Goal: Task Accomplishment & Management: Use online tool/utility

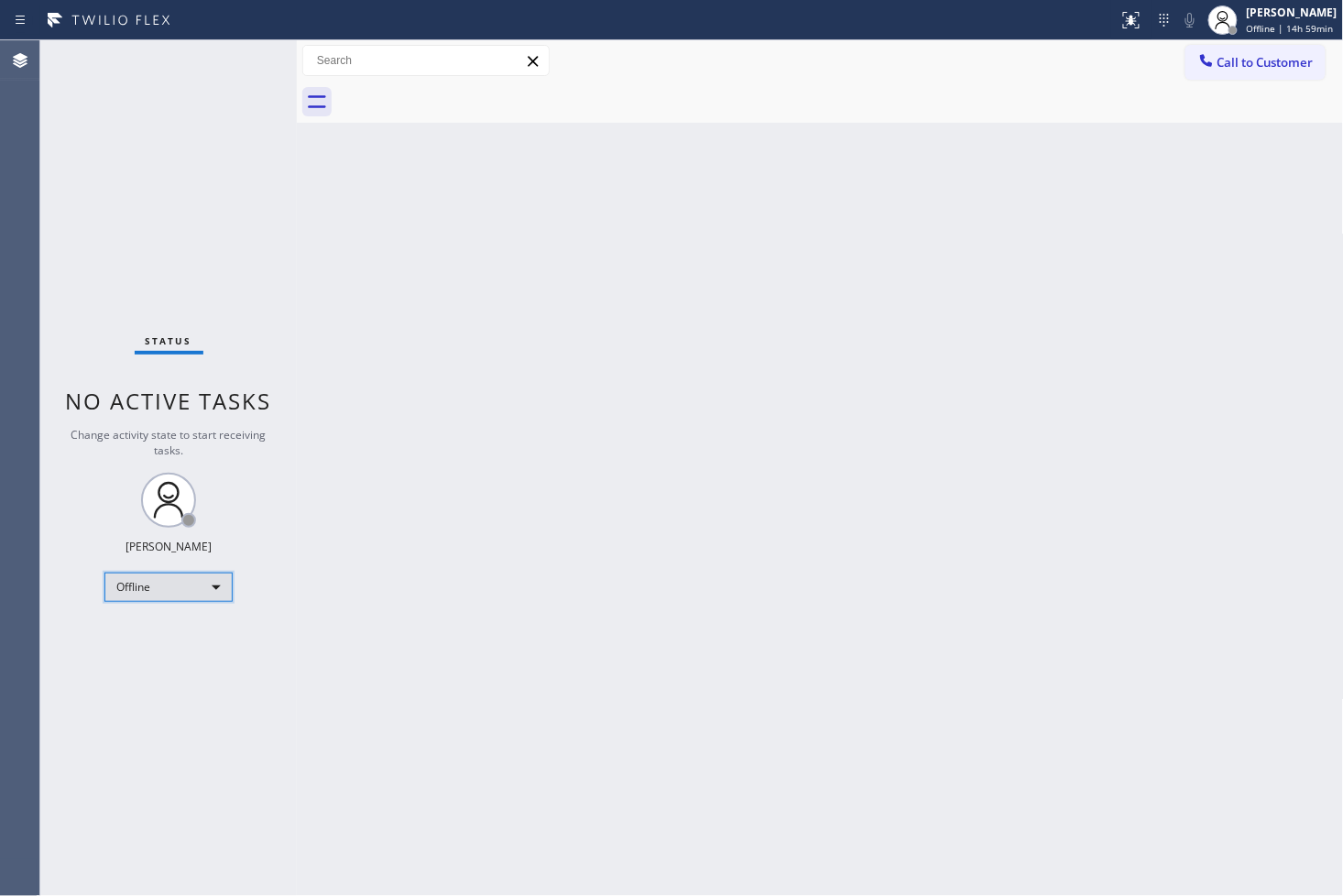
click at [209, 585] on div "Offline" at bounding box center [168, 587] width 128 height 30
click at [185, 638] on li "Available" at bounding box center [167, 636] width 125 height 22
click at [145, 278] on div "Status No active tasks You are ready to start receiving tasks. [PERSON_NAME]" at bounding box center [168, 468] width 257 height 855
click at [925, 472] on div "Back to Dashboard Change Sender ID Customers Technicians Select a contact Outbo…" at bounding box center [820, 468] width 1047 height 855
click at [980, 582] on div "Back to Dashboard Change Sender ID Customers Technicians Select a contact Outbo…" at bounding box center [820, 468] width 1047 height 855
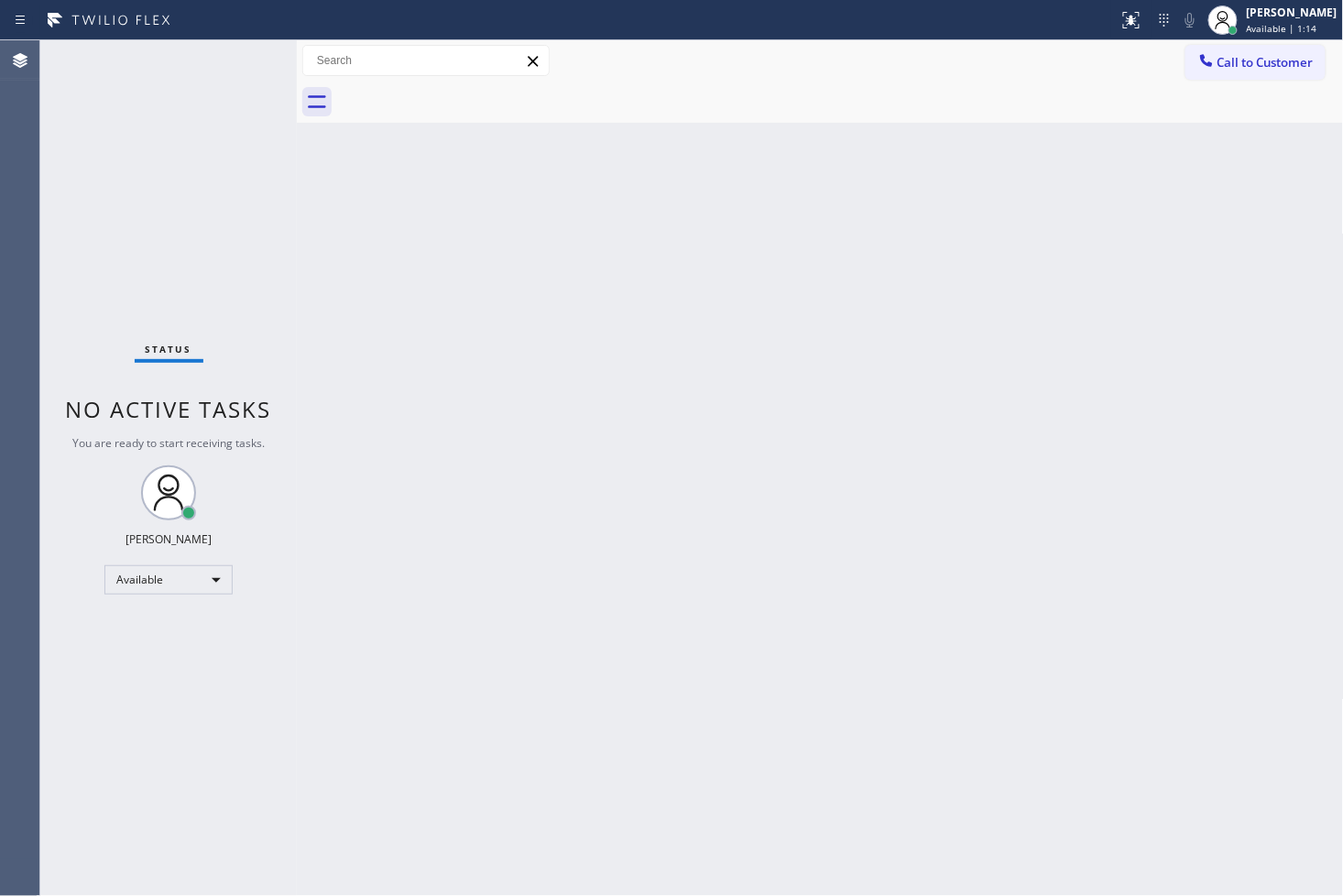
click at [257, 234] on div "Status No active tasks You are ready to start receiving tasks. [PERSON_NAME]" at bounding box center [168, 468] width 257 height 855
click at [220, 165] on div "Status No active tasks You are ready to start receiving tasks. [PERSON_NAME]" at bounding box center [168, 468] width 257 height 855
click at [244, 59] on div "Status No active tasks You are ready to start receiving tasks. [PERSON_NAME]" at bounding box center [168, 468] width 257 height 855
click at [238, 60] on div "Status No active tasks You are ready to start receiving tasks. [PERSON_NAME]" at bounding box center [168, 468] width 257 height 855
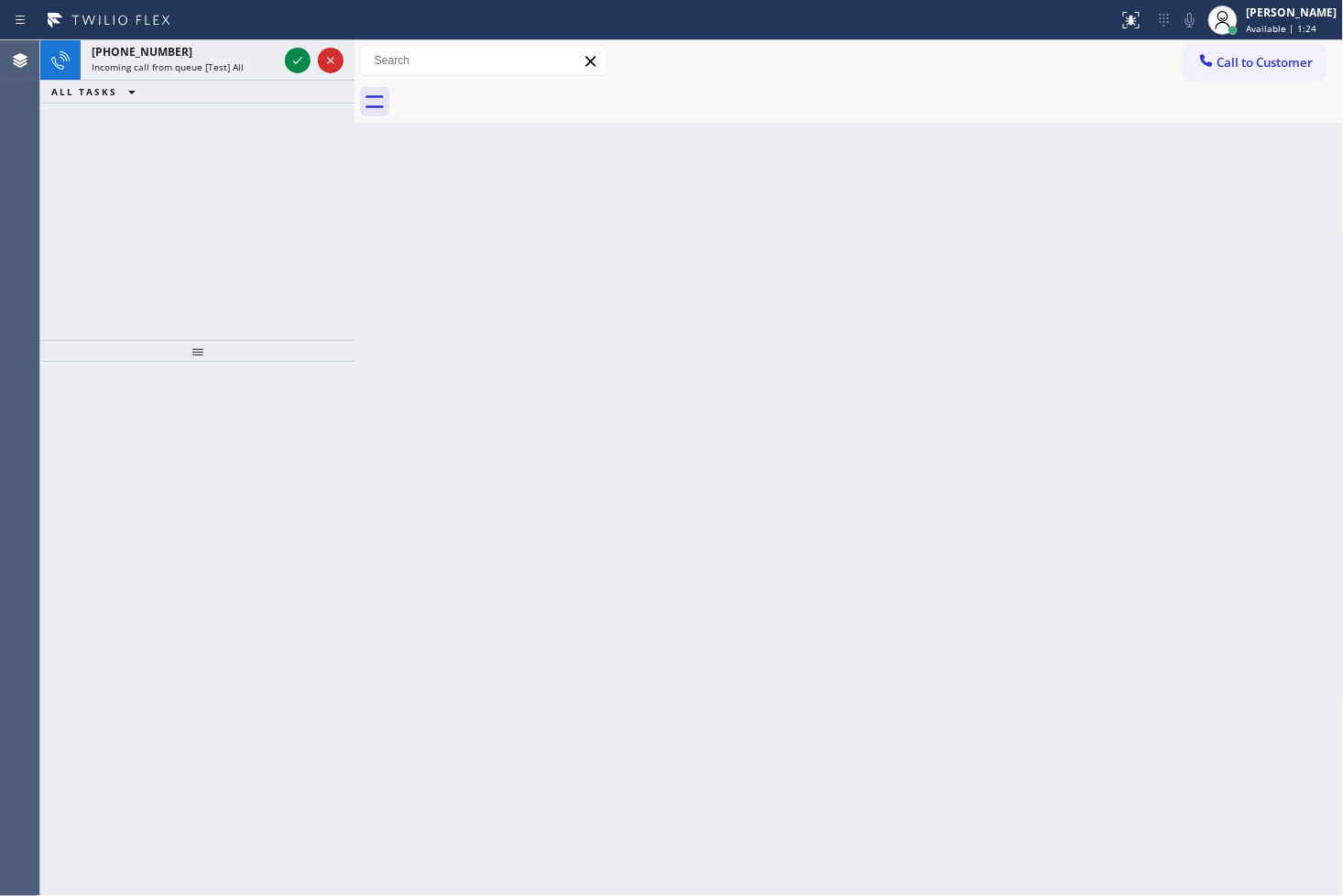
drag, startPoint x: 294, startPoint y: 105, endPoint x: 351, endPoint y: 105, distance: 57.0
click at [354, 105] on div at bounding box center [354, 468] width 0 height 855
click at [298, 67] on icon at bounding box center [297, 60] width 22 height 22
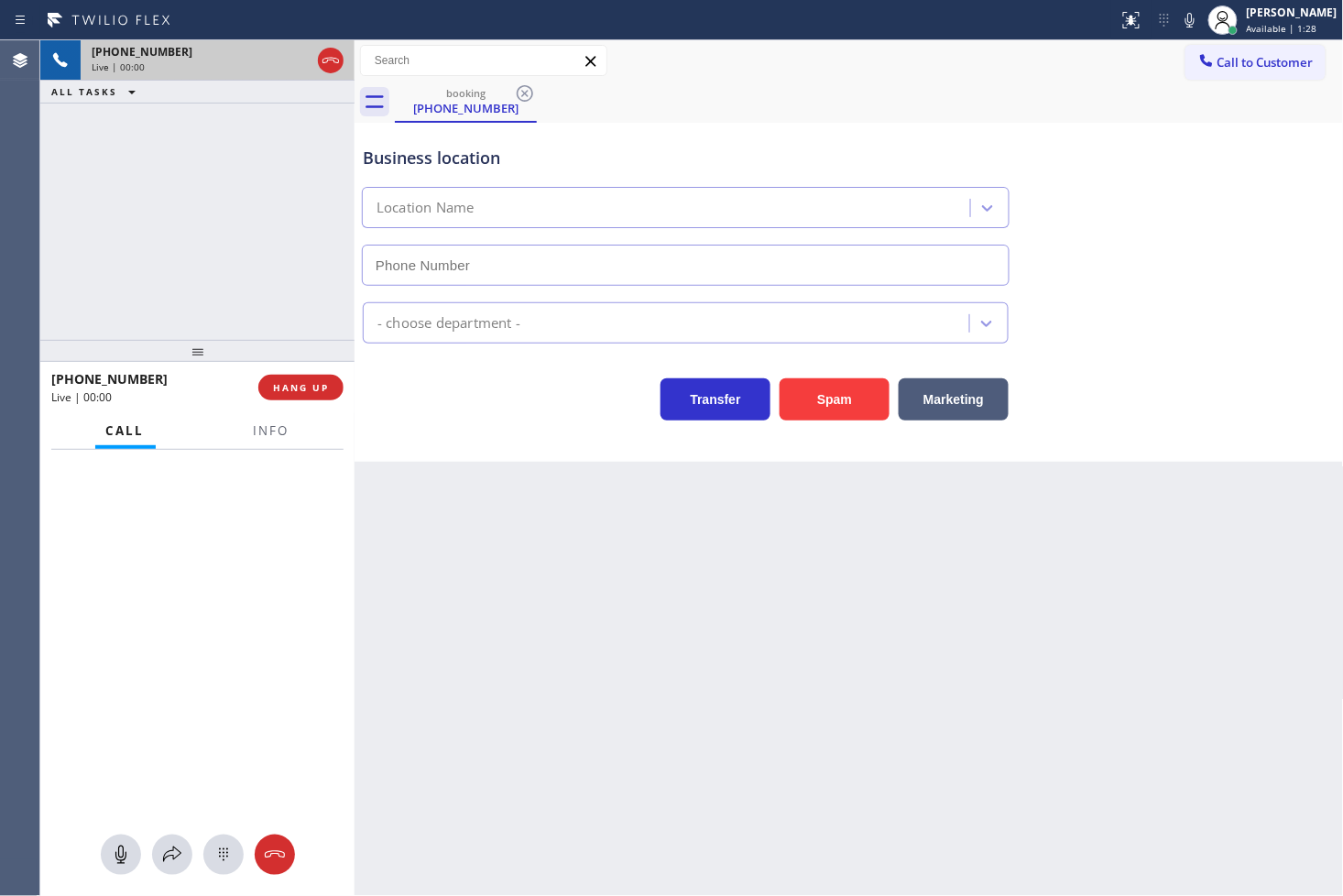
type input "(305) 547-8710"
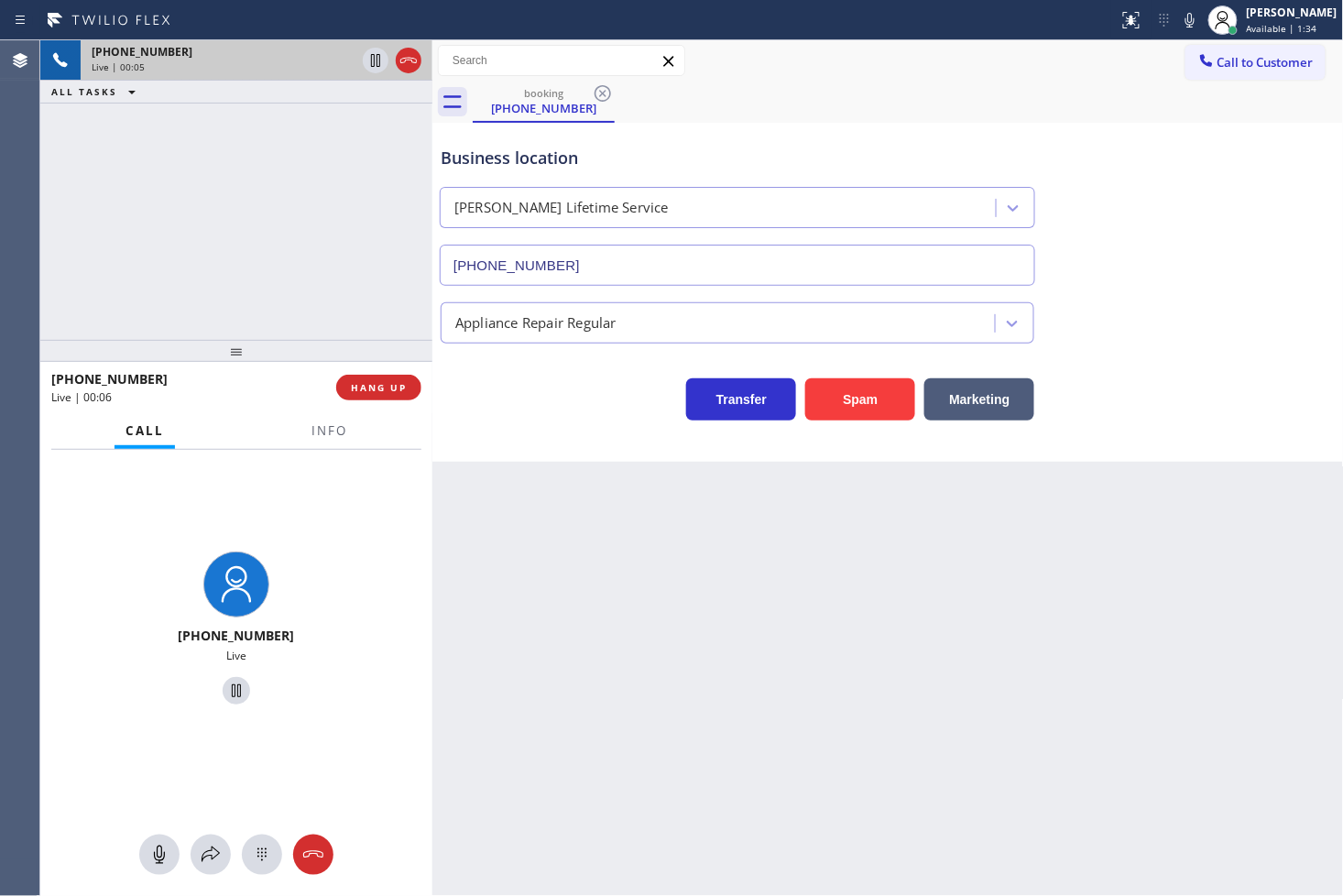
drag, startPoint x: 355, startPoint y: 410, endPoint x: 433, endPoint y: 414, distance: 78.1
click at [432, 414] on div at bounding box center [432, 468] width 0 height 855
click at [296, 238] on div "+16314525116 Live | 00:06 ALL TASKS ALL TASKS ACTIVE TASKS TASKS IN WRAP UP" at bounding box center [236, 190] width 392 height 299
click at [1165, 306] on div "Appliance Repair Regular" at bounding box center [888, 319] width 902 height 48
click at [1178, 20] on icon at bounding box center [1190, 20] width 22 height 22
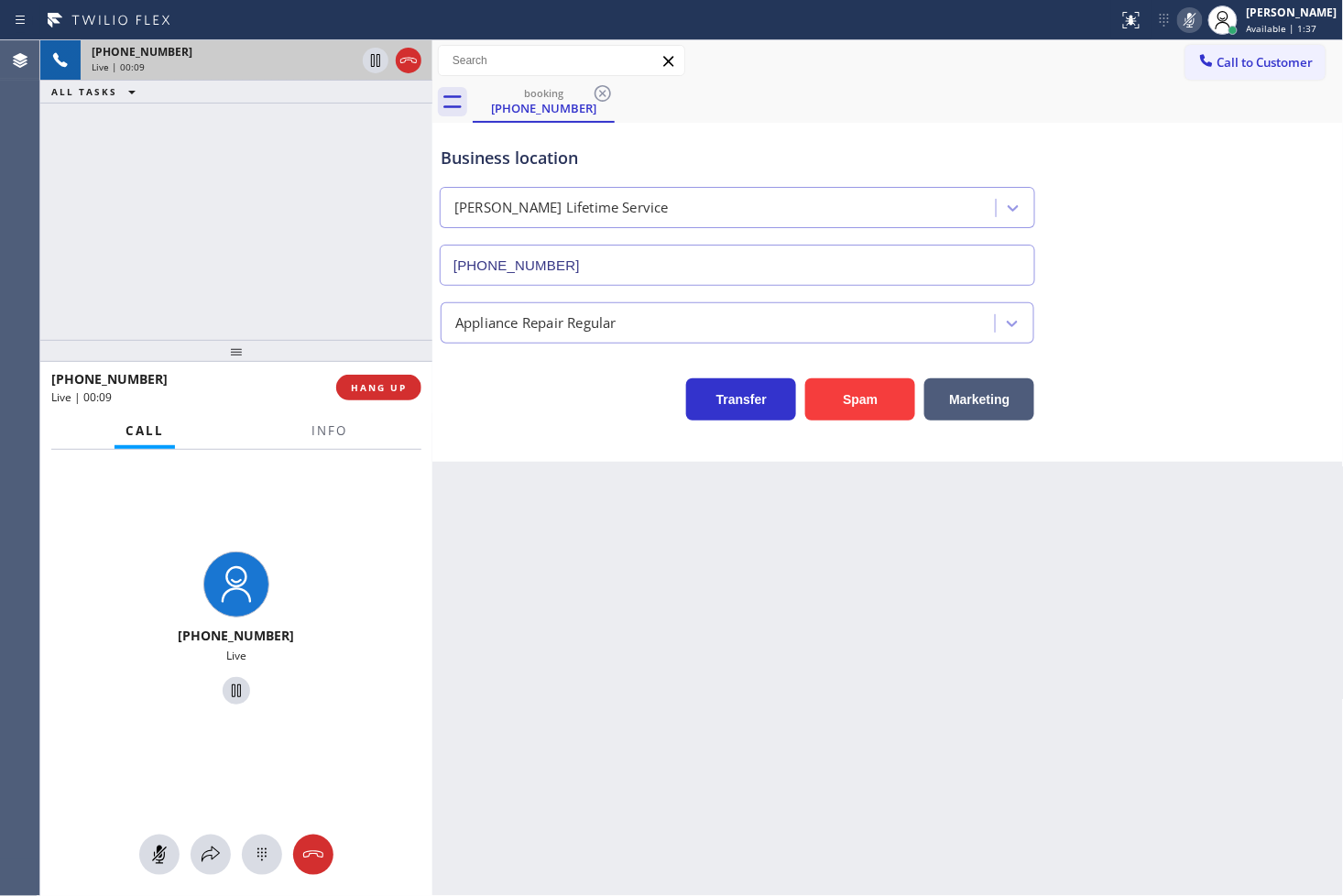
click at [1178, 20] on icon at bounding box center [1190, 20] width 22 height 22
click at [974, 397] on button "Marketing" at bounding box center [979, 399] width 110 height 42
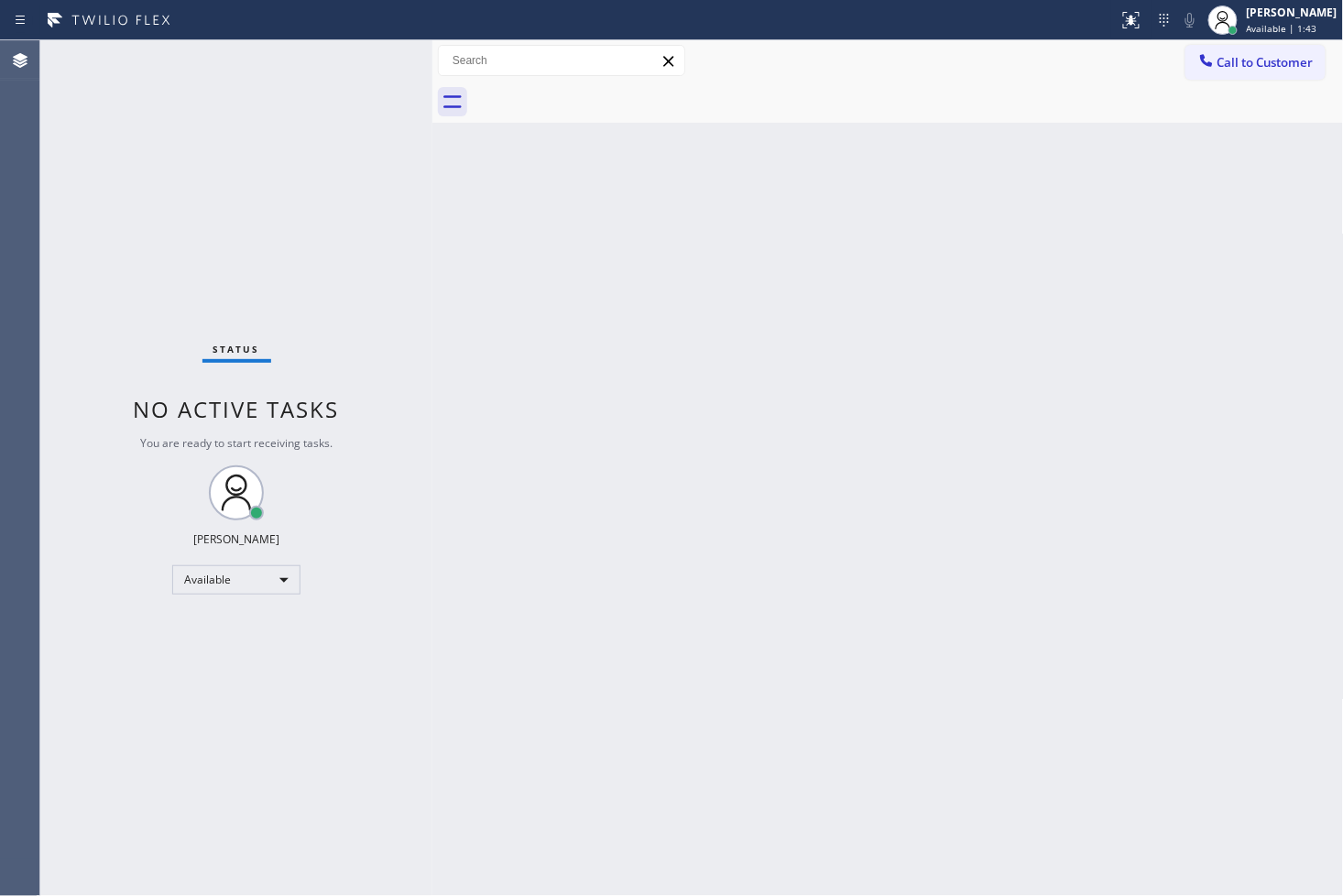
drag, startPoint x: 762, startPoint y: 424, endPoint x: 618, endPoint y: 362, distance: 156.8
click at [760, 425] on div "Back to Dashboard Change Sender ID Customers Technicians Select a contact Outbo…" at bounding box center [888, 468] width 912 height 855
click at [414, 286] on div "Status No active tasks You are ready to start receiving tasks. [PERSON_NAME]" at bounding box center [236, 468] width 392 height 855
click at [360, 58] on div "Status No active tasks You are ready to start receiving tasks. [PERSON_NAME]" at bounding box center [236, 468] width 392 height 855
click at [147, 280] on div "Status No active tasks You are ready to start receiving tasks. [PERSON_NAME]" at bounding box center [236, 468] width 392 height 855
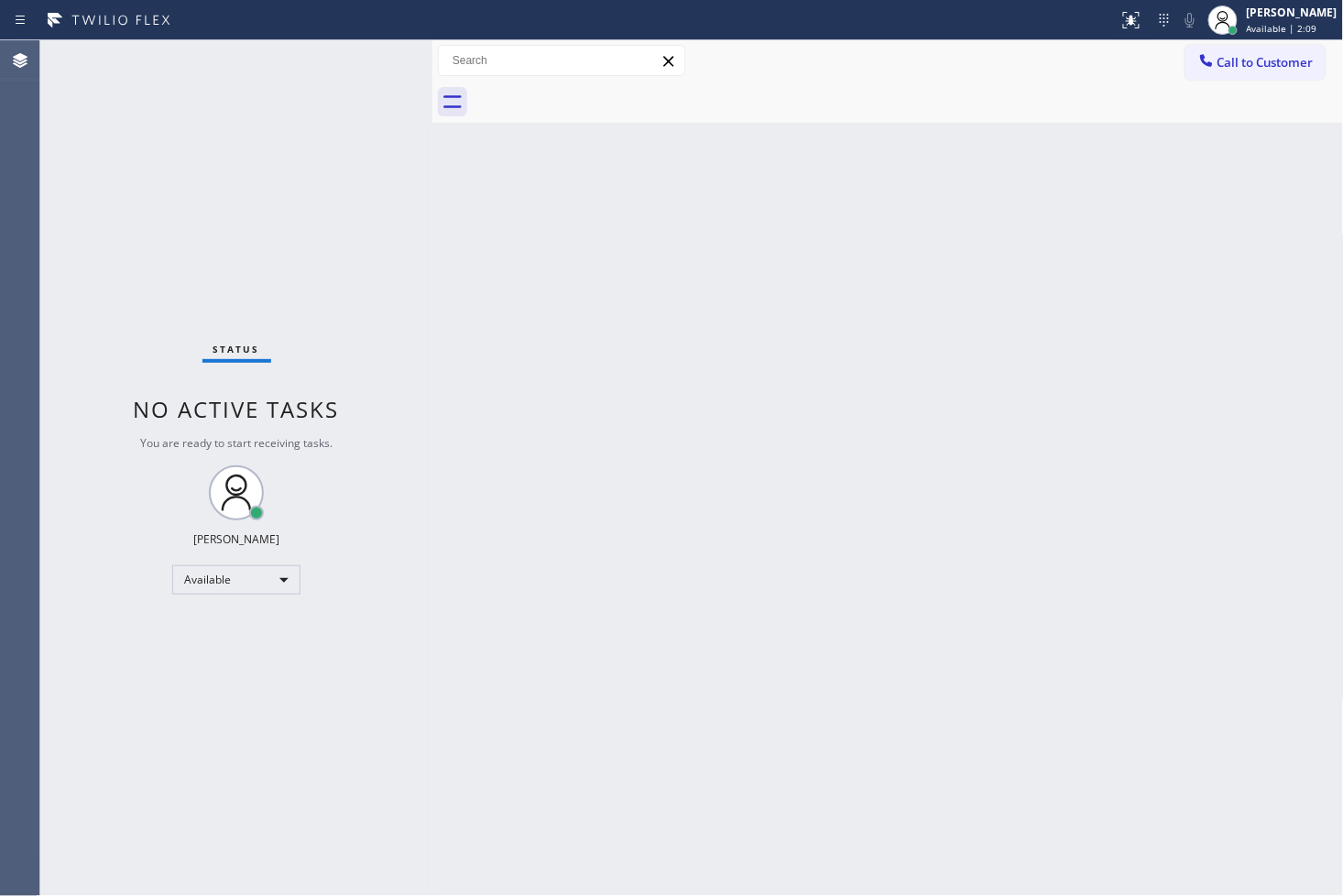
click at [313, 188] on div "Status No active tasks You are ready to start receiving tasks. [PERSON_NAME]" at bounding box center [236, 468] width 392 height 855
click at [371, 73] on div "Status No active tasks You are ready to start receiving tasks. [PERSON_NAME]" at bounding box center [236, 468] width 392 height 855
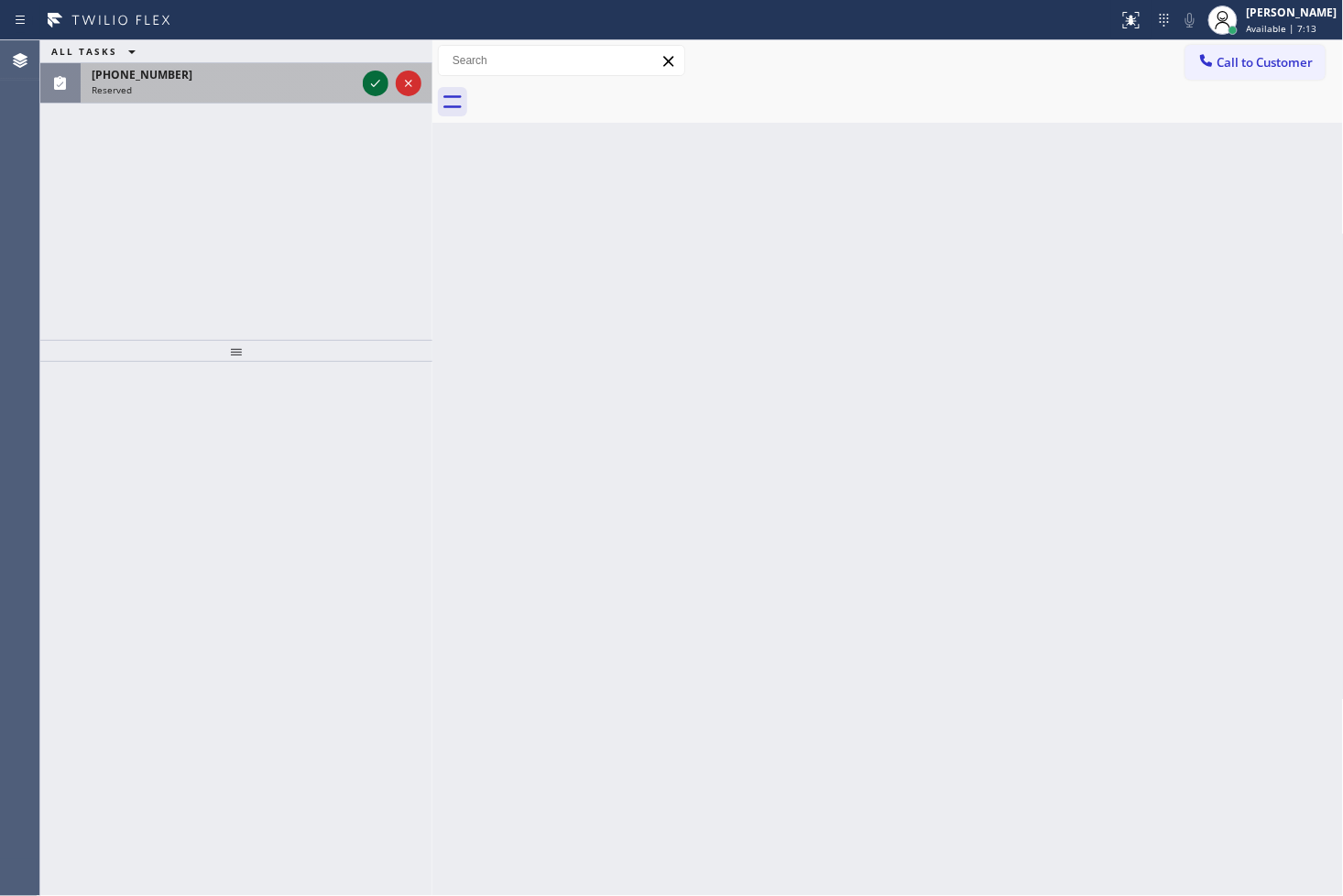
click at [378, 73] on icon at bounding box center [375, 84] width 22 height 22
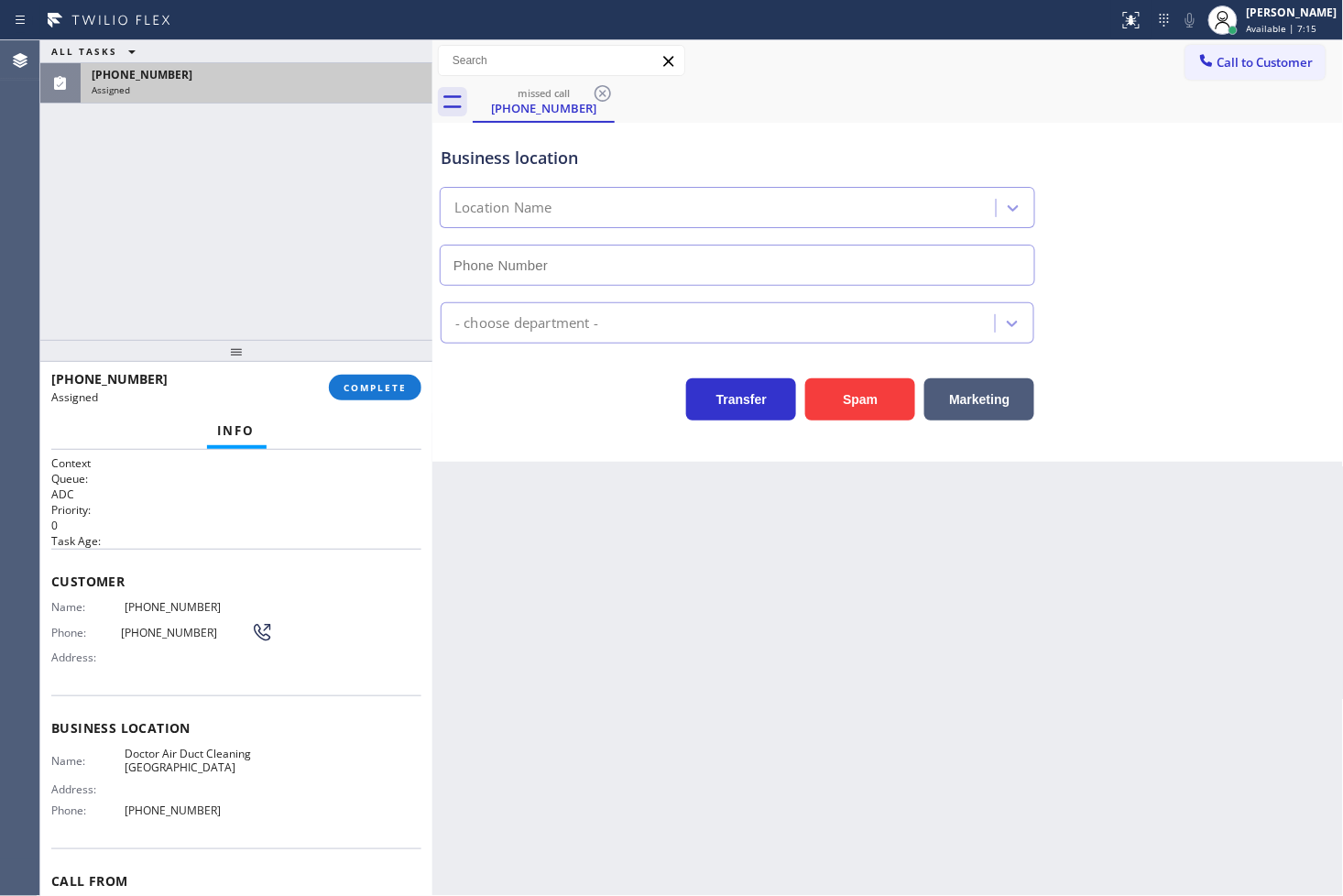
type input "[PHONE_NUMBER]"
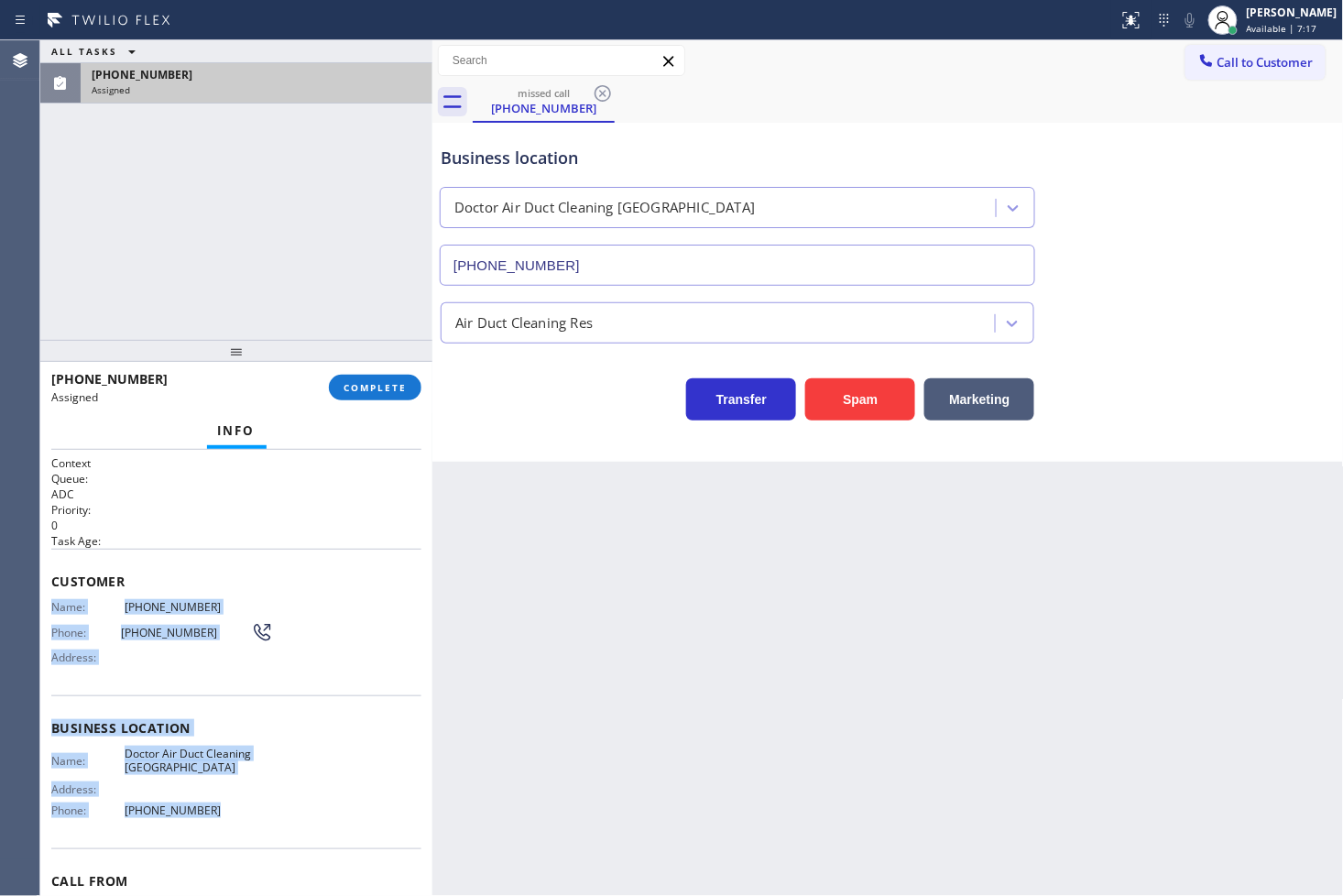
drag, startPoint x: 42, startPoint y: 609, endPoint x: 231, endPoint y: 818, distance: 281.8
click at [231, 818] on div "Context Queue: ADC Priority: 0 Task Age: Customer Name: (323) 212-9160 Phone: (…" at bounding box center [236, 673] width 392 height 447
copy div "Name: (323) 212-9160 Phone: (323) 212-9160 Address: Business location Name: Doc…"
click at [357, 383] on span "COMPLETE" at bounding box center [375, 388] width 63 height 13
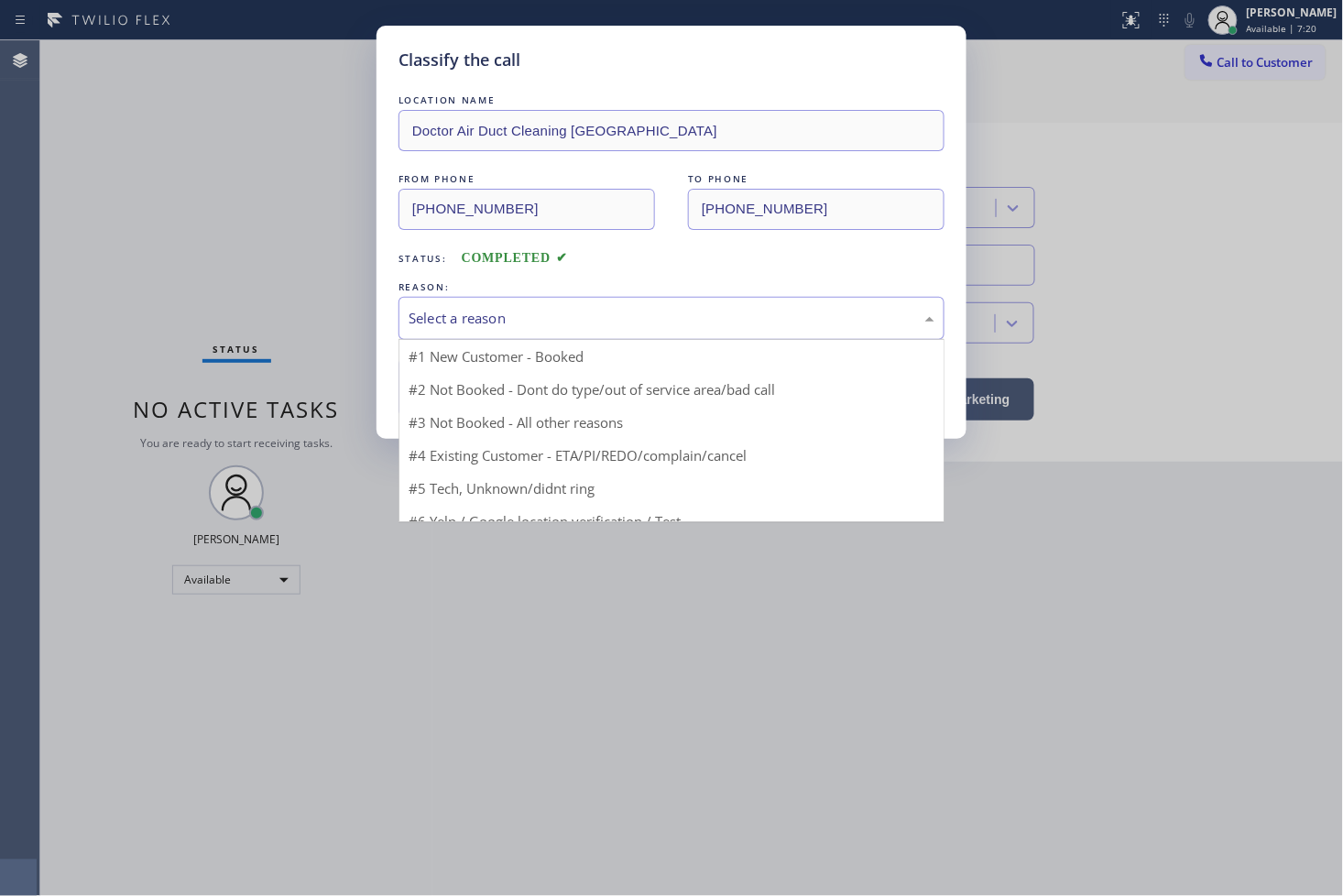
click at [502, 326] on div "Select a reason" at bounding box center [672, 318] width 526 height 21
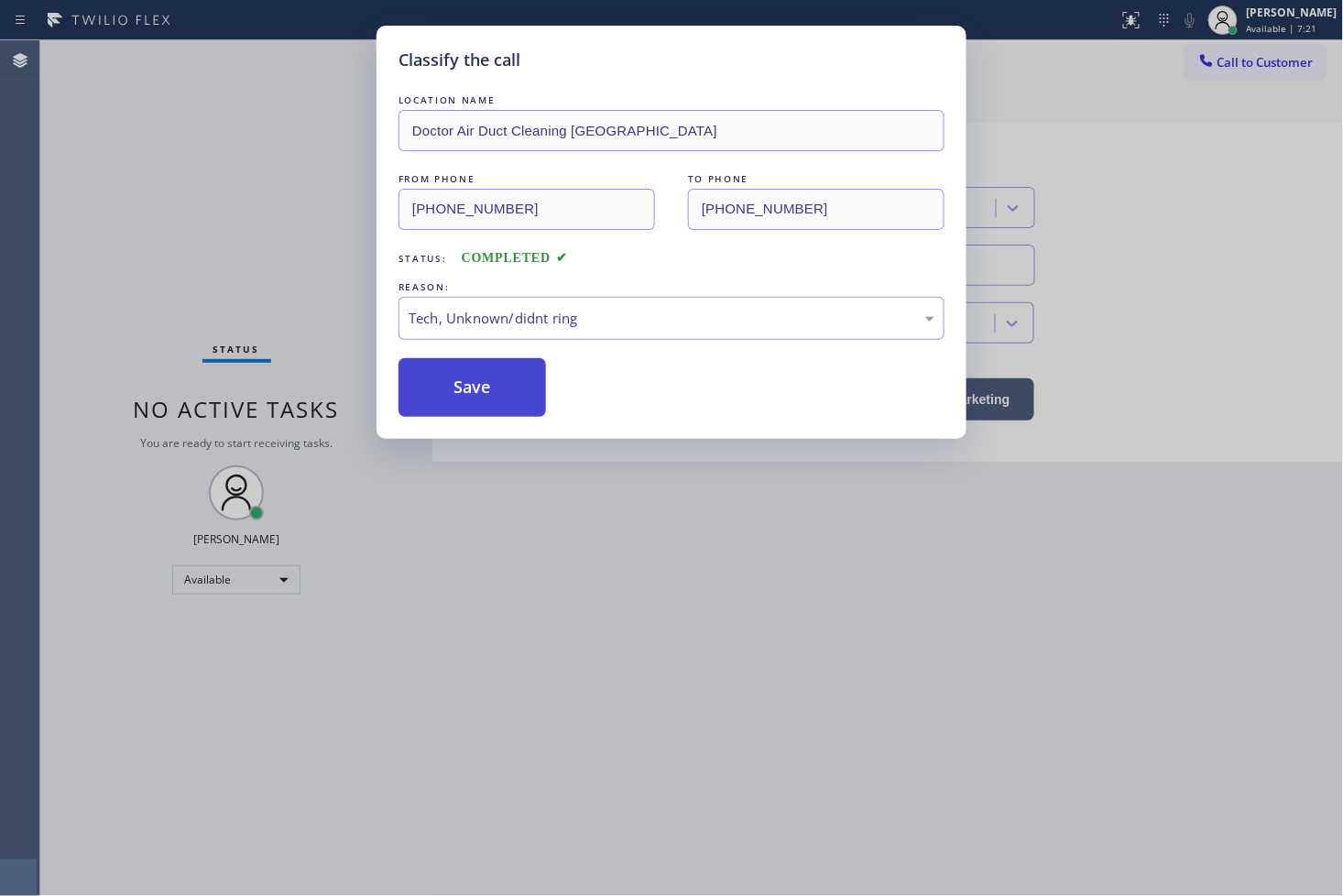
click at [487, 391] on button "Save" at bounding box center [472, 387] width 148 height 59
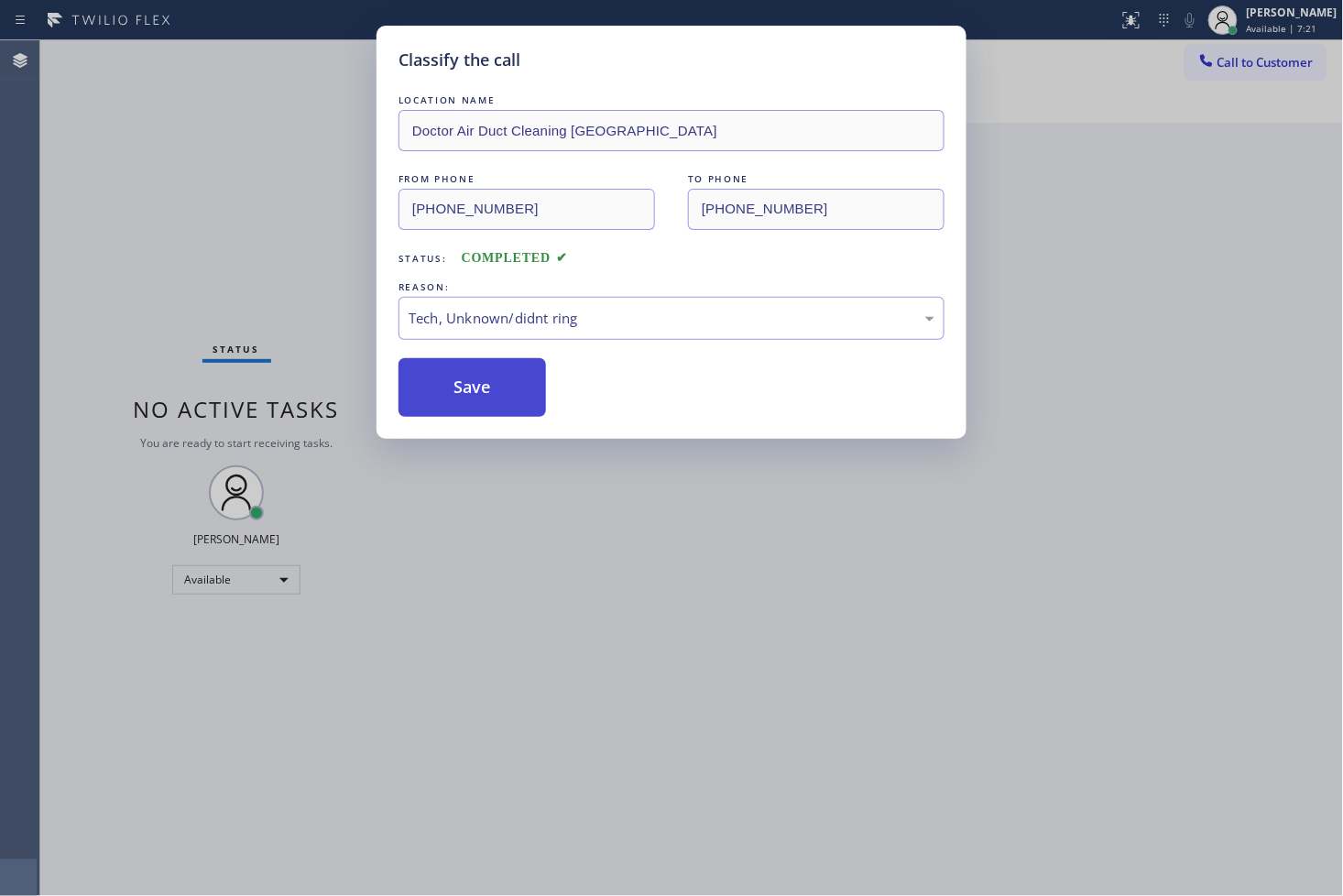
click at [487, 391] on button "Save" at bounding box center [472, 387] width 148 height 59
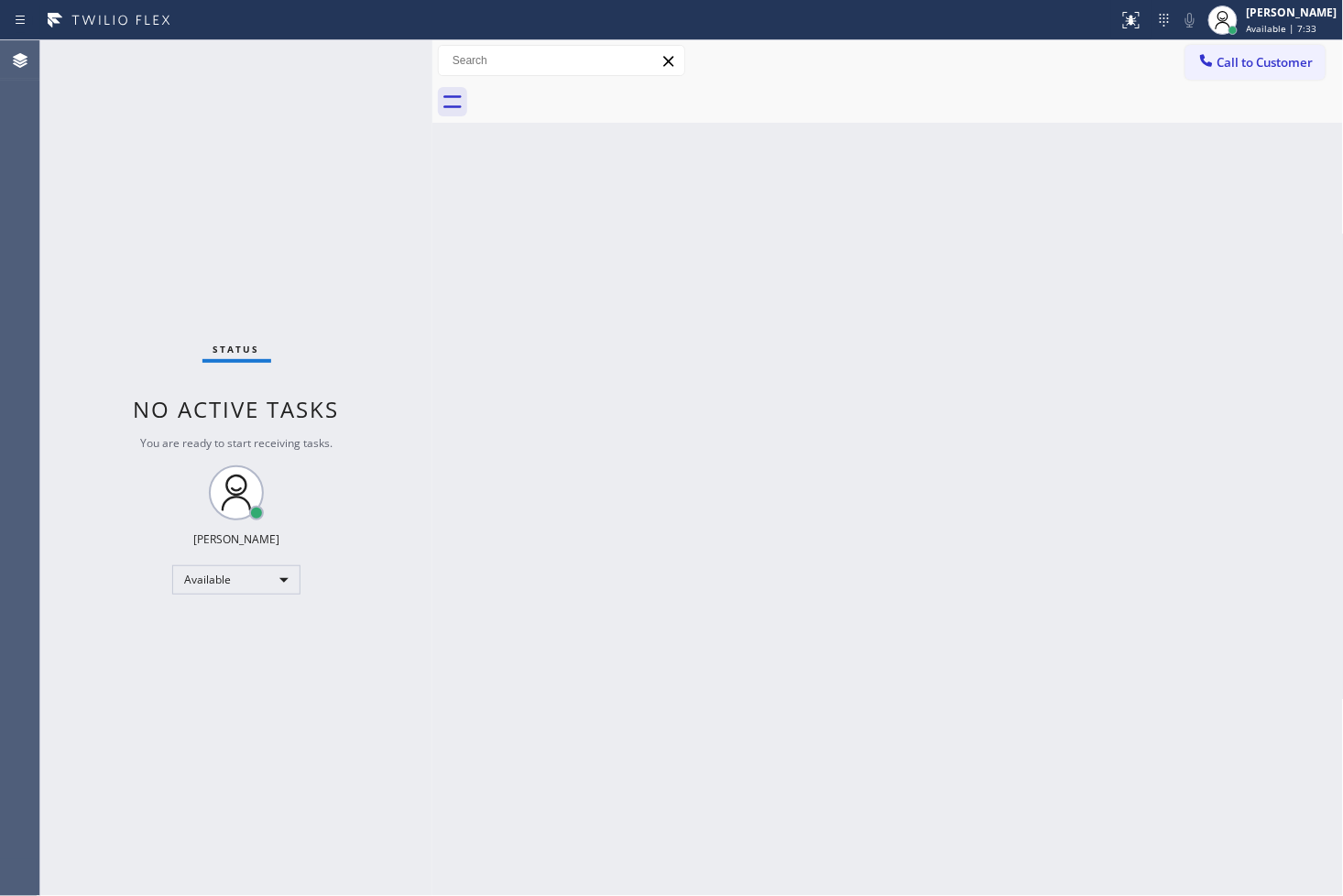
click at [158, 138] on div "Status No active tasks You are ready to start receiving tasks. [PERSON_NAME]" at bounding box center [236, 468] width 392 height 855
click at [270, 85] on div "Status No active tasks You are ready to start receiving tasks. [PERSON_NAME]" at bounding box center [236, 468] width 392 height 855
click at [377, 57] on div "Status No active tasks You are ready to start receiving tasks. [PERSON_NAME]" at bounding box center [236, 468] width 392 height 855
click at [776, 507] on div "Back to Dashboard Change Sender ID Customers Technicians Select a contact Outbo…" at bounding box center [888, 468] width 912 height 855
click at [390, 195] on div "Status No active tasks You are ready to start receiving tasks. [PERSON_NAME]" at bounding box center [236, 468] width 392 height 855
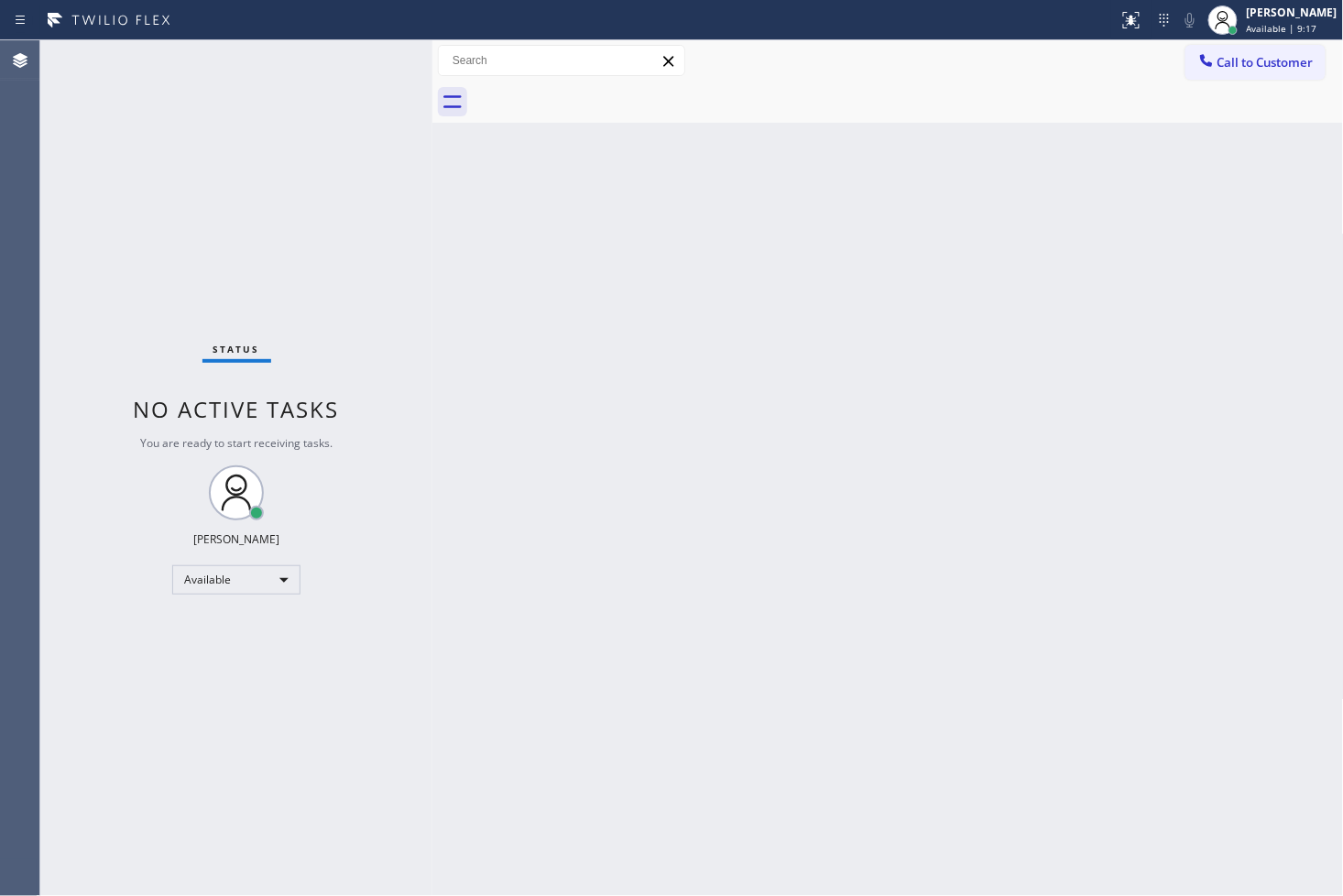
click at [373, 65] on div "Status No active tasks You are ready to start receiving tasks. [PERSON_NAME]" at bounding box center [236, 468] width 392 height 855
click at [858, 568] on div "Back to Dashboard Change Sender ID Customers Technicians Select a contact Outbo…" at bounding box center [888, 468] width 912 height 855
click at [144, 206] on div "Status No active tasks You are ready to start receiving tasks. [PERSON_NAME]" at bounding box center [236, 468] width 392 height 855
click at [236, 316] on div "Status No active tasks You are ready to start receiving tasks. [PERSON_NAME]" at bounding box center [236, 468] width 392 height 855
click at [360, 76] on div "Status No active tasks You are ready to start receiving tasks. [PERSON_NAME]" at bounding box center [236, 468] width 392 height 855
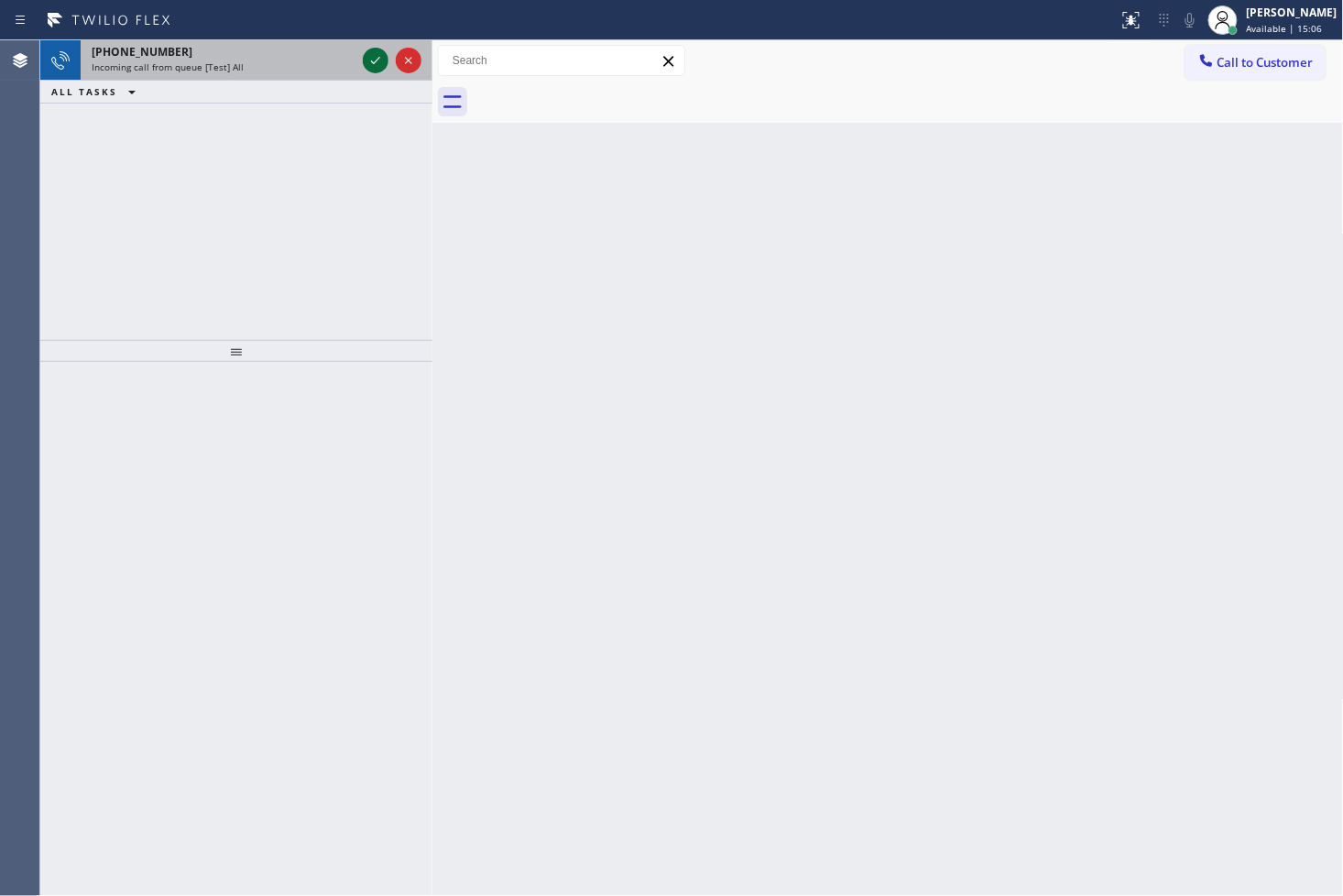
click at [371, 59] on icon at bounding box center [375, 60] width 22 height 22
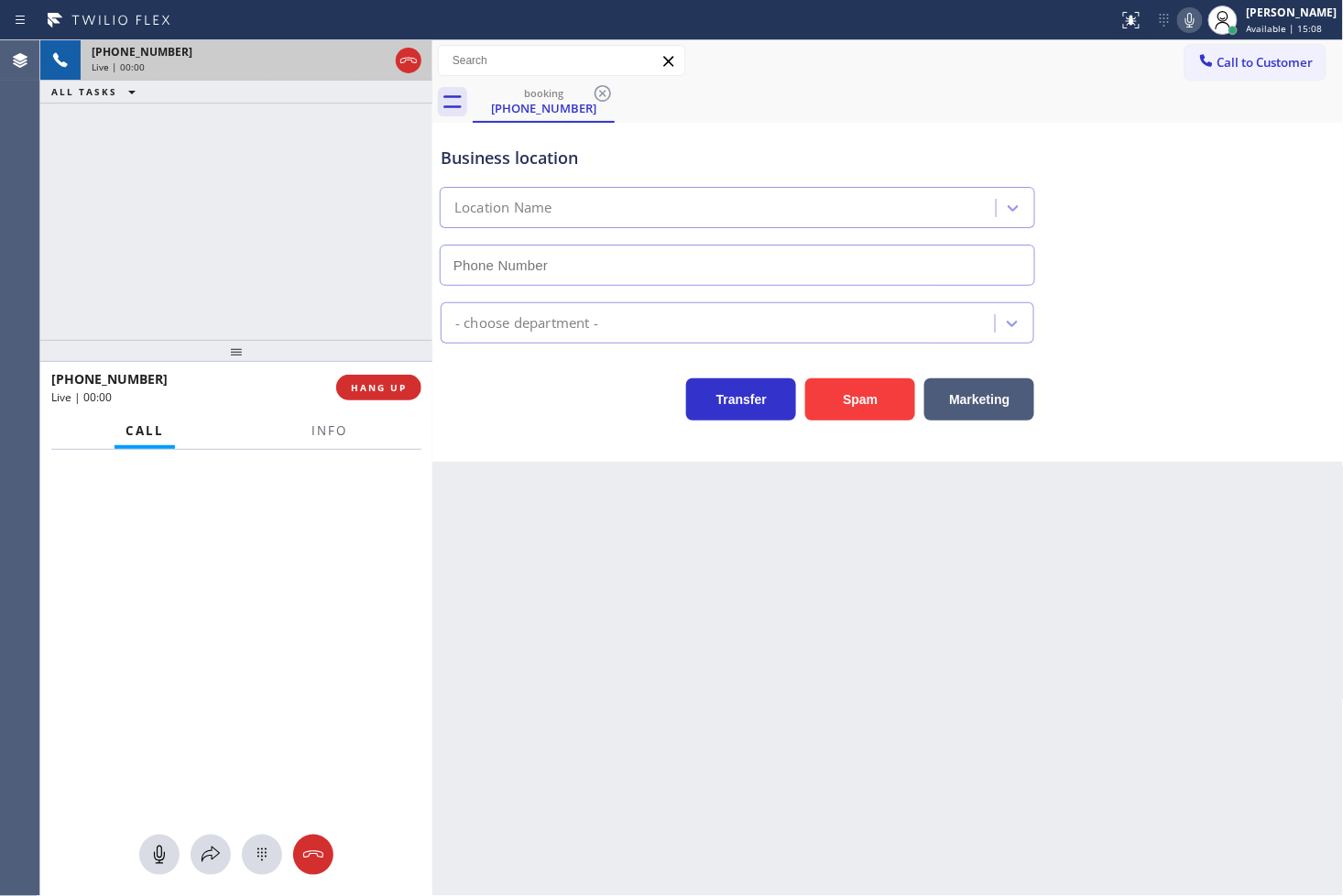
type input "(747) 293-4149"
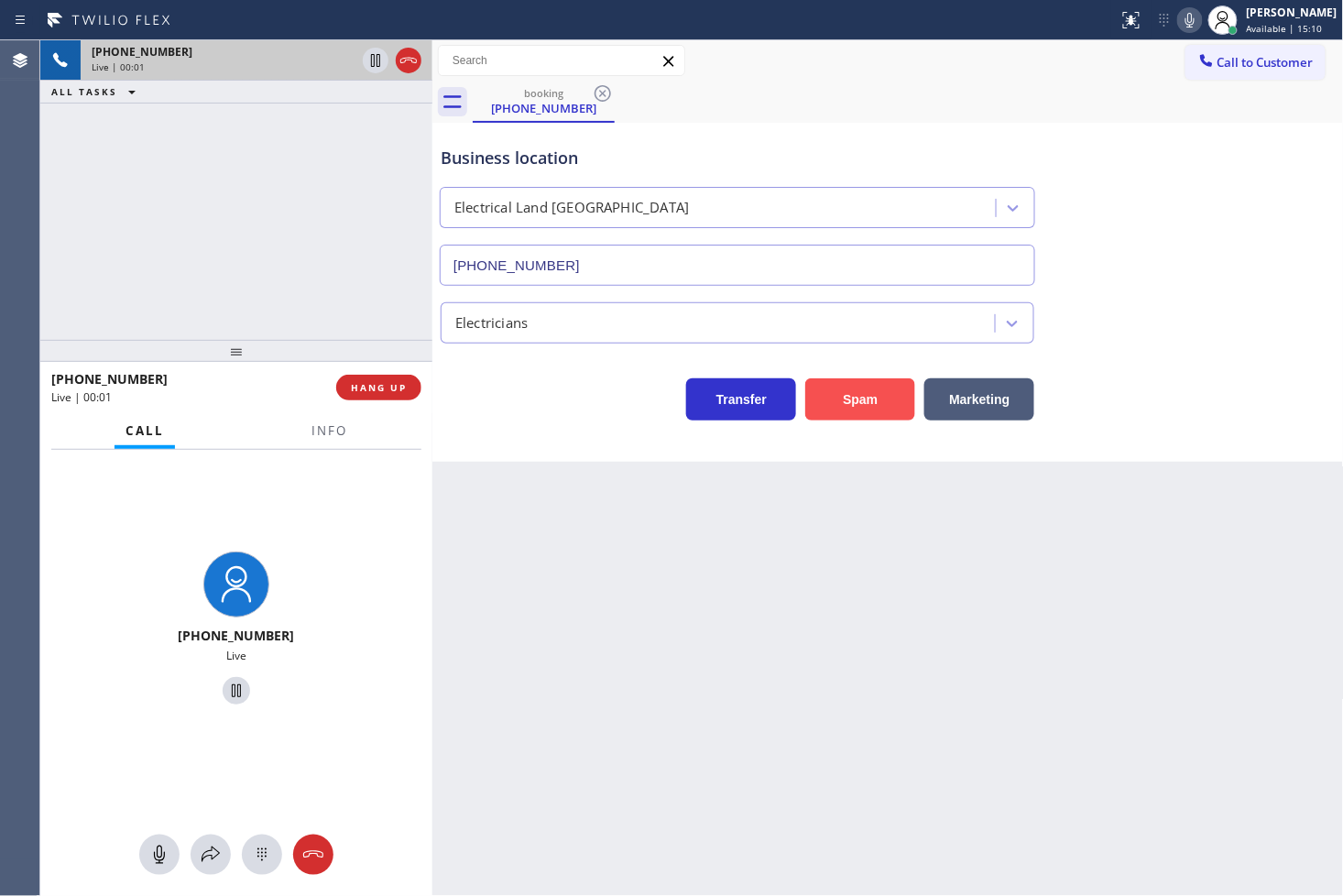
click at [875, 414] on button "Spam" at bounding box center [860, 399] width 110 height 42
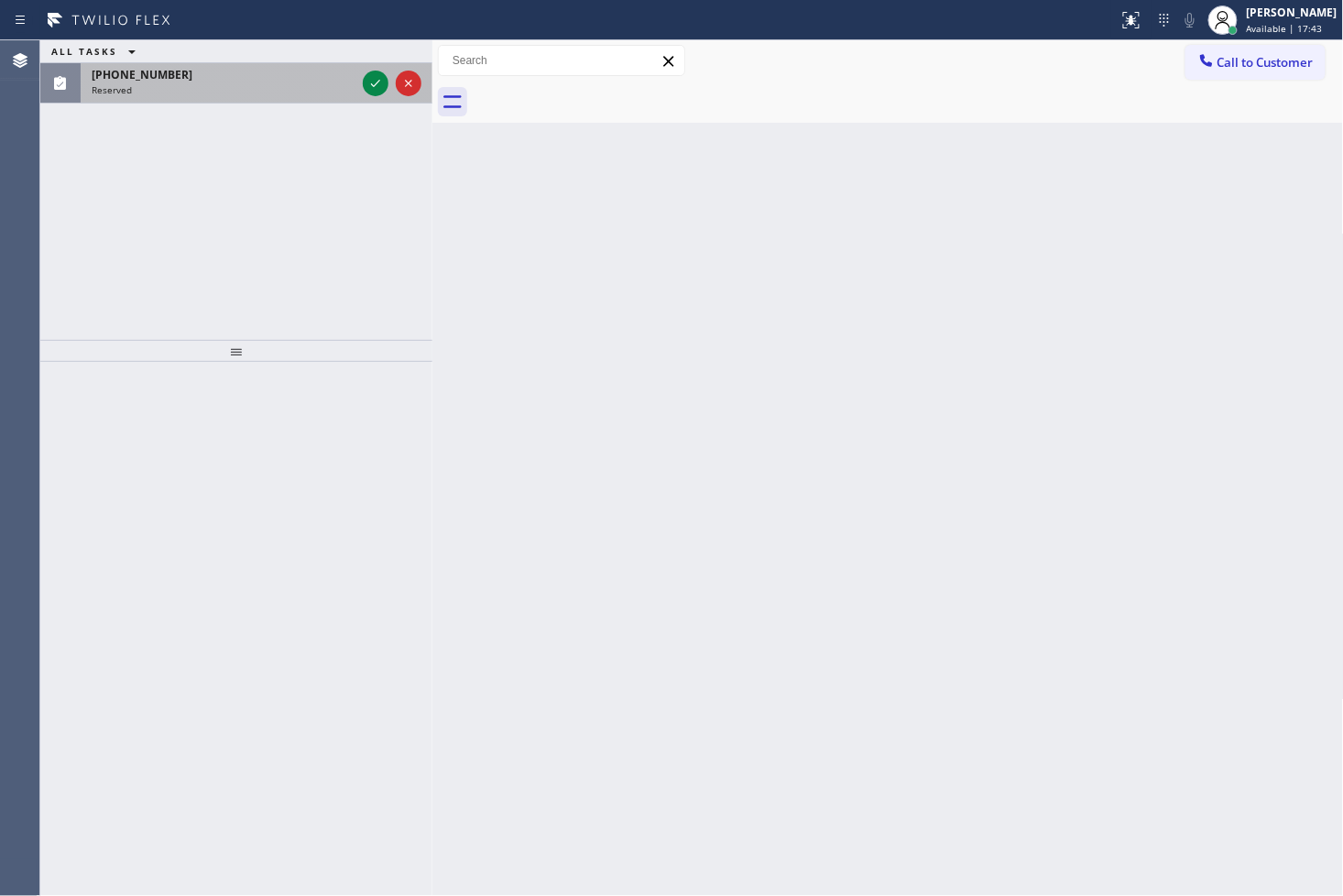
drag, startPoint x: 147, startPoint y: 194, endPoint x: 284, endPoint y: 74, distance: 182.1
click at [147, 194] on div "ALL TASKS ALL TASKS ACTIVE TASKS TASKS IN WRAP UP (901) 626-5750 Reserved" at bounding box center [236, 190] width 392 height 299
click at [377, 85] on icon at bounding box center [375, 84] width 22 height 22
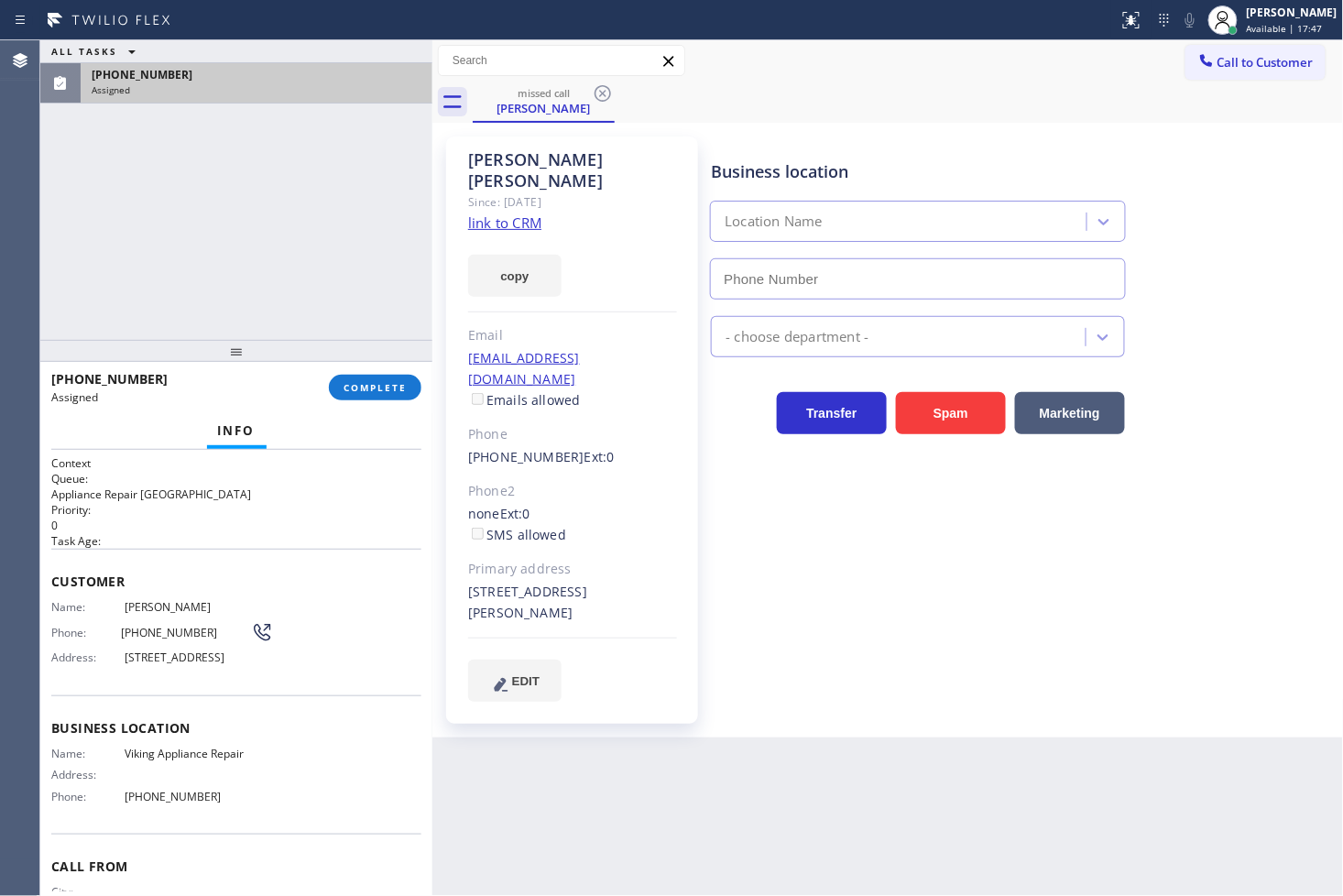
type input "[PHONE_NUMBER]"
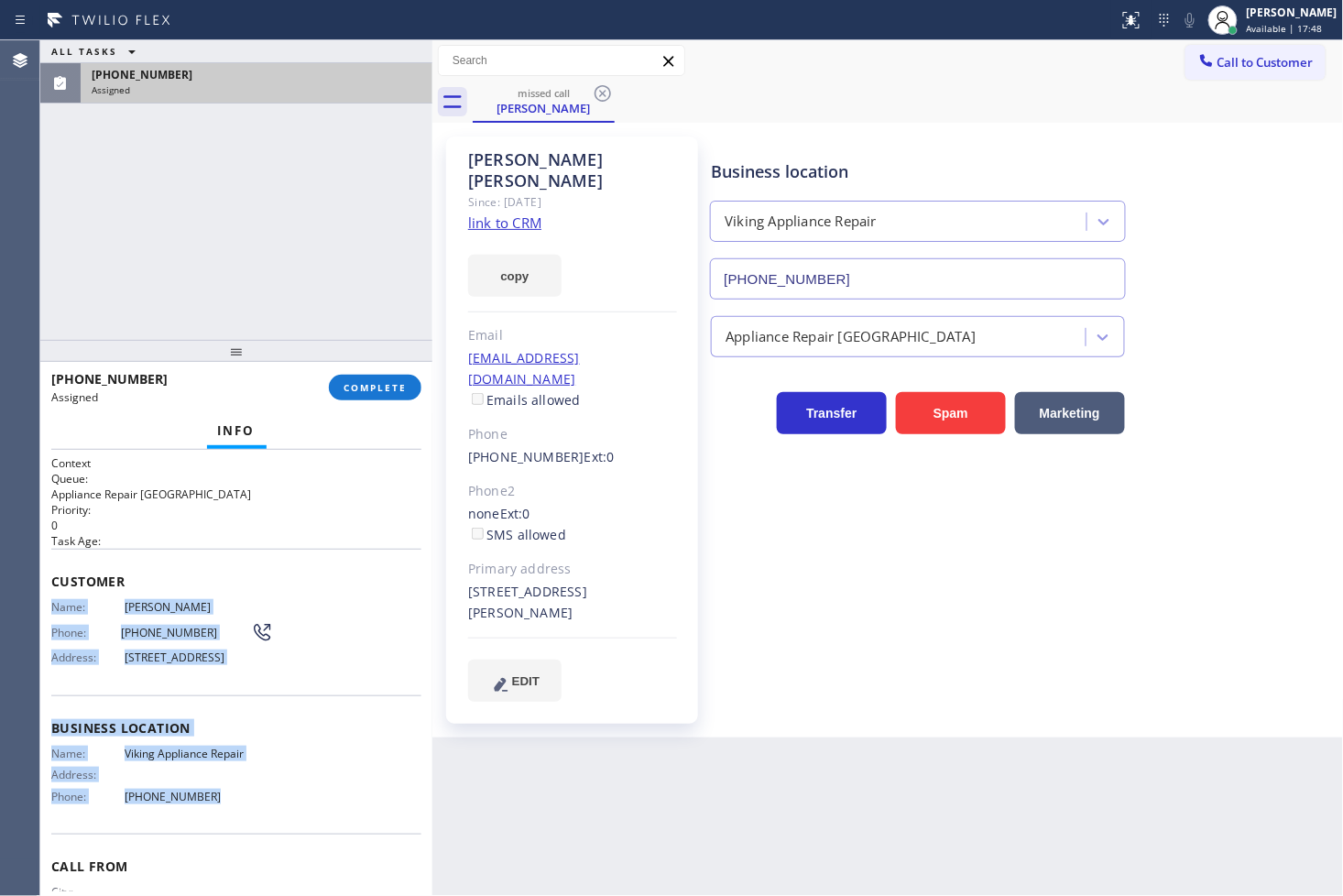
drag, startPoint x: 61, startPoint y: 614, endPoint x: 232, endPoint y: 809, distance: 259.4
click at [232, 809] on div "Context Queue: Appliance Repair High End Priority: 0 Task Age: Customer Name: C…" at bounding box center [236, 673] width 392 height 447
copy div "Name: Cora Tecson Phone: (901) 626-5750 Address: 2912 Lake Terrace Dr, Wylie, T…"
click at [382, 387] on span "COMPLETE" at bounding box center [375, 388] width 63 height 13
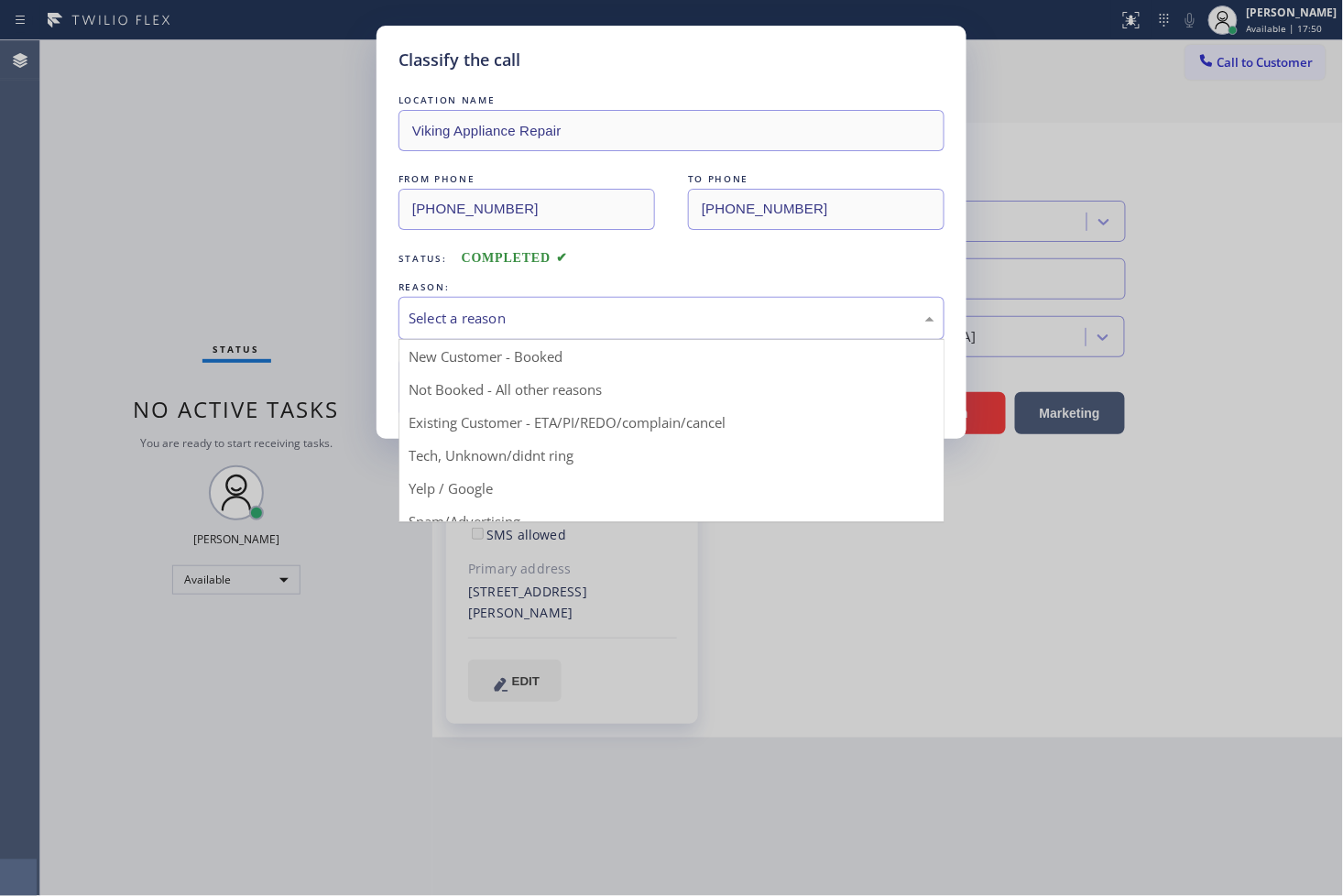
click at [524, 317] on div "Select a reason" at bounding box center [672, 318] width 526 height 21
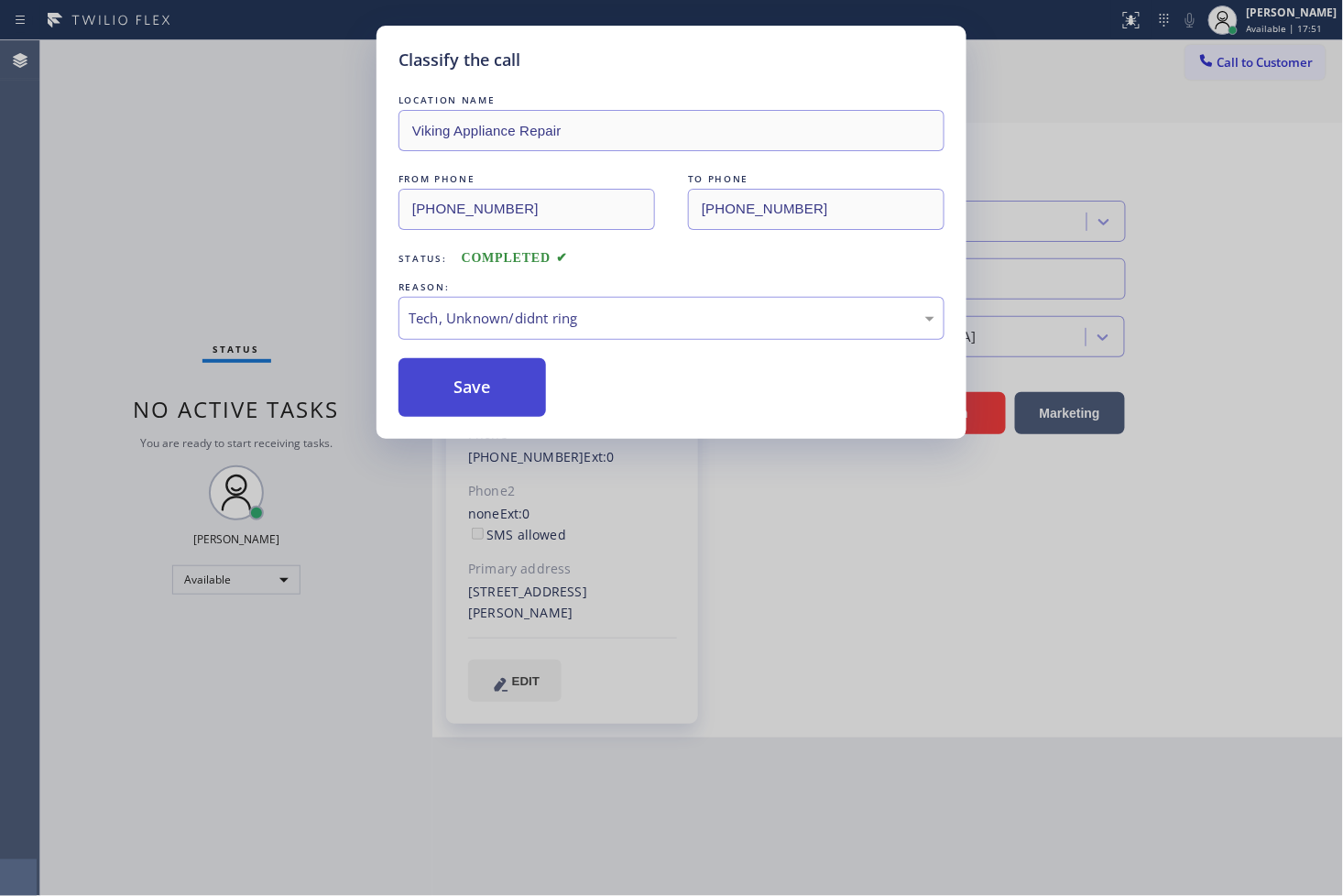
click at [494, 400] on button "Save" at bounding box center [472, 387] width 148 height 59
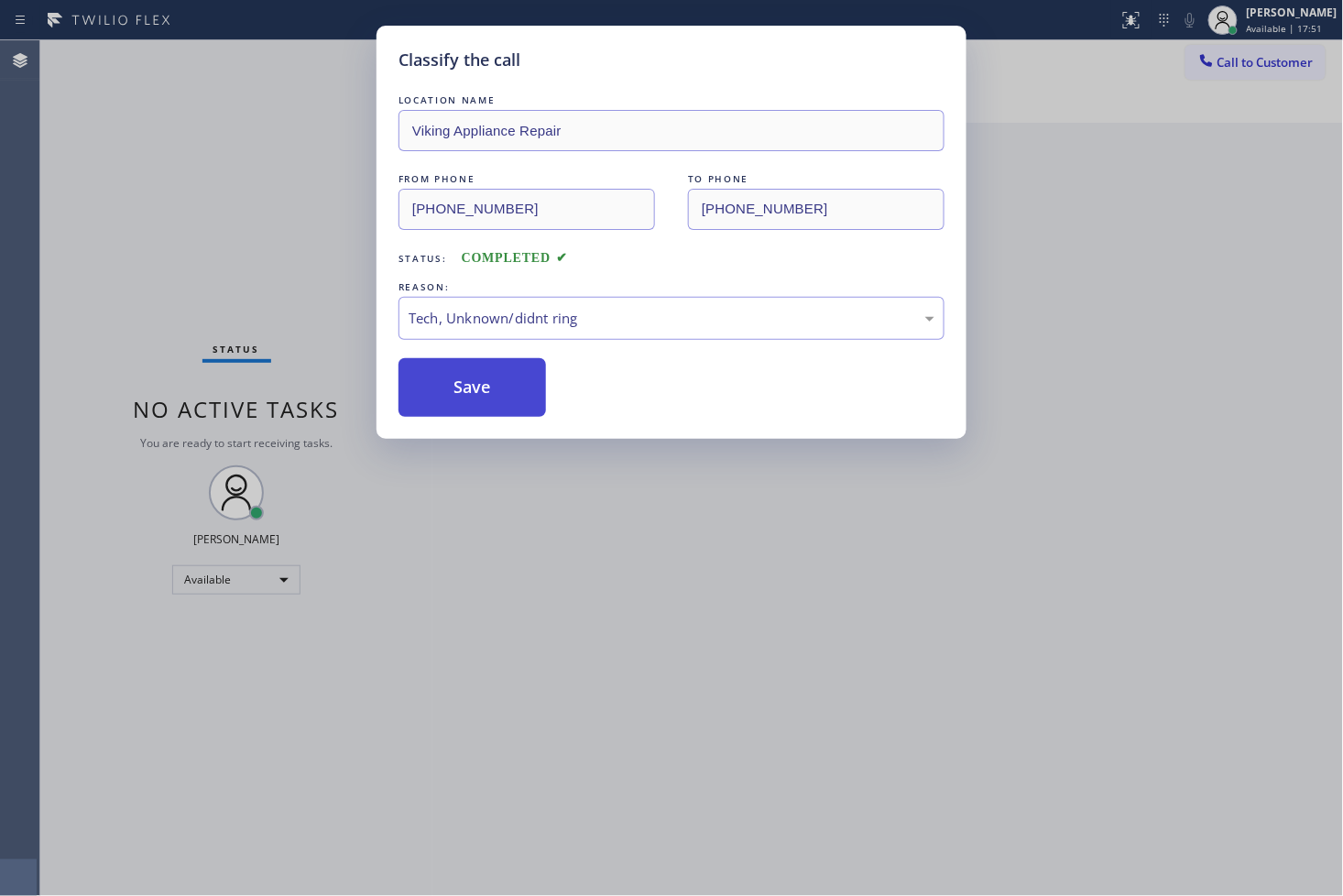
click at [494, 400] on button "Save" at bounding box center [472, 387] width 148 height 59
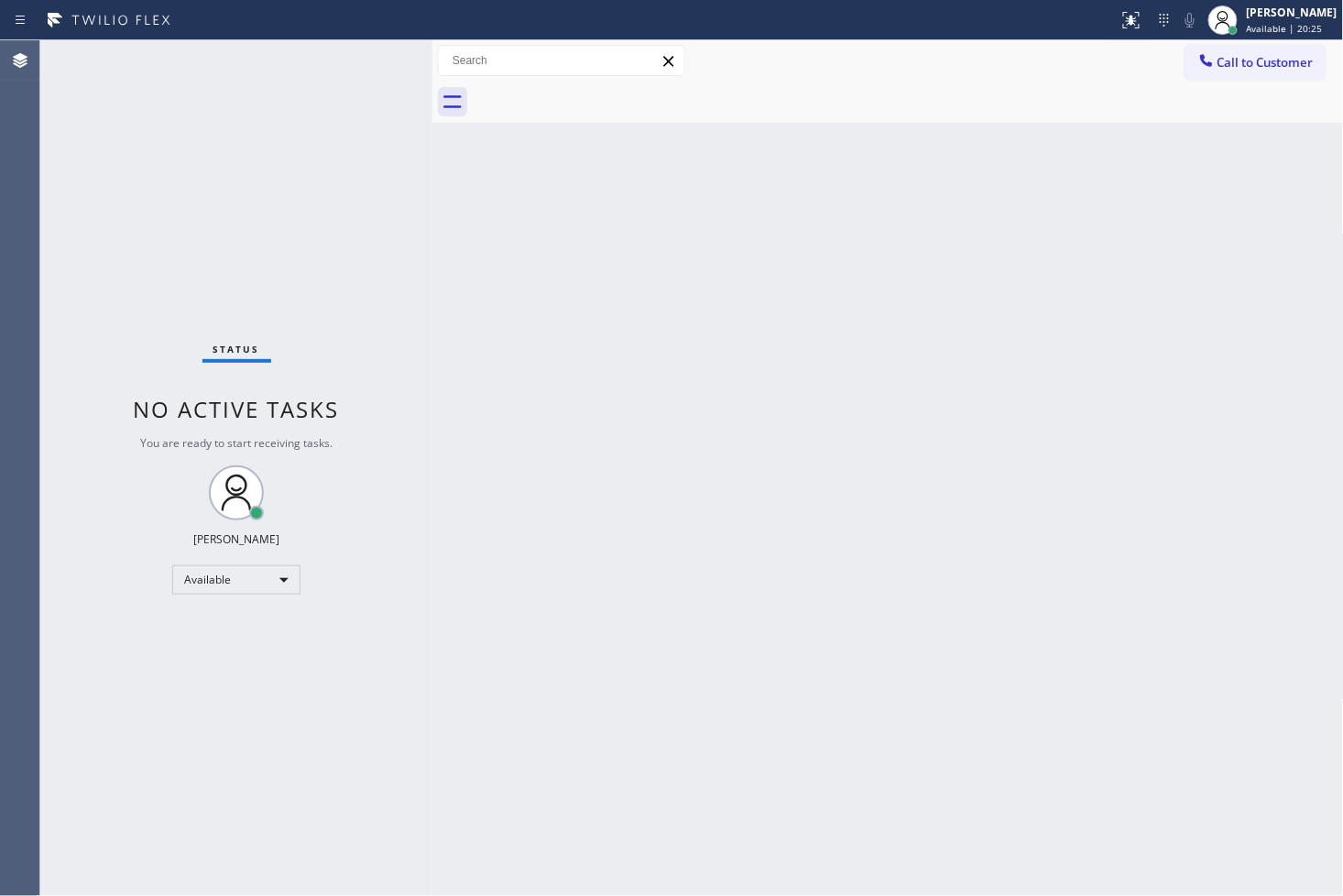
click at [89, 288] on div "Status No active tasks You are ready to start receiving tasks. [PERSON_NAME]" at bounding box center [236, 468] width 392 height 855
click at [376, 33] on div at bounding box center [560, 20] width 1104 height 30
click at [367, 60] on div "Status No active tasks You are ready to start receiving tasks. [PERSON_NAME]" at bounding box center [236, 468] width 392 height 855
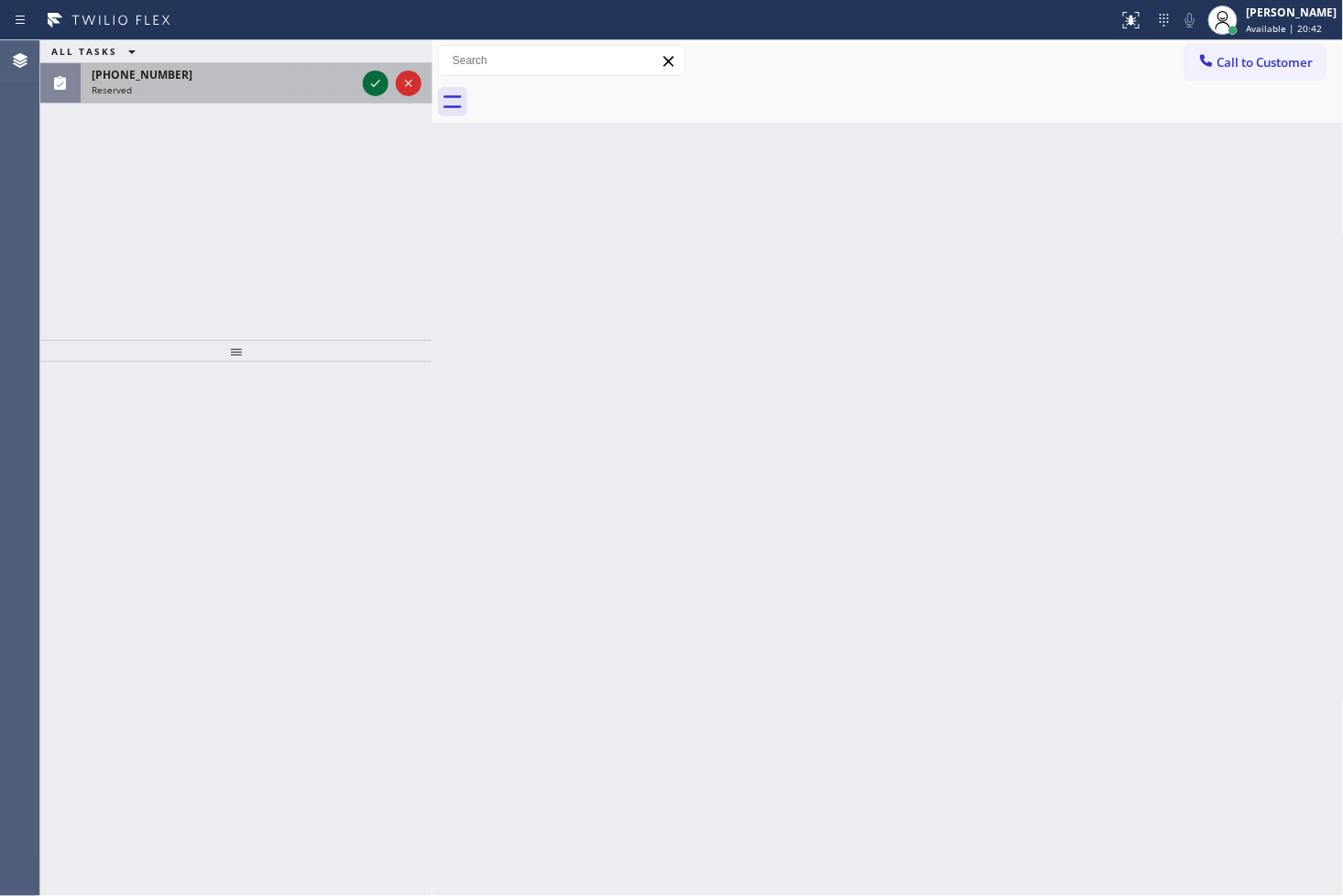
click at [370, 75] on icon at bounding box center [375, 84] width 22 height 22
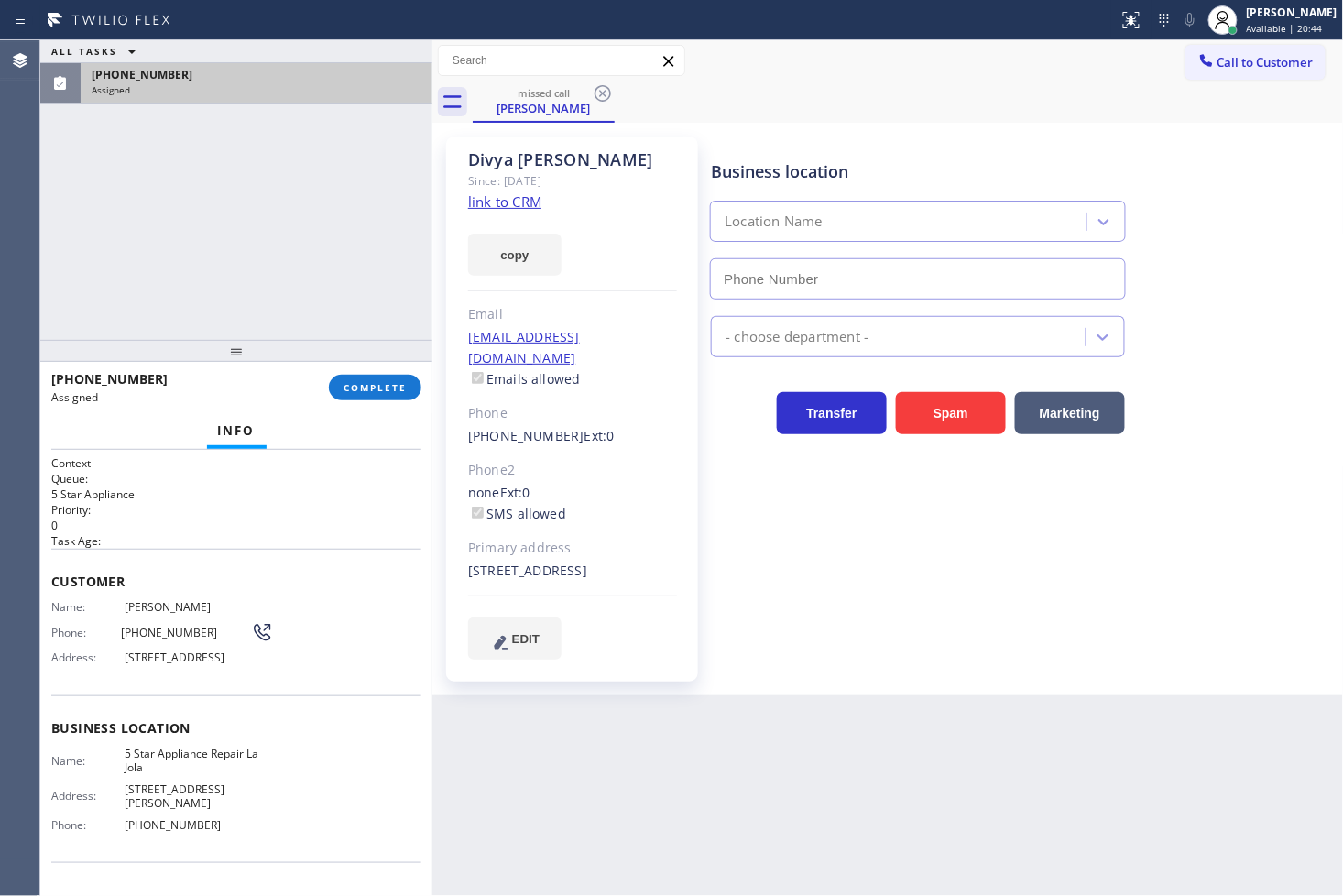
type input "[PHONE_NUMBER]"
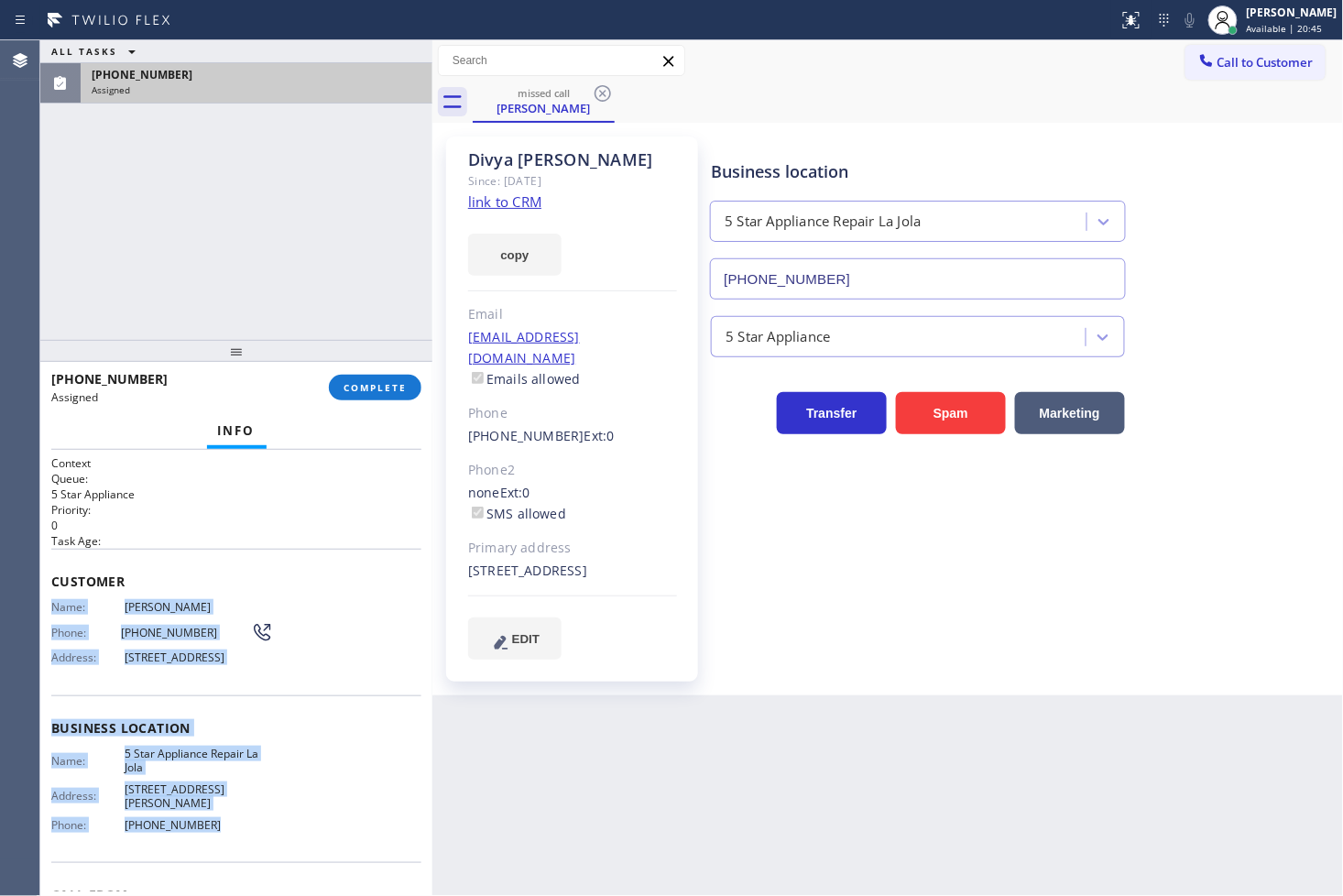
drag, startPoint x: 50, startPoint y: 608, endPoint x: 241, endPoint y: 820, distance: 285.4
click at [241, 820] on div "Context Queue: 5 Star Appliance Priority: 0 Task Age: Customer Name: Divya Pate…" at bounding box center [236, 728] width 370 height 546
copy div "Name: Divya Patel Phone: (503) 473-6656 Address: 5631 Antigua Blvd, San Diego, …"
click at [349, 389] on span "COMPLETE" at bounding box center [375, 388] width 63 height 13
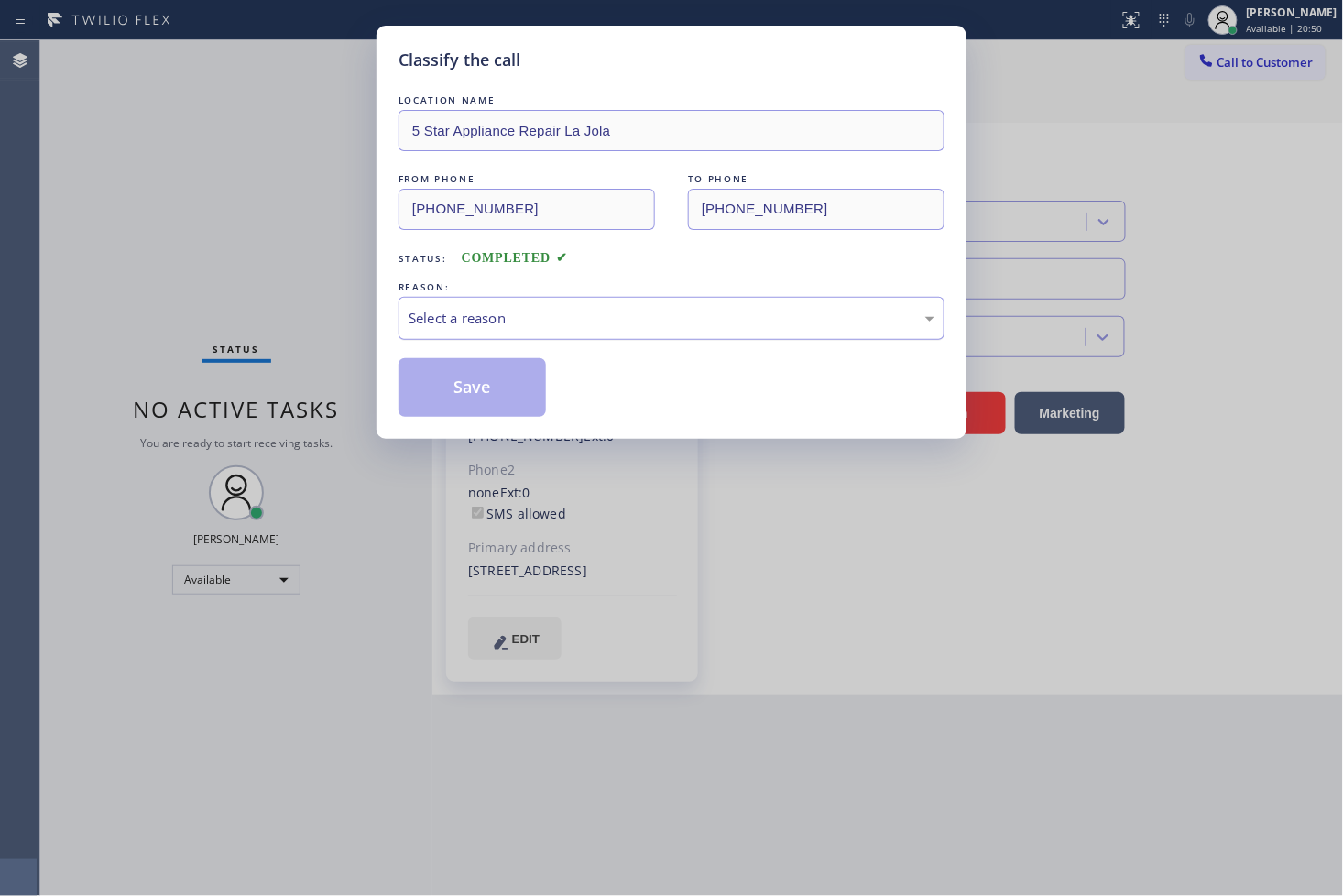
click at [526, 324] on div "Select a reason" at bounding box center [672, 318] width 526 height 21
click at [490, 400] on button "Save" at bounding box center [472, 387] width 148 height 59
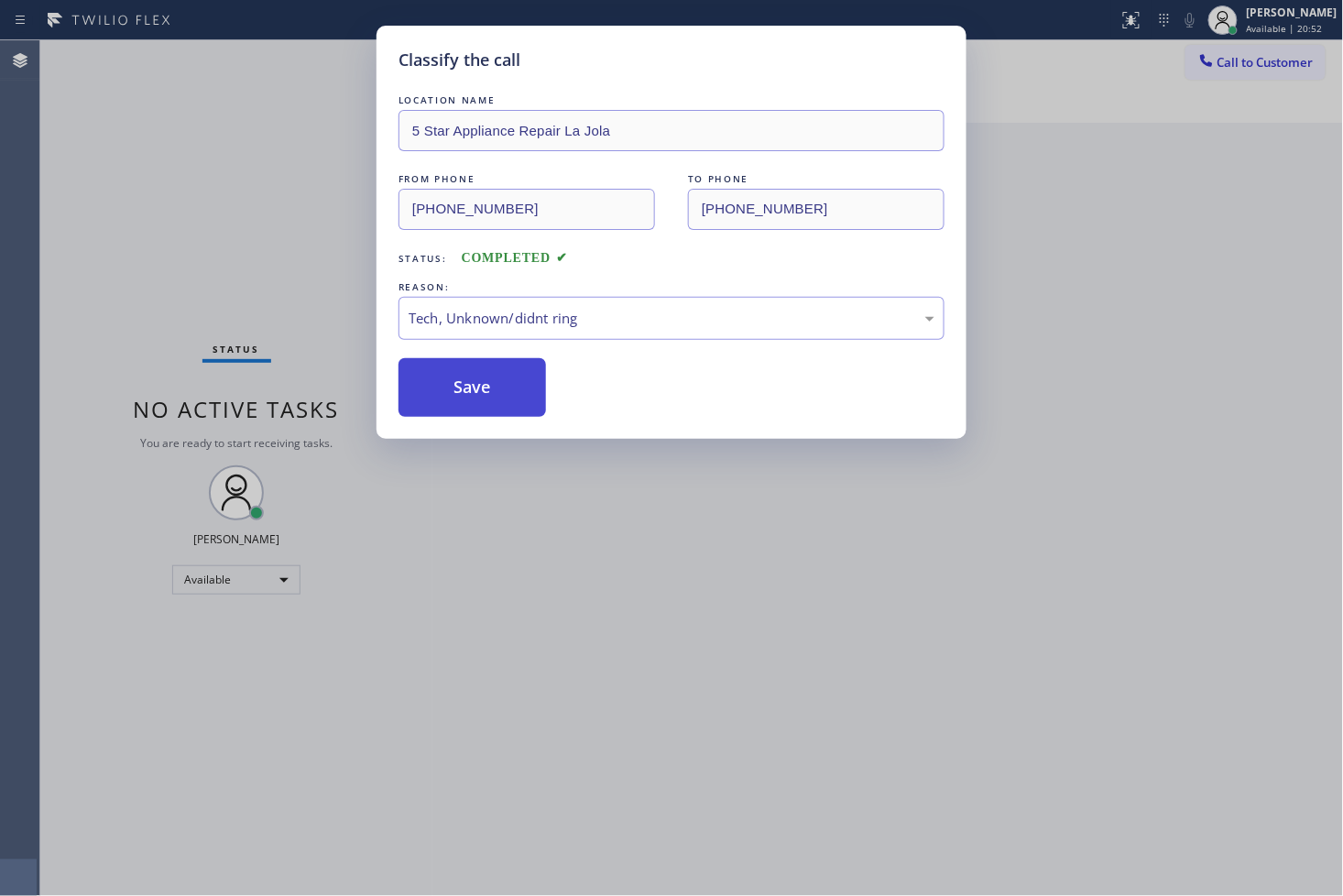
click at [490, 400] on button "Save" at bounding box center [472, 387] width 148 height 59
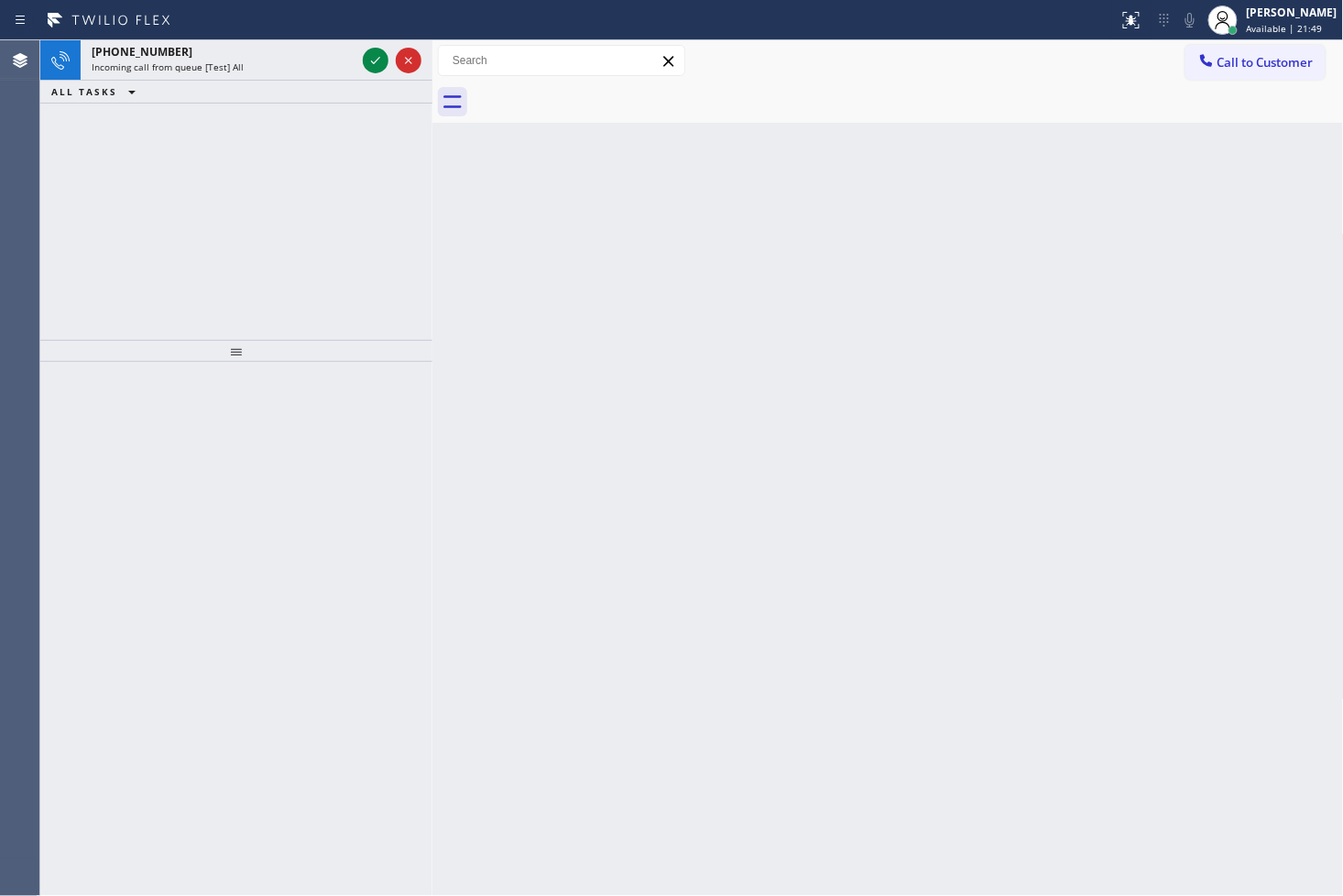
click at [136, 268] on div "+19176674183 Incoming call from queue [Test] All ALL TASKS ALL TASKS ACTIVE TAS…" at bounding box center [236, 190] width 392 height 299
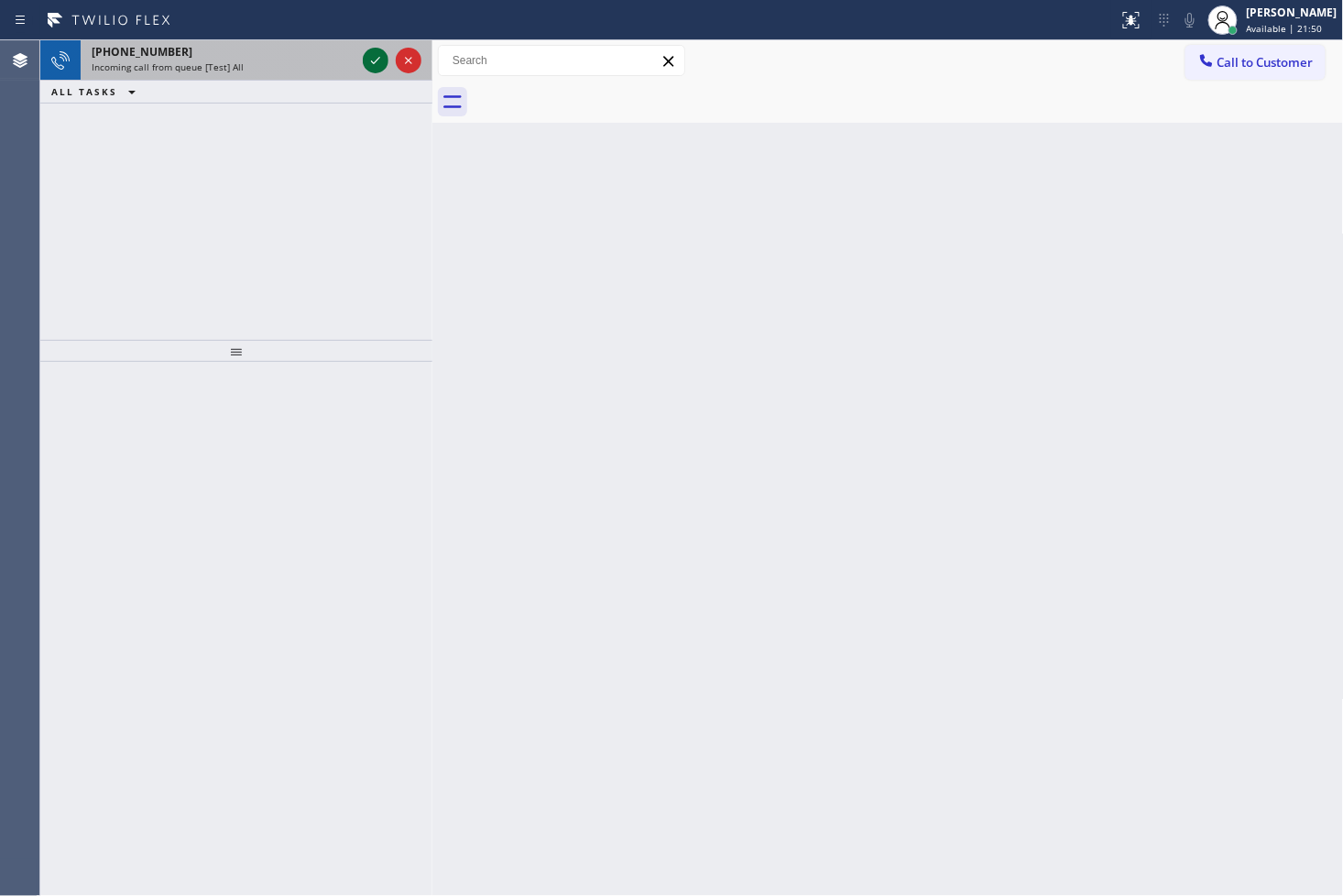
click at [374, 67] on icon at bounding box center [375, 60] width 22 height 22
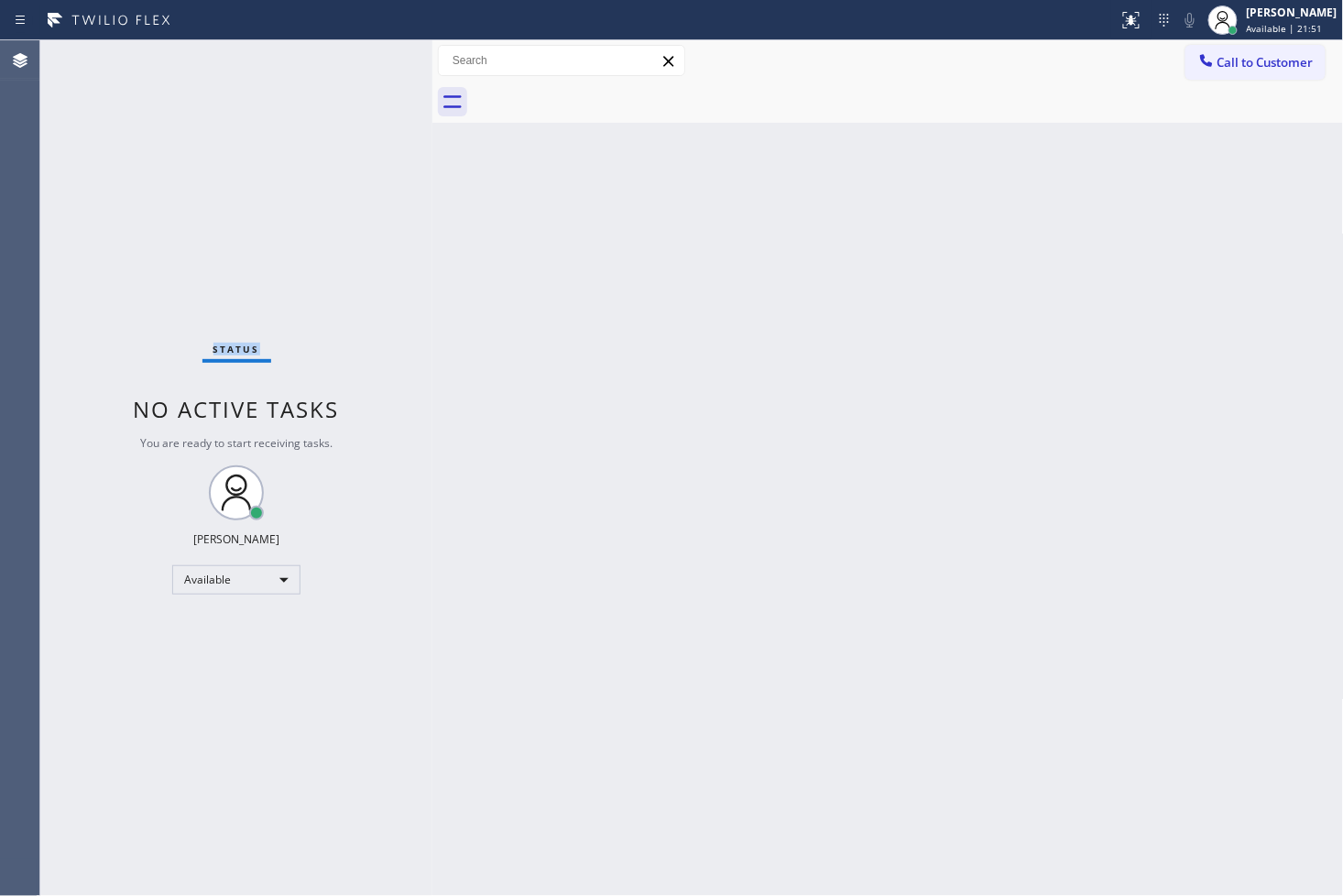
click at [373, 69] on div "Status No active tasks You are ready to start receiving tasks. [PERSON_NAME]" at bounding box center [236, 468] width 392 height 855
click at [1120, 15] on icon at bounding box center [1131, 20] width 22 height 22
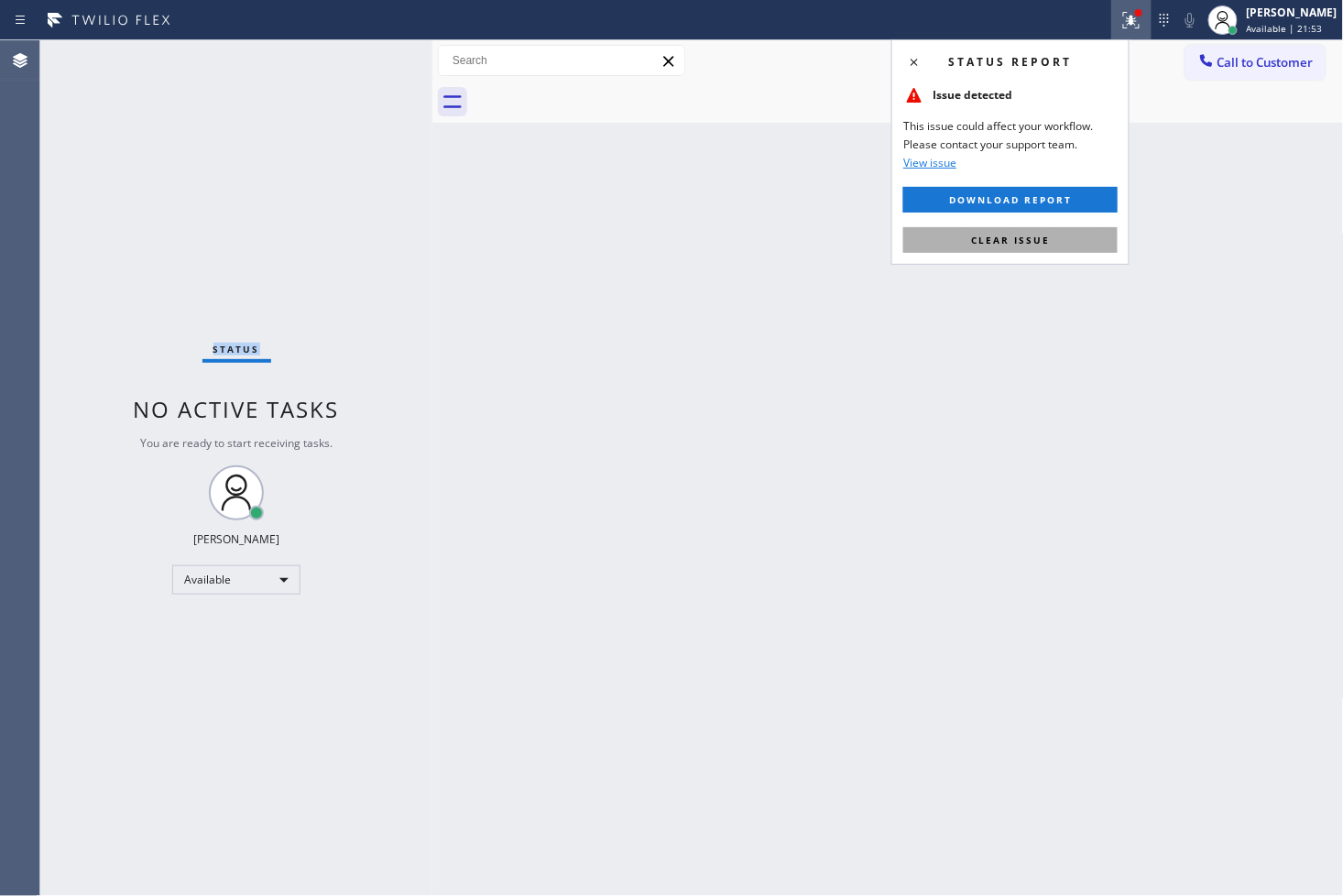
click at [1059, 241] on button "Clear issue" at bounding box center [1010, 240] width 215 height 26
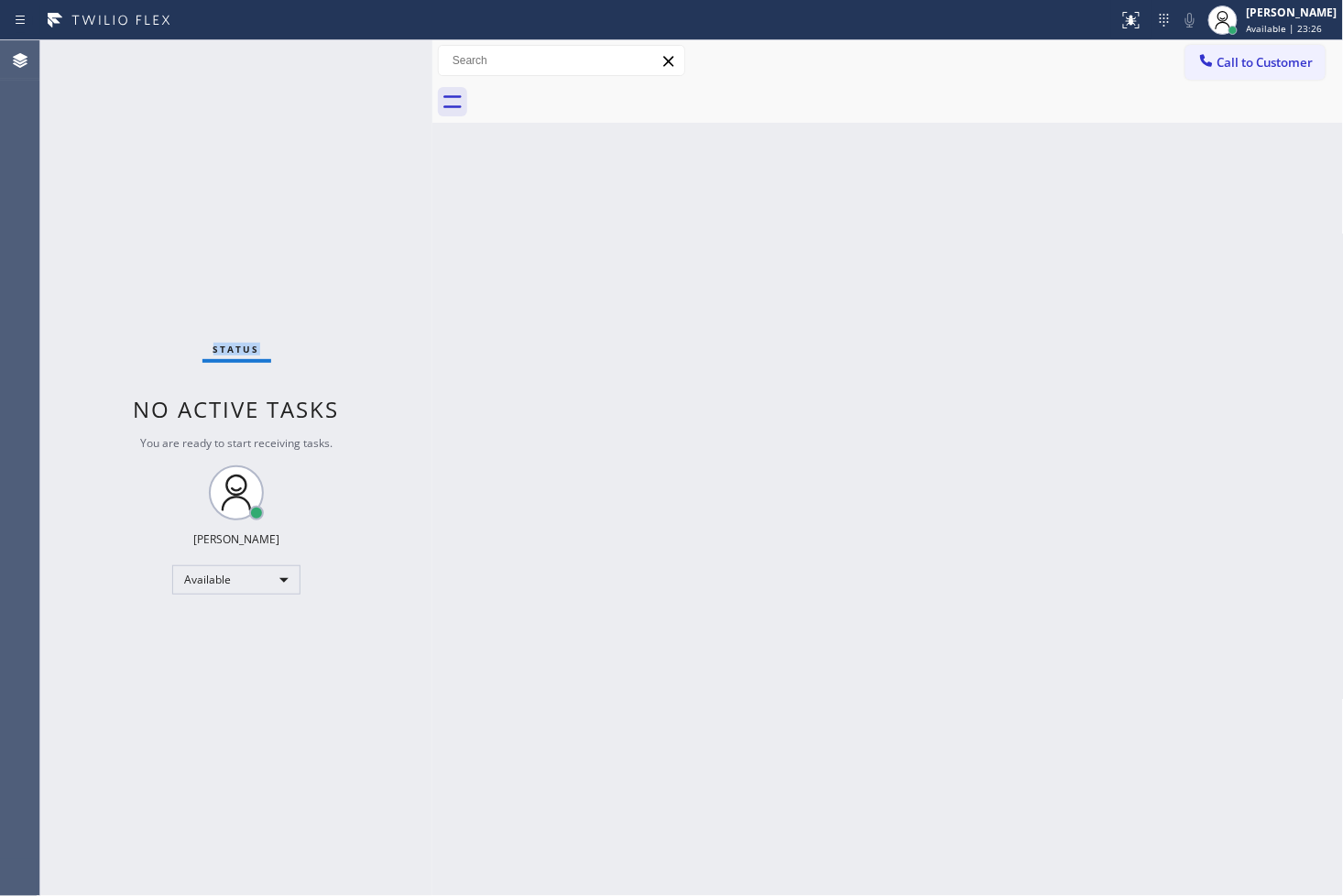
click at [88, 224] on div "Status No active tasks You are ready to start receiving tasks. [PERSON_NAME]" at bounding box center [236, 468] width 392 height 855
click at [404, 107] on div "Status No active tasks You are ready to start receiving tasks. [PERSON_NAME]" at bounding box center [236, 468] width 392 height 855
click at [386, 72] on div "Status No active tasks You are ready to start receiving tasks. [PERSON_NAME]" at bounding box center [236, 468] width 392 height 855
click at [367, 59] on div "Status No active tasks You are ready to start receiving tasks. [PERSON_NAME]" at bounding box center [236, 468] width 392 height 855
drag, startPoint x: 698, startPoint y: 552, endPoint x: 753, endPoint y: 772, distance: 226.8
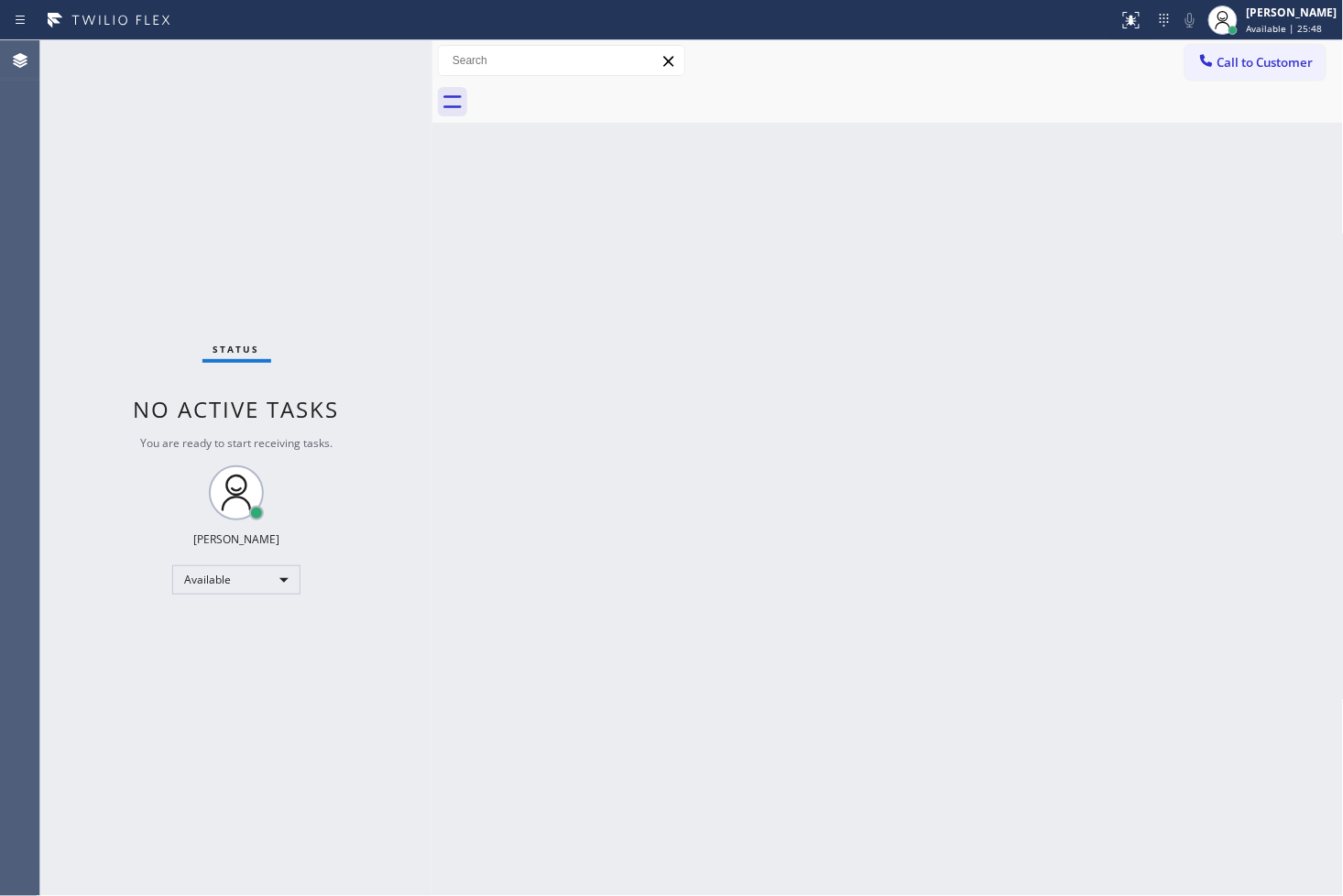
click at [700, 552] on div "Back to Dashboard Change Sender ID Customers Technicians Select a contact Outbo…" at bounding box center [888, 468] width 912 height 855
click at [122, 242] on div "Status No active tasks You are ready to start receiving tasks. [PERSON_NAME]" at bounding box center [236, 468] width 392 height 855
click at [371, 50] on div "Status No active tasks You are ready to start receiving tasks. [PERSON_NAME]" at bounding box center [236, 468] width 392 height 855
click at [88, 165] on div "Status No active tasks You are ready to start receiving tasks. [PERSON_NAME]" at bounding box center [236, 468] width 392 height 855
click at [344, 124] on div "Status No active tasks You are ready to start receiving tasks. [PERSON_NAME]" at bounding box center [236, 468] width 392 height 855
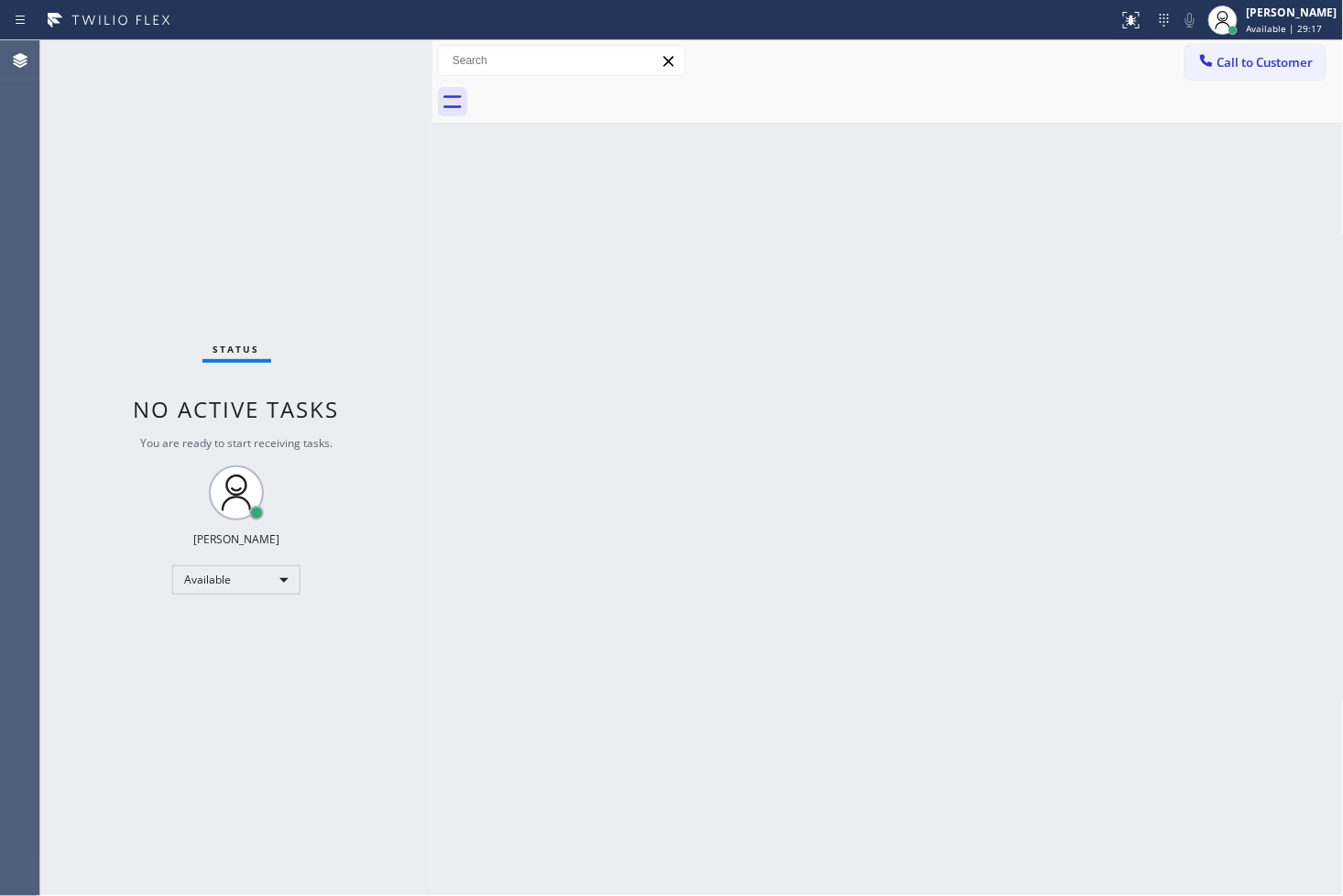
click at [373, 60] on div "Status No active tasks You are ready to start receiving tasks. [PERSON_NAME]" at bounding box center [236, 468] width 392 height 855
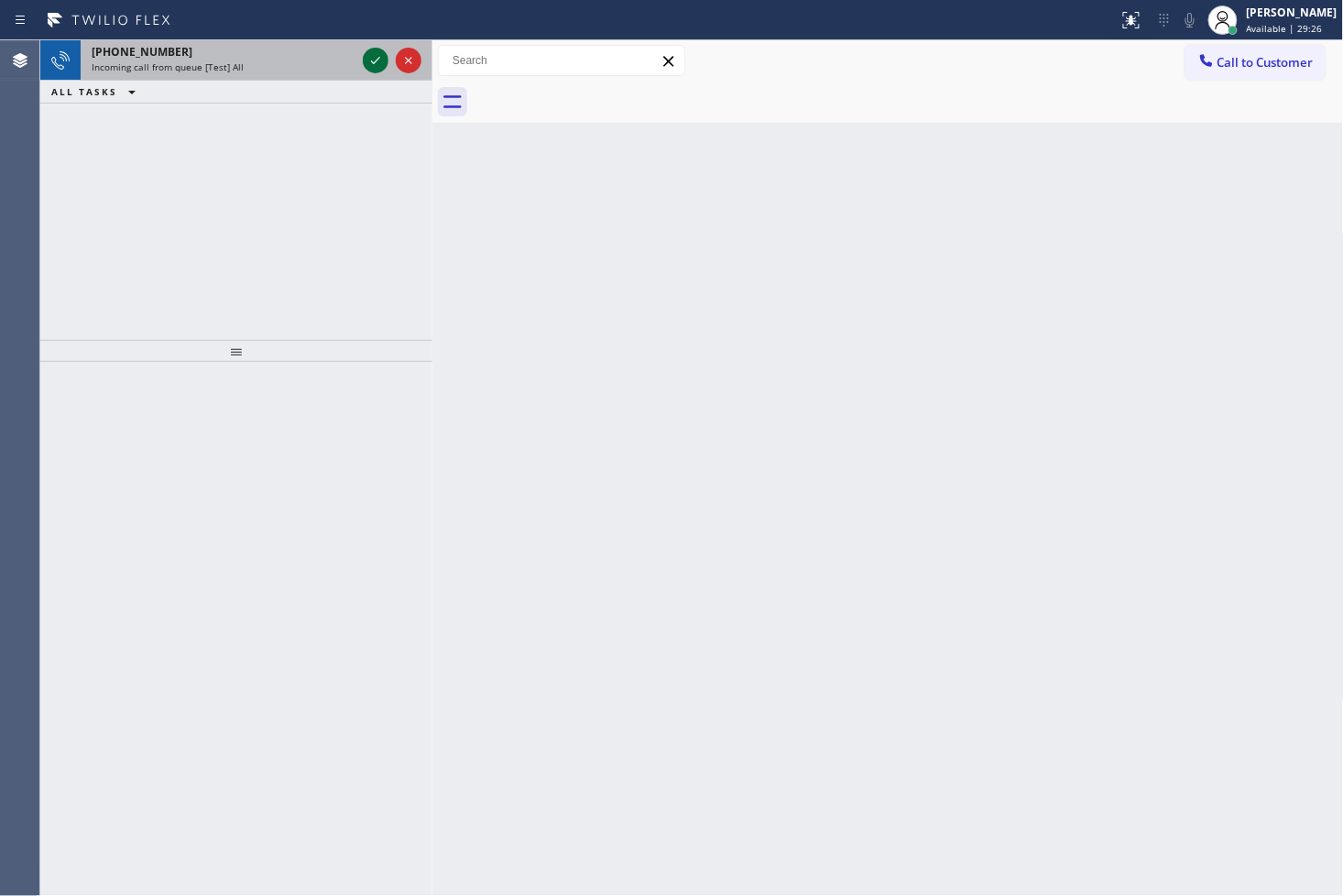
click at [371, 56] on icon at bounding box center [375, 60] width 22 height 22
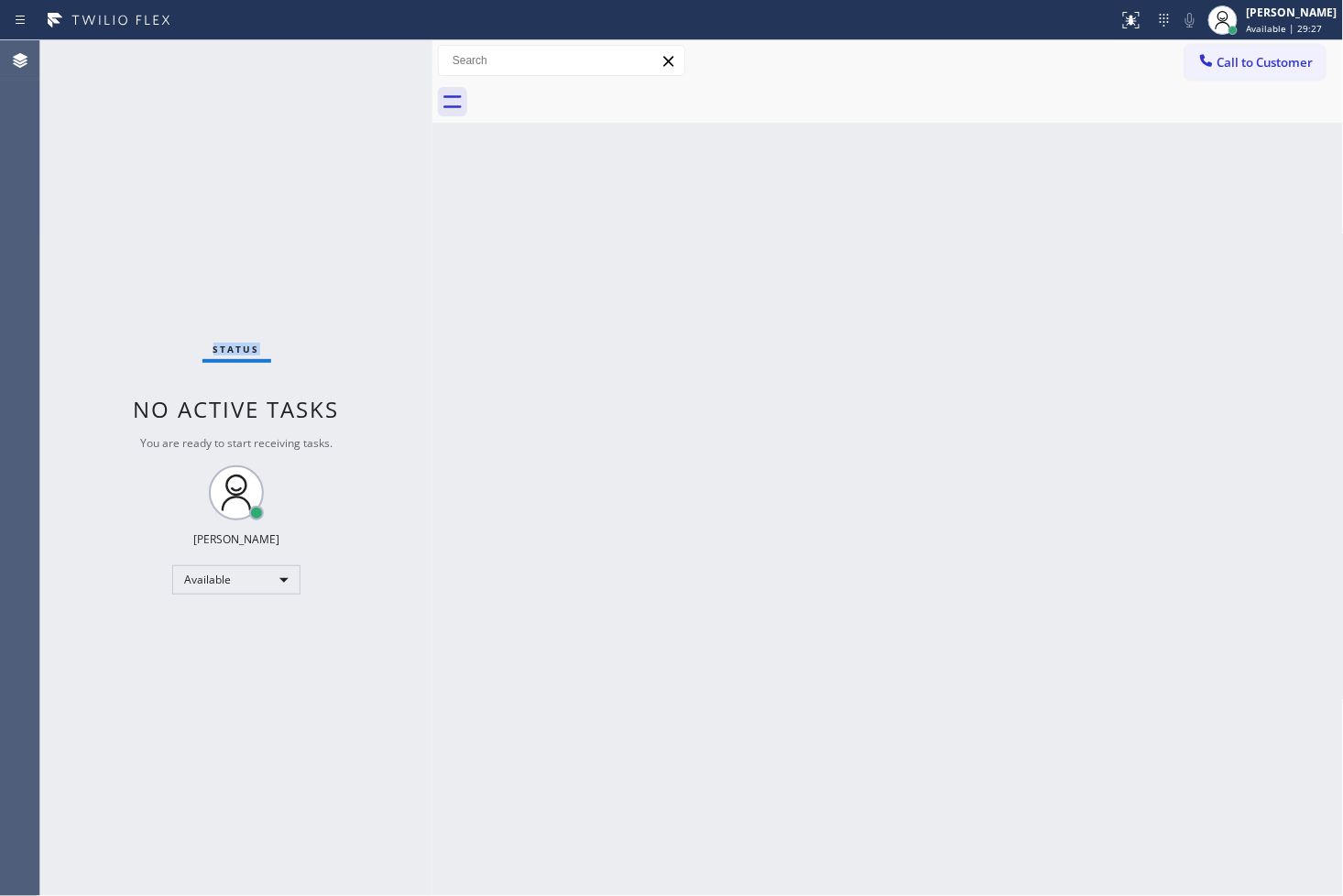
click at [370, 53] on div "Status No active tasks You are ready to start receiving tasks. [PERSON_NAME]" at bounding box center [236, 468] width 392 height 855
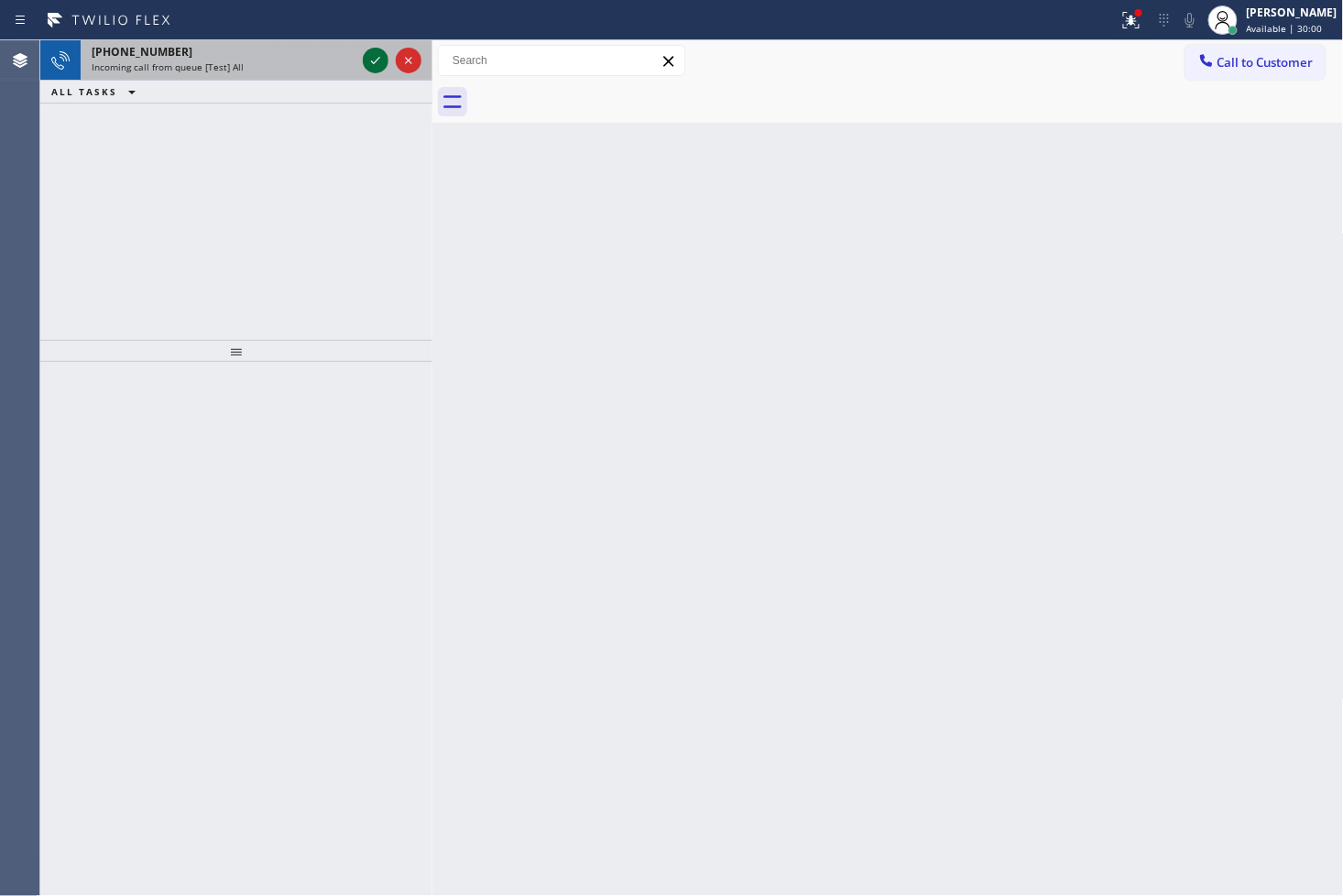
click at [370, 53] on icon at bounding box center [375, 60] width 22 height 22
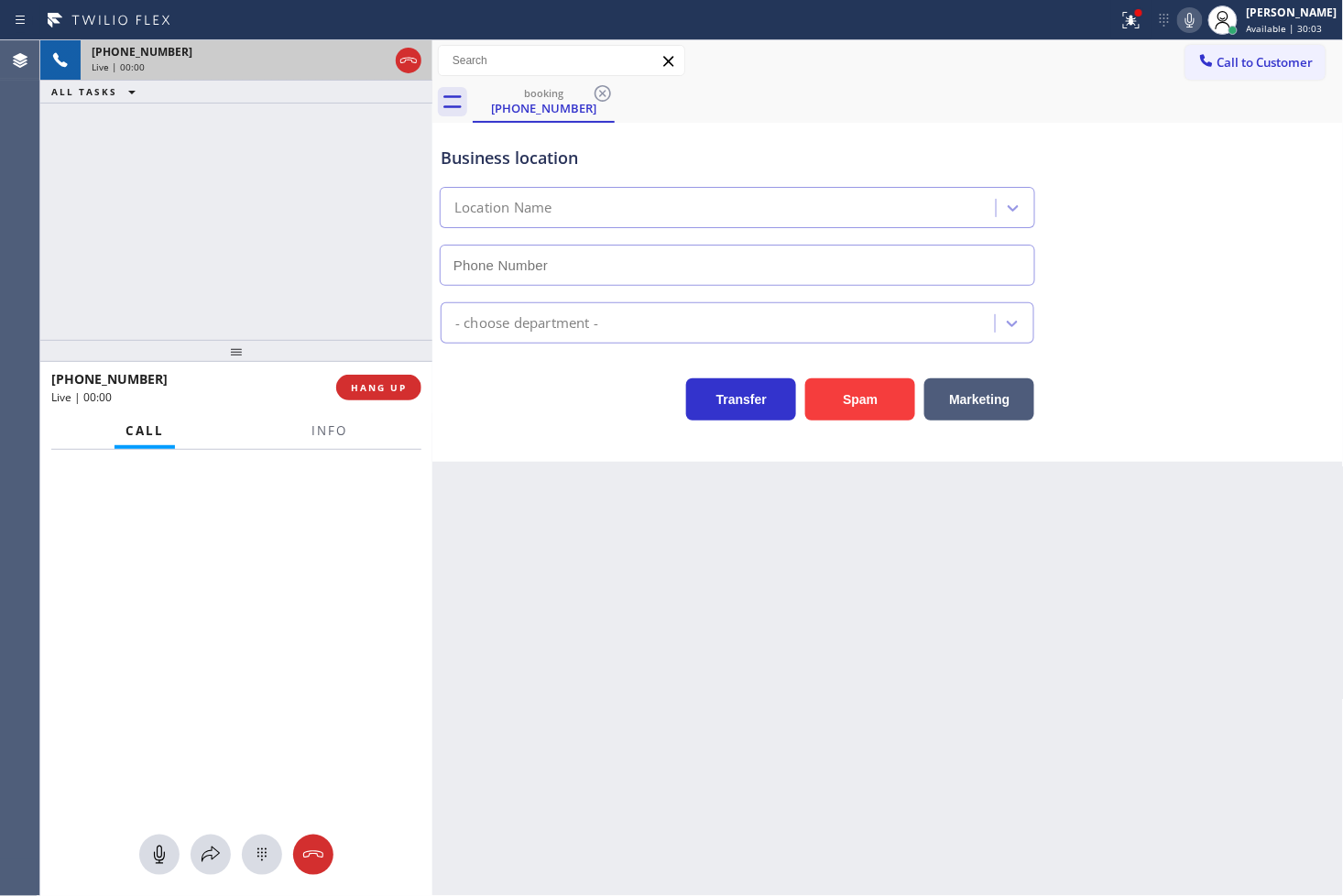
type input "[PHONE_NUMBER]"
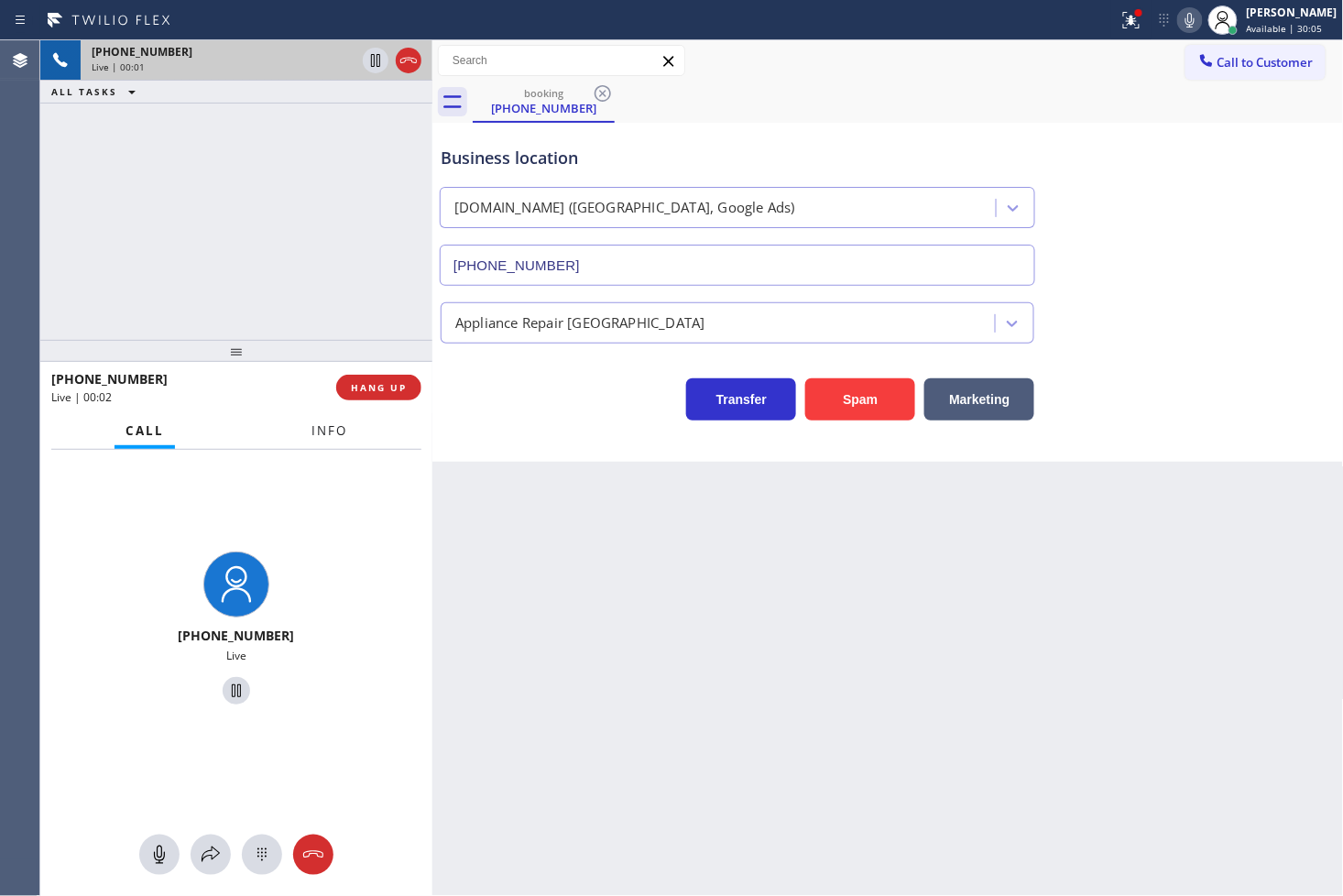
click at [318, 426] on span "Info" at bounding box center [329, 430] width 35 height 17
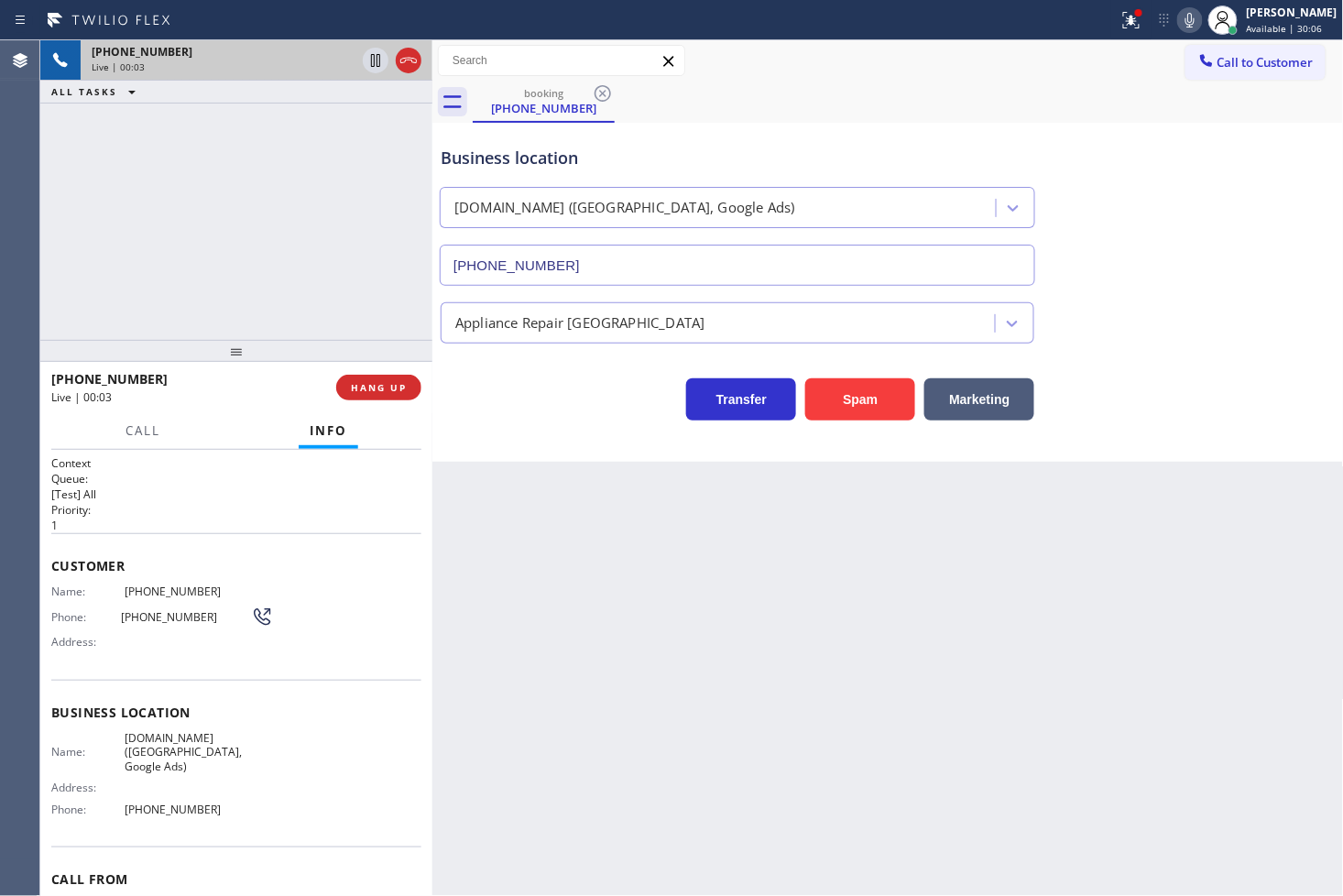
click at [575, 424] on div "Business location VikingCare.online (Los Angeles, Google Ads) (213) 415-2749 Ap…" at bounding box center [888, 292] width 912 height 339
click at [243, 258] on div "+18777770796 Live | 00:03 ALL TASKS ALL TASKS ACTIVE TASKS TASKS IN WRAP UP" at bounding box center [236, 190] width 392 height 299
click at [496, 468] on div "Back to Dashboard Change Sender ID Customers Technicians Select a contact Outbo…" at bounding box center [888, 468] width 912 height 855
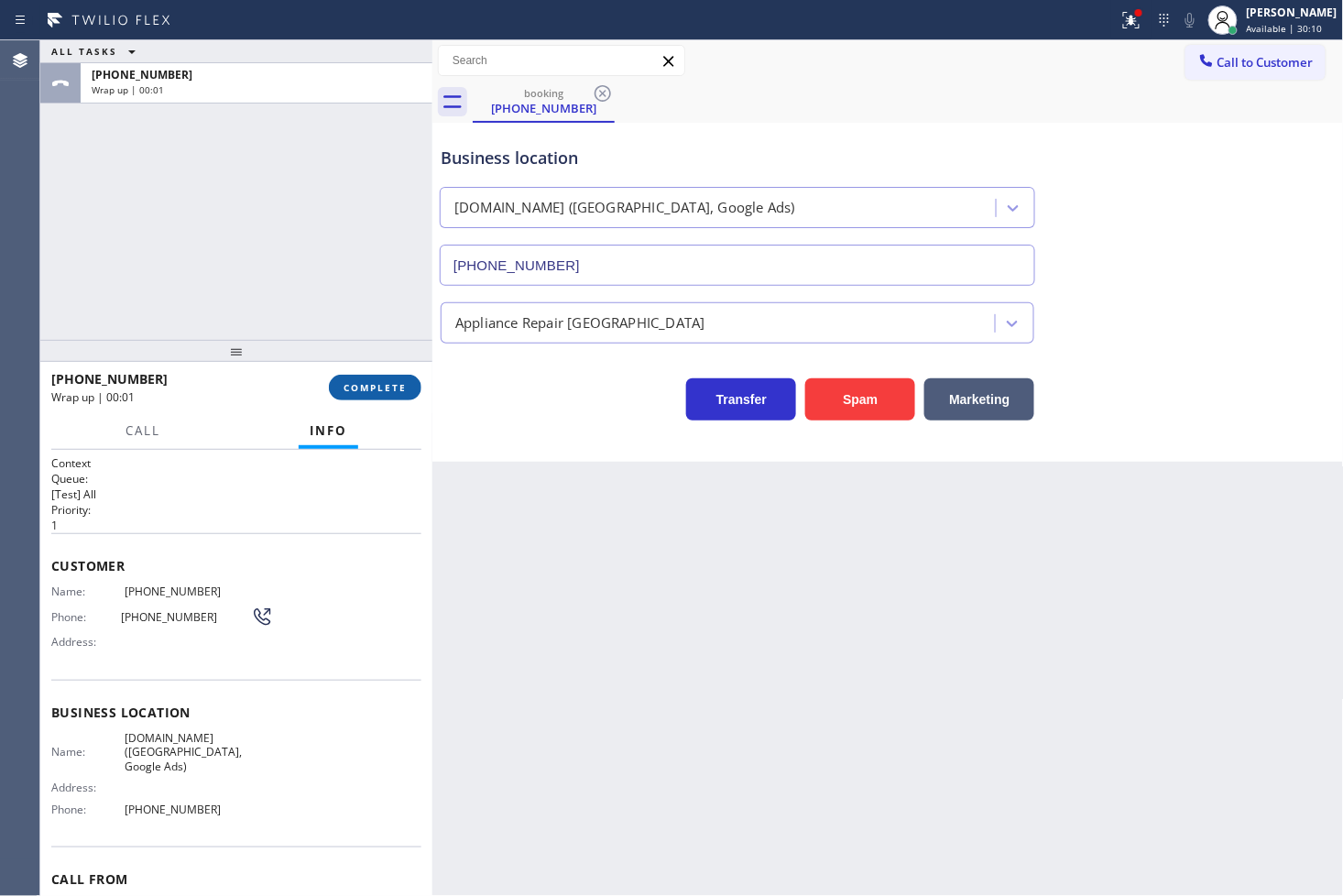
click at [364, 385] on span "COMPLETE" at bounding box center [375, 388] width 63 height 13
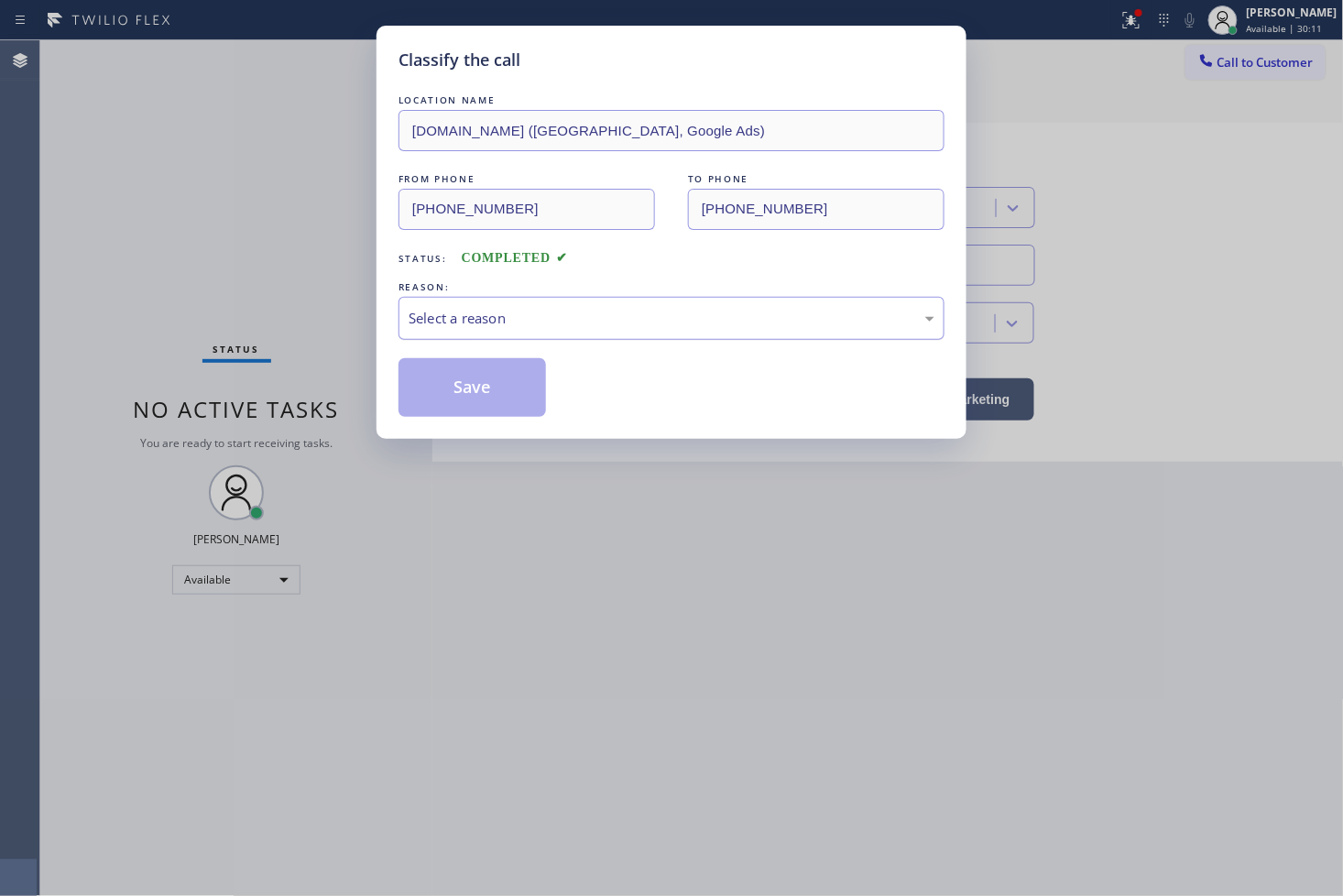
click at [553, 322] on div "Select a reason" at bounding box center [672, 318] width 526 height 21
click at [461, 410] on button "Save" at bounding box center [472, 387] width 148 height 59
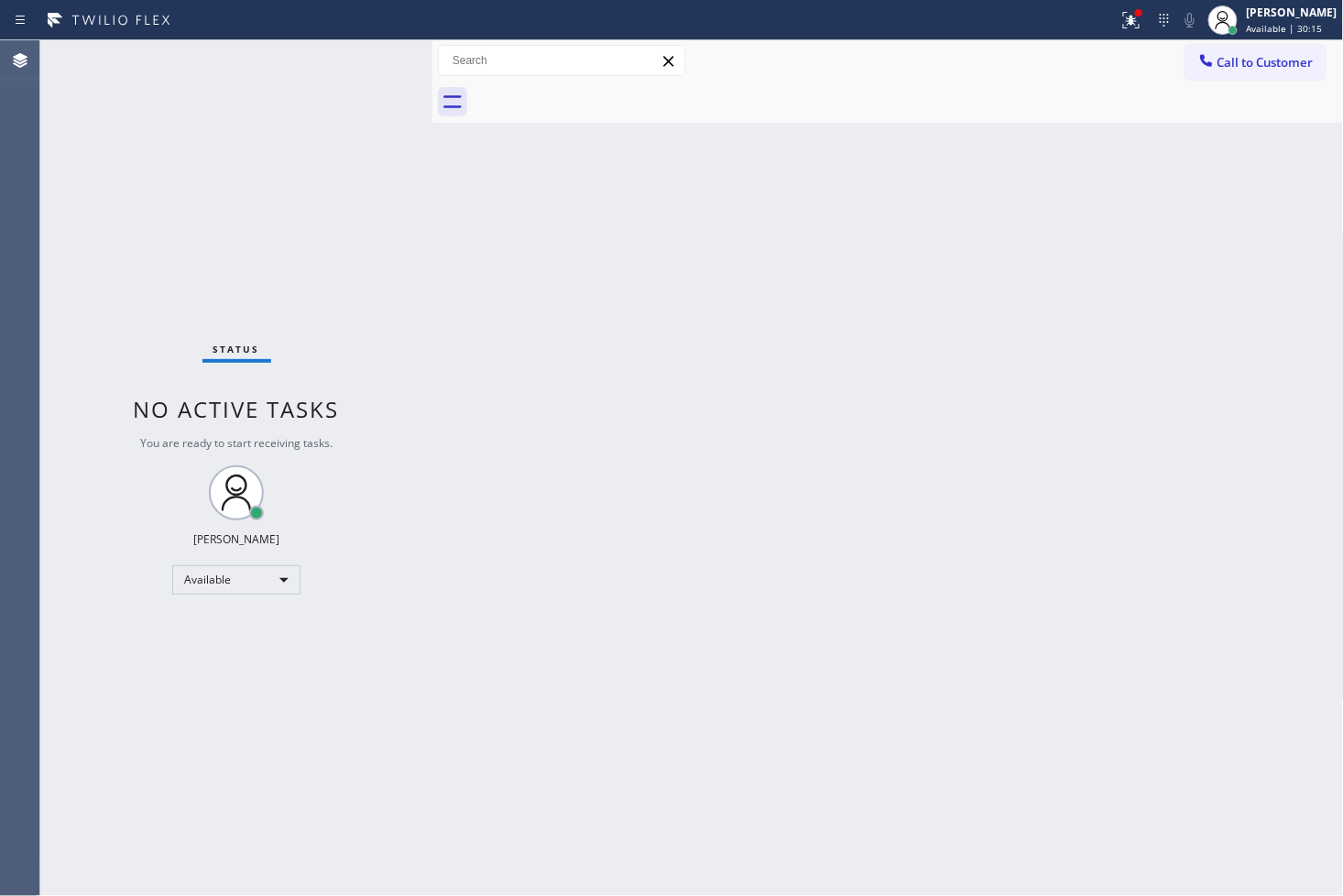
click at [368, 71] on div "Status No active tasks You are ready to start receiving tasks. [PERSON_NAME]" at bounding box center [236, 468] width 392 height 855
click at [374, 50] on div "Status No active tasks You are ready to start receiving tasks. [PERSON_NAME]" at bounding box center [236, 468] width 392 height 855
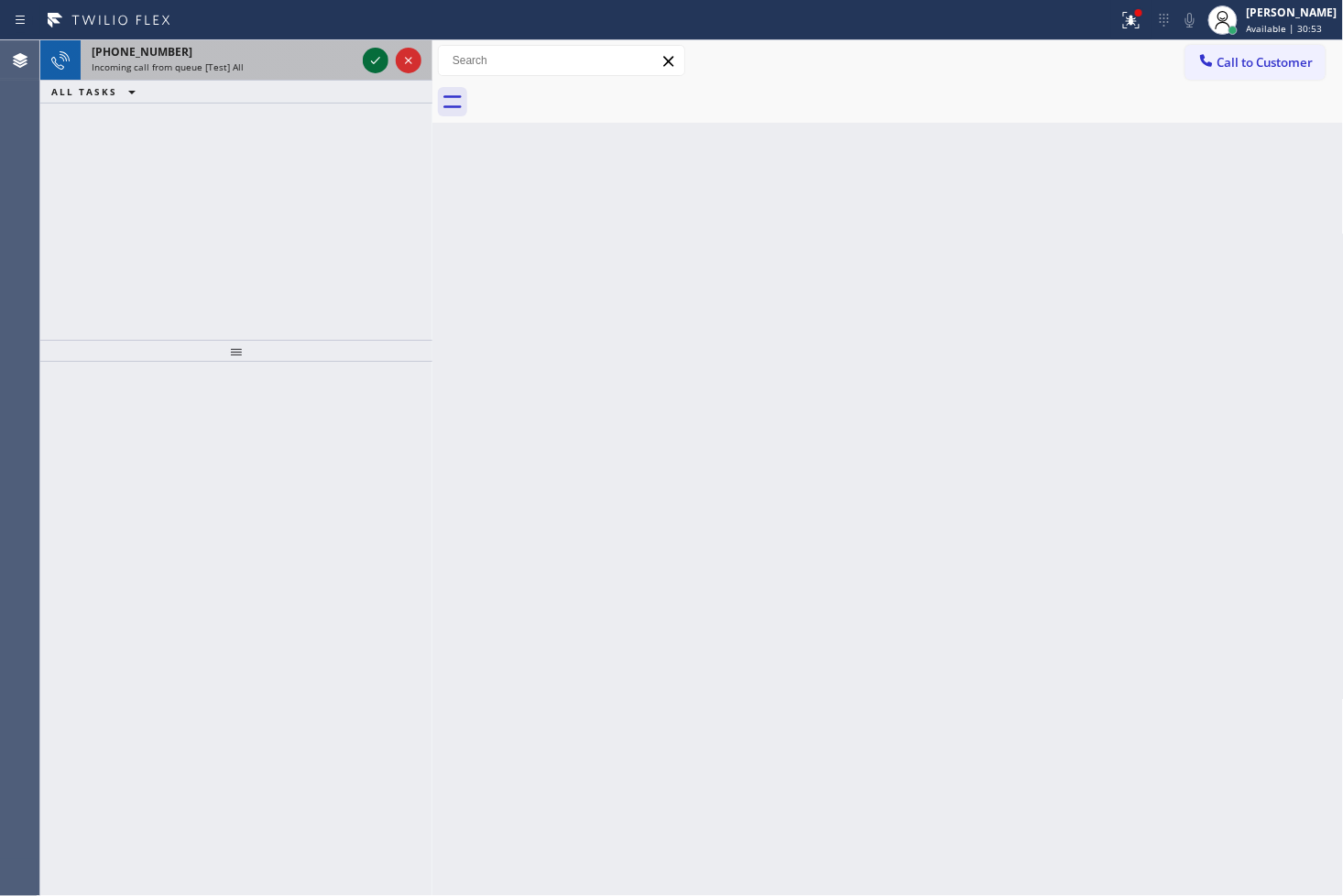
click at [374, 50] on icon at bounding box center [375, 60] width 22 height 22
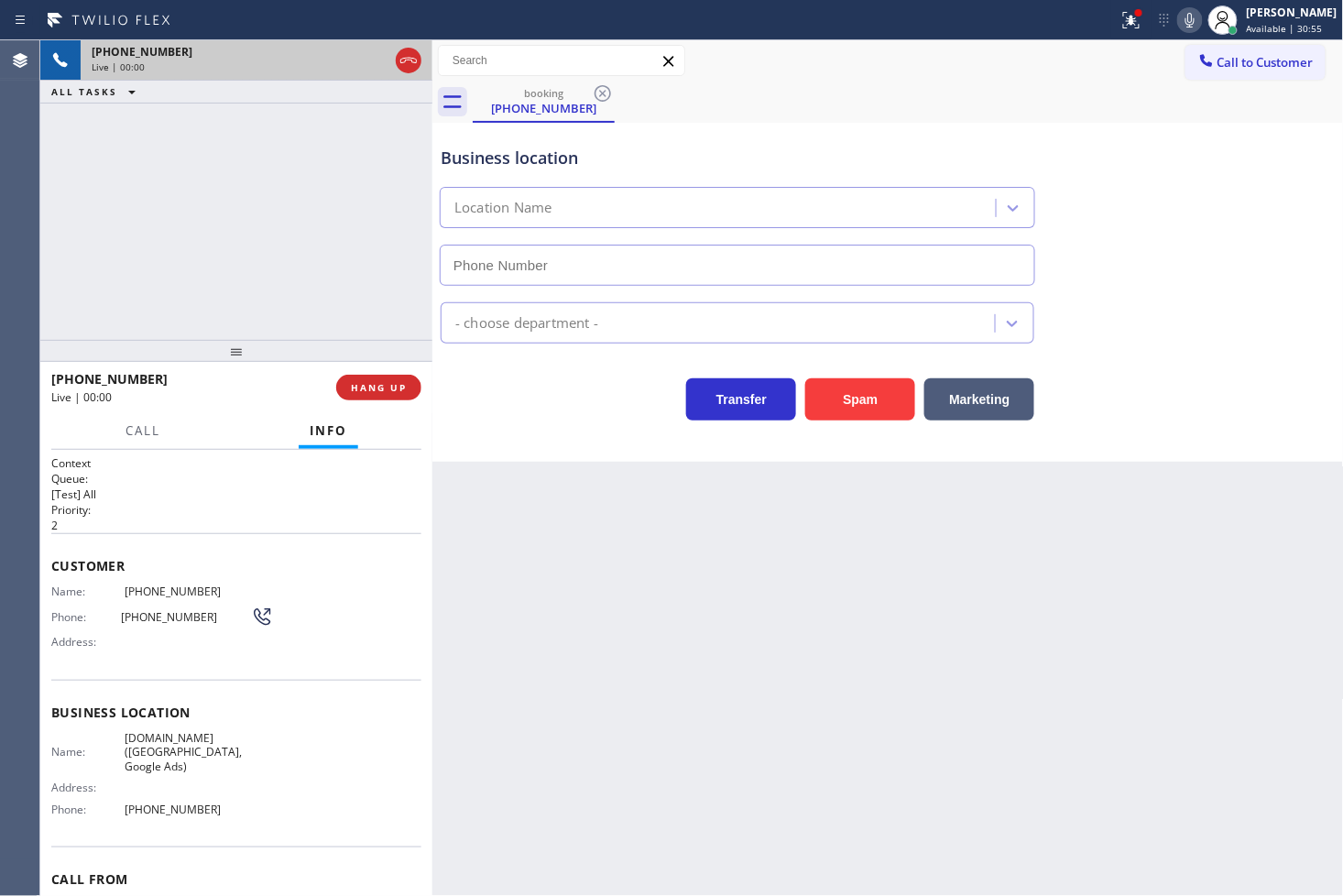
type input "[PHONE_NUMBER]"
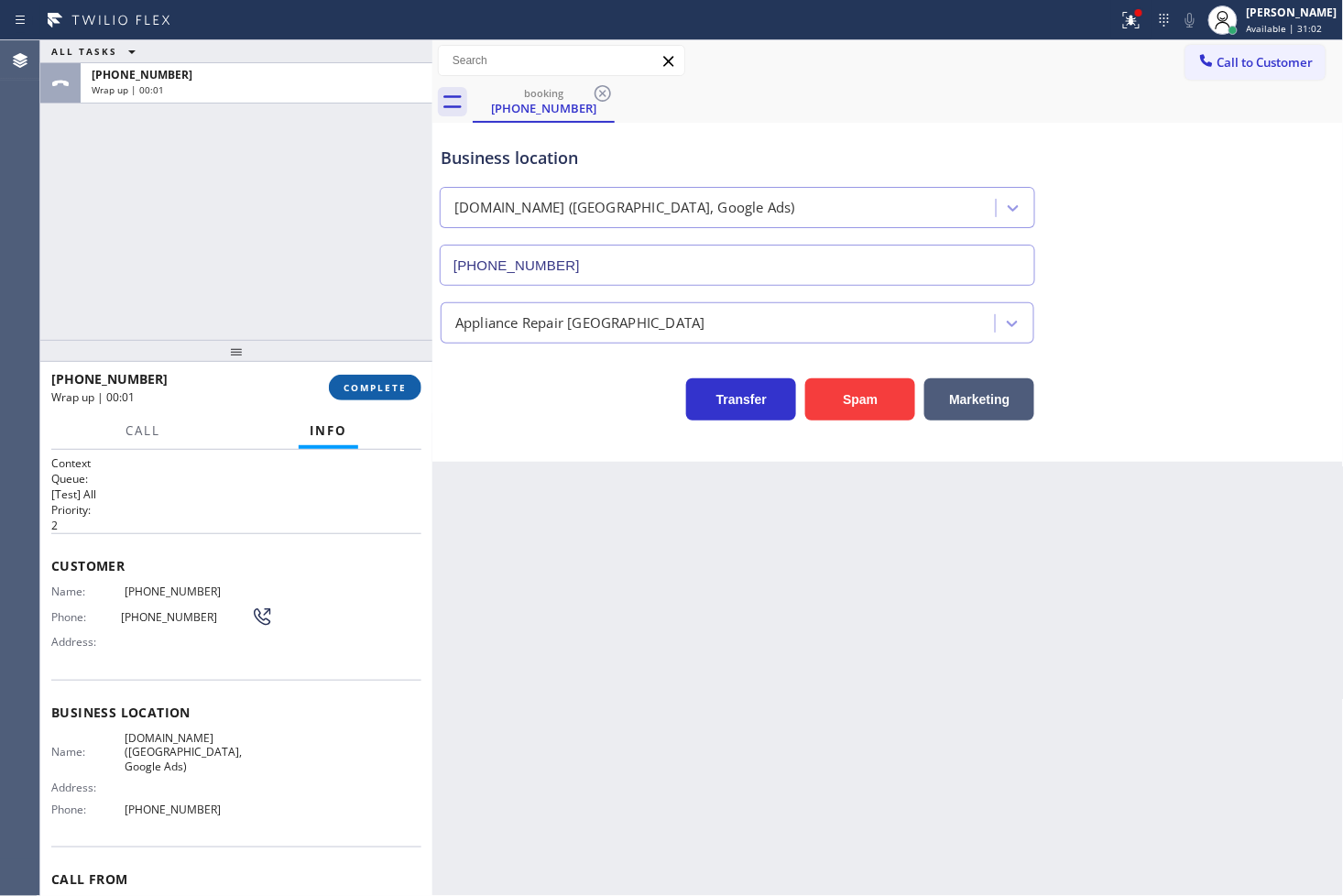
click at [353, 392] on span "COMPLETE" at bounding box center [375, 388] width 63 height 13
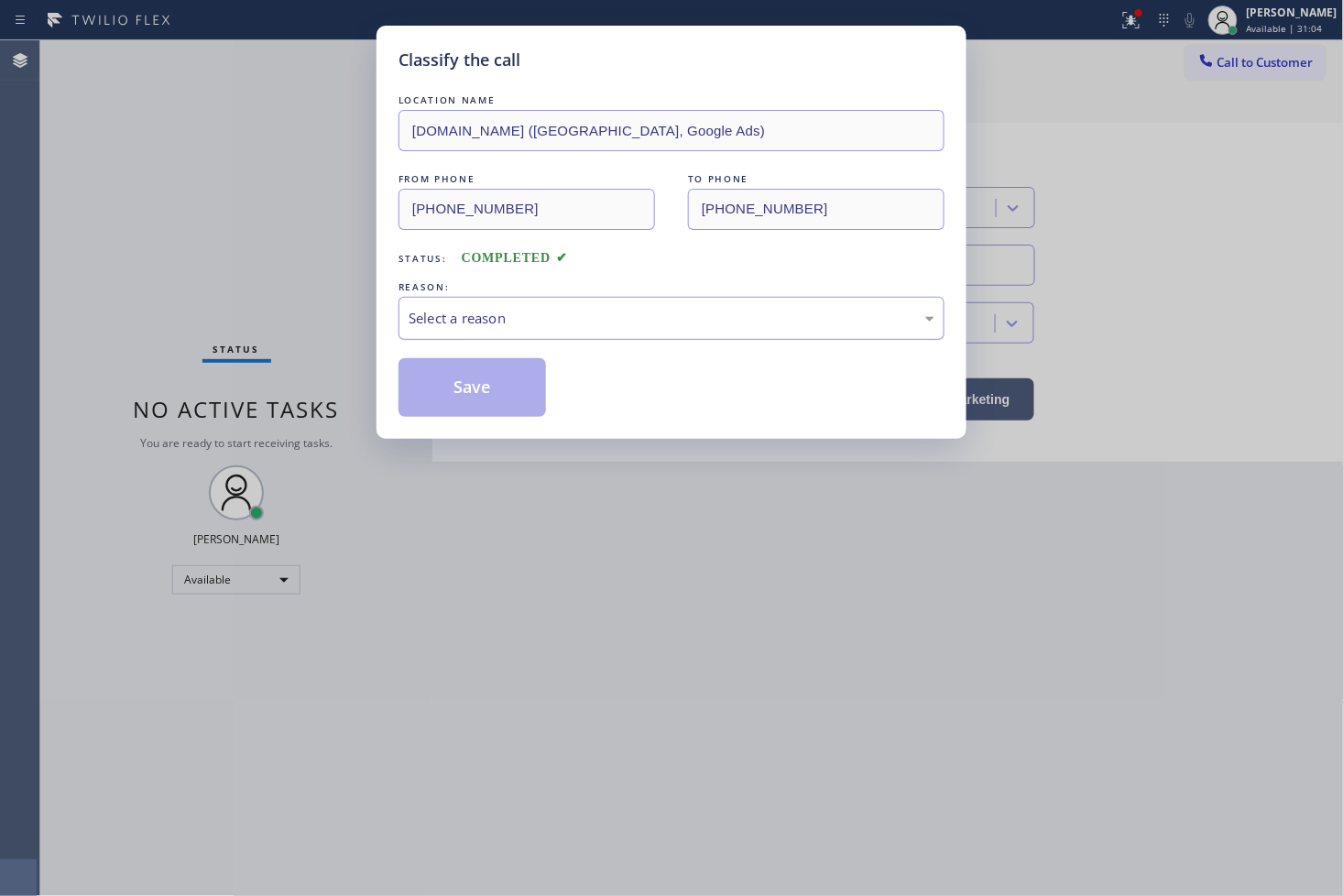
click at [516, 327] on div "Select a reason" at bounding box center [672, 318] width 526 height 21
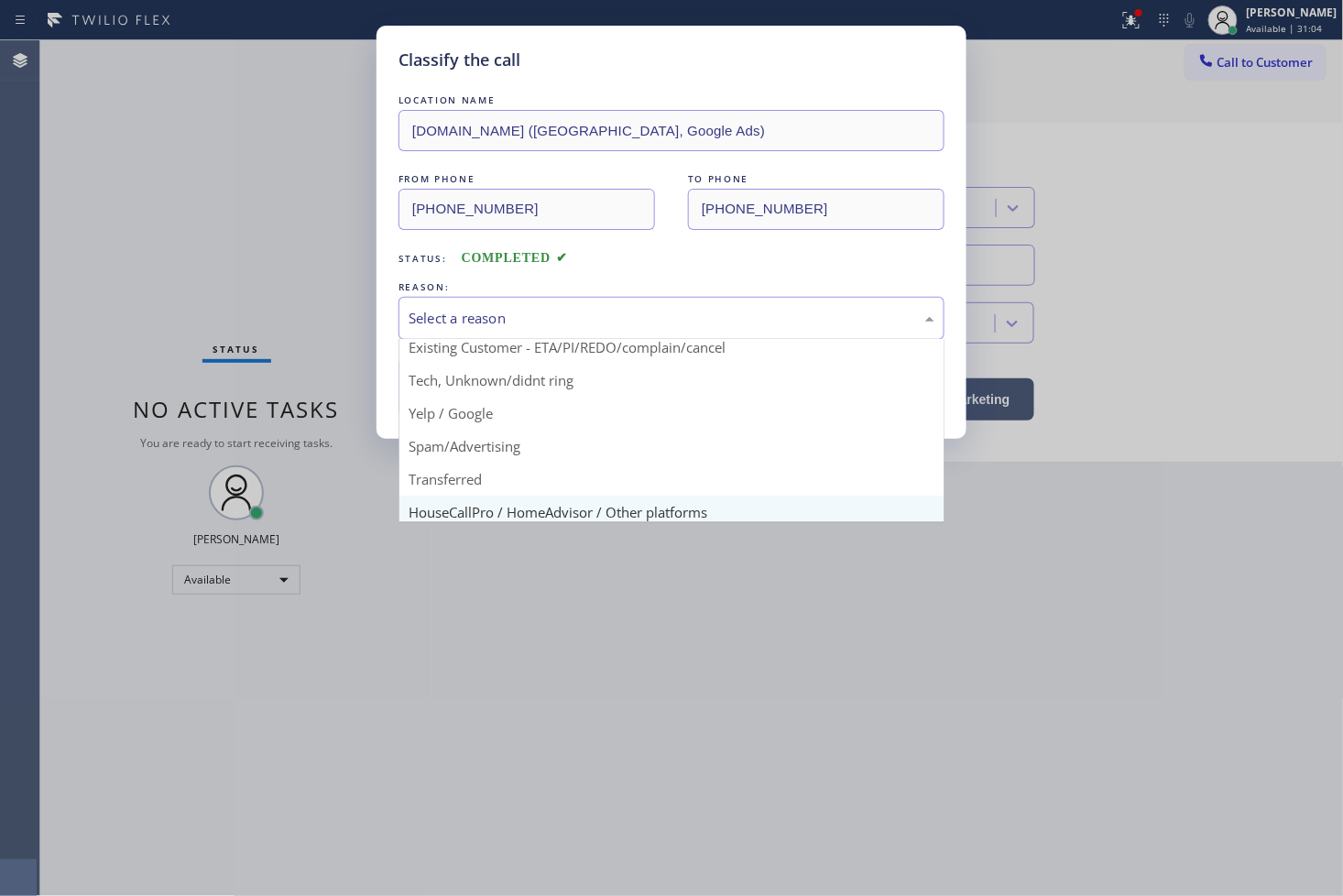
scroll to position [114, 0]
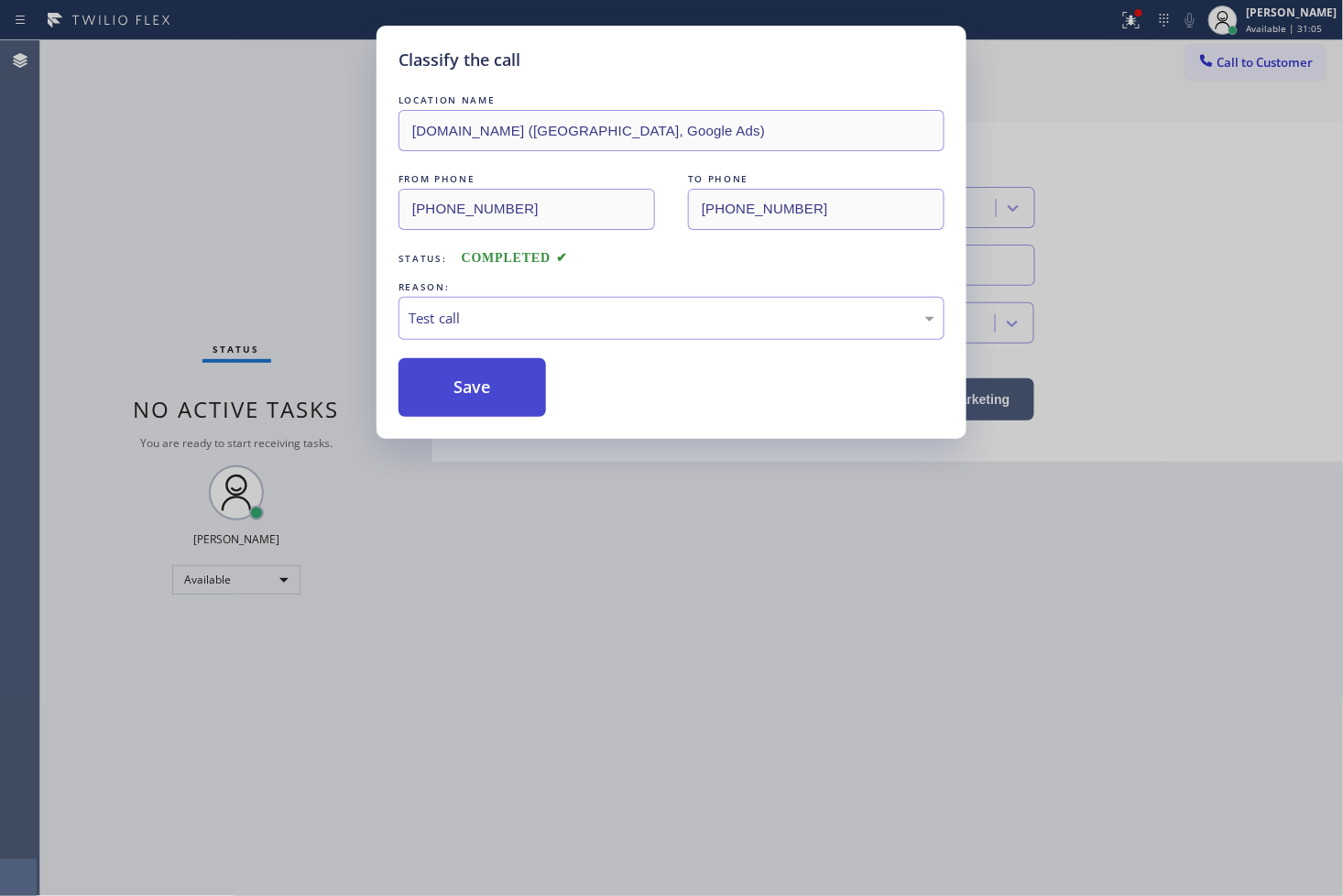
click at [506, 407] on button "Save" at bounding box center [472, 387] width 148 height 59
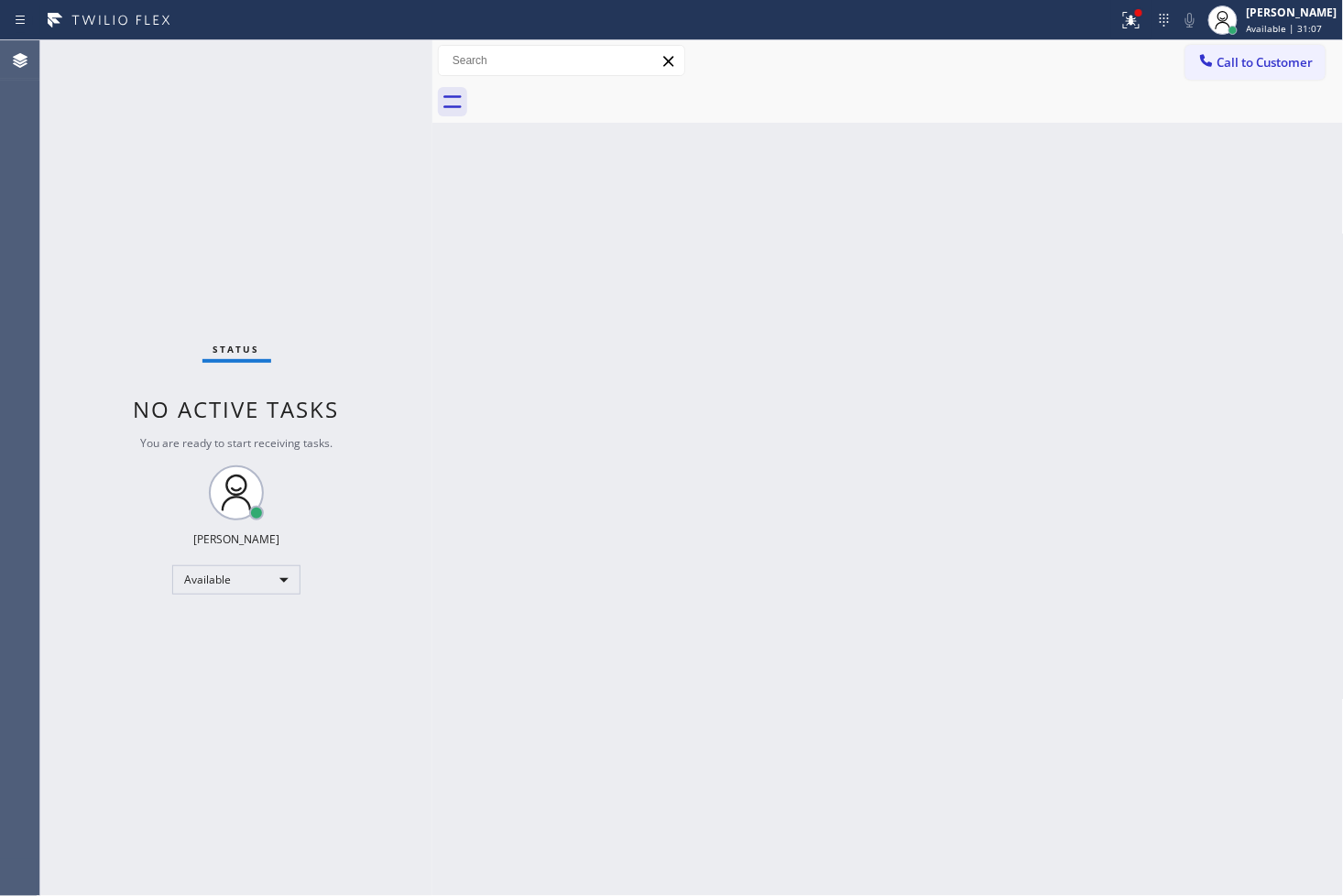
click at [315, 51] on div "Status No active tasks You are ready to start receiving tasks. [PERSON_NAME]" at bounding box center [236, 468] width 392 height 855
click at [347, 49] on div "Status No active tasks You are ready to start receiving tasks. [PERSON_NAME]" at bounding box center [236, 468] width 392 height 855
click at [372, 53] on div "Status No active tasks You are ready to start receiving tasks. [PERSON_NAME]" at bounding box center [236, 468] width 392 height 855
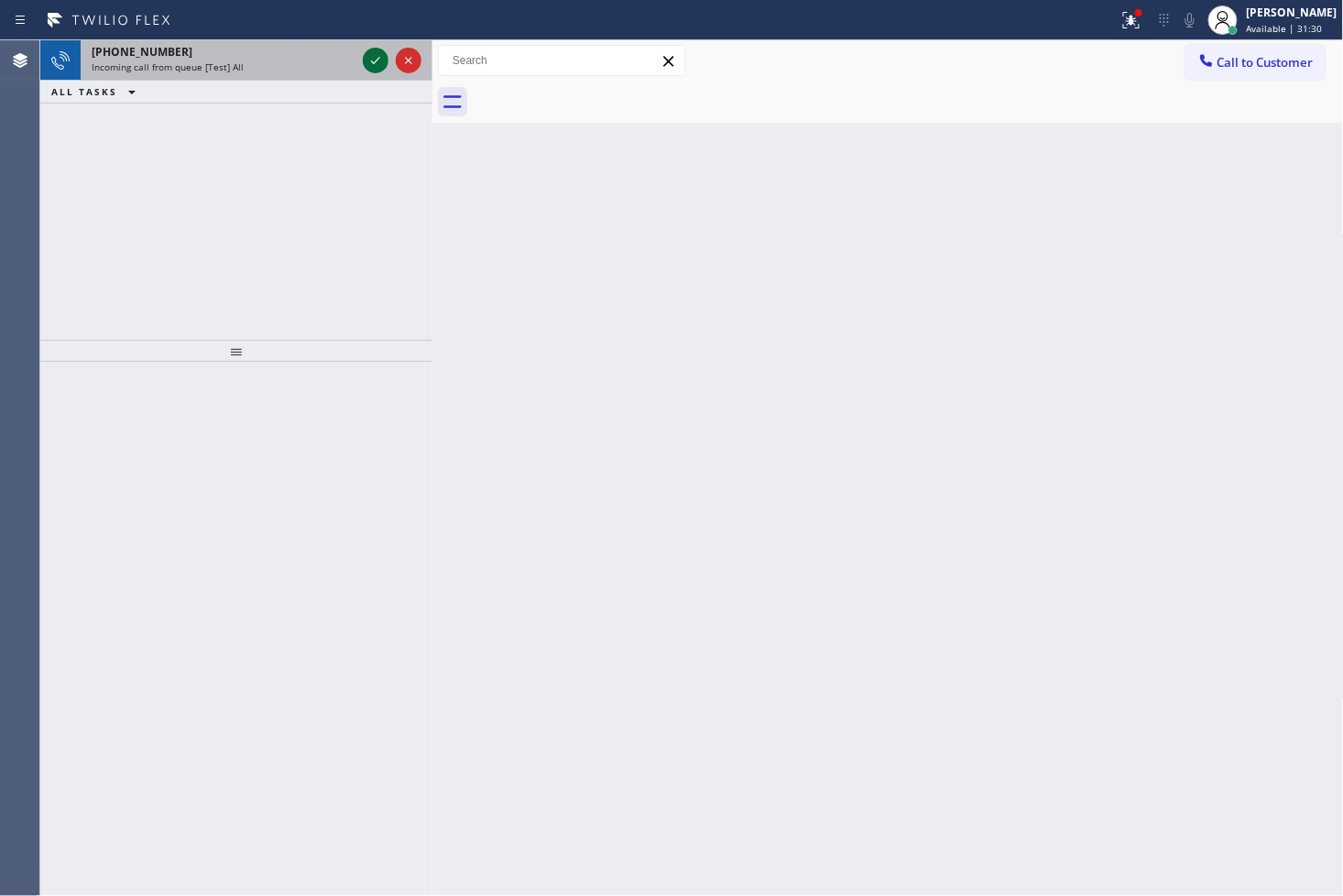
click at [379, 53] on icon at bounding box center [375, 60] width 22 height 22
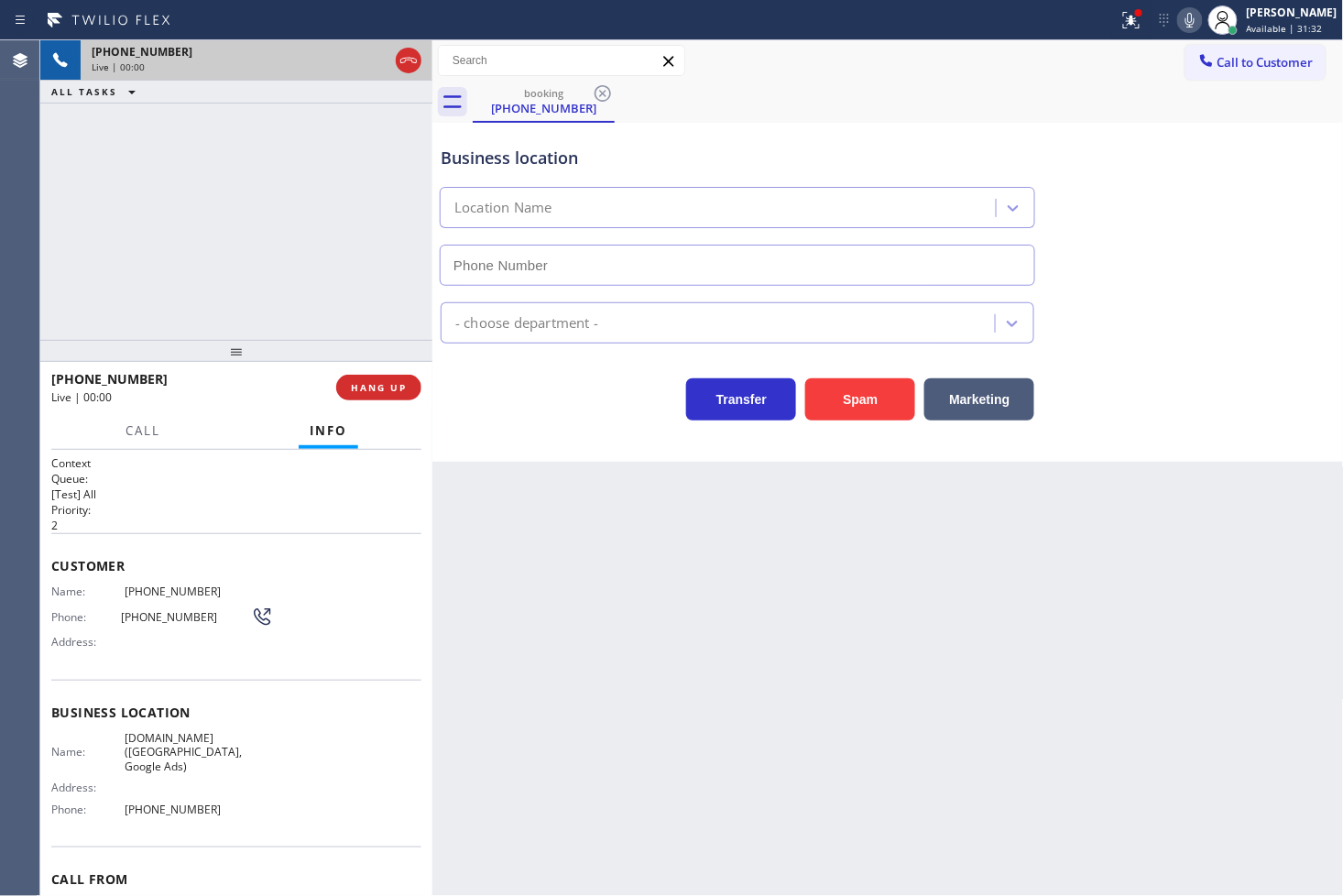
type input "[PHONE_NUMBER]"
click at [1120, 21] on icon at bounding box center [1131, 20] width 22 height 22
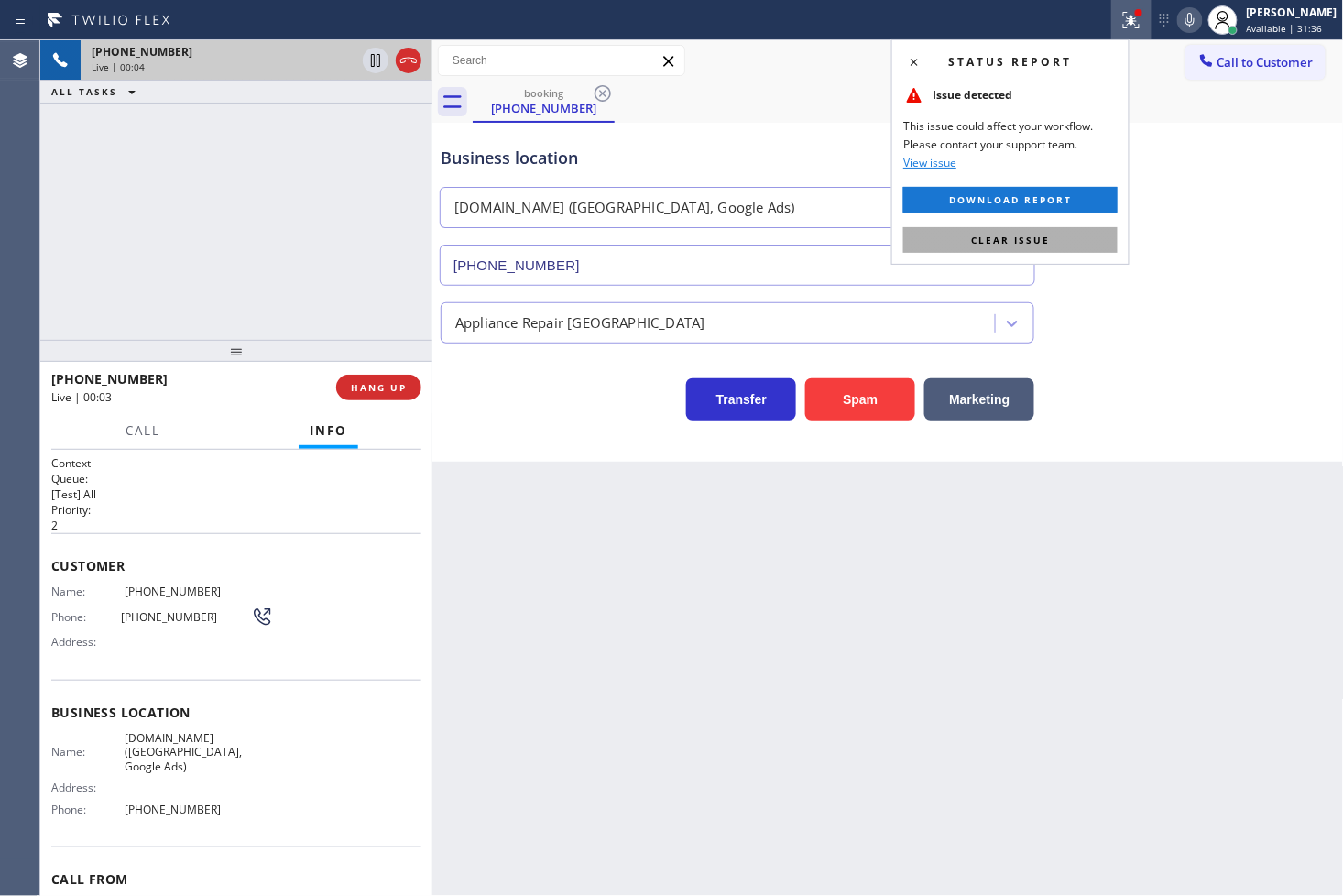
click at [1086, 235] on button "Clear issue" at bounding box center [1010, 240] width 215 height 26
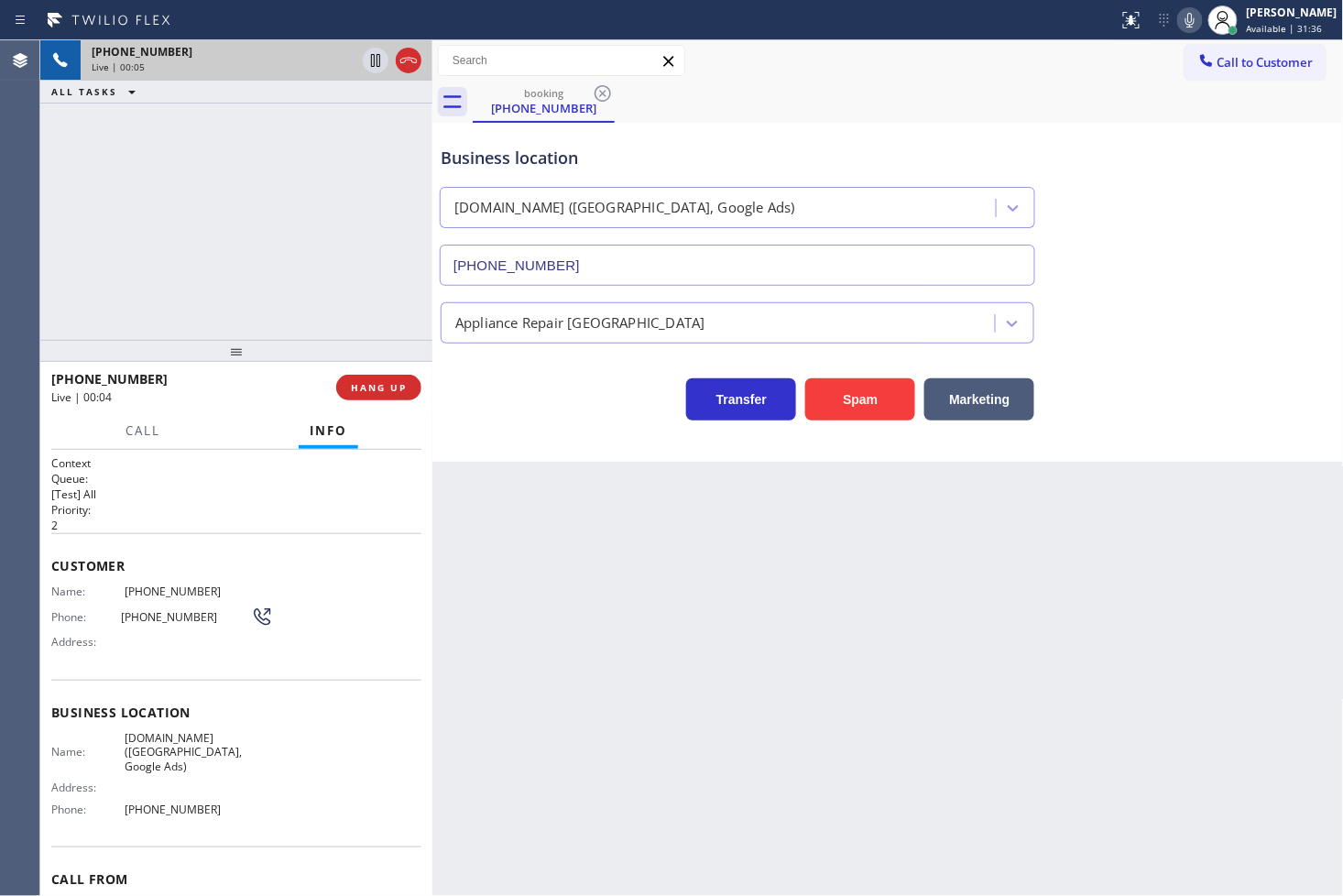
click at [348, 234] on div "+18777770796 Live | 00:05 ALL TASKS ALL TASKS ACTIVE TASKS TASKS IN WRAP UP" at bounding box center [236, 190] width 392 height 299
click at [592, 405] on div "Transfer Spam Marketing" at bounding box center [737, 394] width 600 height 51
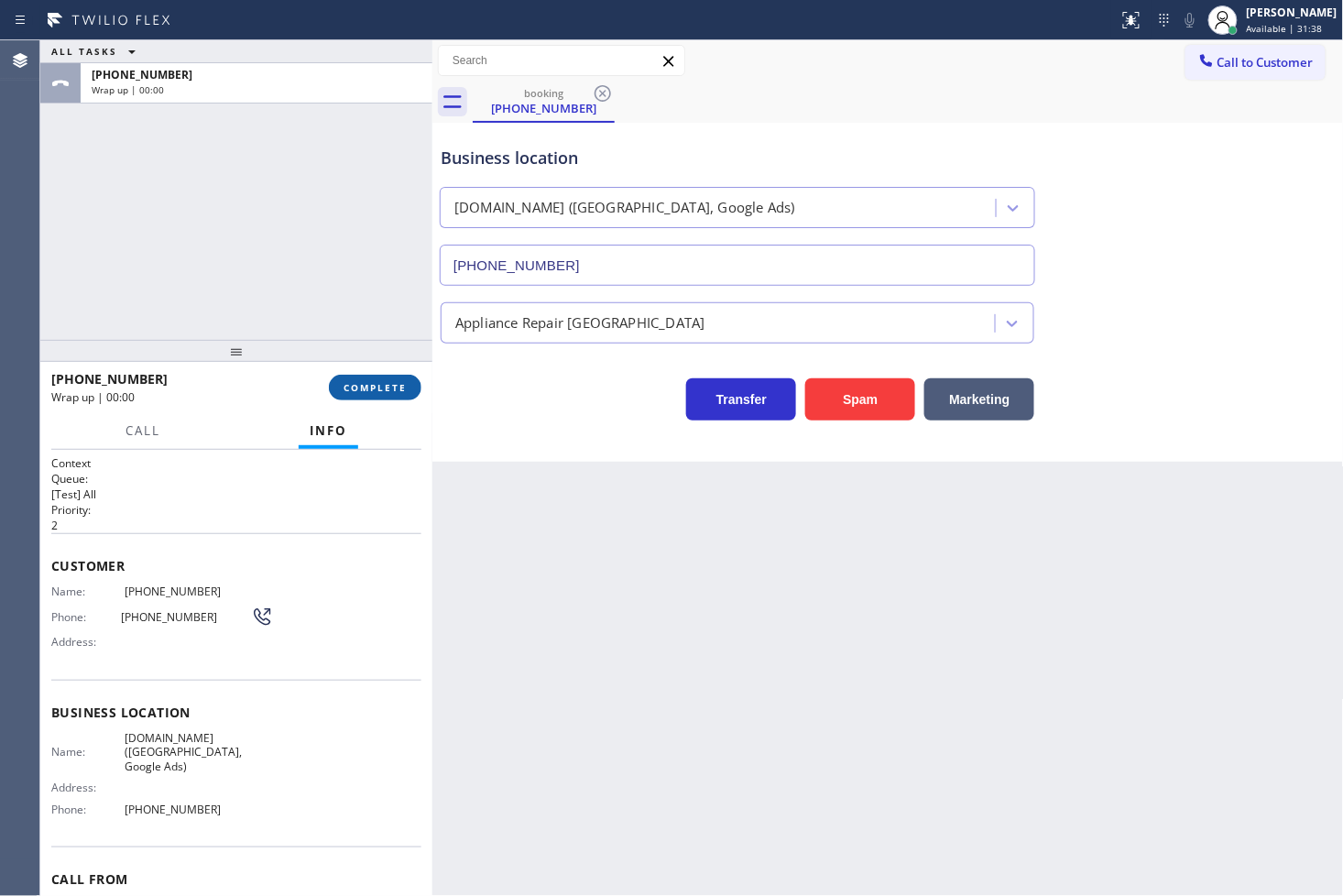
click at [364, 376] on button "COMPLETE" at bounding box center [375, 388] width 93 height 26
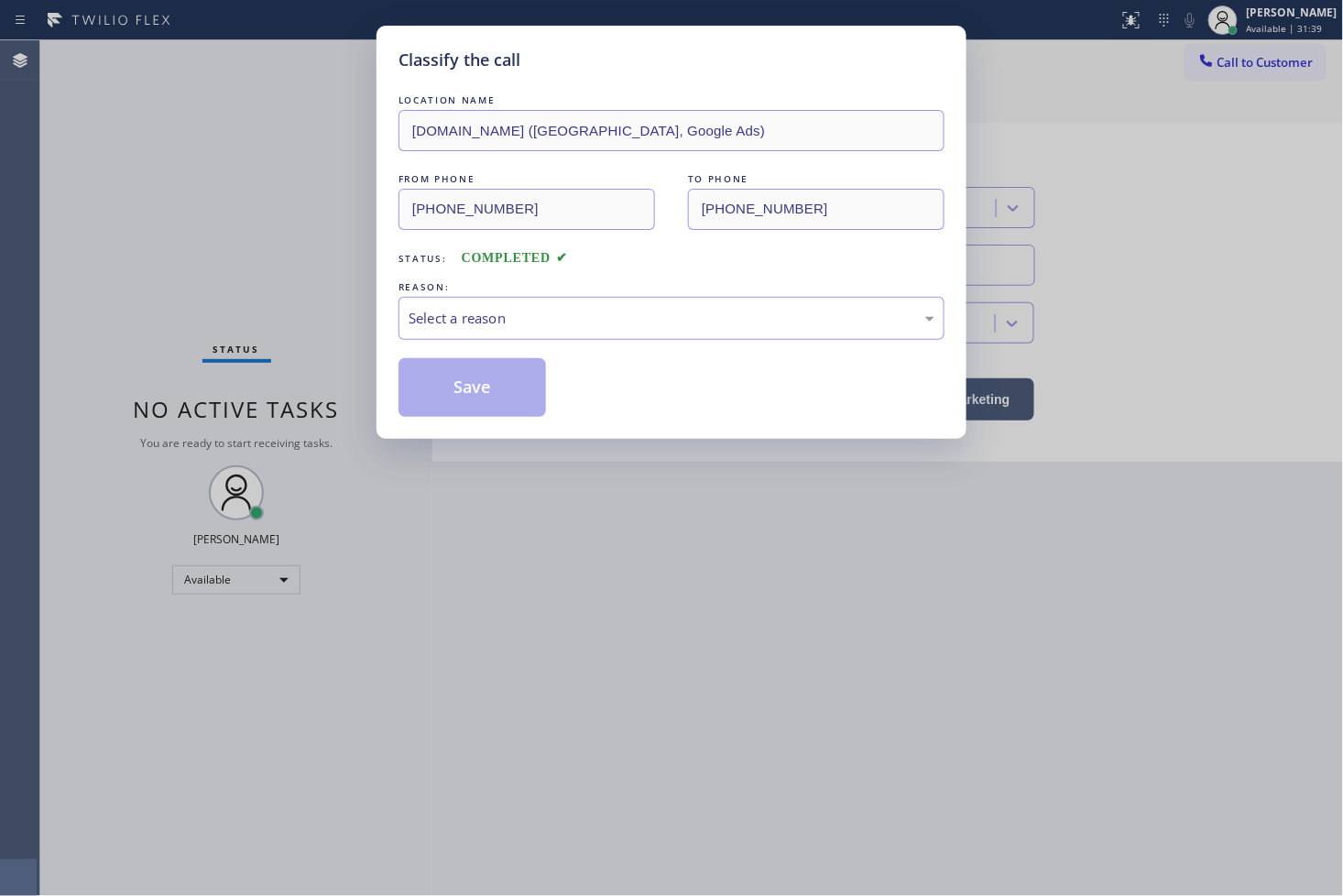
click at [530, 324] on div "Select a reason" at bounding box center [672, 318] width 526 height 21
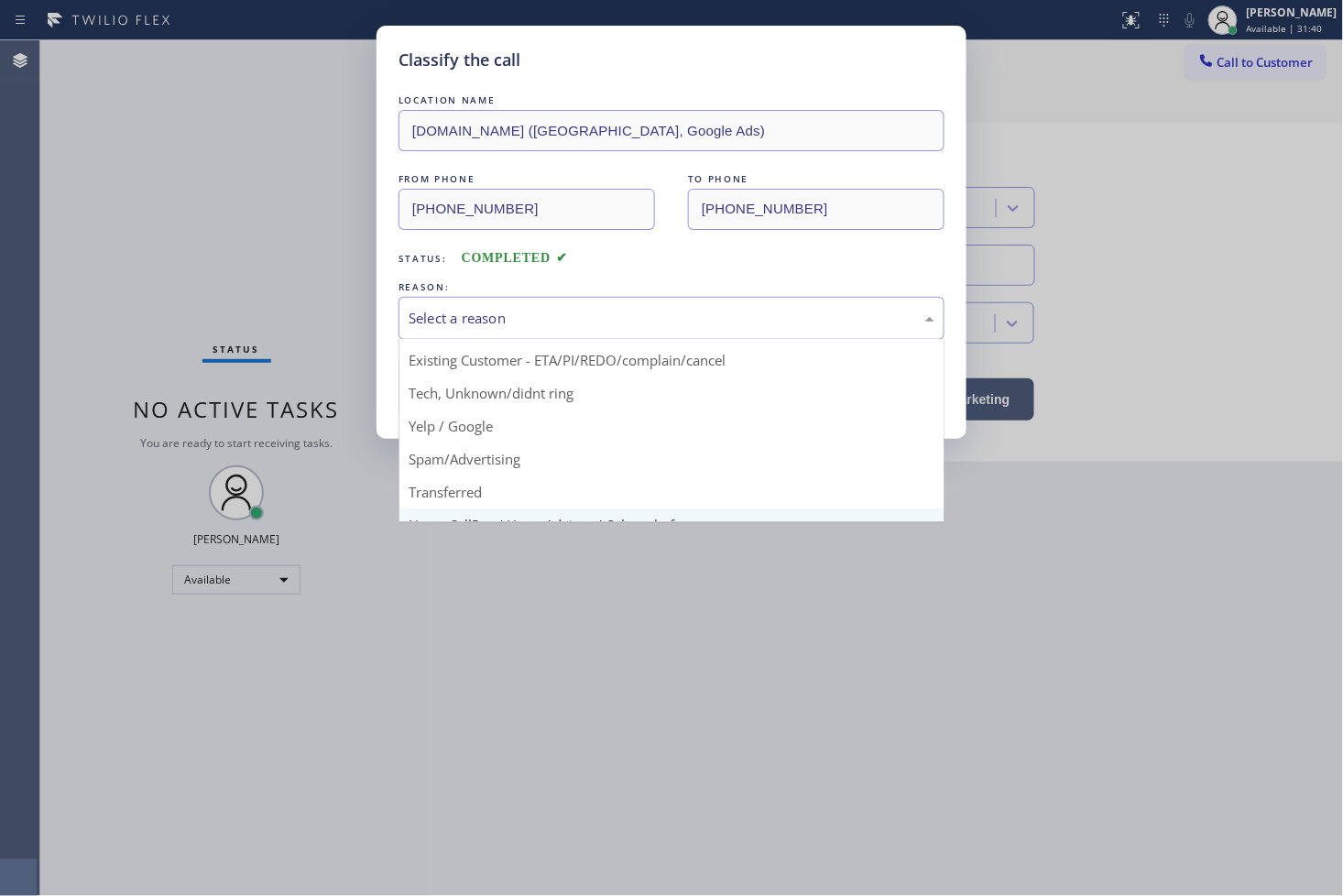
scroll to position [114, 0]
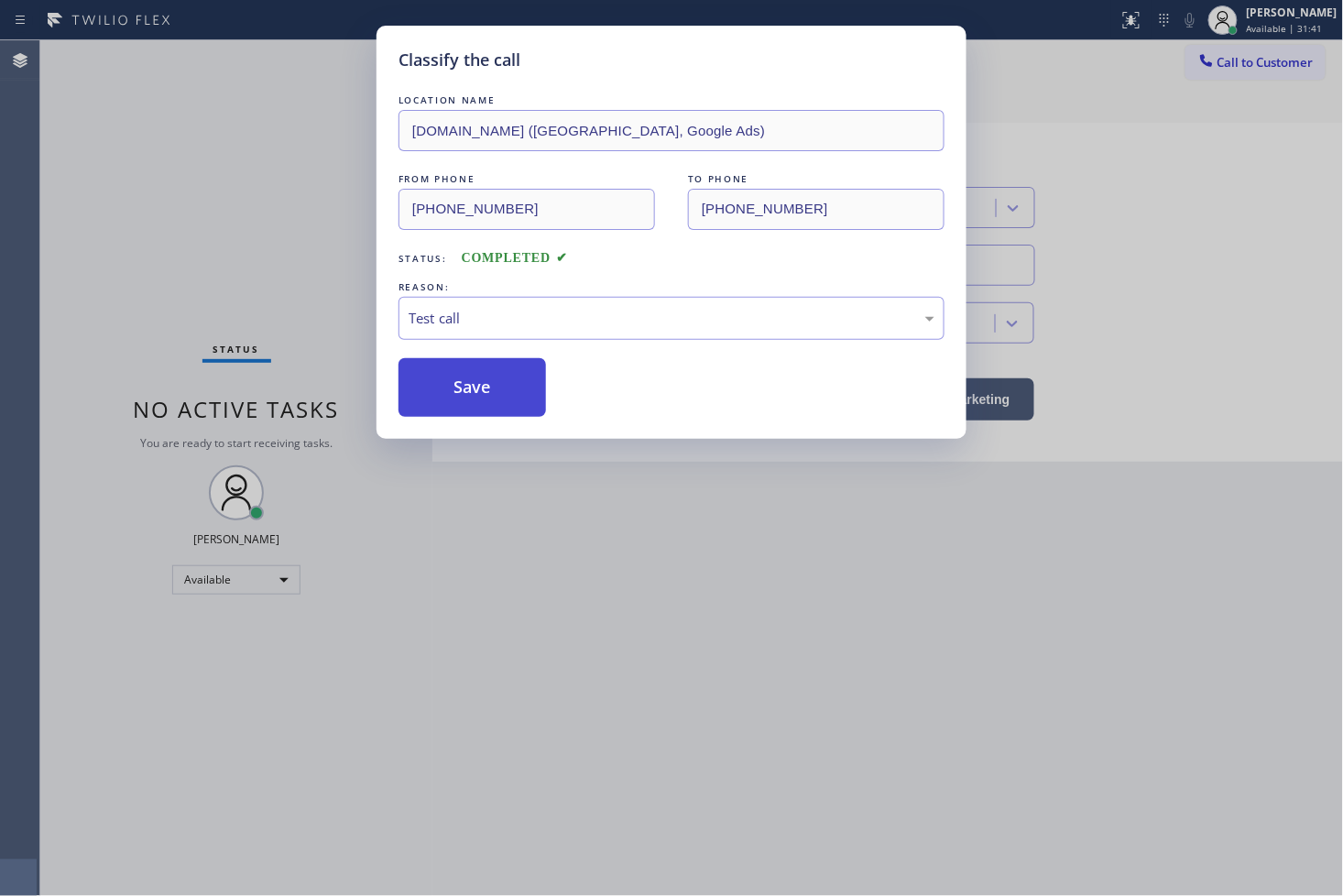
click at [490, 389] on button "Save" at bounding box center [472, 387] width 148 height 59
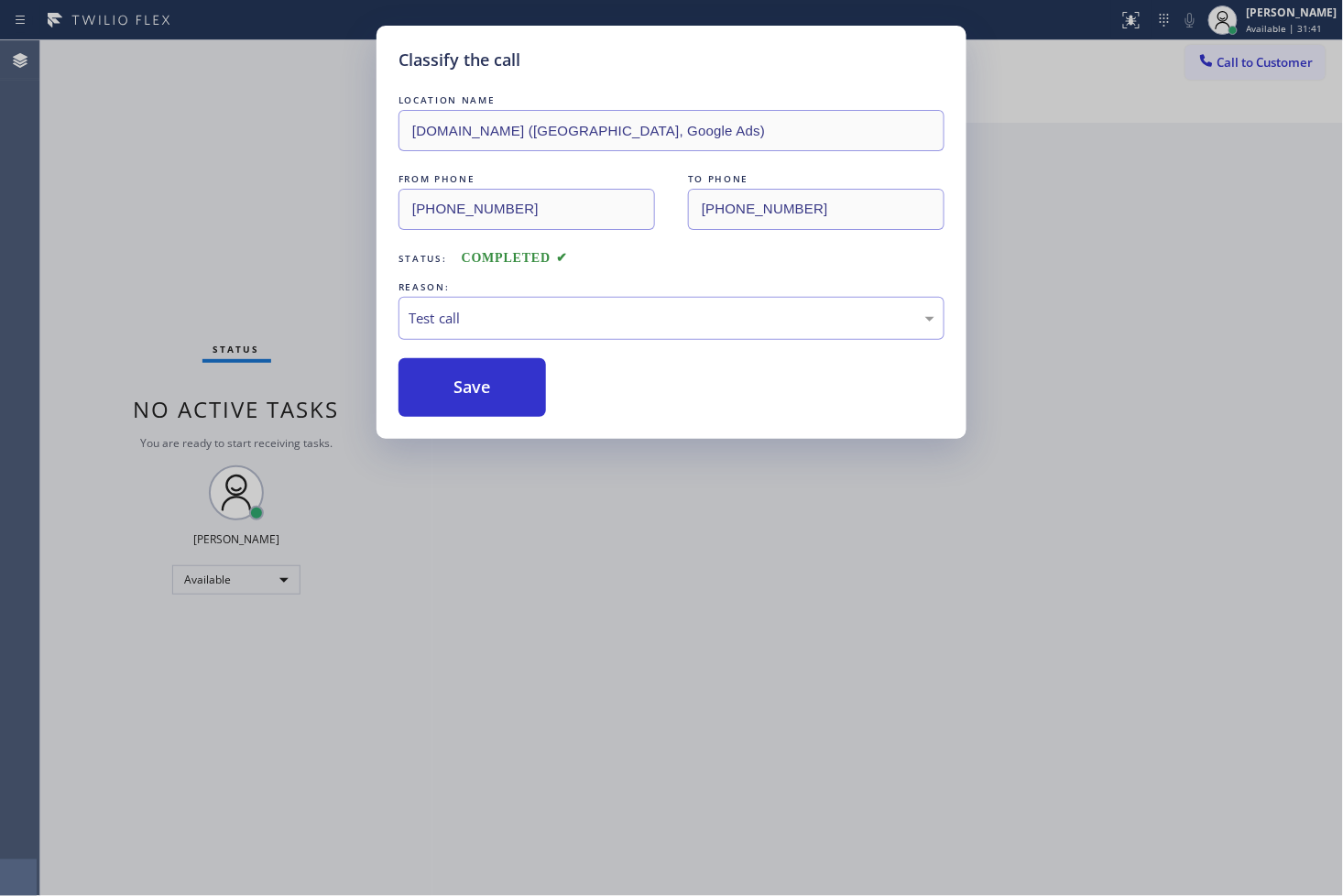
drag, startPoint x: 327, startPoint y: 202, endPoint x: 340, endPoint y: 170, distance: 34.5
click at [333, 189] on div "Classify the call LOCATION NAME VikingTechs.online (Los Angeles, Google Ads) FR…" at bounding box center [671, 448] width 1343 height 896
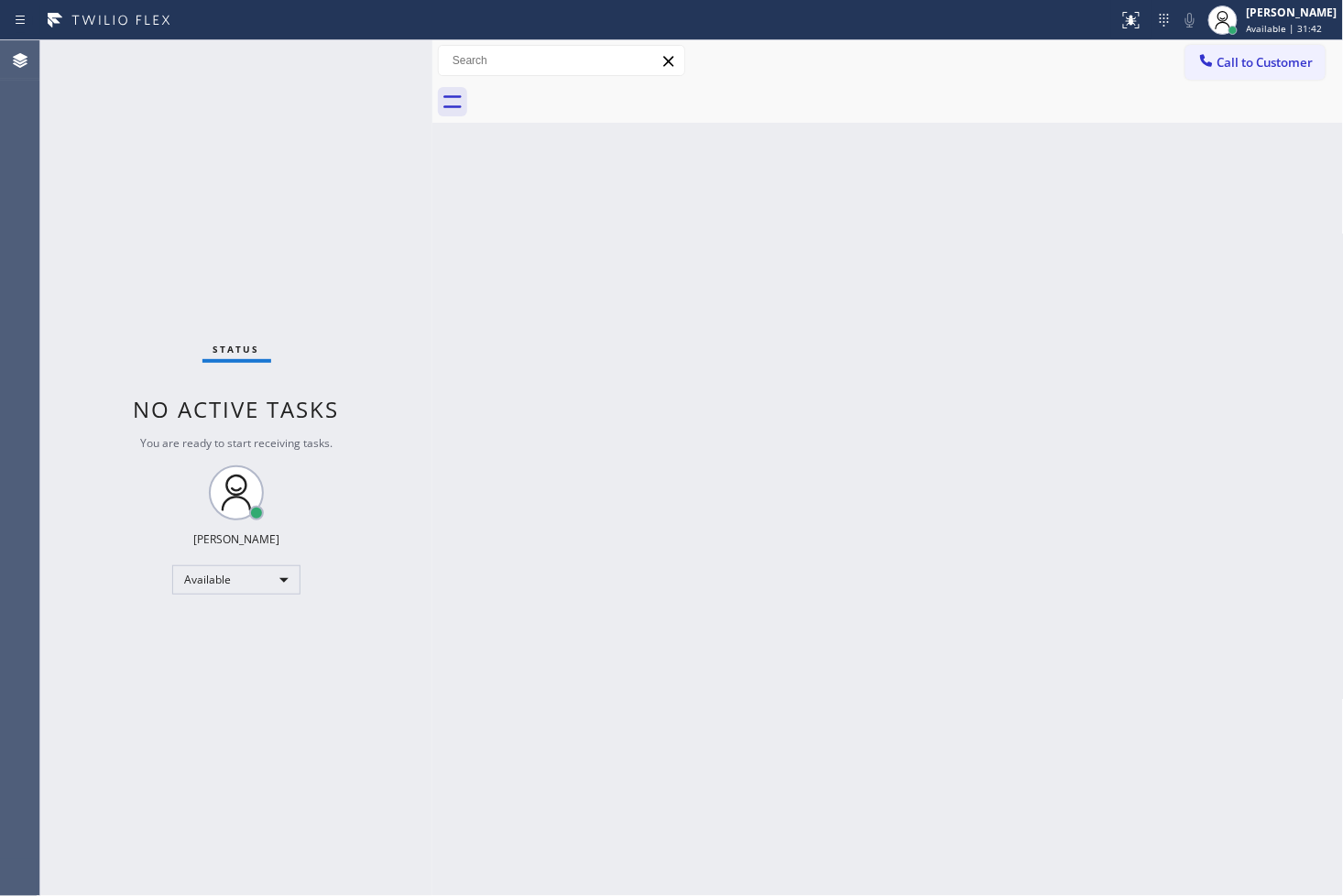
click at [355, 48] on div "Status No active tasks You are ready to start receiving tasks. [PERSON_NAME]" at bounding box center [236, 468] width 392 height 855
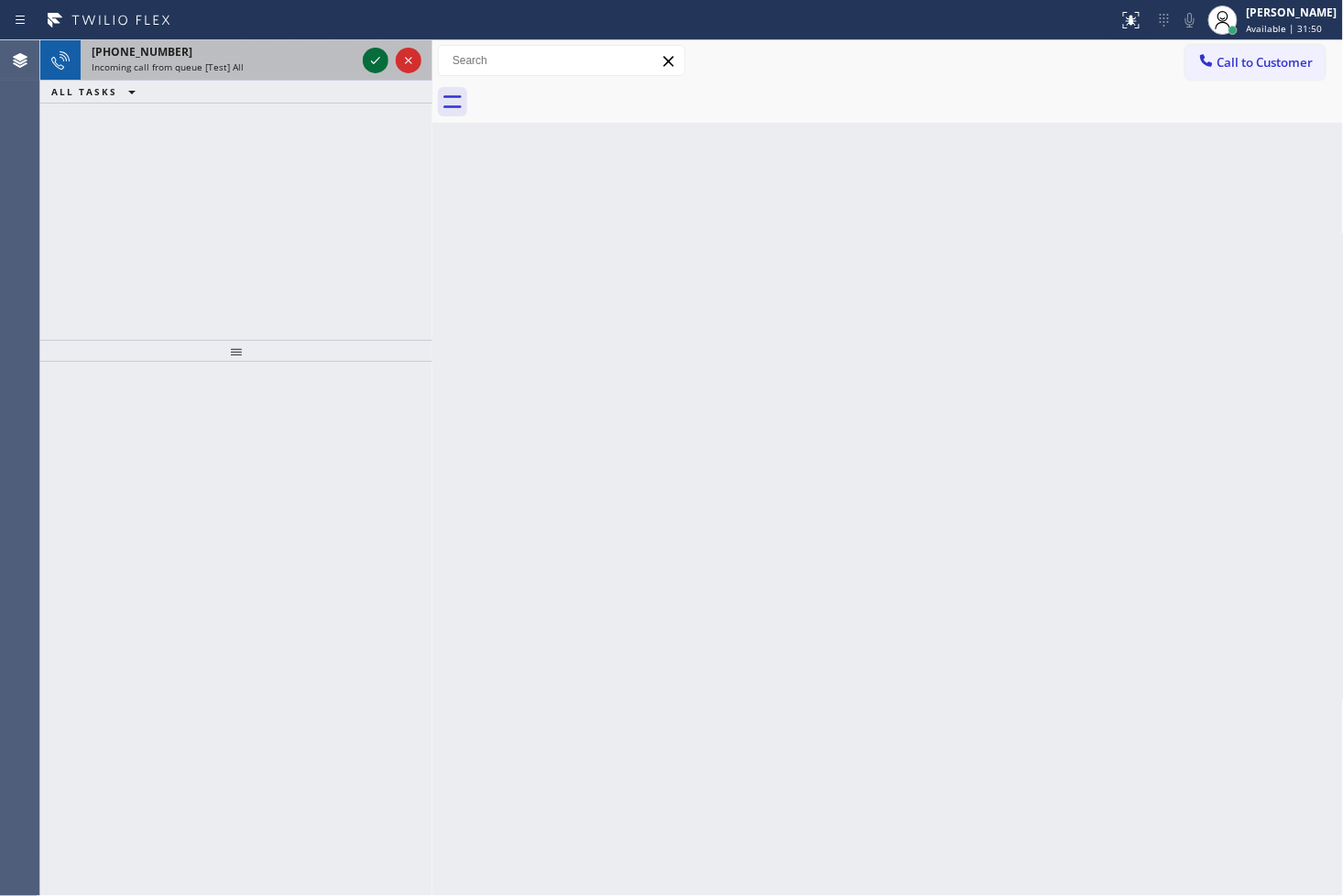
click at [378, 57] on icon at bounding box center [375, 60] width 22 height 22
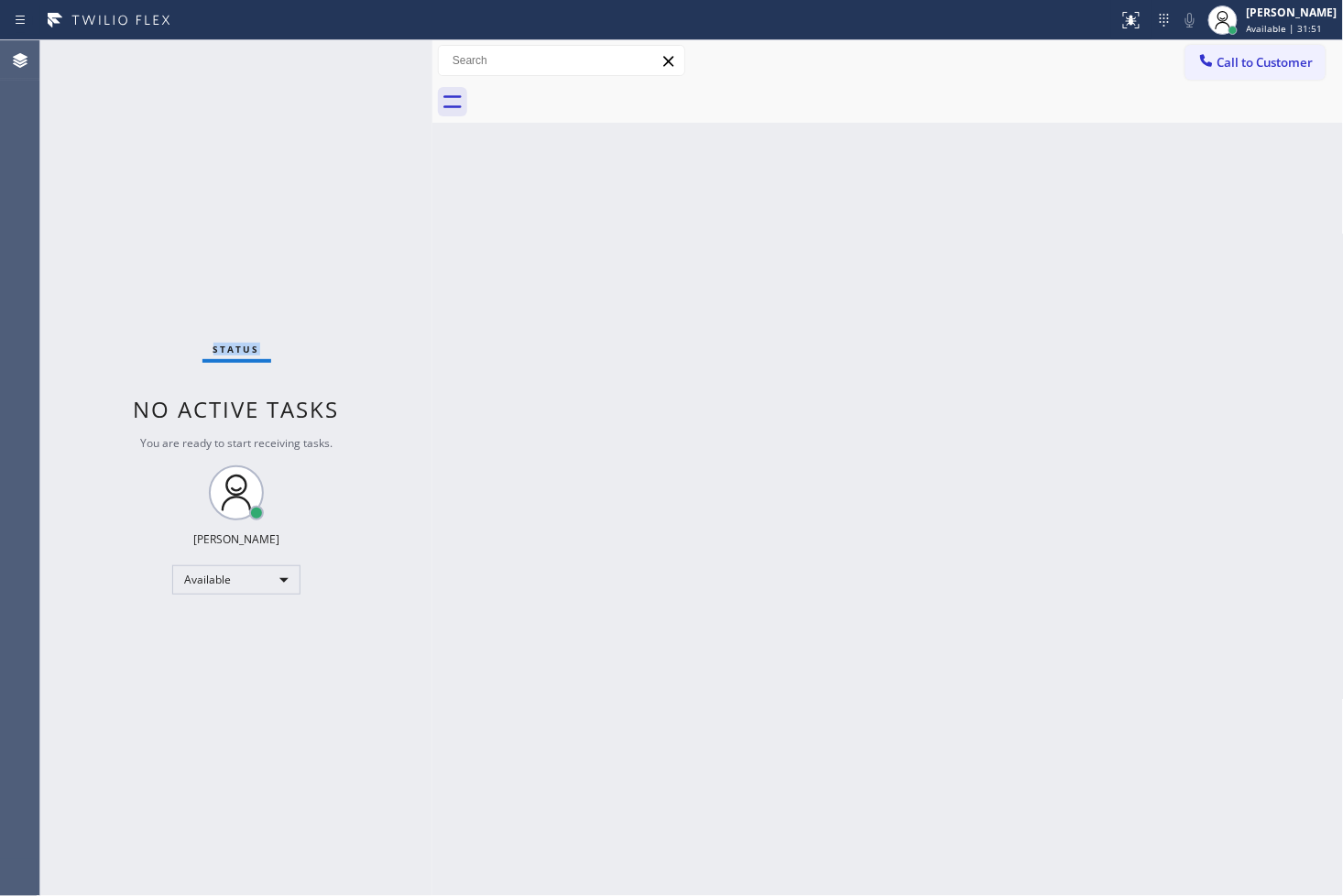
click at [378, 57] on div "Status No active tasks You are ready to start receiving tasks. [PERSON_NAME]" at bounding box center [236, 468] width 392 height 855
click at [1120, 22] on icon at bounding box center [1131, 20] width 22 height 22
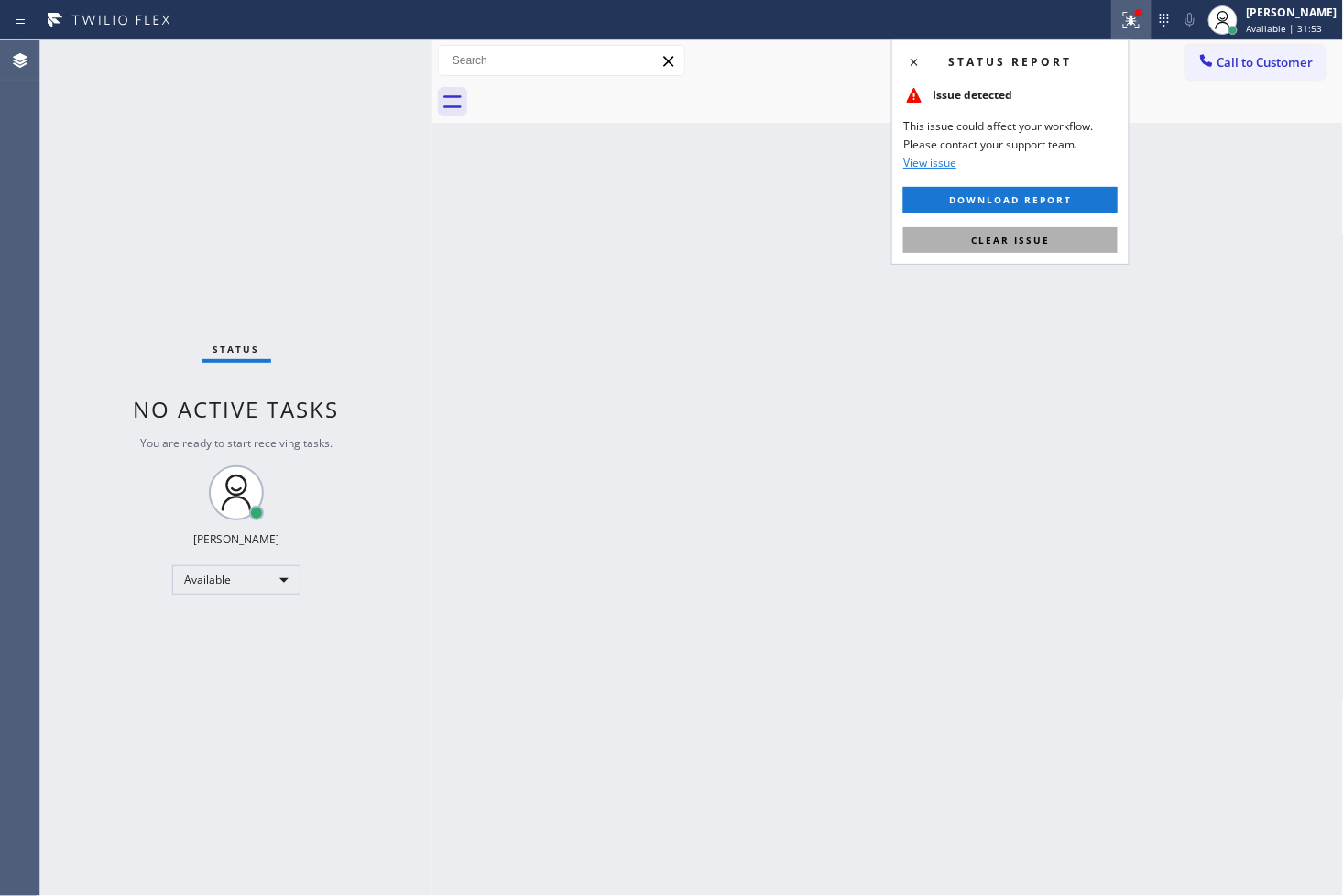
click at [1042, 239] on span "Clear issue" at bounding box center [1010, 240] width 79 height 13
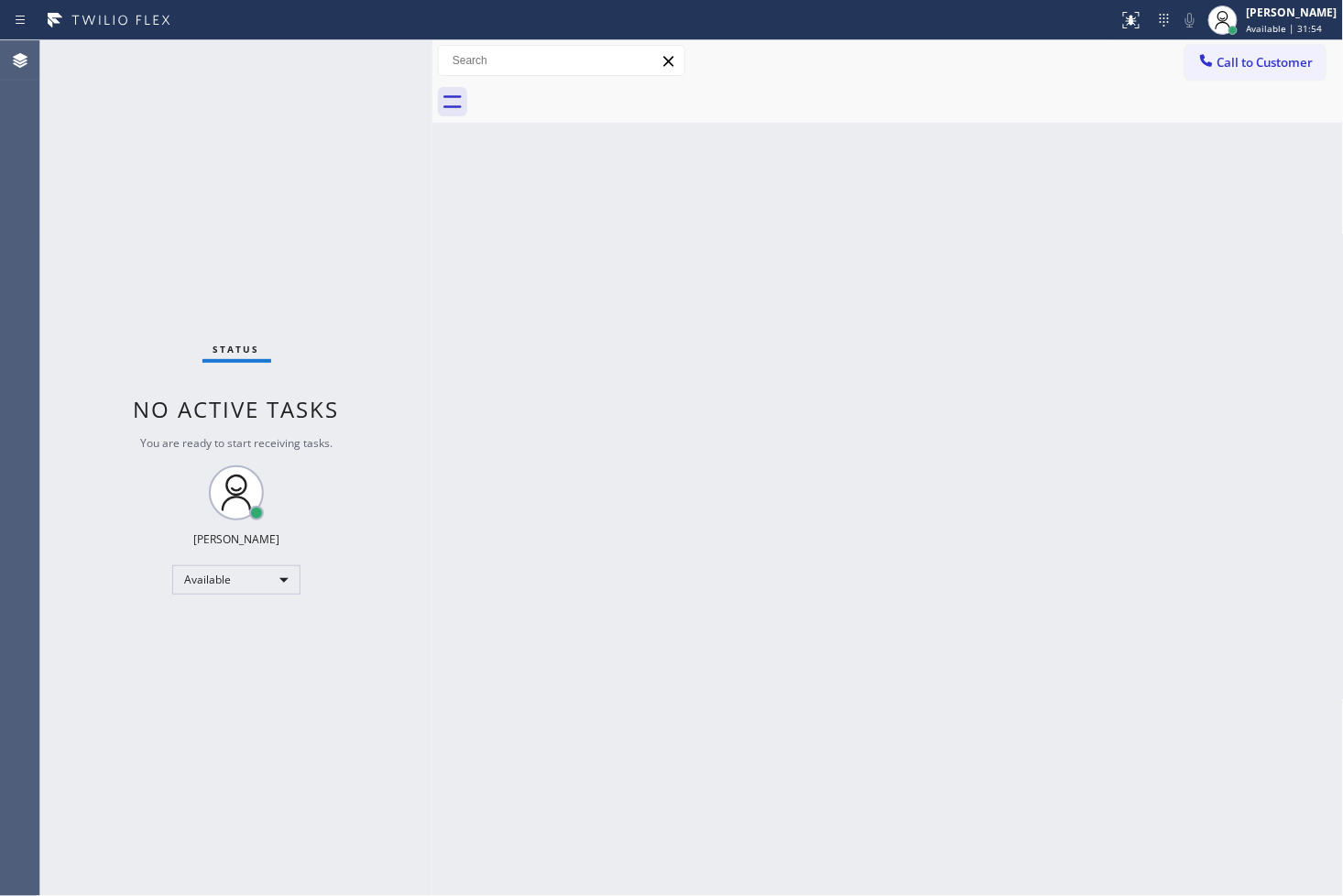
drag, startPoint x: 302, startPoint y: 161, endPoint x: 323, endPoint y: 107, distance: 57.9
click at [302, 152] on div "Status No active tasks You are ready to start receiving tasks. [PERSON_NAME]" at bounding box center [236, 468] width 392 height 855
click at [371, 53] on div "Status No active tasks You are ready to start receiving tasks. [PERSON_NAME]" at bounding box center [236, 468] width 392 height 855
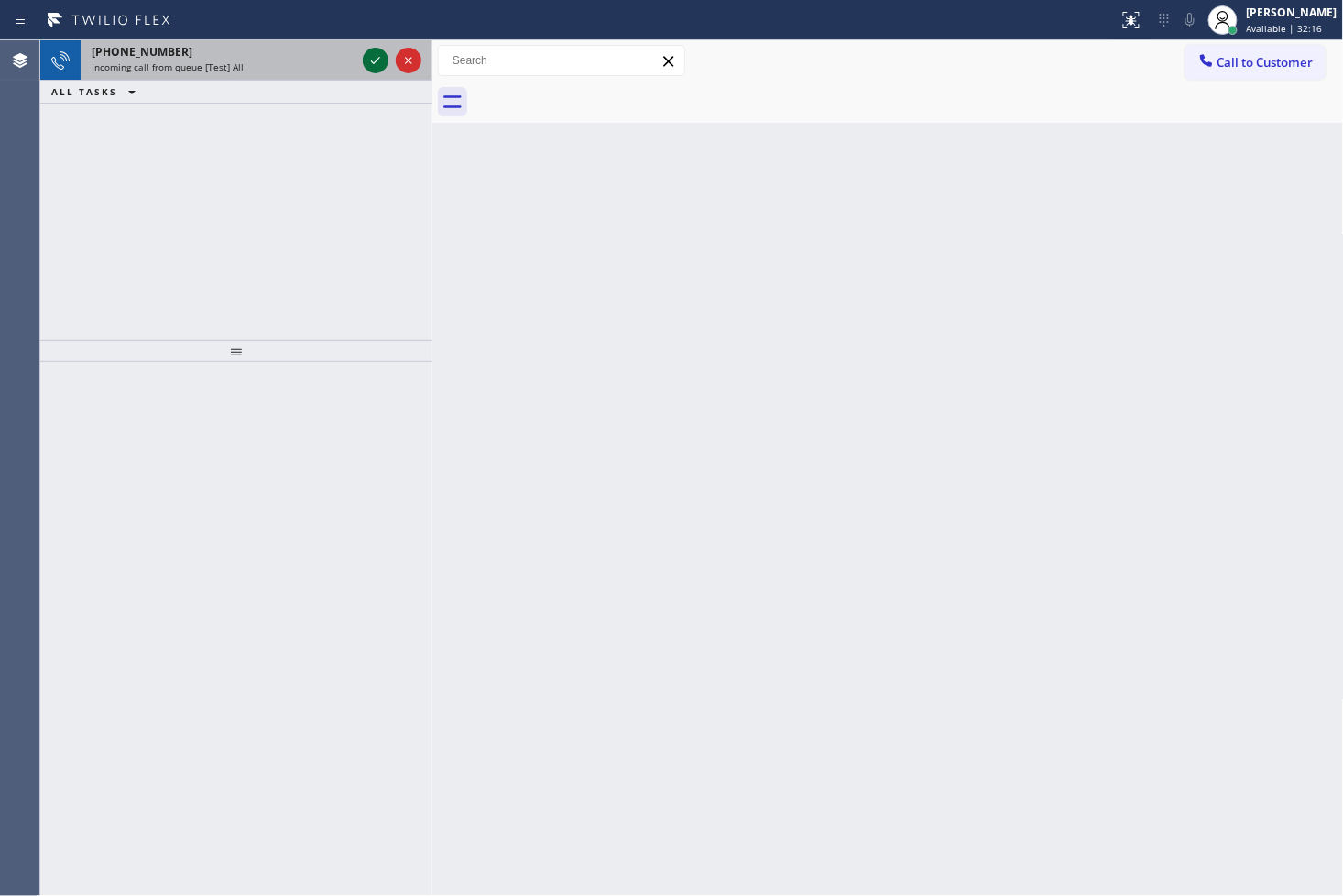
click at [371, 53] on icon at bounding box center [375, 60] width 22 height 22
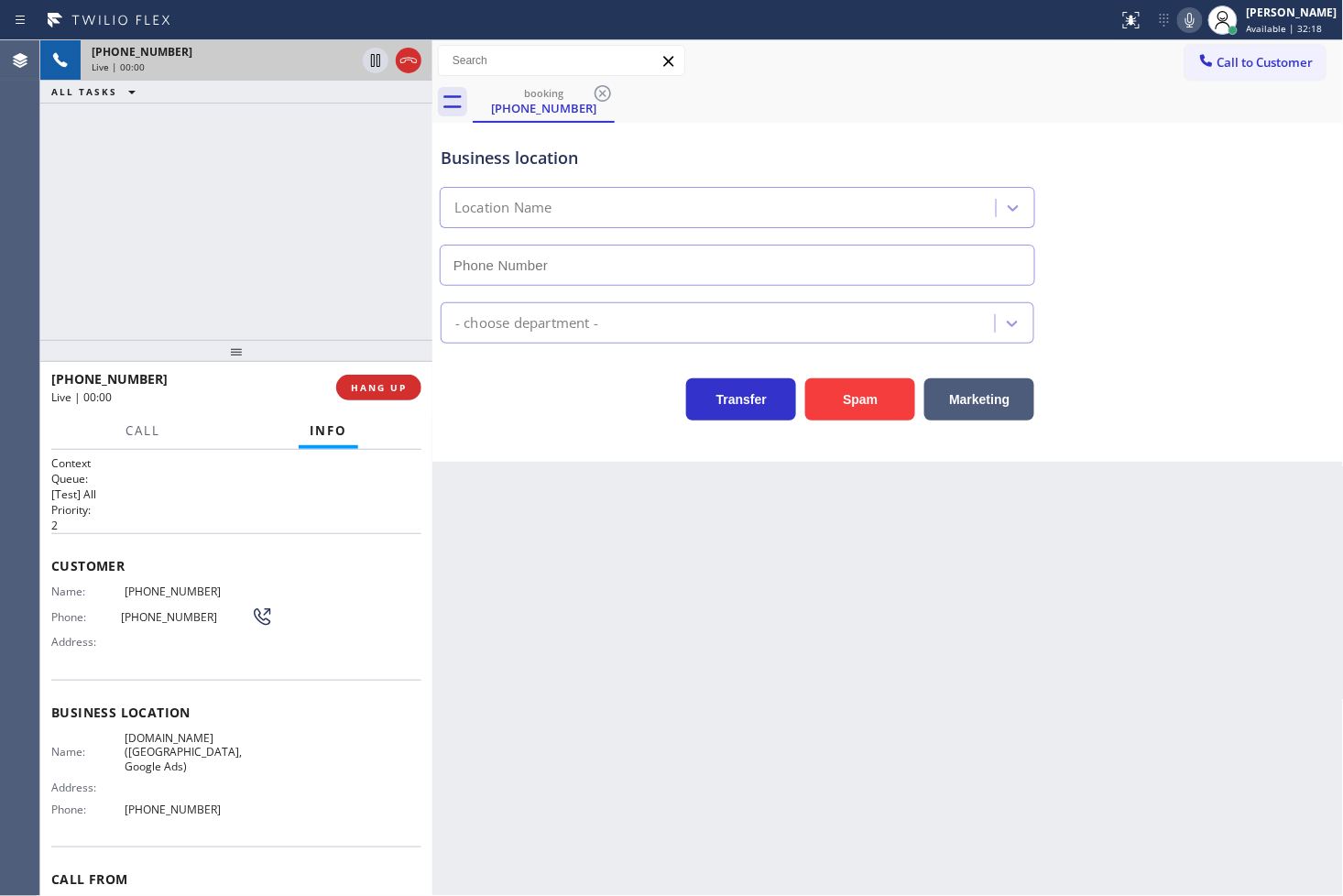
type input "[PHONE_NUMBER]"
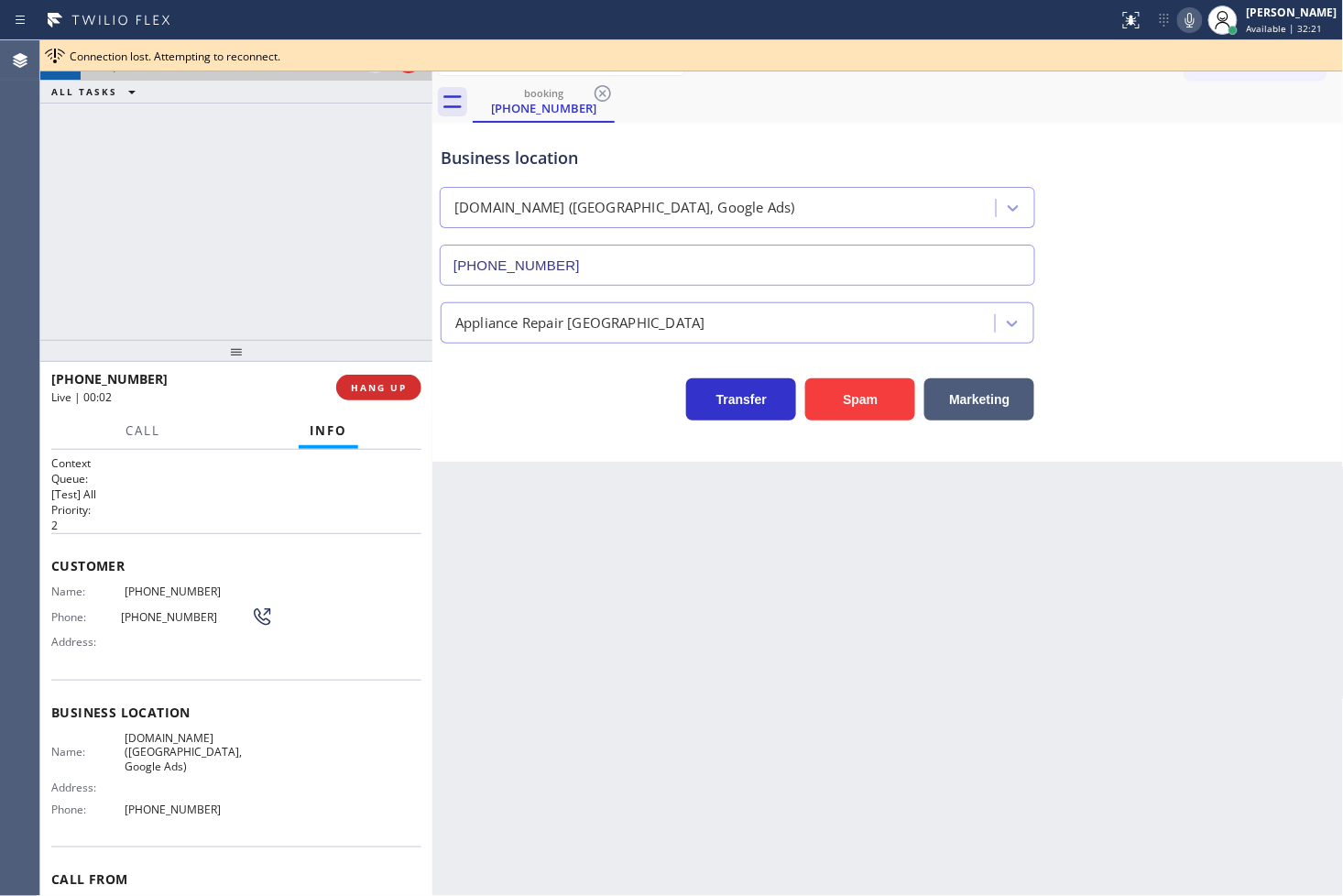
click at [349, 283] on div "+18777770796 Live | 00:02 ALL TASKS ALL TASKS ACTIVE TASKS TASKS IN WRAP UP" at bounding box center [236, 190] width 392 height 299
click at [574, 450] on div "Business location VikingRepair.online (Los Angeles, Google Ads) (213) 497-4795 …" at bounding box center [888, 292] width 912 height 339
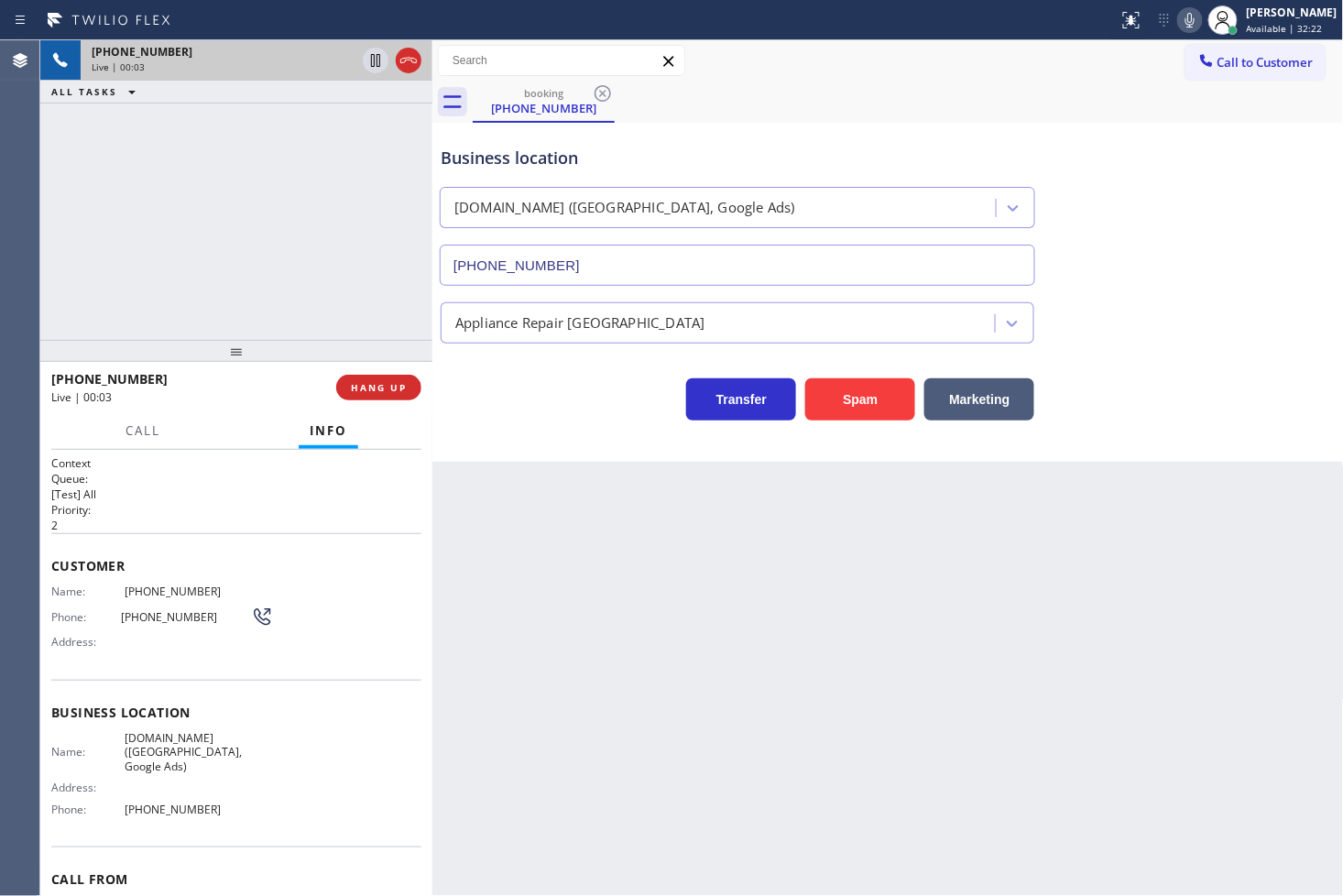
click at [375, 281] on div "+18777770796 Live | 00:03 ALL TASKS ALL TASKS ACTIVE TASKS TASKS IN WRAP UP" at bounding box center [236, 190] width 392 height 299
click at [524, 394] on div "Transfer Spam Marketing" at bounding box center [737, 394] width 600 height 51
click at [278, 204] on div "+18777770796 Live | 00:05 ALL TASKS ALL TASKS ACTIVE TASKS TASKS IN WRAP UP" at bounding box center [236, 190] width 392 height 299
click at [485, 388] on div "Transfer Spam Marketing" at bounding box center [737, 394] width 600 height 51
click at [358, 288] on div "+18777770796 Live | 00:06 ALL TASKS ALL TASKS ACTIVE TASKS TASKS IN WRAP UP" at bounding box center [236, 190] width 392 height 299
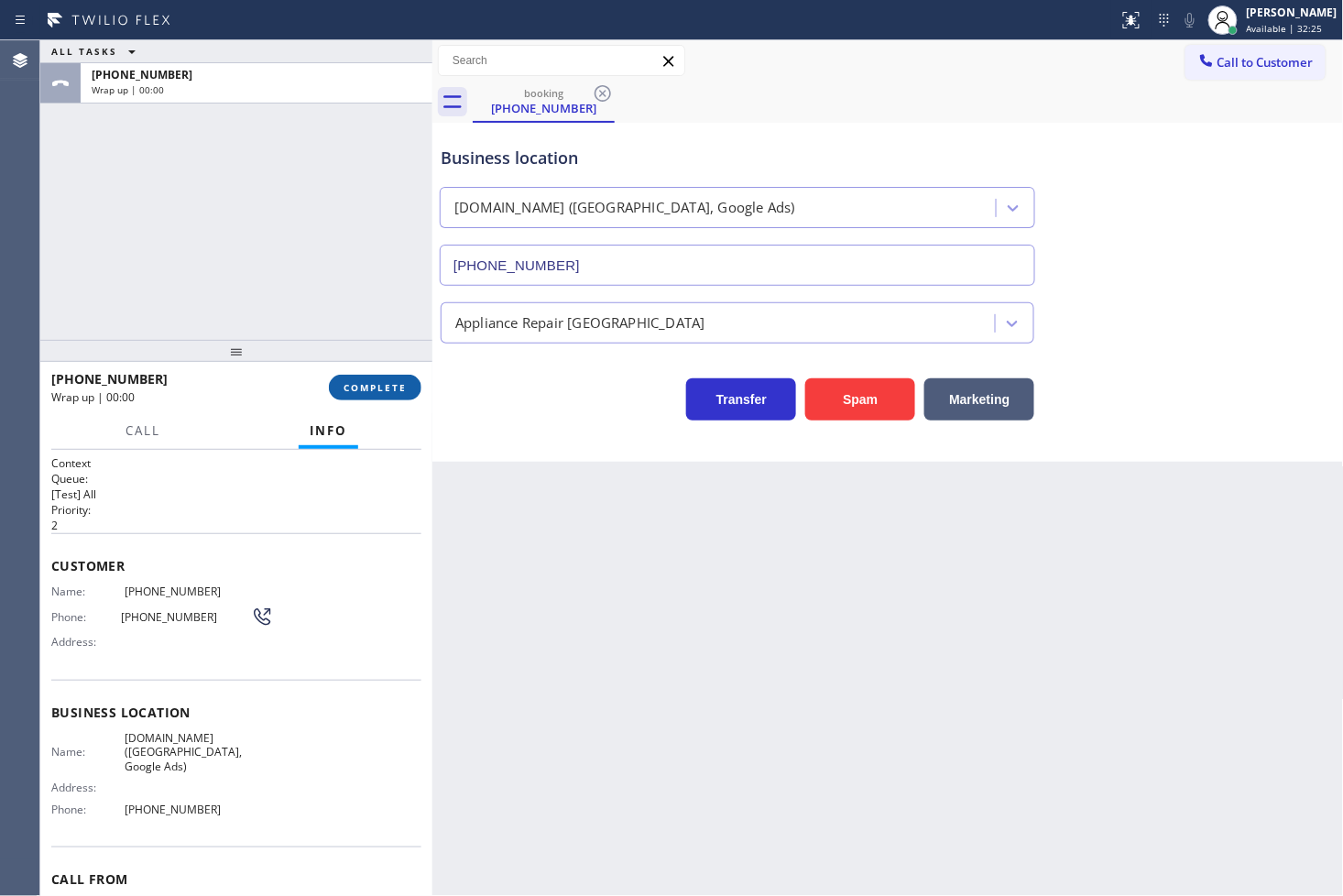
click at [381, 389] on span "COMPLETE" at bounding box center [375, 388] width 63 height 13
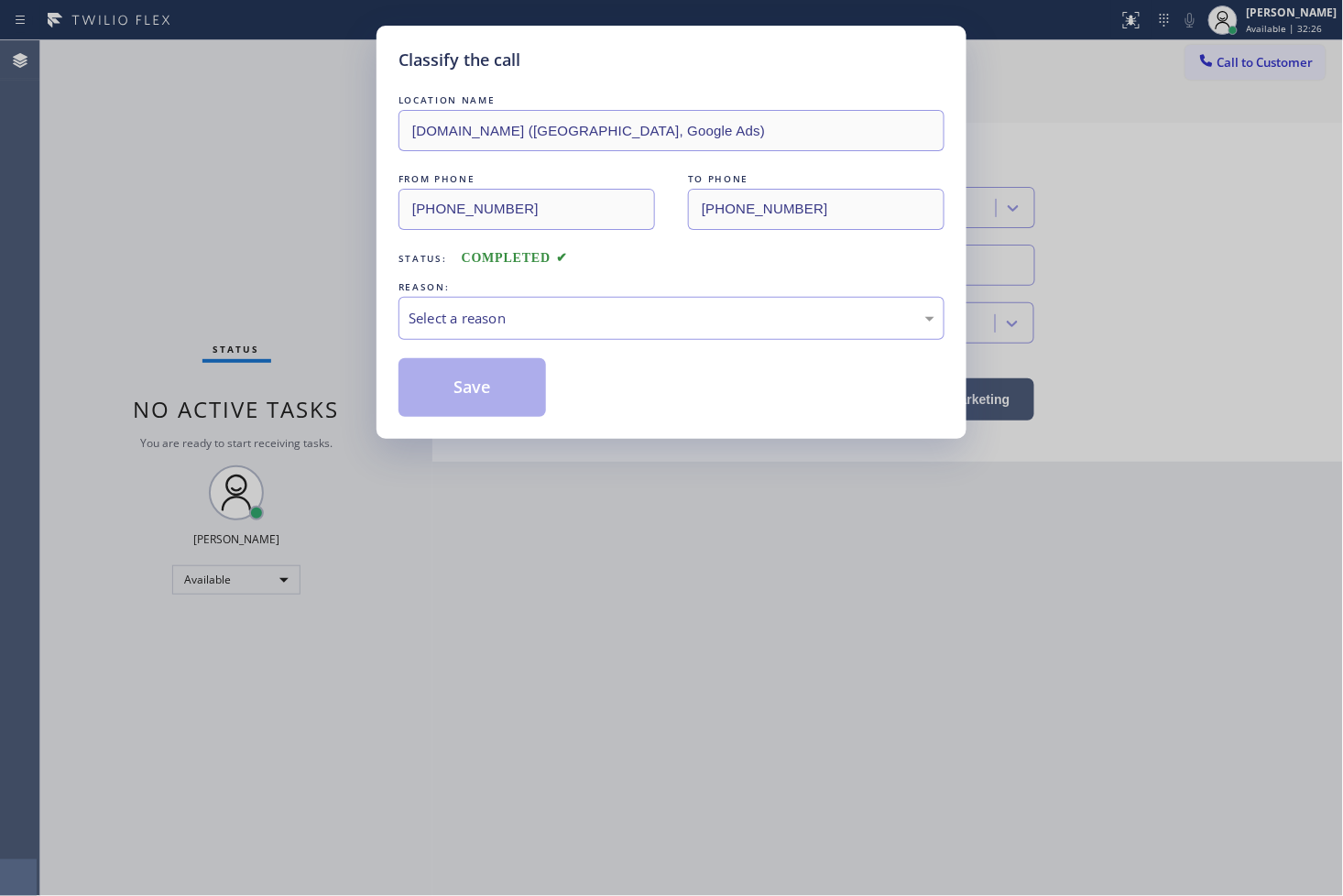
click at [517, 322] on div "Select a reason" at bounding box center [672, 318] width 526 height 21
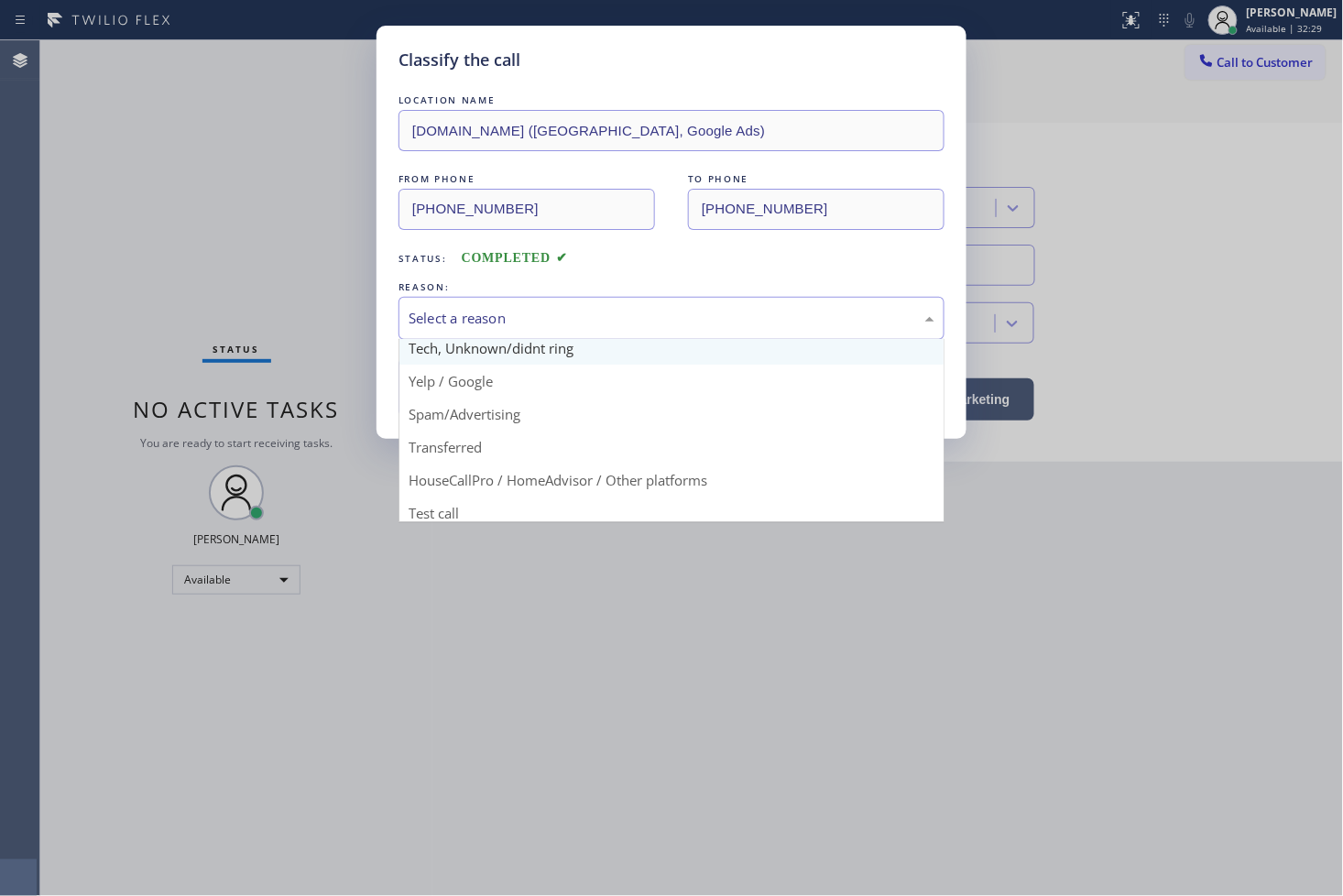
scroll to position [114, 0]
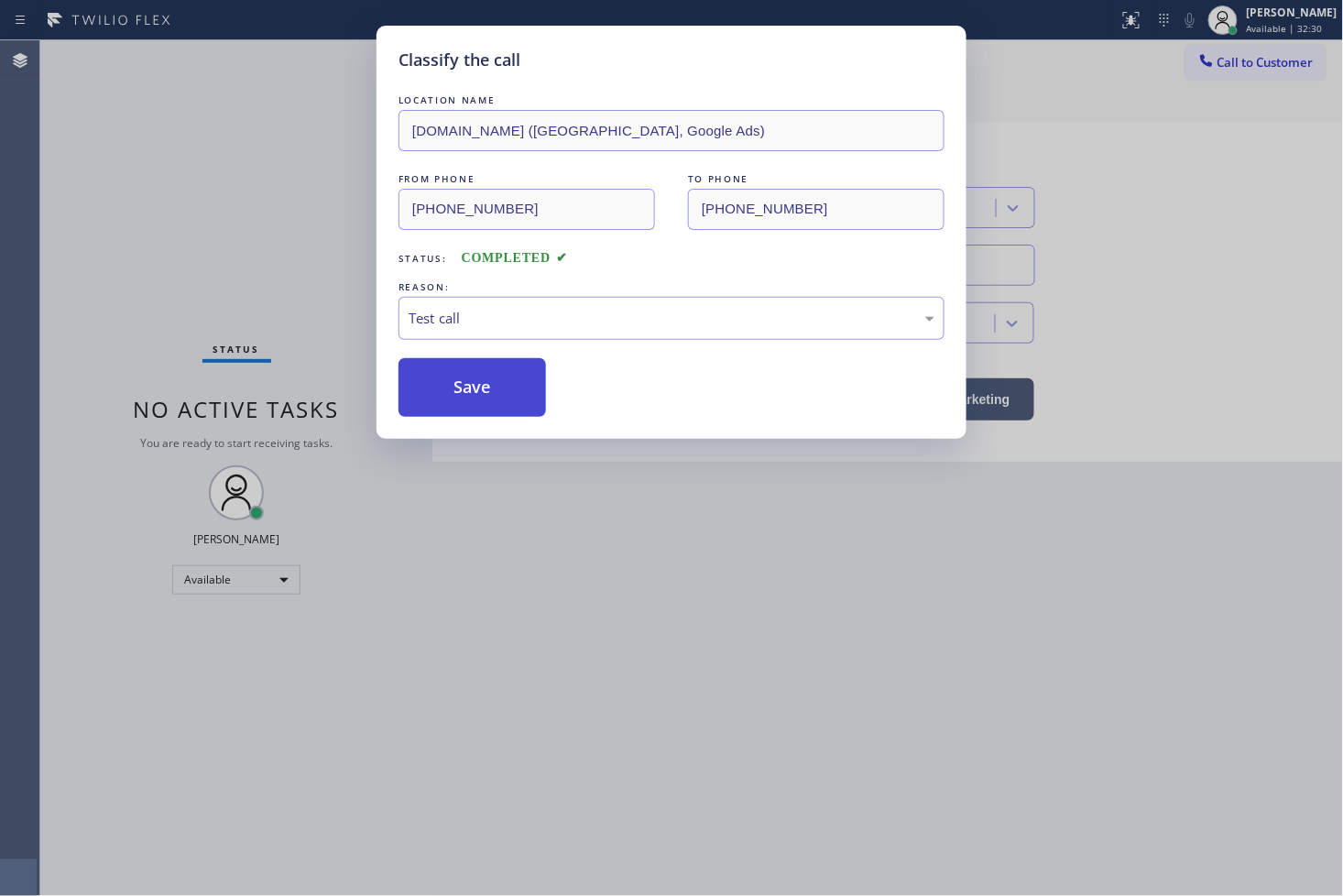
click at [465, 408] on button "Save" at bounding box center [472, 387] width 148 height 59
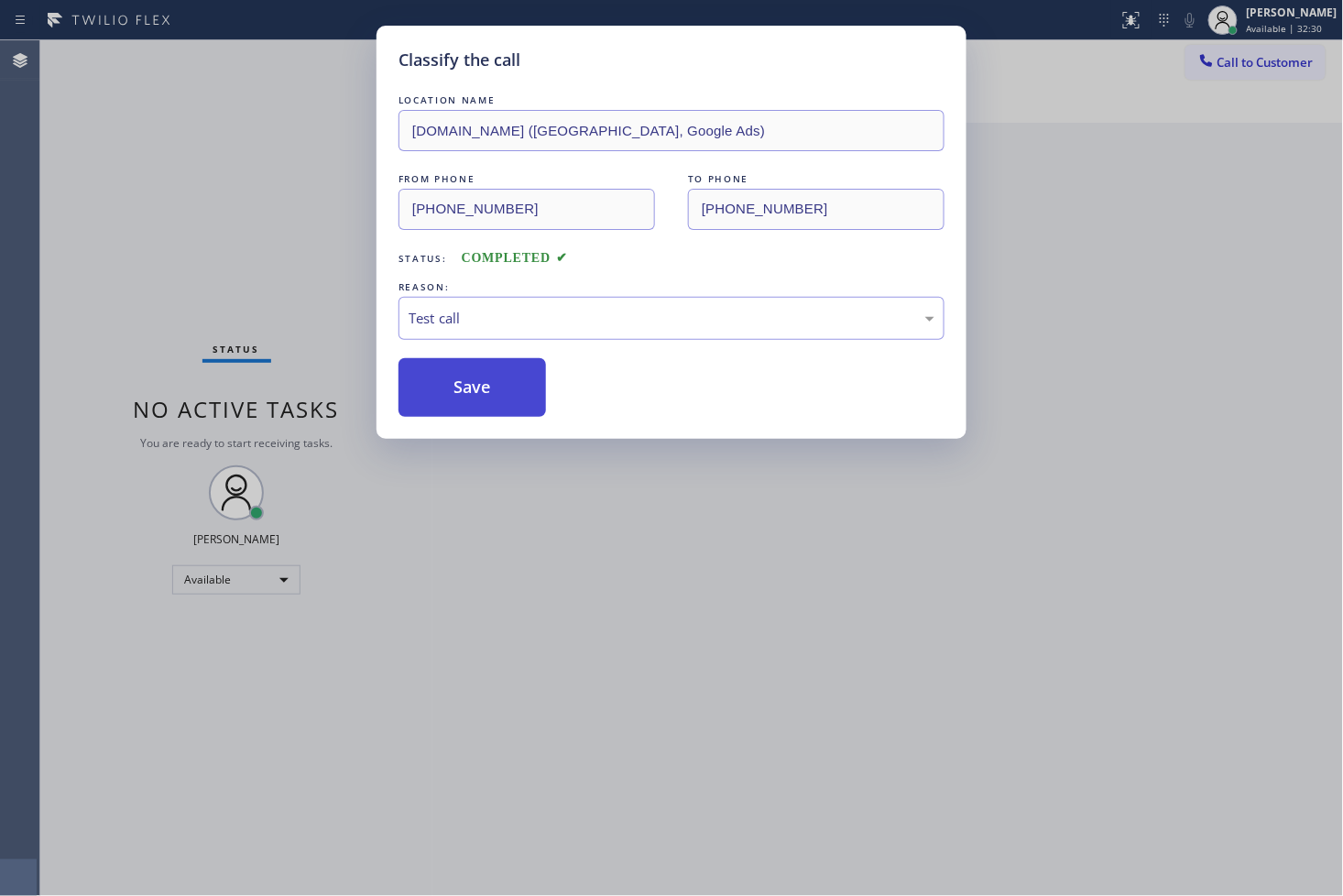
click at [465, 408] on button "Save" at bounding box center [472, 387] width 148 height 59
click at [462, 399] on button "Save" at bounding box center [472, 387] width 148 height 59
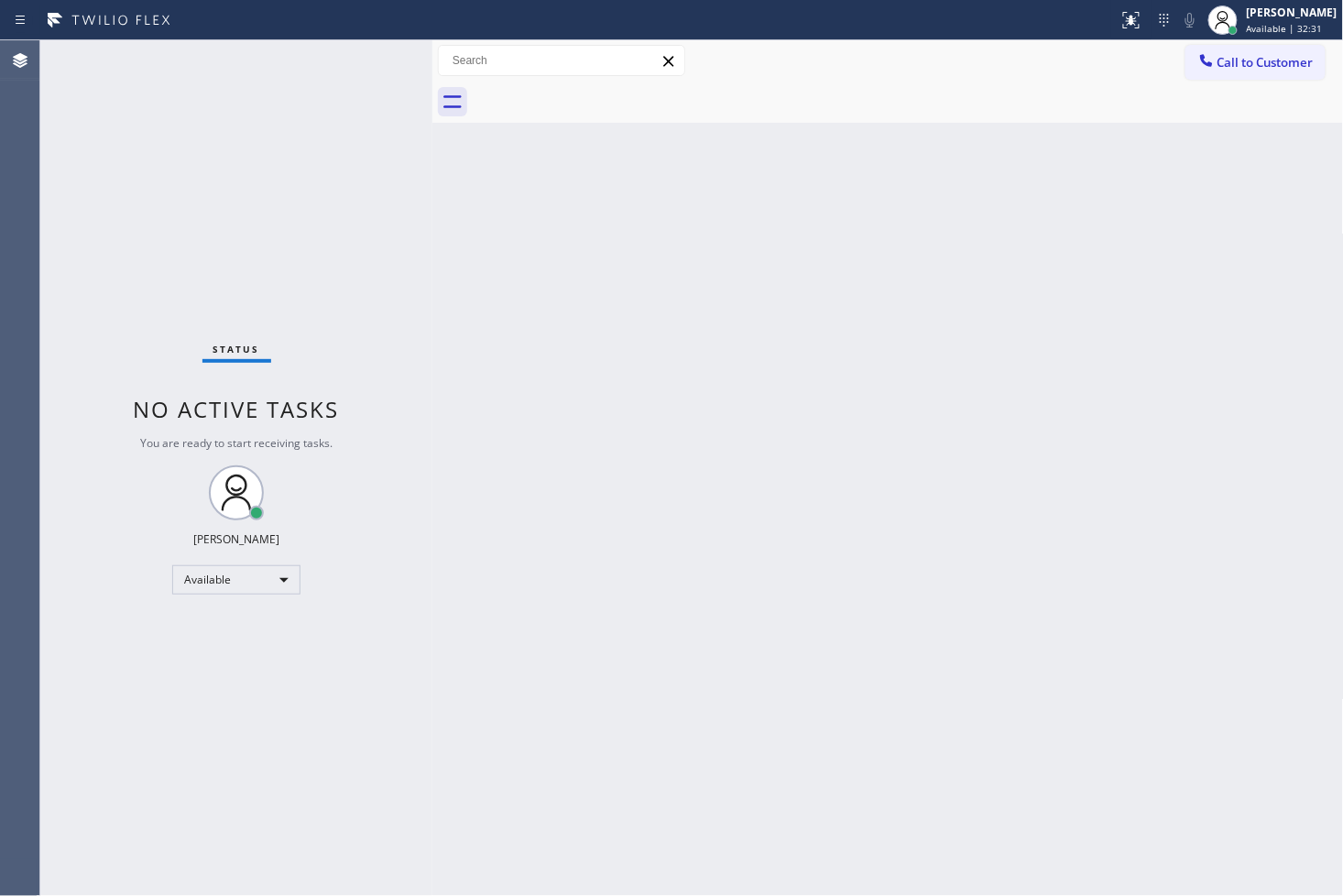
click at [290, 71] on div "Status No active tasks You are ready to start receiving tasks. [PERSON_NAME]" at bounding box center [236, 468] width 392 height 855
click at [375, 55] on div "Status No active tasks You are ready to start receiving tasks. [PERSON_NAME]" at bounding box center [236, 468] width 392 height 855
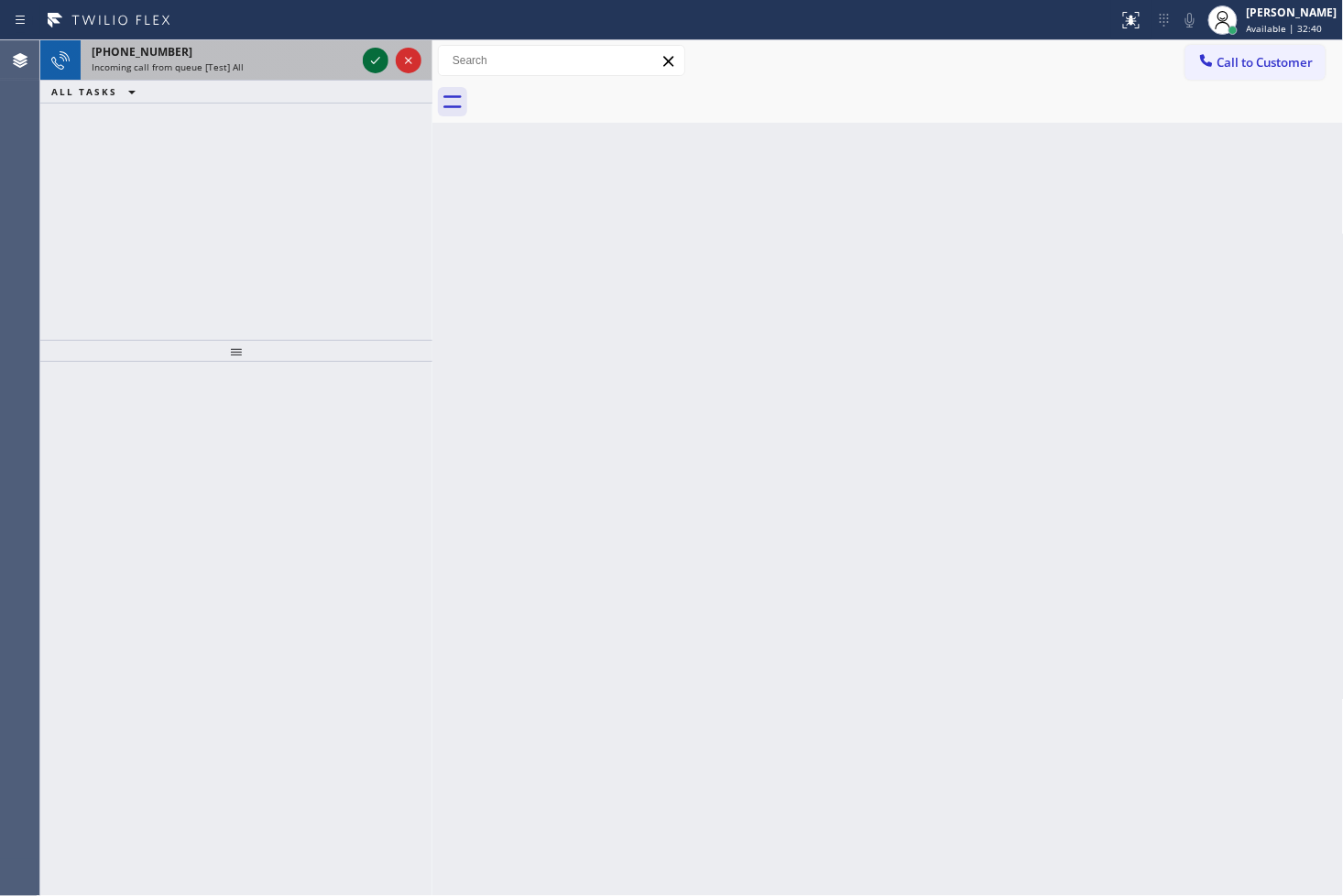
click at [375, 55] on icon at bounding box center [375, 60] width 22 height 22
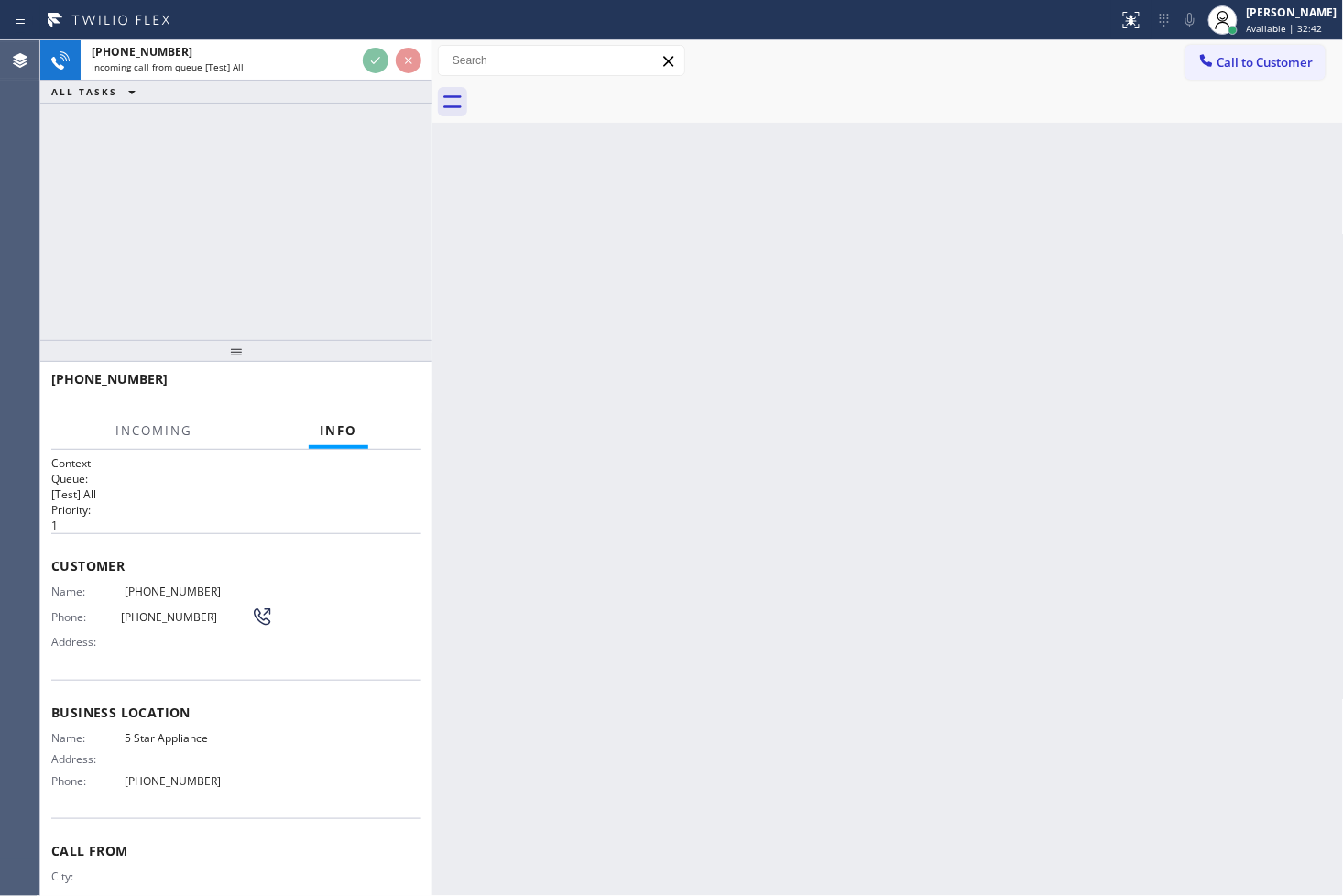
drag, startPoint x: 332, startPoint y: 126, endPoint x: 337, endPoint y: 113, distance: 13.9
click at [332, 128] on div "+18777770796 Incoming call from queue [Test] All ALL TASKS ALL TASKS ACTIVE TAS…" at bounding box center [236, 190] width 392 height 299
click at [432, 253] on div at bounding box center [432, 468] width 0 height 855
click at [223, 174] on div "+18777770796 Incoming call from queue [Test] All ALL TASKS ALL TASKS ACTIVE TAS…" at bounding box center [236, 190] width 392 height 299
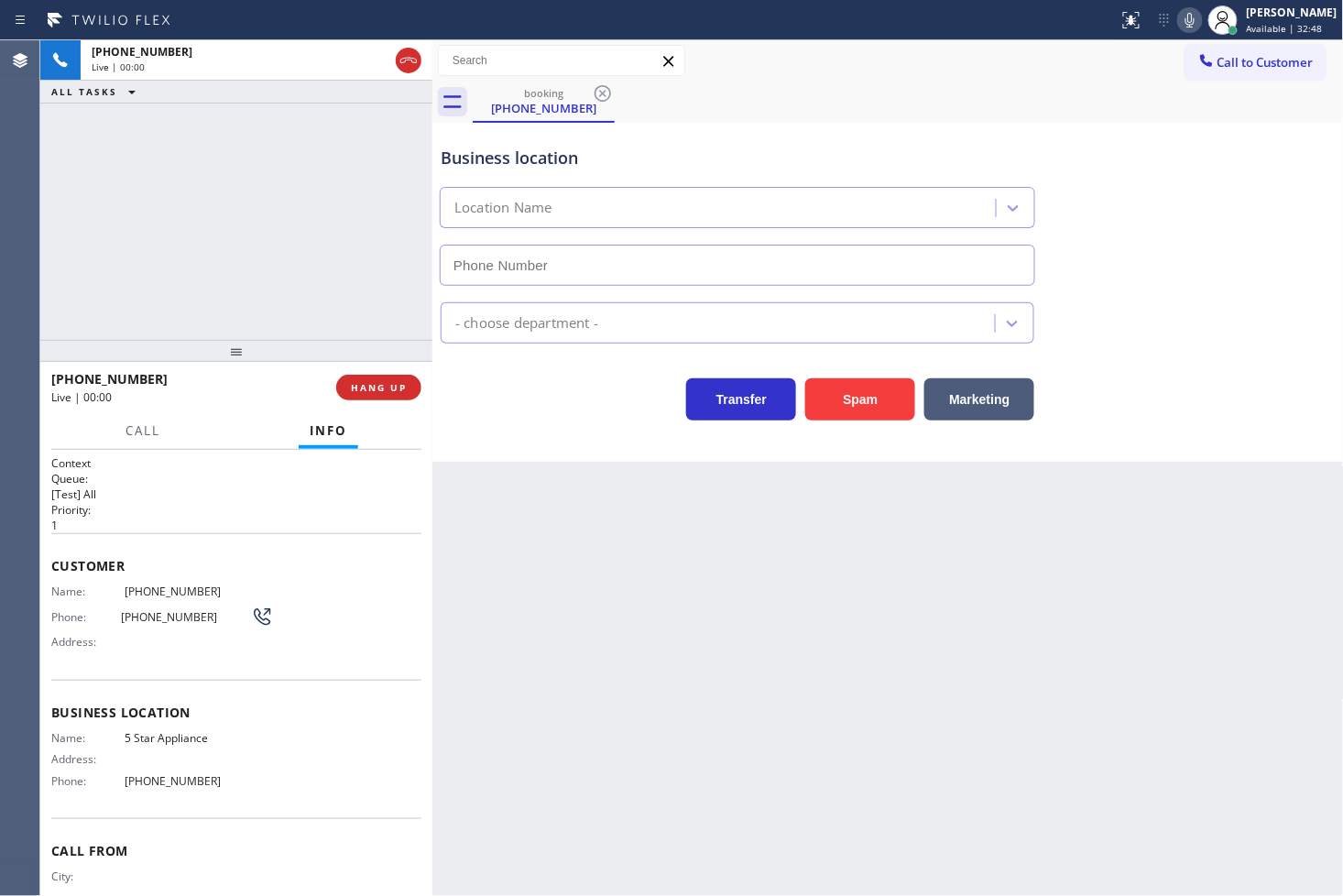
type input "[PHONE_NUMBER]"
click at [333, 314] on div "+18777770796 Live | 00:04 ALL TASKS ALL TASKS ACTIVE TASKS TASKS IN WRAP UP" at bounding box center [236, 190] width 392 height 299
click at [533, 415] on div "Transfer Spam Marketing" at bounding box center [737, 394] width 600 height 51
click at [286, 240] on div "+18777770796 Live | 00:05 ALL TASKS ALL TASKS ACTIVE TASKS TASKS IN WRAP UP" at bounding box center [236, 190] width 392 height 299
click at [580, 406] on div "Transfer Spam Marketing" at bounding box center [737, 394] width 600 height 51
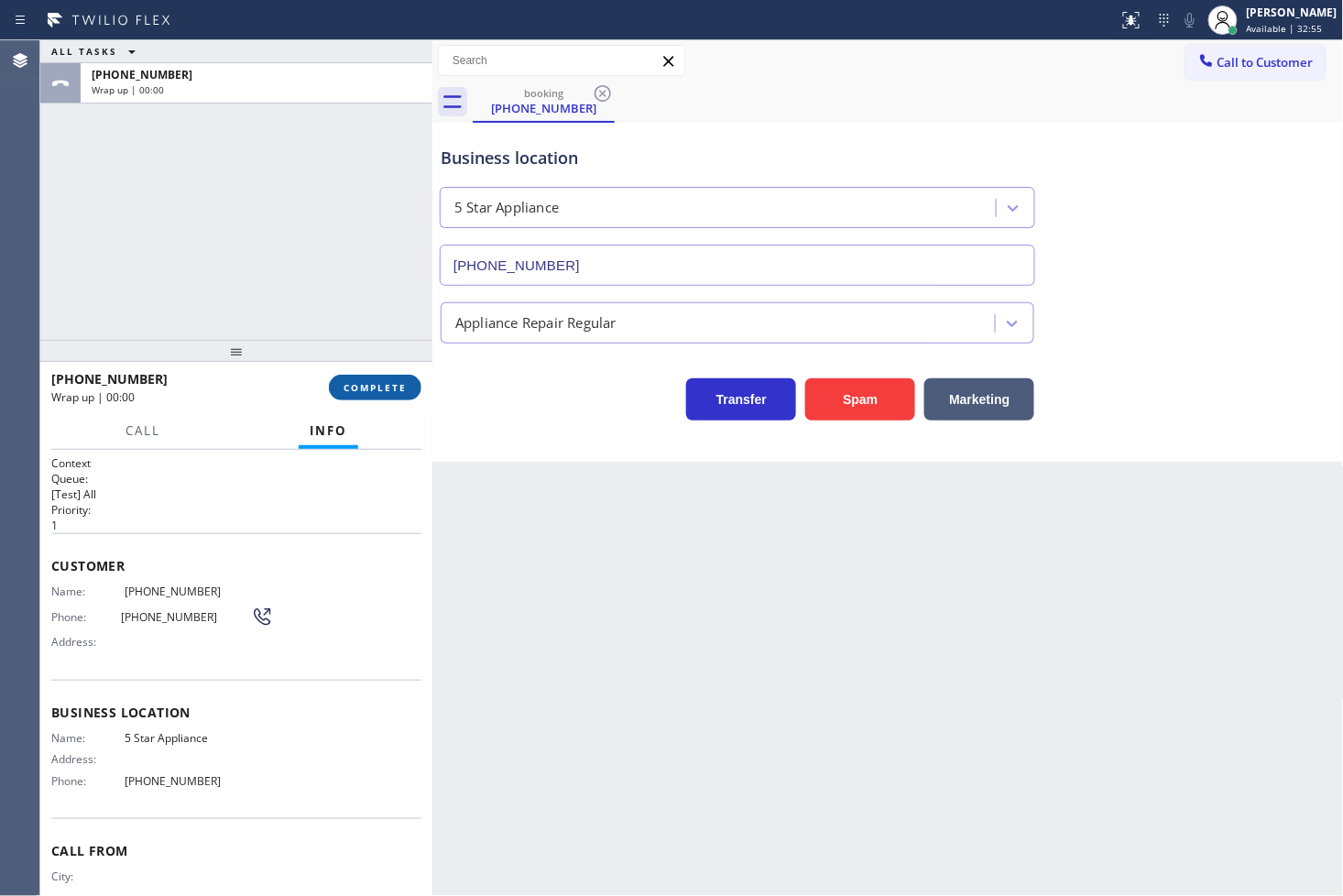
click at [374, 388] on span "COMPLETE" at bounding box center [375, 388] width 63 height 13
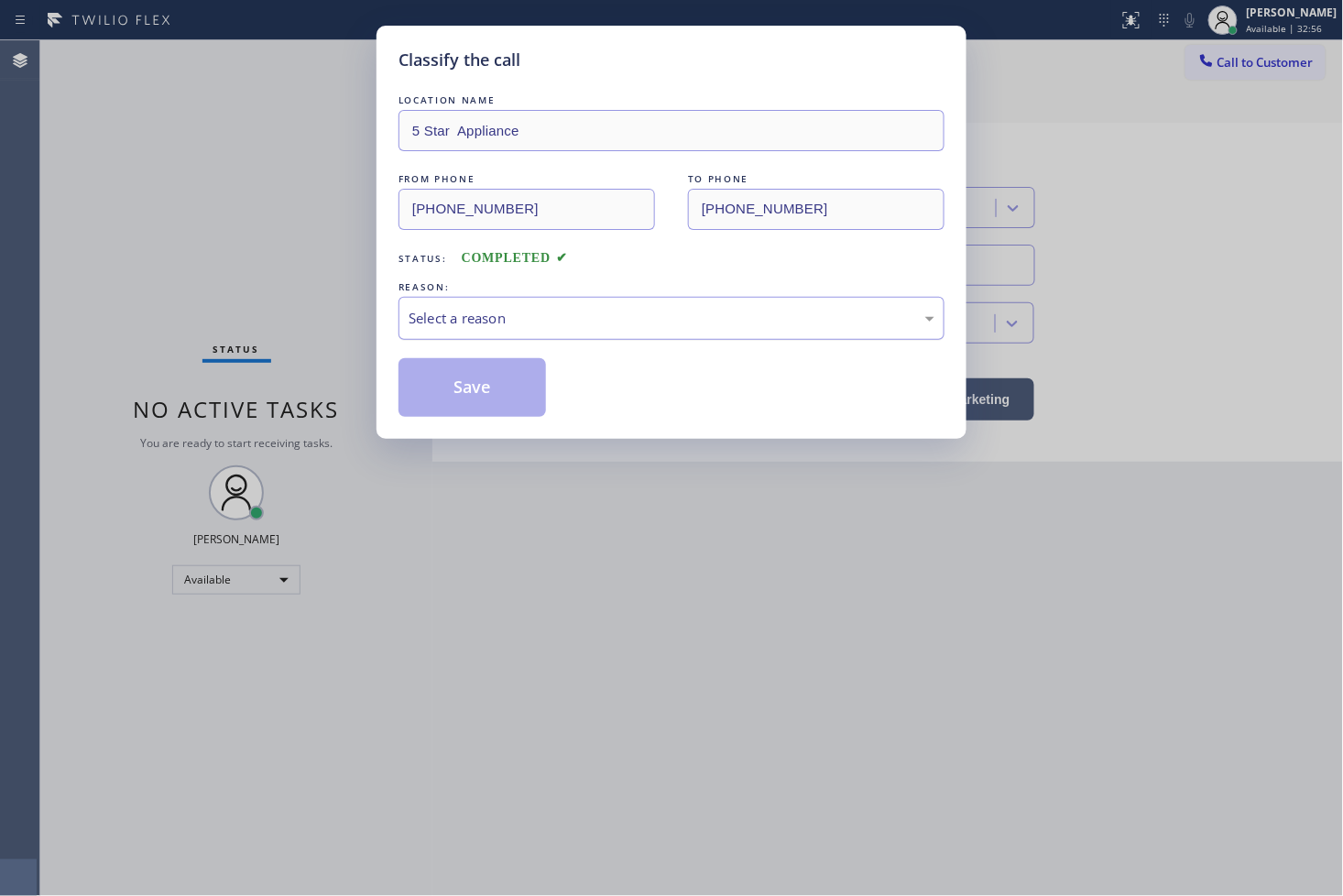
click at [505, 317] on div "Select a reason" at bounding box center [672, 318] width 526 height 21
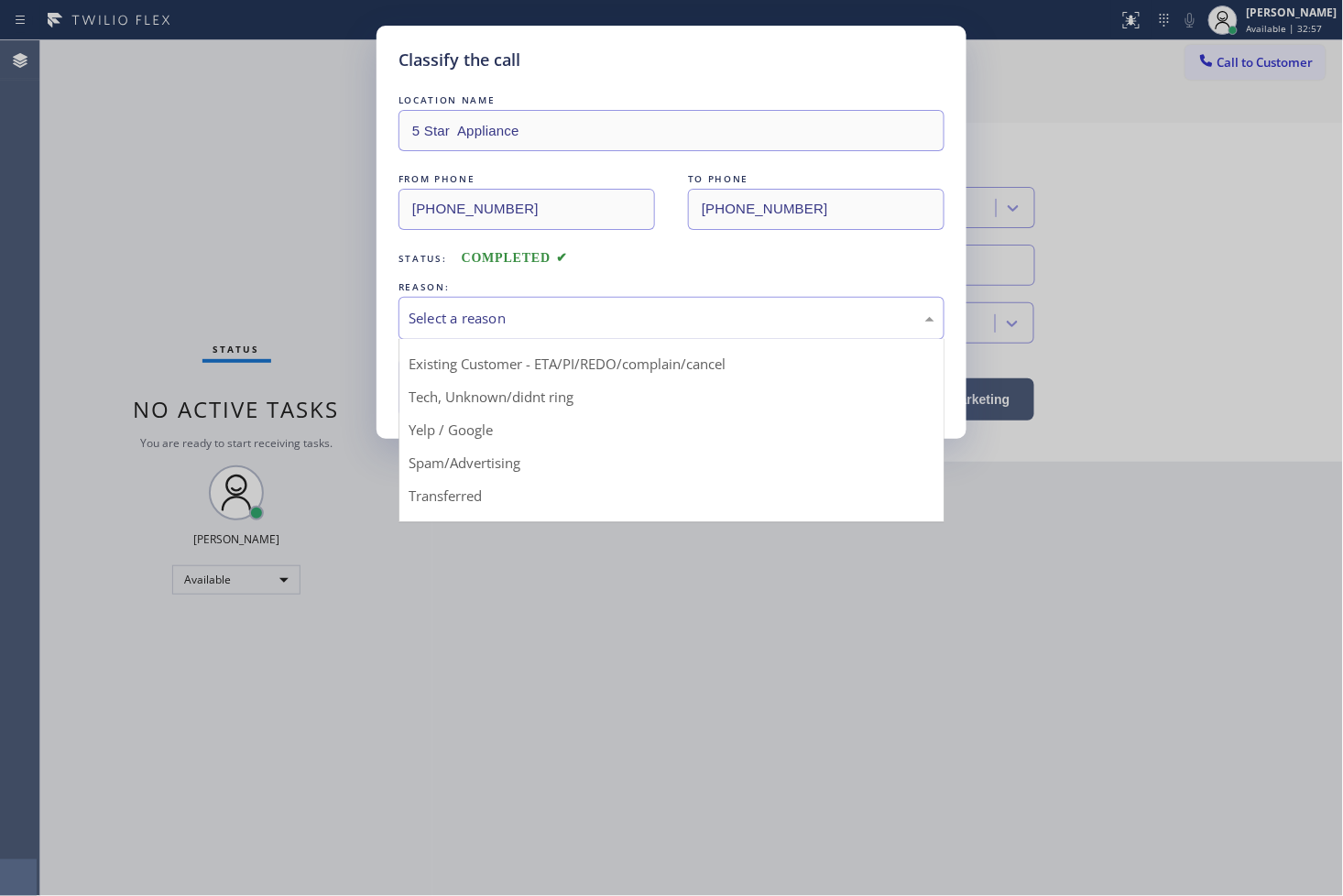
scroll to position [114, 0]
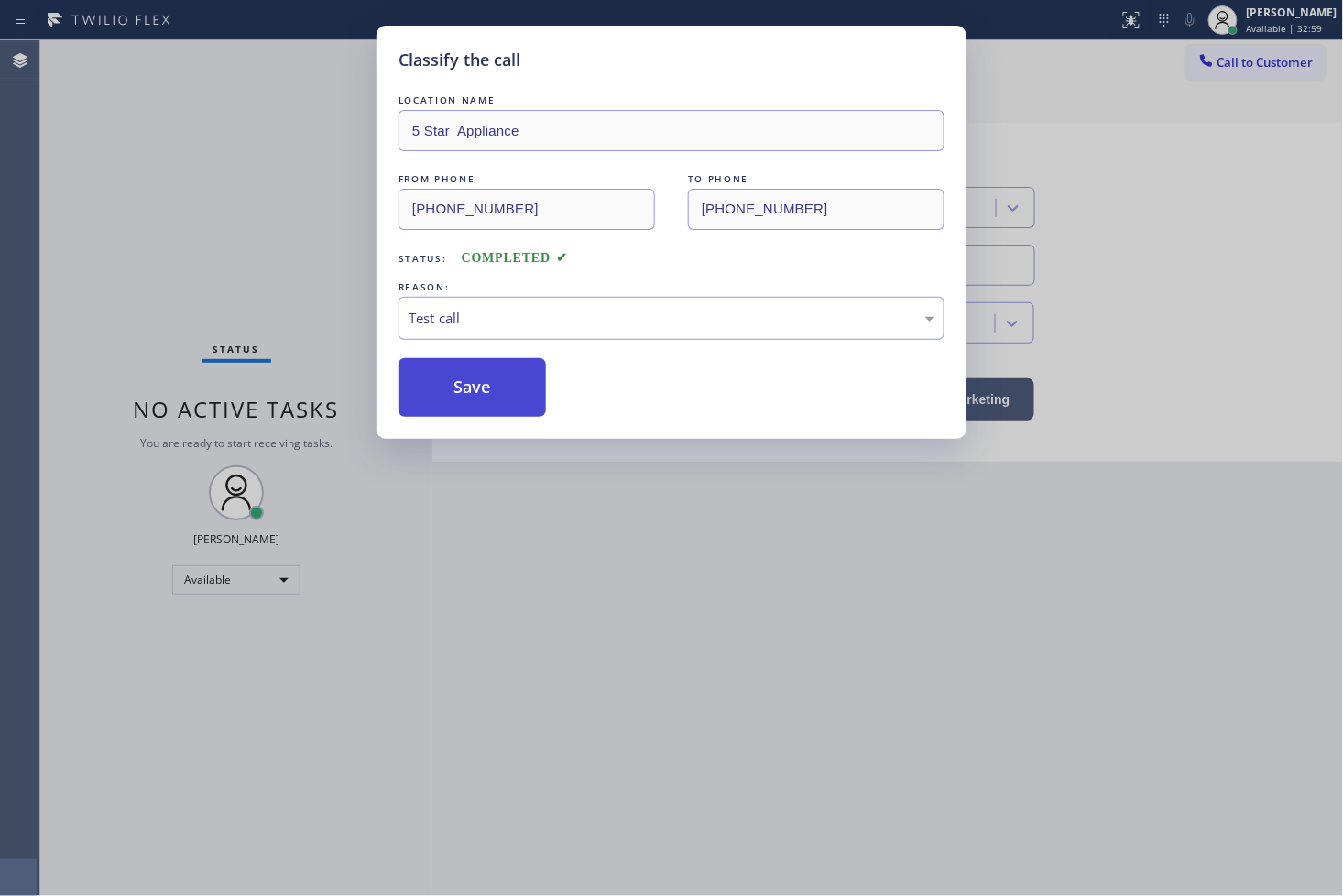
click at [473, 398] on button "Save" at bounding box center [472, 387] width 148 height 59
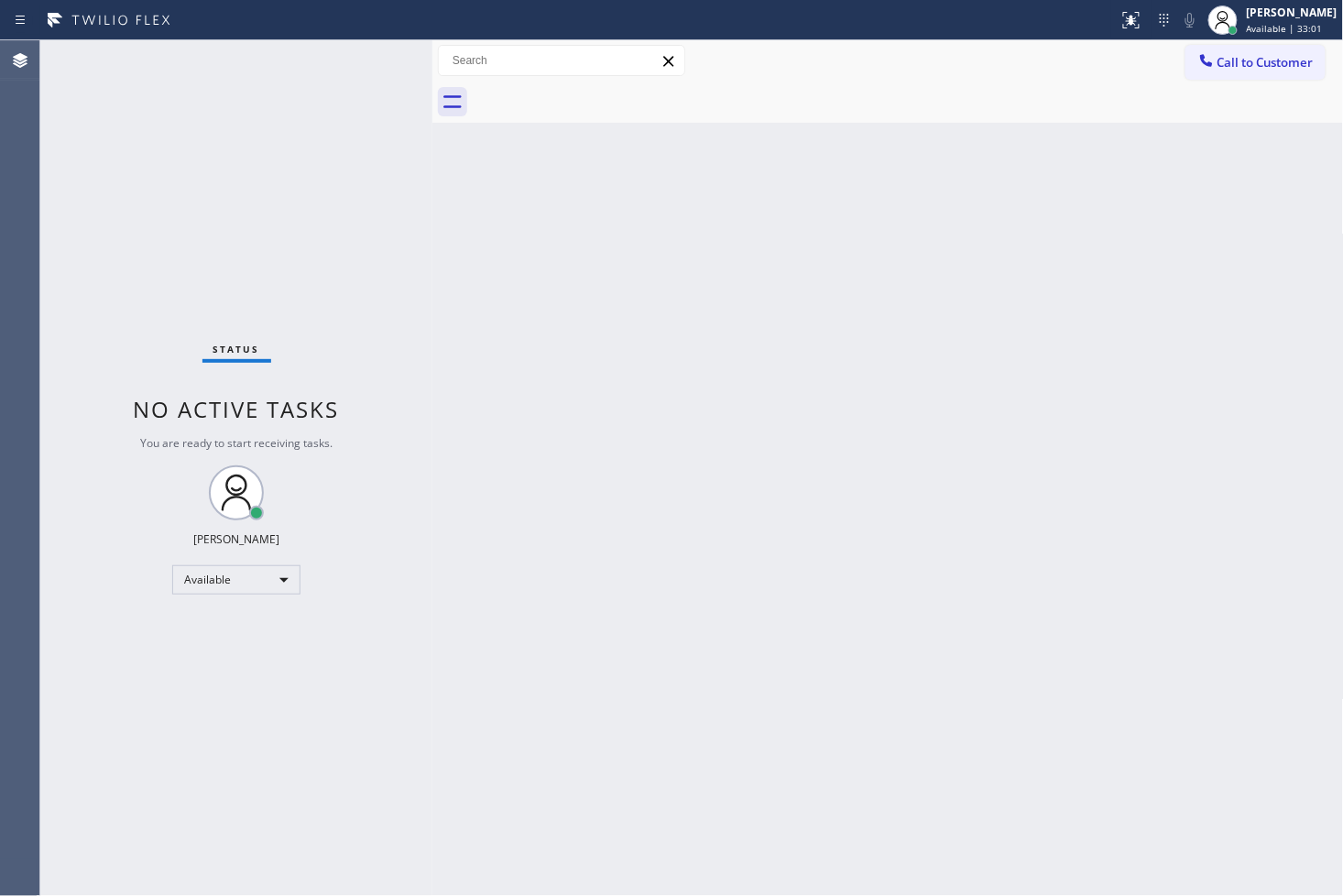
click at [376, 61] on div "Status No active tasks You are ready to start receiving tasks. [PERSON_NAME]" at bounding box center [236, 468] width 392 height 855
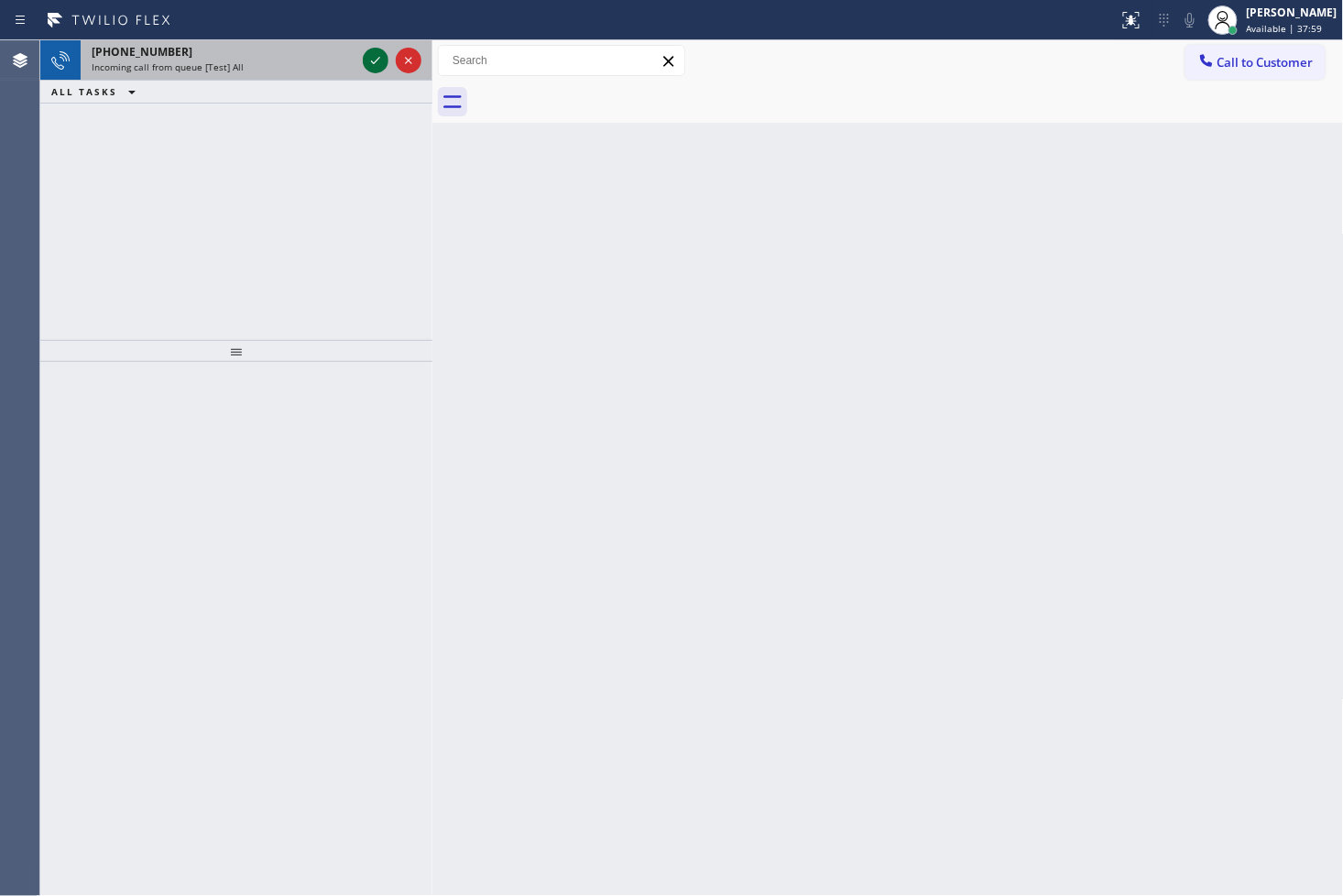
click at [376, 61] on icon at bounding box center [375, 60] width 22 height 22
click at [374, 61] on icon at bounding box center [375, 60] width 9 height 7
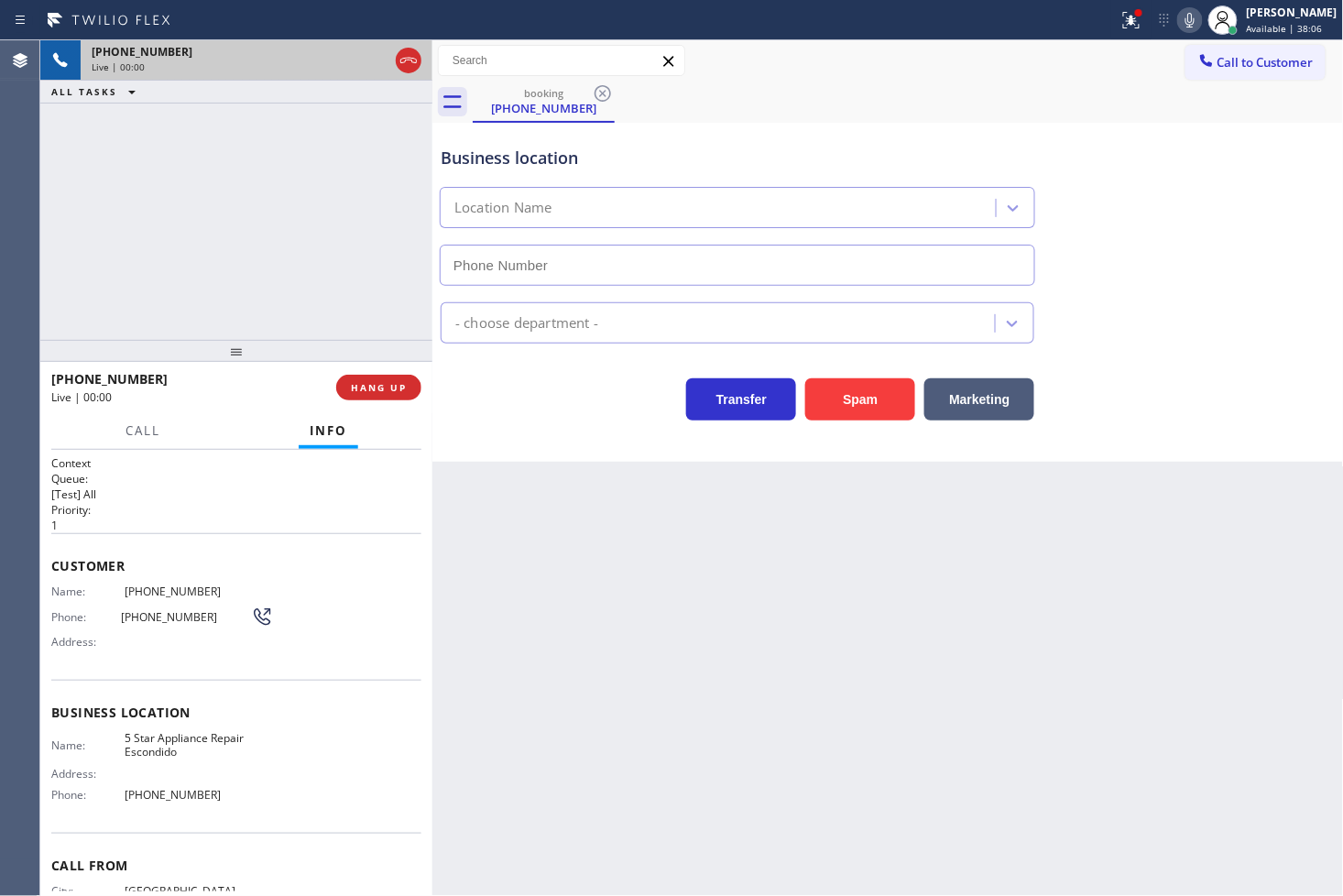
type input "(760) 493-6366"
click at [835, 395] on button "Spam" at bounding box center [860, 399] width 110 height 42
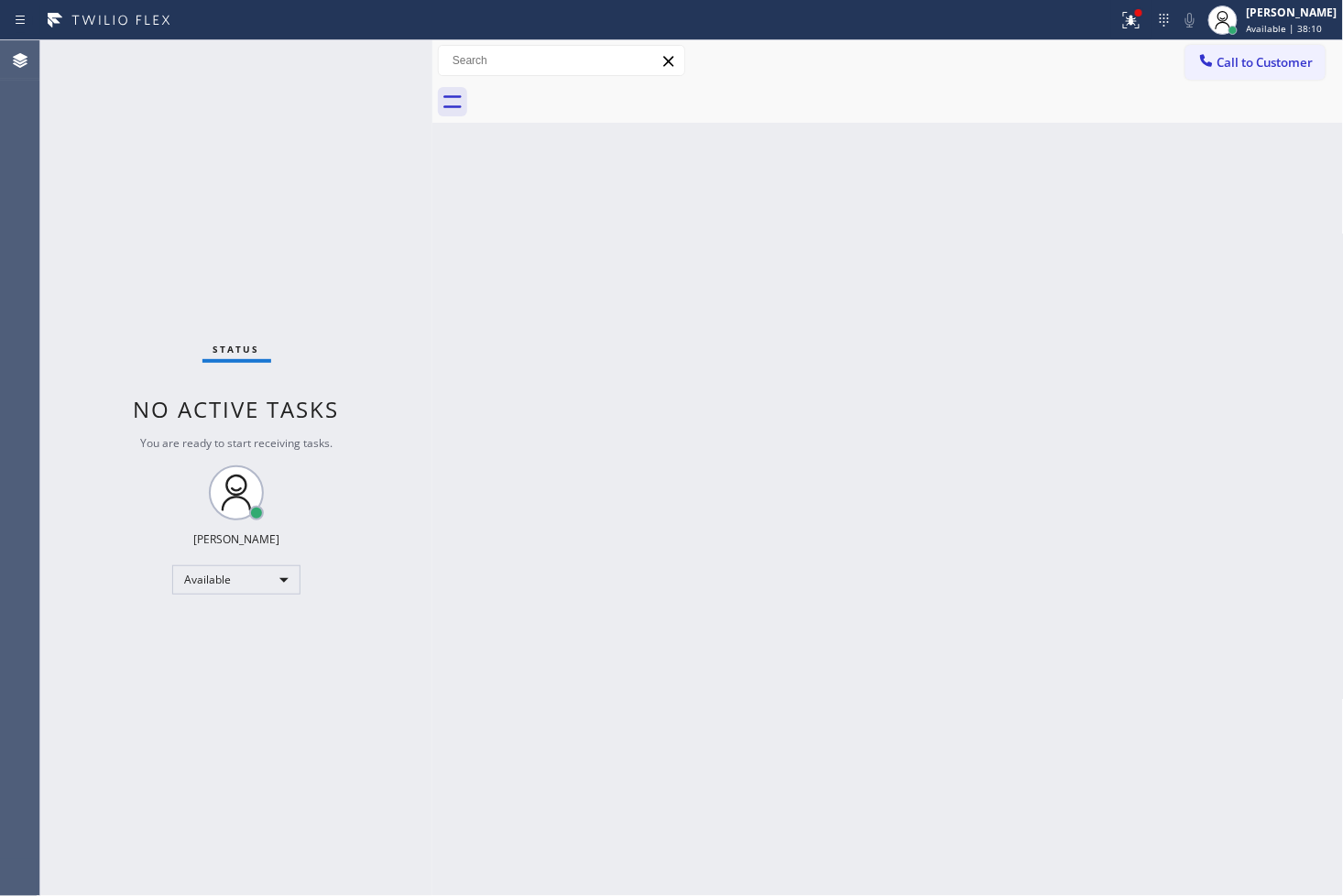
drag, startPoint x: 378, startPoint y: 158, endPoint x: 385, endPoint y: 138, distance: 21.2
click at [378, 158] on div "Status No active tasks You are ready to start receiving tasks. [PERSON_NAME]" at bounding box center [236, 468] width 392 height 855
click at [366, 56] on div "Status No active tasks You are ready to start receiving tasks. [PERSON_NAME]" at bounding box center [236, 468] width 392 height 855
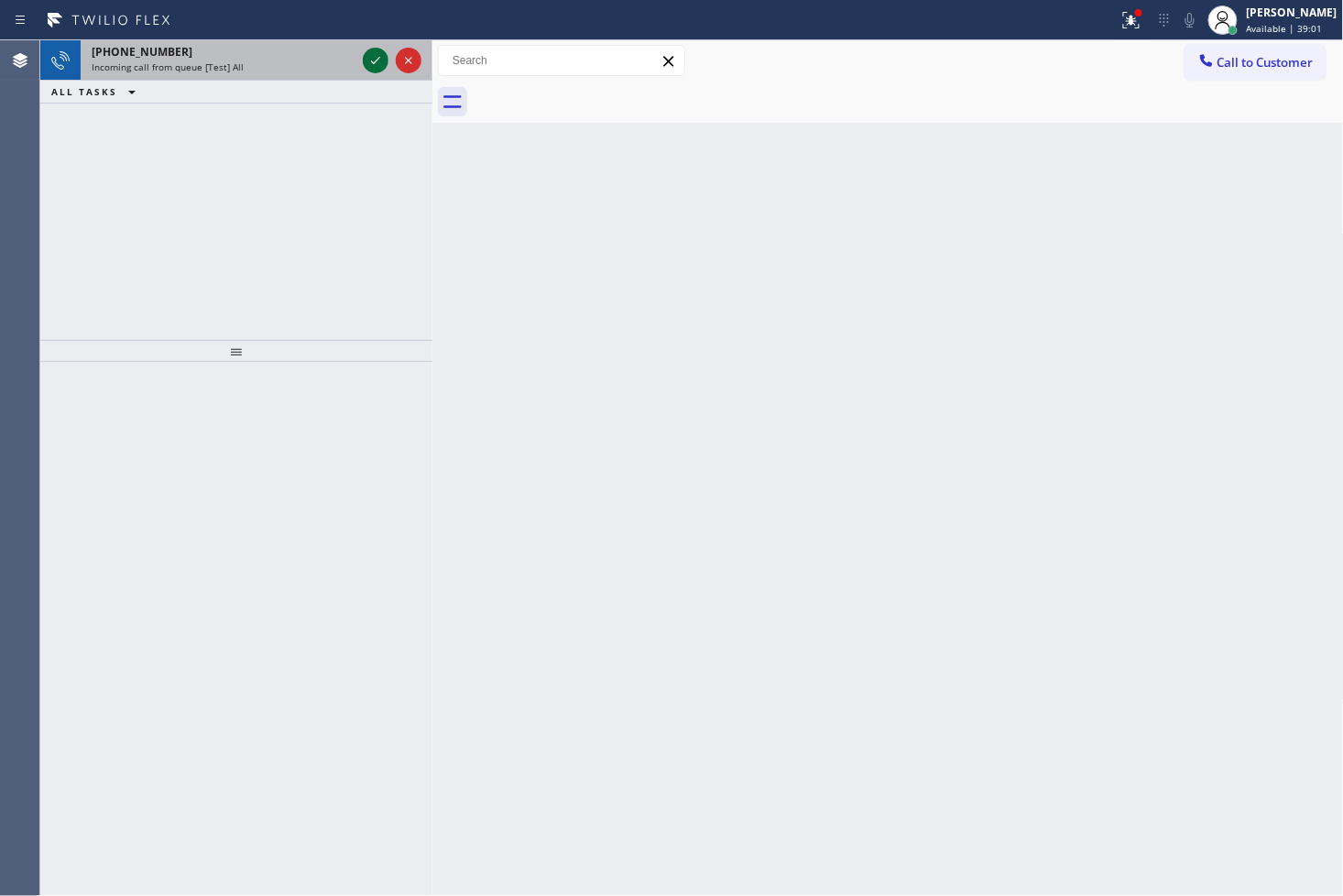
click at [366, 56] on icon at bounding box center [375, 60] width 22 height 22
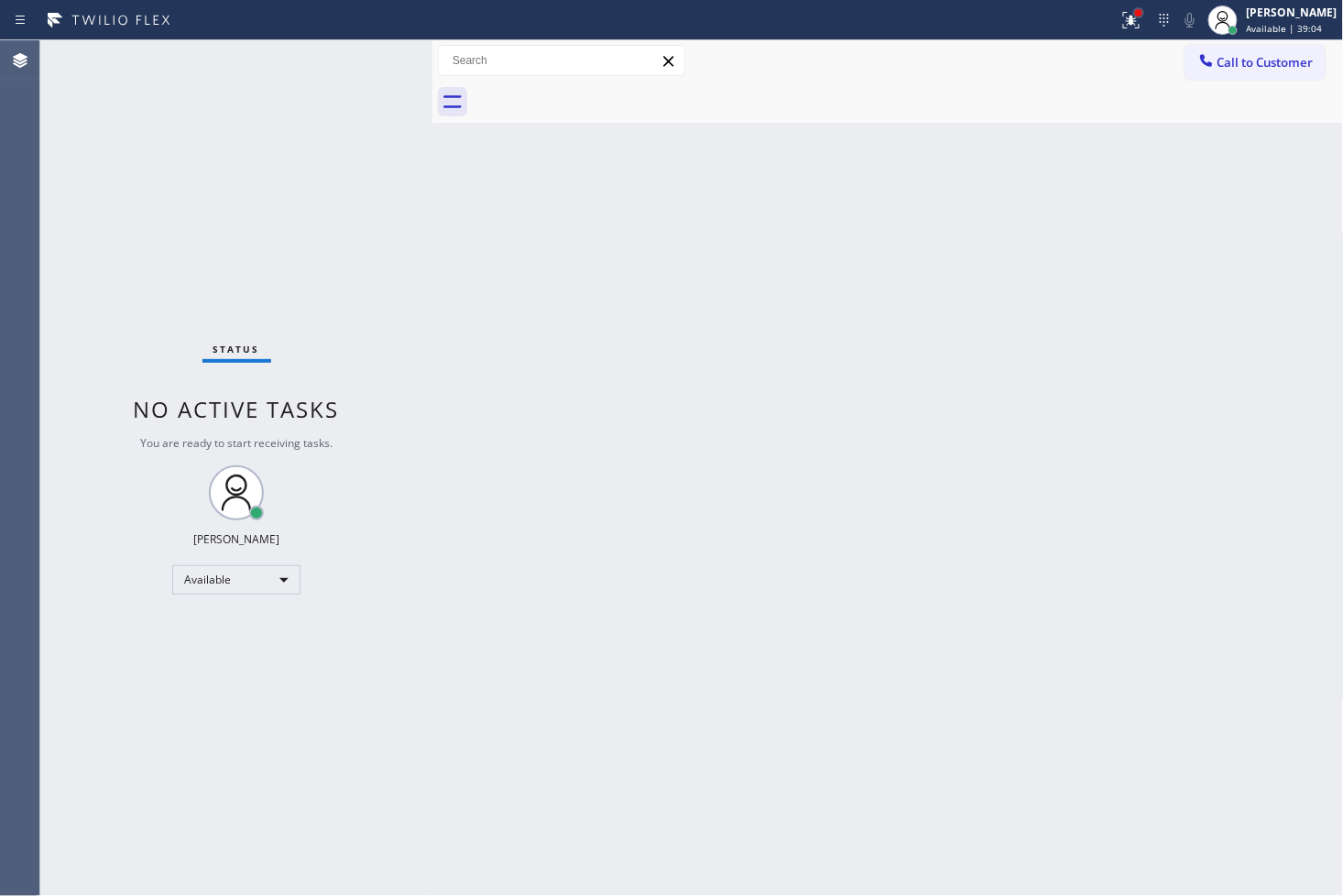
click at [1135, 10] on div at bounding box center [1139, 13] width 7 height 7
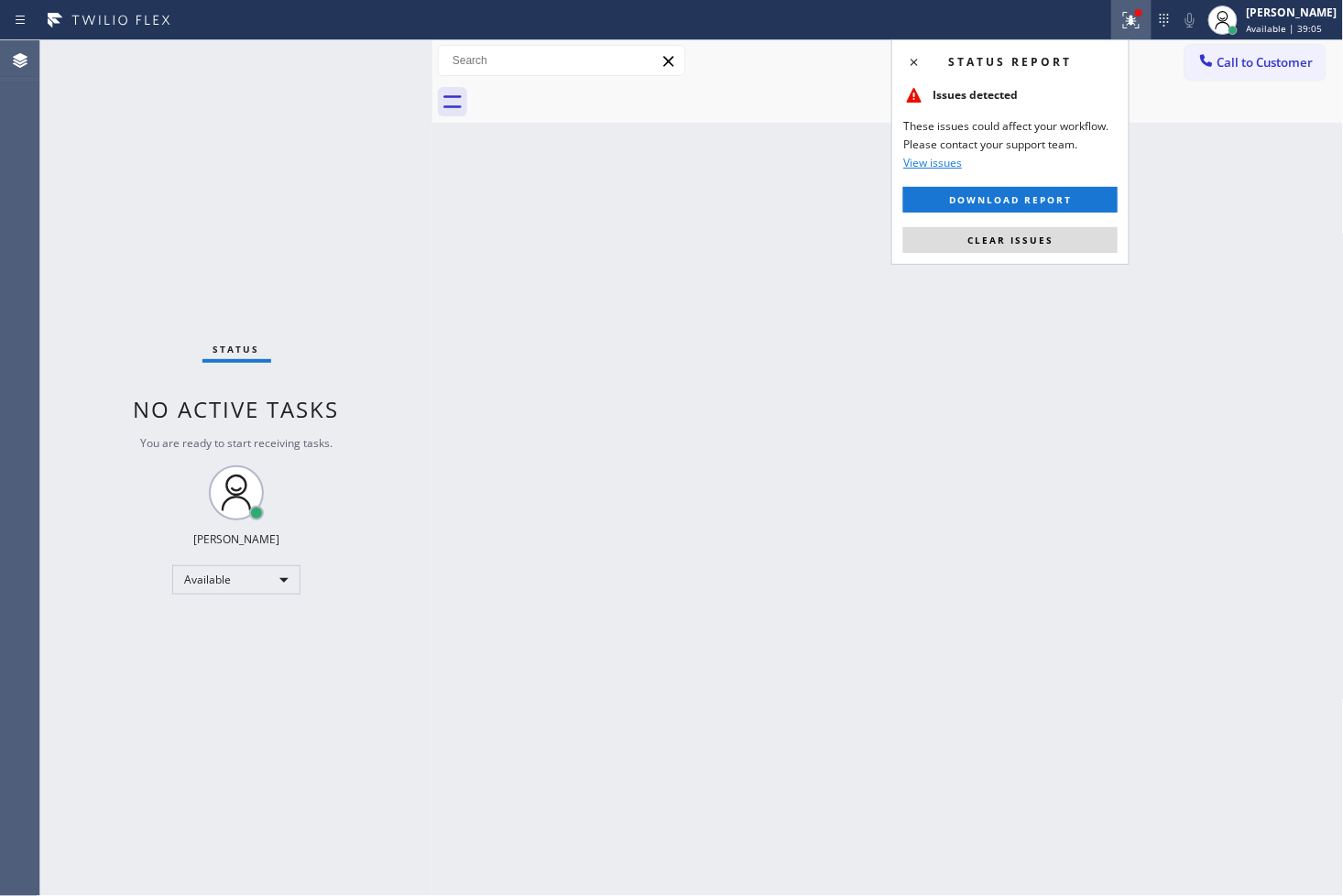
drag, startPoint x: 1067, startPoint y: 240, endPoint x: 1041, endPoint y: 240, distance: 26.0
click at [1067, 240] on button "Clear issues" at bounding box center [1010, 240] width 215 height 26
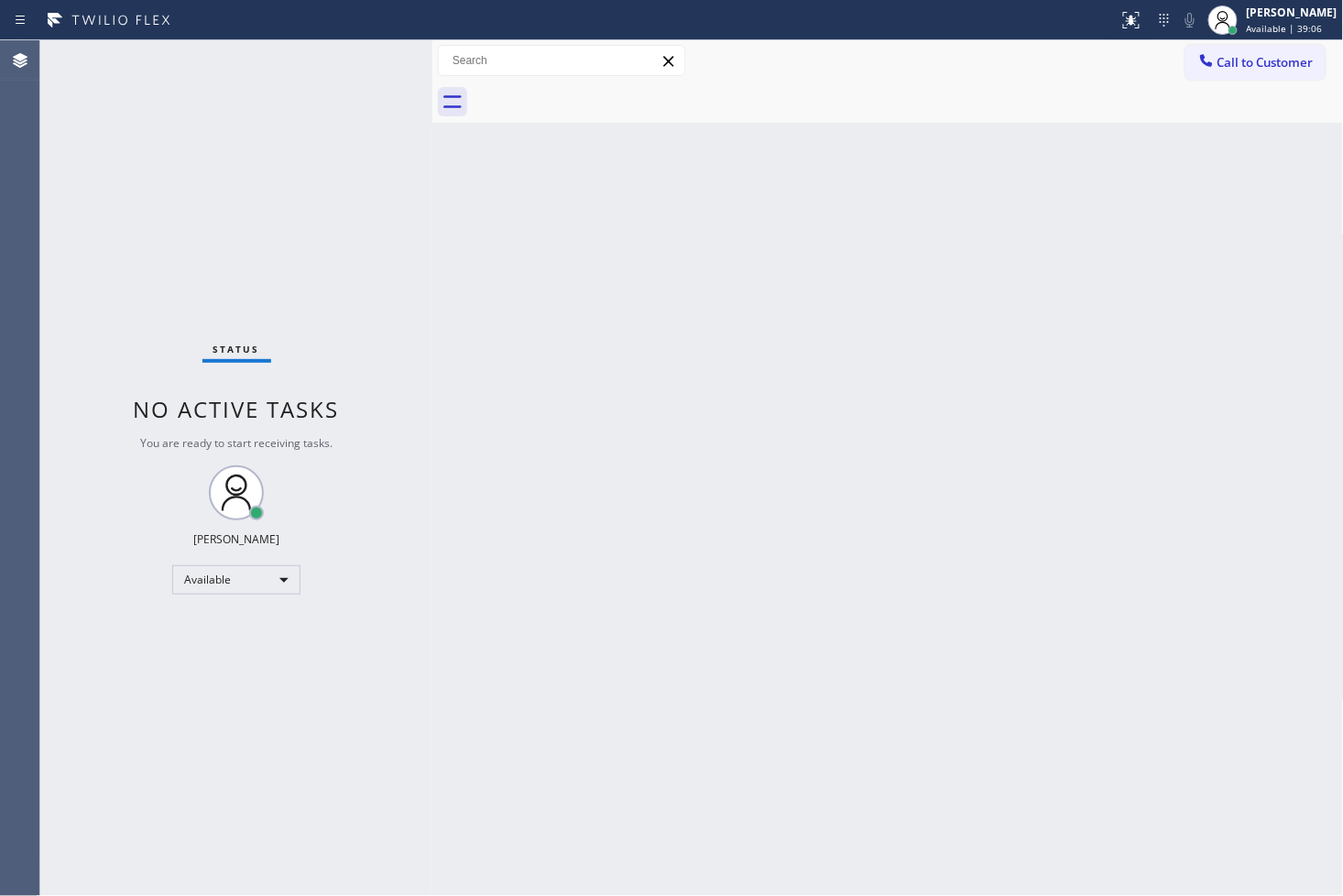
click at [327, 138] on div "Status No active tasks You are ready to start receiving tasks. [PERSON_NAME]" at bounding box center [236, 468] width 392 height 855
click at [369, 70] on div "Status No active tasks You are ready to start receiving tasks. [PERSON_NAME]" at bounding box center [236, 468] width 392 height 855
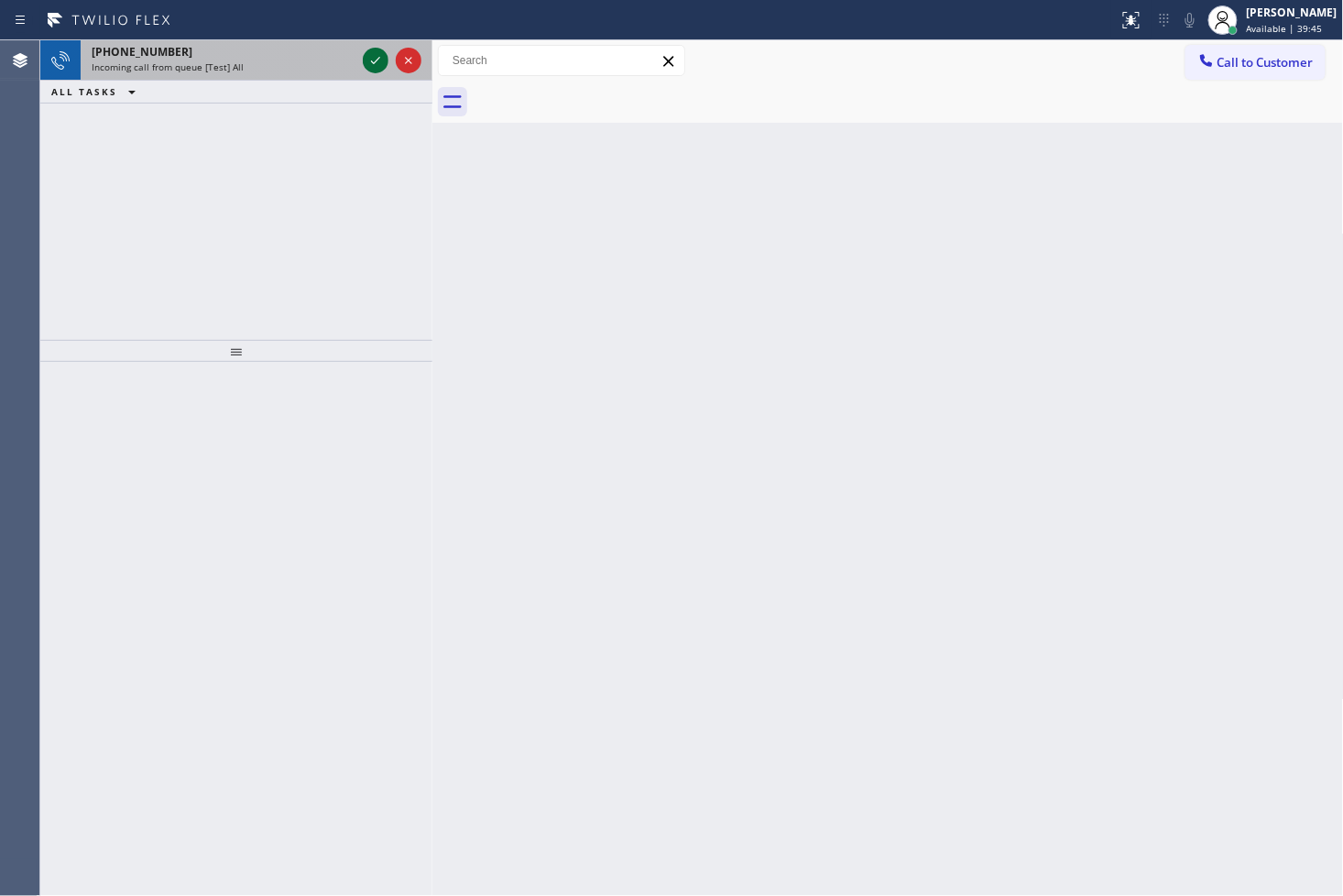
click at [371, 58] on icon at bounding box center [375, 60] width 22 height 22
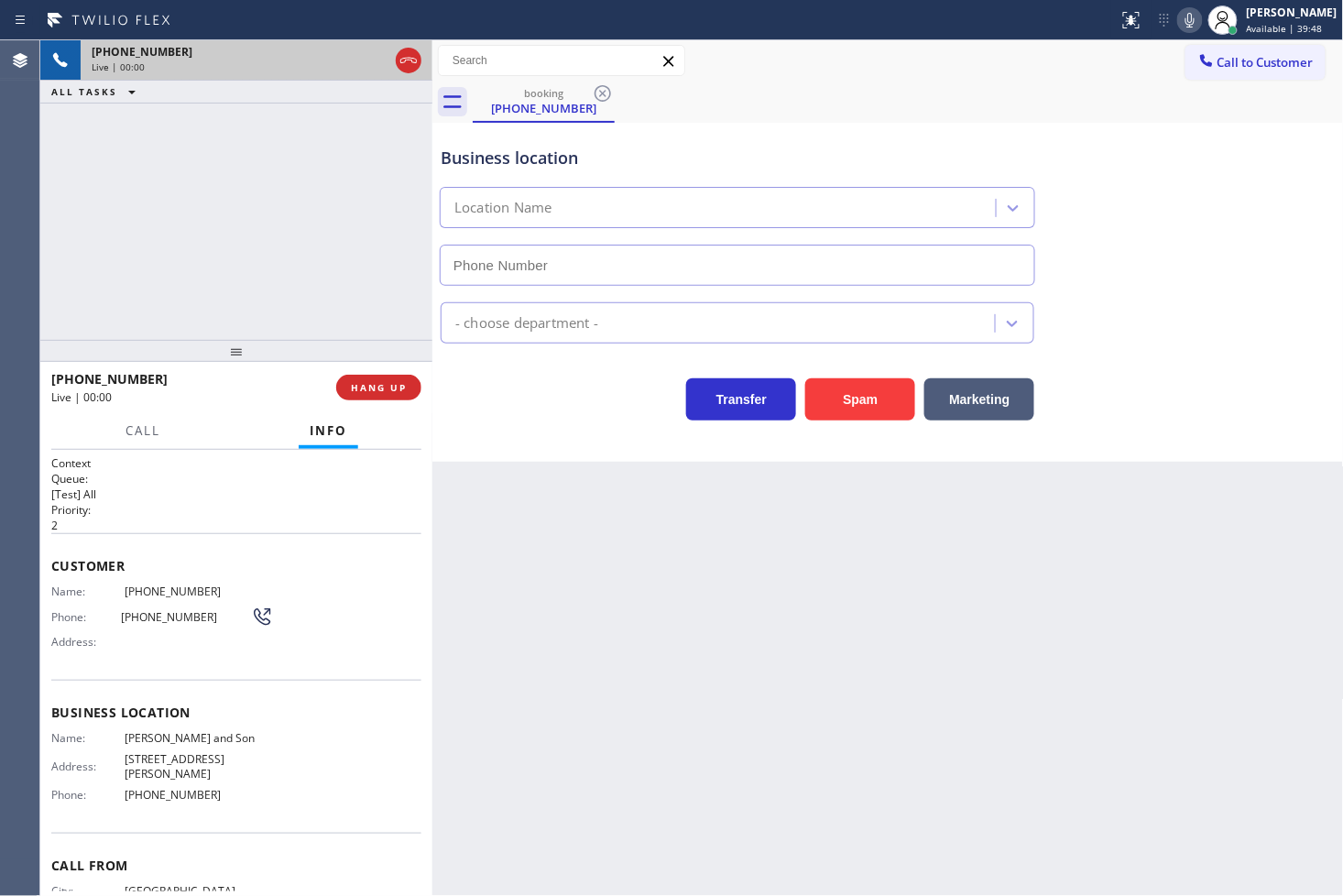
type input "(856) 356-0561"
click at [858, 398] on button "Spam" at bounding box center [860, 399] width 110 height 42
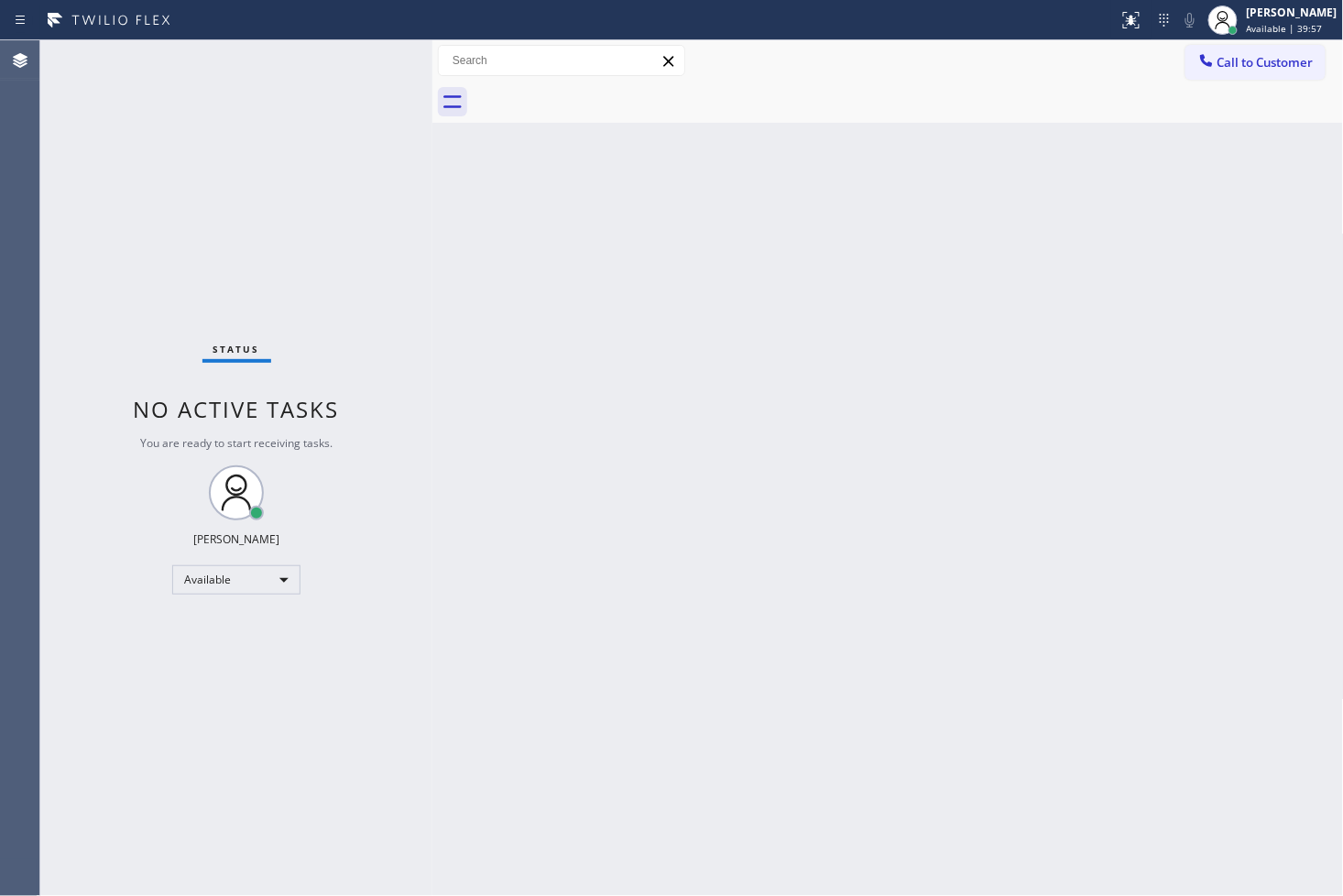
click at [375, 58] on div "Status No active tasks You are ready to start receiving tasks. [PERSON_NAME]" at bounding box center [236, 468] width 392 height 855
click at [138, 212] on div "Status No active tasks You are ready to start receiving tasks. [PERSON_NAME]" at bounding box center [236, 468] width 392 height 855
click at [367, 55] on div "Status No active tasks You are ready to start receiving tasks. [PERSON_NAME]" at bounding box center [236, 468] width 392 height 855
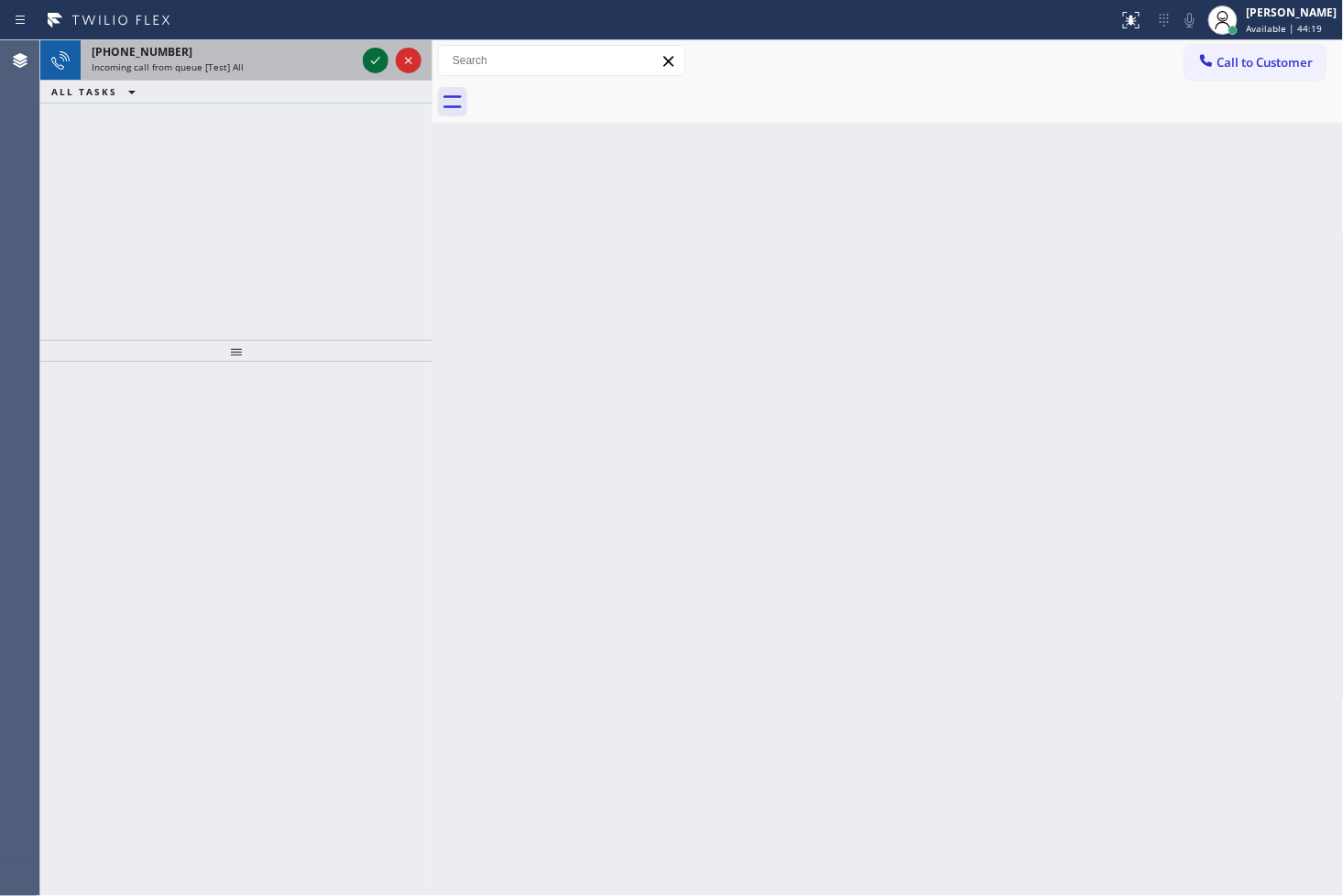
click at [367, 66] on icon at bounding box center [375, 60] width 22 height 22
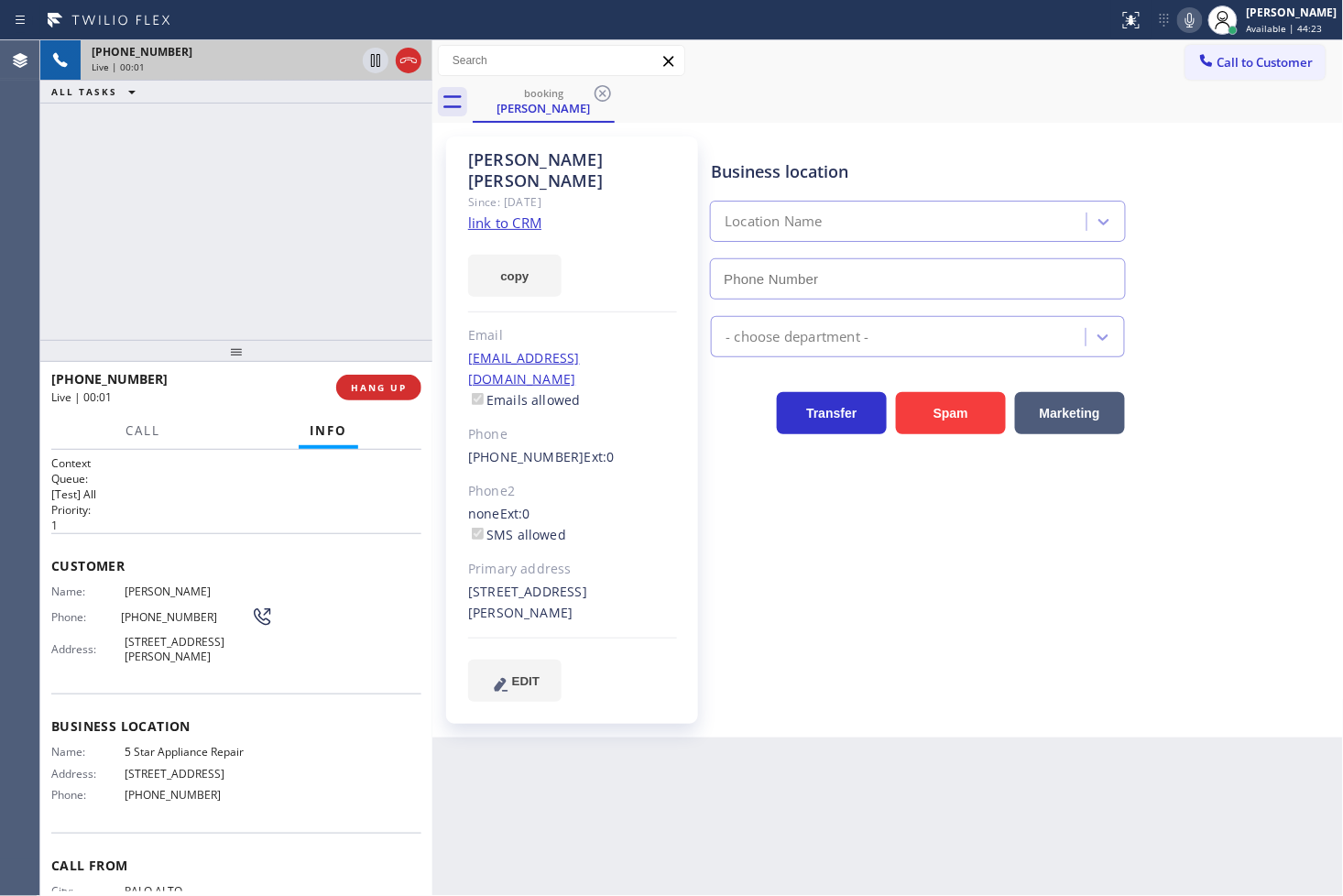
type input "[PHONE_NUMBER]"
click at [493, 214] on link "link to CRM" at bounding box center [505, 223] width 73 height 19
click at [249, 242] on div "+16502698520 Live | 00:05 ALL TASKS ALL TASKS ACTIVE TASKS TASKS IN WRAP UP" at bounding box center [236, 190] width 392 height 299
click at [922, 526] on div "Business location 5 Star Appliance Repair (855) 731-4952 5 Star Appliance Trans…" at bounding box center [1022, 418] width 631 height 555
drag, startPoint x: 236, startPoint y: 236, endPoint x: 259, endPoint y: 236, distance: 23.0
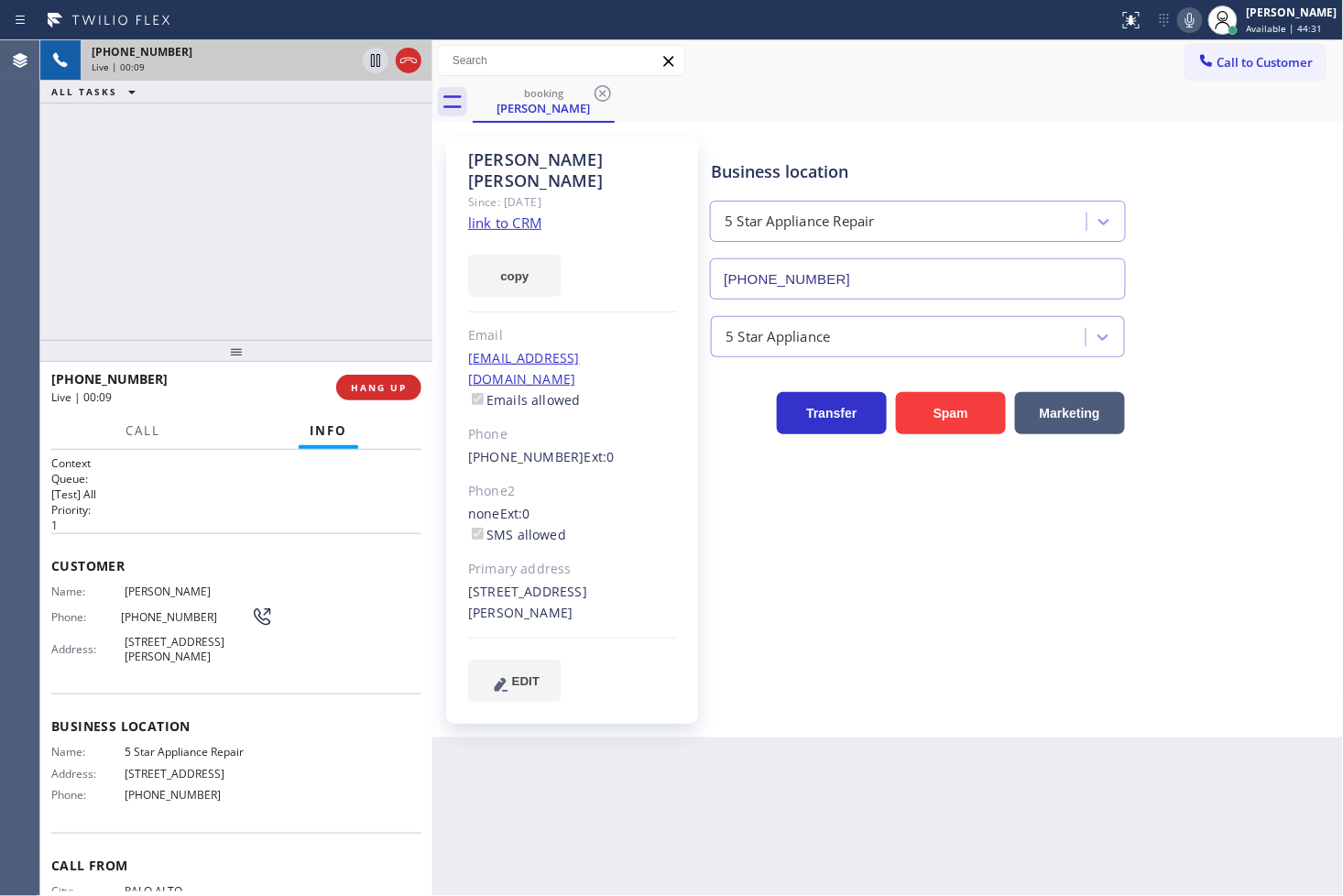
click at [244, 236] on div "+16502698520 Live | 00:09 ALL TASKS ALL TASKS ACTIVE TASKS TASKS IN WRAP UP" at bounding box center [236, 190] width 392 height 299
click at [665, 758] on div "Back to Dashboard Change Sender ID Customers Technicians Select a contact Outbo…" at bounding box center [888, 468] width 912 height 855
click at [269, 535] on div "Customer Name: Deborah Lyons Phone: (650) 269-8520 Address: 2076 Cam De Los Rob…" at bounding box center [236, 613] width 370 height 160
click at [141, 437] on span "Call" at bounding box center [142, 430] width 34 height 17
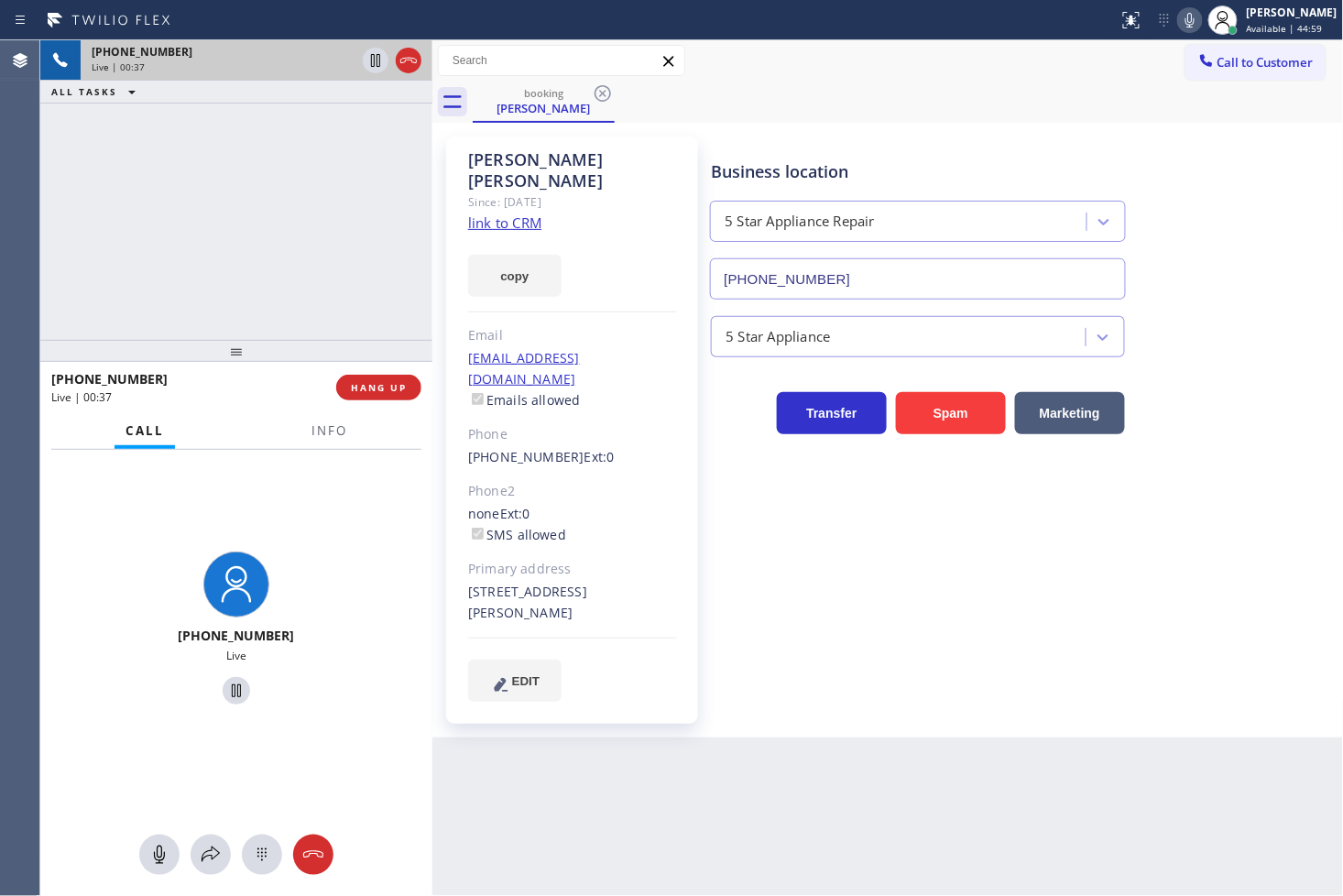
click at [334, 165] on div "+16502698520 Live | 00:37 ALL TASKS ALL TASKS ACTIVE TASKS TASKS IN WRAP UP" at bounding box center [236, 190] width 392 height 299
click at [379, 62] on icon at bounding box center [375, 60] width 9 height 13
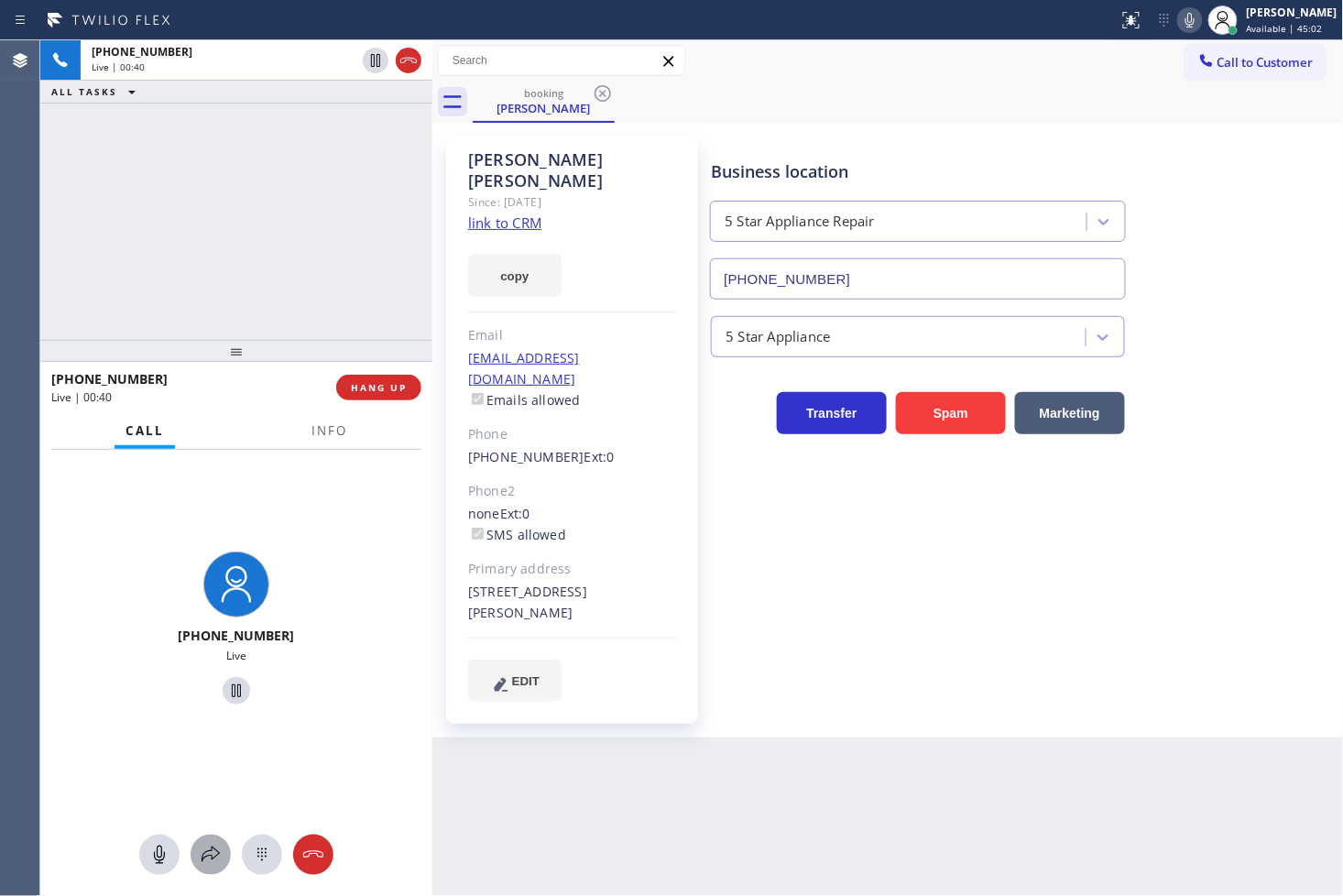
click at [212, 857] on icon at bounding box center [211, 854] width 19 height 16
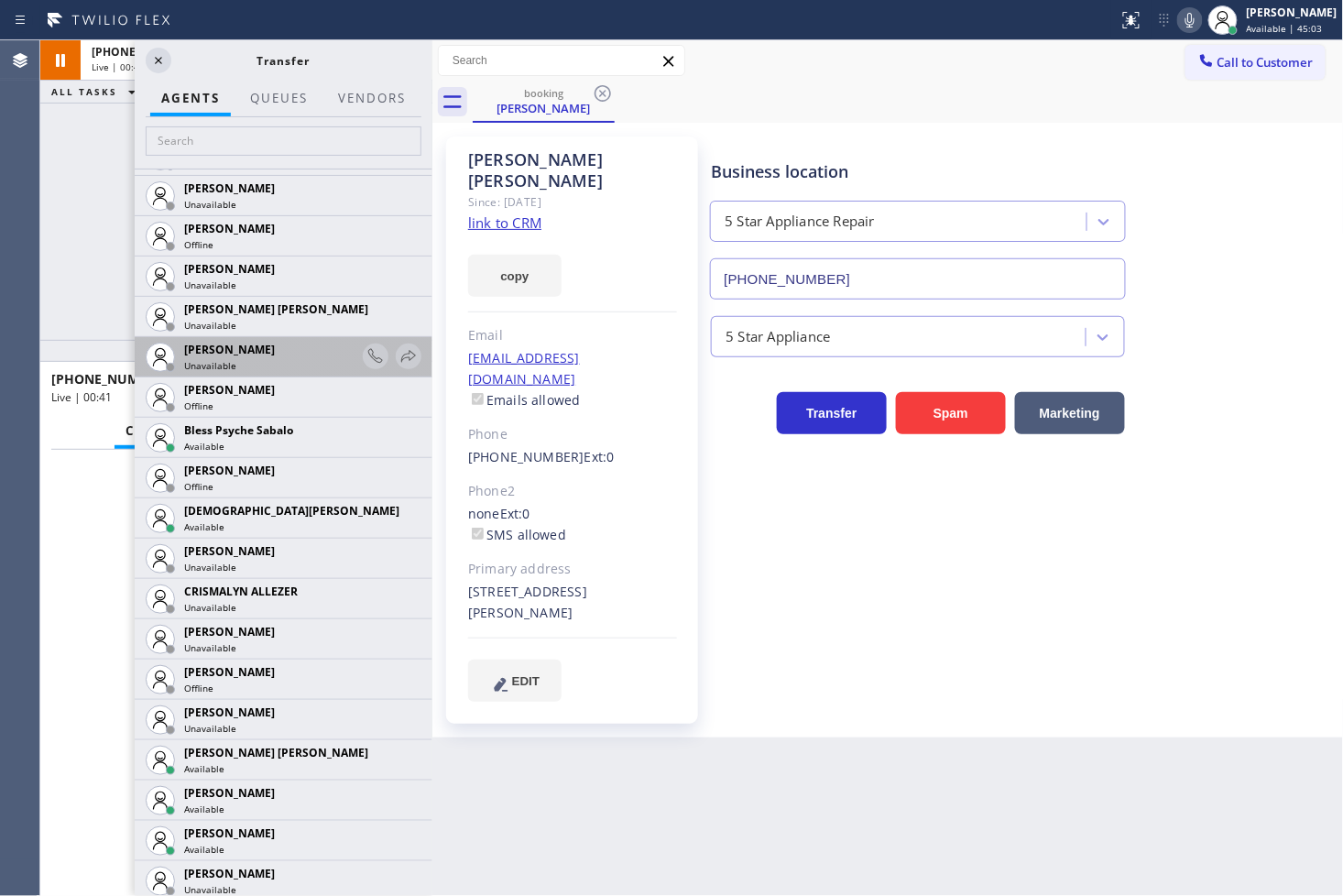
scroll to position [407, 0]
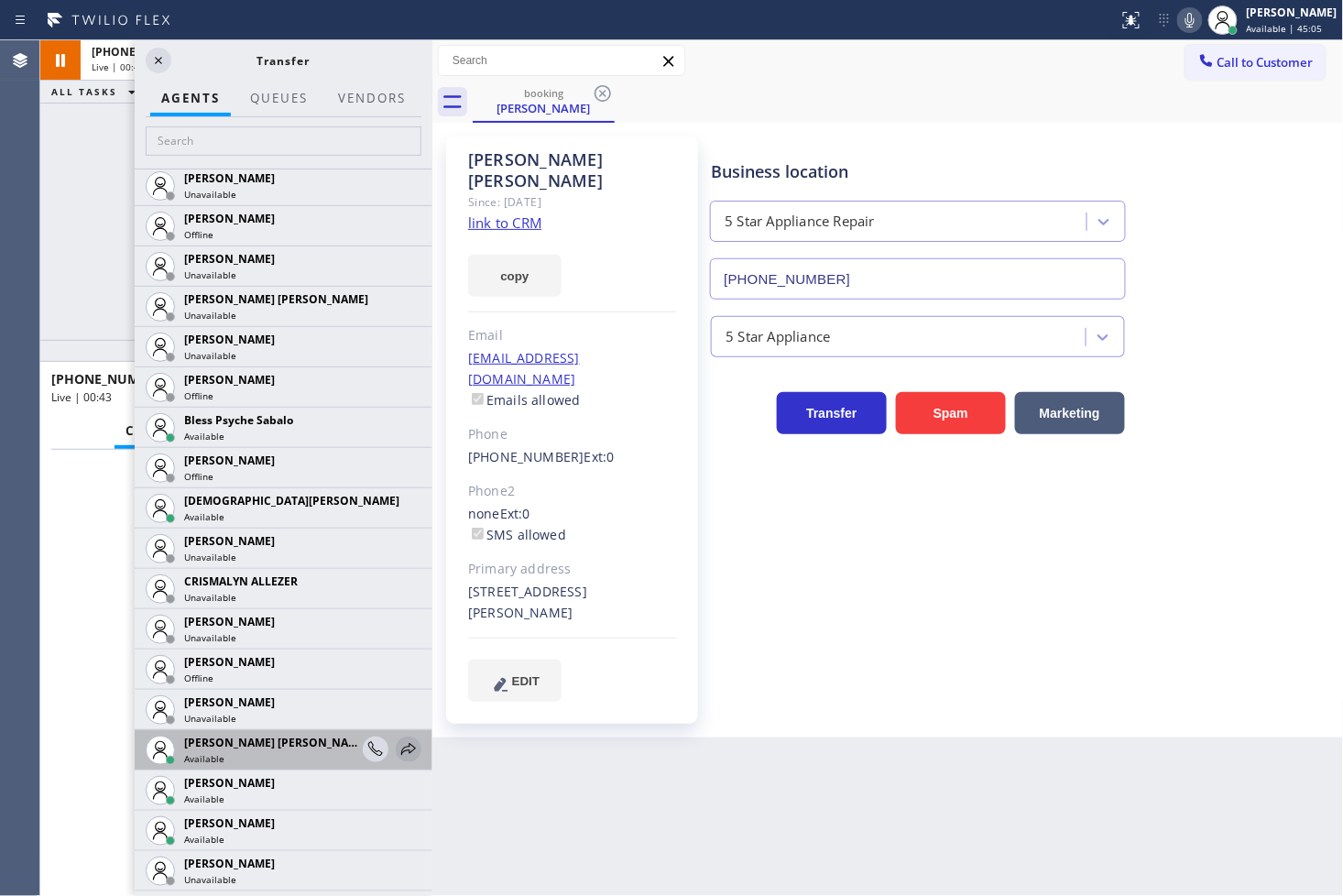
click at [402, 749] on icon at bounding box center [409, 748] width 15 height 12
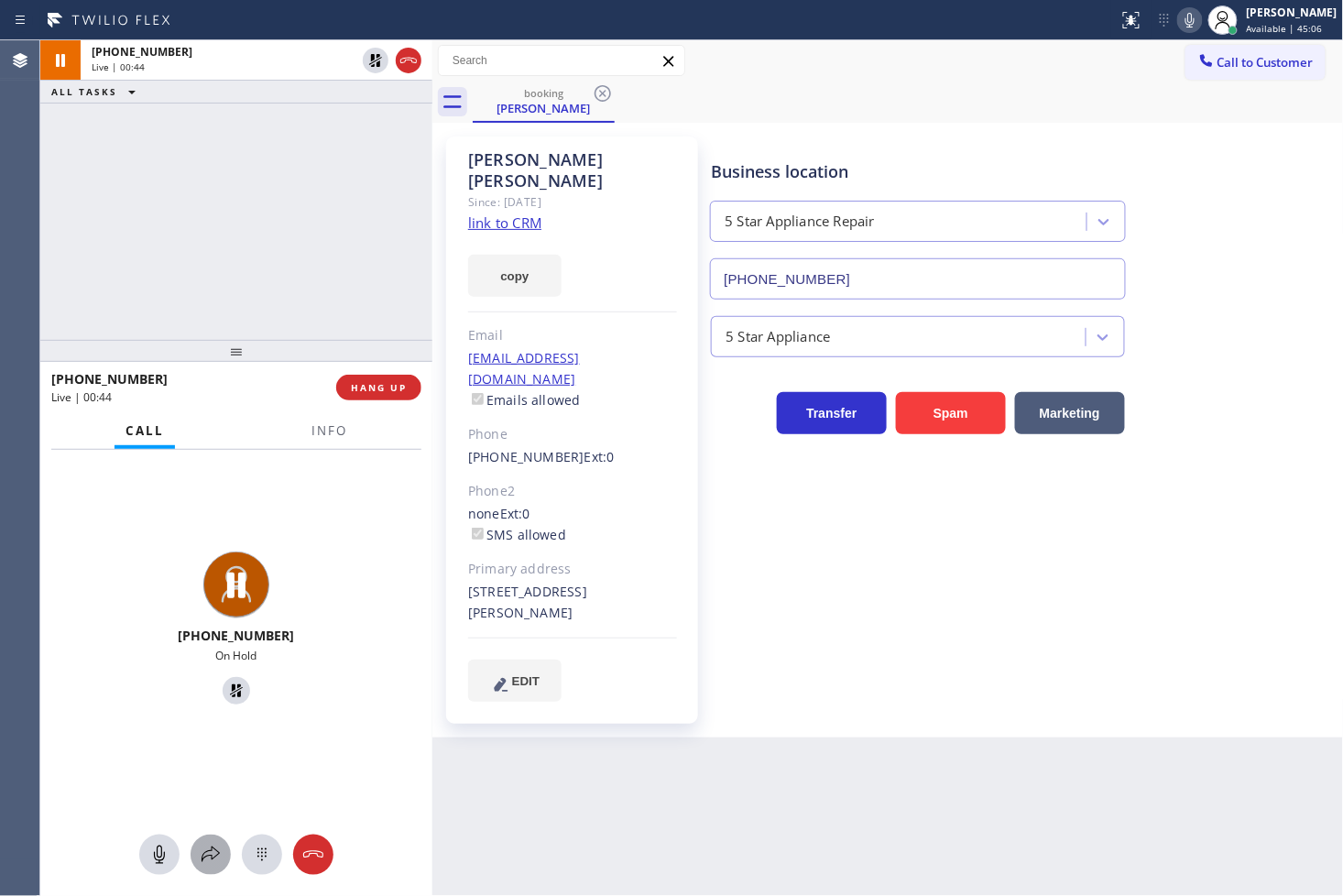
click at [208, 856] on icon at bounding box center [211, 855] width 22 height 22
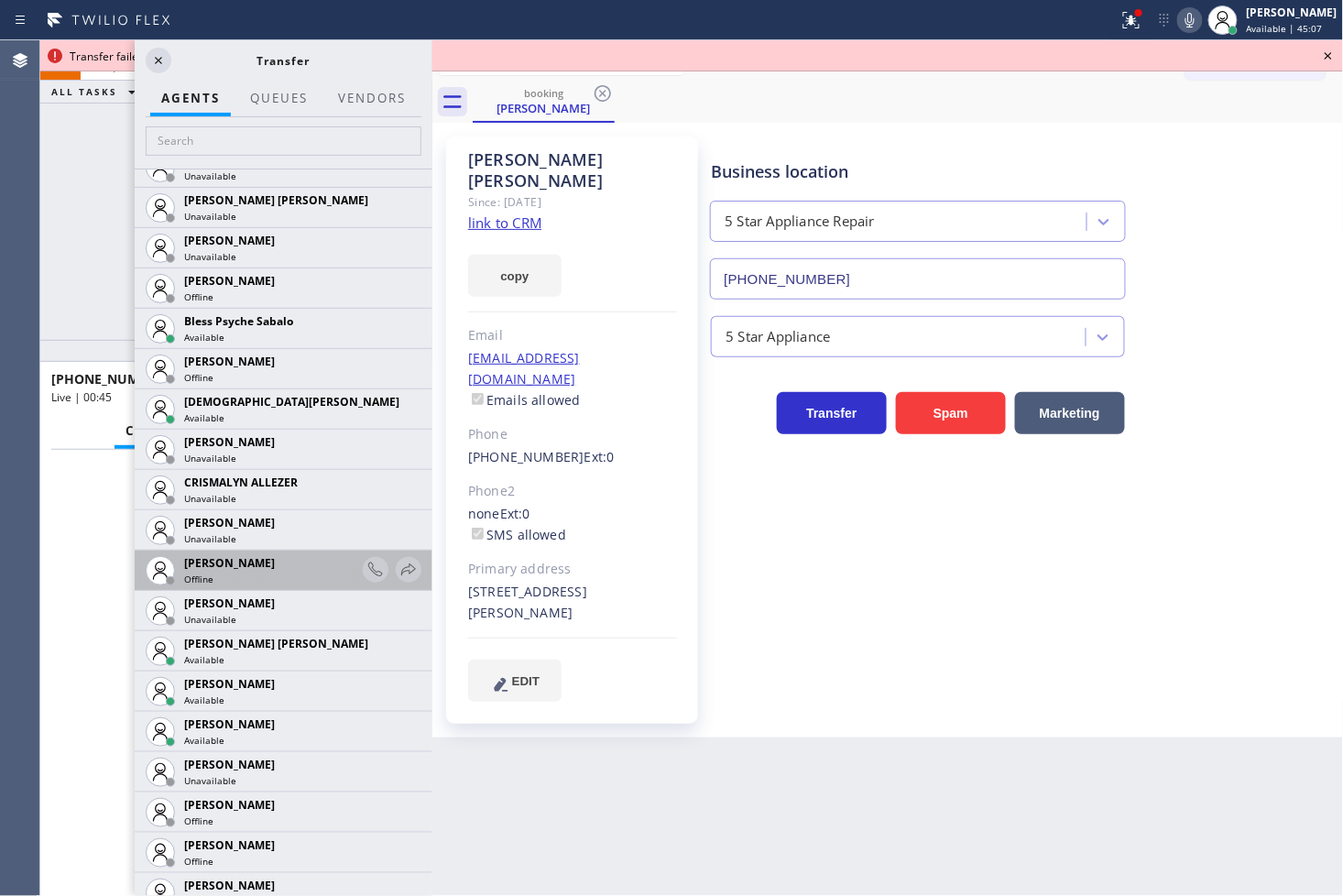
scroll to position [712, 0]
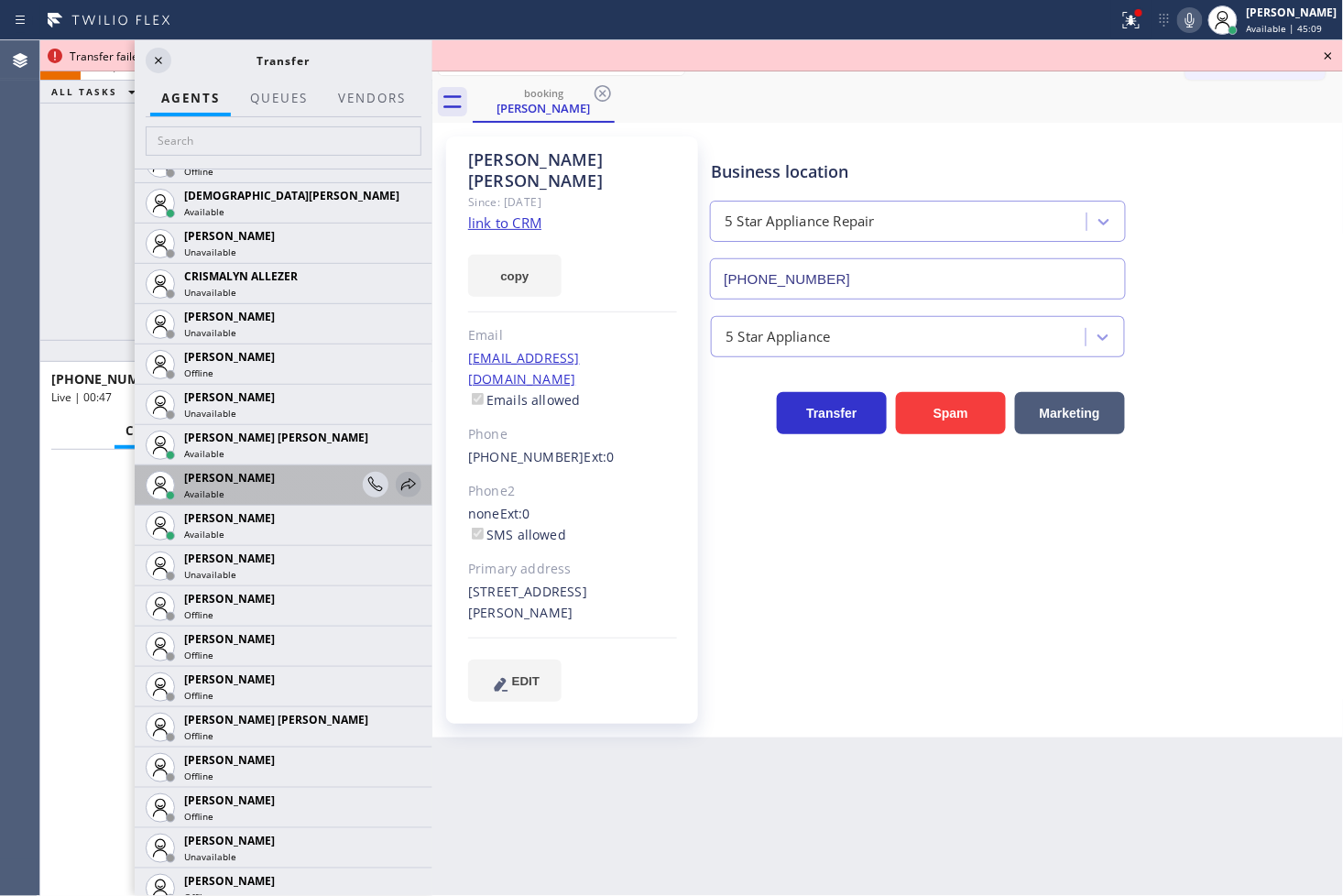
click at [398, 485] on icon at bounding box center [409, 484] width 22 height 22
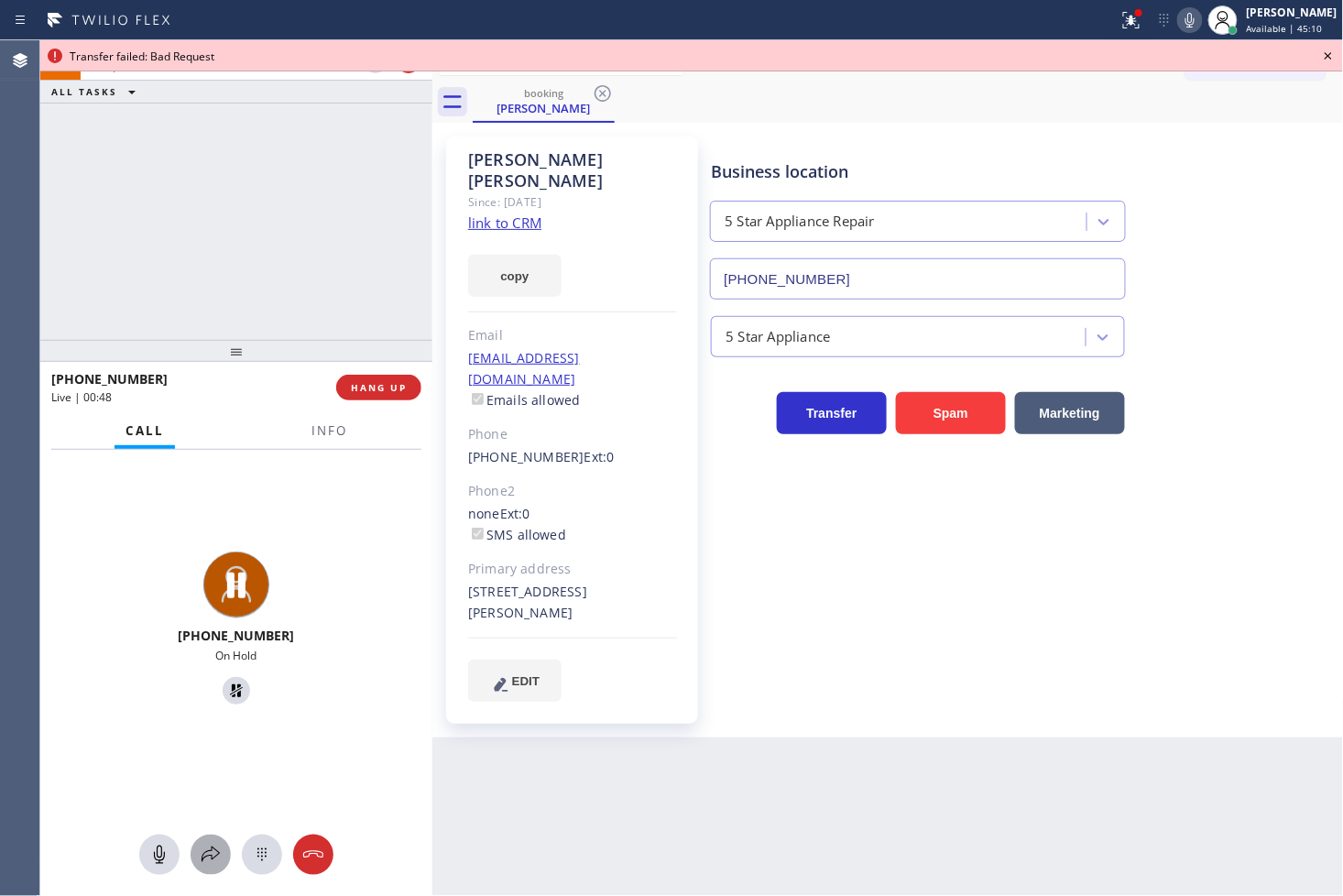
click at [214, 861] on icon at bounding box center [211, 855] width 22 height 22
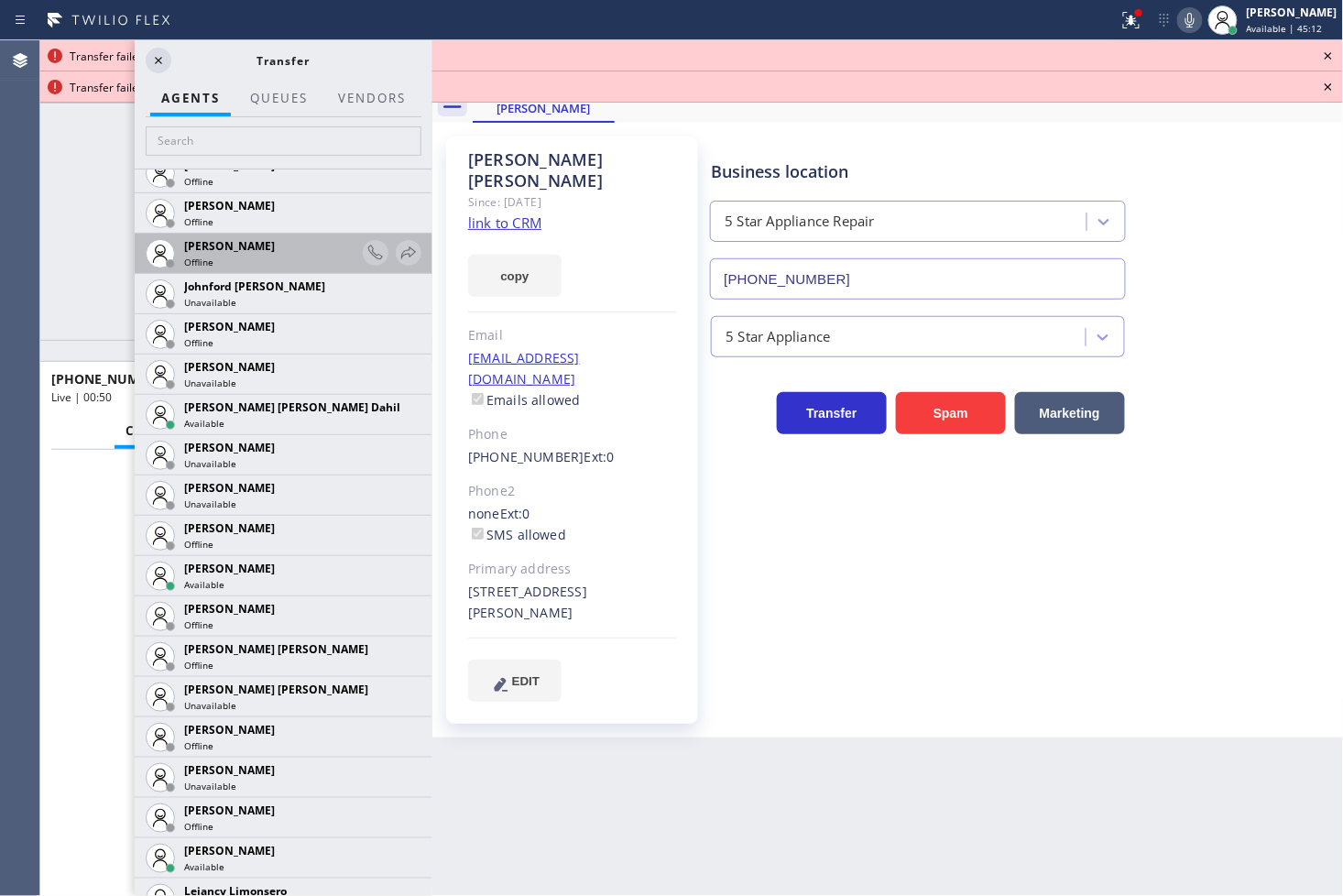
scroll to position [1832, 0]
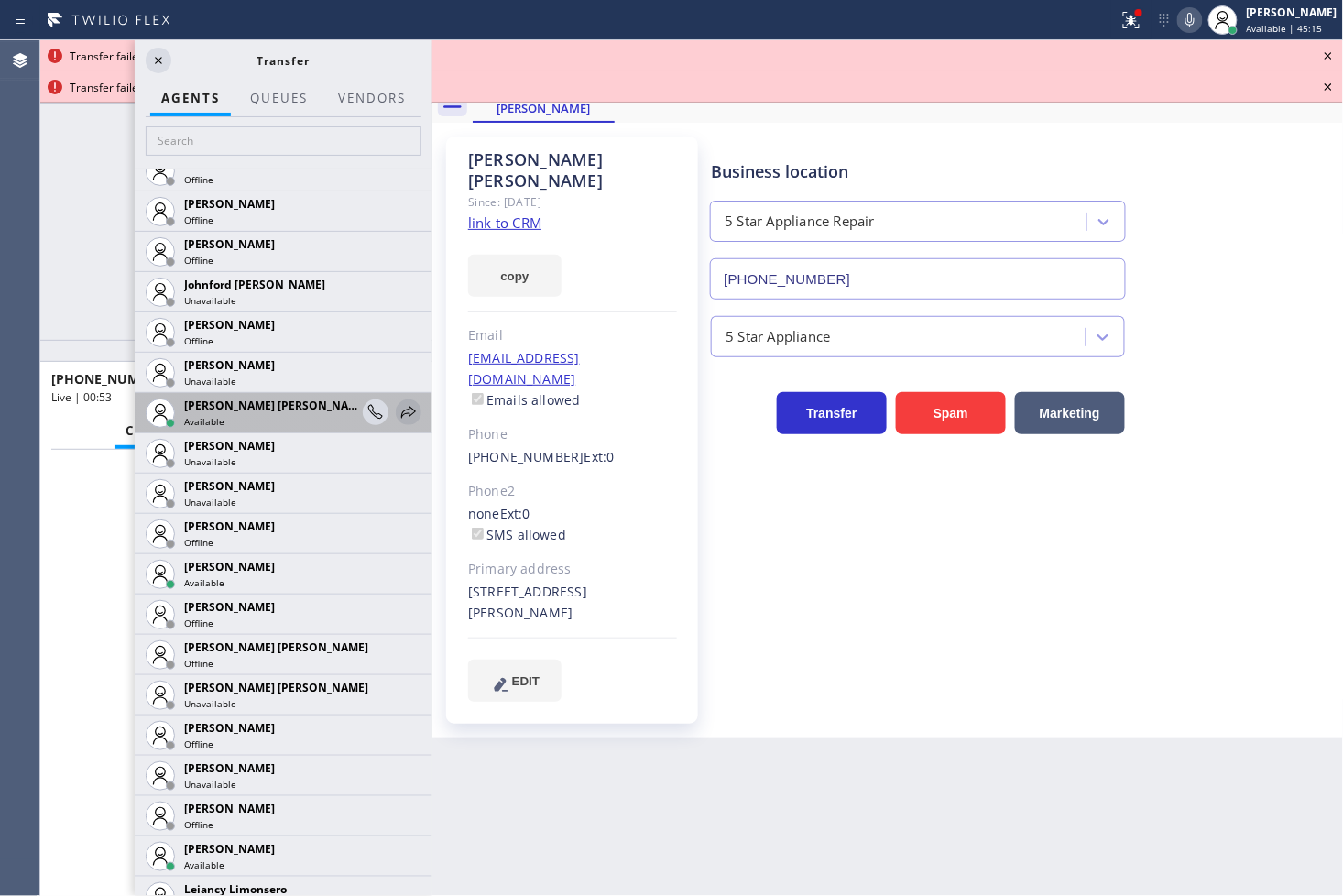
click at [398, 405] on icon at bounding box center [409, 413] width 22 height 22
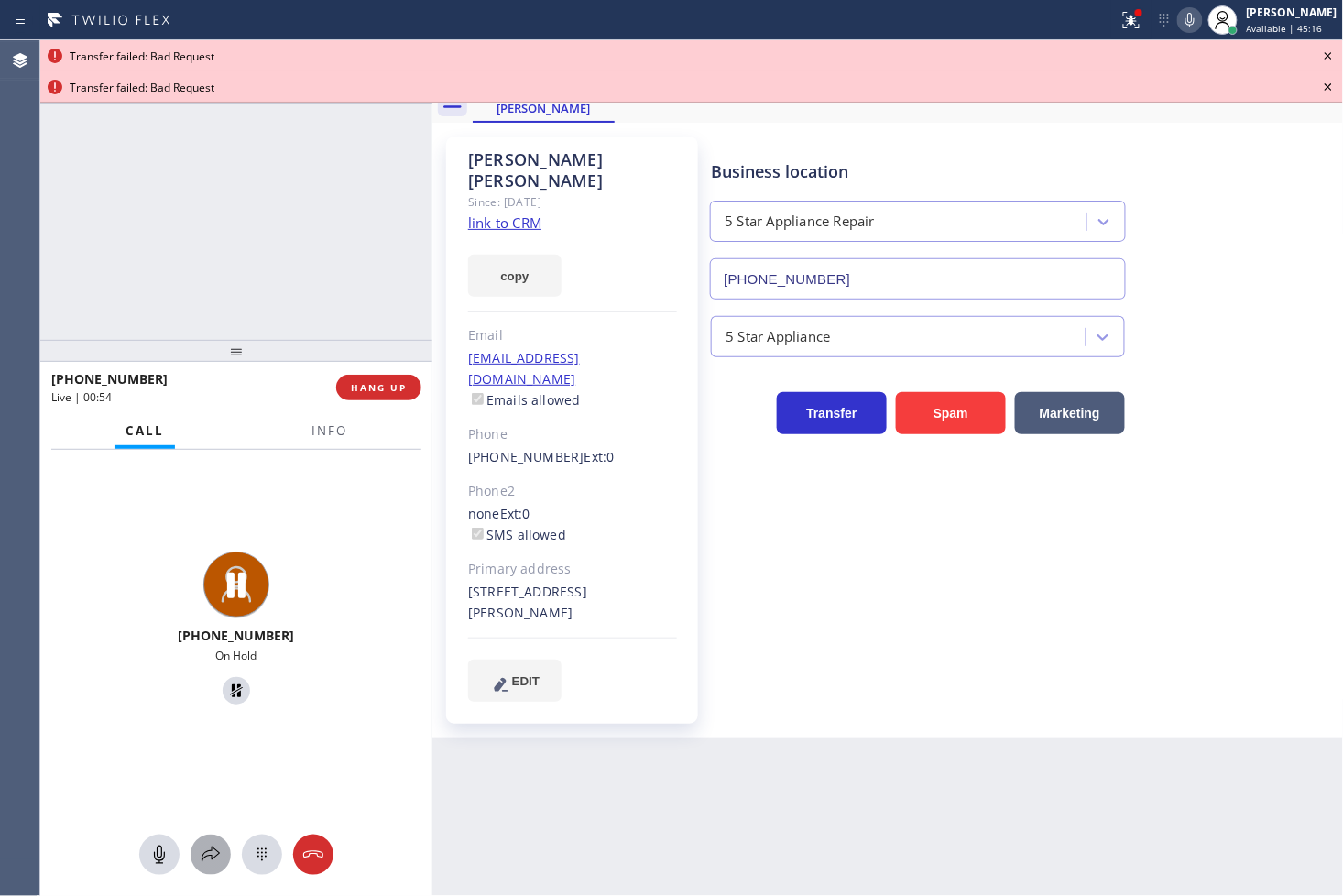
click at [217, 841] on button at bounding box center [210, 854] width 40 height 40
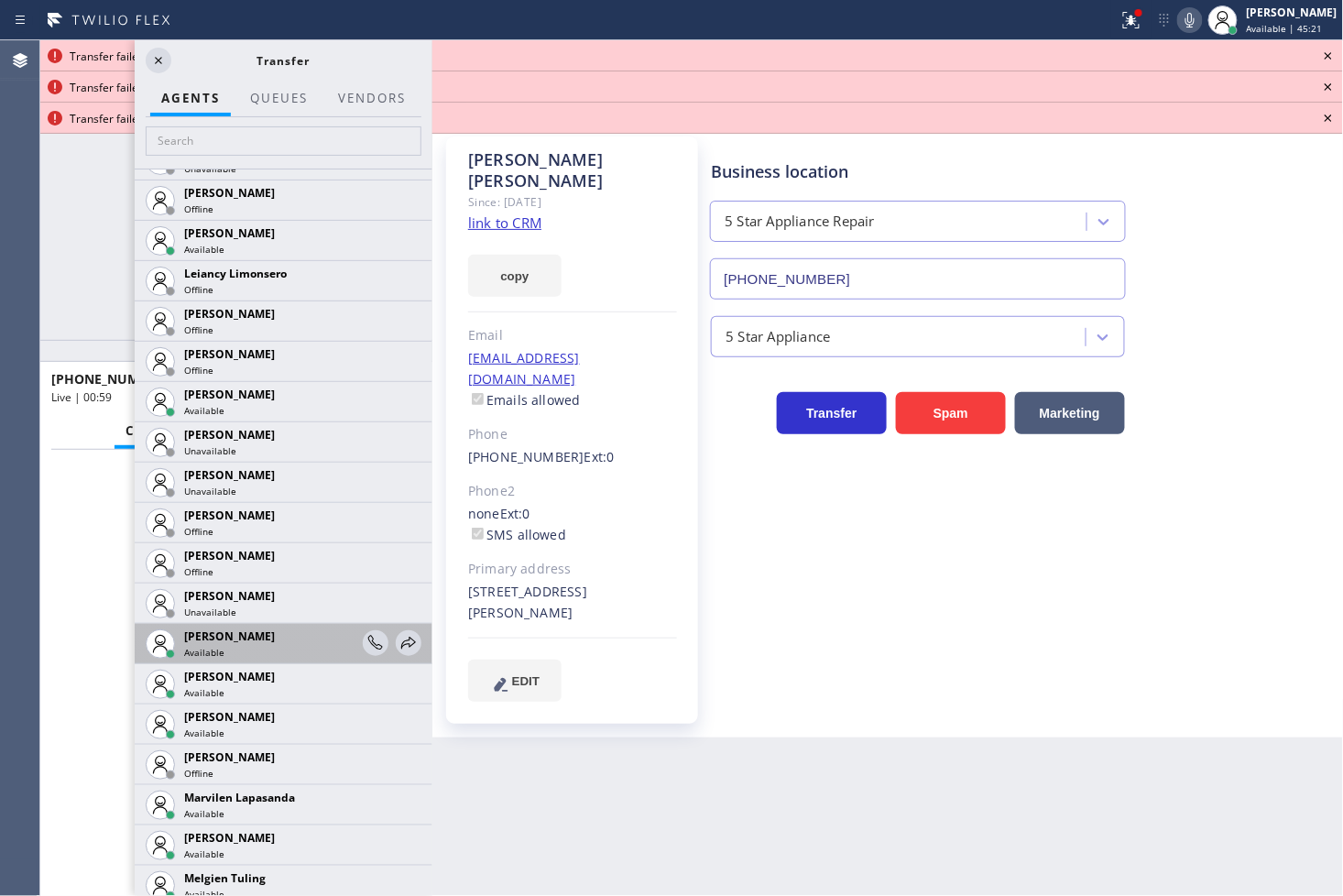
scroll to position [2645, 0]
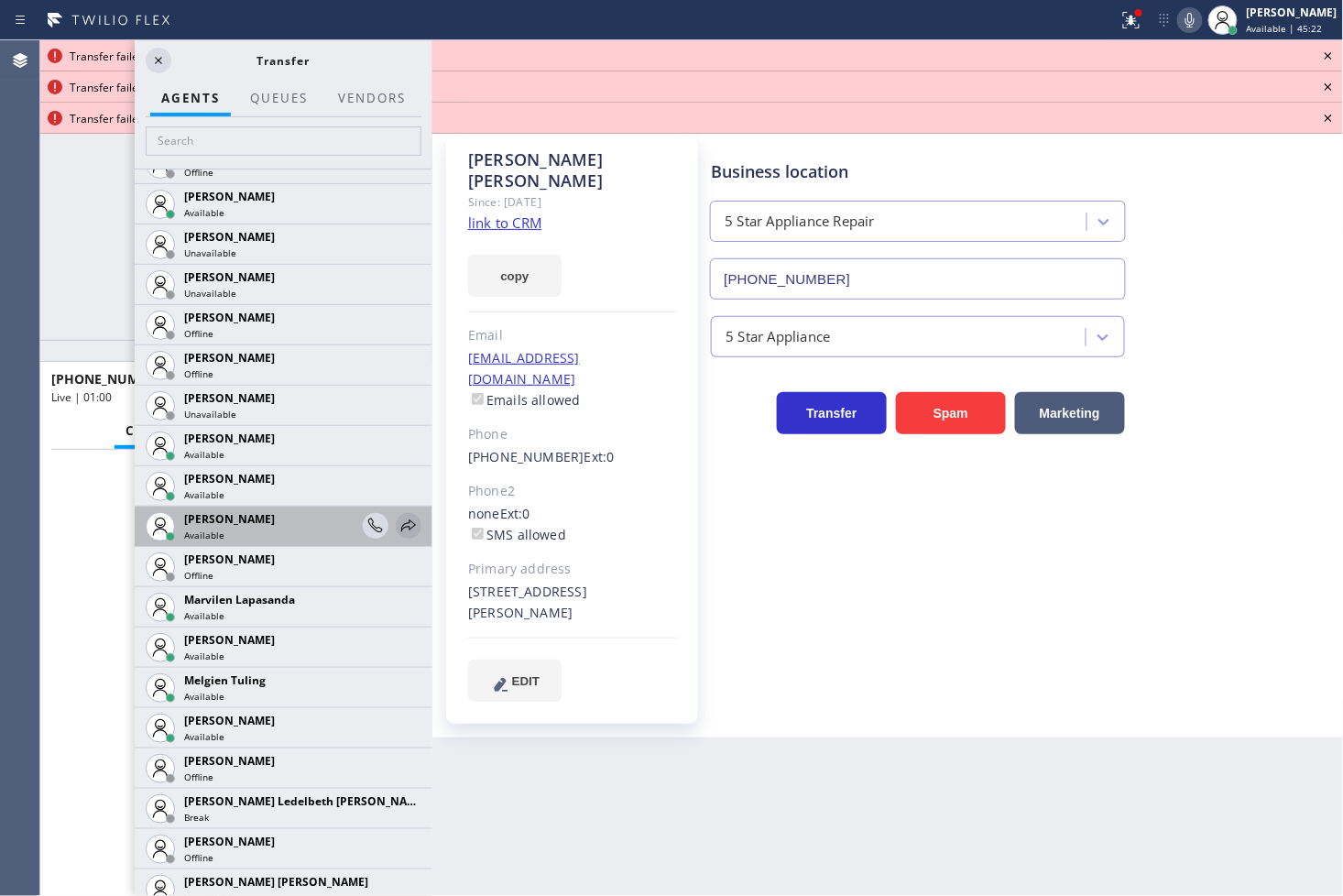
click at [398, 520] on icon at bounding box center [409, 526] width 22 height 22
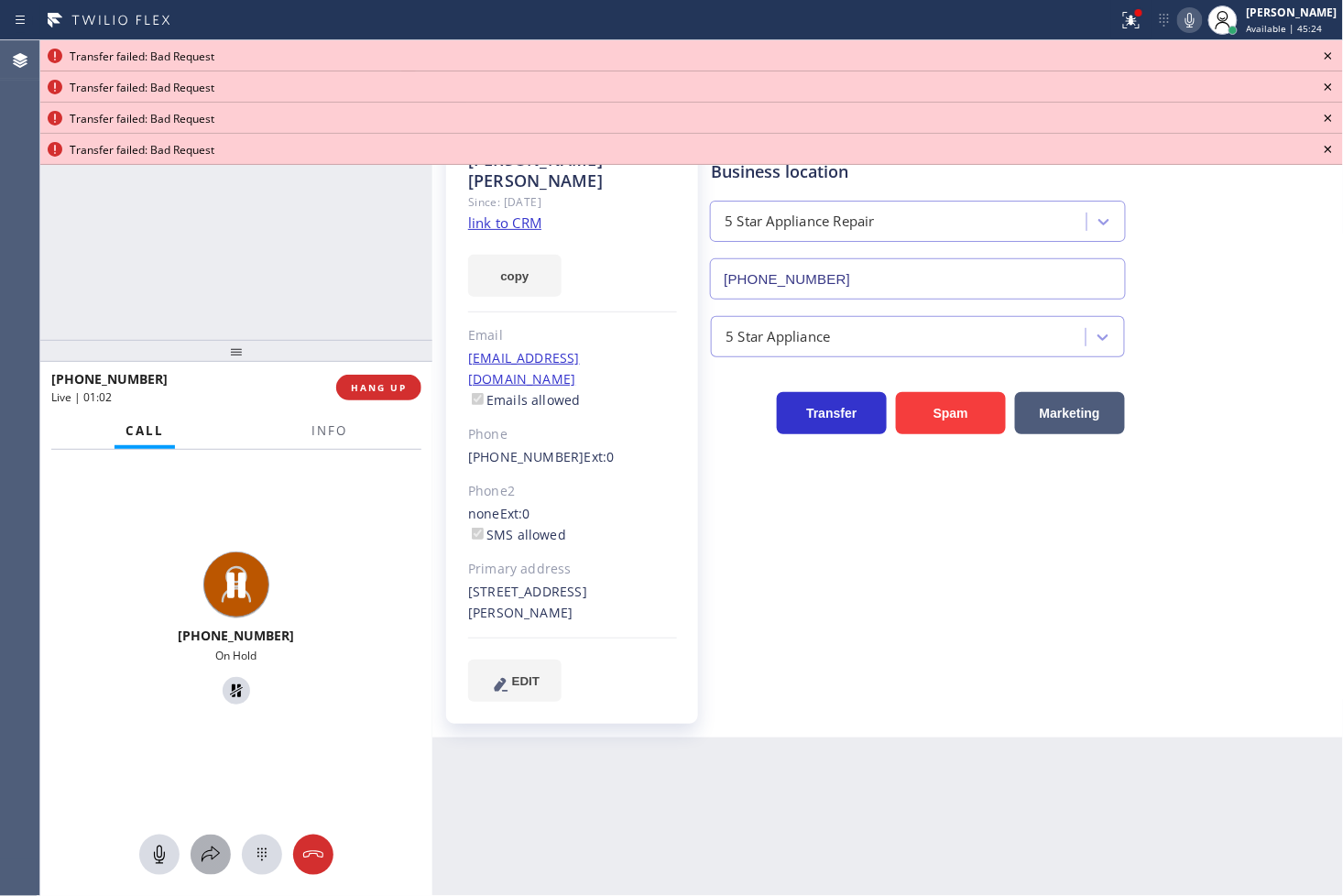
click at [212, 845] on icon at bounding box center [211, 855] width 22 height 22
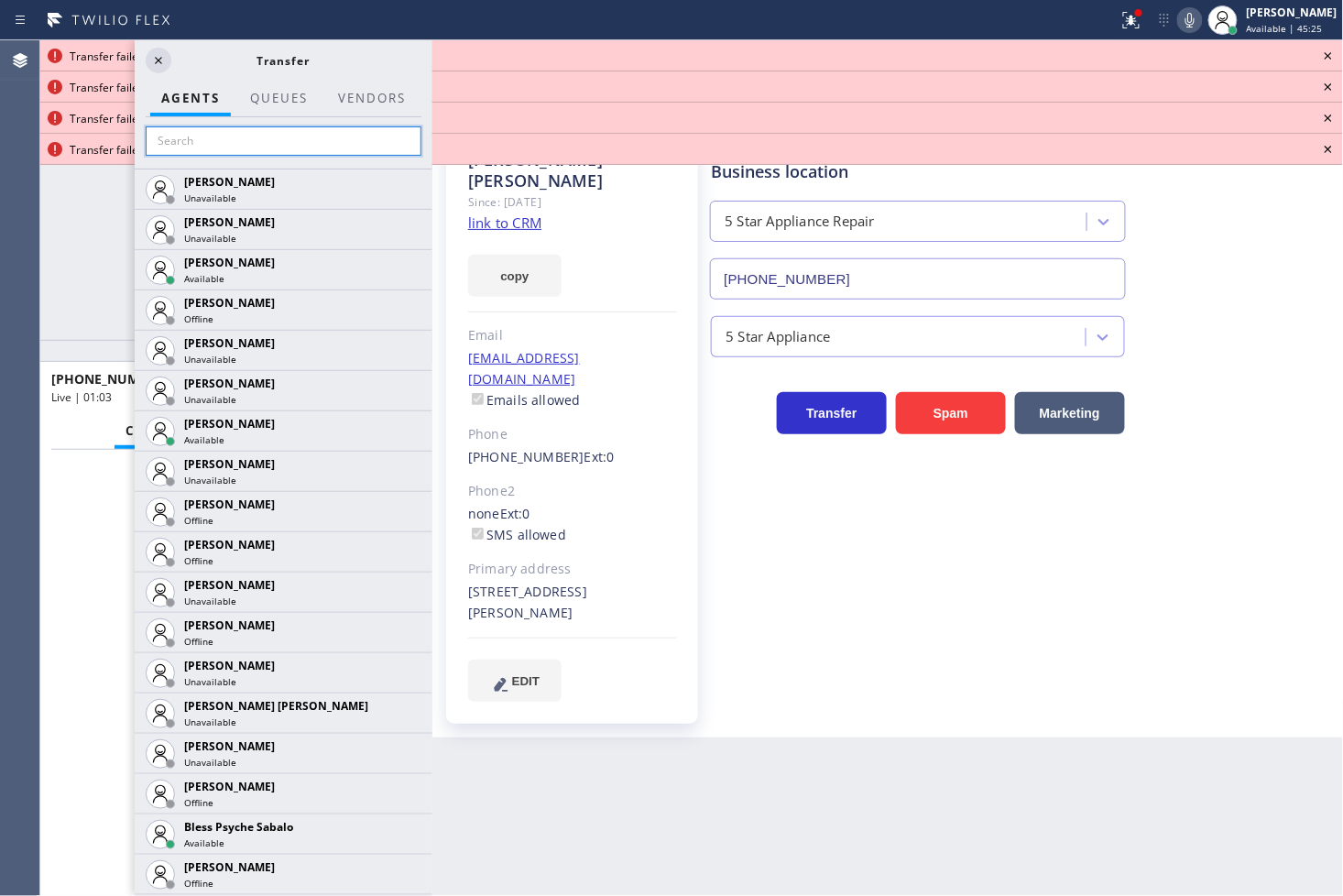
click at [226, 149] on input "text" at bounding box center [283, 141] width 276 height 30
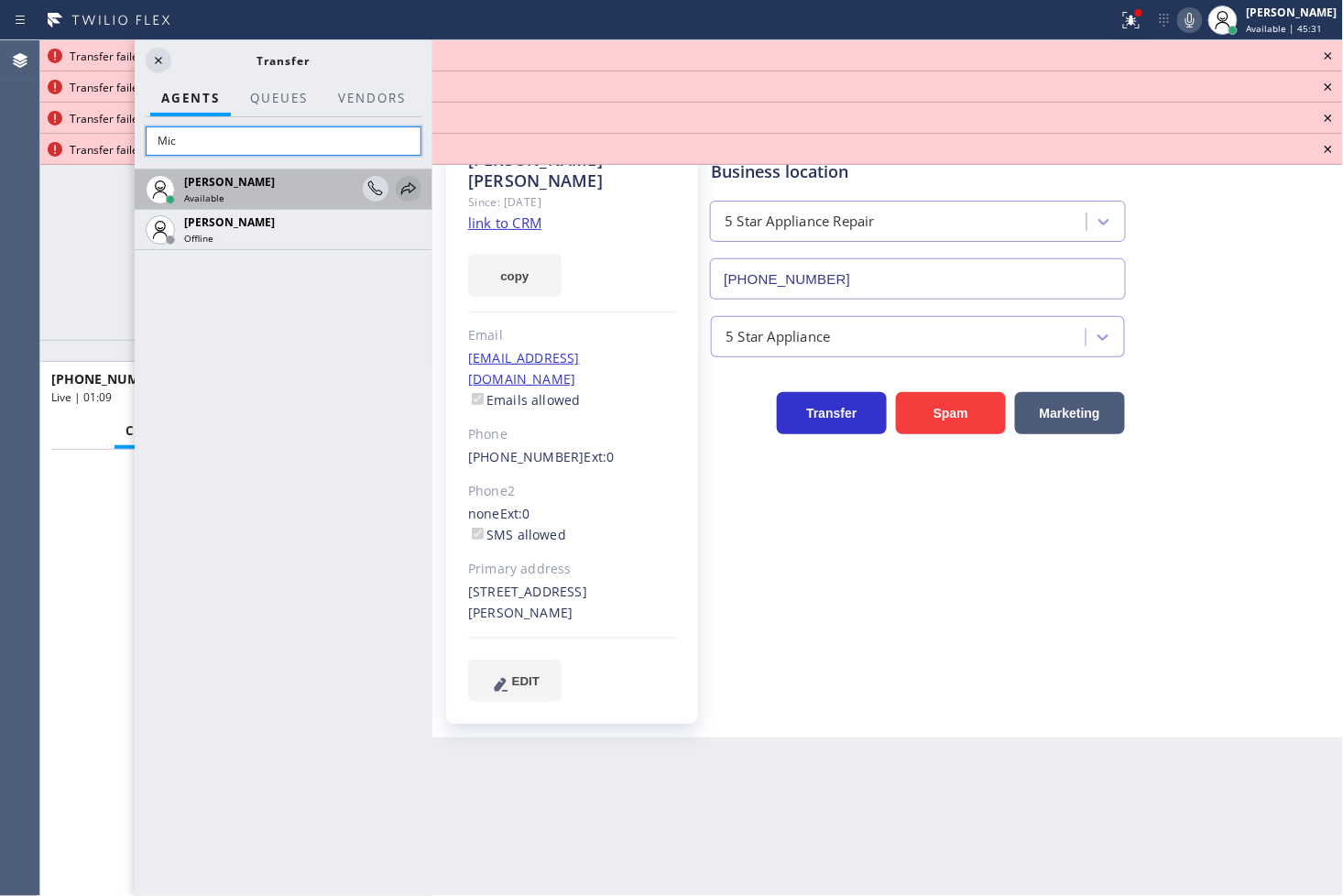
type input "Mic"
click at [404, 184] on icon at bounding box center [409, 189] width 22 height 22
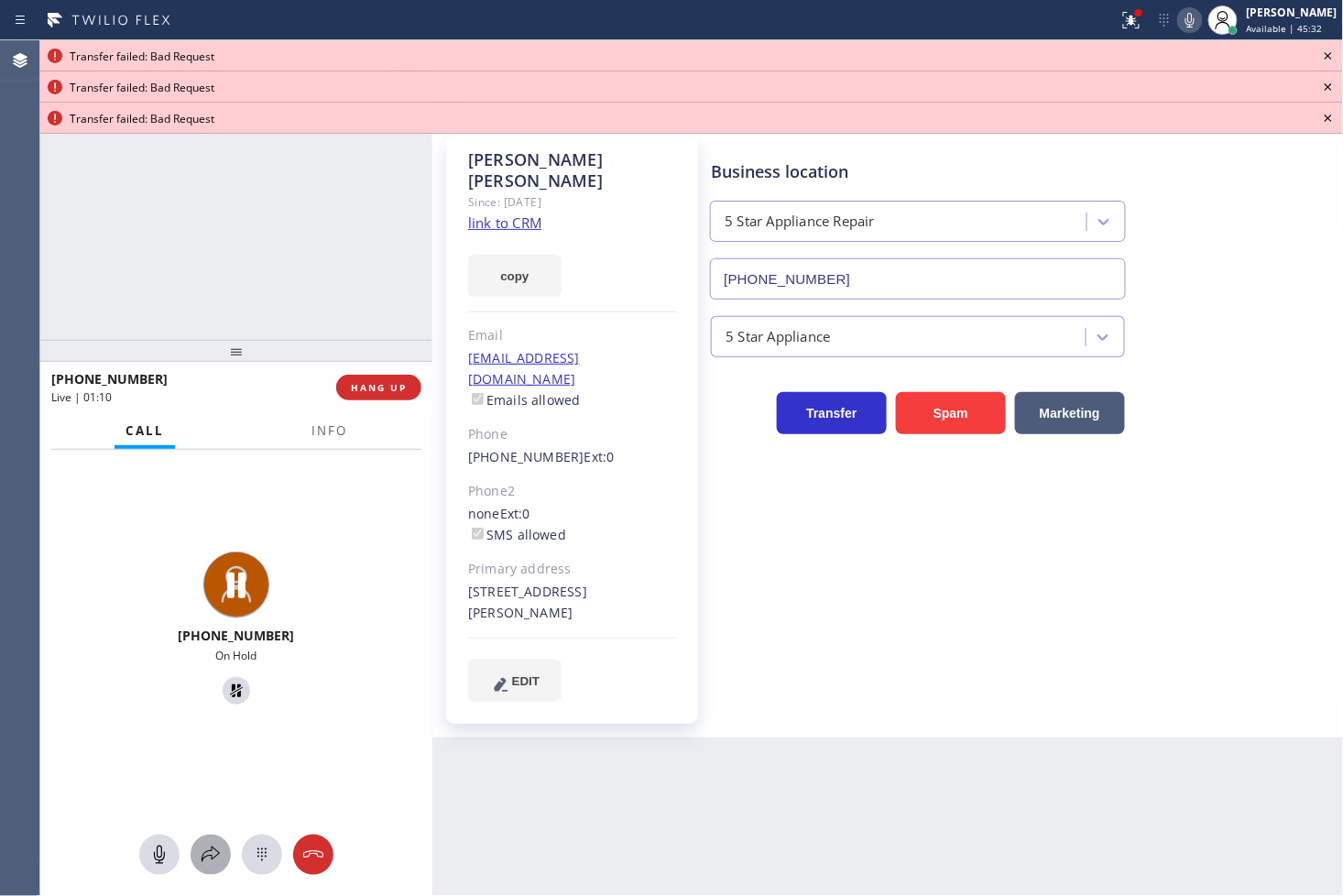
click at [208, 848] on icon at bounding box center [211, 855] width 22 height 22
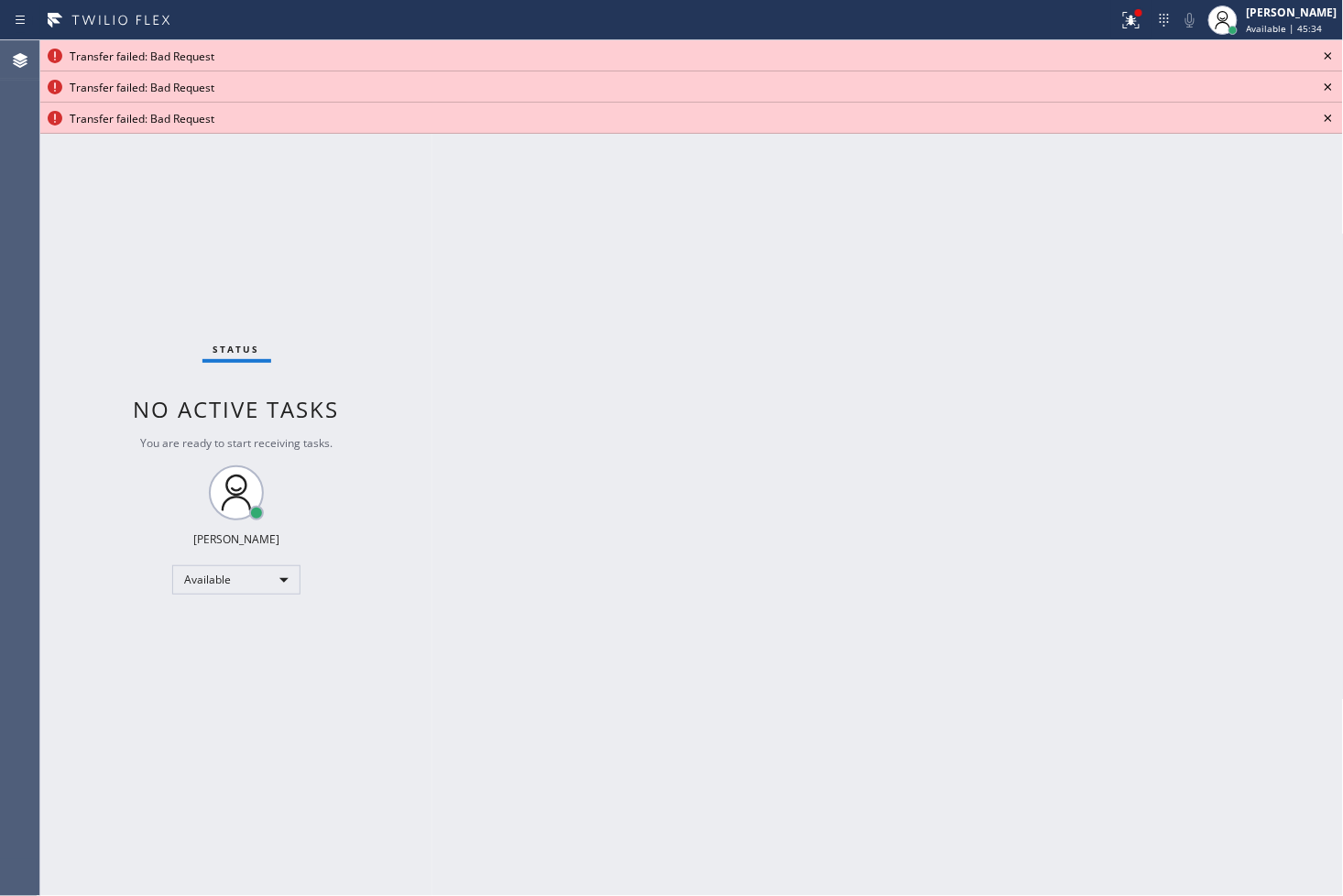
click at [1325, 52] on icon at bounding box center [1328, 56] width 7 height 7
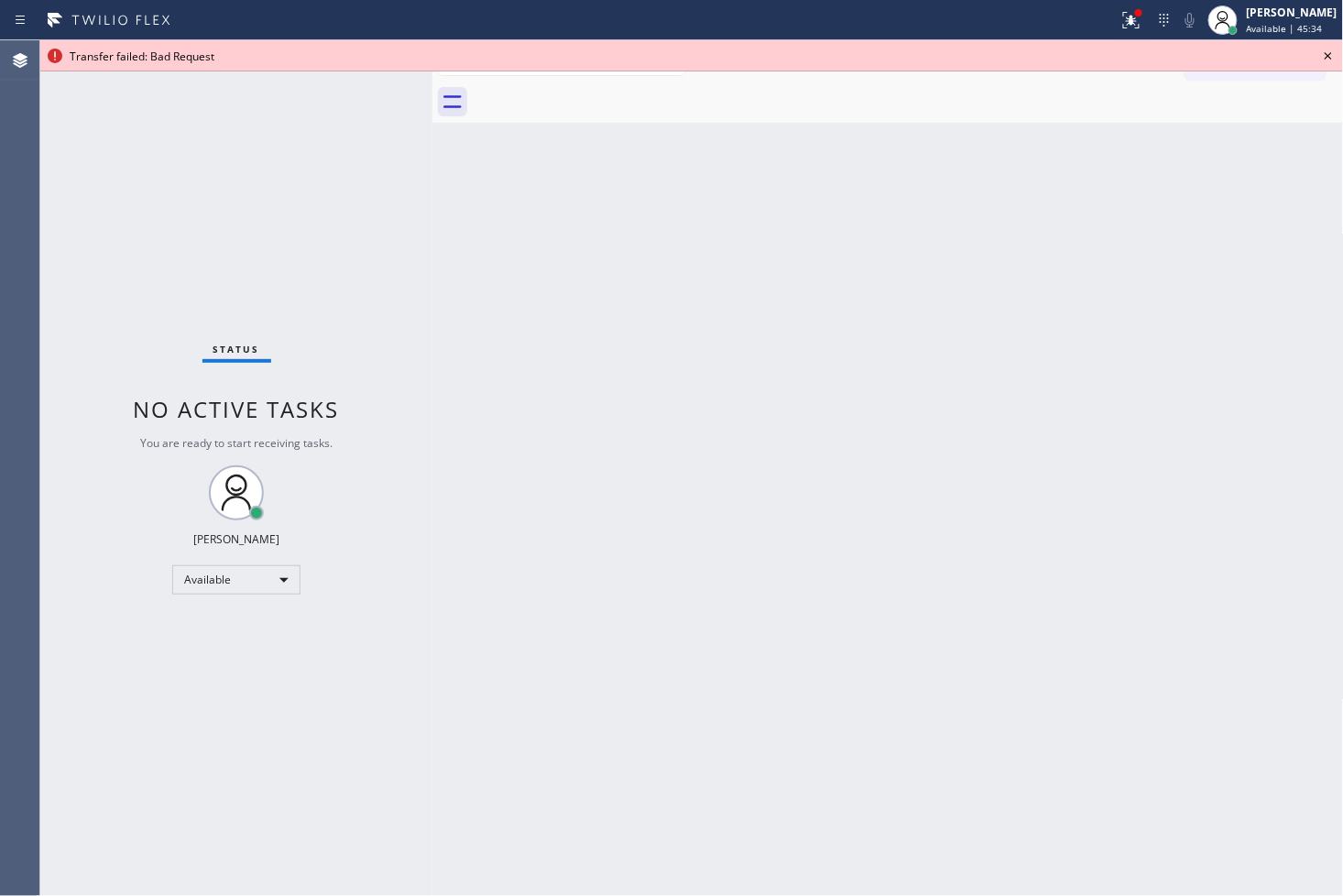
click at [1325, 52] on icon at bounding box center [1328, 56] width 7 height 7
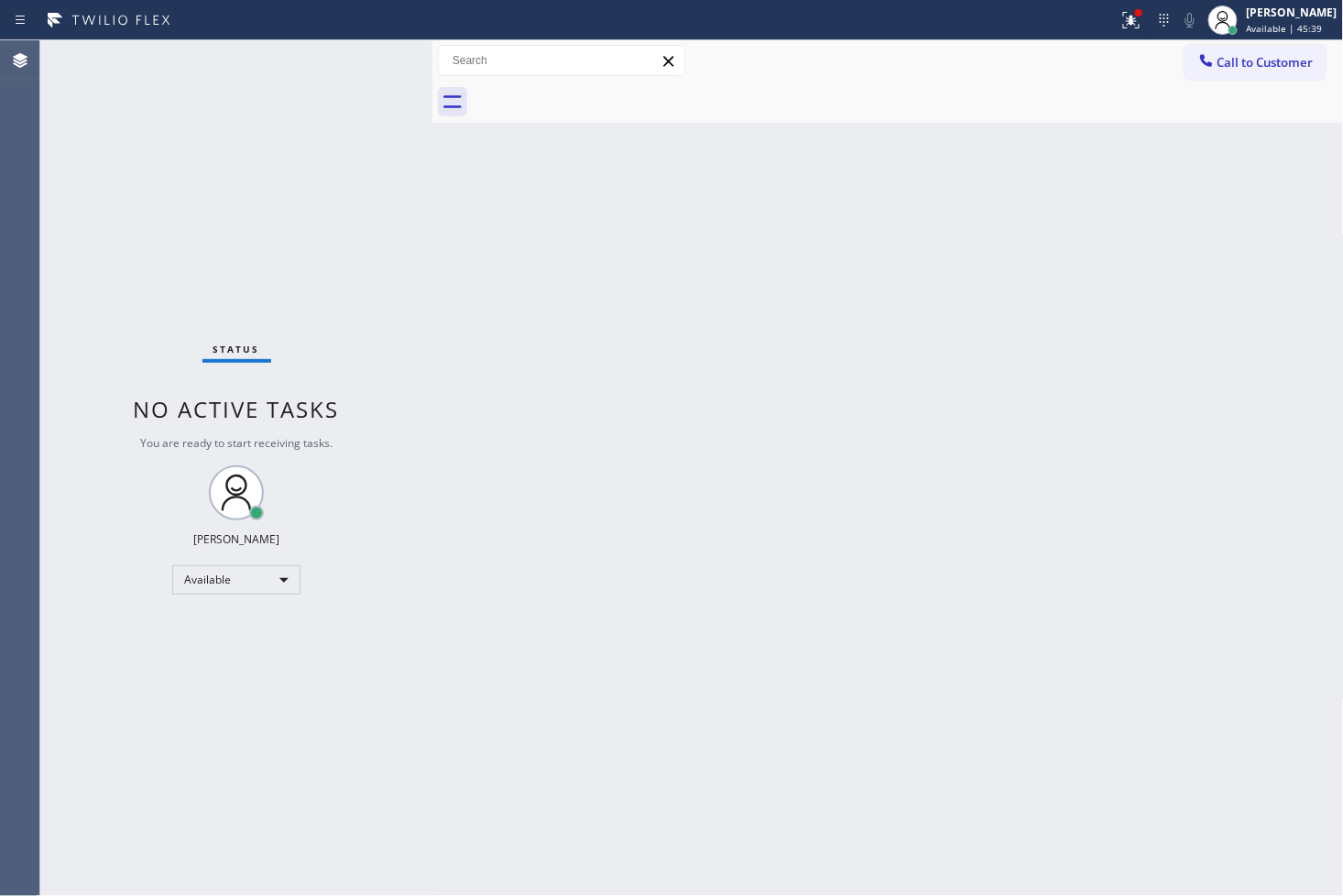
click at [450, 231] on div "Back to Dashboard Change Sender ID Customers Technicians Select a contact Outbo…" at bounding box center [888, 468] width 912 height 855
click at [388, 64] on div "Status No active tasks You are ready to start receiving tasks. [PERSON_NAME]" at bounding box center [236, 468] width 392 height 855
click at [377, 60] on div "Status No active tasks You are ready to start receiving tasks. [PERSON_NAME]" at bounding box center [236, 468] width 392 height 855
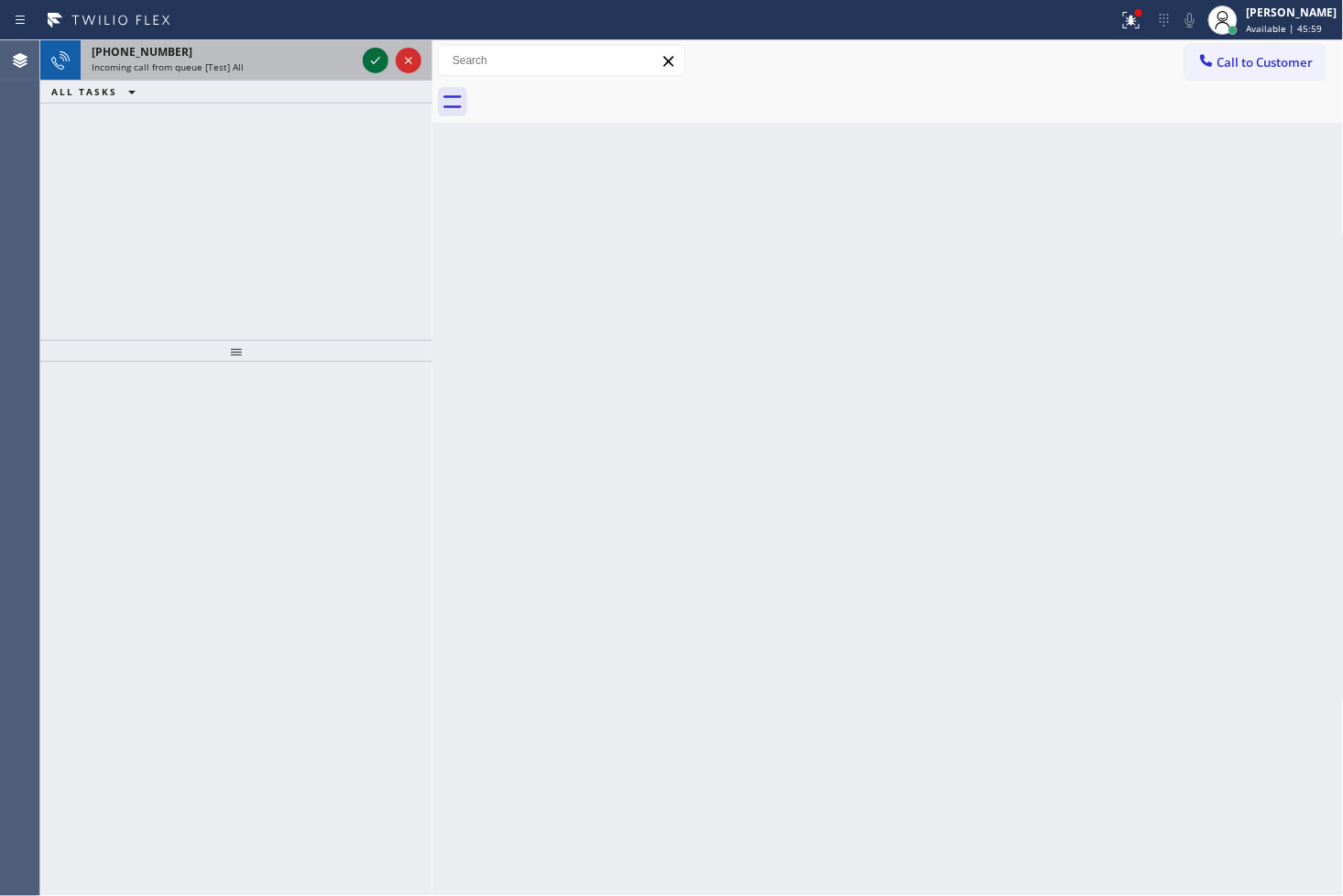
click at [369, 59] on icon at bounding box center [375, 60] width 22 height 22
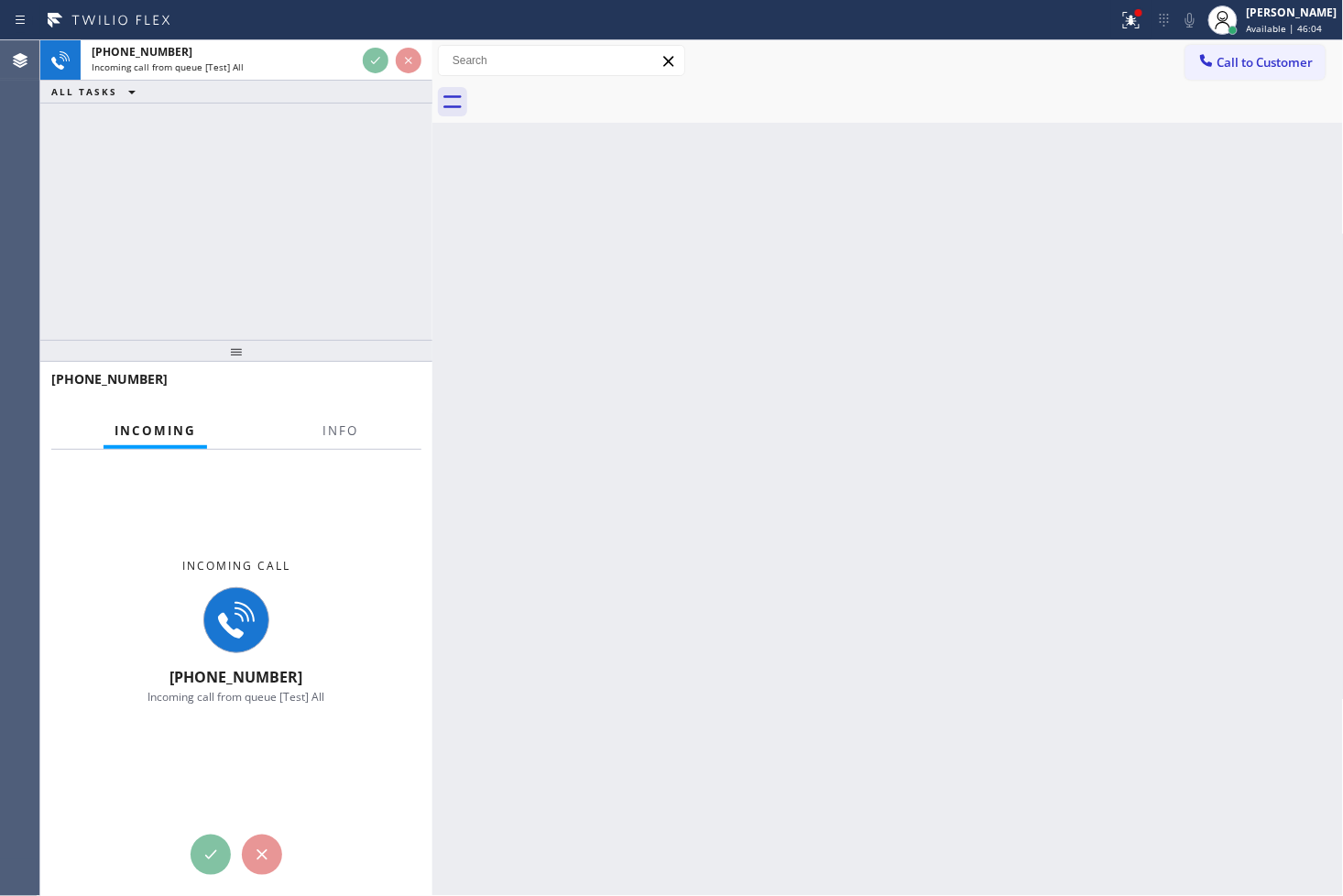
click at [765, 230] on div "Back to Dashboard Change Sender ID Customers Technicians Select a contact Outbo…" at bounding box center [888, 468] width 912 height 855
click at [370, 239] on div "+15102291419 Incoming call from queue [Test] All ALL TASKS ALL TASKS ACTIVE TAS…" at bounding box center [236, 190] width 392 height 299
click at [368, 196] on div "+15102291419 Incoming call from queue [Test] All ALL TASKS ALL TASKS ACTIVE TAS…" at bounding box center [236, 190] width 392 height 299
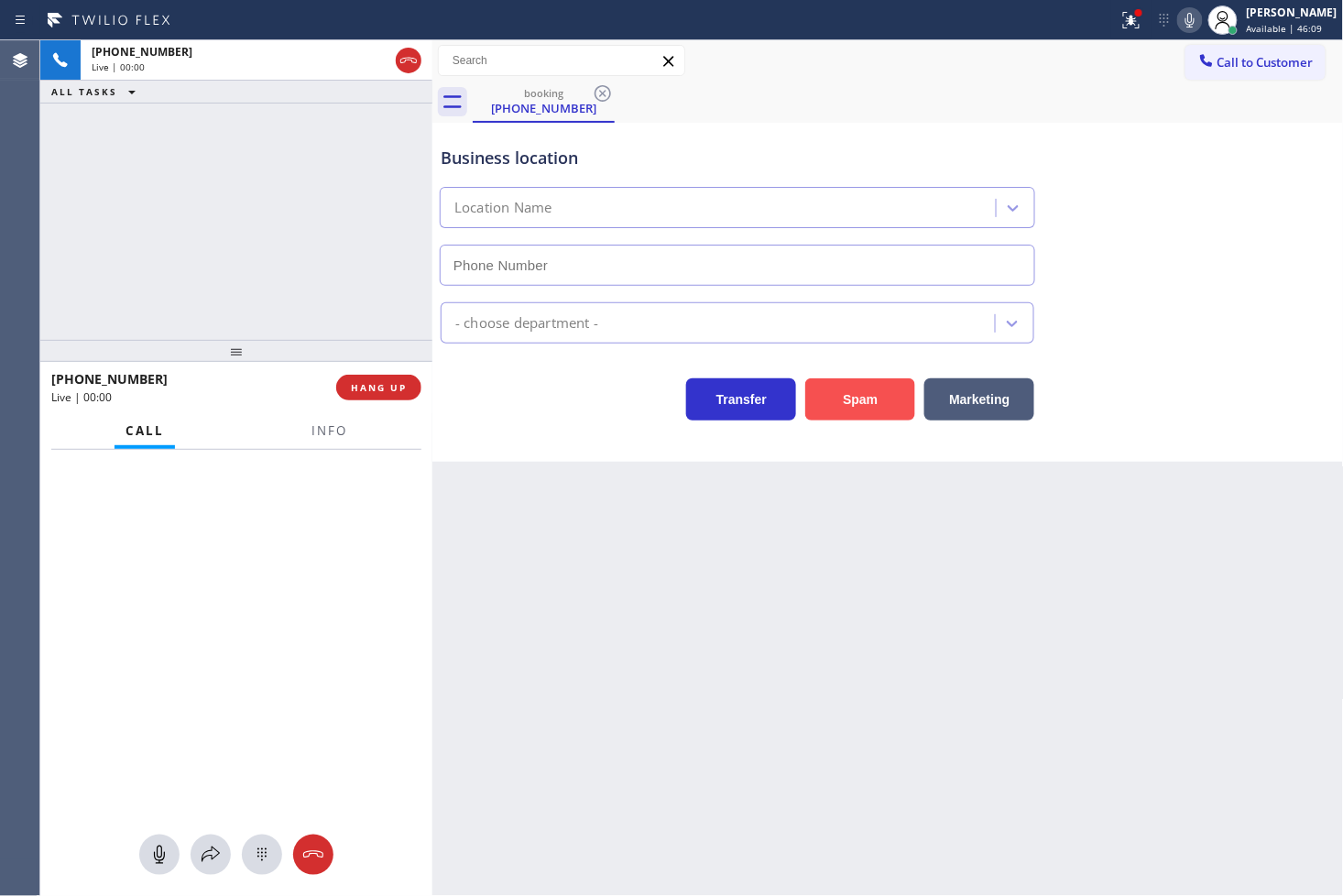
type input "(650) 332-1291"
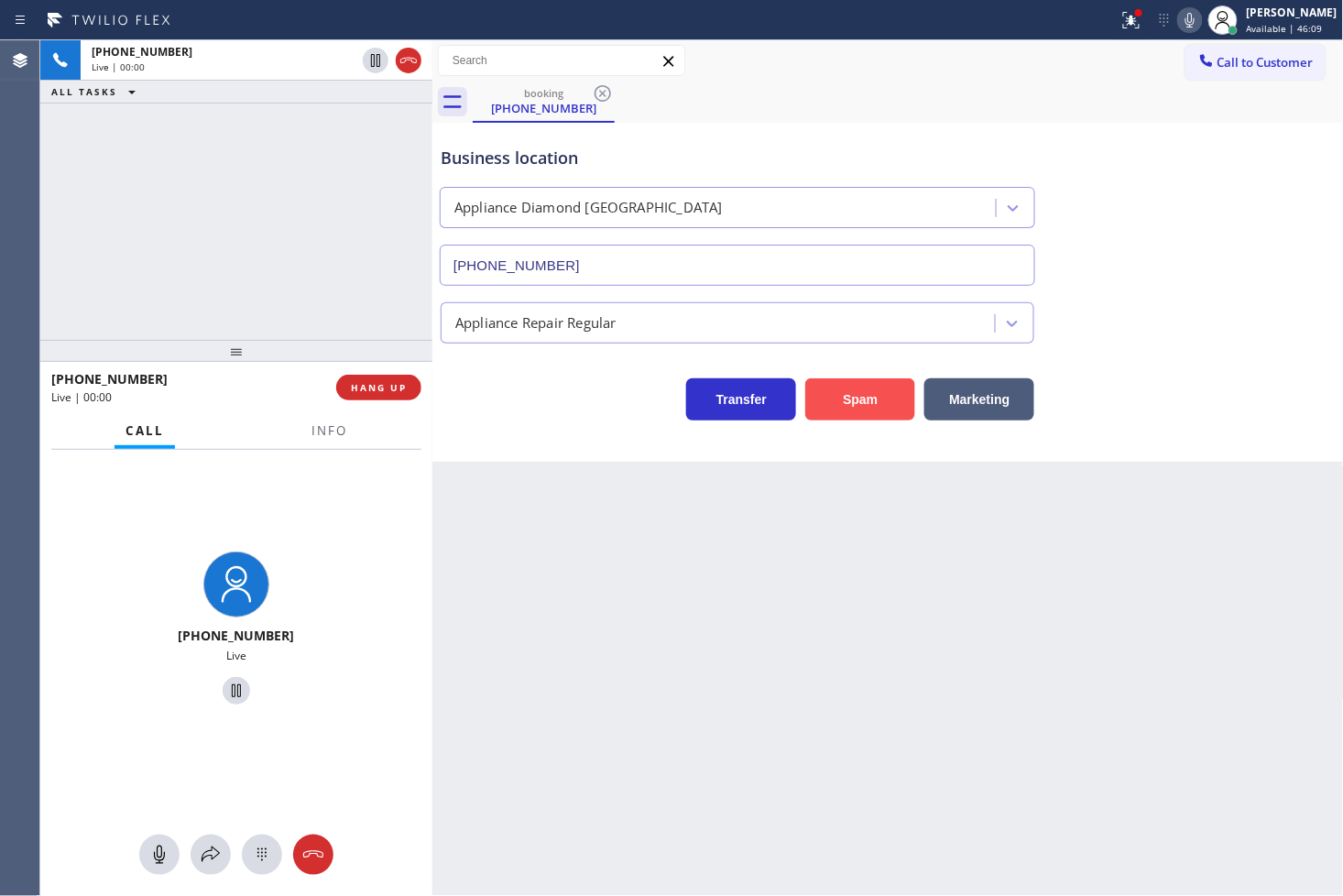
click at [853, 398] on button "Spam" at bounding box center [860, 399] width 110 height 42
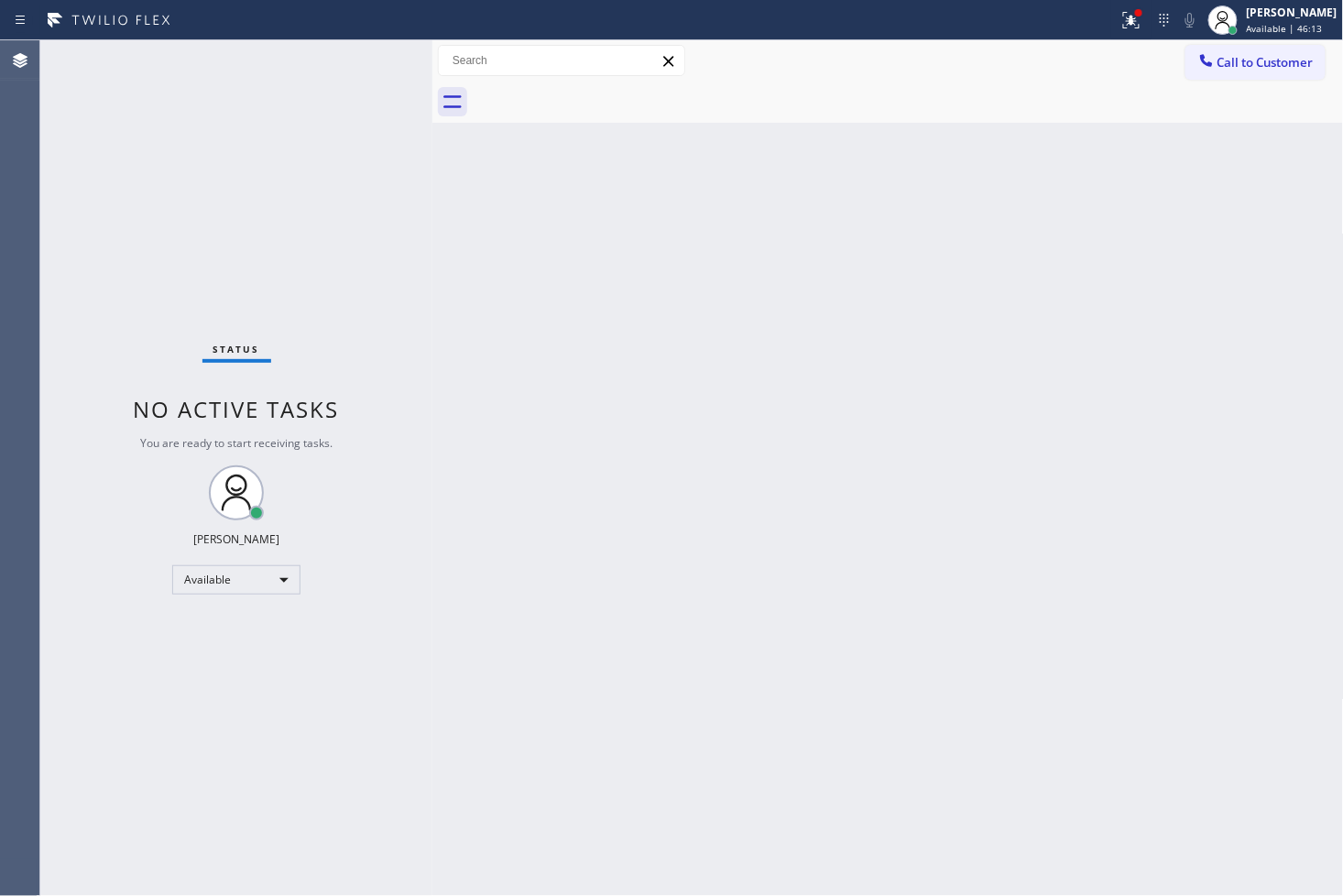
click at [1082, 10] on div at bounding box center [560, 20] width 1104 height 30
click at [1120, 21] on icon at bounding box center [1131, 20] width 22 height 22
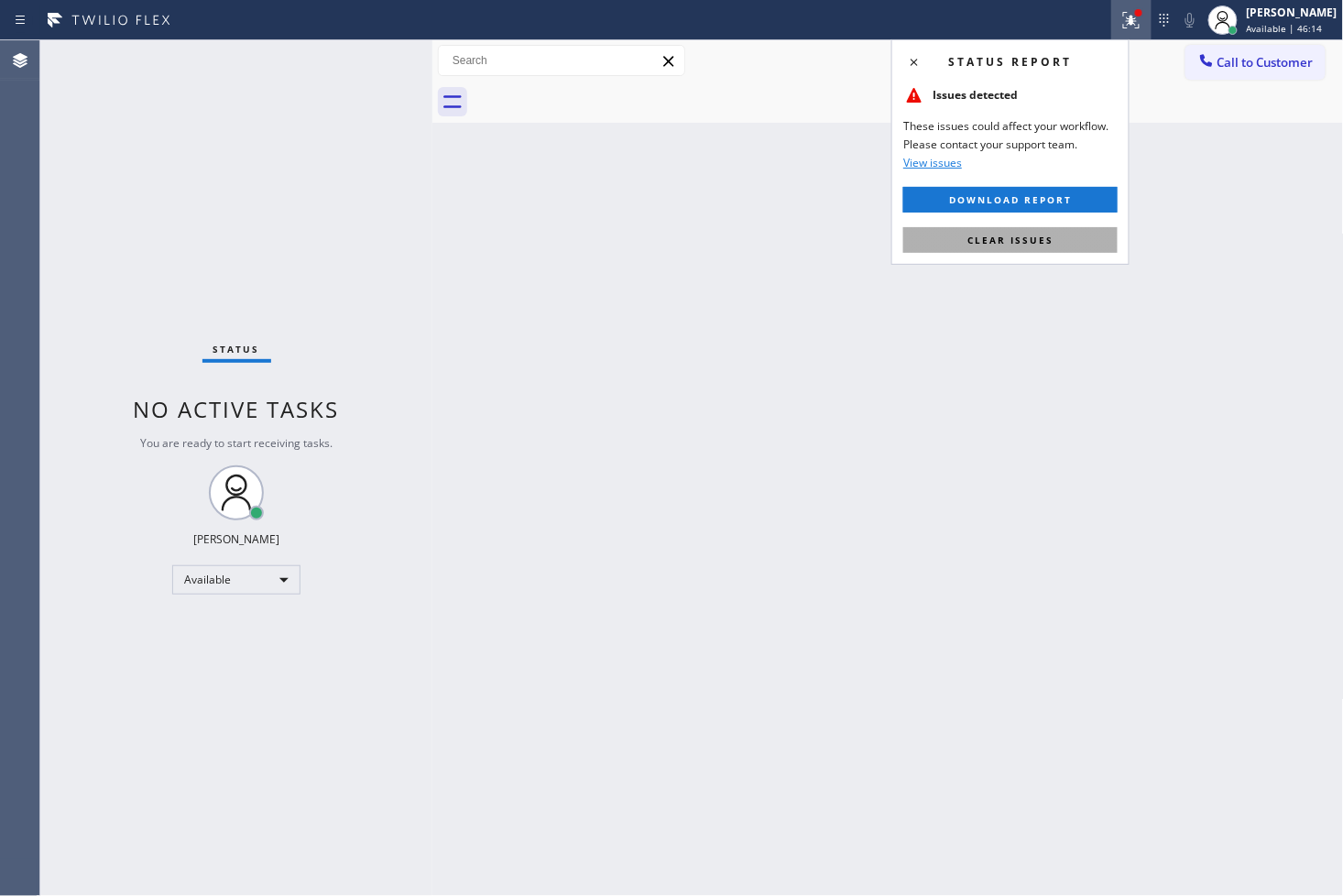
click at [1074, 234] on button "Clear issues" at bounding box center [1010, 240] width 215 height 26
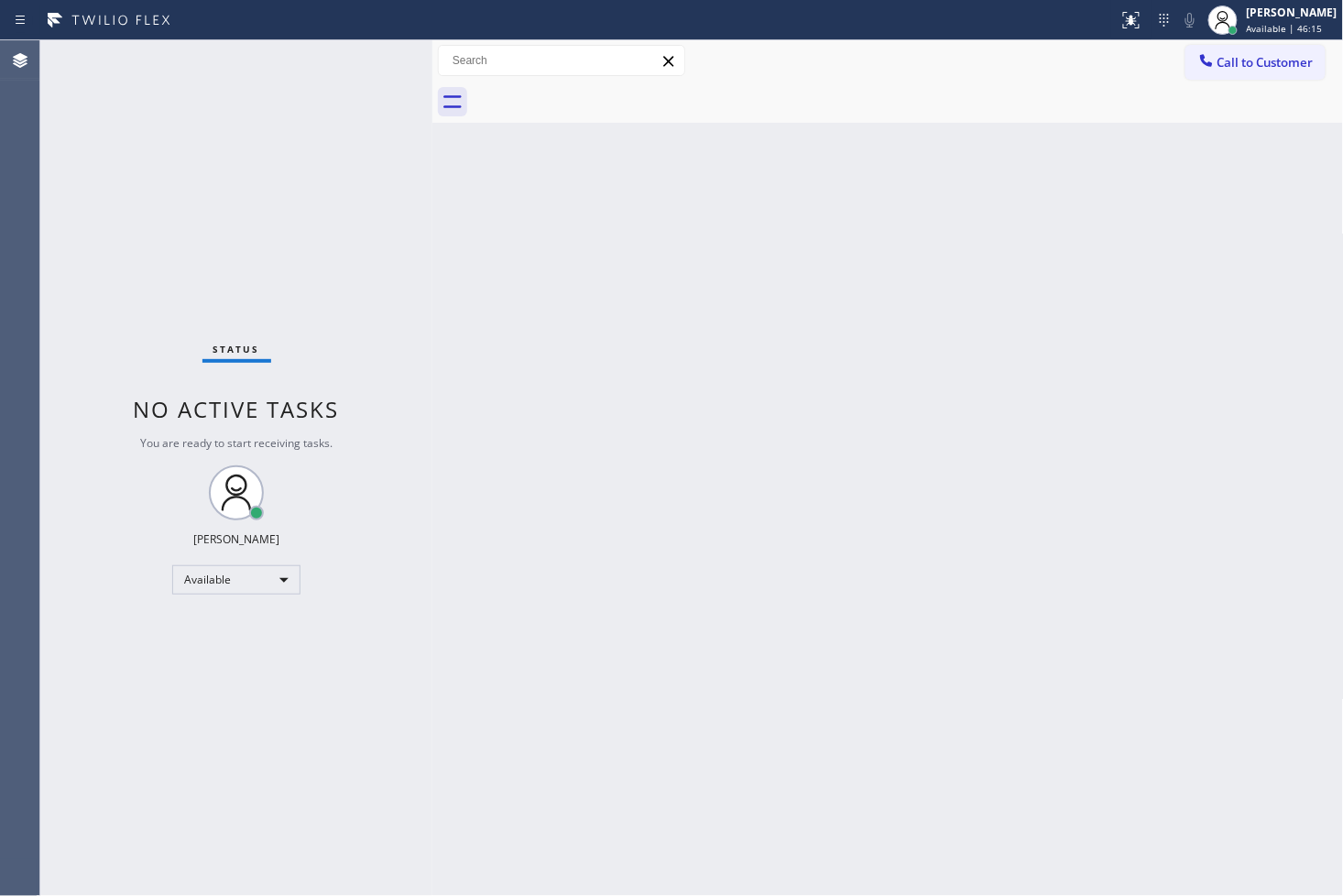
click at [222, 223] on div "Status No active tasks You are ready to start receiving tasks. [PERSON_NAME]" at bounding box center [236, 468] width 392 height 855
click at [352, 73] on div "Status No active tasks You are ready to start receiving tasks. [PERSON_NAME]" at bounding box center [236, 468] width 392 height 855
click at [357, 66] on div "Status No active tasks You are ready to start receiving tasks. [PERSON_NAME]" at bounding box center [236, 468] width 392 height 855
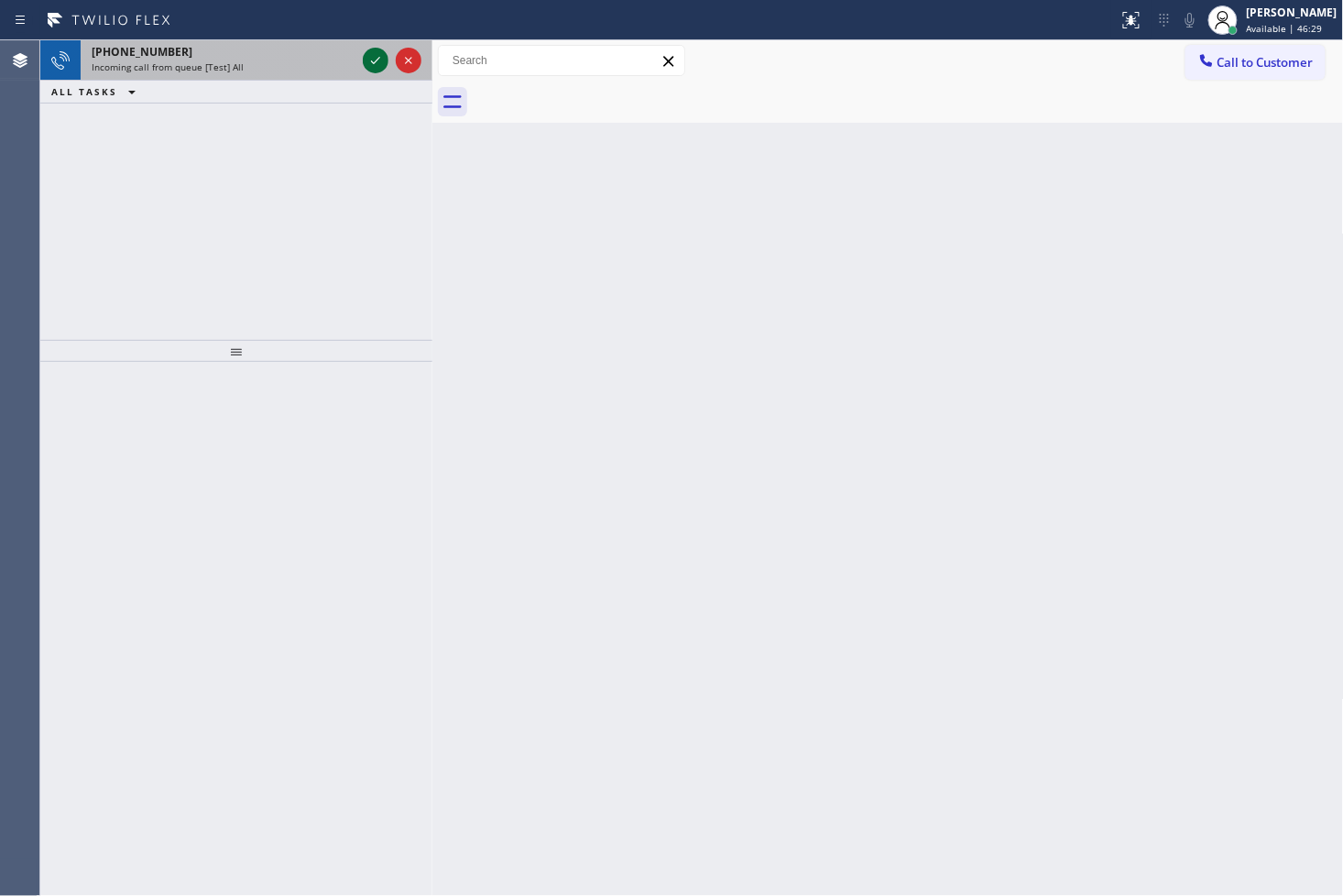
click at [376, 56] on icon at bounding box center [375, 60] width 22 height 22
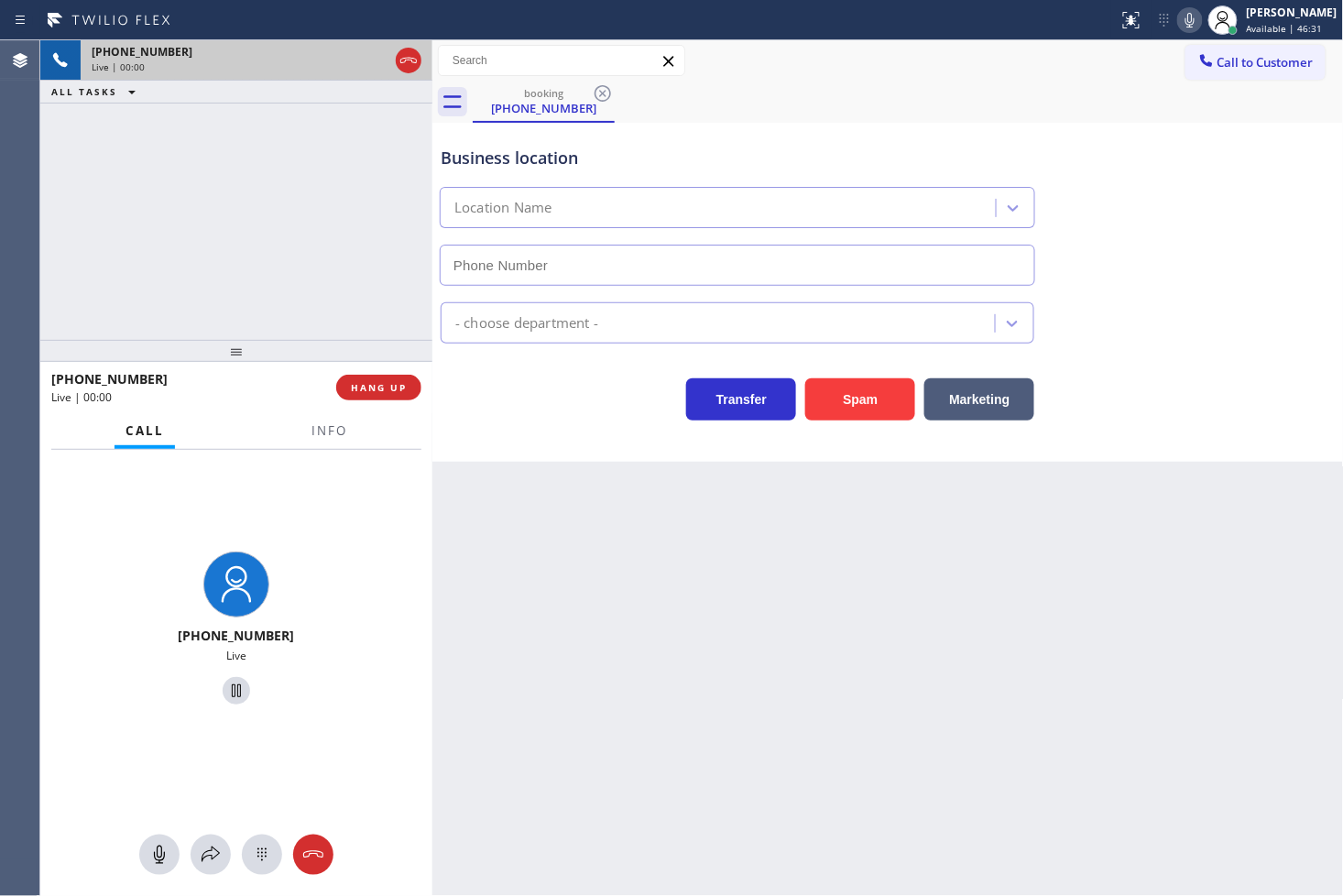
type input "(973) 798-1938"
click at [857, 404] on button "Spam" at bounding box center [860, 399] width 110 height 42
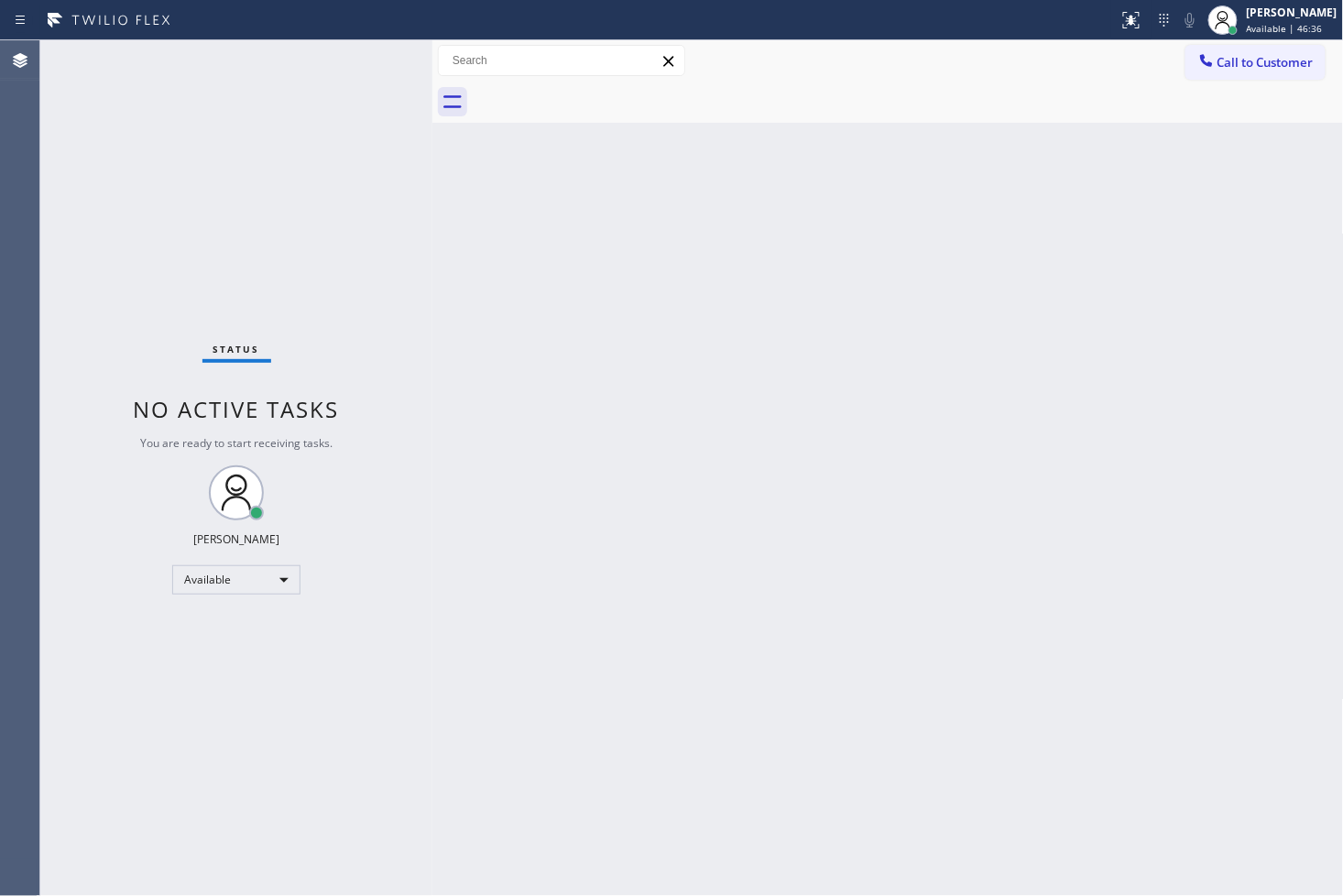
click at [394, 76] on div "Status No active tasks You are ready to start receiving tasks. [PERSON_NAME]" at bounding box center [236, 468] width 392 height 855
click at [369, 59] on div "Status No active tasks You are ready to start receiving tasks. [PERSON_NAME]" at bounding box center [236, 468] width 392 height 855
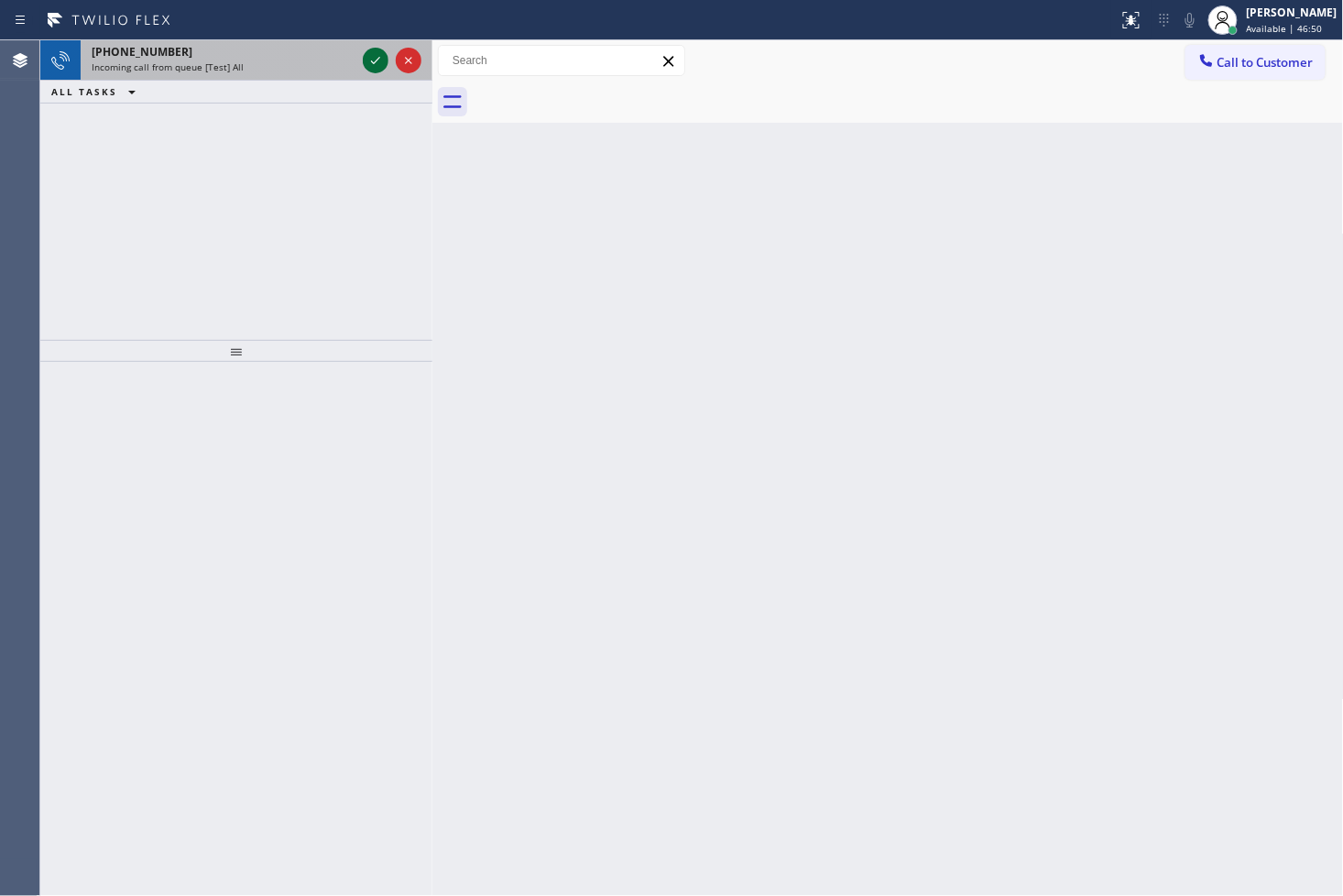
click at [374, 58] on icon at bounding box center [375, 60] width 22 height 22
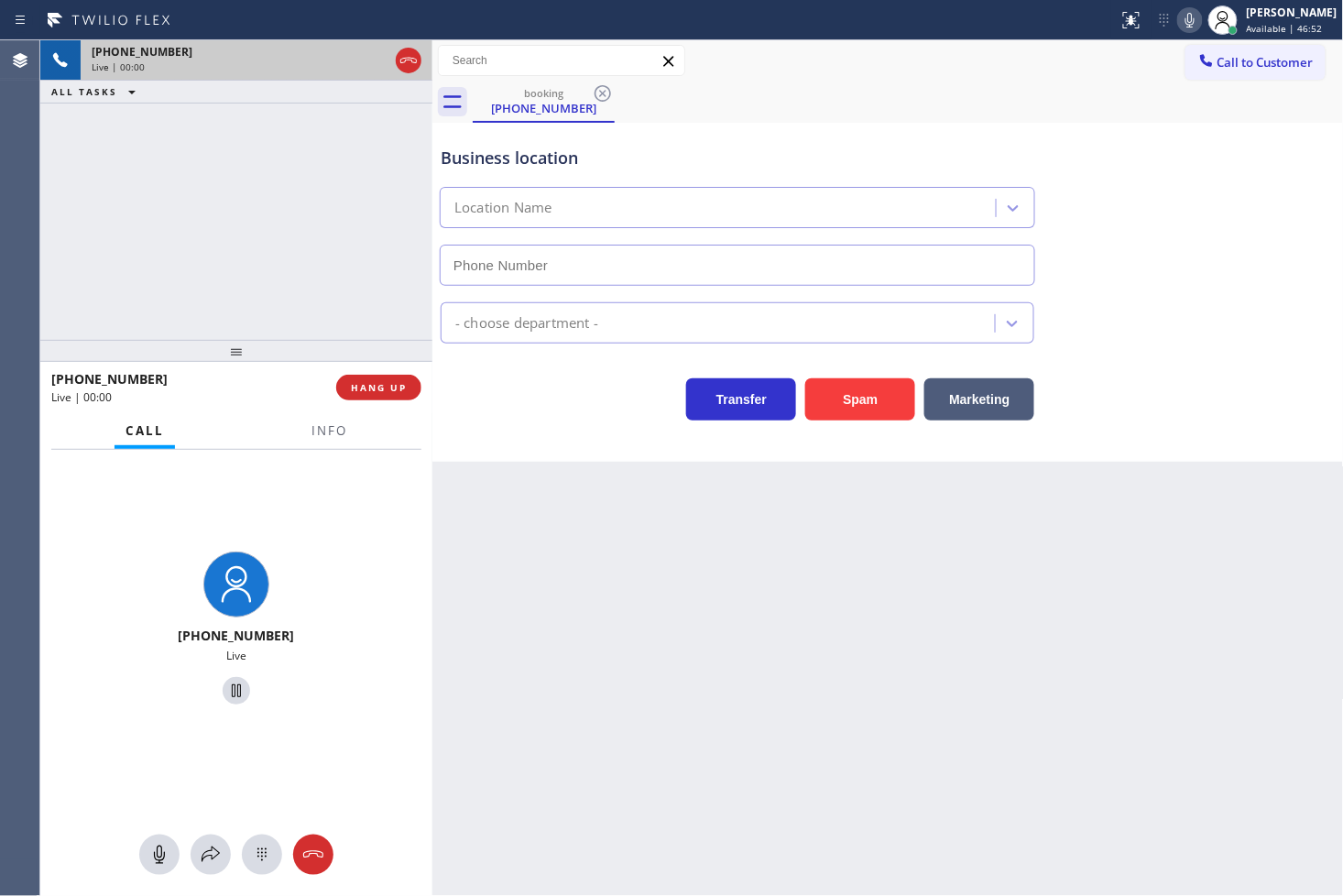
type input "[PHONE_NUMBER]"
click at [391, 286] on div "+16026148379 Live | 00:02 ALL TASKS ALL TASKS ACTIVE TASKS TASKS IN WRAP UP" at bounding box center [236, 190] width 392 height 299
click at [263, 280] on div "+16026148379 Live | 00:05 ALL TASKS ALL TASKS ACTIVE TASKS TASKS IN WRAP UP" at bounding box center [236, 190] width 392 height 299
click at [263, 280] on div "+16026148379 Live | 00:07 ALL TASKS ALL TASKS ACTIVE TASKS TASKS IN WRAP UP" at bounding box center [236, 190] width 392 height 299
click at [496, 405] on div "Transfer Spam Marketing" at bounding box center [737, 394] width 600 height 51
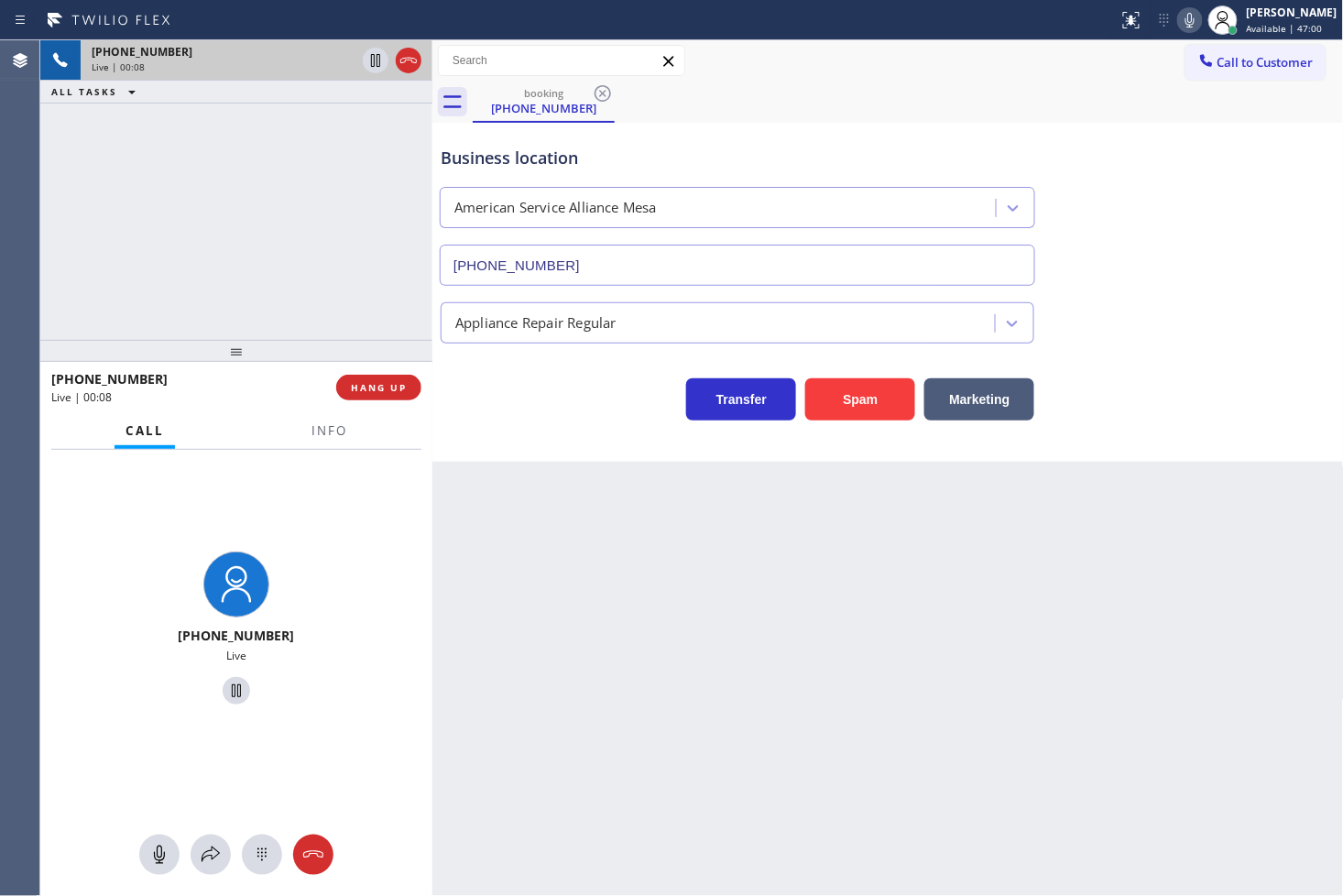
click at [313, 298] on div "+16026148379 Live | 00:08 ALL TASKS ALL TASKS ACTIVE TASKS TASKS IN WRAP UP" at bounding box center [236, 190] width 392 height 299
click at [508, 417] on div "Transfer Spam Marketing" at bounding box center [737, 394] width 600 height 51
drag, startPoint x: 323, startPoint y: 313, endPoint x: 481, endPoint y: 376, distance: 170.1
click at [326, 313] on div "+16026148379 Live | 00:08 ALL TASKS ALL TASKS ACTIVE TASKS TASKS IN WRAP UP" at bounding box center [236, 190] width 392 height 299
click at [568, 419] on div "Transfer Spam Marketing" at bounding box center [737, 394] width 600 height 51
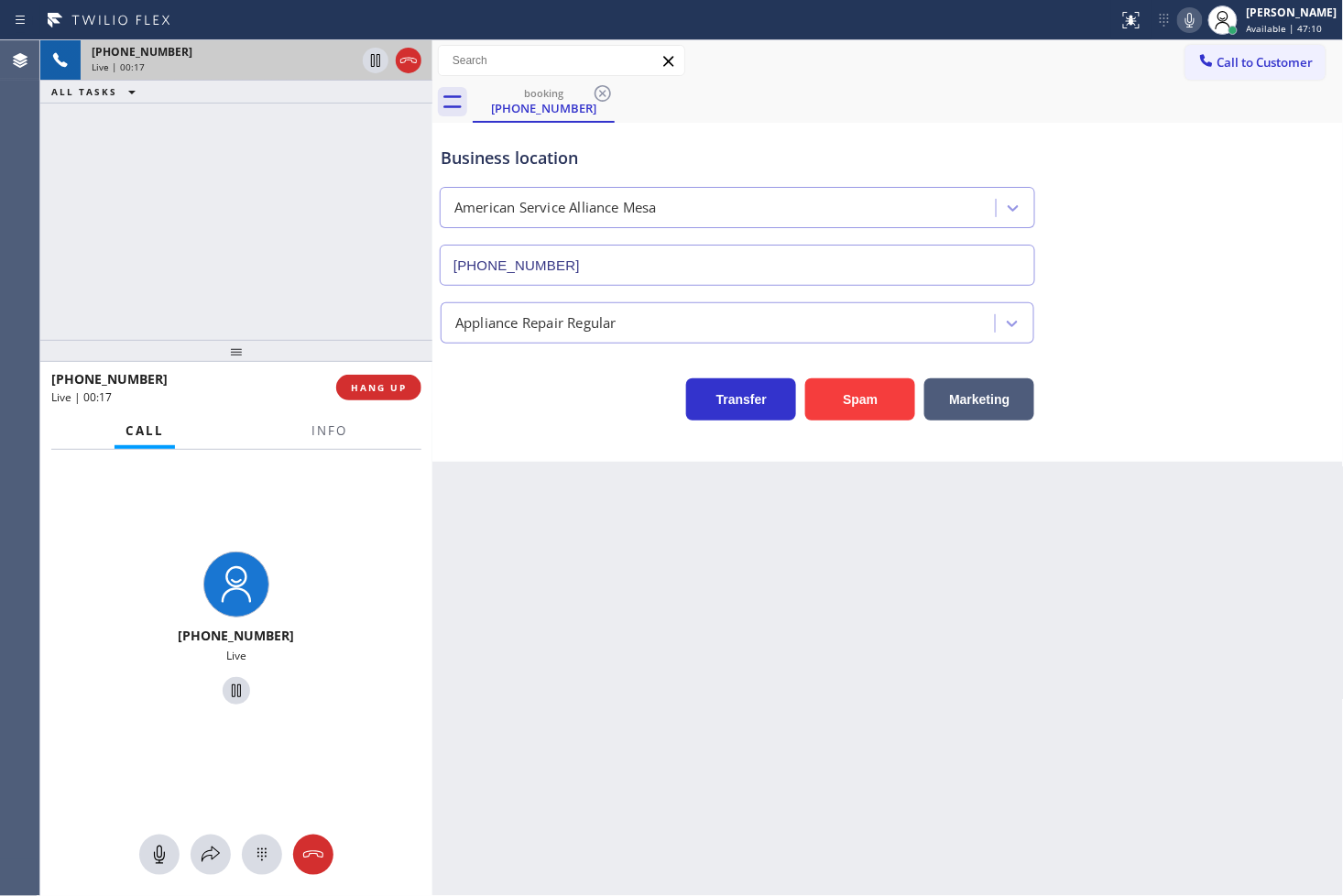
click at [518, 577] on div "Back to Dashboard Change Sender ID Customers Technicians Select a contact Outbo…" at bounding box center [888, 468] width 912 height 855
click at [333, 474] on div "+16026148379 Live" at bounding box center [236, 631] width 392 height 362
click at [334, 468] on div "+16026148379 Live" at bounding box center [236, 631] width 392 height 362
click at [331, 438] on span "Info" at bounding box center [329, 430] width 35 height 17
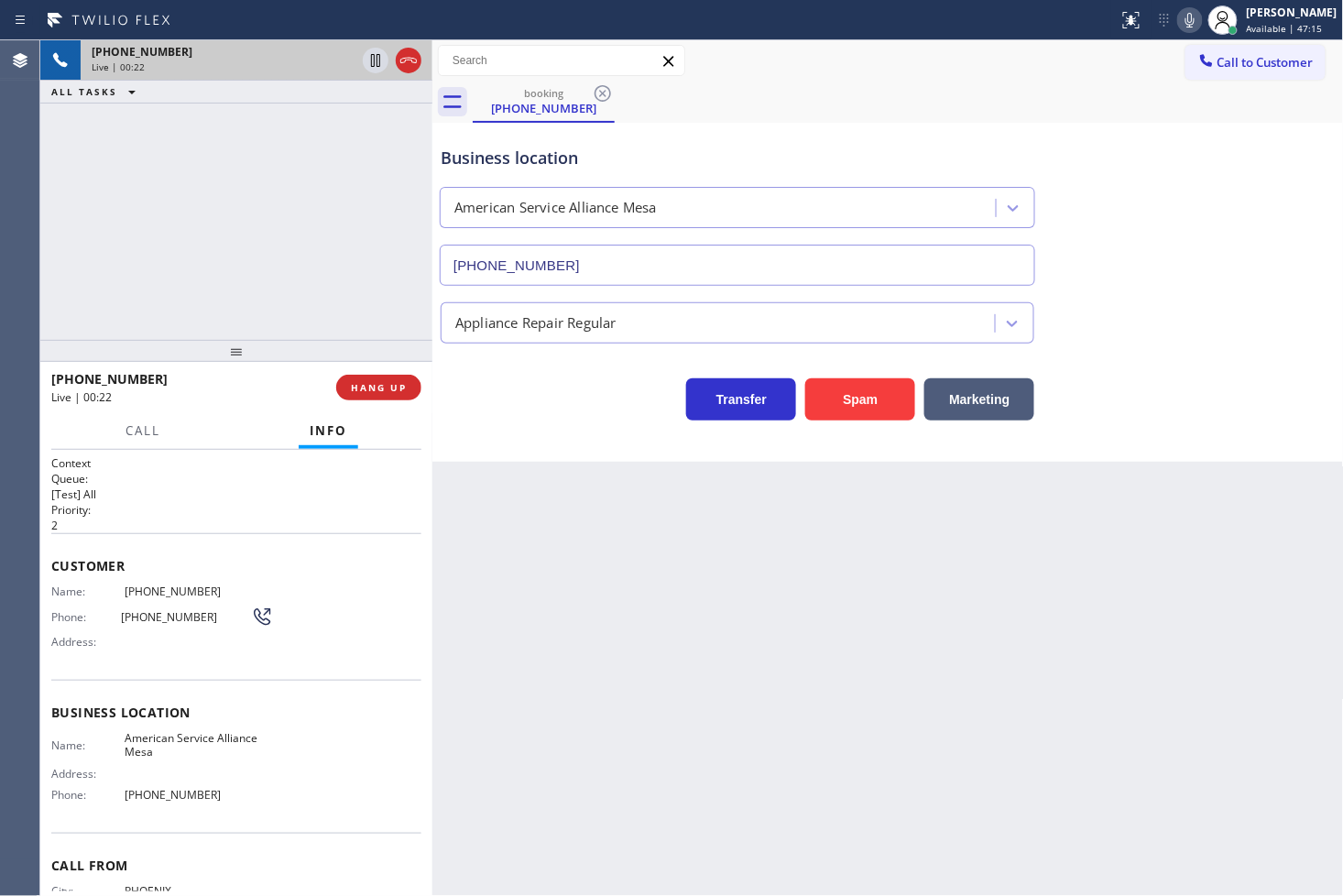
click at [553, 424] on div "Business location American Service Alliance Mesa (480) 257-7701 Appliance Repai…" at bounding box center [888, 292] width 912 height 339
click at [257, 273] on div "+16026148379 Live | 00:23 ALL TASKS ALL TASKS ACTIVE TASKS TASKS IN WRAP UP" at bounding box center [236, 190] width 392 height 299
click at [542, 481] on div "Back to Dashboard Change Sender ID Customers Technicians Select a contact Outbo…" at bounding box center [888, 468] width 912 height 855
click at [252, 314] on div "+16026148379 Live | 00:25 ALL TASKS ALL TASKS ACTIVE TASKS TASKS IN WRAP UP" at bounding box center [236, 190] width 392 height 299
click at [519, 427] on div "Business location American Service Alliance Mesa (480) 257-7701 Appliance Repai…" at bounding box center [888, 292] width 912 height 339
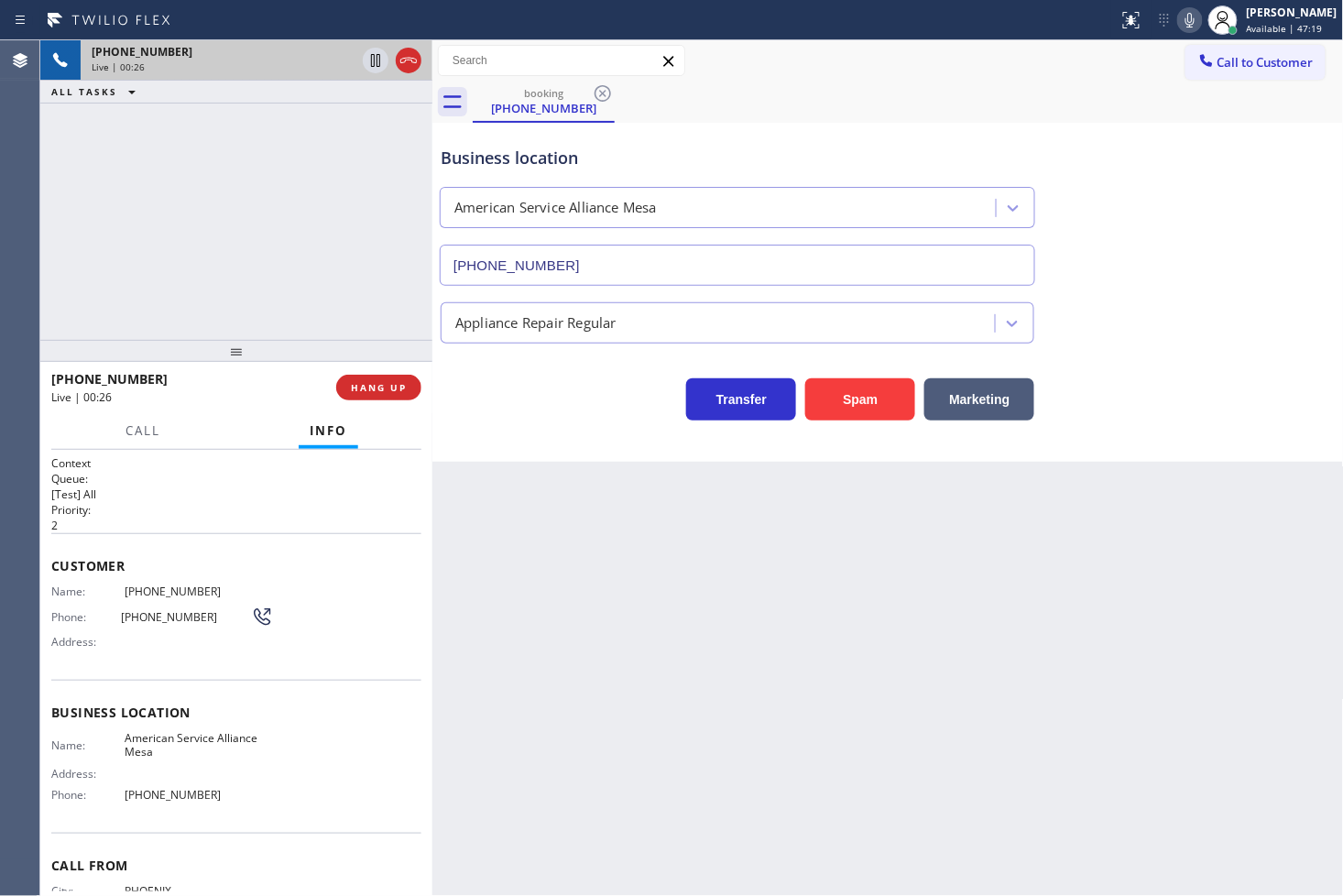
drag, startPoint x: 284, startPoint y: 266, endPoint x: 321, endPoint y: 273, distance: 37.7
click at [284, 264] on div "+16026148379 Live | 00:26 ALL TASKS ALL TASKS ACTIVE TASKS TASKS IN WRAP UP" at bounding box center [236, 190] width 392 height 299
click at [592, 435] on div "Business location American Service Alliance Mesa (480) 257-7701 Appliance Repai…" at bounding box center [888, 292] width 912 height 339
click at [218, 244] on div "+16026148379 Live | 00:27 ALL TASKS ALL TASKS ACTIVE TASKS TASKS IN WRAP UP" at bounding box center [236, 190] width 392 height 299
drag, startPoint x: 563, startPoint y: 440, endPoint x: 388, endPoint y: 389, distance: 182.3
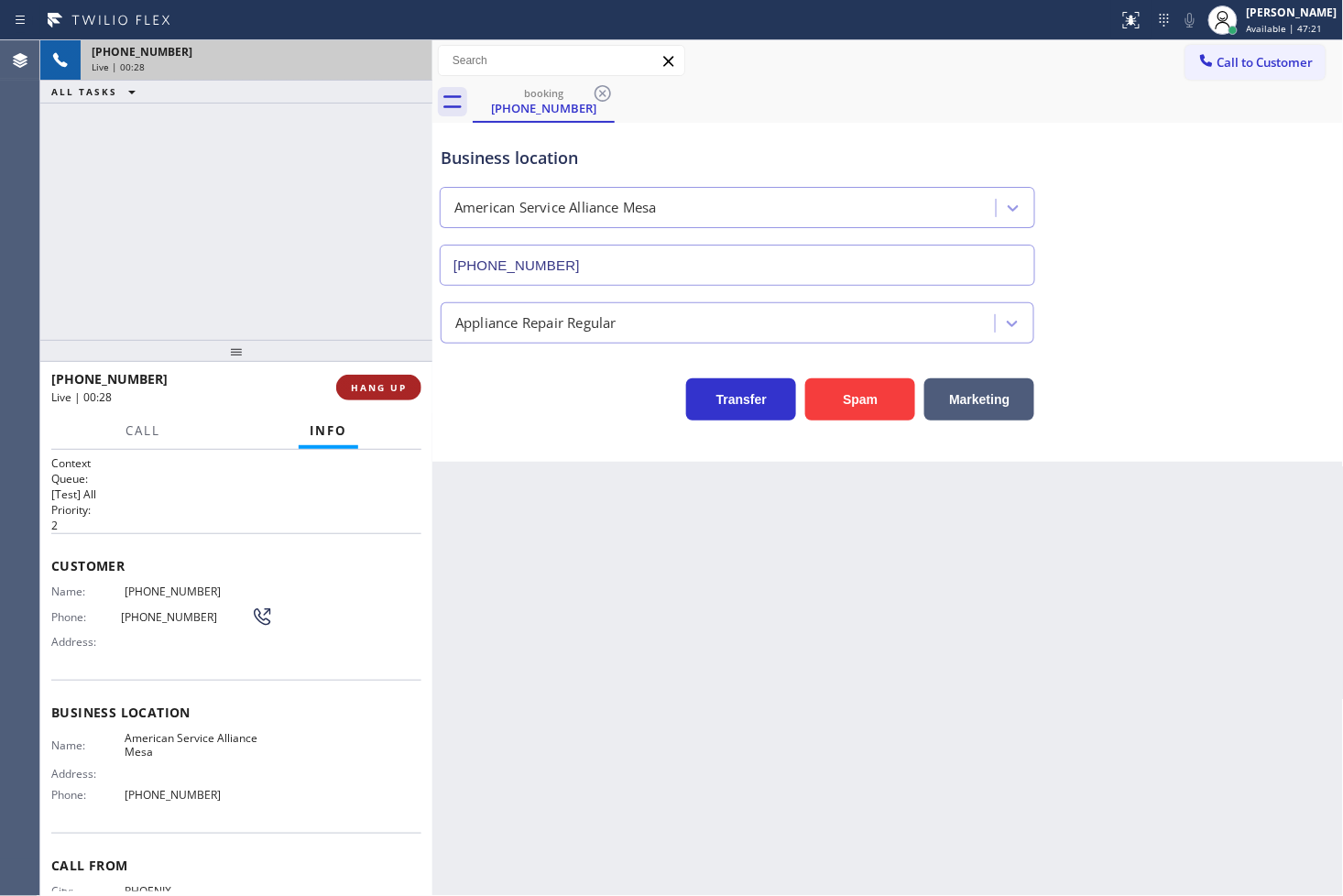
click at [563, 440] on div "Business location American Service Alliance Mesa (480) 257-7701 Appliance Repai…" at bounding box center [888, 292] width 912 height 339
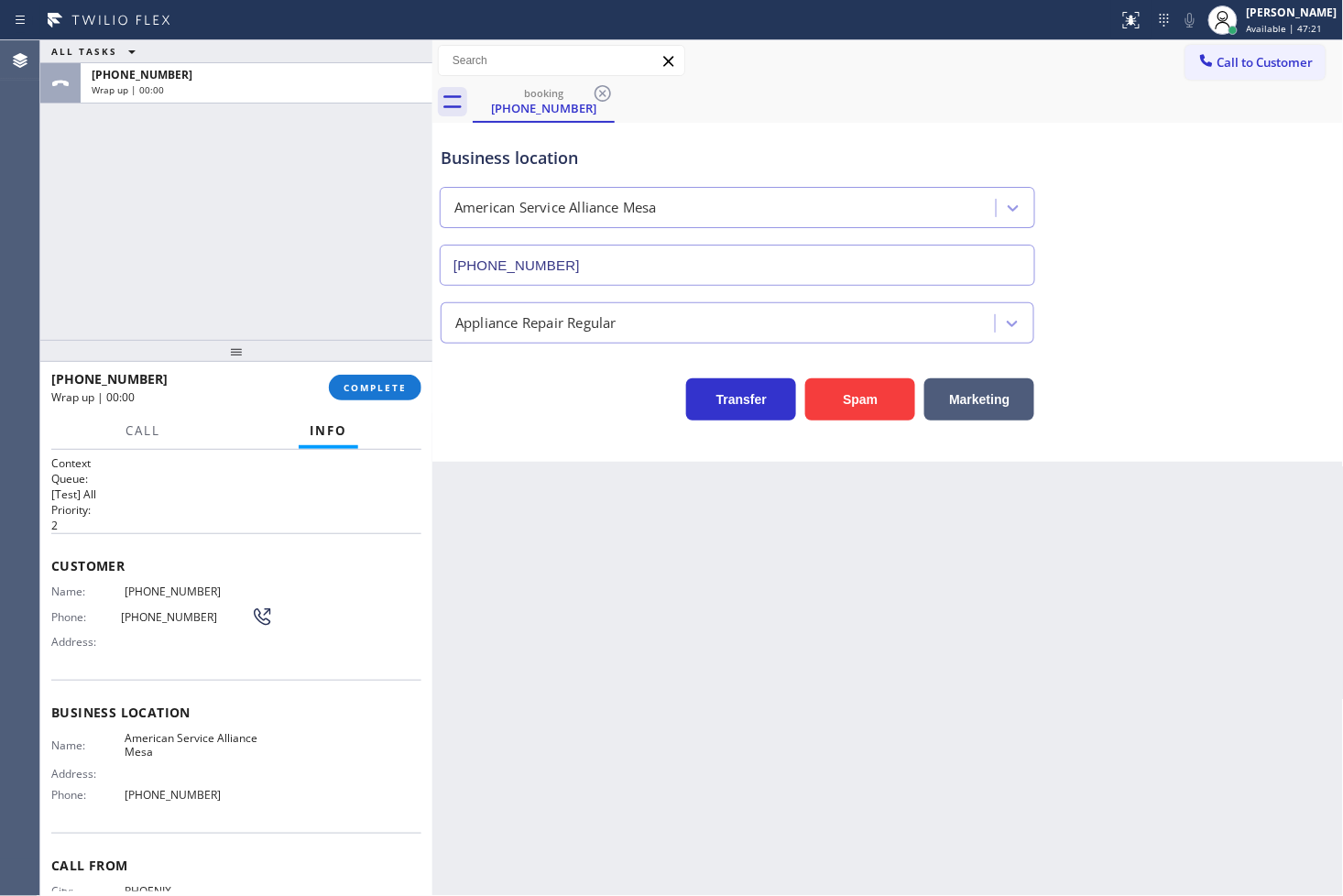
drag, startPoint x: 290, startPoint y: 296, endPoint x: 349, endPoint y: 344, distance: 76.1
click at [290, 297] on div "ALL TASKS ALL TASKS ACTIVE TASKS TASKS IN WRAP UP +16026148379 Wrap up | 00:00" at bounding box center [236, 190] width 392 height 299
click at [372, 386] on span "COMPLETE" at bounding box center [375, 388] width 63 height 13
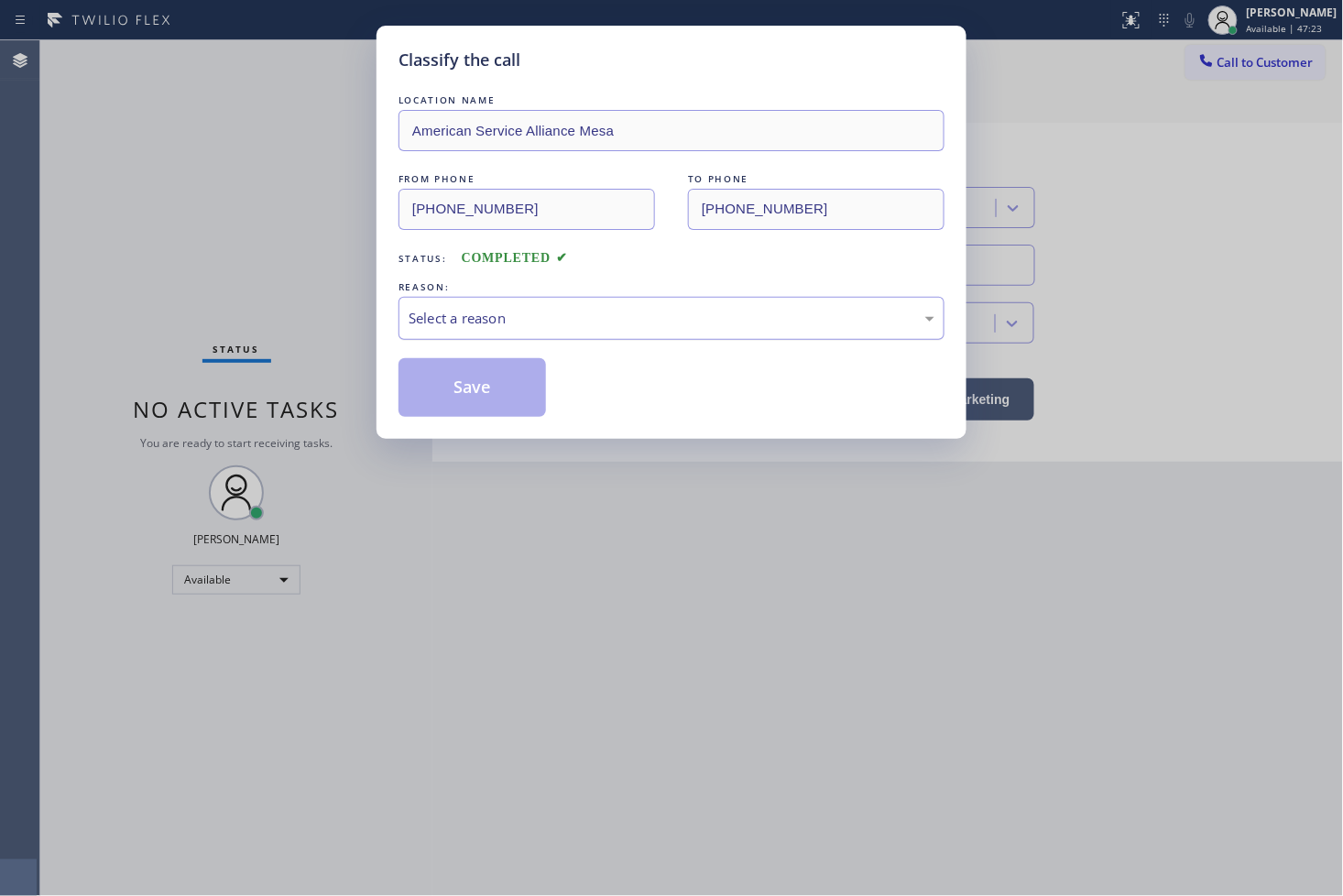
click at [508, 318] on div "Select a reason" at bounding box center [672, 318] width 526 height 21
click at [473, 400] on button "Save" at bounding box center [472, 387] width 148 height 59
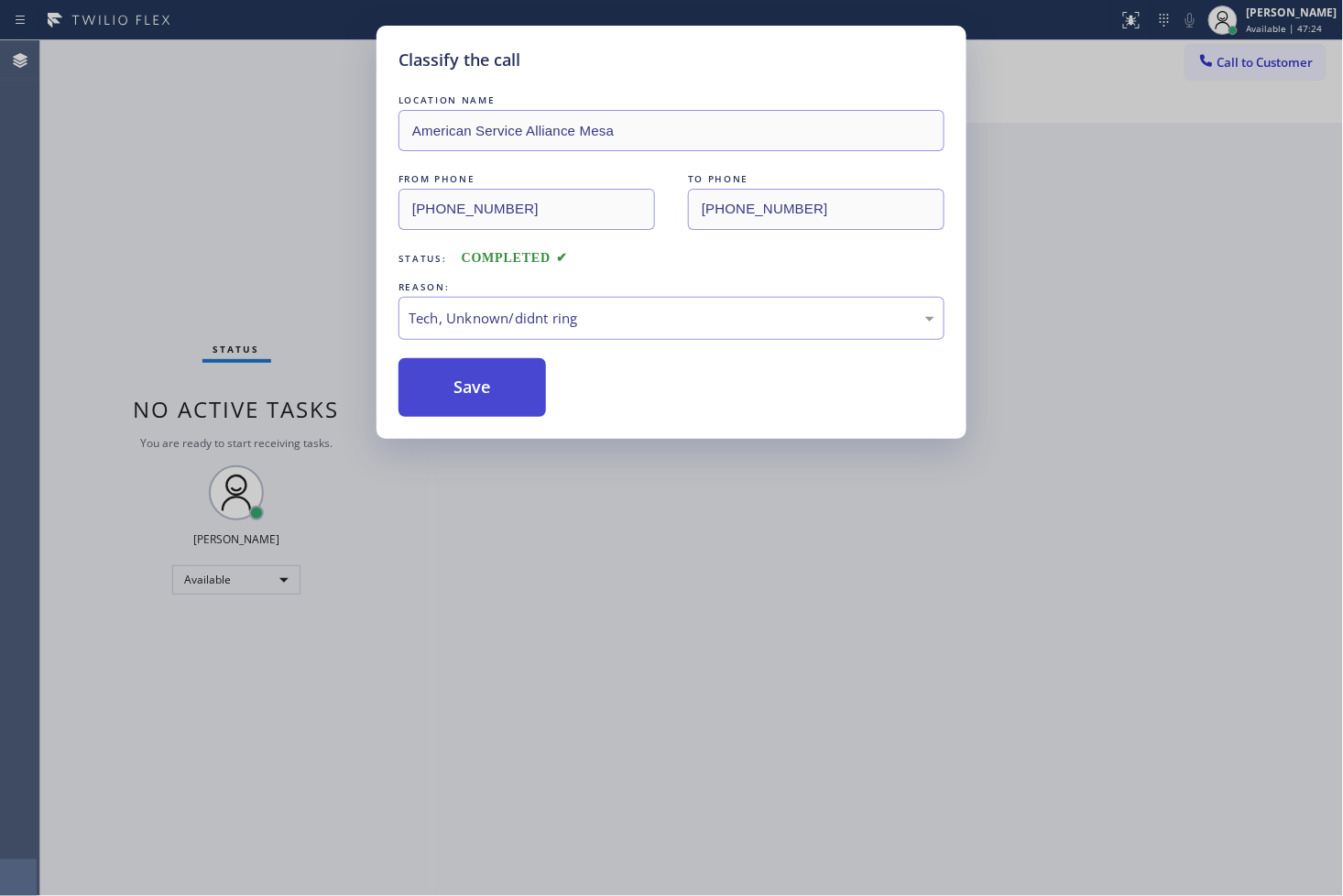
drag, startPoint x: 466, startPoint y: 398, endPoint x: 477, endPoint y: 389, distance: 14.2
click at [466, 397] on button "Save" at bounding box center [472, 387] width 148 height 59
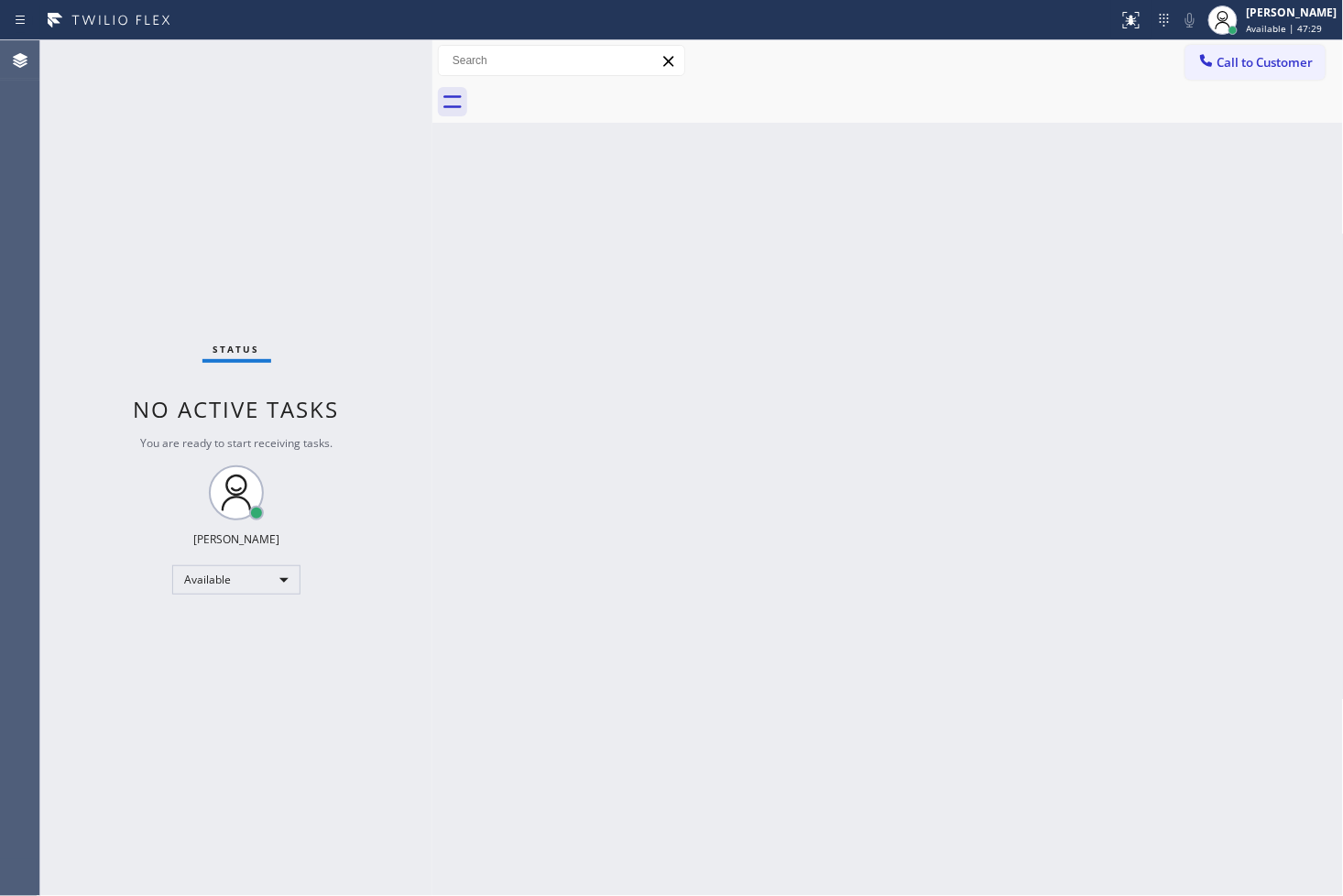
click at [307, 282] on div "Status No active tasks You are ready to start receiving tasks. [PERSON_NAME]" at bounding box center [236, 468] width 392 height 855
click at [369, 64] on div "Status No active tasks You are ready to start receiving tasks. [PERSON_NAME]" at bounding box center [236, 468] width 392 height 855
click at [161, 211] on div "Status No active tasks You are ready to start receiving tasks. [PERSON_NAME]" at bounding box center [236, 468] width 392 height 855
click at [362, 57] on div "Status No active tasks You are ready to start receiving tasks. [PERSON_NAME]" at bounding box center [236, 468] width 392 height 855
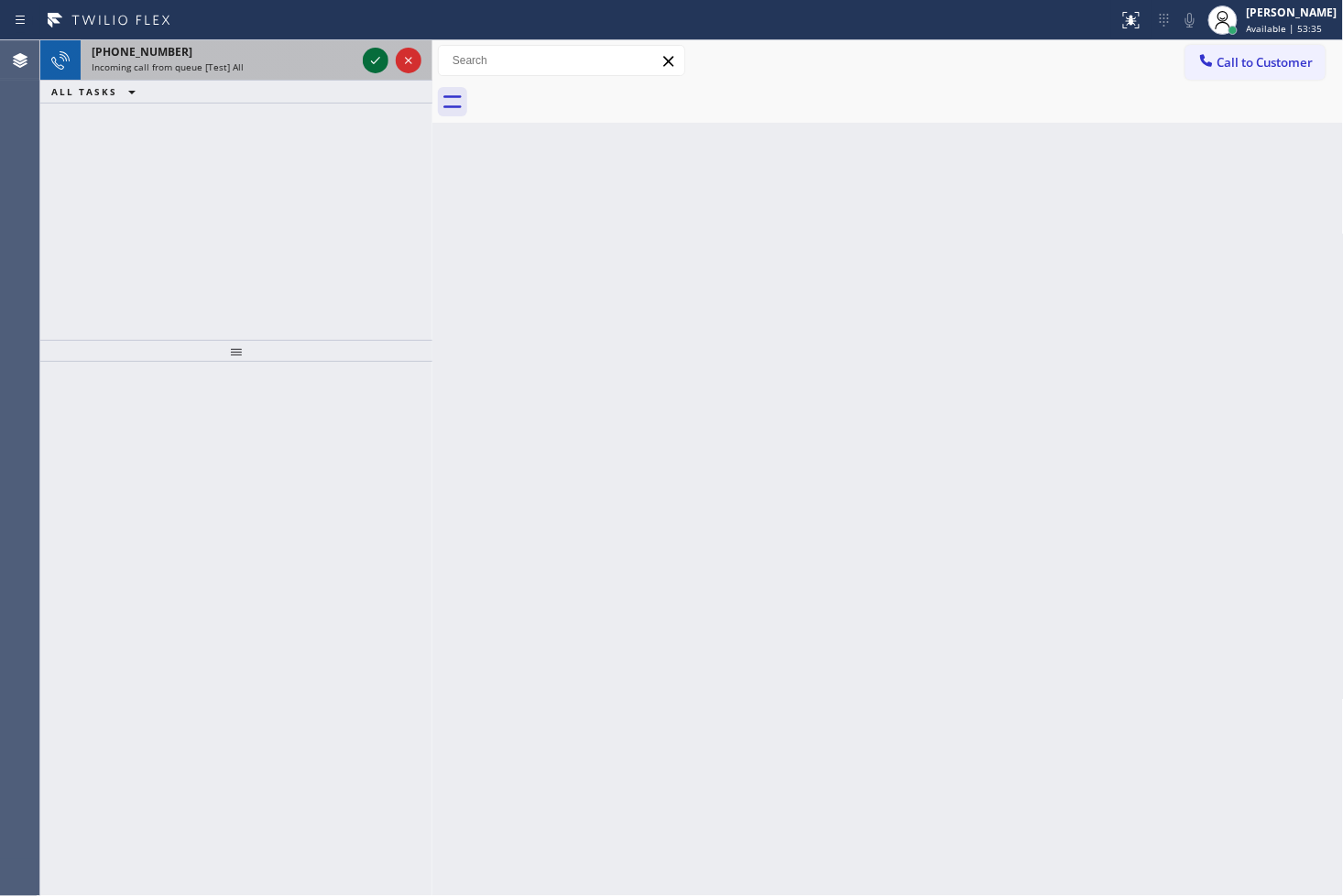
click at [362, 57] on div at bounding box center [375, 60] width 26 height 22
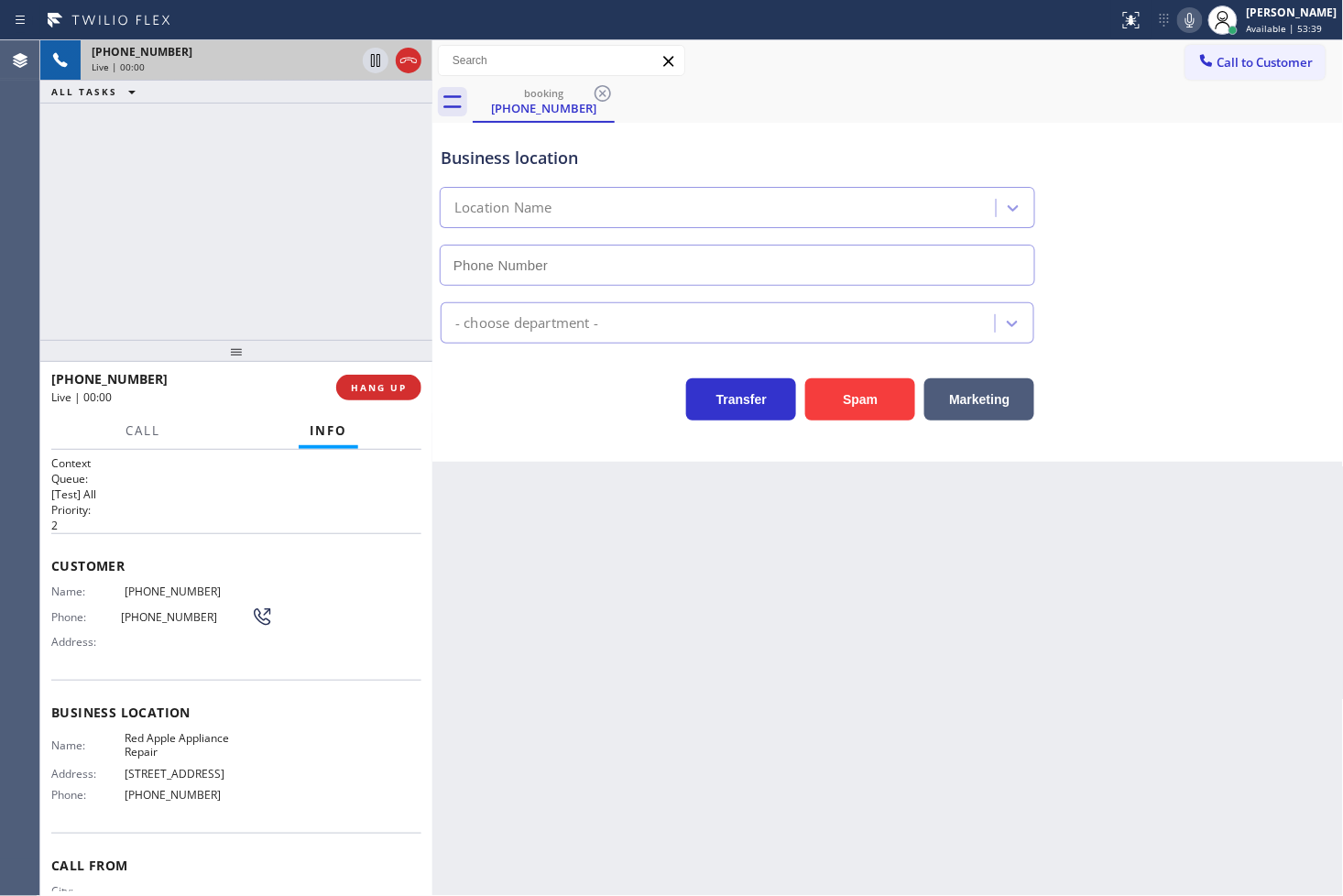
type input "[PHONE_NUMBER]"
drag, startPoint x: 534, startPoint y: 473, endPoint x: 499, endPoint y: 434, distance: 52.4
click at [534, 472] on div "Back to Dashboard Change Sender ID Customers Technicians Select a contact Outbo…" at bounding box center [888, 468] width 912 height 855
click at [506, 481] on div "Back to Dashboard Change Sender ID Customers Technicians Select a contact Outbo…" at bounding box center [888, 468] width 912 height 855
click at [273, 283] on div "+18776721565 Live | 00:05 ALL TASKS ALL TASKS ACTIVE TASKS TASKS IN WRAP UP" at bounding box center [236, 190] width 392 height 299
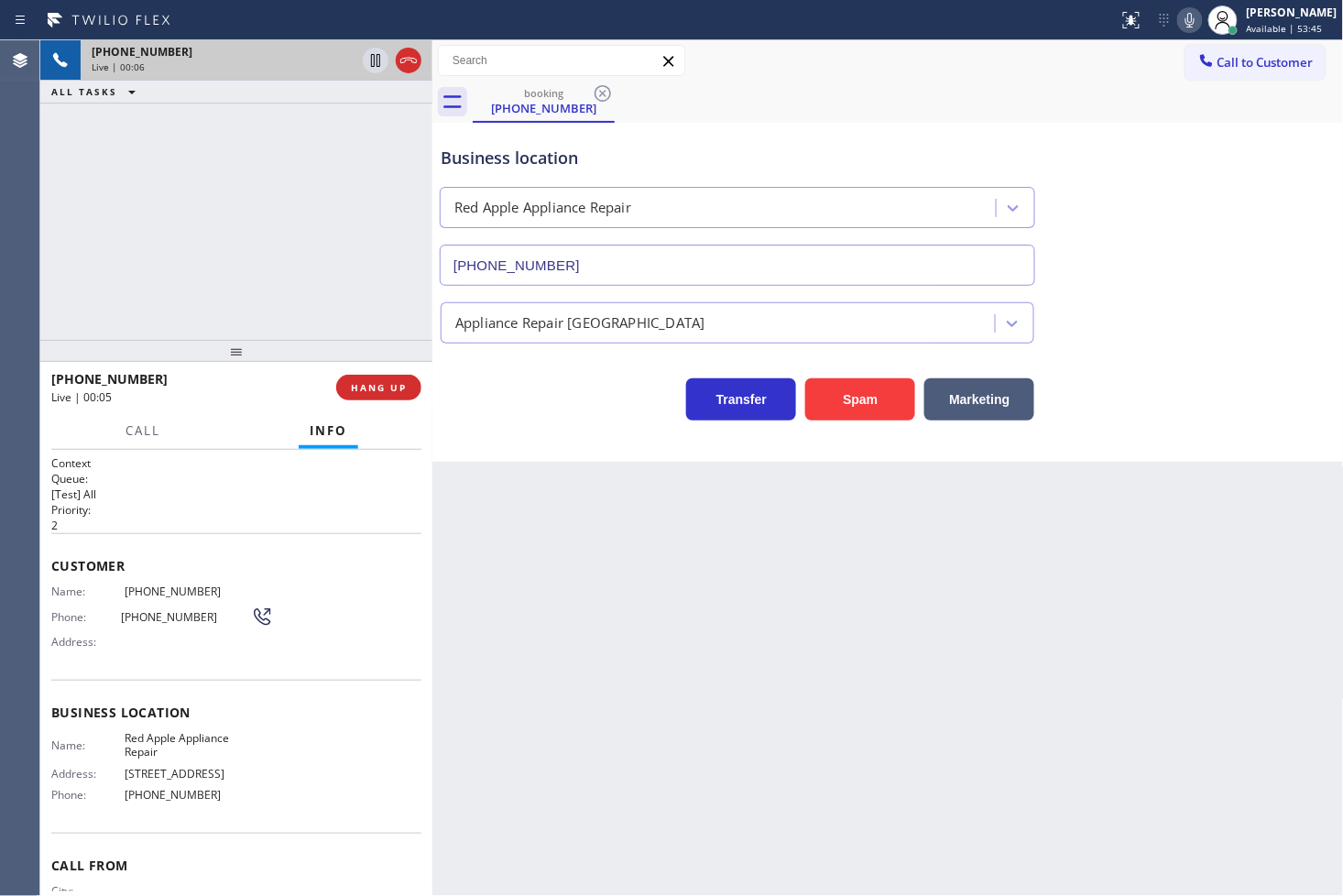
click at [574, 424] on div "Business location Red Apple Appliance Repair (877) 672-1565 Appliance Repair Hi…" at bounding box center [888, 292] width 912 height 339
click at [279, 263] on div "+18776721565 Live | 00:06 ALL TASKS ALL TASKS ACTIVE TASKS TASKS IN WRAP UP" at bounding box center [236, 190] width 392 height 299
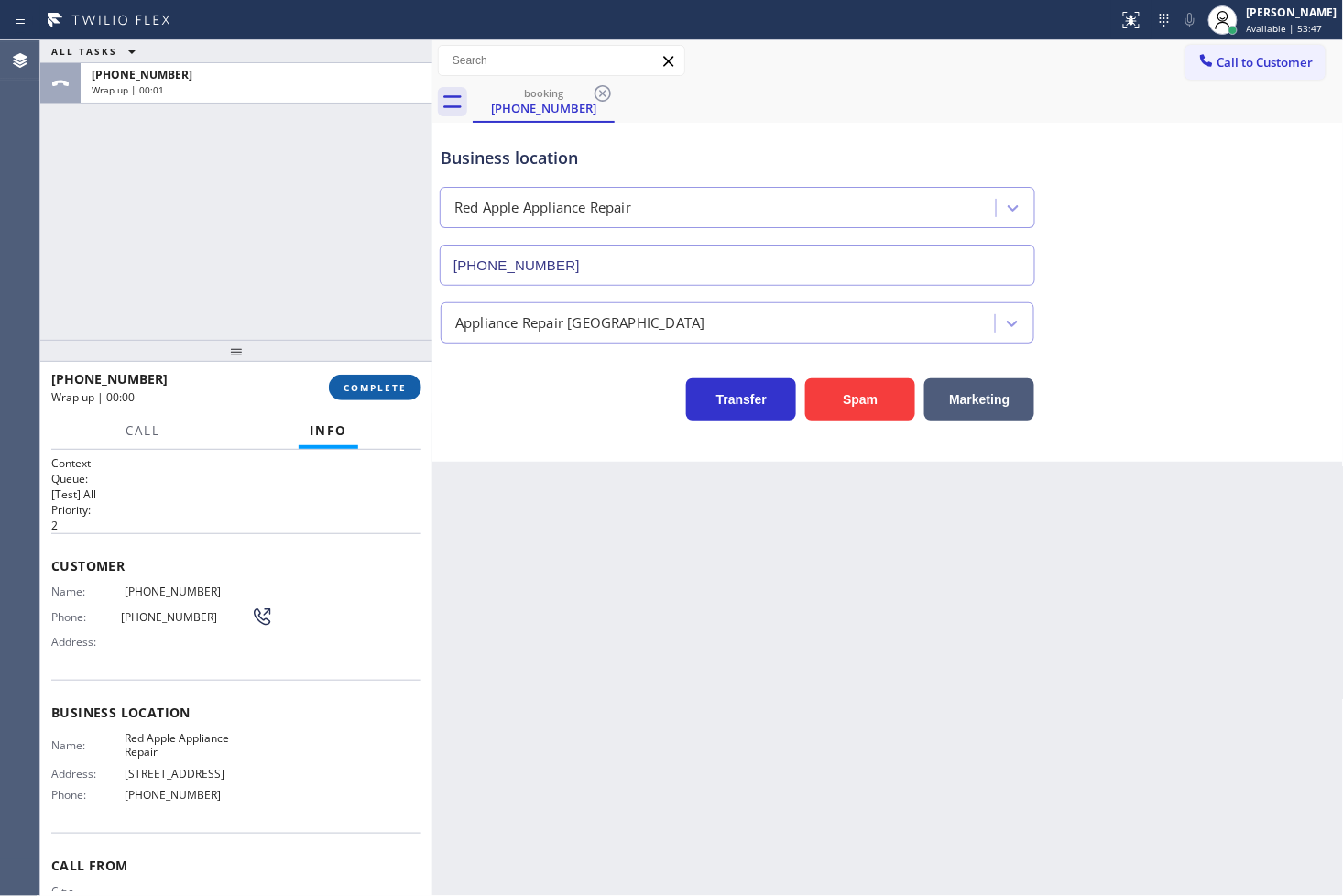
click at [378, 378] on button "COMPLETE" at bounding box center [375, 388] width 93 height 26
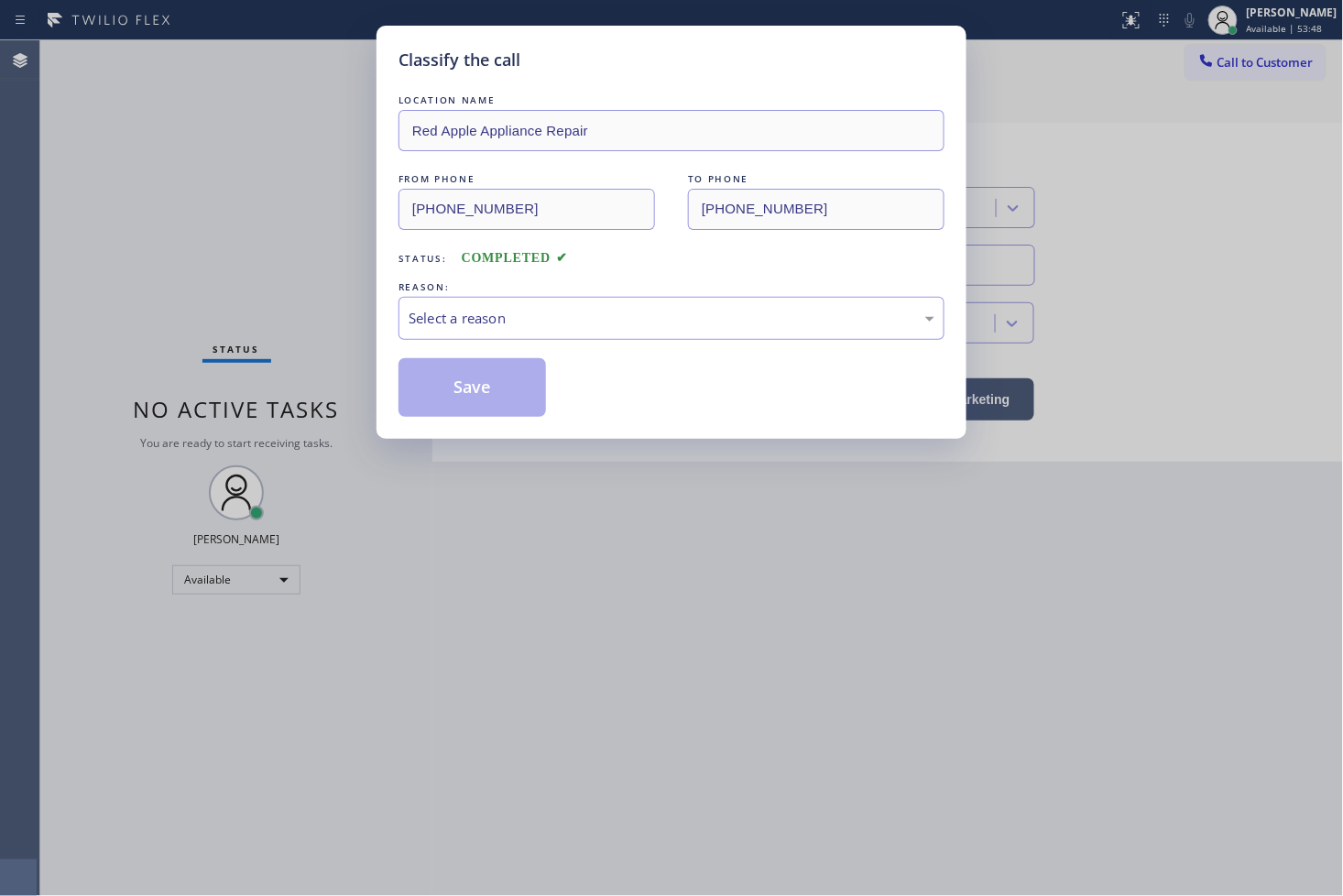
click at [525, 333] on div "Select a reason" at bounding box center [671, 318] width 546 height 43
click at [501, 394] on button "Save" at bounding box center [472, 387] width 148 height 59
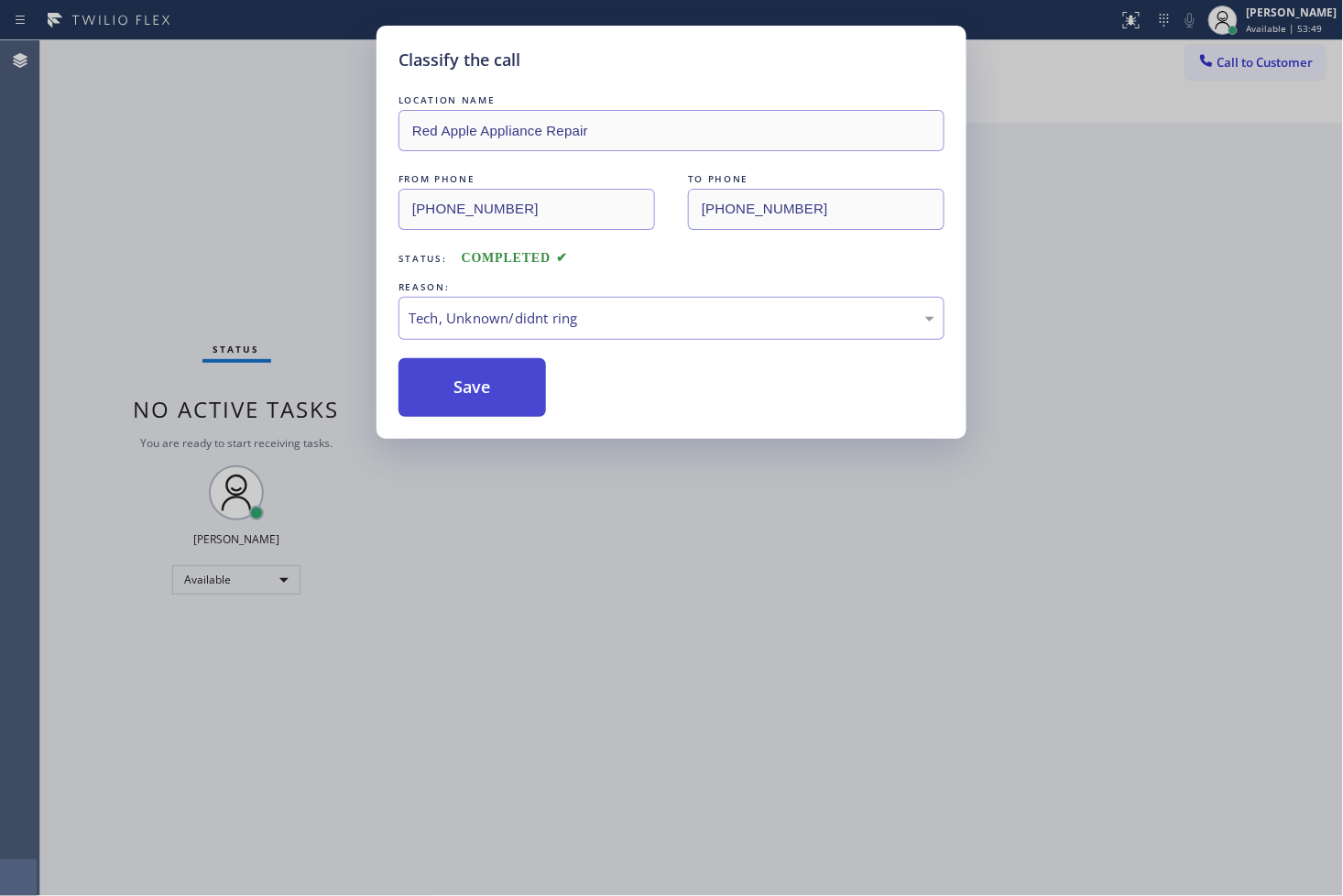
click at [501, 394] on button "Save" at bounding box center [472, 387] width 148 height 59
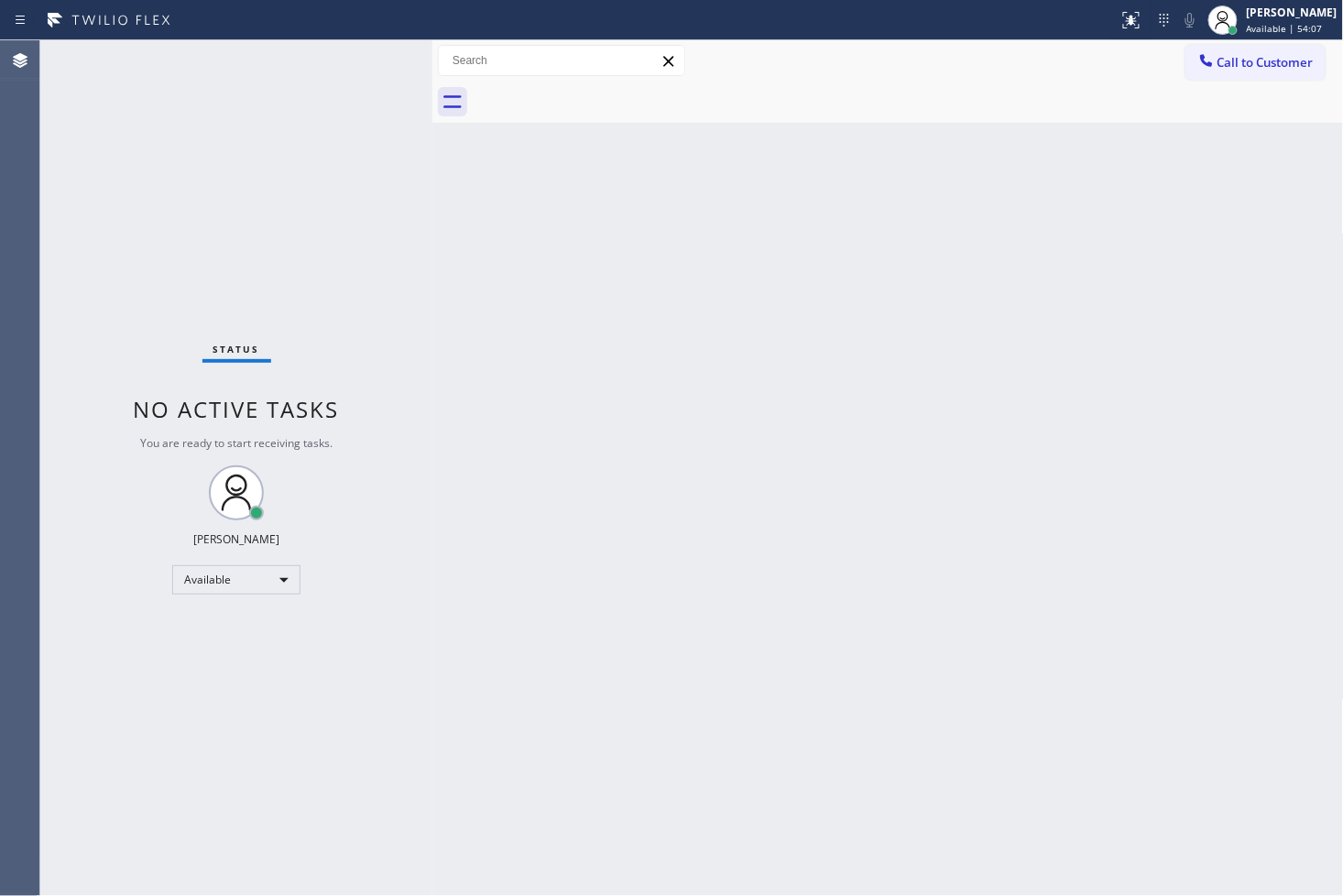
click at [79, 229] on div "Status No active tasks You are ready to start receiving tasks. [PERSON_NAME]" at bounding box center [236, 468] width 392 height 855
click at [359, 68] on div "Status No active tasks You are ready to start receiving tasks. [PERSON_NAME]" at bounding box center [236, 468] width 392 height 855
click at [364, 59] on div "Status No active tasks You are ready to start receiving tasks. [PERSON_NAME]" at bounding box center [236, 468] width 392 height 855
click at [184, 315] on div "Status No active tasks You are ready to start receiving tasks. [PERSON_NAME]" at bounding box center [236, 468] width 392 height 855
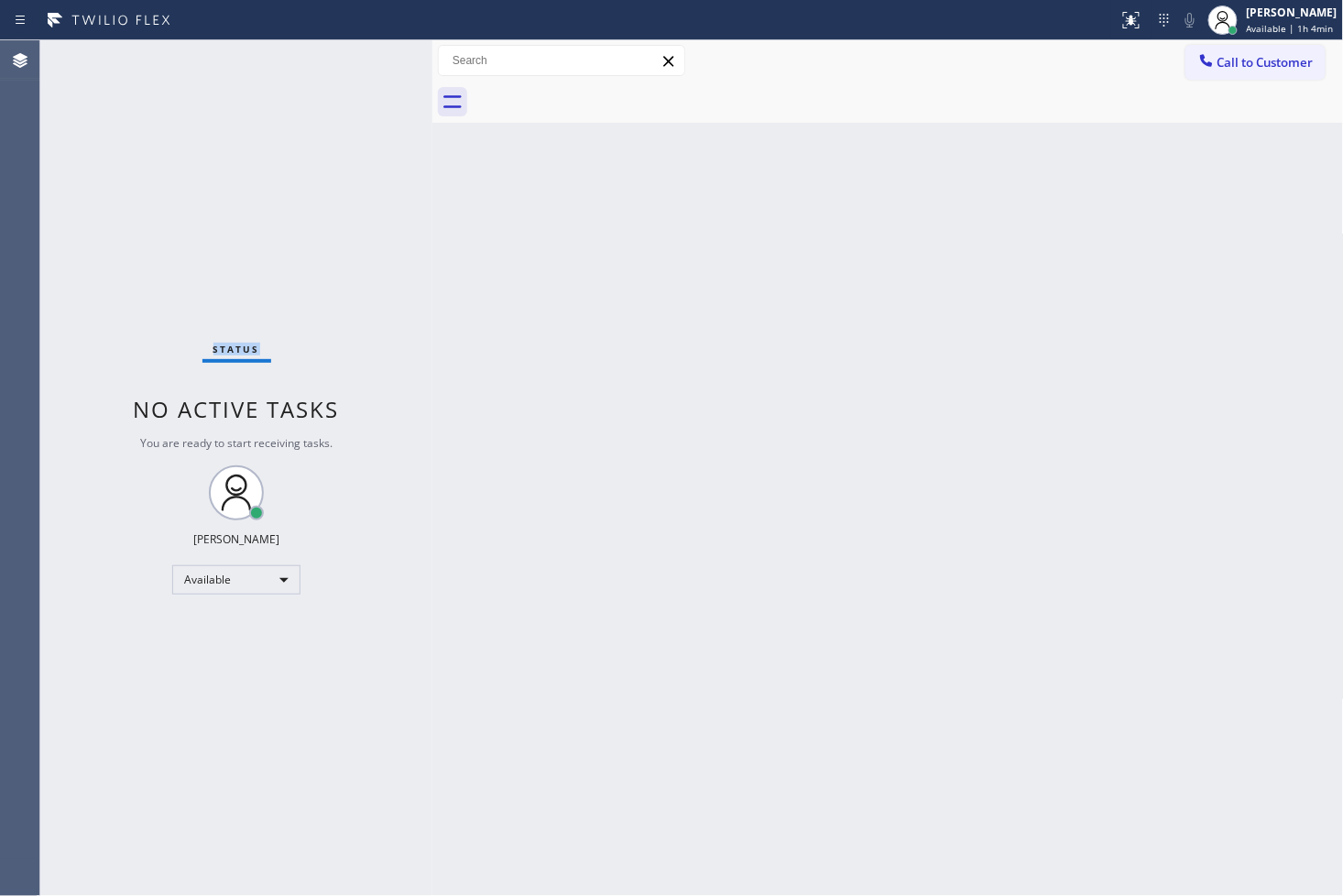
click at [362, 97] on div "Status No active tasks You are ready to start receiving tasks. [PERSON_NAME]" at bounding box center [236, 468] width 392 height 855
click at [368, 69] on div "Status No active tasks You are ready to start receiving tasks. [PERSON_NAME]" at bounding box center [236, 468] width 392 height 855
click at [836, 635] on div "Back to Dashboard Change Sender ID Customers Technicians Select a contact Outbo…" at bounding box center [888, 468] width 912 height 855
click at [124, 283] on div "Status No active tasks You are ready to start receiving tasks. [PERSON_NAME]" at bounding box center [236, 468] width 392 height 855
click at [371, 60] on div "Status No active tasks You are ready to start receiving tasks. [PERSON_NAME]" at bounding box center [236, 468] width 392 height 855
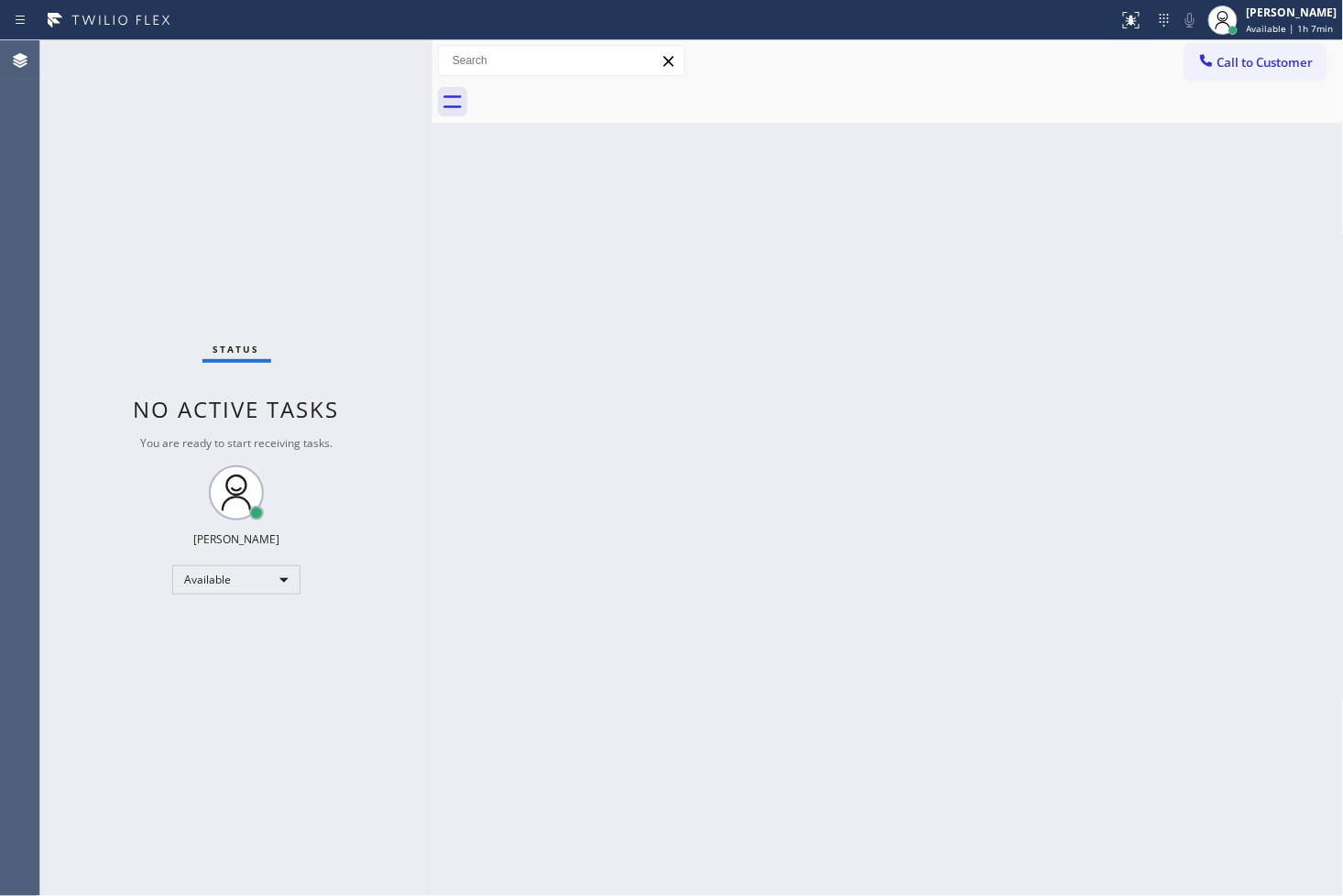
click at [373, 59] on div "Status No active tasks You are ready to start receiving tasks. [PERSON_NAME]" at bounding box center [236, 468] width 392 height 855
drag, startPoint x: 614, startPoint y: 602, endPoint x: 613, endPoint y: 589, distance: 13.0
click at [615, 602] on div "Back to Dashboard Change Sender ID Customers Technicians Select a contact Outbo…" at bounding box center [888, 468] width 912 height 855
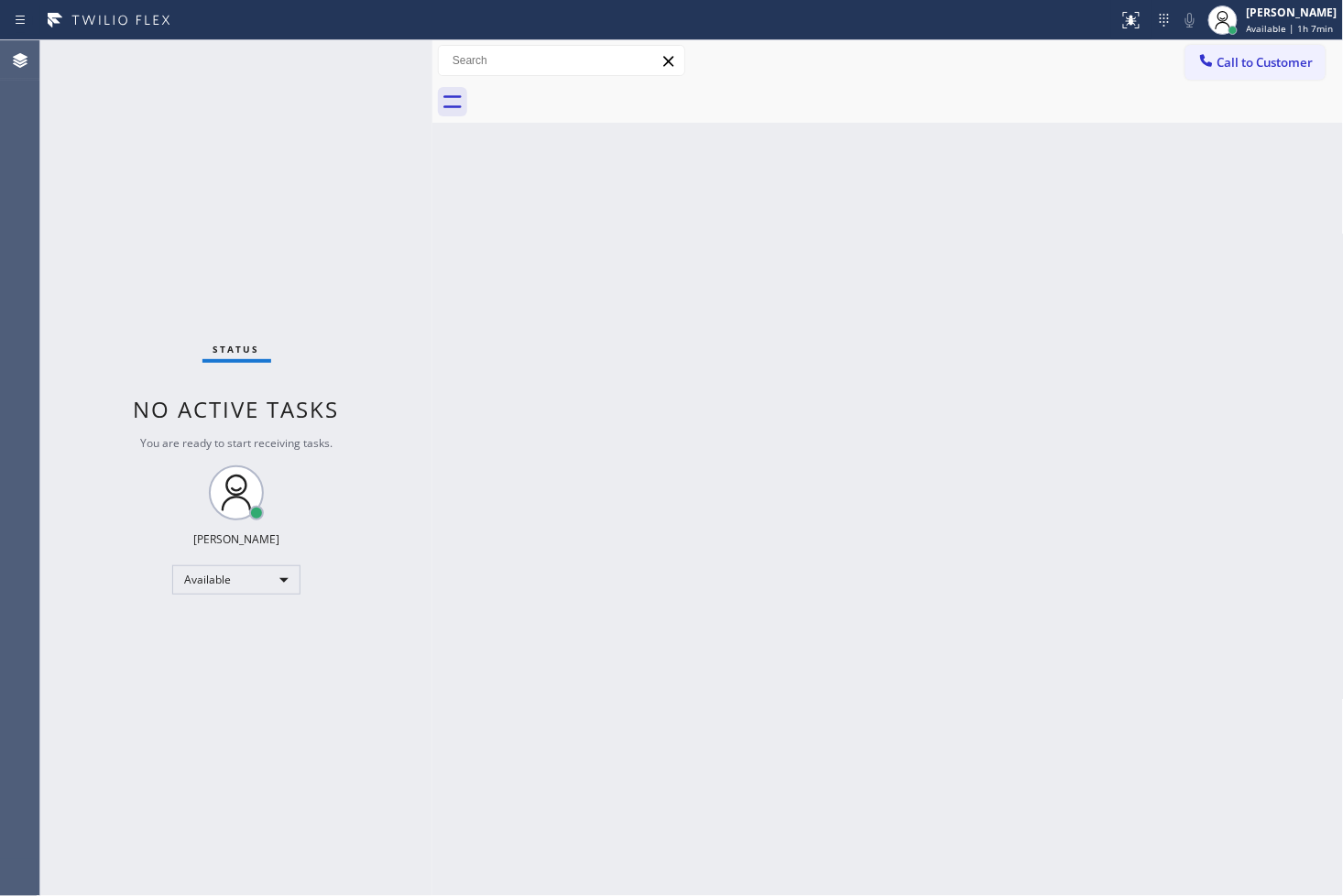
click at [258, 152] on div "Status No active tasks You are ready to start receiving tasks. [PERSON_NAME]" at bounding box center [236, 468] width 392 height 855
click at [374, 59] on div "Status No active tasks You are ready to start receiving tasks. [PERSON_NAME]" at bounding box center [236, 468] width 392 height 855
click at [374, 47] on div "Status No active tasks You are ready to start receiving tasks. [PERSON_NAME]" at bounding box center [236, 468] width 392 height 855
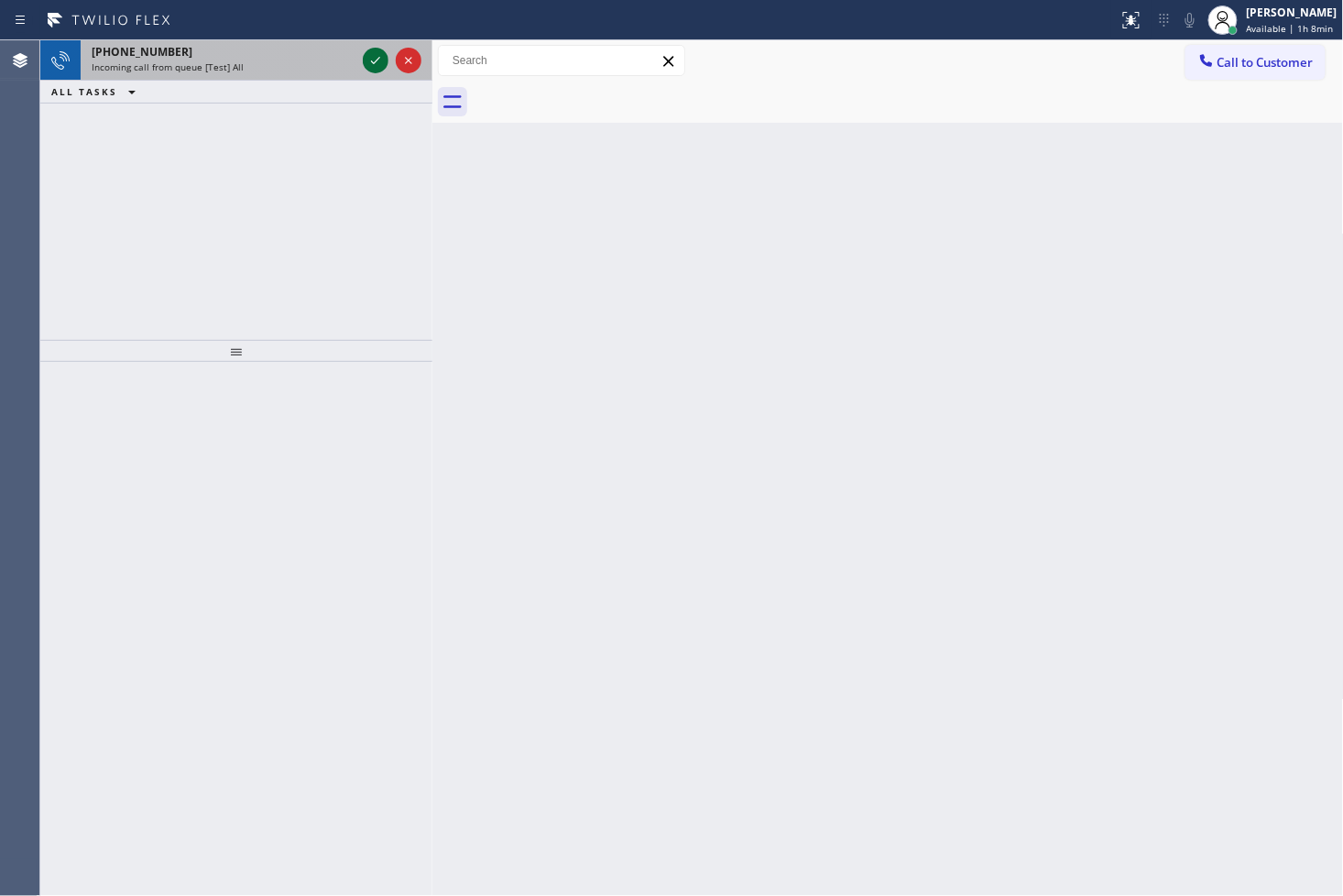
click at [367, 49] on icon at bounding box center [375, 60] width 22 height 22
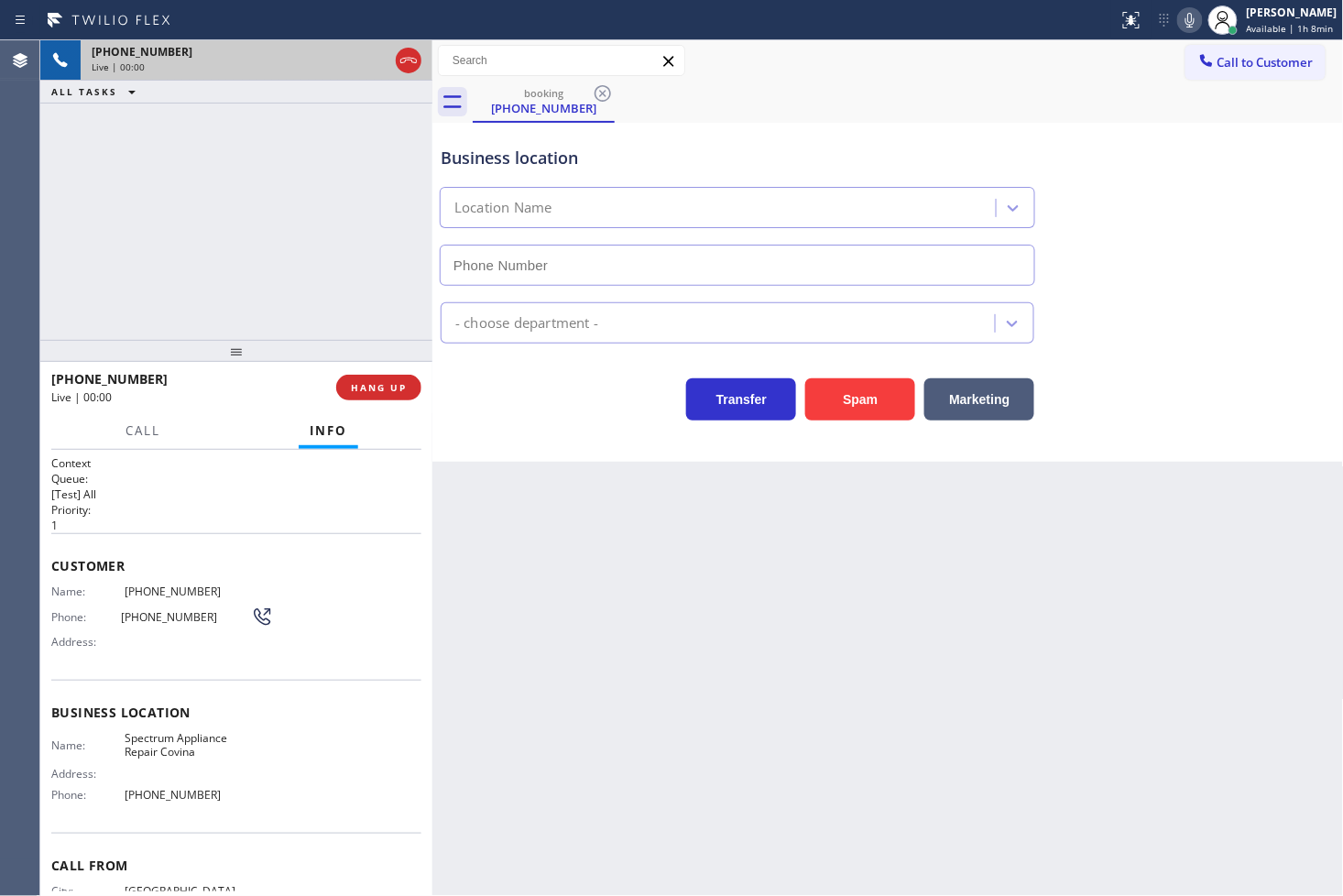
type input "(626) 602-2926"
click at [856, 395] on button "Spam" at bounding box center [860, 399] width 110 height 42
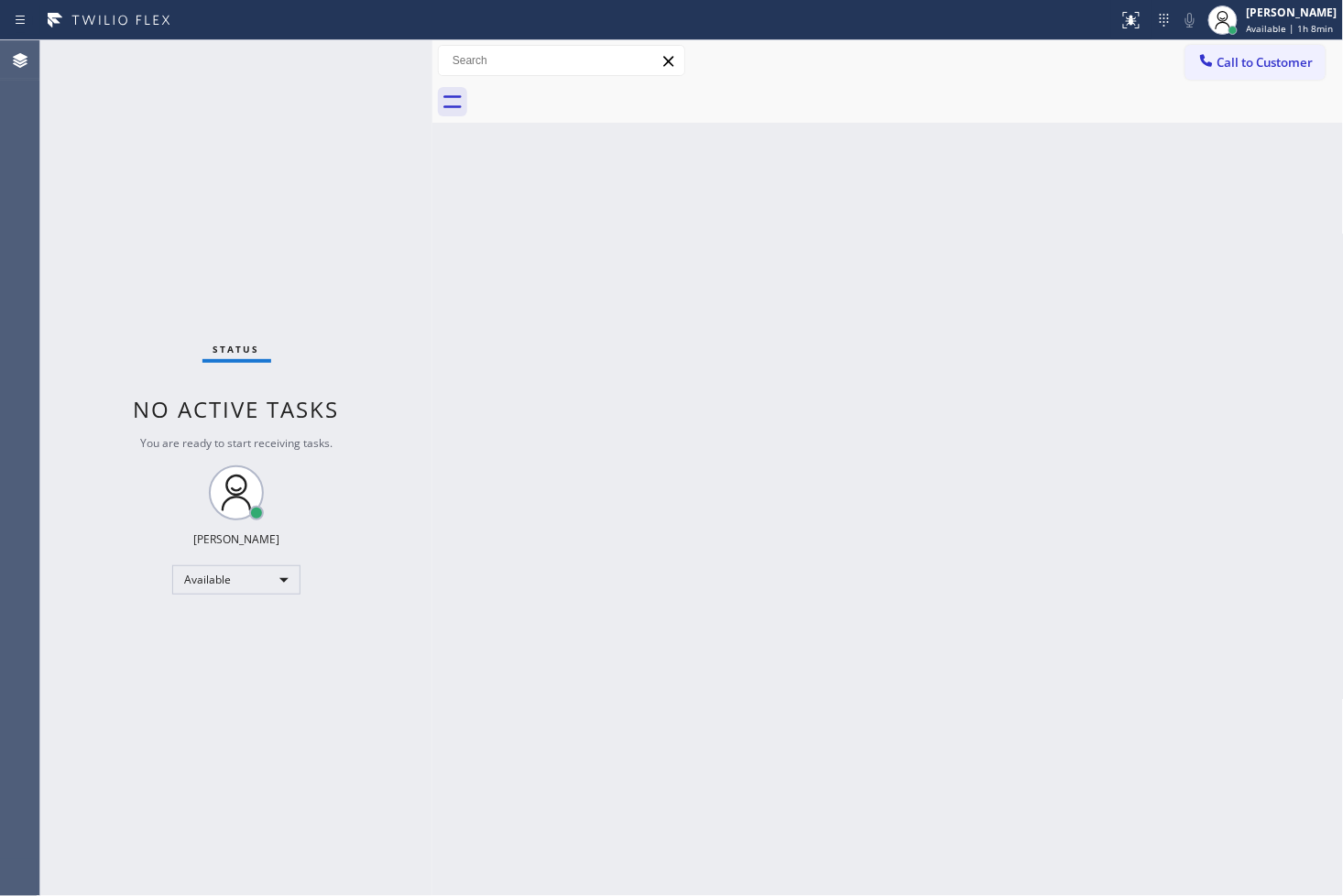
click at [336, 86] on div "Status No active tasks You are ready to start receiving tasks. [PERSON_NAME]" at bounding box center [236, 468] width 392 height 855
click at [366, 50] on div "Status No active tasks You are ready to start receiving tasks. [PERSON_NAME]" at bounding box center [236, 468] width 392 height 855
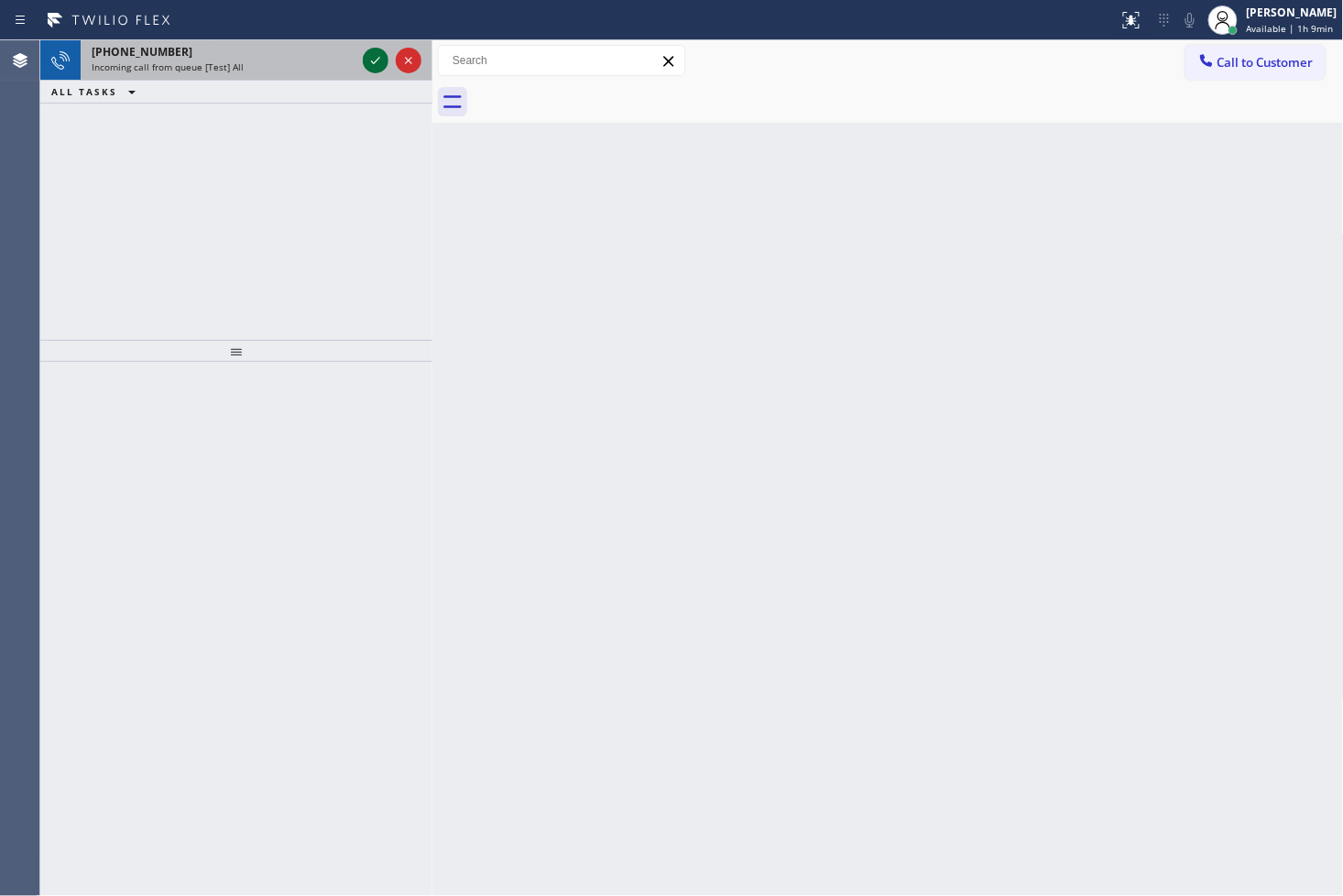
click at [366, 50] on icon at bounding box center [375, 60] width 22 height 22
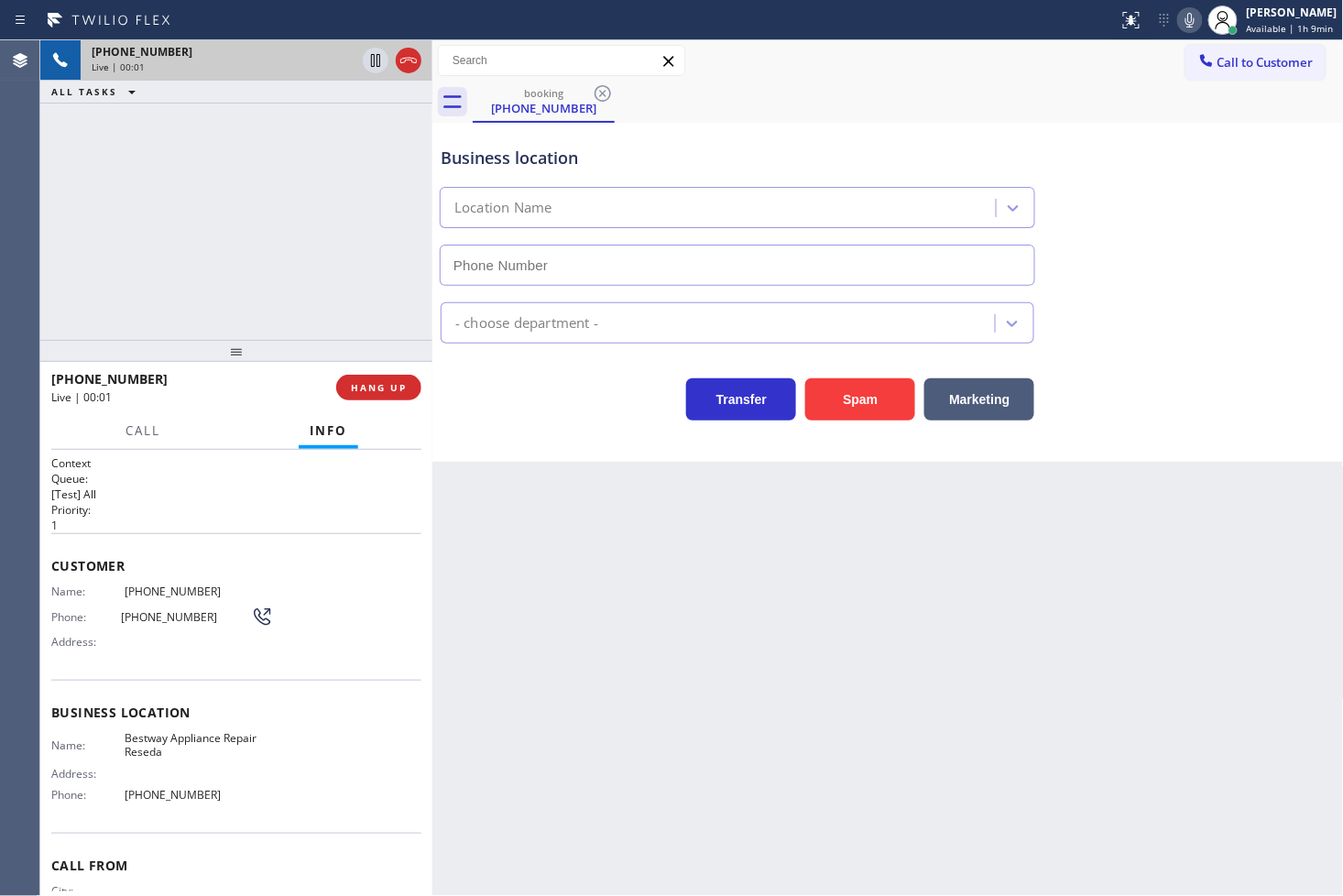
type input "(818) 873-4222"
click at [827, 410] on button "Spam" at bounding box center [860, 399] width 110 height 42
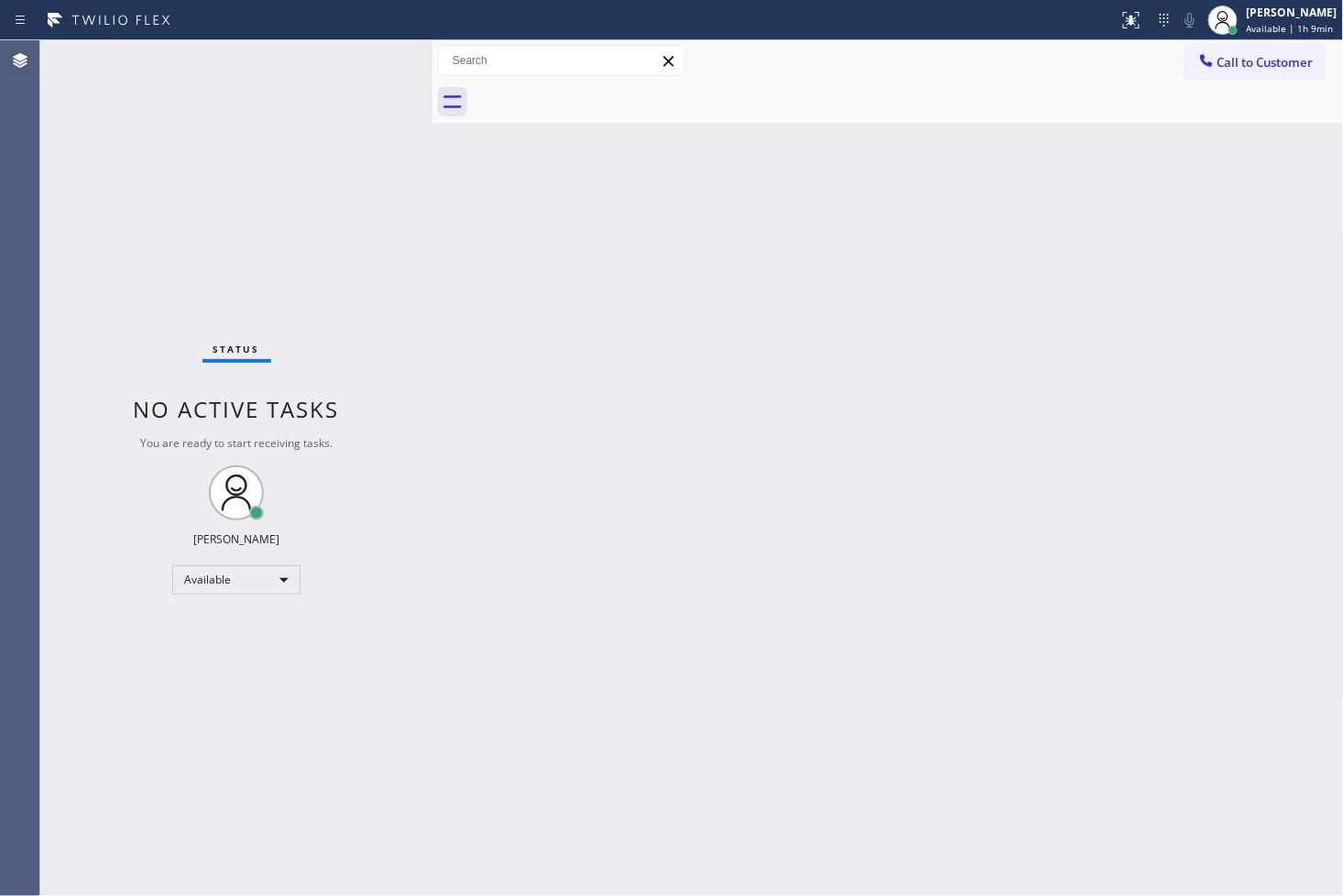
drag, startPoint x: 271, startPoint y: 192, endPoint x: 307, endPoint y: 168, distance: 43.3
click at [271, 192] on div "Status No active tasks You are ready to start receiving tasks. [PERSON_NAME]" at bounding box center [236, 468] width 392 height 855
click at [376, 51] on div "Status No active tasks You are ready to start receiving tasks. [PERSON_NAME]" at bounding box center [236, 468] width 392 height 855
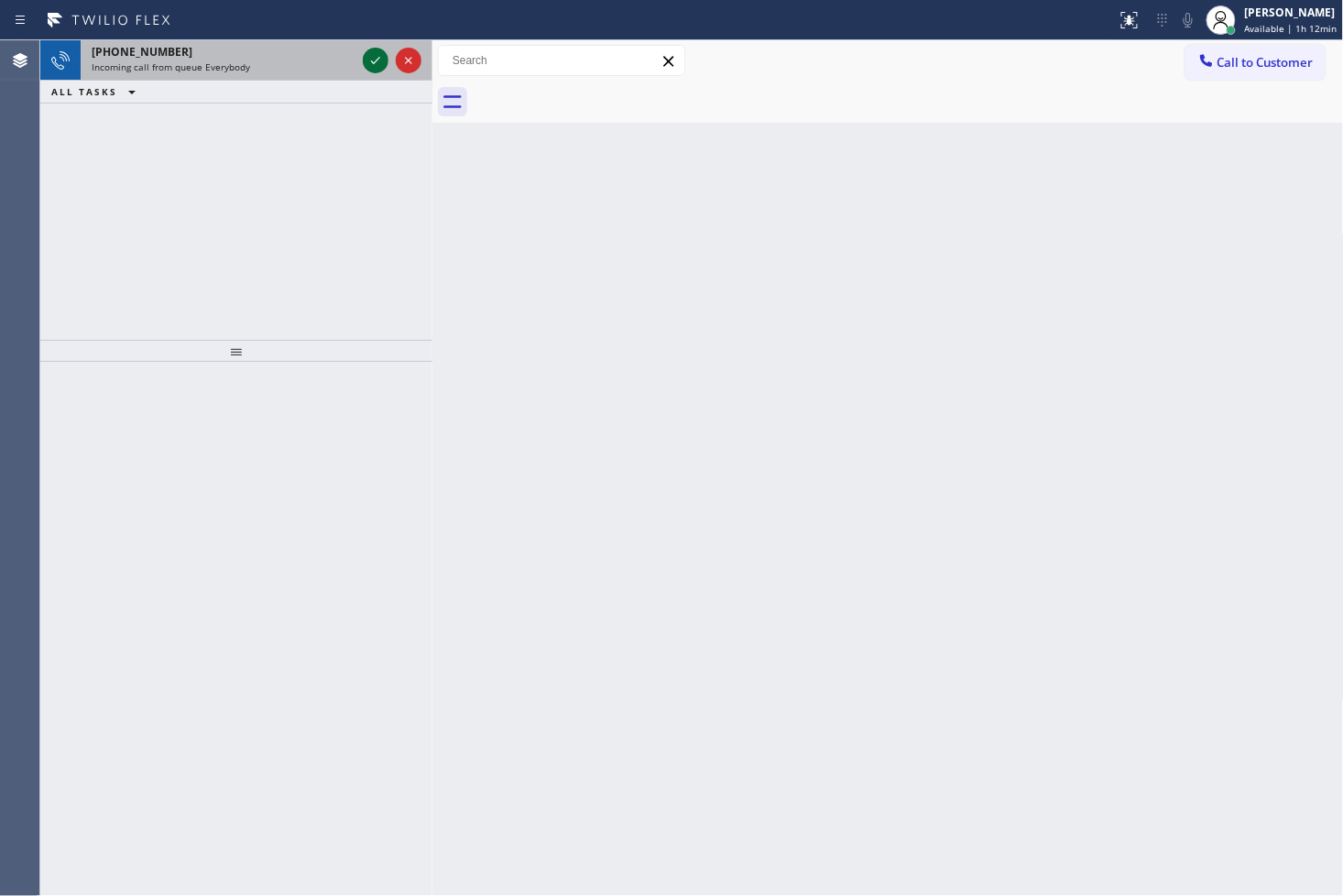
click at [376, 51] on icon at bounding box center [375, 60] width 22 height 22
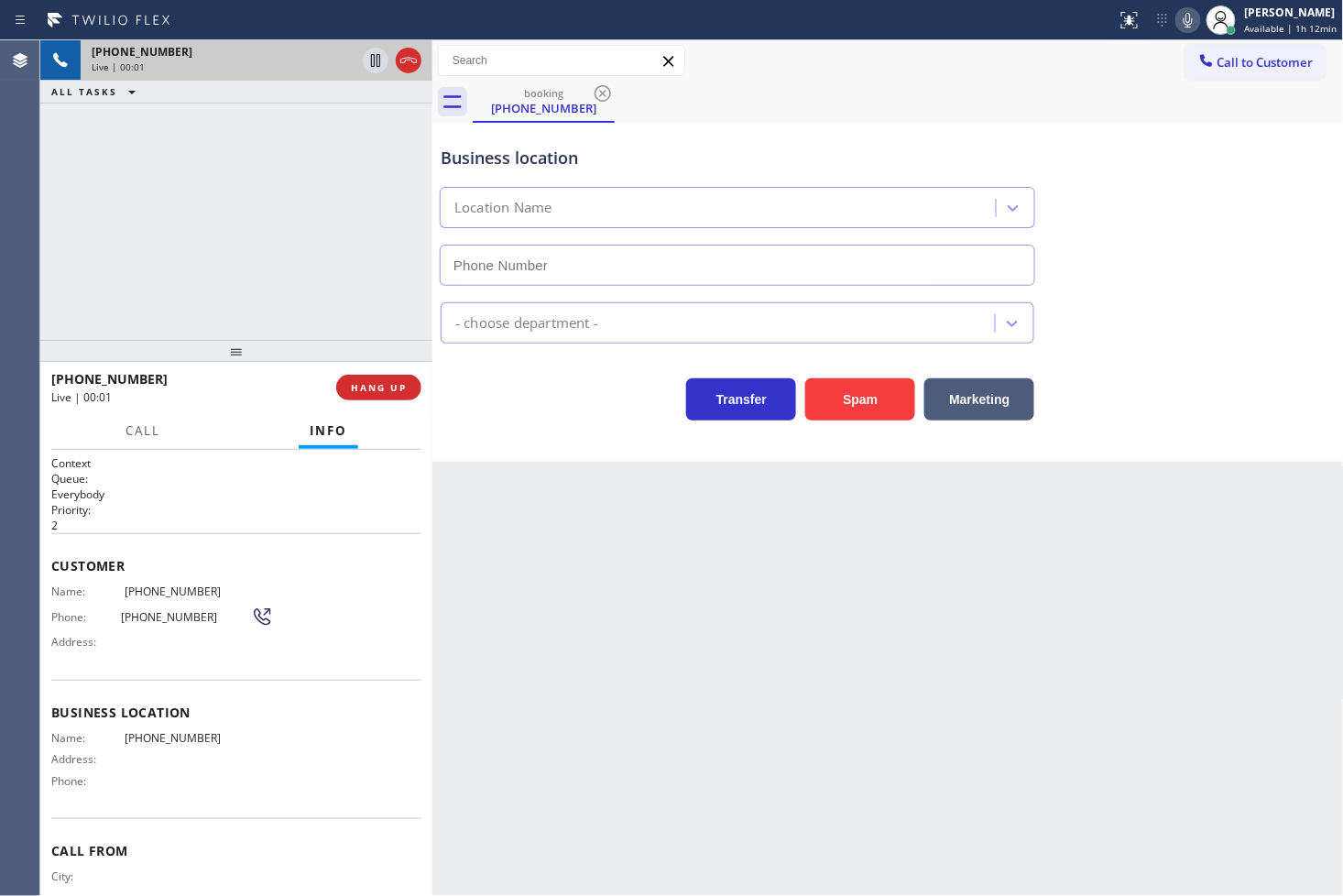
click at [189, 119] on div "+13236210256 Live | 00:01 ALL TASKS ALL TASKS ACTIVE TASKS TASKS IN WRAP UP" at bounding box center [236, 190] width 392 height 299
drag, startPoint x: 702, startPoint y: 528, endPoint x: 628, endPoint y: 517, distance: 74.8
click at [703, 528] on div "Back to Dashboard Change Sender ID Customers Technicians Select a contact Outbo…" at bounding box center [888, 468] width 912 height 855
click at [284, 611] on div "Name: (323) 621-0256 Phone: (323) 621-0256 Address:" at bounding box center [236, 621] width 370 height 72
click at [223, 490] on p "Everybody" at bounding box center [236, 494] width 370 height 16
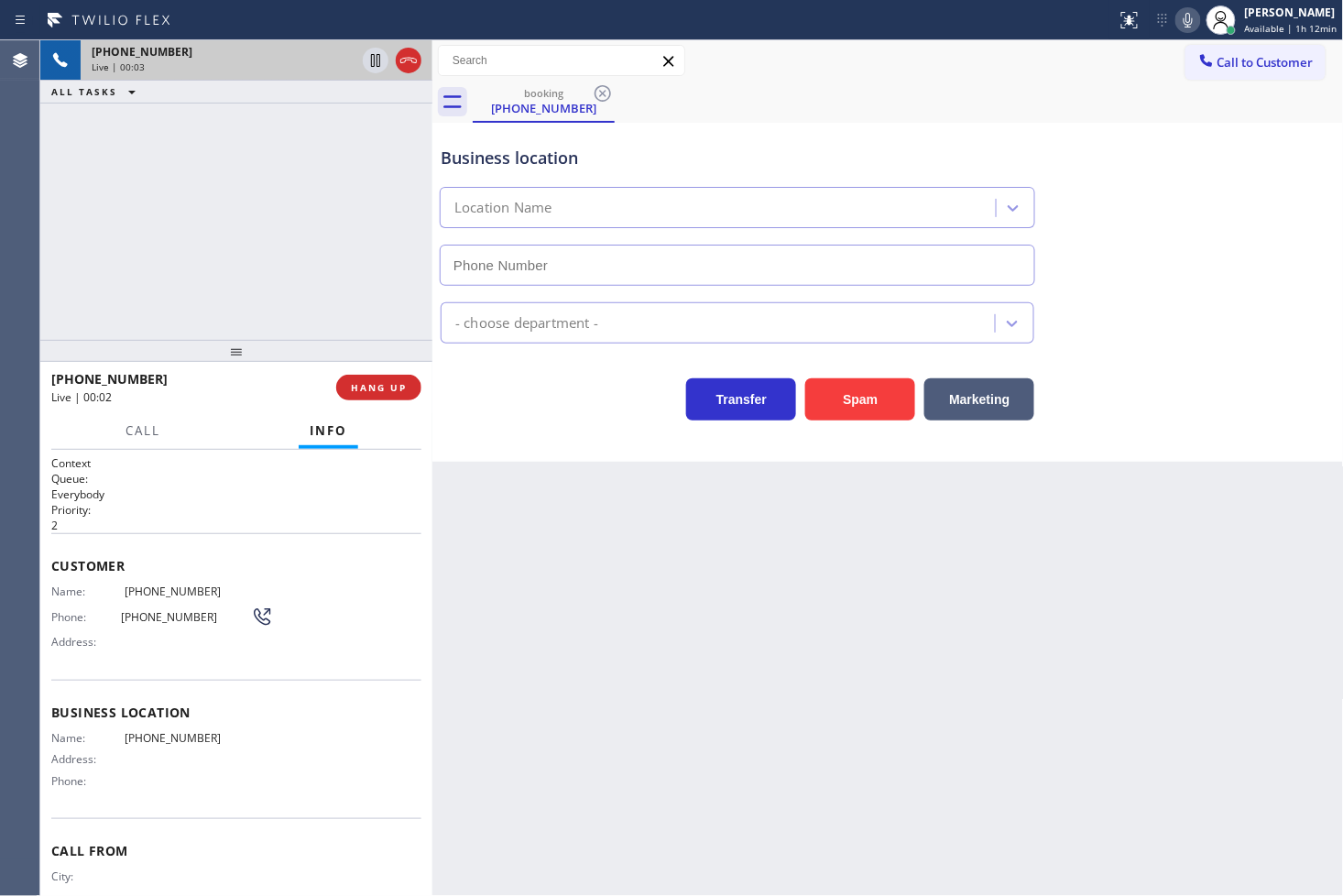
click at [218, 345] on div at bounding box center [236, 351] width 392 height 22
click at [376, 652] on div "Name: (323) 621-0256 Phone: (323) 621-0256 Address:" at bounding box center [236, 621] width 370 height 72
click at [281, 514] on h2 "Priority:" at bounding box center [236, 509] width 370 height 16
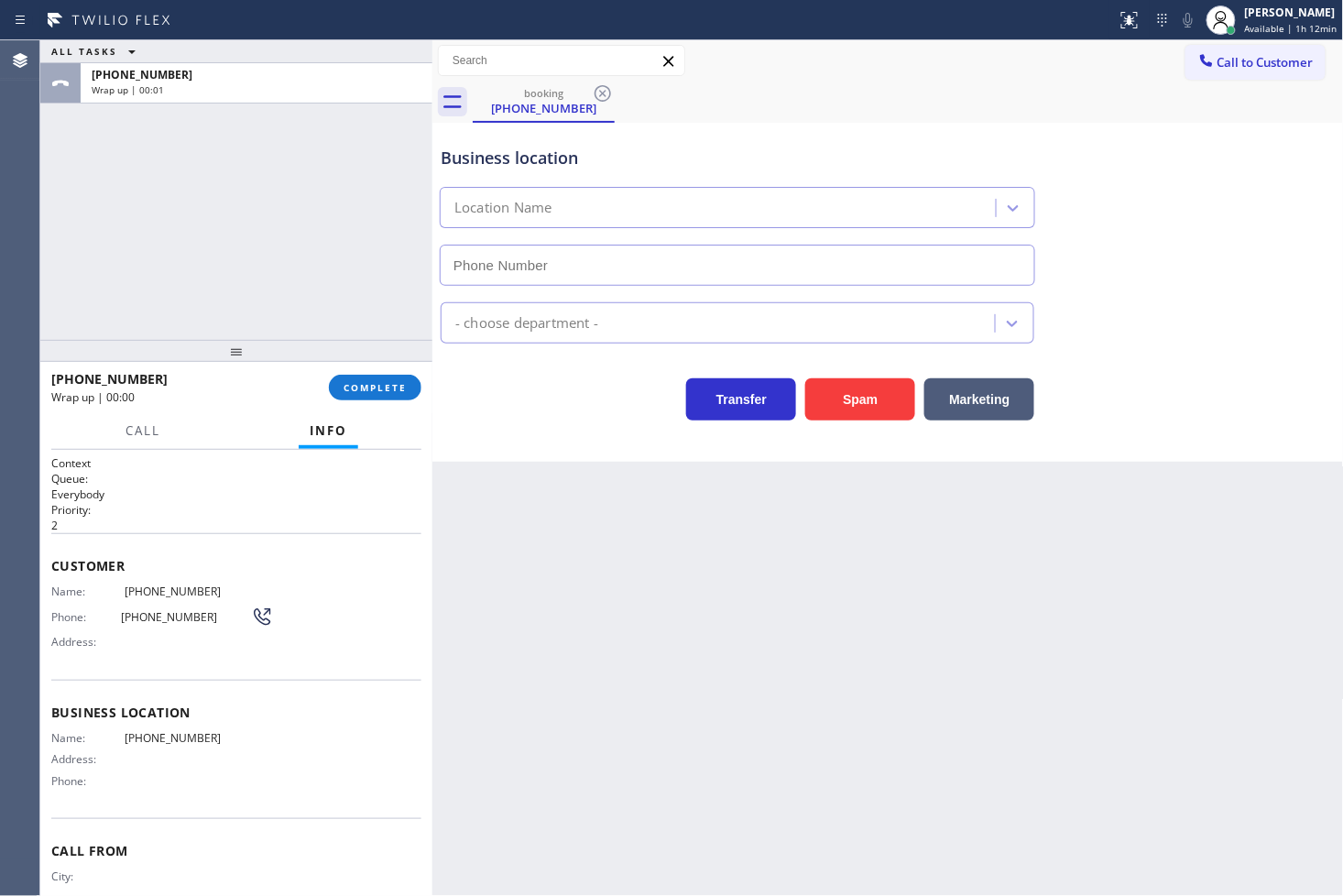
drag, startPoint x: 381, startPoint y: 380, endPoint x: 446, endPoint y: 357, distance: 68.9
click at [381, 381] on span "COMPLETE" at bounding box center [375, 388] width 63 height 13
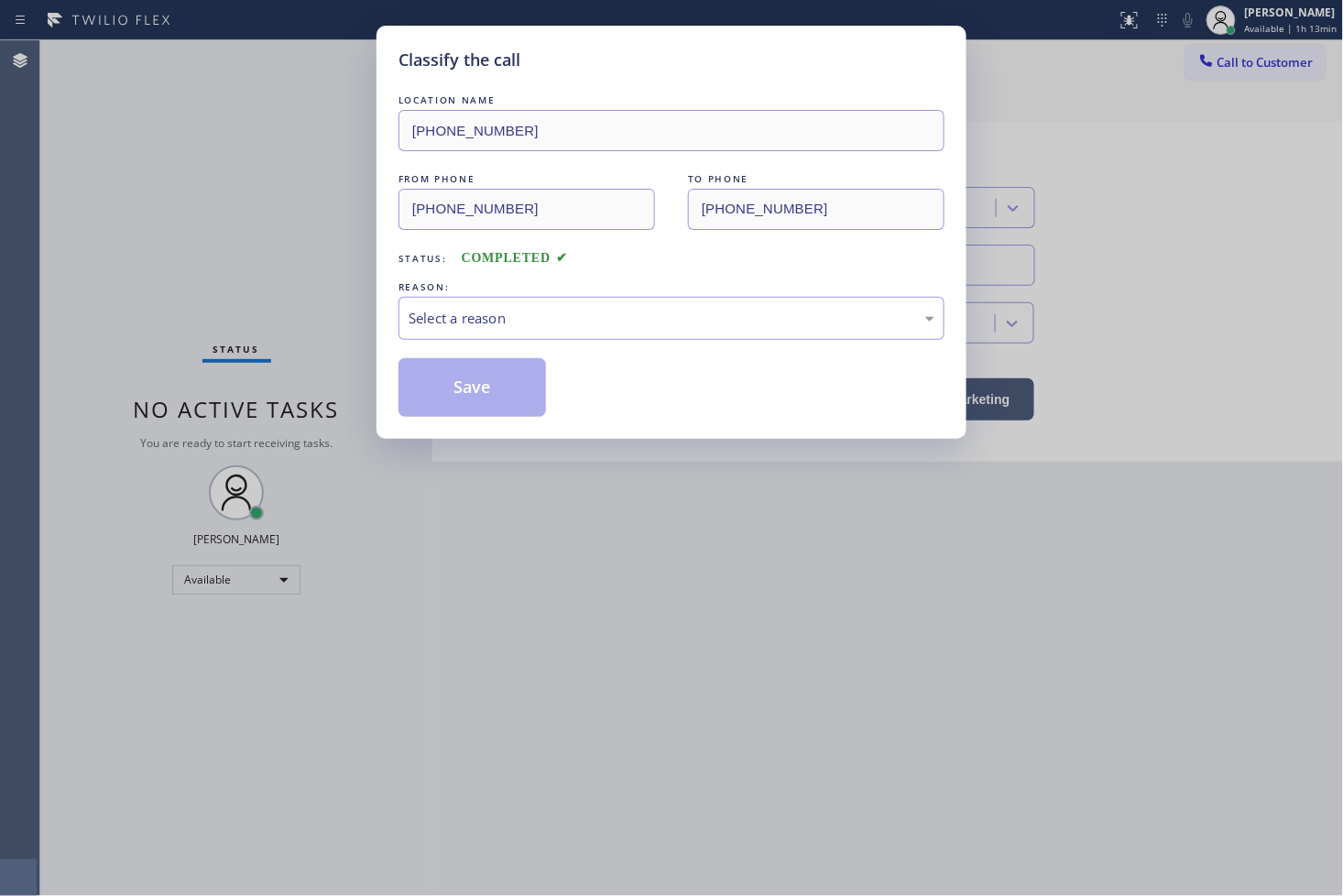
click at [524, 325] on div "Select a reason" at bounding box center [672, 318] width 526 height 21
click at [499, 323] on div "Tech, Unknown/didnt ring" at bounding box center [672, 318] width 526 height 21
click at [507, 380] on button "Save" at bounding box center [472, 387] width 148 height 59
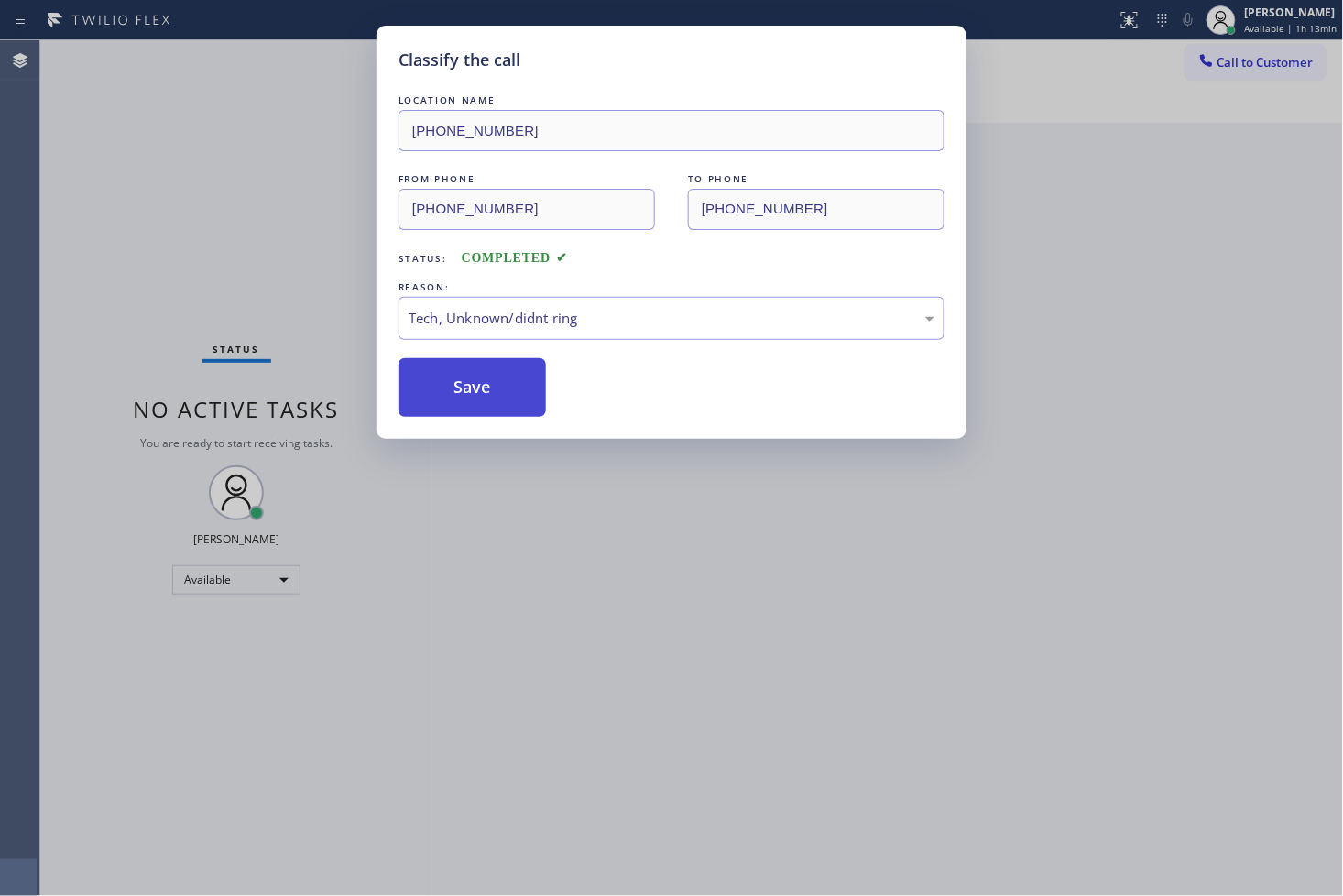
click at [507, 380] on button "Save" at bounding box center [472, 387] width 148 height 59
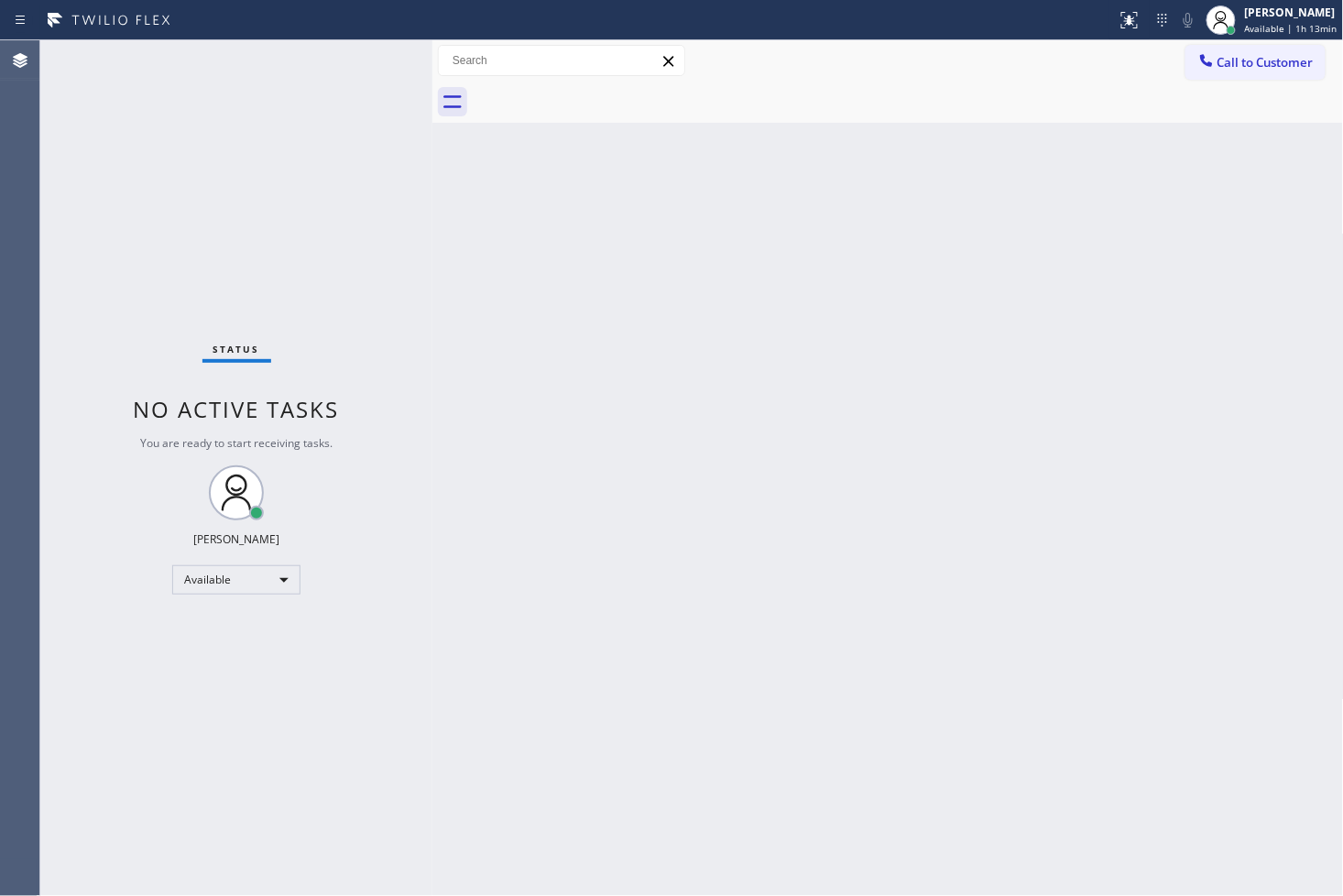
click at [333, 100] on div "Status No active tasks You are ready to start receiving tasks. [PERSON_NAME]" at bounding box center [236, 468] width 392 height 855
click at [349, 58] on div "Status No active tasks You are ready to start receiving tasks. [PERSON_NAME]" at bounding box center [236, 468] width 392 height 855
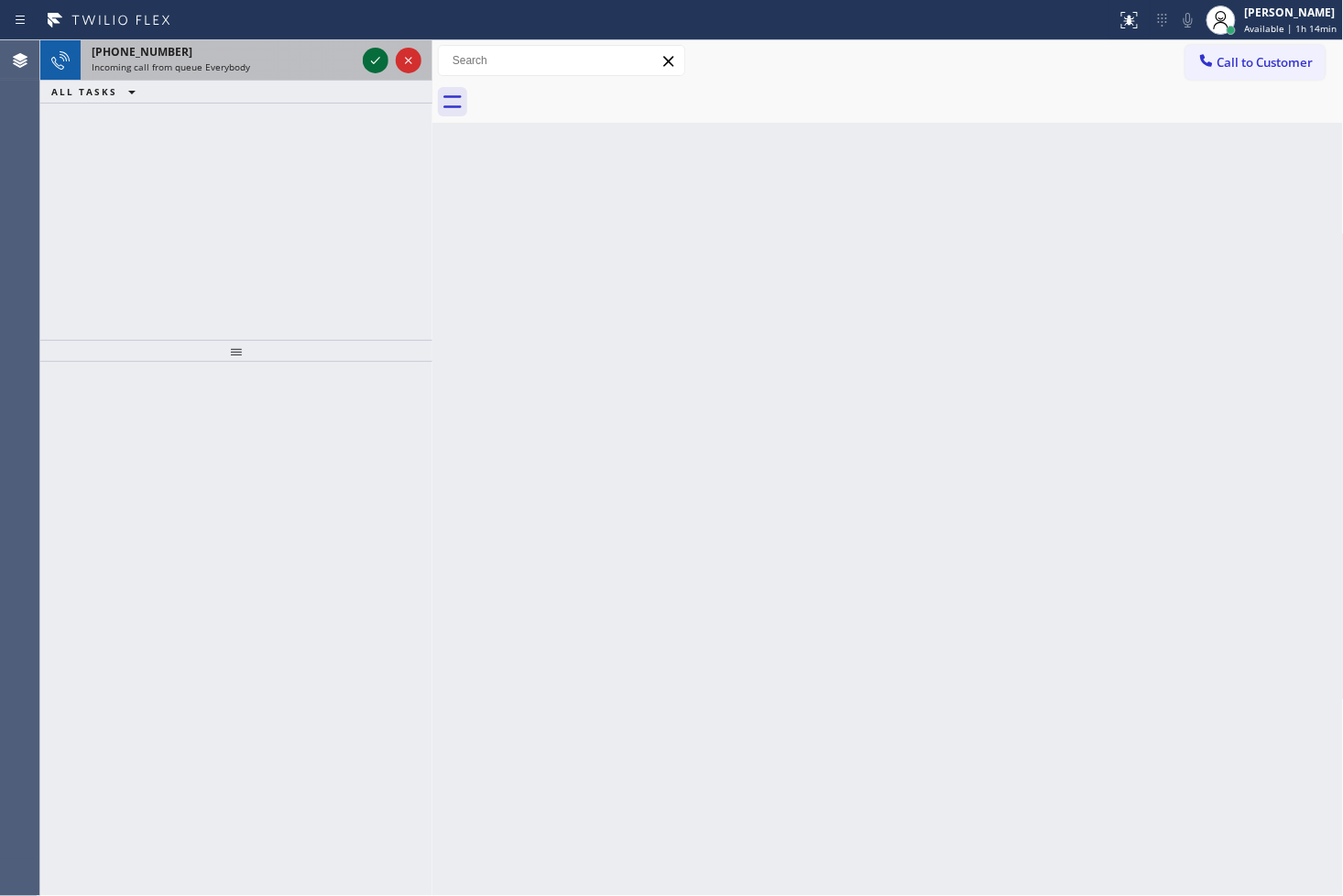
click at [376, 59] on icon at bounding box center [375, 60] width 22 height 22
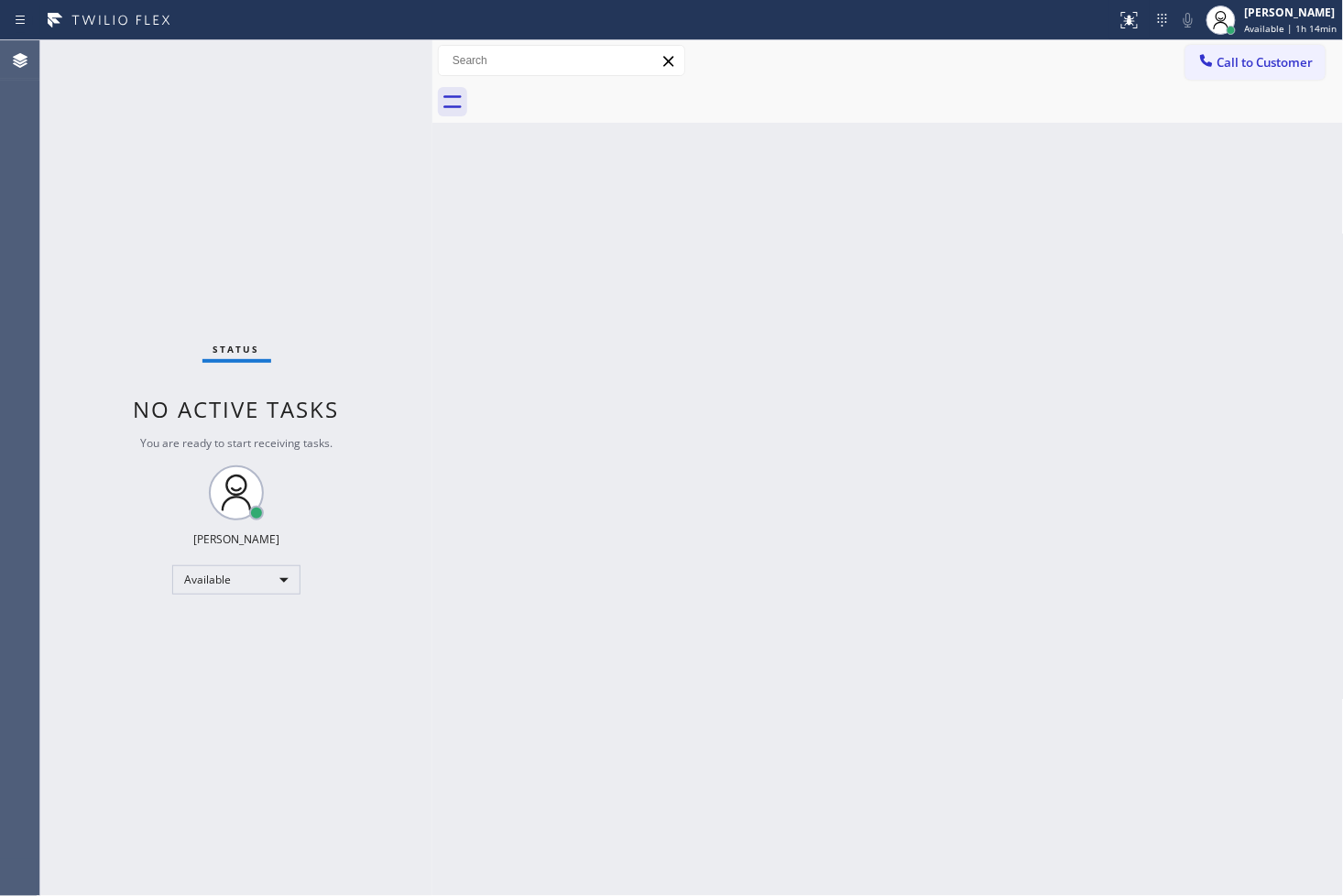
click at [376, 59] on div "Status No active tasks You are ready to start receiving tasks. [PERSON_NAME]" at bounding box center [236, 468] width 392 height 855
click at [1131, 11] on div at bounding box center [1137, 13] width 11 height 11
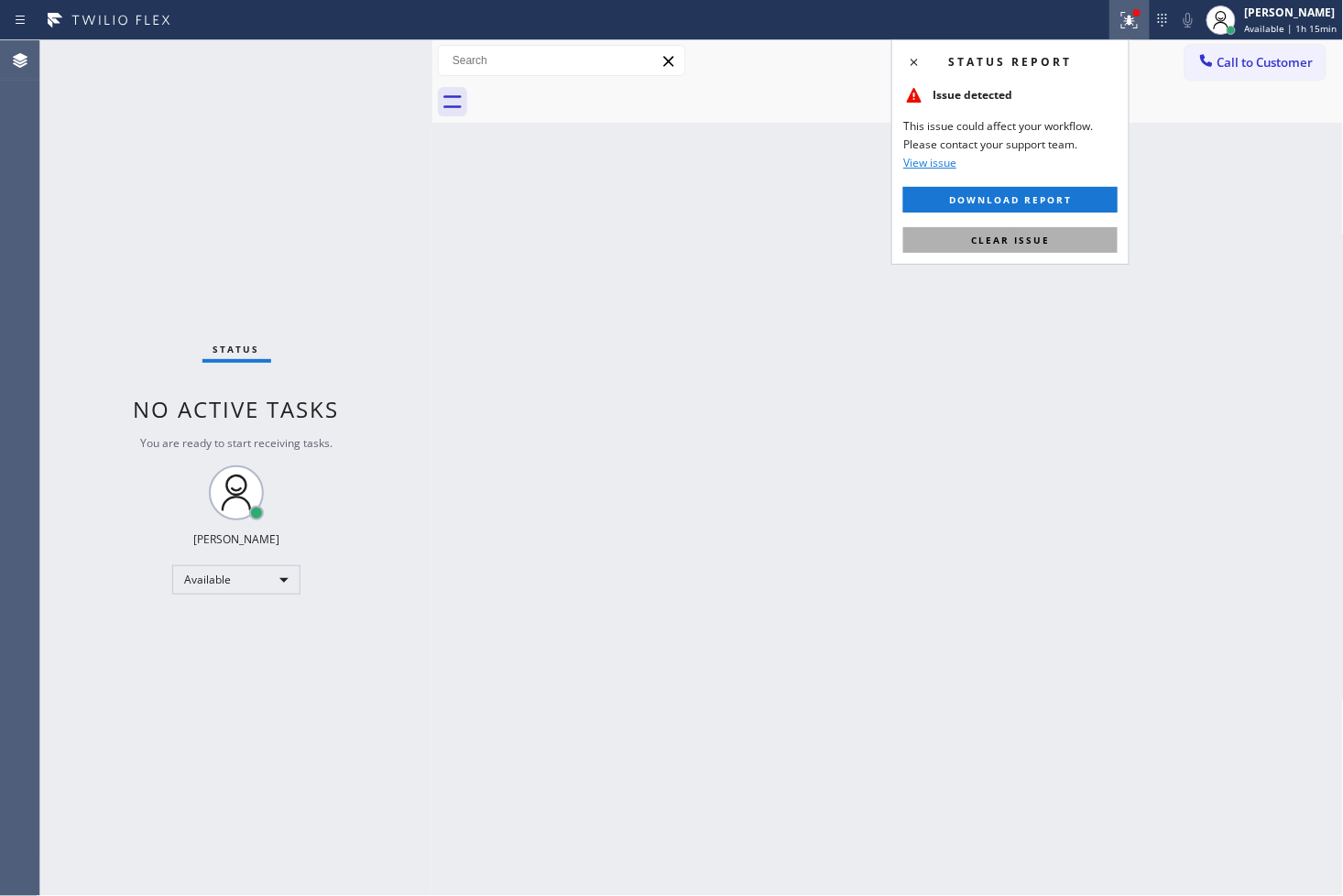
click at [1060, 235] on button "Clear issue" at bounding box center [1010, 240] width 215 height 26
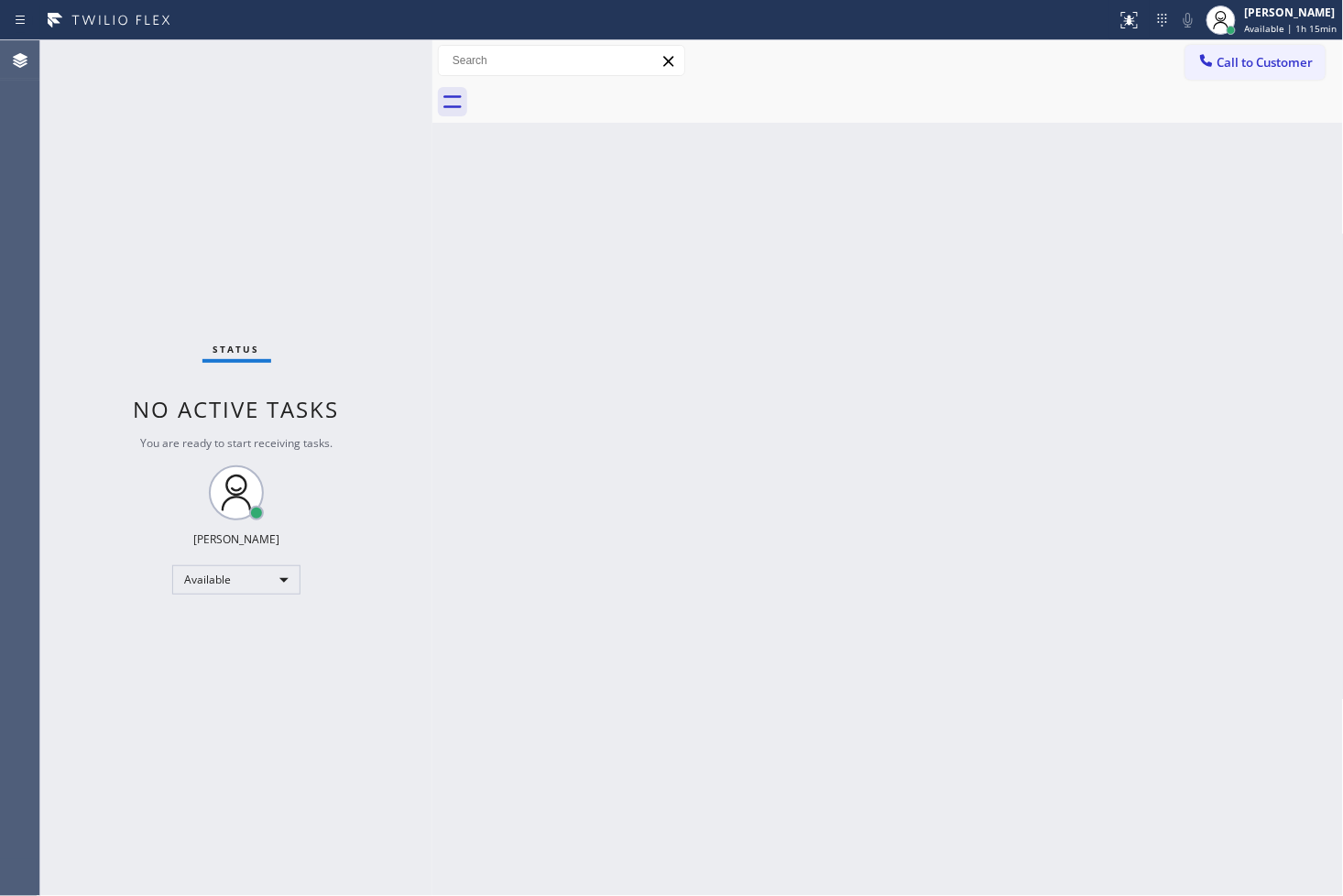
drag, startPoint x: 355, startPoint y: 253, endPoint x: 366, endPoint y: 238, distance: 18.6
click at [358, 251] on div "Status No active tasks You are ready to start receiving tasks. [PERSON_NAME]" at bounding box center [236, 468] width 392 height 855
click at [374, 65] on div "Status No active tasks You are ready to start receiving tasks. [PERSON_NAME]" at bounding box center [236, 468] width 392 height 855
click at [374, 61] on div "Status No active tasks You are ready to start receiving tasks. [PERSON_NAME]" at bounding box center [236, 468] width 392 height 855
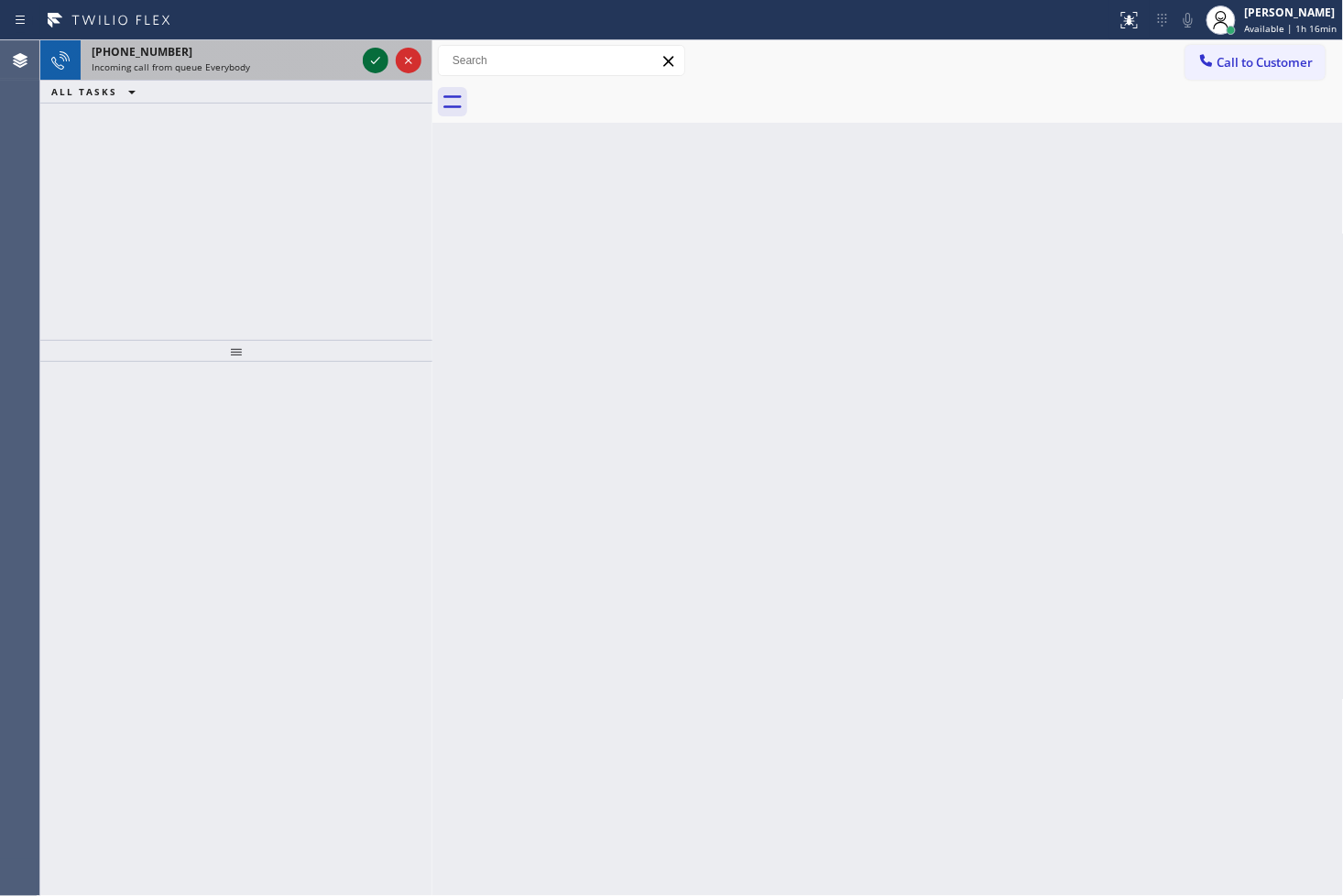
click at [374, 61] on icon at bounding box center [375, 60] width 9 height 7
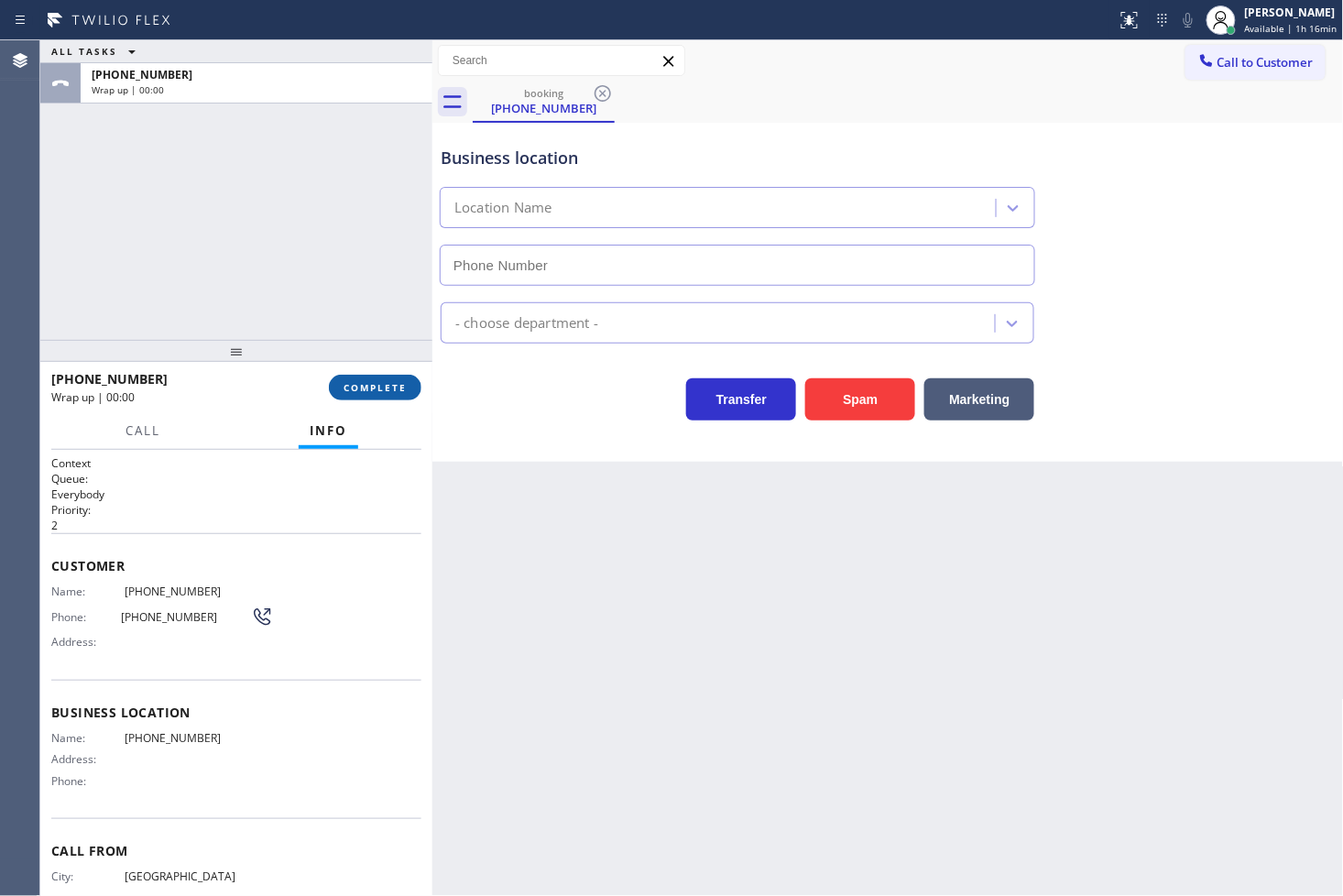
click at [376, 376] on button "COMPLETE" at bounding box center [375, 388] width 93 height 26
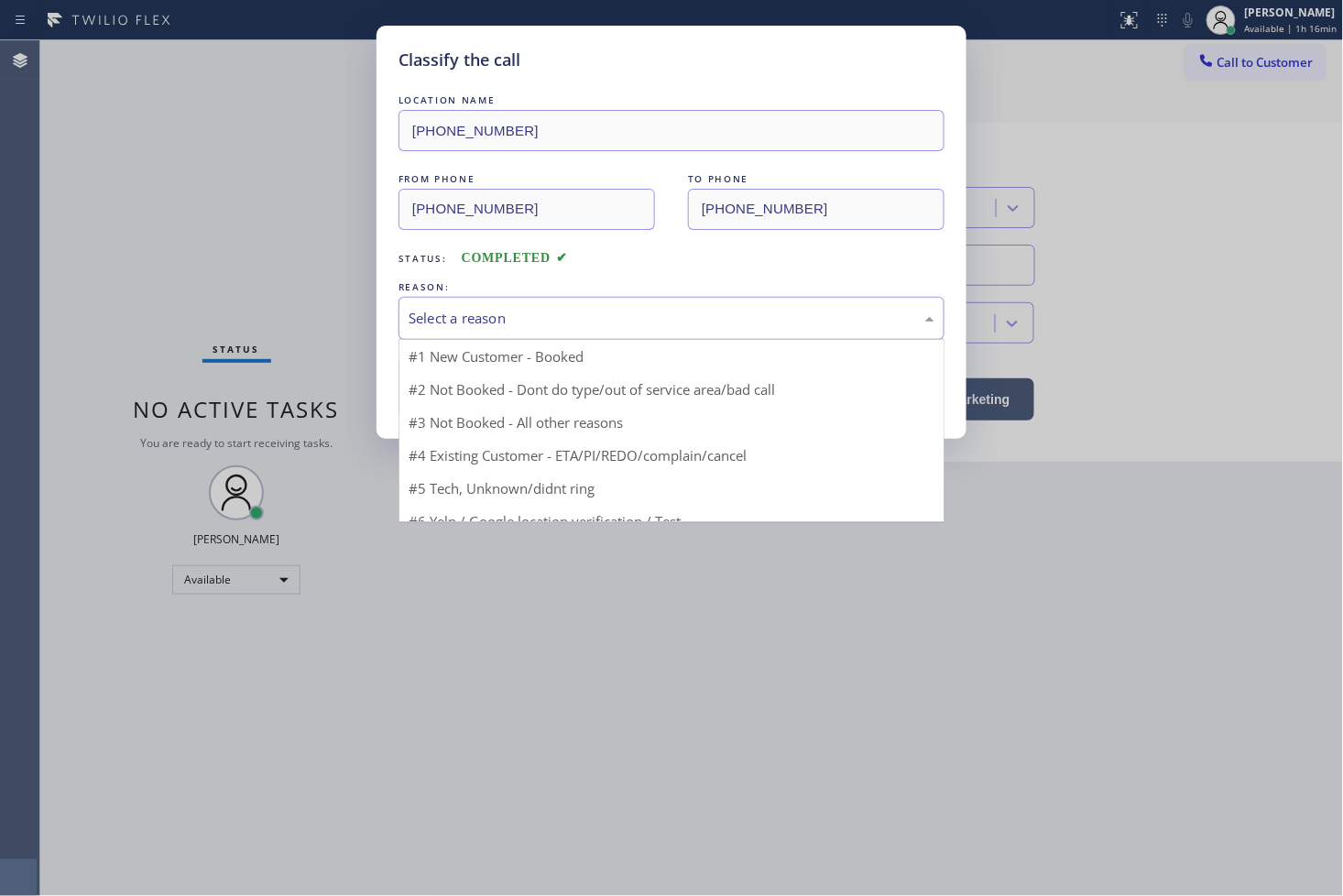
click at [590, 312] on div "Select a reason" at bounding box center [672, 318] width 526 height 21
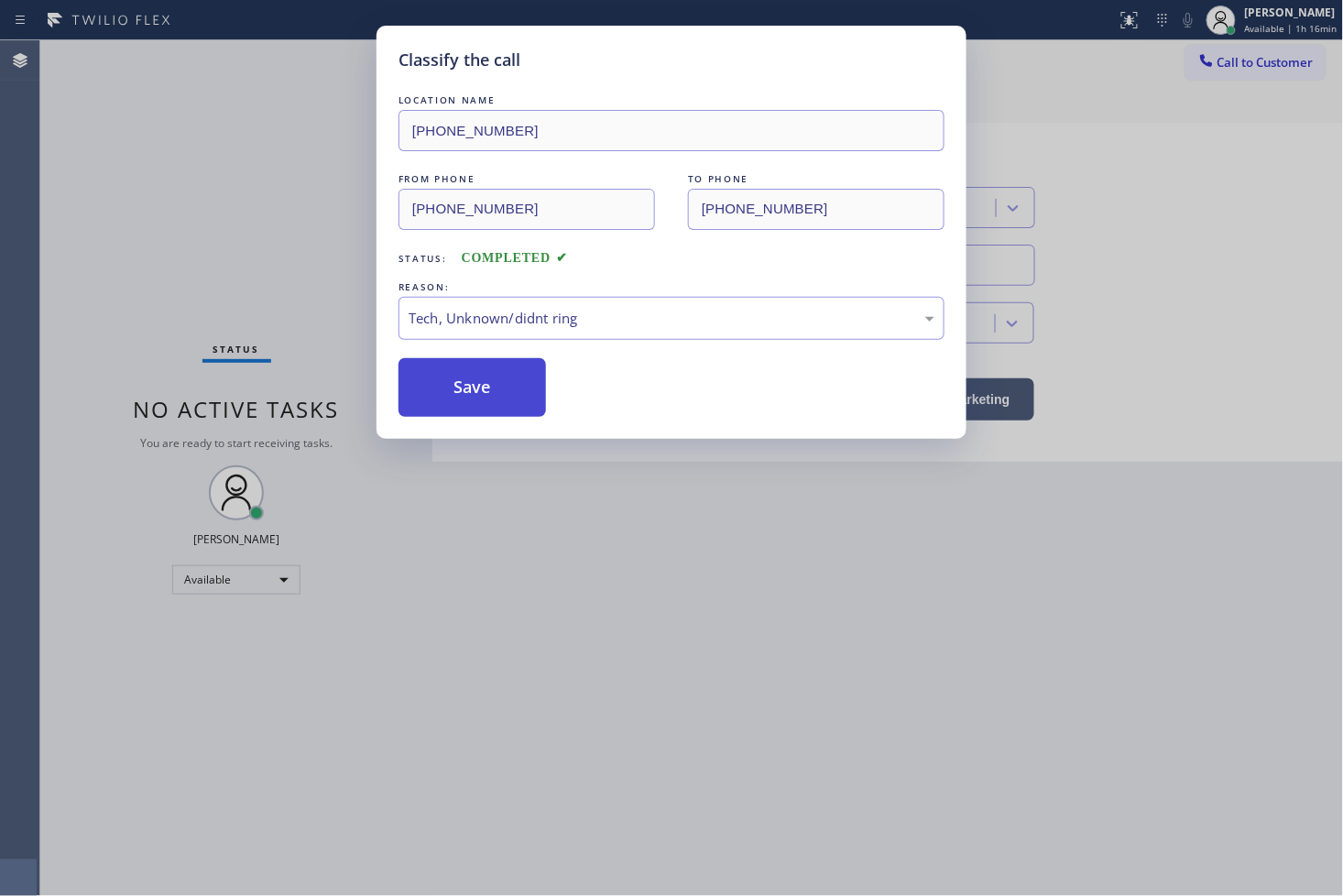
click at [509, 390] on button "Save" at bounding box center [472, 387] width 148 height 59
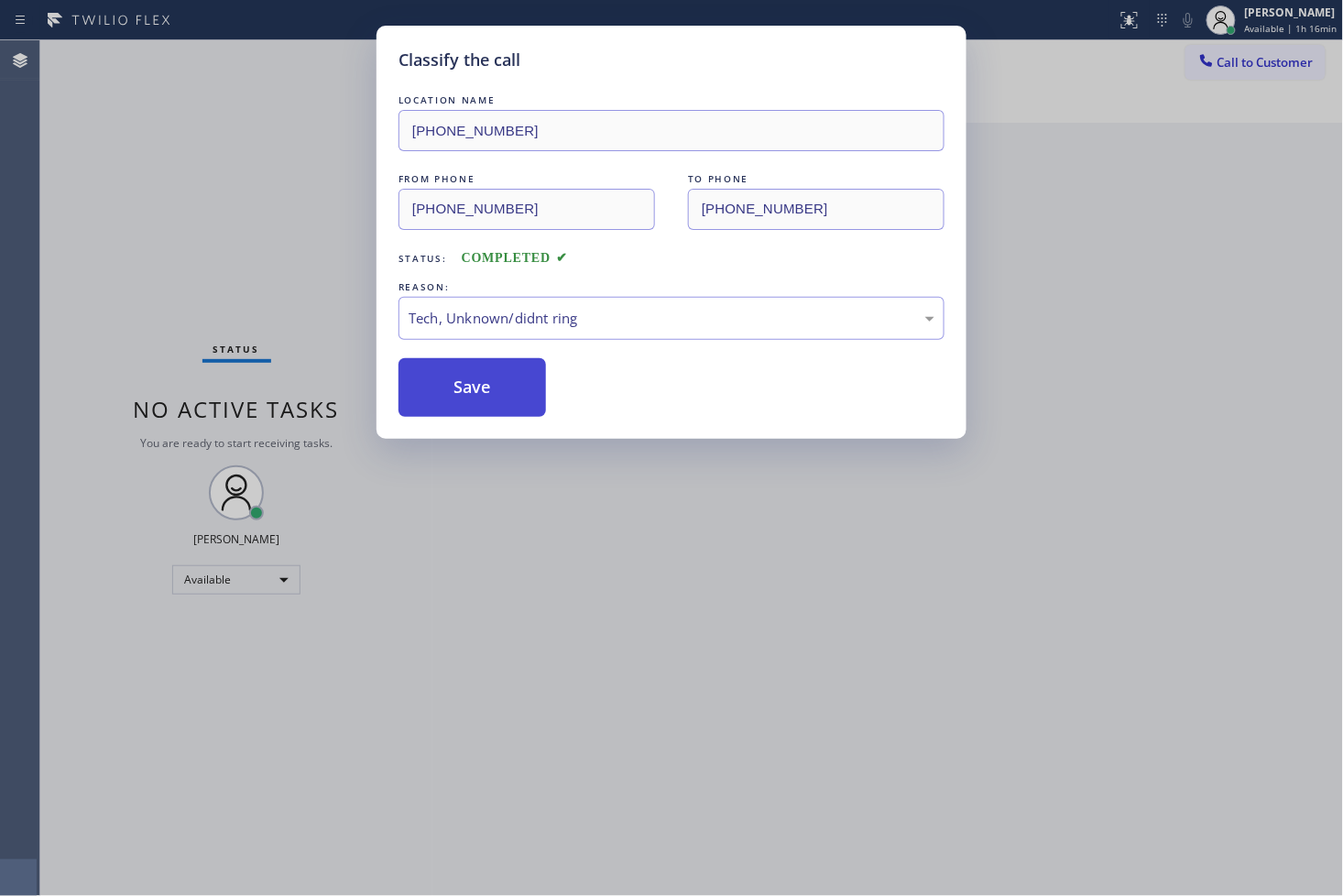
click at [509, 390] on button "Save" at bounding box center [472, 387] width 148 height 59
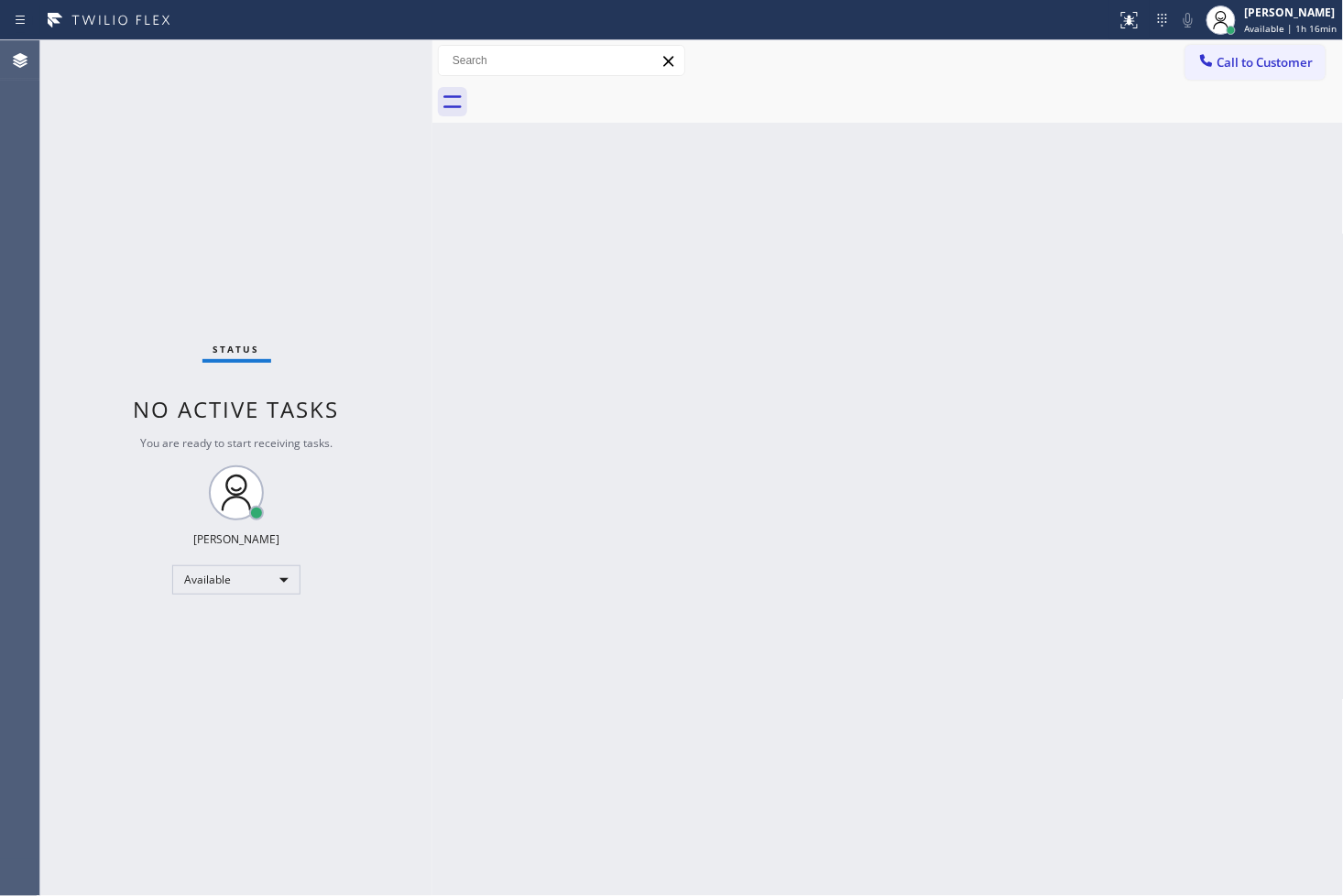
drag, startPoint x: 354, startPoint y: 203, endPoint x: 370, endPoint y: 110, distance: 94.4
click at [352, 194] on div "Status No active tasks You are ready to start receiving tasks. [PERSON_NAME]" at bounding box center [236, 468] width 392 height 855
click at [380, 59] on div "Status No active tasks You are ready to start receiving tasks. [PERSON_NAME]" at bounding box center [236, 468] width 392 height 855
click at [378, 41] on div "Status report No issues detected If you experience an issue, please download th…" at bounding box center [671, 448] width 1343 height 896
click at [364, 71] on div "Status No active tasks You are ready to start receiving tasks. [PERSON_NAME]" at bounding box center [236, 468] width 392 height 855
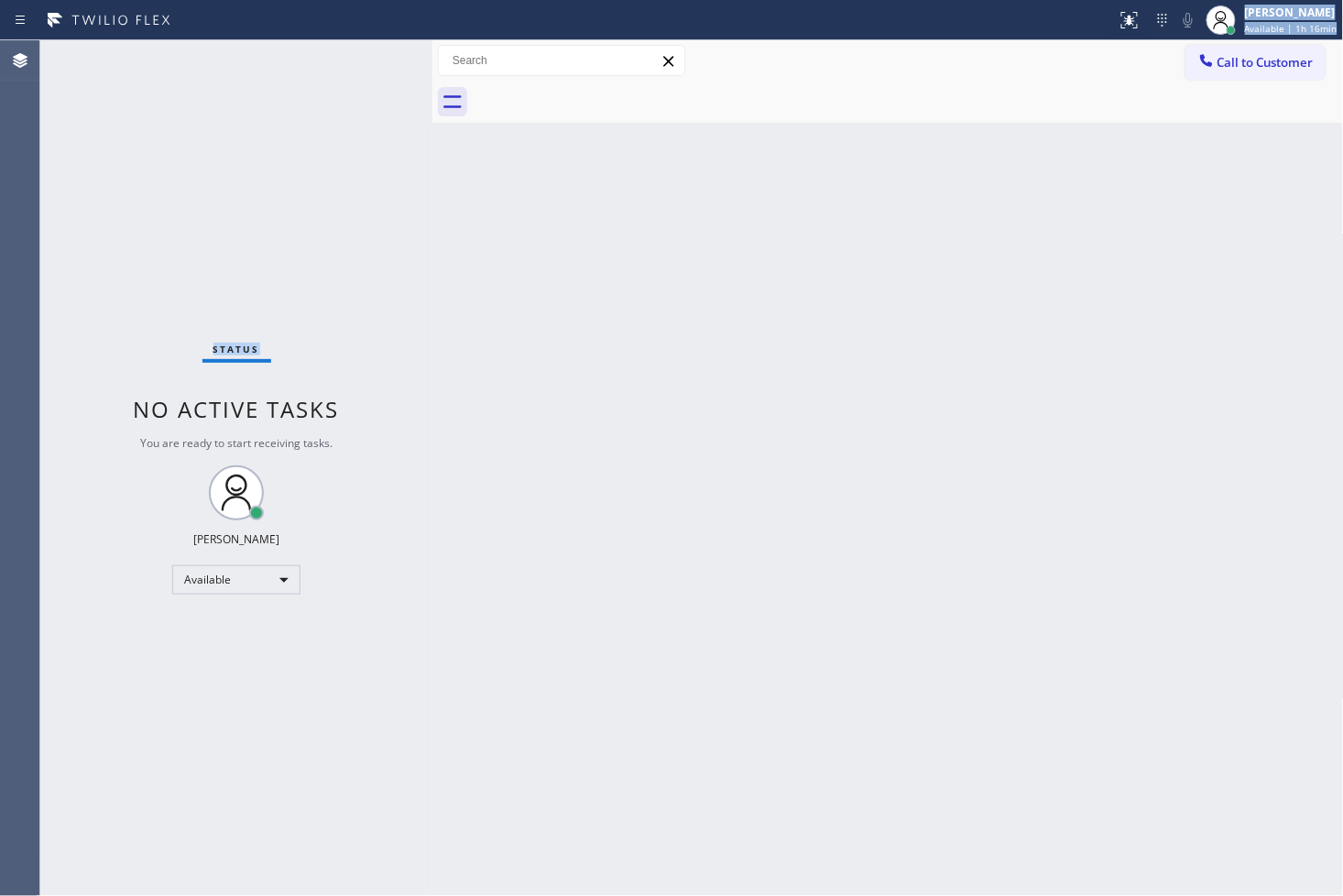
click at [364, 71] on div "Status No active tasks You are ready to start receiving tasks. [PERSON_NAME]" at bounding box center [236, 468] width 392 height 855
click at [336, 240] on div "Status No active tasks You are ready to start receiving tasks. [PERSON_NAME]" at bounding box center [236, 468] width 392 height 855
click at [234, 394] on span "No active tasks" at bounding box center [237, 409] width 206 height 31
click at [363, 57] on div "Status No active tasks You are ready to start receiving tasks. [PERSON_NAME]" at bounding box center [236, 468] width 392 height 855
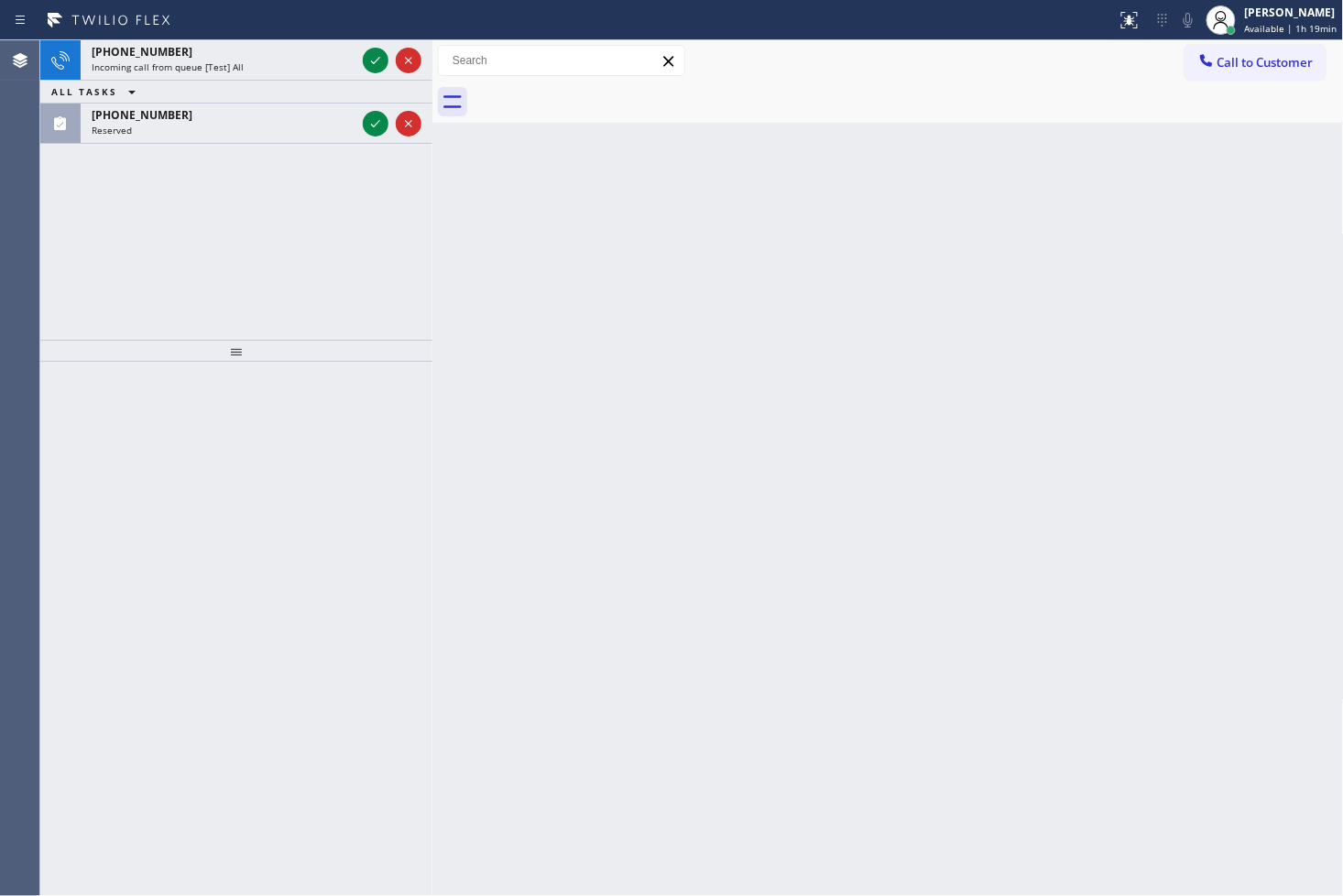
click at [354, 68] on div "Incoming call from queue [Test] All" at bounding box center [224, 67] width 264 height 13
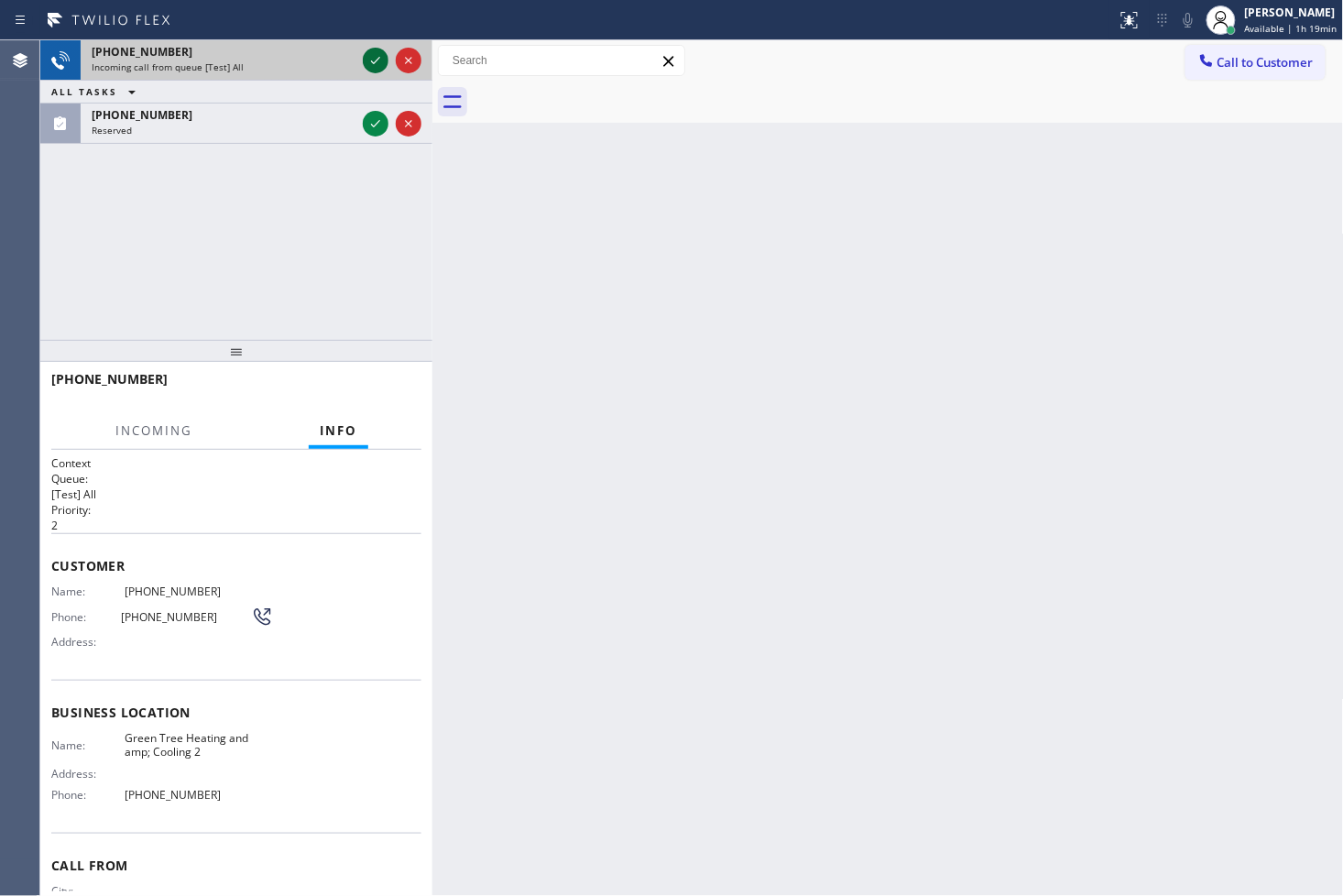
click at [379, 62] on icon at bounding box center [375, 60] width 22 height 22
click at [371, 75] on div at bounding box center [391, 59] width 66 height 40
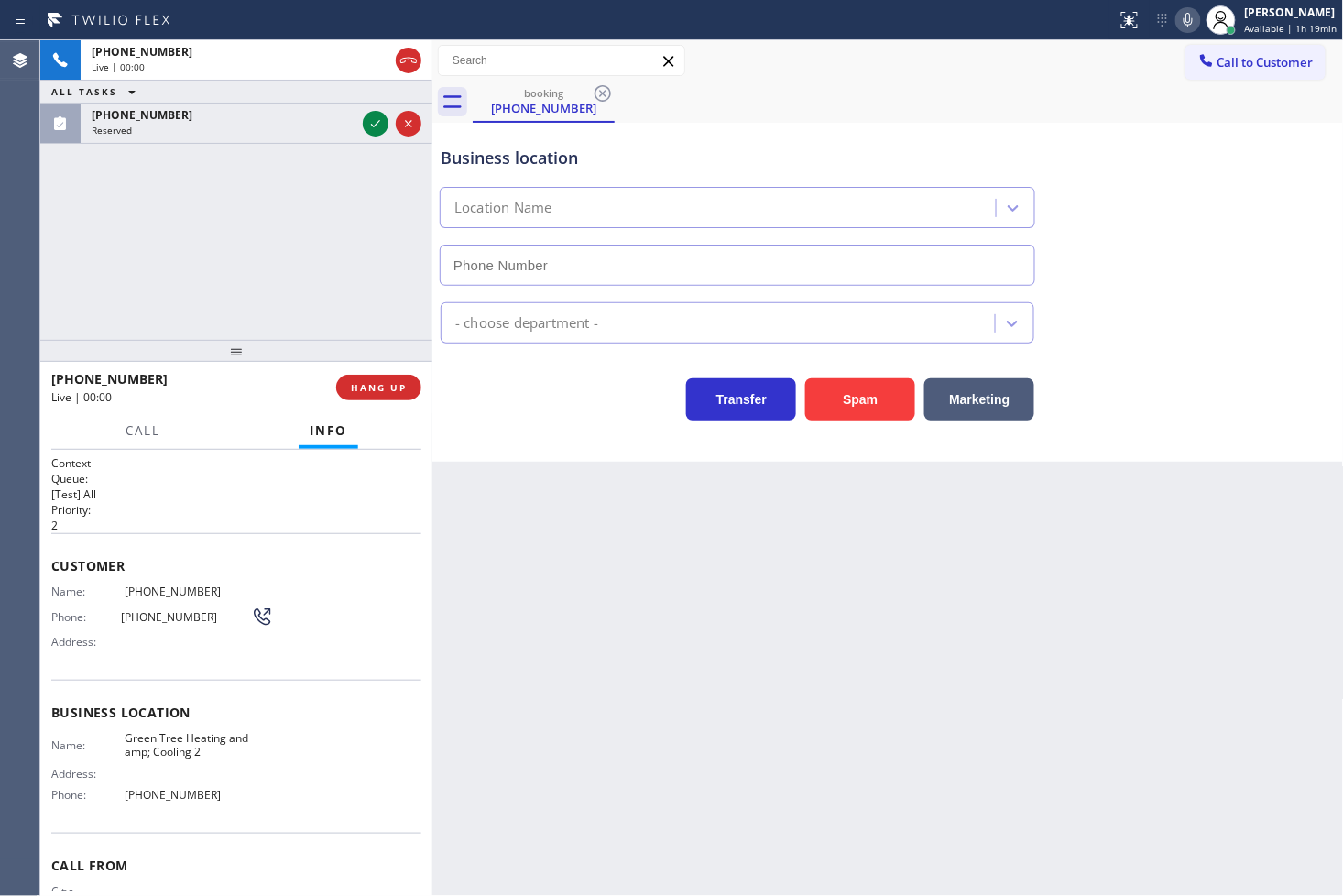
type input "[PHONE_NUMBER]"
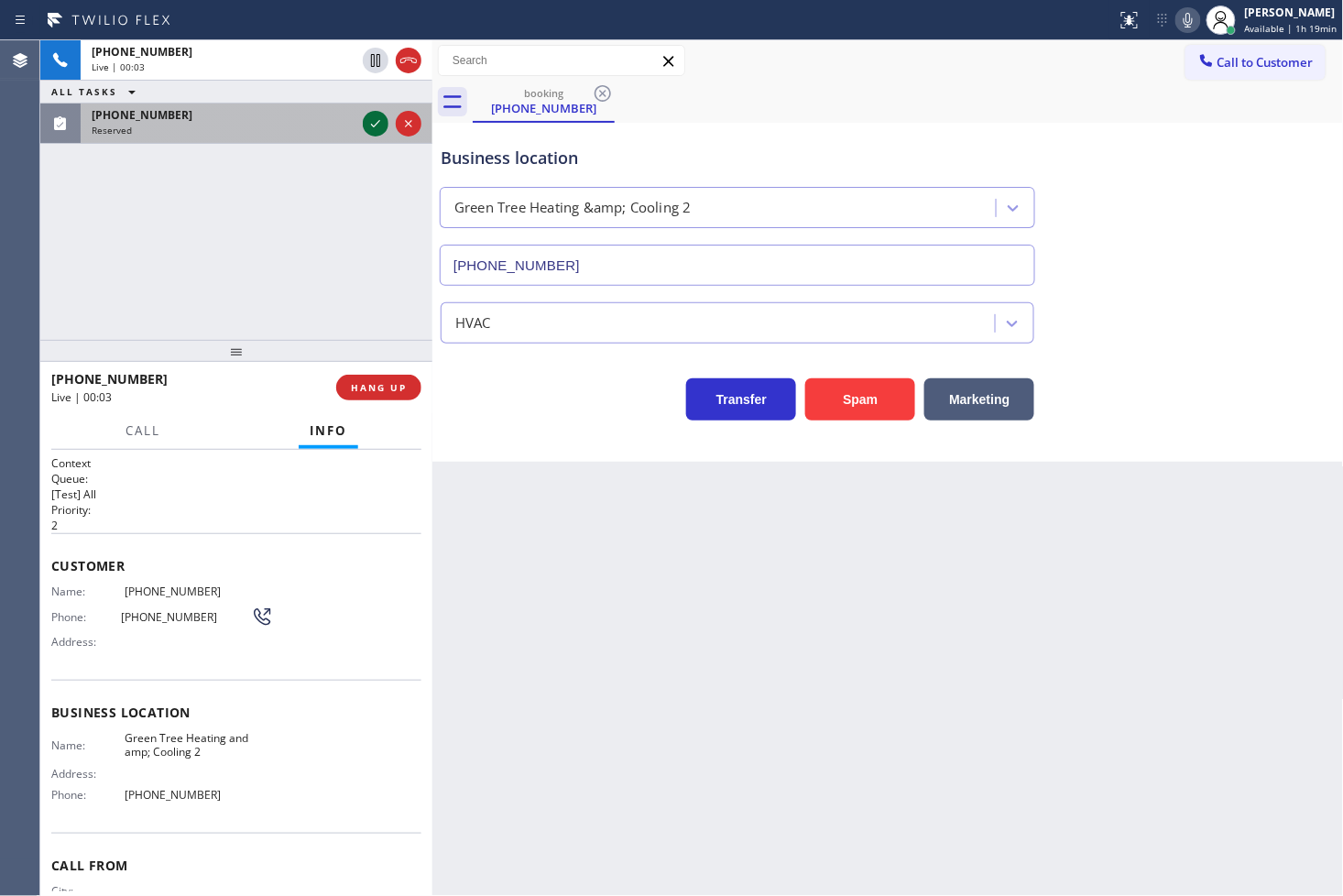
click at [373, 128] on icon at bounding box center [375, 124] width 22 height 22
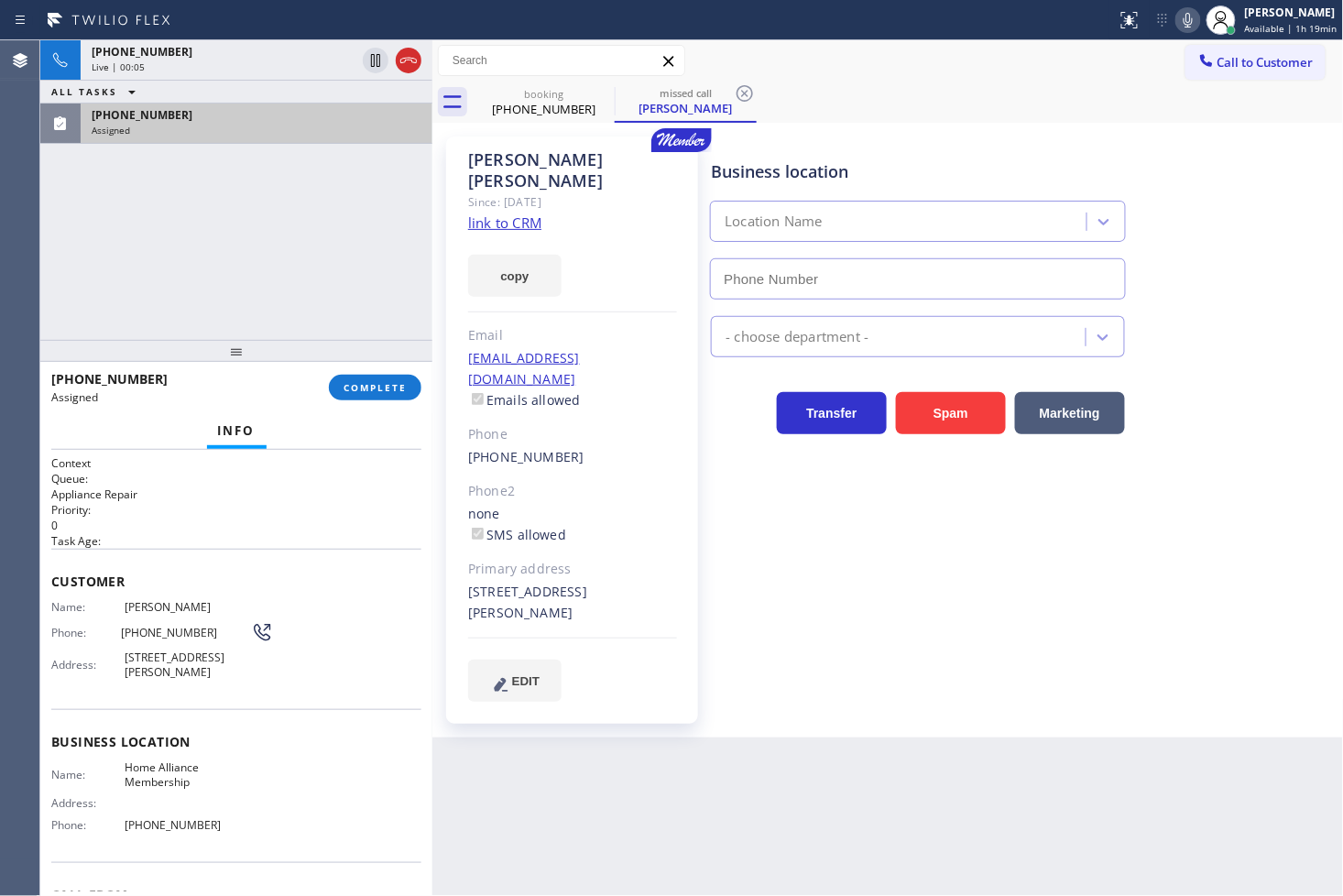
type input "[PHONE_NUMBER]"
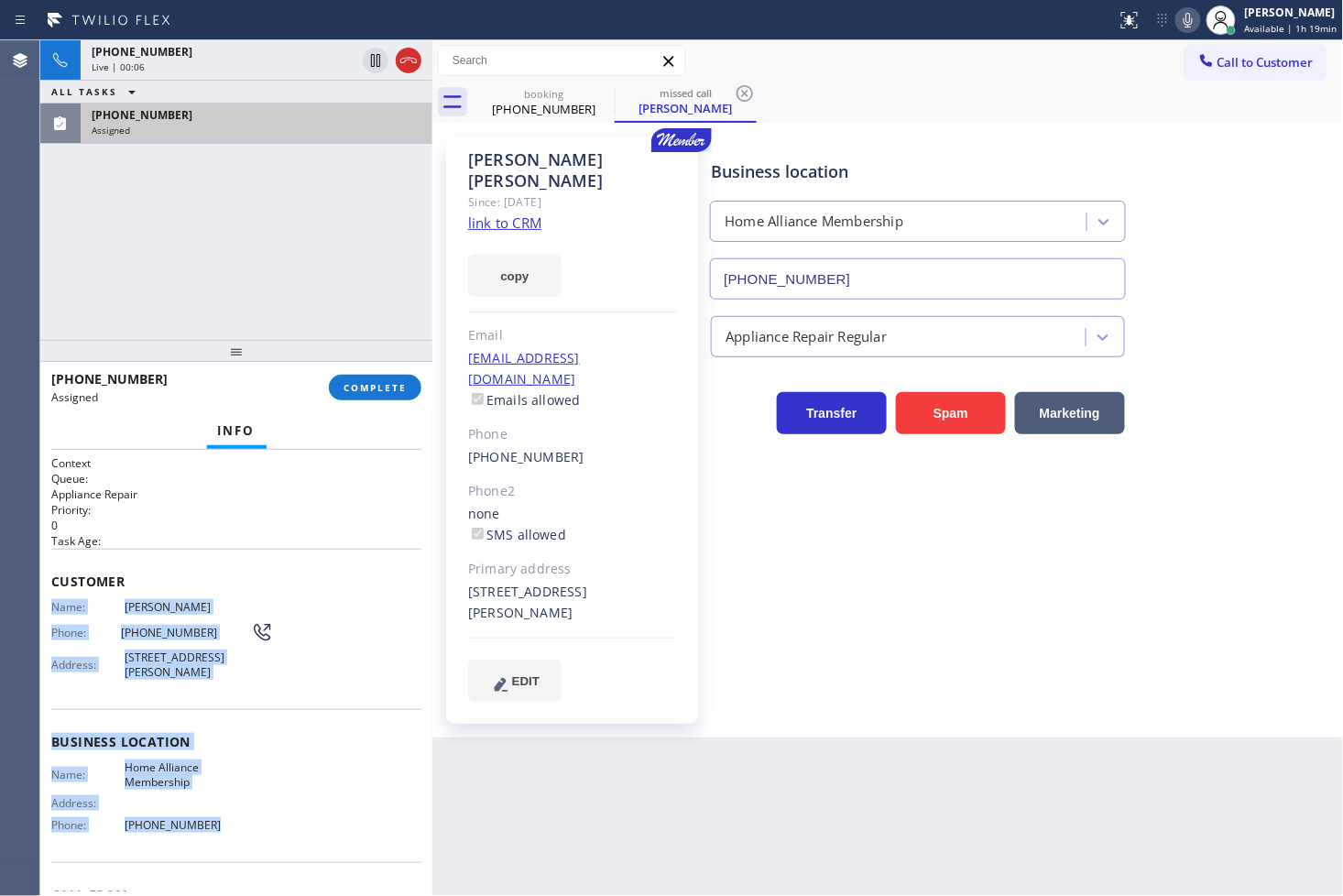
drag, startPoint x: 49, startPoint y: 604, endPoint x: 233, endPoint y: 817, distance: 281.5
click at [233, 817] on div "Context Queue: Appliance Repair Priority: 0 Task Age: Customer Name: Lance Gord…" at bounding box center [236, 673] width 392 height 447
copy div "Name: Lance Gordon Phone: (818) 652-9312 Address: 4715 Caritina Dr, Los Angeles…"
click at [355, 390] on span "COMPLETE" at bounding box center [375, 388] width 63 height 13
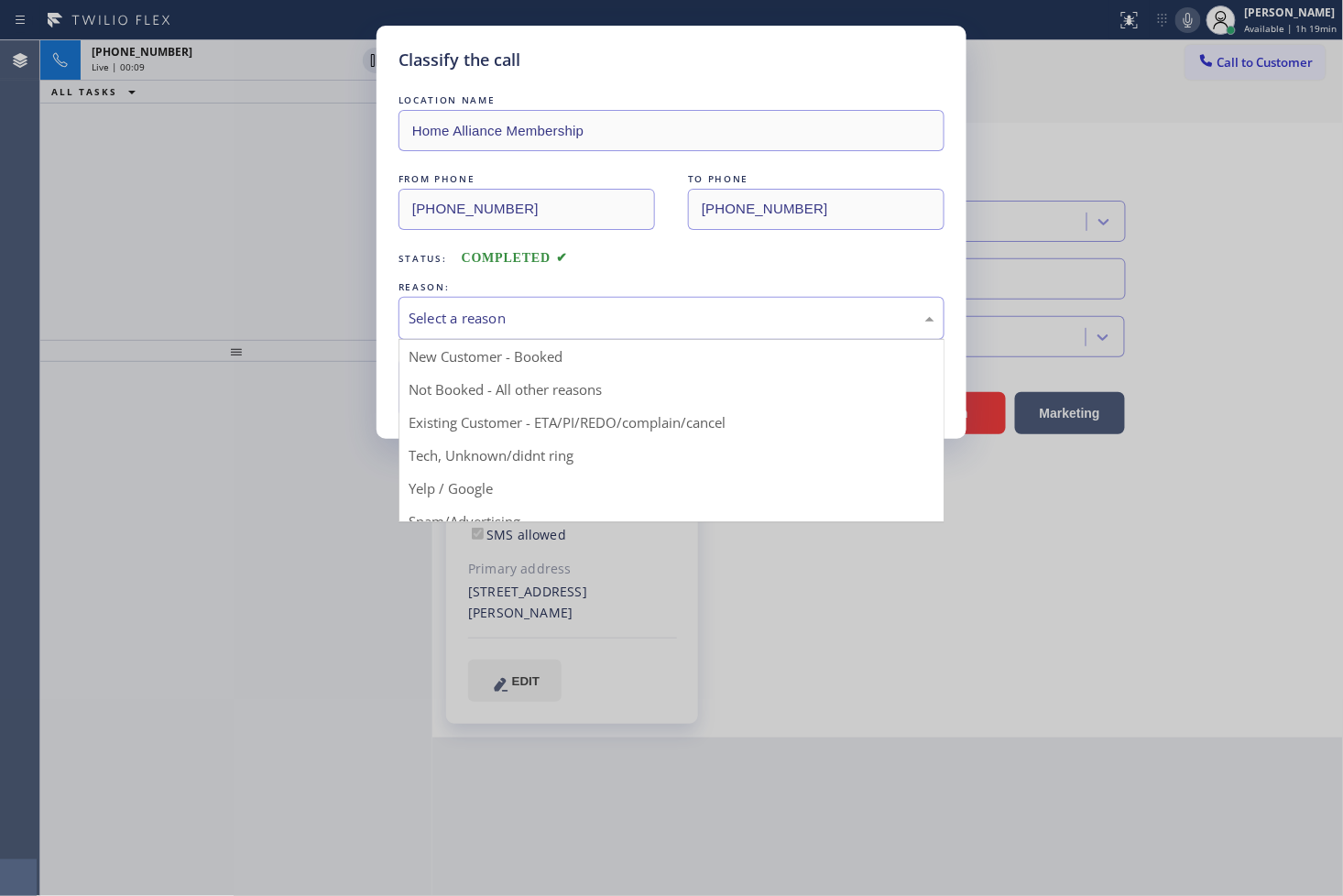
click at [546, 333] on div "Select a reason" at bounding box center [671, 318] width 546 height 43
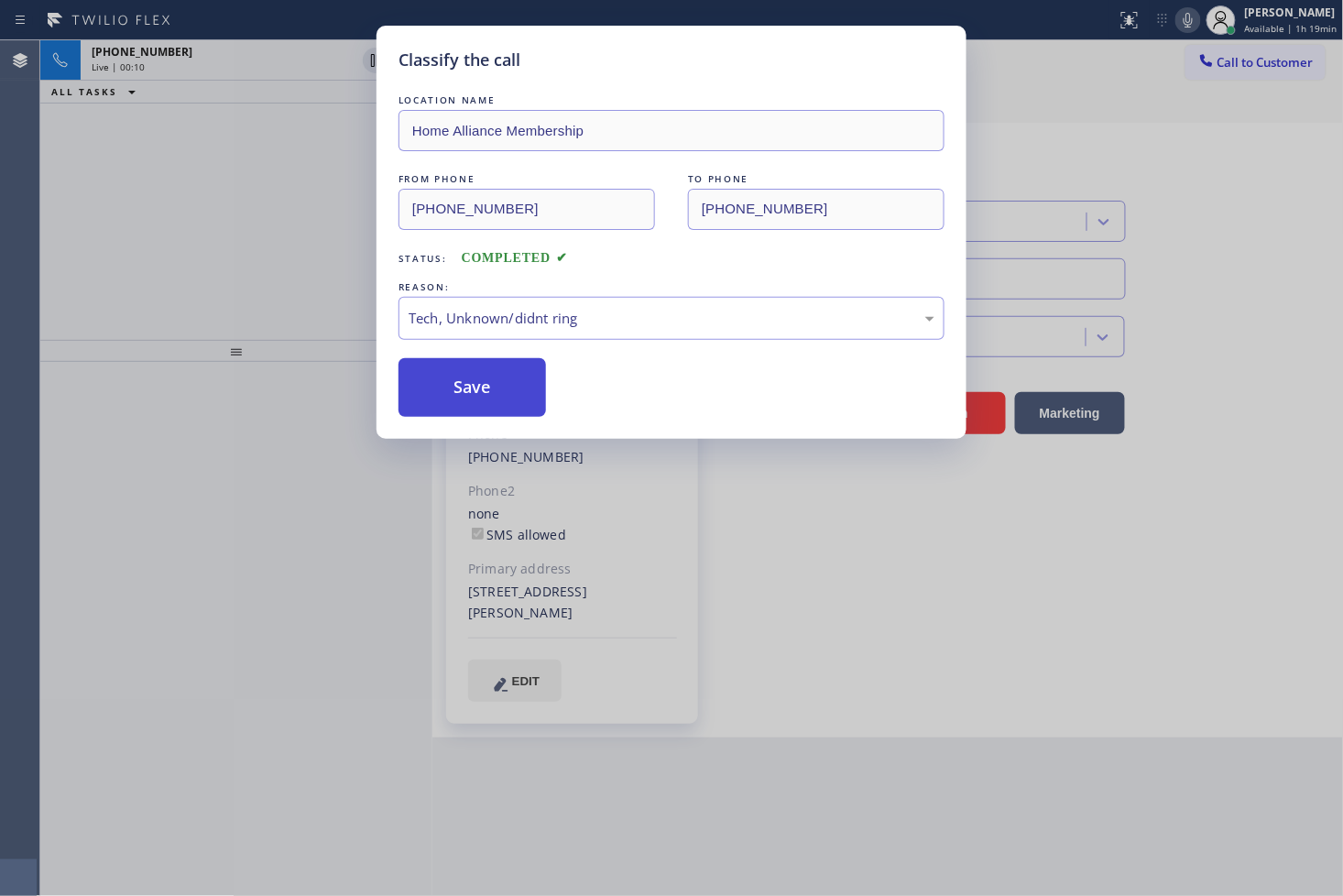
click at [496, 381] on button "Save" at bounding box center [472, 387] width 148 height 59
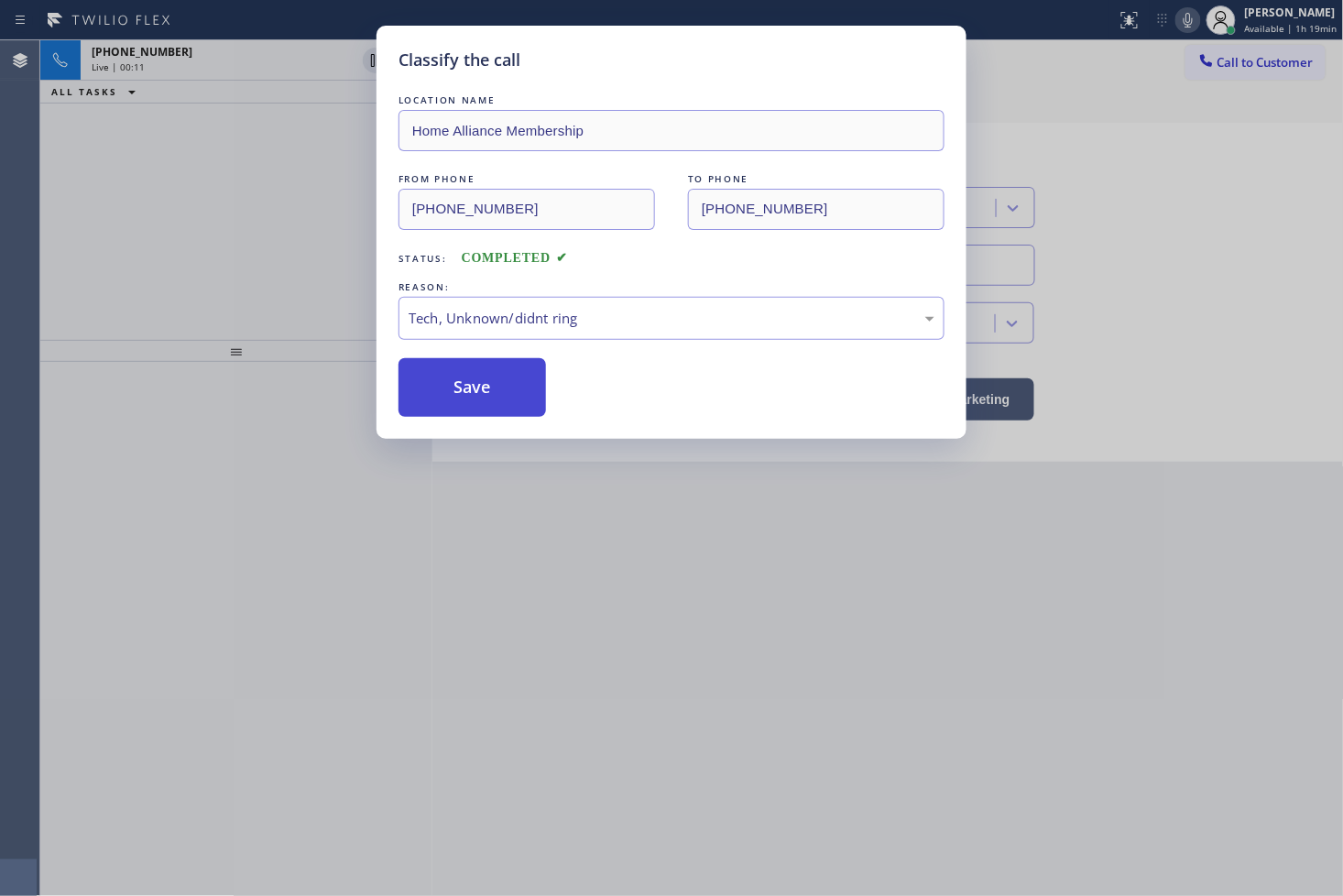
click at [496, 381] on button "Save" at bounding box center [472, 387] width 148 height 59
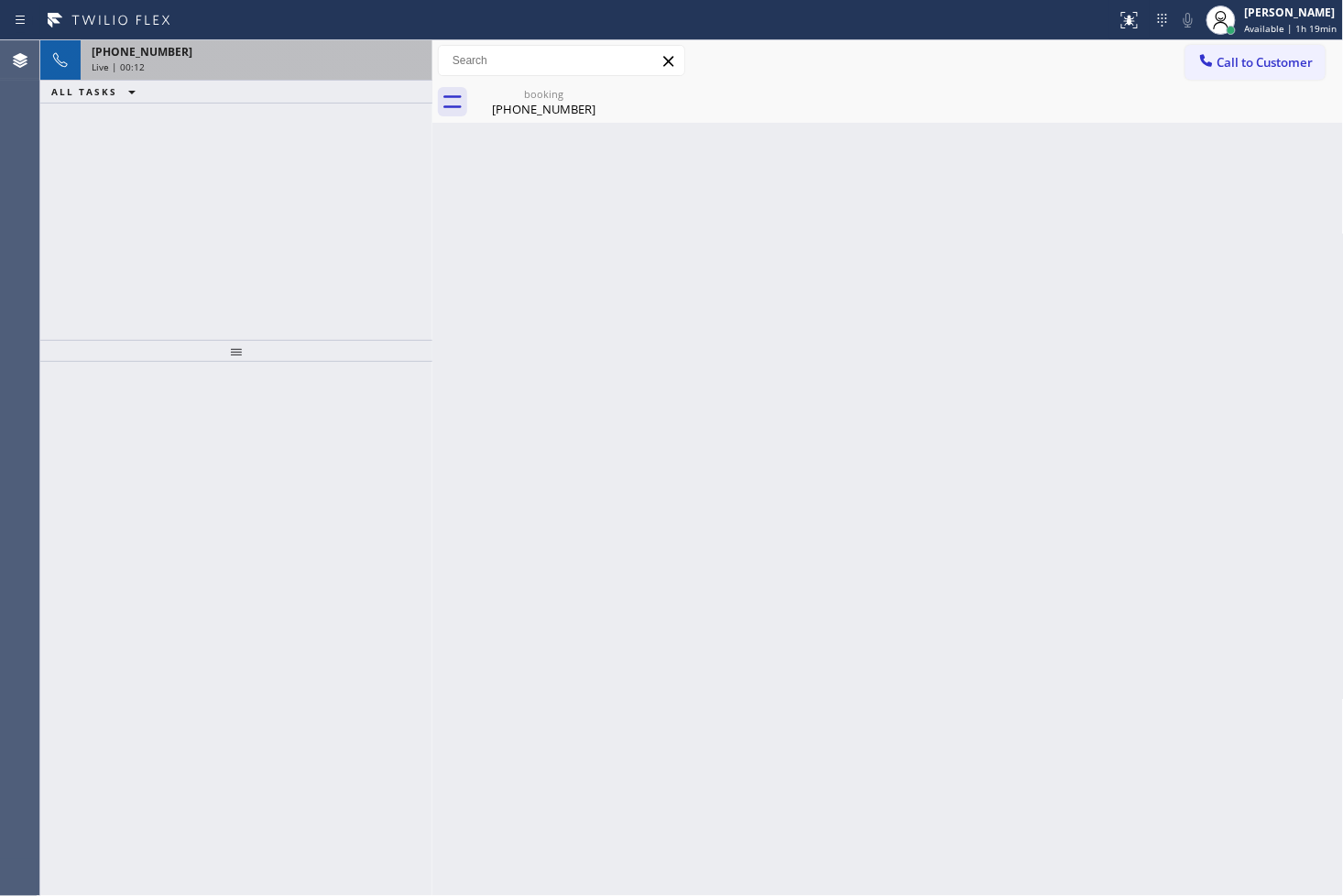
click at [271, 71] on div "Live | 00:12" at bounding box center [257, 67] width 330 height 13
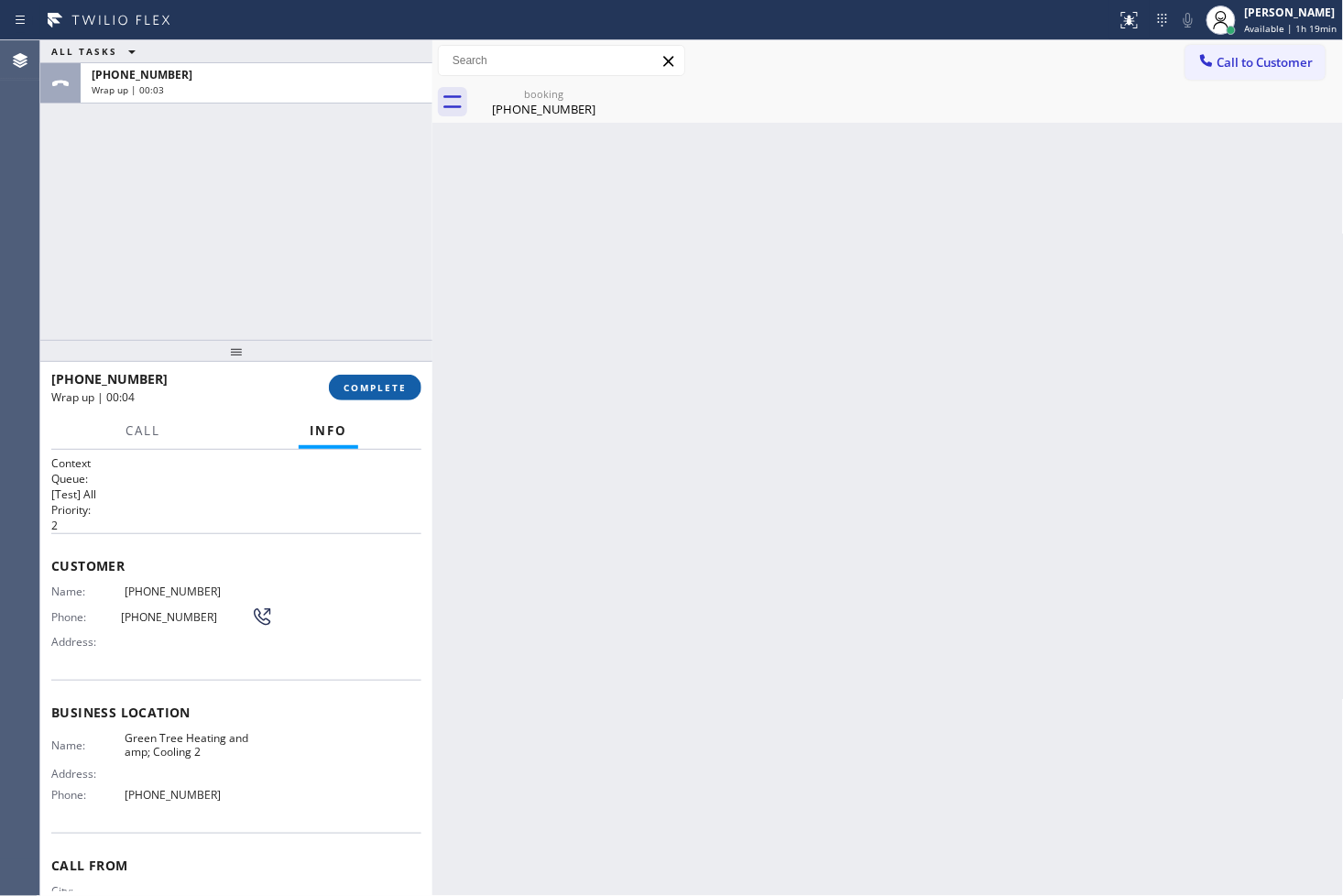
click at [388, 379] on button "COMPLETE" at bounding box center [375, 388] width 93 height 26
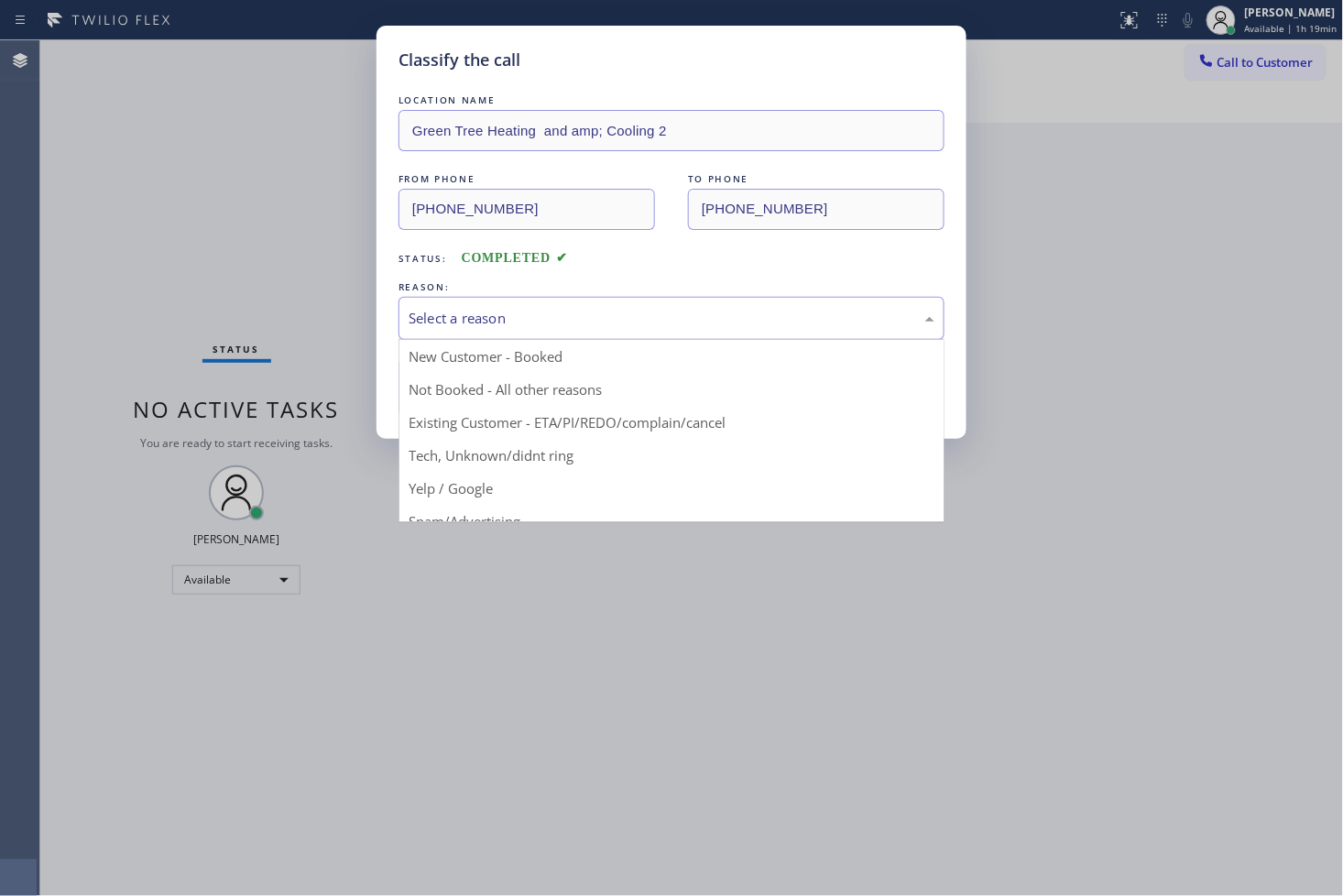
click at [570, 331] on div "Select a reason" at bounding box center [671, 318] width 546 height 43
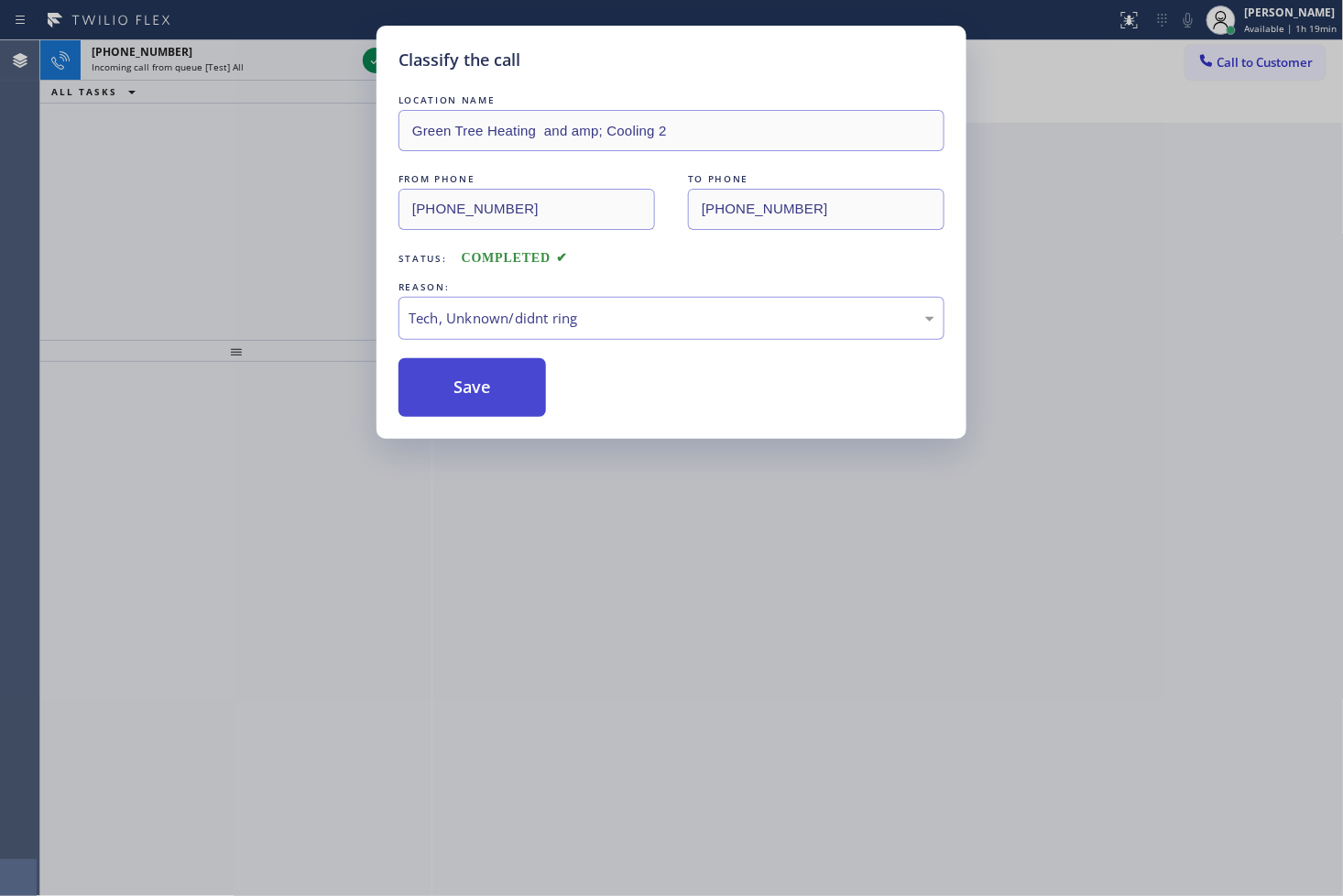
click at [504, 388] on button "Save" at bounding box center [472, 387] width 148 height 59
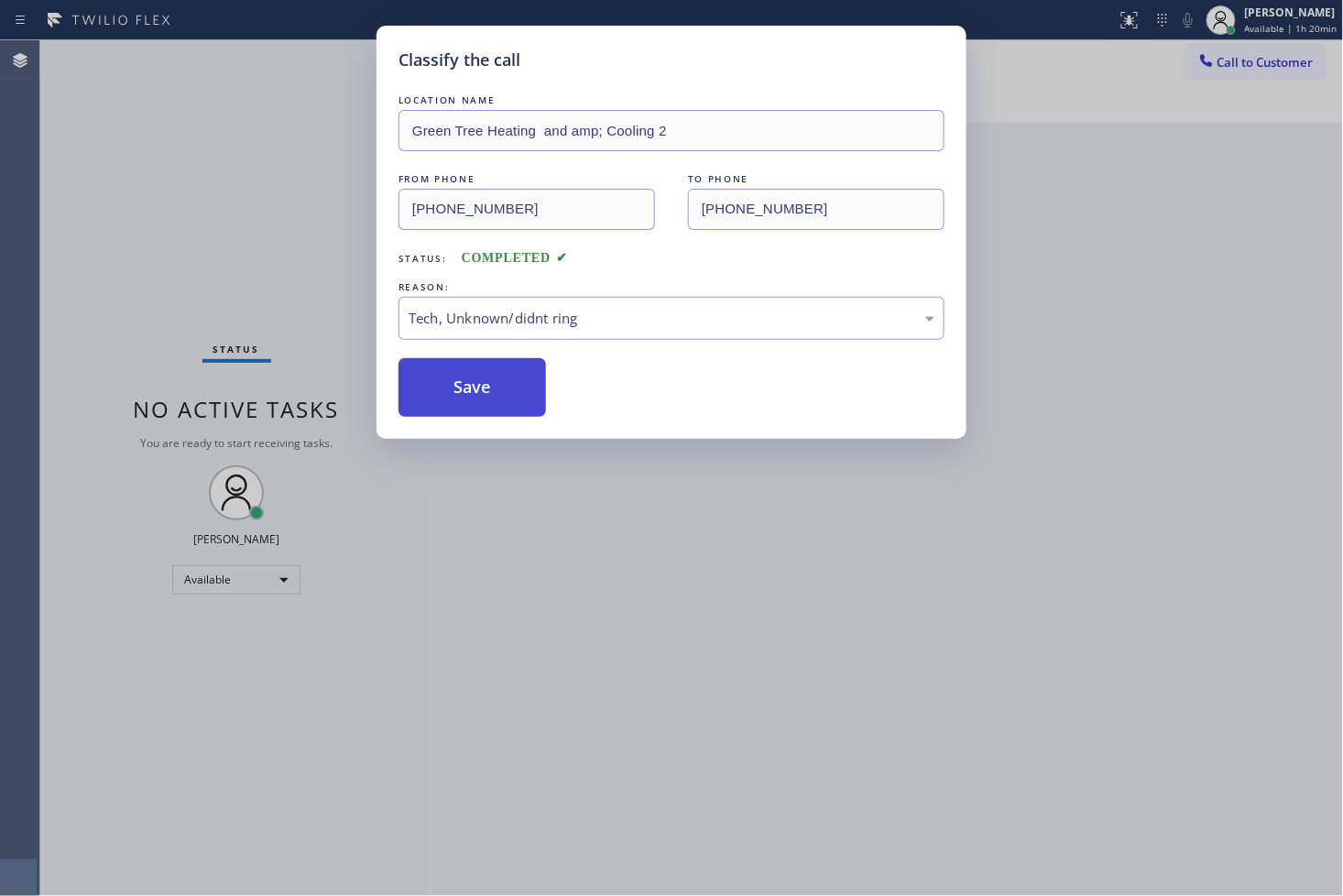
click at [504, 388] on button "Save" at bounding box center [472, 387] width 148 height 59
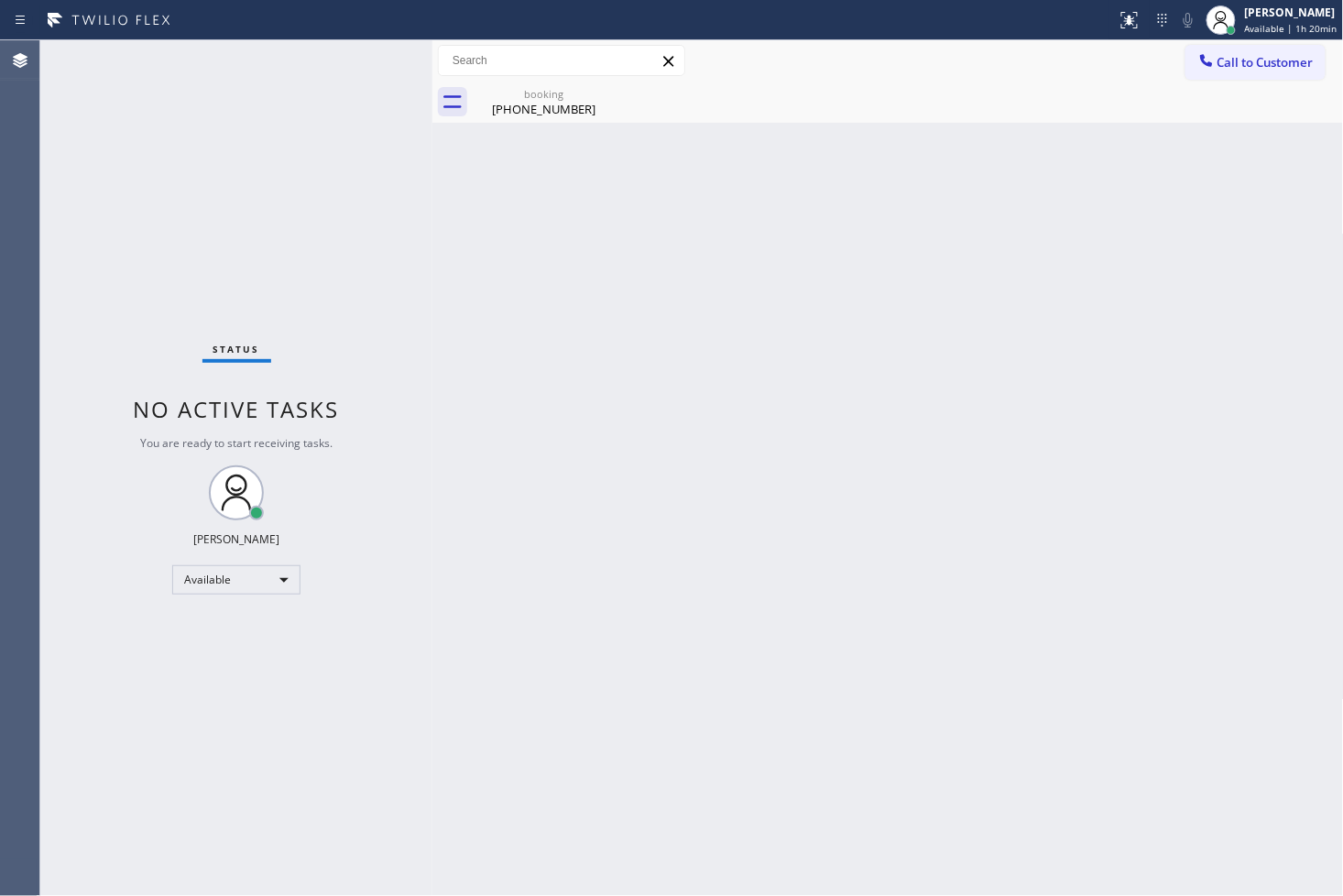
click at [130, 158] on div "Status No active tasks You are ready to start receiving tasks. [PERSON_NAME]" at bounding box center [236, 468] width 392 height 855
click at [124, 261] on div "Status No active tasks You are ready to start receiving tasks. [PERSON_NAME]" at bounding box center [236, 468] width 392 height 855
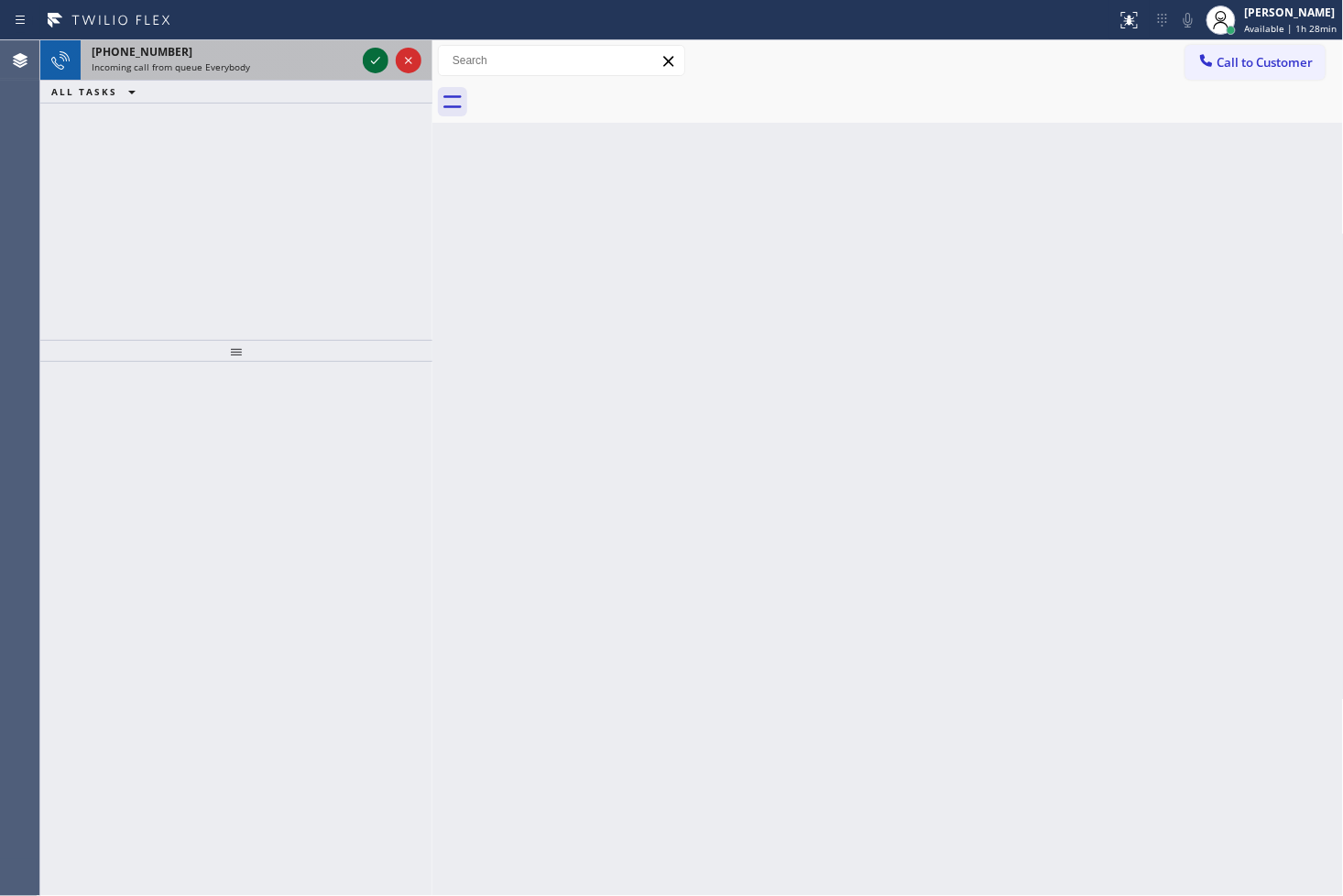
click at [371, 59] on icon at bounding box center [375, 60] width 22 height 22
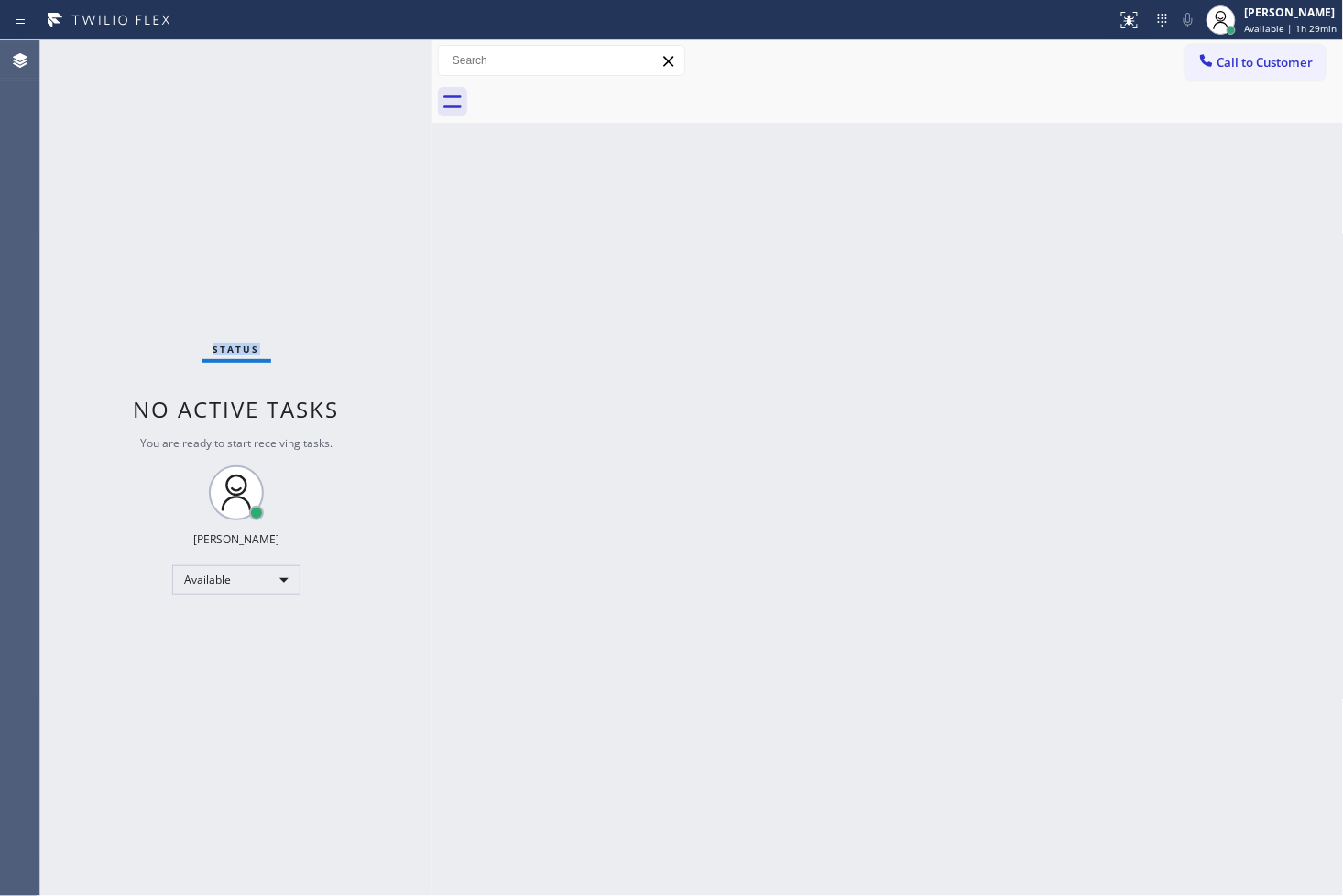
click at [371, 59] on div "Status No active tasks You are ready to start receiving tasks. [PERSON_NAME]" at bounding box center [236, 468] width 392 height 855
click at [1118, 16] on icon at bounding box center [1129, 20] width 22 height 22
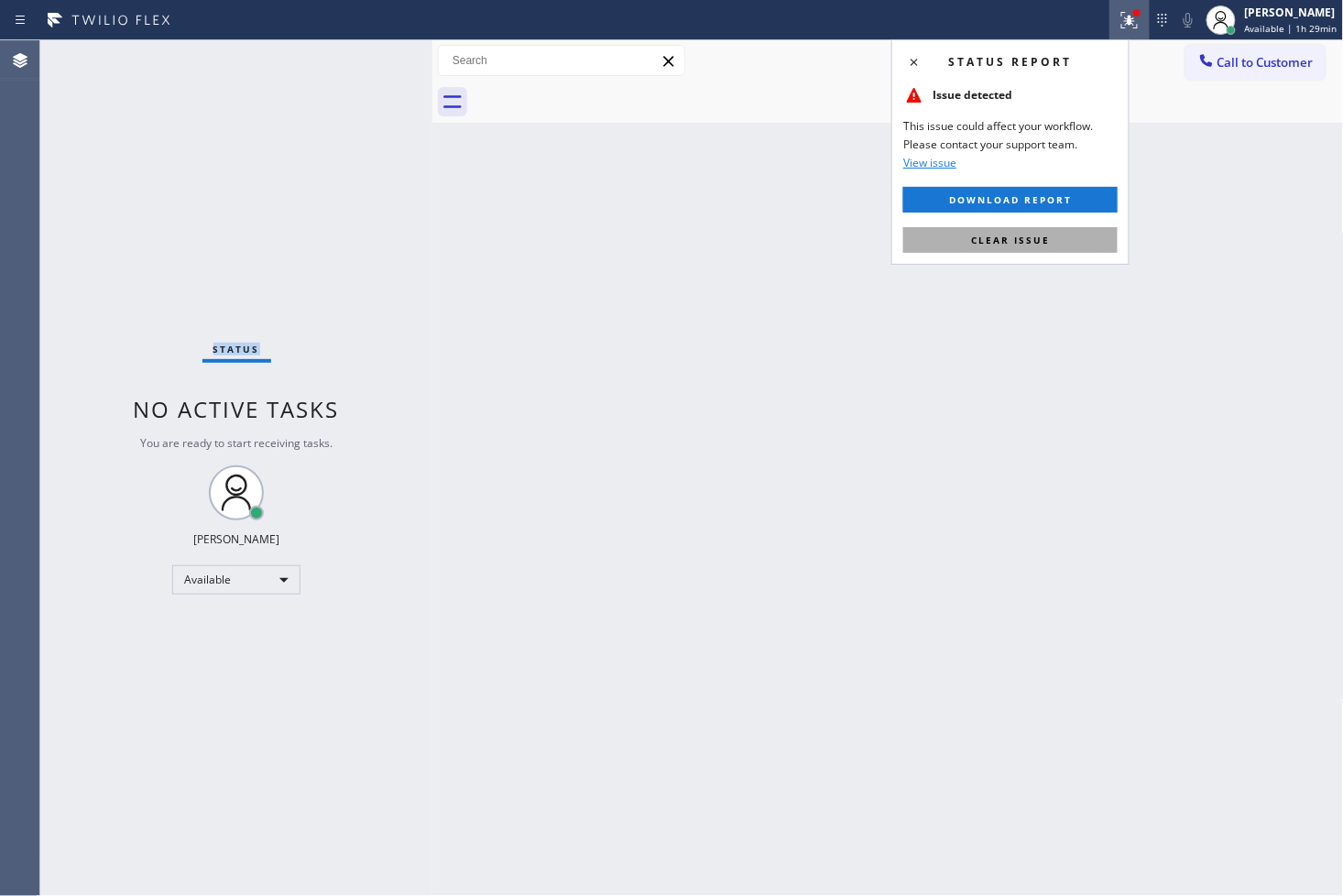
click at [1064, 231] on button "Clear issue" at bounding box center [1010, 240] width 215 height 26
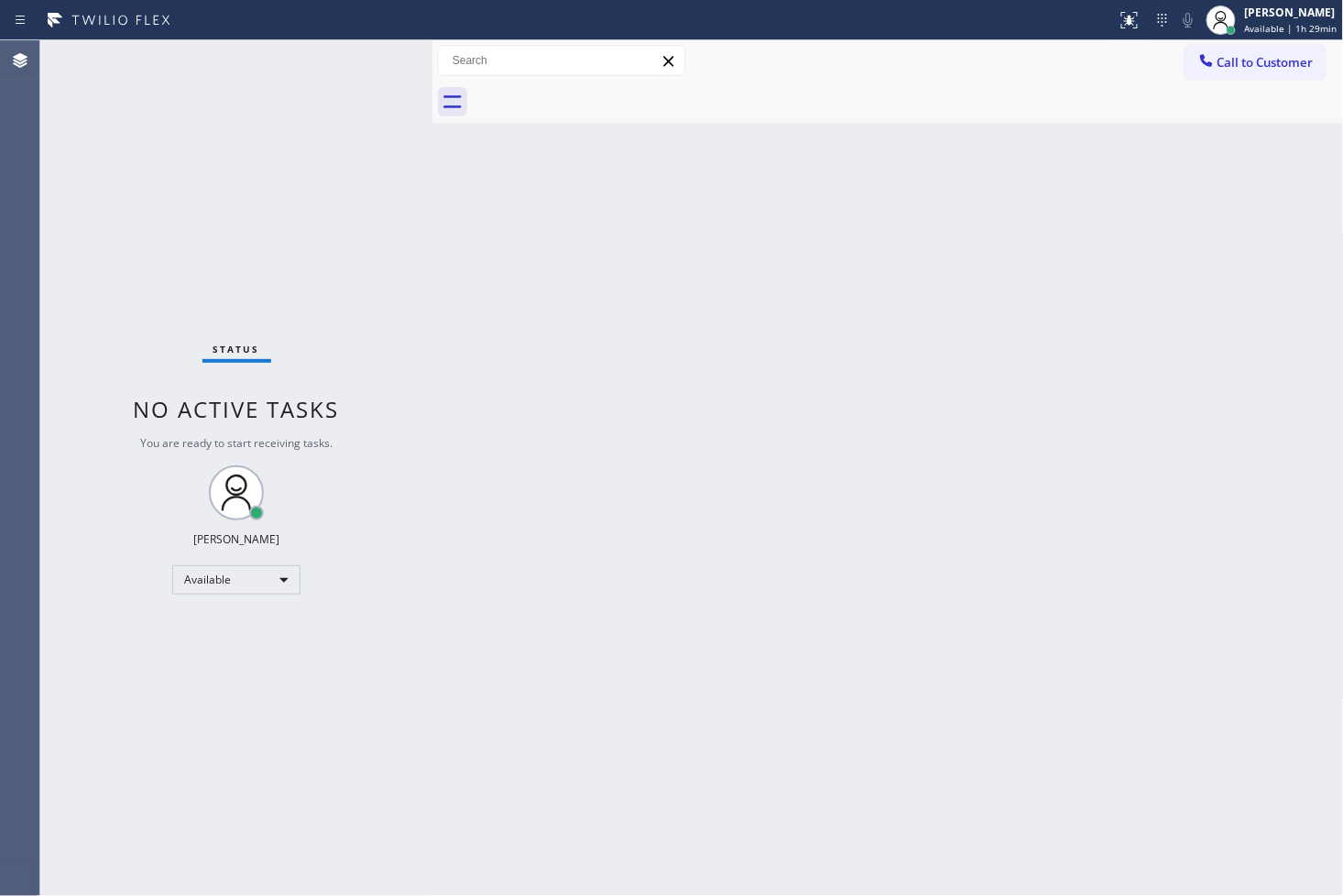
click at [560, 314] on div "Back to Dashboard Change Sender ID Customers Technicians Select a contact Outbo…" at bounding box center [888, 468] width 912 height 855
drag, startPoint x: 359, startPoint y: 99, endPoint x: 380, endPoint y: 46, distance: 57.0
click at [360, 97] on div "Status No active tasks You are ready to start receiving tasks. [PERSON_NAME]" at bounding box center [236, 468] width 392 height 855
click at [371, 57] on div "Status No active tasks You are ready to start receiving tasks. [PERSON_NAME]" at bounding box center [236, 468] width 392 height 855
click at [1026, 756] on div "Back to Dashboard Change Sender ID Customers Technicians Select a contact Outbo…" at bounding box center [888, 468] width 912 height 855
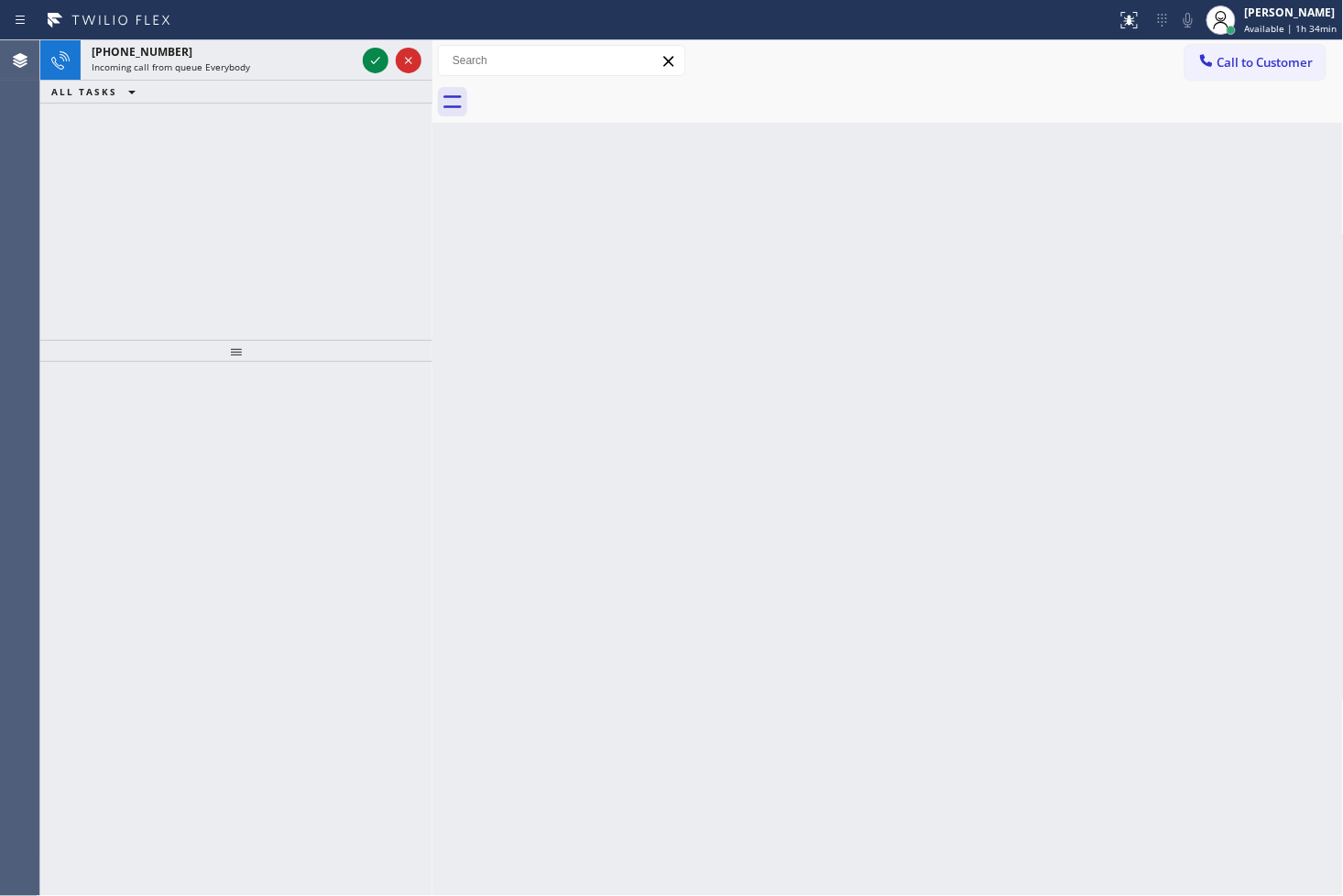
click at [115, 198] on div "+18402124751 Incoming call from queue Everybody ALL TASKS ALL TASKS ACTIVE TASK…" at bounding box center [236, 190] width 392 height 299
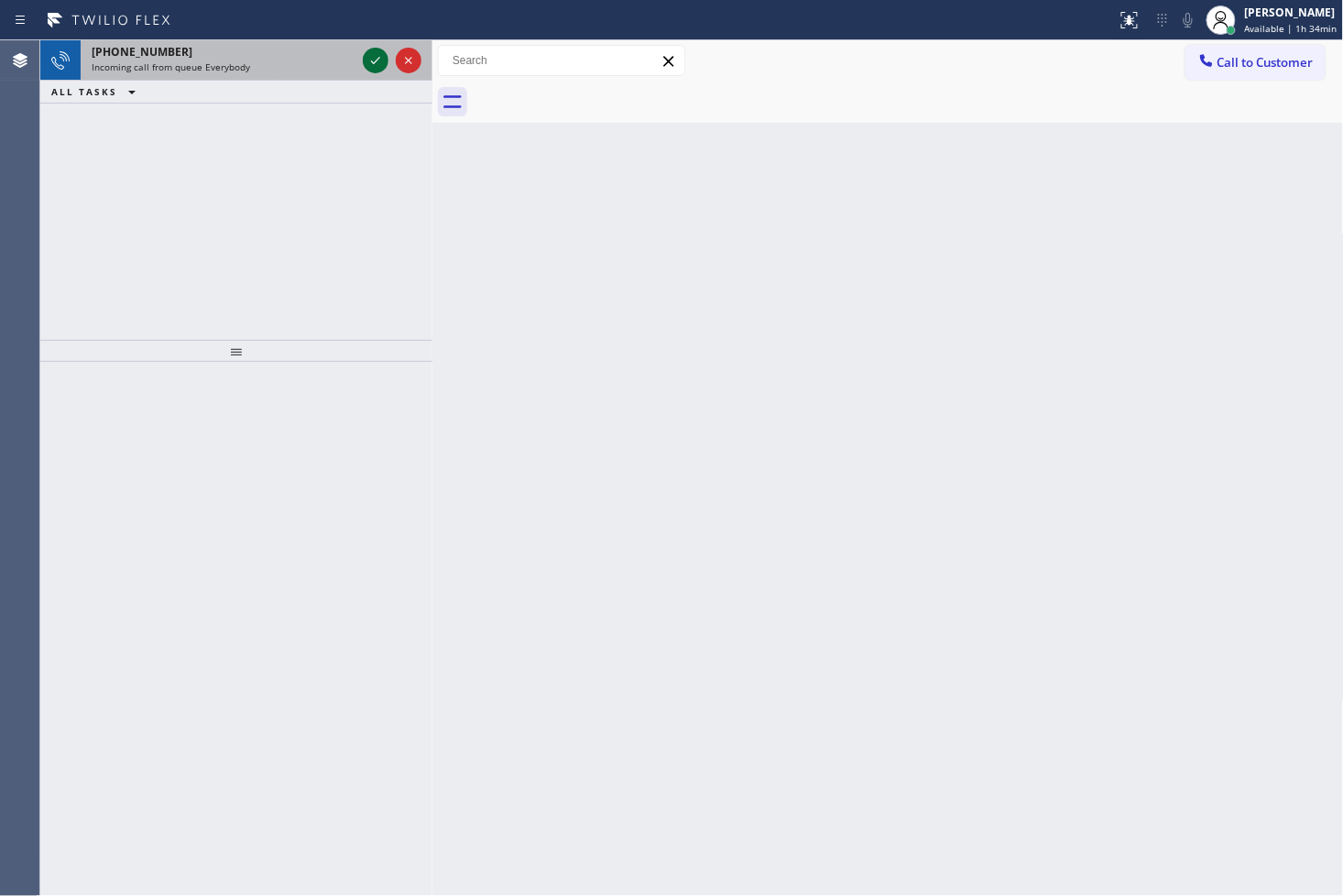
click at [369, 57] on icon at bounding box center [375, 60] width 22 height 22
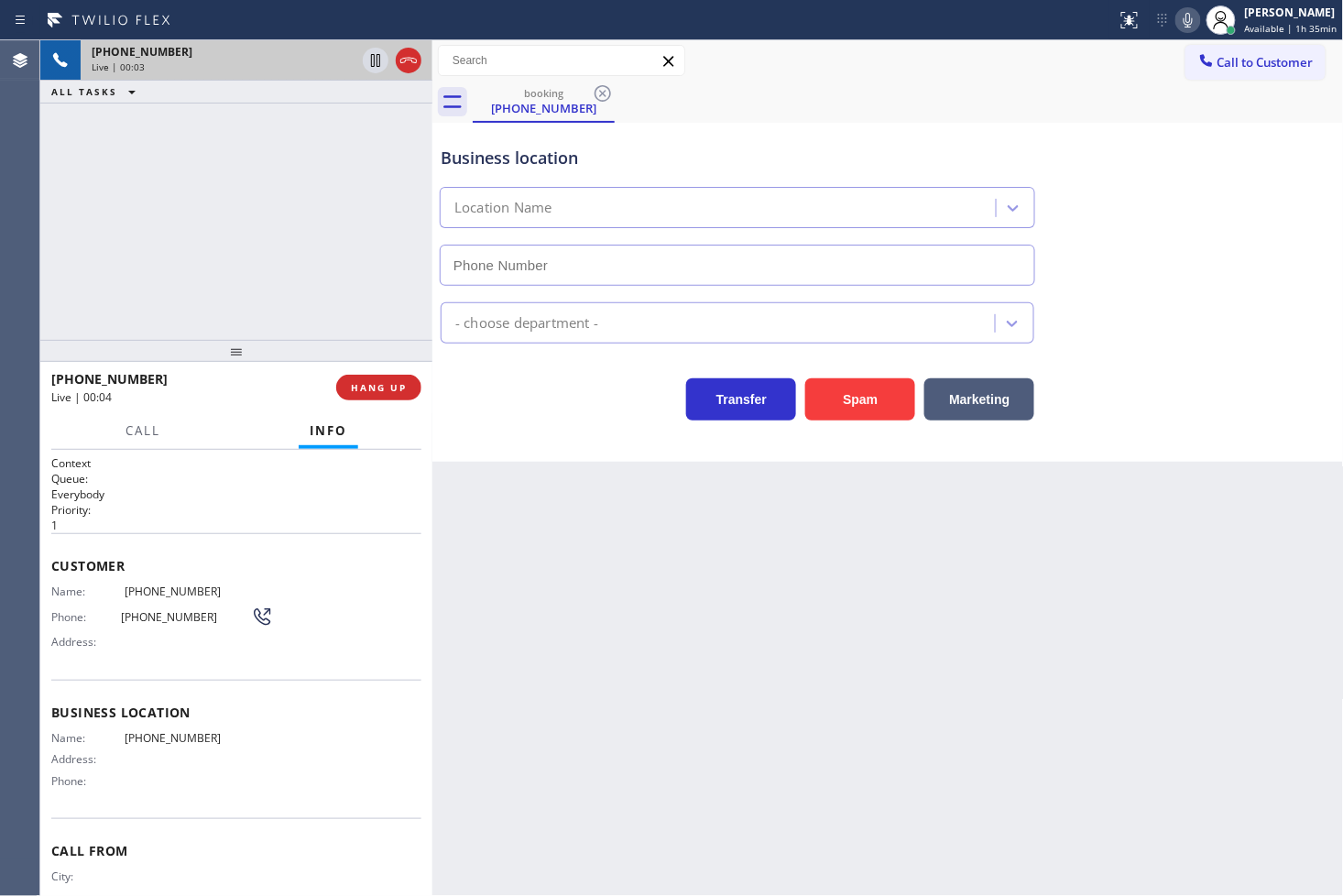
click at [546, 476] on div "Back to Dashboard Change Sender ID Customers Technicians Select a contact Outbo…" at bounding box center [888, 468] width 912 height 855
click at [542, 419] on div "Transfer Spam Marketing" at bounding box center [737, 394] width 600 height 51
click at [327, 285] on div "+18402124751 Live | 00:09 ALL TASKS ALL TASKS ACTIVE TASKS TASKS IN WRAP UP" at bounding box center [236, 190] width 392 height 299
click at [490, 397] on div "Transfer Spam Marketing" at bounding box center [737, 394] width 600 height 51
click at [388, 388] on span "HANG UP" at bounding box center [378, 388] width 56 height 13
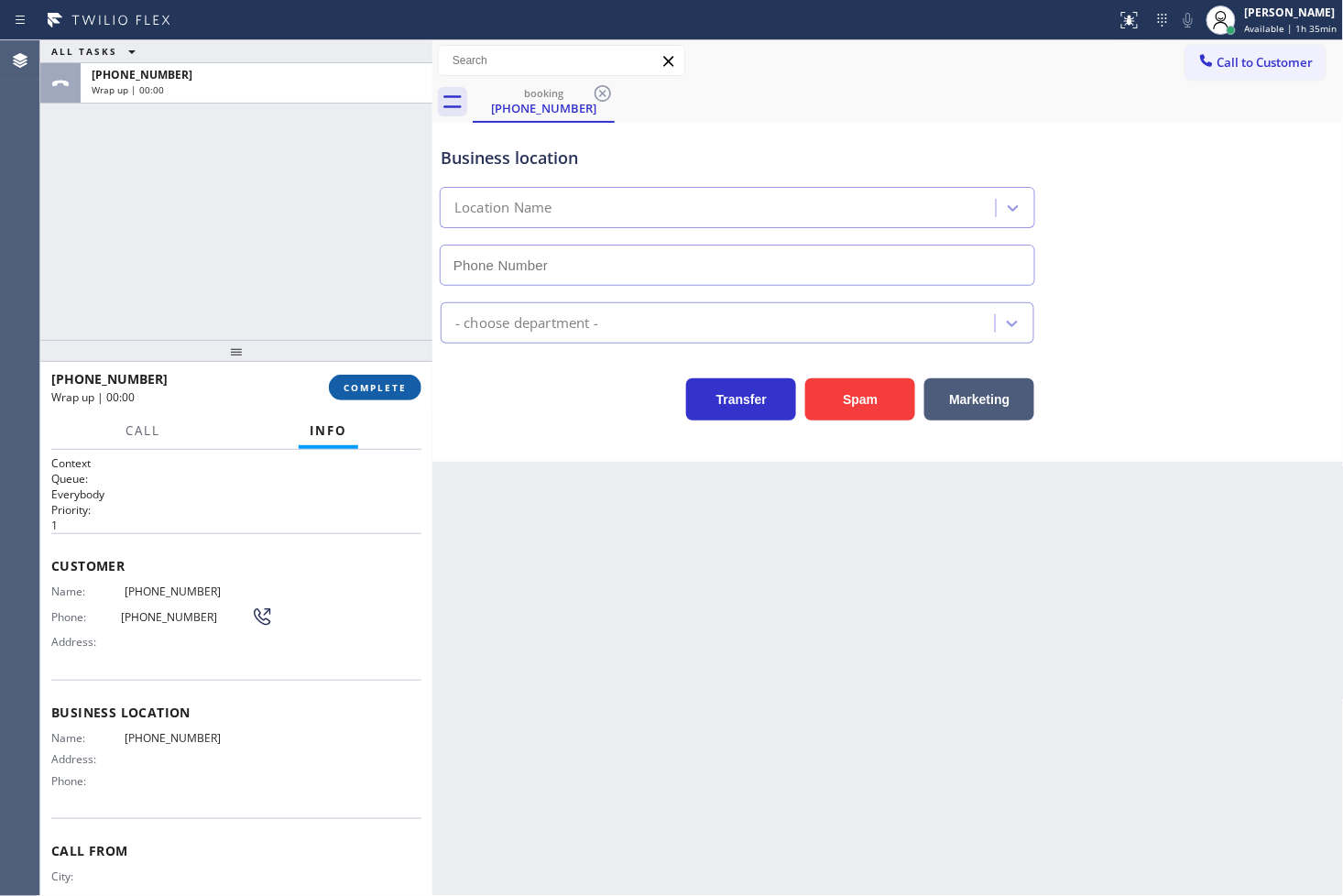
click at [388, 388] on span "COMPLETE" at bounding box center [375, 388] width 63 height 13
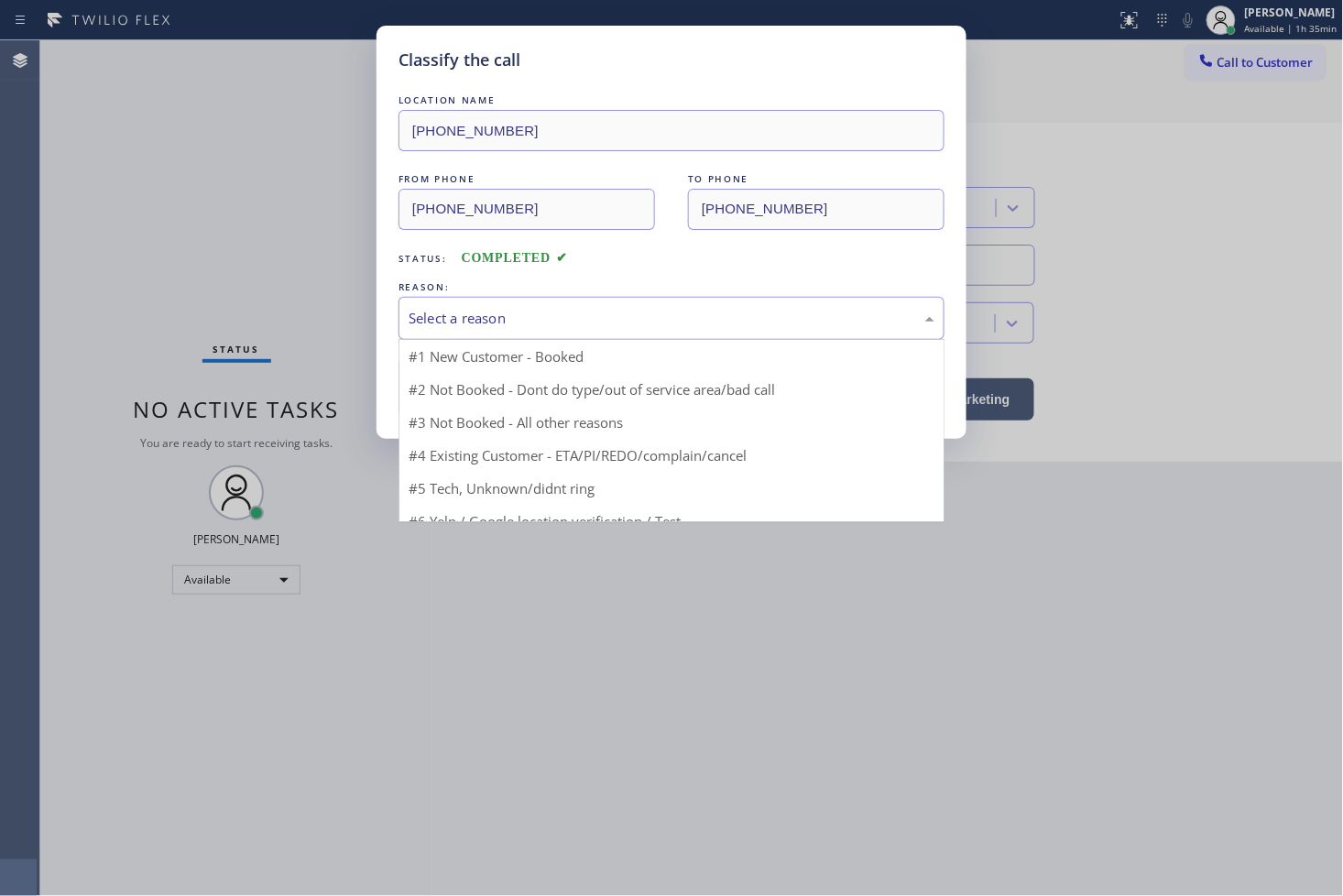
click at [518, 324] on div "Select a reason" at bounding box center [672, 318] width 526 height 21
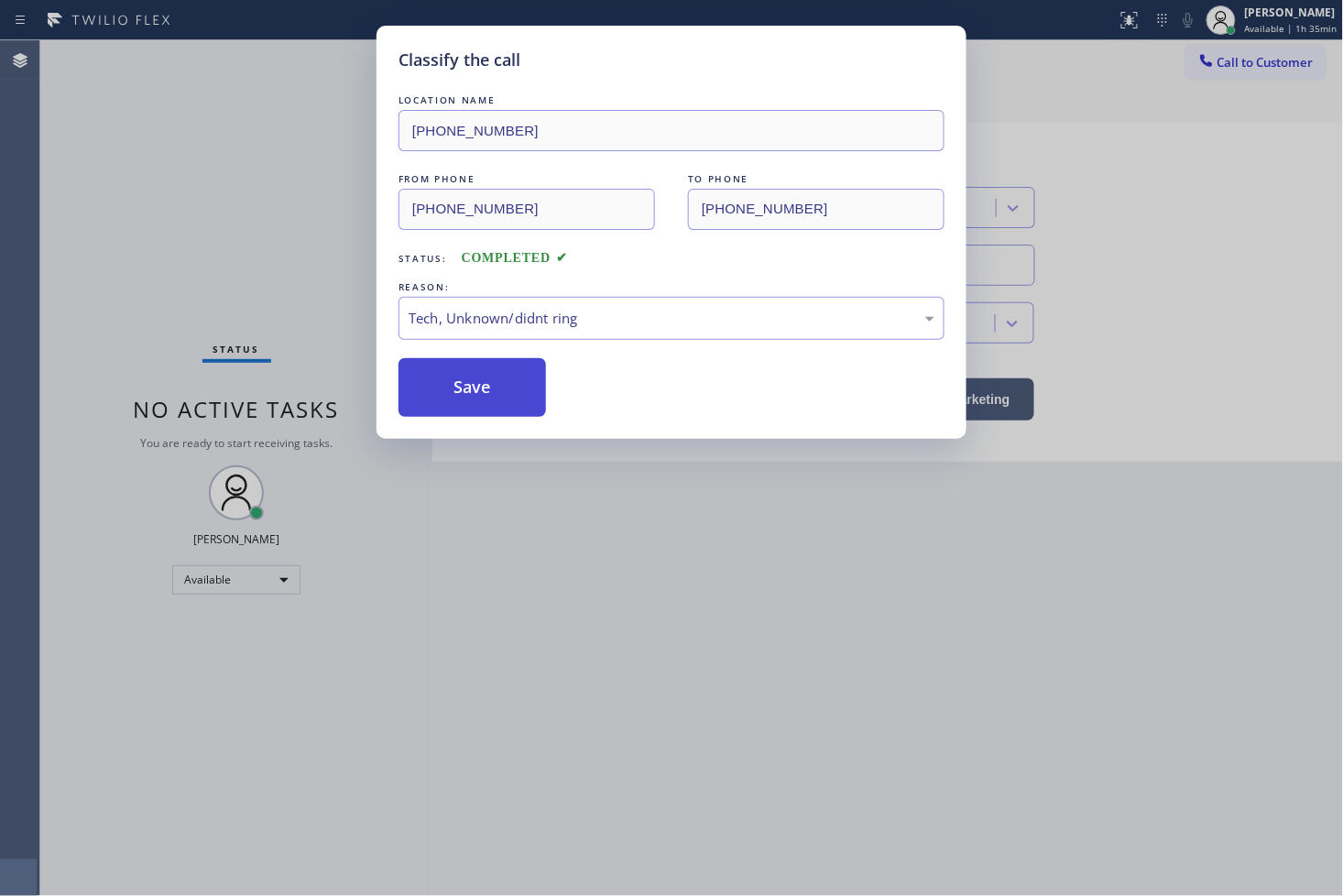
click at [469, 387] on button "Save" at bounding box center [472, 387] width 148 height 59
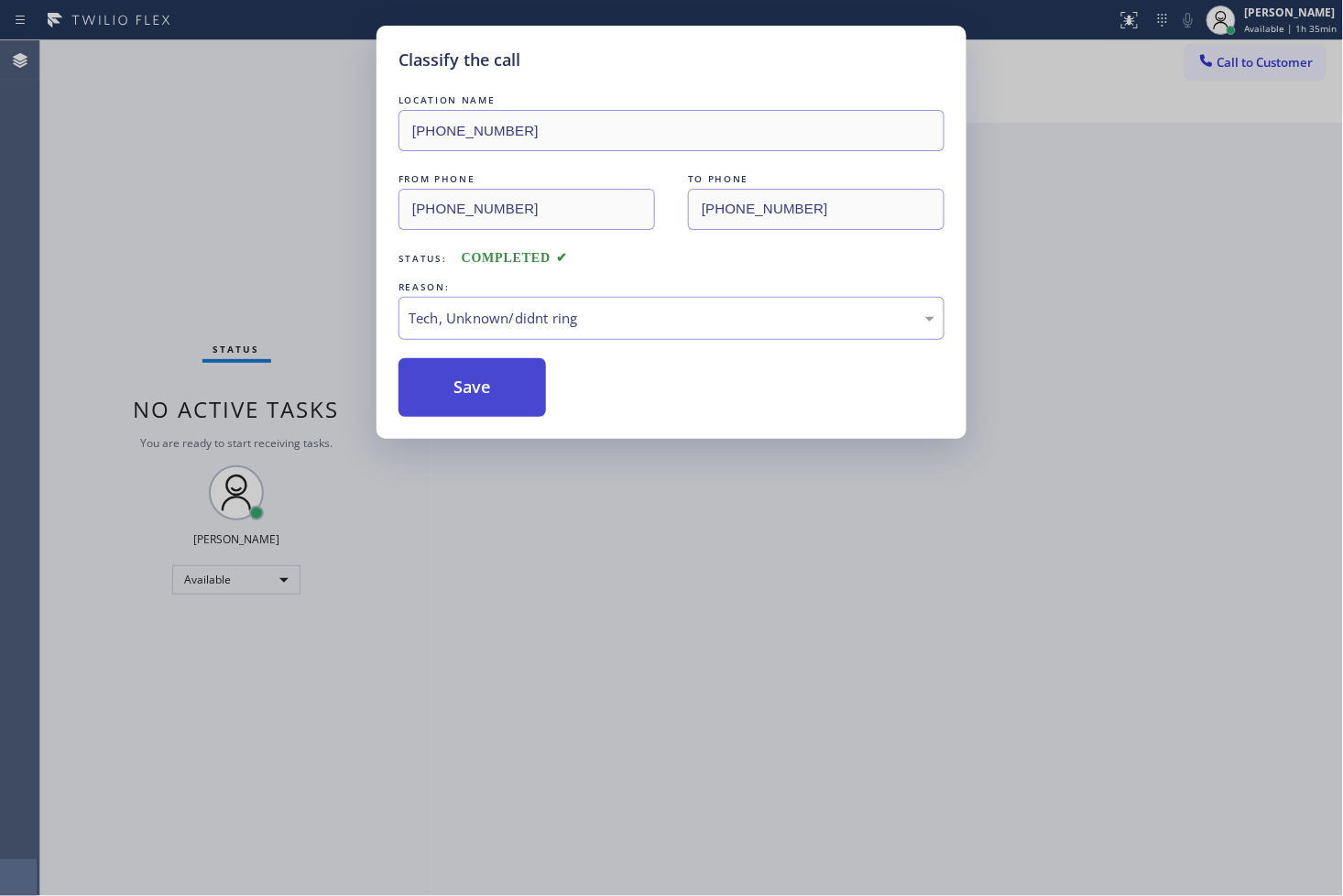
click at [469, 387] on button "Save" at bounding box center [472, 387] width 148 height 59
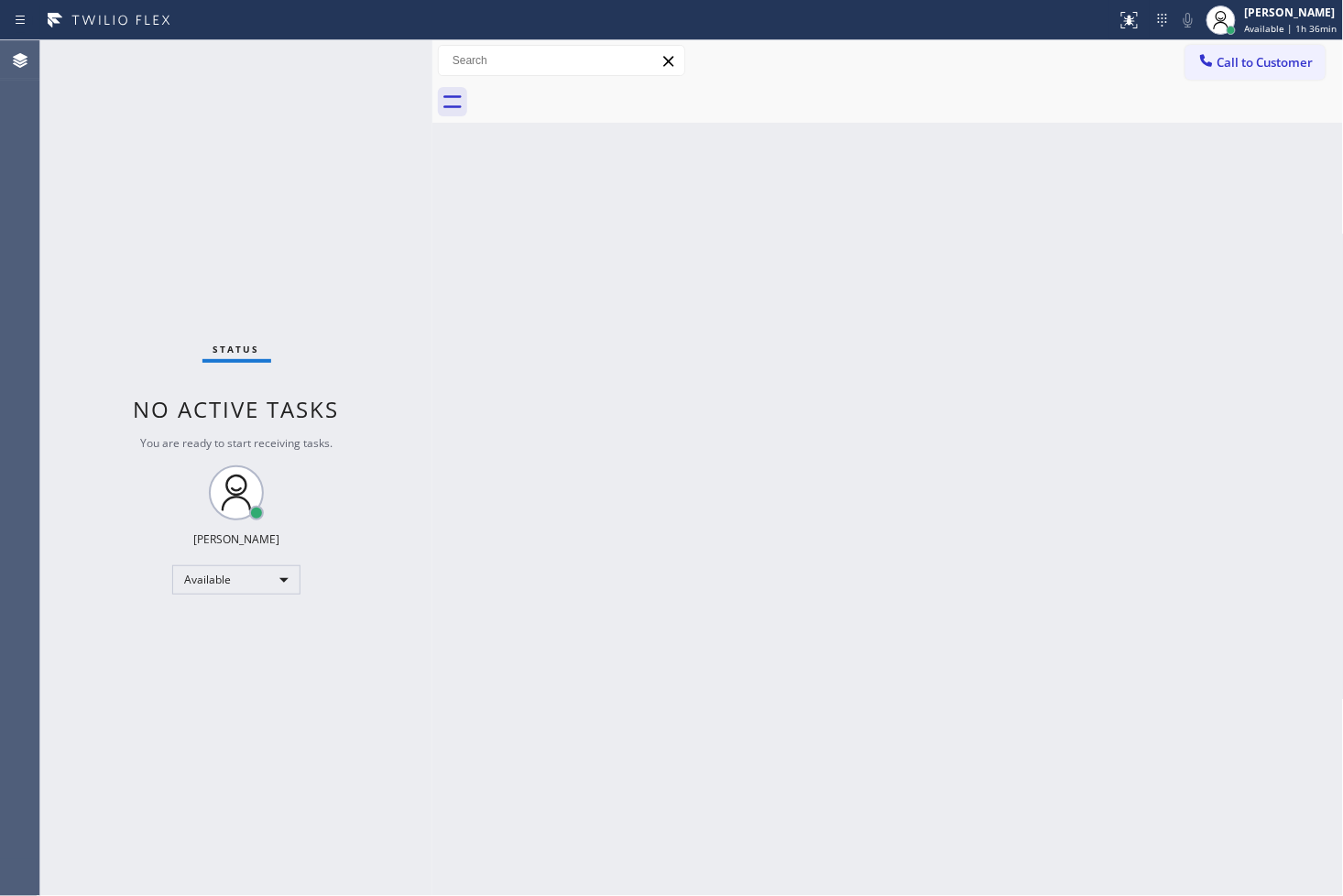
click at [90, 179] on div "Status No active tasks You are ready to start receiving tasks. [PERSON_NAME]" at bounding box center [236, 468] width 392 height 855
click at [363, 57] on div "Status No active tasks You are ready to start receiving tasks. [PERSON_NAME]" at bounding box center [236, 468] width 392 height 855
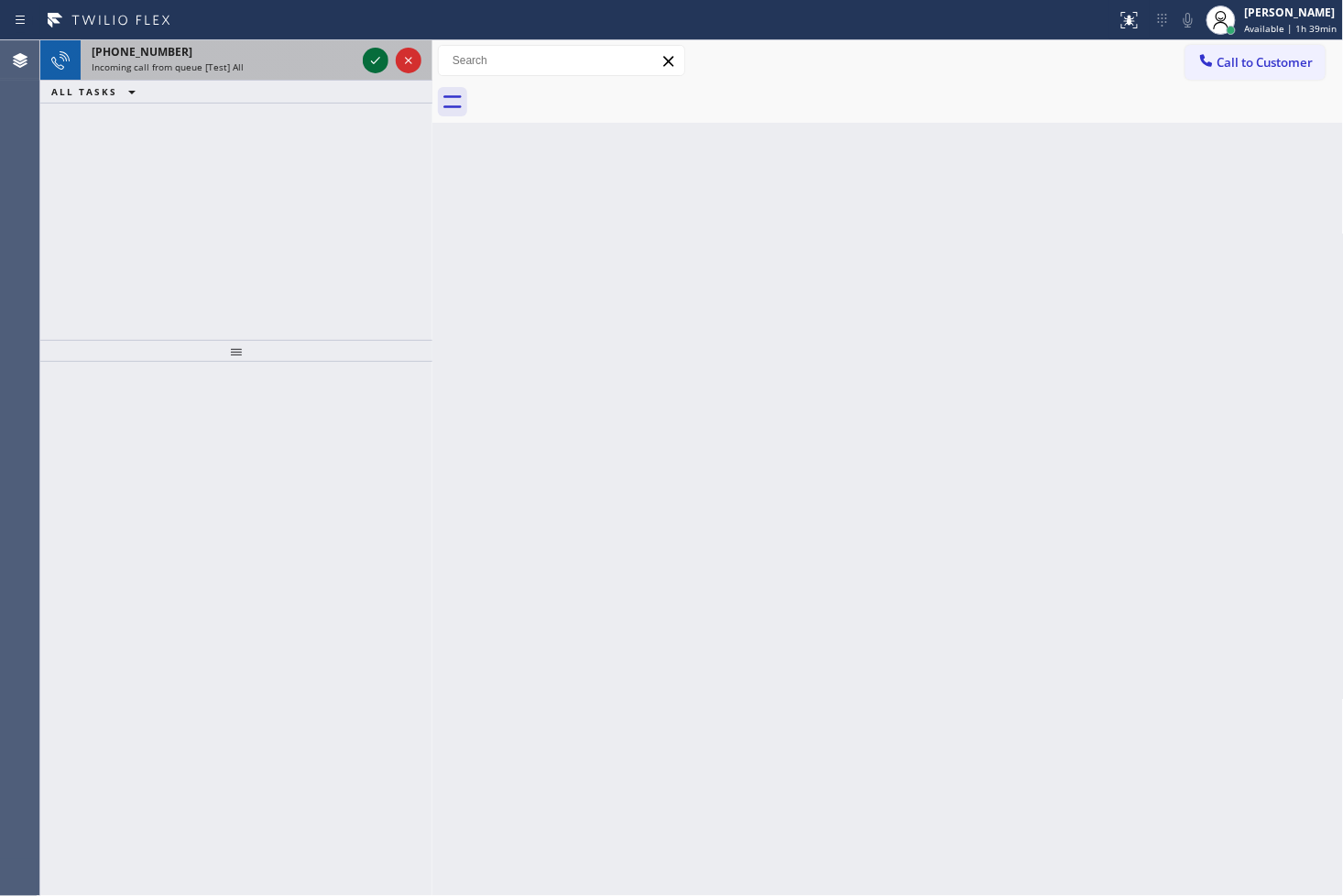
click at [366, 57] on icon at bounding box center [375, 60] width 22 height 22
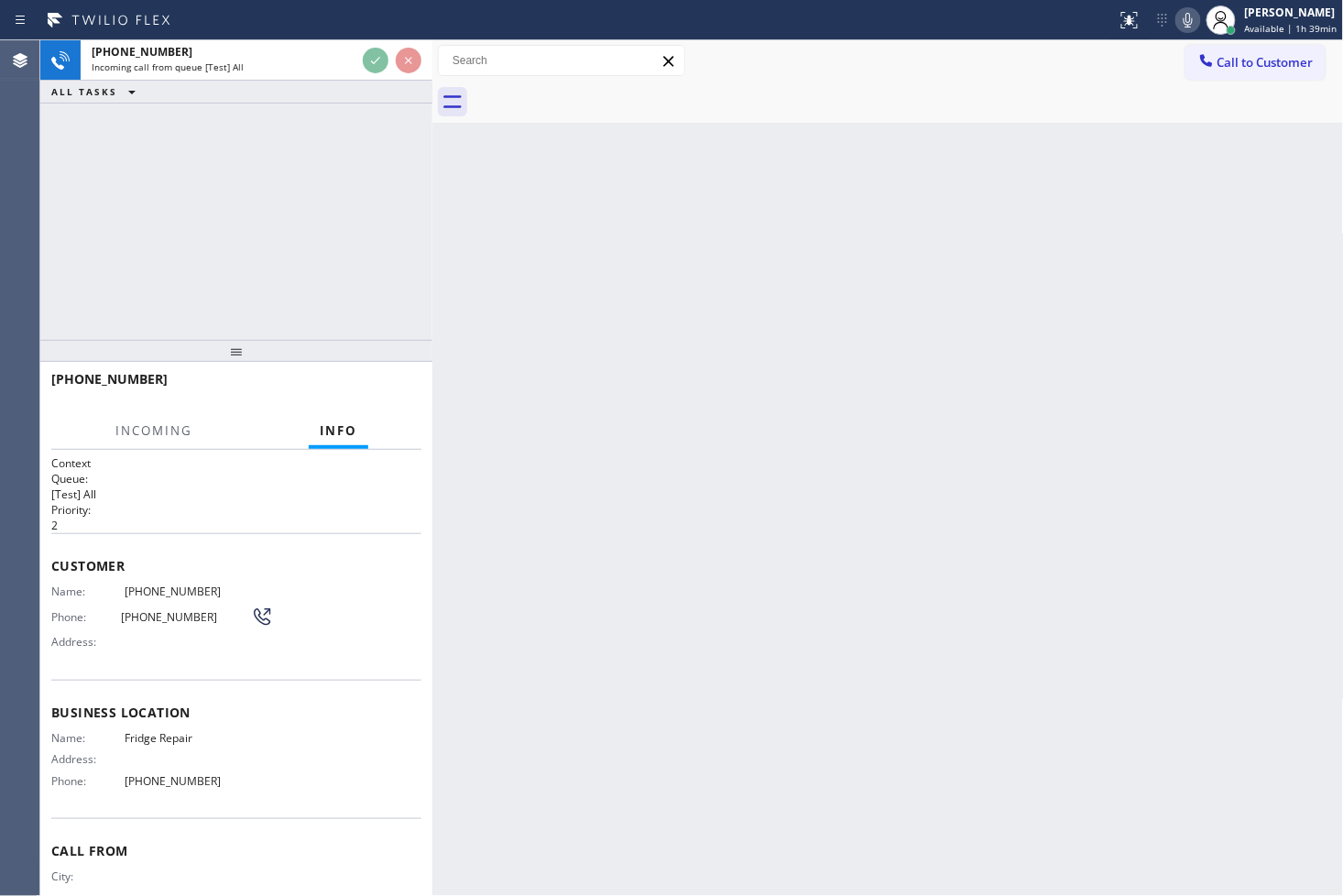
click at [370, 270] on div "+18885951033 Incoming call from queue [Test] All ALL TASKS ALL TASKS ACTIVE TAS…" at bounding box center [236, 190] width 392 height 299
click at [654, 300] on div "Back to Dashboard Change Sender ID Customers Technicians Select a contact Outbo…" at bounding box center [888, 468] width 912 height 855
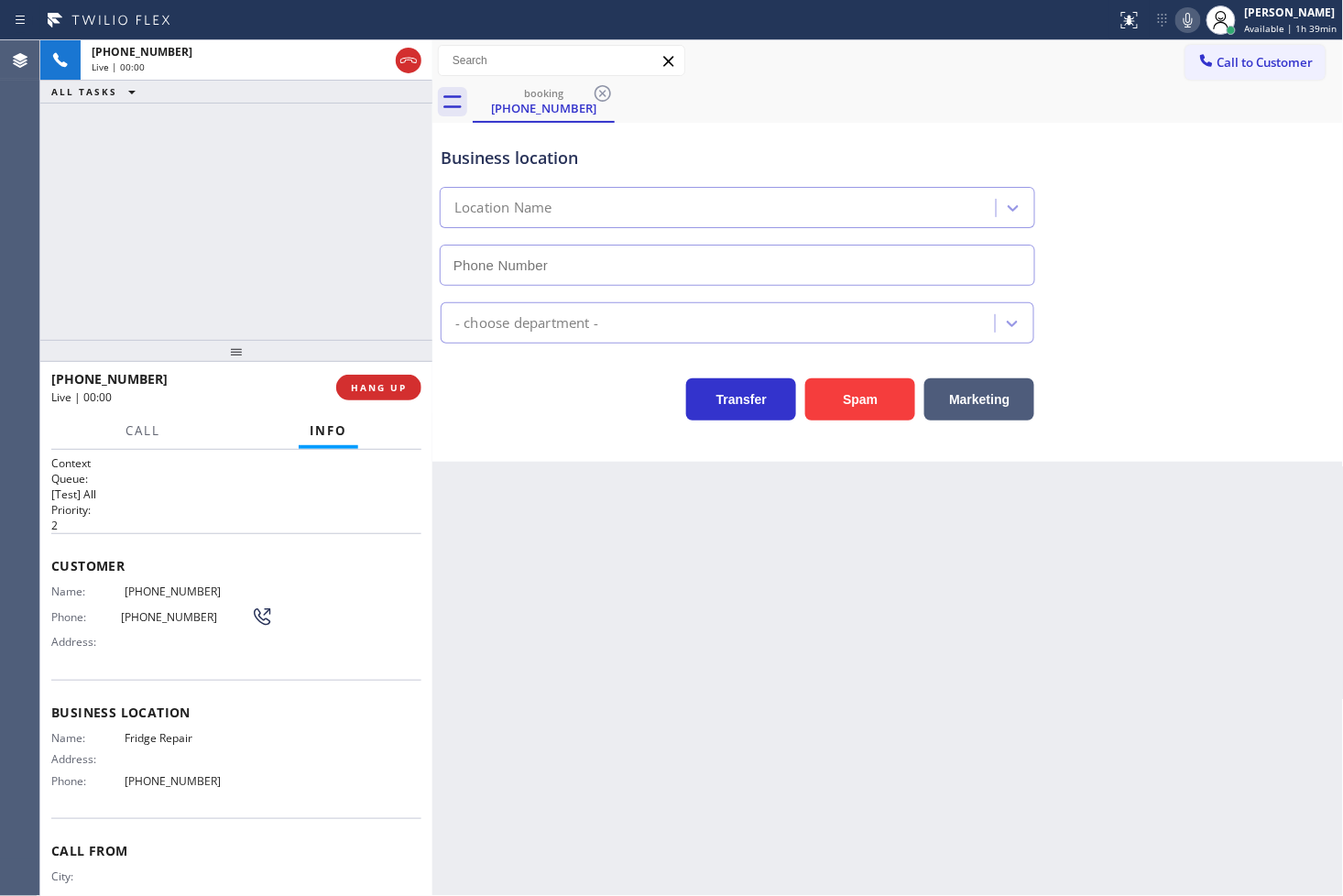
click at [379, 61] on div "Live | 00:00" at bounding box center [240, 67] width 296 height 13
type input "[PHONE_NUMBER]"
click at [293, 327] on div "+18885951033 Live | 00:01 ALL TASKS ALL TASKS ACTIVE TASKS TASKS IN WRAP UP" at bounding box center [236, 190] width 392 height 299
drag, startPoint x: 1060, startPoint y: 120, endPoint x: 1113, endPoint y: 68, distance: 74.2
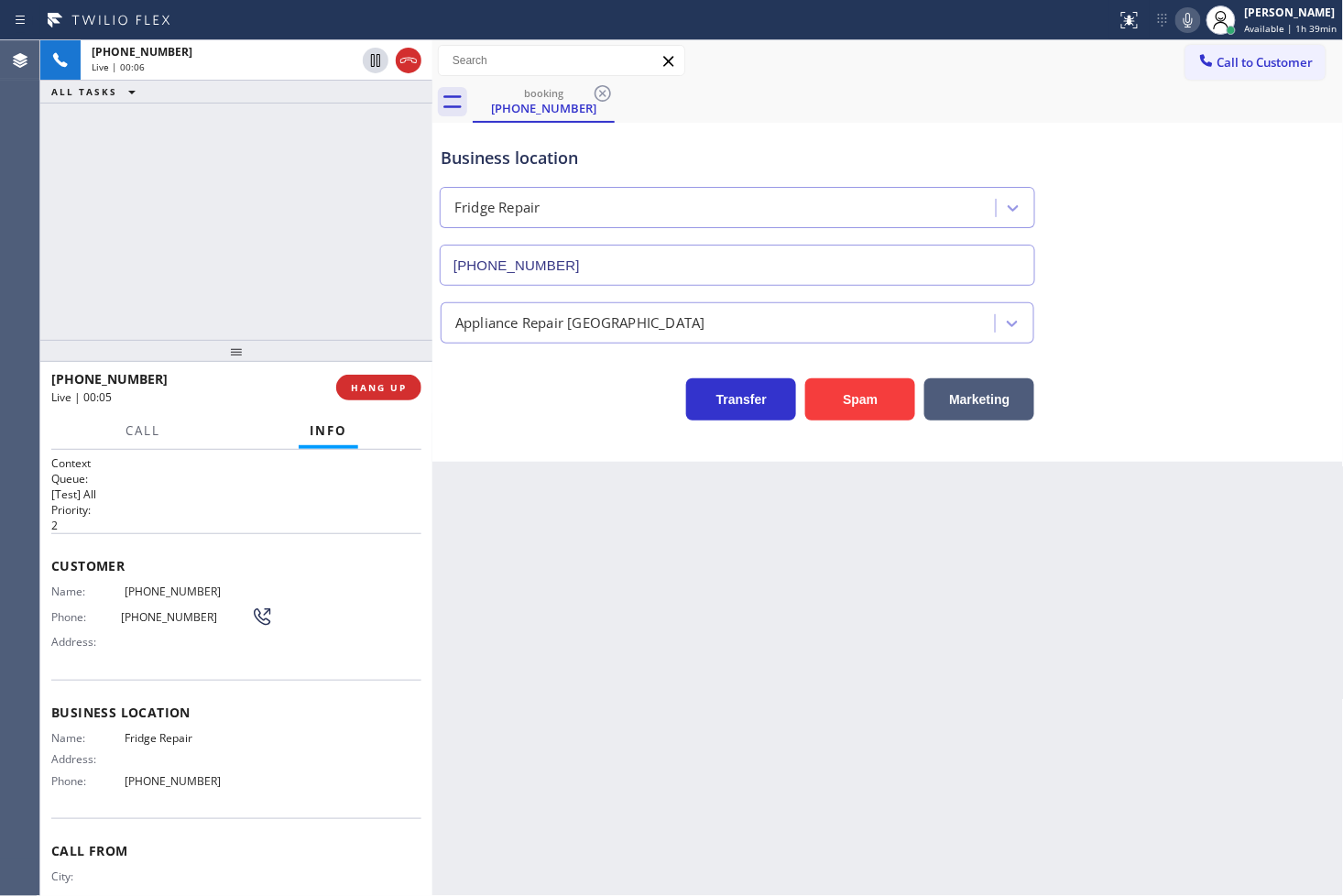
click at [1063, 120] on div "Business location Fridge Repair (844) 610-2805" at bounding box center [888, 203] width 902 height 165
click at [1183, 21] on icon at bounding box center [1188, 20] width 9 height 15
click at [1177, 21] on icon at bounding box center [1188, 20] width 22 height 22
click at [1183, 21] on icon at bounding box center [1188, 20] width 9 height 15
click at [348, 401] on div "+18885951033 Live | 00:13 HANG UP" at bounding box center [236, 387] width 370 height 47
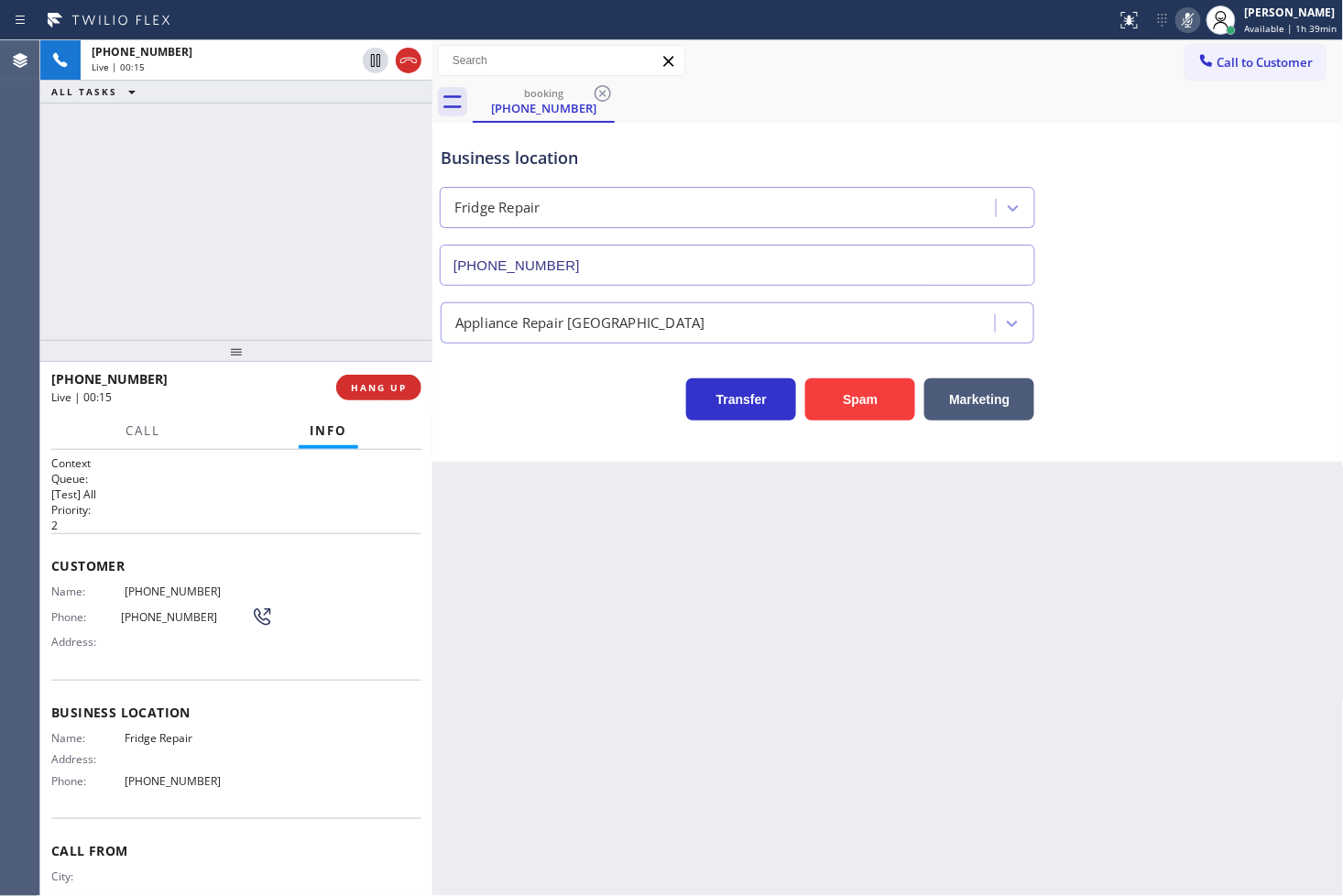
click at [1183, 25] on icon at bounding box center [1188, 20] width 9 height 15
click at [362, 389] on span "HANG UP" at bounding box center [378, 388] width 56 height 13
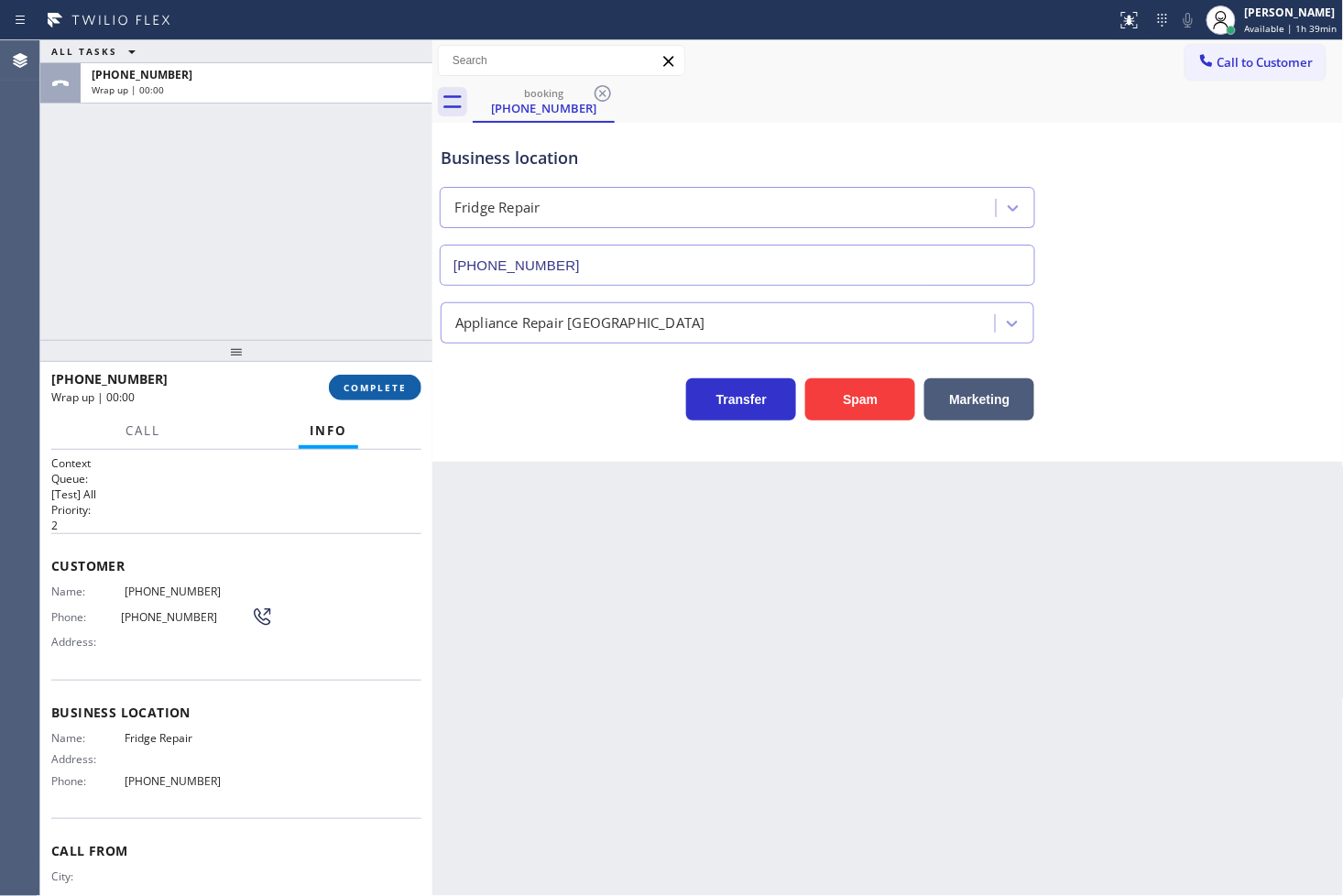
click at [362, 389] on span "COMPLETE" at bounding box center [375, 388] width 63 height 13
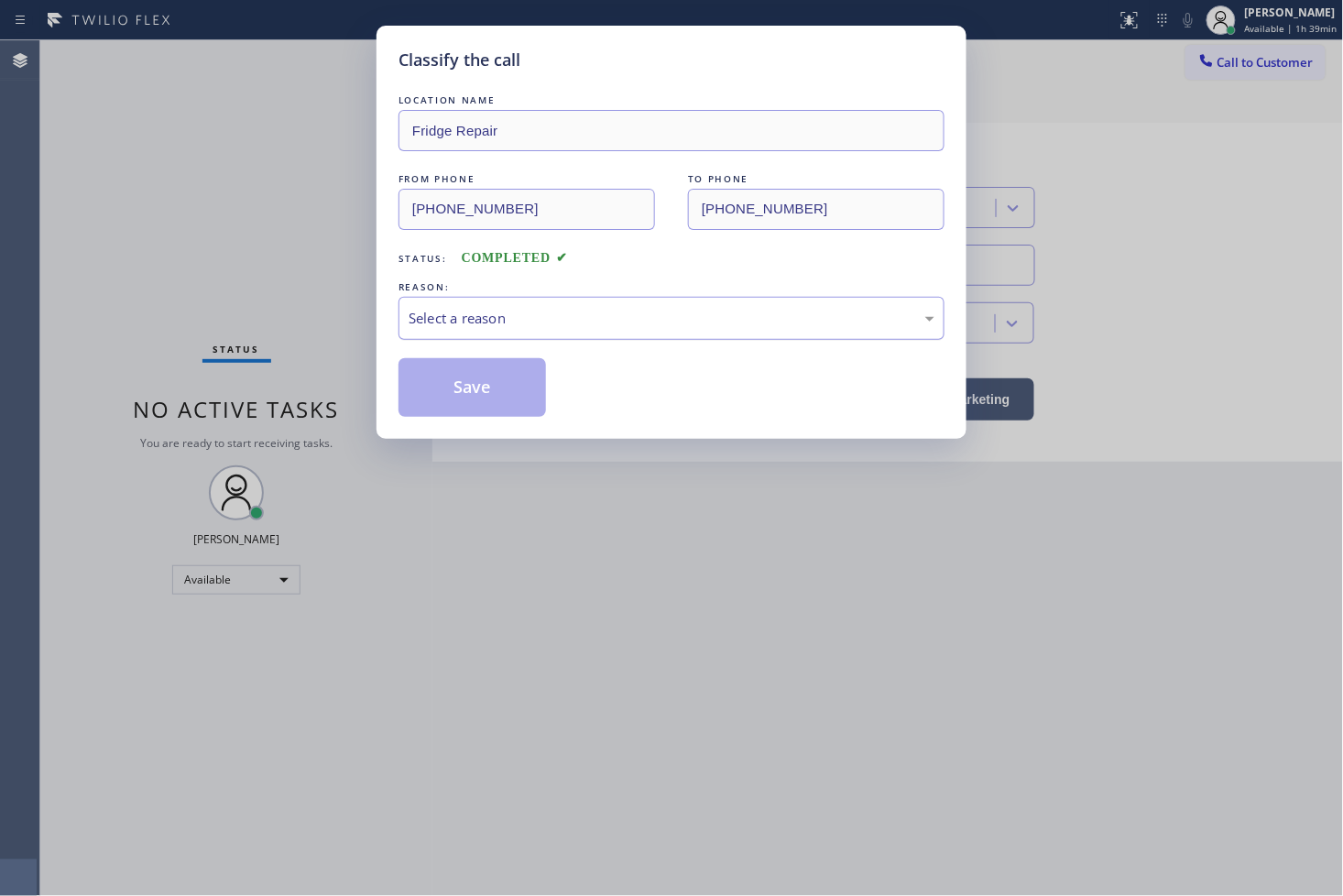
click at [505, 333] on div "Select a reason" at bounding box center [671, 318] width 546 height 43
click at [498, 397] on button "Save" at bounding box center [472, 387] width 148 height 59
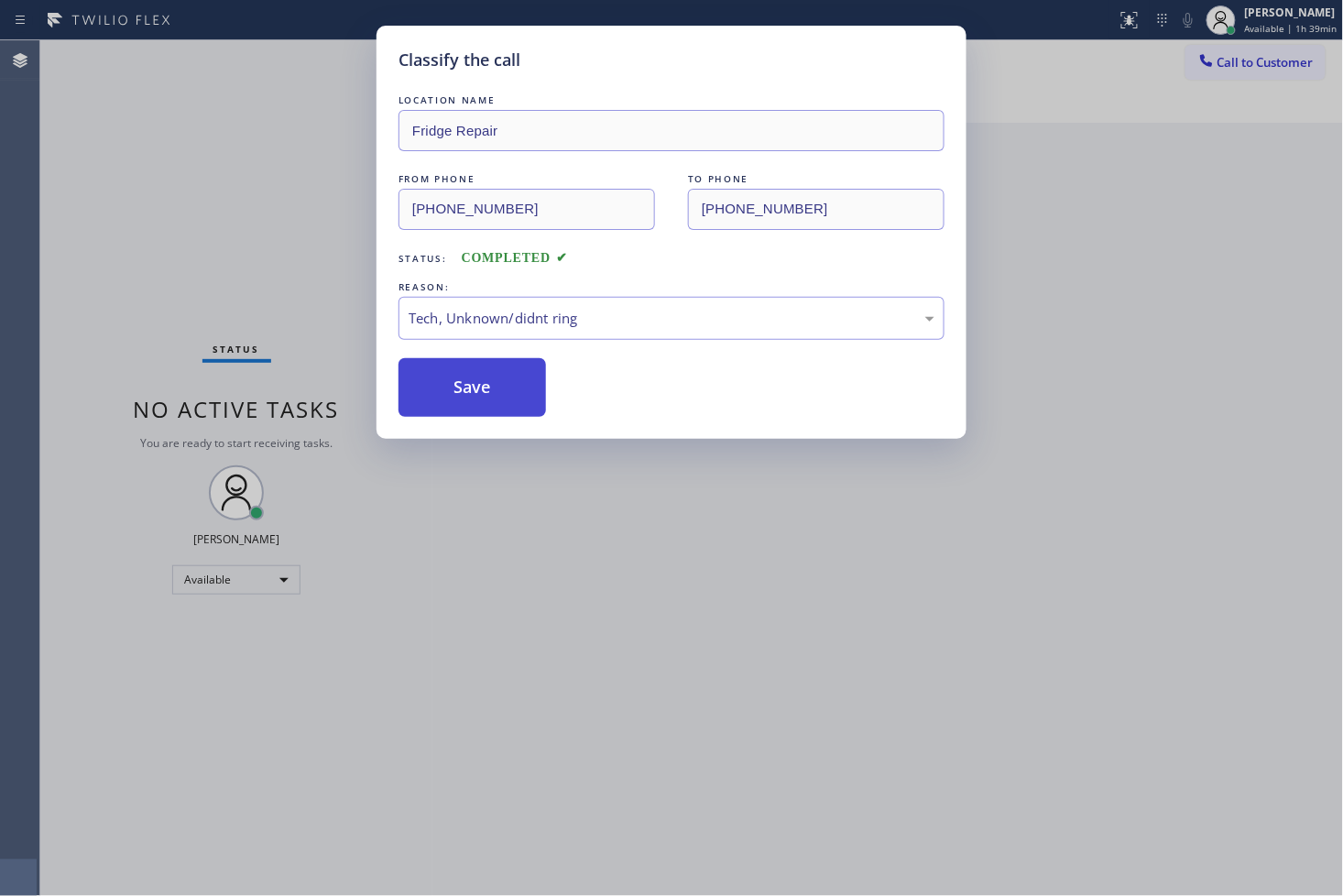
click at [498, 397] on button "Save" at bounding box center [472, 387] width 148 height 59
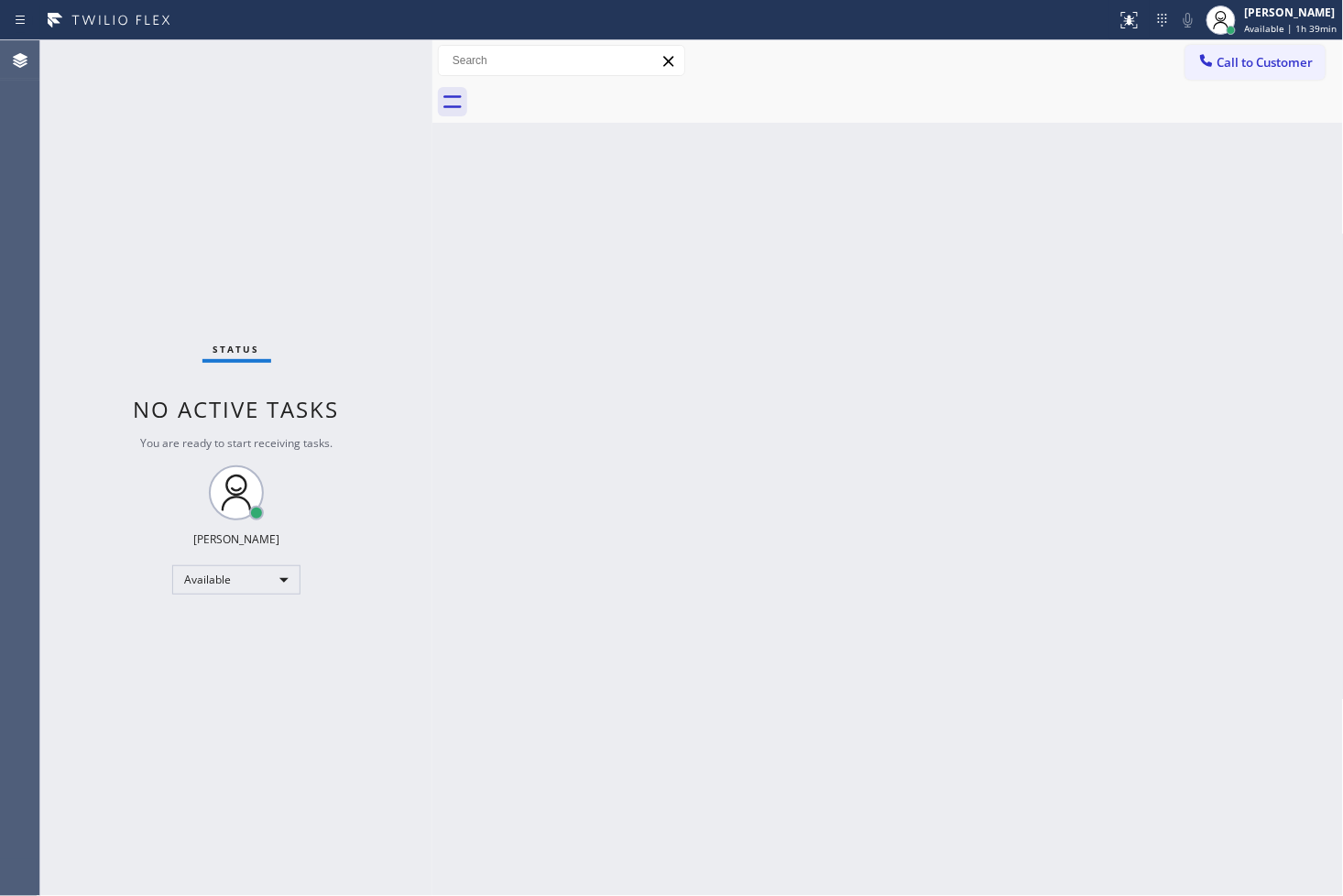
drag, startPoint x: 286, startPoint y: 167, endPoint x: 315, endPoint y: 128, distance: 48.6
click at [288, 165] on div "Status No active tasks You are ready to start receiving tasks. [PERSON_NAME]" at bounding box center [236, 468] width 392 height 855
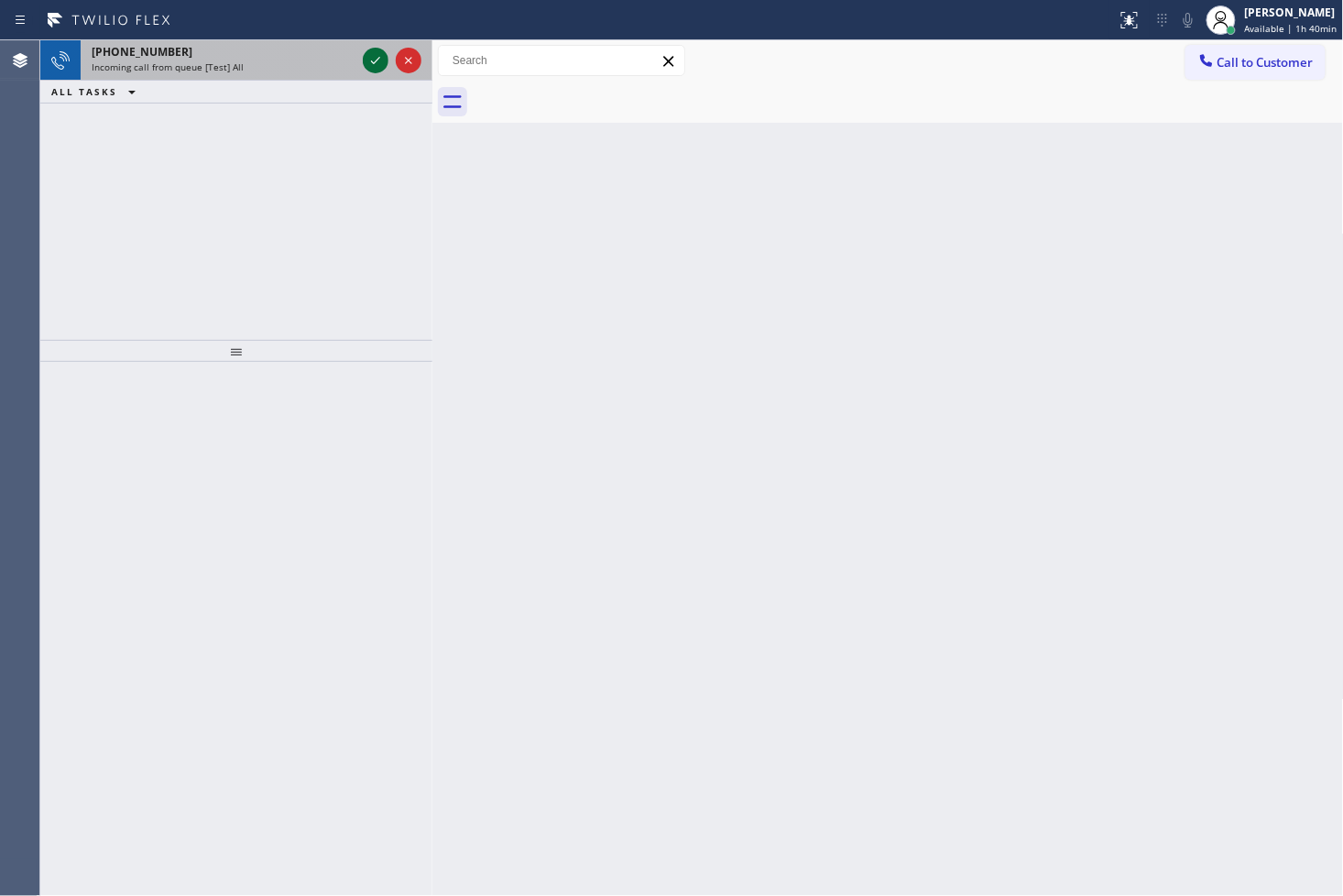
click at [371, 65] on icon at bounding box center [375, 60] width 22 height 22
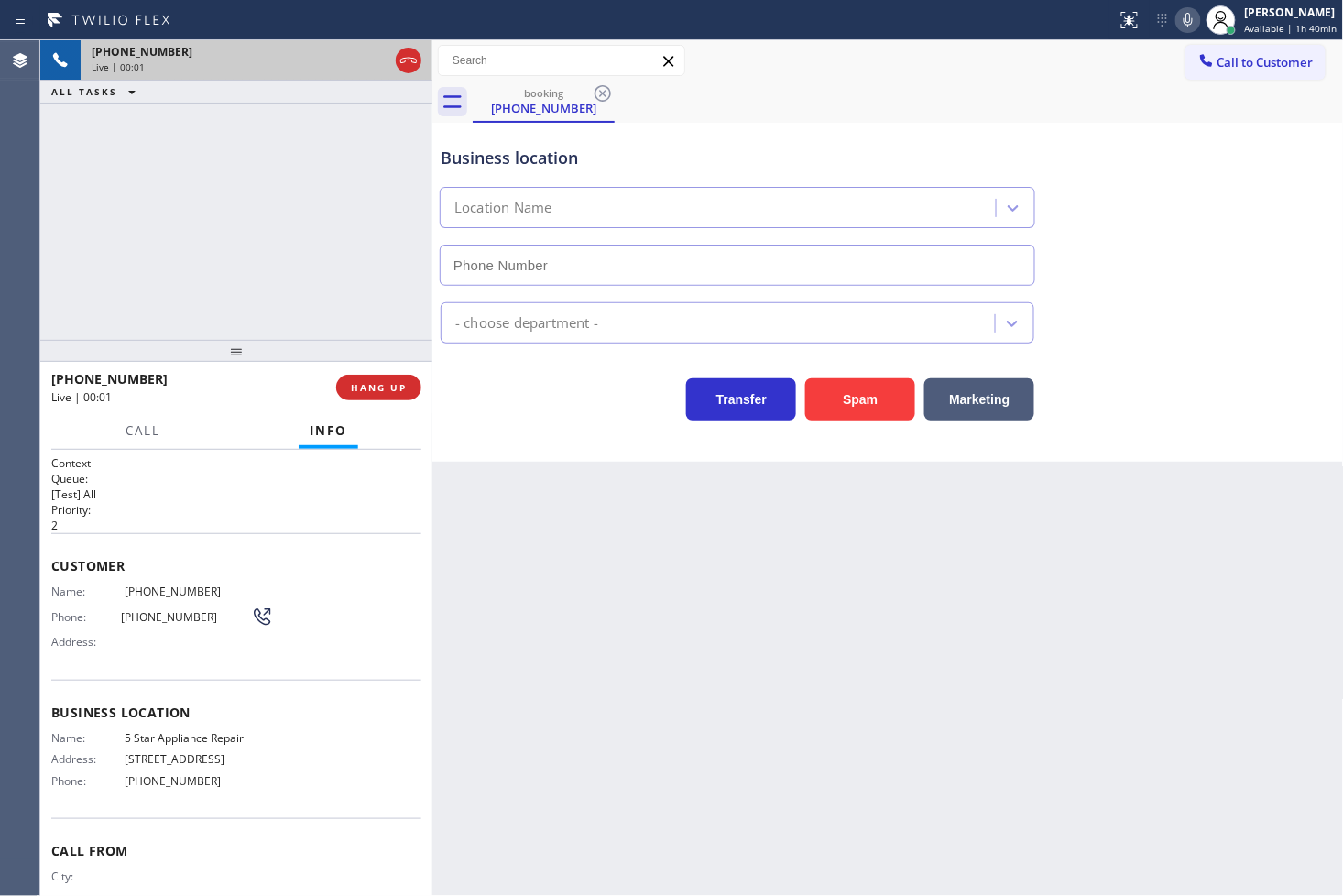
type input "[PHONE_NUMBER]"
click at [550, 423] on div "Business location 5 Star Appliance Repair (855) 731-4952 5 Star Appliance Trans…" at bounding box center [888, 292] width 912 height 339
click at [136, 234] on div "+18883352722 Live | 00:03 ALL TASKS ALL TASKS ACTIVE TASKS TASKS IN WRAP UP" at bounding box center [236, 190] width 392 height 299
click at [143, 481] on h2 "Queue:" at bounding box center [236, 479] width 370 height 16
click at [180, 289] on div "+18883352722 Live | 00:04 ALL TASKS ALL TASKS ACTIVE TASKS TASKS IN WRAP UP" at bounding box center [236, 190] width 392 height 299
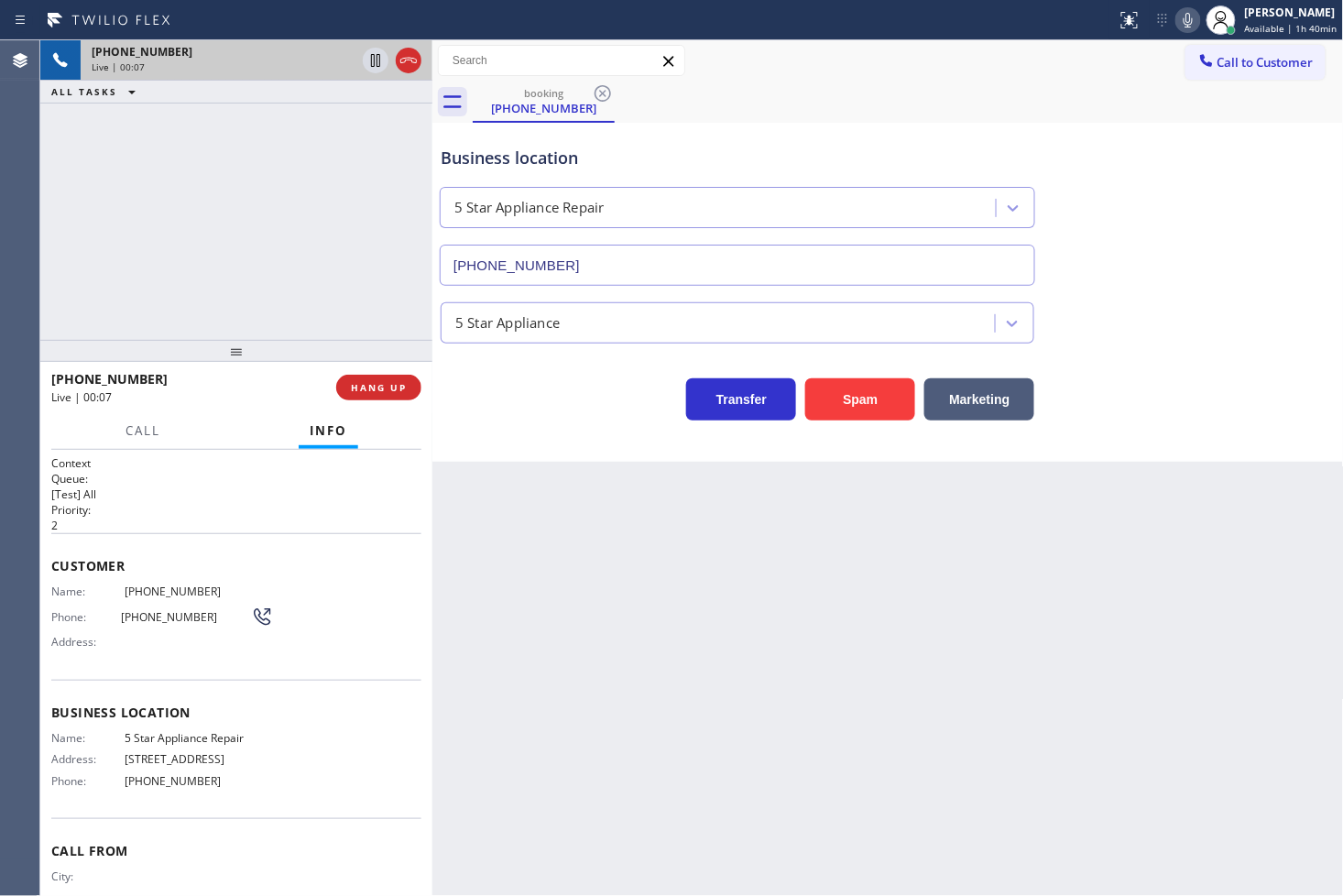
click at [299, 242] on div "+18883352722 Live | 00:07 ALL TASKS ALL TASKS ACTIVE TASKS TASKS IN WRAP UP" at bounding box center [236, 190] width 392 height 299
click at [609, 455] on div "Business location 5 Star Appliance Repair (855) 731-4952 5 Star Appliance Trans…" at bounding box center [888, 292] width 912 height 339
click at [245, 230] on div "+18883352722 Live | 00:08 ALL TASKS ALL TASKS ACTIVE TASKS TASKS IN WRAP UP" at bounding box center [236, 190] width 392 height 299
click at [526, 432] on div "Business location 5 Star Appliance Repair (855) 731-4952 5 Star Appliance Trans…" at bounding box center [888, 292] width 912 height 339
click at [221, 534] on div "Customer Name: (888) 335-2722 Phone: (888) 335-2722 Address:" at bounding box center [236, 607] width 370 height 147
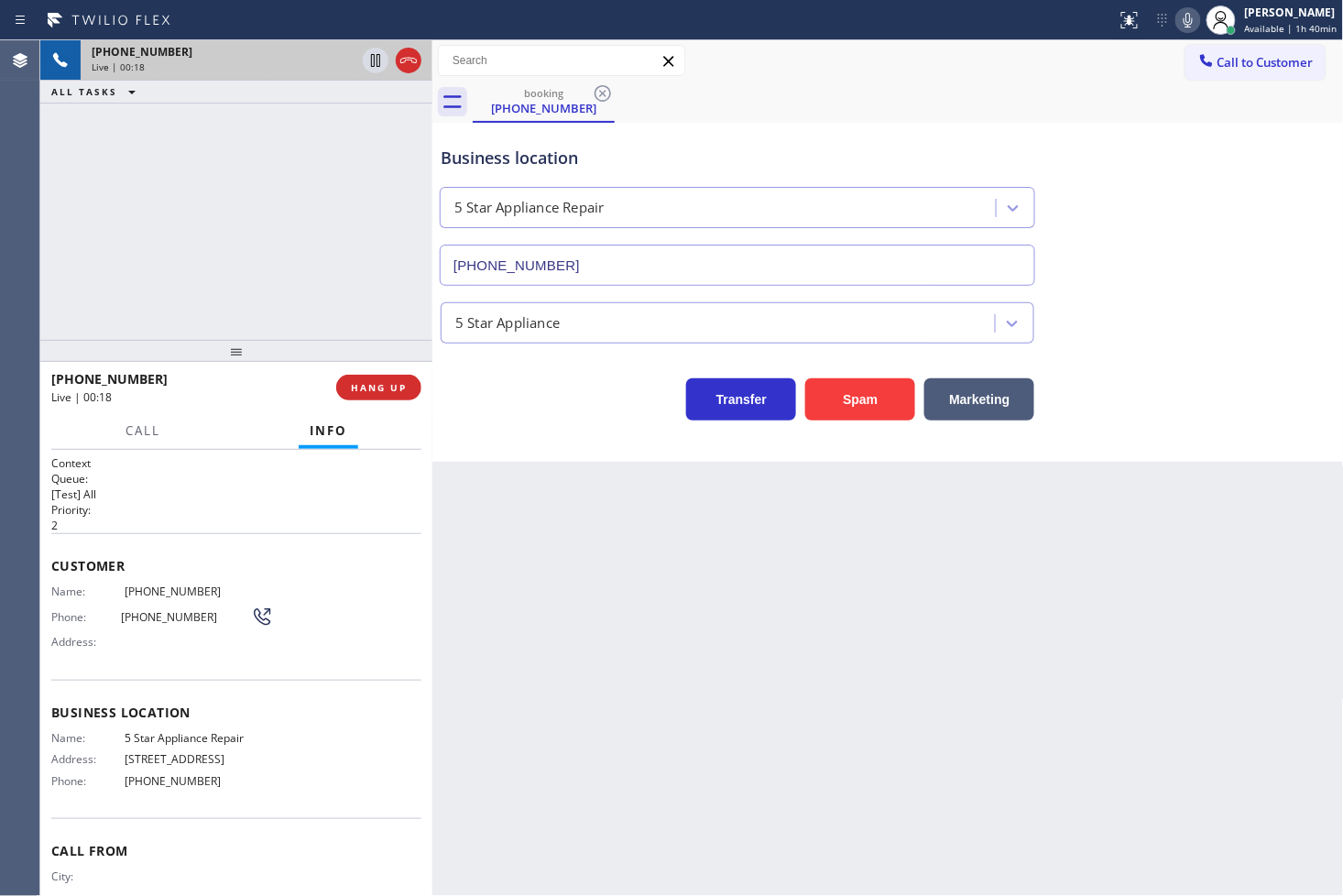
click at [1160, 34] on div "Status report No issues detected If you experience an issue, please download th…" at bounding box center [1225, 20] width 233 height 40
click at [1177, 25] on icon at bounding box center [1188, 20] width 22 height 22
click at [1183, 26] on icon at bounding box center [1188, 20] width 9 height 15
click at [349, 242] on div "+18883352722 Live | 00:38 ALL TASKS ALL TASKS ACTIVE TASKS TASKS IN WRAP UP" at bounding box center [236, 190] width 392 height 299
click at [530, 394] on div "Transfer Spam Marketing" at bounding box center [737, 394] width 600 height 51
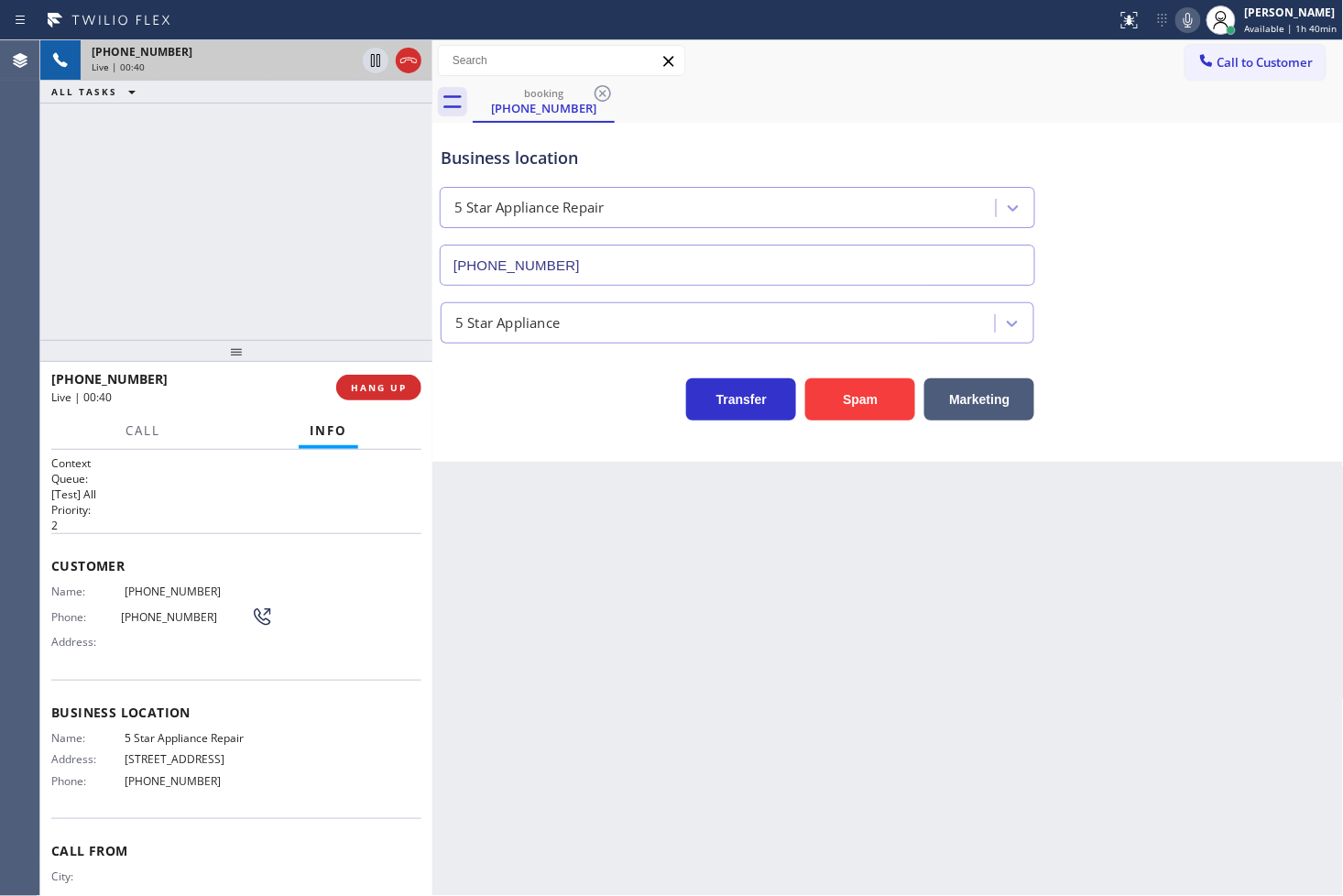
click at [257, 234] on div "+18883352722 Live | 00:40 ALL TASKS ALL TASKS ACTIVE TASKS TASKS IN WRAP UP" at bounding box center [236, 190] width 392 height 299
click at [528, 406] on div "Transfer Spam Marketing" at bounding box center [737, 394] width 600 height 51
click at [223, 271] on div "+18883352722 Live | 00:57 ALL TASKS ALL TASKS ACTIVE TASKS TASKS IN WRAP UP" at bounding box center [236, 190] width 392 height 299
click at [547, 413] on div "Transfer Spam Marketing" at bounding box center [737, 394] width 600 height 51
drag, startPoint x: 178, startPoint y: 513, endPoint x: 196, endPoint y: 319, distance: 194.8
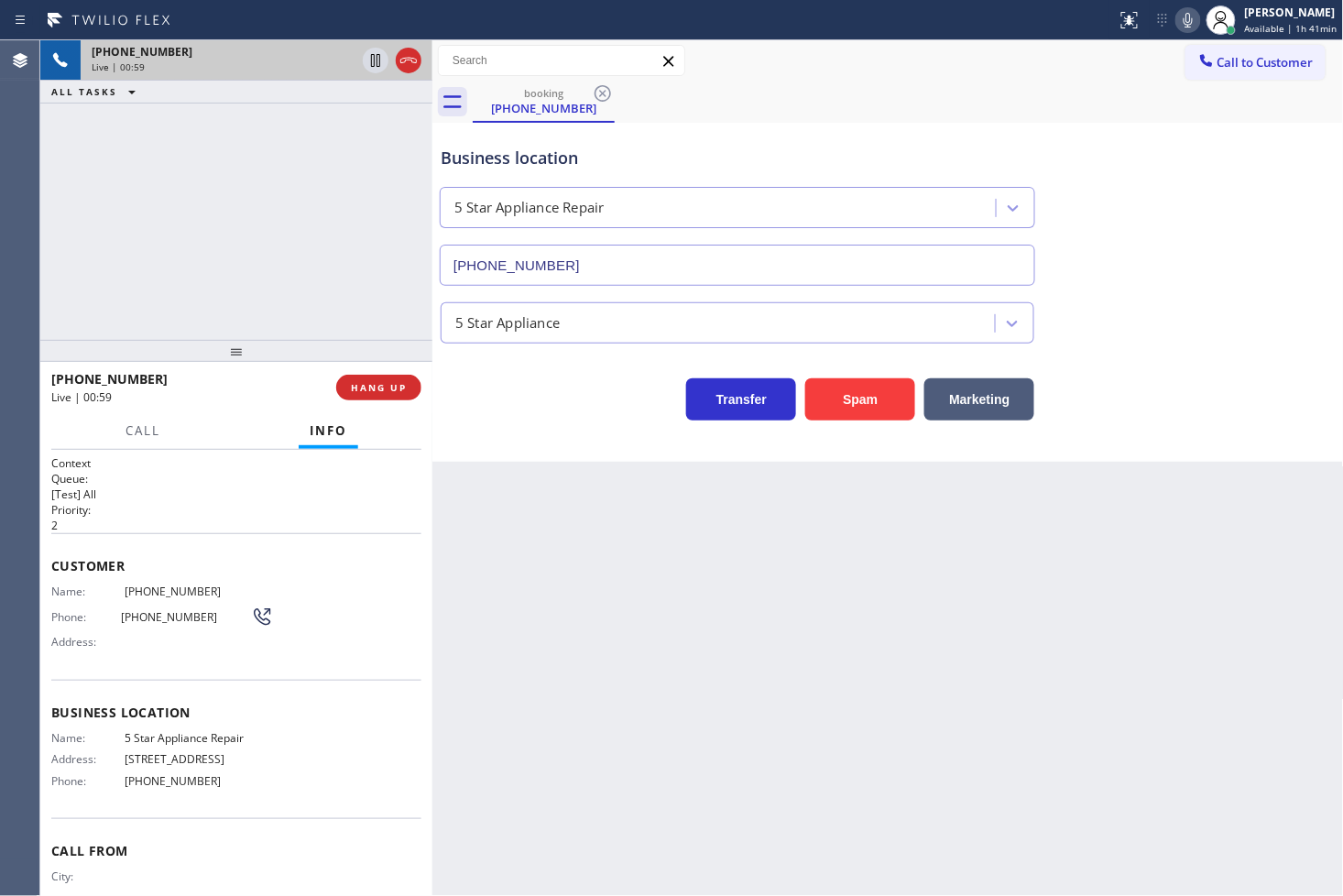
click at [179, 508] on h2 "Priority:" at bounding box center [236, 509] width 370 height 16
click at [208, 271] on div "+18883352722 Live | 00:59 ALL TASKS ALL TASKS ACTIVE TASKS TASKS IN WRAP UP" at bounding box center [236, 190] width 392 height 299
click at [373, 60] on icon at bounding box center [375, 60] width 22 height 22
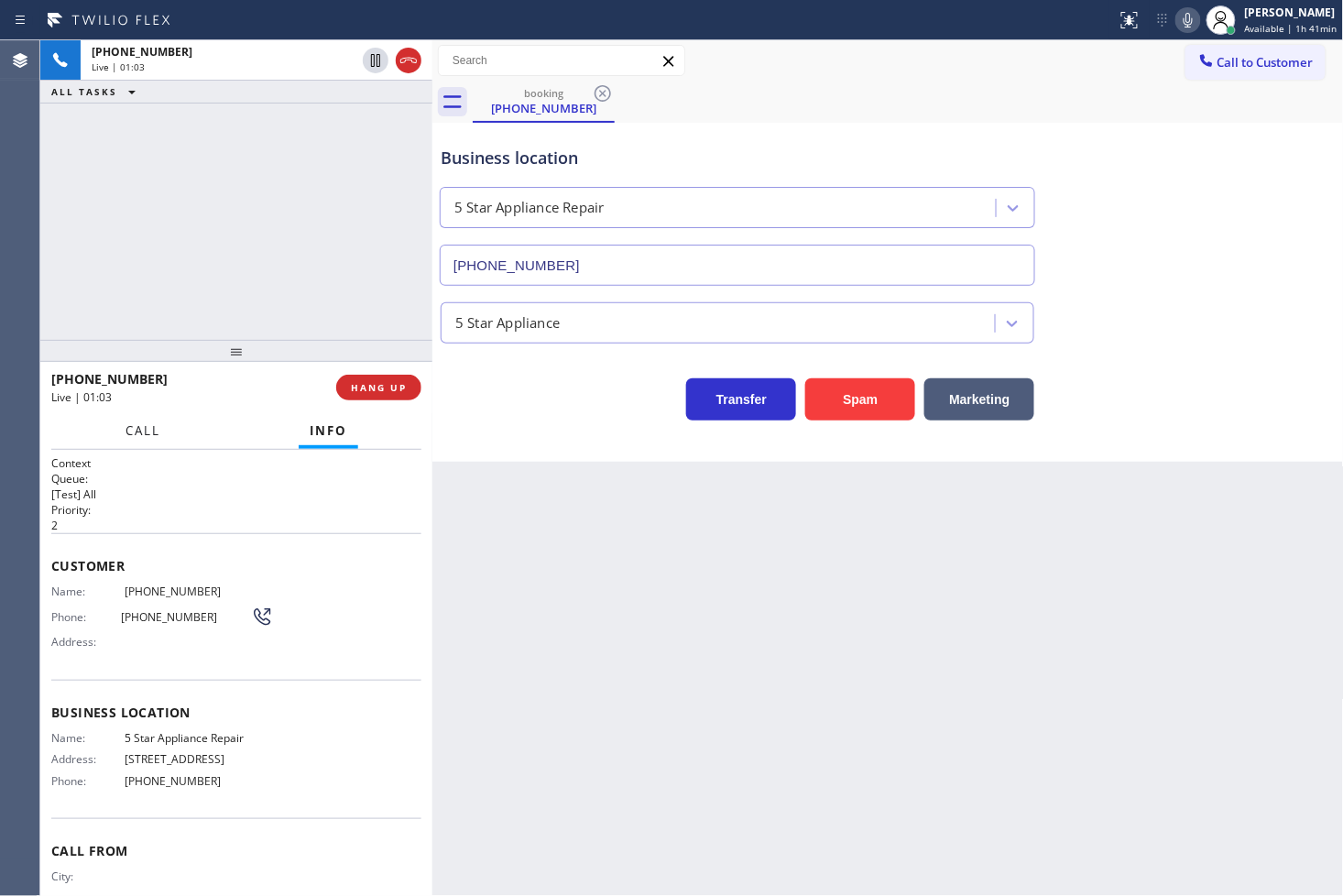
click at [144, 428] on span "Call" at bounding box center [142, 430] width 34 height 17
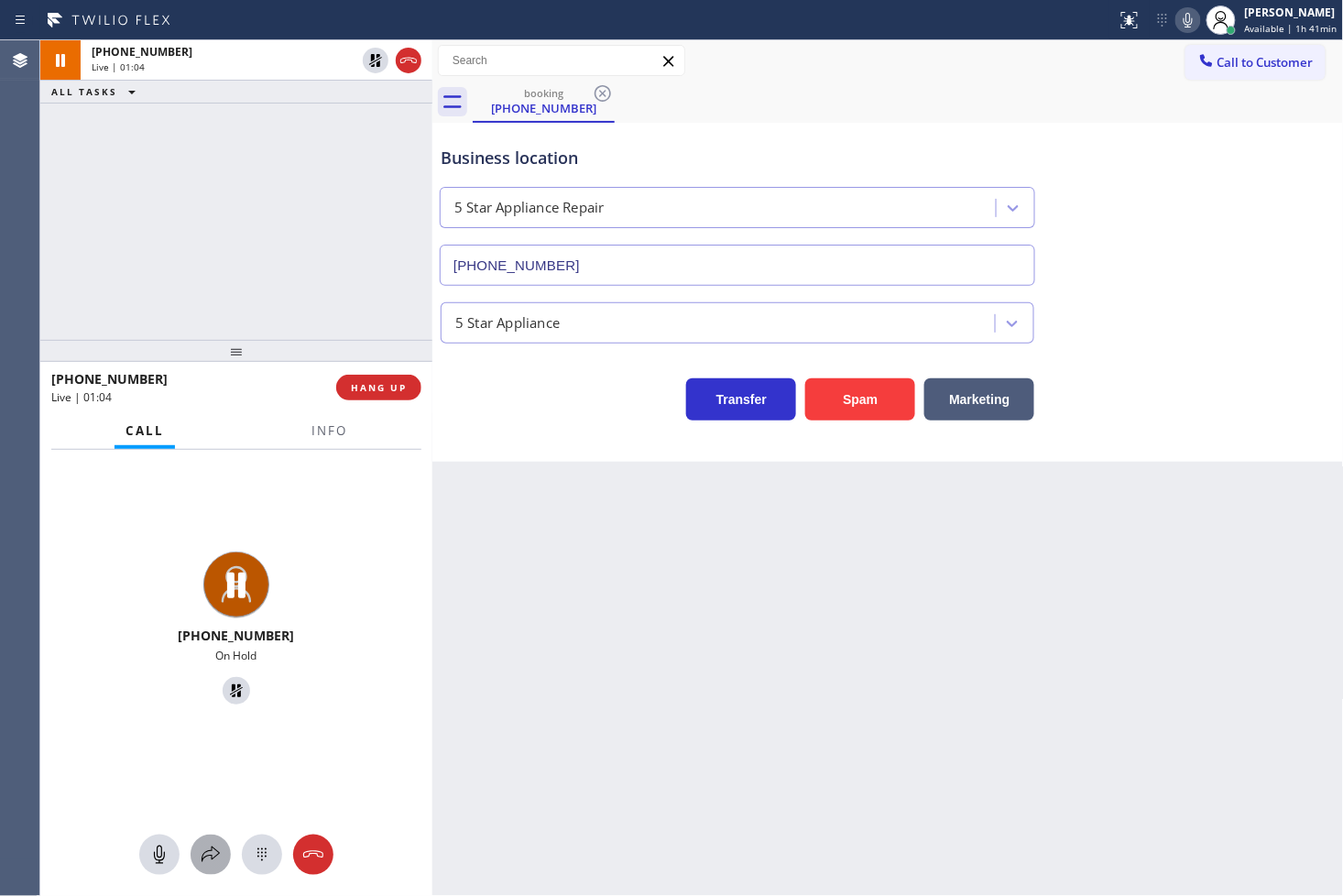
click at [205, 841] on button at bounding box center [210, 854] width 40 height 40
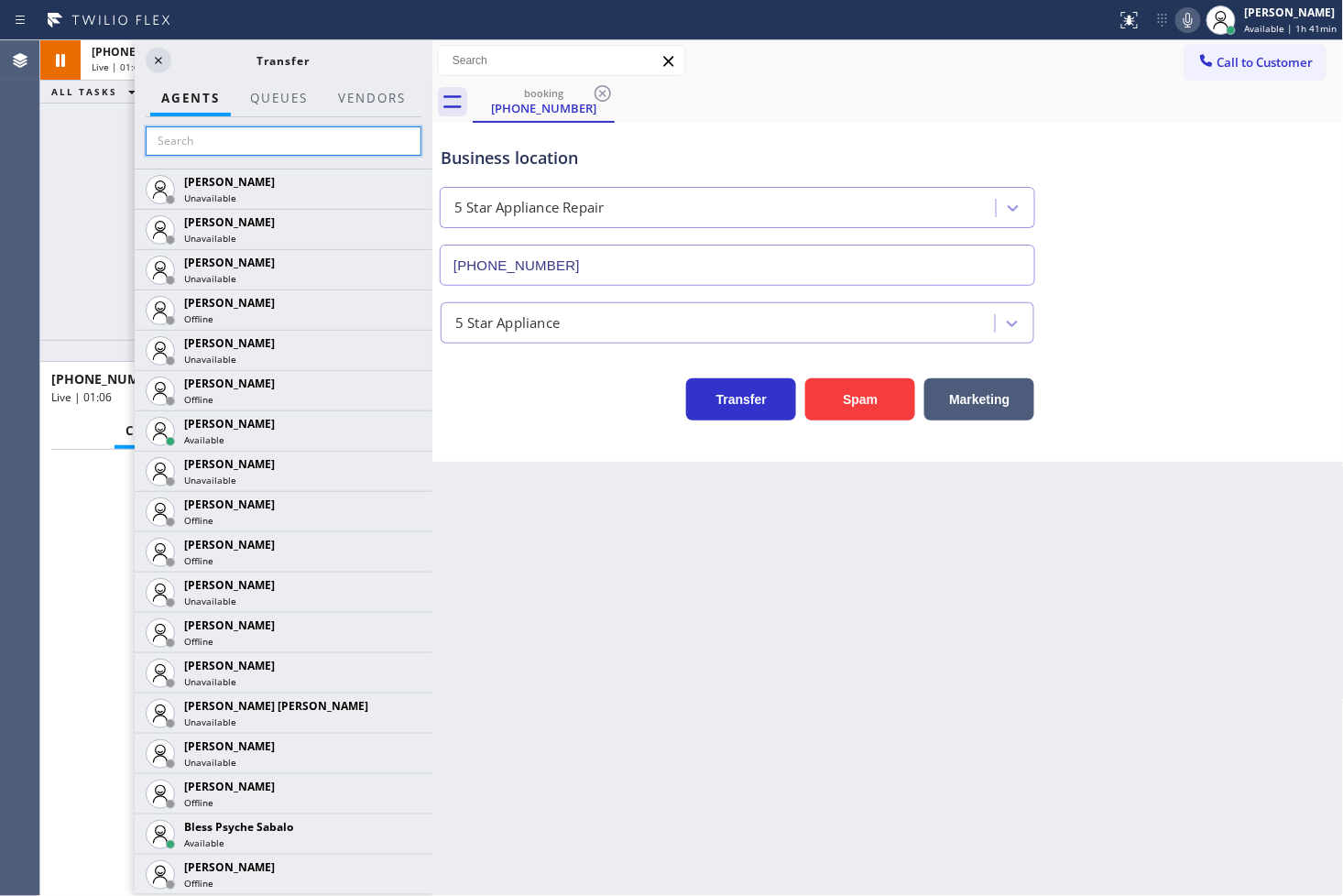
click at [250, 151] on input "text" at bounding box center [283, 141] width 276 height 30
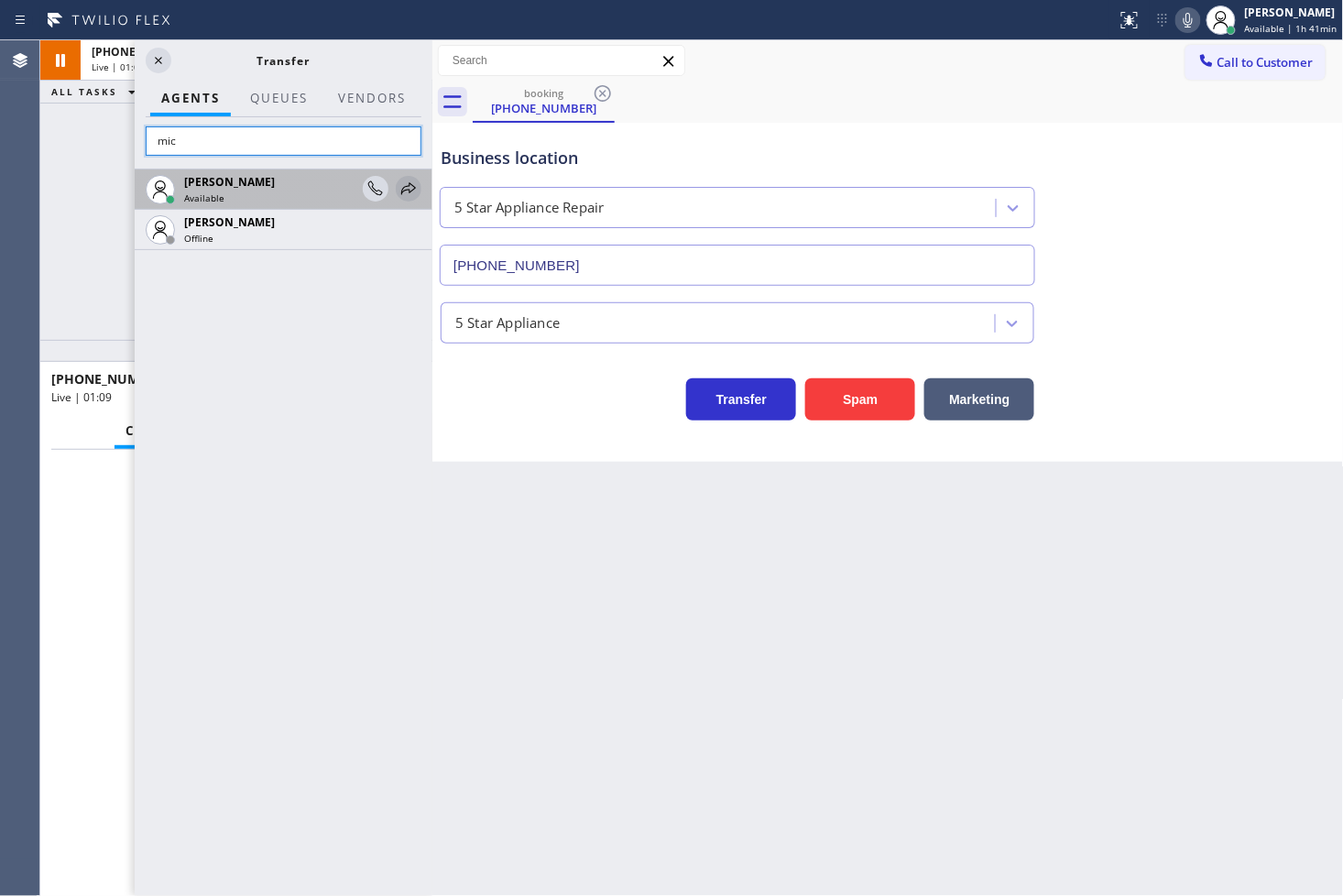
type input "mic"
click at [413, 183] on icon at bounding box center [409, 189] width 22 height 22
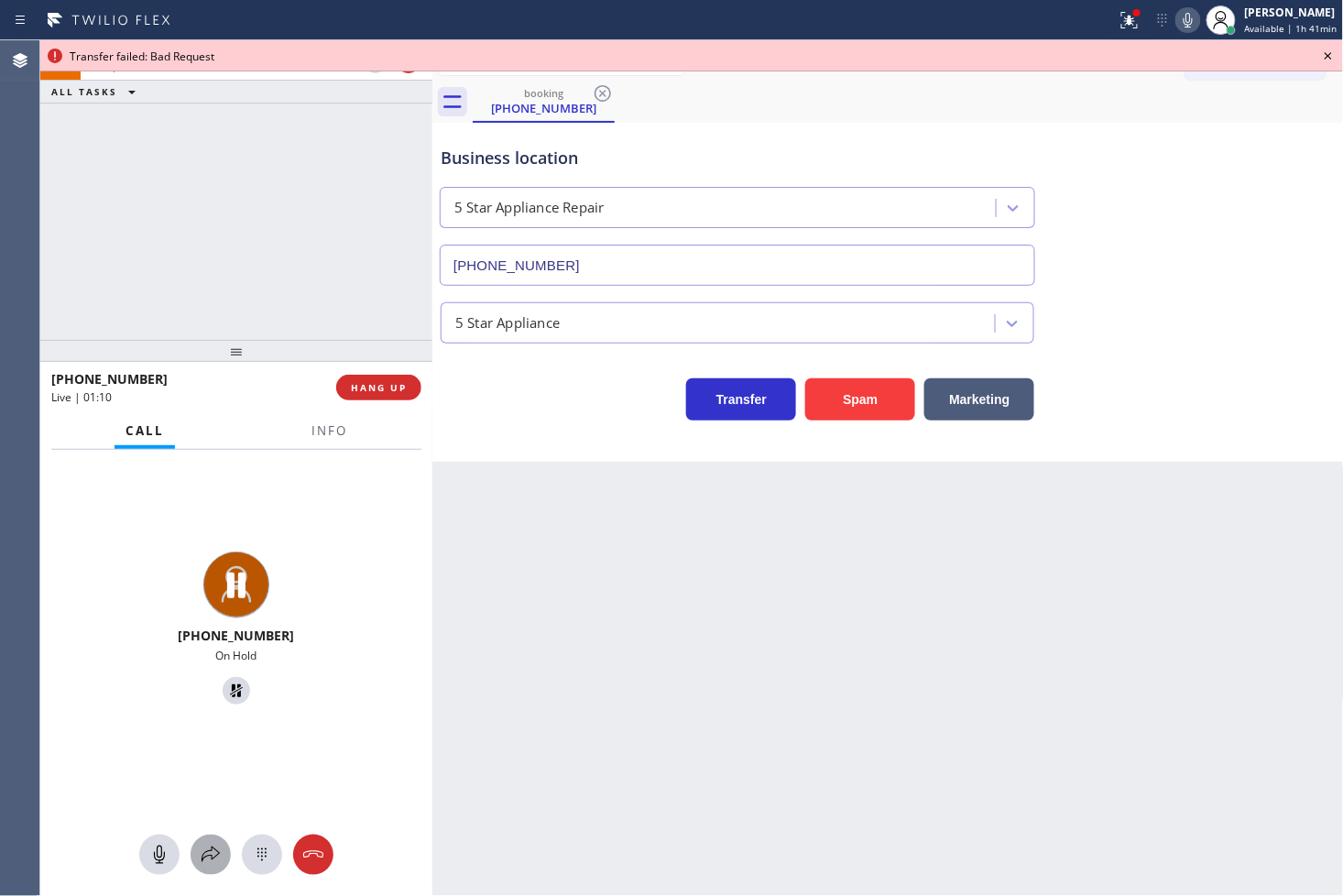
click at [216, 857] on icon at bounding box center [211, 855] width 22 height 22
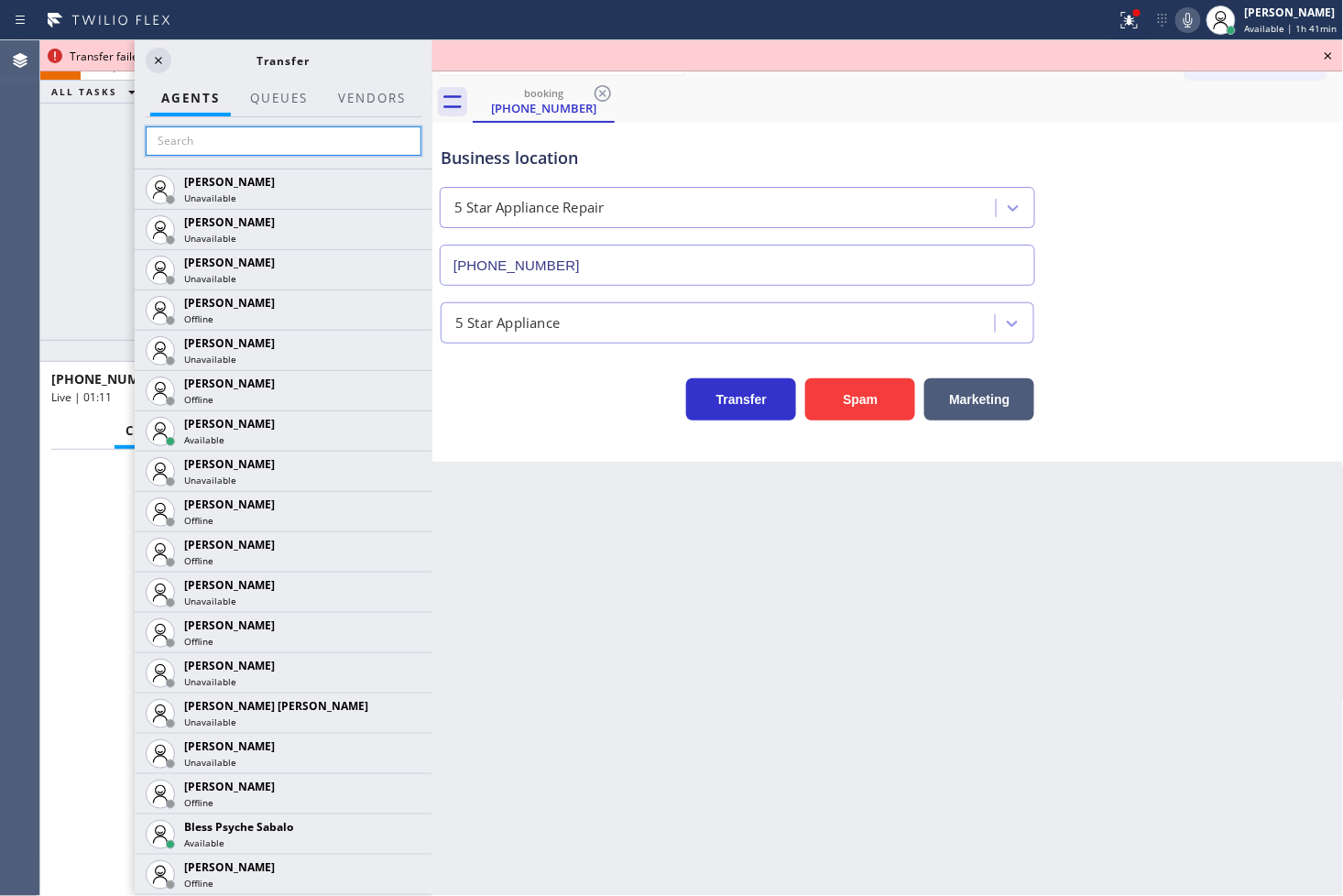
click at [223, 143] on input "text" at bounding box center [283, 141] width 276 height 30
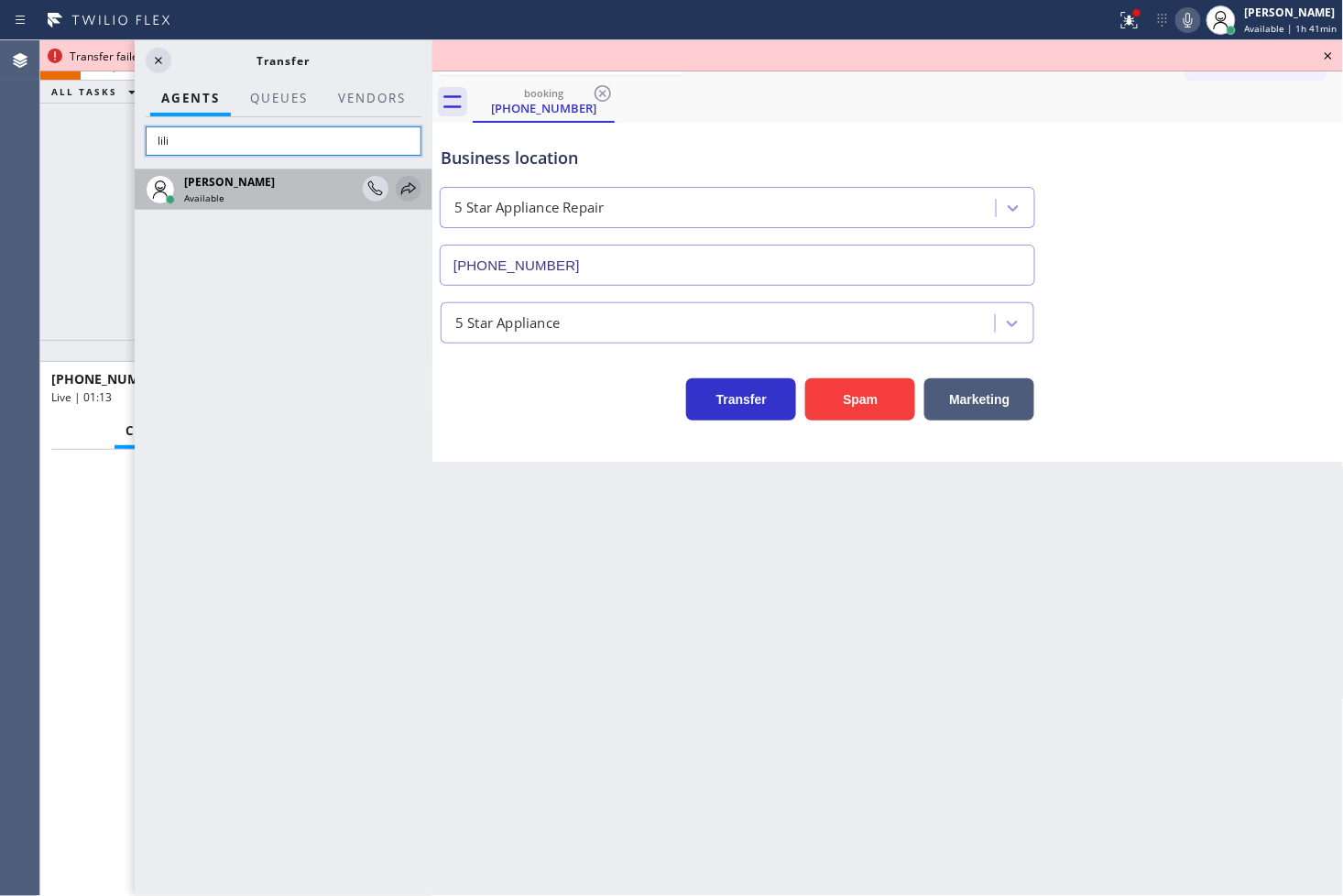
type input "lili"
click at [407, 184] on icon at bounding box center [409, 189] width 22 height 22
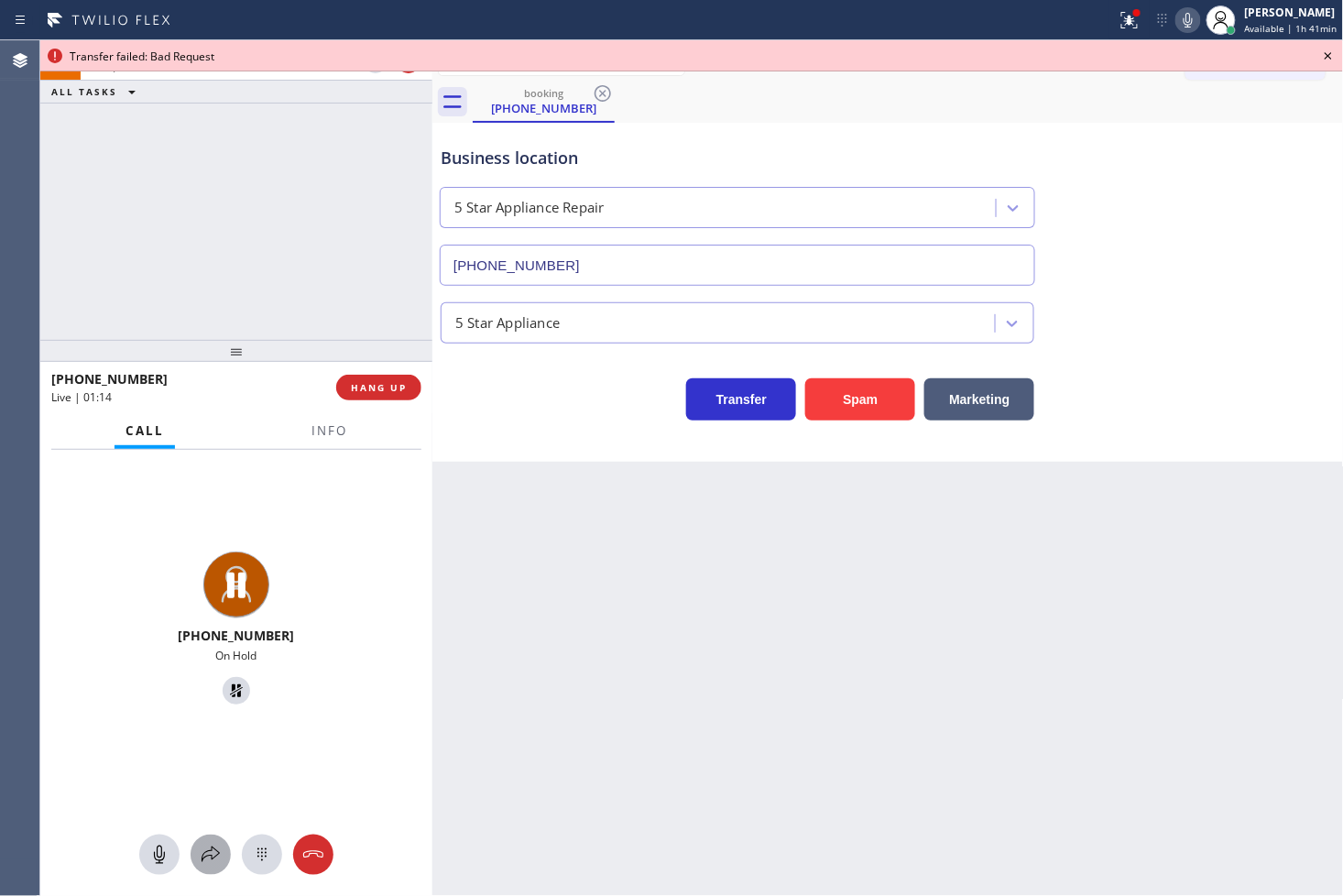
click at [225, 851] on div at bounding box center [210, 855] width 40 height 22
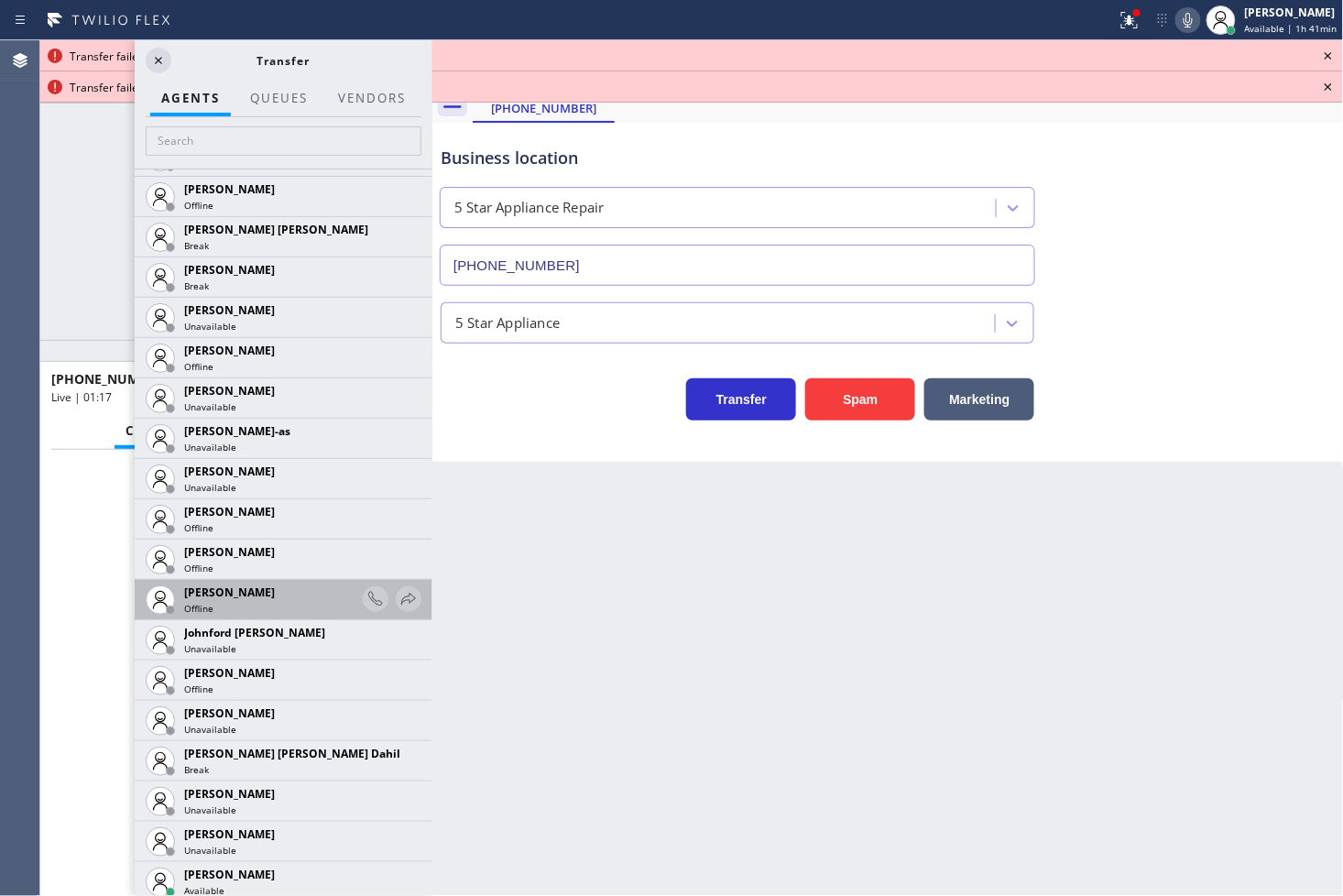
scroll to position [1730, 0]
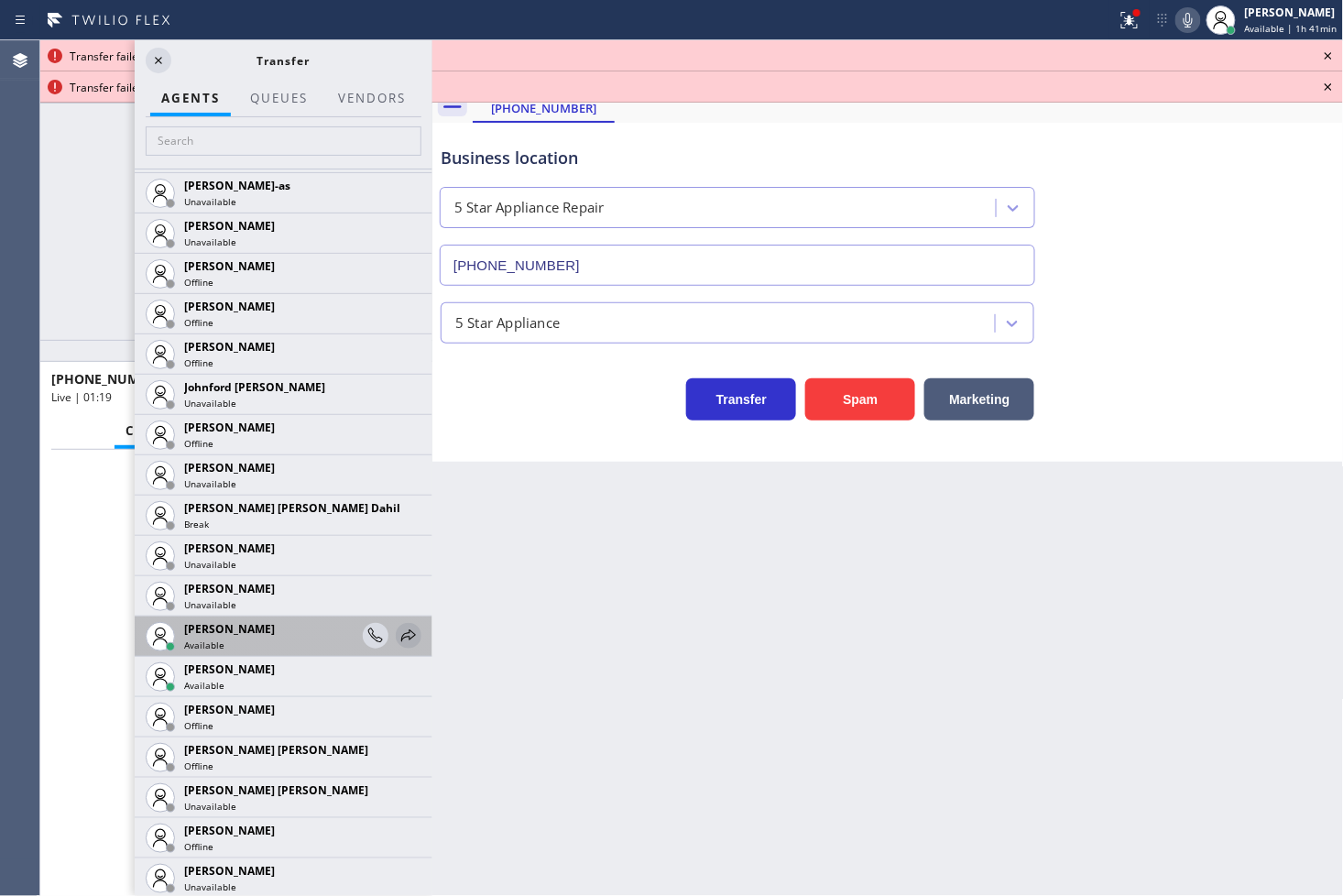
click at [398, 632] on icon at bounding box center [409, 636] width 22 height 22
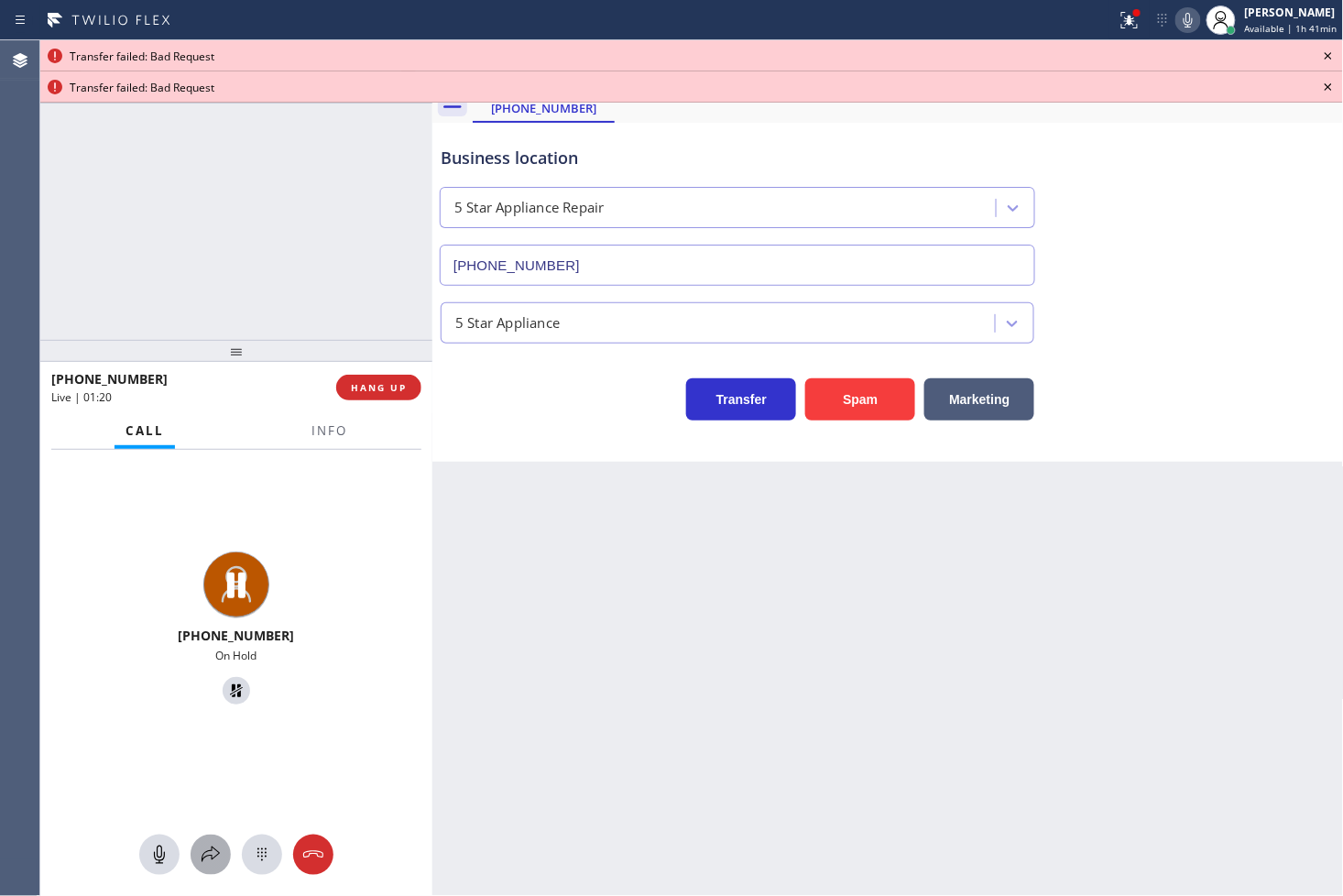
click at [209, 849] on icon at bounding box center [211, 855] width 22 height 22
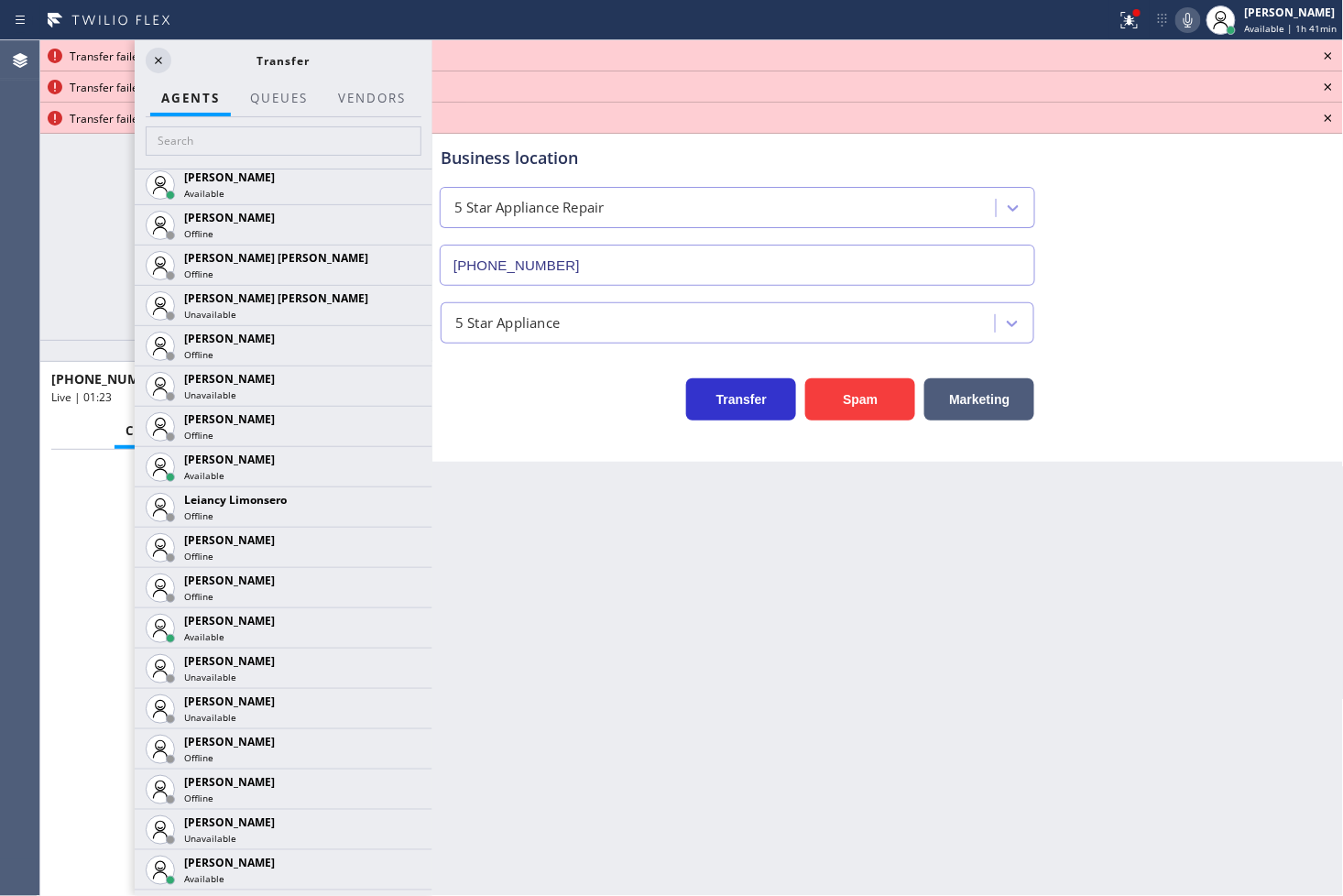
scroll to position [2239, 0]
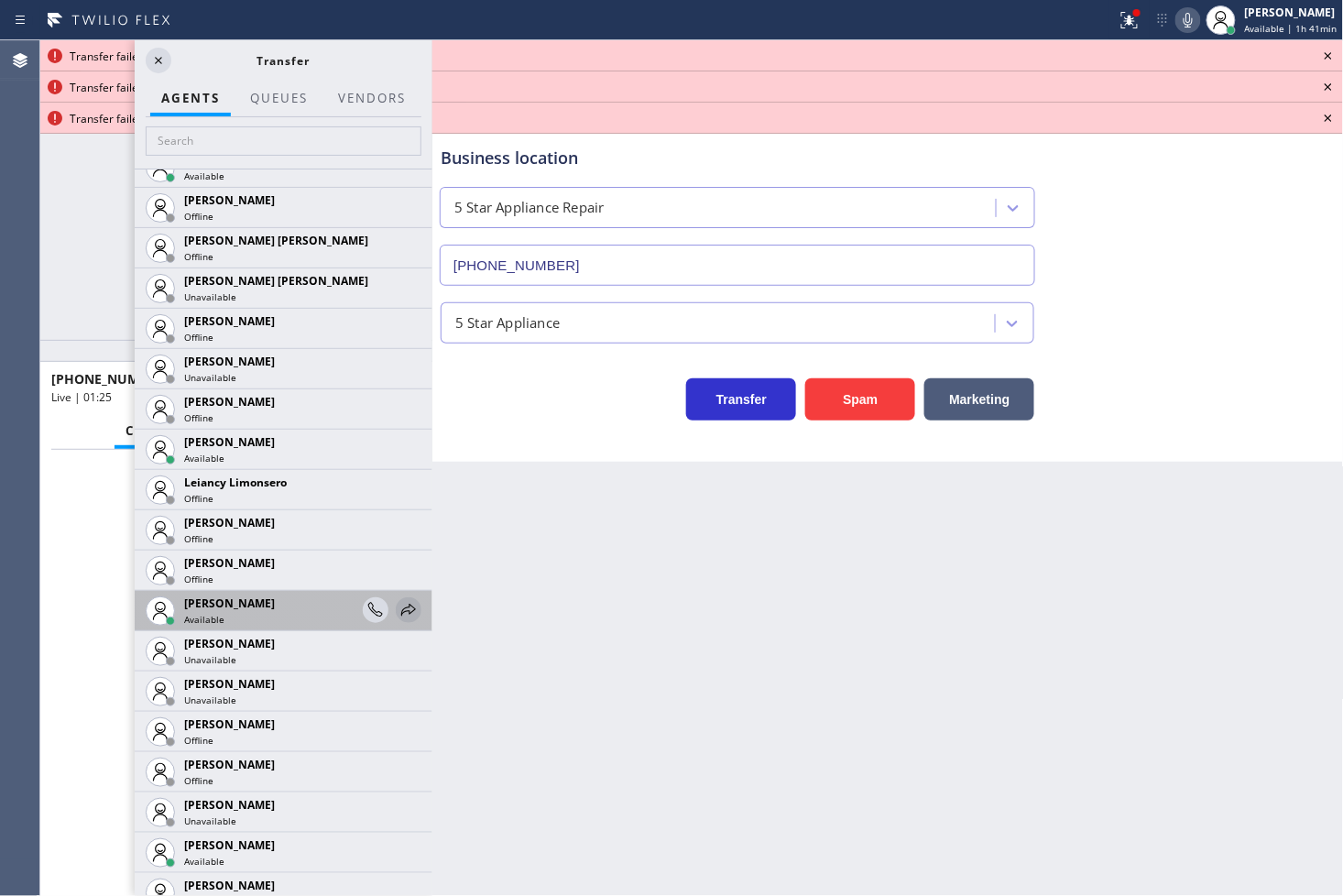
click at [398, 602] on icon at bounding box center [409, 611] width 22 height 22
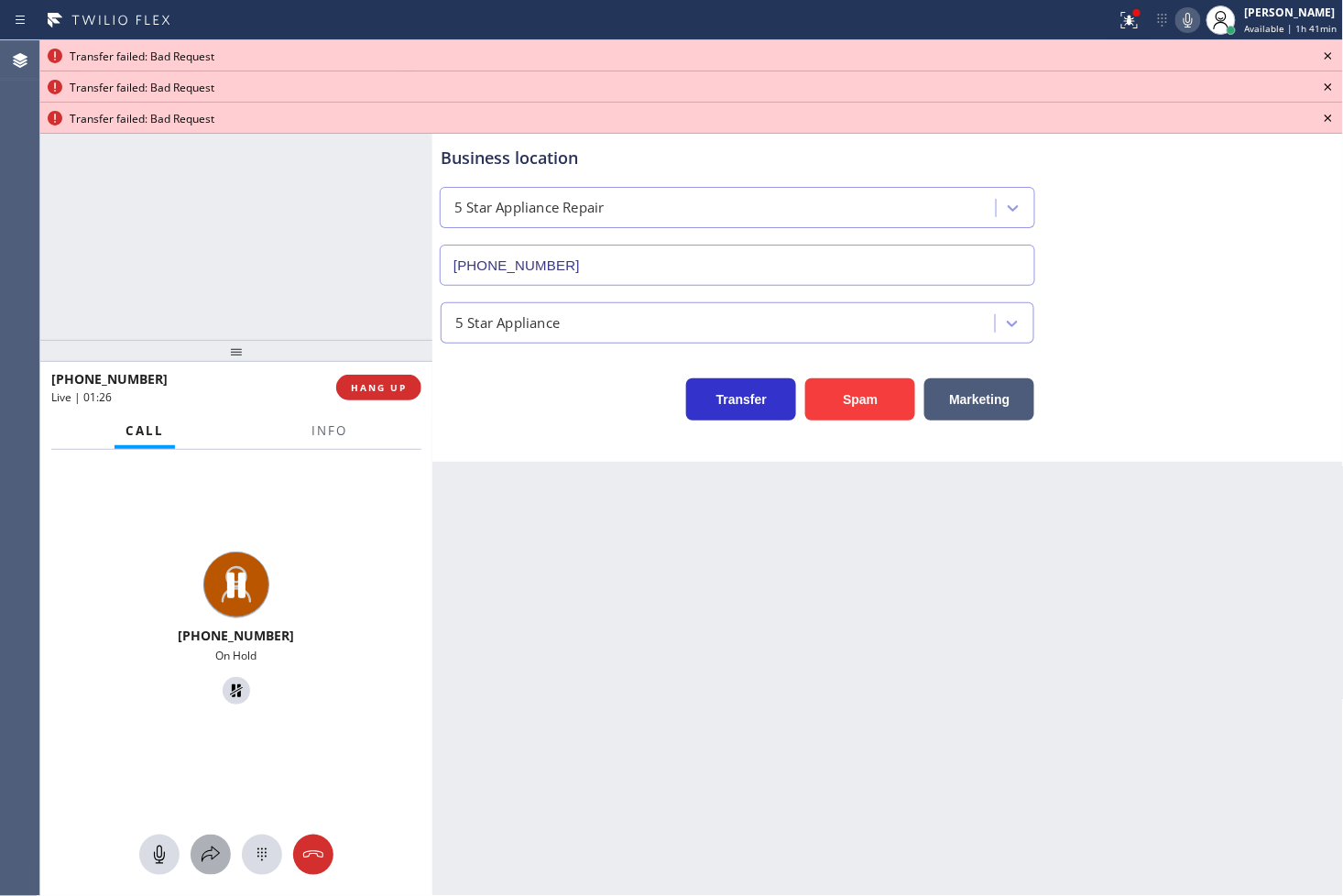
click at [214, 844] on icon at bounding box center [211, 855] width 22 height 22
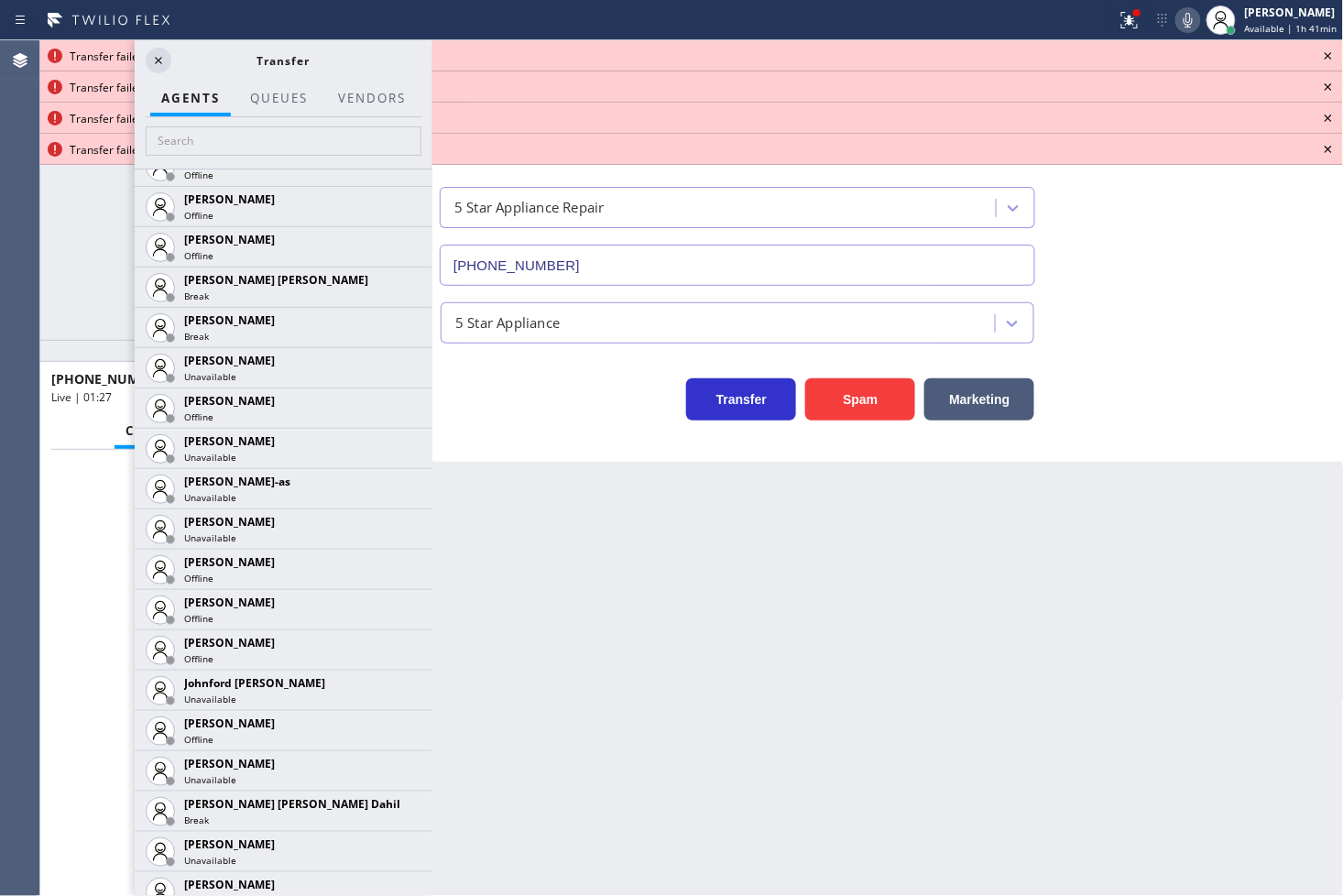
scroll to position [1933, 0]
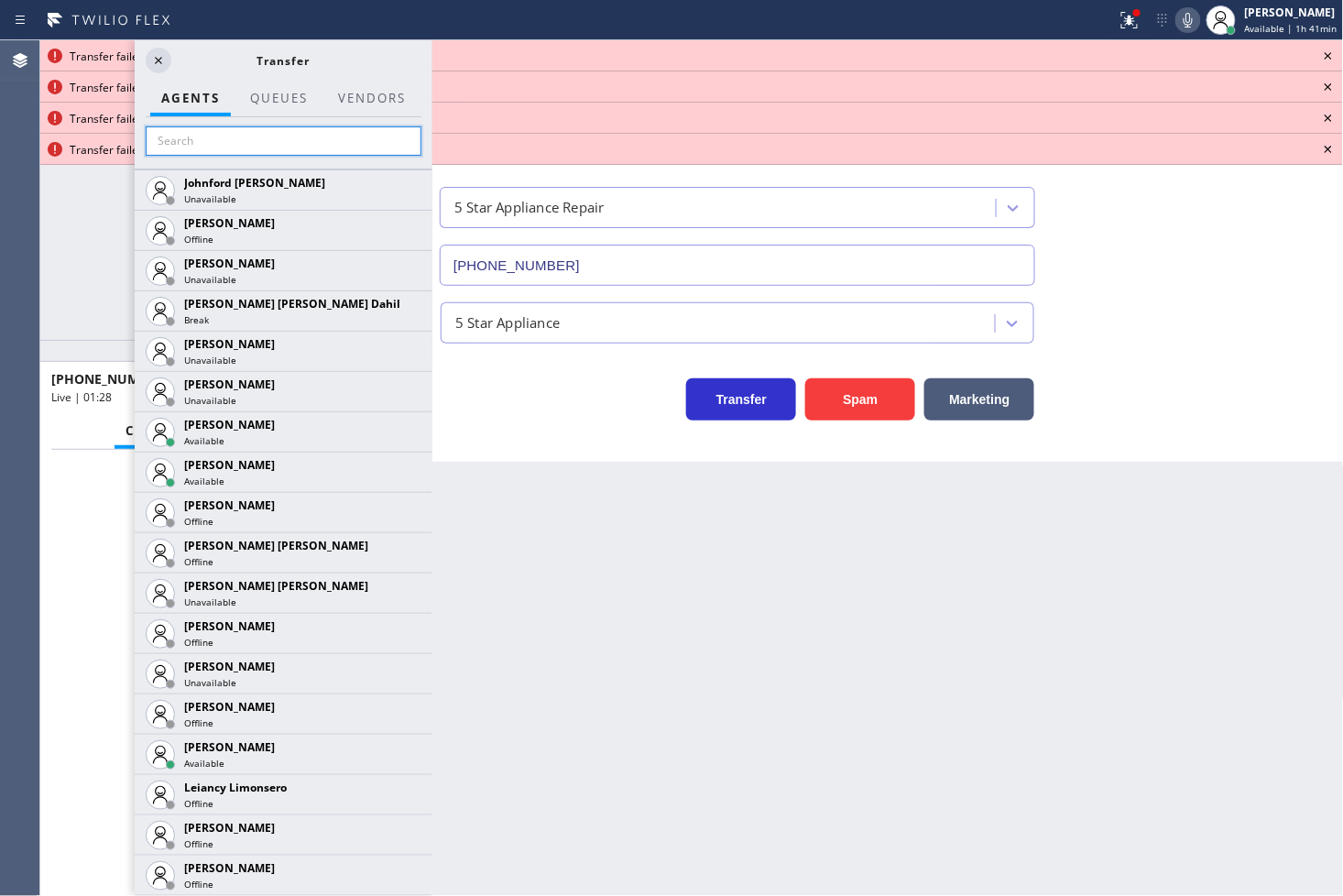
click at [263, 140] on input "text" at bounding box center [283, 141] width 276 height 30
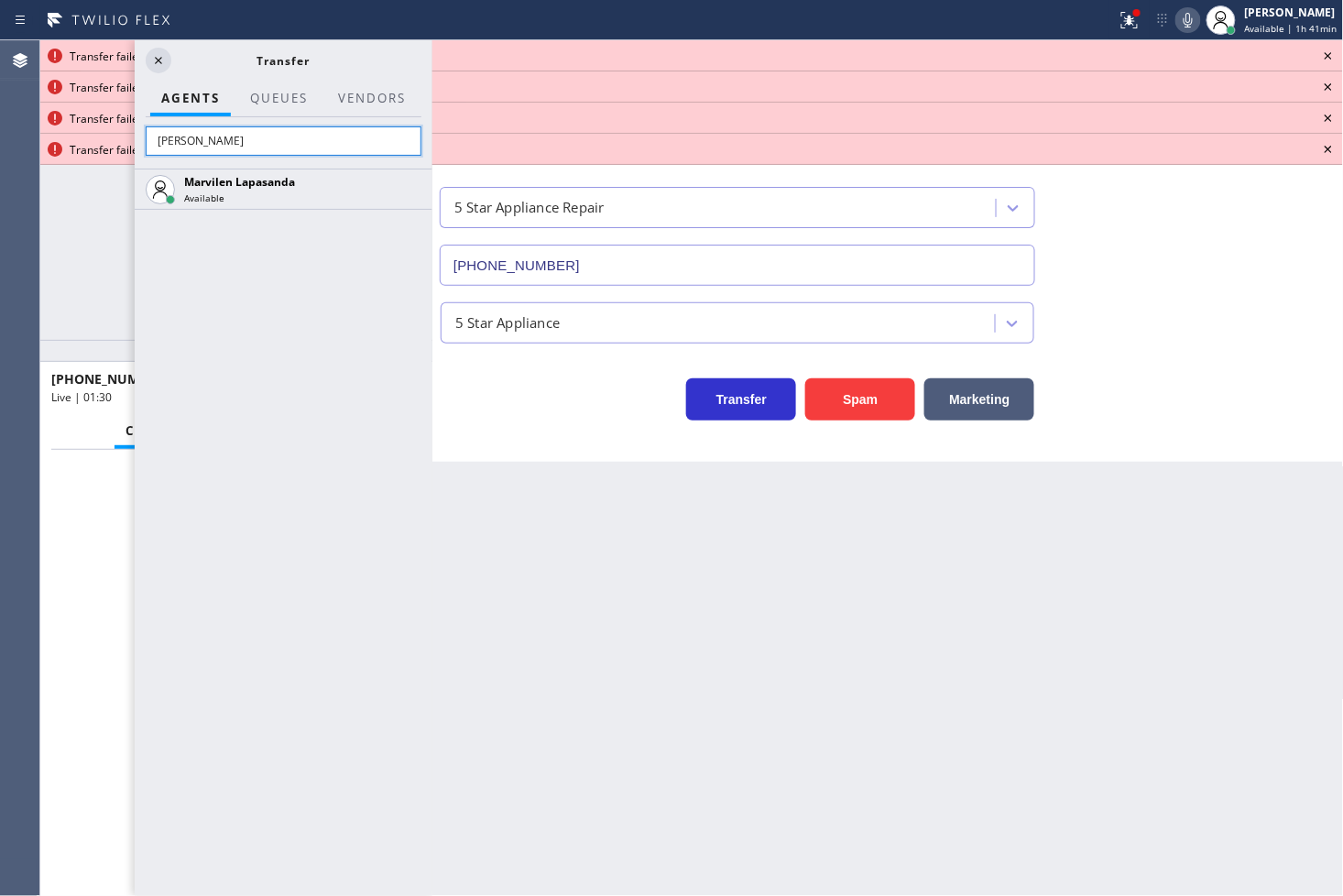
scroll to position [0, 0]
type input "marv"
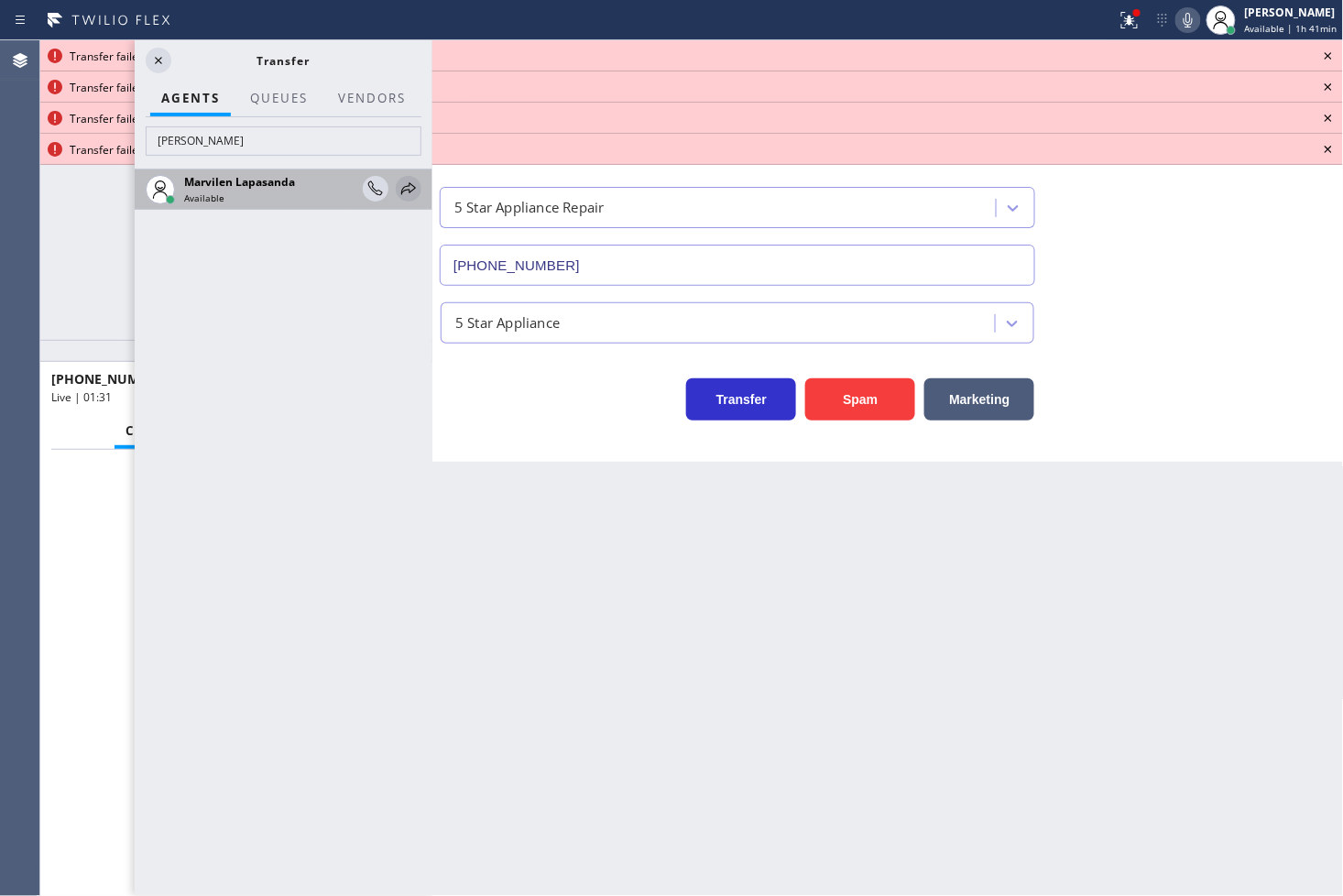
click at [408, 188] on icon at bounding box center [409, 189] width 22 height 22
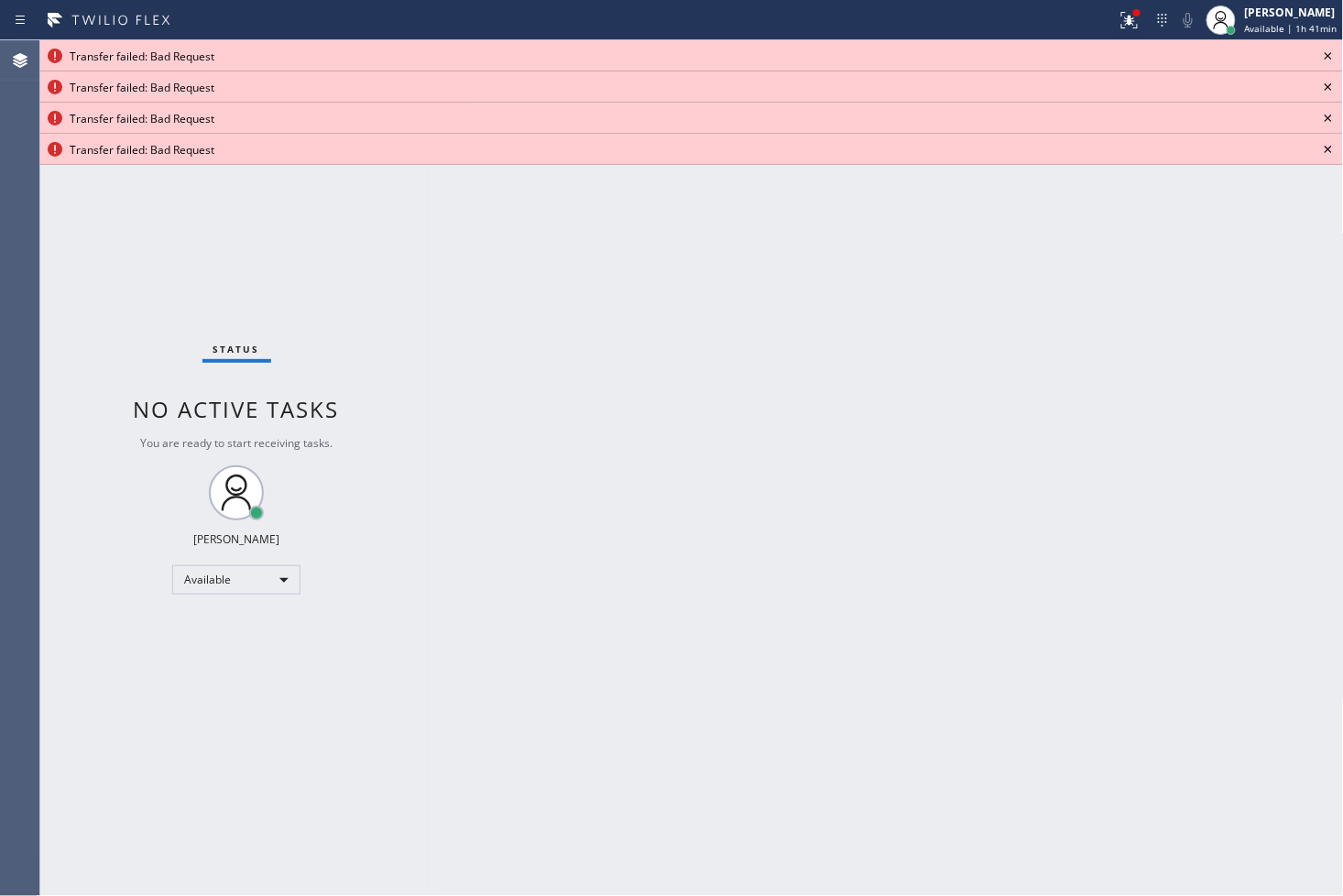
click at [1324, 57] on icon at bounding box center [1328, 56] width 22 height 22
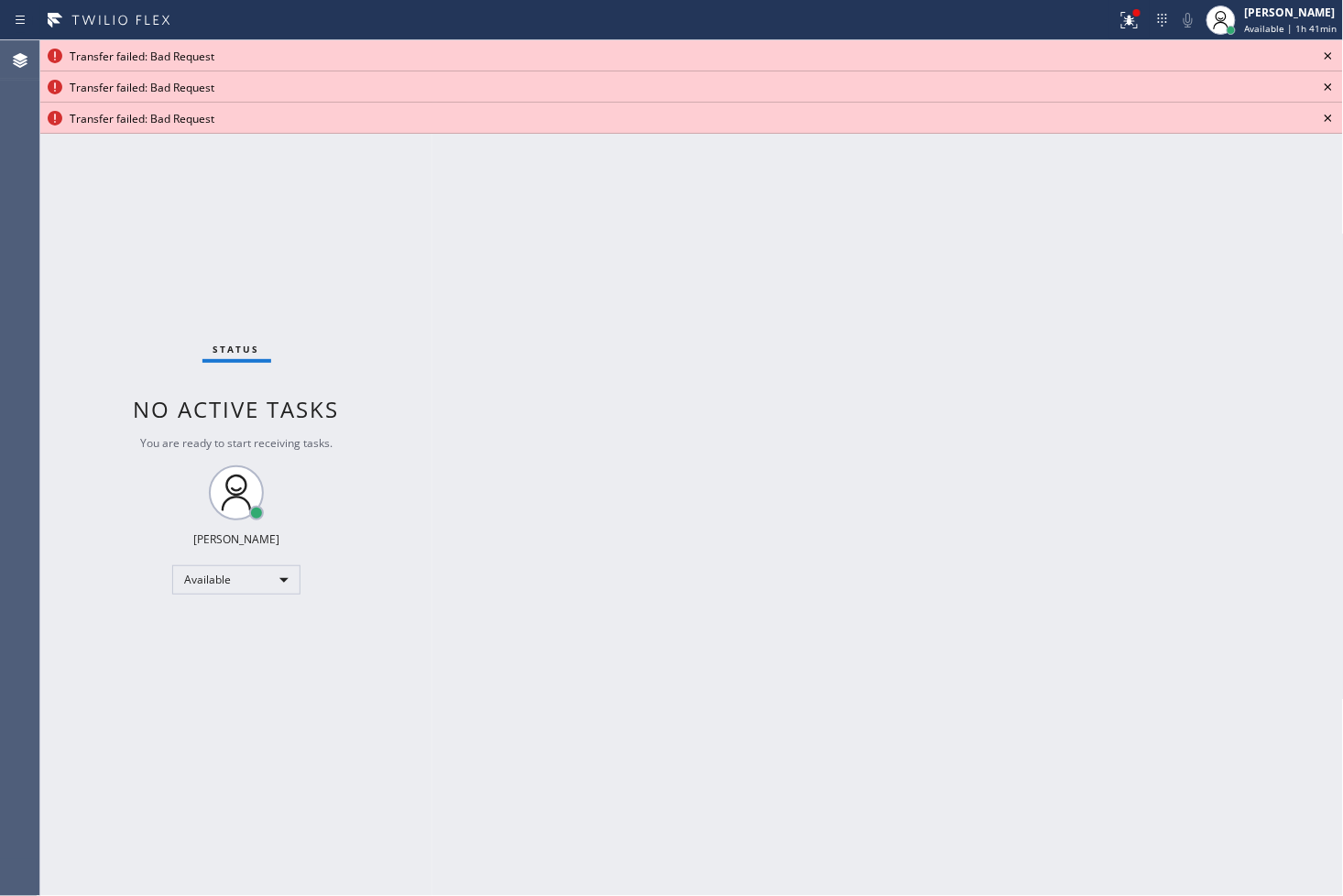
click at [1324, 57] on icon at bounding box center [1328, 56] width 22 height 22
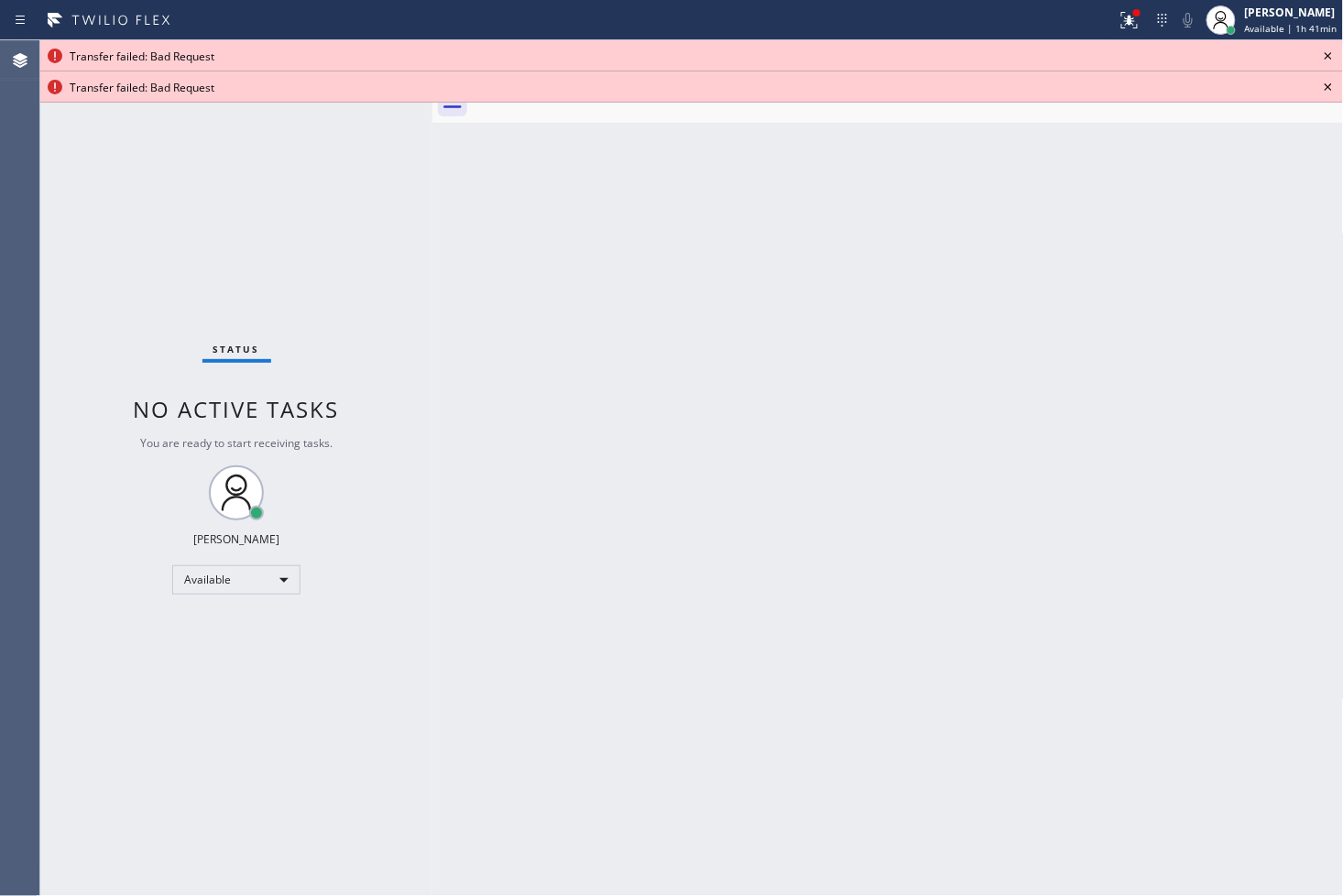
click at [1324, 57] on icon at bounding box center [1328, 56] width 22 height 22
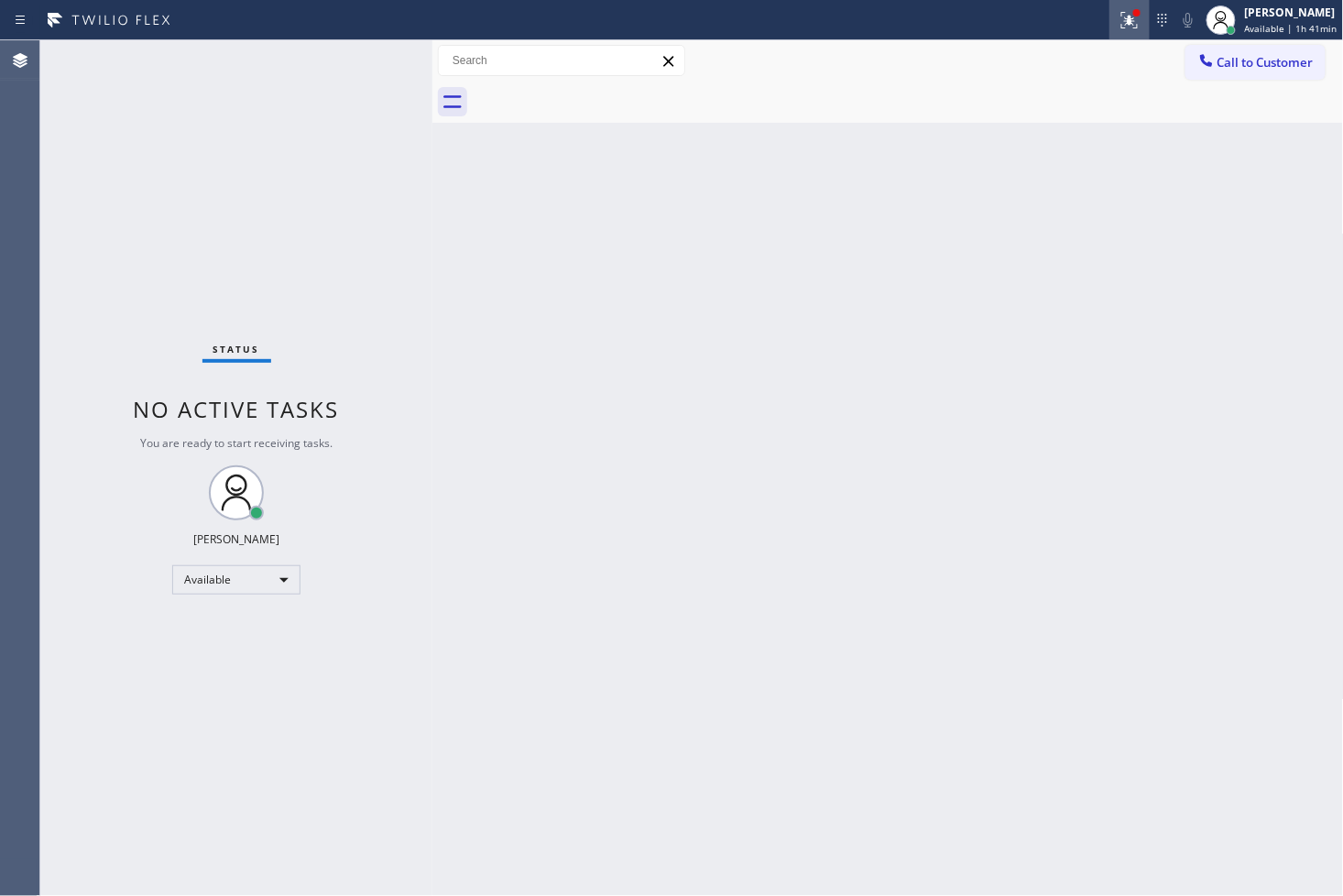
click at [1121, 20] on icon at bounding box center [1126, 19] width 11 height 13
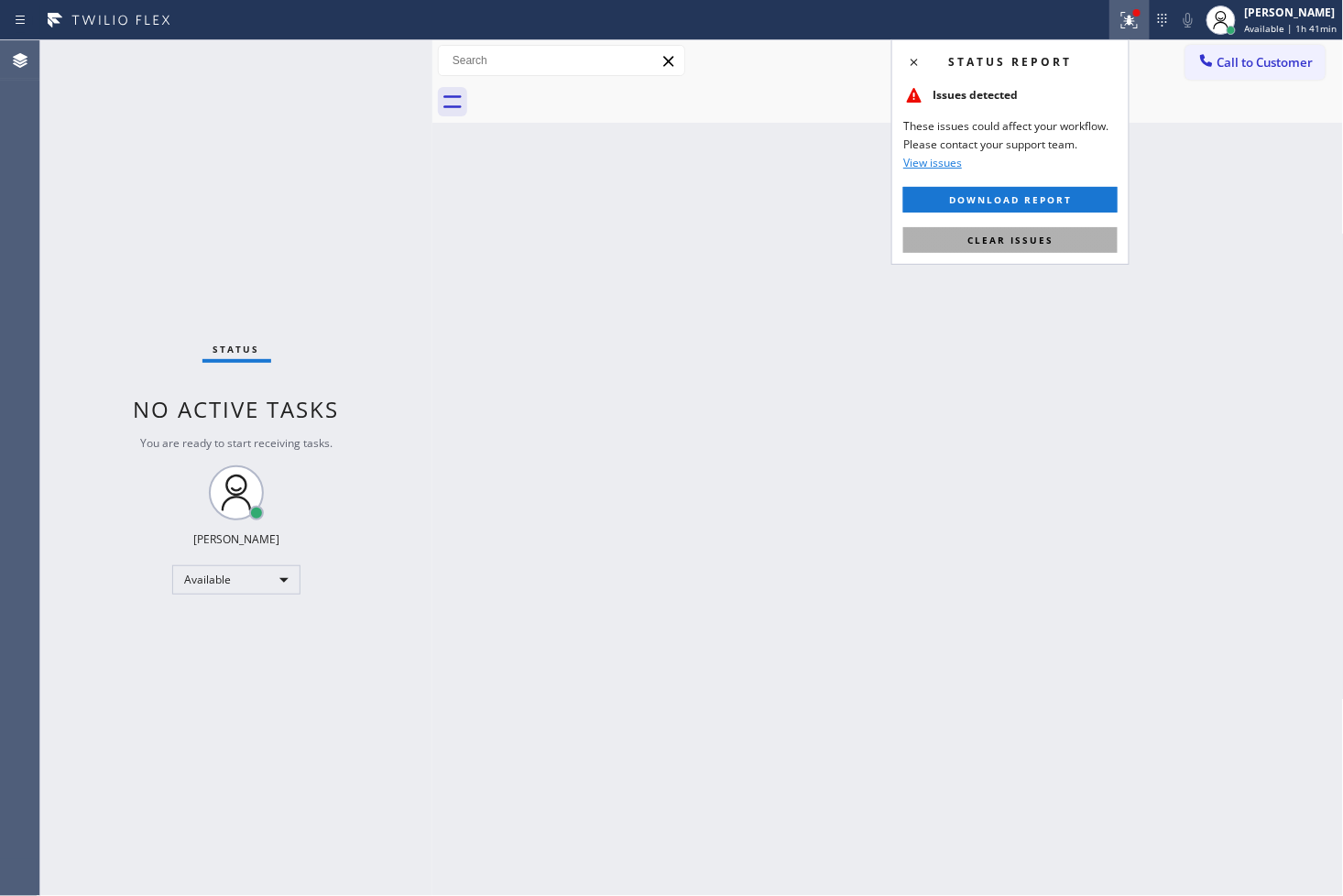
click at [1073, 241] on button "Clear issues" at bounding box center [1010, 240] width 215 height 26
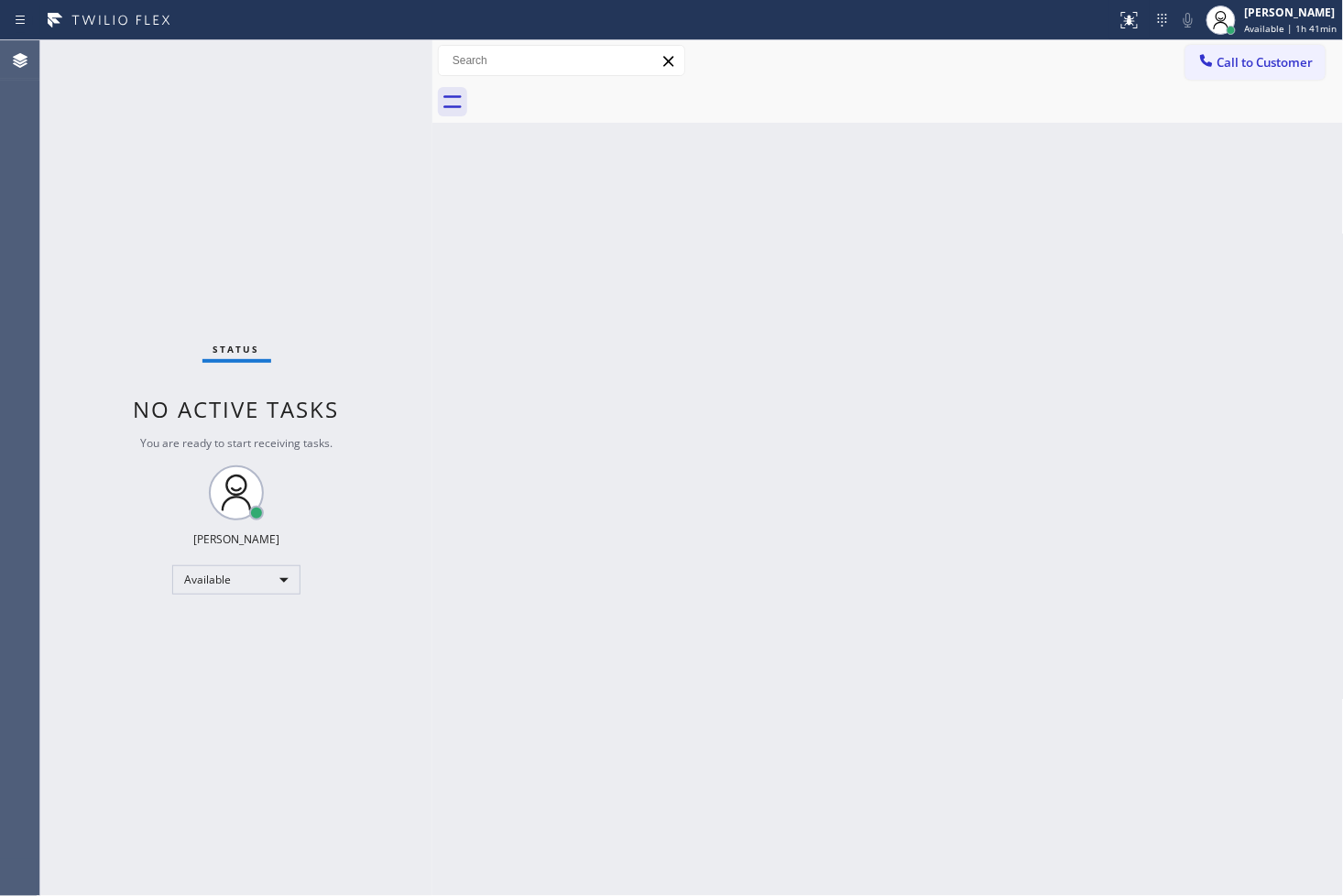
click at [221, 217] on div "Status No active tasks You are ready to start receiving tasks. [PERSON_NAME]" at bounding box center [236, 468] width 392 height 855
click at [361, 67] on div "Status No active tasks You are ready to start receiving tasks. [PERSON_NAME]" at bounding box center [236, 468] width 392 height 855
click at [357, 61] on div "Status No active tasks You are ready to start receiving tasks. [PERSON_NAME]" at bounding box center [236, 468] width 392 height 855
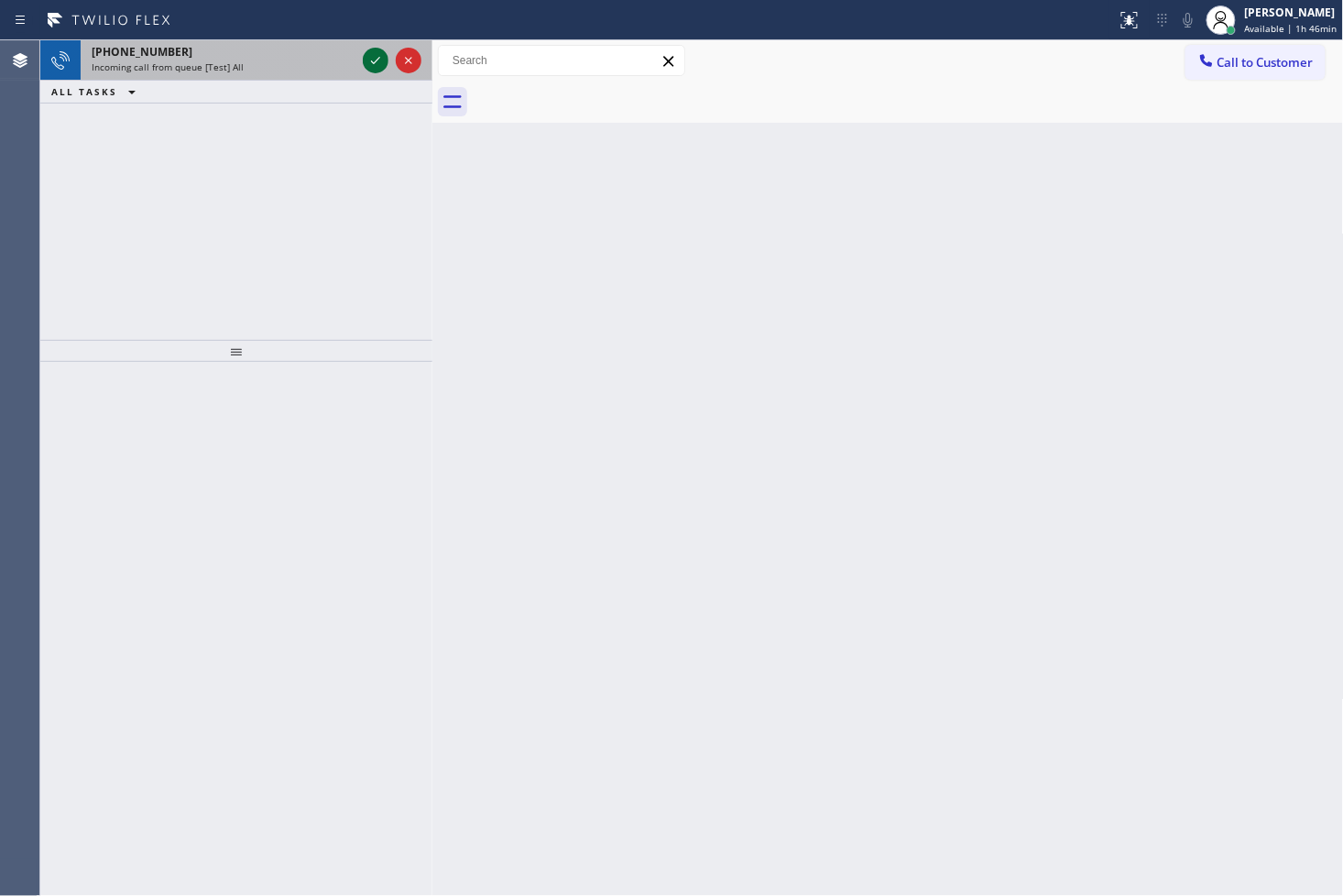
click at [375, 51] on icon at bounding box center [375, 60] width 22 height 22
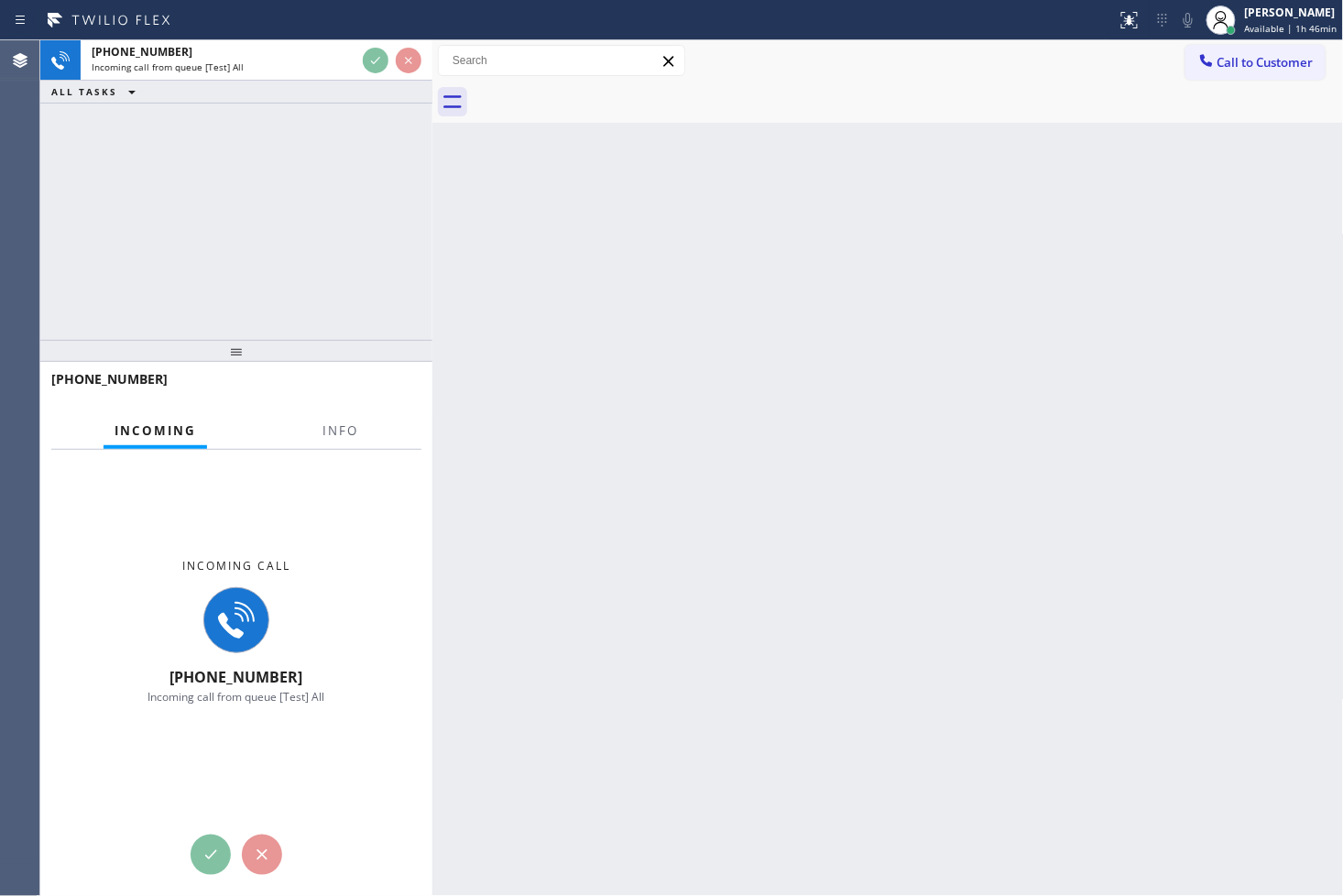
click at [346, 280] on div "+15149228453 Incoming call from queue [Test] All ALL TASKS ALL TASKS ACTIVE TAS…" at bounding box center [236, 190] width 392 height 299
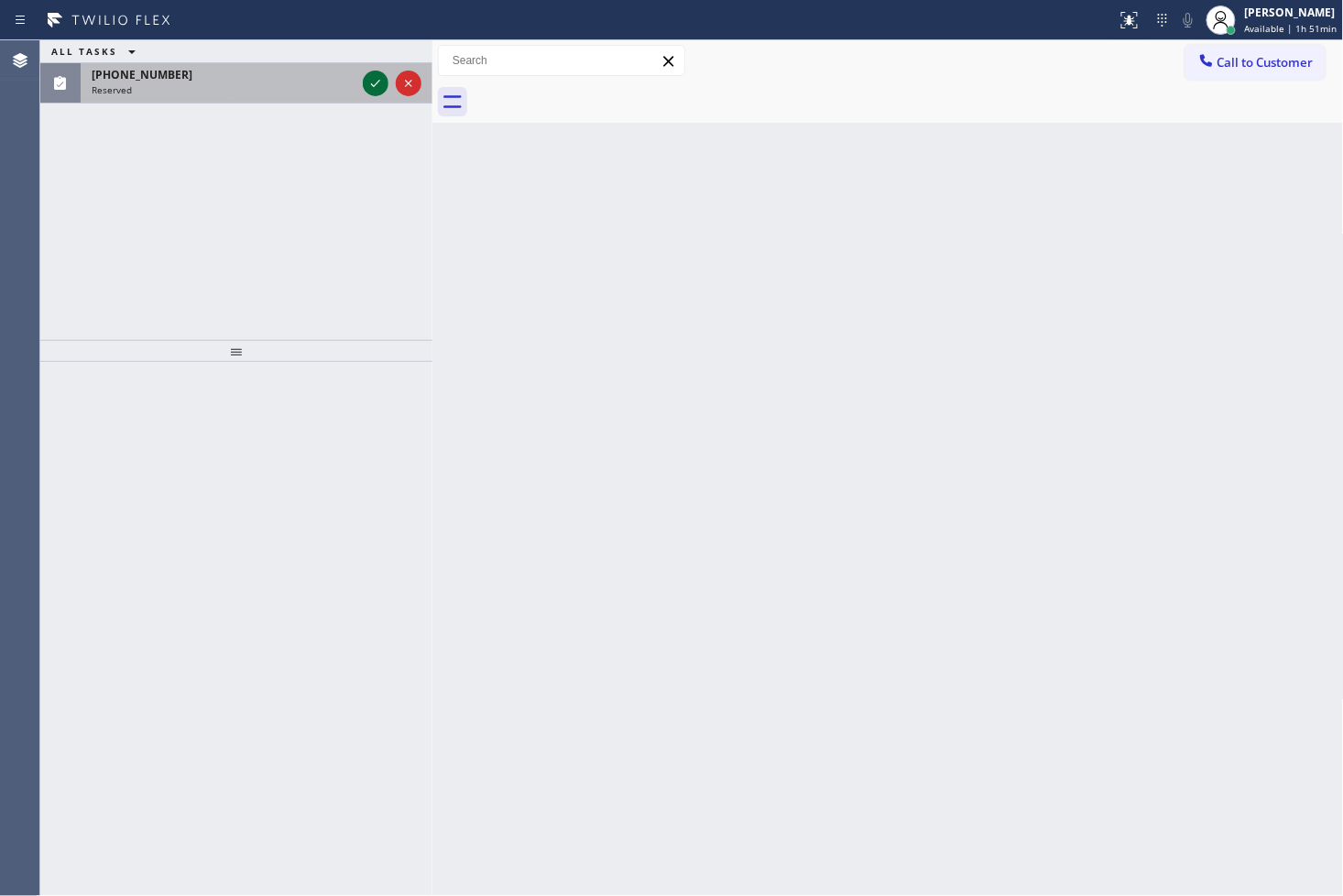
click at [372, 84] on icon at bounding box center [375, 84] width 22 height 22
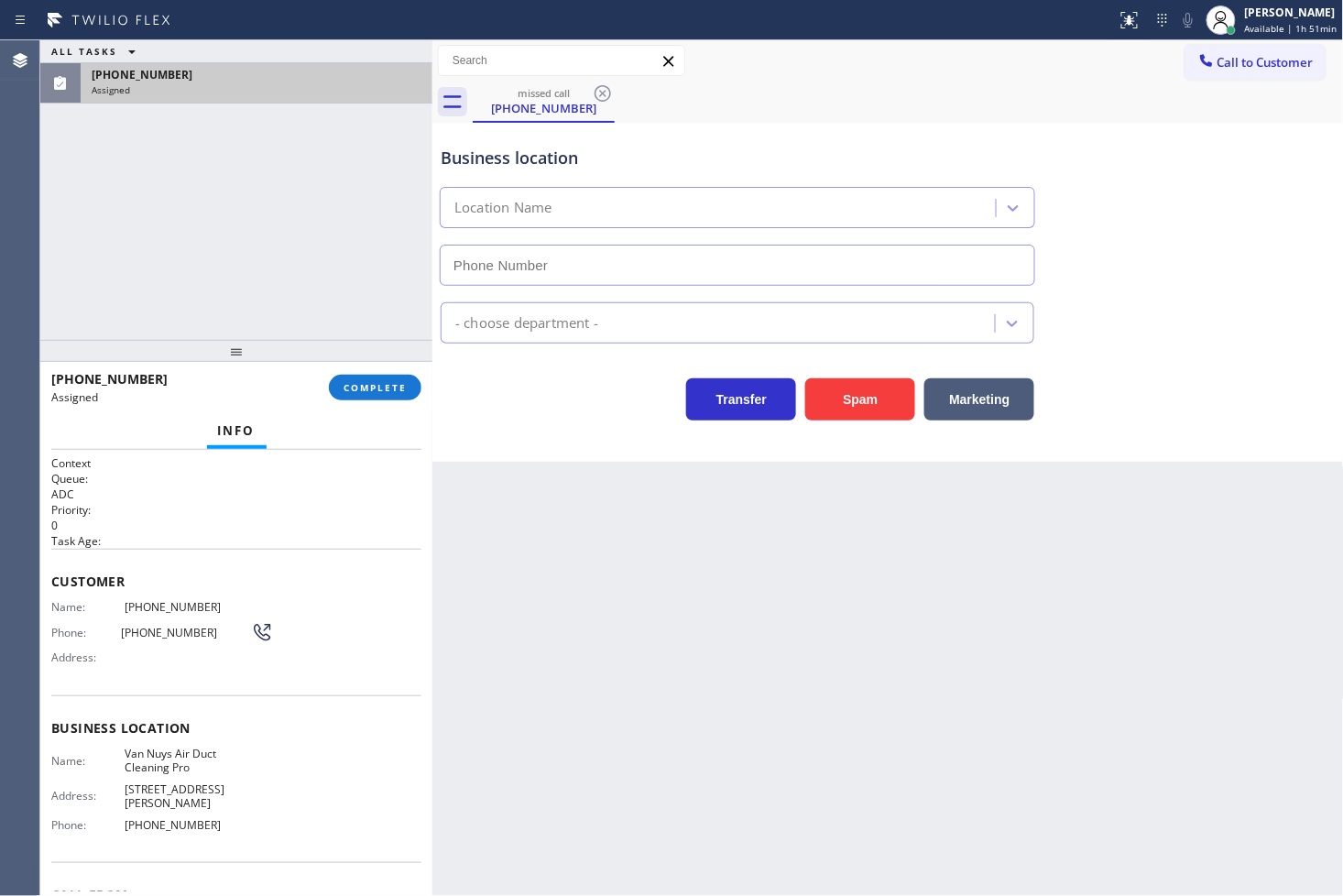
type input "[PHONE_NUMBER]"
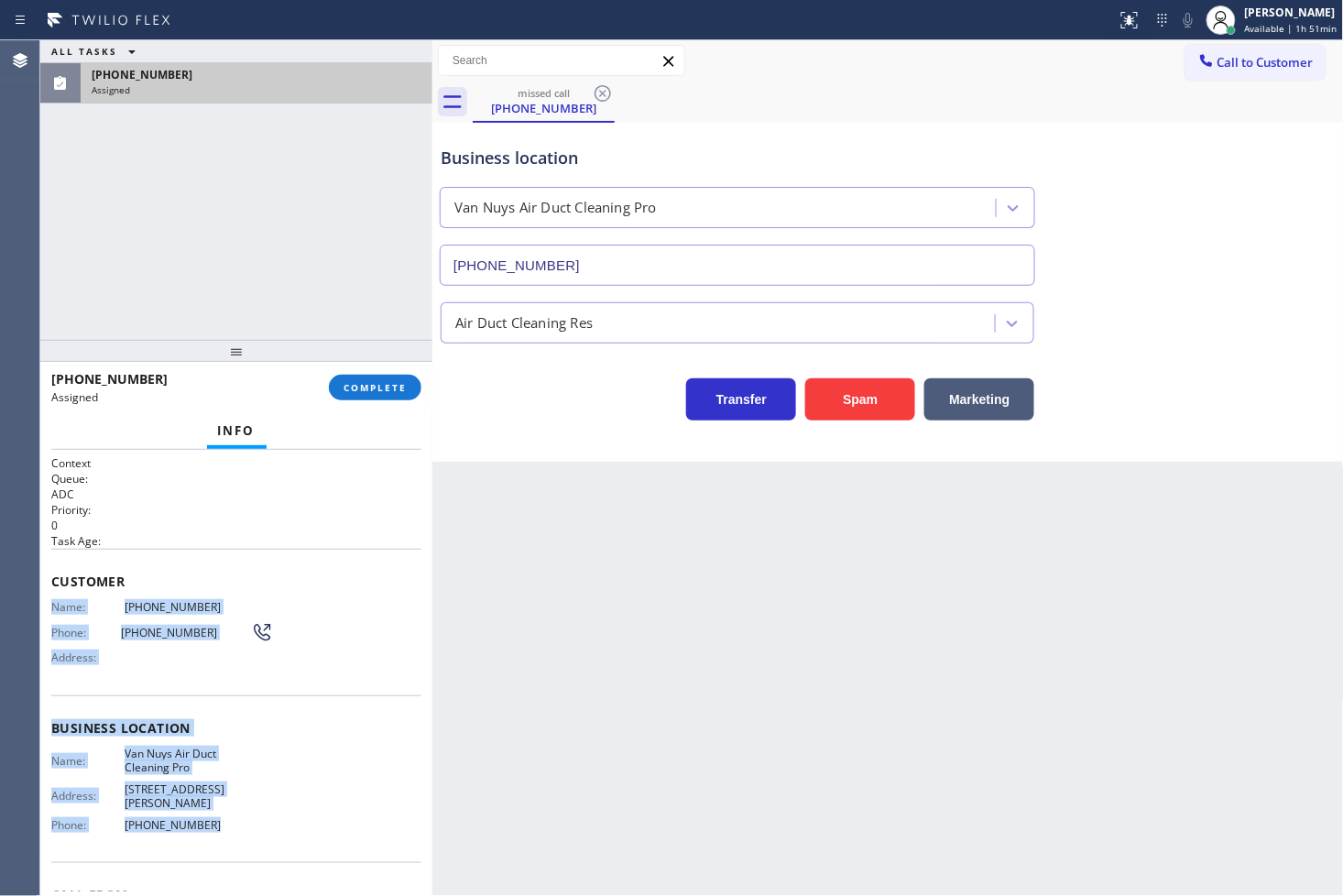
drag, startPoint x: 48, startPoint y: 604, endPoint x: 271, endPoint y: 812, distance: 304.9
click at [271, 812] on div "Context Queue: ADC Priority: 0 Task Age: Customer Name: (213) 832-5494 Phone: (…" at bounding box center [236, 673] width 392 height 447
copy div "Name: (213) 832-5494 Phone: (213) 832-5494 Address: Business location Name: Van…"
click at [378, 386] on span "COMPLETE" at bounding box center [375, 388] width 63 height 13
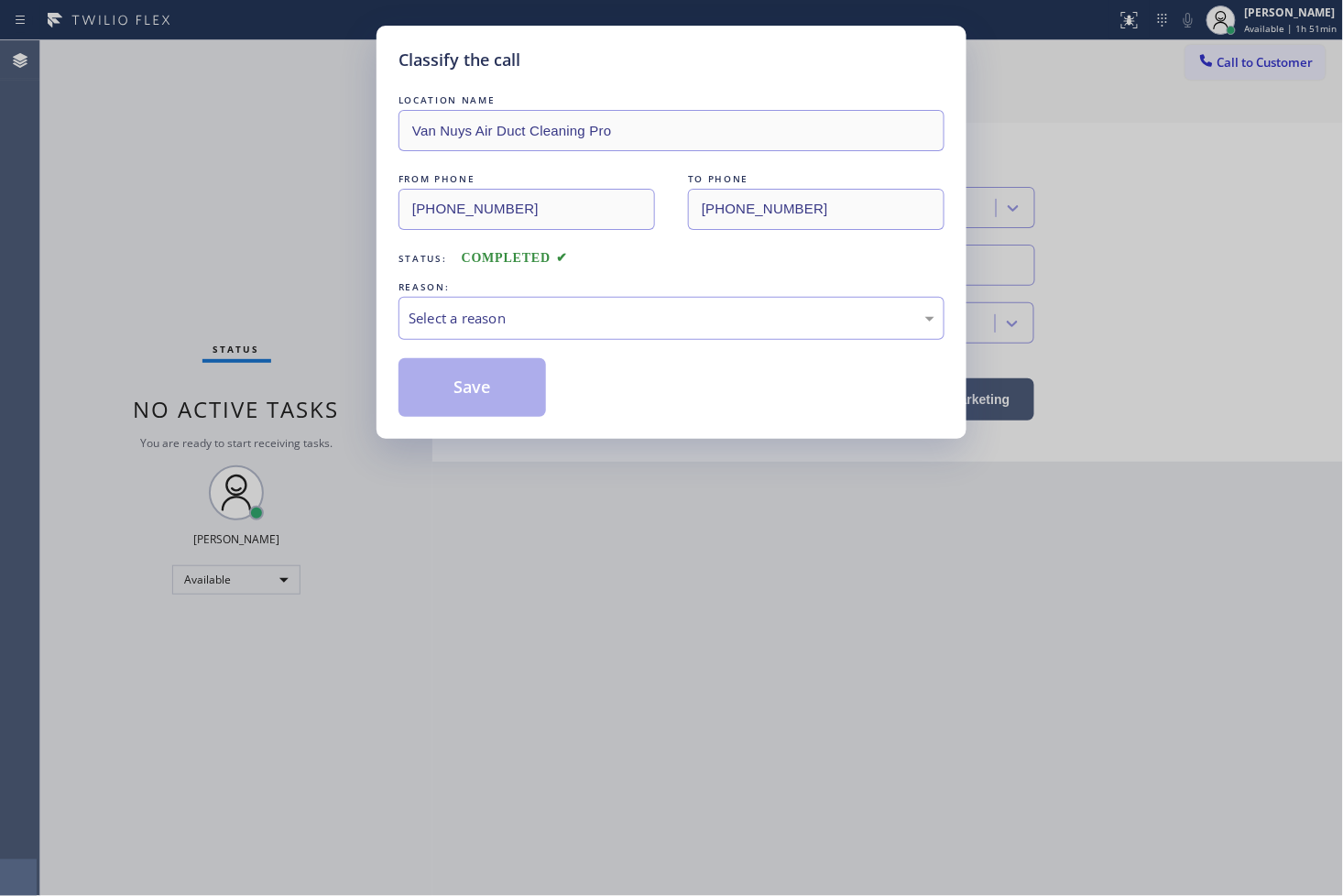
click at [549, 319] on div "Select a reason" at bounding box center [672, 318] width 526 height 21
click at [485, 391] on button "Save" at bounding box center [472, 387] width 148 height 59
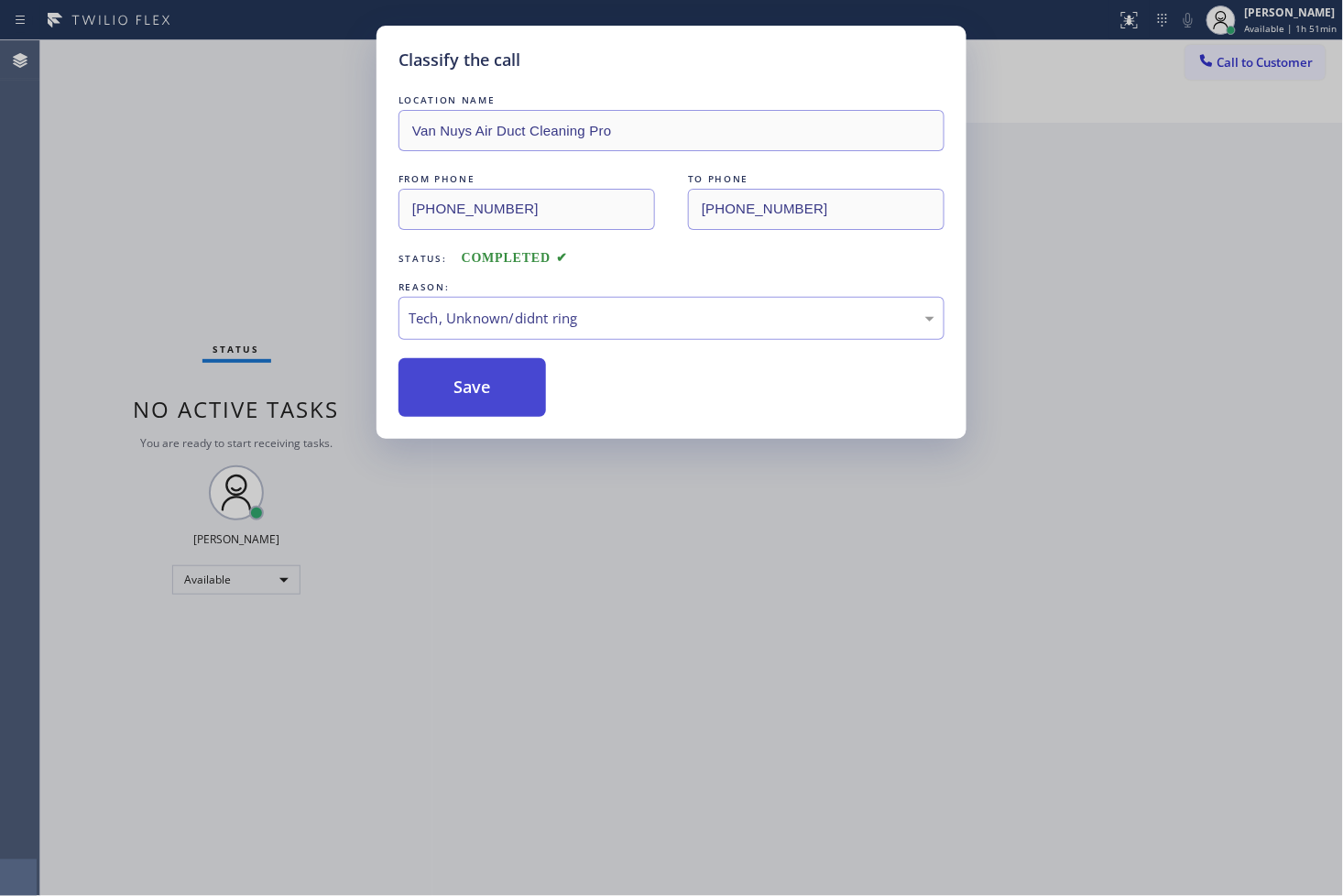
click at [485, 391] on button "Save" at bounding box center [472, 387] width 148 height 59
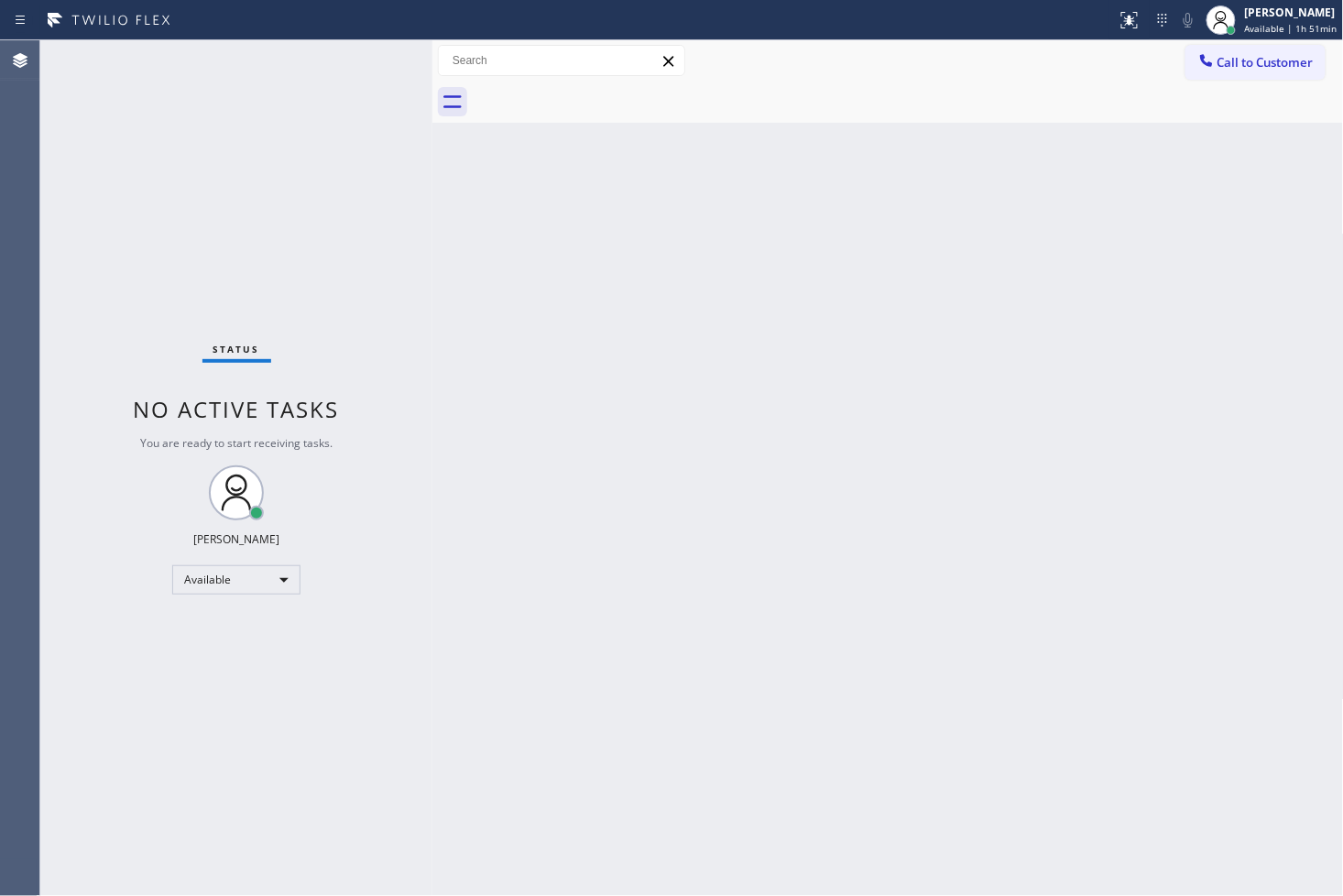
click at [135, 209] on div "Status No active tasks You are ready to start receiving tasks. [PERSON_NAME]" at bounding box center [236, 468] width 392 height 855
click at [359, 58] on div "Status No active tasks You are ready to start receiving tasks. [PERSON_NAME]" at bounding box center [236, 468] width 392 height 855
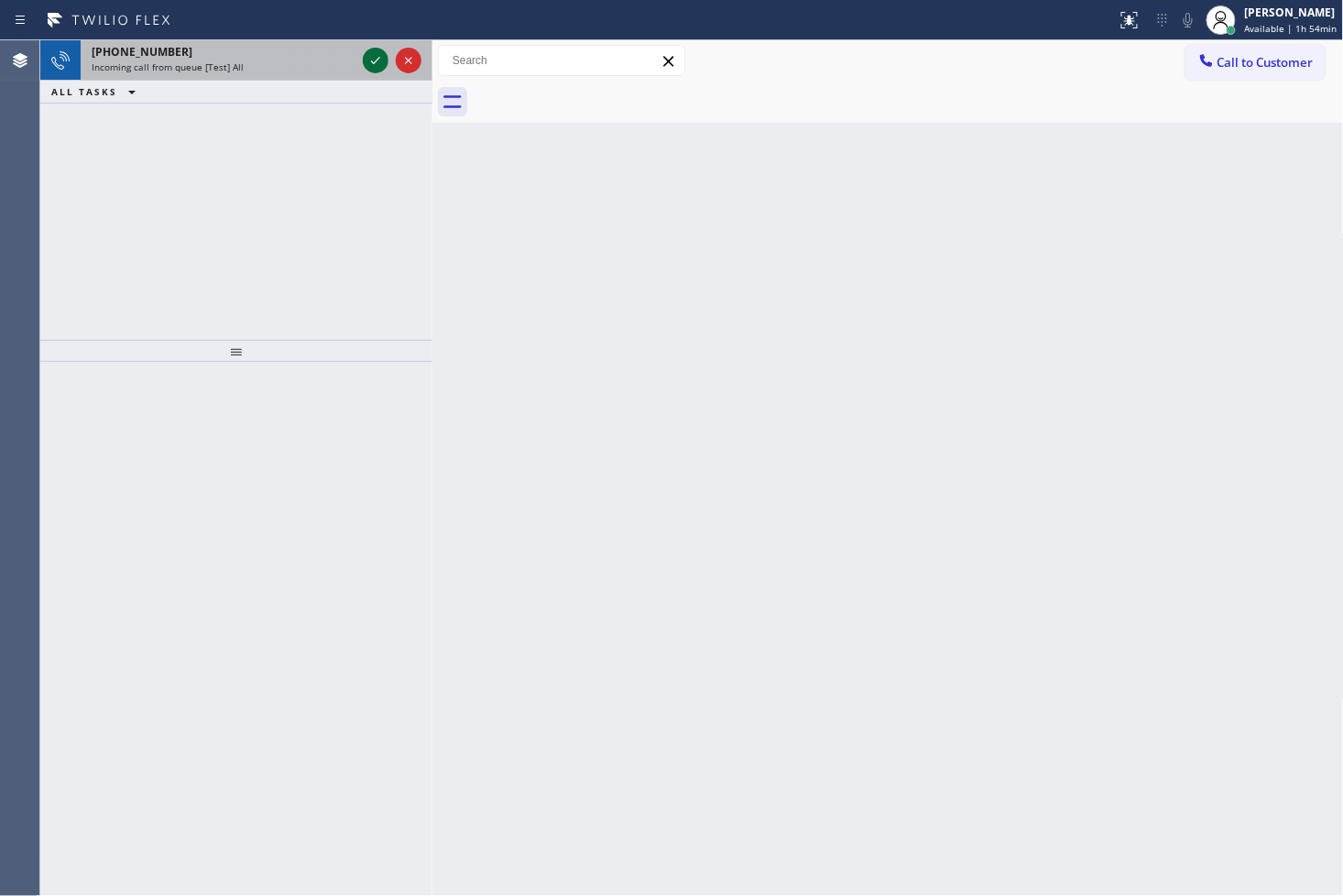
click at [367, 56] on icon at bounding box center [375, 60] width 22 height 22
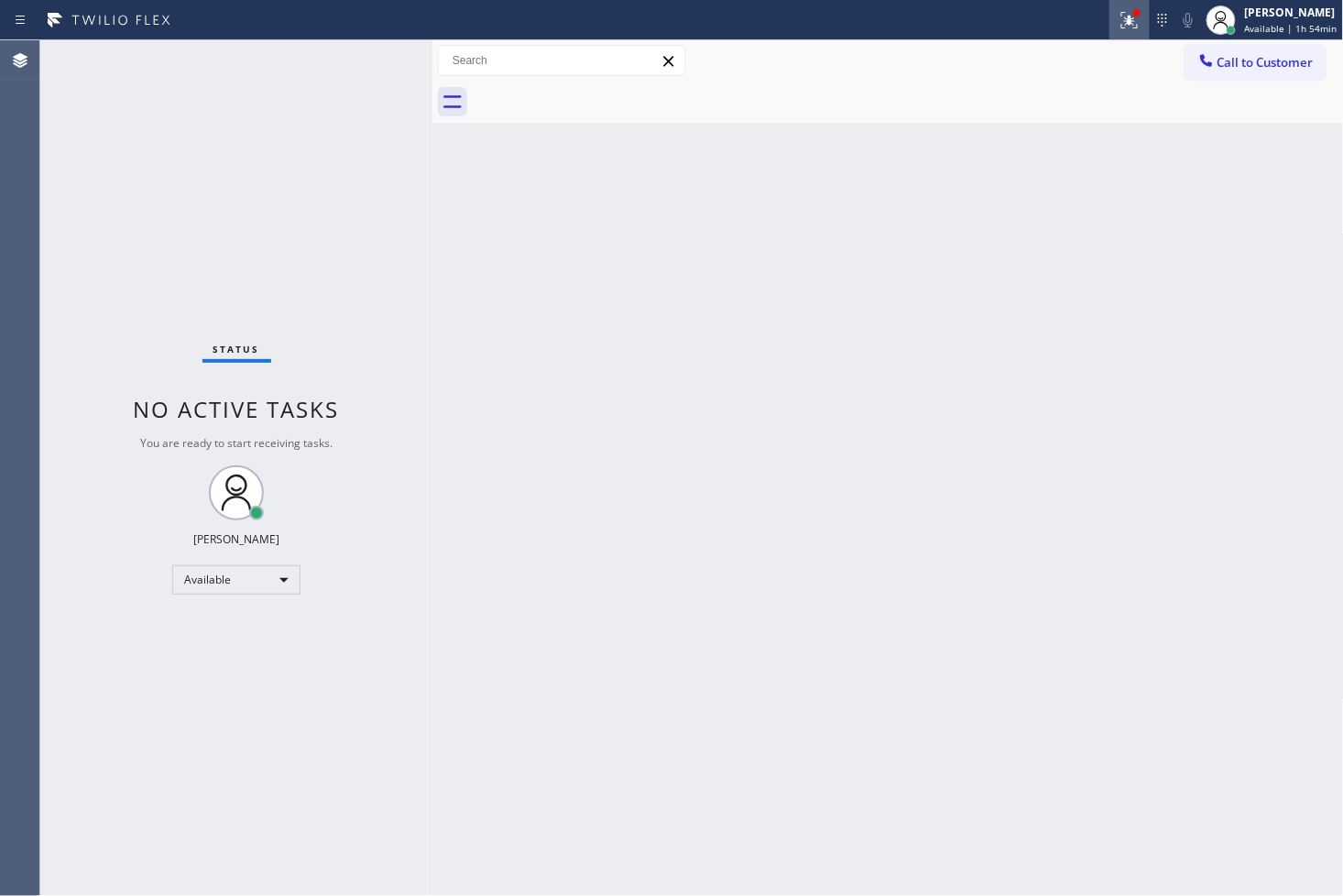
click at [1121, 20] on icon at bounding box center [1126, 19] width 11 height 13
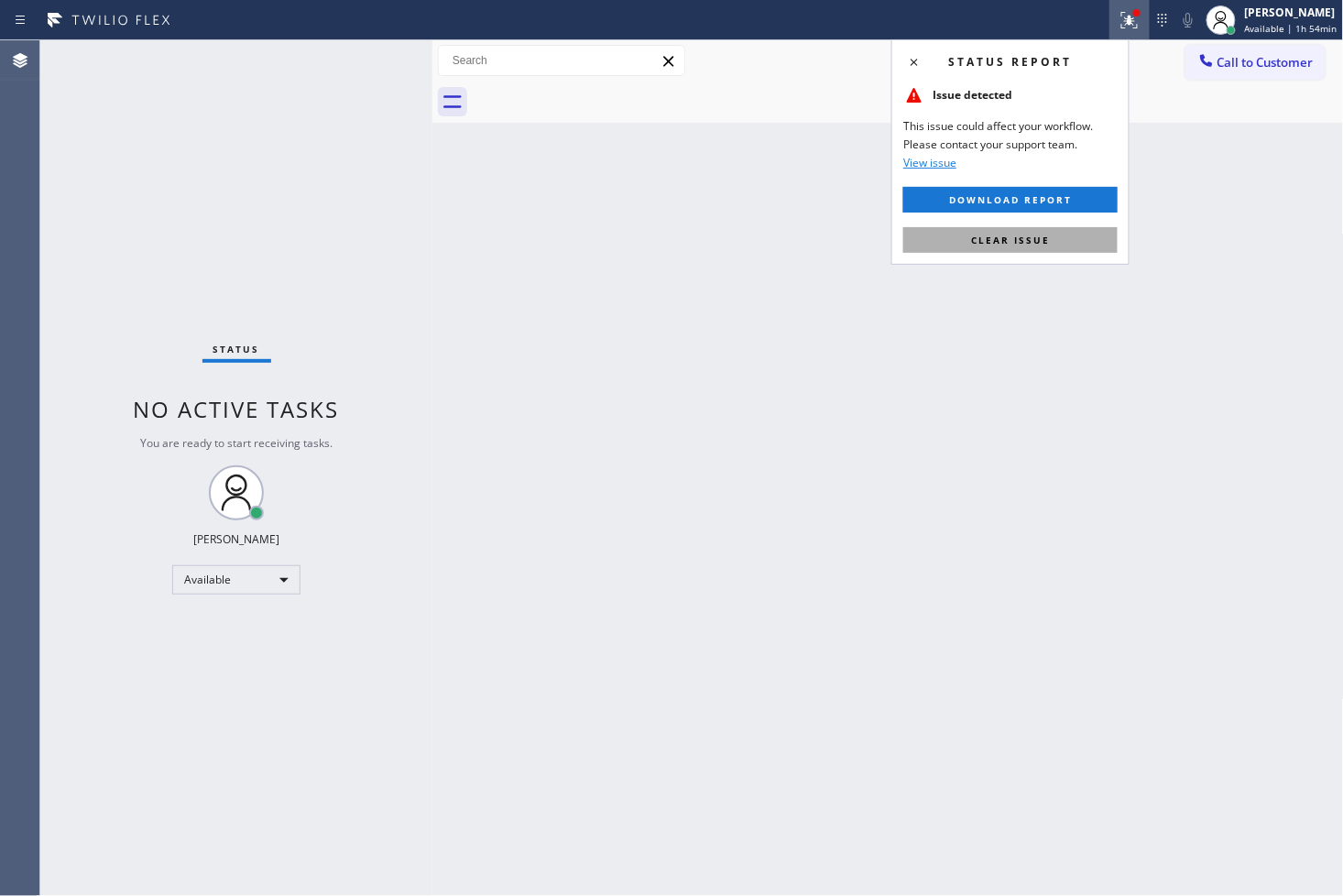
click at [1041, 235] on span "Clear issue" at bounding box center [1010, 240] width 79 height 13
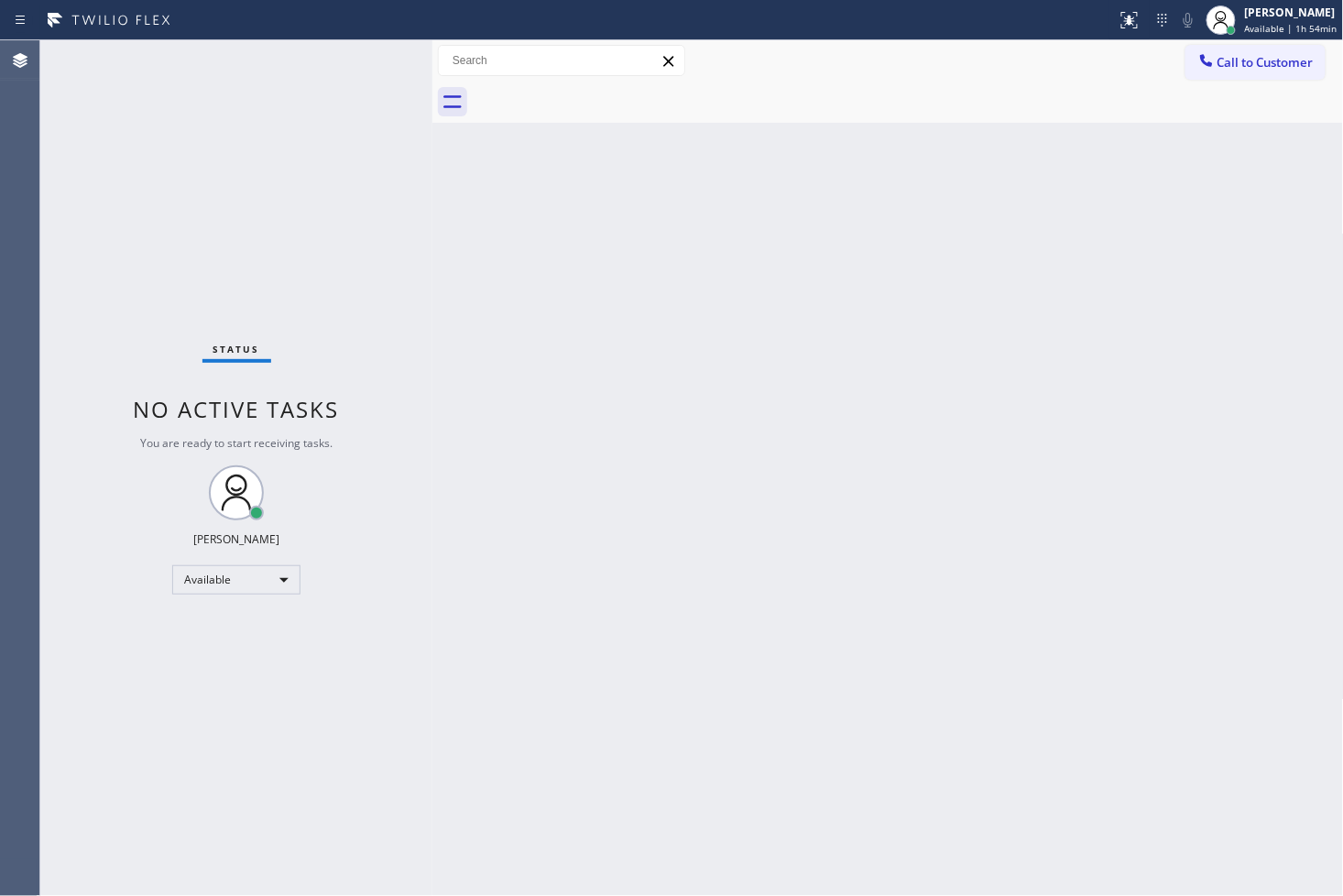
click at [419, 198] on div "Status No active tasks You are ready to start receiving tasks. [PERSON_NAME]" at bounding box center [236, 468] width 392 height 855
click at [357, 57] on div "Status No active tasks You are ready to start receiving tasks. [PERSON_NAME]" at bounding box center [236, 468] width 392 height 855
click at [369, 55] on div "Status No active tasks You are ready to start receiving tasks. [PERSON_NAME]" at bounding box center [236, 468] width 392 height 855
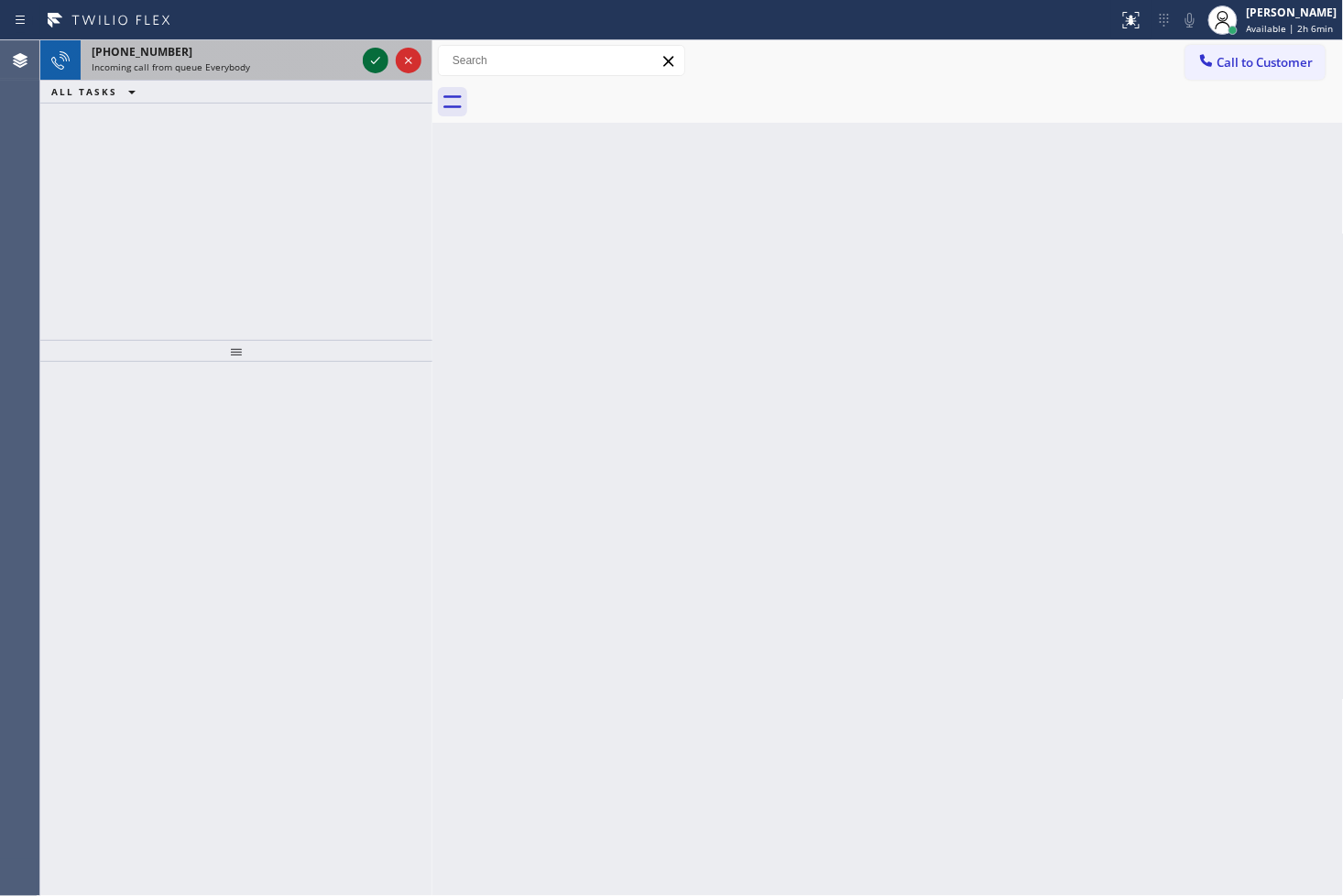
click at [369, 55] on icon at bounding box center [375, 60] width 22 height 22
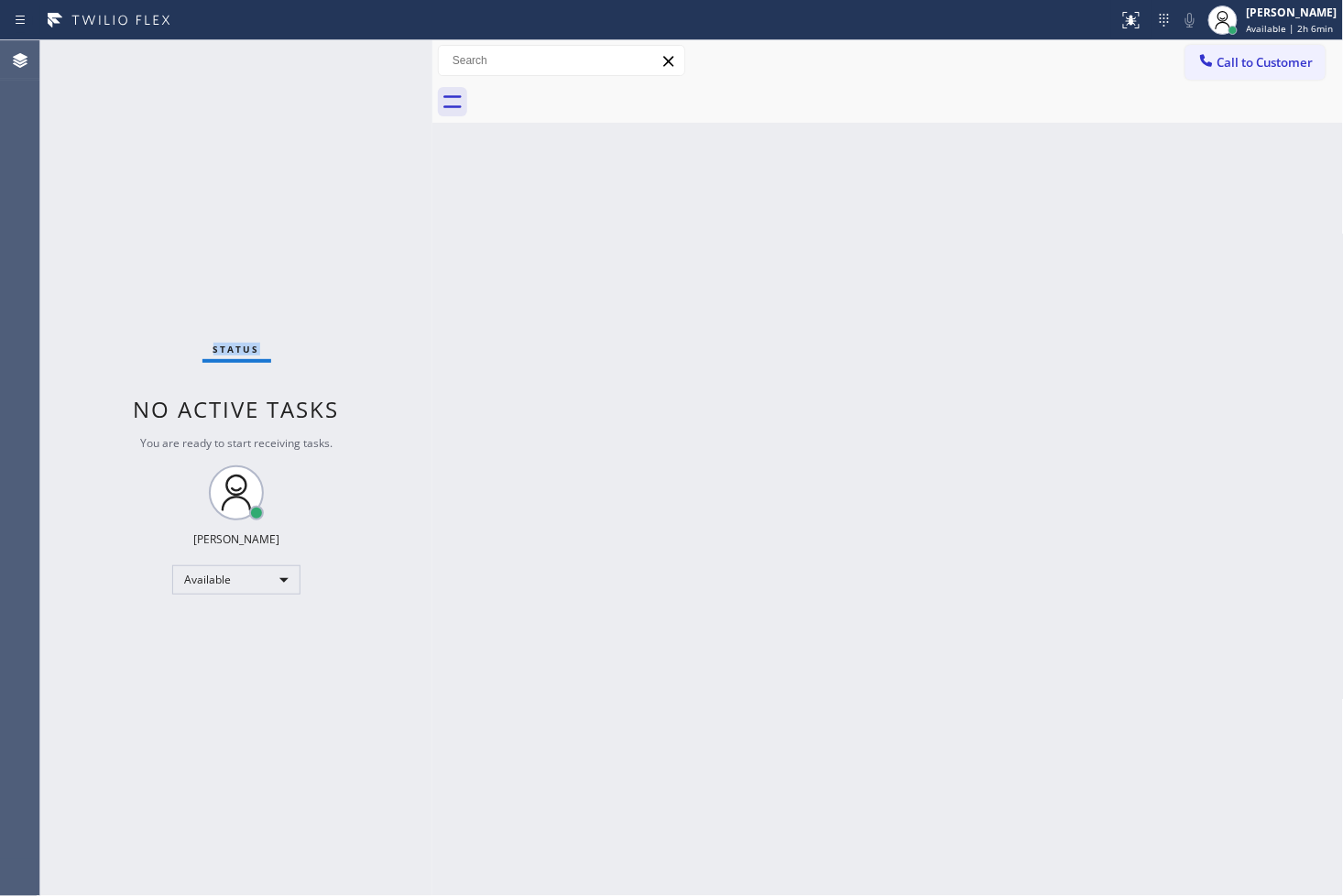
click at [369, 55] on div "Status No active tasks You are ready to start receiving tasks. [PERSON_NAME]" at bounding box center [236, 468] width 392 height 855
click at [1120, 21] on icon at bounding box center [1131, 20] width 22 height 22
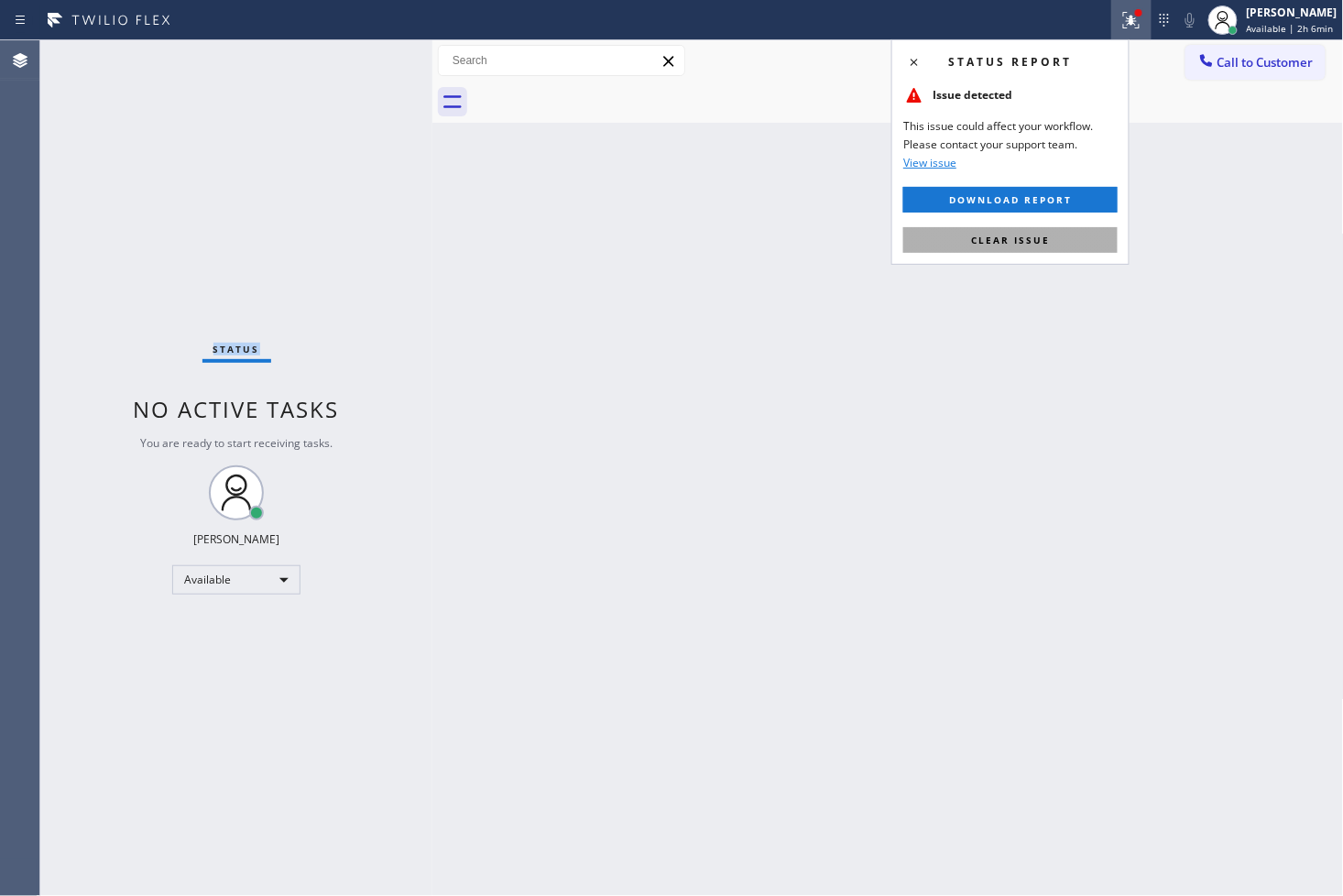
click at [1055, 250] on button "Clear issue" at bounding box center [1010, 240] width 215 height 26
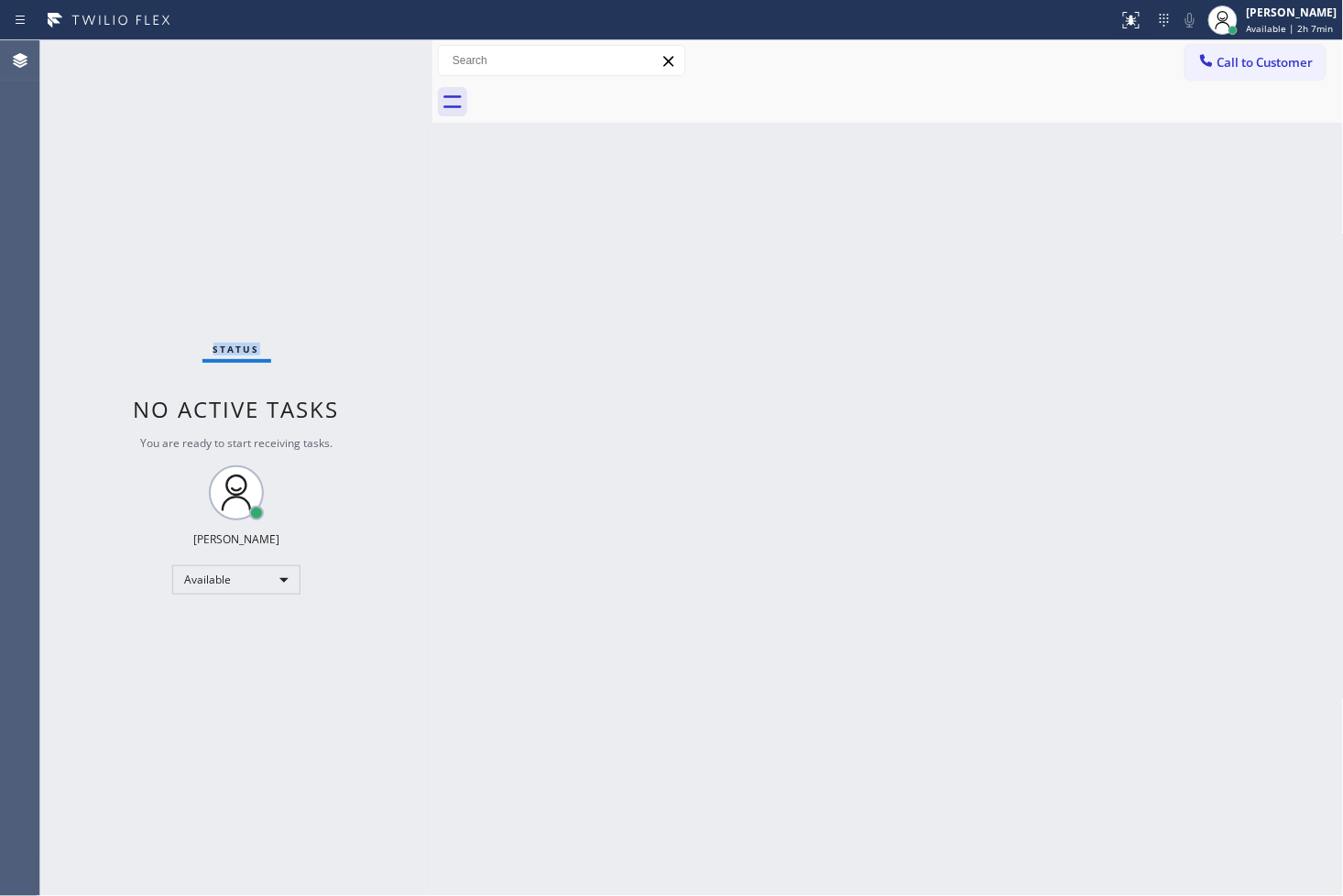
click at [152, 159] on div "Status No active tasks You are ready to start receiving tasks. [PERSON_NAME]" at bounding box center [236, 468] width 392 height 855
click at [377, 64] on div "Status No active tasks You are ready to start receiving tasks. [PERSON_NAME]" at bounding box center [236, 468] width 392 height 855
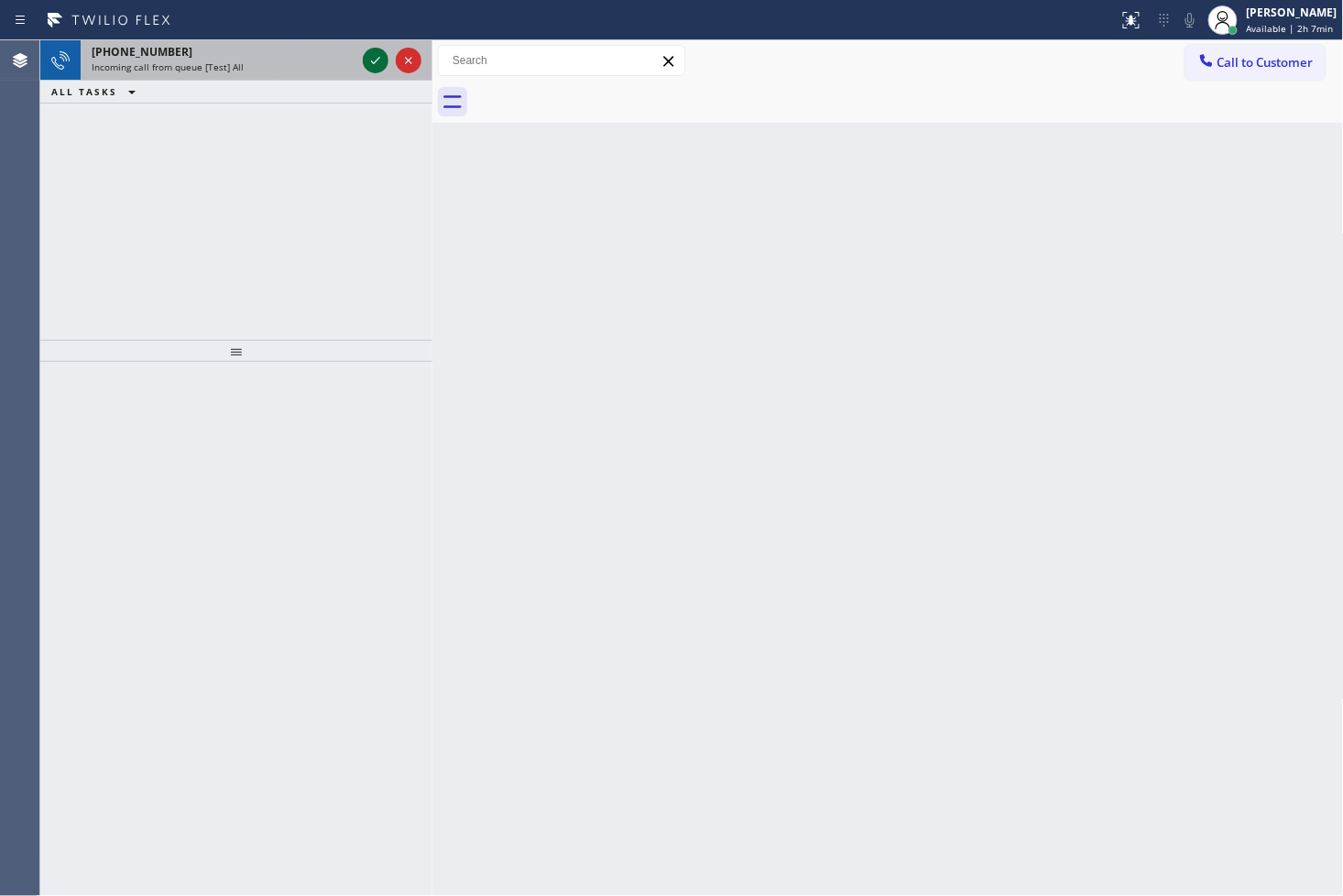
click at [372, 62] on icon at bounding box center [375, 60] width 22 height 22
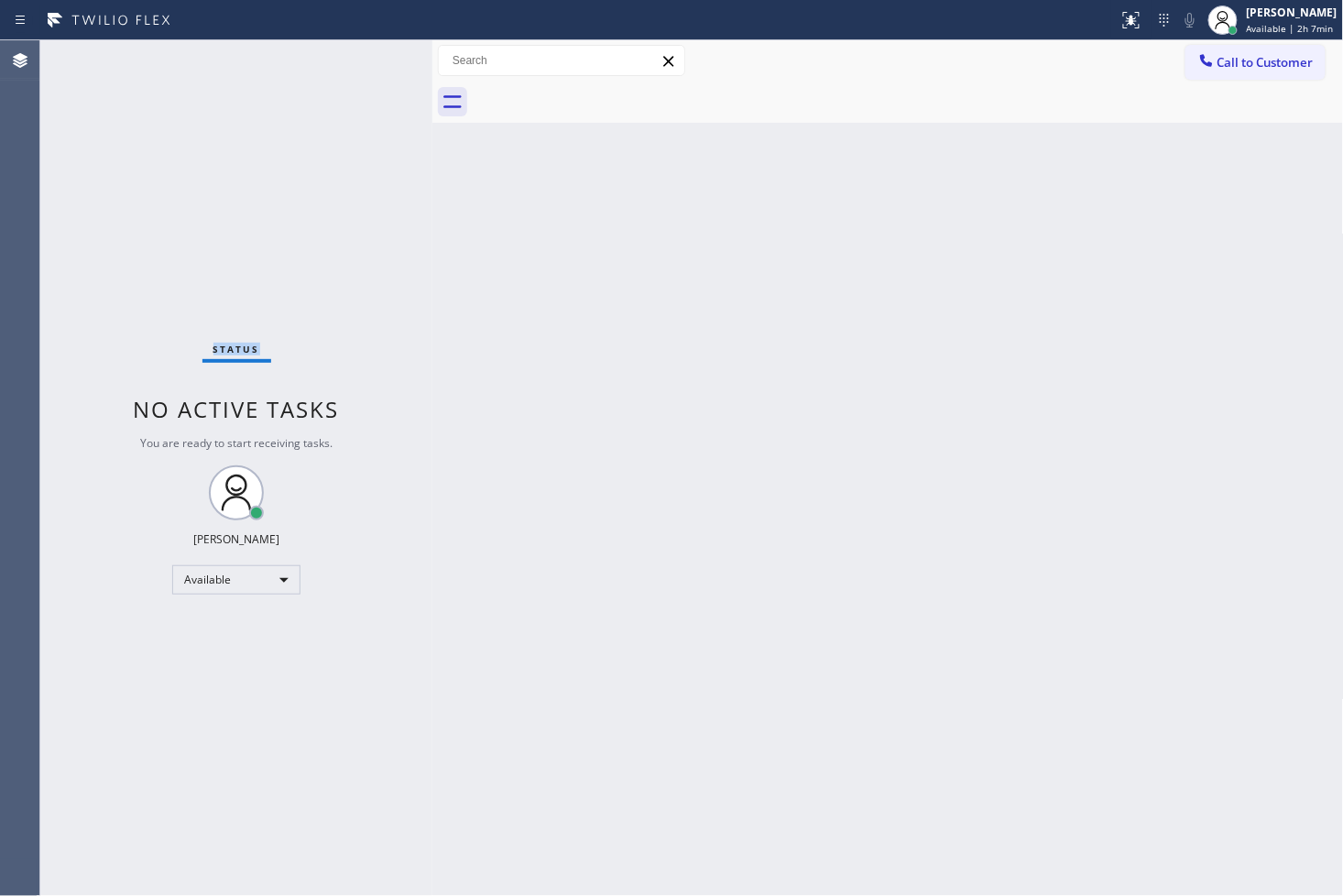
click at [372, 62] on div "Status No active tasks You are ready to start receiving tasks. [PERSON_NAME]" at bounding box center [236, 468] width 392 height 855
click at [374, 62] on div "Status No active tasks You are ready to start receiving tasks. [PERSON_NAME]" at bounding box center [236, 468] width 392 height 855
click at [1120, 21] on icon at bounding box center [1131, 20] width 22 height 22
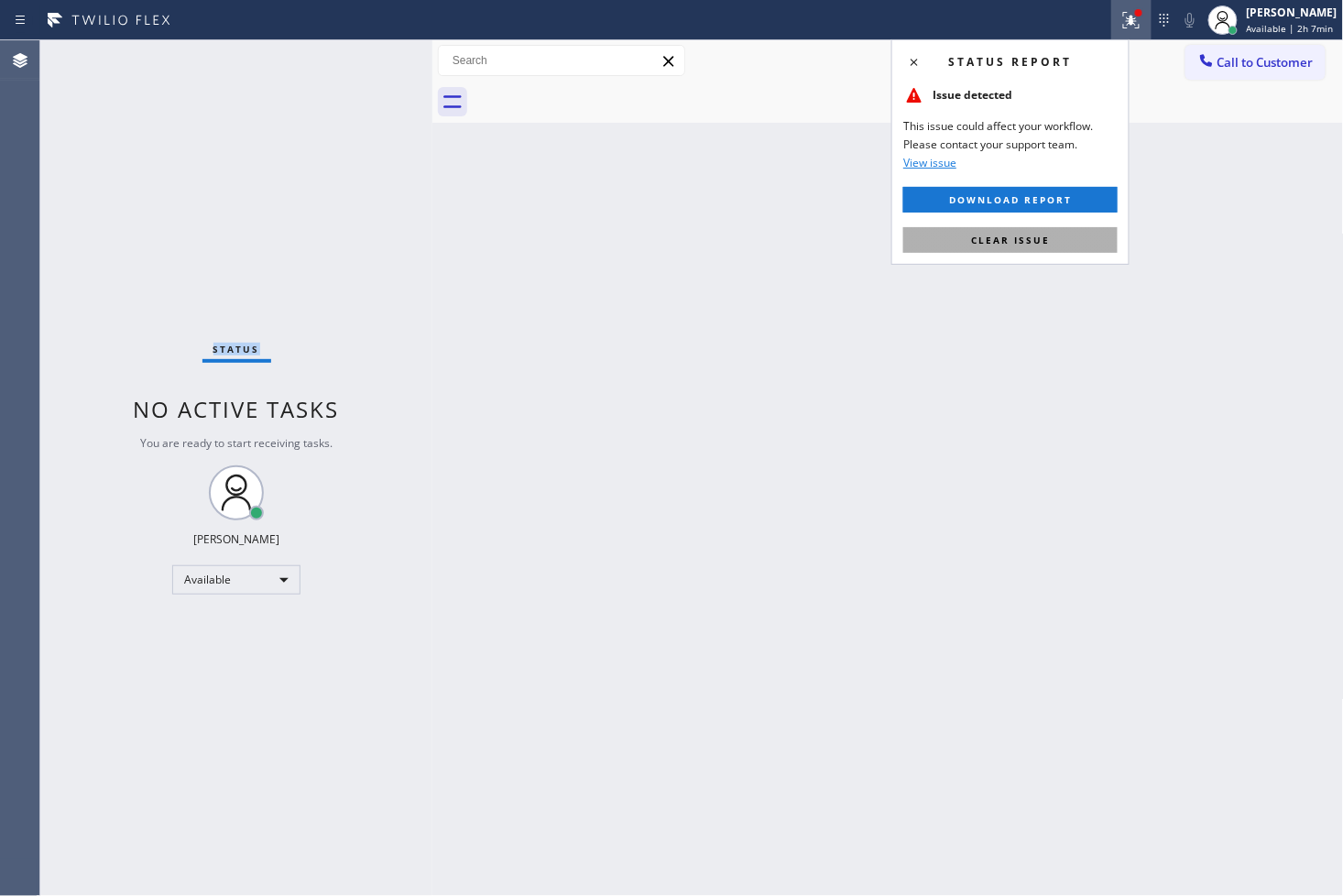
click at [1065, 231] on button "Clear issue" at bounding box center [1010, 240] width 215 height 26
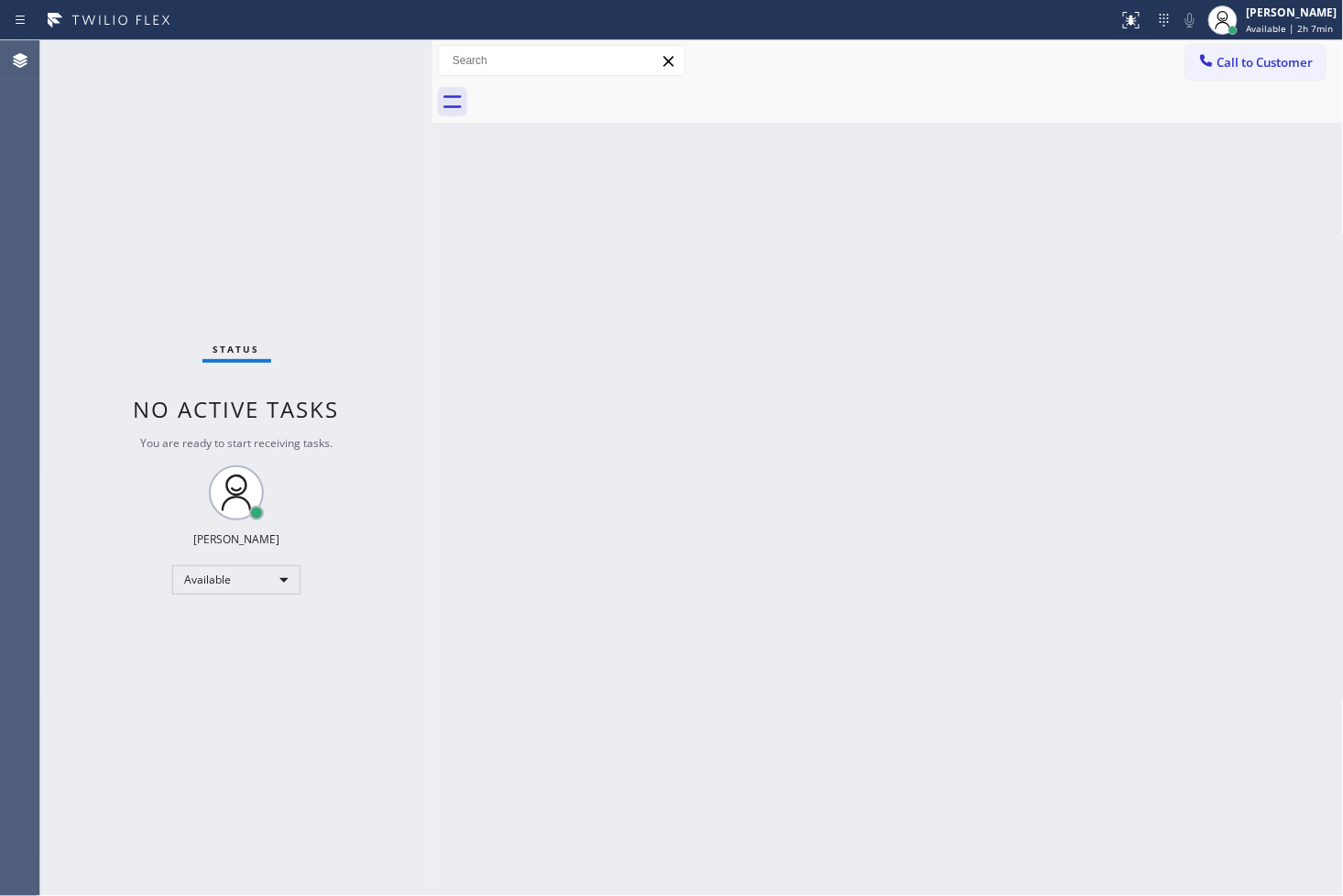
click at [447, 346] on div "Back to Dashboard Change Sender ID Customers Technicians Select a contact Outbo…" at bounding box center [888, 468] width 912 height 855
click at [375, 97] on div "Status No active tasks You are ready to start receiving tasks. [PERSON_NAME]" at bounding box center [236, 468] width 392 height 855
click at [378, 57] on div "Status No active tasks You are ready to start receiving tasks. [PERSON_NAME]" at bounding box center [236, 468] width 392 height 855
click at [362, 60] on div "Status No active tasks You are ready to start receiving tasks. [PERSON_NAME]" at bounding box center [236, 468] width 392 height 855
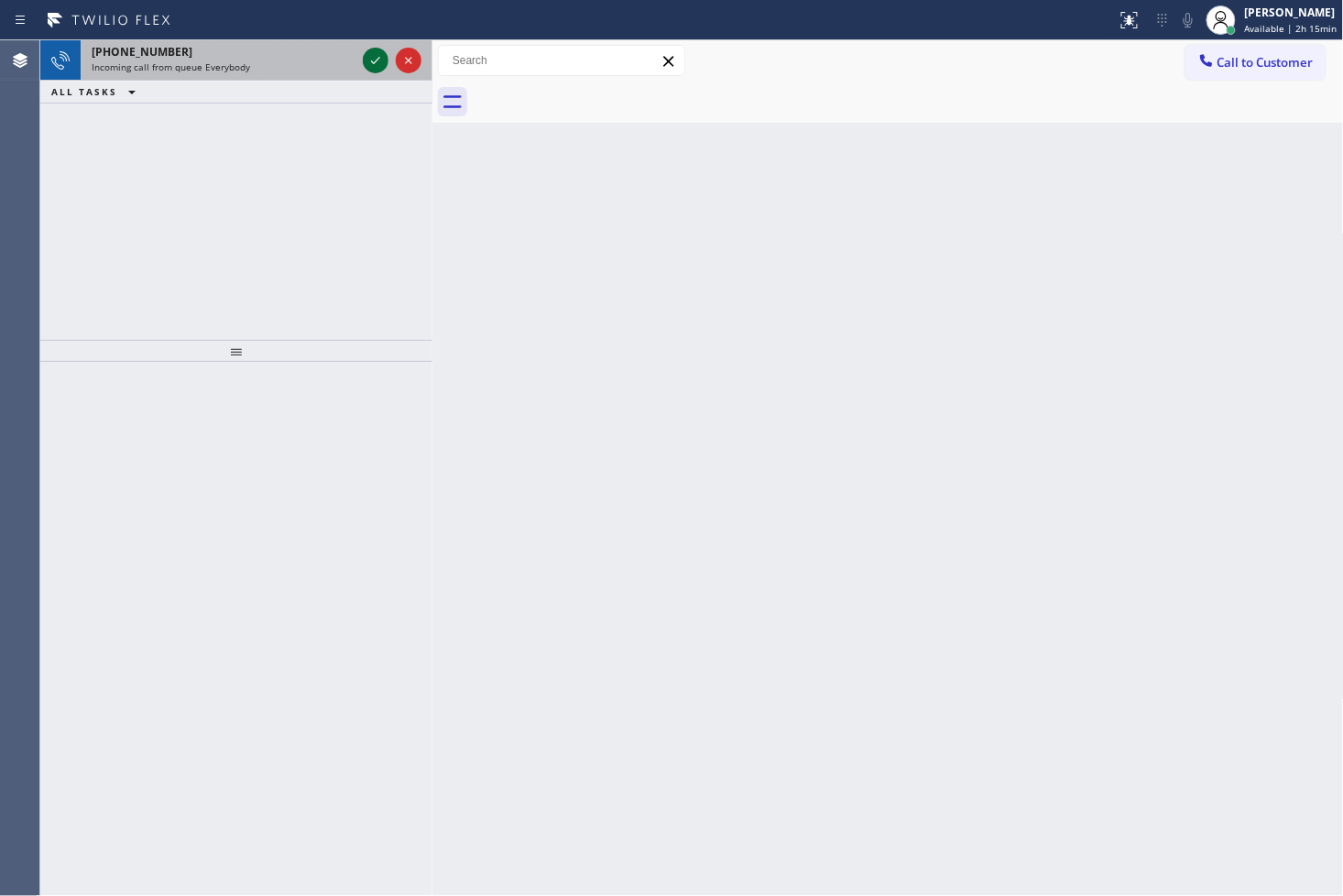
click at [377, 65] on icon at bounding box center [375, 60] width 22 height 22
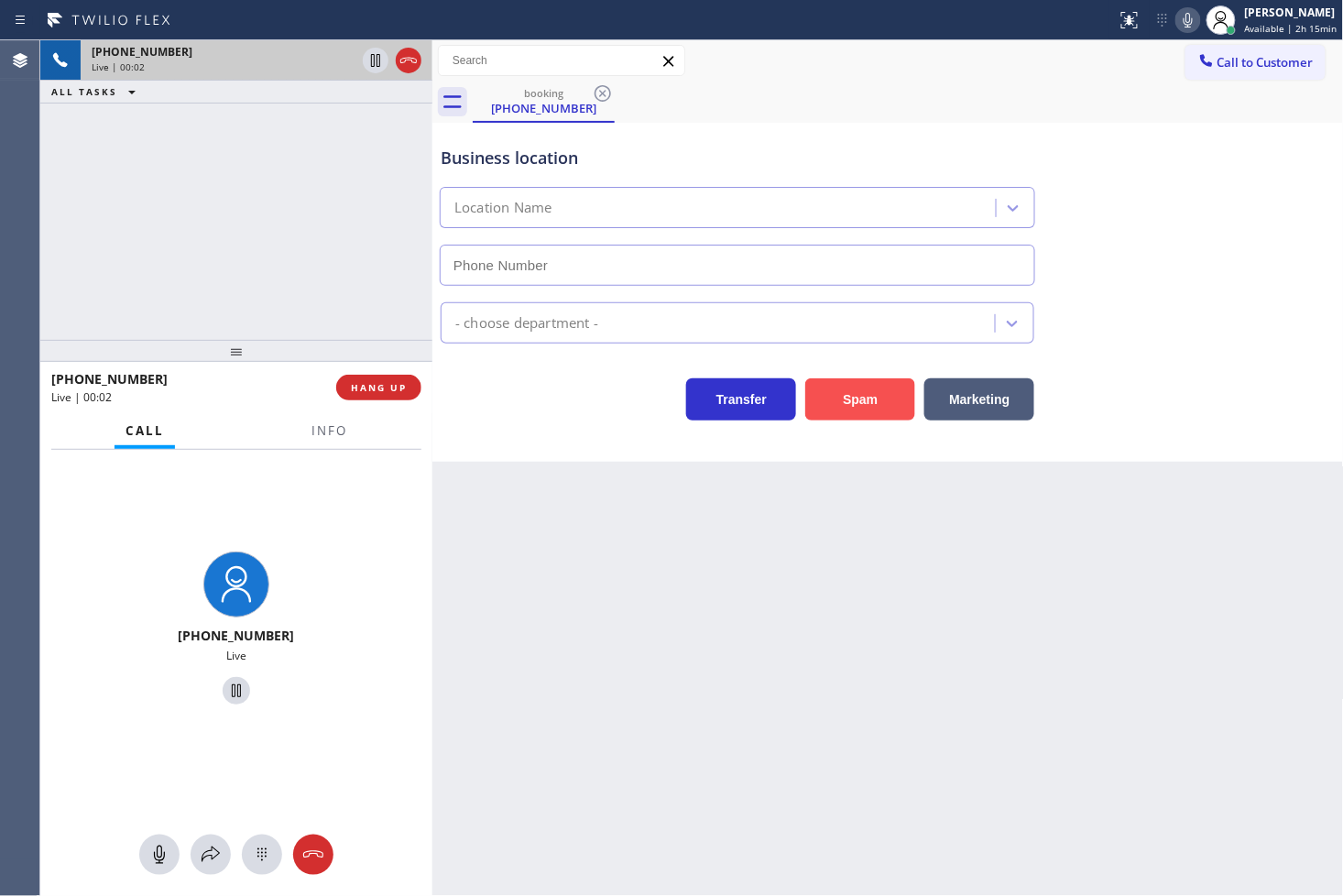
drag, startPoint x: 854, startPoint y: 396, endPoint x: 1207, endPoint y: 266, distance: 376.2
click at [856, 396] on button "Spam" at bounding box center [860, 399] width 110 height 42
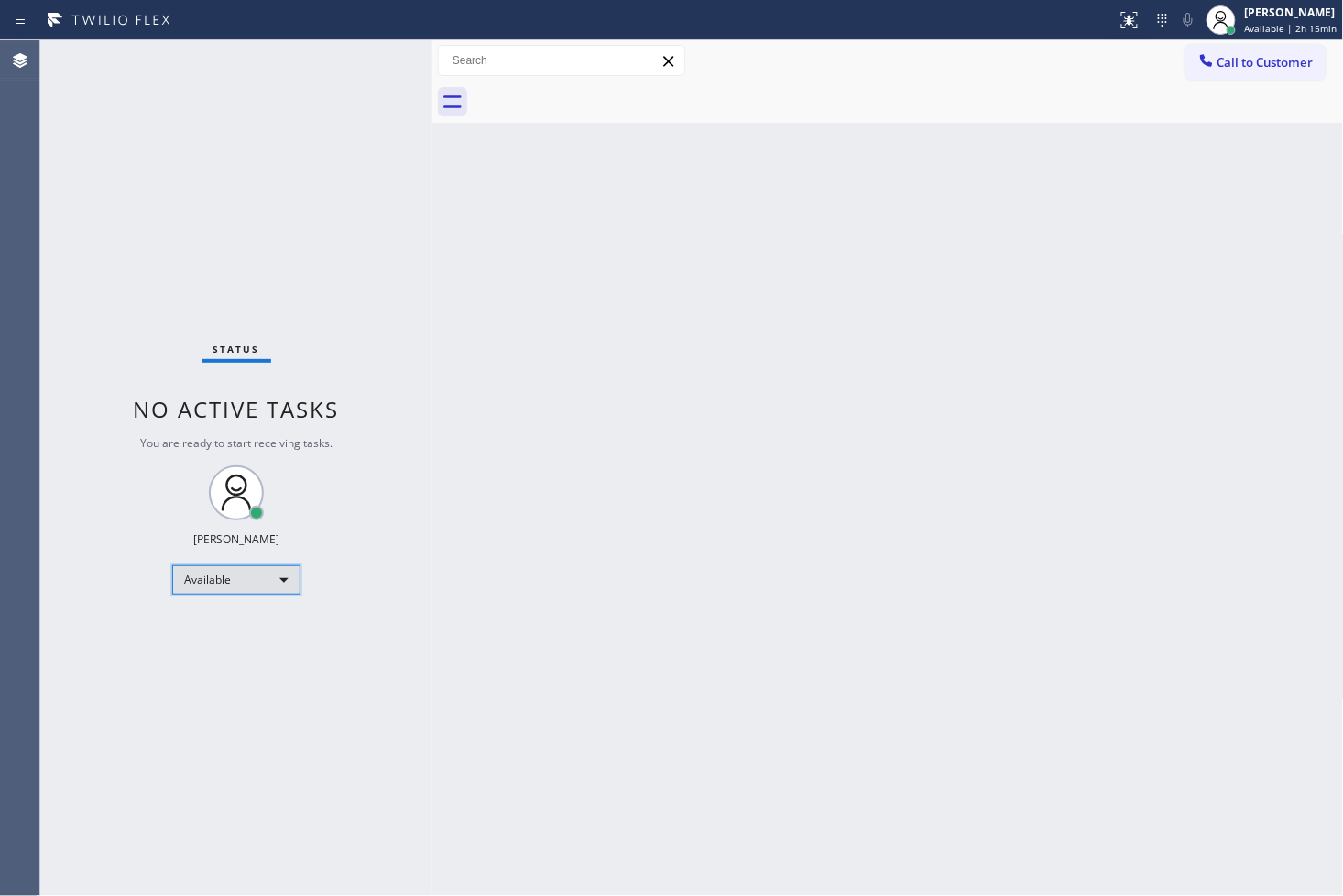
click at [270, 584] on div "Available" at bounding box center [236, 580] width 128 height 30
click at [240, 664] on li "Break" at bounding box center [235, 674] width 125 height 22
drag, startPoint x: 165, startPoint y: 670, endPoint x: 204, endPoint y: 518, distance: 156.9
click at [165, 670] on div "Status No active tasks Change activity state to start receiving tasks. [PERSON_…" at bounding box center [236, 468] width 392 height 855
click at [450, 354] on div "Back to Dashboard Change Sender ID Customers Technicians Select a contact Outbo…" at bounding box center [888, 468] width 912 height 855
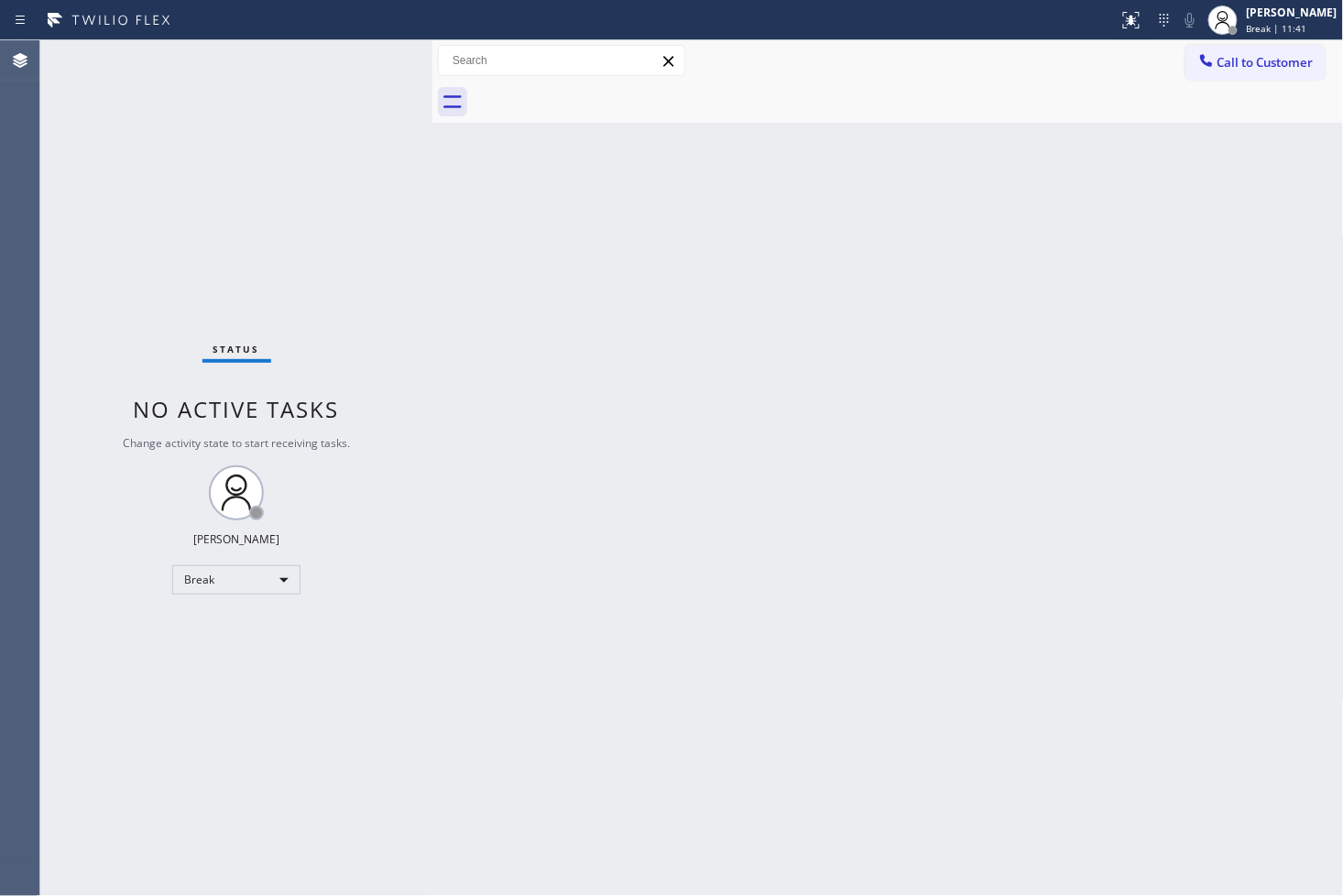
click at [586, 676] on div "Back to Dashboard Change Sender ID Customers Technicians Select a contact Outbo…" at bounding box center [888, 468] width 912 height 855
click at [1130, 712] on div "Back to Dashboard Change Sender ID Customers Technicians Select a contact Outbo…" at bounding box center [888, 468] width 912 height 855
click at [349, 171] on div "Status No active tasks Change activity state to start receiving tasks. [PERSON_…" at bounding box center [236, 468] width 392 height 855
click at [116, 585] on div "Status No active tasks Change activity state to start receiving tasks. [PERSON_…" at bounding box center [236, 468] width 392 height 855
click at [287, 589] on div "Break" at bounding box center [236, 580] width 128 height 30
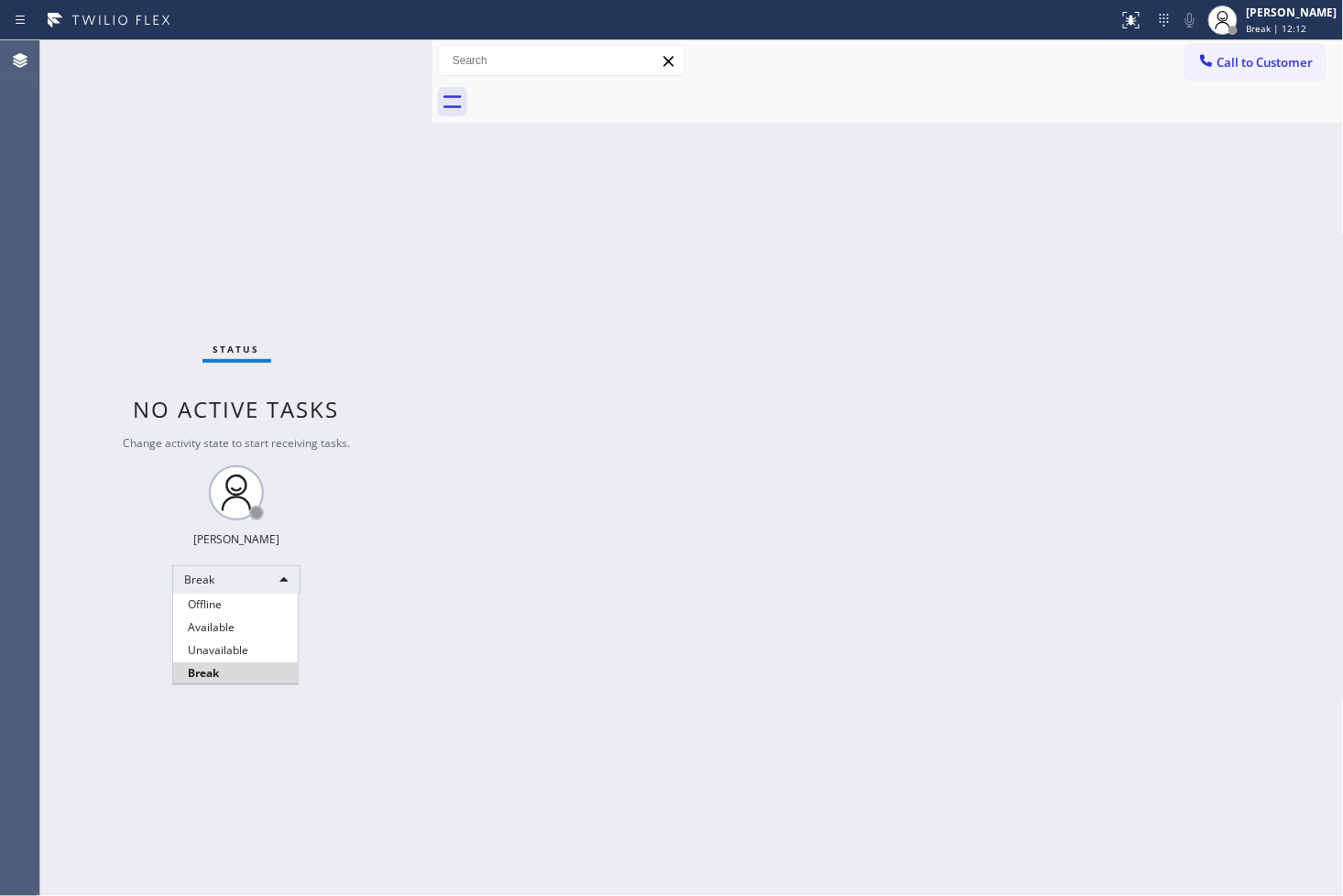
click at [257, 633] on li "Available" at bounding box center [235, 627] width 125 height 22
click at [314, 649] on div "Status No active tasks You are ready to start receiving tasks. [PERSON_NAME]" at bounding box center [236, 468] width 392 height 855
click at [85, 227] on div "Status No active tasks You are ready to start receiving tasks. [PERSON_NAME]" at bounding box center [236, 468] width 392 height 855
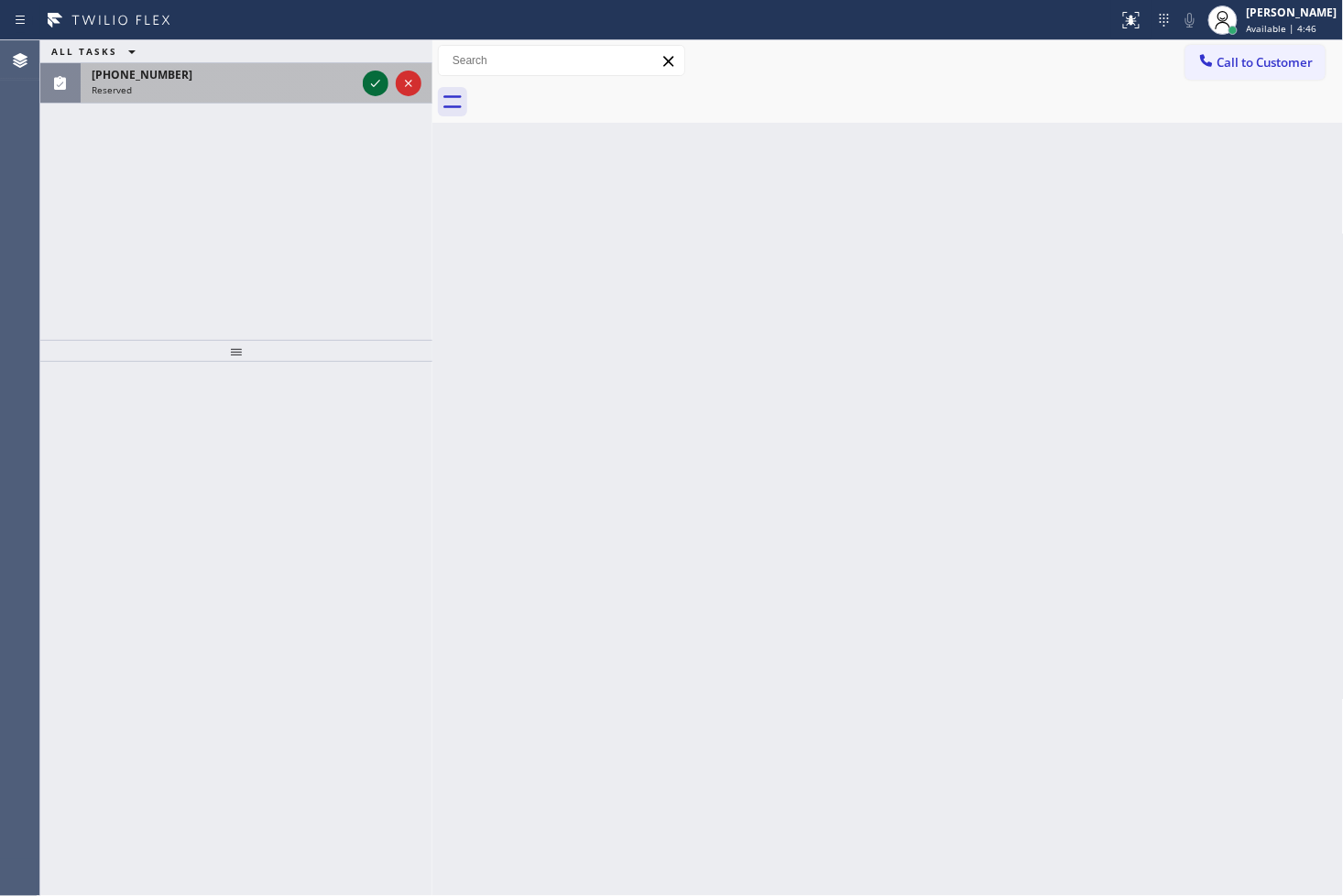
click at [362, 80] on div at bounding box center [375, 84] width 26 height 22
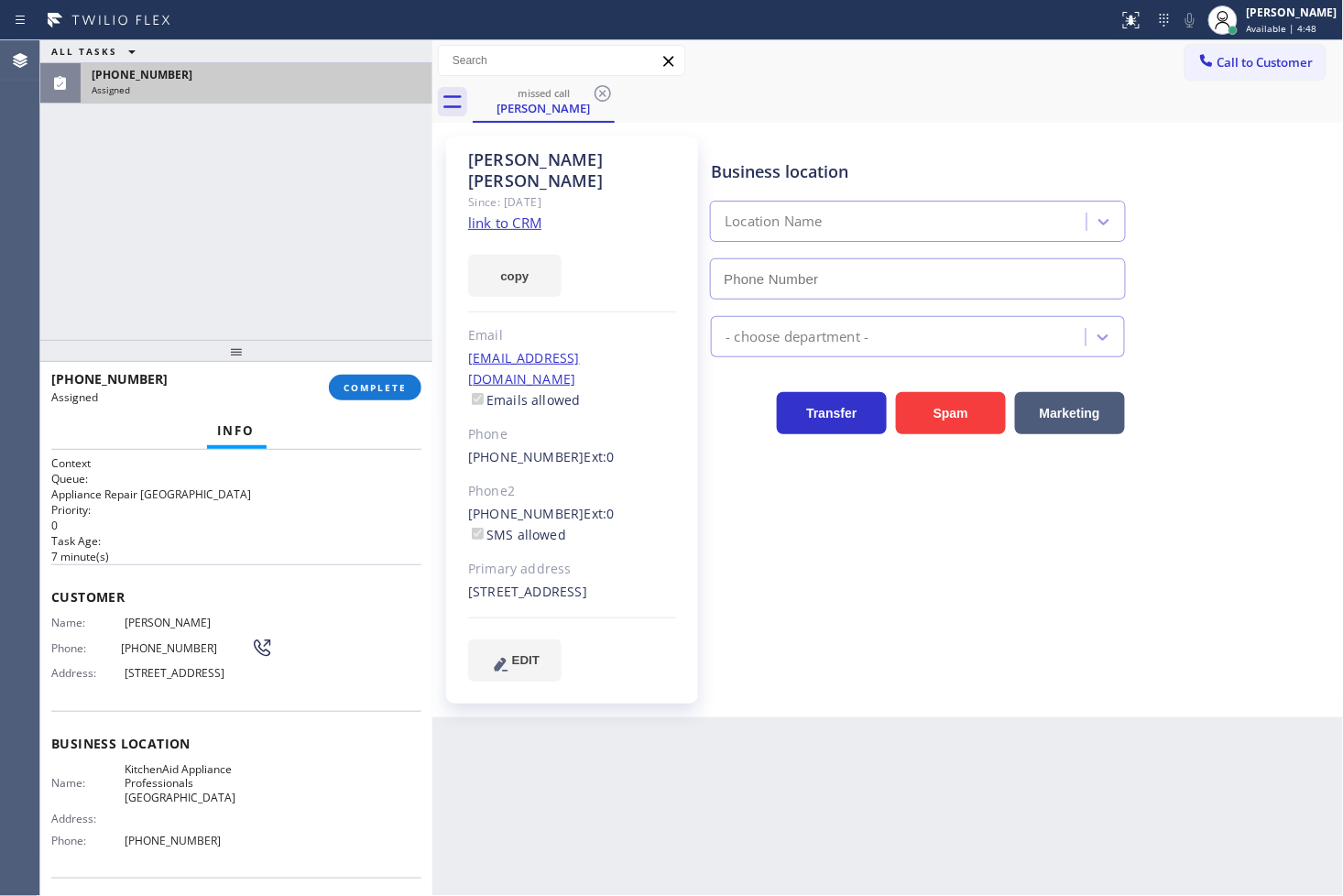
type input "[PHONE_NUMBER]"
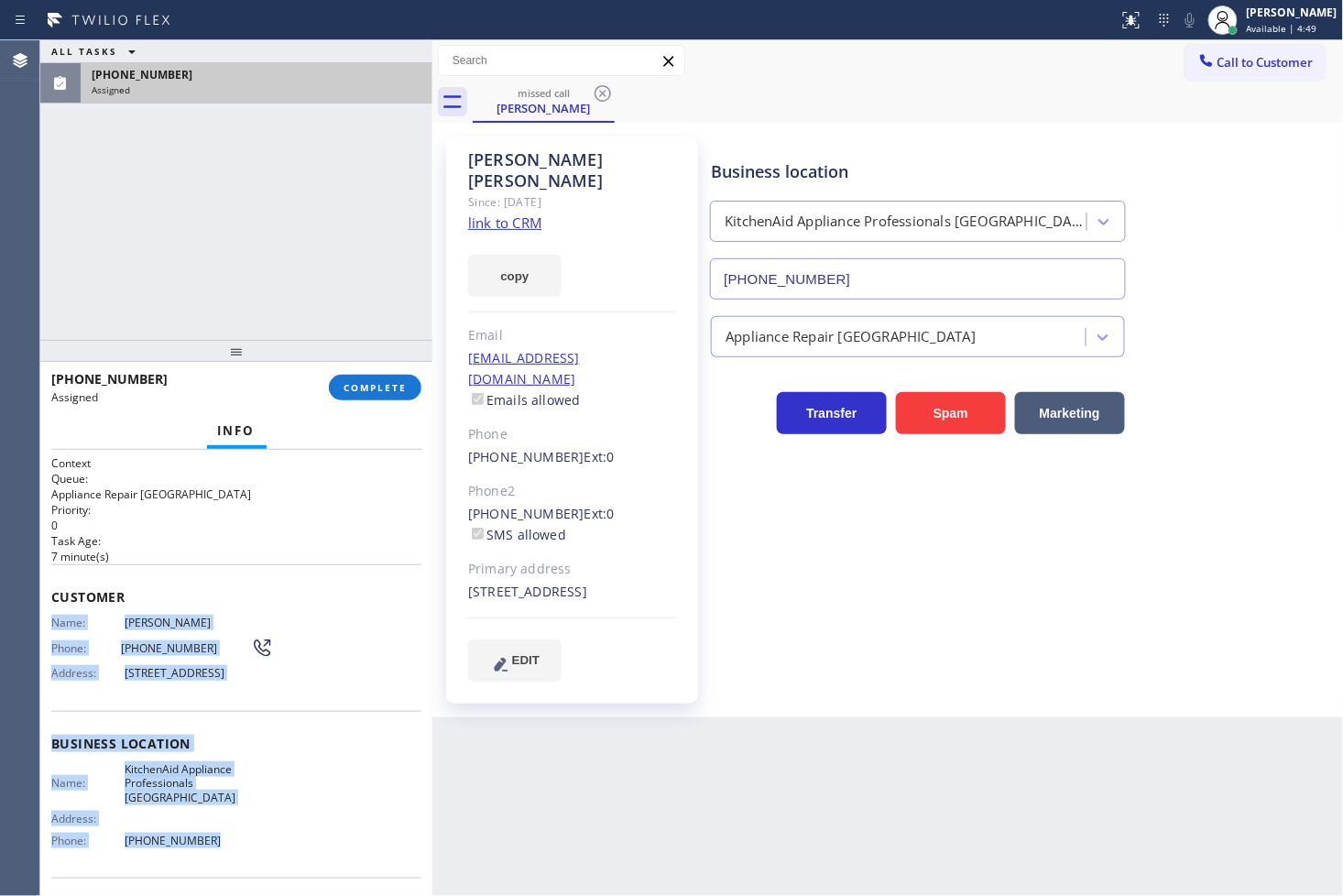
drag, startPoint x: 48, startPoint y: 624, endPoint x: 260, endPoint y: 855, distance: 313.5
click at [260, 855] on div "Context Queue: Appliance Repair High End Priority: 0 Task Age: 7 minute(s) Cust…" at bounding box center [236, 673] width 392 height 447
copy div "Name: Kara Sciretta Phone: (516) 659-3493 Address: 24 Oak St, Valley Stream, NY…"
click at [403, 377] on button "COMPLETE" at bounding box center [375, 388] width 93 height 26
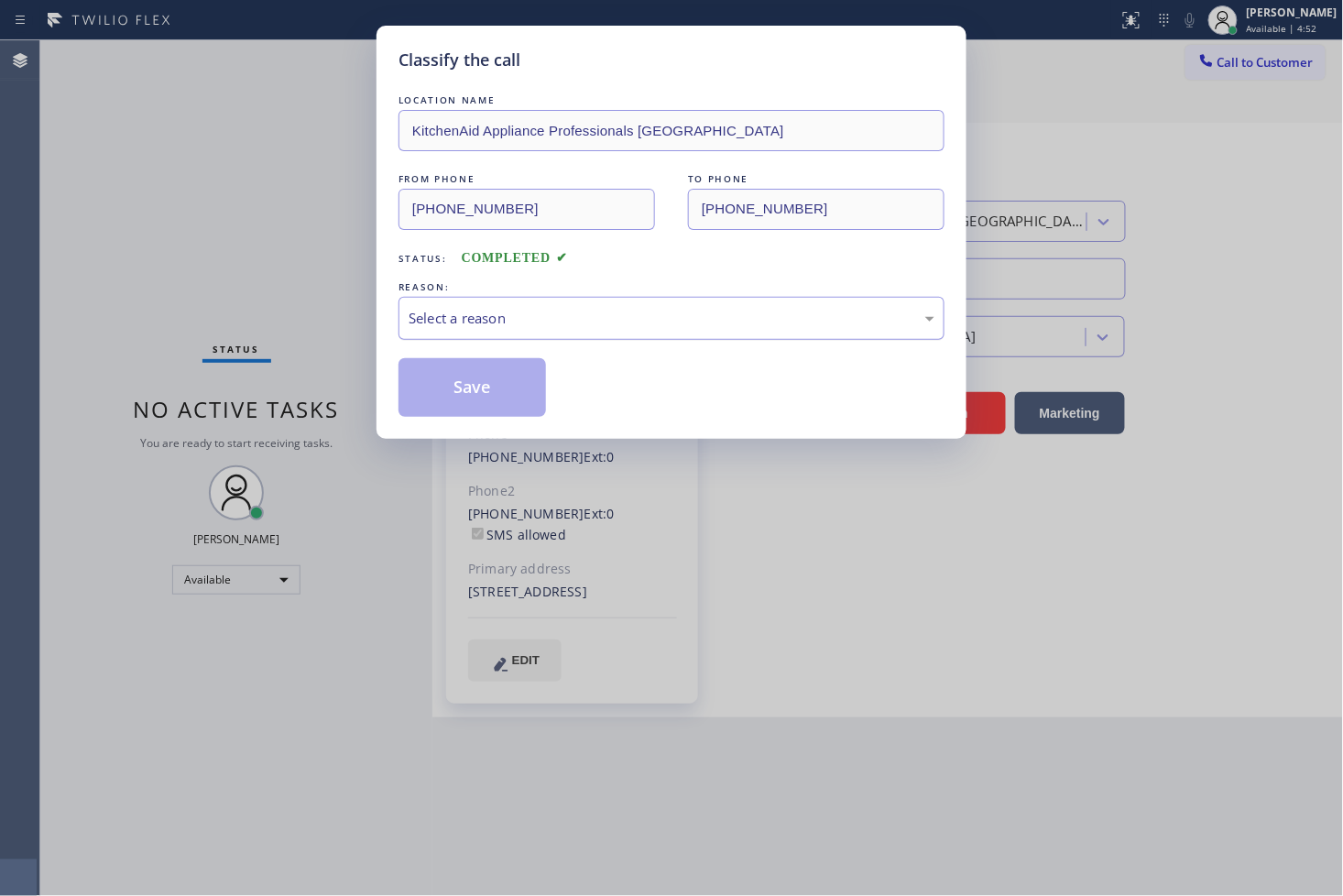
click at [499, 324] on div "Select a reason" at bounding box center [672, 318] width 526 height 21
click at [468, 400] on button "Save" at bounding box center [472, 387] width 148 height 59
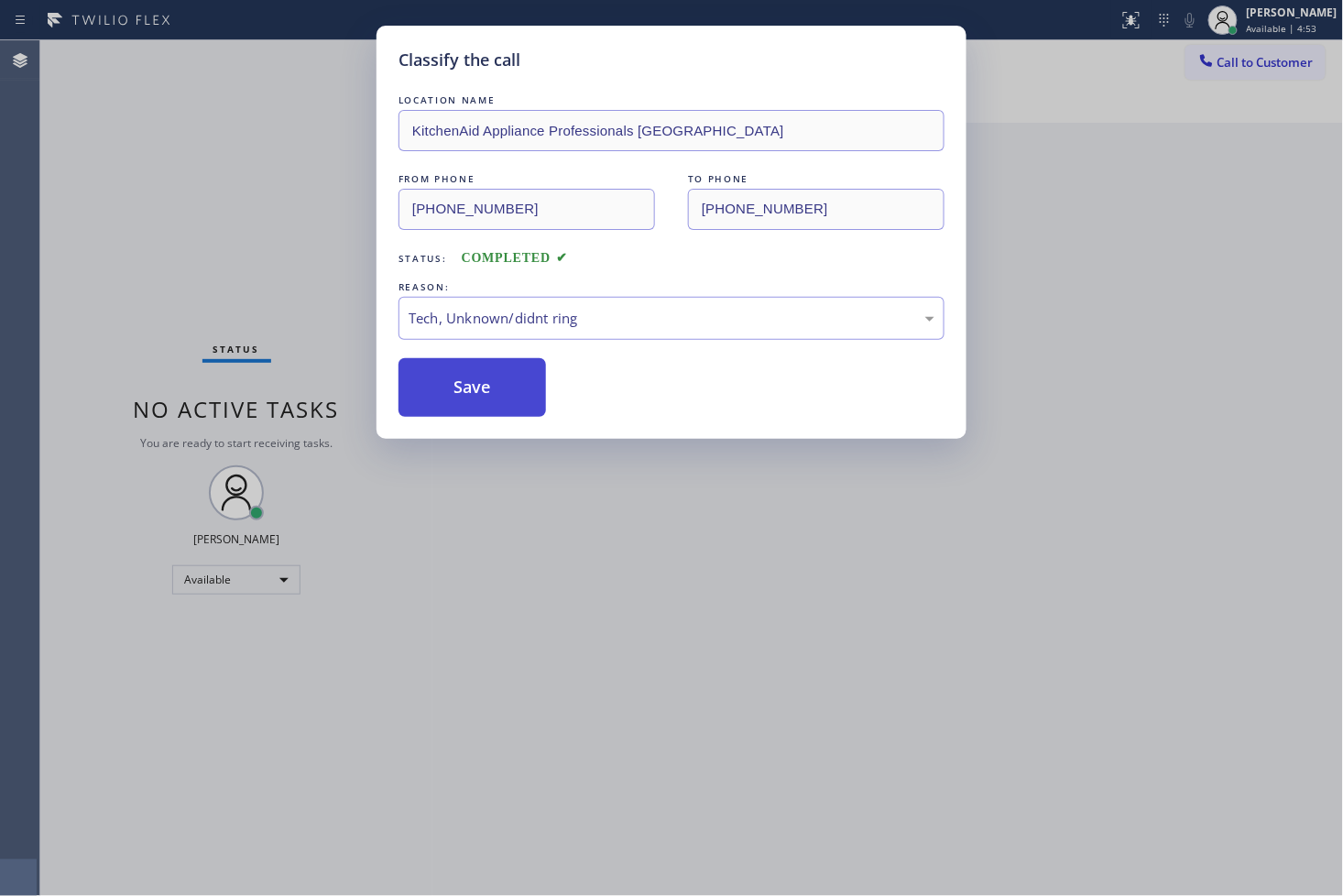
click at [468, 400] on button "Save" at bounding box center [472, 387] width 148 height 59
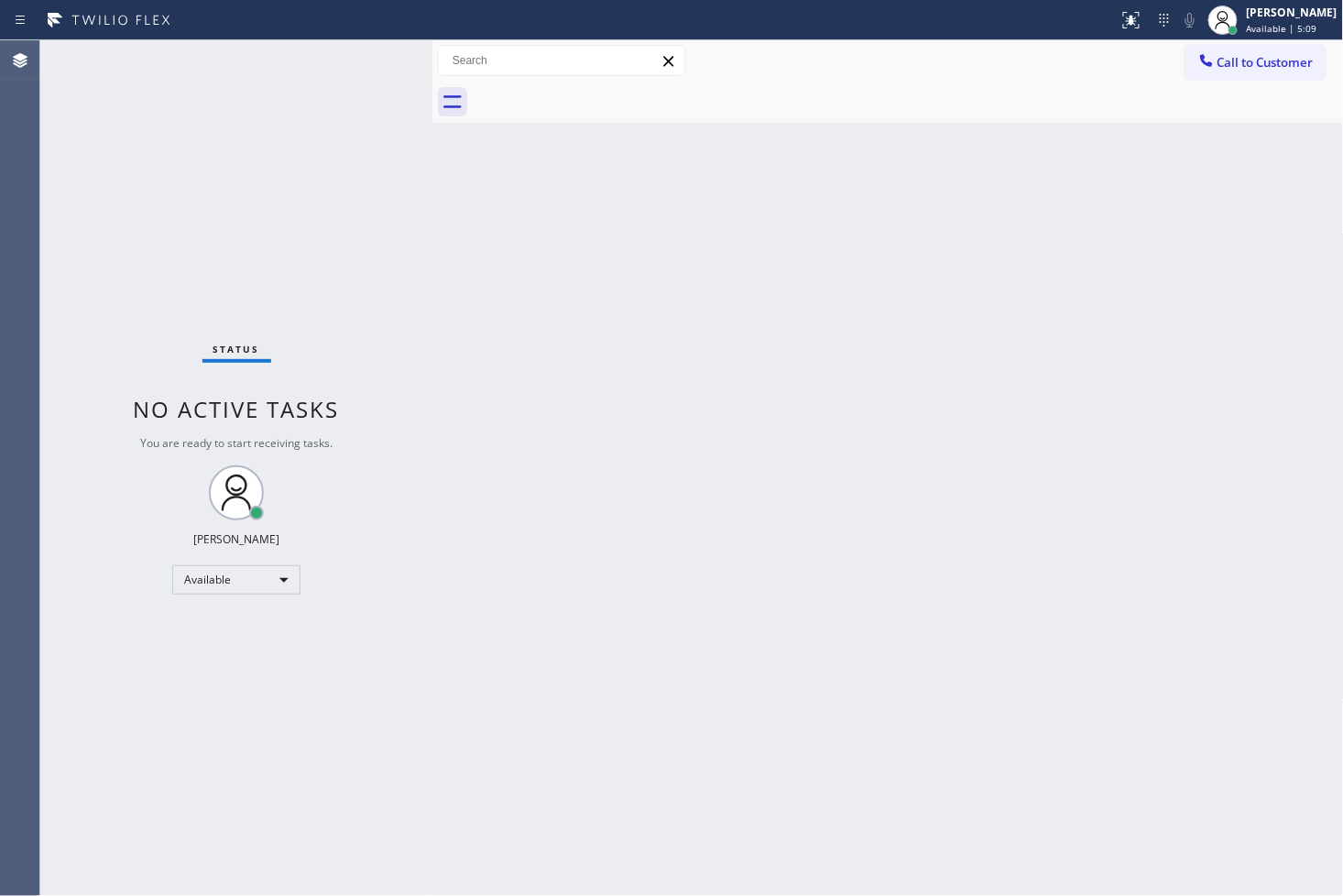
click at [134, 214] on div "Status No active tasks You are ready to start receiving tasks. [PERSON_NAME]" at bounding box center [236, 468] width 392 height 855
click at [340, 117] on div "Status No active tasks You are ready to start receiving tasks. [PERSON_NAME]" at bounding box center [236, 468] width 392 height 855
click at [339, 120] on div "Status No active tasks You are ready to start receiving tasks. [PERSON_NAME]" at bounding box center [236, 468] width 392 height 855
click at [874, 627] on div "Back to Dashboard Change Sender ID Customers Technicians Select a contact Outbo…" at bounding box center [888, 468] width 912 height 855
click at [322, 194] on div "Status No active tasks You are ready to start receiving tasks. [PERSON_NAME]" at bounding box center [236, 468] width 392 height 855
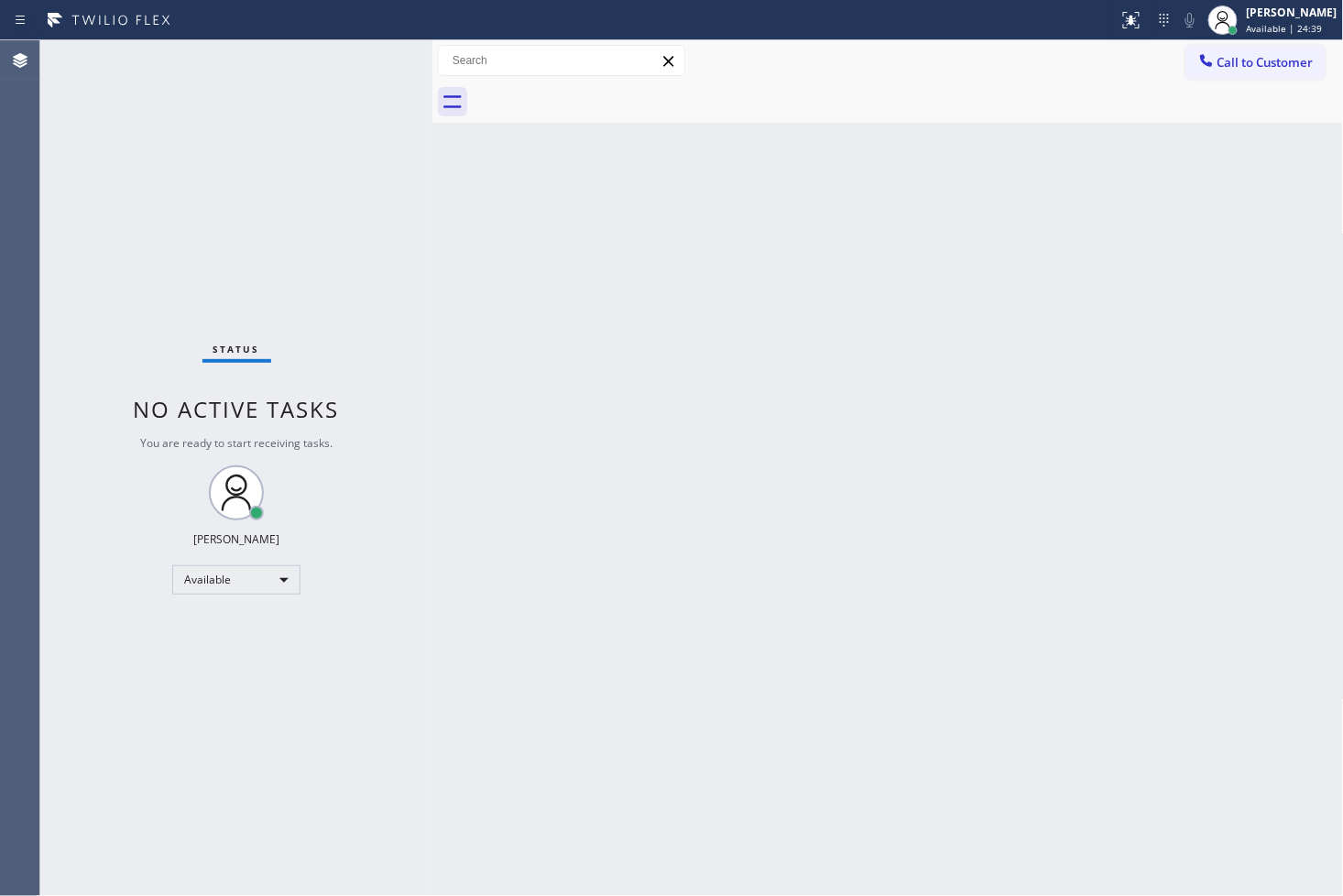
click at [375, 53] on div "Status No active tasks You are ready to start receiving tasks. [PERSON_NAME]" at bounding box center [236, 468] width 392 height 855
click at [573, 222] on div "Back to Dashboard Change Sender ID Customers Technicians Select a contact Outbo…" at bounding box center [888, 468] width 912 height 855
click at [373, 58] on div "Status No active tasks You are ready to start receiving tasks. [PERSON_NAME]" at bounding box center [236, 468] width 392 height 855
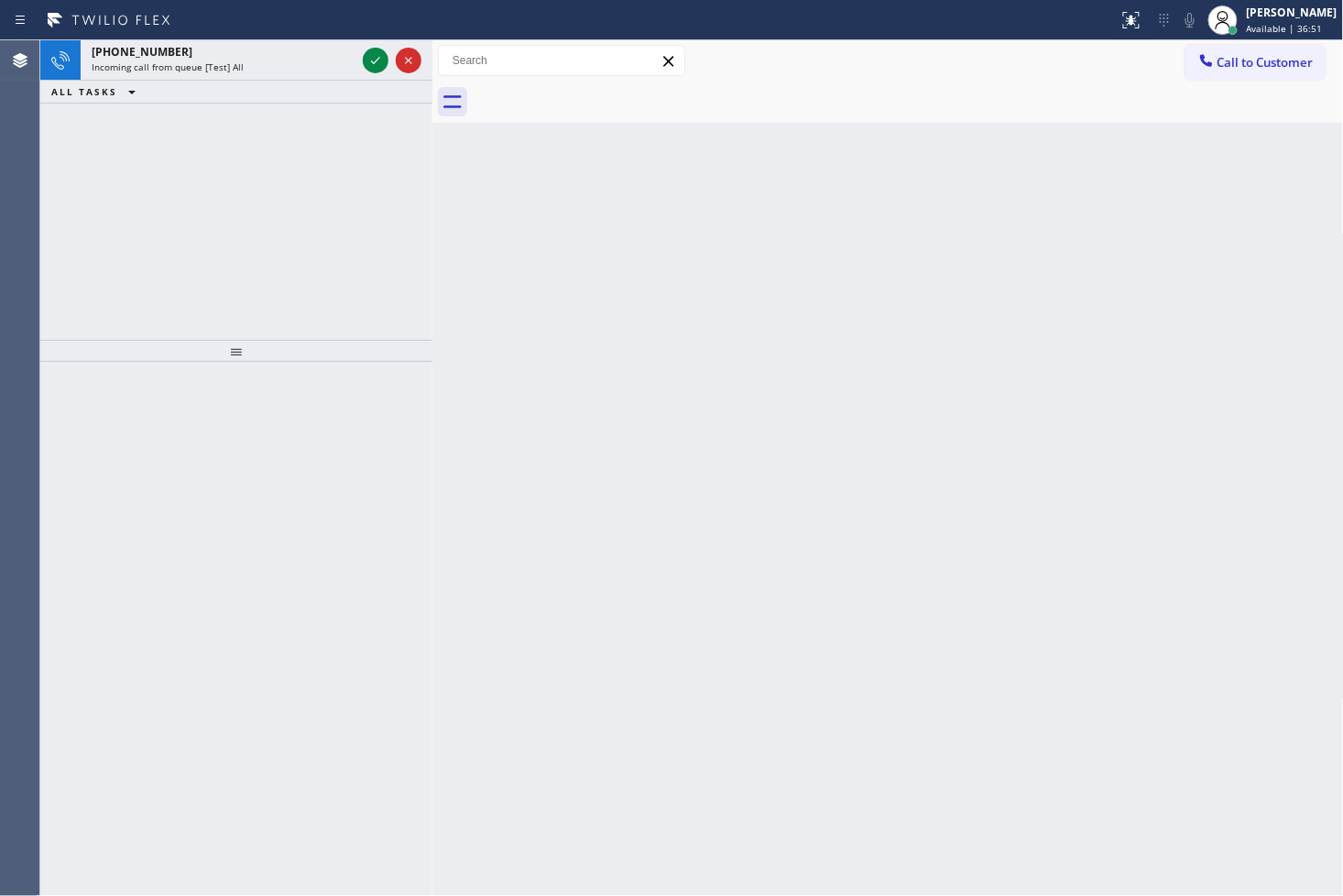
click at [367, 42] on div at bounding box center [391, 59] width 66 height 40
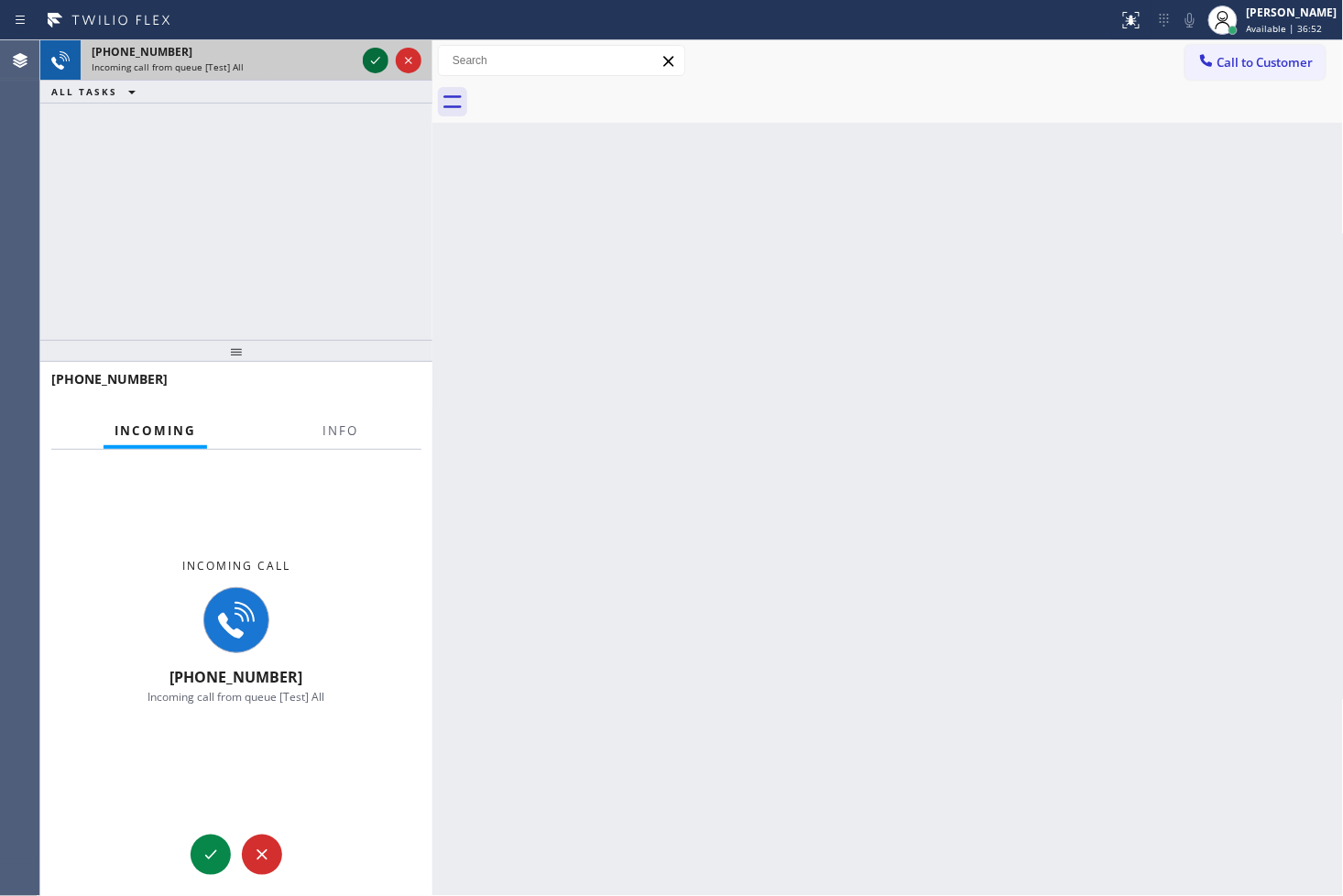
click at [367, 59] on icon at bounding box center [375, 60] width 22 height 22
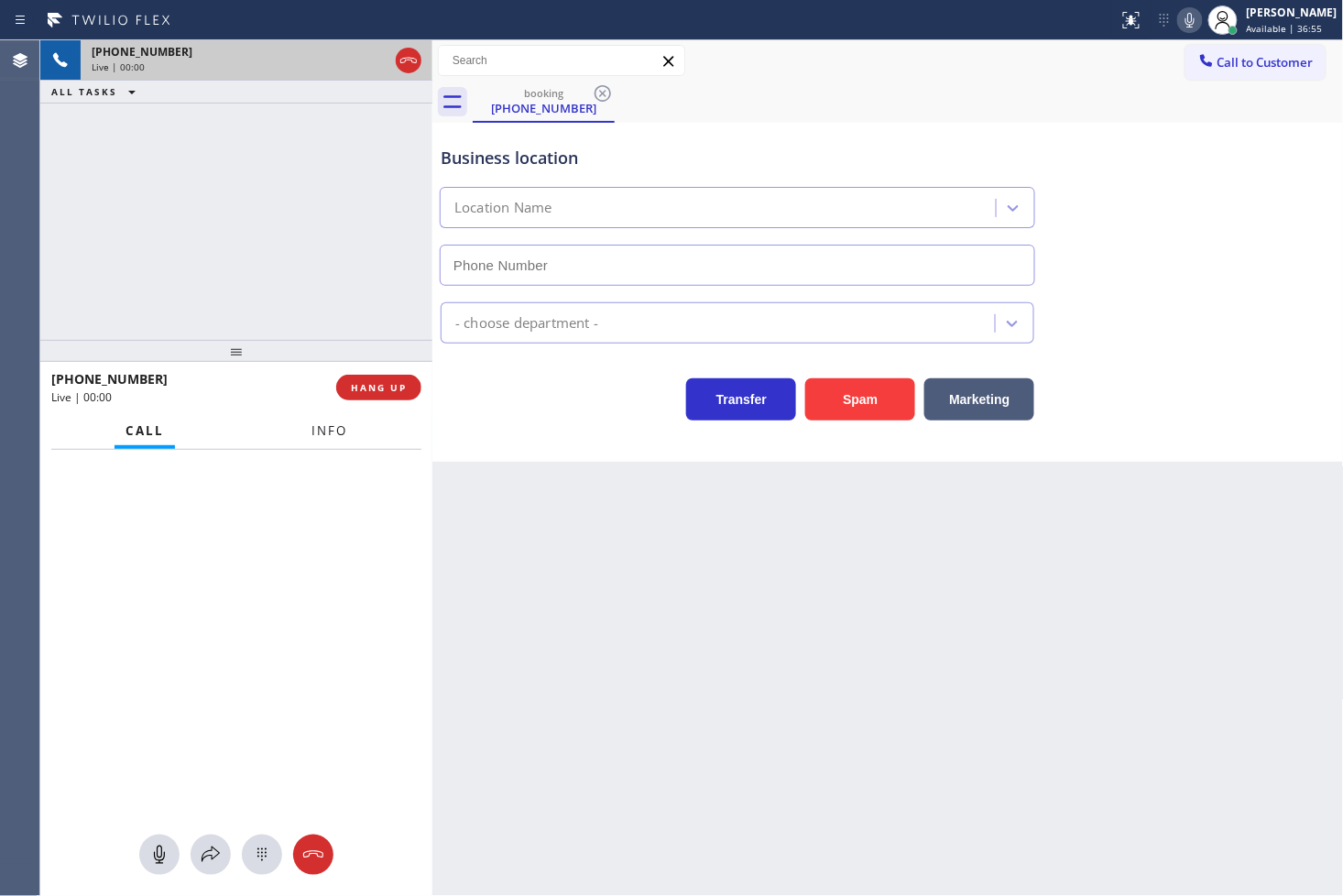
click at [328, 441] on button "Info" at bounding box center [329, 430] width 58 height 35
type input "[PHONE_NUMBER]"
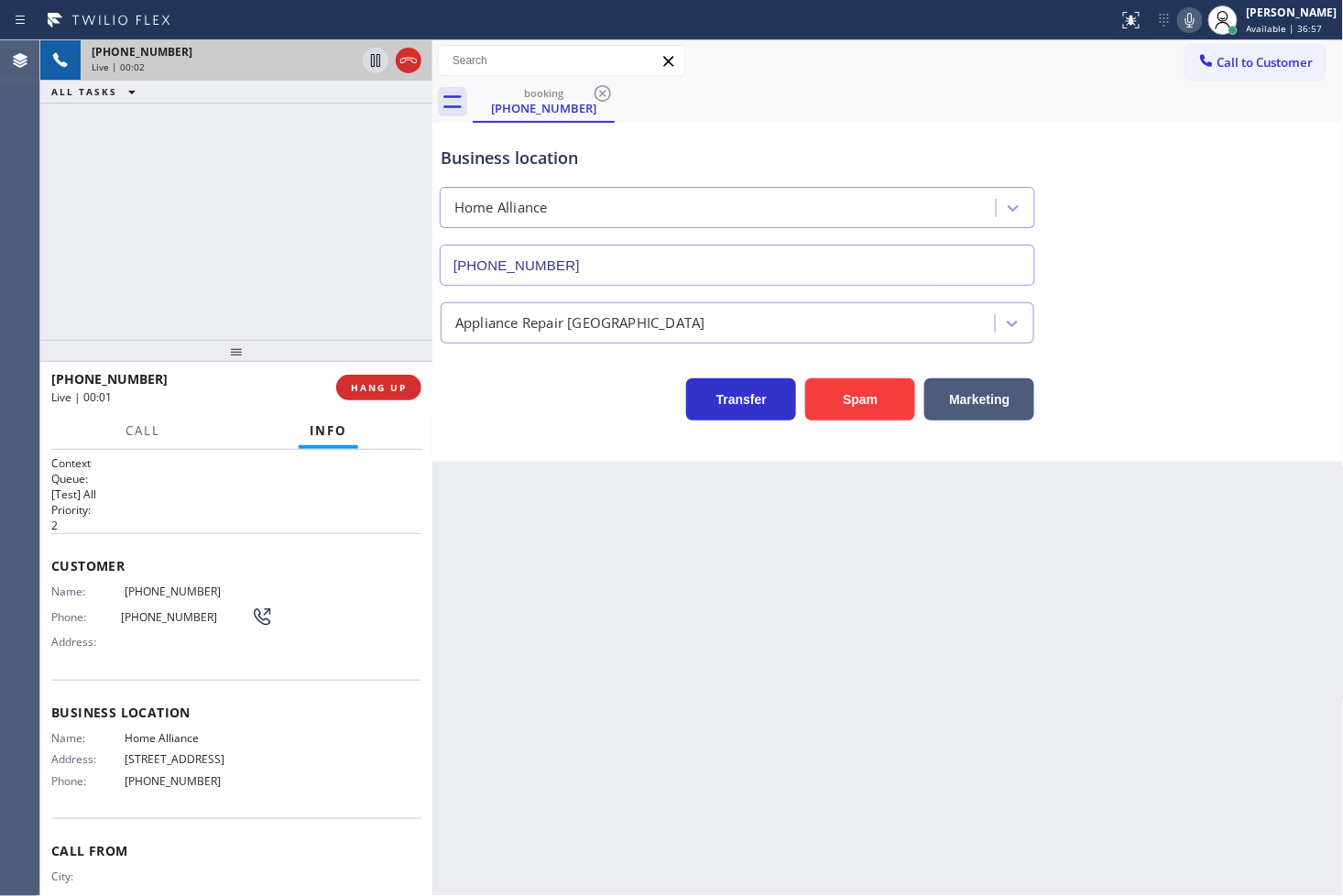
drag, startPoint x: 226, startPoint y: 339, endPoint x: 641, endPoint y: 530, distance: 456.8
click at [229, 340] on div at bounding box center [236, 351] width 392 height 22
click at [657, 534] on div "Back to Dashboard Change Sender ID Customers Technicians Select a contact Outbo…" at bounding box center [888, 468] width 912 height 855
click at [501, 357] on div "Transfer Spam Marketing" at bounding box center [888, 382] width 902 height 77
click at [199, 253] on div "+18008010235 Live | 00:03 ALL TASKS ALL TASKS ACTIVE TASKS TASKS IN WRAP UP" at bounding box center [236, 190] width 392 height 299
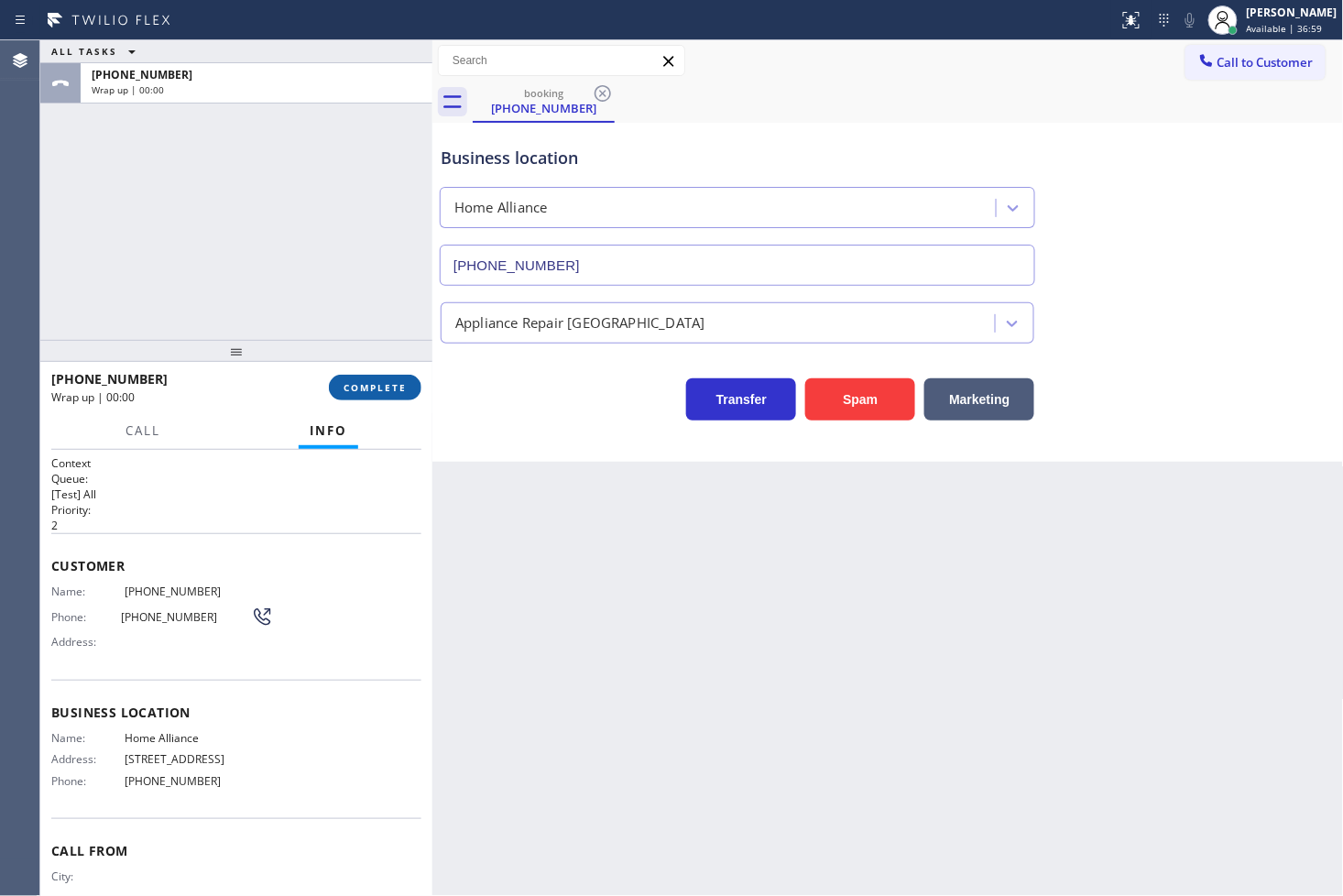
click at [389, 382] on span "COMPLETE" at bounding box center [375, 388] width 63 height 13
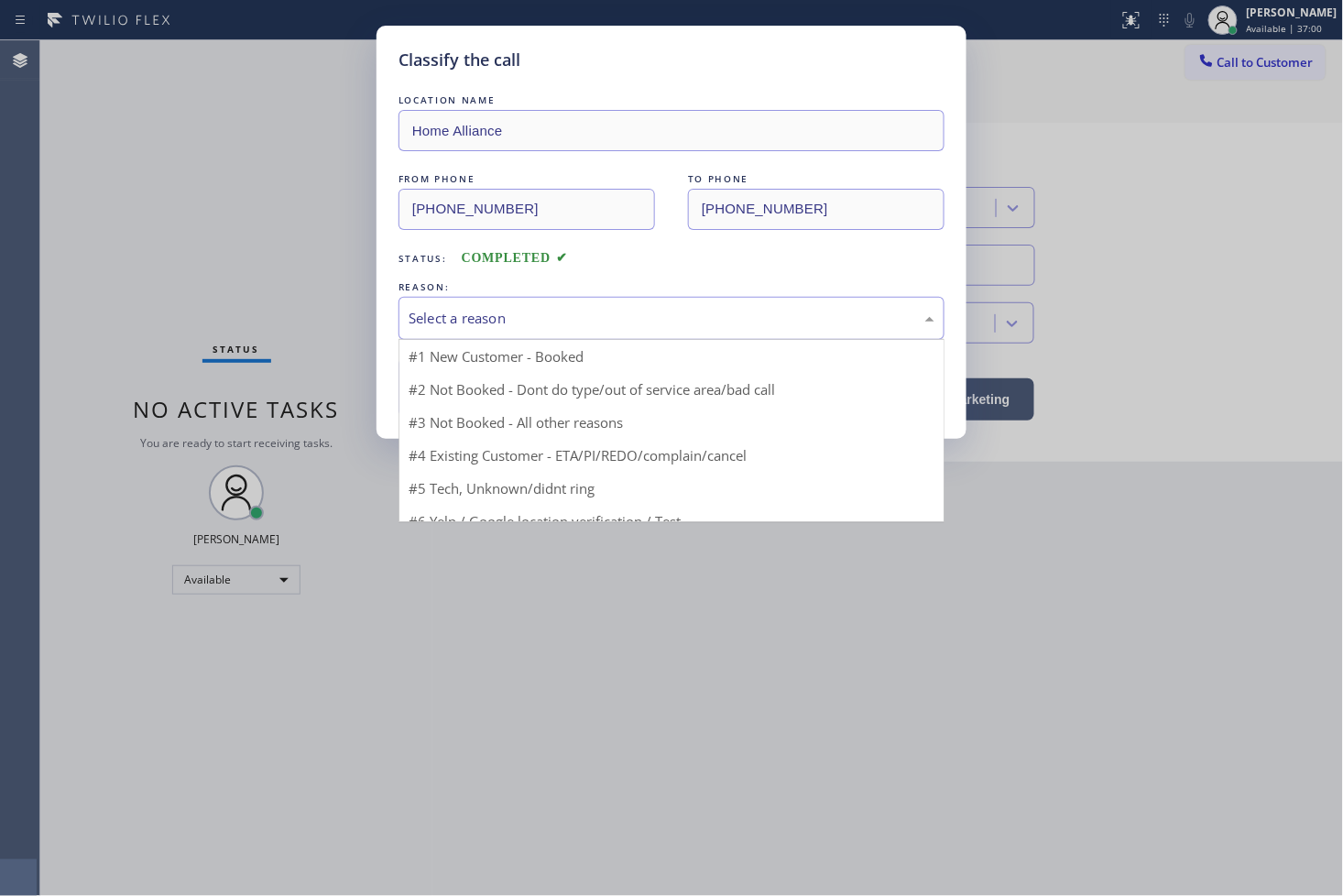
click at [546, 327] on div "Select a reason" at bounding box center [672, 318] width 526 height 21
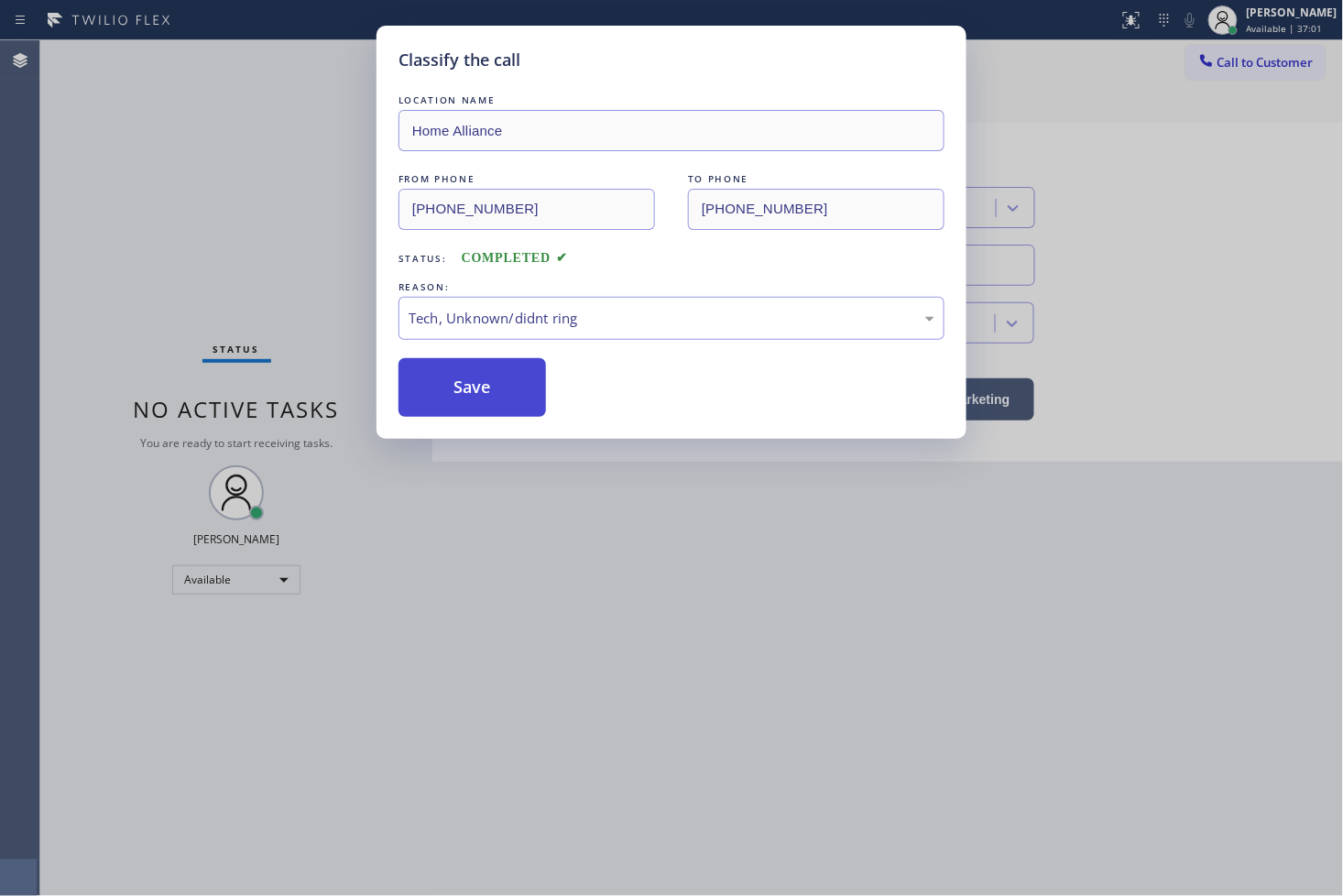
click at [491, 392] on button "Save" at bounding box center [472, 387] width 148 height 59
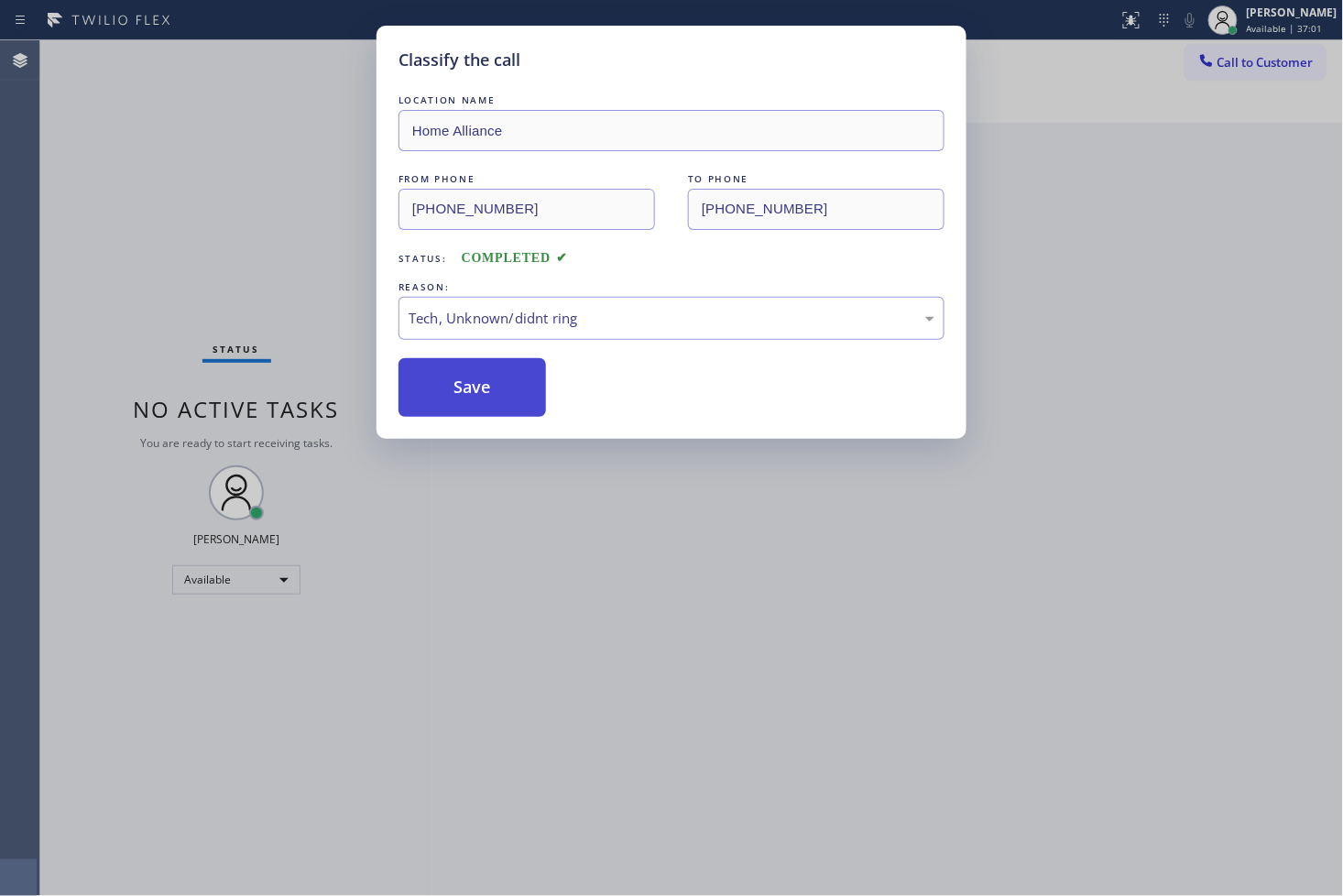
click at [491, 392] on button "Save" at bounding box center [472, 387] width 148 height 59
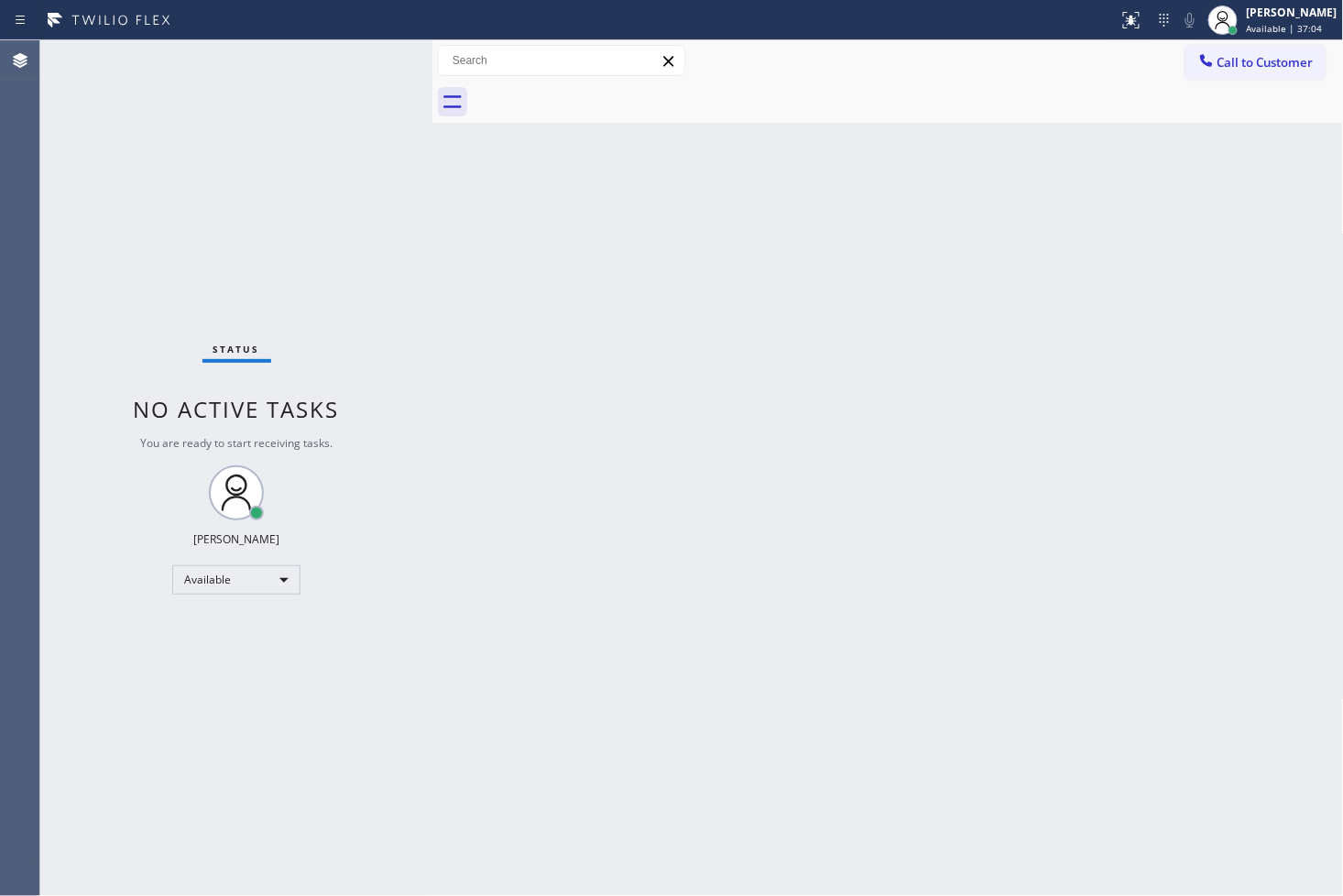
click at [354, 110] on div "Status No active tasks You are ready to start receiving tasks. [PERSON_NAME]" at bounding box center [236, 468] width 392 height 855
click at [352, 53] on div "Status No active tasks You are ready to start receiving tasks. [PERSON_NAME]" at bounding box center [236, 468] width 392 height 855
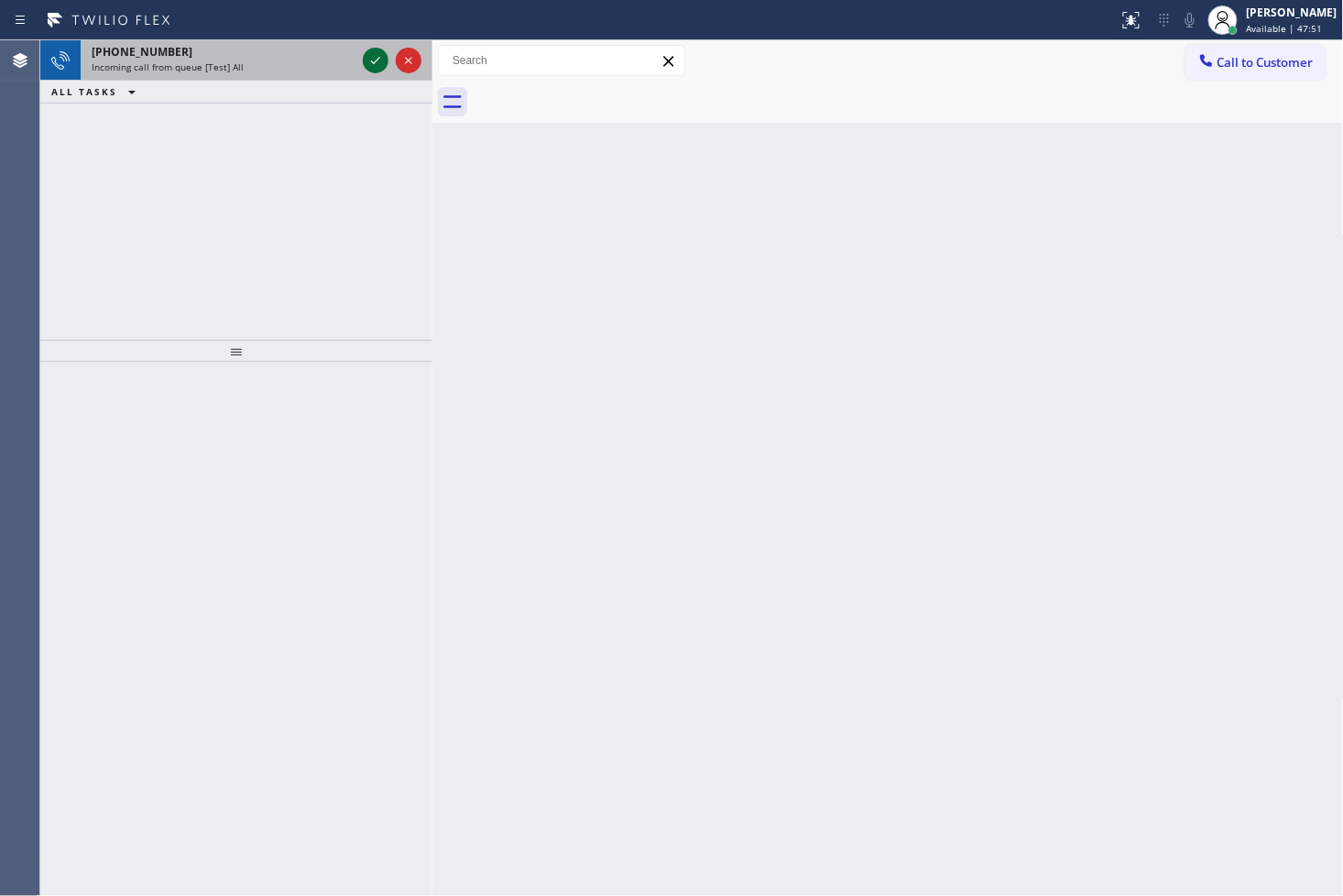
click at [368, 59] on icon at bounding box center [375, 60] width 22 height 22
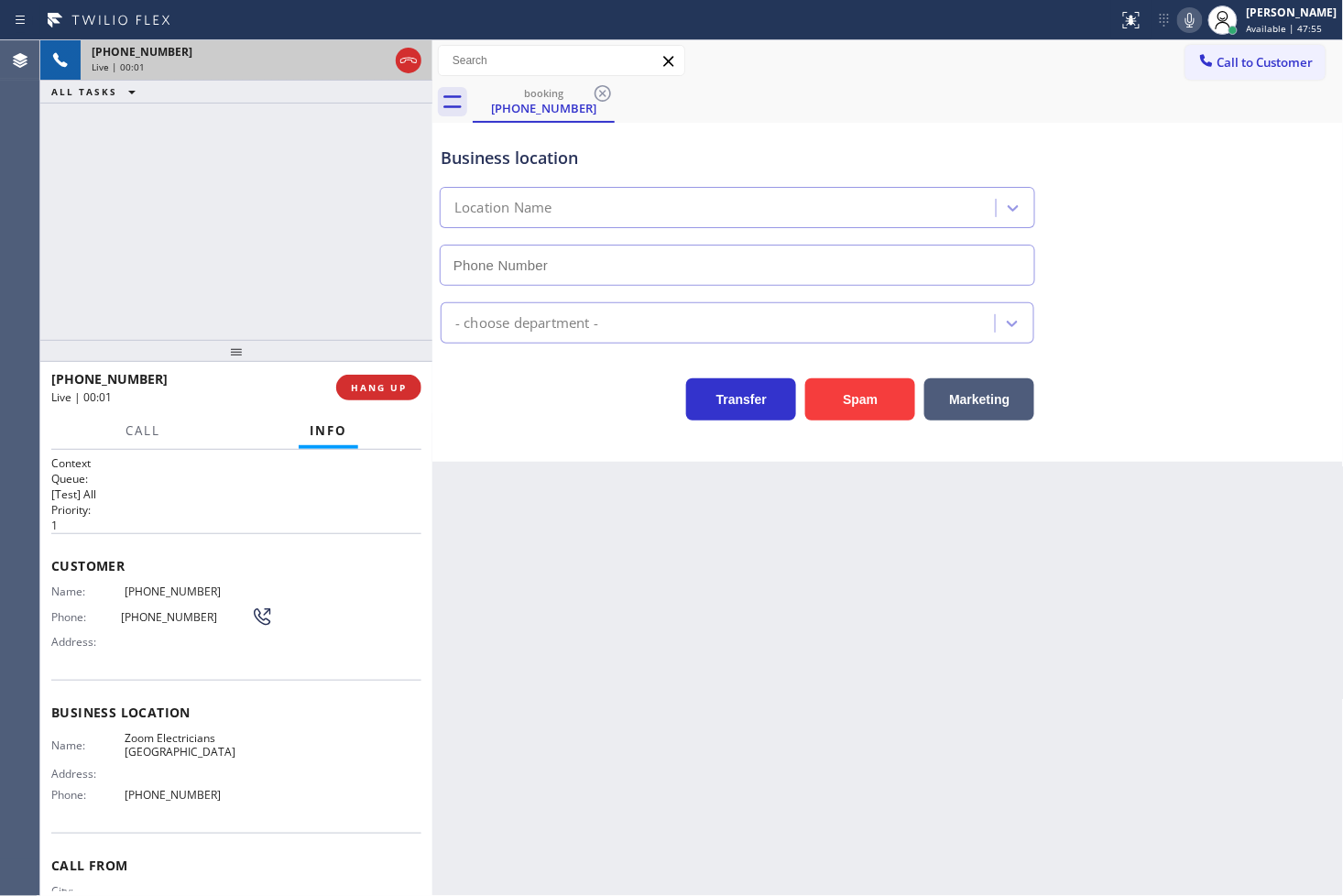
type input "[PHONE_NUMBER]"
click at [515, 402] on div "Transfer Spam Marketing" at bounding box center [737, 394] width 600 height 51
drag, startPoint x: 212, startPoint y: 244, endPoint x: 638, endPoint y: 496, distance: 495.0
click at [217, 247] on div "+4034407349 Live | 00:04 ALL TASKS ALL TASKS ACTIVE TASKS TASKS IN WRAP UP" at bounding box center [236, 190] width 392 height 299
click at [665, 504] on div "Back to Dashboard Change Sender ID Customers Technicians Select a contact Outbo…" at bounding box center [888, 468] width 912 height 855
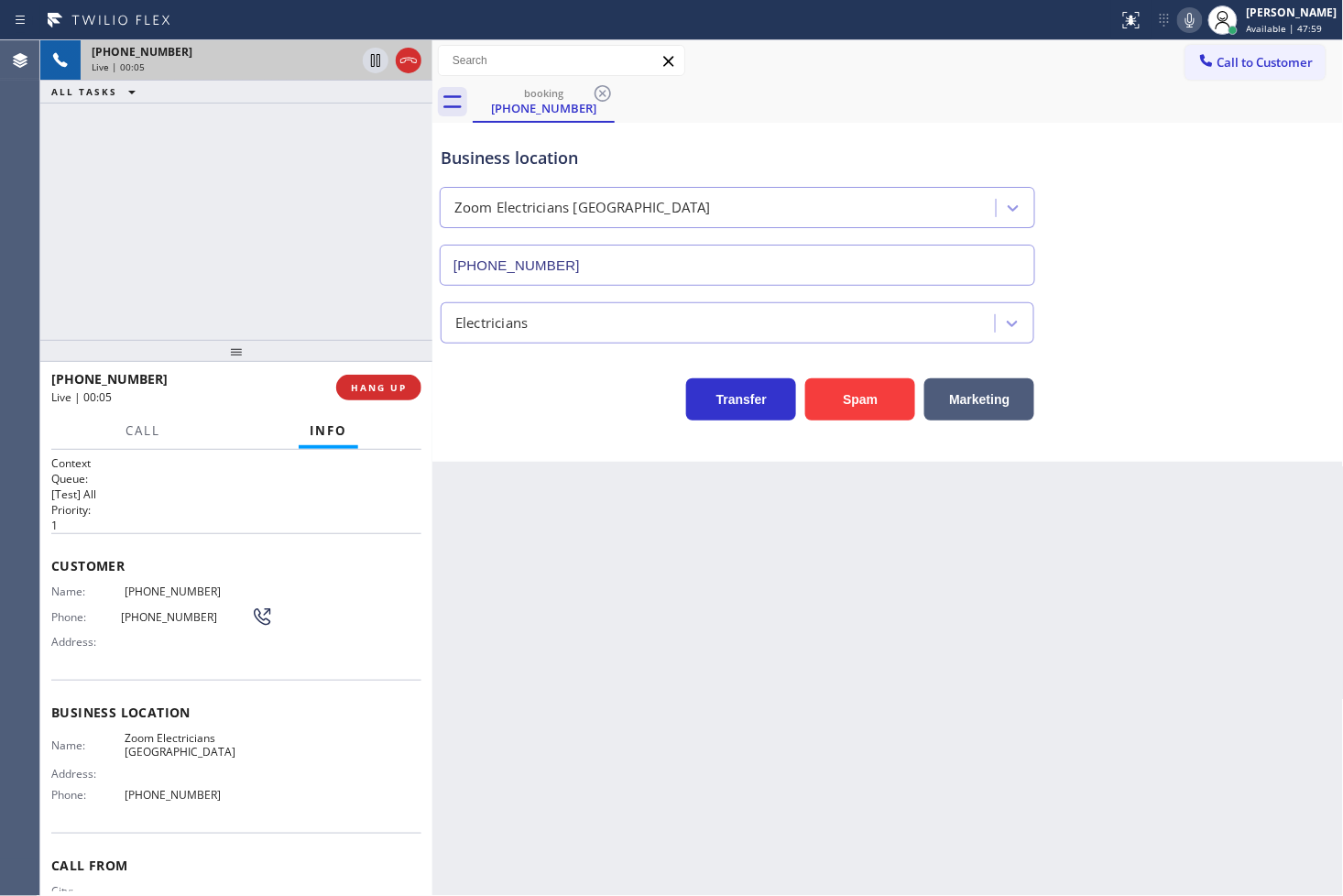
click at [151, 259] on div "+4034407349 Live | 00:05 ALL TASKS ALL TASKS ACTIVE TASKS TASKS IN WRAP UP" at bounding box center [236, 190] width 392 height 299
click at [157, 428] on span "Call" at bounding box center [142, 430] width 34 height 17
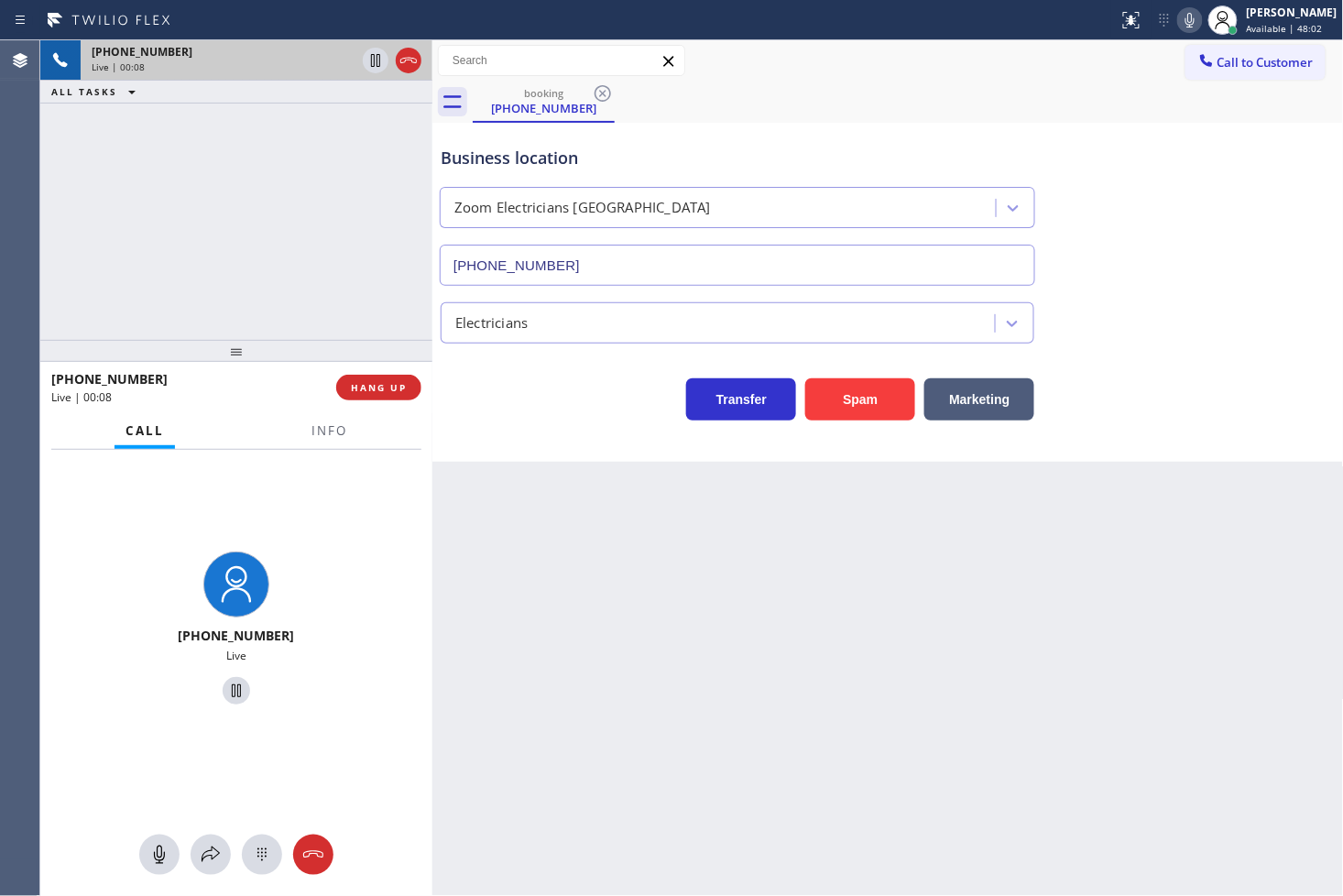
click at [555, 409] on div "Transfer Spam Marketing" at bounding box center [737, 394] width 600 height 51
click at [376, 389] on span "HANG UP" at bounding box center [378, 388] width 56 height 13
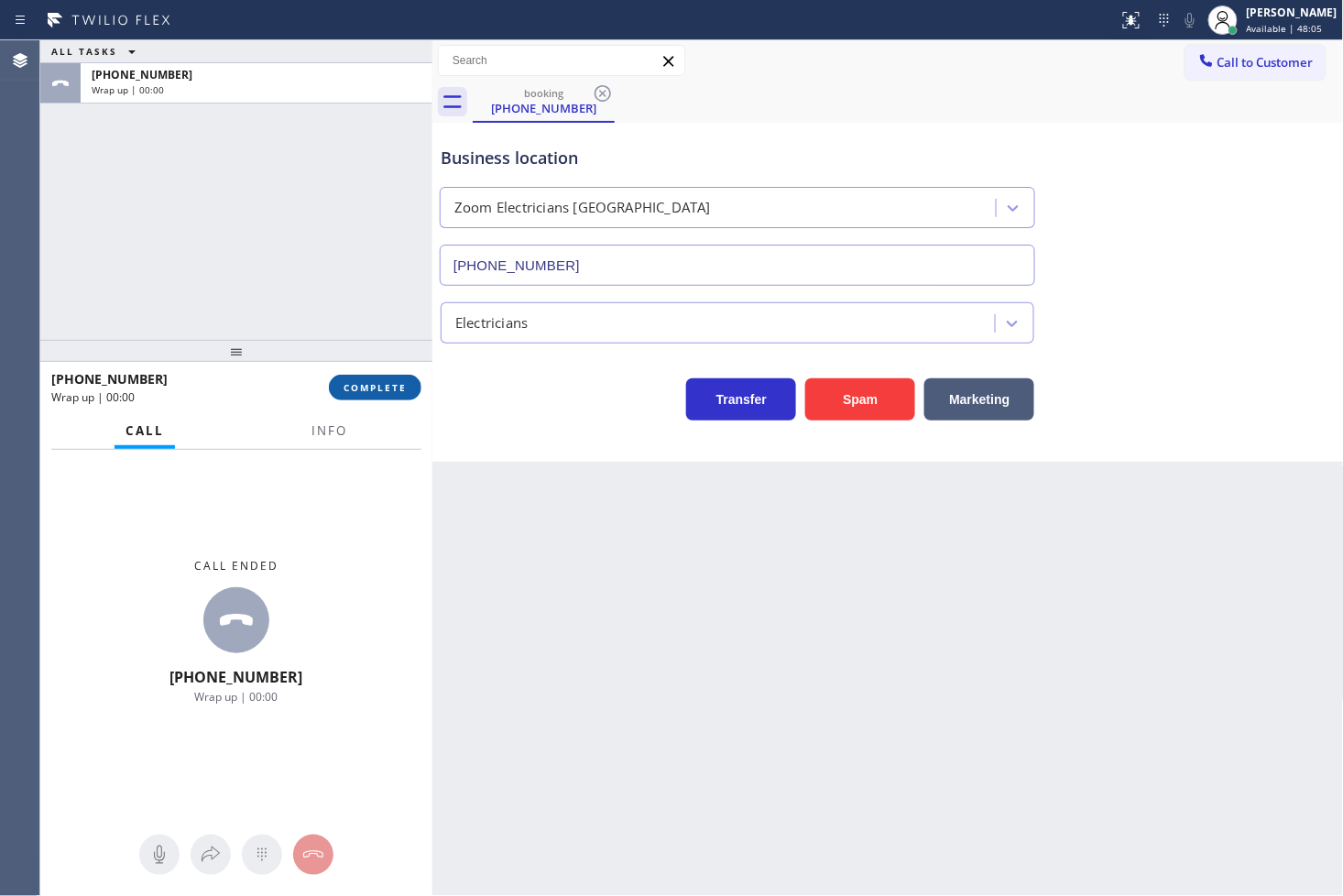
click at [376, 389] on span "COMPLETE" at bounding box center [375, 388] width 63 height 13
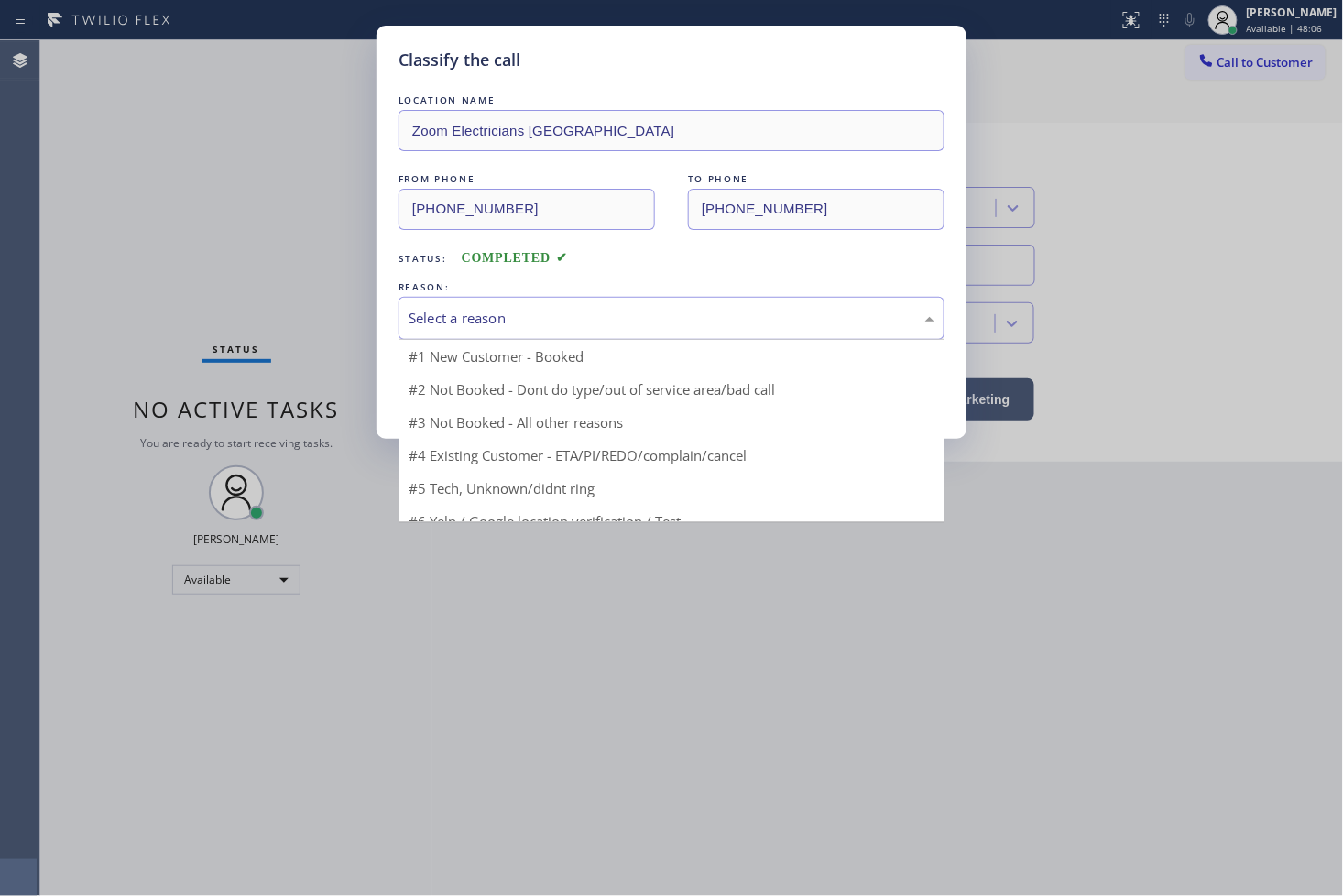
click at [555, 337] on div "Select a reason" at bounding box center [671, 318] width 546 height 43
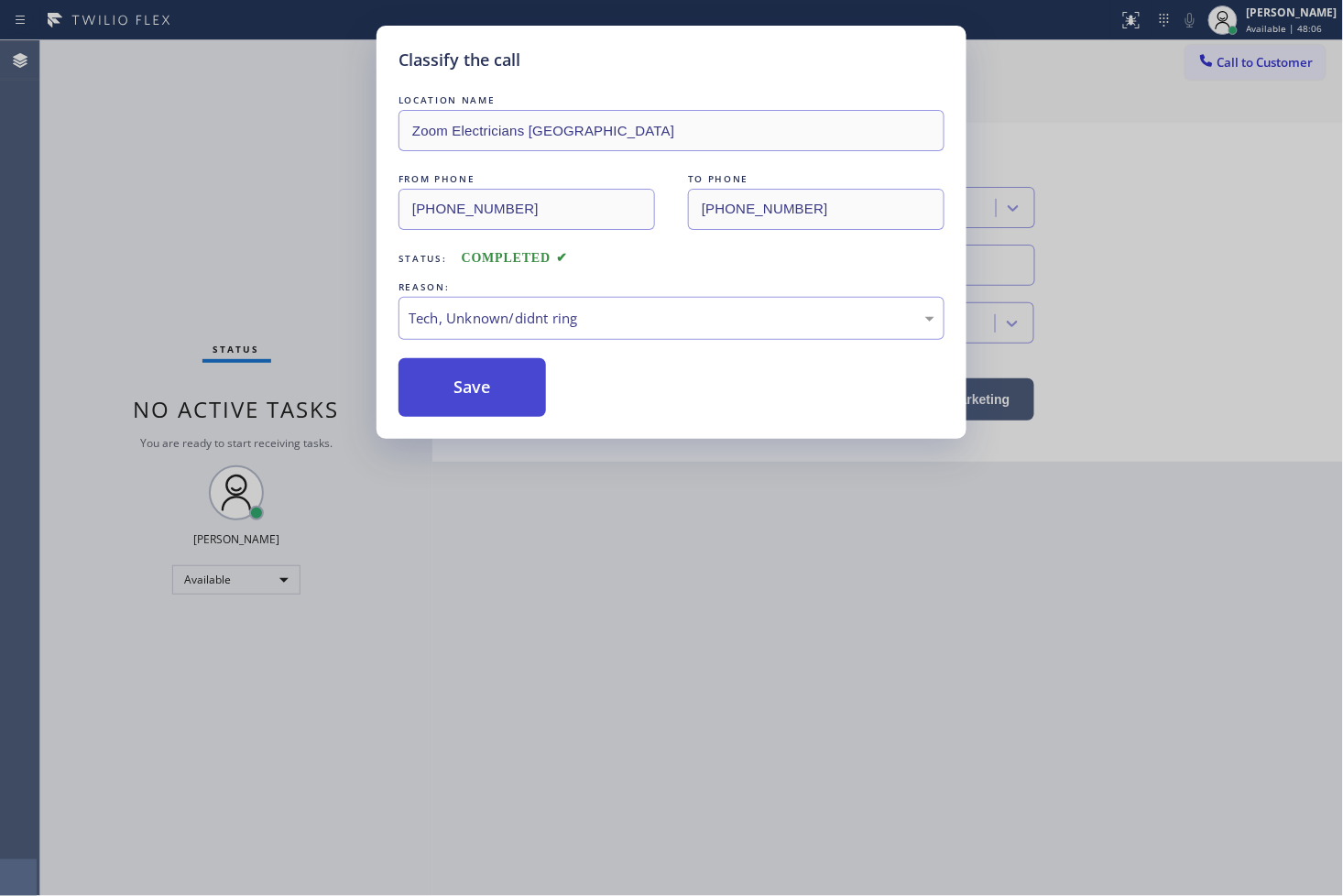
click at [490, 395] on button "Save" at bounding box center [472, 387] width 148 height 59
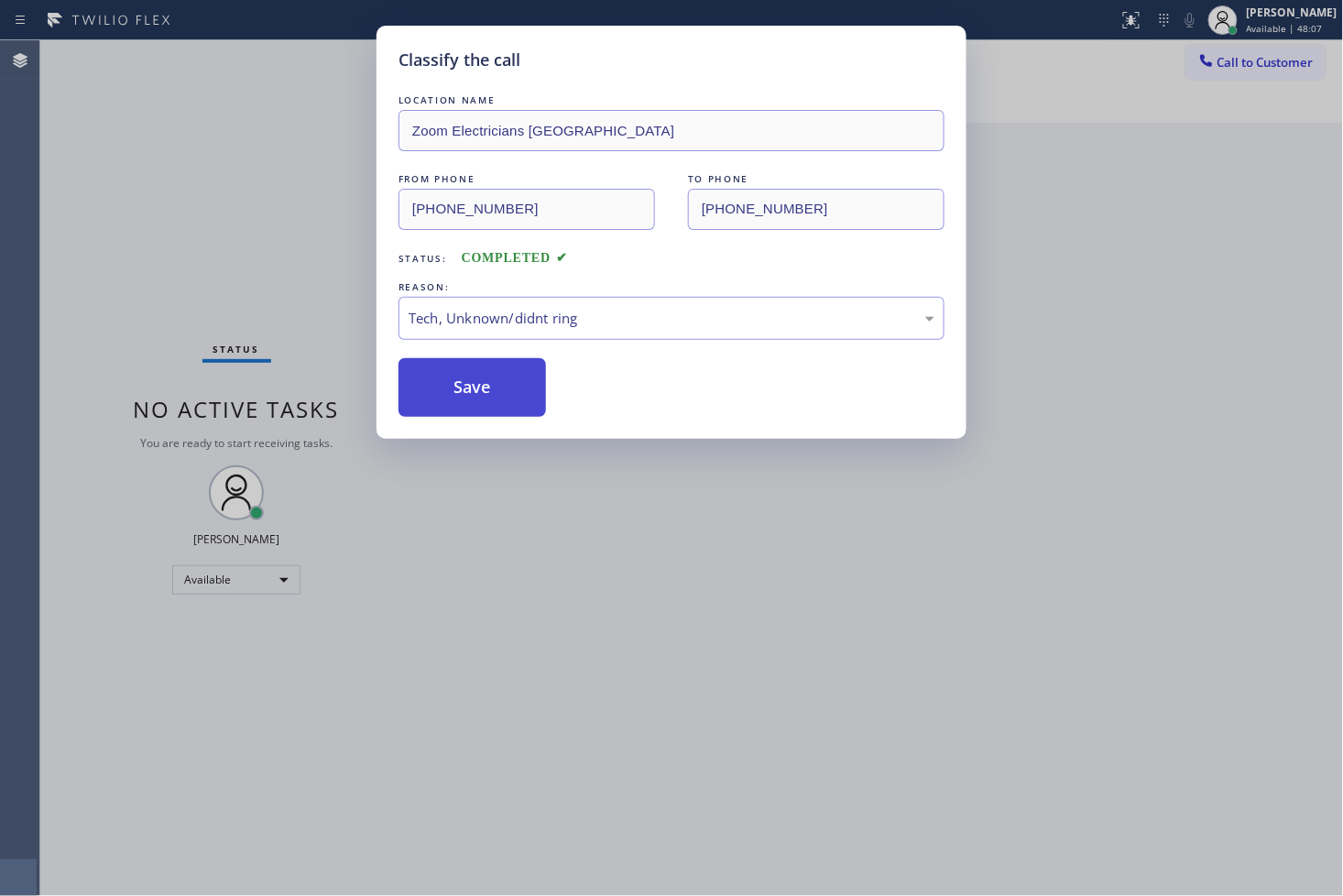
click at [490, 395] on button "Save" at bounding box center [472, 387] width 148 height 59
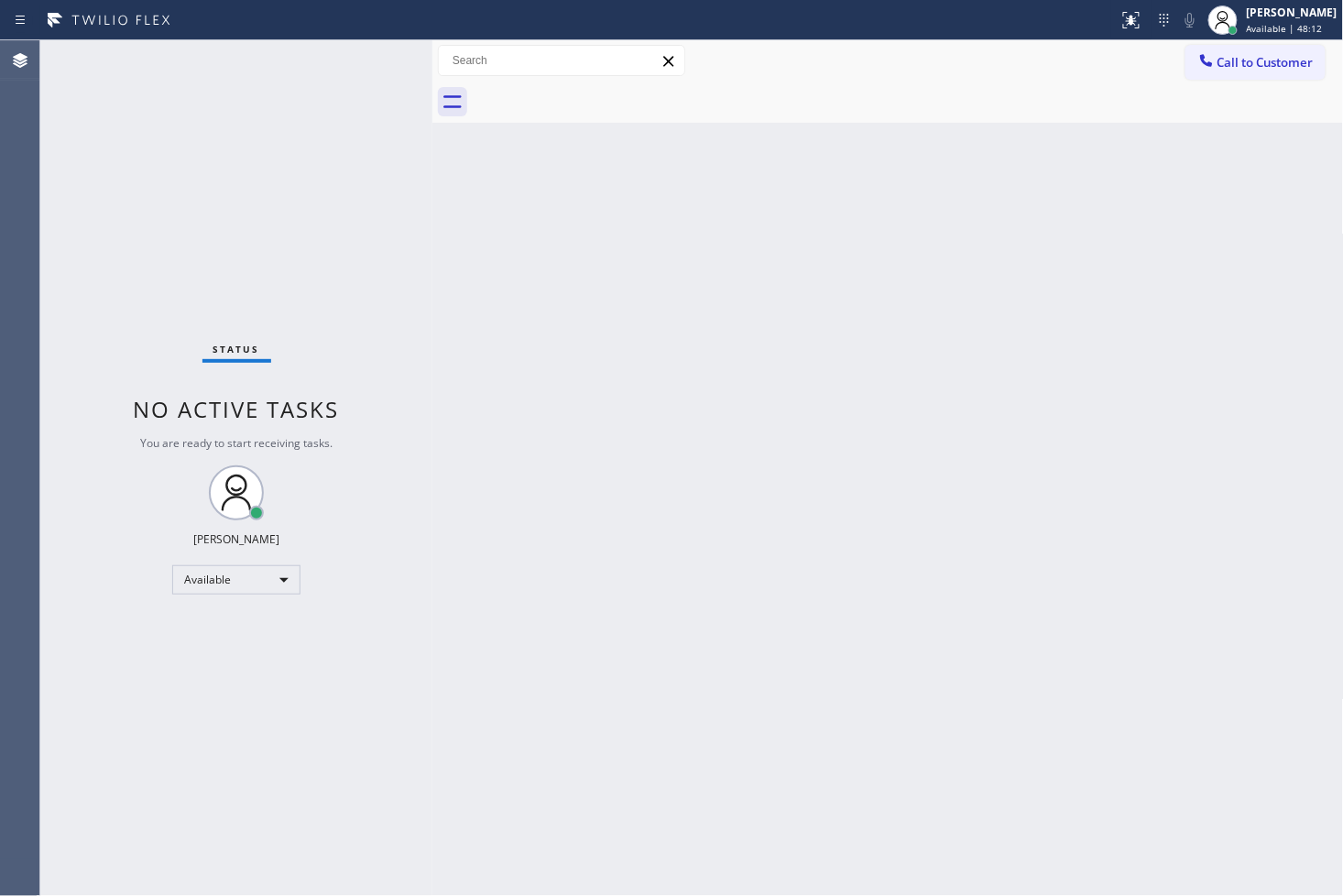
click at [797, 582] on div "Back to Dashboard Change Sender ID Customers Technicians Select a contact Outbo…" at bounding box center [888, 468] width 912 height 855
click at [412, 185] on div "Status No active tasks You are ready to start receiving tasks. [PERSON_NAME]" at bounding box center [236, 468] width 392 height 855
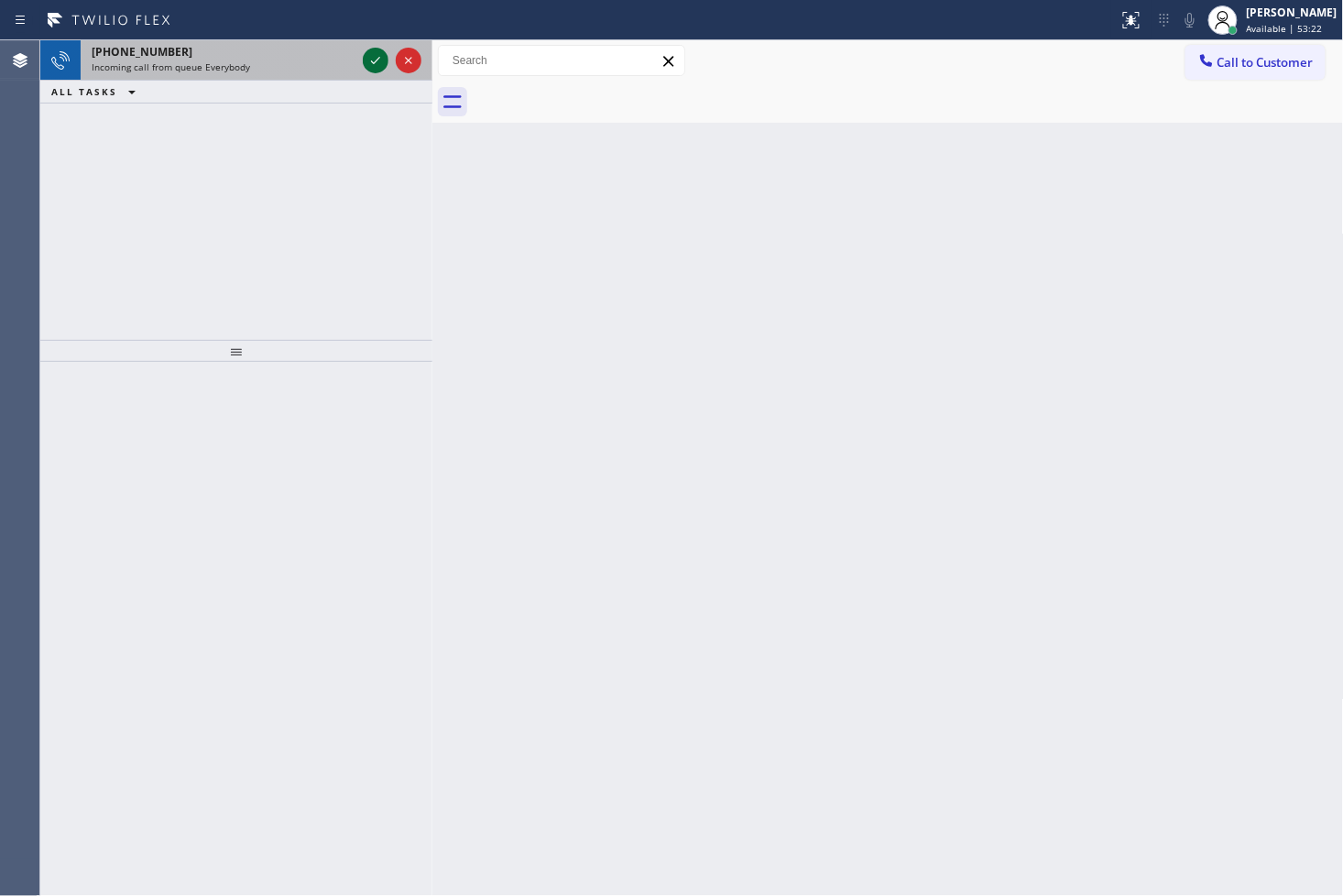
click at [371, 56] on icon at bounding box center [375, 60] width 22 height 22
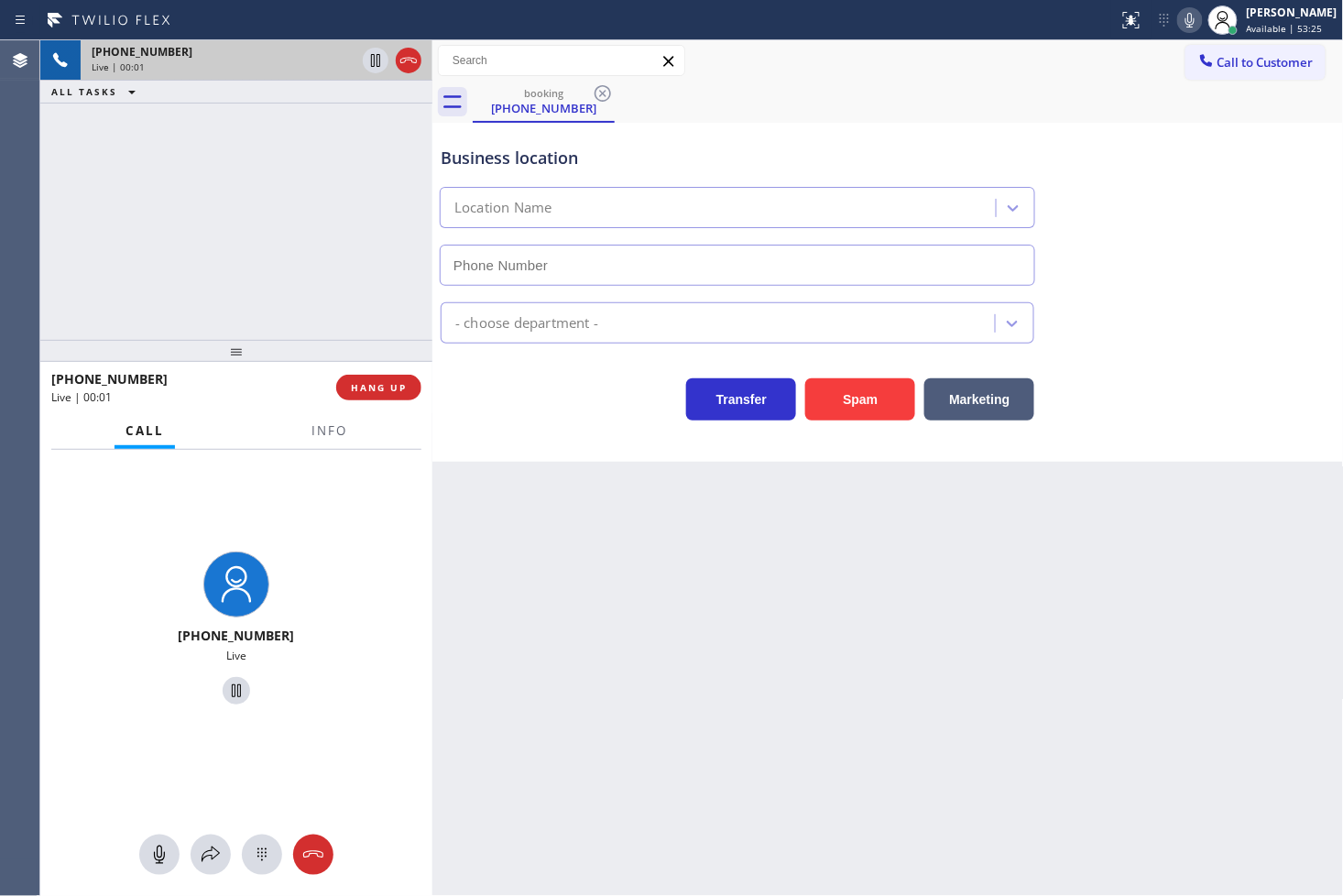
drag, startPoint x: 790, startPoint y: 513, endPoint x: 655, endPoint y: 498, distance: 135.8
click at [790, 513] on div "Back to Dashboard Change Sender ID Customers Technicians Select a contact Outbo…" at bounding box center [888, 468] width 912 height 855
click at [325, 437] on span "Info" at bounding box center [329, 430] width 35 height 17
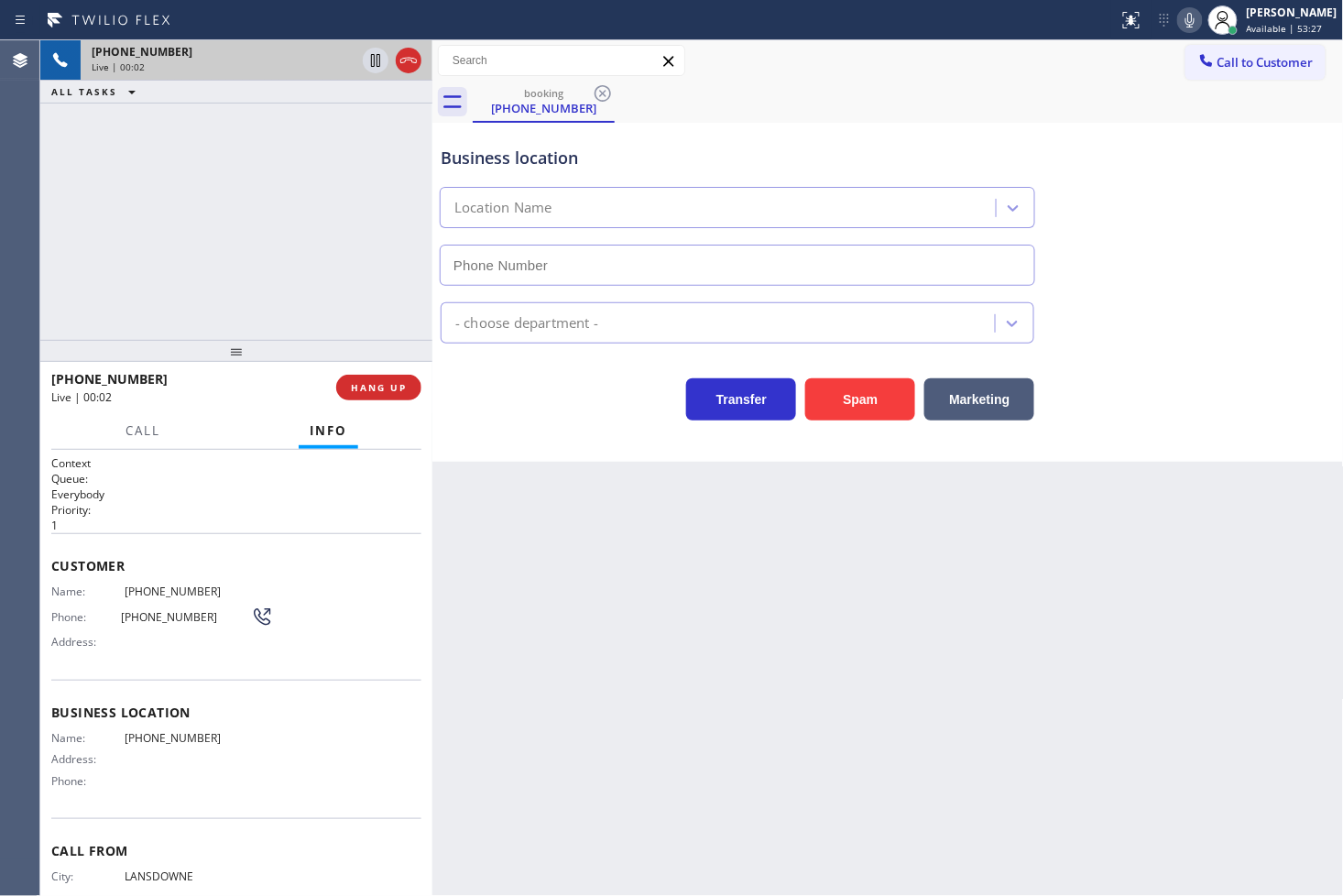
click at [571, 422] on div "Business location Location Name - choose department - Transfer Spam Marketing" at bounding box center [888, 292] width 912 height 339
click at [216, 192] on div "+16109312511 Live | 00:03 ALL TASKS ALL TASKS ACTIVE TASKS TASKS IN WRAP UP" at bounding box center [236, 190] width 392 height 299
click at [518, 404] on div "Transfer Spam Marketing" at bounding box center [737, 394] width 600 height 51
drag, startPoint x: 546, startPoint y: 412, endPoint x: 719, endPoint y: 403, distance: 173.2
click at [557, 412] on div "Transfer Spam Marketing" at bounding box center [737, 394] width 600 height 51
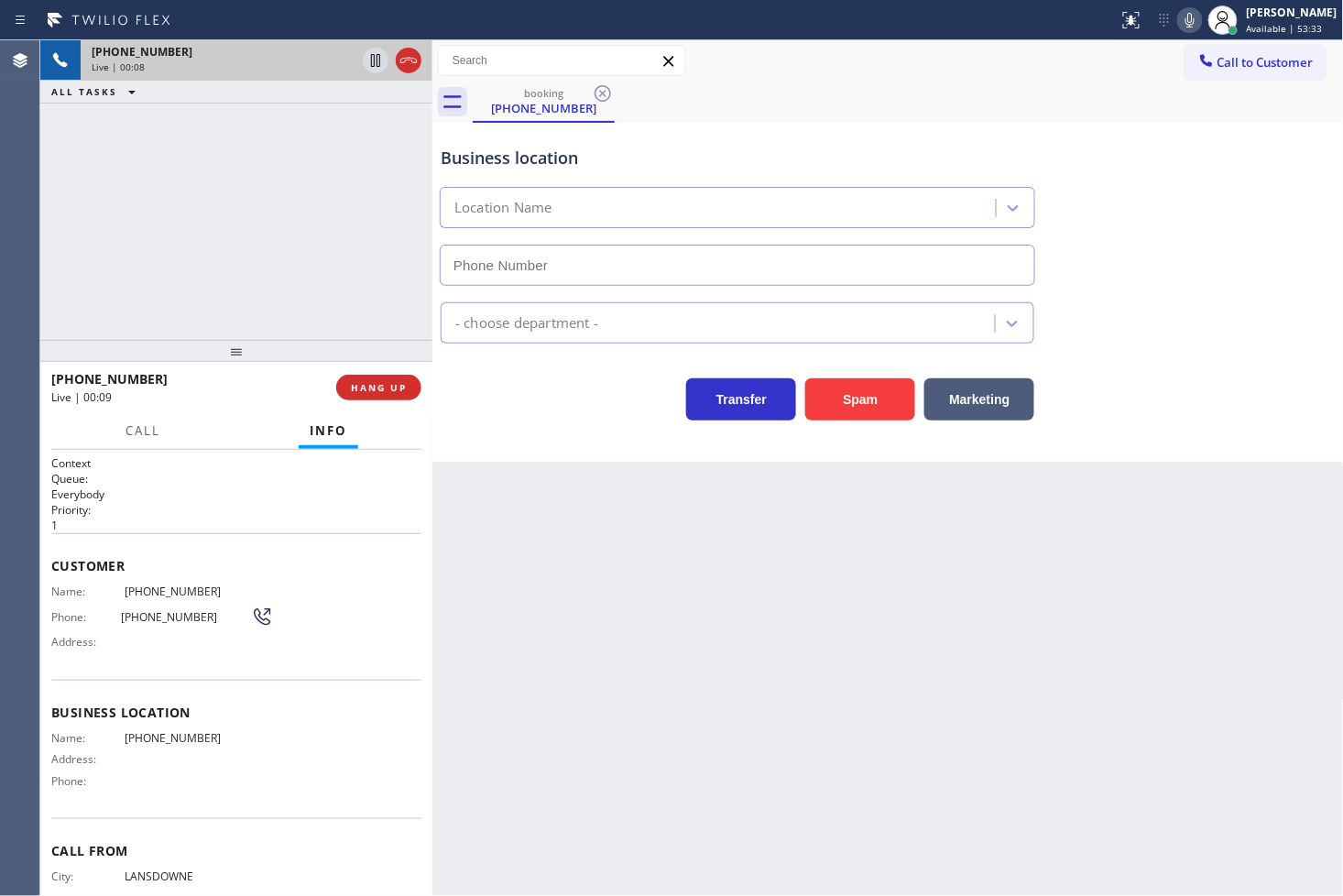
click at [222, 443] on div "Call Info" at bounding box center [236, 430] width 370 height 36
drag, startPoint x: 243, startPoint y: 307, endPoint x: 255, endPoint y: 306, distance: 12.0
click at [244, 307] on div "+16109312511 Live | 00:08 ALL TASKS ALL TASKS ACTIVE TASKS TASKS IN WRAP UP" at bounding box center [236, 190] width 392 height 299
click at [587, 442] on div "Business location Location Name - choose department - Transfer Spam Marketing" at bounding box center [888, 292] width 912 height 339
click at [221, 304] on div "+16109312511 Live | 00:10 ALL TASKS ALL TASKS ACTIVE TASKS TASKS IN WRAP UP" at bounding box center [236, 190] width 392 height 299
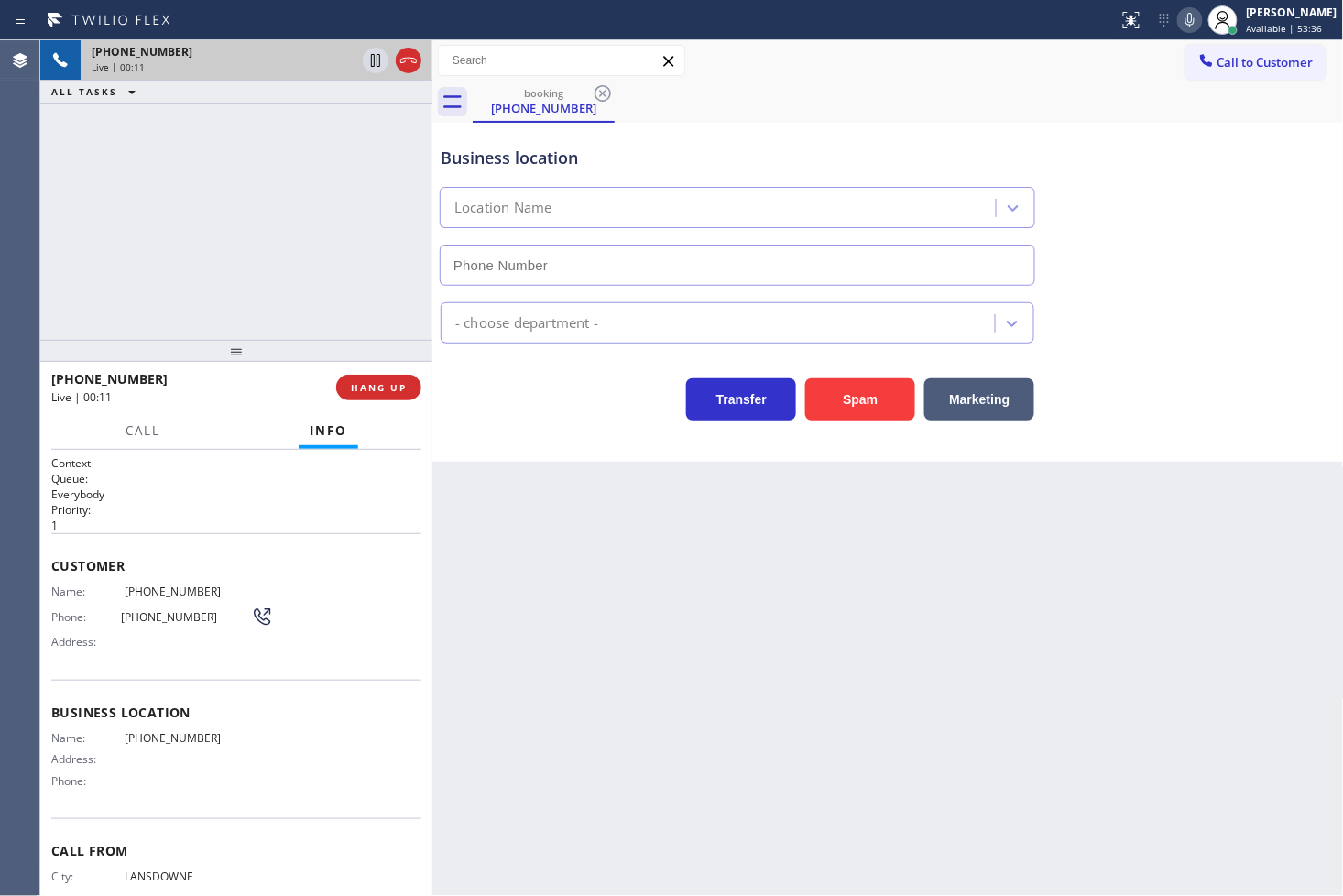
click at [238, 425] on div "Call Info" at bounding box center [236, 430] width 370 height 36
click at [648, 461] on div "Business location Location Name - choose department - Transfer Spam Marketing" at bounding box center [888, 292] width 912 height 339
click at [230, 293] on div "+16109312511 Live | 00:11 ALL TASKS ALL TASKS ACTIVE TASKS TASKS IN WRAP UP" at bounding box center [236, 190] width 392 height 299
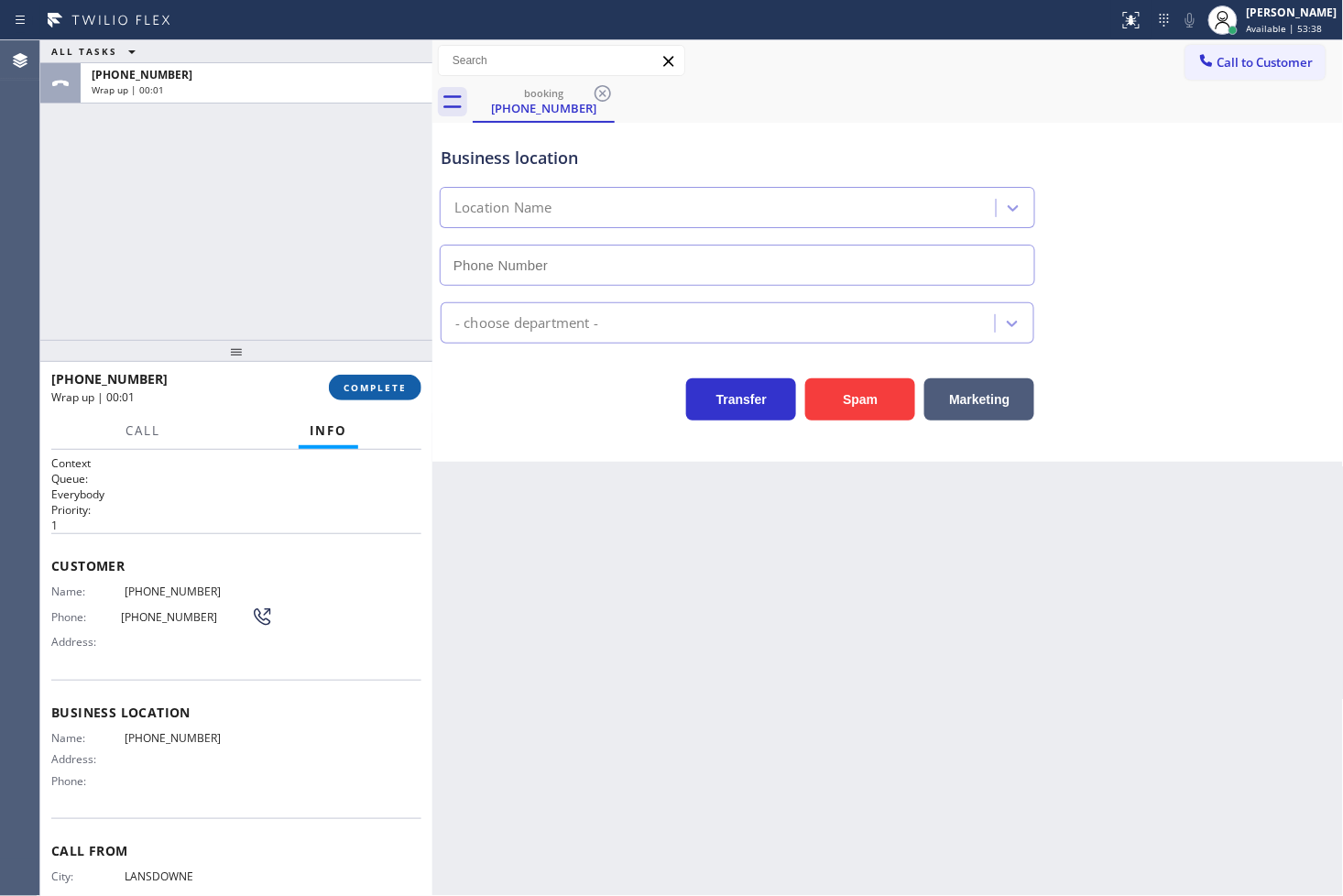
click at [408, 387] on button "COMPLETE" at bounding box center [375, 388] width 93 height 26
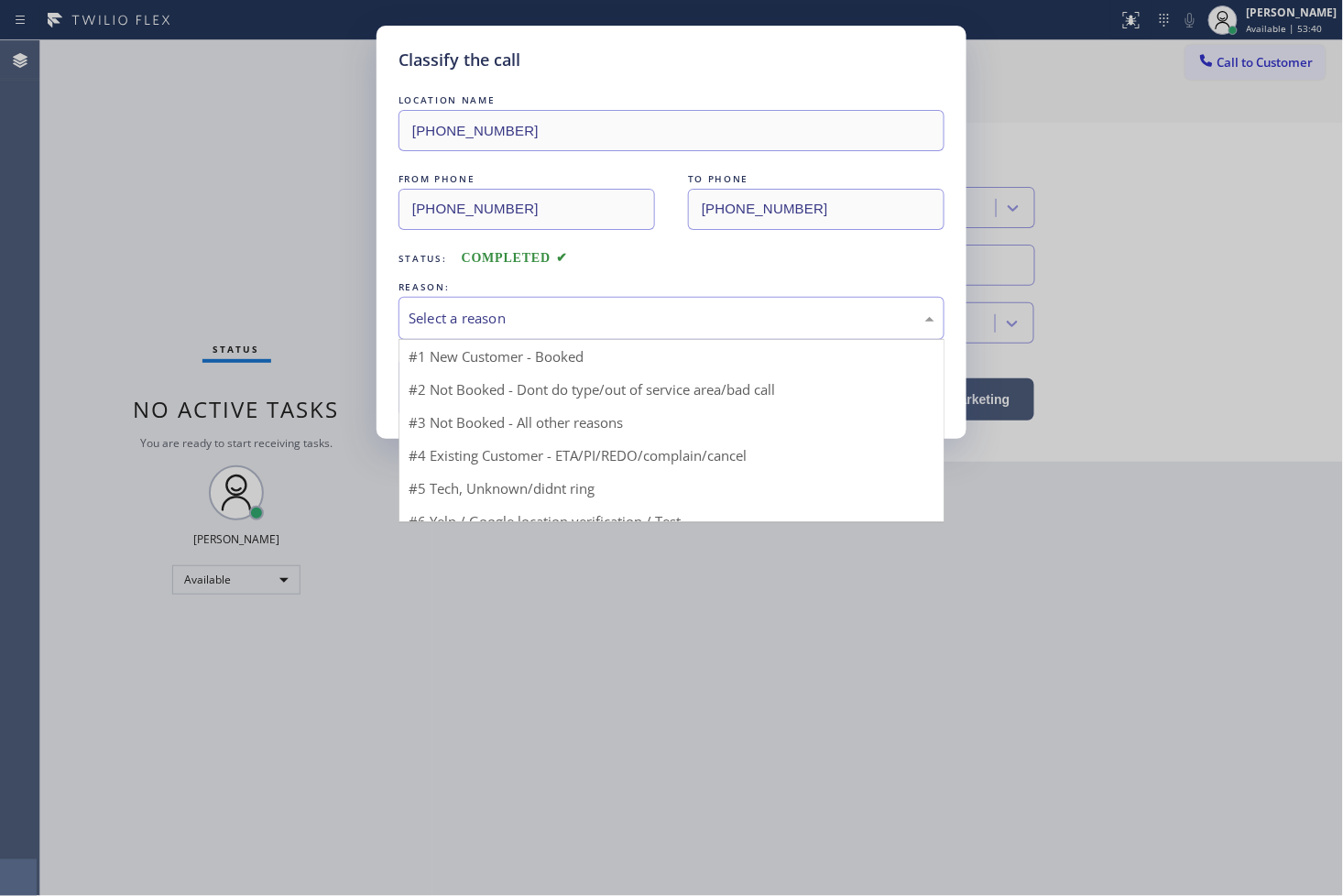
click at [481, 335] on div "Select a reason" at bounding box center [671, 318] width 546 height 43
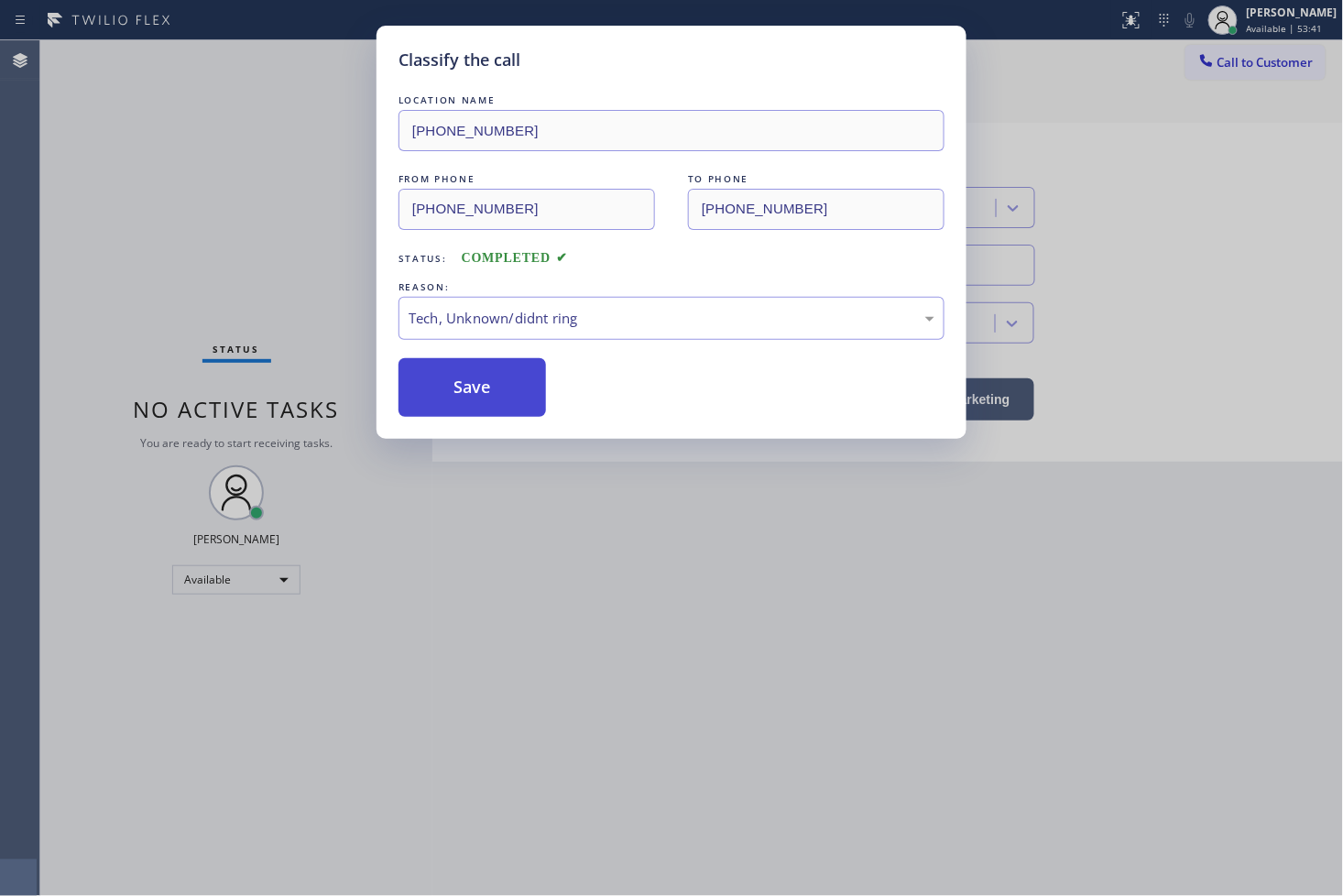
click at [462, 389] on button "Save" at bounding box center [472, 387] width 148 height 59
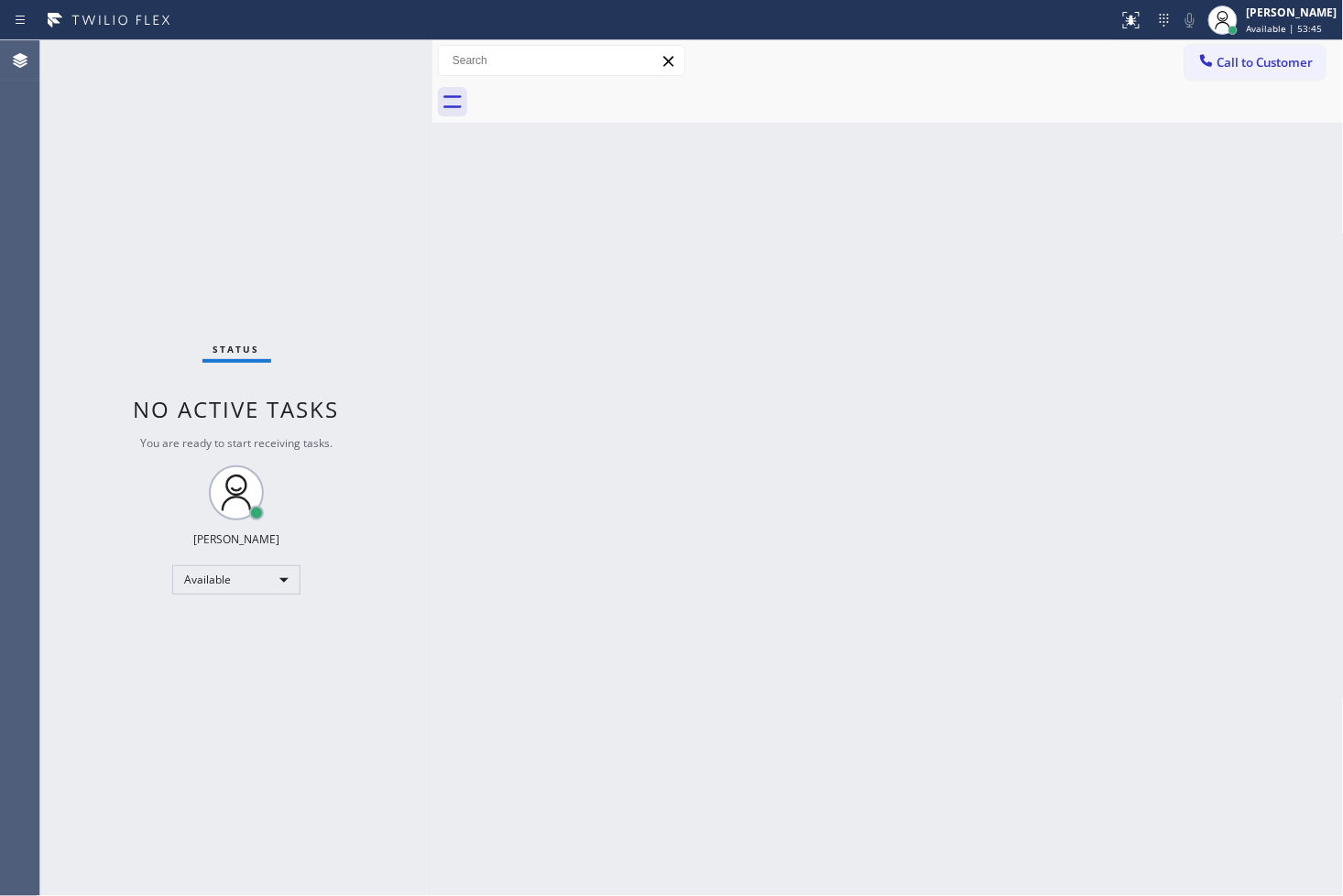
click at [348, 111] on div "Status No active tasks You are ready to start receiving tasks. [PERSON_NAME]" at bounding box center [236, 468] width 392 height 855
click at [376, 61] on div "Status No active tasks You are ready to start receiving tasks. [PERSON_NAME]" at bounding box center [236, 468] width 392 height 855
click at [374, 59] on div "Status No active tasks You are ready to start receiving tasks. [PERSON_NAME]" at bounding box center [236, 468] width 392 height 855
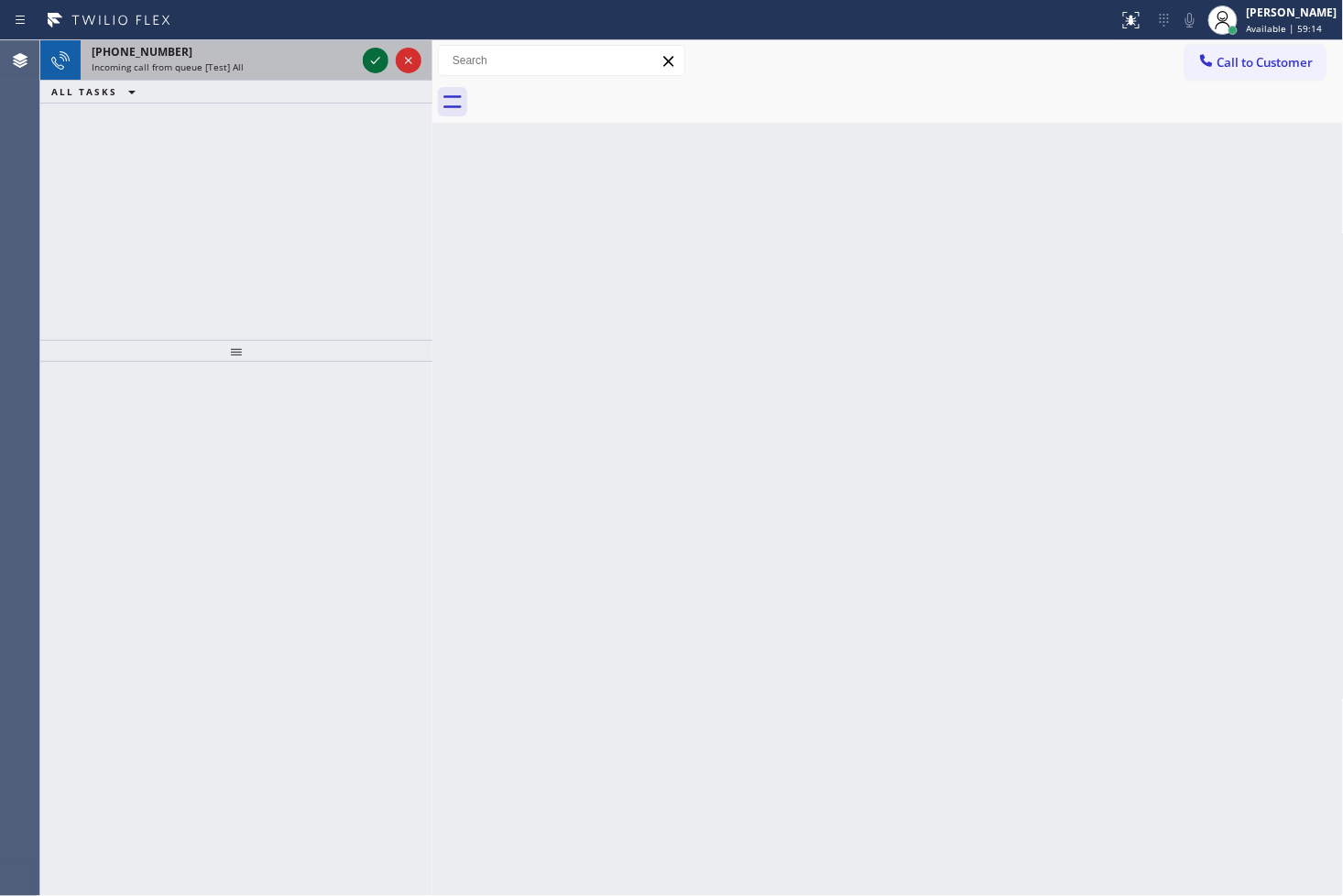
click at [369, 58] on icon at bounding box center [375, 60] width 22 height 22
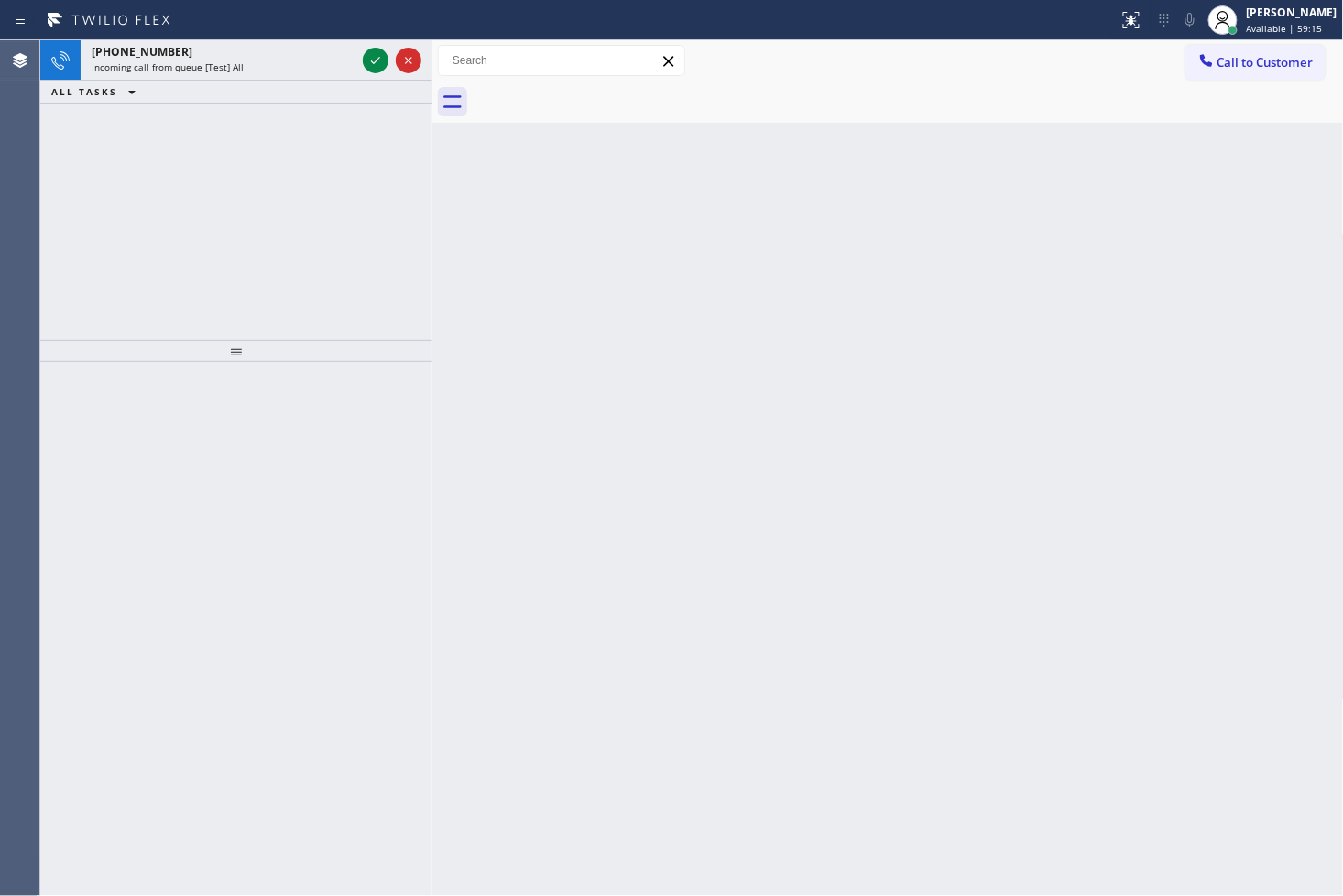
click at [369, 58] on icon at bounding box center [375, 60] width 22 height 22
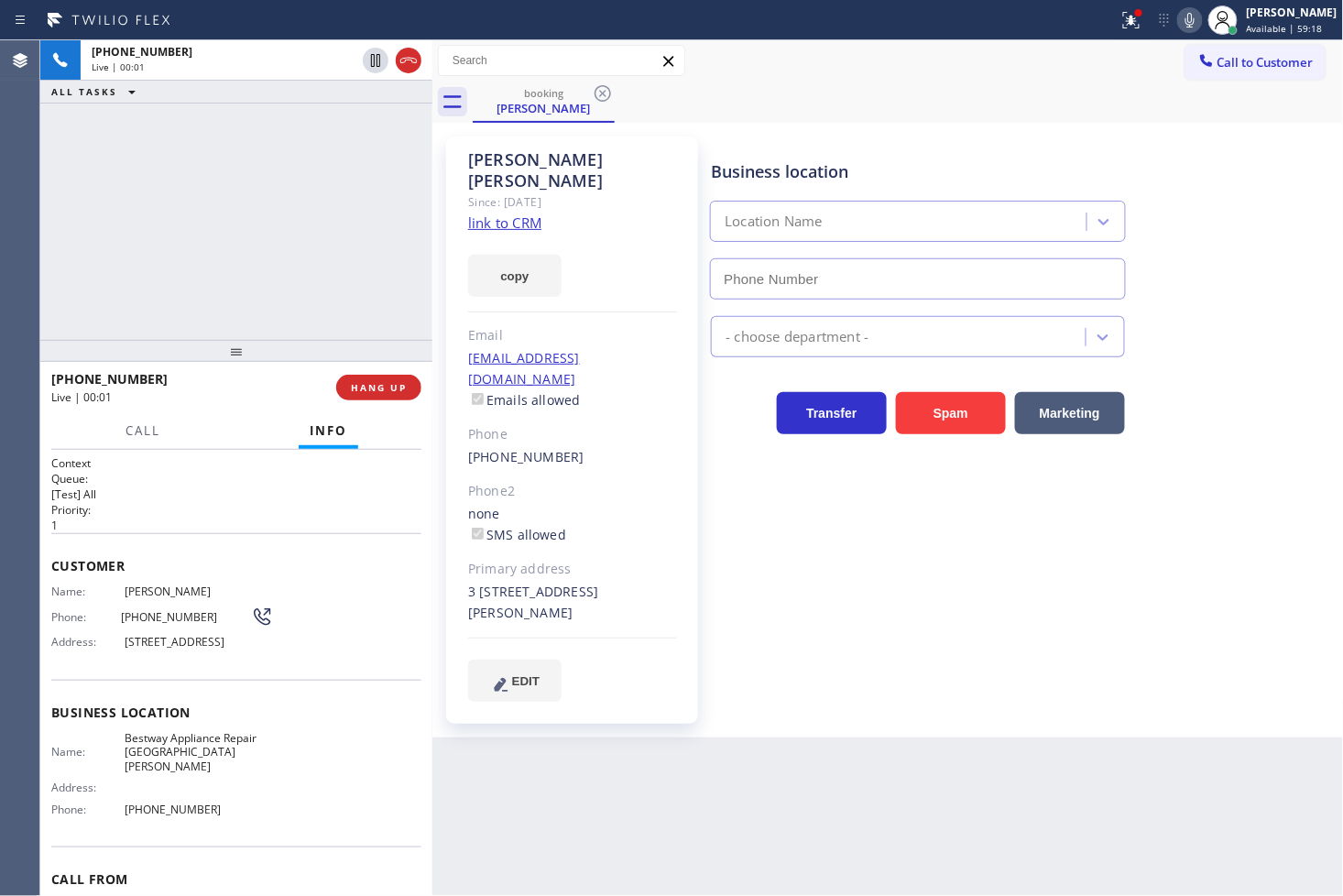
type input "[PHONE_NUMBER]"
click at [226, 534] on div "Customer Name: Mary Amesquita Phone: (424) 272-9091 Address: 1544 Berkeley St 3…" at bounding box center [236, 607] width 370 height 147
click at [238, 242] on div "+14242729091 Live | 00:07 ALL TASKS ALL TASKS ACTIVE TASKS TASKS IN WRAP UP" at bounding box center [236, 190] width 392 height 299
click at [204, 434] on div "Call Info" at bounding box center [236, 430] width 370 height 36
click at [225, 277] on div "+14242729091 Live | 00:13 ALL TASKS ALL TASKS ACTIVE TASKS TASKS IN WRAP UP" at bounding box center [236, 190] width 392 height 299
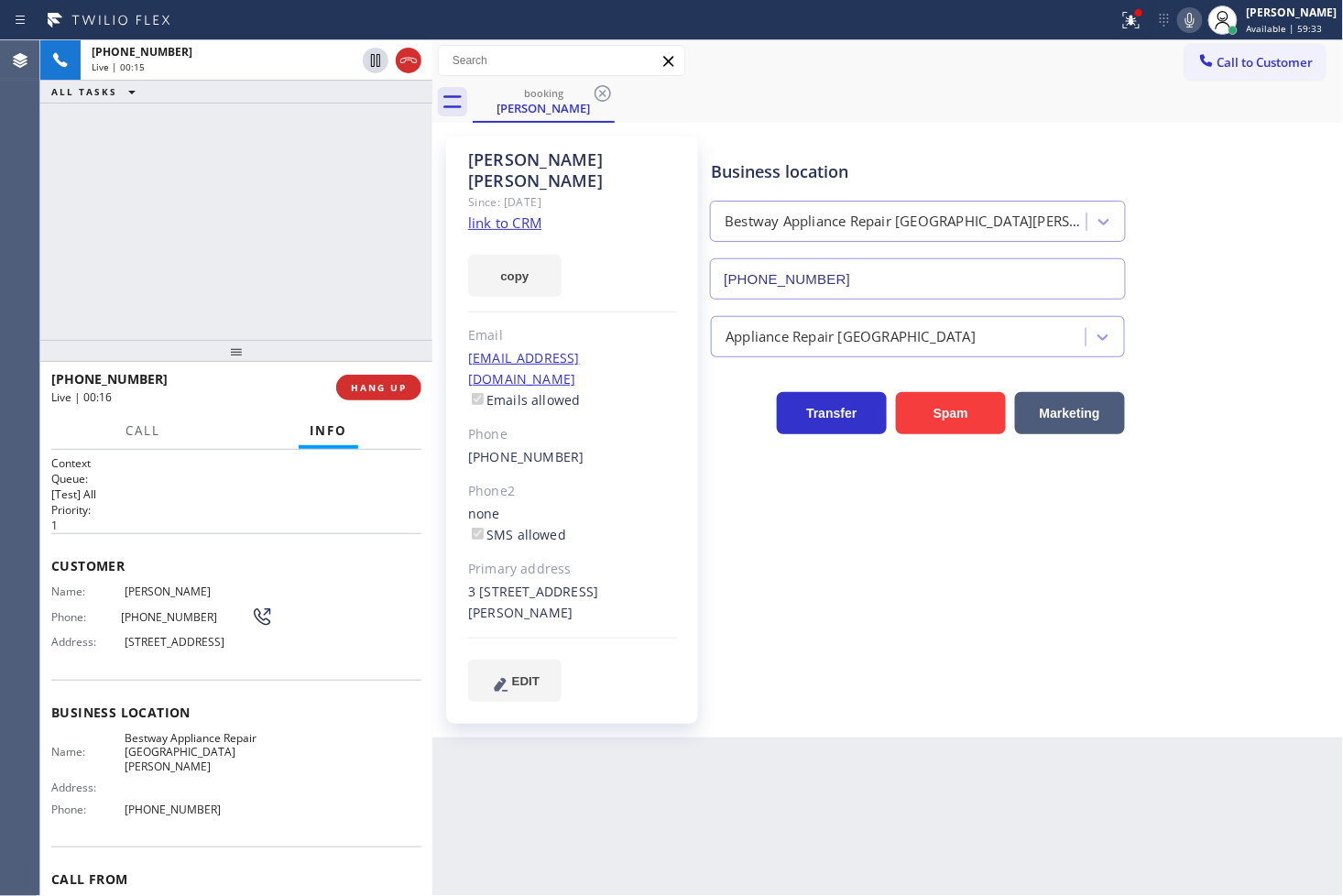
click at [225, 277] on div "+14242729091 Live | 00:15 ALL TASKS ALL TASKS ACTIVE TASKS TASKS IN WRAP UP" at bounding box center [236, 190] width 392 height 299
click at [227, 275] on div "+14242729091 Live | 00:16 ALL TASKS ALL TASKS ACTIVE TASKS TASKS IN WRAP UP" at bounding box center [236, 190] width 392 height 299
click at [266, 231] on div "+14242729091 Live | 00:17 ALL TASKS ALL TASKS ACTIVE TASKS TASKS IN WRAP UP" at bounding box center [236, 190] width 392 height 299
drag, startPoint x: 270, startPoint y: 504, endPoint x: 186, endPoint y: 160, distance: 354.1
click at [270, 504] on h2 "Priority:" at bounding box center [236, 509] width 370 height 16
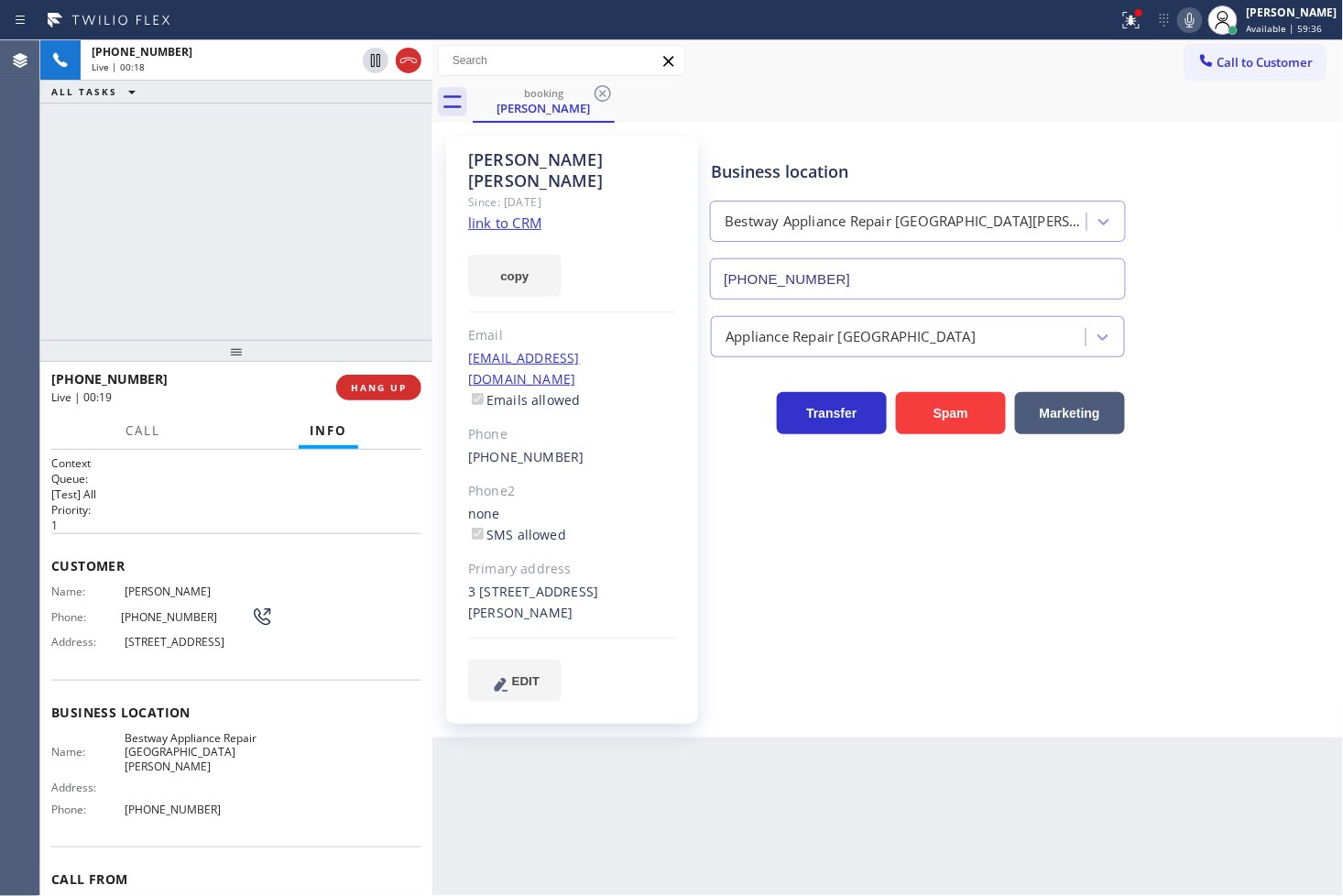
drag, startPoint x: 186, startPoint y: 160, endPoint x: 211, endPoint y: 172, distance: 27.7
click at [188, 165] on div "+14242729091 Live | 00:18 ALL TASKS ALL TASKS ACTIVE TASKS TASKS IN WRAP UP" at bounding box center [236, 190] width 392 height 299
drag, startPoint x: 229, startPoint y: 412, endPoint x: 267, endPoint y: 397, distance: 40.9
click at [230, 412] on div "+14242729091 Live | 00:19 HANG UP" at bounding box center [236, 387] width 392 height 51
click at [345, 270] on div "+14242729091 Live | 00:20 ALL TASKS ALL TASKS ACTIVE TASKS TASKS IN WRAP UP" at bounding box center [236, 190] width 392 height 299
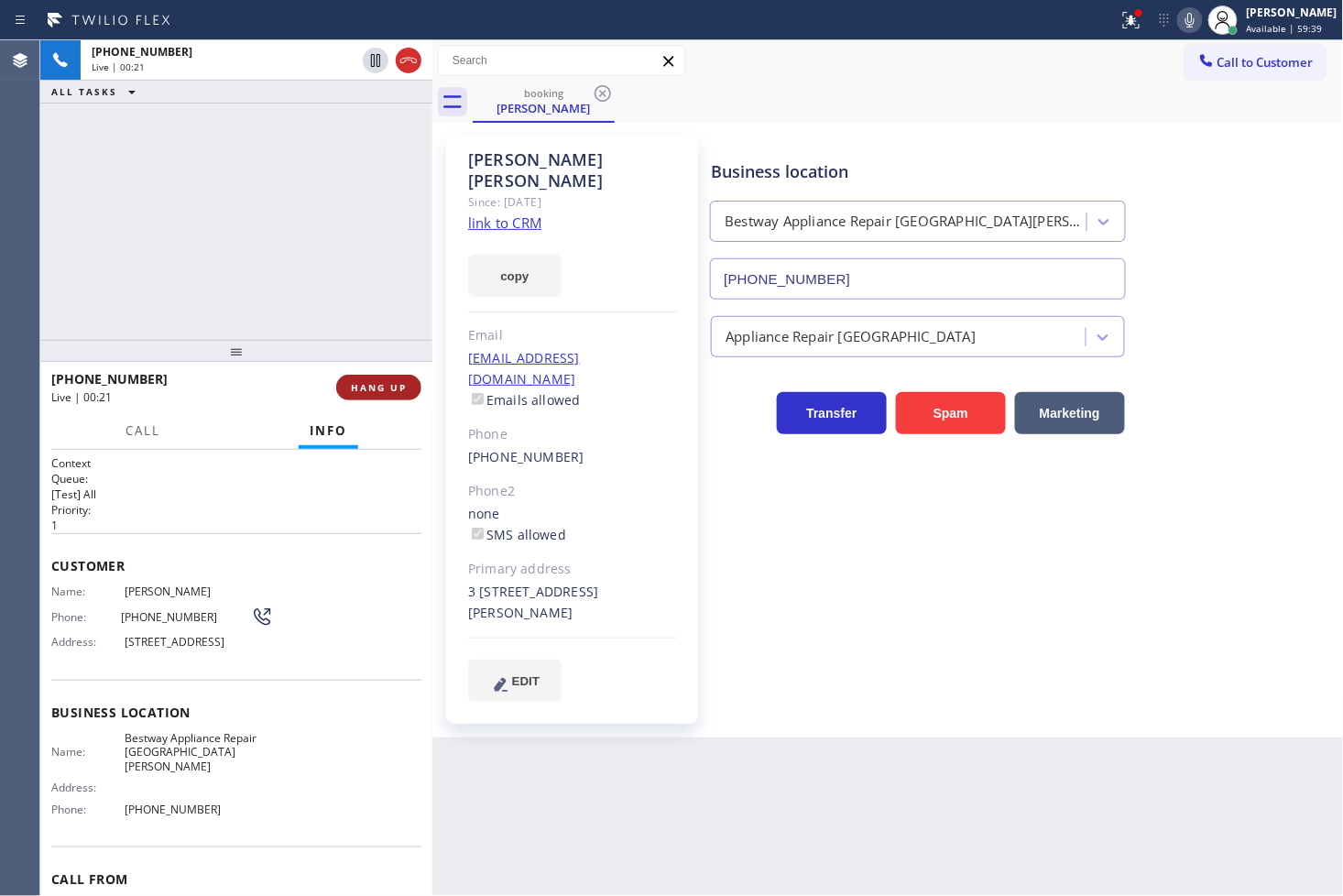
click at [369, 396] on button "HANG UP" at bounding box center [379, 388] width 86 height 26
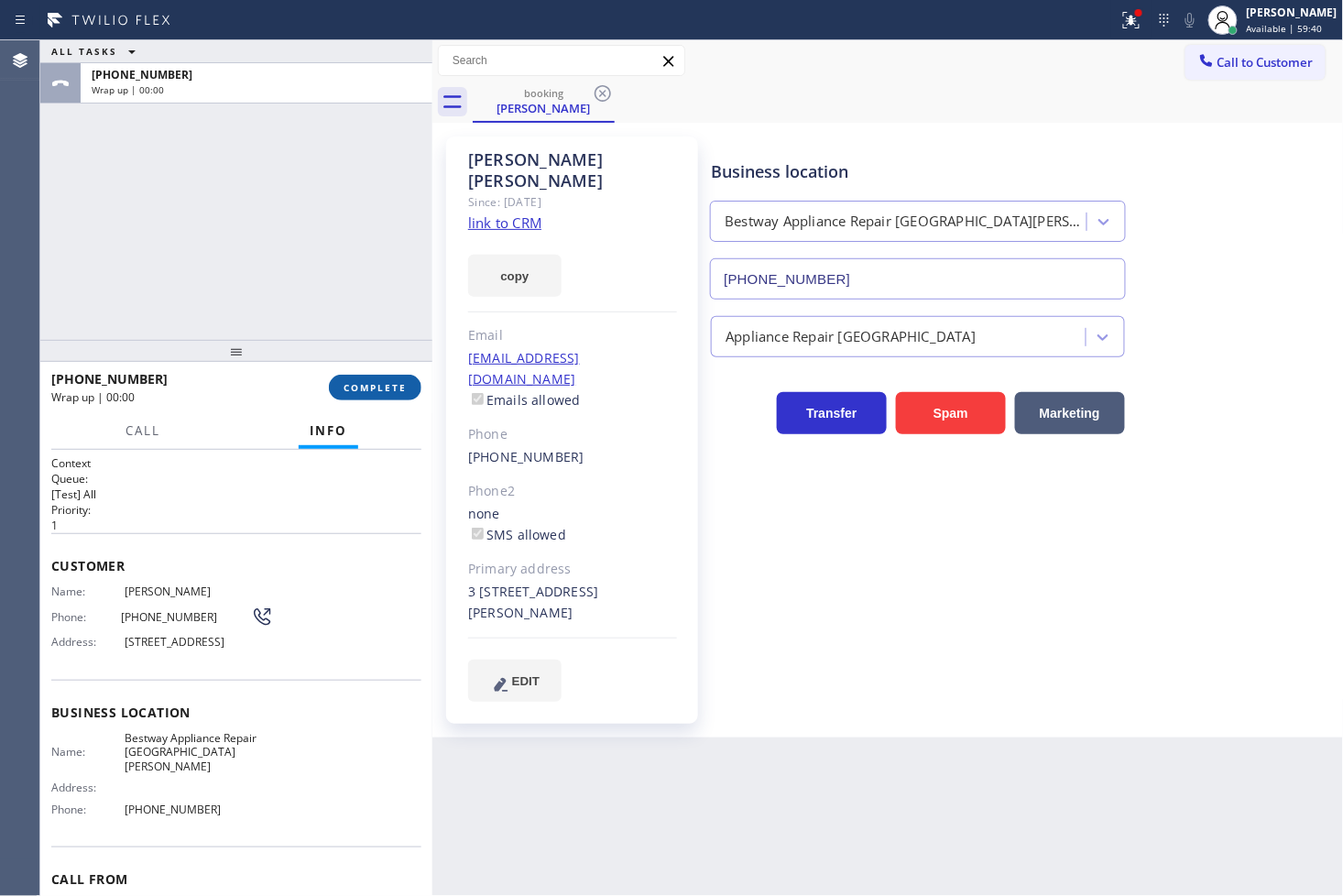
click at [369, 396] on button "COMPLETE" at bounding box center [375, 388] width 93 height 26
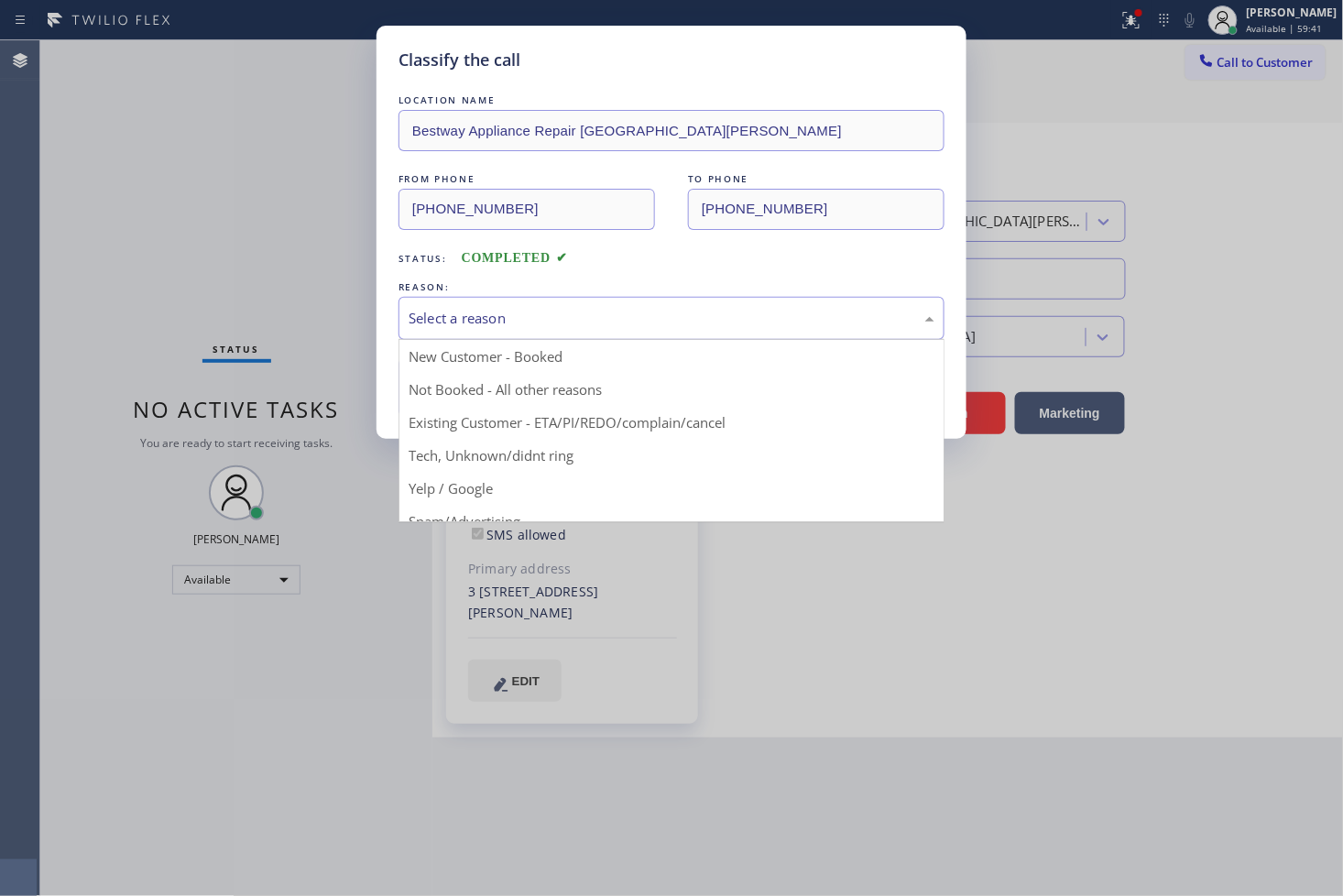
click at [495, 337] on div "Select a reason" at bounding box center [671, 318] width 546 height 43
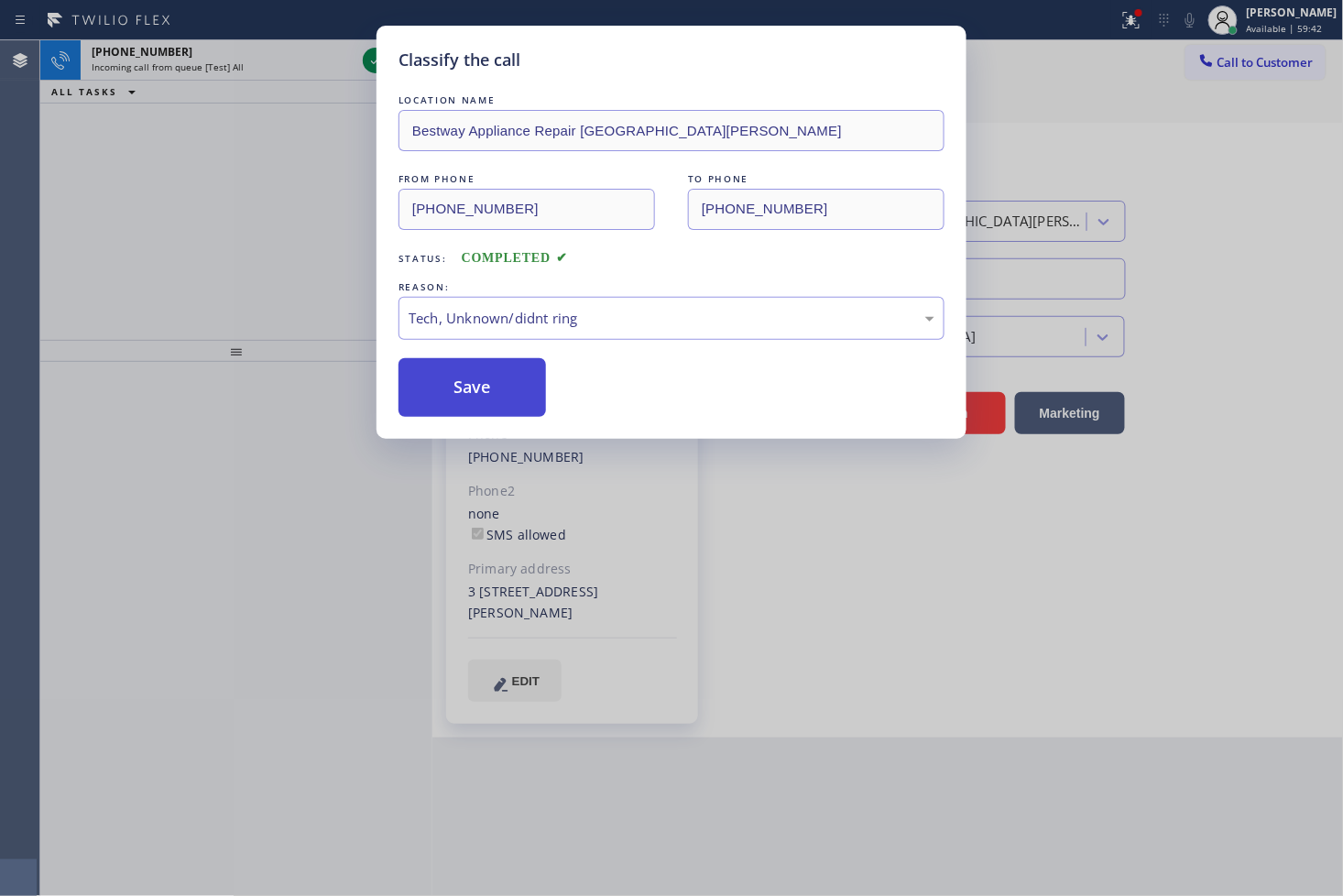
click at [482, 403] on button "Save" at bounding box center [472, 387] width 148 height 59
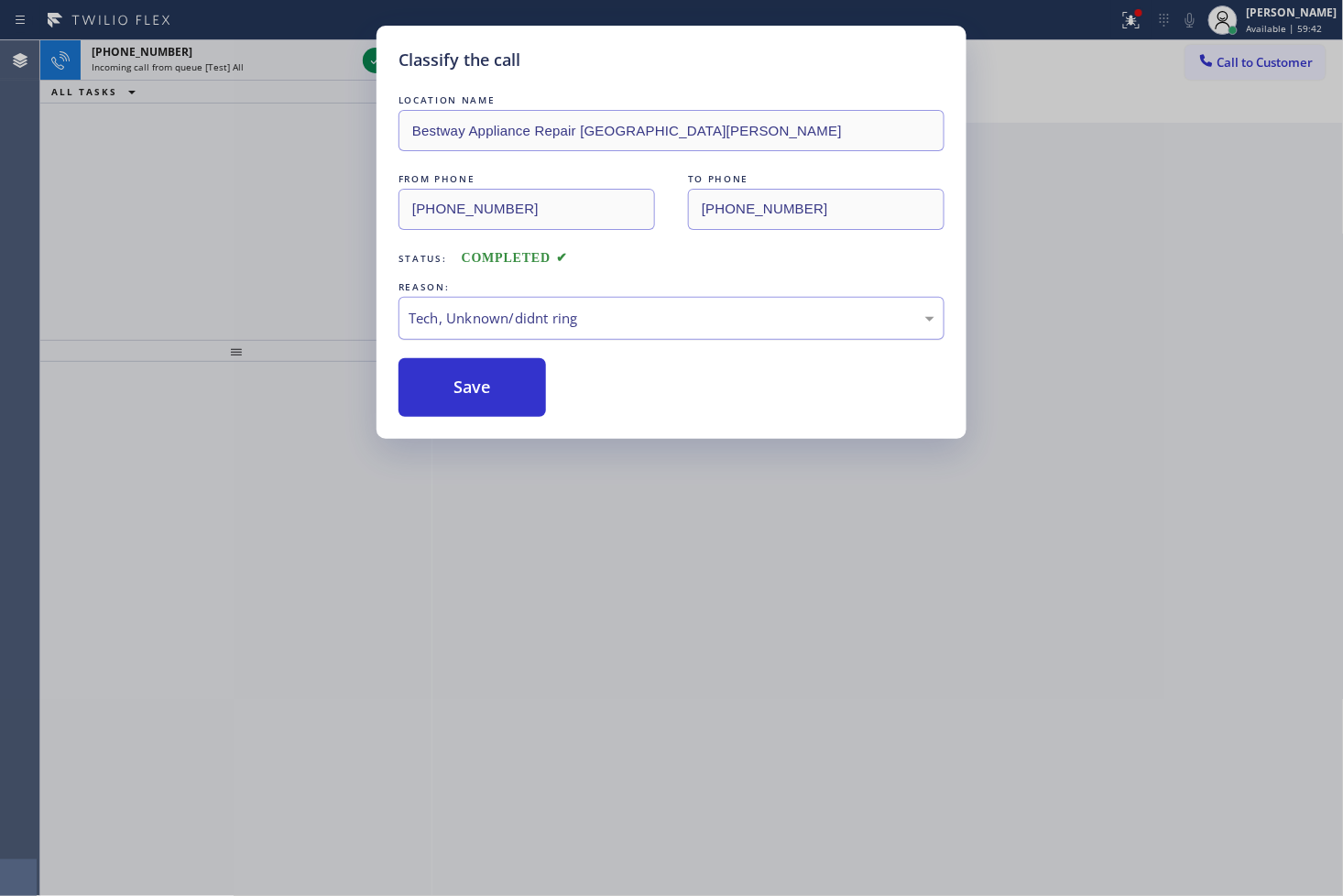
drag, startPoint x: 483, startPoint y: 403, endPoint x: 591, endPoint y: 333, distance: 128.7
click at [488, 403] on button "Save" at bounding box center [472, 387] width 148 height 59
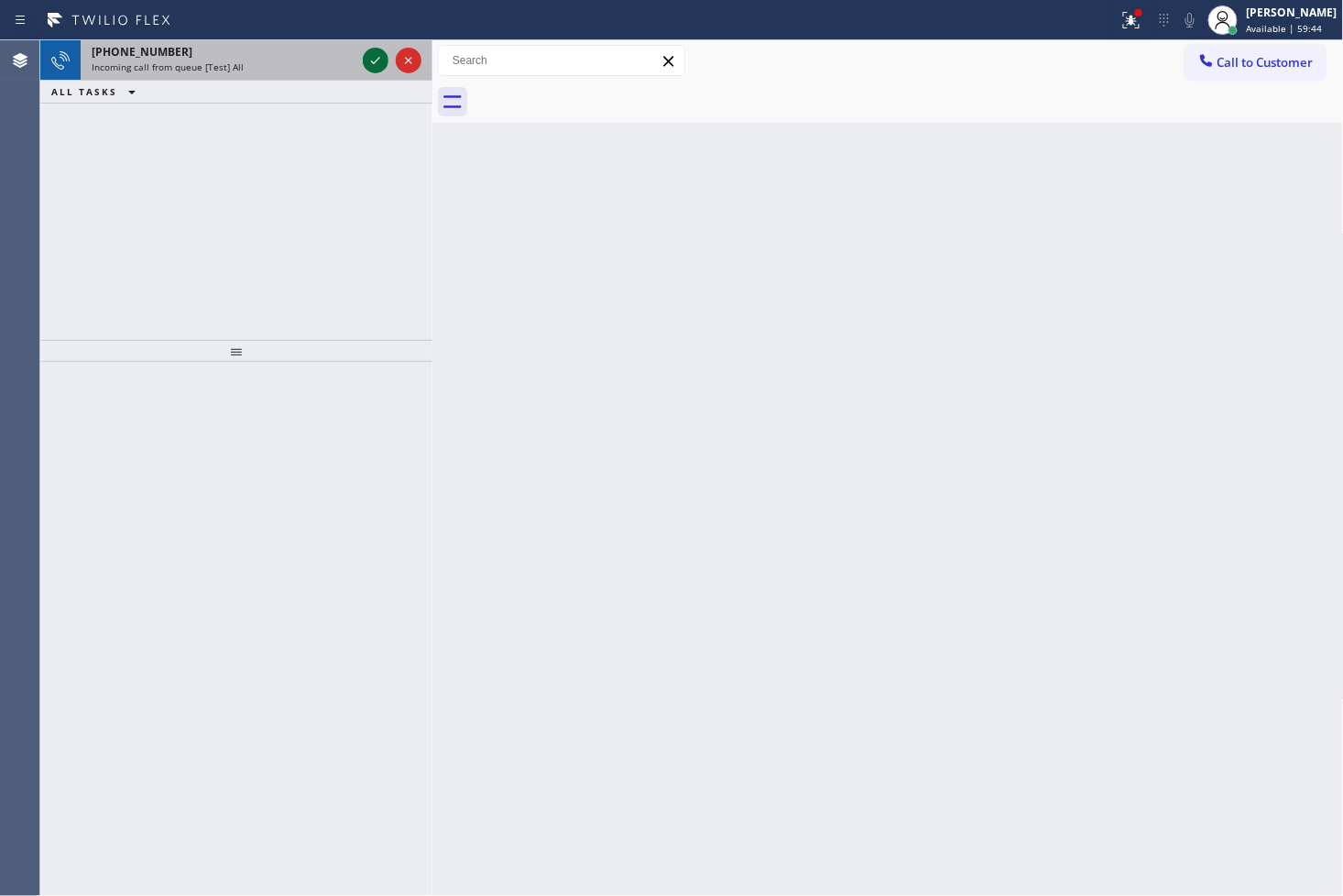
click at [377, 61] on icon at bounding box center [375, 60] width 22 height 22
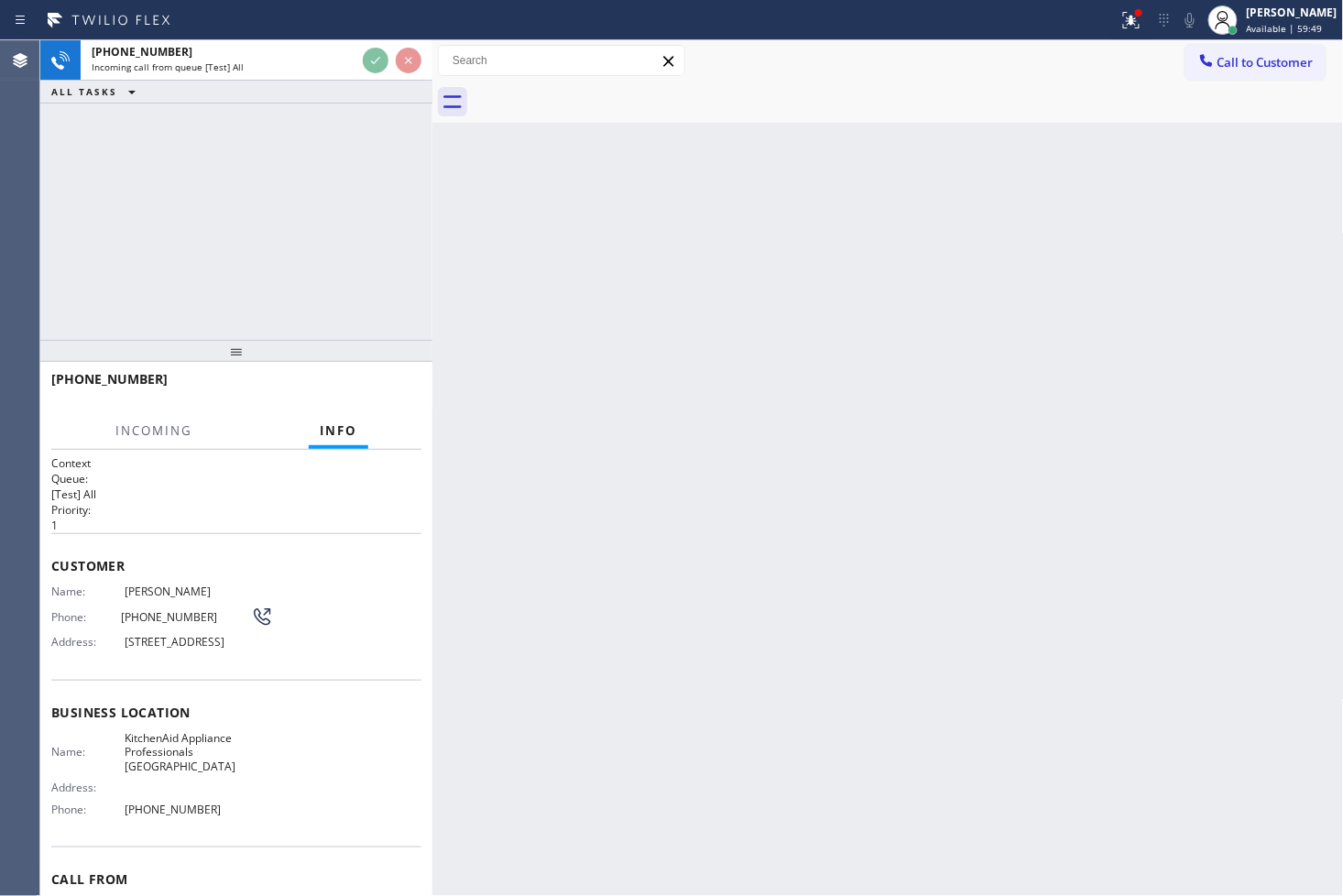
click at [284, 29] on div at bounding box center [560, 20] width 1104 height 30
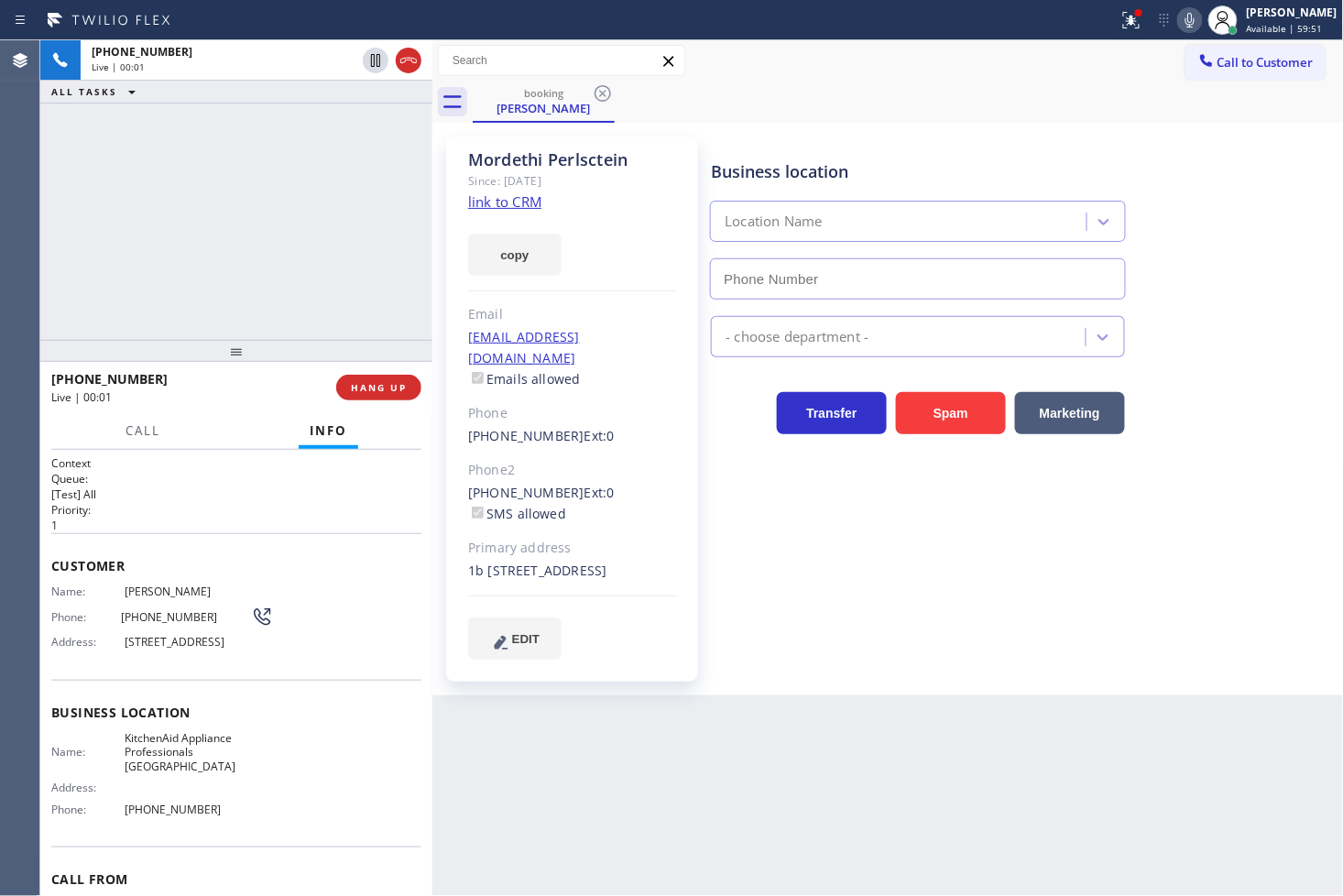
type input "[PHONE_NUMBER]"
click at [336, 257] on div "+13475879342 Live | 00:07 ALL TASKS ALL TASKS ACTIVE TASKS TASKS IN WRAP UP" at bounding box center [236, 190] width 392 height 299
click at [311, 528] on p "1" at bounding box center [236, 525] width 370 height 16
click at [193, 272] on div "+13475879342 Live | 00:08 ALL TASKS ALL TASKS ACTIVE TASKS TASKS IN WRAP UP" at bounding box center [236, 190] width 392 height 299
click at [500, 202] on link "link to CRM" at bounding box center [505, 202] width 73 height 19
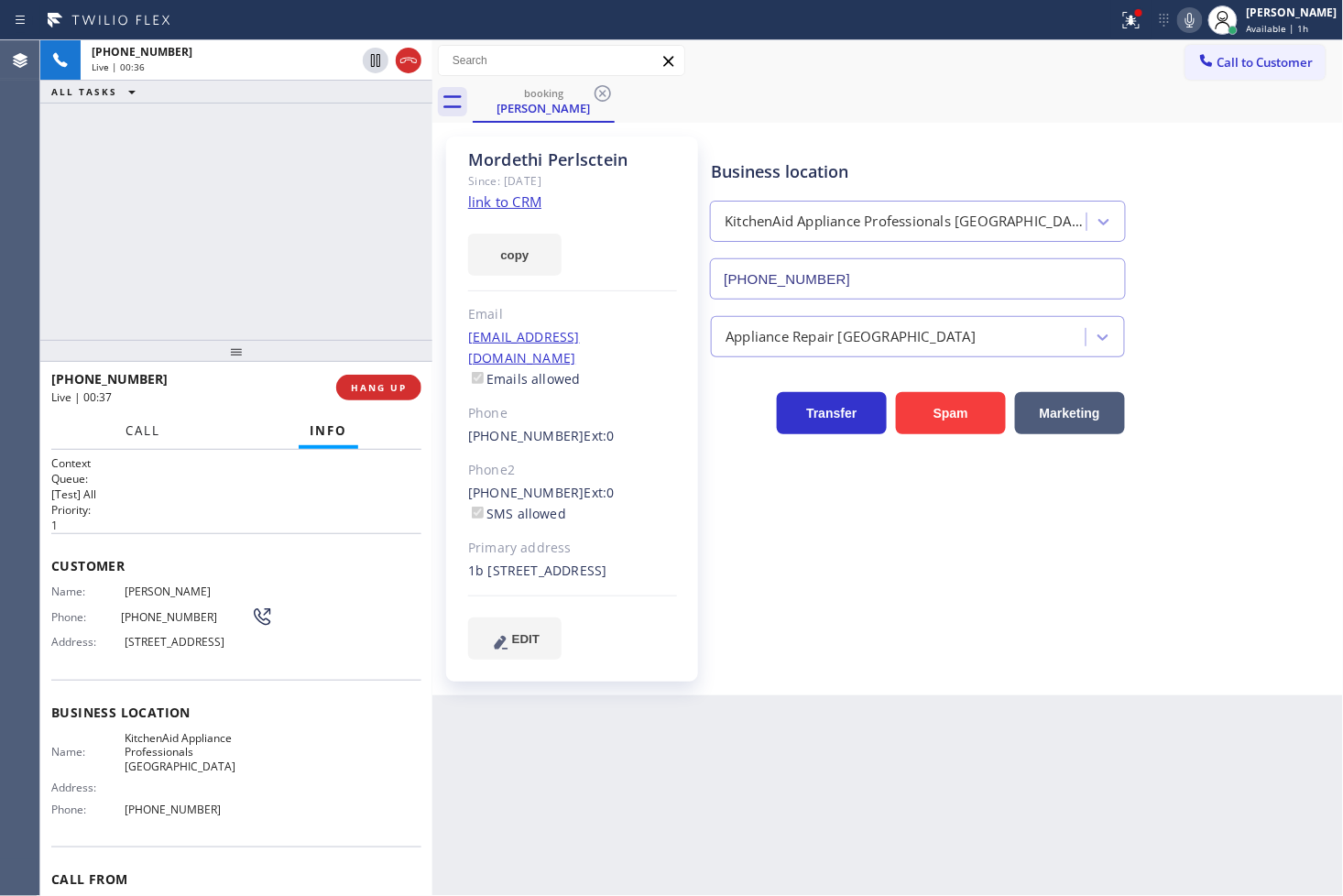
click at [140, 438] on span "Call" at bounding box center [142, 430] width 34 height 17
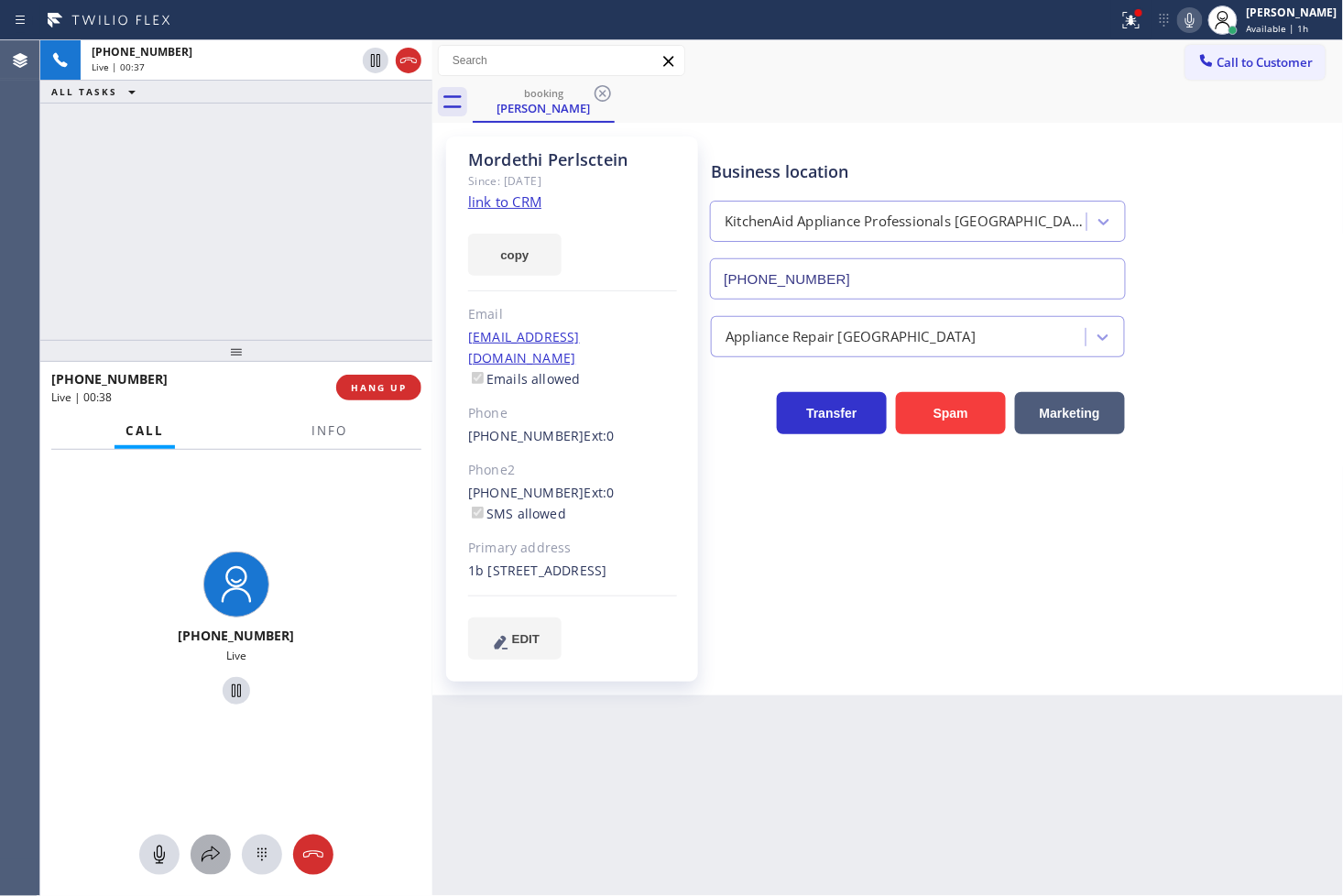
click at [202, 857] on icon at bounding box center [211, 855] width 22 height 22
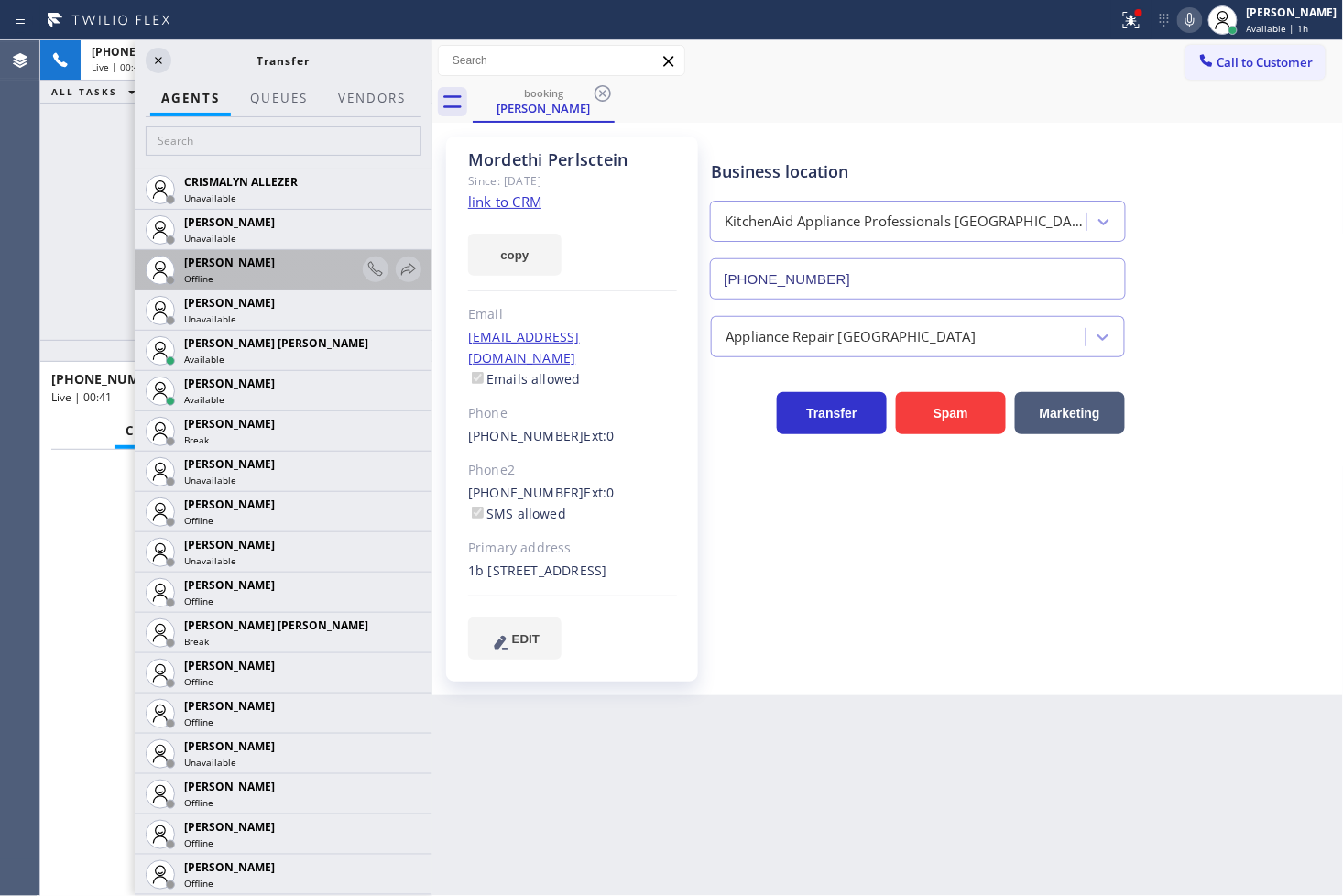
scroll to position [813, 0]
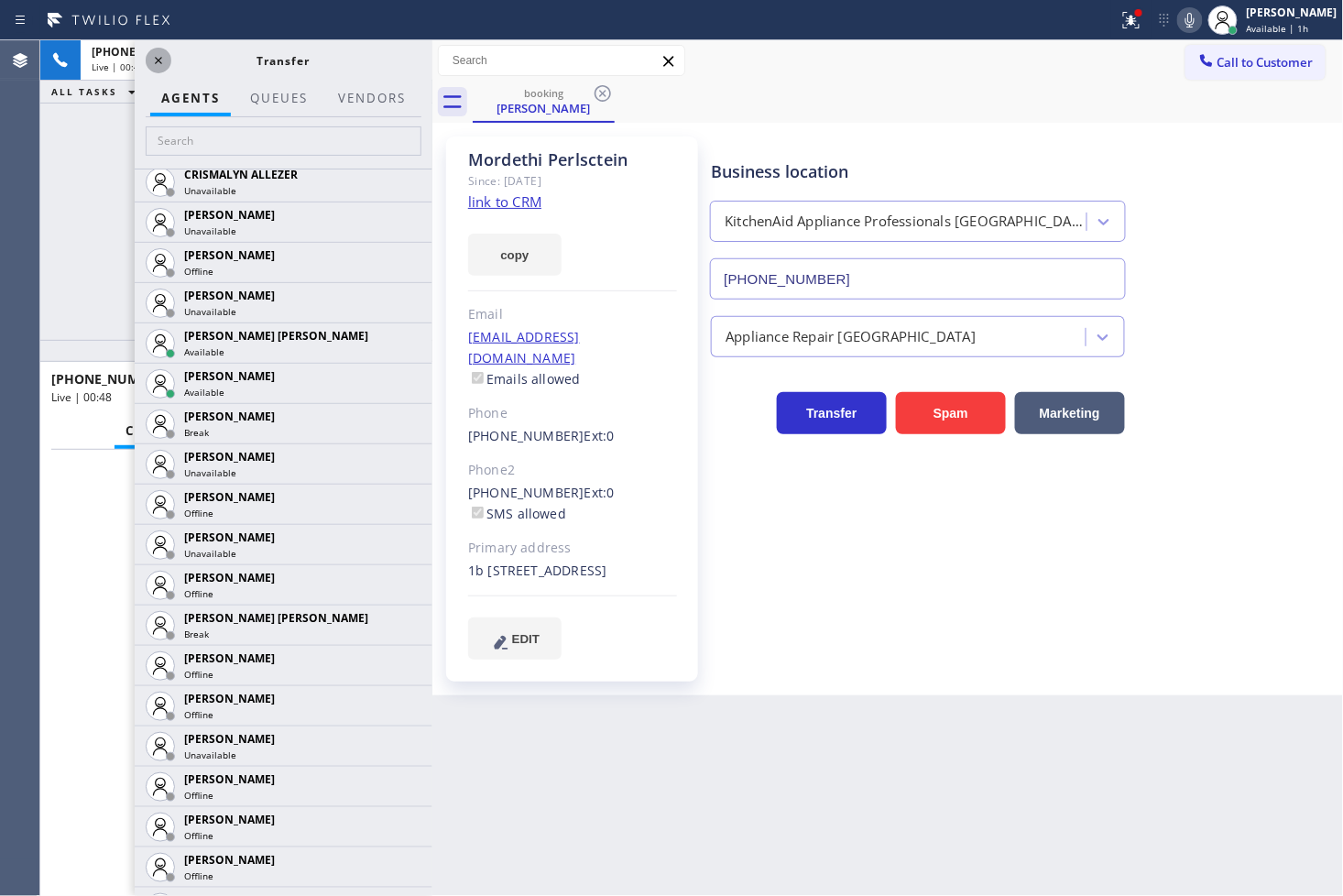
click at [165, 62] on icon at bounding box center [159, 60] width 22 height 22
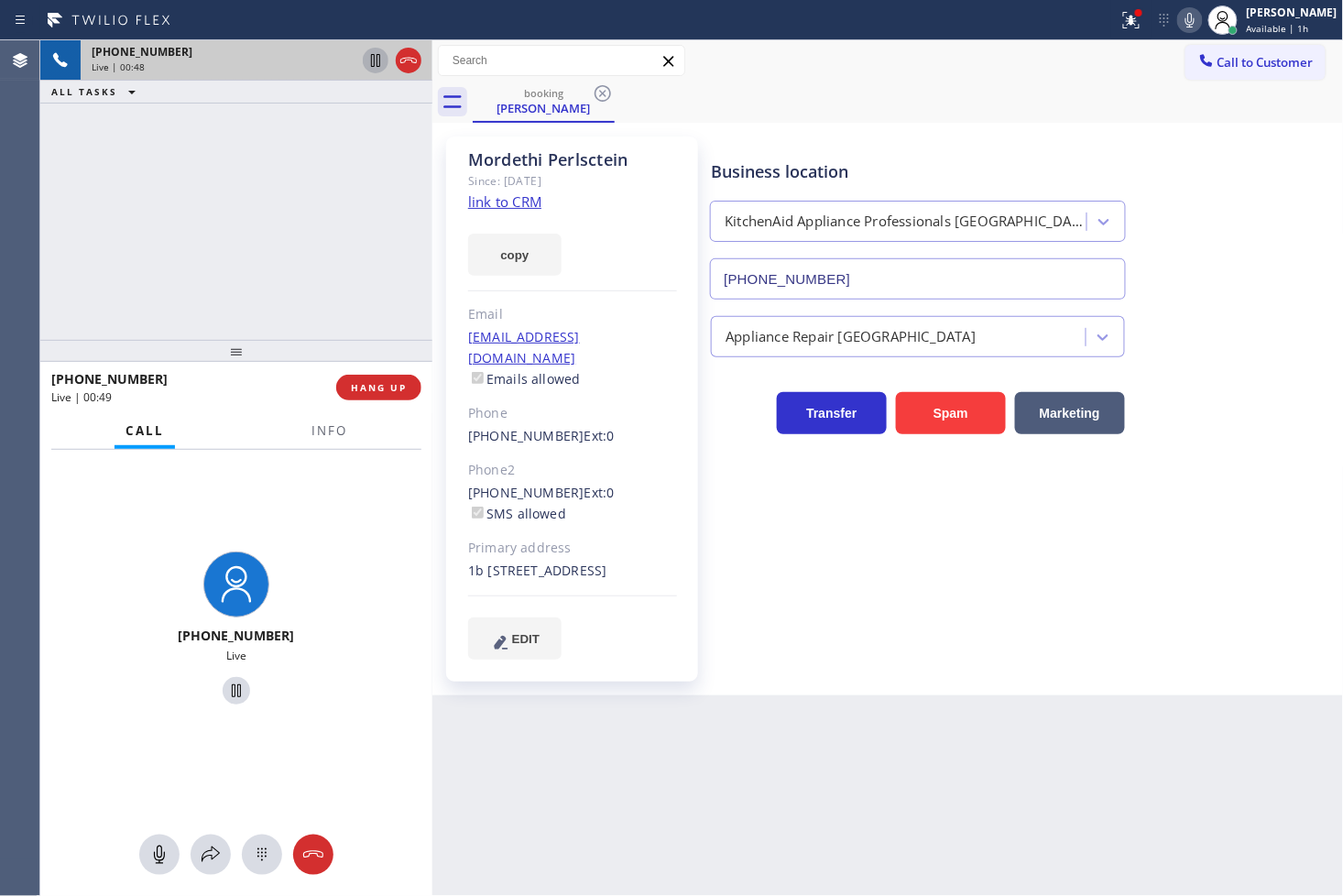
click at [376, 53] on icon at bounding box center [375, 60] width 22 height 22
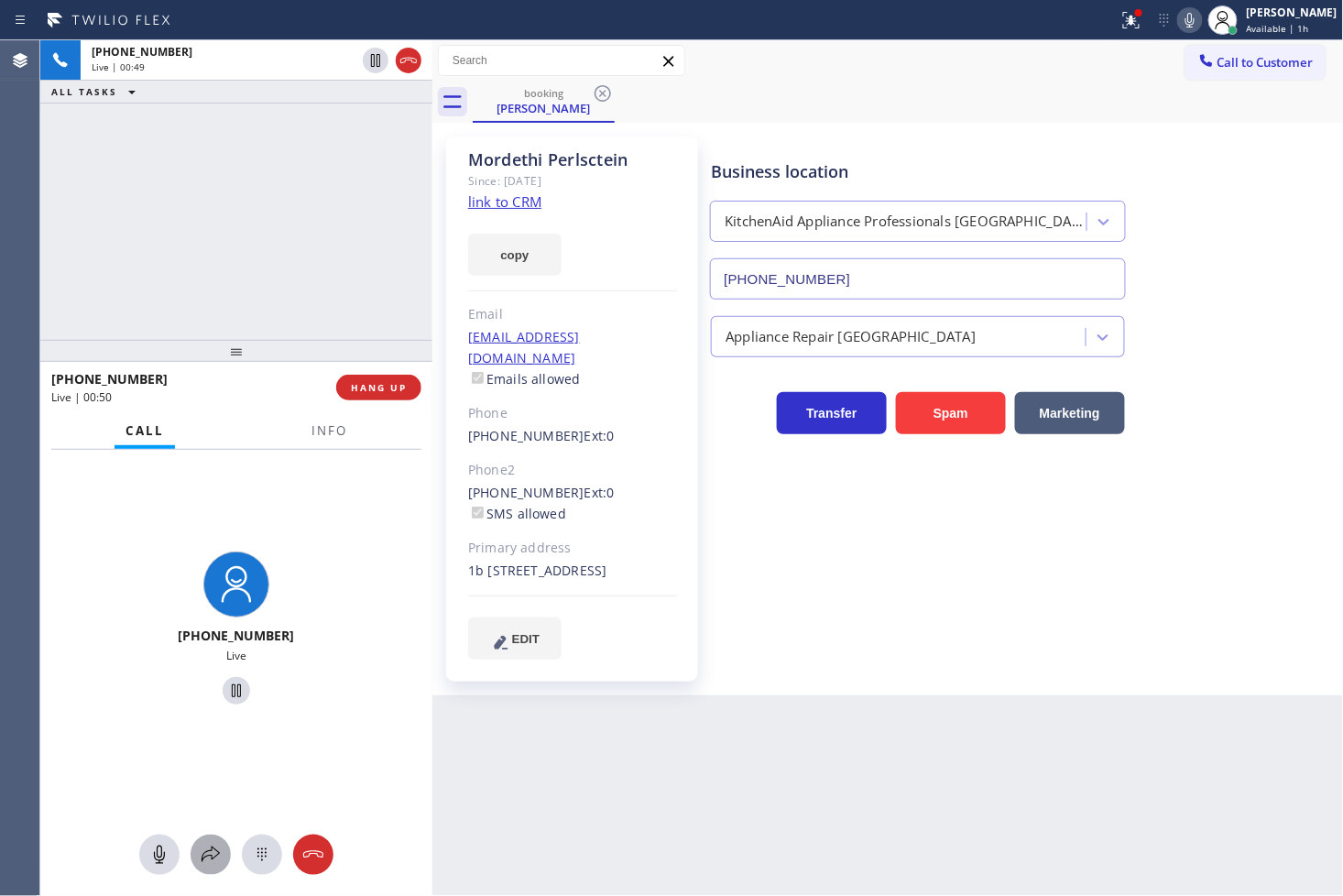
click at [206, 852] on icon at bounding box center [211, 855] width 22 height 22
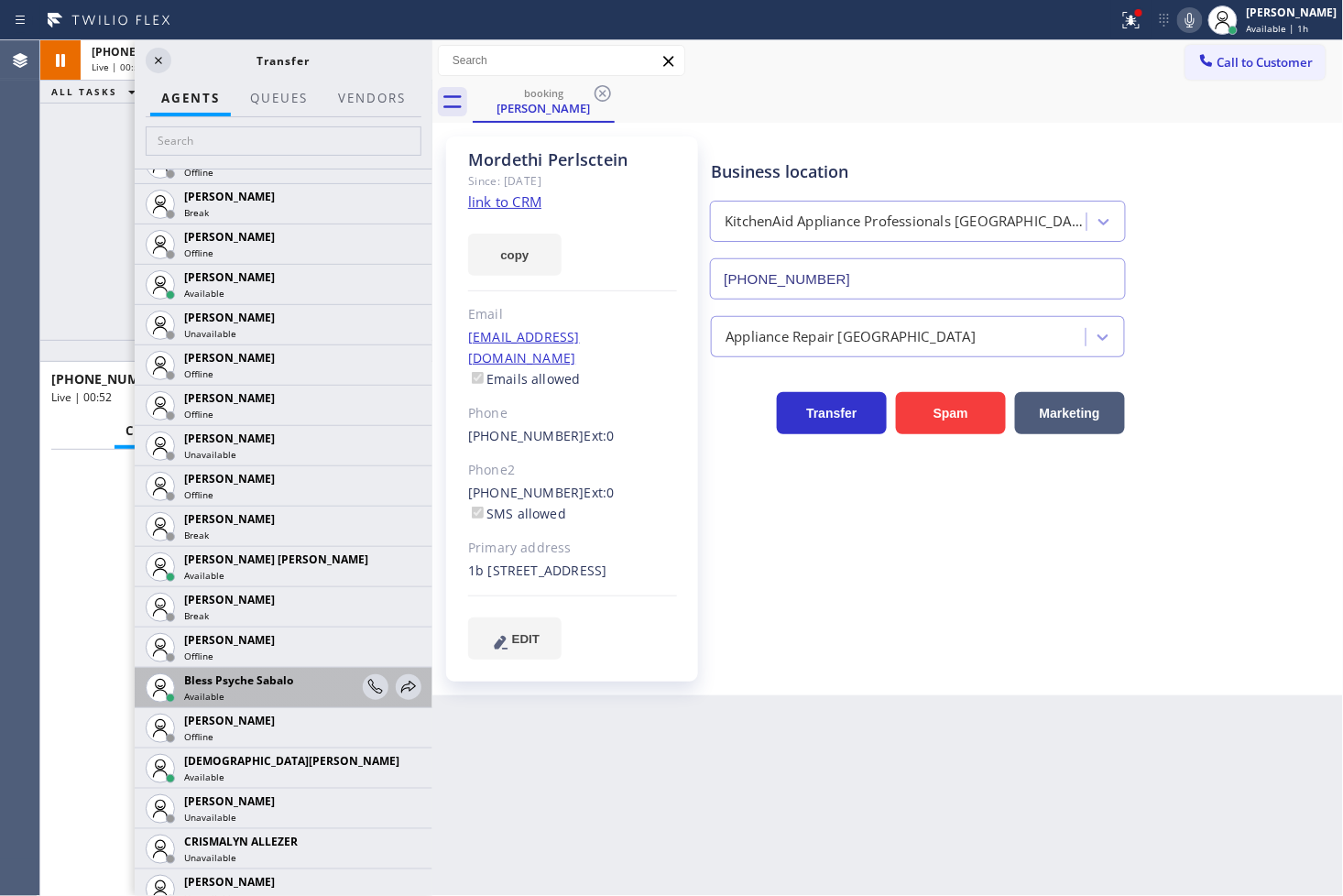
scroll to position [407, 0]
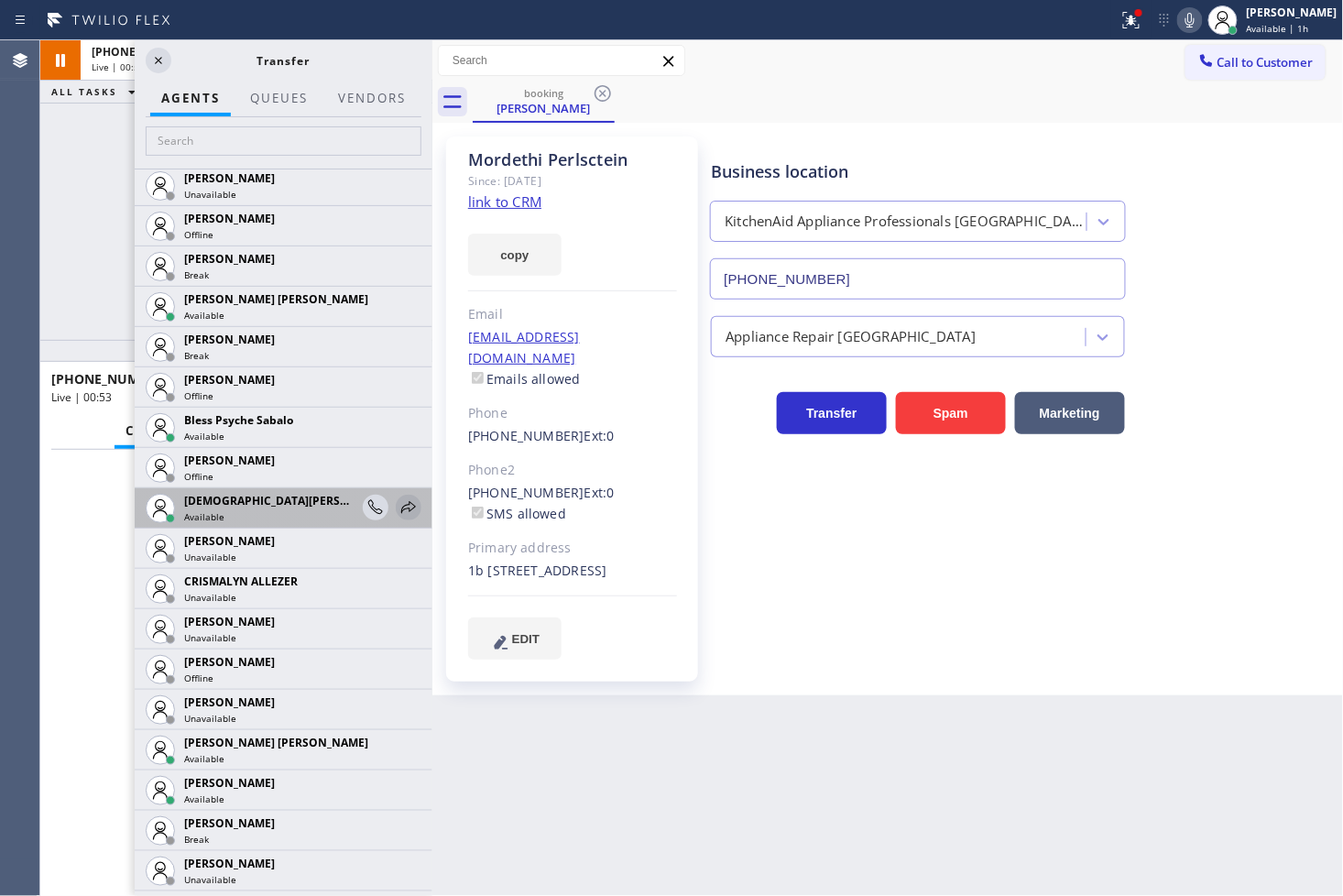
click at [398, 508] on icon at bounding box center [409, 507] width 22 height 22
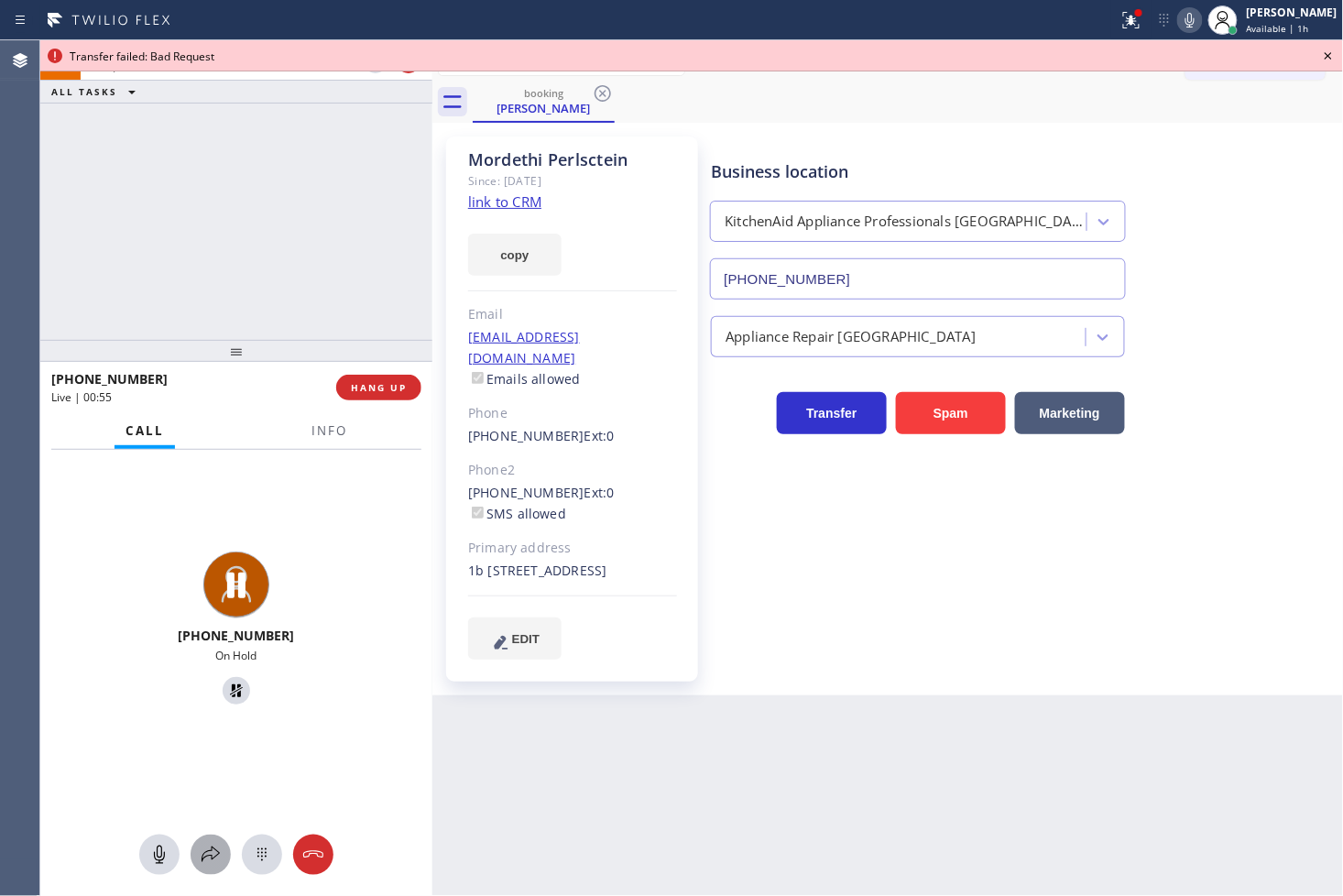
click at [204, 850] on icon at bounding box center [211, 855] width 22 height 22
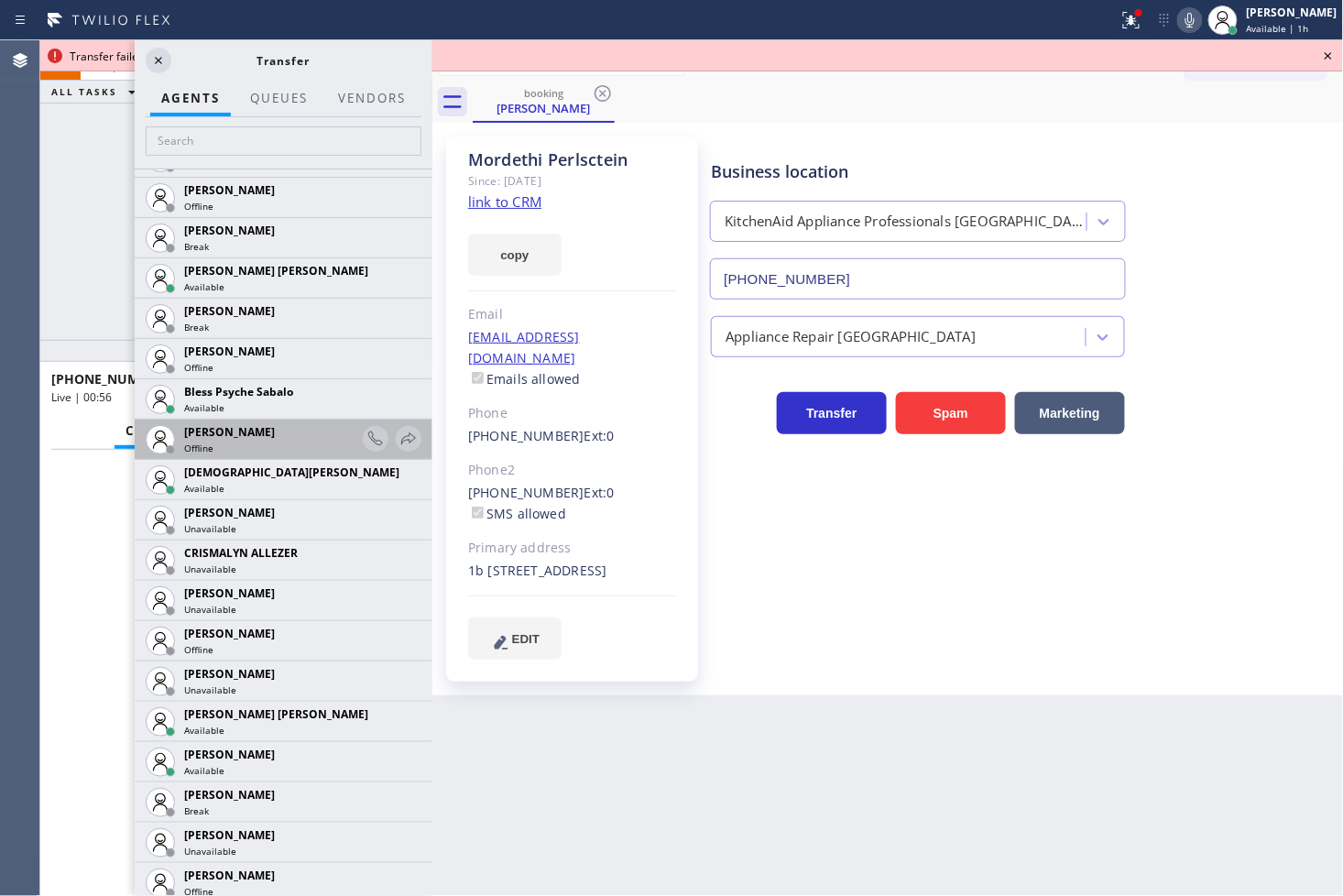
scroll to position [610, 0]
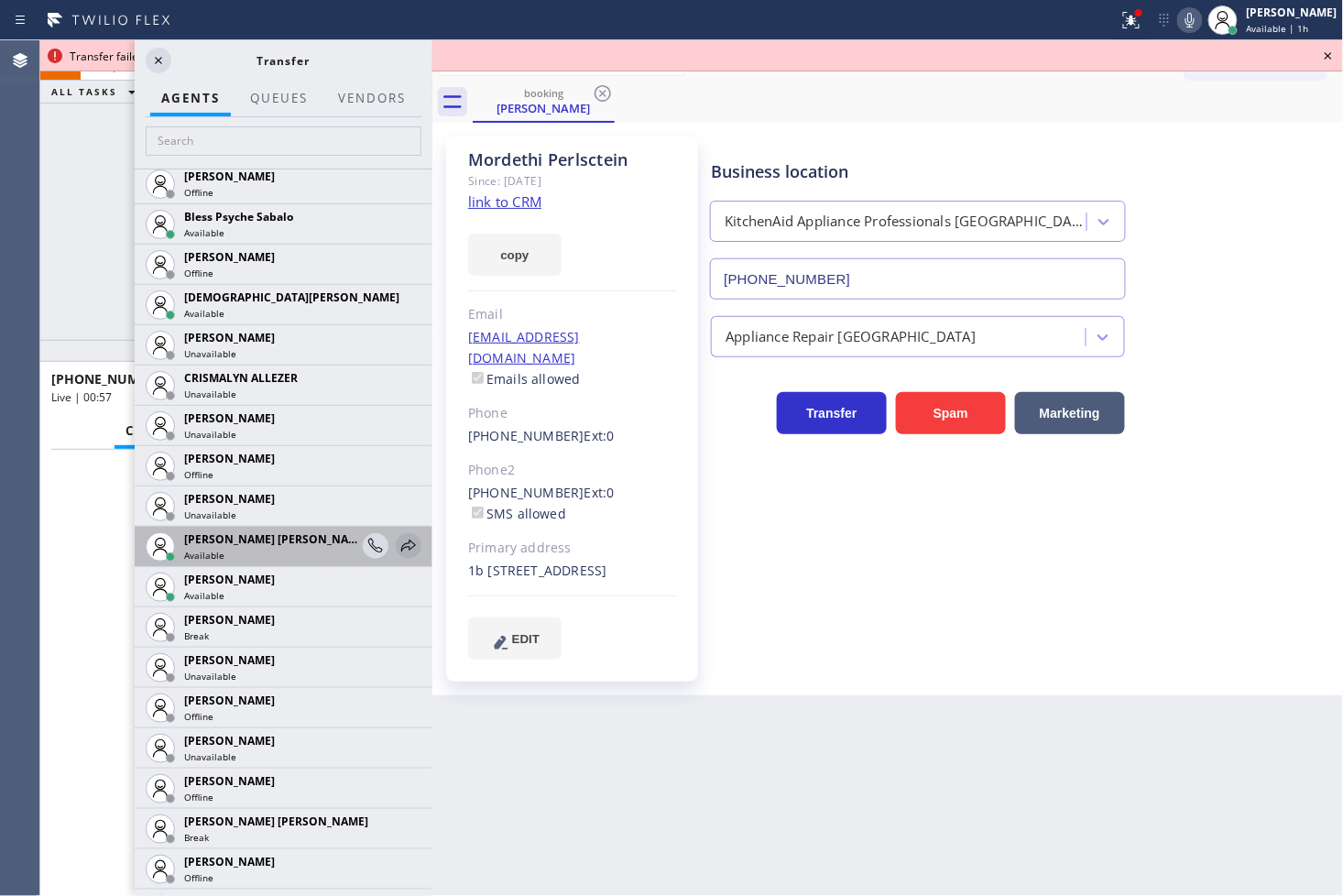
click at [398, 547] on icon at bounding box center [409, 547] width 22 height 22
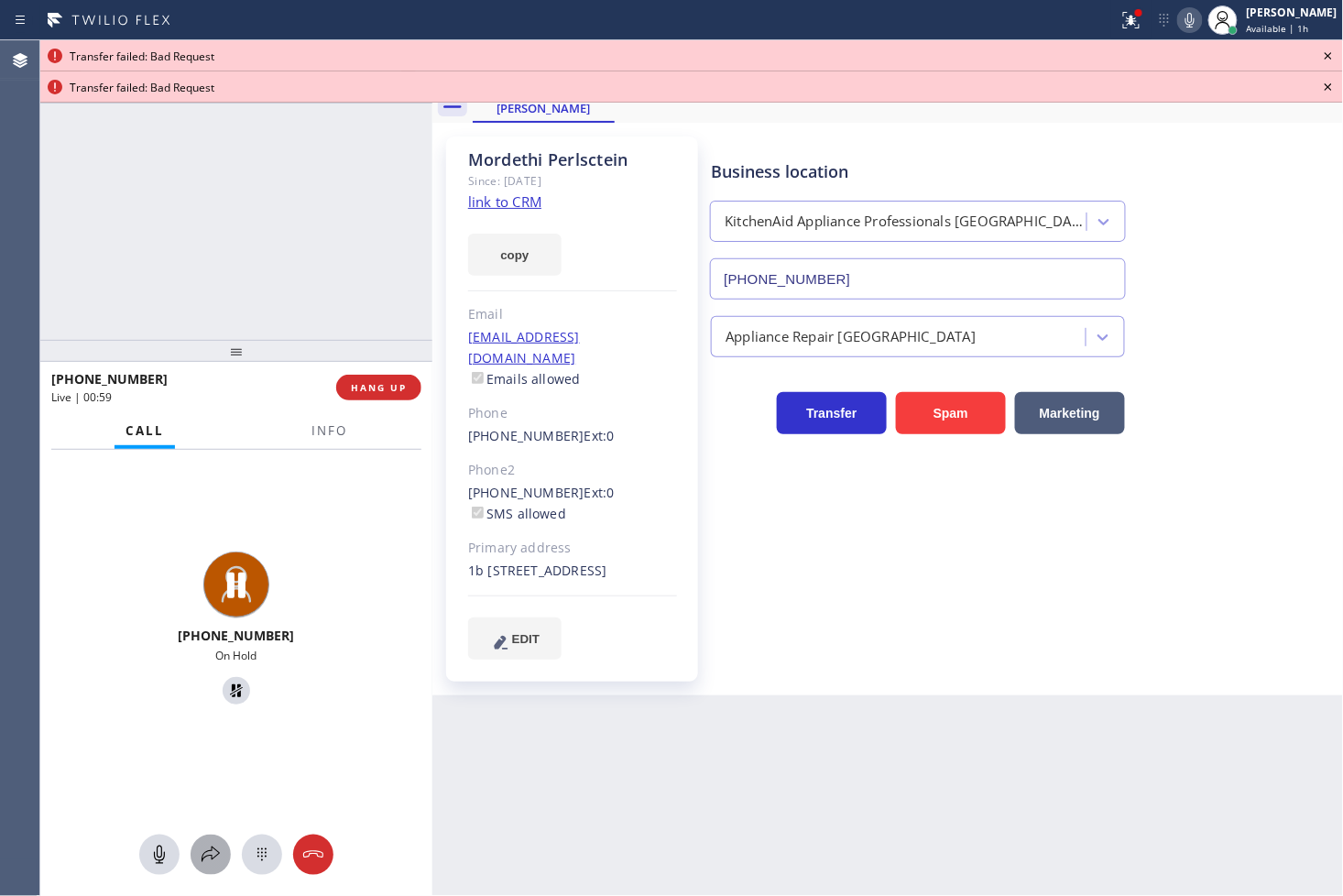
click at [213, 850] on icon at bounding box center [211, 855] width 22 height 22
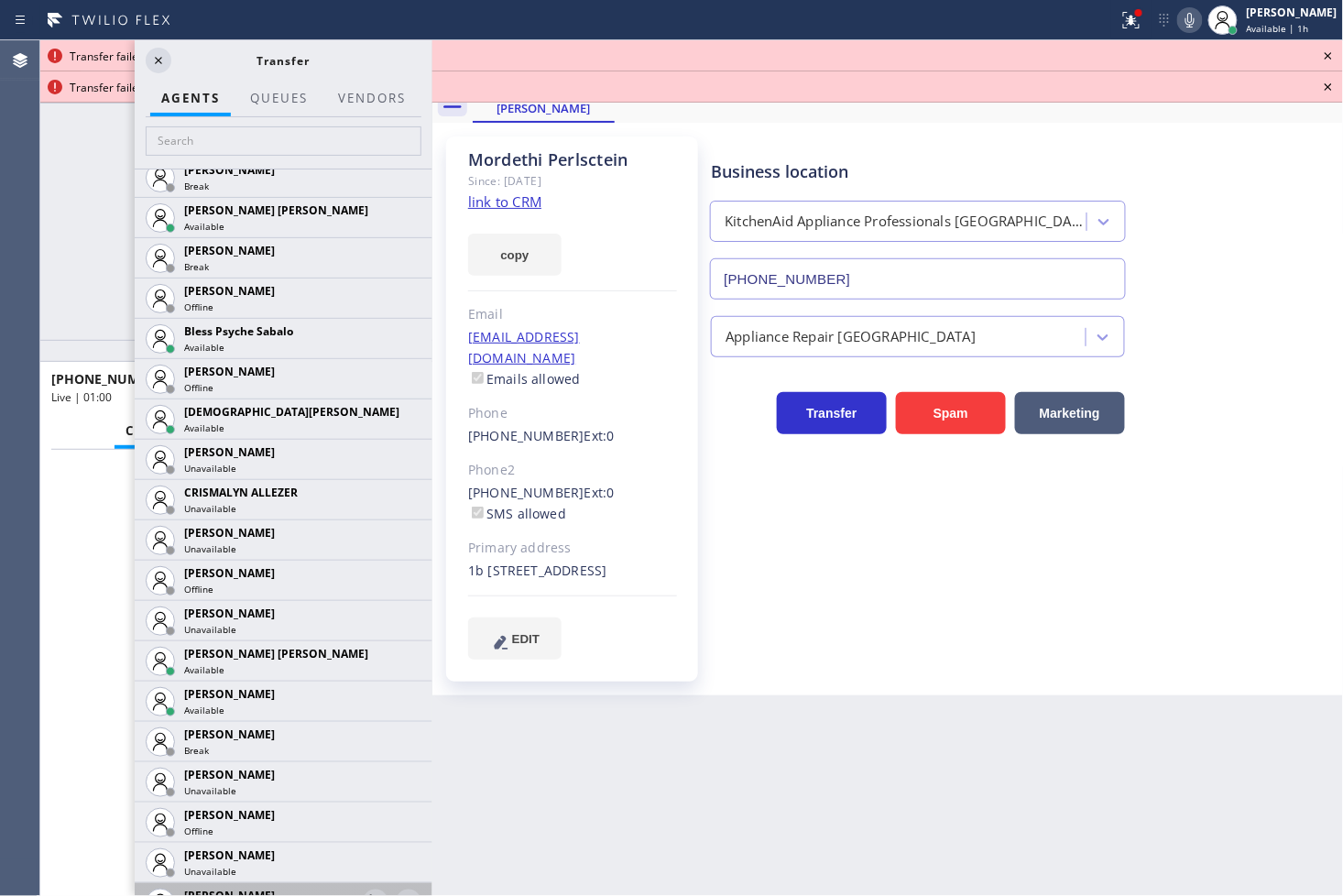
scroll to position [813, 0]
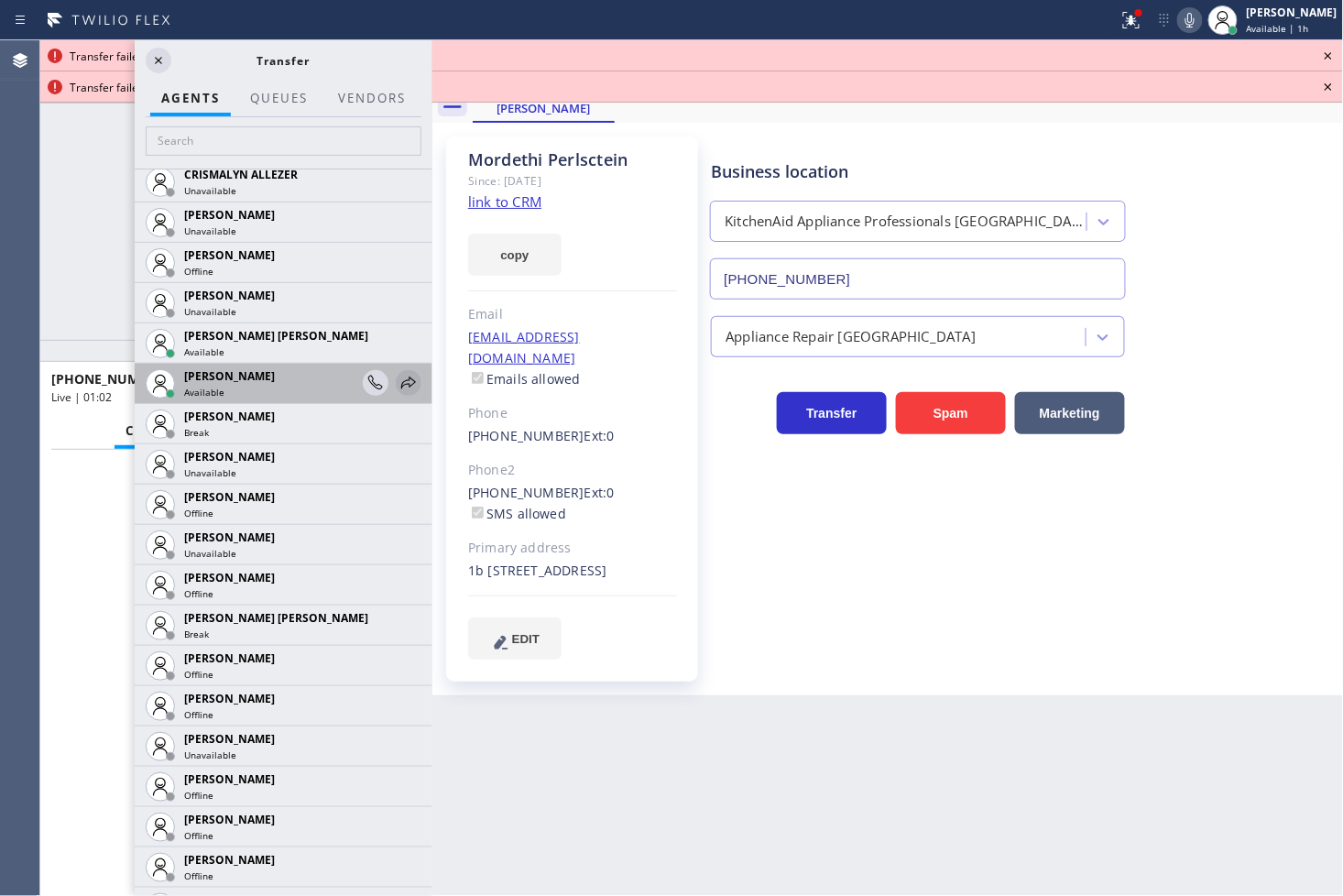
click at [398, 385] on icon at bounding box center [409, 383] width 22 height 22
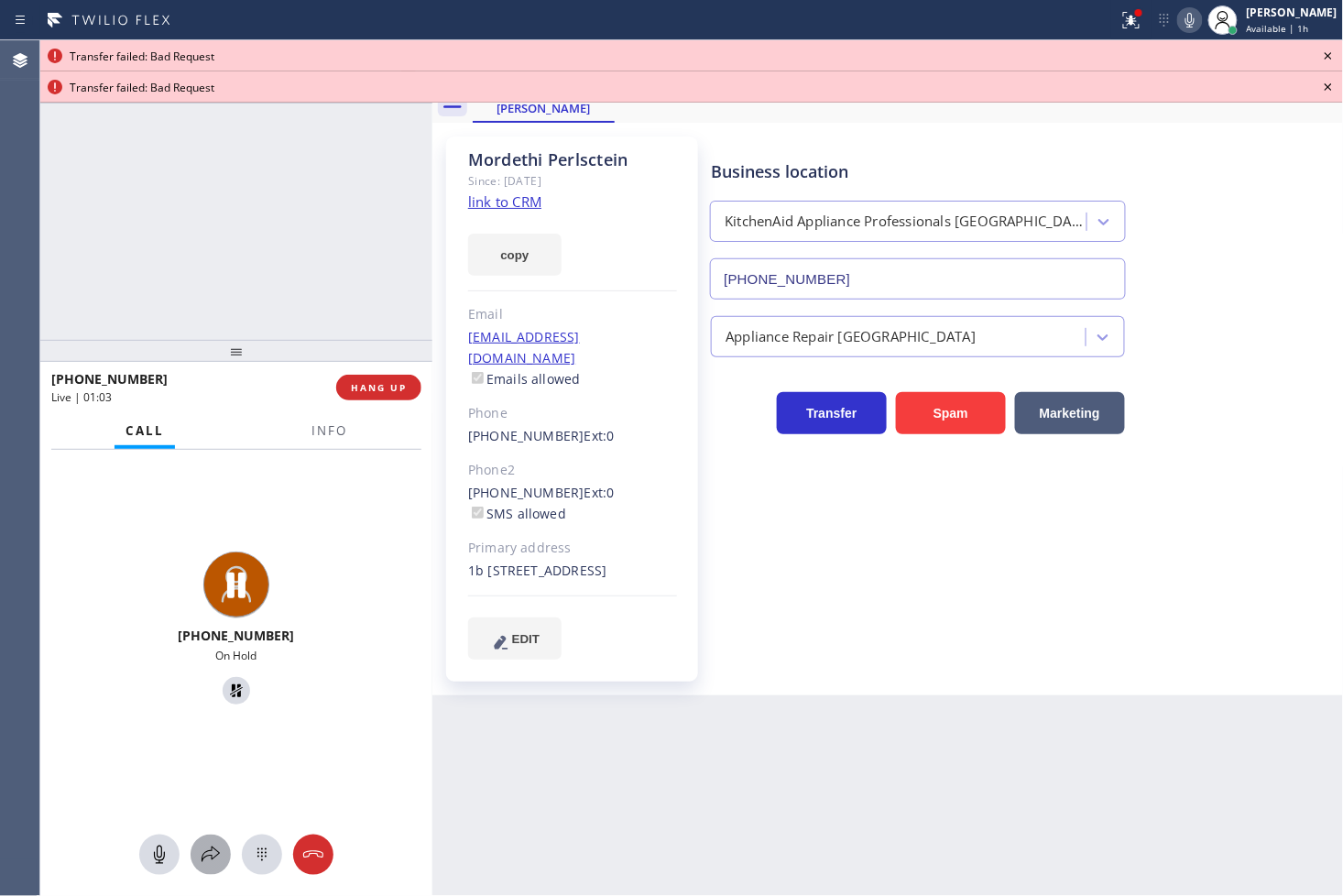
click at [212, 865] on button at bounding box center [210, 854] width 40 height 40
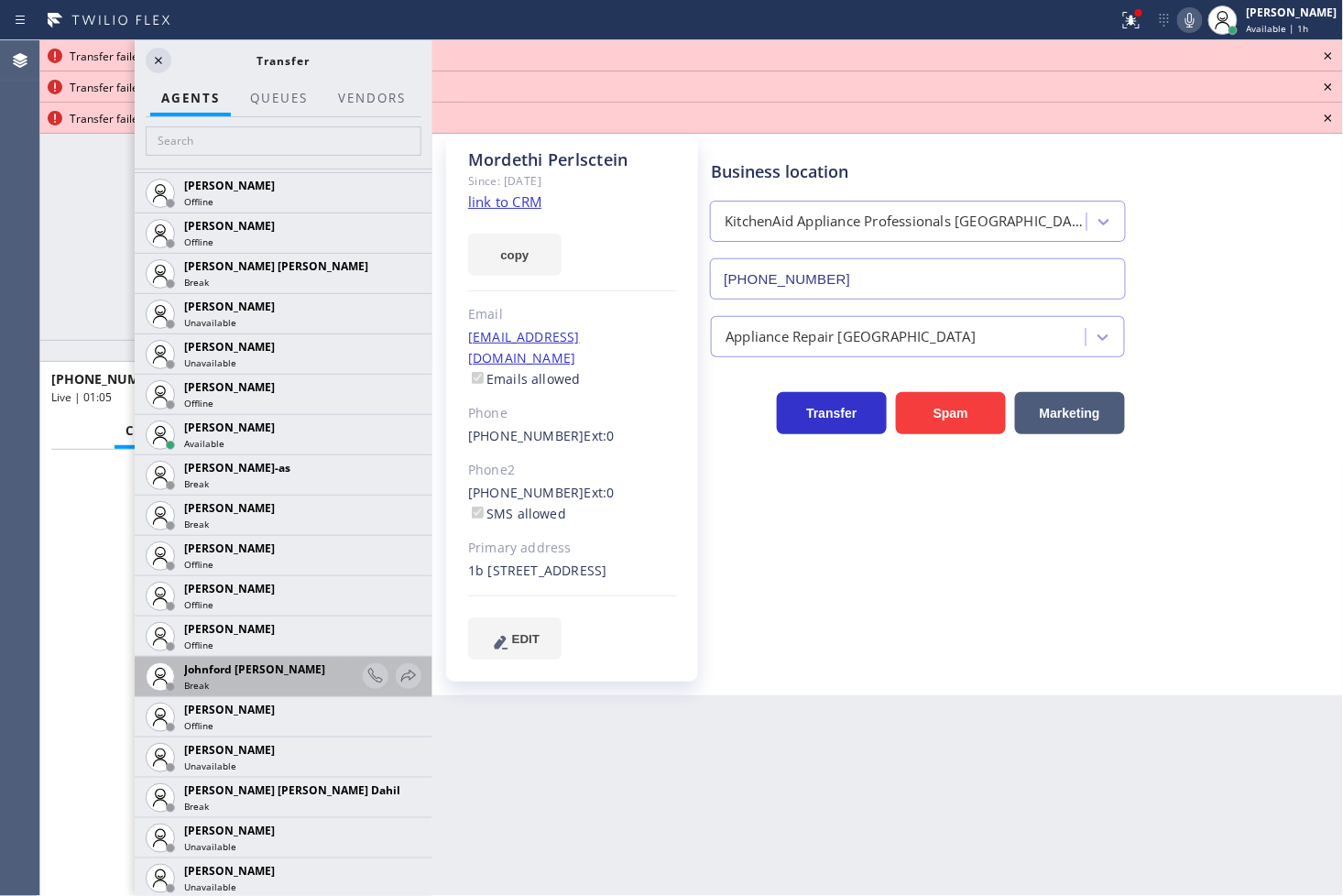
scroll to position [1627, 0]
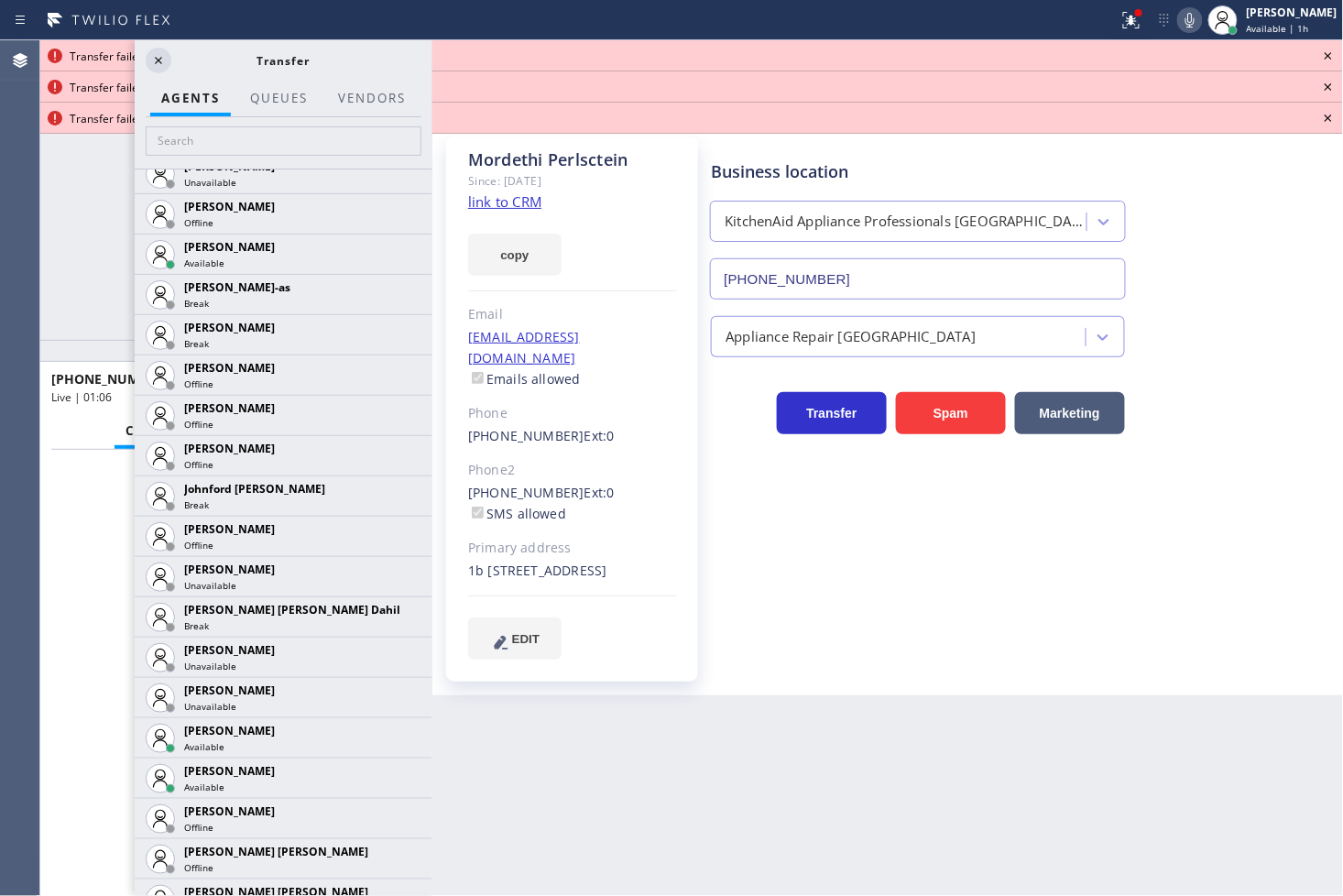
drag, startPoint x: 391, startPoint y: 728, endPoint x: 374, endPoint y: 742, distance: 22.0
click at [0, 0] on icon at bounding box center [0, 0] width 0 height 0
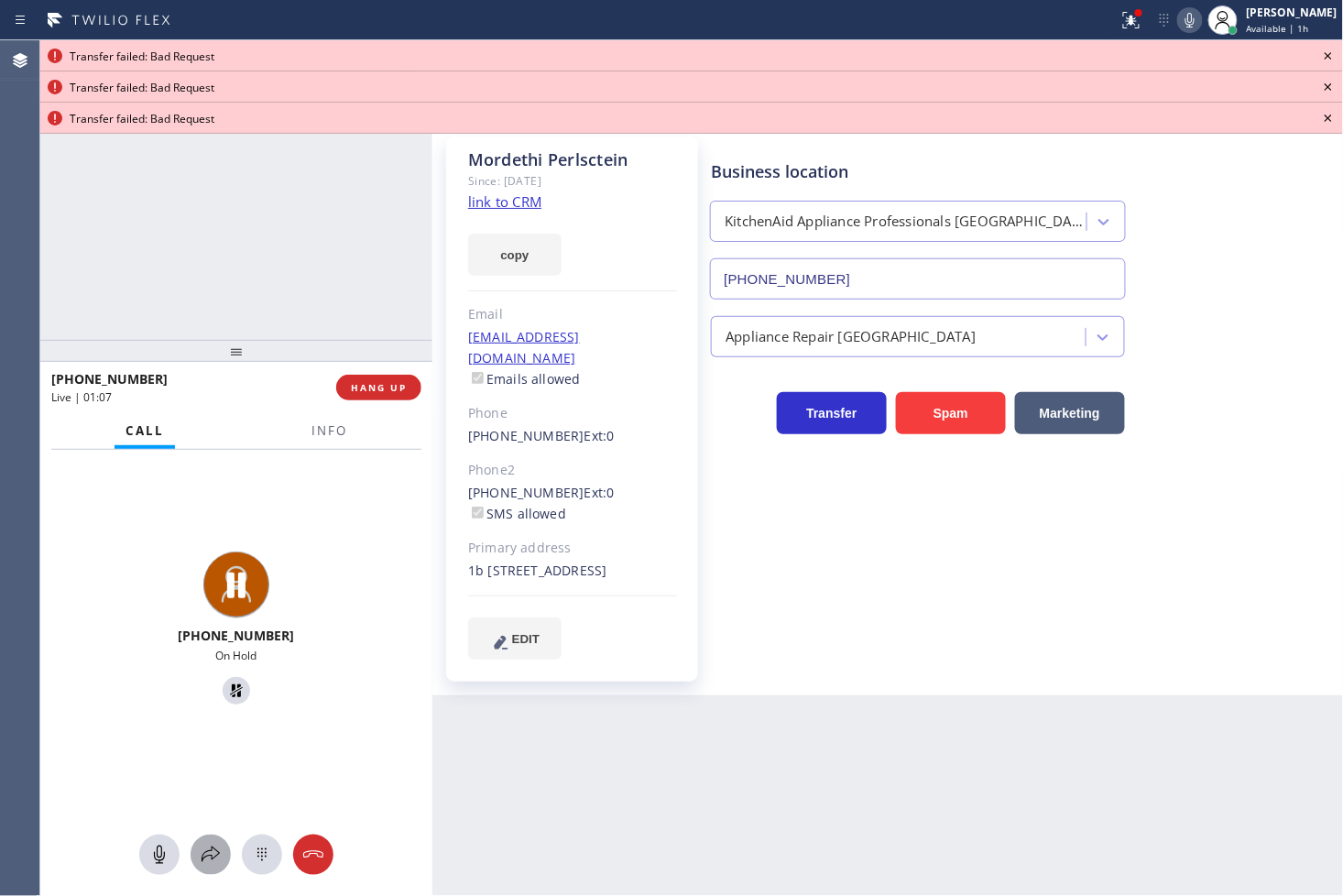
click at [217, 847] on icon at bounding box center [211, 855] width 22 height 22
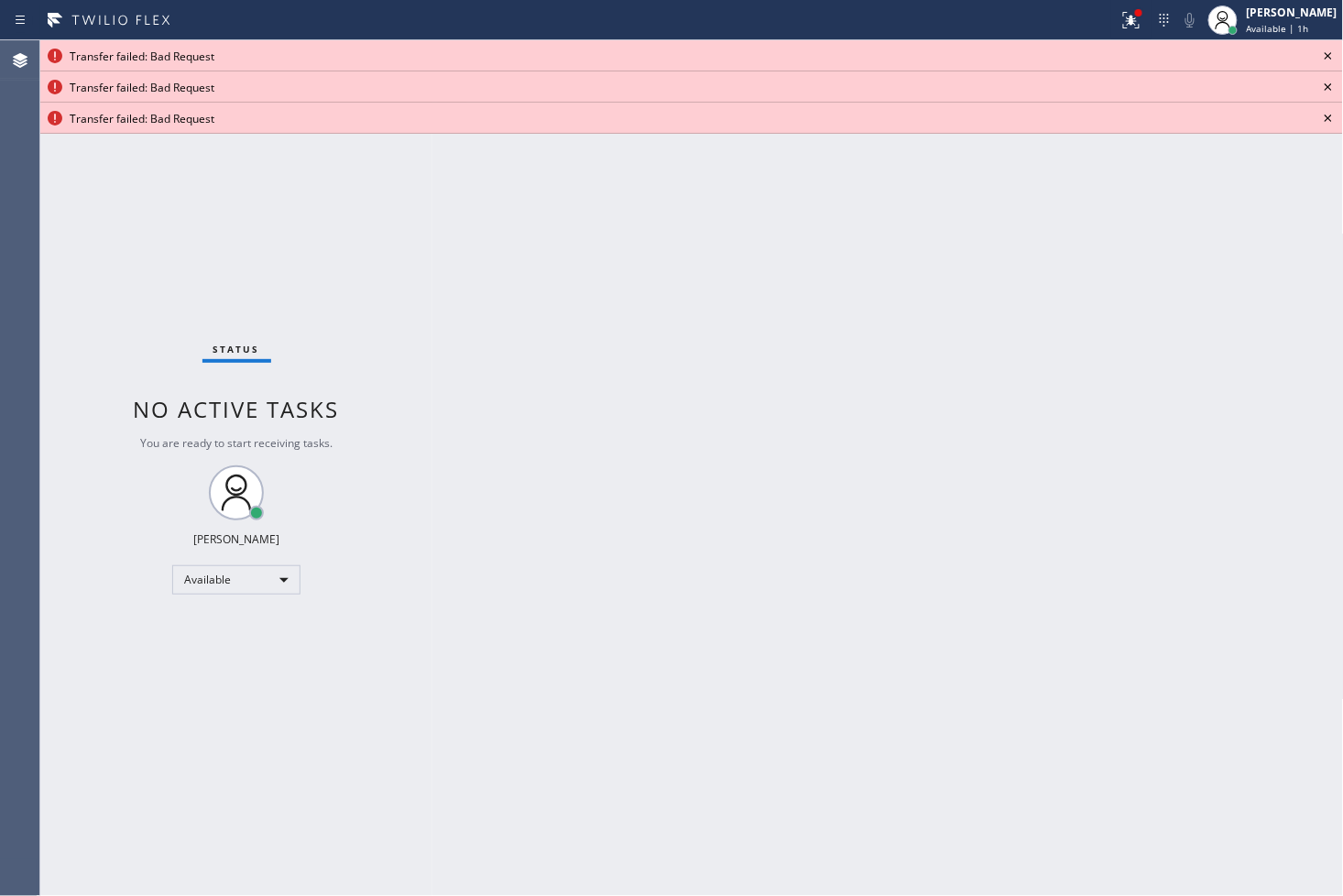
click at [1330, 52] on icon at bounding box center [1328, 56] width 22 height 22
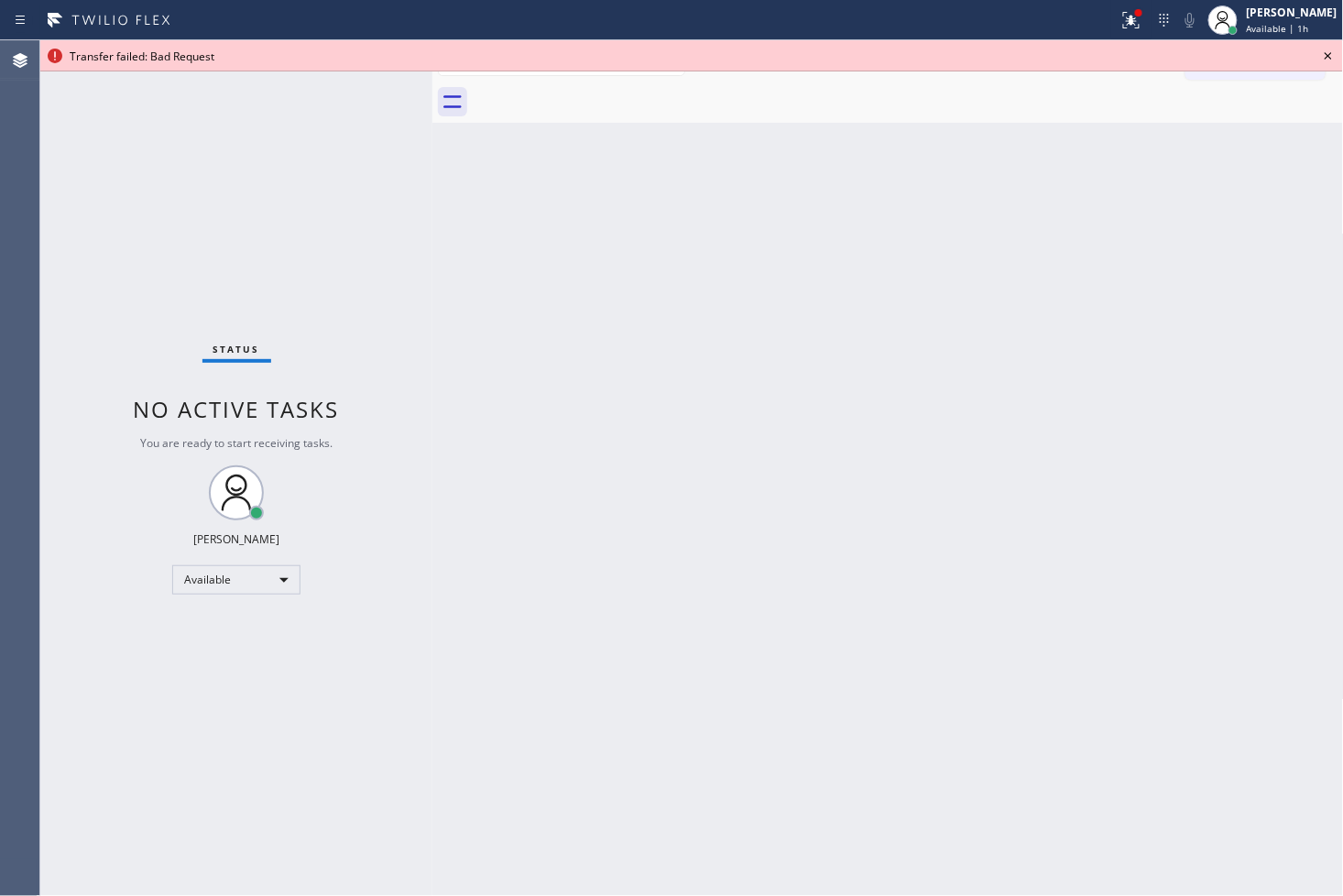
click at [1330, 52] on icon at bounding box center [1328, 56] width 22 height 22
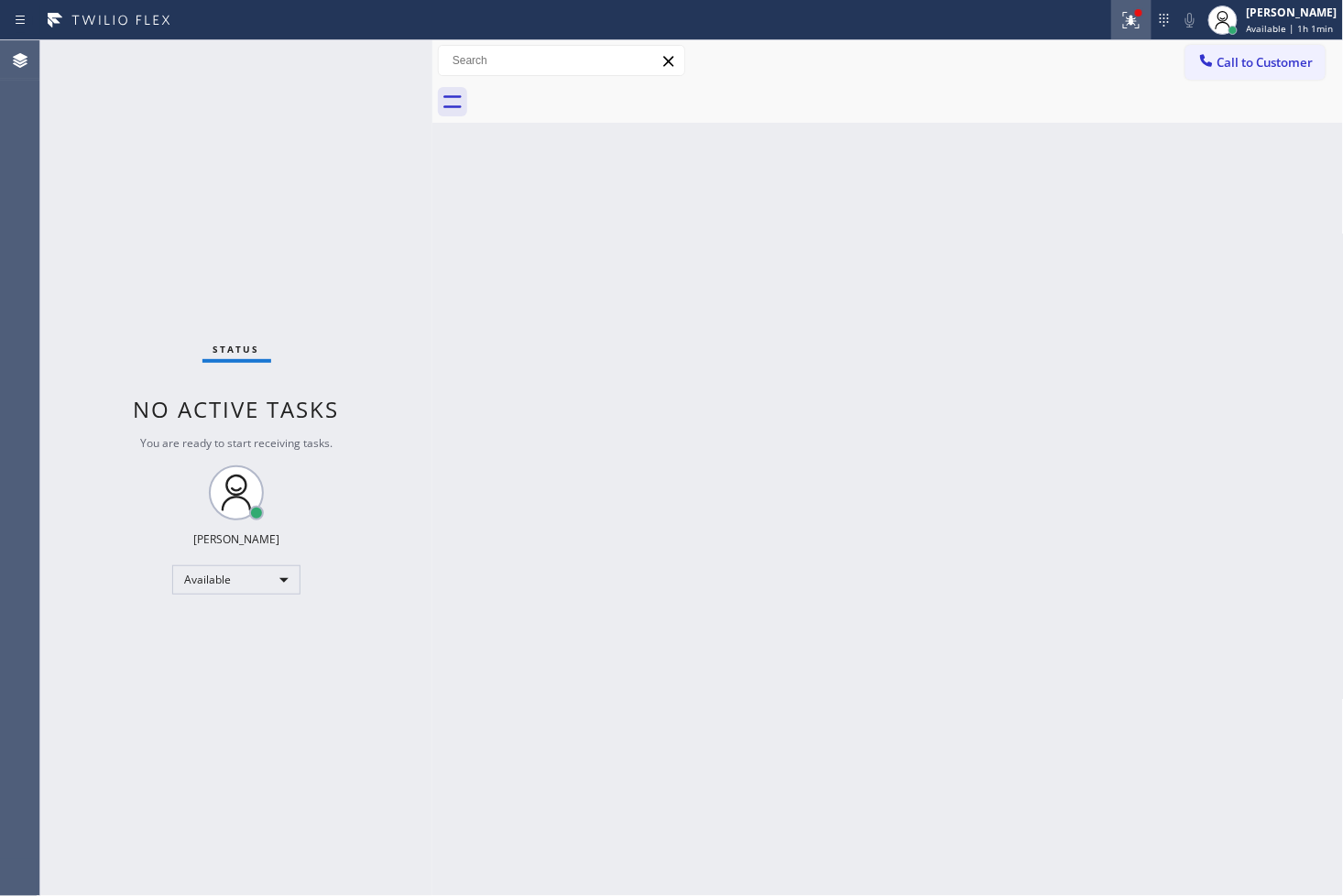
click at [1120, 20] on icon at bounding box center [1131, 20] width 22 height 22
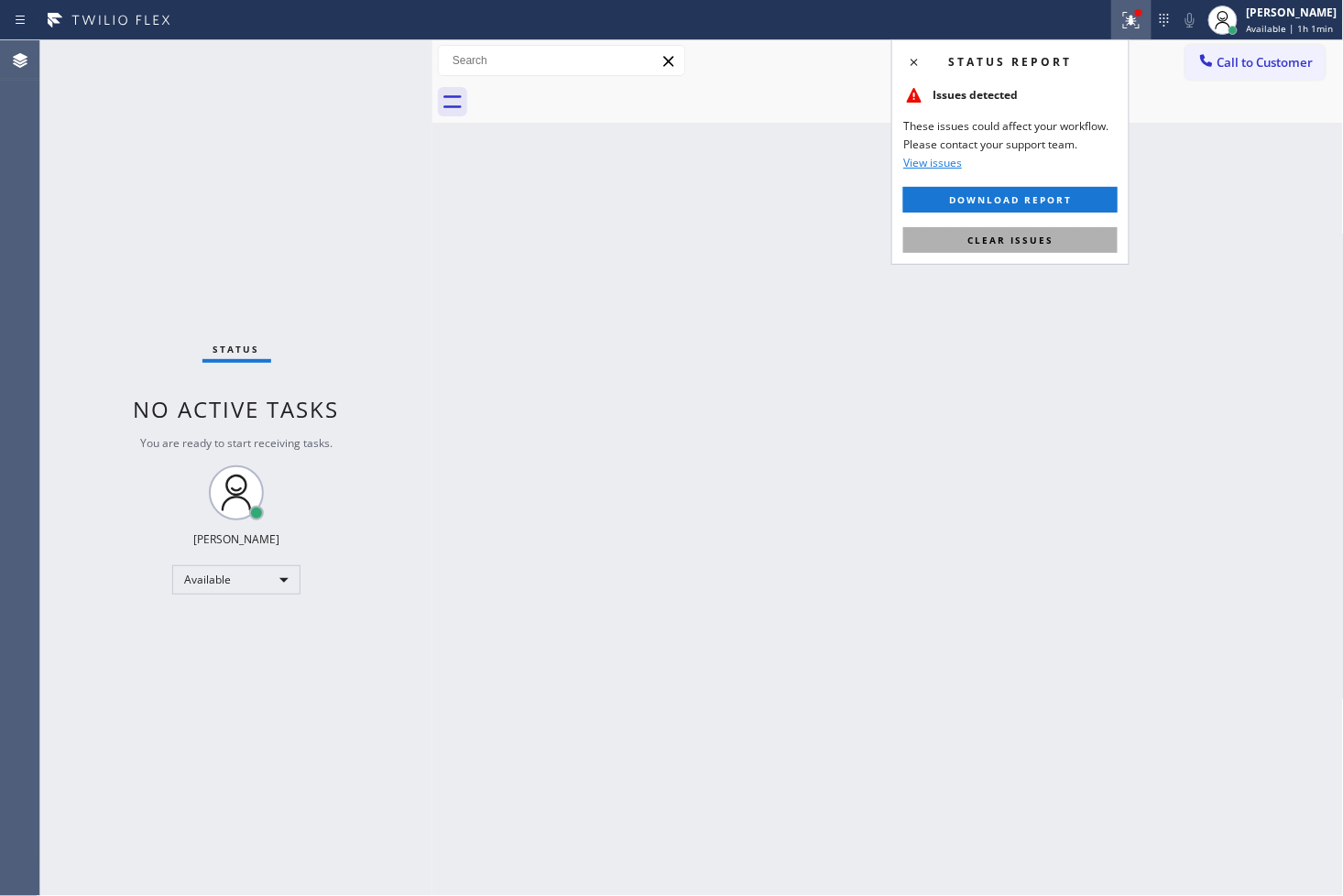
click at [1047, 242] on span "Clear issues" at bounding box center [1010, 240] width 86 height 13
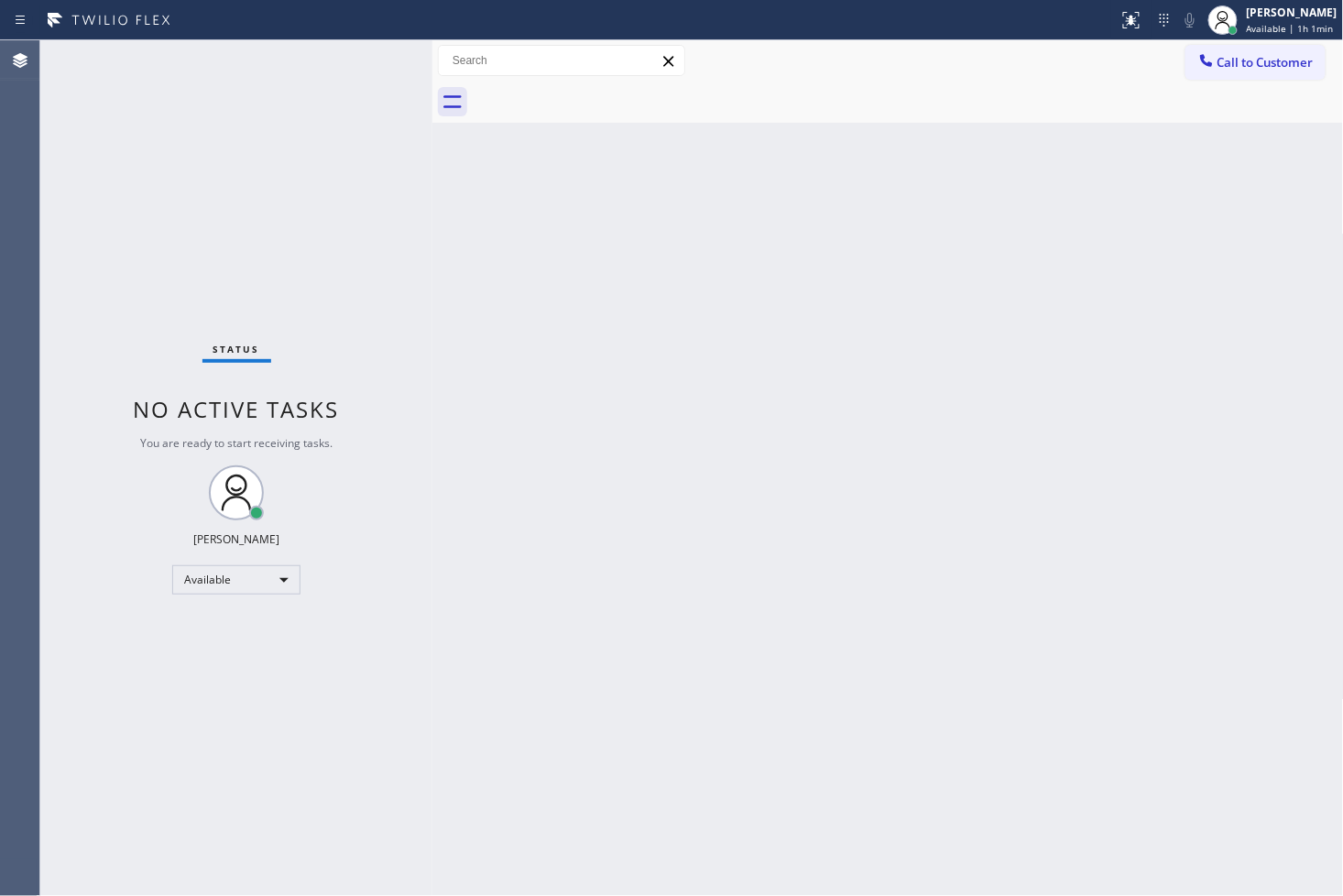
click at [383, 227] on div "Status No active tasks You are ready to start receiving tasks. [PERSON_NAME]" at bounding box center [236, 468] width 392 height 855
click at [371, 61] on div "Status No active tasks You are ready to start receiving tasks. [PERSON_NAME]" at bounding box center [236, 468] width 392 height 855
click at [372, 75] on div "Status No active tasks You are ready to start receiving tasks. [PERSON_NAME]" at bounding box center [236, 468] width 392 height 855
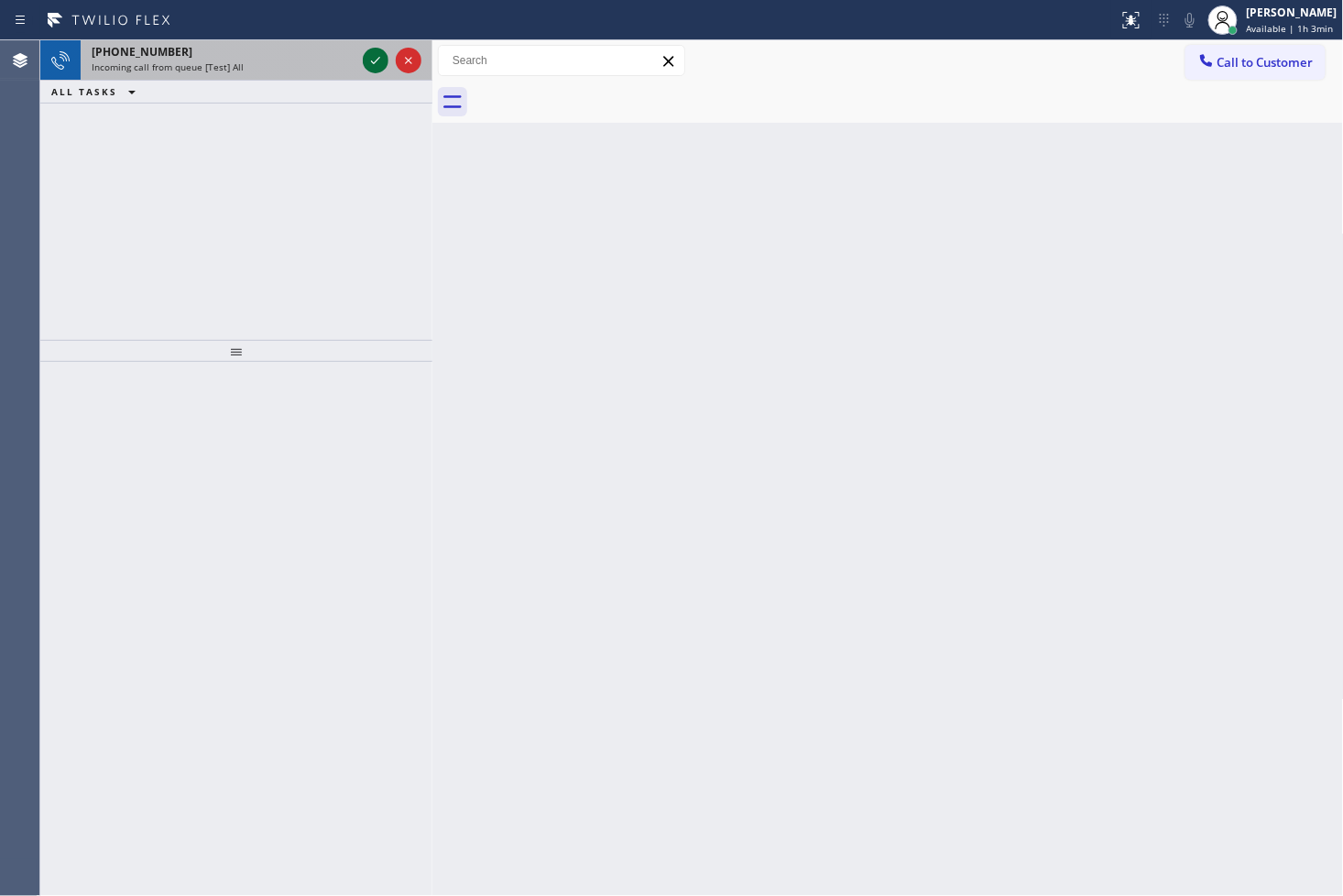
click at [376, 59] on icon at bounding box center [375, 60] width 9 height 7
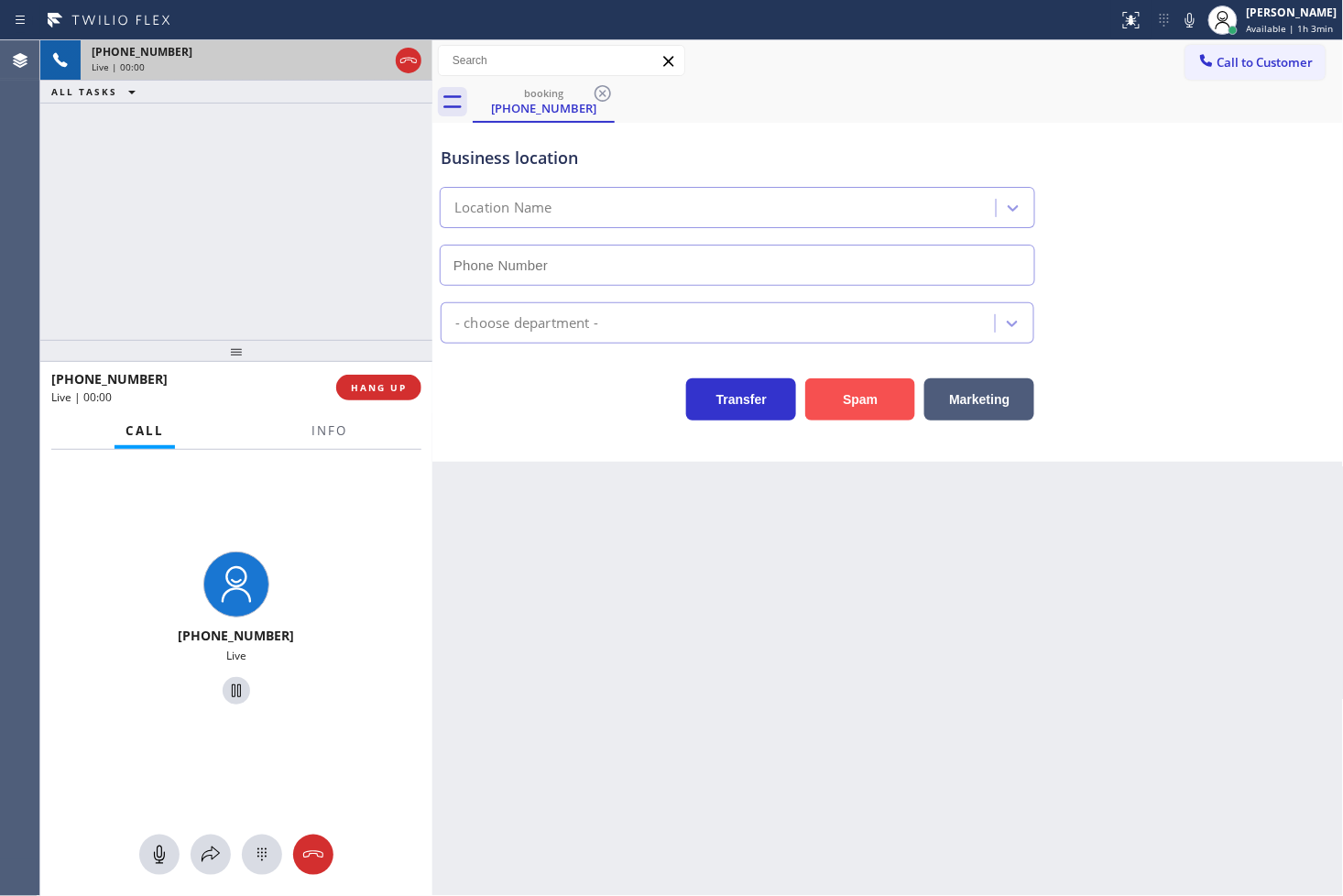
type input "[PHONE_NUMBER]"
click at [844, 402] on button "Spam" at bounding box center [860, 399] width 110 height 42
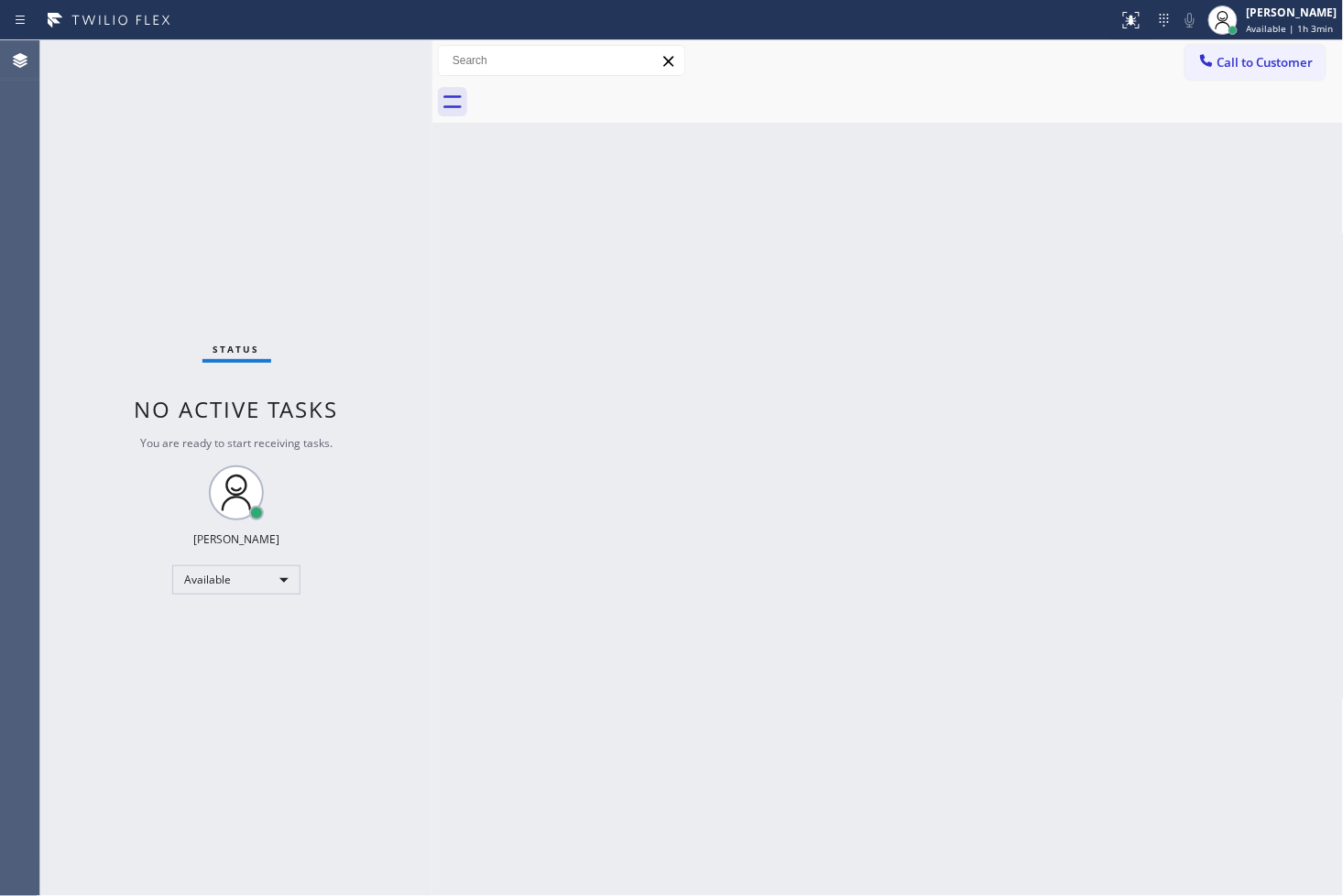
drag, startPoint x: 285, startPoint y: 217, endPoint x: 363, endPoint y: 116, distance: 127.6
click at [289, 211] on div "Status No active tasks You are ready to start receiving tasks. [PERSON_NAME]" at bounding box center [236, 468] width 392 height 855
click at [374, 58] on div "Status No active tasks You are ready to start receiving tasks. [PERSON_NAME]" at bounding box center [236, 468] width 392 height 855
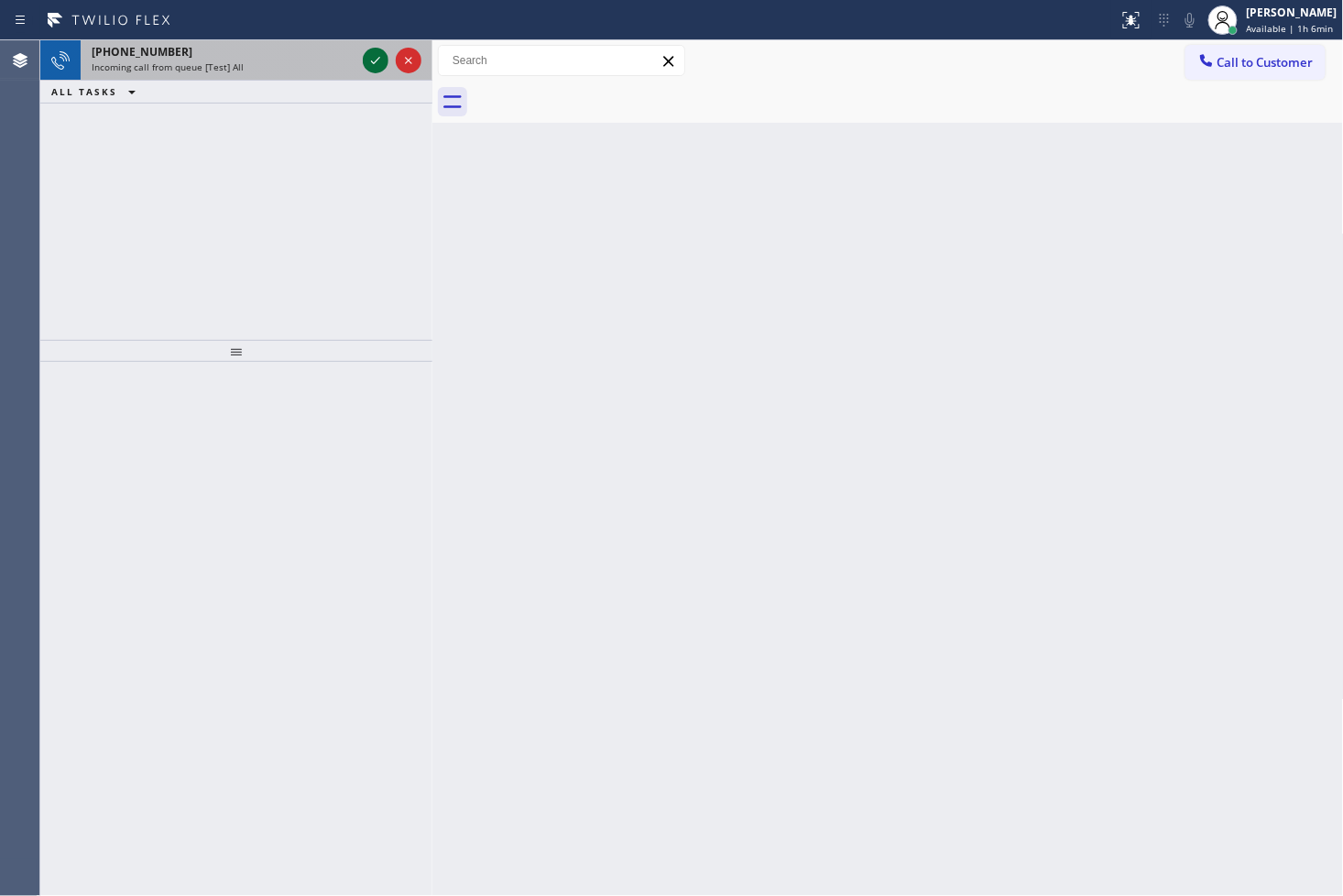
click at [370, 57] on icon at bounding box center [375, 60] width 22 height 22
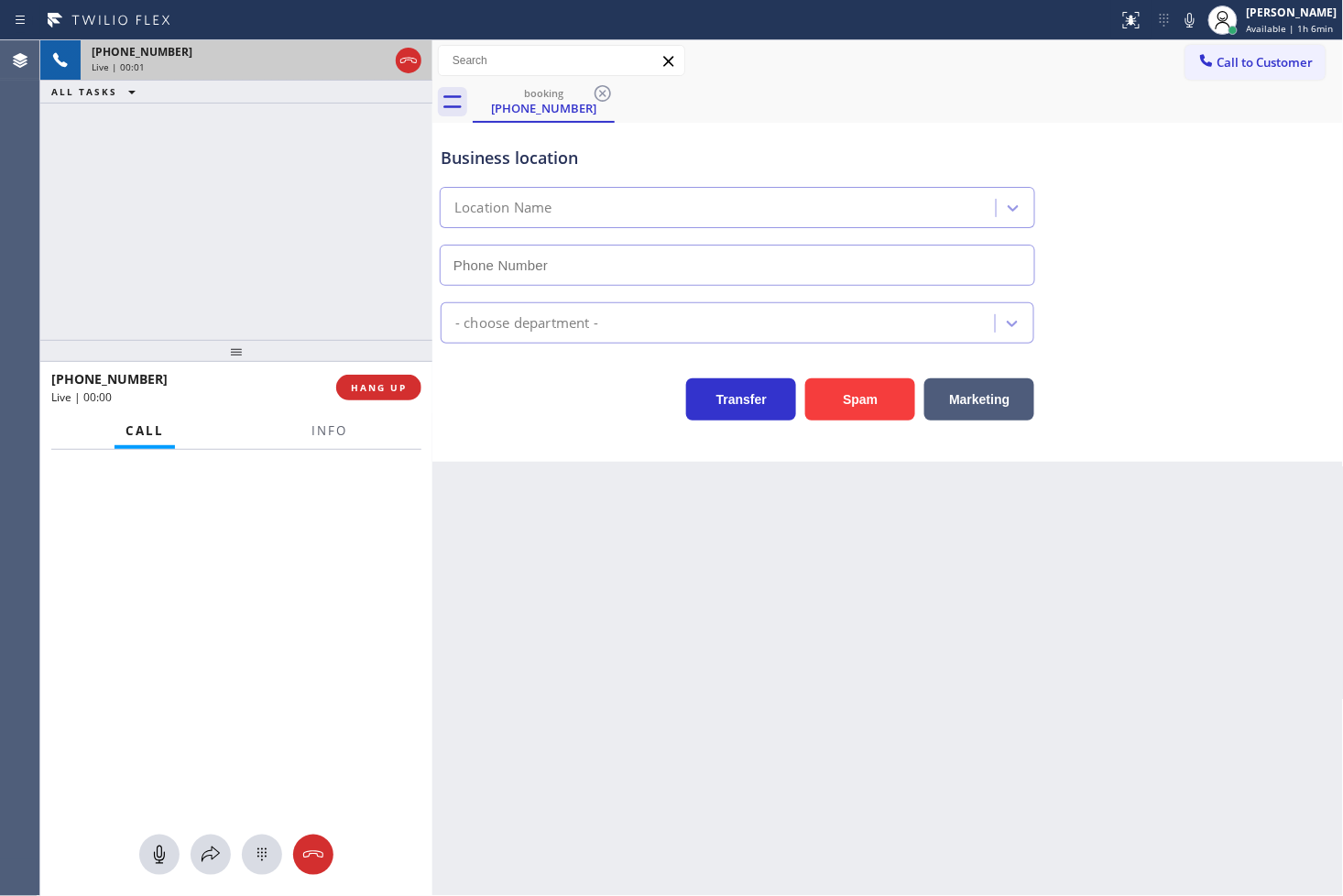
type input "[PHONE_NUMBER]"
click at [542, 413] on div "Transfer Spam Marketing" at bounding box center [737, 394] width 600 height 51
click at [494, 415] on div "Transfer Spam Marketing" at bounding box center [737, 394] width 600 height 51
click at [326, 283] on div "[PHONE_NUMBER] Live | 00:06 ALL TASKS ALL TASKS ACTIVE TASKS TASKS IN WRAP UP" at bounding box center [236, 190] width 392 height 299
drag, startPoint x: 248, startPoint y: 222, endPoint x: 309, endPoint y: 300, distance: 99.0
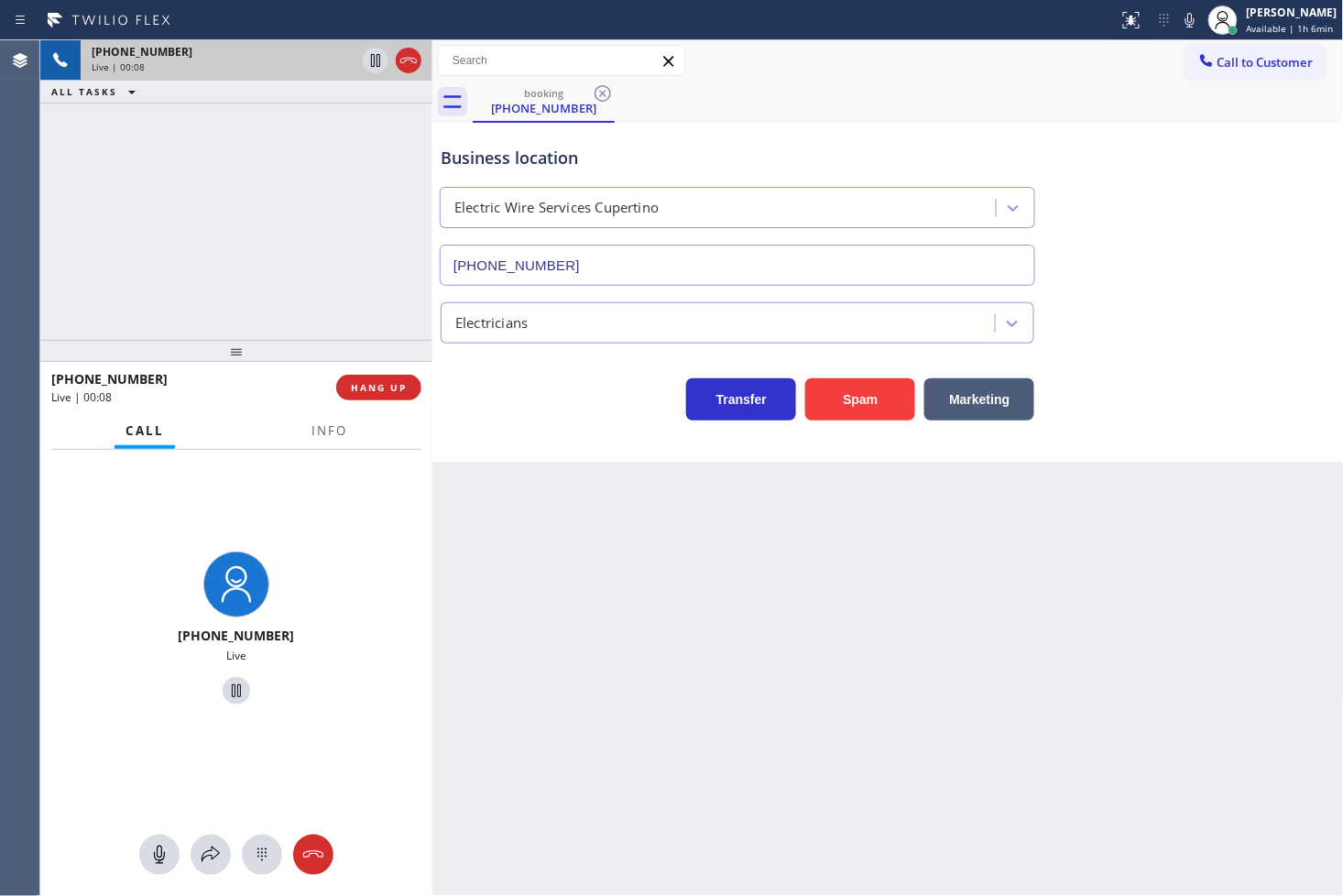
click at [249, 224] on div "[PHONE_NUMBER] Live | 00:08 ALL TASKS ALL TASKS ACTIVE TASKS TASKS IN WRAP UP" at bounding box center [236, 190] width 392 height 299
click at [532, 437] on div "Business location Electric Wire Services Cupertino [PHONE_NUMBER] Electricians …" at bounding box center [888, 292] width 912 height 339
click at [358, 400] on button "HANG UP" at bounding box center [379, 388] width 86 height 26
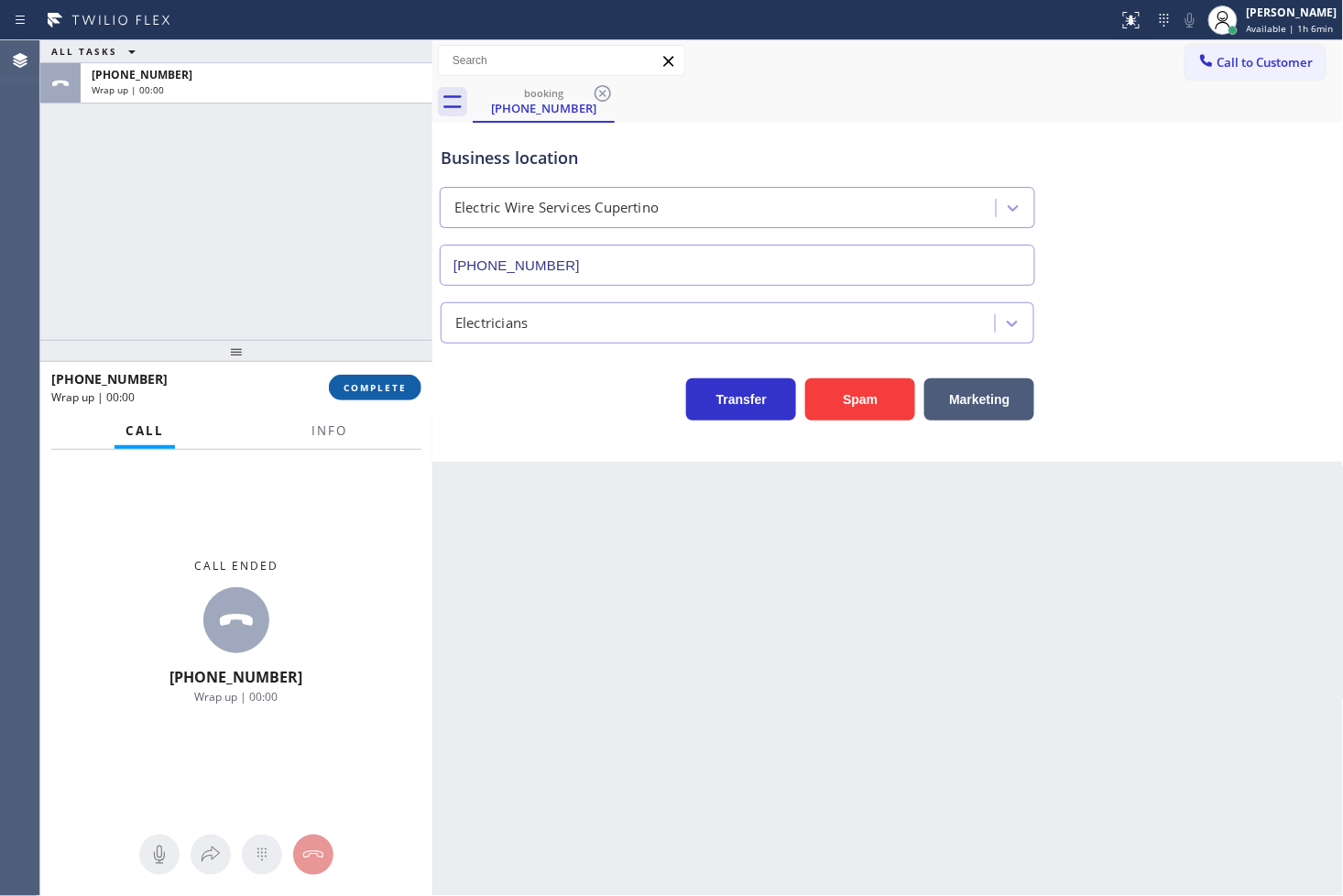
click at [358, 400] on button "COMPLETE" at bounding box center [375, 388] width 93 height 26
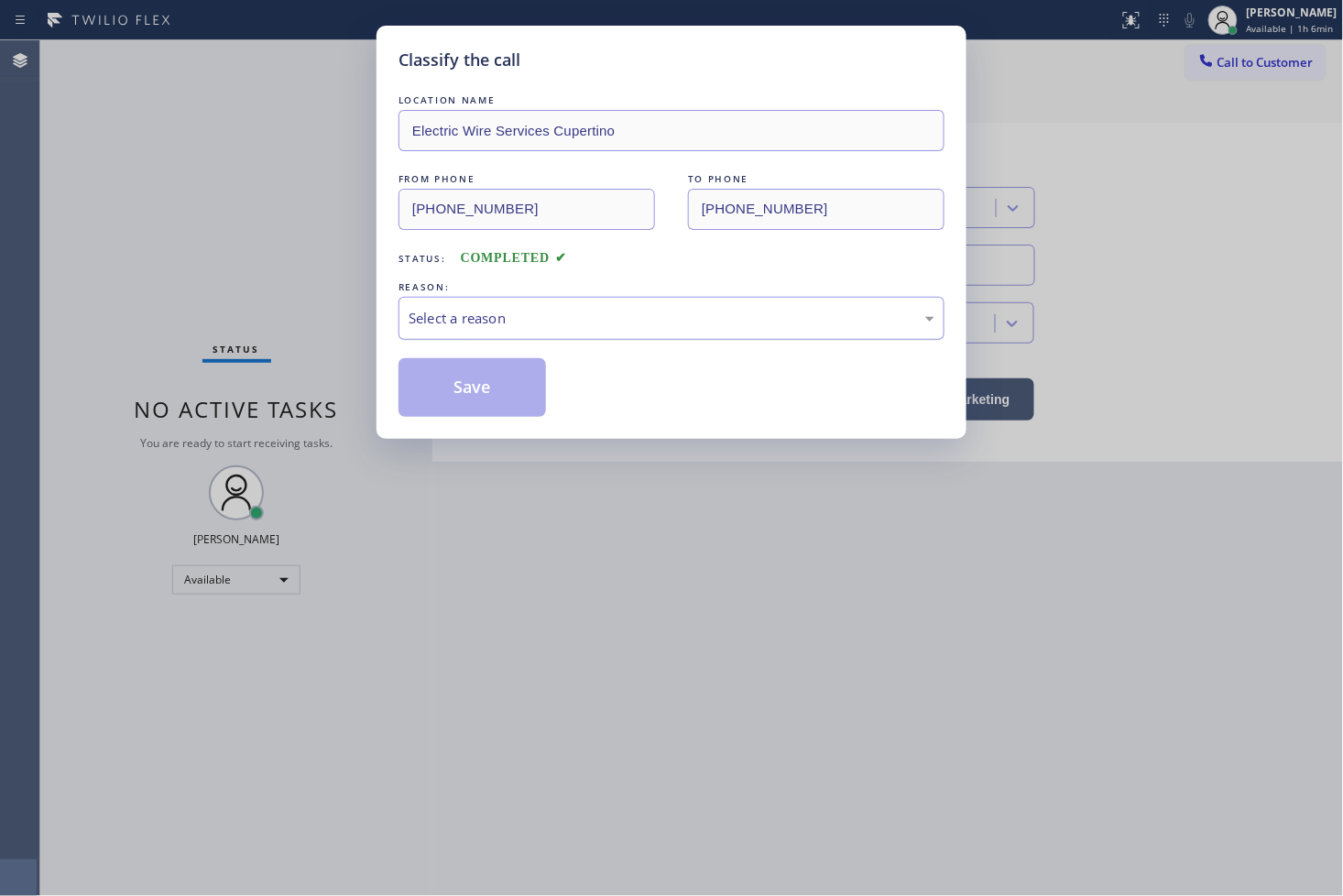
drag, startPoint x: 502, startPoint y: 323, endPoint x: 511, endPoint y: 328, distance: 10.3
click at [507, 324] on div "Select a reason" at bounding box center [672, 318] width 526 height 21
click at [519, 397] on button "Save" at bounding box center [472, 387] width 148 height 59
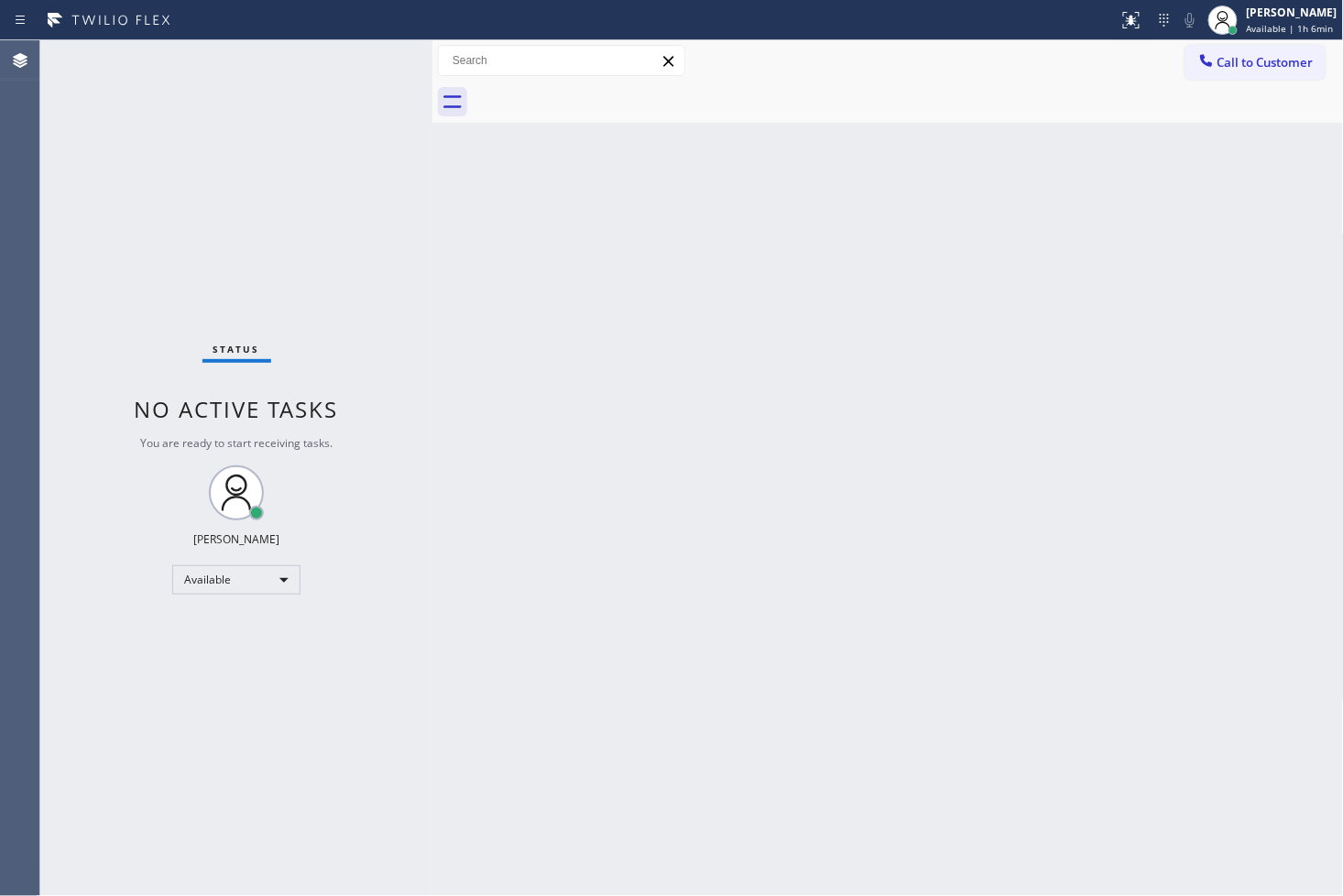
drag, startPoint x: 299, startPoint y: 105, endPoint x: 372, endPoint y: 74, distance: 79.3
click at [302, 105] on div "Status No active tasks You are ready to start receiving tasks. [PERSON_NAME]" at bounding box center [236, 468] width 392 height 855
click at [377, 60] on div "Status No active tasks You are ready to start receiving tasks. [PERSON_NAME]" at bounding box center [236, 468] width 392 height 855
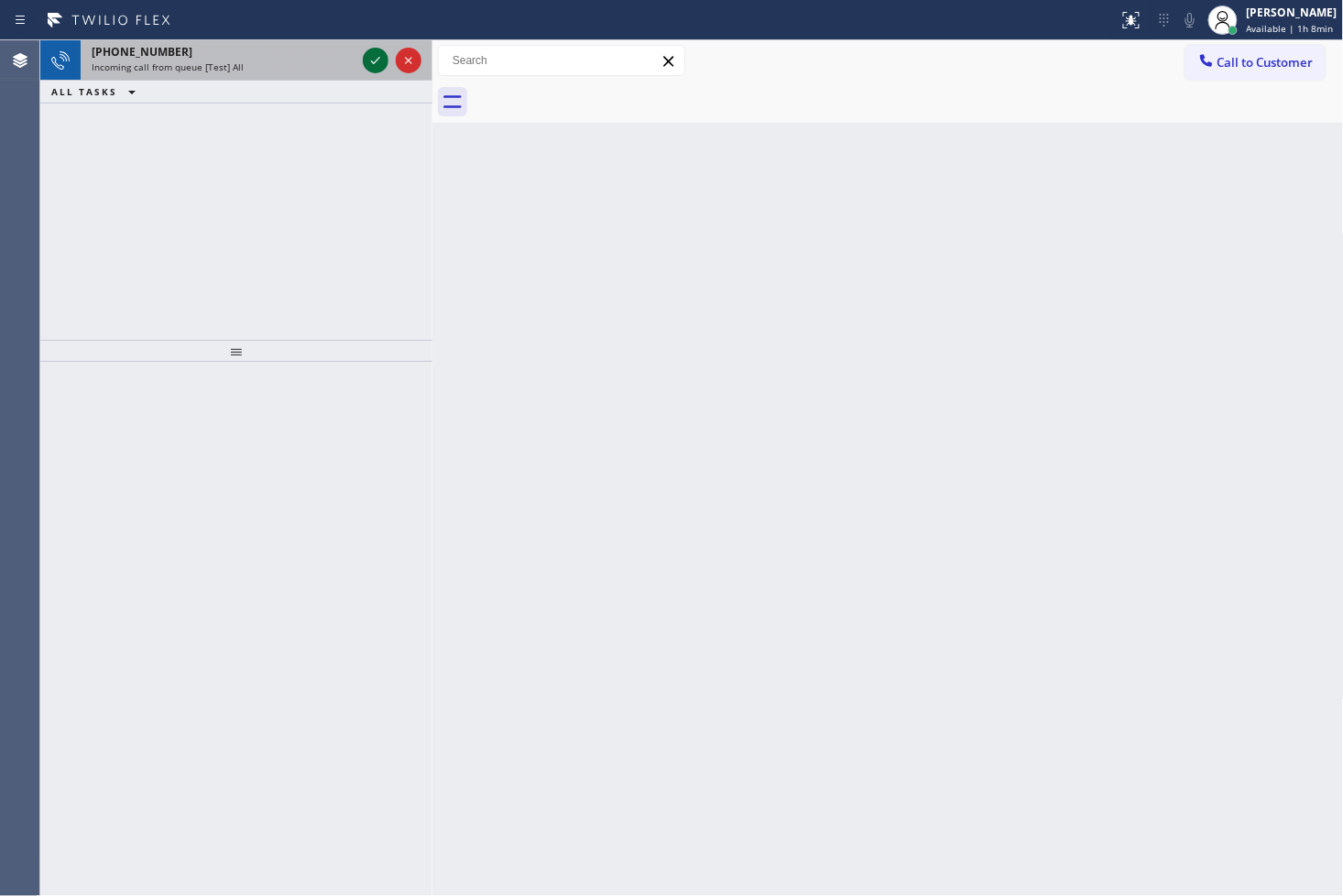
click at [377, 59] on icon at bounding box center [375, 60] width 9 height 7
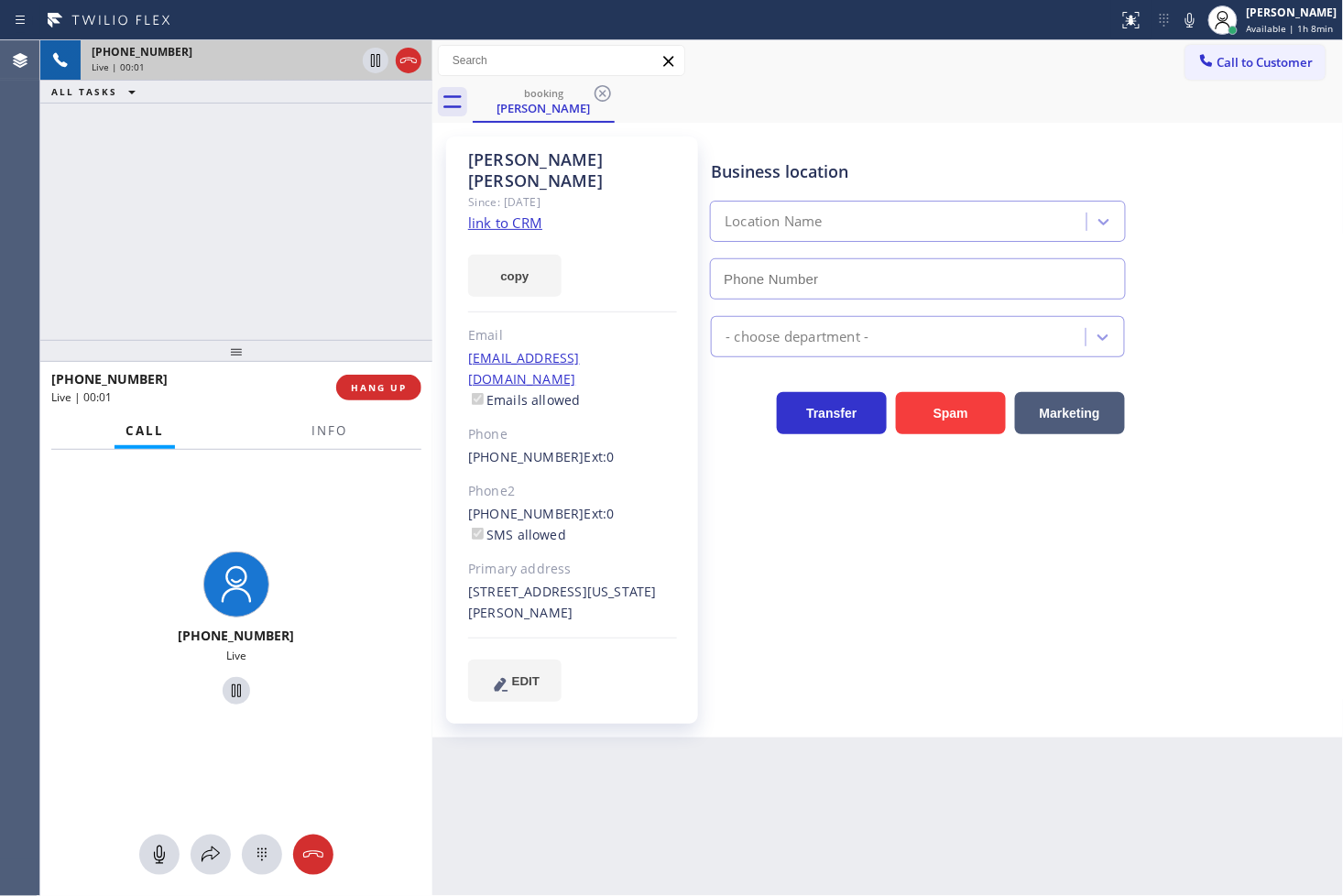
type input "[PHONE_NUMBER]"
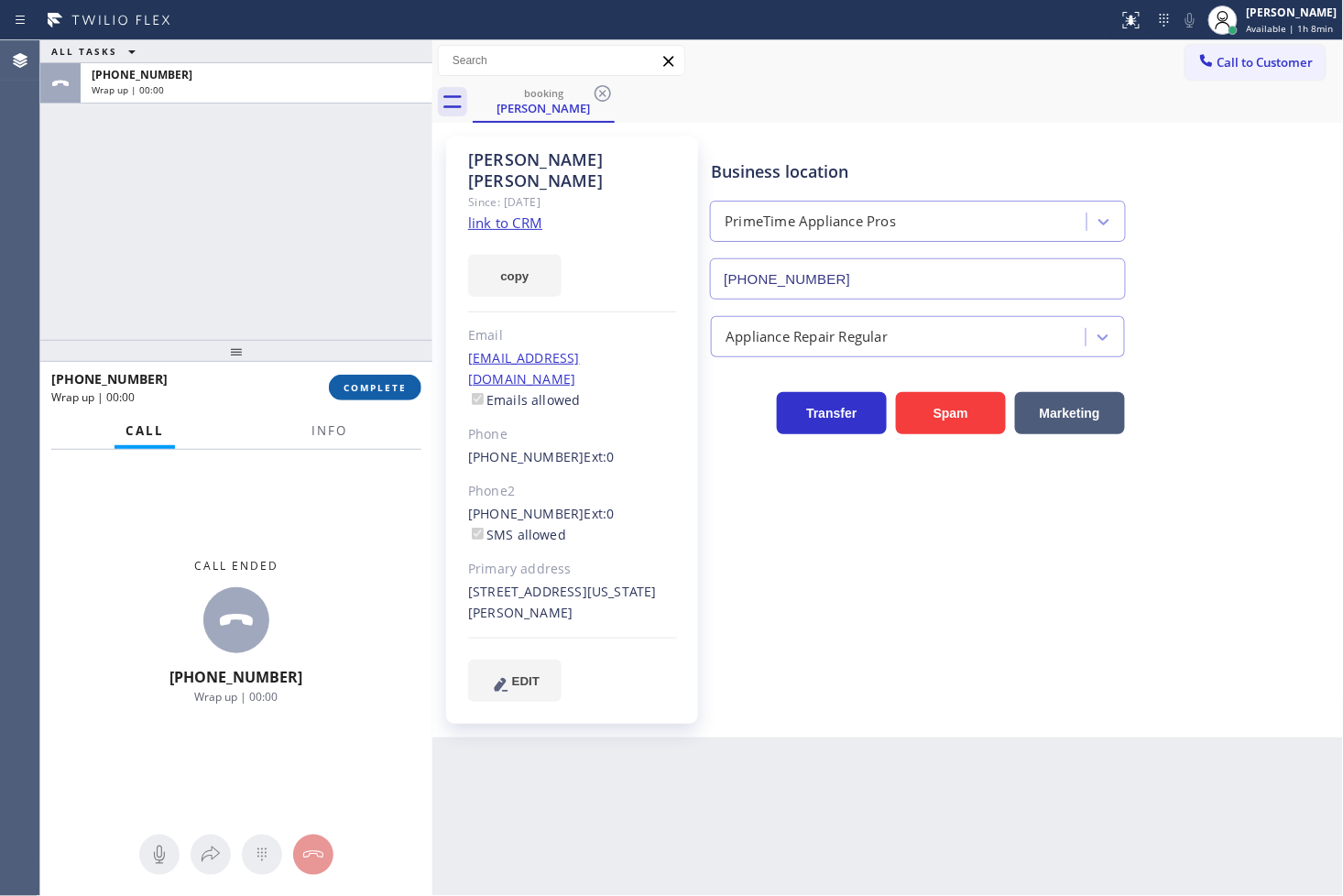
click at [375, 394] on span "COMPLETE" at bounding box center [375, 388] width 63 height 13
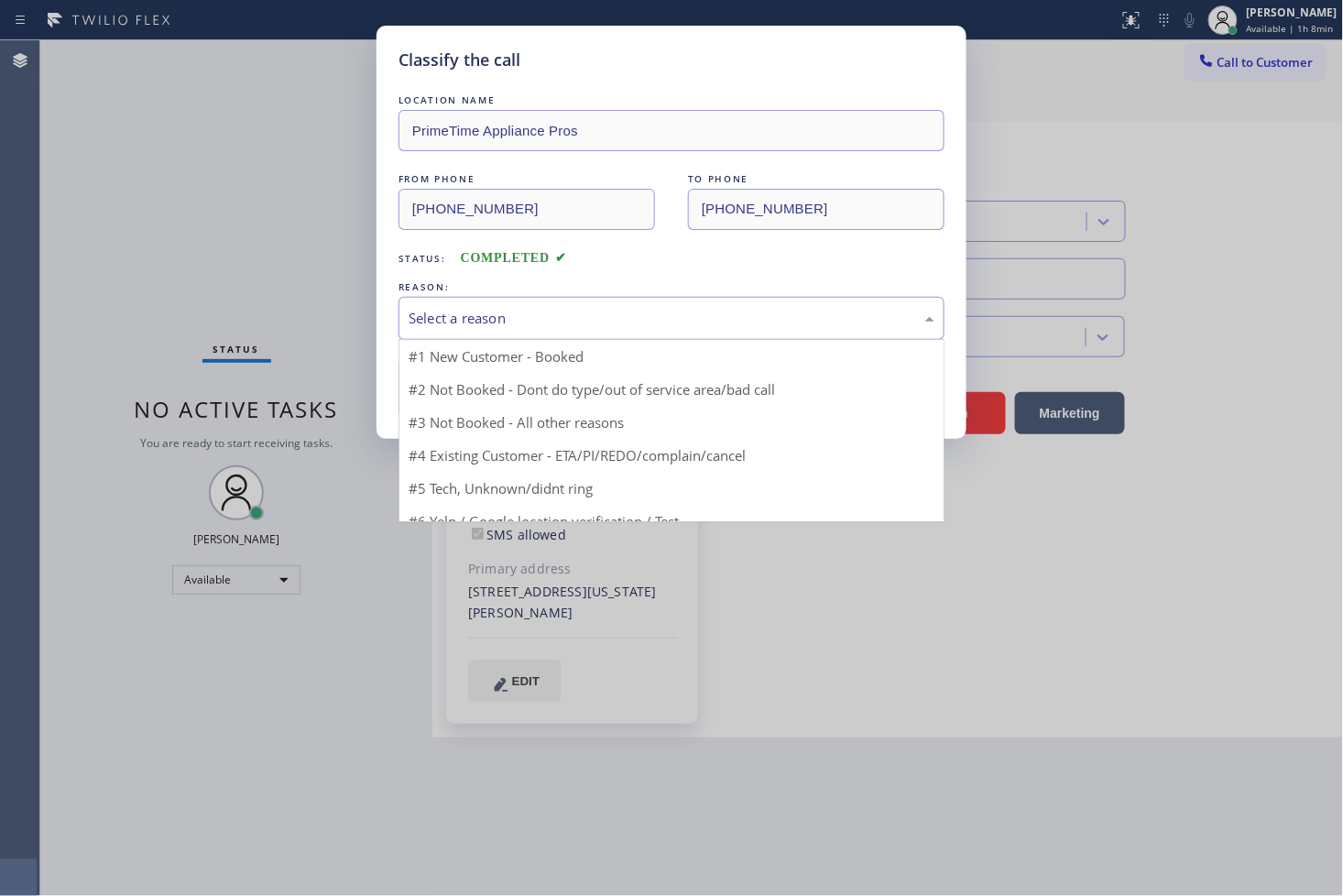
click at [496, 334] on div "Select a reason" at bounding box center [671, 318] width 546 height 43
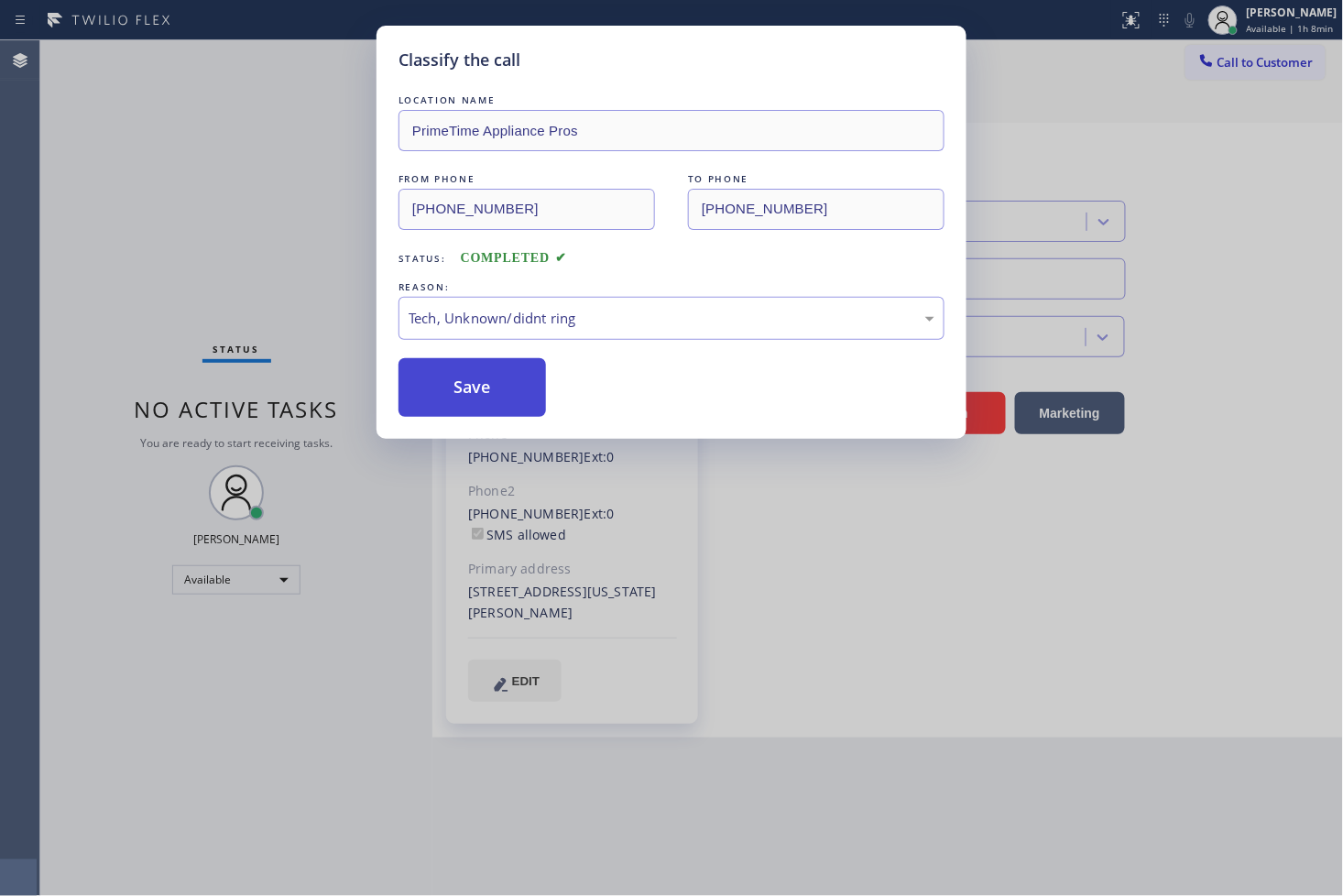
click at [507, 395] on button "Save" at bounding box center [472, 387] width 148 height 59
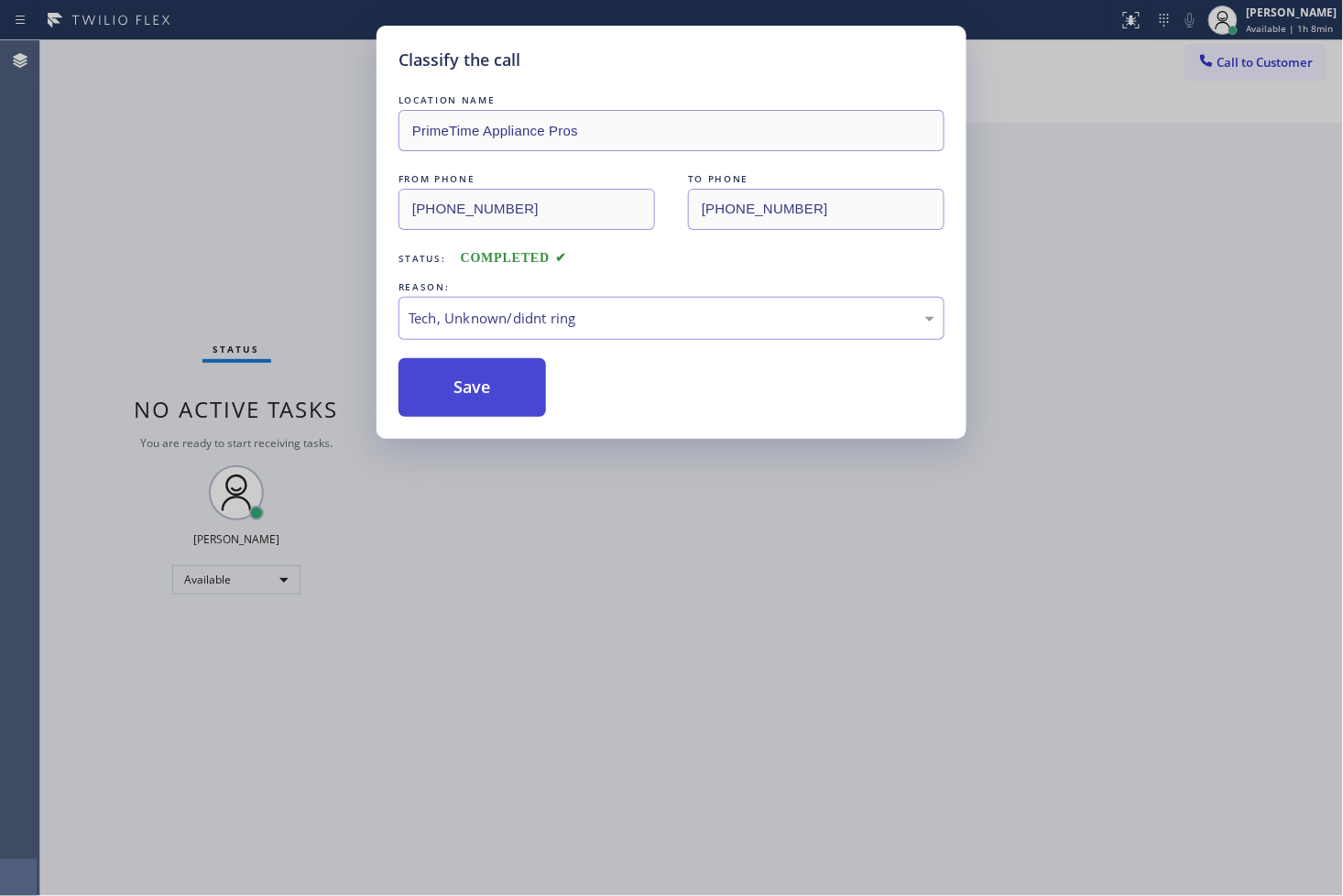
click at [507, 395] on button "Save" at bounding box center [472, 387] width 148 height 59
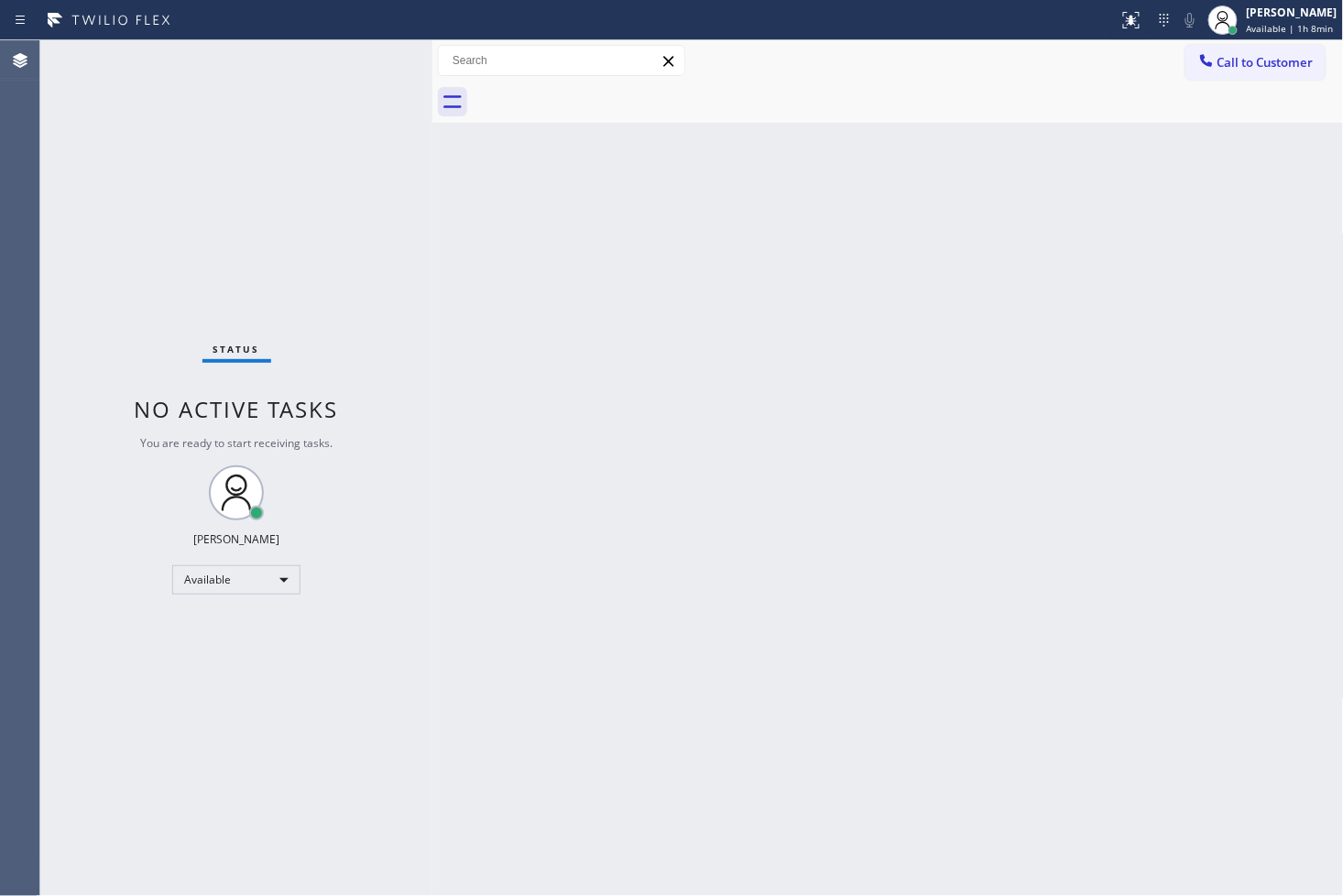
drag, startPoint x: 303, startPoint y: 215, endPoint x: 366, endPoint y: 136, distance: 101.0
click at [314, 205] on div "Status No active tasks You are ready to start receiving tasks. [PERSON_NAME]" at bounding box center [236, 468] width 392 height 855
click at [377, 51] on div "Status No active tasks You are ready to start receiving tasks. [PERSON_NAME]" at bounding box center [236, 468] width 392 height 855
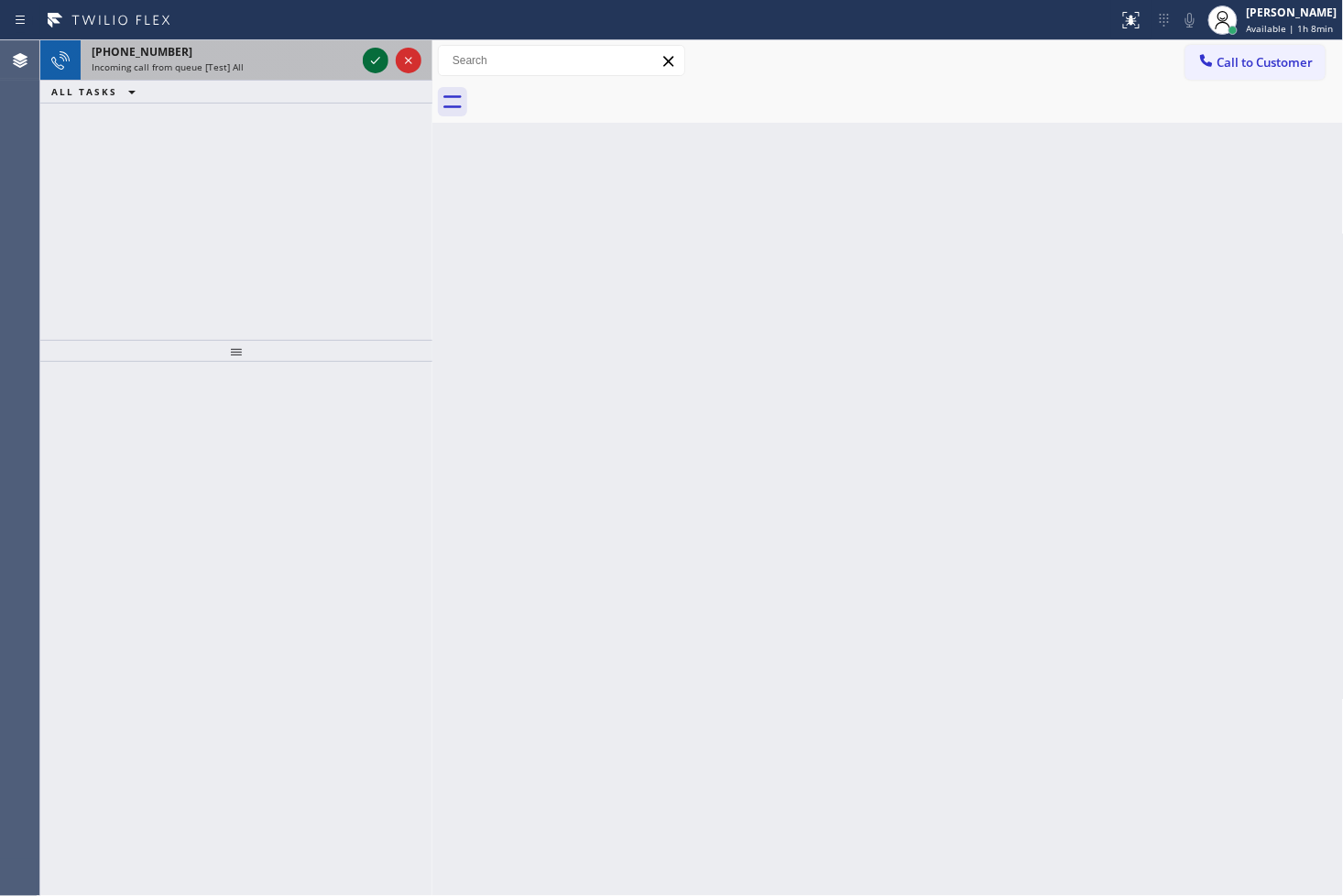
click at [377, 51] on icon at bounding box center [375, 60] width 22 height 22
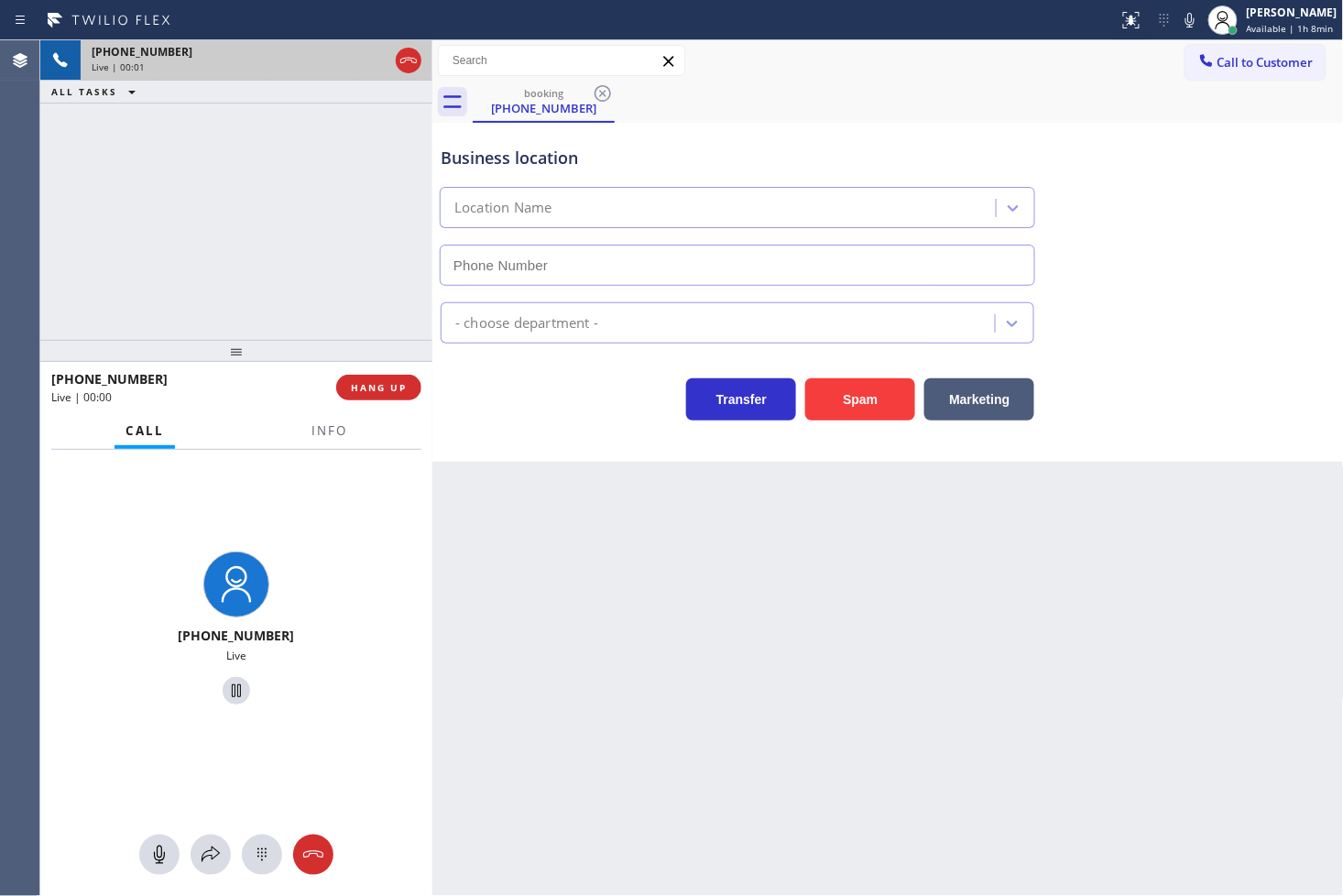
type input "[PHONE_NUMBER]"
click at [861, 410] on button "Spam" at bounding box center [860, 399] width 110 height 42
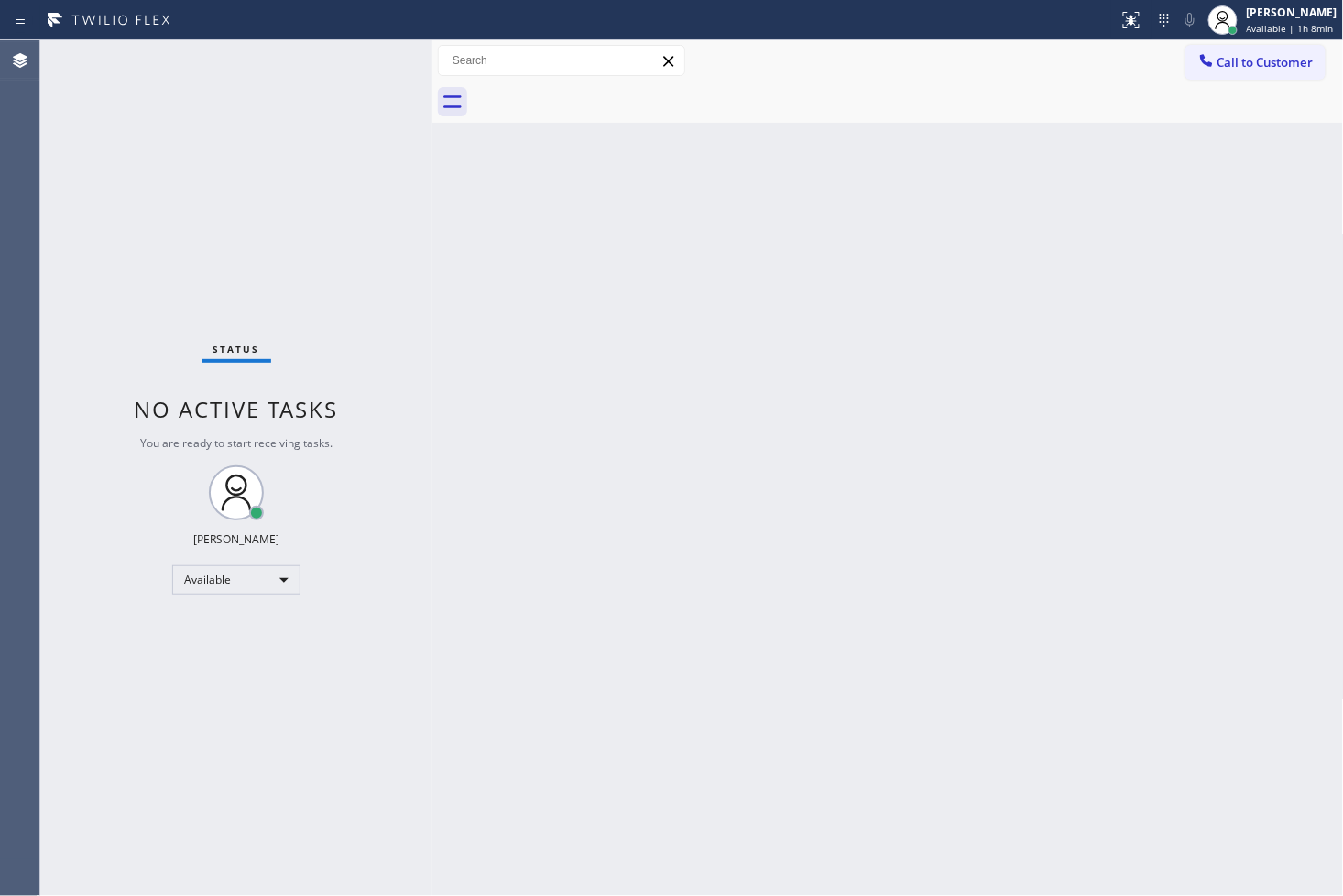
click at [348, 138] on div "Status No active tasks You are ready to start receiving tasks. [PERSON_NAME]" at bounding box center [236, 468] width 392 height 855
click at [371, 59] on div "Status No active tasks You are ready to start receiving tasks. [PERSON_NAME]" at bounding box center [236, 468] width 392 height 855
click at [371, 59] on div "Status No active tasks You are ready to start receiving tasks. [PERSON_NAME]" at bounding box center [236, 468] width 392 height 855
click at [366, 57] on div "Status No active tasks You are ready to start receiving tasks. [PERSON_NAME]" at bounding box center [236, 468] width 392 height 855
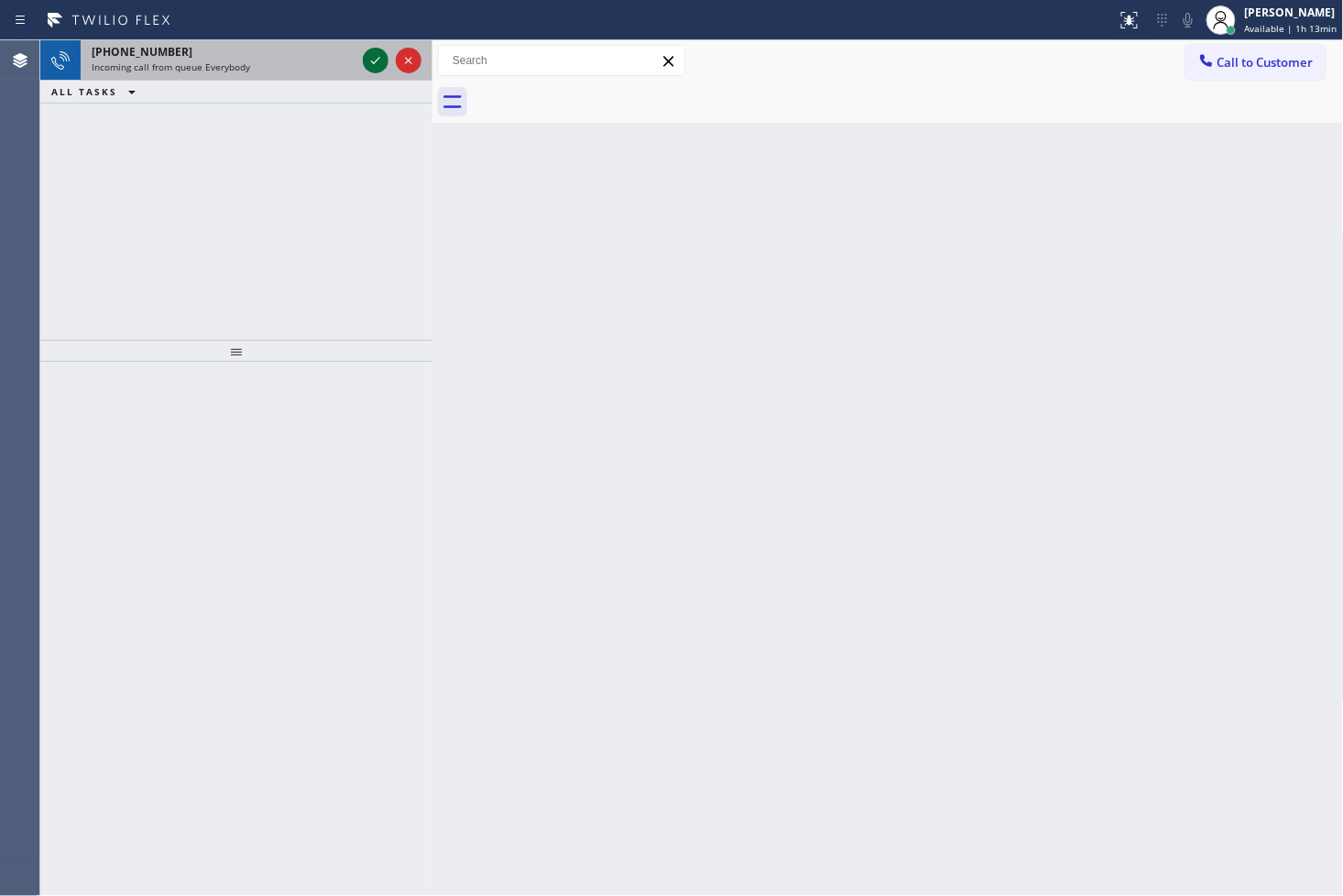
click at [366, 57] on icon at bounding box center [375, 60] width 22 height 22
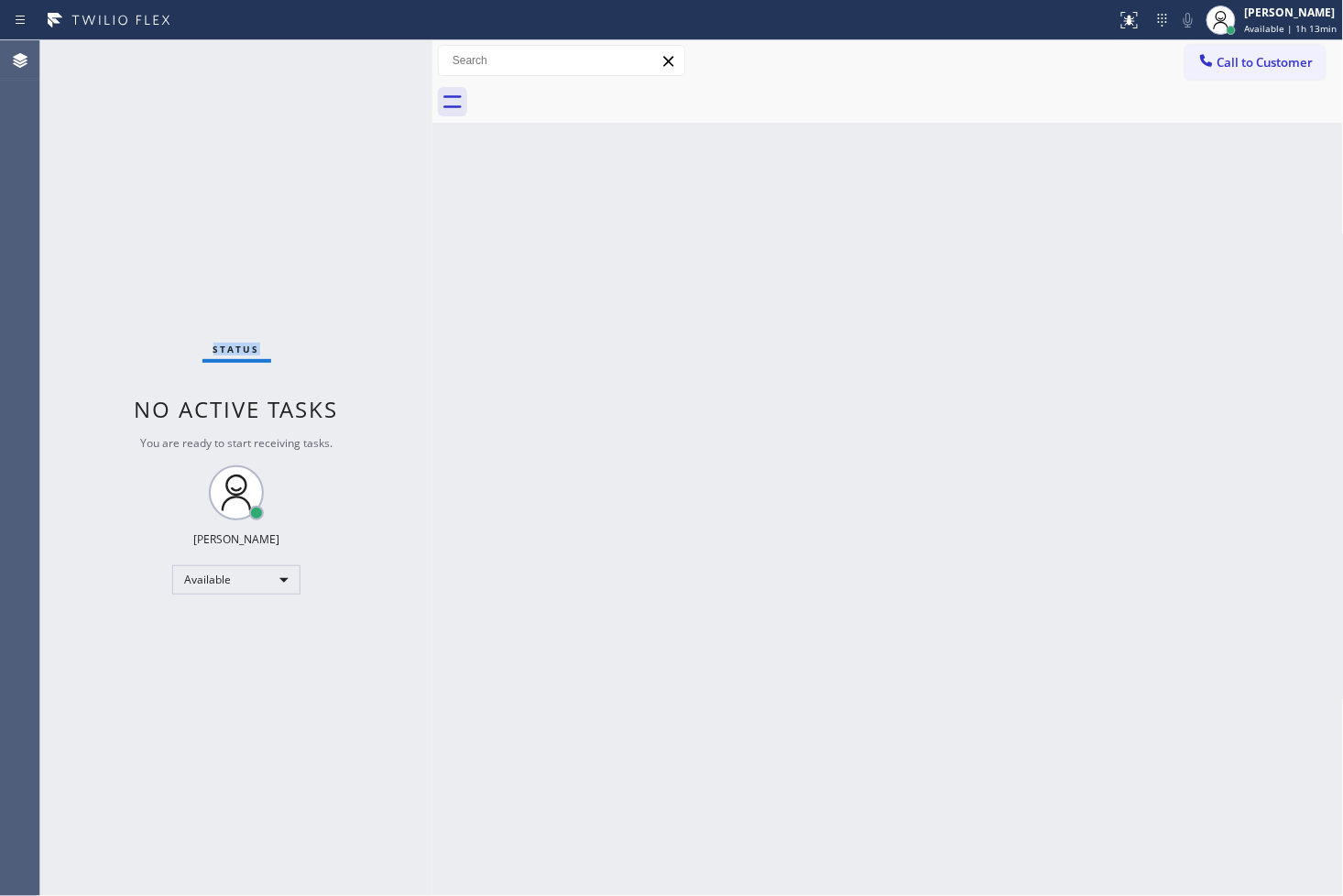
click at [366, 57] on div "Status No active tasks You are ready to start receiving tasks. [PERSON_NAME]" at bounding box center [236, 468] width 392 height 855
click at [1124, 16] on icon at bounding box center [1129, 18] width 11 height 7
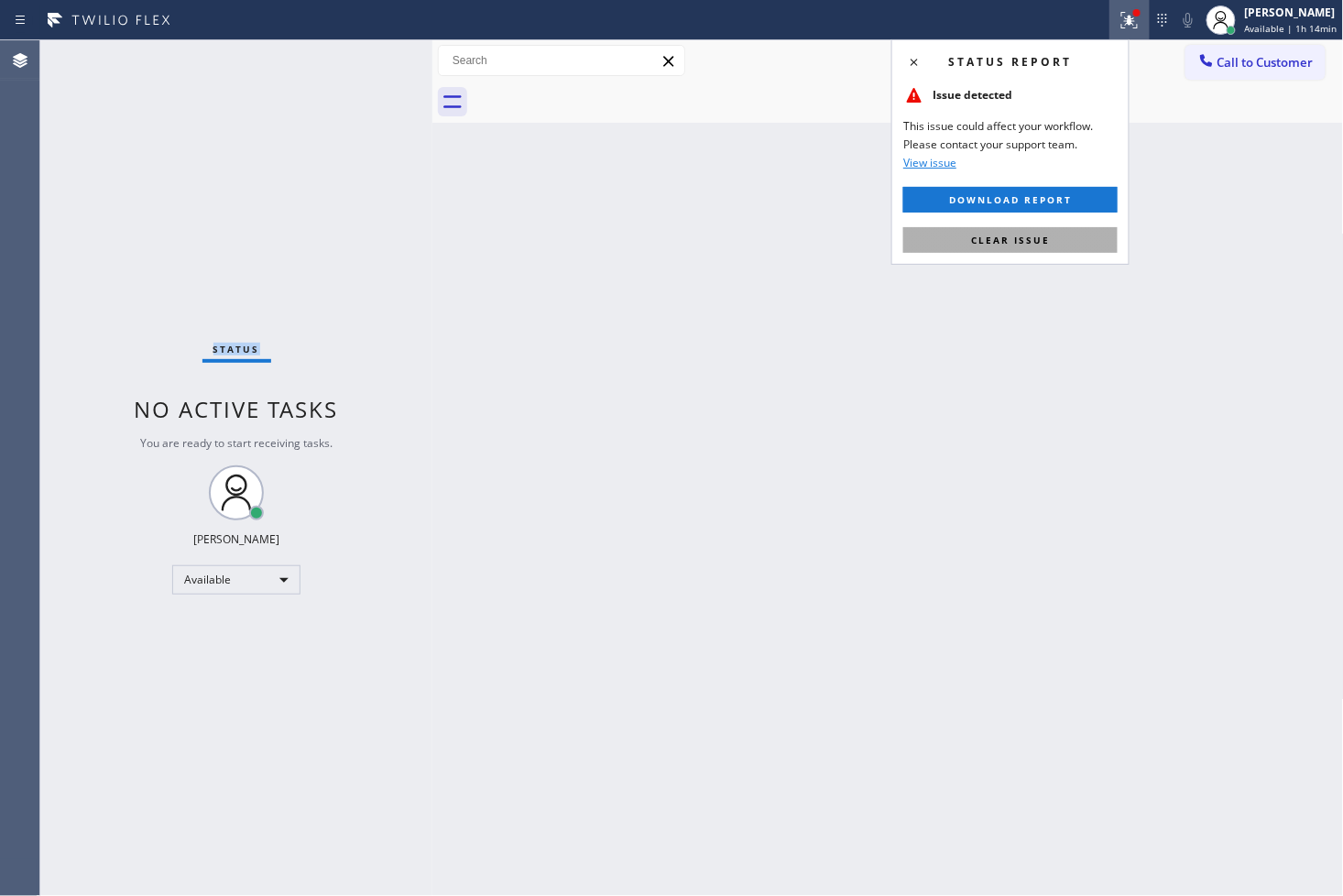
click at [1030, 233] on span "Clear issue" at bounding box center [1010, 240] width 79 height 13
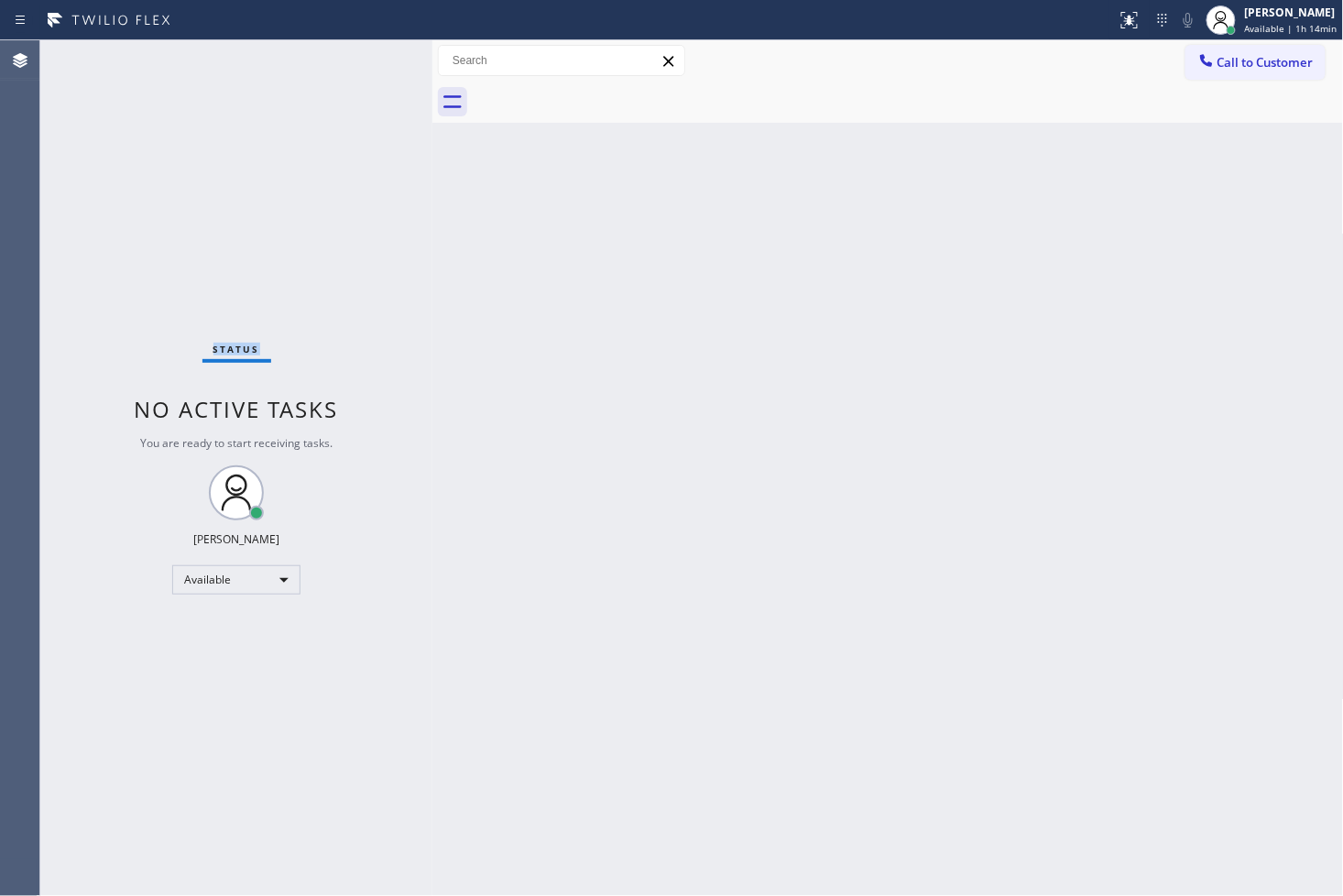
click at [396, 193] on div "Status No active tasks You are ready to start receiving tasks. [PERSON_NAME]" at bounding box center [236, 468] width 392 height 855
click at [369, 73] on div "Status No active tasks You are ready to start receiving tasks. [PERSON_NAME]" at bounding box center [236, 468] width 392 height 855
drag, startPoint x: 413, startPoint y: 307, endPoint x: 414, endPoint y: 335, distance: 28.0
click at [414, 335] on div "Status No active tasks You are ready to start receiving tasks. [PERSON_NAME]" at bounding box center [236, 468] width 392 height 855
click at [371, 59] on div "Status No active tasks You are ready to start receiving tasks. [PERSON_NAME]" at bounding box center [236, 468] width 392 height 855
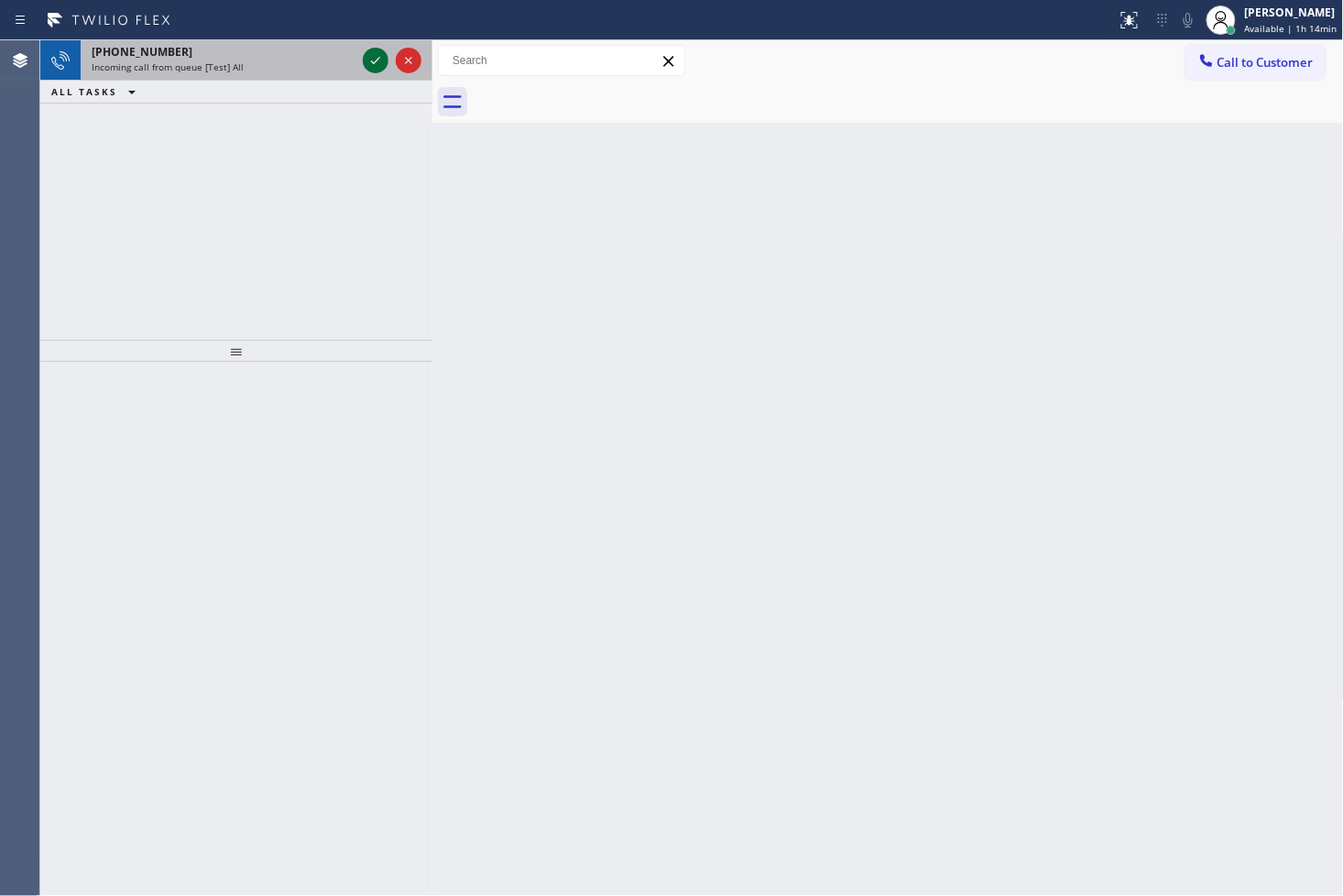
click at [371, 59] on icon at bounding box center [375, 60] width 22 height 22
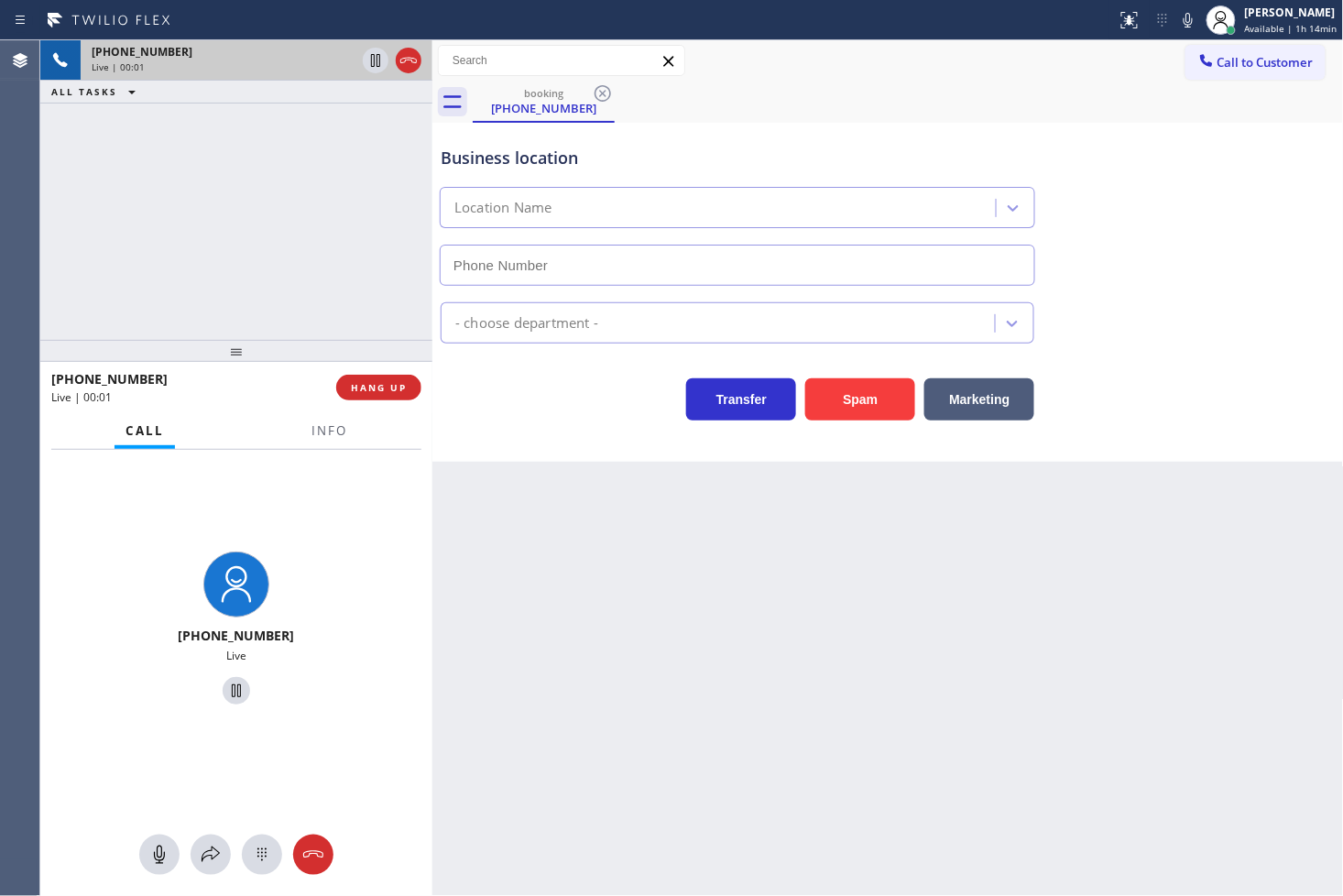
type input "[PHONE_NUMBER]"
click at [1183, 24] on icon at bounding box center [1188, 20] width 9 height 15
click at [235, 244] on div "[PHONE_NUMBER] Live | 00:18 ALL TASKS ALL TASKS ACTIVE TASKS TASKS IN WRAP UP" at bounding box center [236, 190] width 392 height 299
click at [580, 432] on div "Business location Zoom Electricians [GEOGRAPHIC_DATA] [PHONE_NUMBER] Electricia…" at bounding box center [888, 292] width 912 height 339
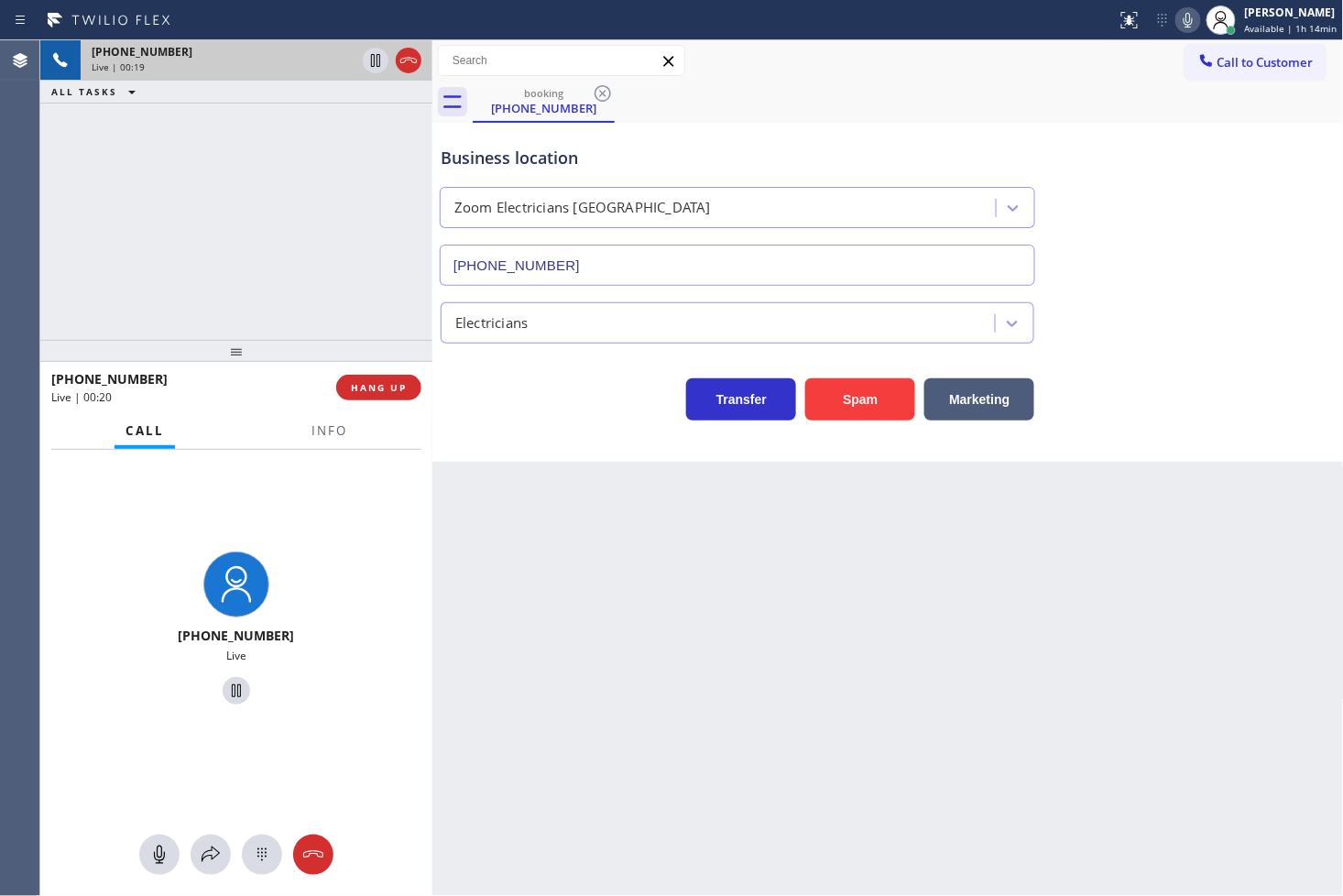
click at [181, 254] on div "[PHONE_NUMBER] Live | 00:19 ALL TASKS ALL TASKS ACTIVE TASKS TASKS IN WRAP UP" at bounding box center [236, 190] width 392 height 299
click at [389, 402] on div "[PHONE_NUMBER] Live | 00:20 HANG UP" at bounding box center [236, 387] width 370 height 47
click at [302, 268] on div "[PHONE_NUMBER] Live | 00:20 ALL TASKS ALL TASKS ACTIVE TASKS TASKS IN WRAP UP" at bounding box center [236, 190] width 392 height 299
click at [308, 437] on button "Info" at bounding box center [329, 430] width 58 height 35
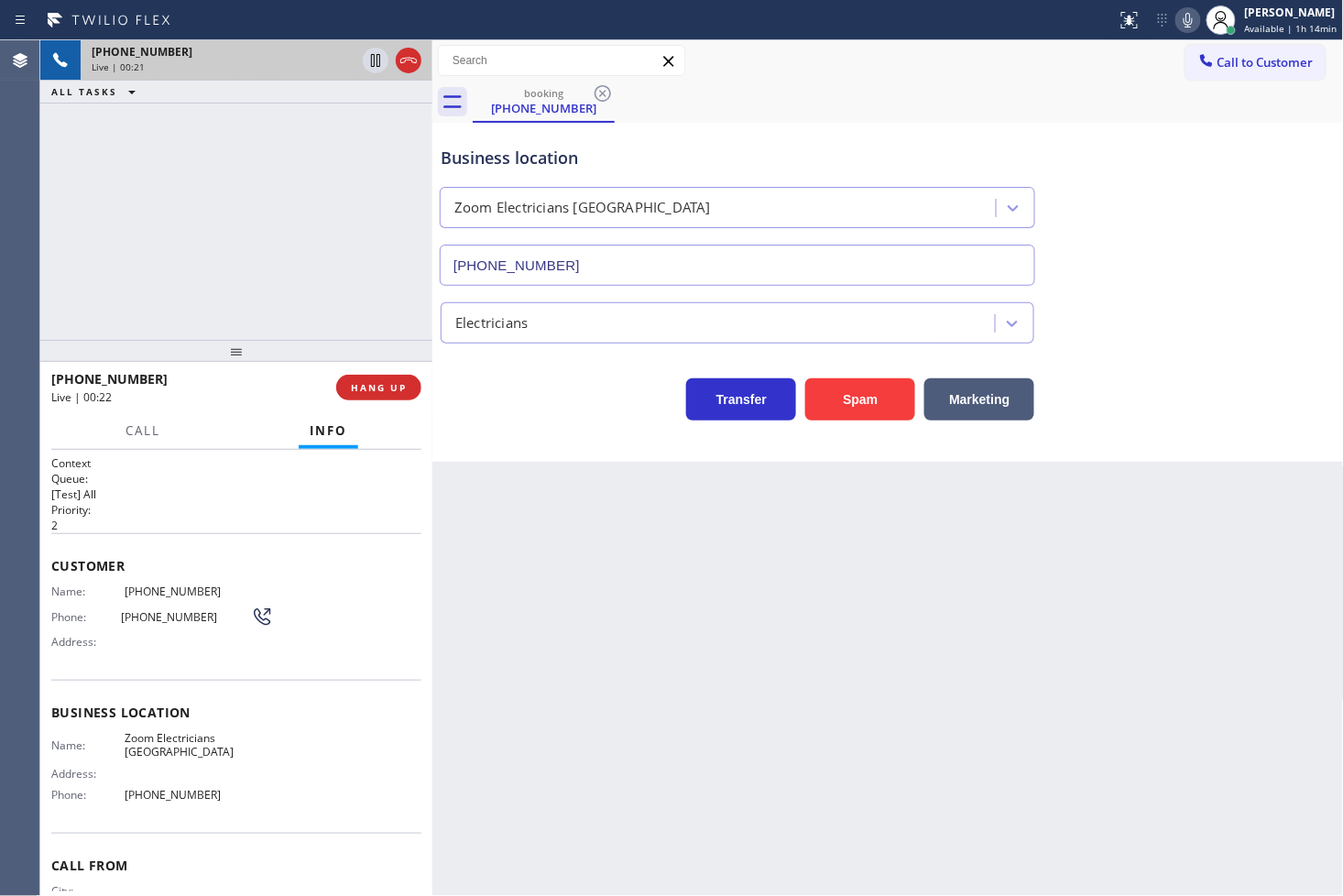
click at [315, 283] on div "[PHONE_NUMBER] Live | 00:21 ALL TASKS ALL TASKS ACTIVE TASKS TASKS IN WRAP UP" at bounding box center [236, 190] width 392 height 299
click at [546, 504] on div "Back to Dashboard Change Sender ID Customers Technicians Select a contact Outbo…" at bounding box center [888, 468] width 912 height 855
click at [542, 395] on div "Transfer Spam Marketing" at bounding box center [737, 394] width 600 height 51
click at [389, 244] on div "[PHONE_NUMBER] Live | 00:23 ALL TASKS ALL TASKS ACTIVE TASKS TASKS IN WRAP UP" at bounding box center [236, 190] width 392 height 299
click at [382, 389] on span "HANG UP" at bounding box center [378, 388] width 56 height 13
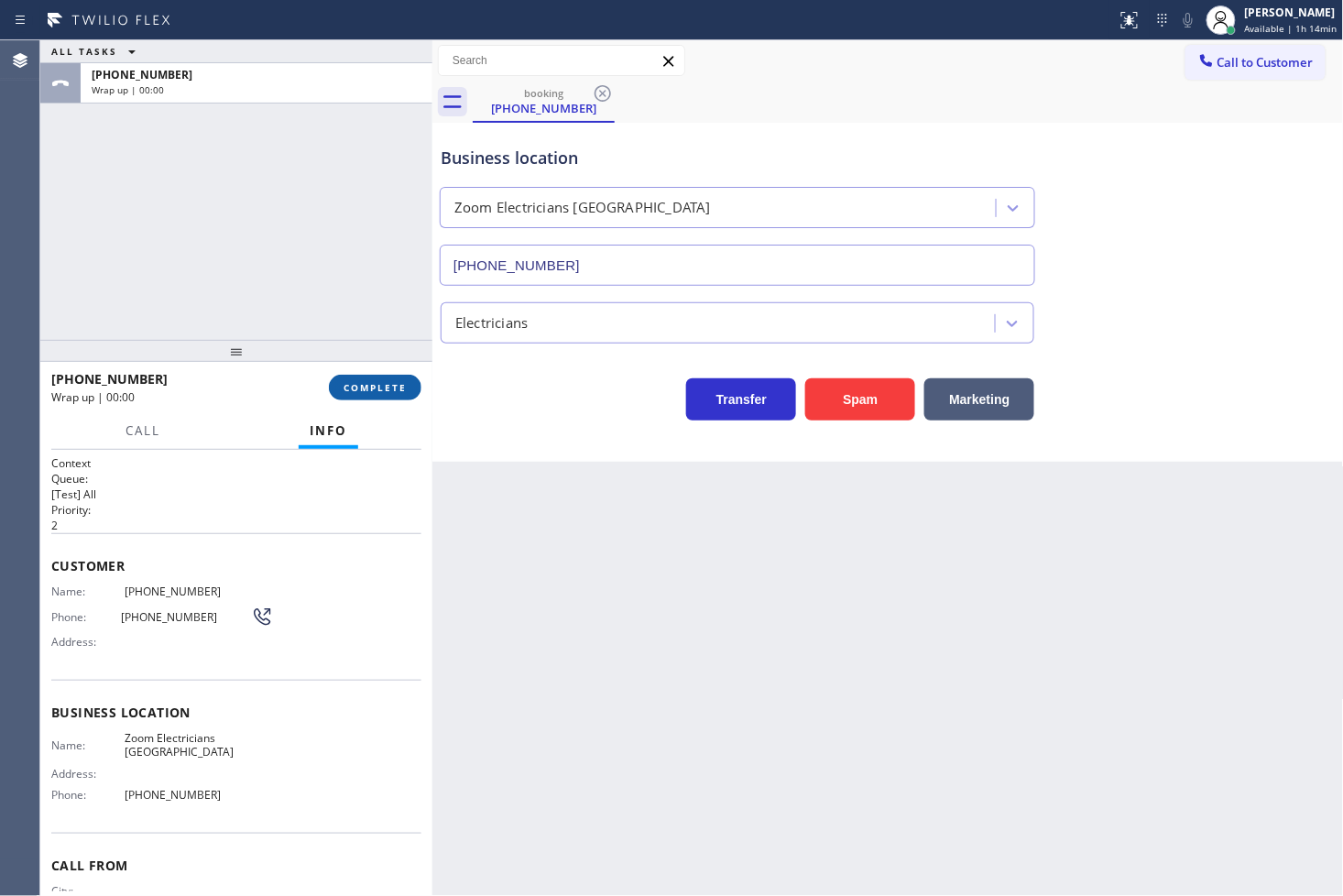
click at [382, 389] on span "COMPLETE" at bounding box center [375, 388] width 63 height 13
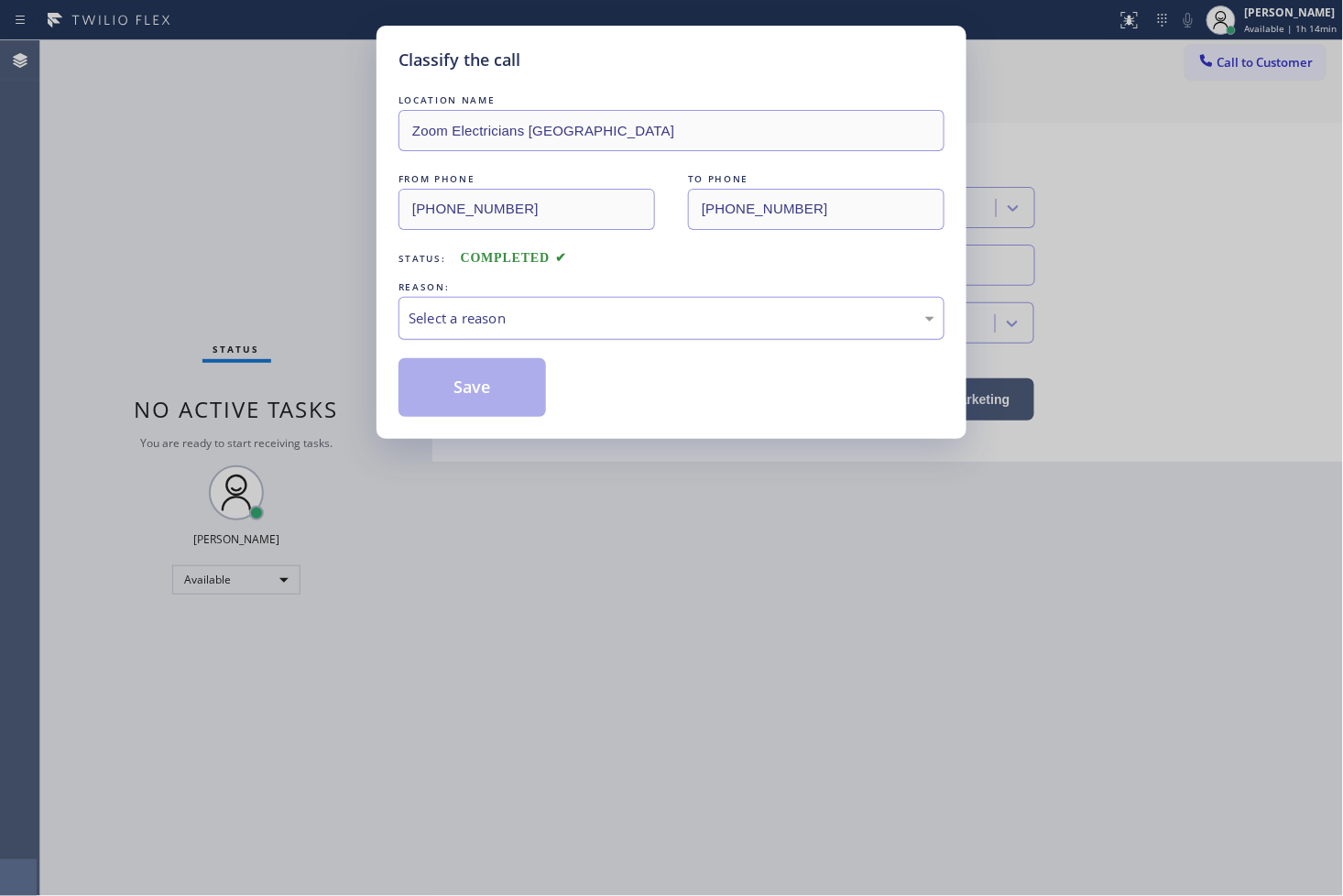
click at [519, 315] on div "Select a reason" at bounding box center [672, 318] width 526 height 21
click at [494, 385] on button "Save" at bounding box center [472, 387] width 148 height 59
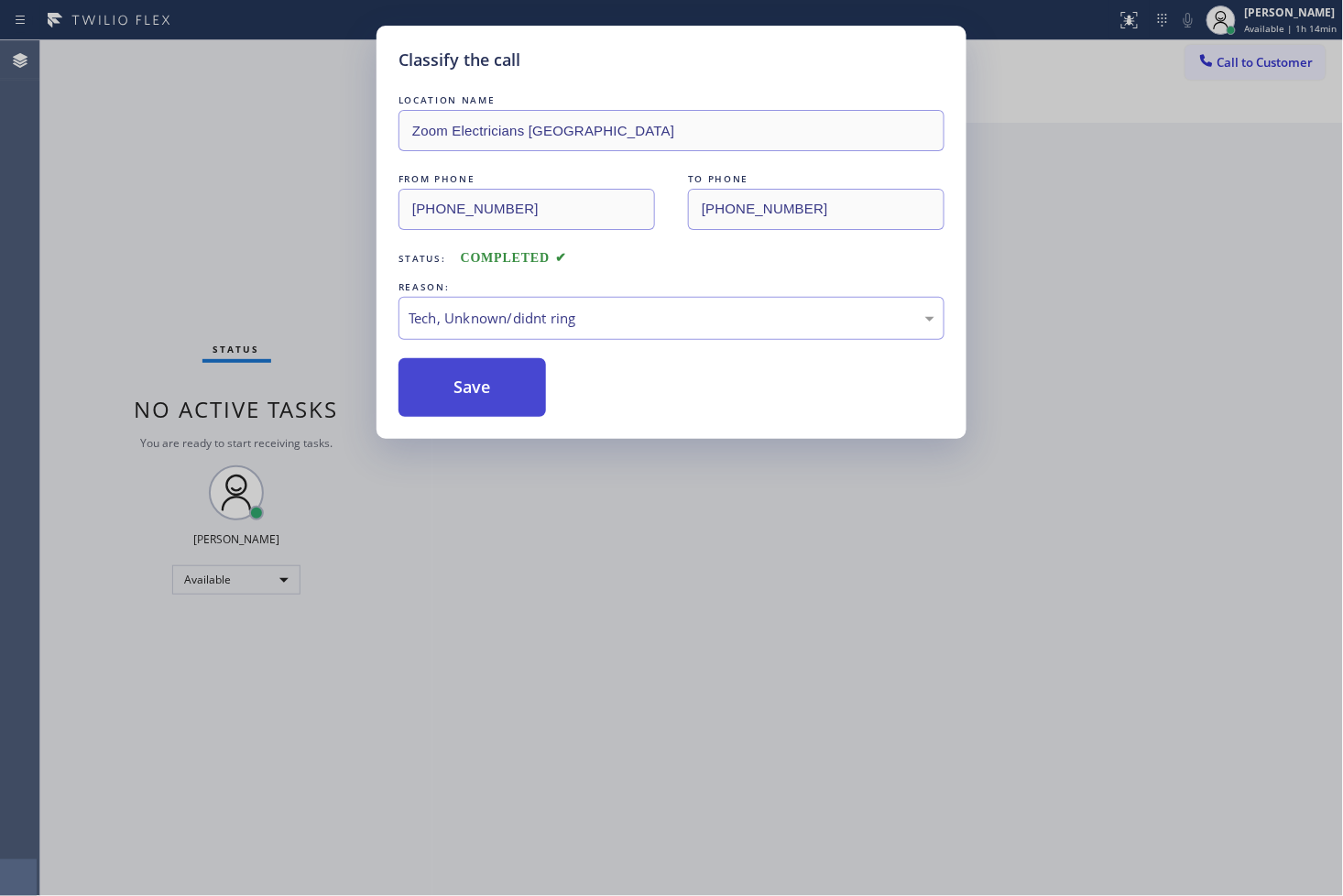
click at [494, 385] on button "Save" at bounding box center [472, 387] width 148 height 59
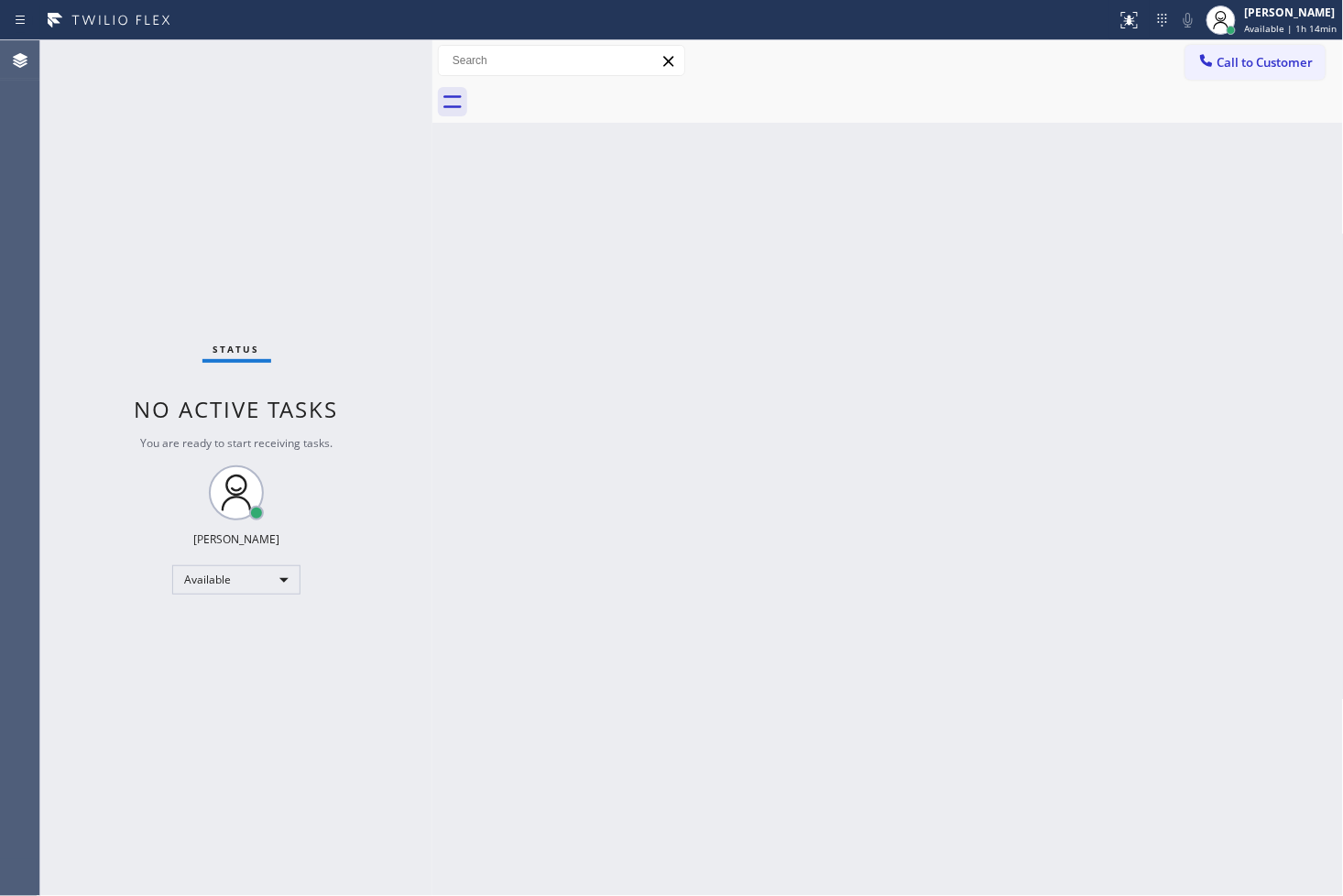
click at [297, 138] on div "Status No active tasks You are ready to start receiving tasks. [PERSON_NAME]" at bounding box center [236, 468] width 392 height 855
click at [360, 40] on div "Status No active tasks You are ready to start receiving tasks. [PERSON_NAME]" at bounding box center [236, 468] width 392 height 855
click at [359, 69] on div "Status No active tasks You are ready to start receiving tasks. [PERSON_NAME]" at bounding box center [236, 468] width 392 height 855
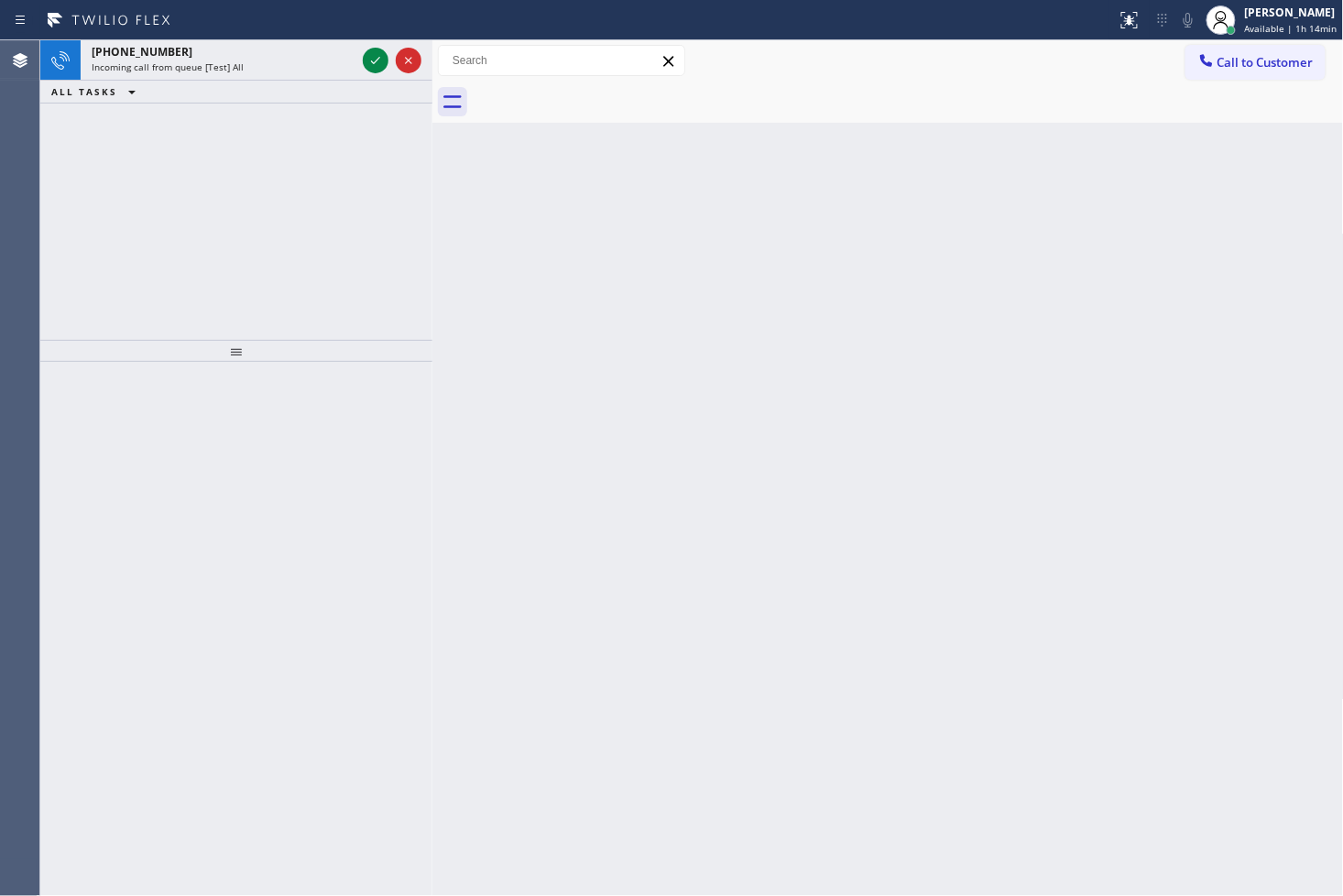
click at [359, 69] on div at bounding box center [391, 59] width 66 height 40
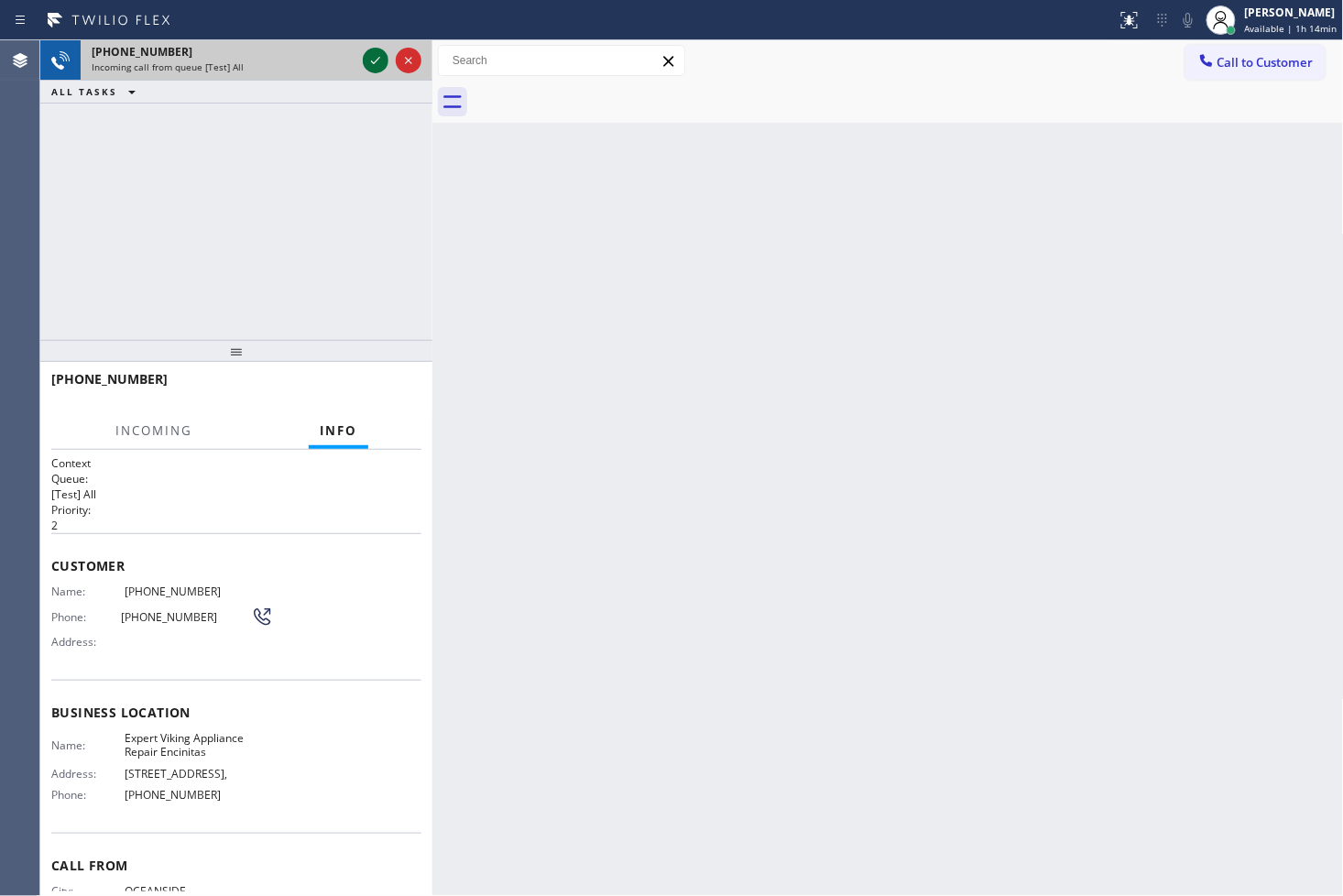
click at [371, 56] on icon at bounding box center [375, 60] width 22 height 22
click at [357, 56] on div "[PHONE_NUMBER] Incoming call from queue [Test] All" at bounding box center [236, 59] width 392 height 40
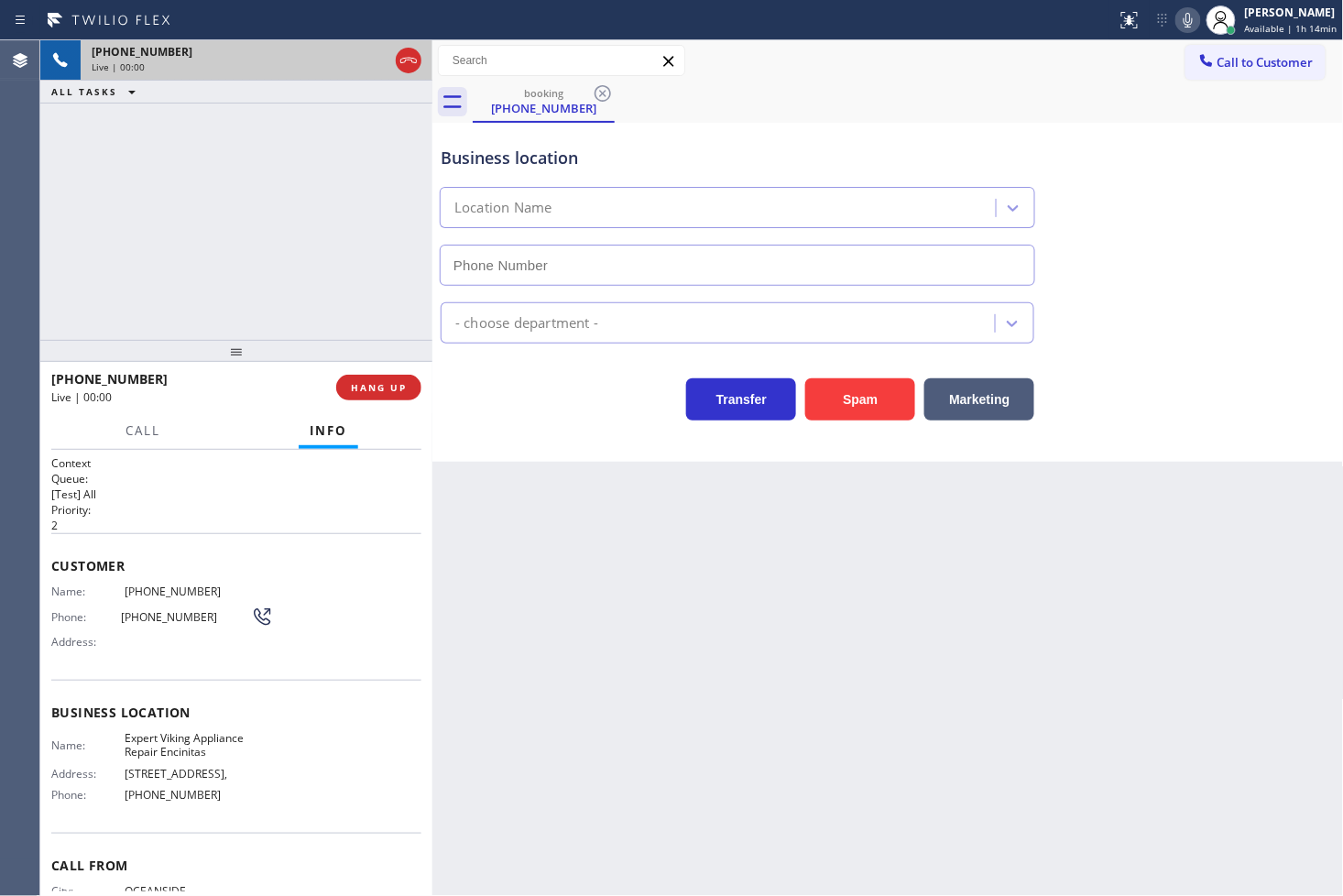
type input "[PHONE_NUMBER]"
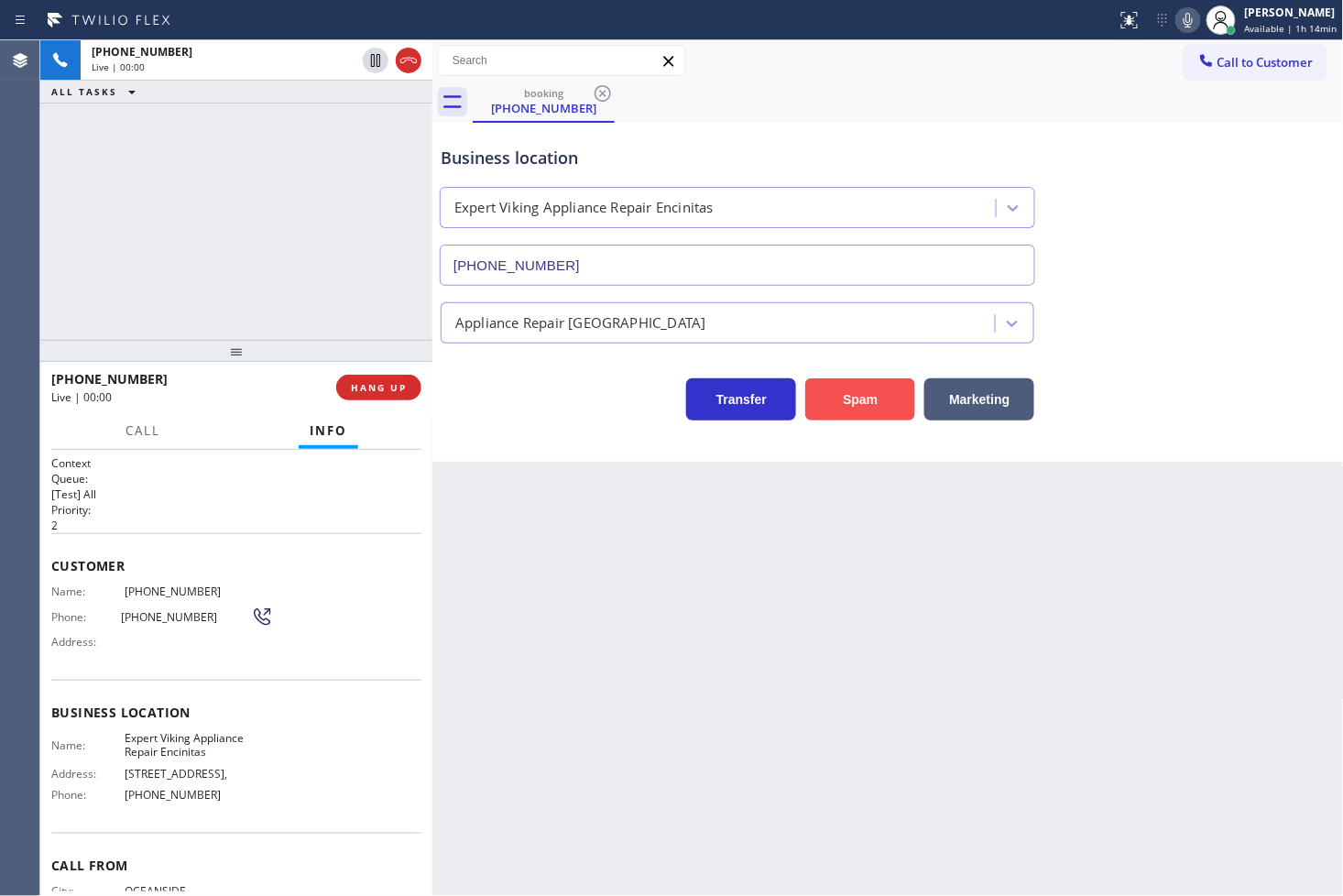
click at [850, 399] on button "Spam" at bounding box center [860, 399] width 110 height 42
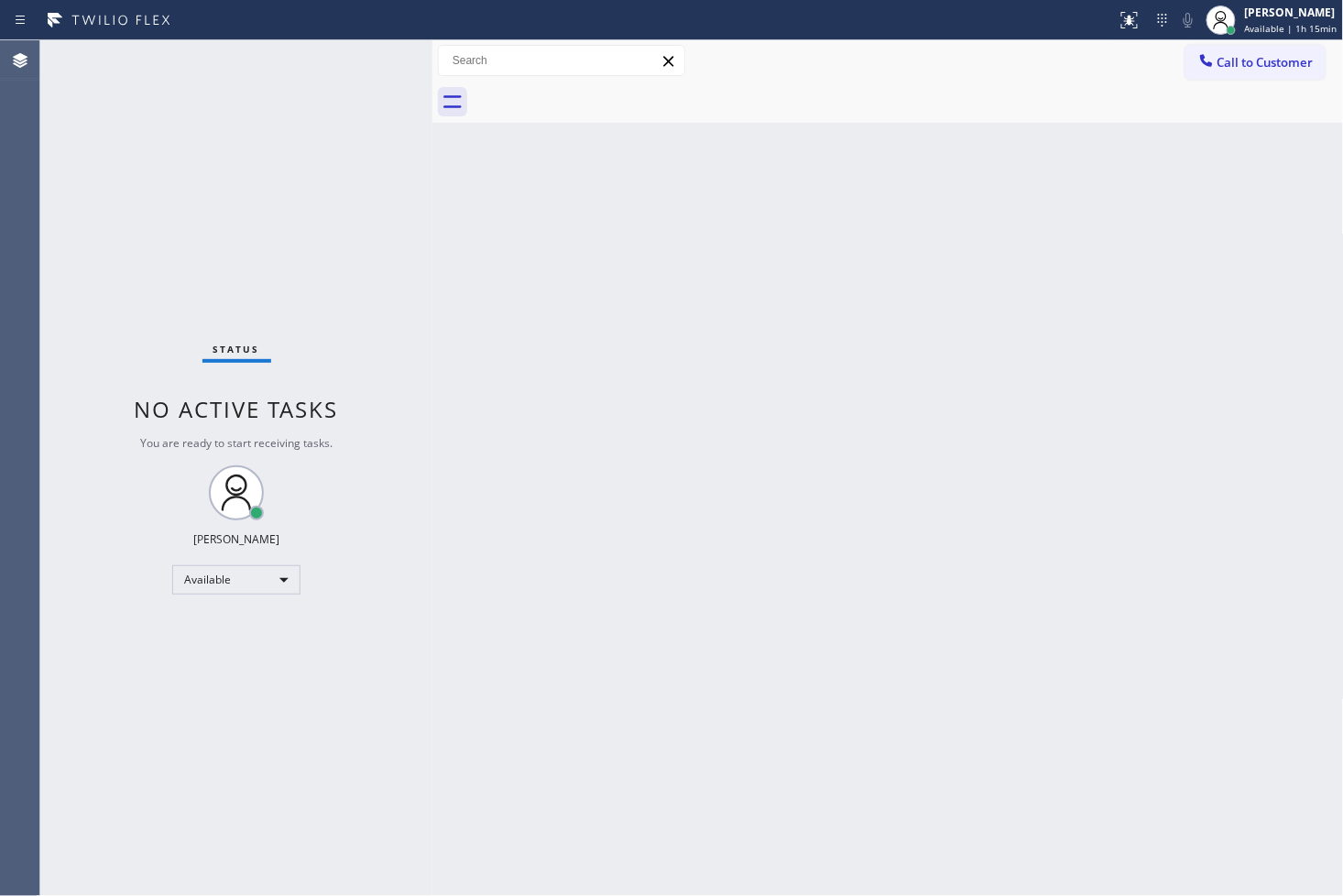
drag, startPoint x: 300, startPoint y: 152, endPoint x: 341, endPoint y: 97, distance: 68.6
click at [302, 152] on div "Status No active tasks You are ready to start receiving tasks. [PERSON_NAME]" at bounding box center [236, 468] width 392 height 855
click at [377, 52] on div "Status No active tasks You are ready to start receiving tasks. [PERSON_NAME]" at bounding box center [236, 468] width 392 height 855
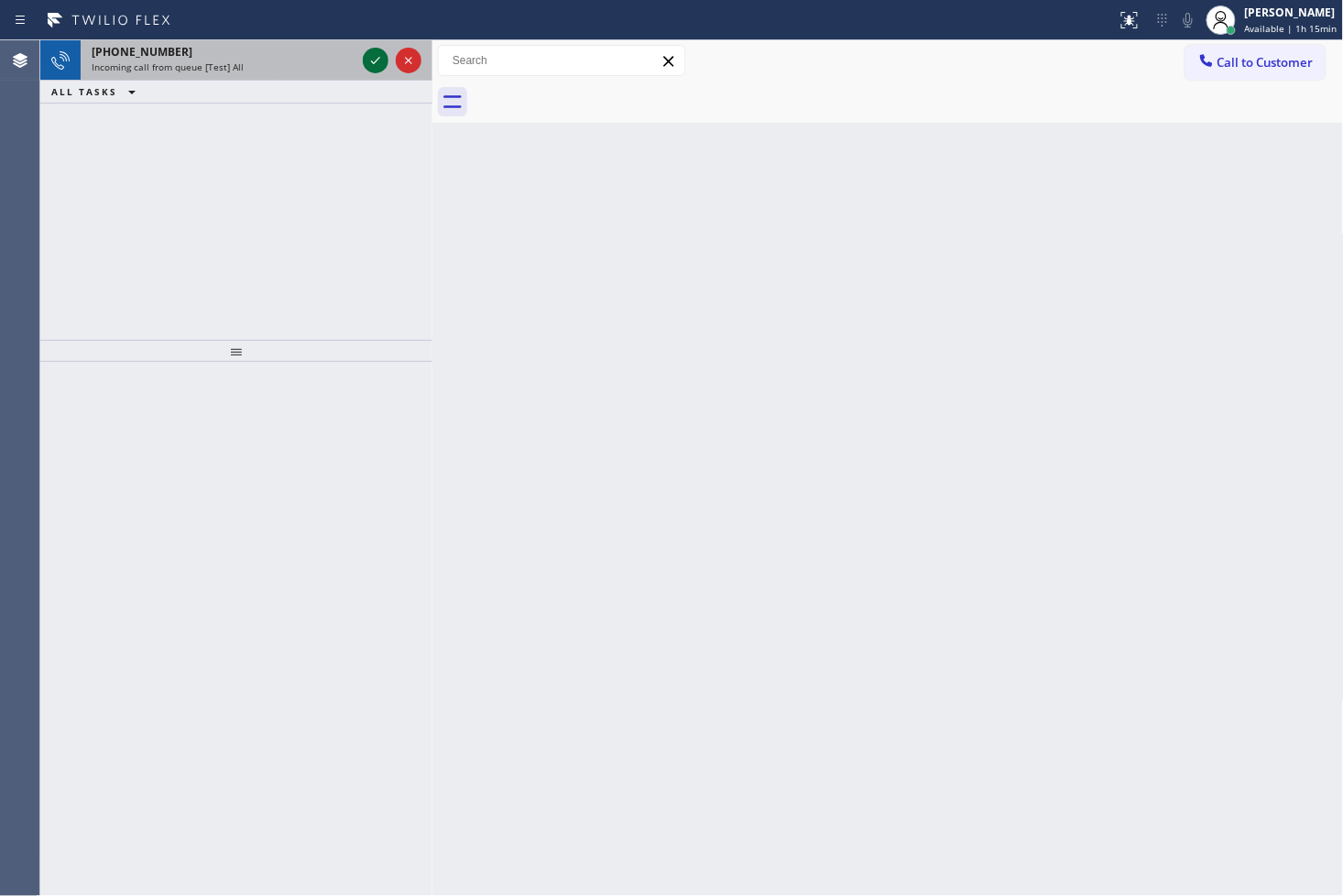
click at [377, 52] on icon at bounding box center [375, 60] width 22 height 22
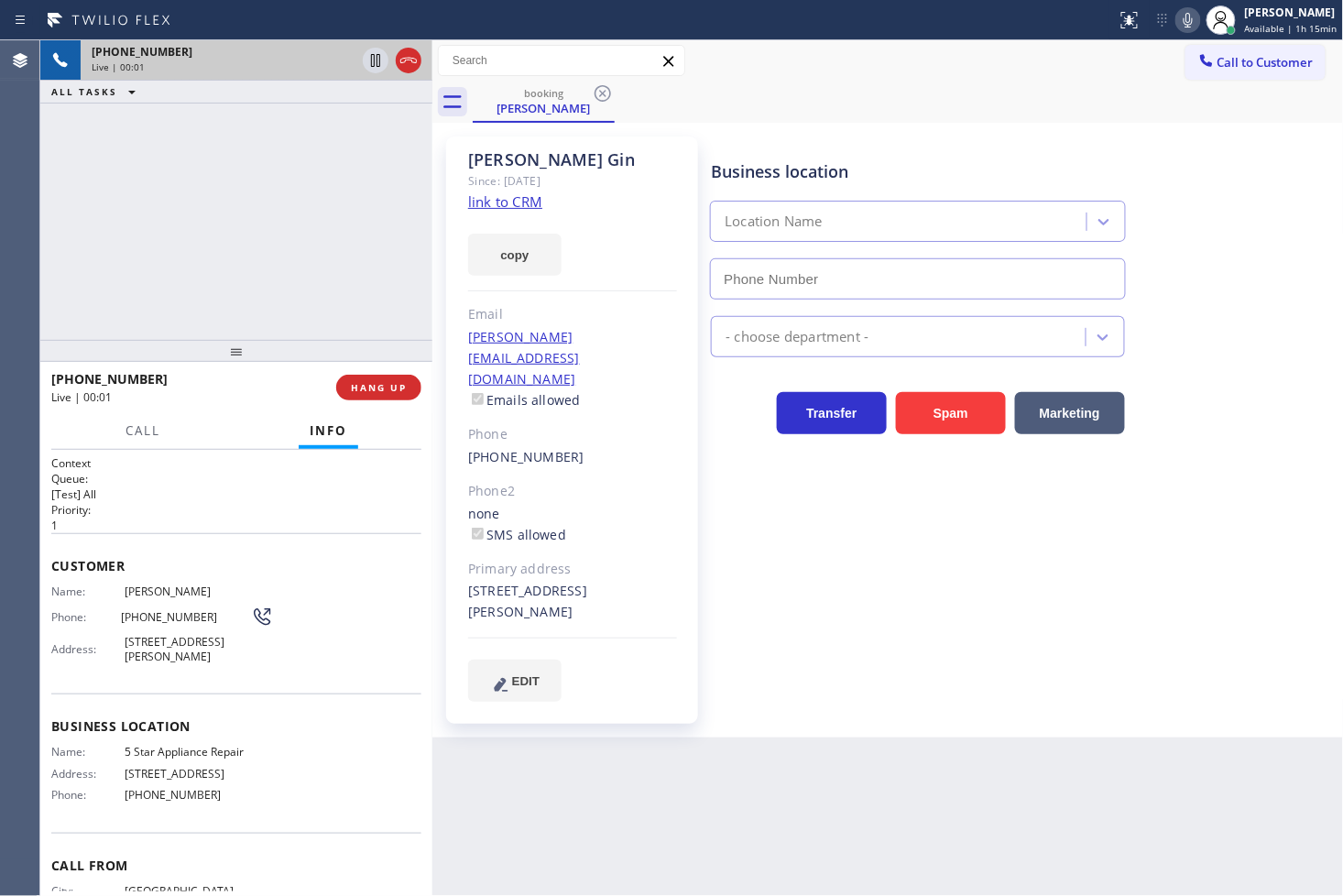
type input "[PHONE_NUMBER]"
click at [488, 197] on link "link to CRM" at bounding box center [506, 202] width 74 height 19
click at [298, 489] on p "[Test] All" at bounding box center [236, 494] width 370 height 16
click at [270, 278] on div "[PHONE_NUMBER] Live | 00:08 ALL TASKS ALL TASKS ACTIVE TASKS TASKS IN WRAP UP" at bounding box center [236, 190] width 392 height 299
click at [481, 197] on link "link to CRM" at bounding box center [506, 202] width 74 height 19
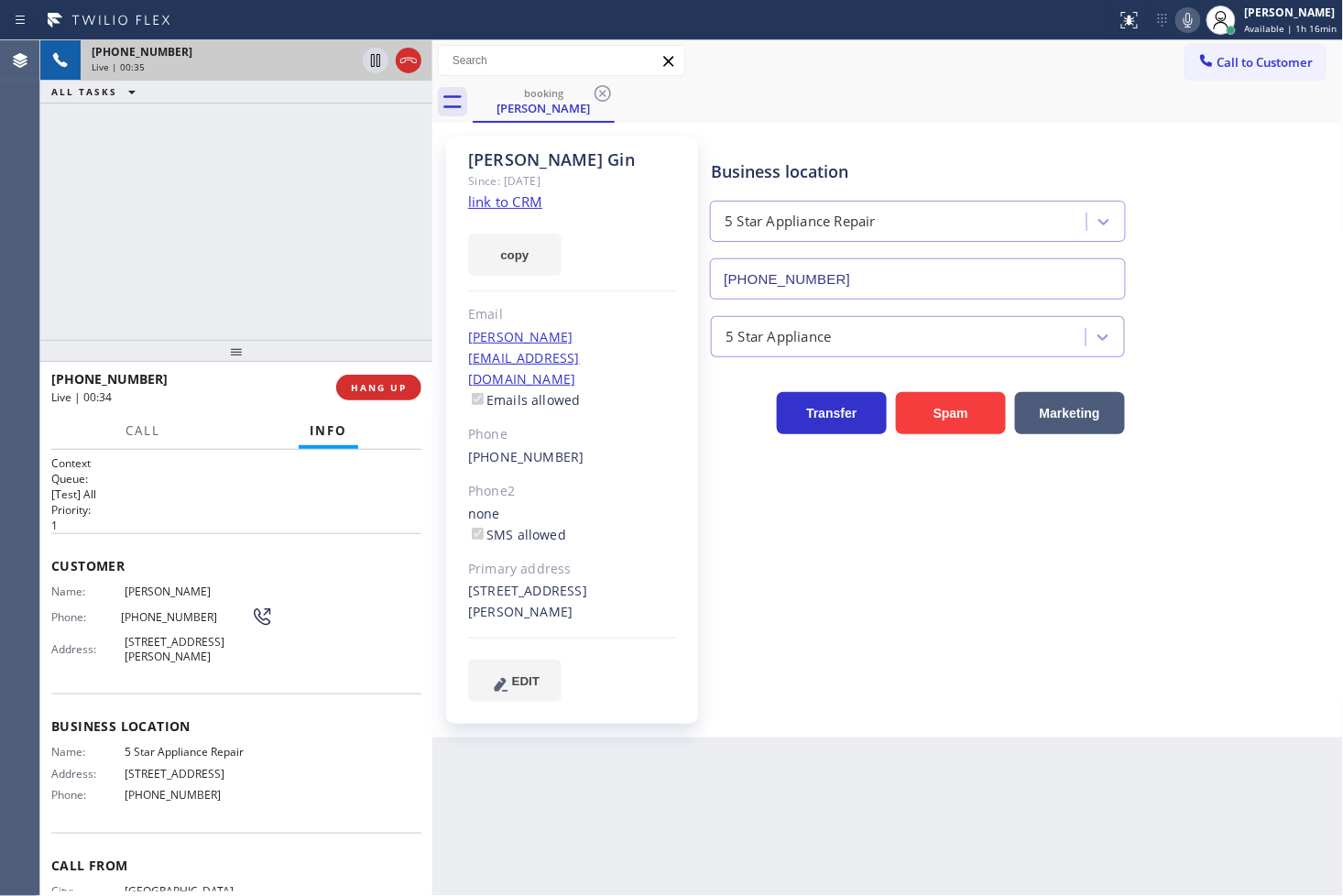
click at [189, 162] on div "[PHONE_NUMBER] Live | 00:35 ALL TASKS ALL TASKS ACTIVE TASKS TASKS IN WRAP UP" at bounding box center [236, 190] width 392 height 299
click at [158, 477] on h2 "Queue:" at bounding box center [236, 479] width 370 height 16
click at [133, 425] on span "Call" at bounding box center [142, 430] width 34 height 17
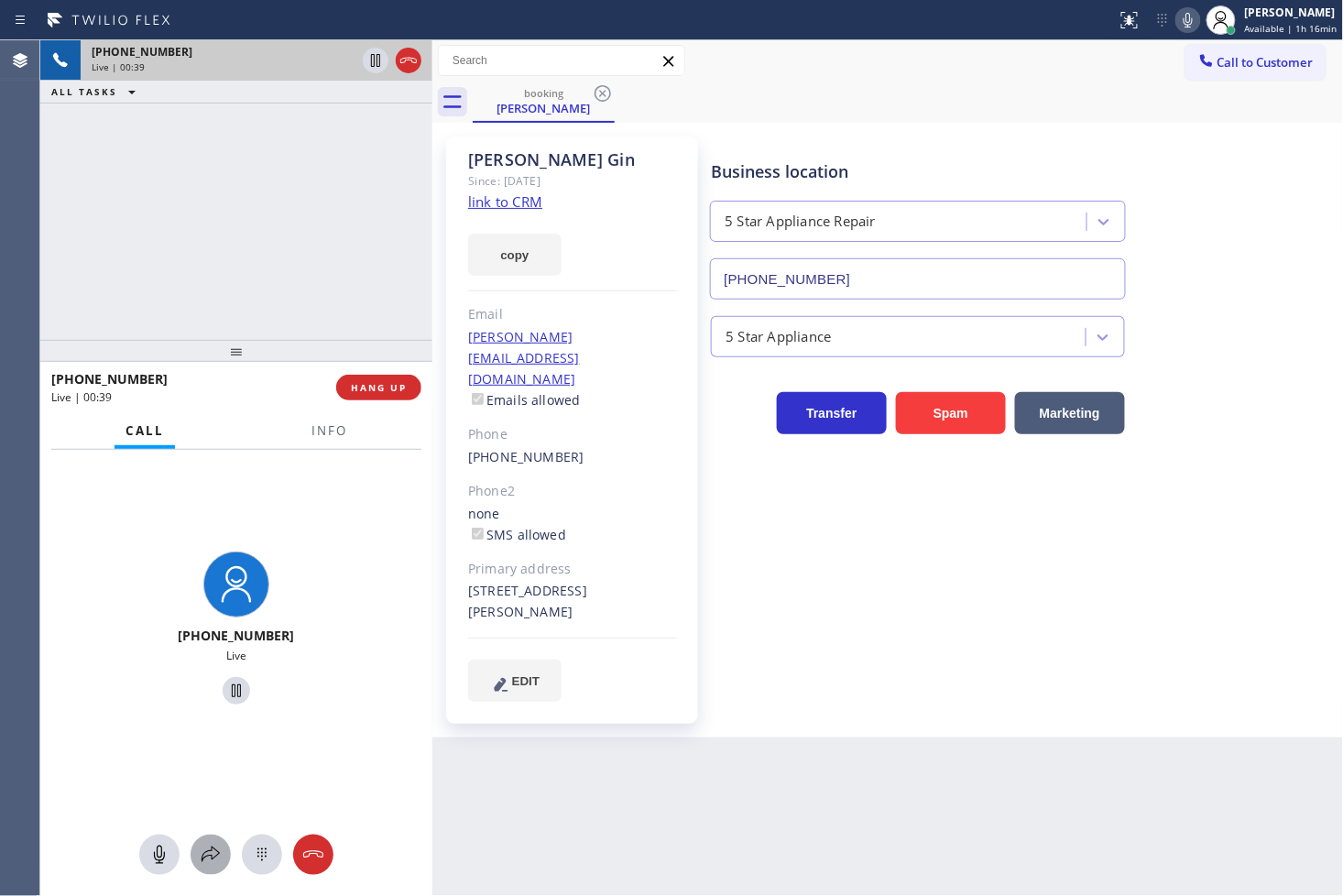
click at [208, 850] on icon at bounding box center [211, 855] width 22 height 22
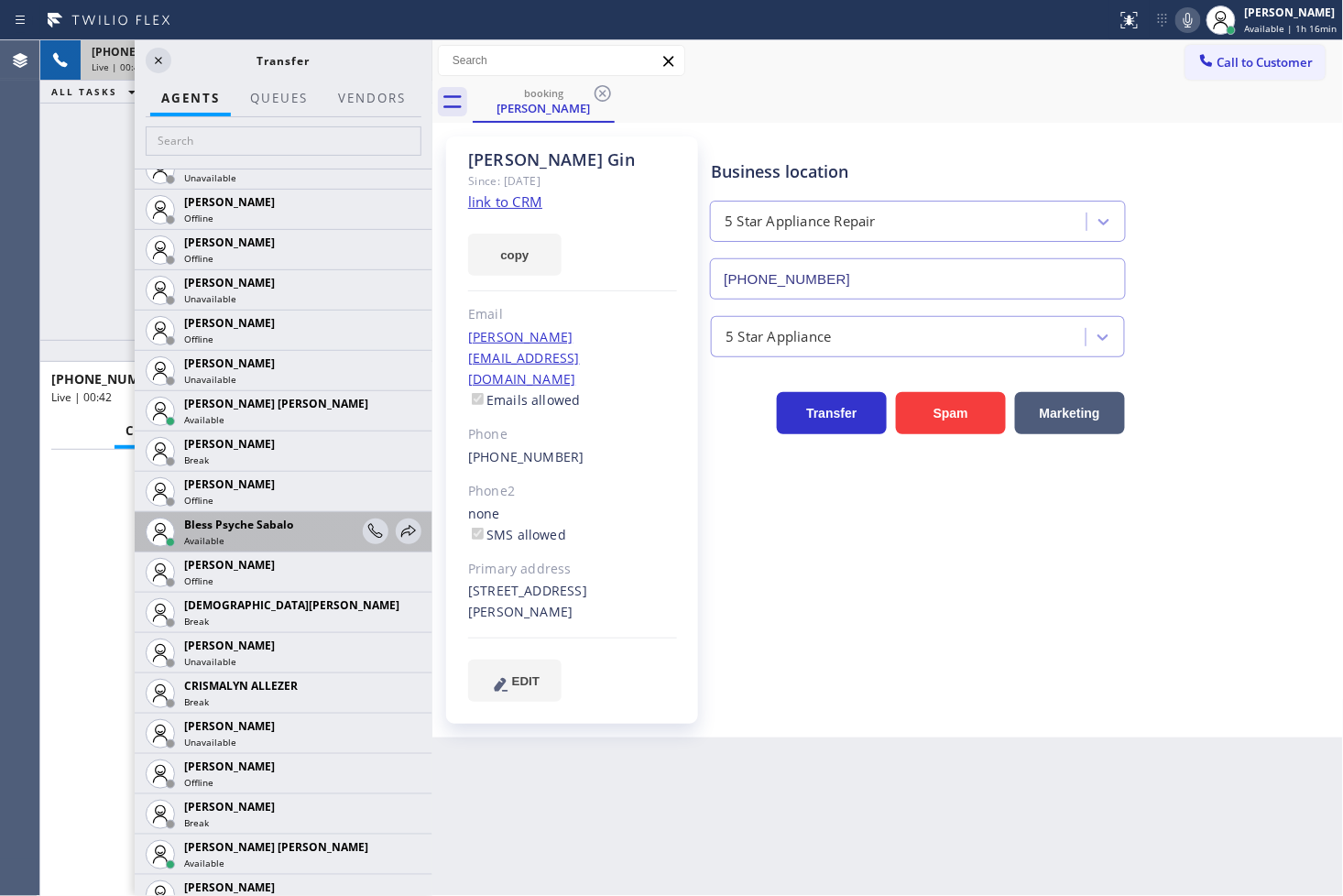
scroll to position [305, 0]
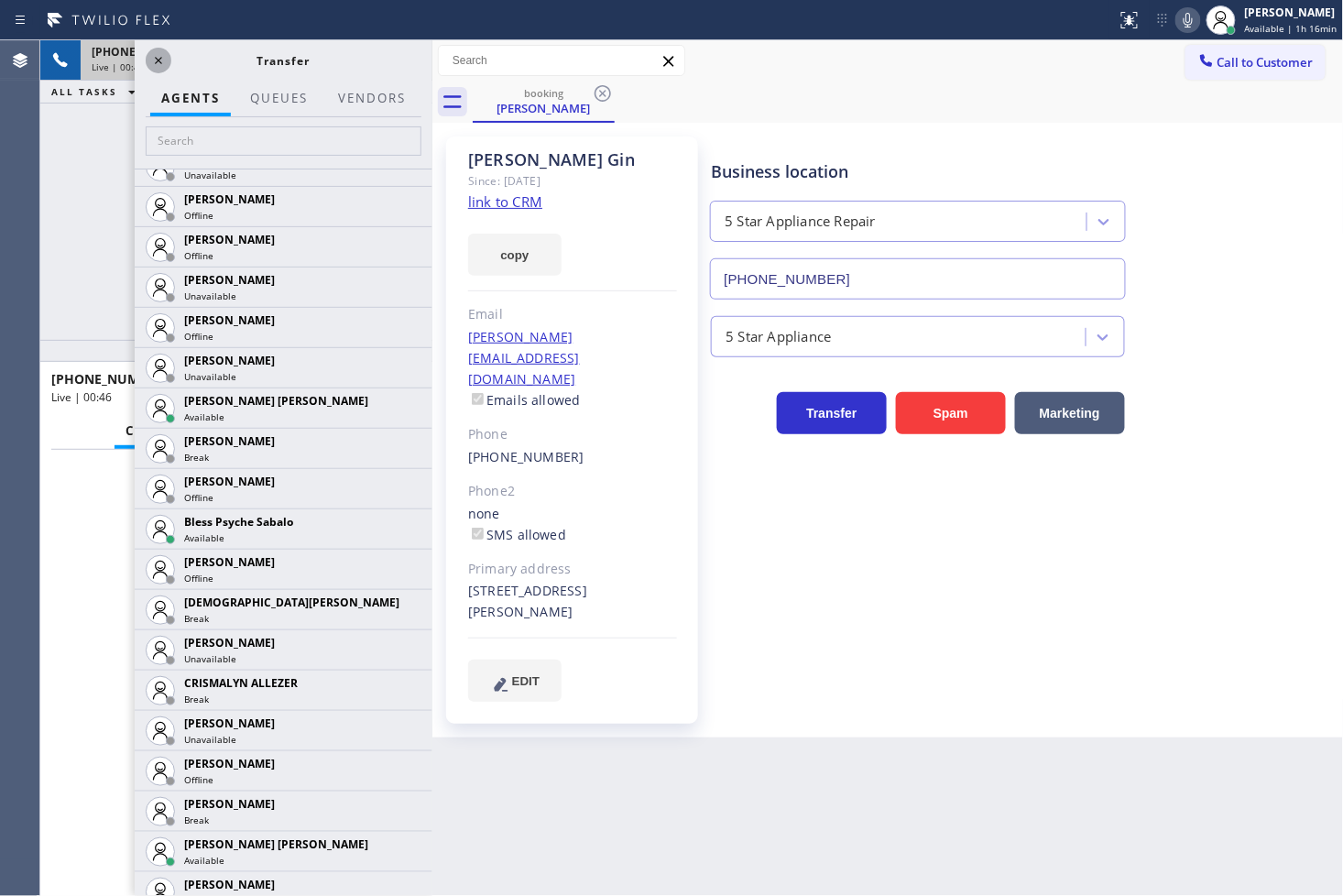
click at [154, 65] on icon at bounding box center [159, 60] width 22 height 22
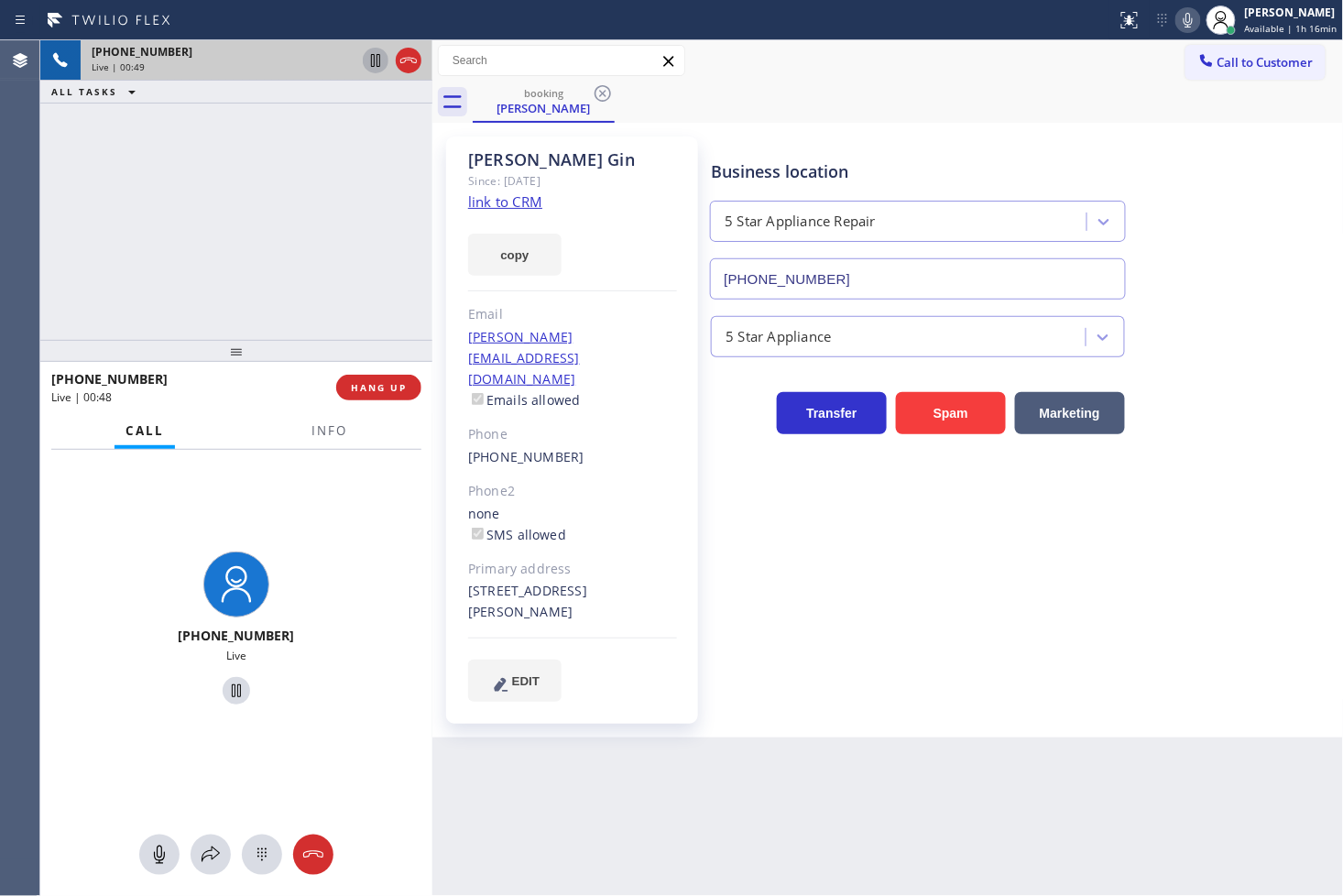
click at [378, 55] on icon at bounding box center [375, 60] width 22 height 22
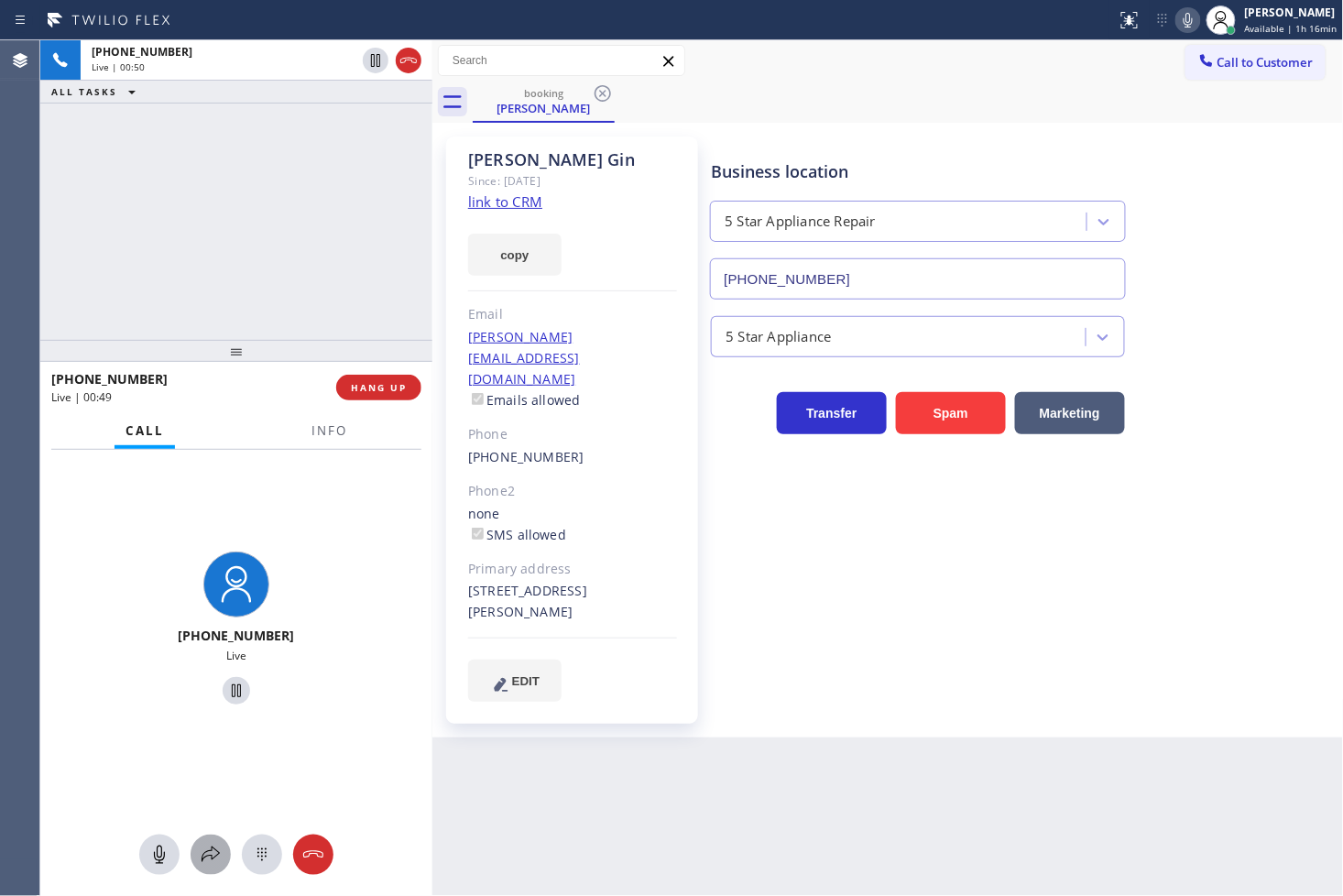
click at [209, 856] on icon at bounding box center [211, 855] width 22 height 22
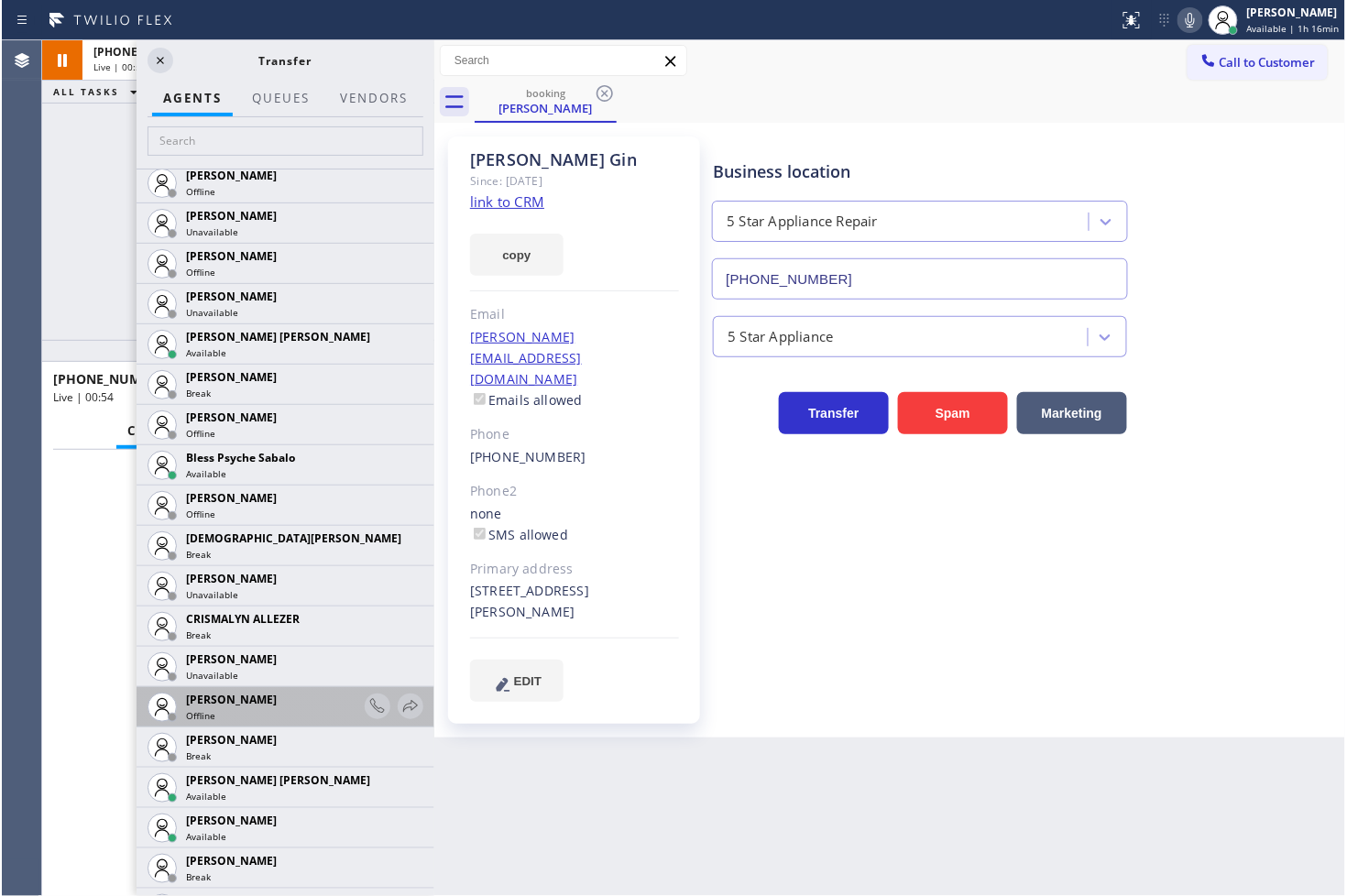
scroll to position [610, 0]
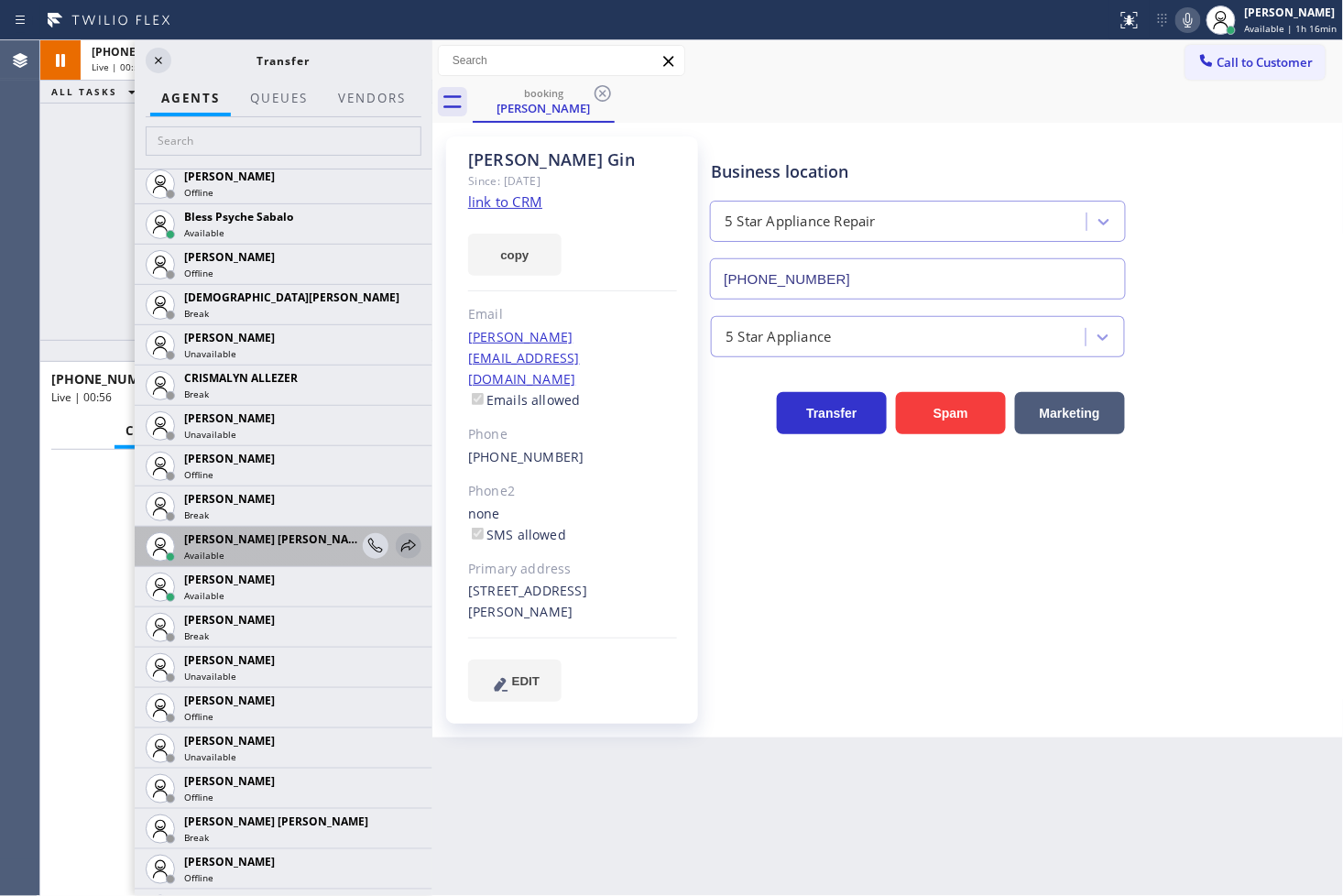
click at [398, 544] on icon at bounding box center [409, 547] width 22 height 22
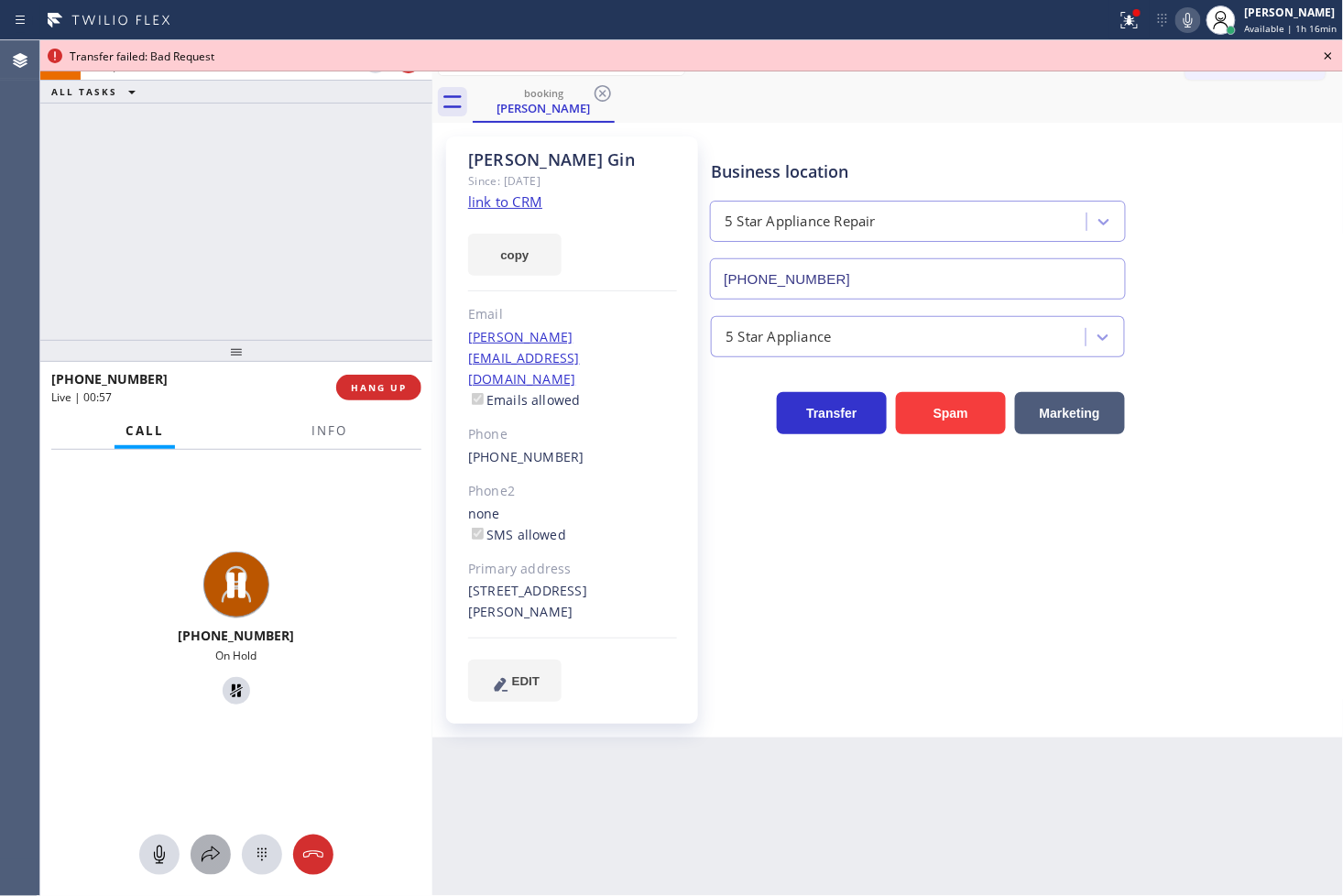
click at [195, 856] on div at bounding box center [210, 855] width 40 height 22
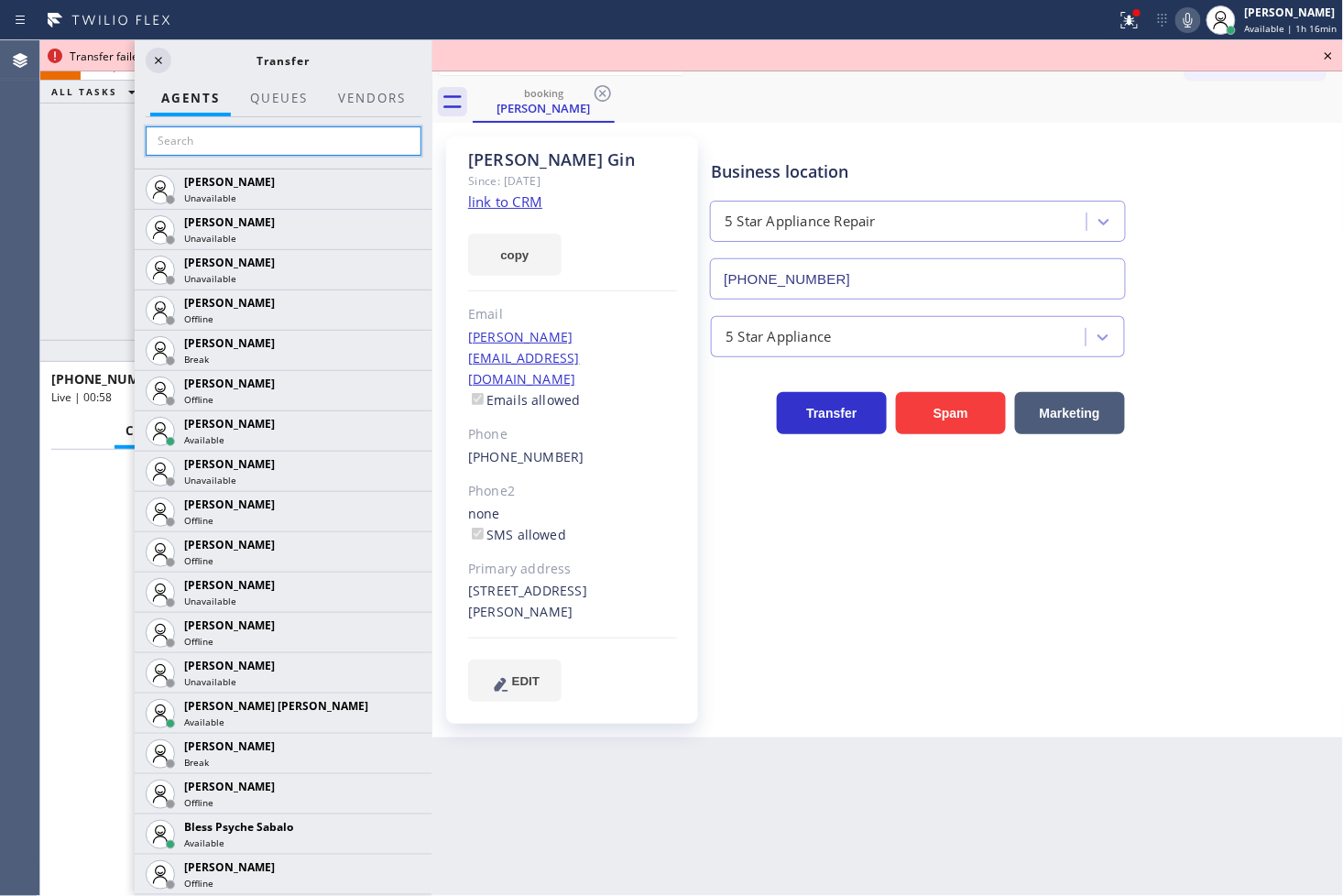
click at [212, 136] on input "text" at bounding box center [283, 141] width 276 height 30
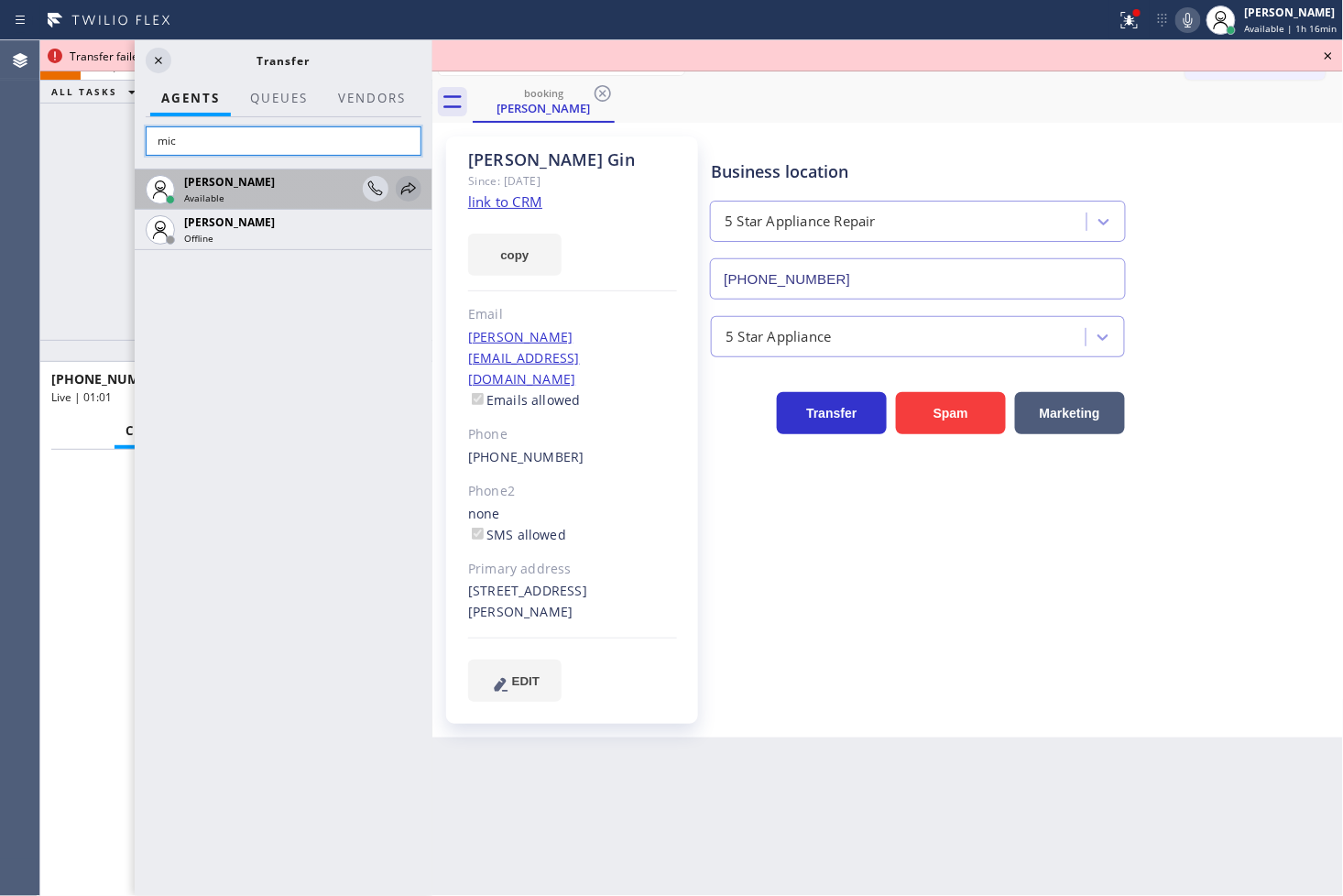
type input "mic"
click at [403, 192] on icon at bounding box center [409, 188] width 15 height 12
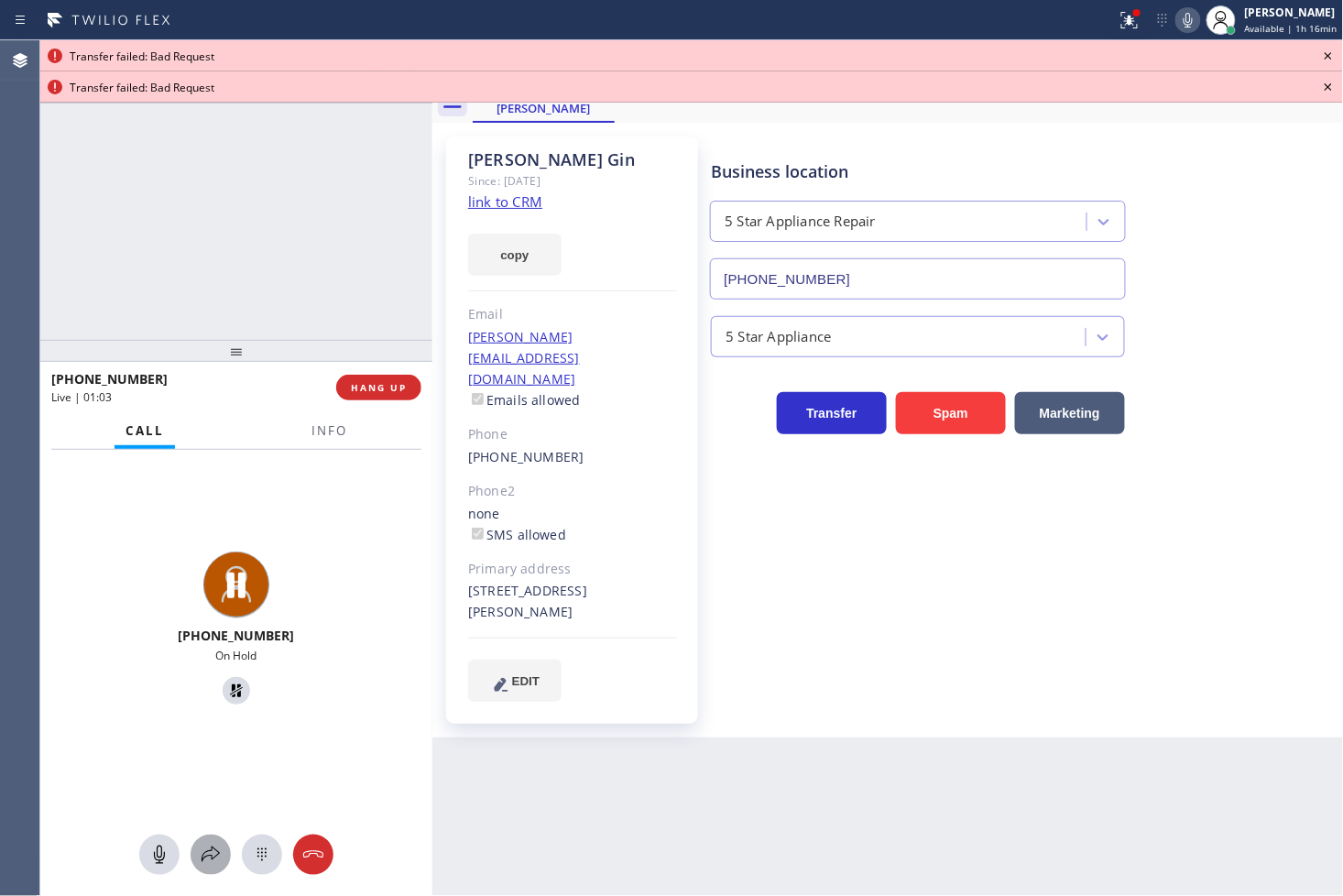
click at [204, 858] on icon at bounding box center [211, 855] width 22 height 22
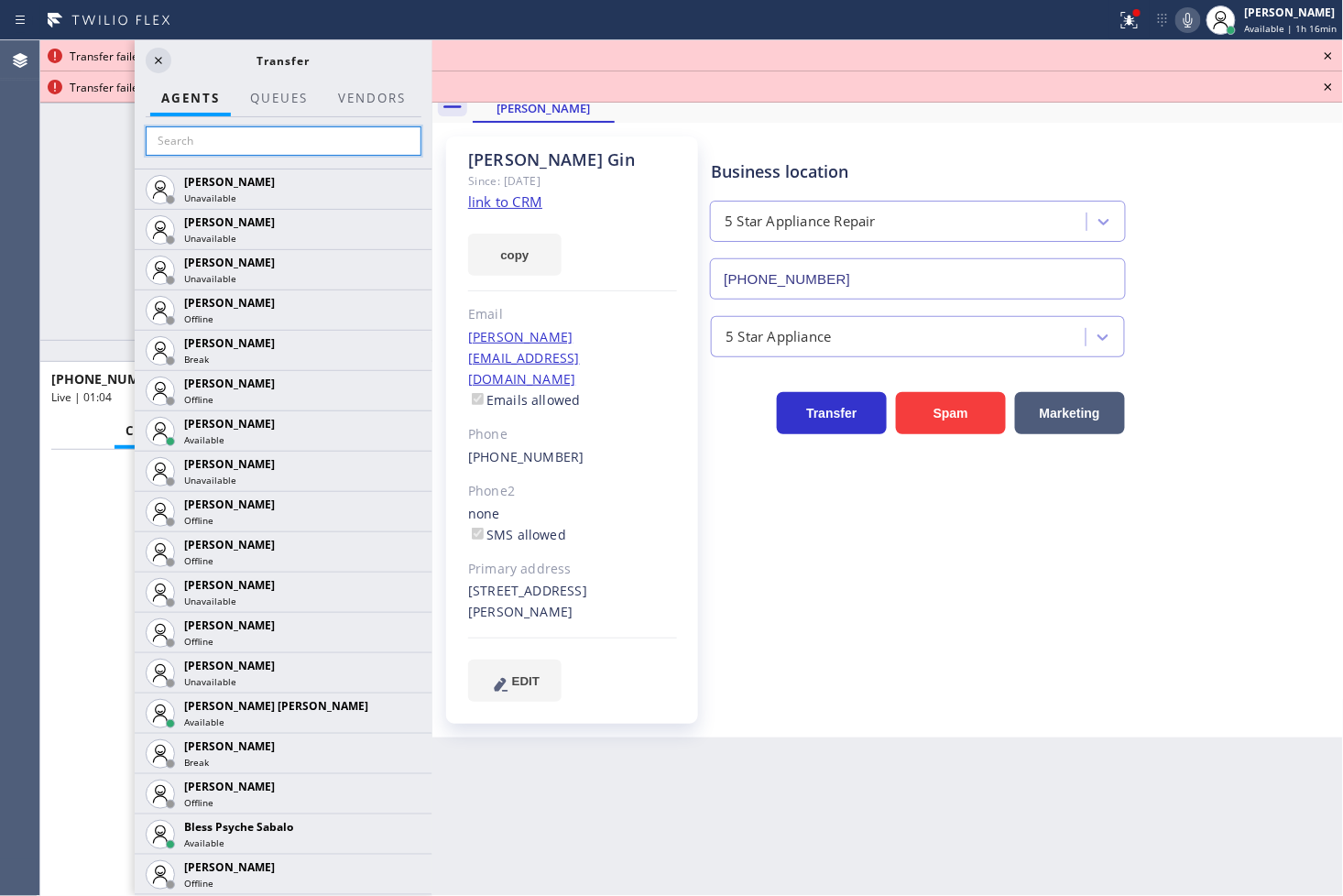
click at [221, 136] on input "text" at bounding box center [283, 141] width 276 height 30
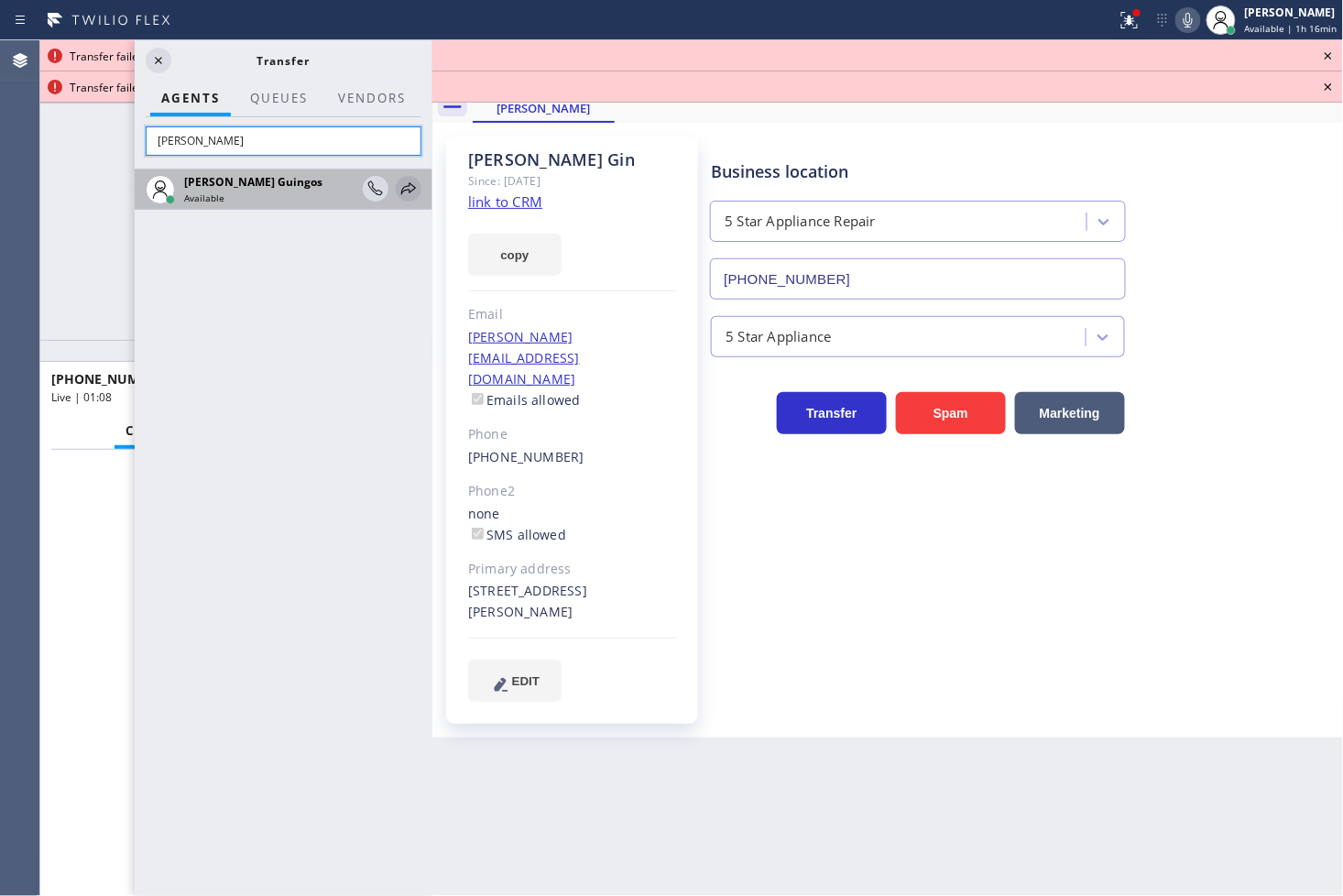
type input "[PERSON_NAME]"
click at [398, 187] on icon at bounding box center [409, 189] width 22 height 22
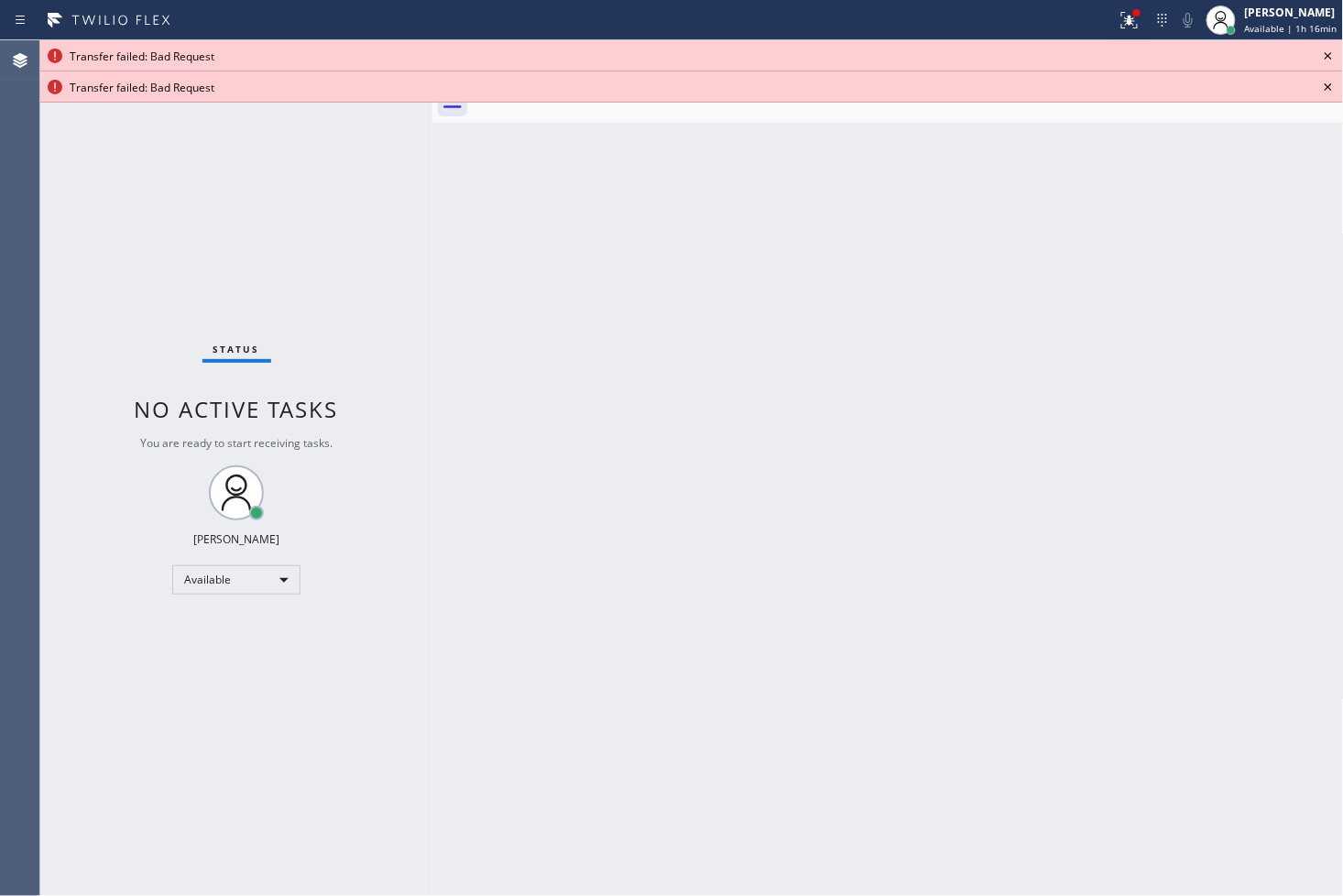
click at [1329, 59] on icon at bounding box center [1328, 56] width 22 height 22
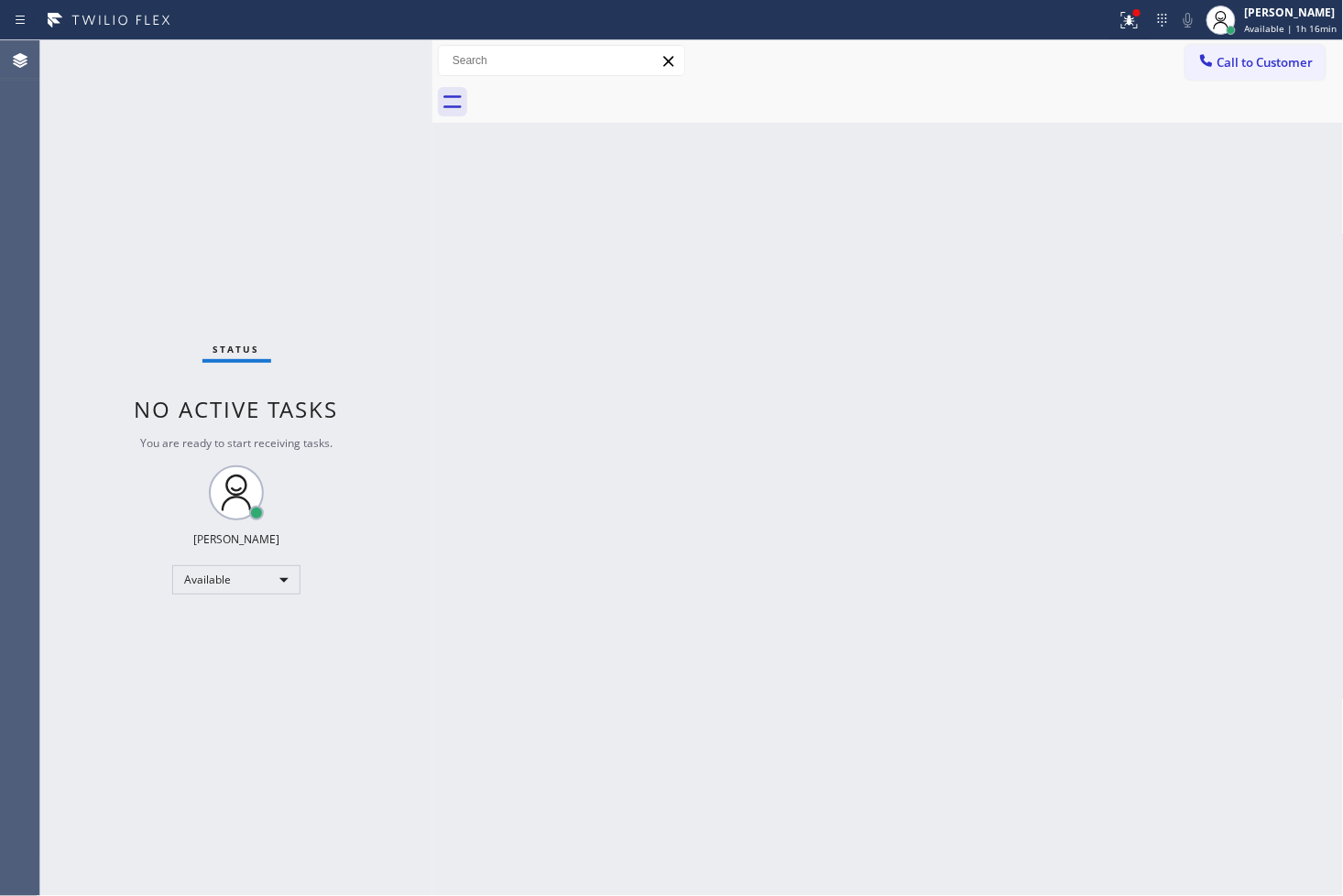
drag, startPoint x: 343, startPoint y: 138, endPoint x: 350, endPoint y: 124, distance: 15.7
click at [343, 138] on div "Status No active tasks You are ready to start receiving tasks. [PERSON_NAME]" at bounding box center [236, 468] width 392 height 855
click at [368, 59] on div "Status No active tasks You are ready to start receiving tasks. [PERSON_NAME]" at bounding box center [236, 468] width 392 height 855
click at [367, 59] on div "Status No active tasks You are ready to start receiving tasks. [PERSON_NAME]" at bounding box center [236, 468] width 392 height 855
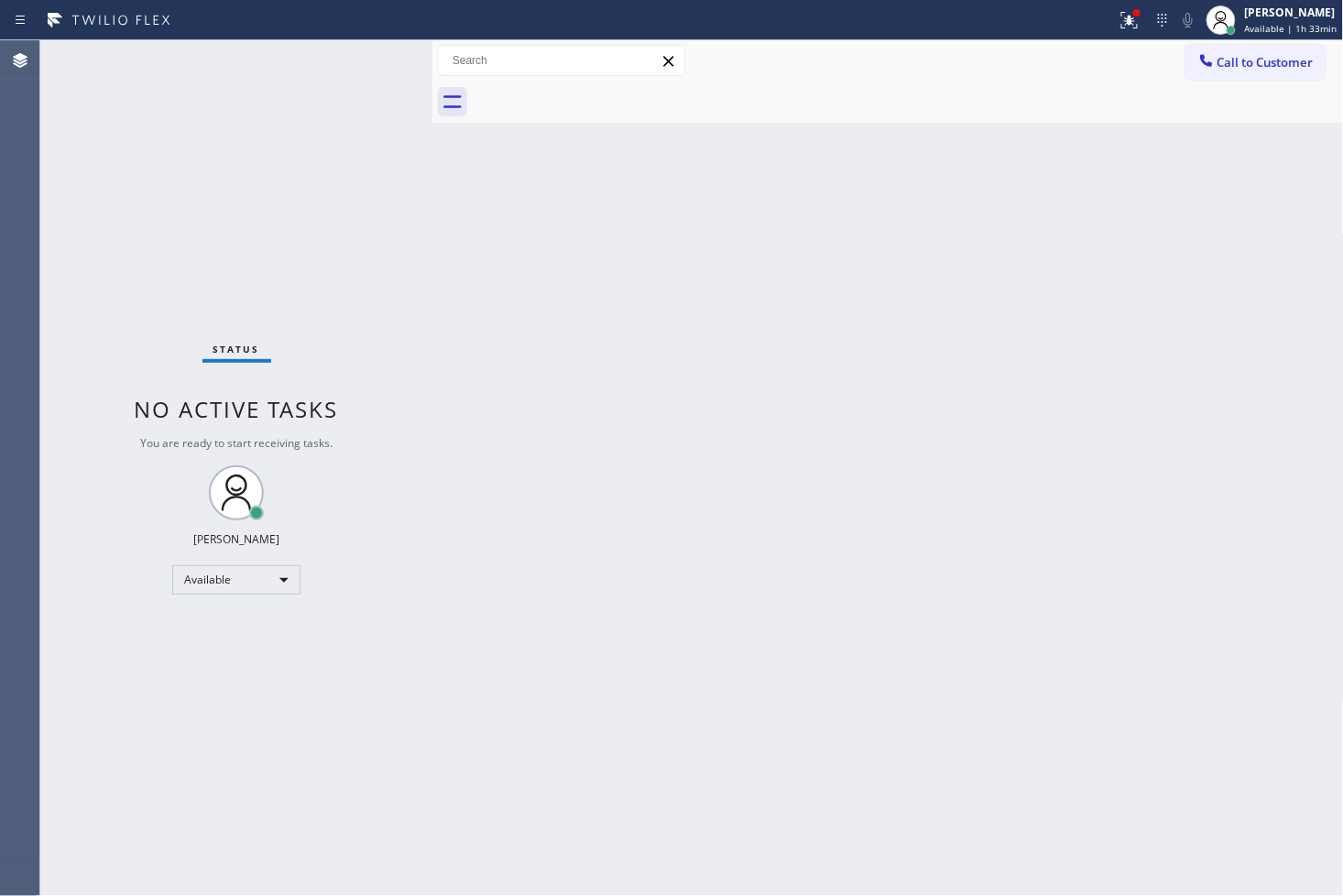
click at [367, 59] on div "Status No active tasks You are ready to start receiving tasks. [PERSON_NAME]" at bounding box center [236, 468] width 392 height 855
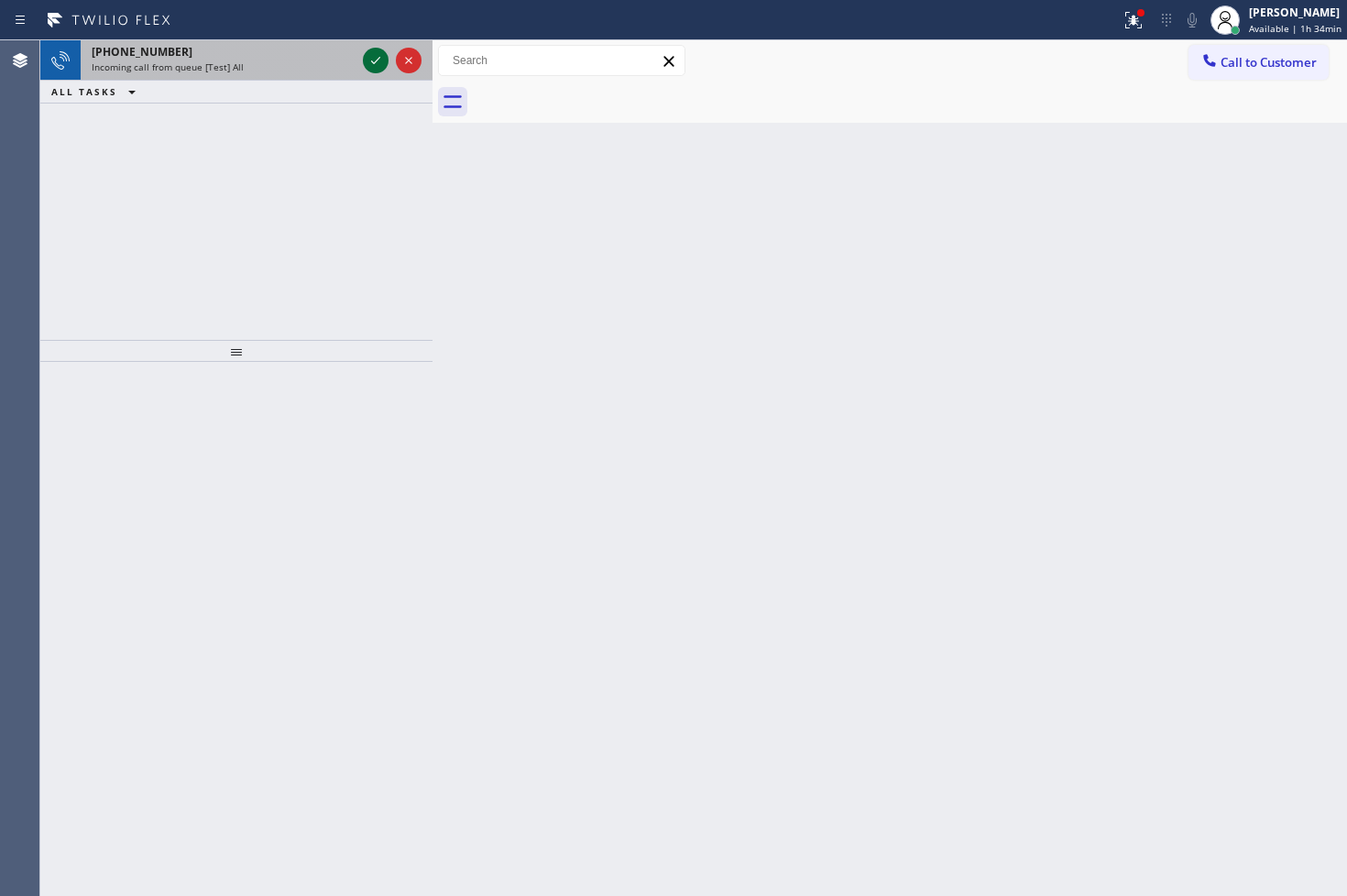
click at [385, 66] on icon at bounding box center [376, 60] width 22 height 22
click at [374, 59] on icon at bounding box center [376, 60] width 22 height 22
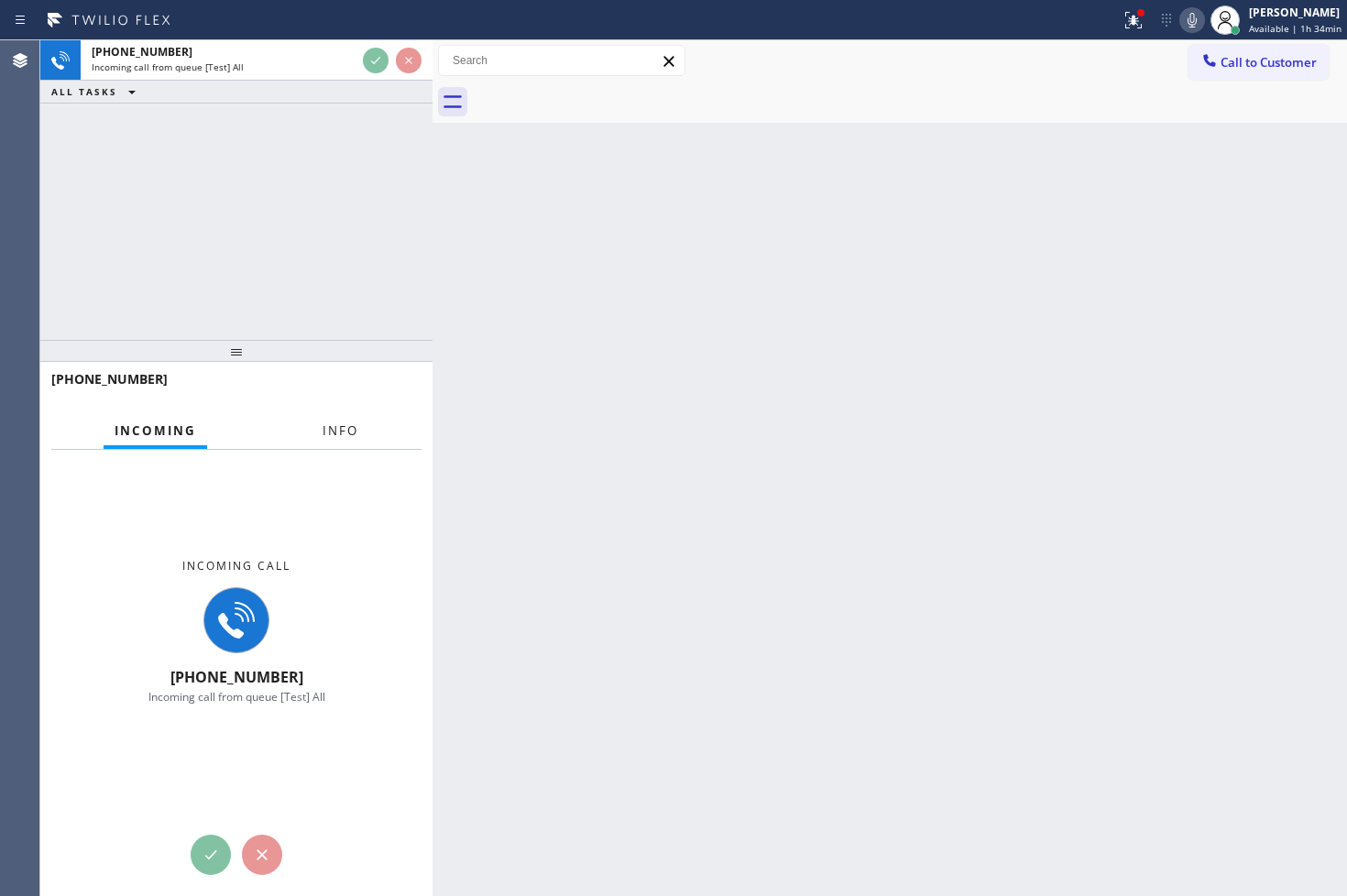
click at [343, 431] on span "Info" at bounding box center [340, 430] width 35 height 17
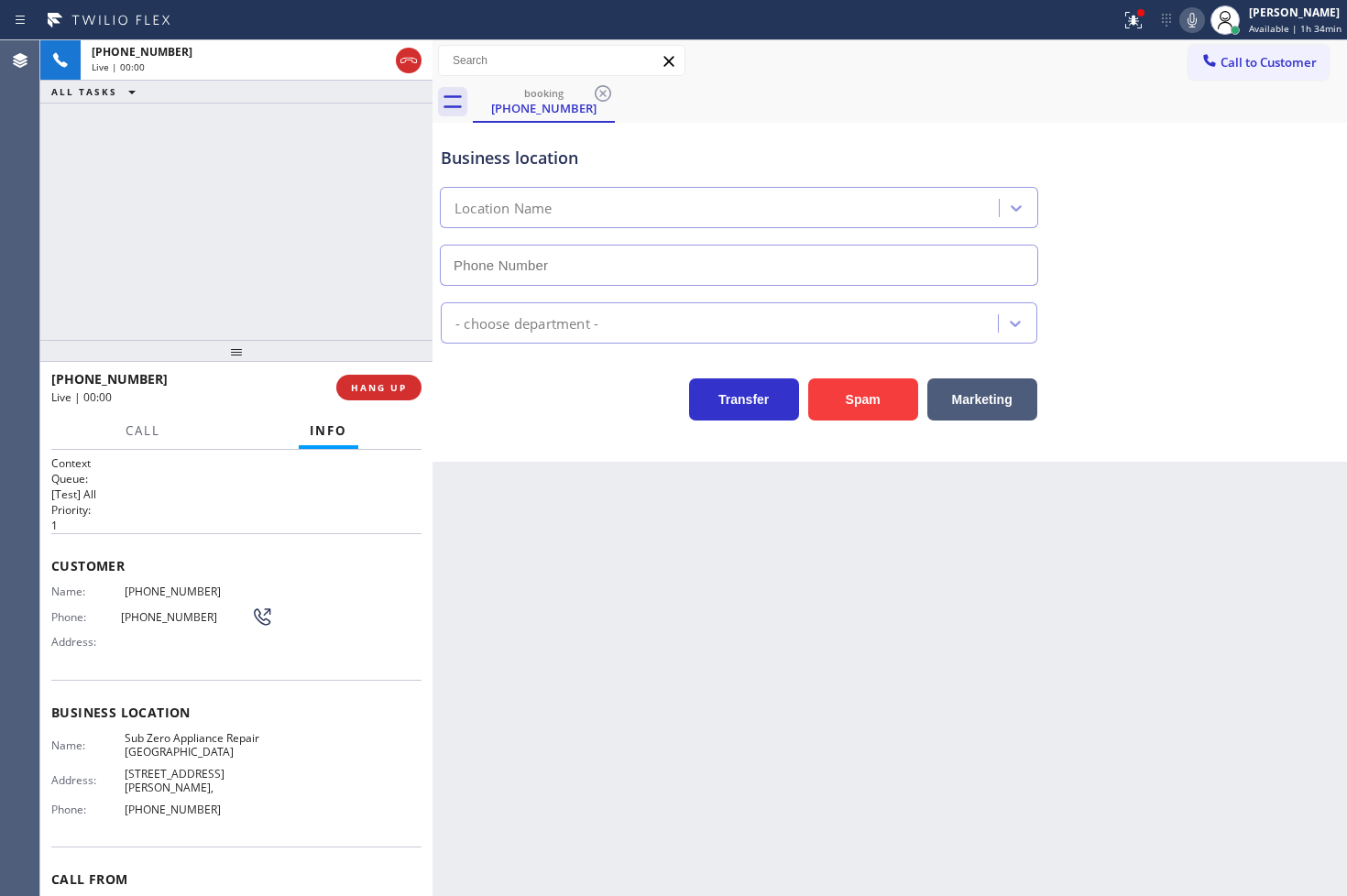
type input "[PHONE_NUMBER]"
click at [223, 271] on div "[PHONE_NUMBER] Live | 00:02 ALL TASKS ALL TASKS ACTIVE TASKS TASKS IN WRAP UP" at bounding box center [236, 190] width 392 height 299
click at [610, 427] on div "Business location Sub Zero Appliance Repair [GEOGRAPHIC_DATA] [PHONE_NUMBER] Ap…" at bounding box center [890, 292] width 915 height 339
click at [678, 505] on div "Back to Dashboard Change Sender ID Customers Technicians Select a contact Outbo…" at bounding box center [890, 468] width 915 height 855
drag, startPoint x: 469, startPoint y: 389, endPoint x: 989, endPoint y: 9, distance: 644.0
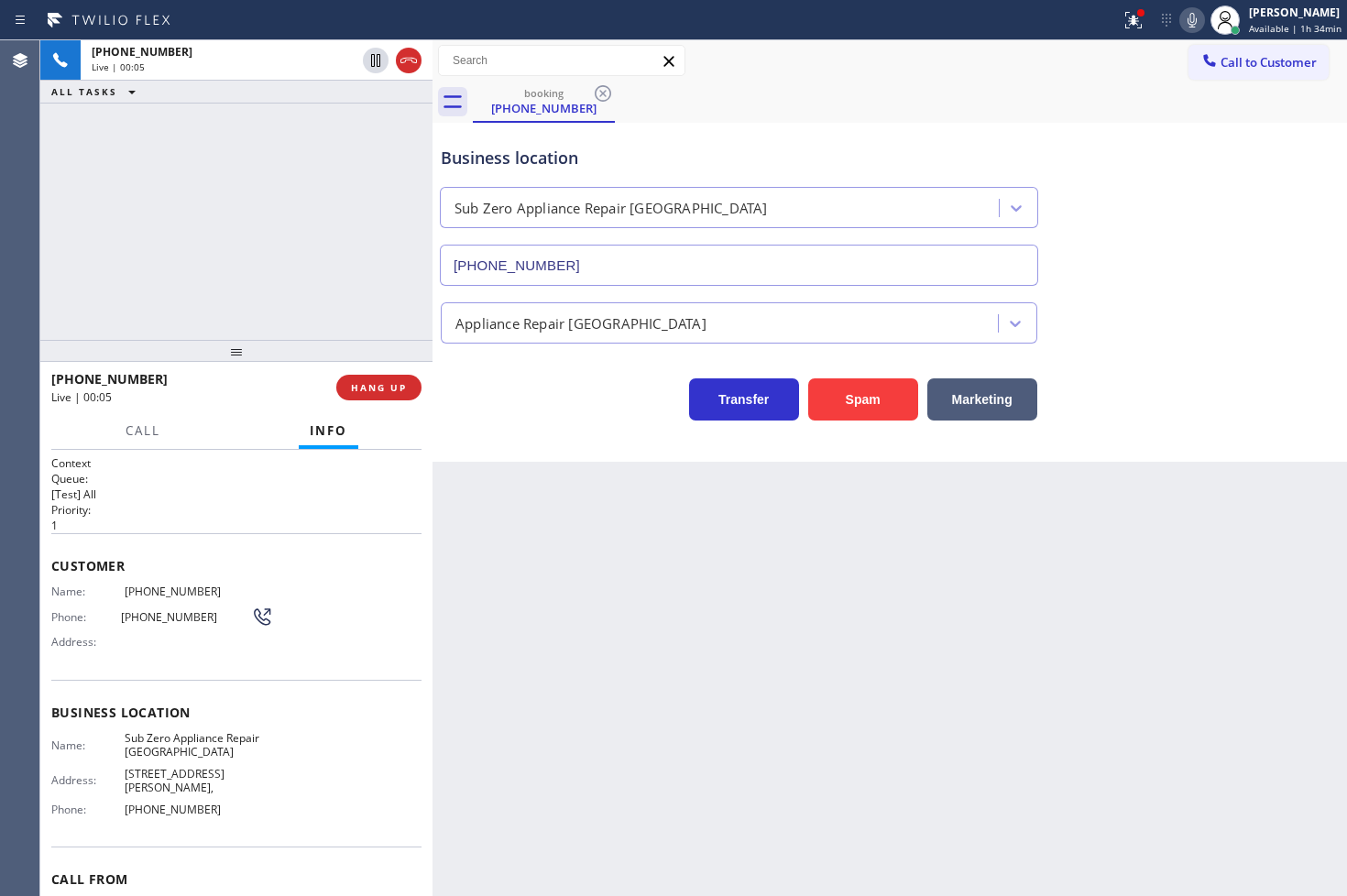
click at [495, 358] on div "Transfer Spam Marketing" at bounding box center [890, 382] width 905 height 77
click at [1181, 20] on icon at bounding box center [1192, 20] width 22 height 22
click at [1181, 16] on icon at bounding box center [1192, 20] width 22 height 22
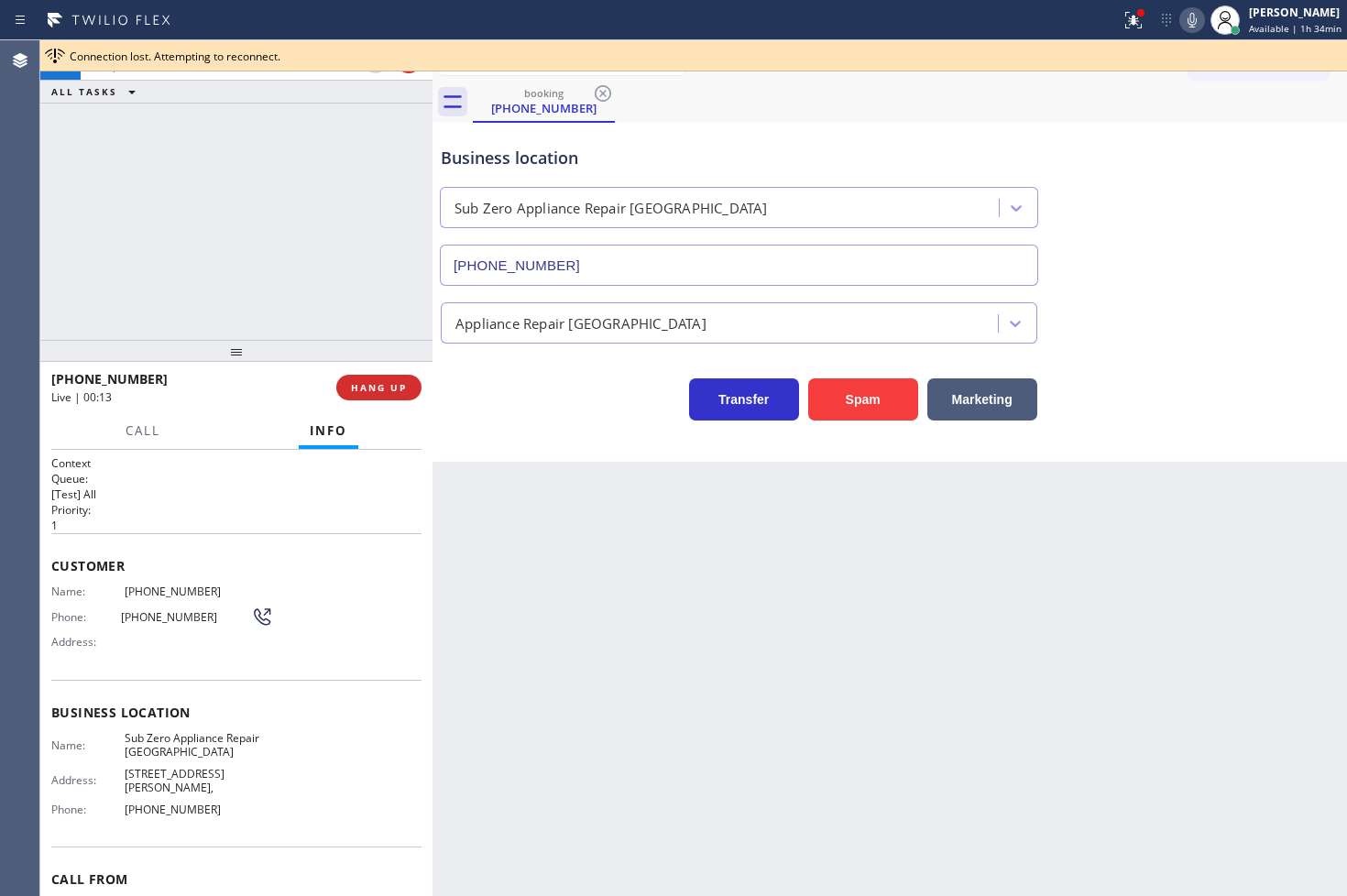
click at [252, 221] on div "[PHONE_NUMBER] Live | 00:13 ALL TASKS ALL TASKS ACTIVE TASKS TASKS IN WRAP UP" at bounding box center [236, 190] width 392 height 299
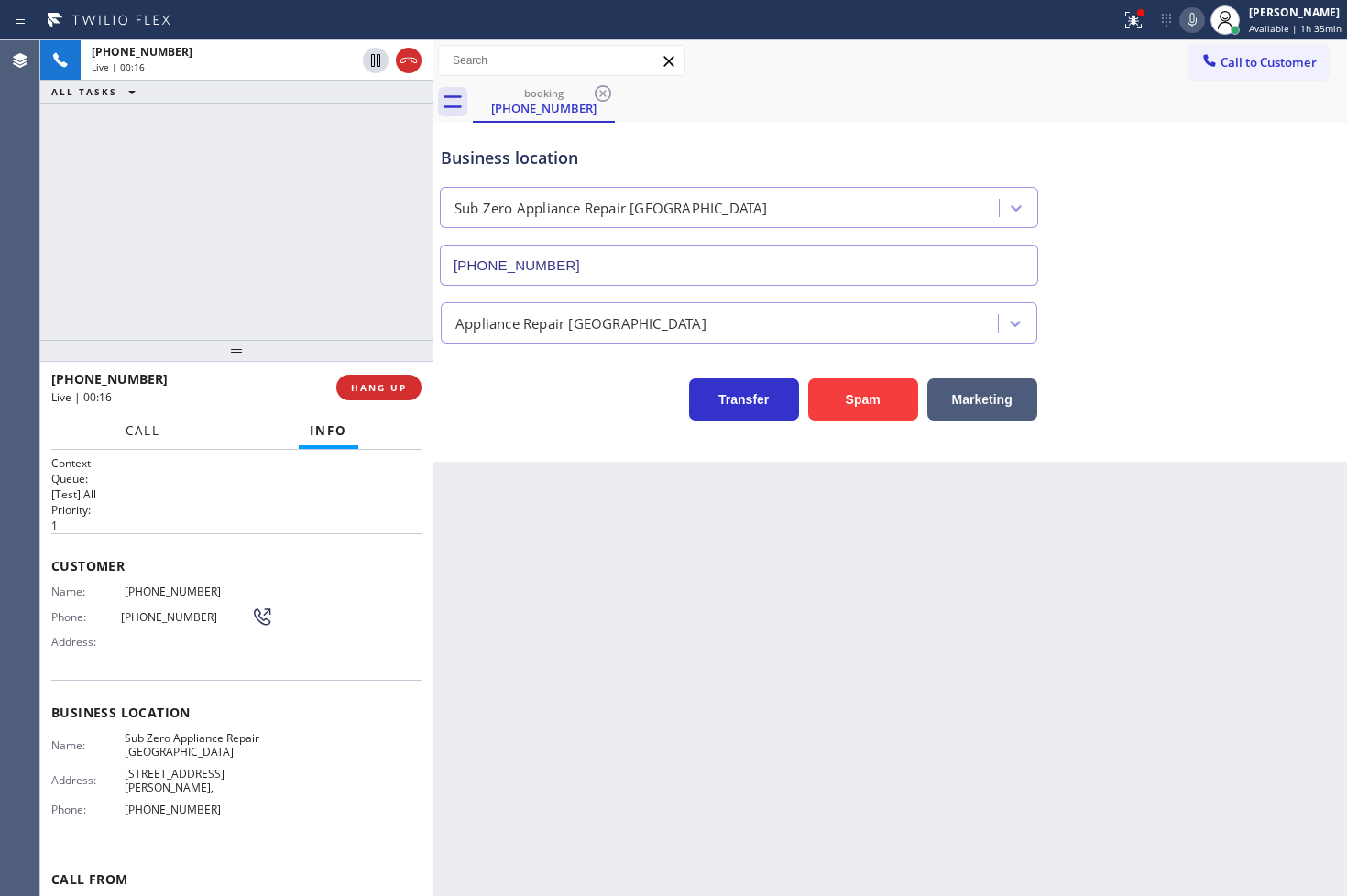
click at [145, 419] on button "Call" at bounding box center [142, 430] width 57 height 35
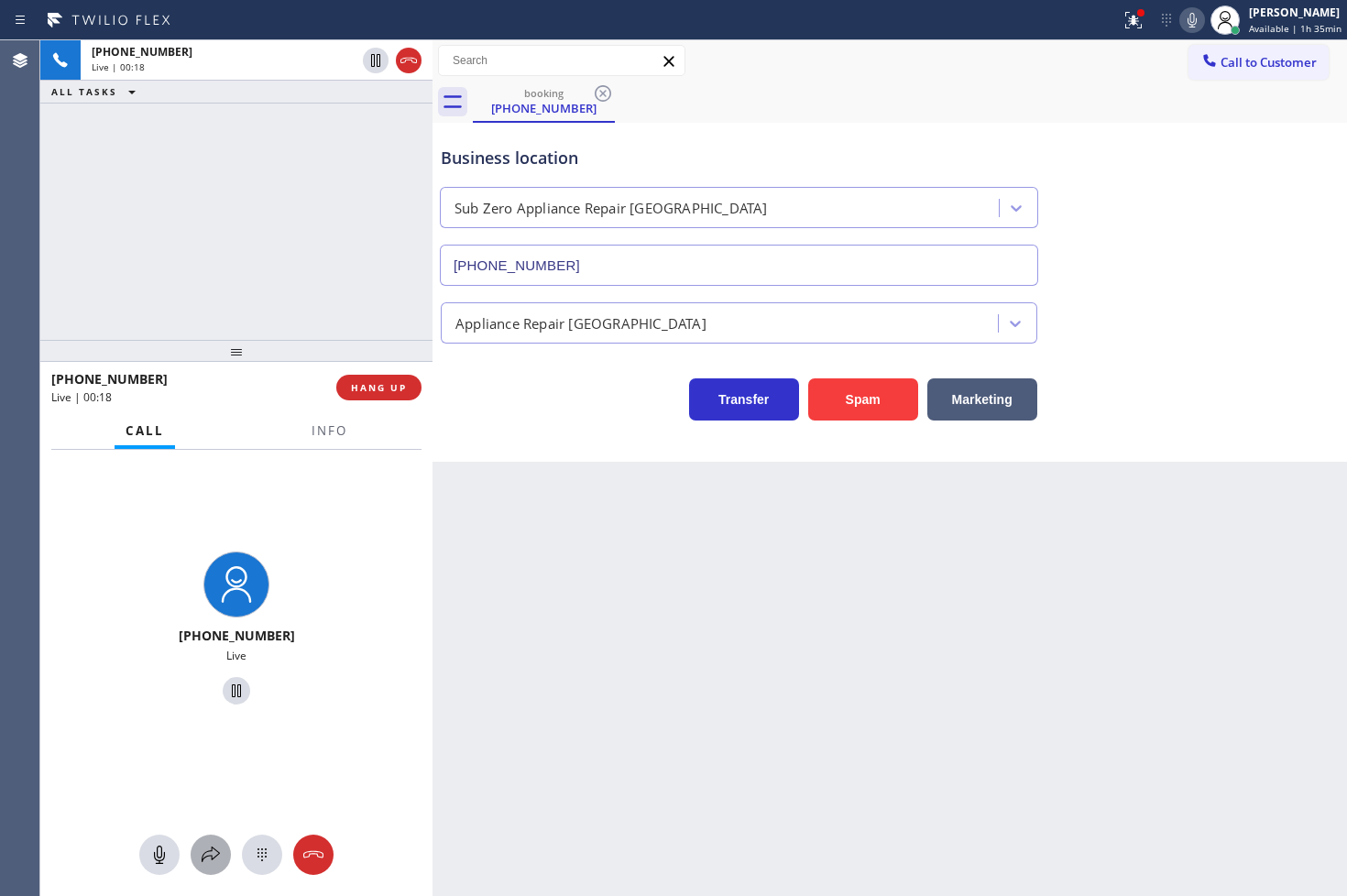
drag, startPoint x: 213, startPoint y: 861, endPoint x: 111, endPoint y: 486, distance: 388.6
click at [216, 854] on icon at bounding box center [211, 855] width 22 height 22
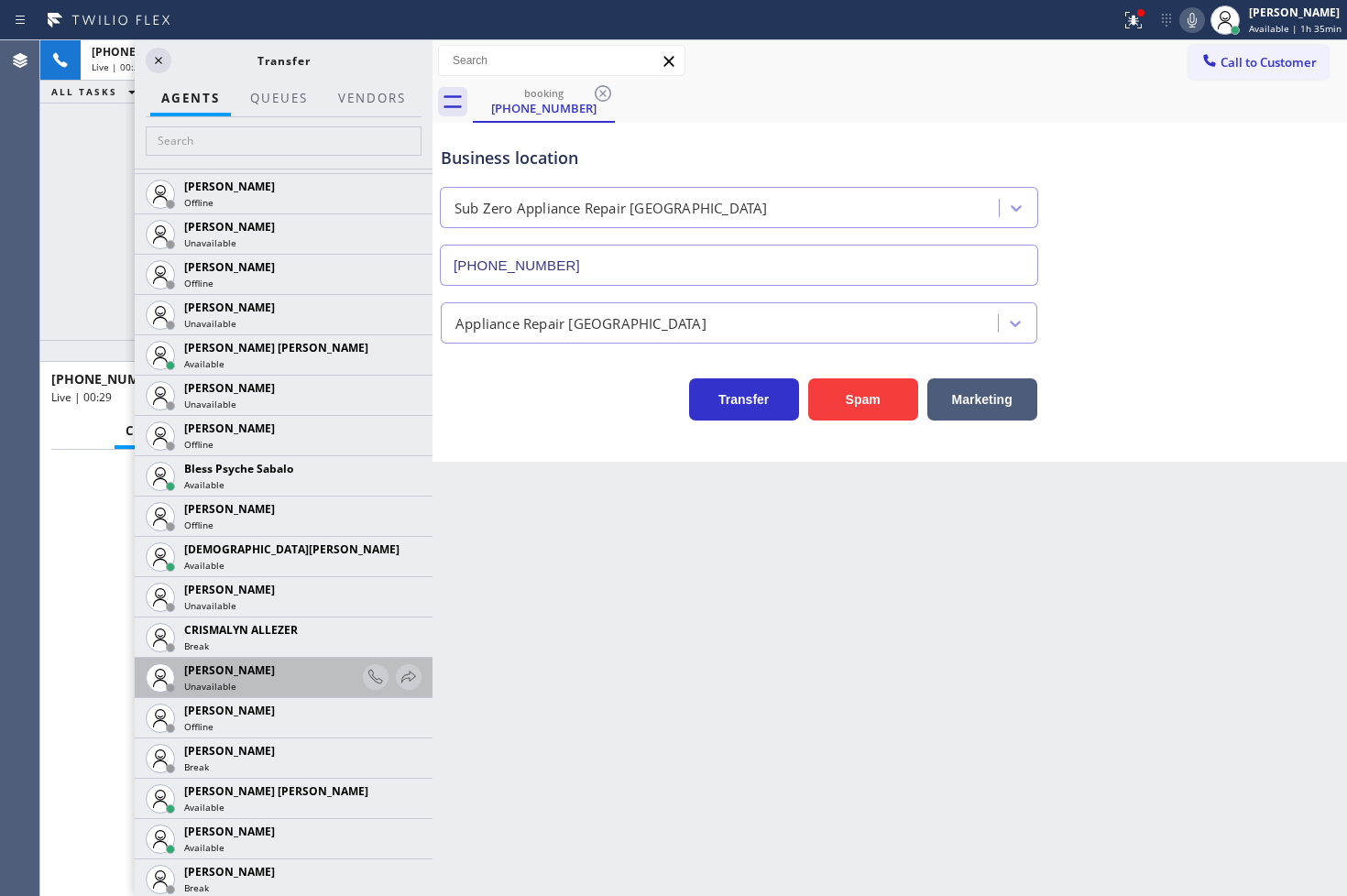
scroll to position [407, 0]
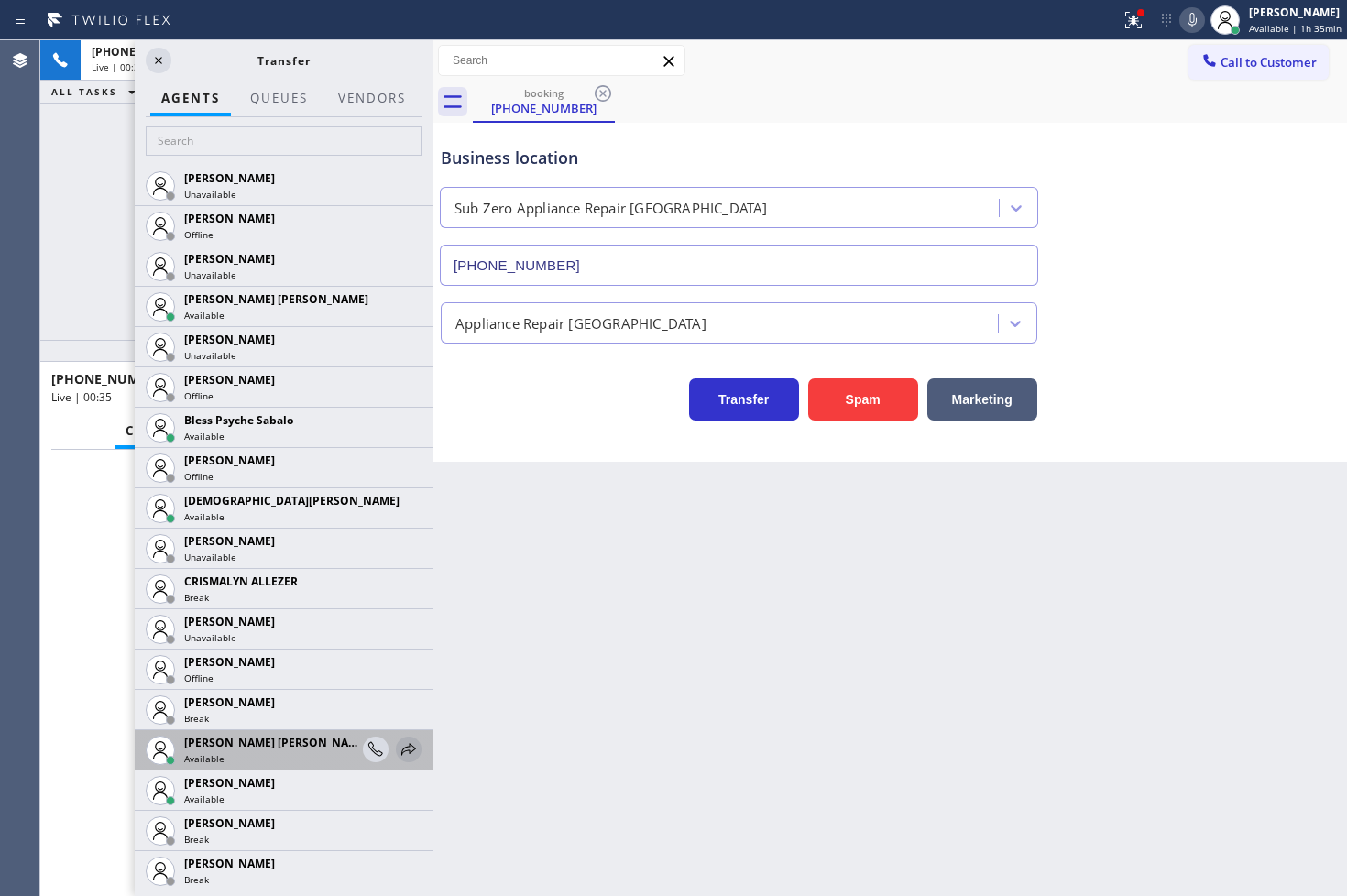
click at [398, 745] on icon at bounding box center [409, 749] width 22 height 22
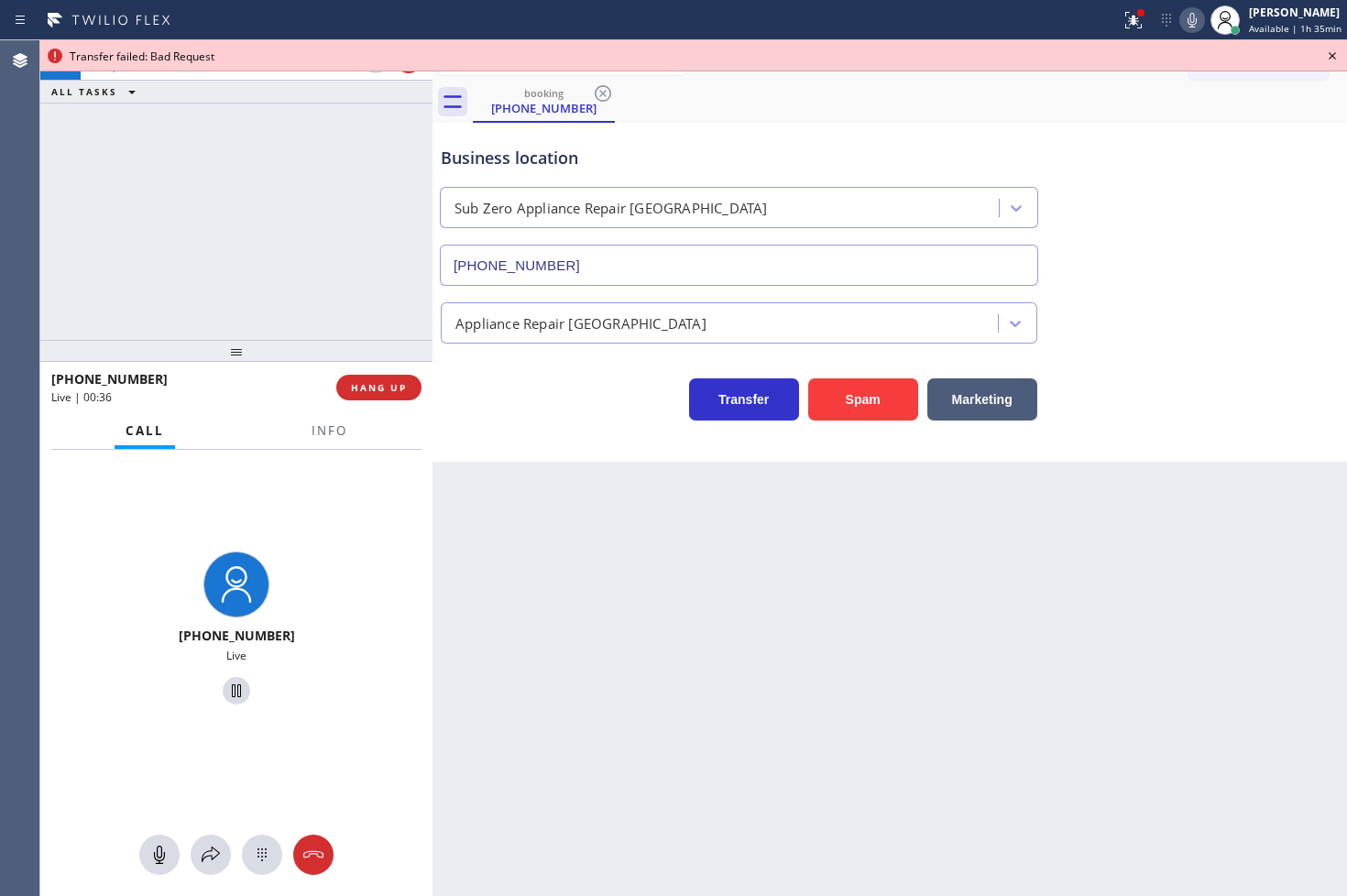
click at [376, 51] on div "Transfer failed: Bad Request" at bounding box center [693, 56] width 1248 height 16
click at [242, 685] on div at bounding box center [236, 691] width 28 height 22
click at [231, 700] on icon at bounding box center [236, 691] width 22 height 22
click at [230, 688] on icon at bounding box center [236, 691] width 22 height 22
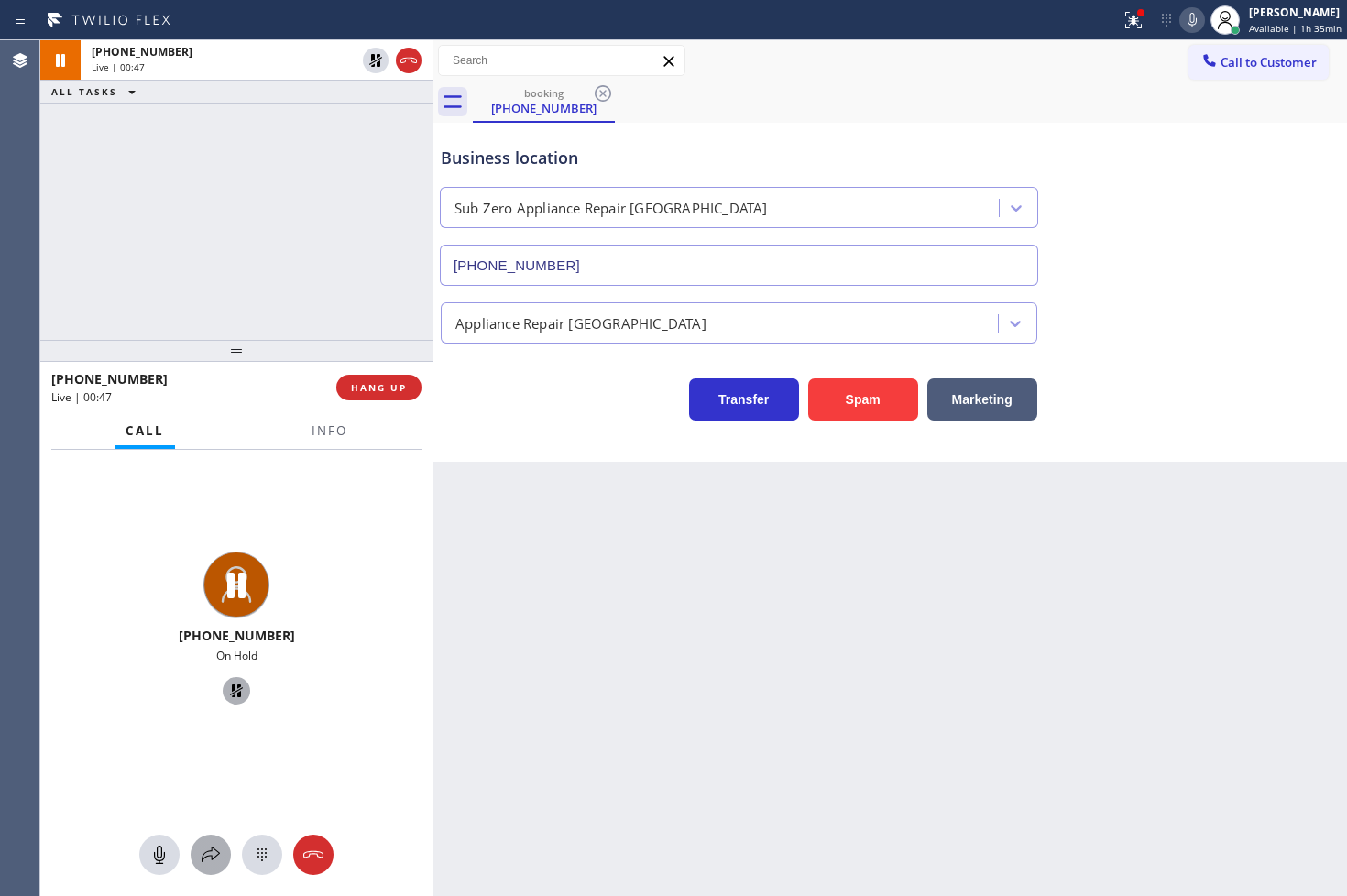
click at [214, 859] on icon at bounding box center [211, 855] width 22 height 22
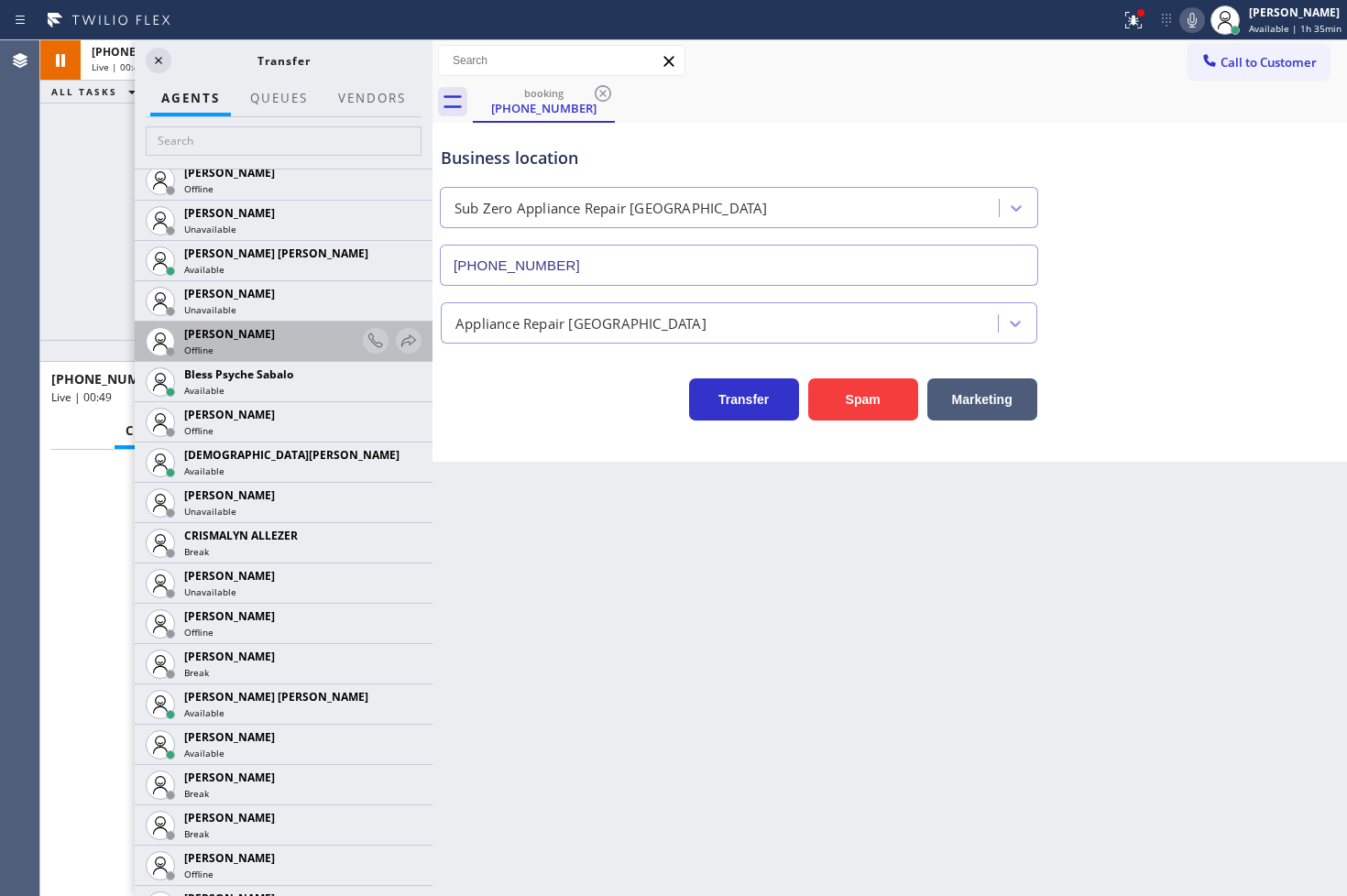
scroll to position [508, 0]
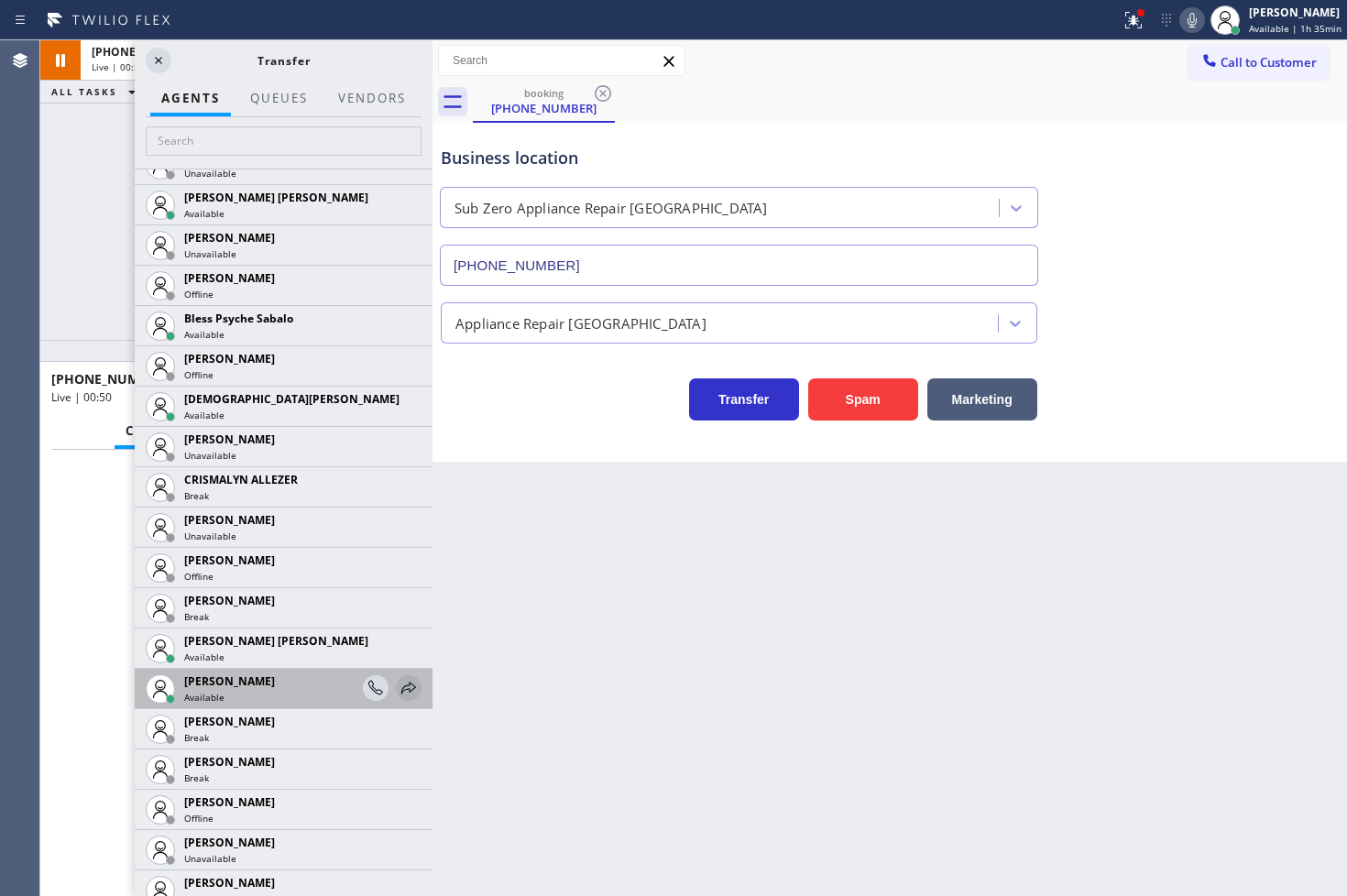
click at [398, 688] on icon at bounding box center [409, 688] width 22 height 22
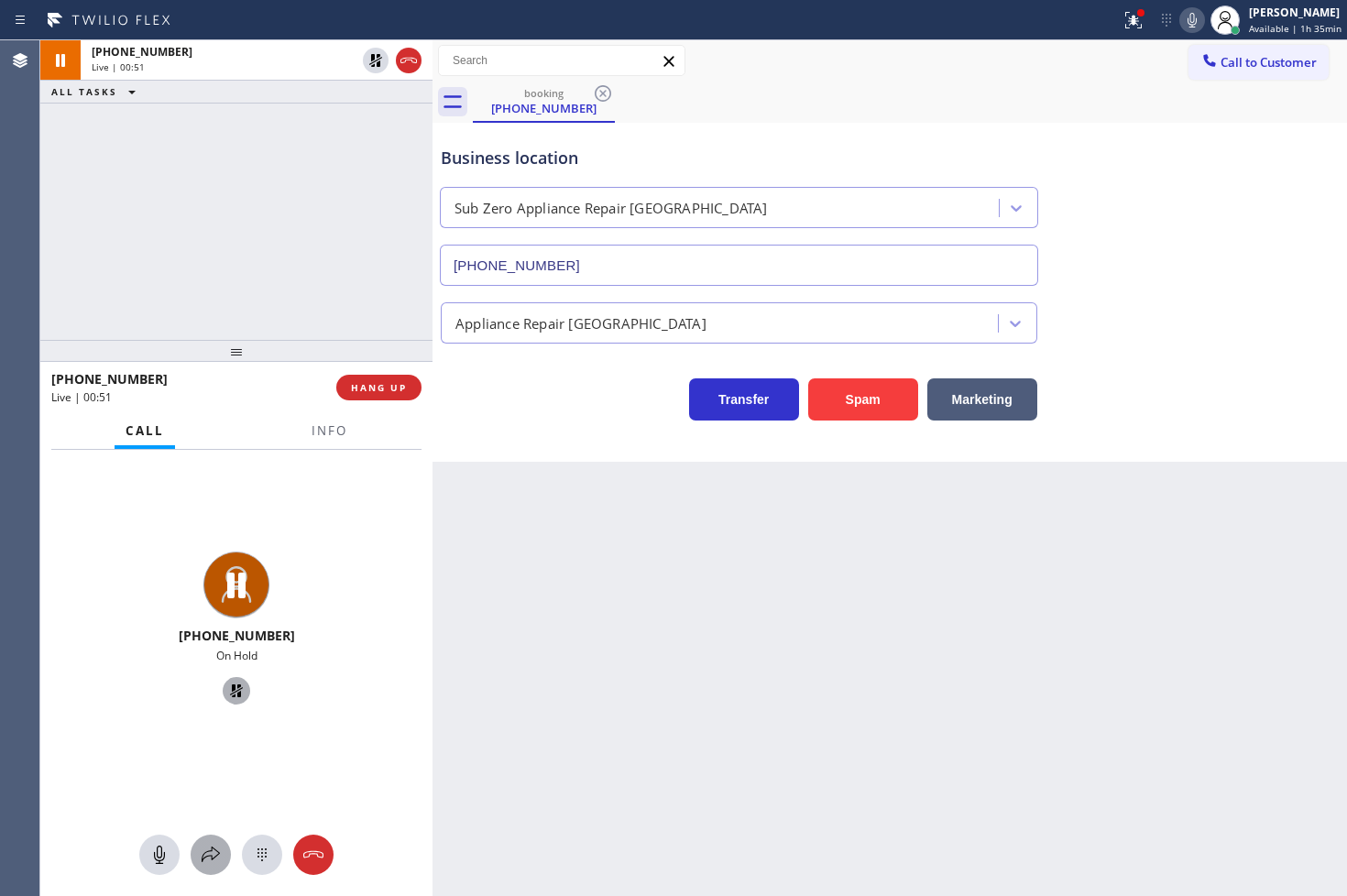
click at [215, 849] on icon at bounding box center [211, 854] width 19 height 16
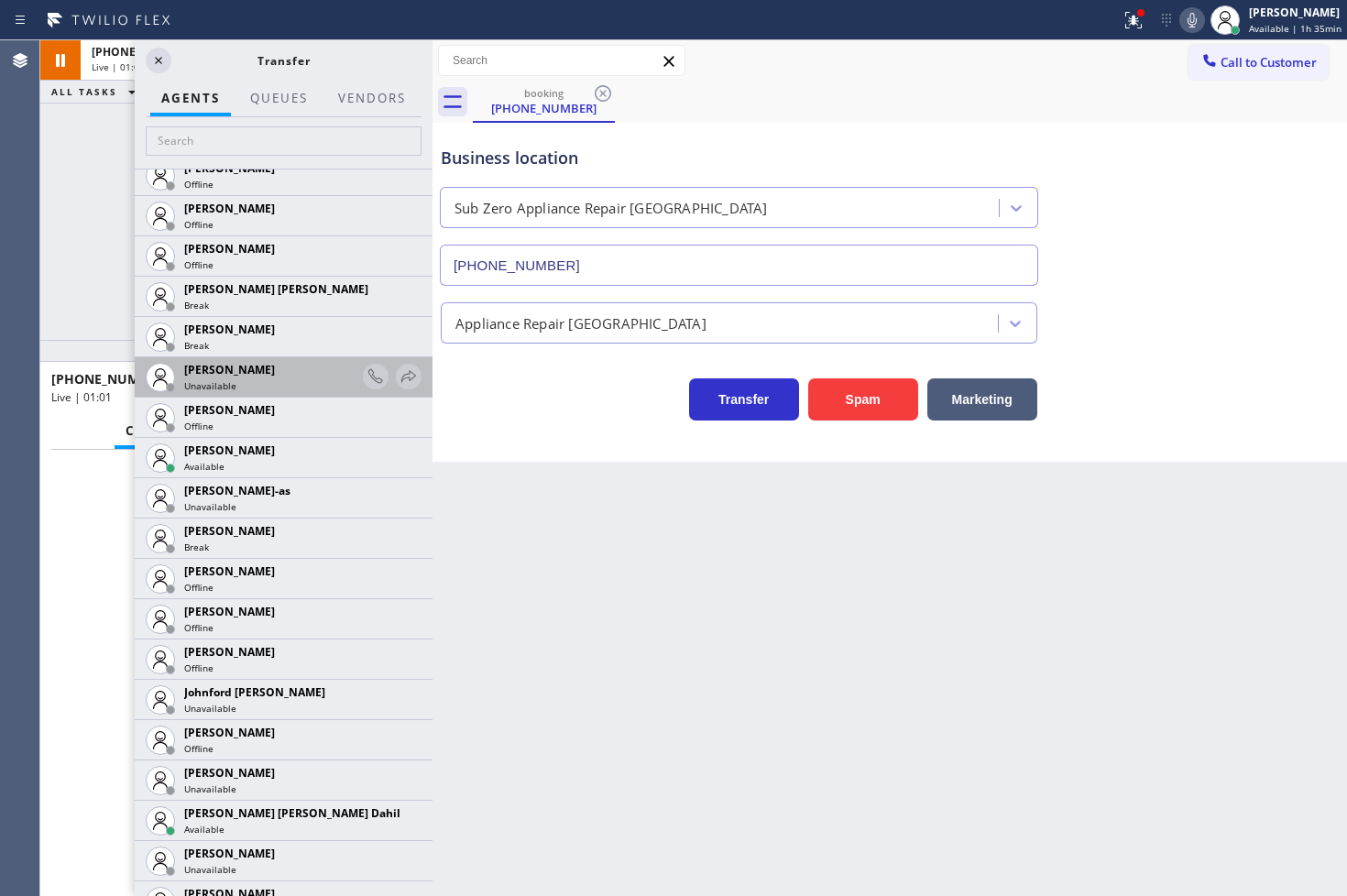
scroll to position [1526, 0]
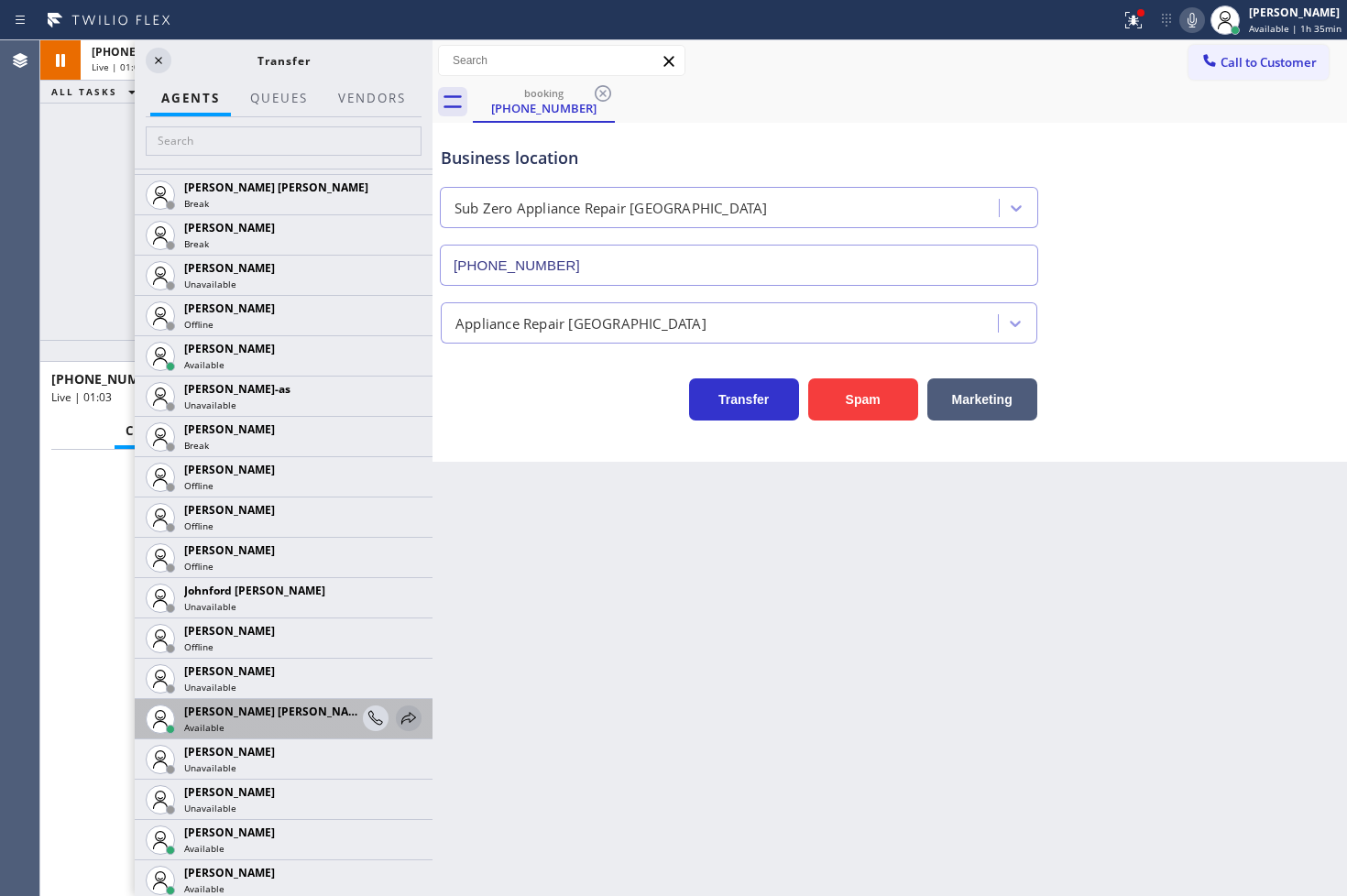
click at [398, 713] on icon at bounding box center [409, 718] width 22 height 22
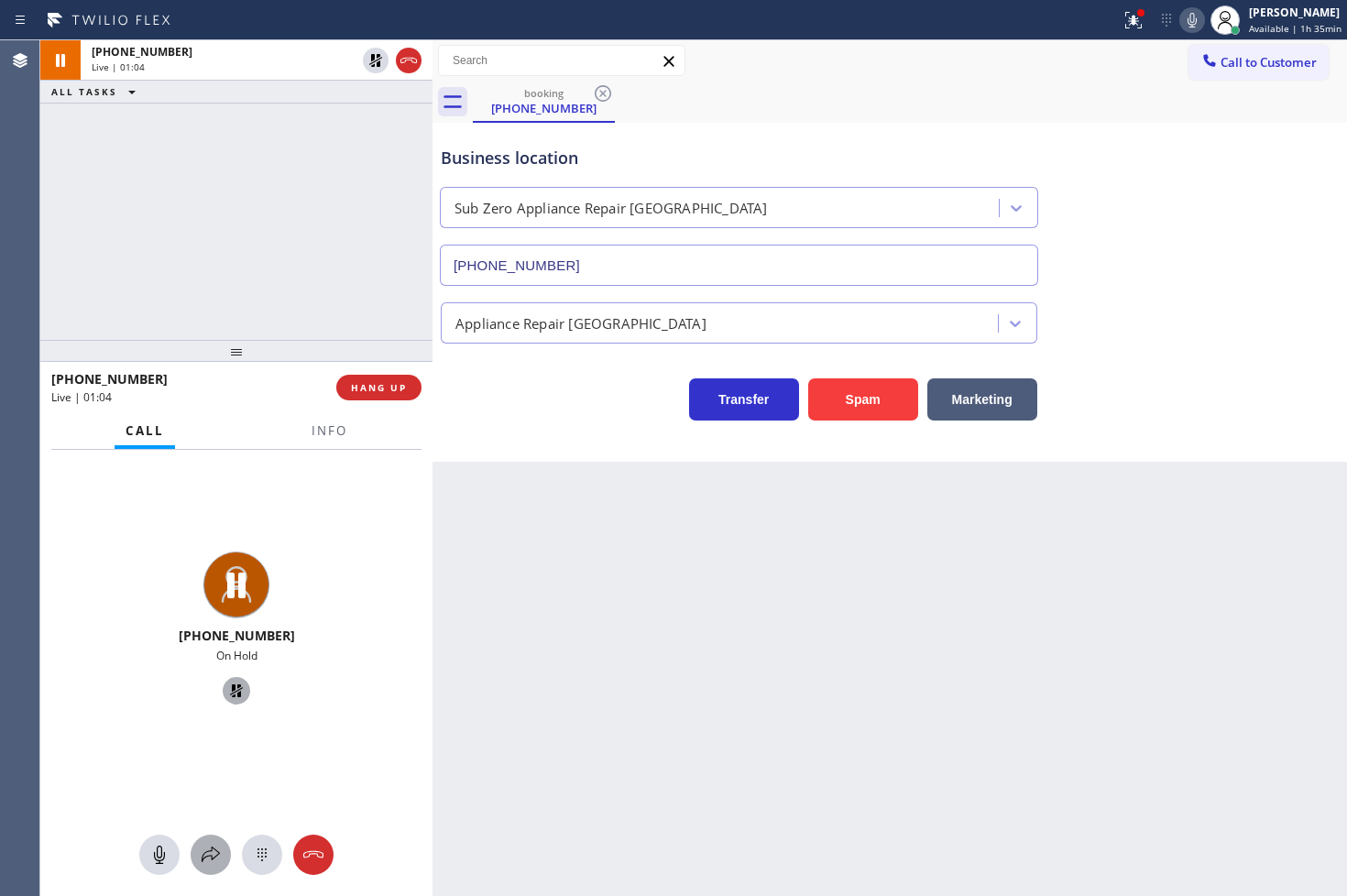
click at [215, 853] on icon at bounding box center [211, 855] width 22 height 22
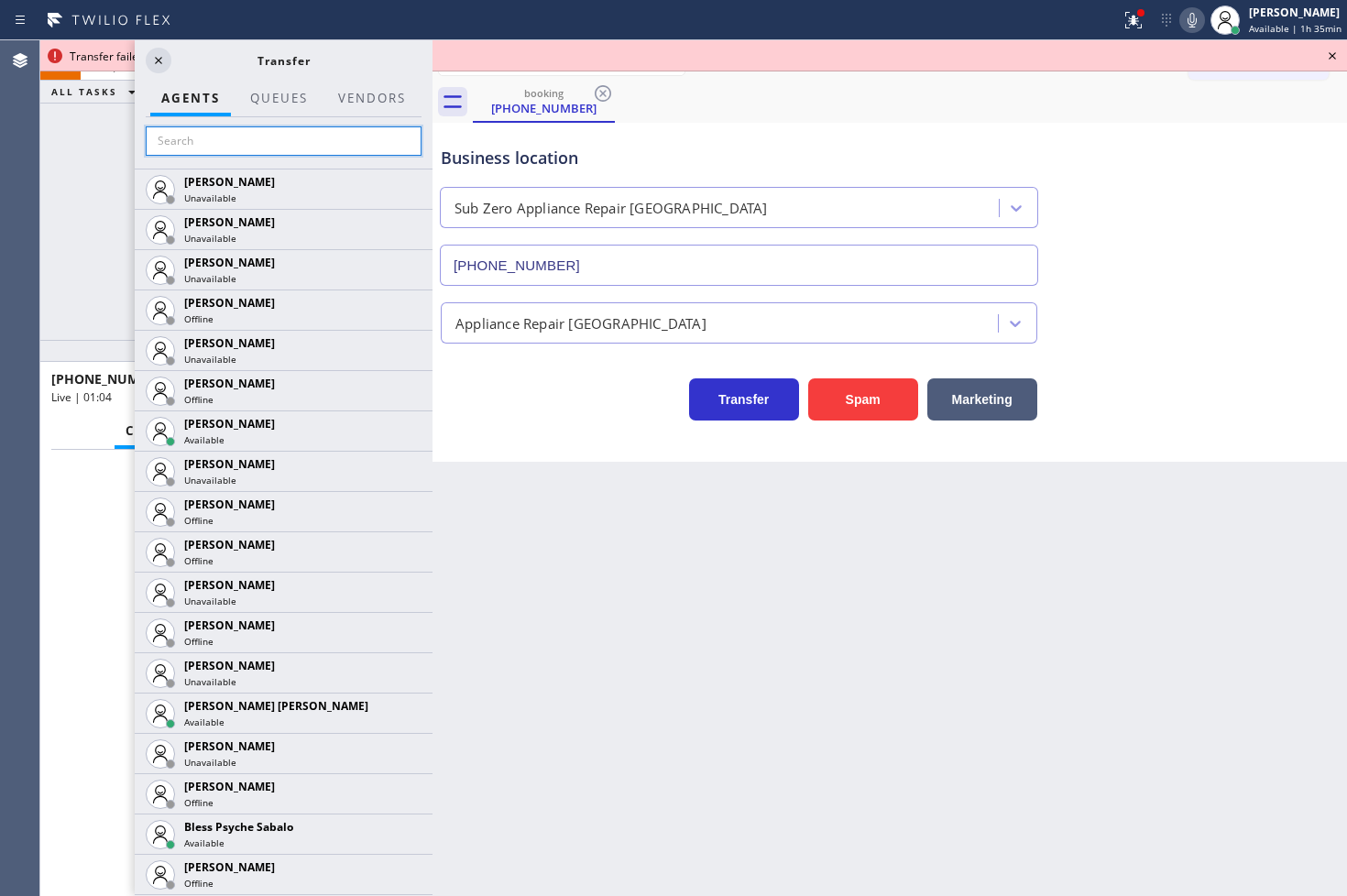
click at [240, 149] on input "text" at bounding box center [284, 141] width 276 height 30
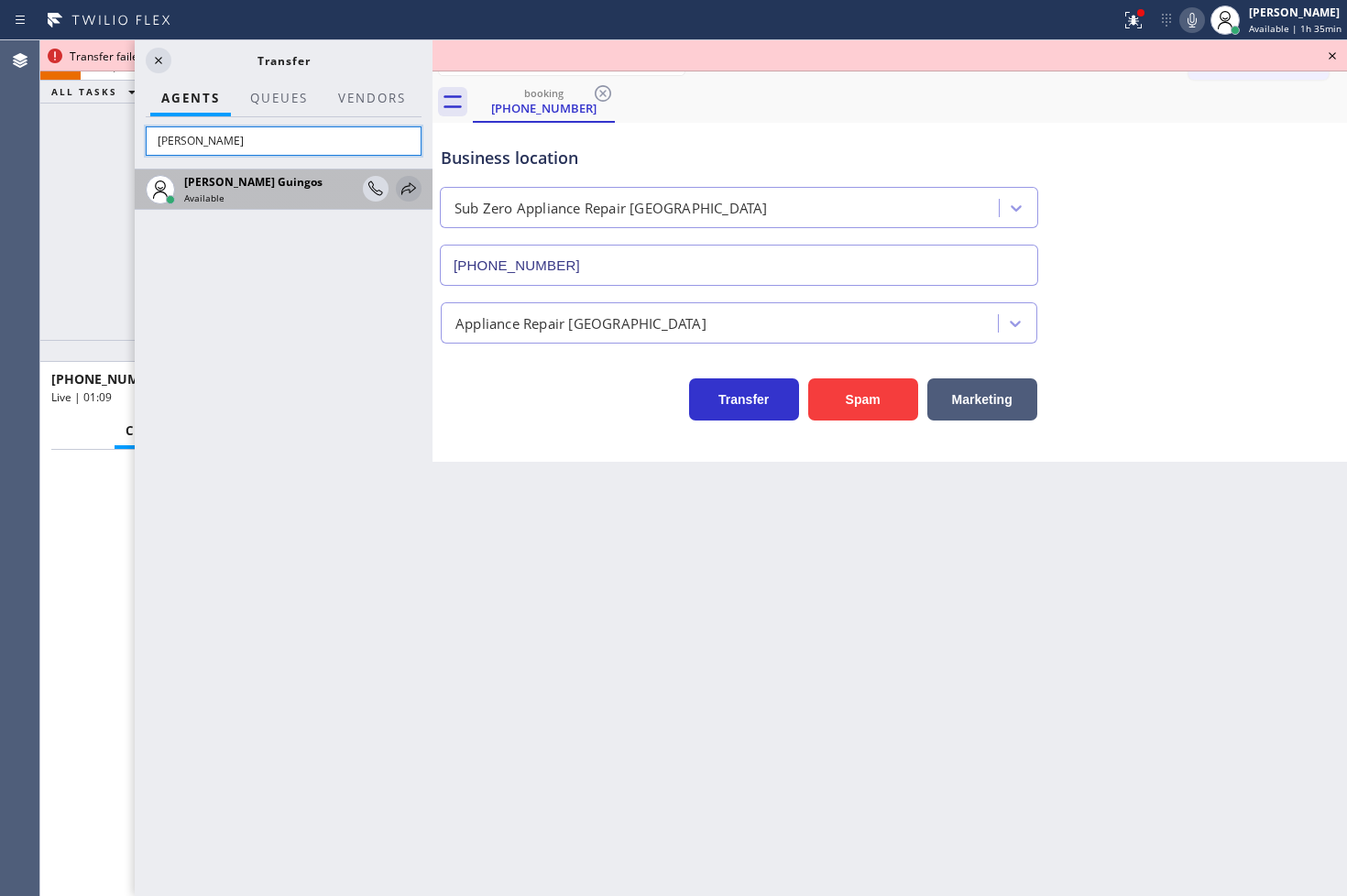
type input "[PERSON_NAME]"
click at [410, 187] on icon at bounding box center [409, 189] width 22 height 22
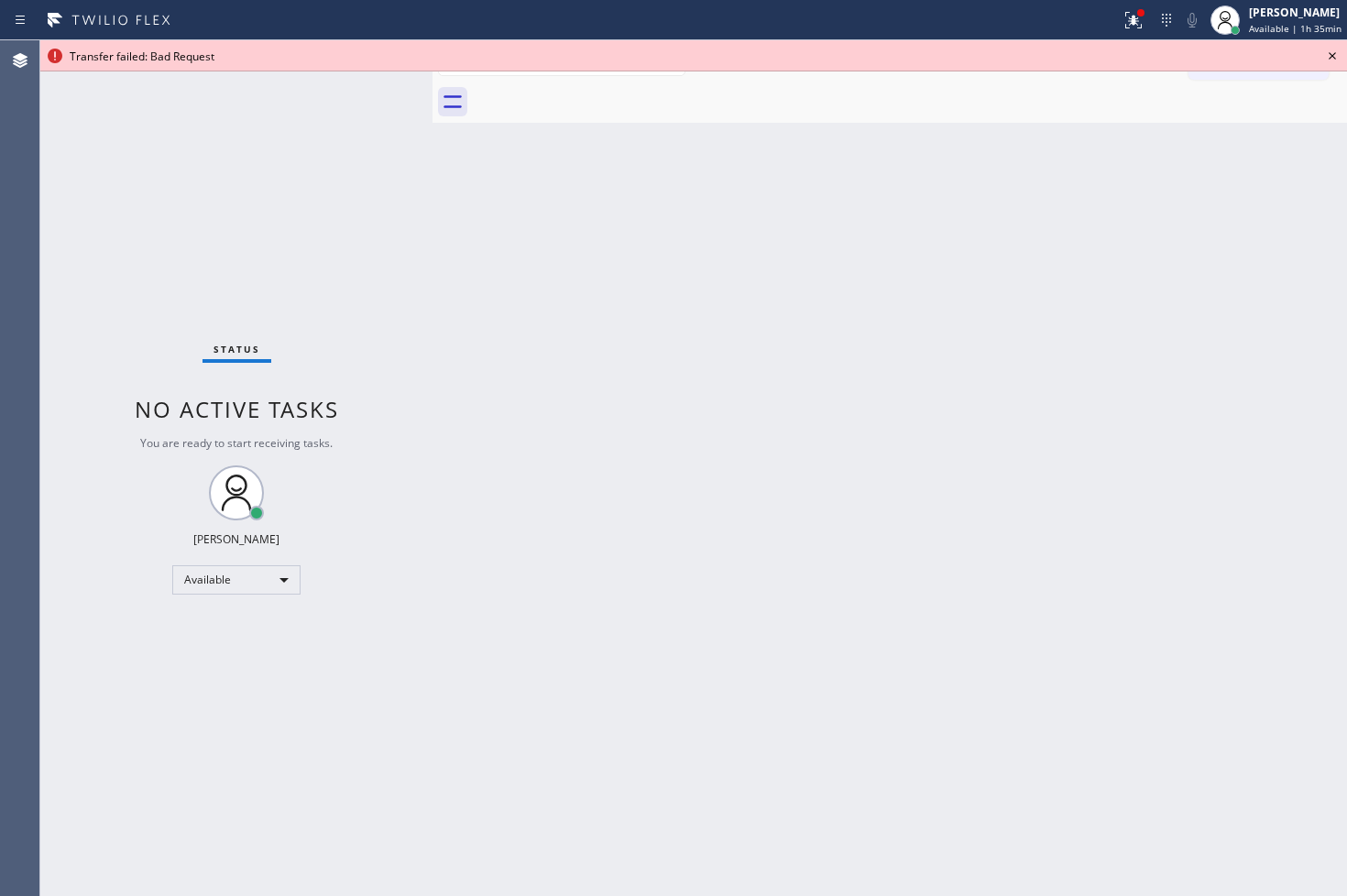
click at [1328, 53] on icon at bounding box center [1332, 56] width 22 height 22
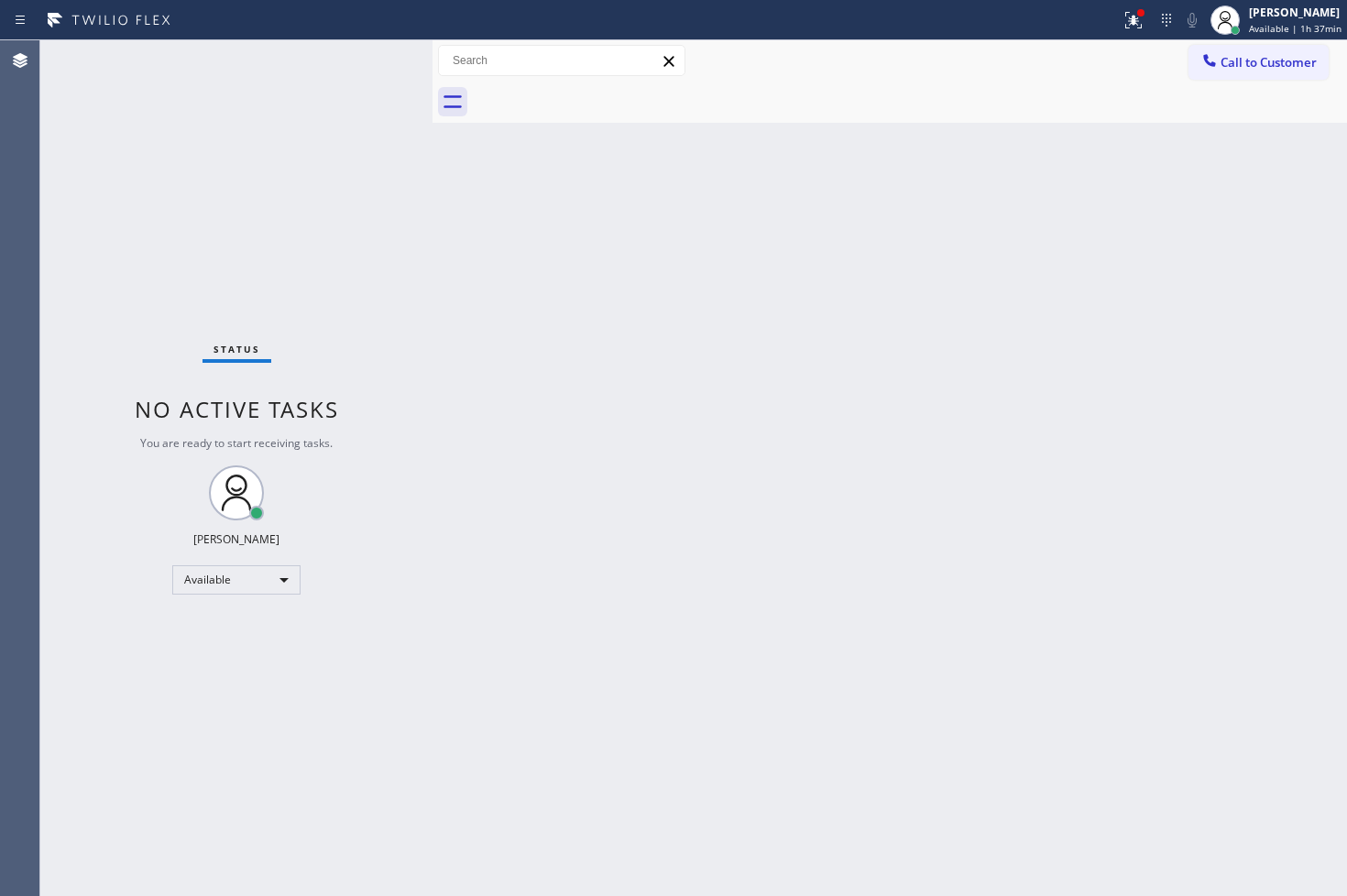
click at [324, 53] on div "Status No active tasks You are ready to start receiving tasks. [PERSON_NAME]" at bounding box center [236, 468] width 392 height 855
drag, startPoint x: 627, startPoint y: 318, endPoint x: 399, endPoint y: 130, distance: 295.5
click at [626, 308] on div "Back to Dashboard Change Sender ID Customers Technicians Select a contact Outbo…" at bounding box center [890, 468] width 915 height 855
drag, startPoint x: 381, startPoint y: 115, endPoint x: 391, endPoint y: 98, distance: 19.7
click at [382, 114] on div "Status No active tasks You are ready to start receiving tasks. [PERSON_NAME]" at bounding box center [236, 468] width 392 height 855
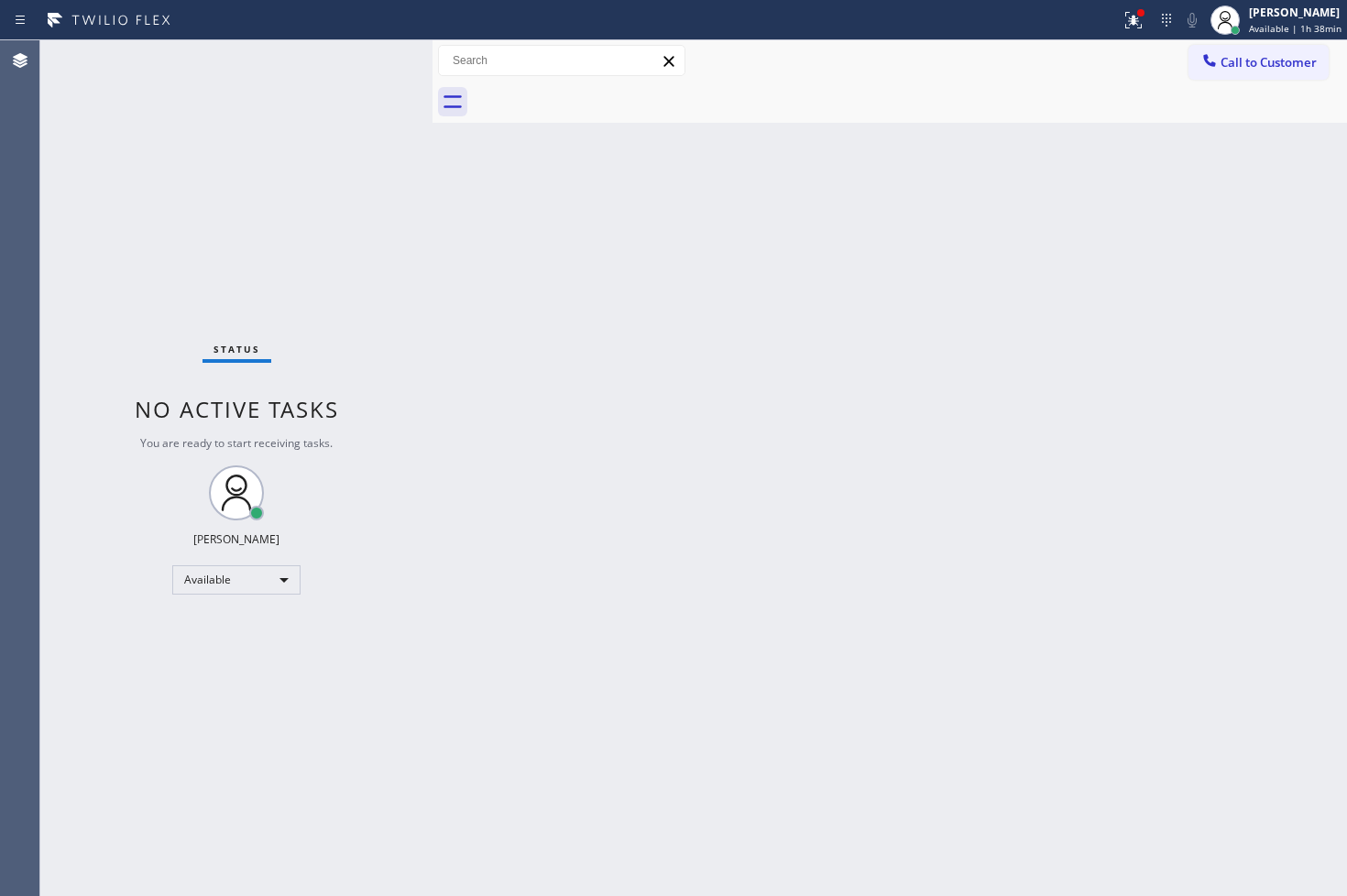
click at [369, 44] on div "Status No active tasks You are ready to start receiving tasks. [PERSON_NAME]" at bounding box center [236, 468] width 392 height 855
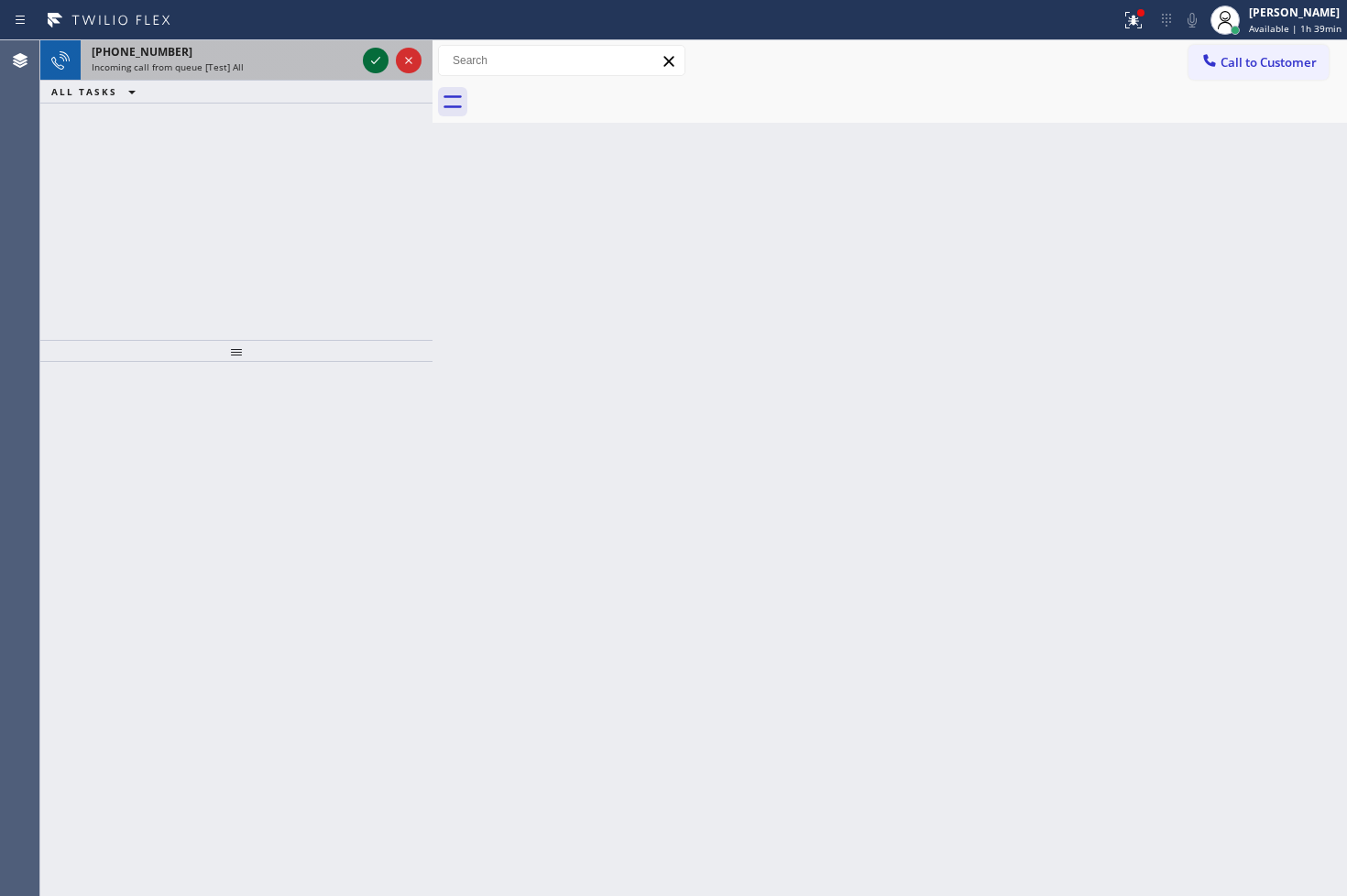
click at [382, 60] on icon at bounding box center [376, 60] width 22 height 22
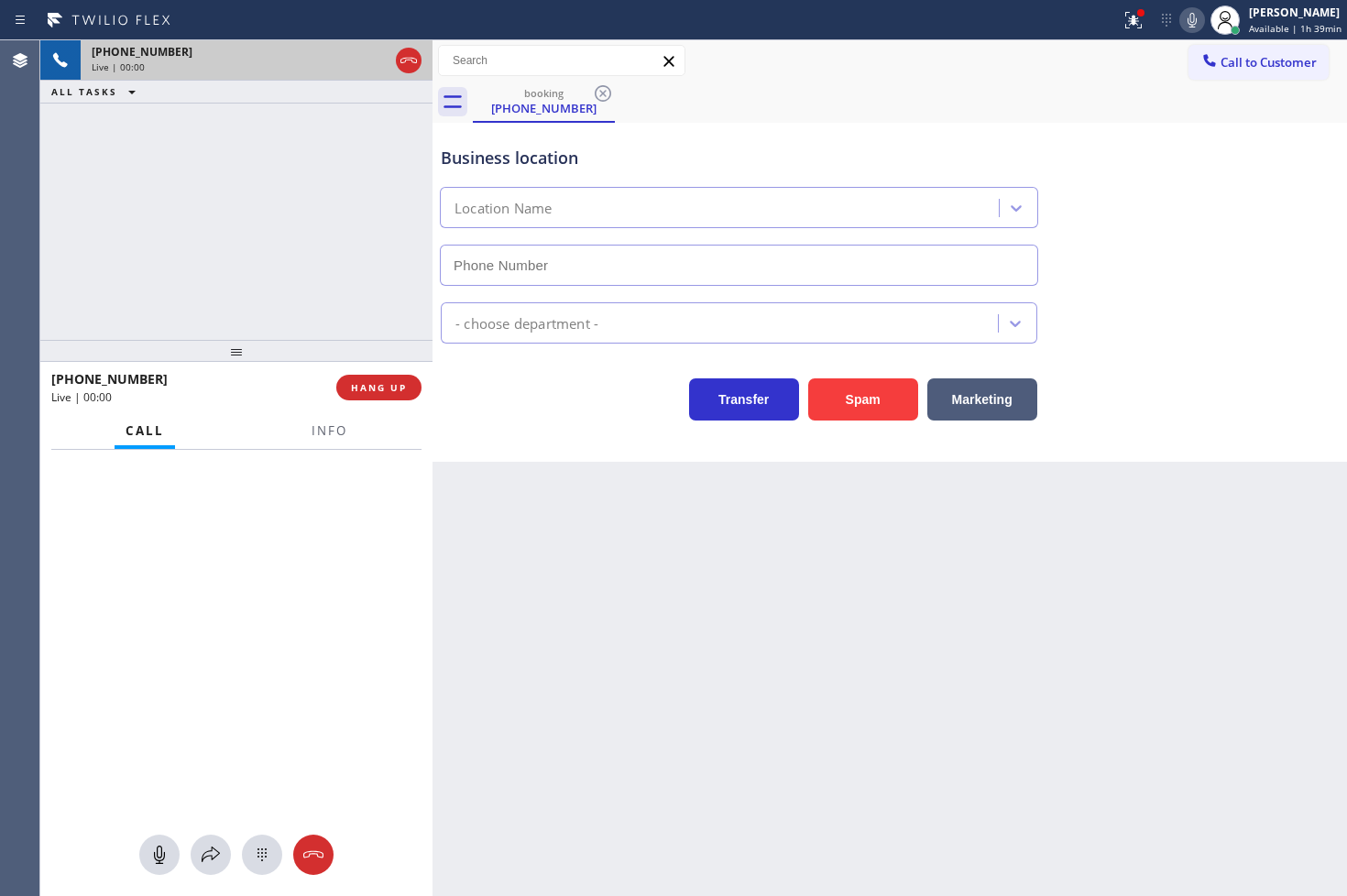
type input "[PHONE_NUMBER]"
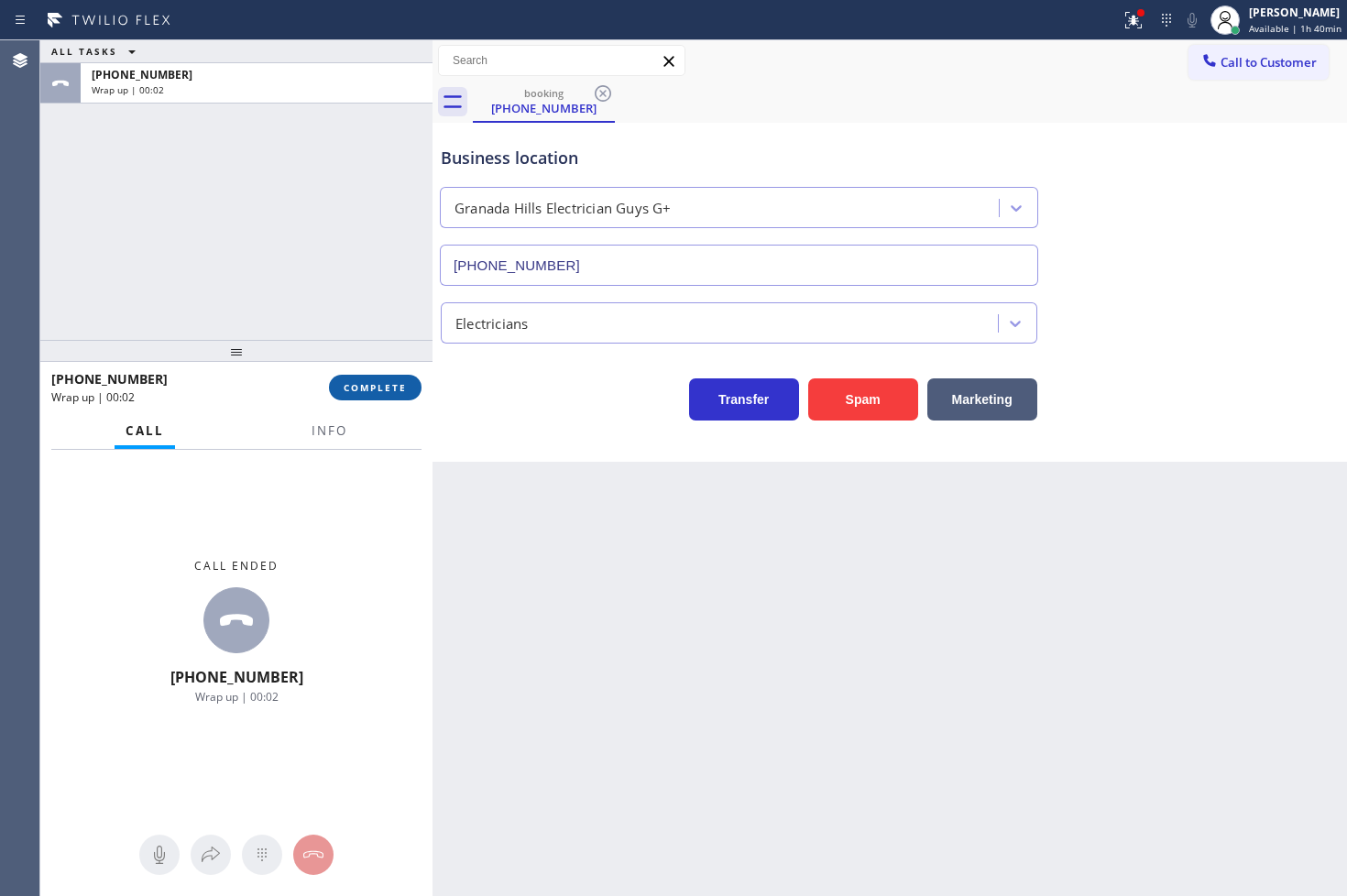
click at [354, 382] on span "COMPLETE" at bounding box center [376, 388] width 63 height 13
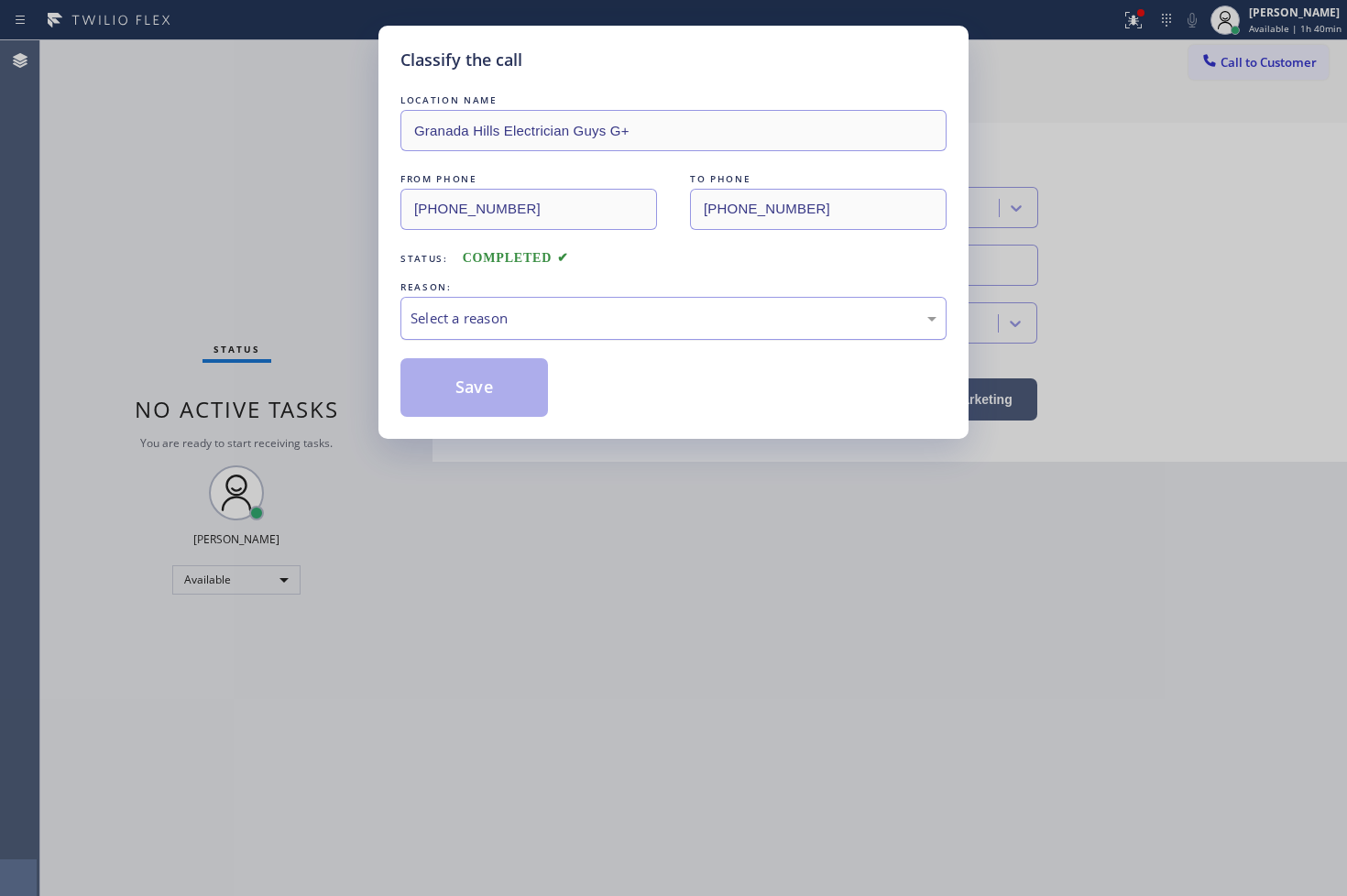
click at [534, 326] on div "Select a reason" at bounding box center [673, 318] width 526 height 21
click at [479, 374] on button "Save" at bounding box center [474, 387] width 148 height 59
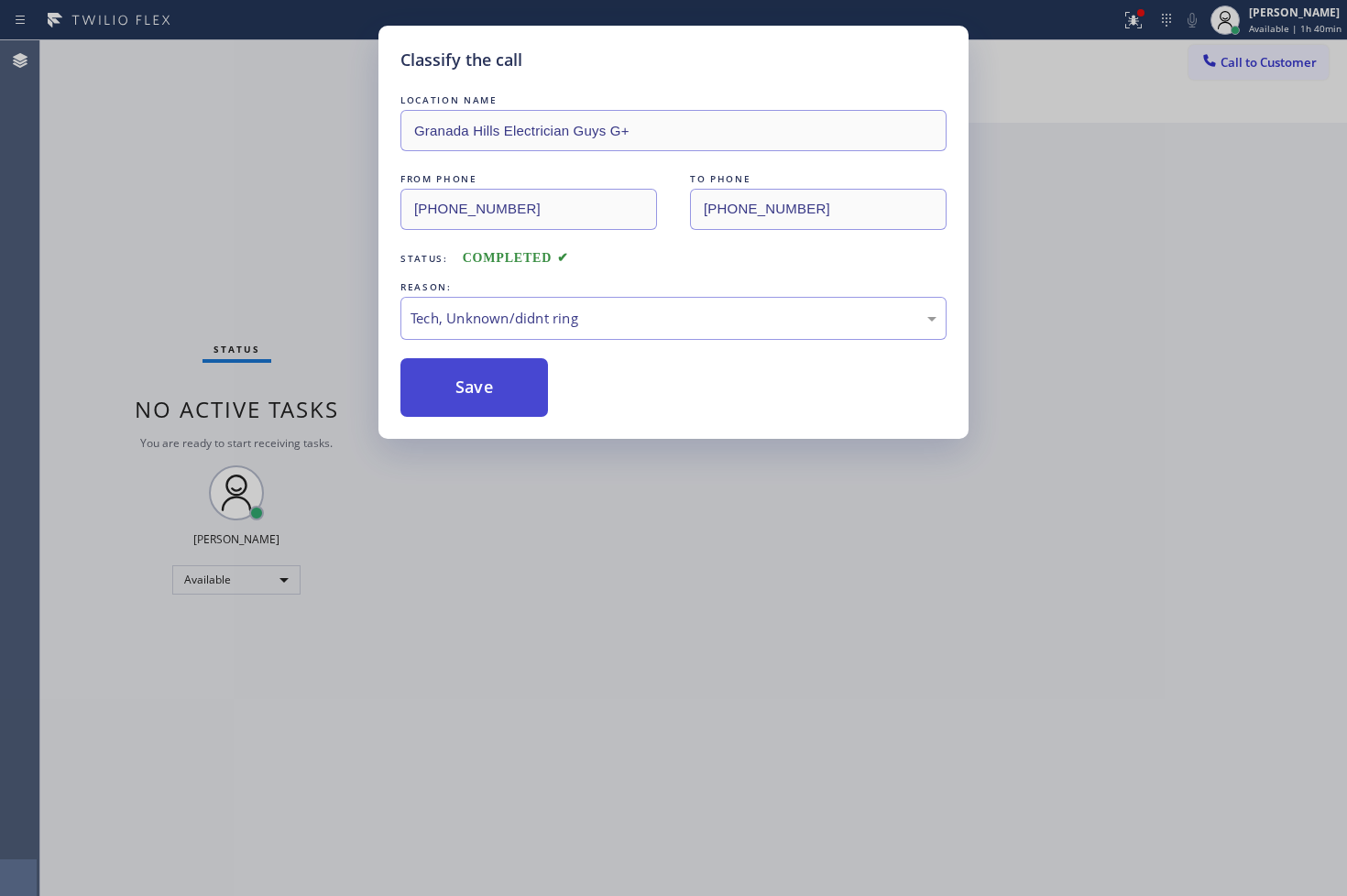
click at [479, 374] on button "Save" at bounding box center [474, 387] width 148 height 59
click at [485, 373] on button "Save" at bounding box center [474, 387] width 148 height 59
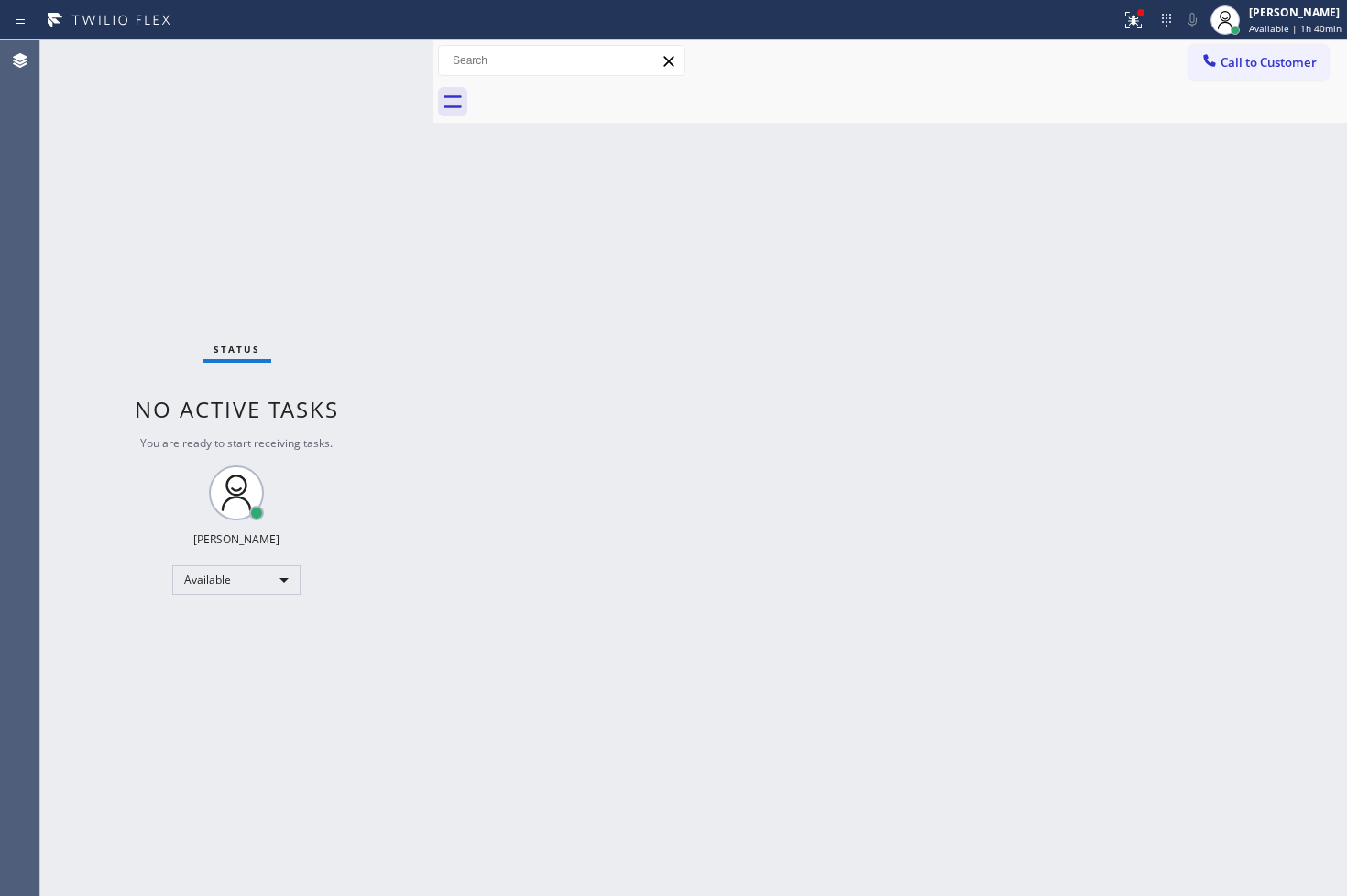
click at [777, 473] on div "Back to Dashboard Change Sender ID Customers Technicians Select a contact Outbo…" at bounding box center [890, 468] width 915 height 855
drag, startPoint x: 437, startPoint y: 373, endPoint x: 342, endPoint y: 148, distance: 244.2
click at [431, 358] on div "Status No active tasks You are ready to start receiving tasks. [PERSON_NAME] Av…" at bounding box center [693, 468] width 1306 height 855
click at [350, 47] on div "Status No active tasks You are ready to start receiving tasks. [PERSON_NAME]" at bounding box center [236, 468] width 392 height 855
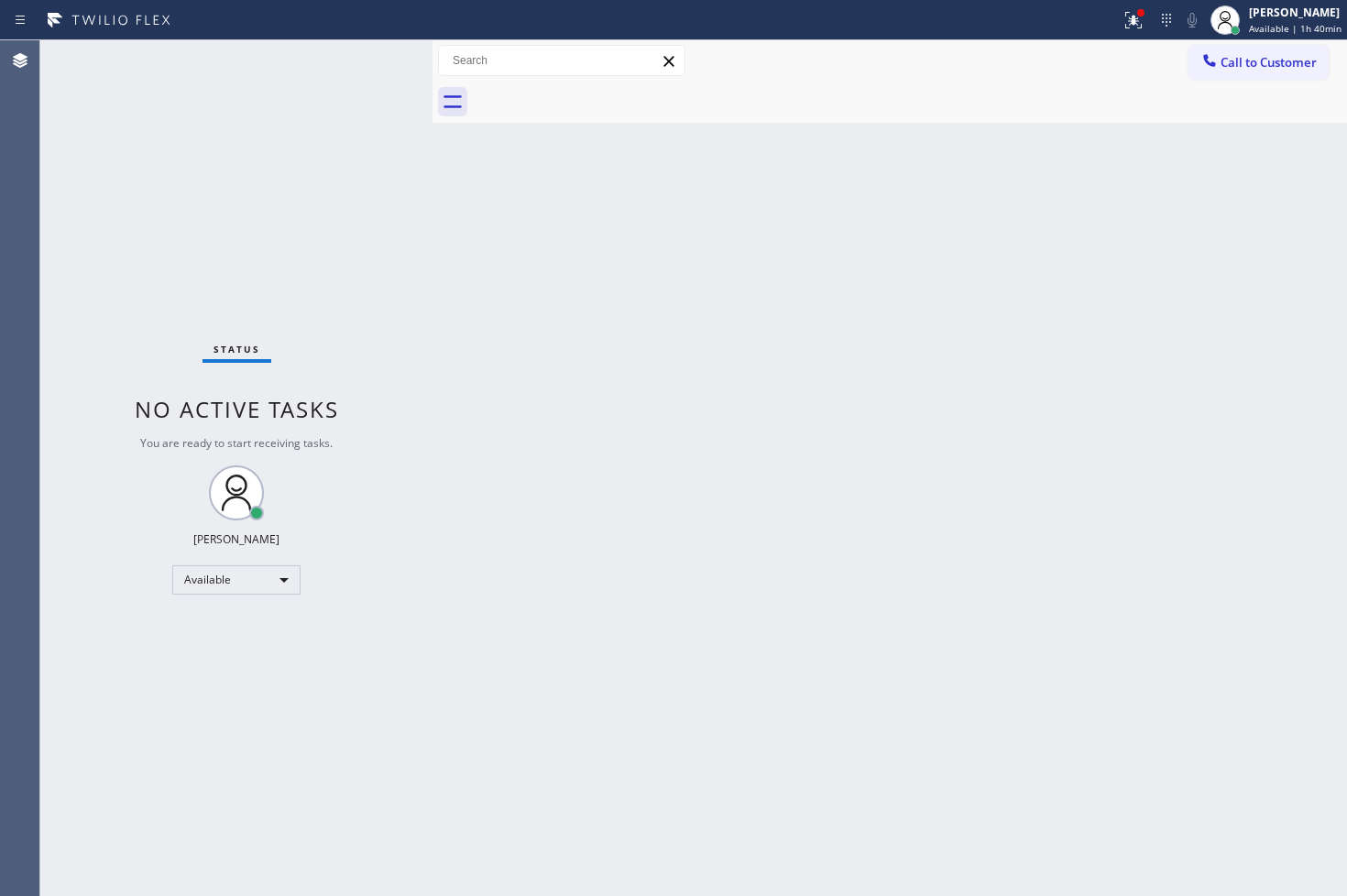
click at [350, 47] on div "Status No active tasks You are ready to start receiving tasks. [PERSON_NAME]" at bounding box center [236, 468] width 392 height 855
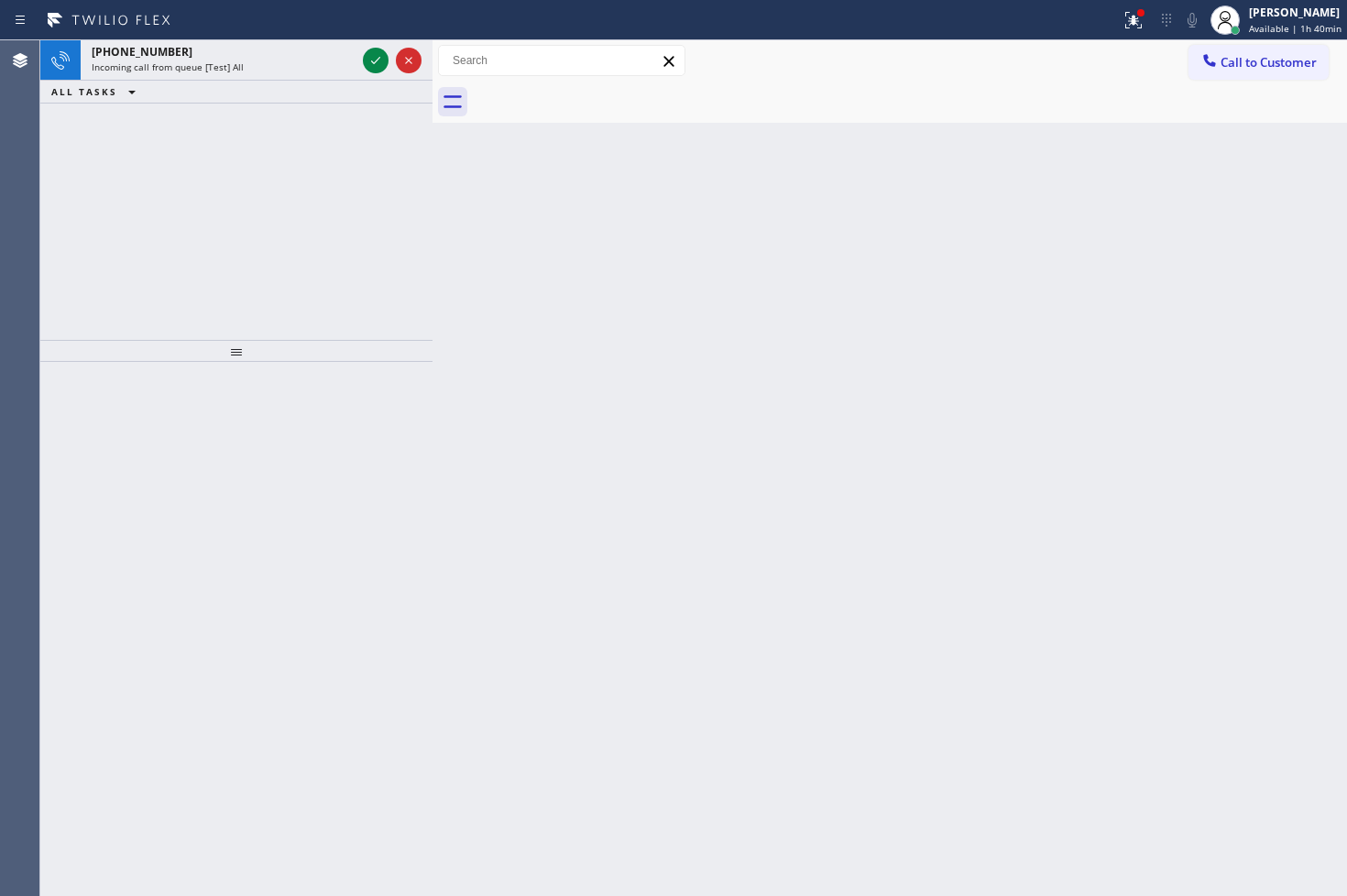
click at [350, 47] on div "[PHONE_NUMBER]" at bounding box center [224, 51] width 264 height 16
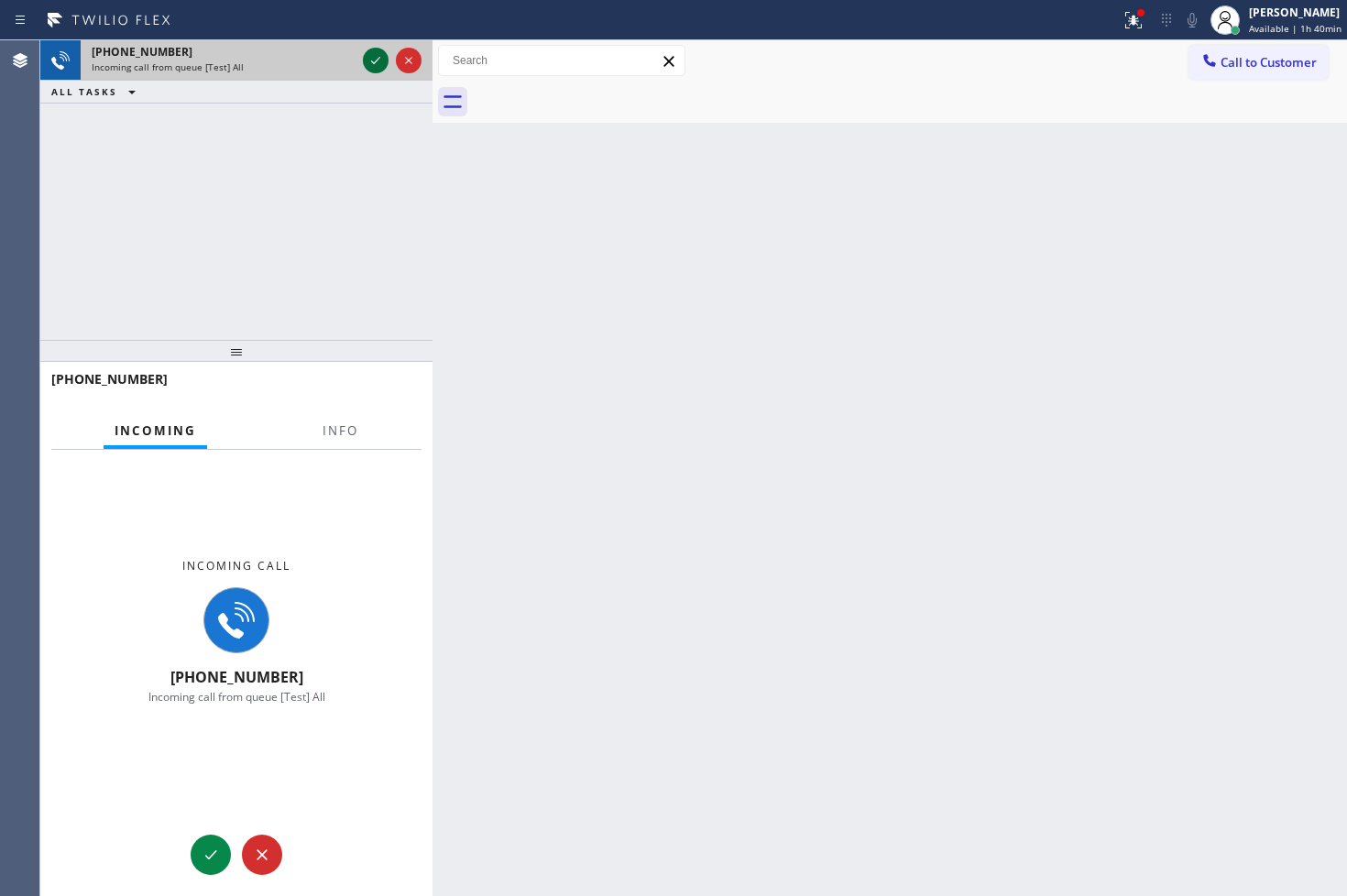
click at [374, 58] on icon at bounding box center [376, 60] width 22 height 22
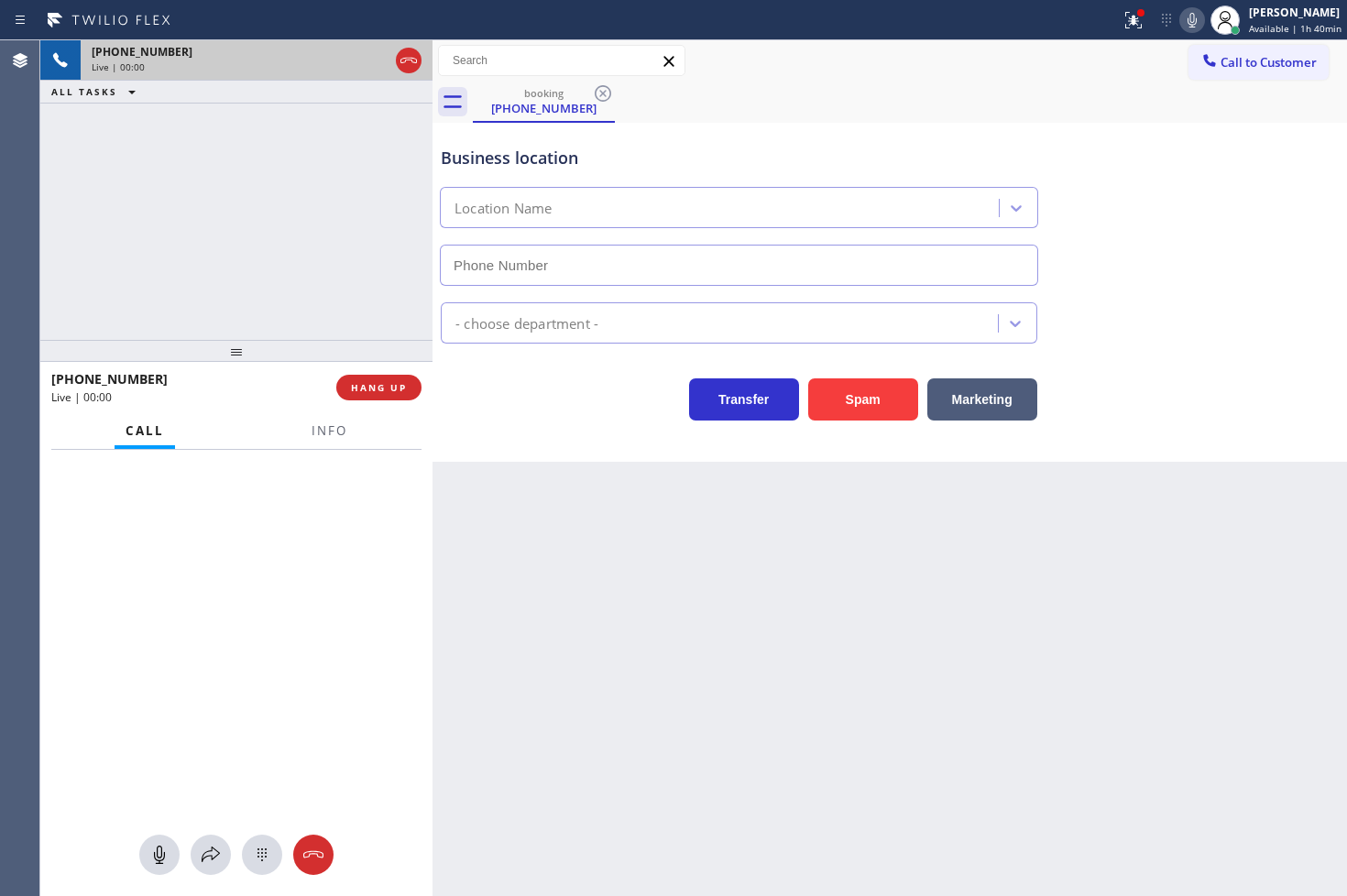
type input "[PHONE_NUMBER]"
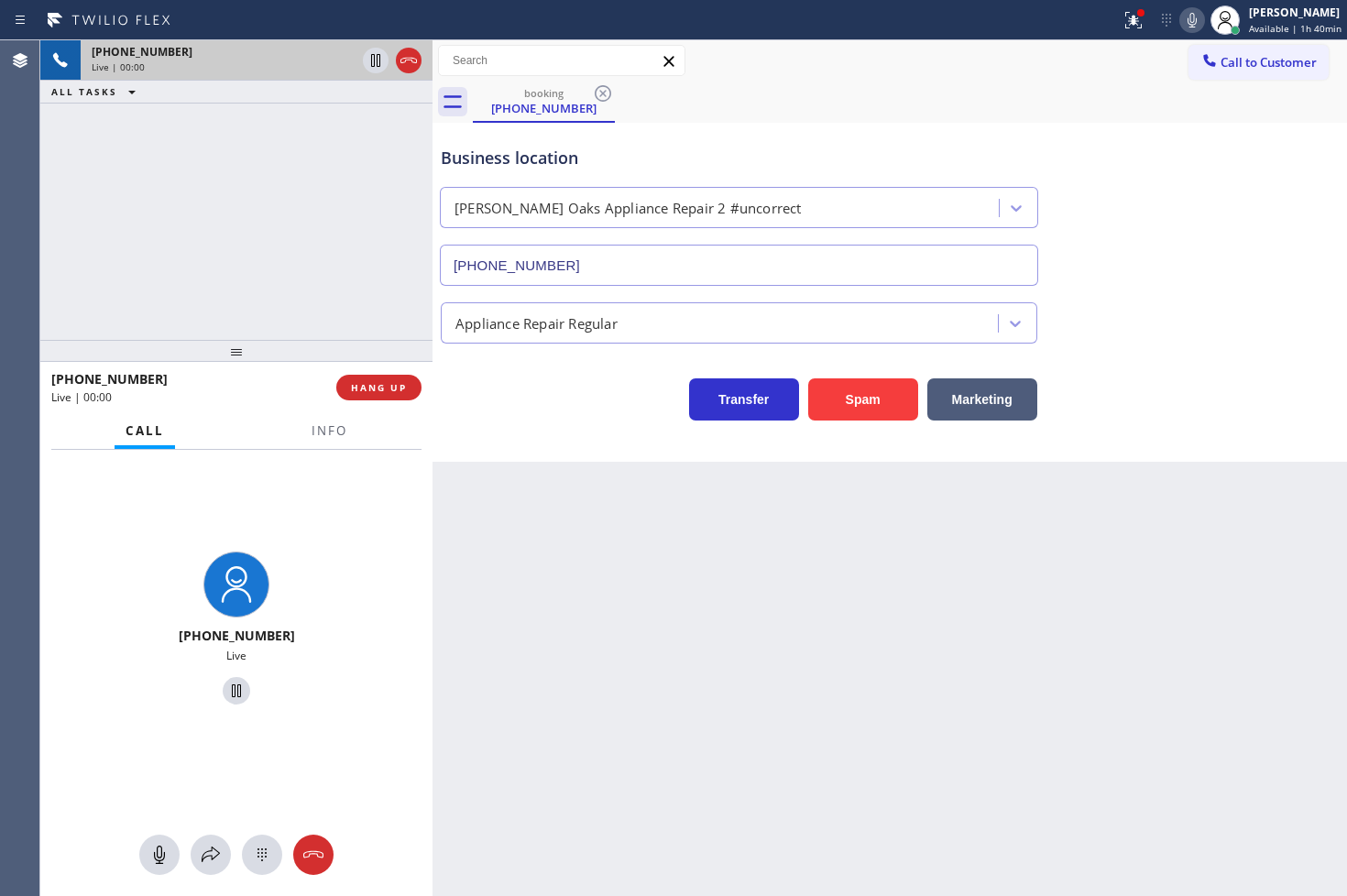
click at [661, 464] on div "Back to Dashboard Change Sender ID Customers Technicians Select a contact Outbo…" at bounding box center [890, 468] width 915 height 855
click at [601, 432] on div "Business location [PERSON_NAME][GEOGRAPHIC_DATA] Appliance Repair 2 #uncorrect …" at bounding box center [890, 292] width 915 height 339
click at [325, 279] on div "[PHONE_NUMBER] Live | 00:00 ALL TASKS ALL TASKS ACTIVE TASKS TASKS IN WRAP UP" at bounding box center [236, 190] width 392 height 299
click at [1124, 68] on div "Call to Customer Outbound call Location Search location Your caller id phone nu…" at bounding box center [890, 60] width 915 height 32
click at [1181, 25] on icon at bounding box center [1192, 20] width 22 height 22
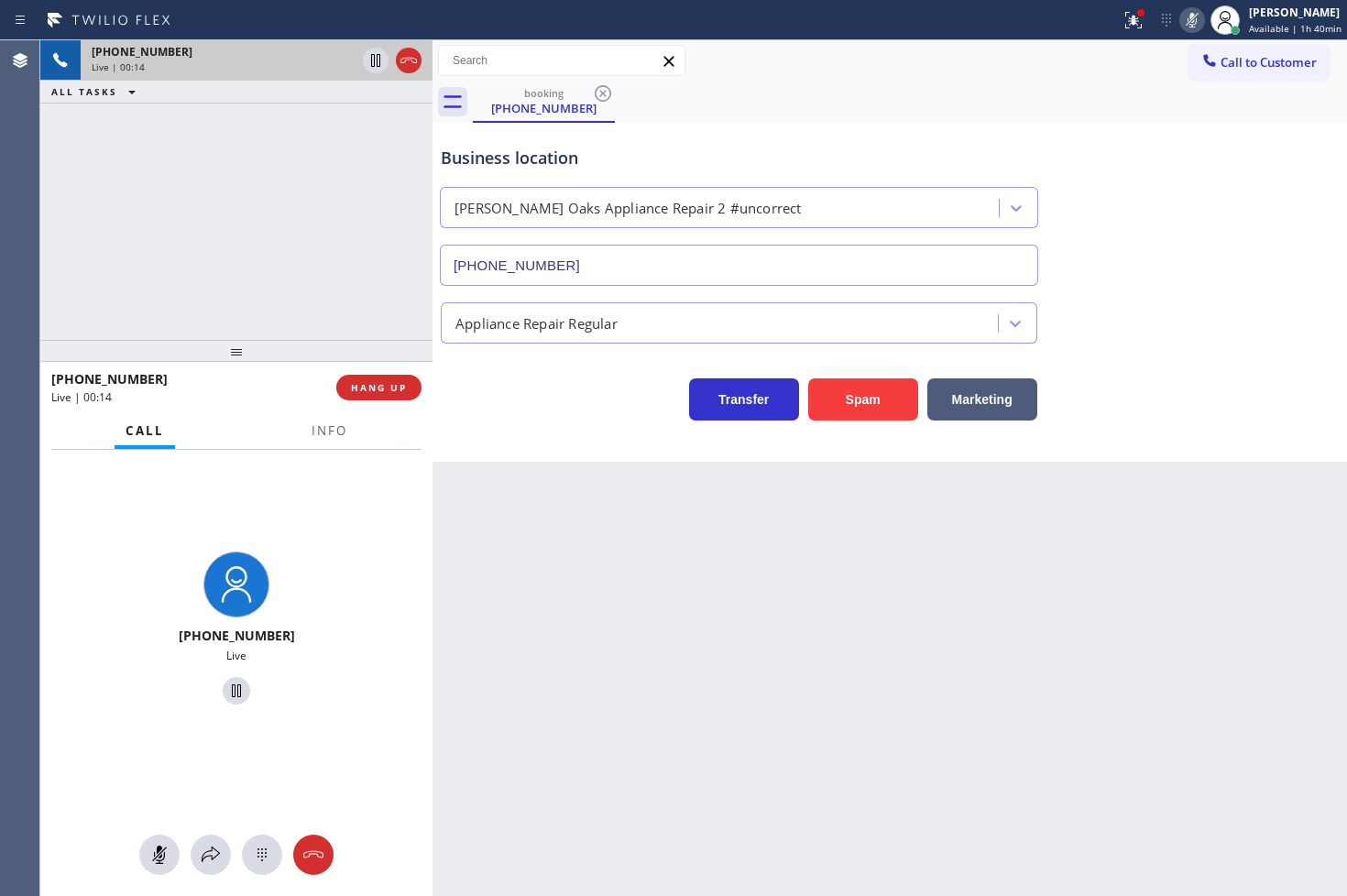
click at [1187, 16] on icon at bounding box center [1192, 20] width 9 height 15
click at [229, 184] on div "[PHONE_NUMBER] Live | 00:30 ALL TASKS ALL TASKS ACTIVE TASKS TASKS IN WRAP UP" at bounding box center [236, 190] width 392 height 299
click at [524, 452] on div "Business location [PERSON_NAME][GEOGRAPHIC_DATA] Appliance Repair 2 #uncorrect …" at bounding box center [890, 292] width 915 height 339
click at [350, 307] on div "[PHONE_NUMBER] Live | 00:30 ALL TASKS ALL TASKS ACTIVE TASKS TASKS IN WRAP UP" at bounding box center [236, 190] width 392 height 299
click at [507, 417] on div "Transfer Spam Marketing" at bounding box center [738, 394] width 603 height 51
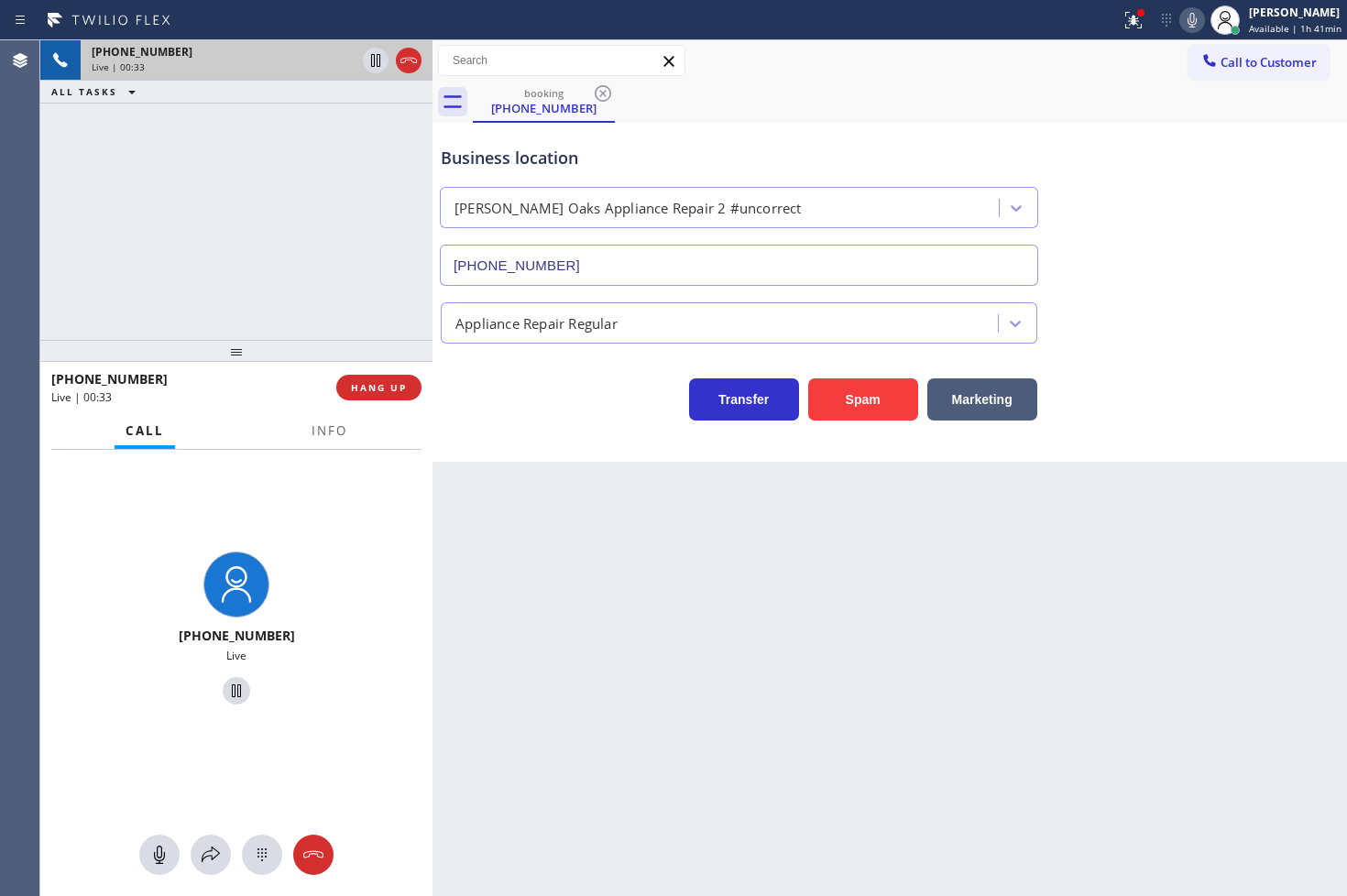
click at [234, 232] on div "[PHONE_NUMBER] Live | 00:33 ALL TASKS ALL TASKS ACTIVE TASKS TASKS IN WRAP UP" at bounding box center [236, 190] width 392 height 299
click at [473, 399] on div "Transfer Spam Marketing" at bounding box center [738, 394] width 603 height 51
click at [290, 268] on div "[PHONE_NUMBER] Live | 00:34 ALL TASKS ALL TASKS ACTIVE TASKS TASKS IN WRAP UP" at bounding box center [236, 190] width 392 height 299
drag, startPoint x: 489, startPoint y: 412, endPoint x: 376, endPoint y: 328, distance: 140.8
click at [481, 410] on div "Transfer Spam Marketing" at bounding box center [738, 394] width 603 height 51
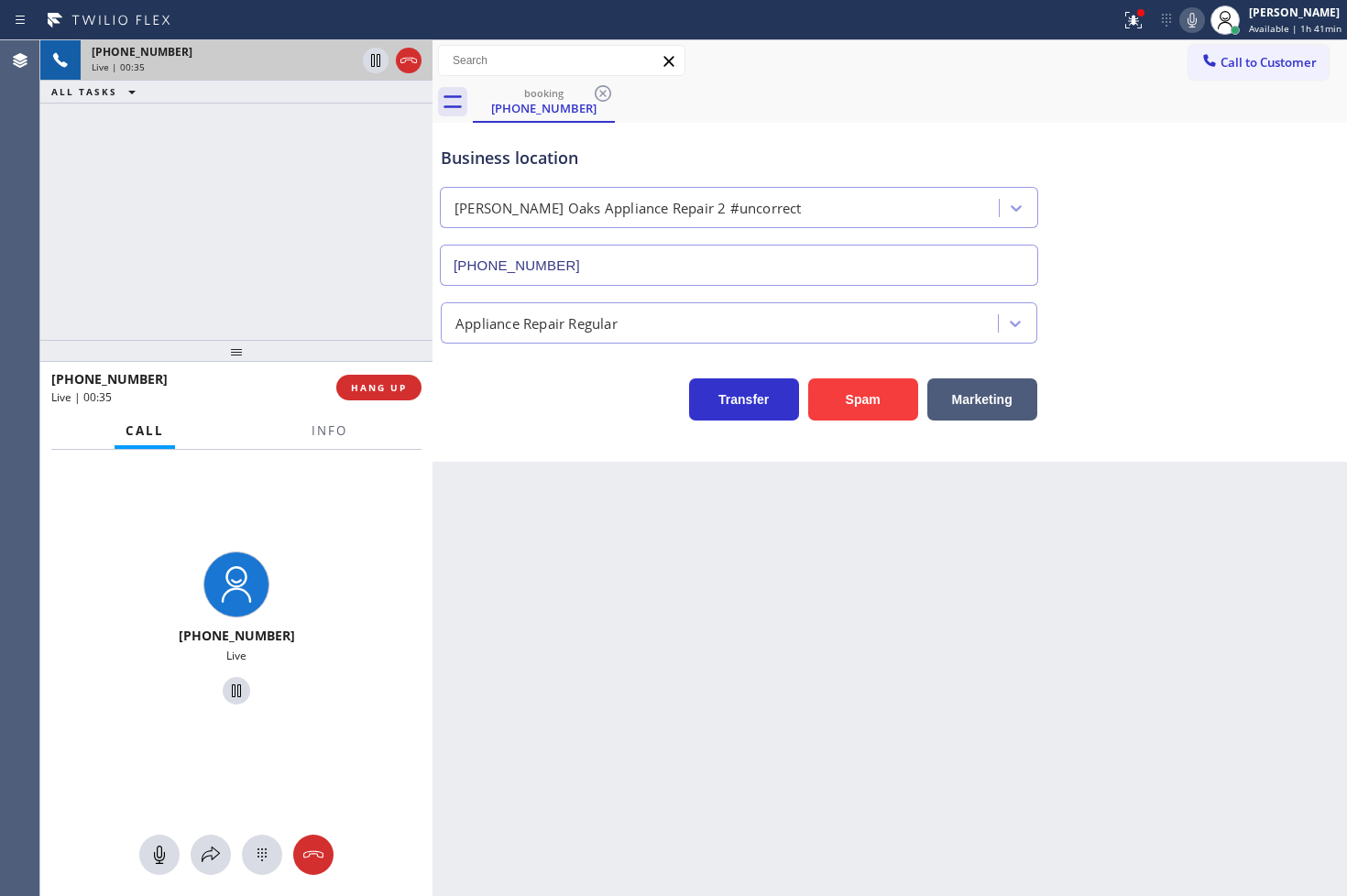
click at [369, 321] on div "[PHONE_NUMBER] Live | 00:35 ALL TASKS ALL TASKS ACTIVE TASKS TASKS IN WRAP UP" at bounding box center [236, 190] width 392 height 299
click at [480, 383] on div "Transfer Spam Marketing" at bounding box center [738, 394] width 603 height 51
click at [319, 285] on div "[PHONE_NUMBER] Live | 00:36 ALL TASKS ALL TASKS ACTIVE TASKS TASKS IN WRAP UP" at bounding box center [236, 190] width 392 height 299
click at [492, 415] on div "Transfer Spam Marketing" at bounding box center [738, 394] width 603 height 51
drag, startPoint x: 169, startPoint y: 212, endPoint x: 427, endPoint y: 371, distance: 303.1
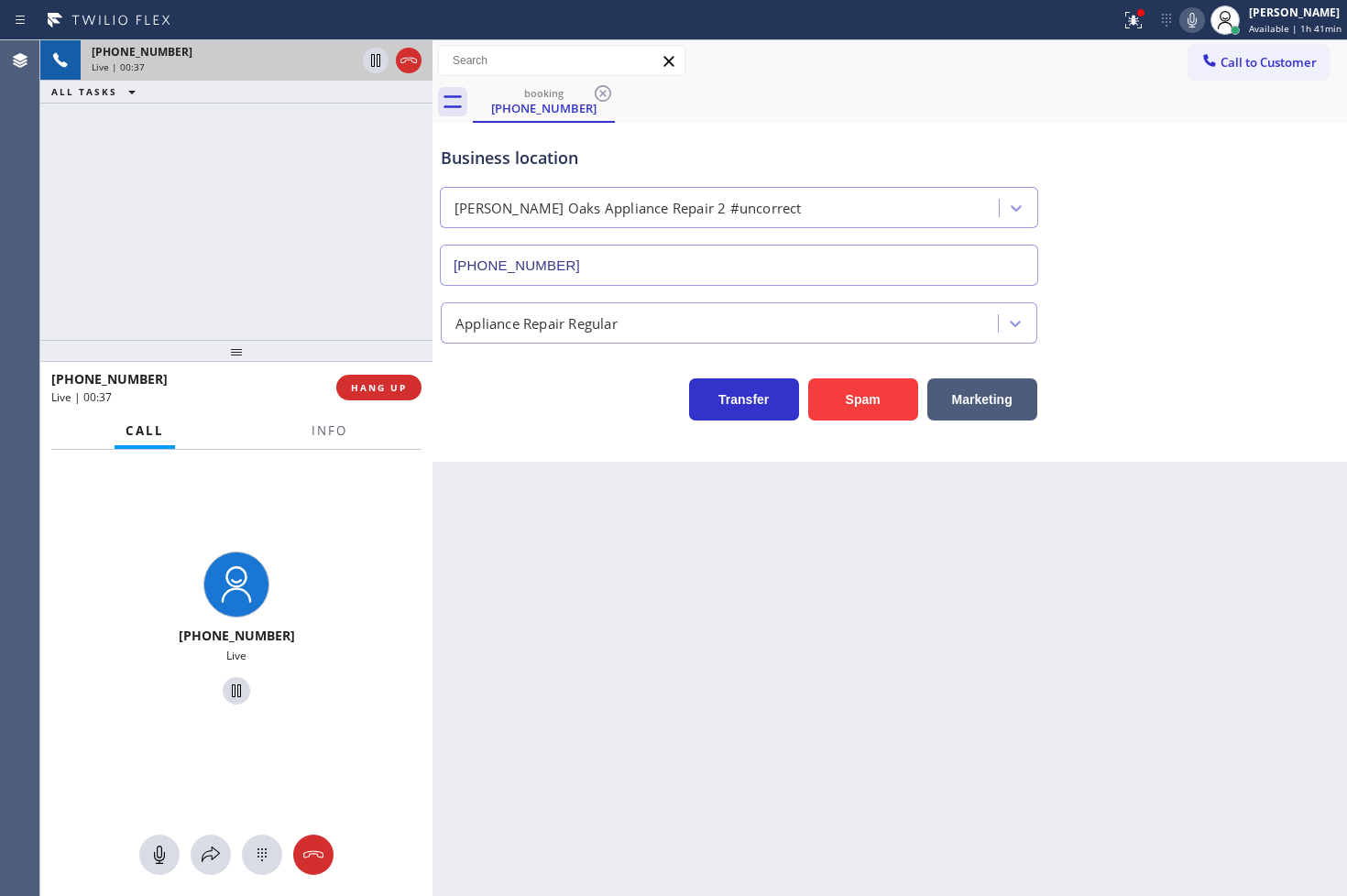
click at [190, 226] on div "[PHONE_NUMBER] Live | 00:37 ALL TASKS ALL TASKS ACTIVE TASKS TASKS IN WRAP UP" at bounding box center [236, 190] width 392 height 299
click at [389, 383] on span "HANG UP" at bounding box center [378, 388] width 56 height 13
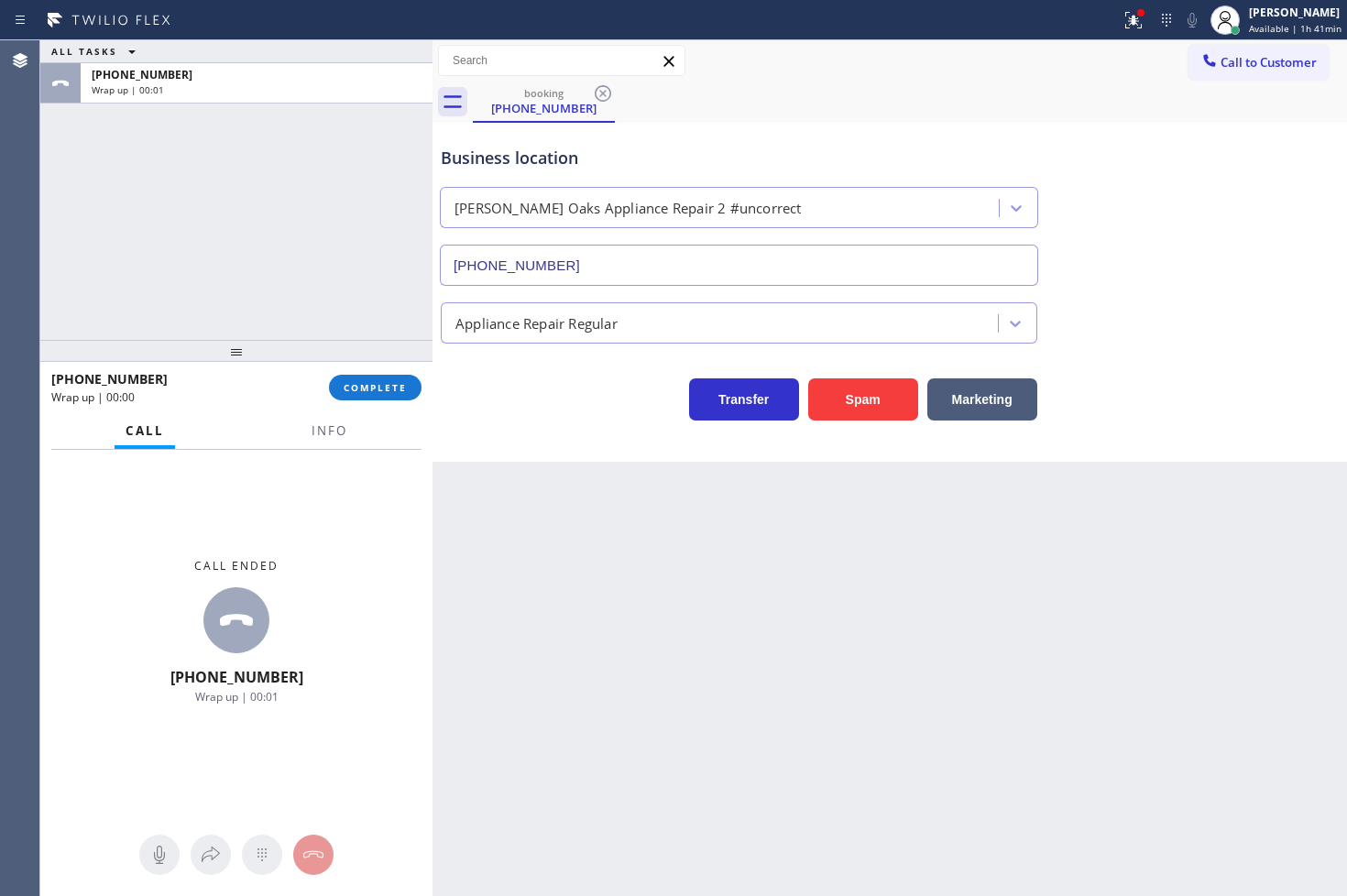
click at [510, 324] on div "Appliance Repair Regular" at bounding box center [536, 323] width 162 height 21
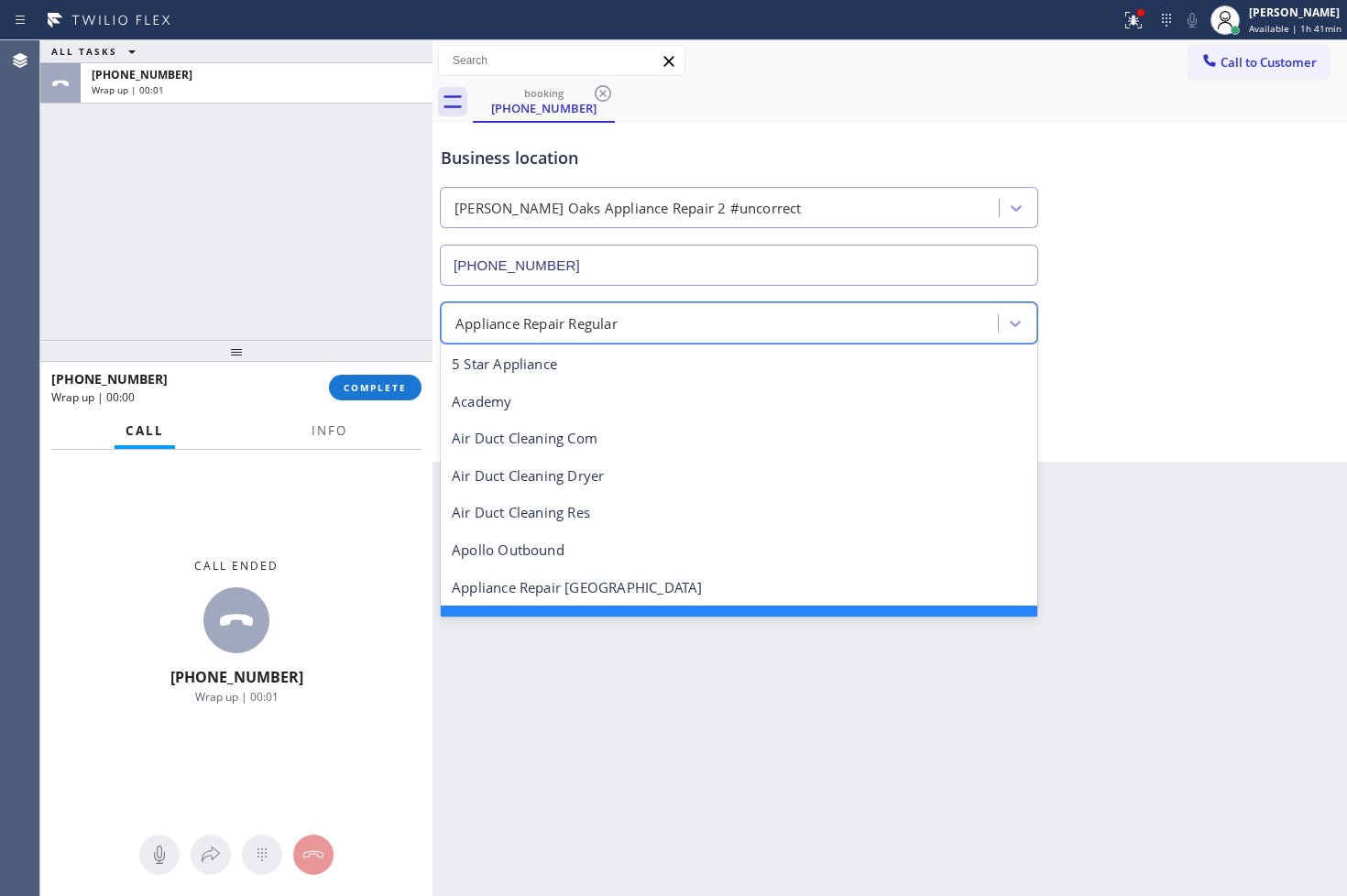
scroll to position [38, 0]
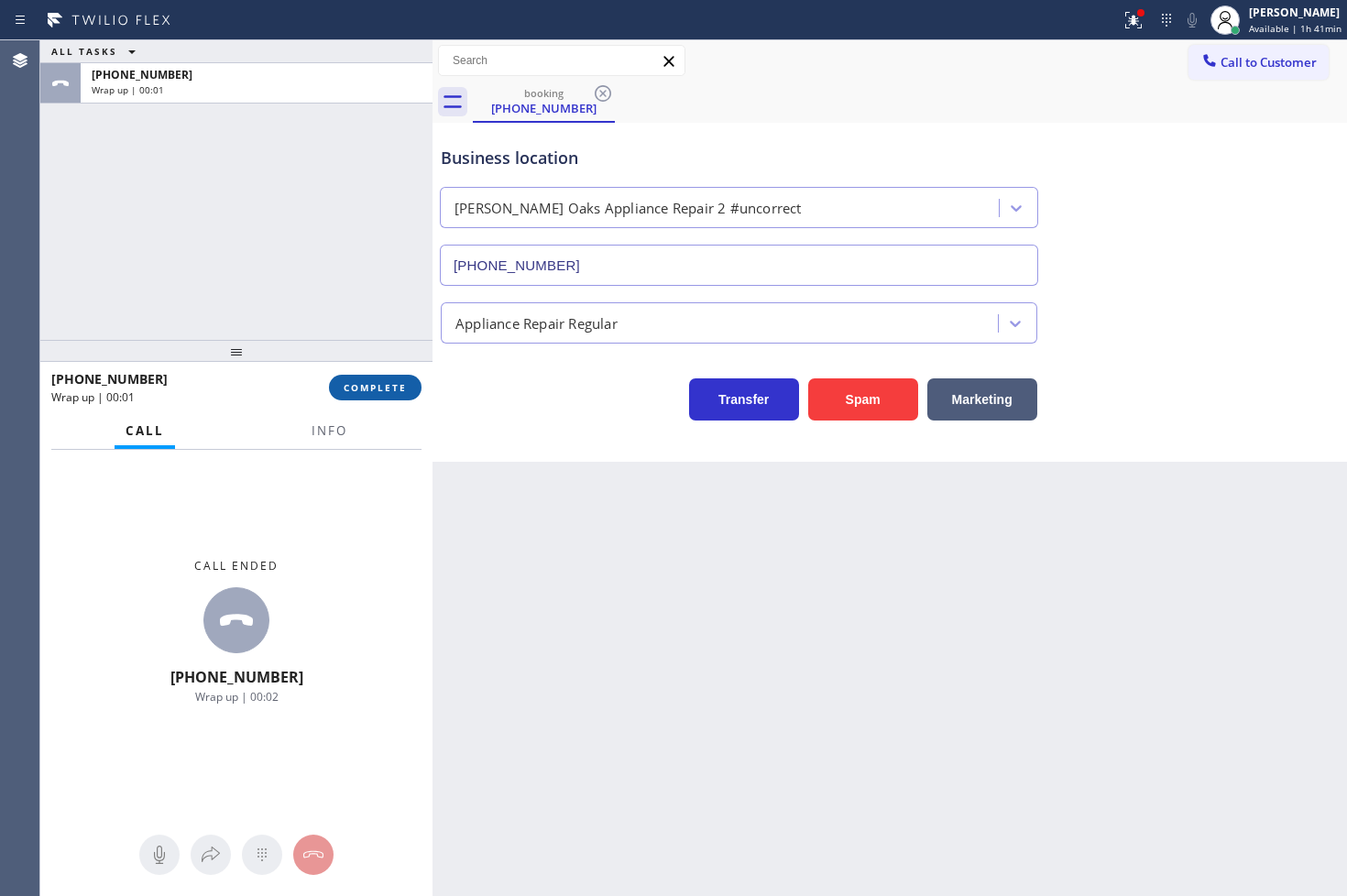
click at [372, 381] on span "COMPLETE" at bounding box center [376, 388] width 63 height 13
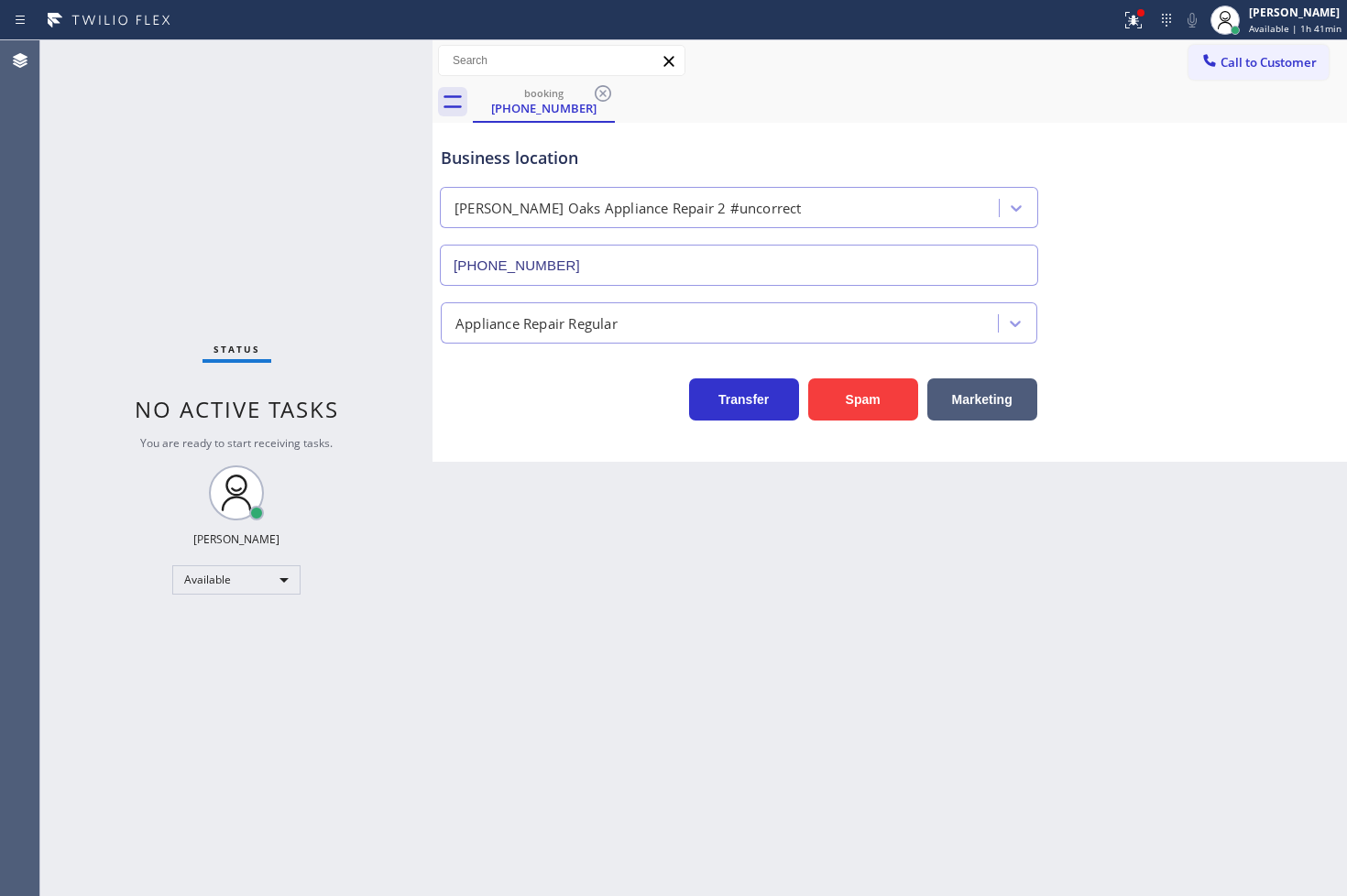
click at [521, 336] on div "Appliance Repair Regular" at bounding box center [721, 323] width 551 height 32
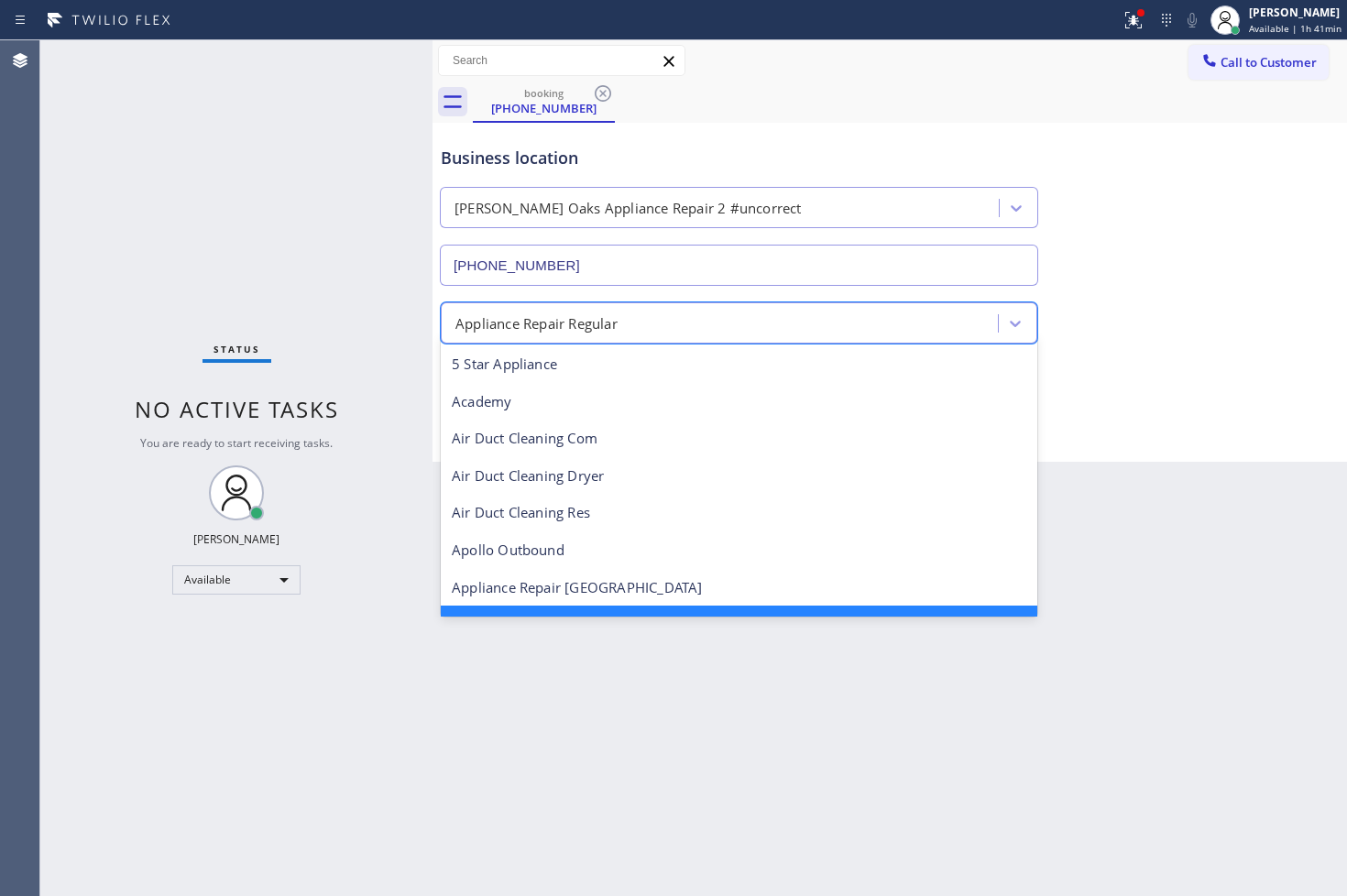
scroll to position [38, 0]
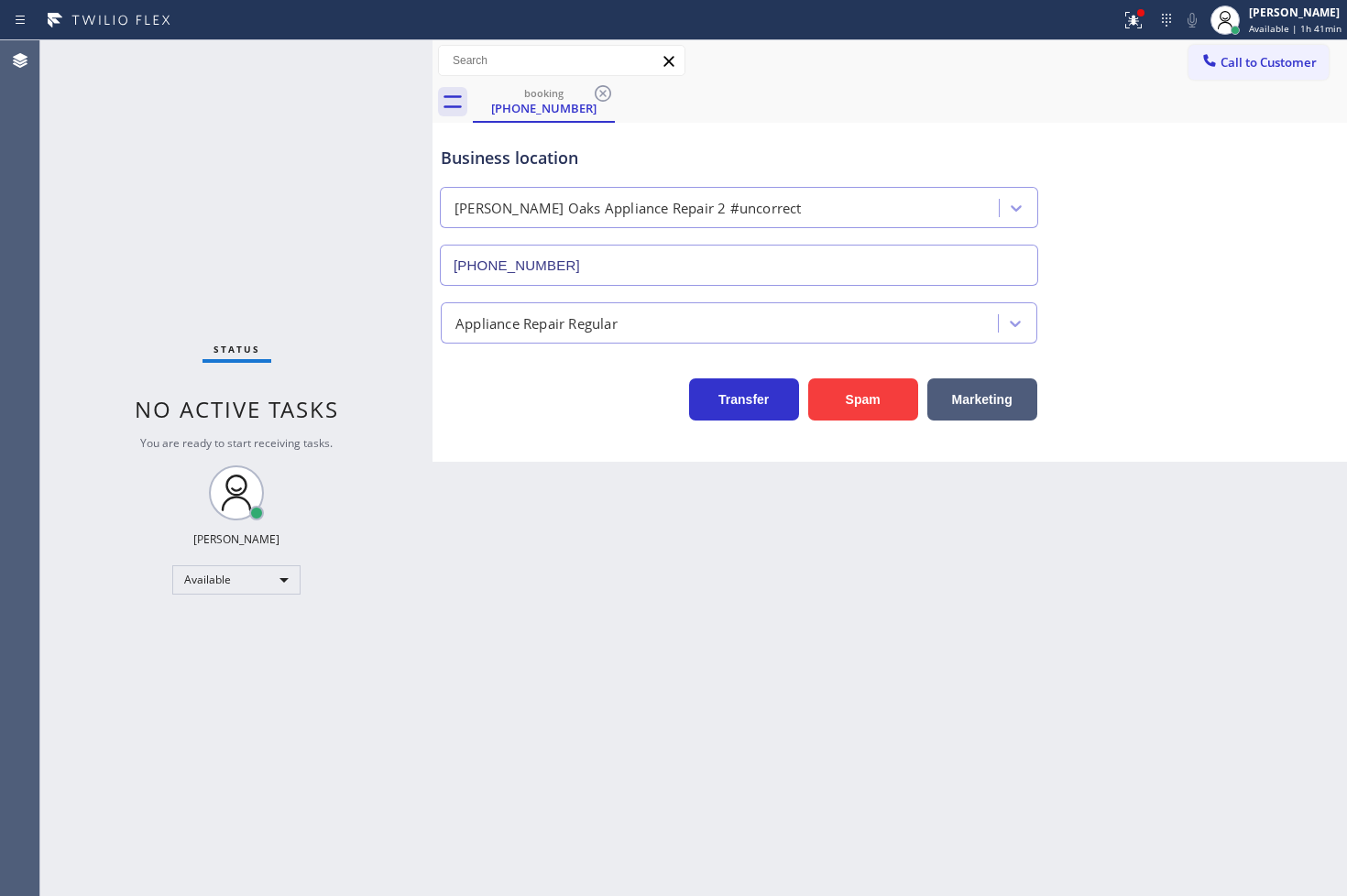
click at [227, 289] on div "Status No active tasks You are ready to start receiving tasks. [PERSON_NAME]" at bounding box center [236, 468] width 392 height 855
click at [601, 88] on icon at bounding box center [603, 94] width 22 height 22
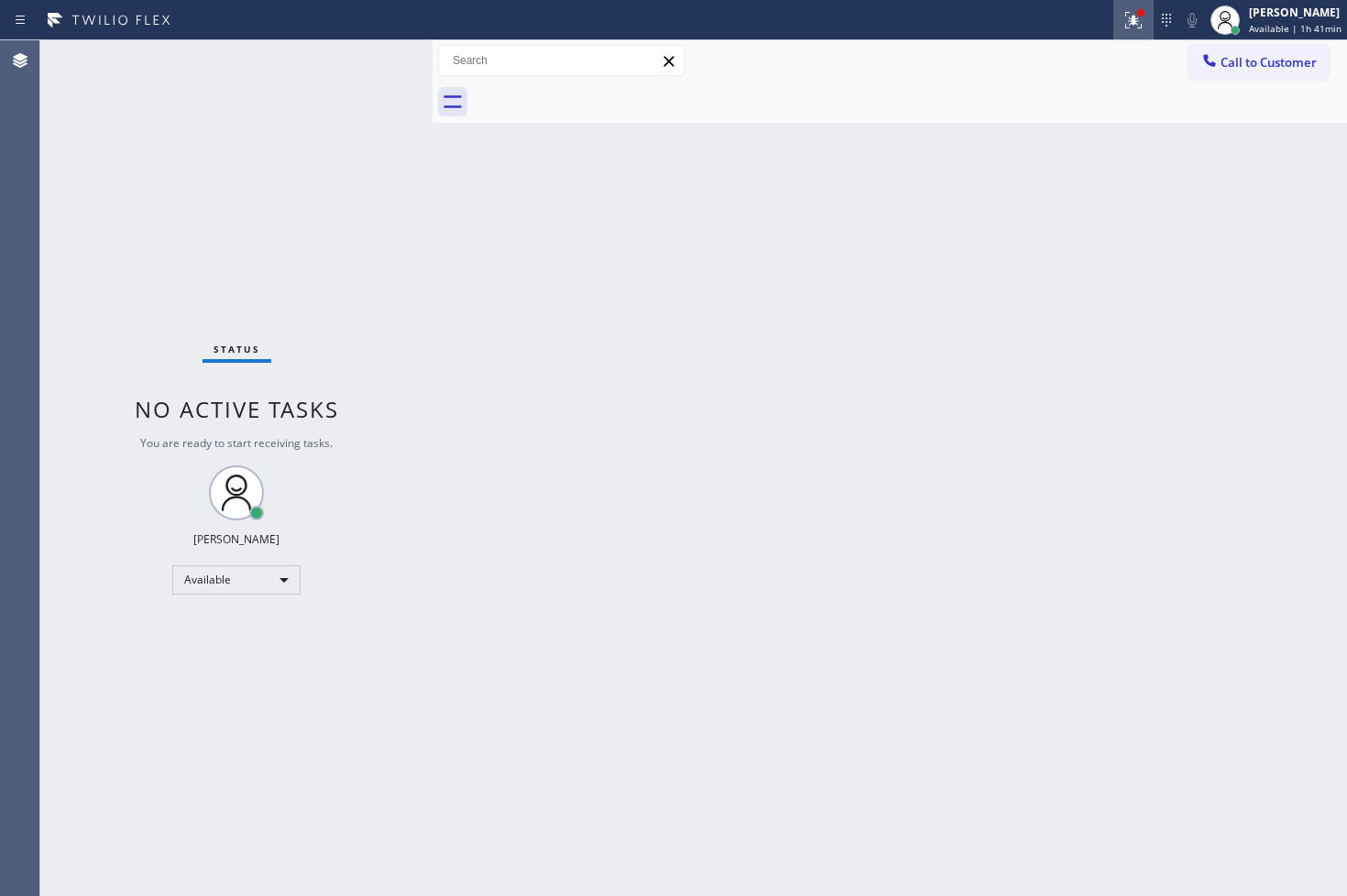
click at [1122, 30] on icon at bounding box center [1133, 20] width 22 height 22
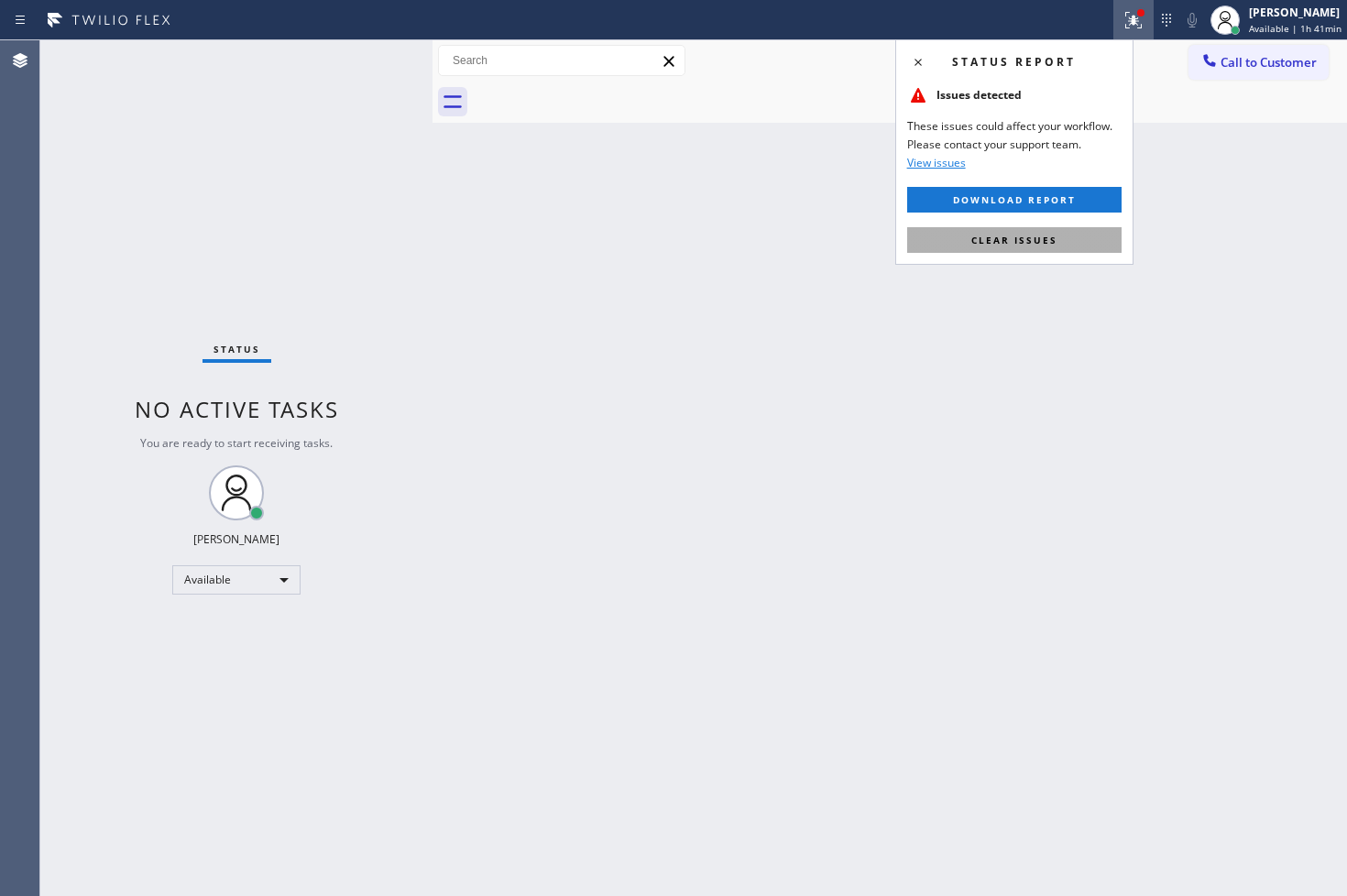
click at [1045, 242] on span "Clear issues" at bounding box center [1014, 240] width 86 height 13
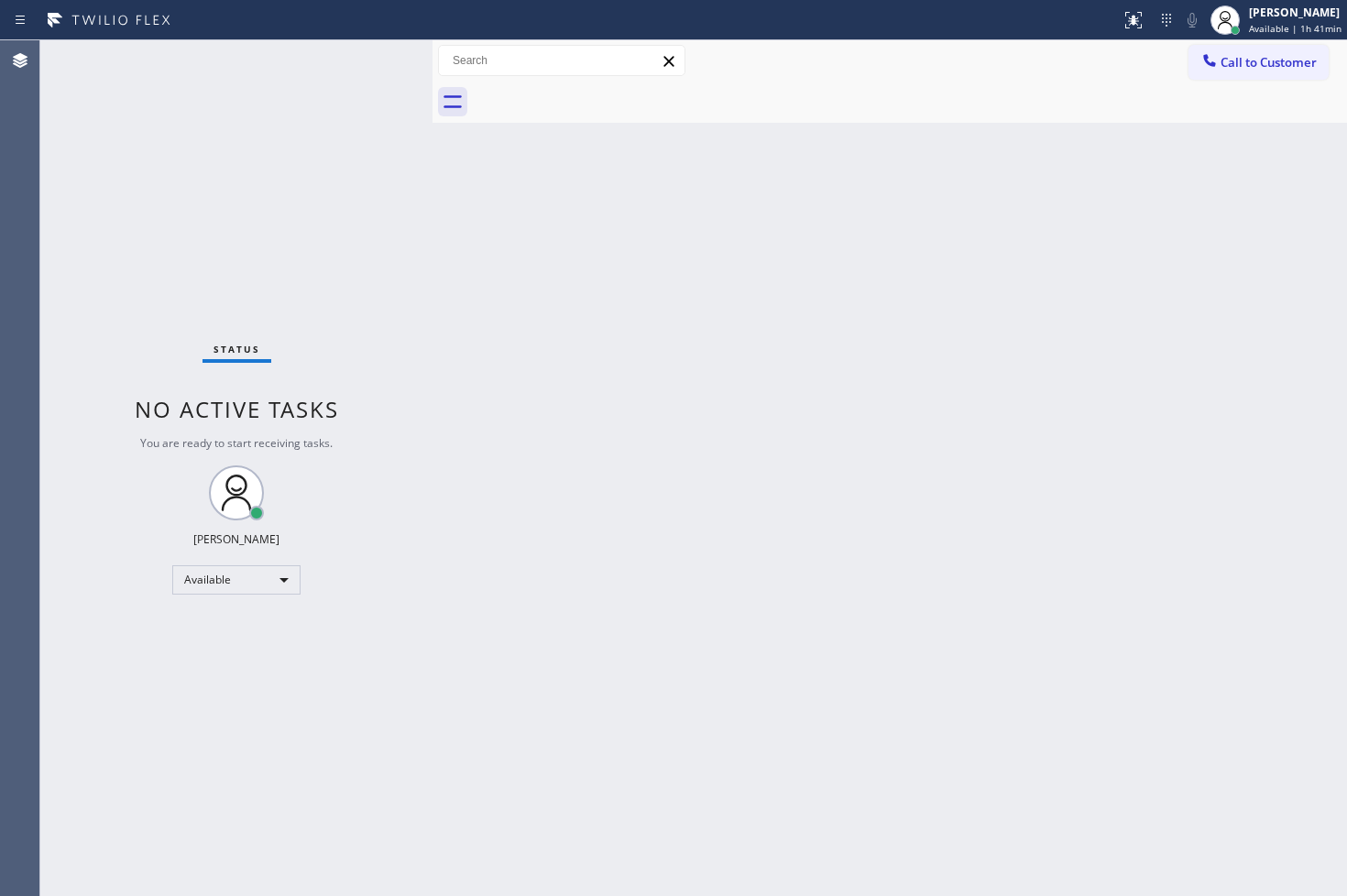
click at [336, 132] on div "Status No active tasks You are ready to start receiving tasks. [PERSON_NAME]" at bounding box center [236, 468] width 392 height 855
click at [344, 73] on div "Status No active tasks You are ready to start receiving tasks. [PERSON_NAME]" at bounding box center [236, 468] width 392 height 855
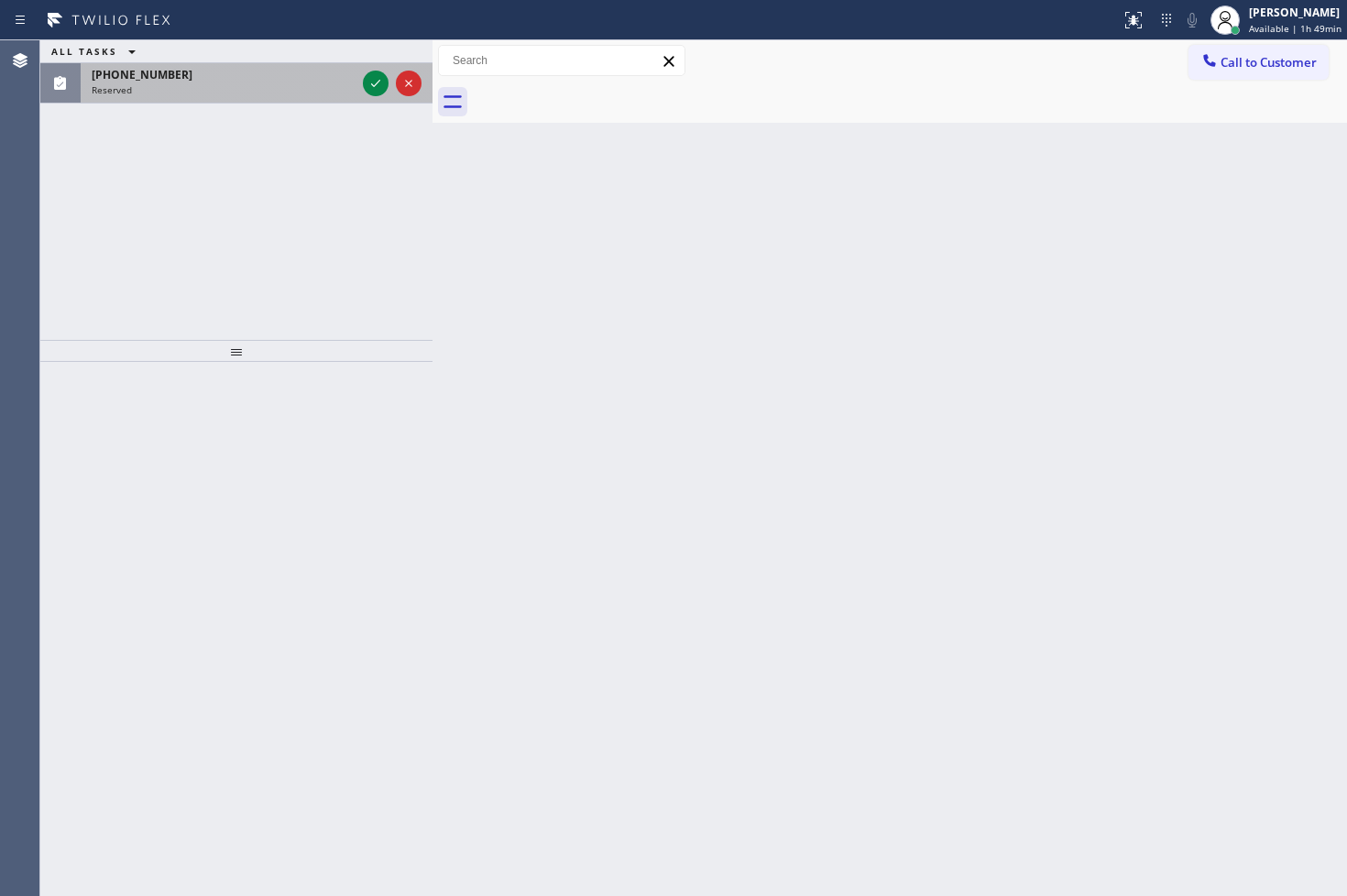
click at [359, 74] on div at bounding box center [391, 83] width 66 height 40
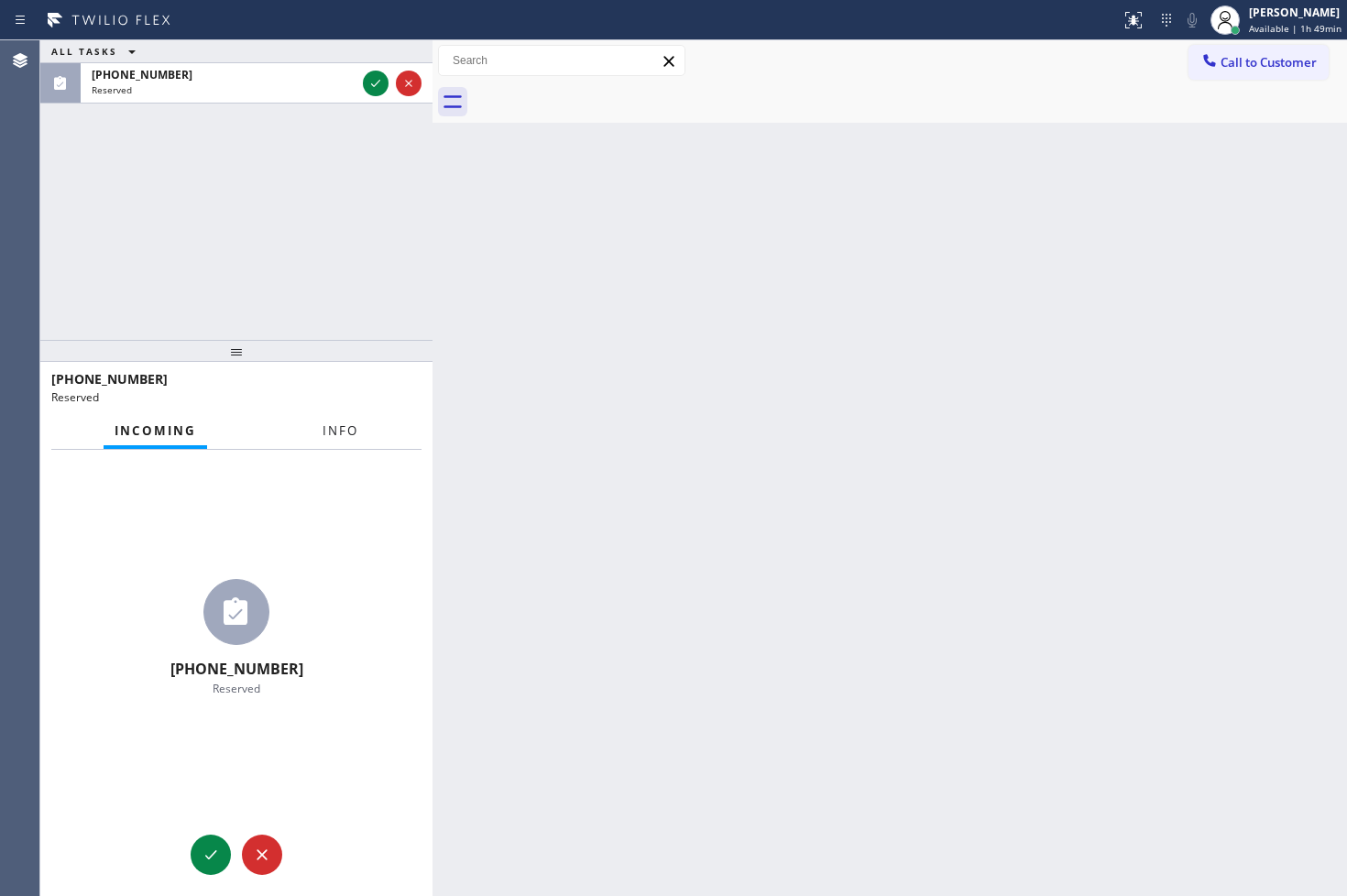
click at [335, 431] on span "Info" at bounding box center [340, 430] width 35 height 17
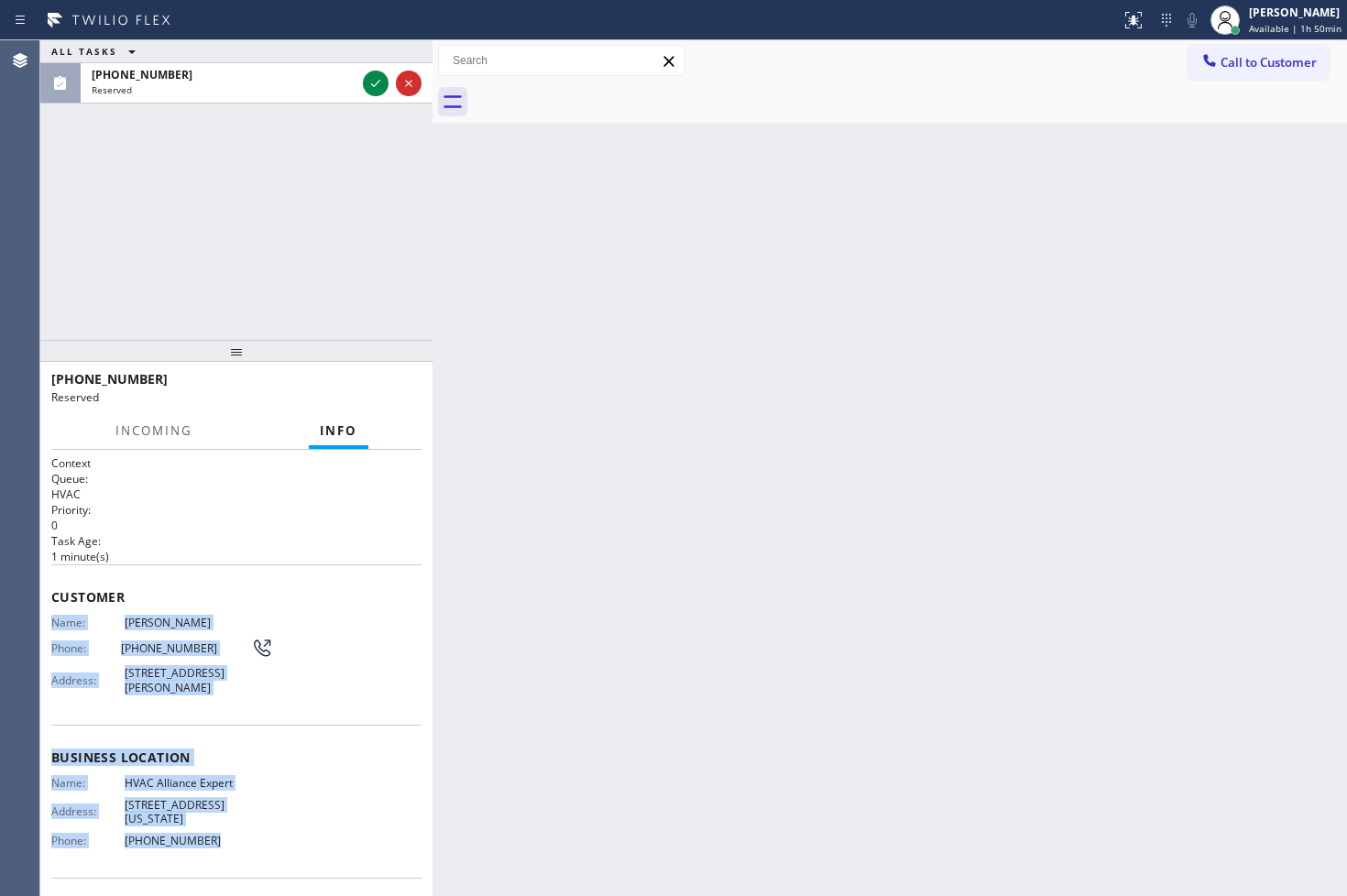
drag, startPoint x: 48, startPoint y: 623, endPoint x: 267, endPoint y: 831, distance: 302.0
click at [267, 831] on div "Context Queue: HVAC Priority: 0 Task Age: [DEMOGRAPHIC_DATA] minute(s) Customer…" at bounding box center [236, 673] width 392 height 447
copy div "Name: [PERSON_NAME] Phone: [PHONE_NUMBER] Address: [STREET_ADDRESS][PERSON_NAME…"
click at [351, 431] on span "Info" at bounding box center [338, 430] width 37 height 17
click at [169, 422] on span "Incoming" at bounding box center [153, 430] width 77 height 17
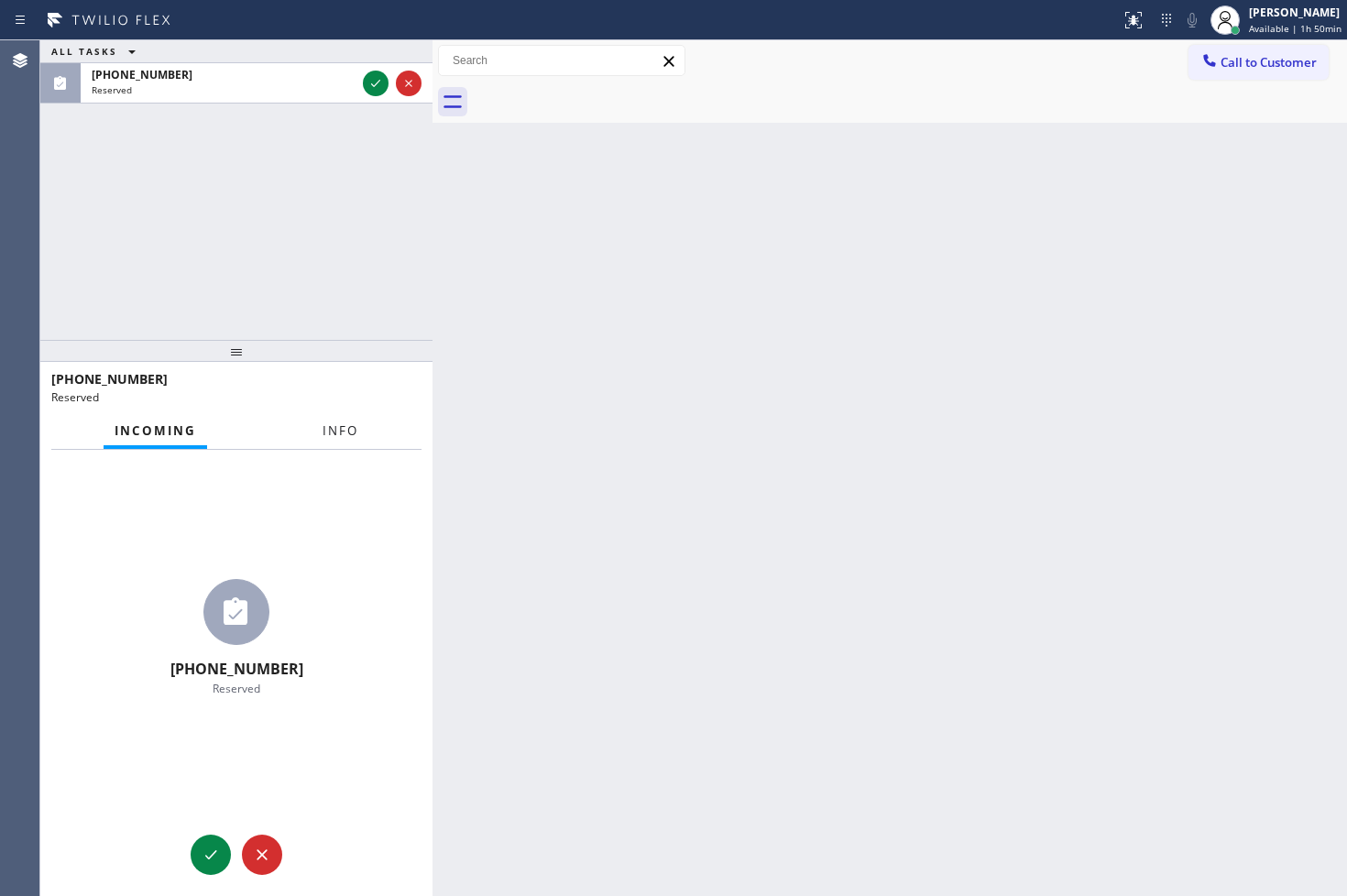
click at [339, 428] on span "Info" at bounding box center [340, 430] width 35 height 17
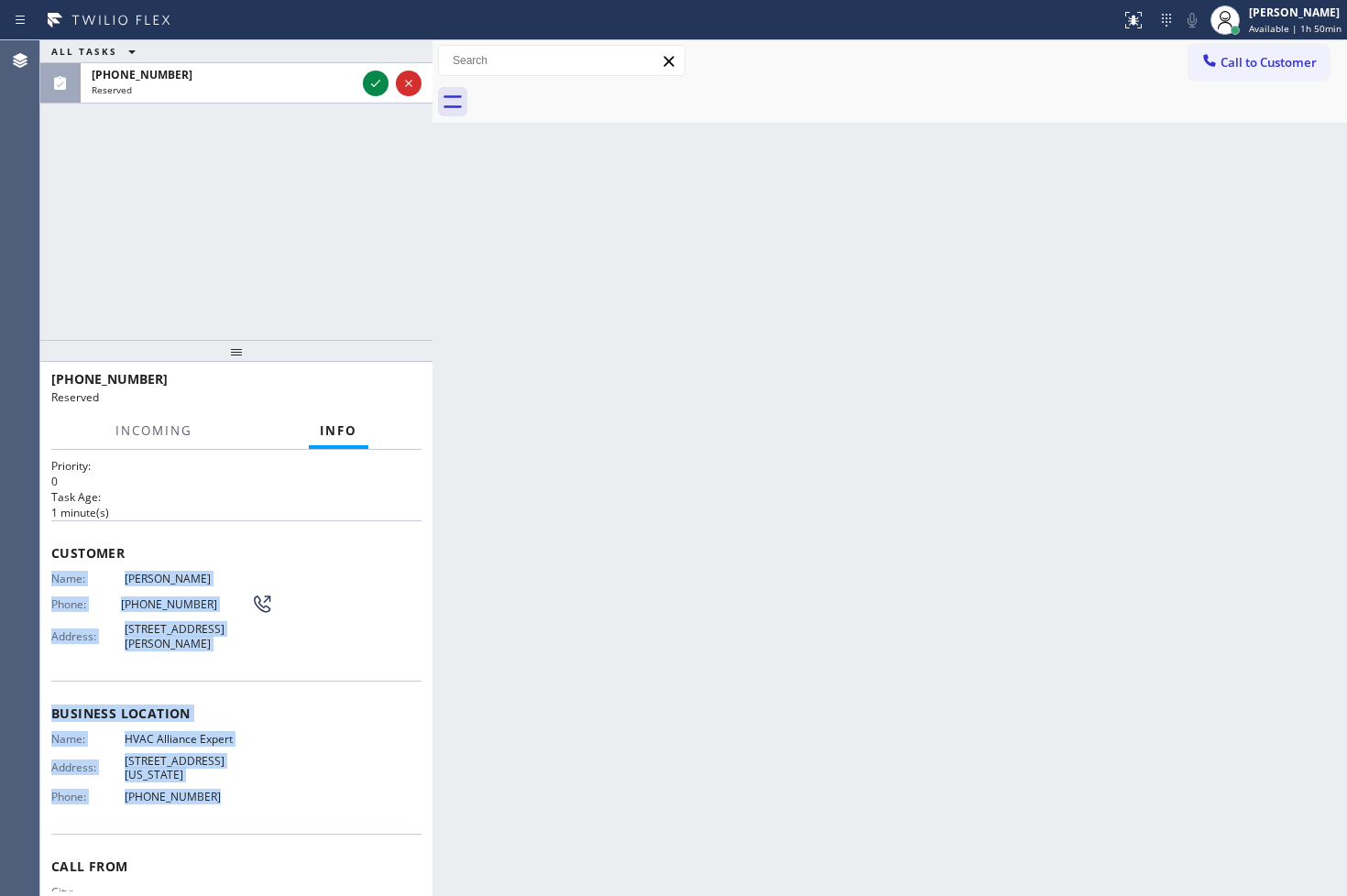
scroll to position [107, 0]
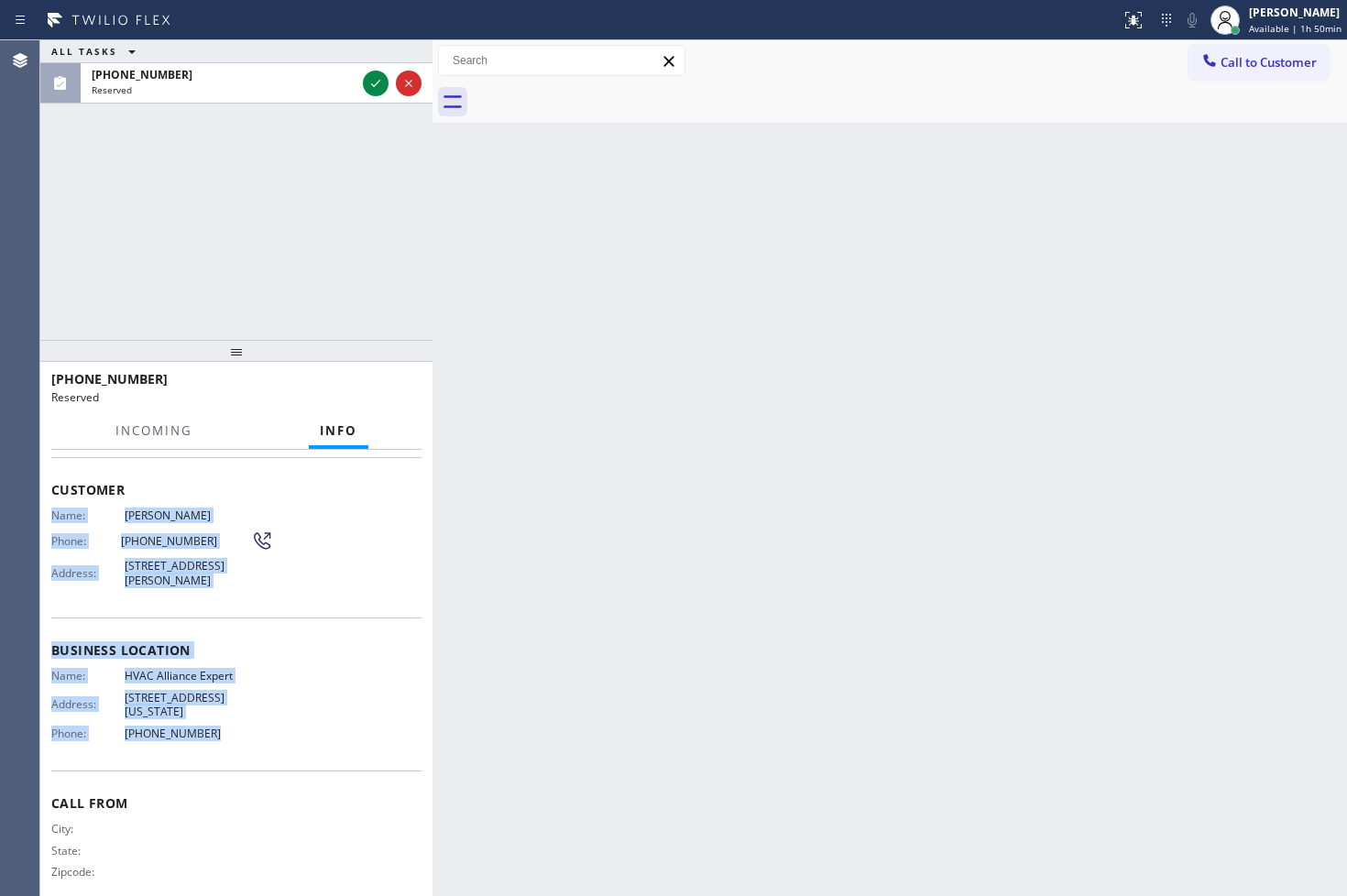
click at [348, 422] on span "Info" at bounding box center [338, 430] width 37 height 17
click at [304, 583] on div "Name: [PERSON_NAME] Phone: [PHONE_NUMBER] Address: [STREET_ADDRESS][PERSON_NAME]" at bounding box center [236, 551] width 370 height 86
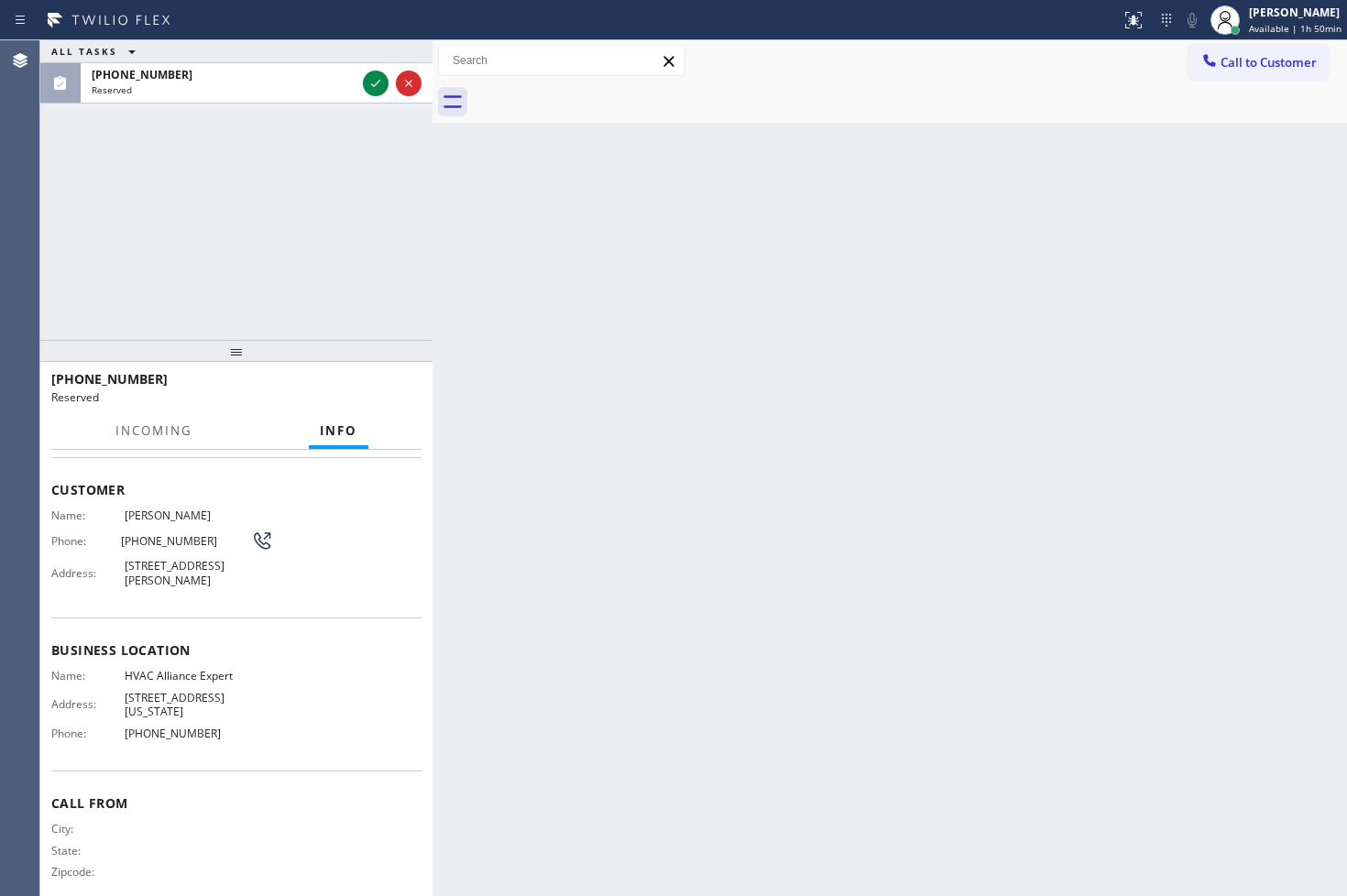
click at [305, 572] on div "Name: [PERSON_NAME] Phone: [PHONE_NUMBER] Address: [STREET_ADDRESS][PERSON_NAME]" at bounding box center [236, 551] width 370 height 86
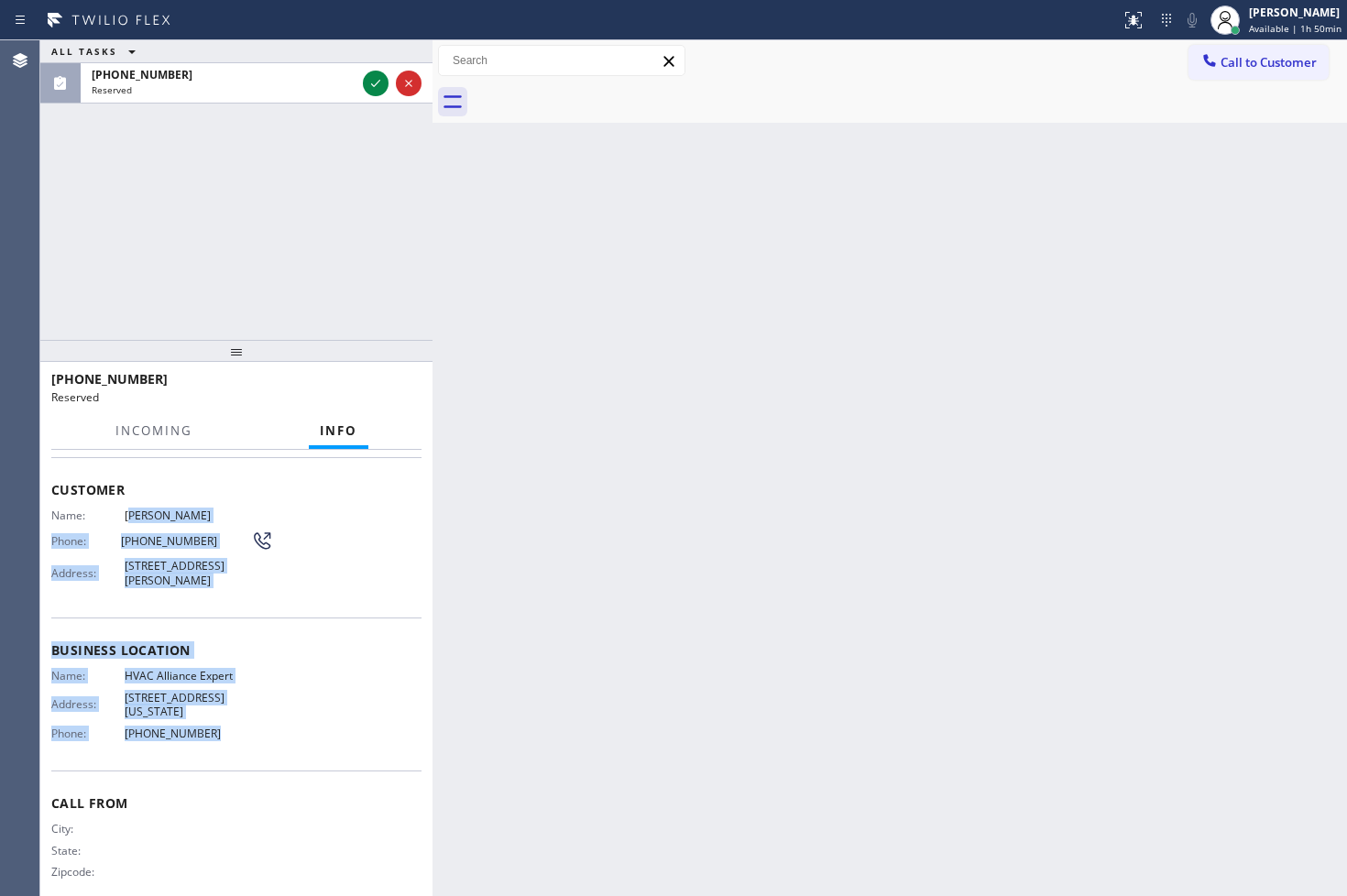
drag, startPoint x: 128, startPoint y: 516, endPoint x: 325, endPoint y: 713, distance: 278.6
click at [325, 713] on div "Context Queue: HVAC Priority: 0 Task Age: [DEMOGRAPHIC_DATA] minute(s) Customer…" at bounding box center [236, 628] width 370 height 561
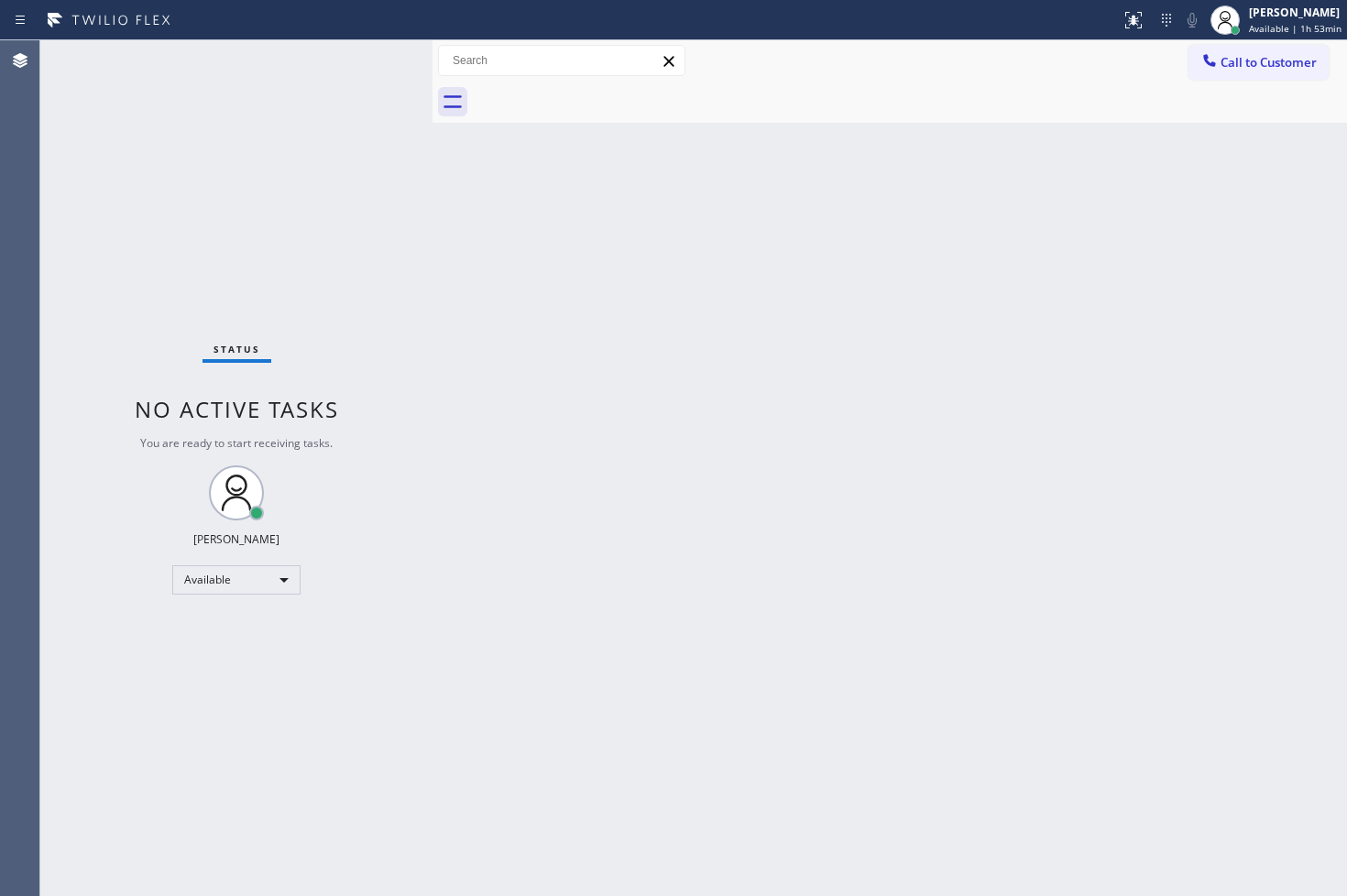
click at [95, 217] on div "Status No active tasks You are ready to start receiving tasks. [PERSON_NAME]" at bounding box center [236, 468] width 392 height 855
click at [322, 225] on div "Status No active tasks You are ready to start receiving tasks. [PERSON_NAME]" at bounding box center [236, 468] width 392 height 855
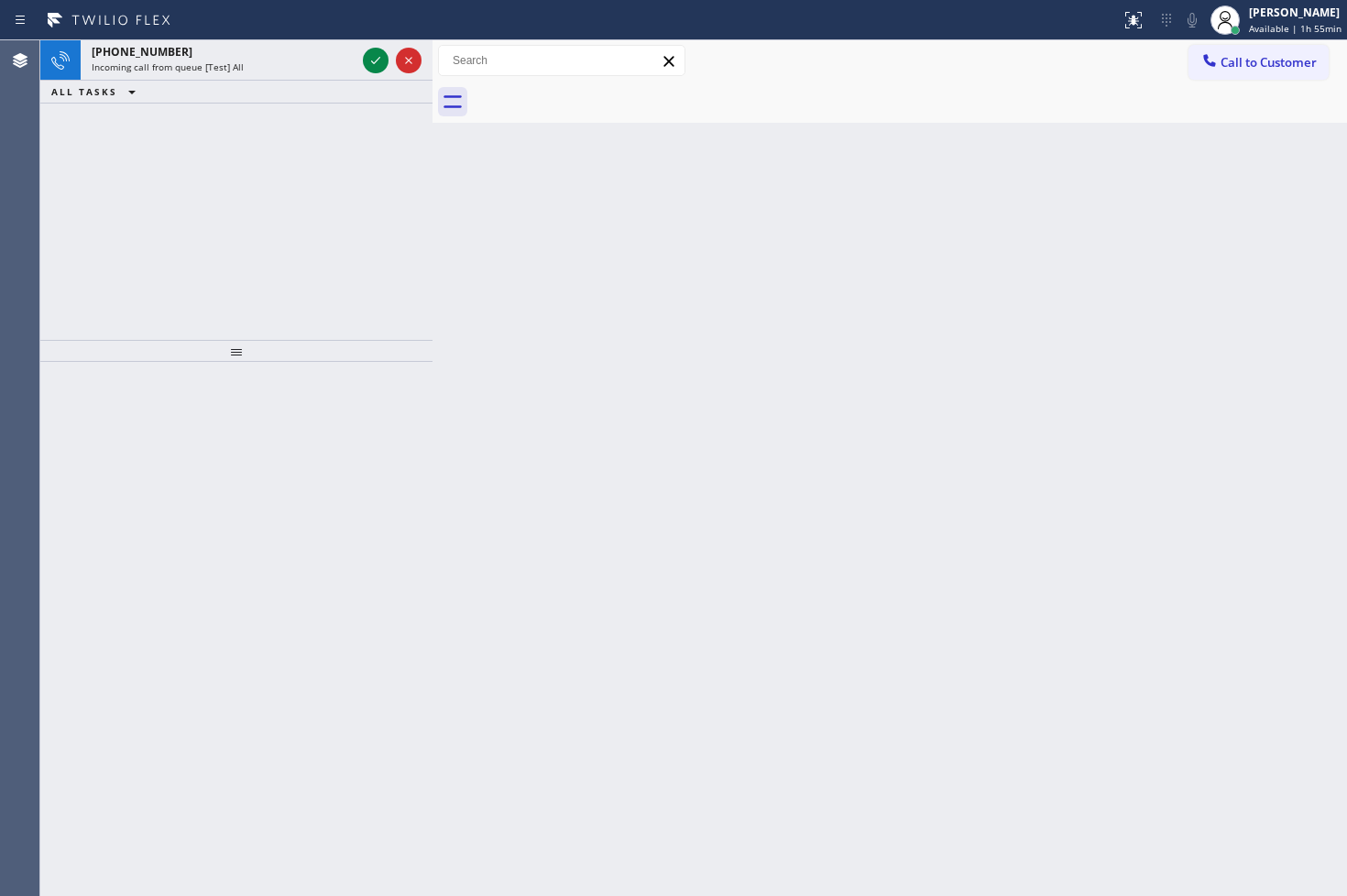
drag, startPoint x: 423, startPoint y: 342, endPoint x: 435, endPoint y: 217, distance: 125.6
click at [425, 340] on div at bounding box center [236, 351] width 392 height 22
click at [495, 181] on div "Back to Dashboard Change Sender ID Customers Technicians Select a contact Outbo…" at bounding box center [890, 468] width 915 height 855
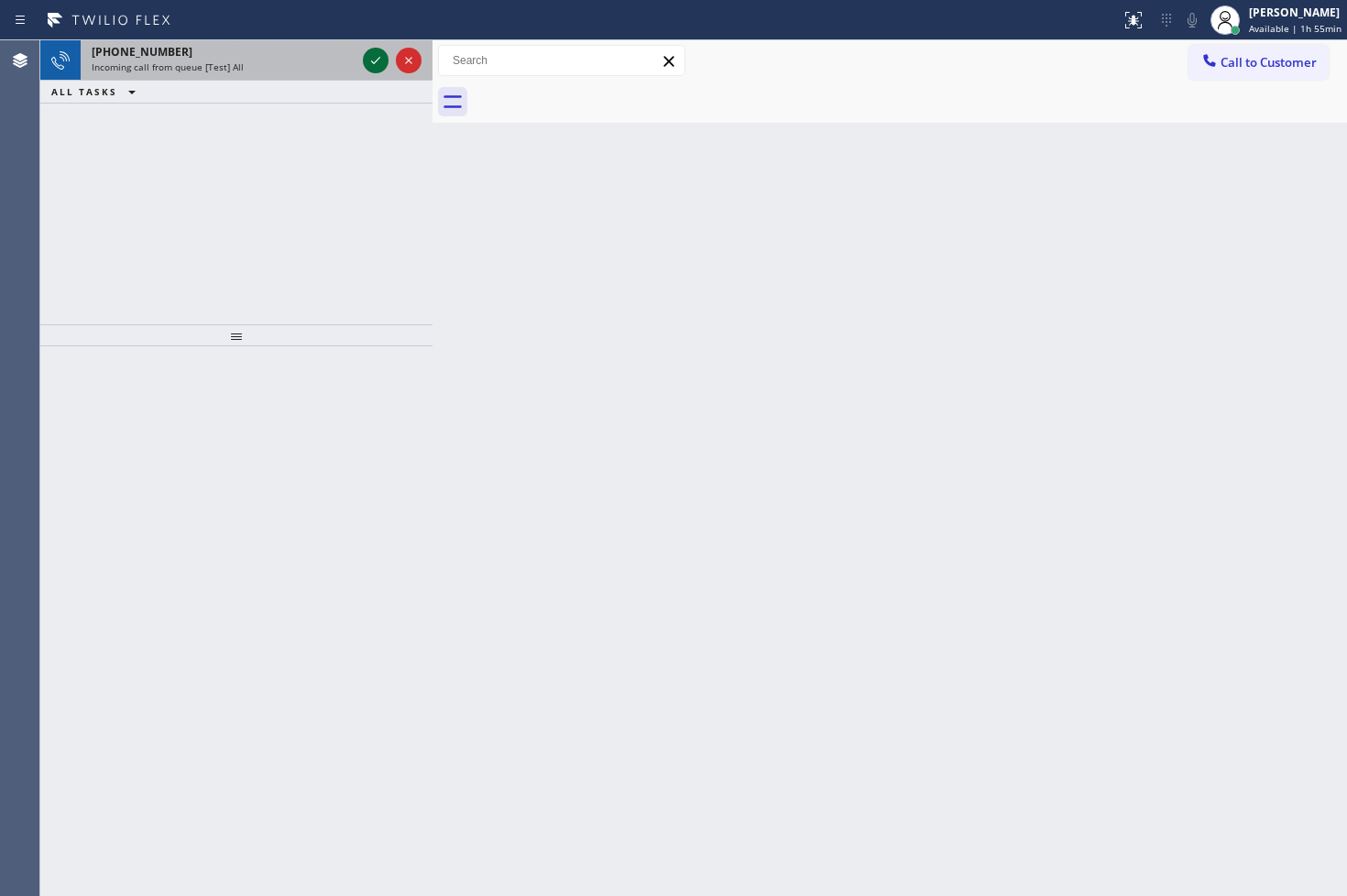
click at [380, 68] on icon at bounding box center [376, 60] width 22 height 22
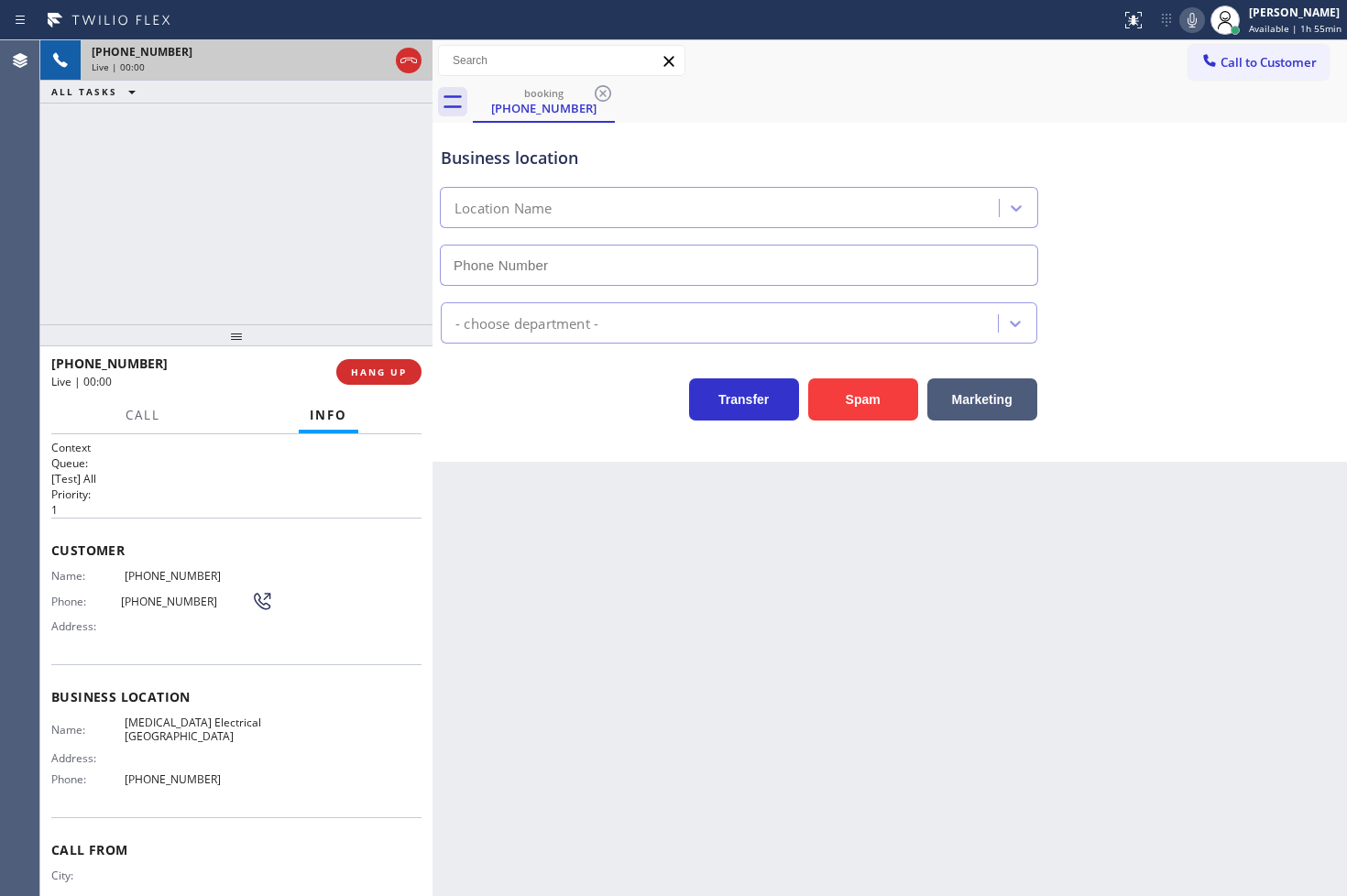
type input "[PHONE_NUMBER]"
drag, startPoint x: 548, startPoint y: 395, endPoint x: 288, endPoint y: 281, distance: 283.9
click at [536, 400] on div "Transfer Spam Marketing" at bounding box center [738, 394] width 603 height 51
drag, startPoint x: 129, startPoint y: 156, endPoint x: 148, endPoint y: 174, distance: 26.2
click at [139, 167] on div "[PHONE_NUMBER] Live | 00:03 ALL TASKS ALL TASKS ACTIVE TASKS TASKS IN WRAP UP" at bounding box center [236, 181] width 392 height 283
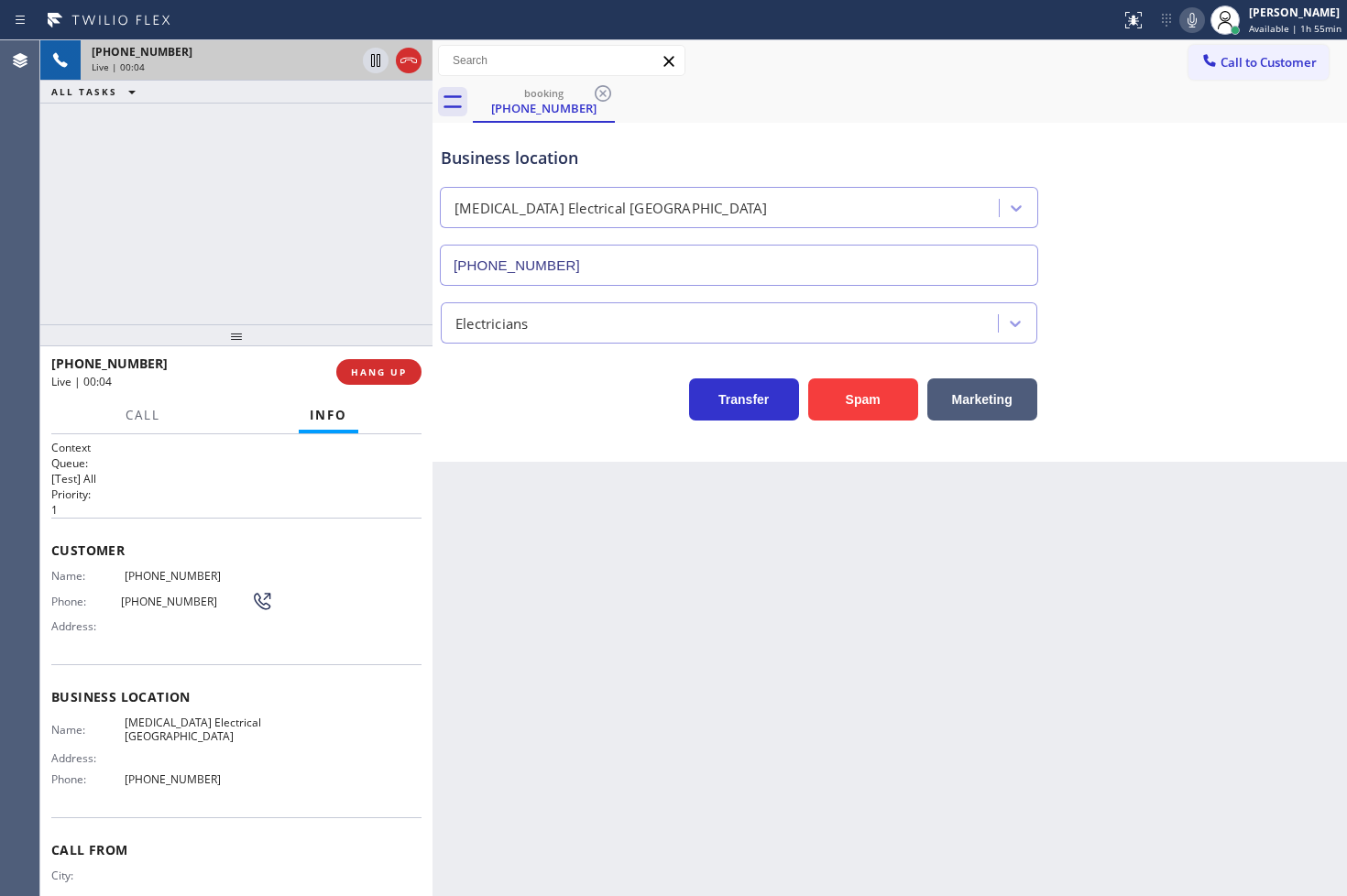
drag, startPoint x: 544, startPoint y: 423, endPoint x: 308, endPoint y: 328, distance: 254.4
click at [513, 425] on div "Business location [MEDICAL_DATA][GEOGRAPHIC_DATA] [PHONE_NUMBER] Electricians T…" at bounding box center [890, 292] width 915 height 339
click at [358, 359] on button "HANG UP" at bounding box center [379, 372] width 86 height 26
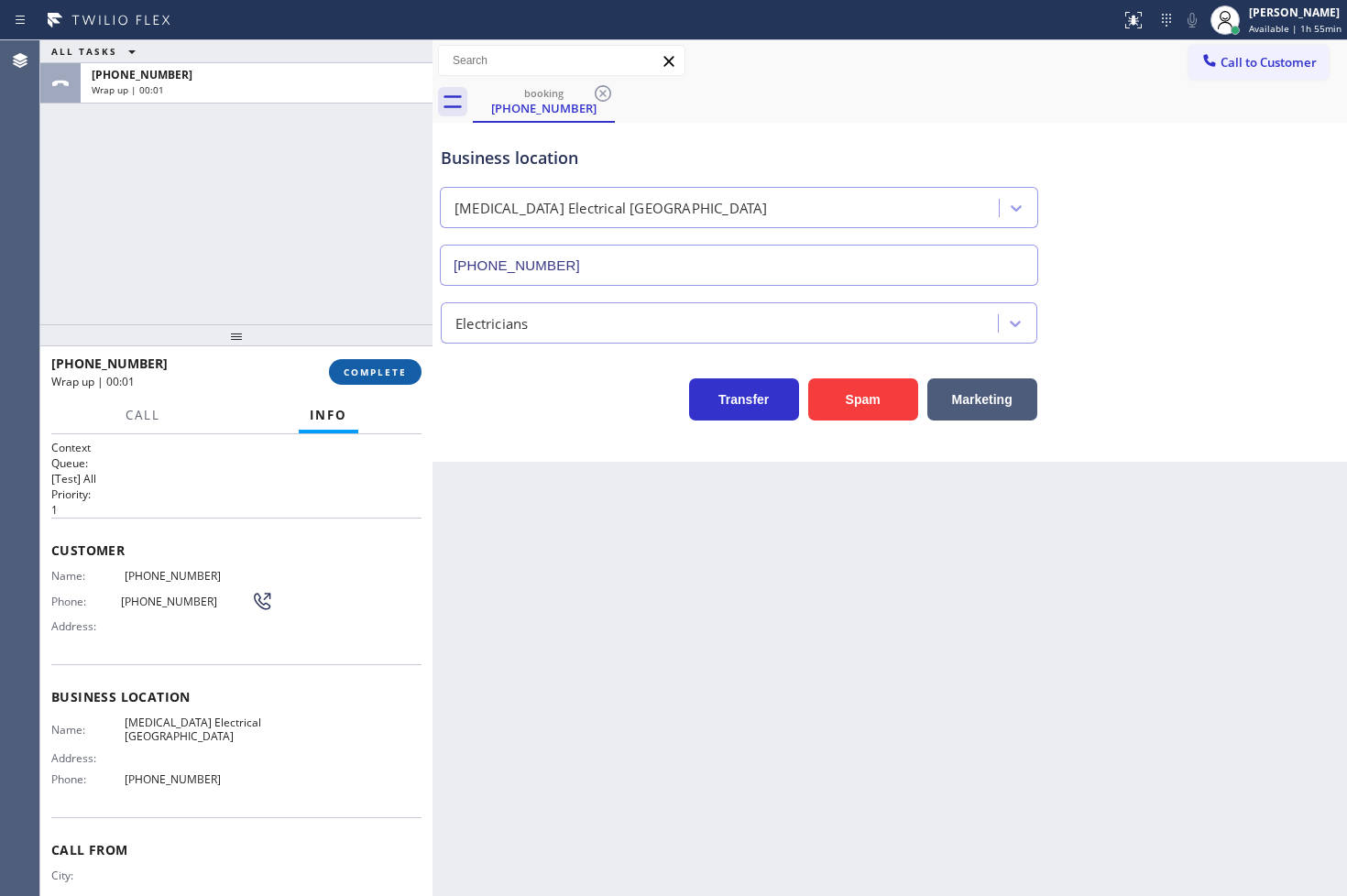
click at [358, 359] on button "COMPLETE" at bounding box center [376, 372] width 93 height 26
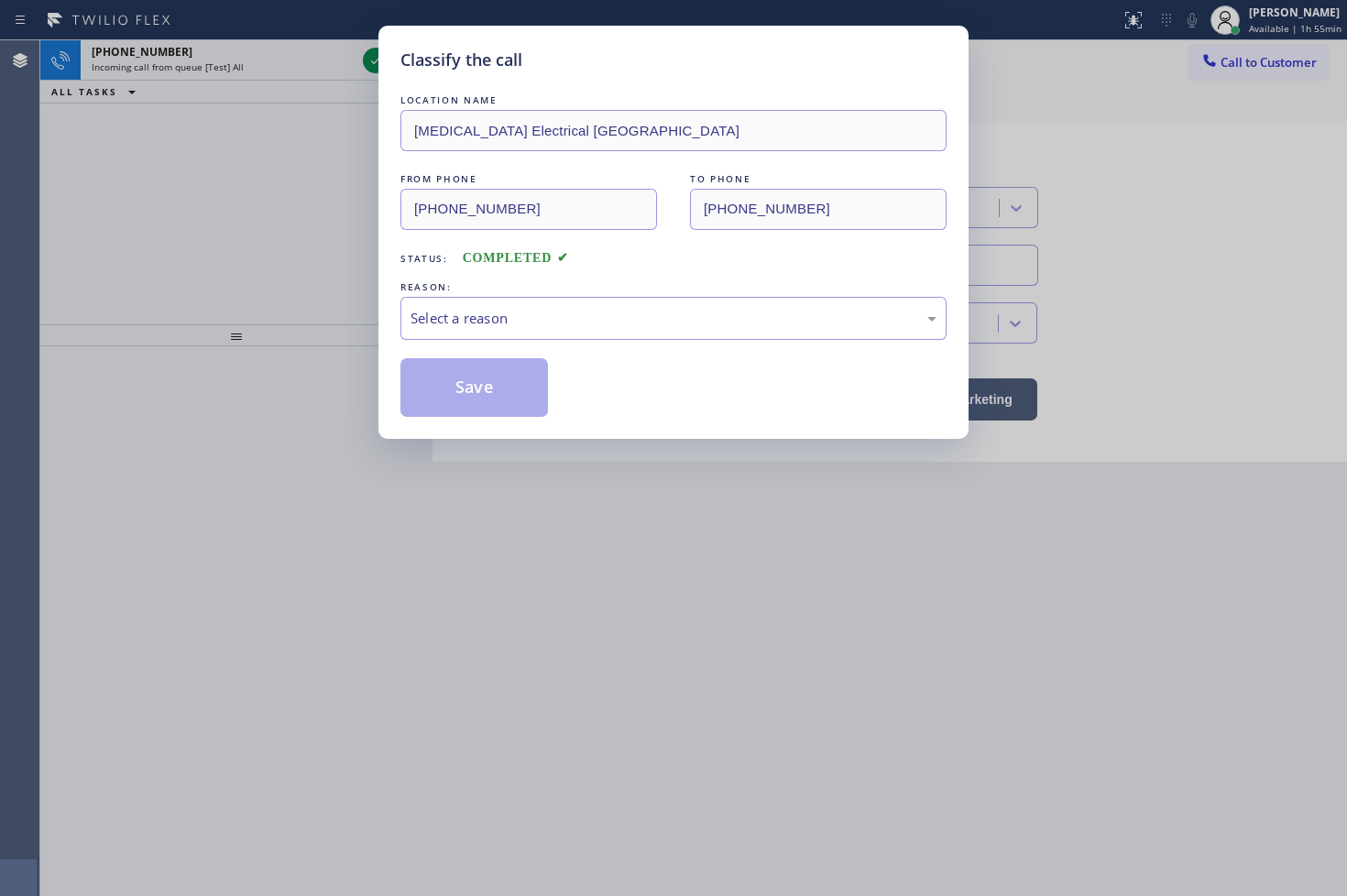
click at [505, 285] on div "REASON:" at bounding box center [673, 287] width 546 height 20
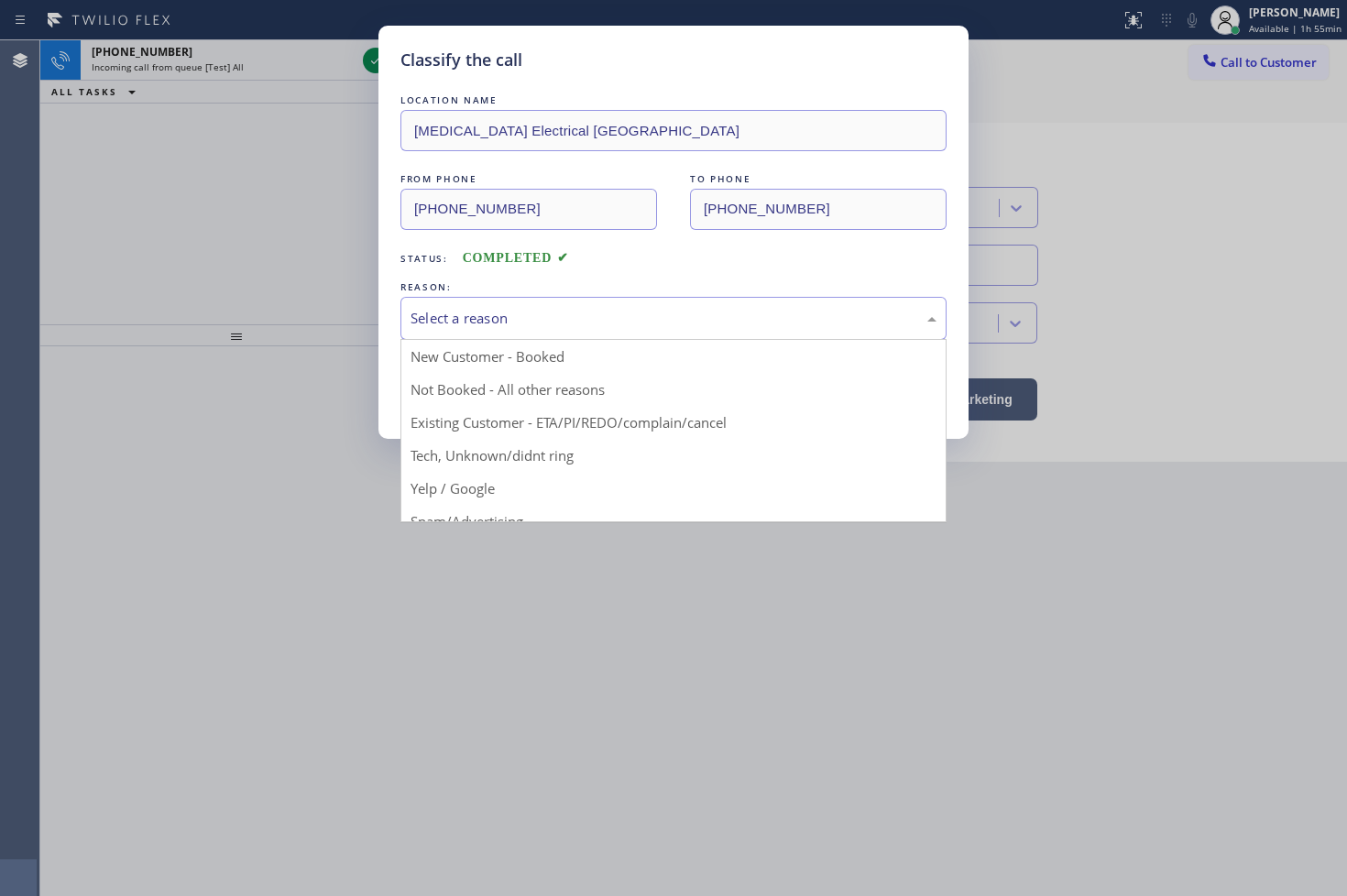
click at [527, 299] on div "Select a reason" at bounding box center [673, 318] width 546 height 43
click at [495, 334] on div "Not Booked - All other reasons" at bounding box center [673, 318] width 546 height 43
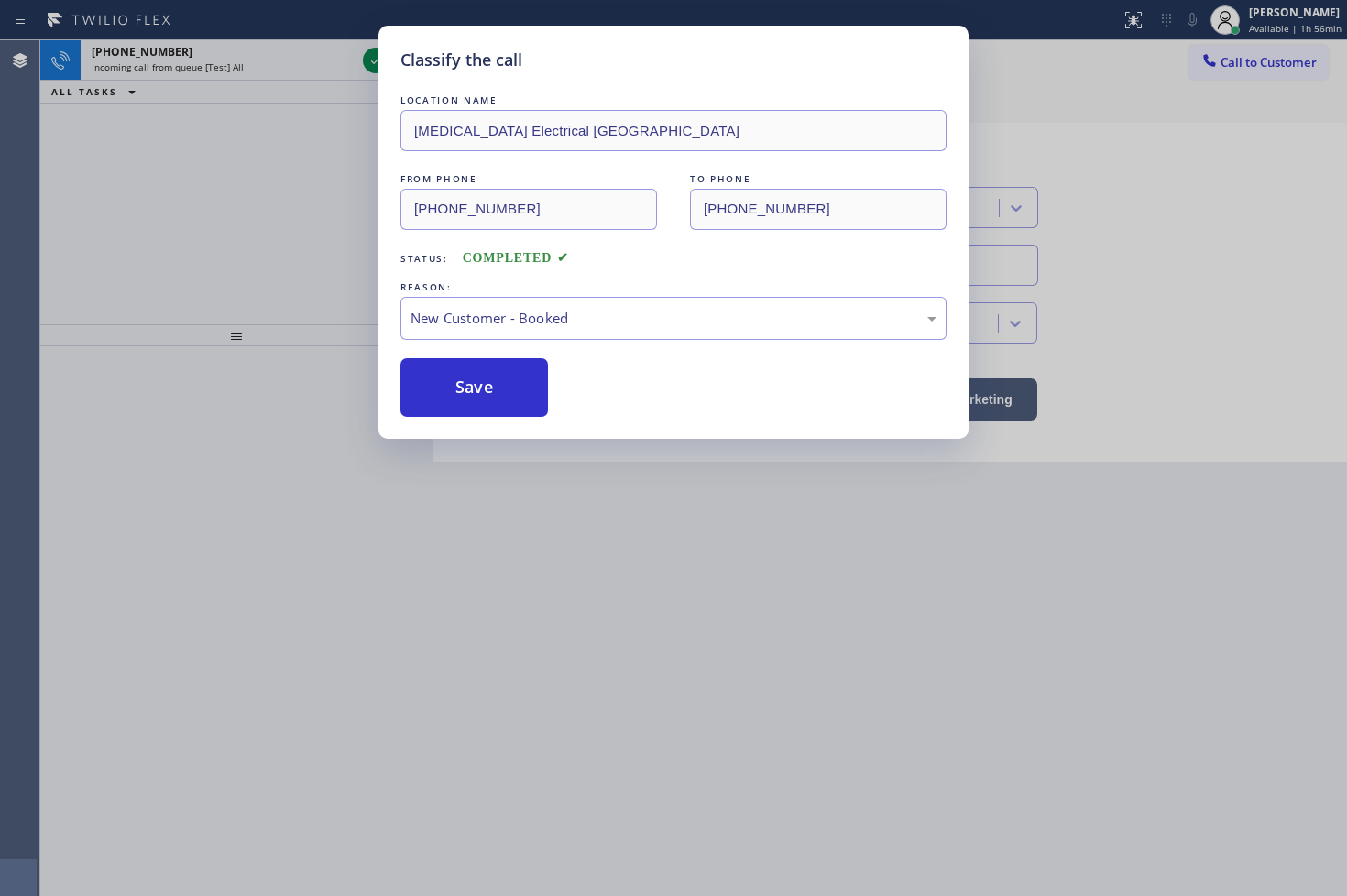
click at [490, 350] on div "LOCATION NAME [MEDICAL_DATA][GEOGRAPHIC_DATA] FROM PHONE [PHONE_NUMBER] TO PHON…" at bounding box center [673, 254] width 546 height 326
click at [162, 221] on div "Classify the call LOCATION NAME [MEDICAL_DATA] Electrical Garden Grove FROM PHO…" at bounding box center [673, 448] width 1347 height 896
click at [278, 158] on div "Classify the call LOCATION NAME [MEDICAL_DATA] Electrical Garden Grove FROM PHO…" at bounding box center [673, 448] width 1347 height 896
click at [493, 383] on button "Save" at bounding box center [474, 387] width 148 height 59
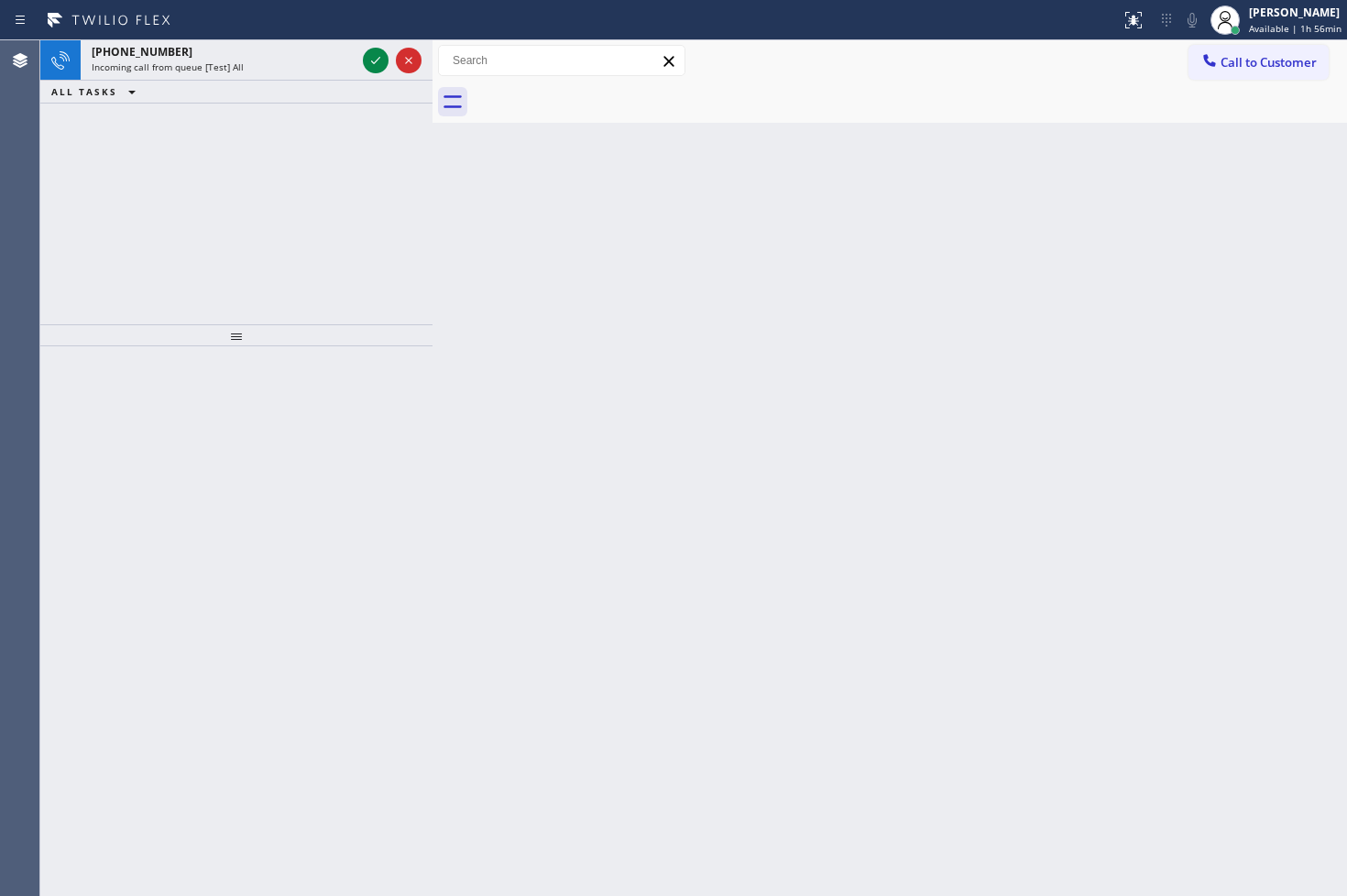
click at [381, 81] on div "ALL TASKS ALL TASKS ACTIVE TASKS TASKS IN WRAP UP" at bounding box center [236, 92] width 392 height 23
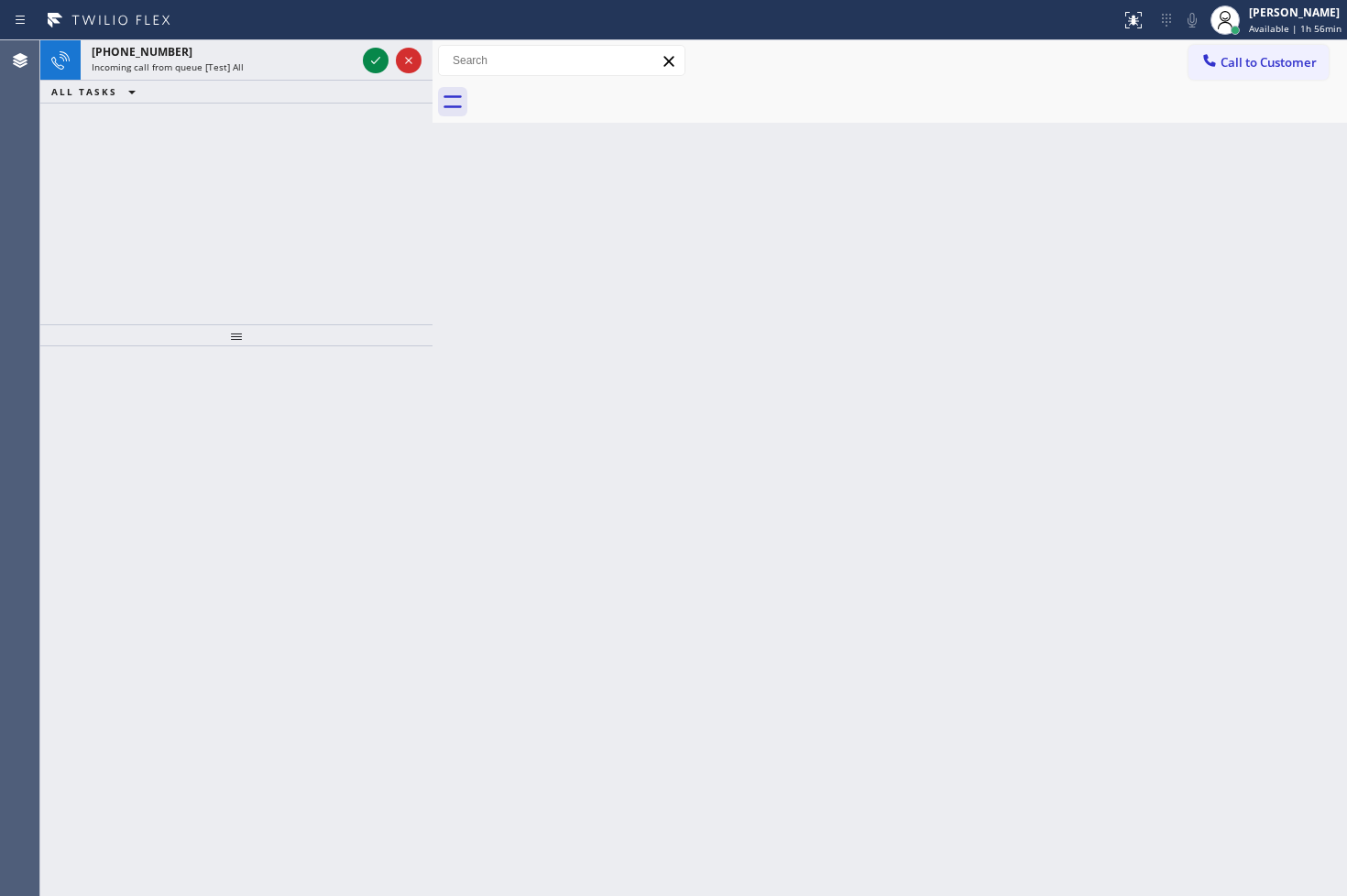
click at [381, 81] on div "ALL TASKS ALL TASKS ACTIVE TASKS TASKS IN WRAP UP" at bounding box center [236, 92] width 392 height 23
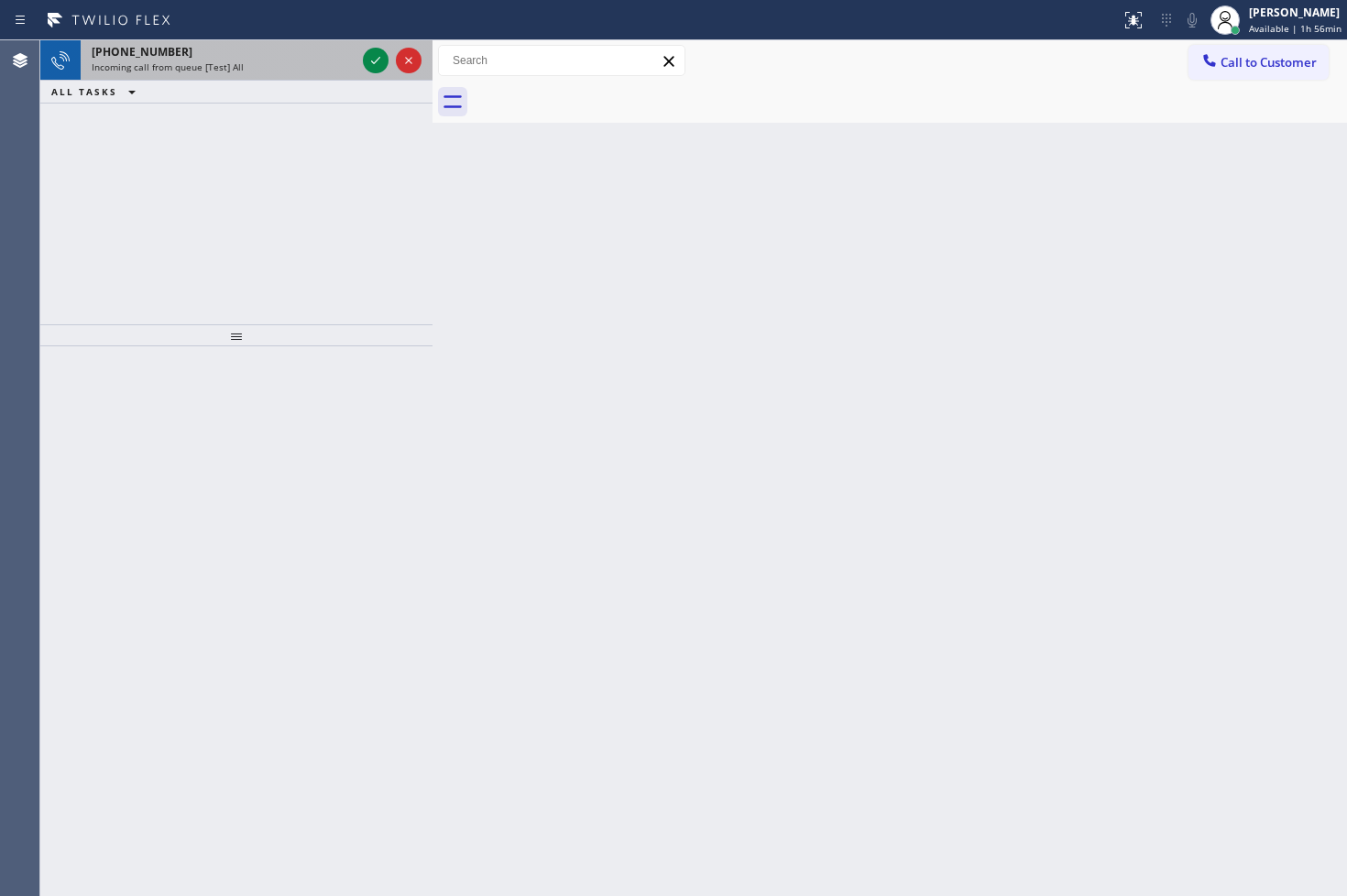
click at [381, 77] on div at bounding box center [391, 59] width 66 height 40
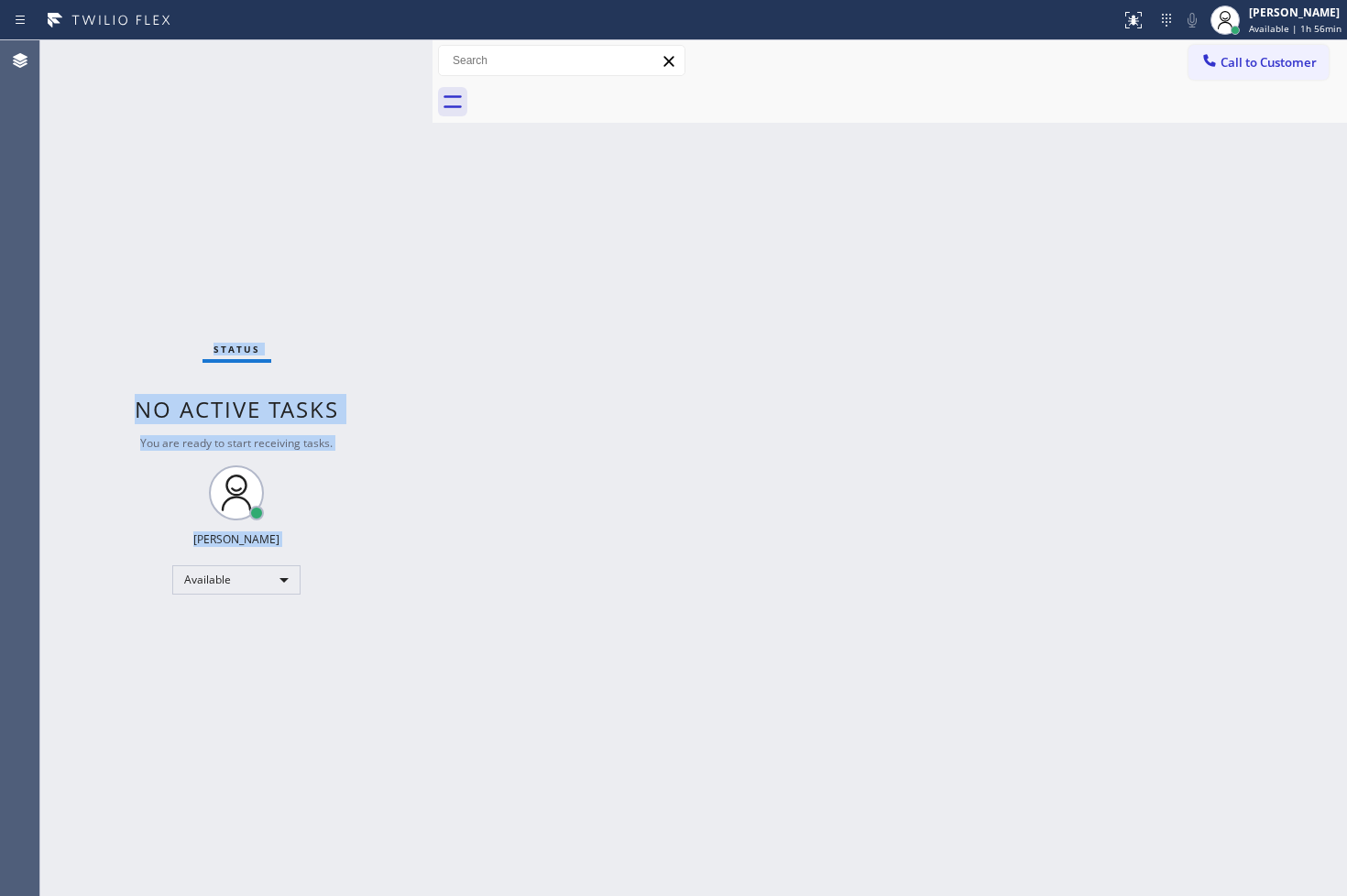
click at [378, 58] on div "Status No active tasks You are ready to start receiving tasks. [PERSON_NAME]" at bounding box center [236, 468] width 392 height 855
click at [267, 519] on div "Status No active tasks You are ready to start receiving tasks. [PERSON_NAME]" at bounding box center [236, 468] width 392 height 855
drag, startPoint x: 644, startPoint y: 612, endPoint x: 508, endPoint y: 287, distance: 352.3
click at [643, 584] on div "Back to Dashboard Change Sender ID Customers Technicians Select a contact Outbo…" at bounding box center [890, 468] width 915 height 855
click at [376, 81] on div "Status No active tasks You are ready to start receiving tasks. [PERSON_NAME]" at bounding box center [236, 468] width 392 height 855
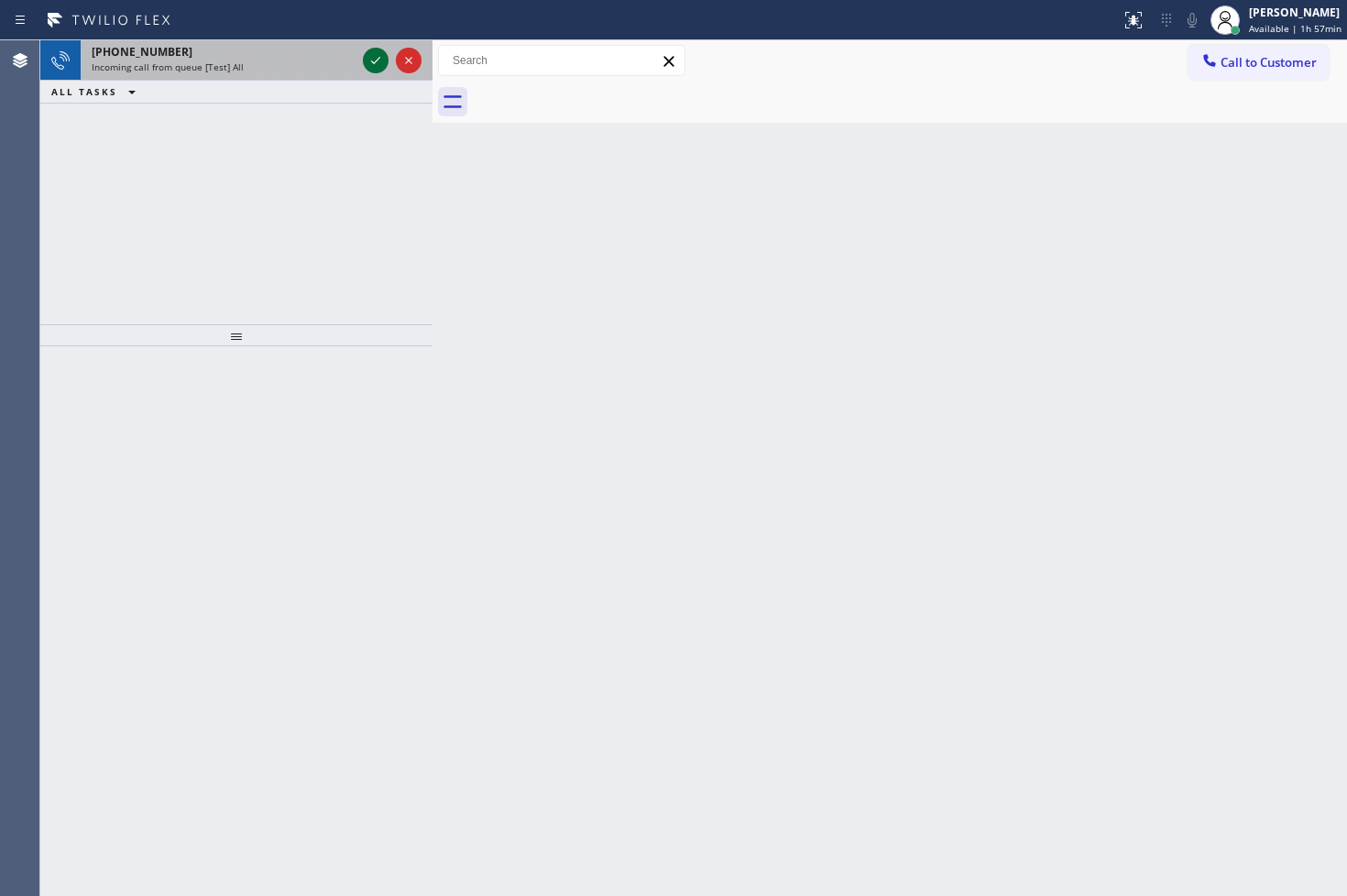
click at [378, 53] on icon at bounding box center [376, 60] width 22 height 22
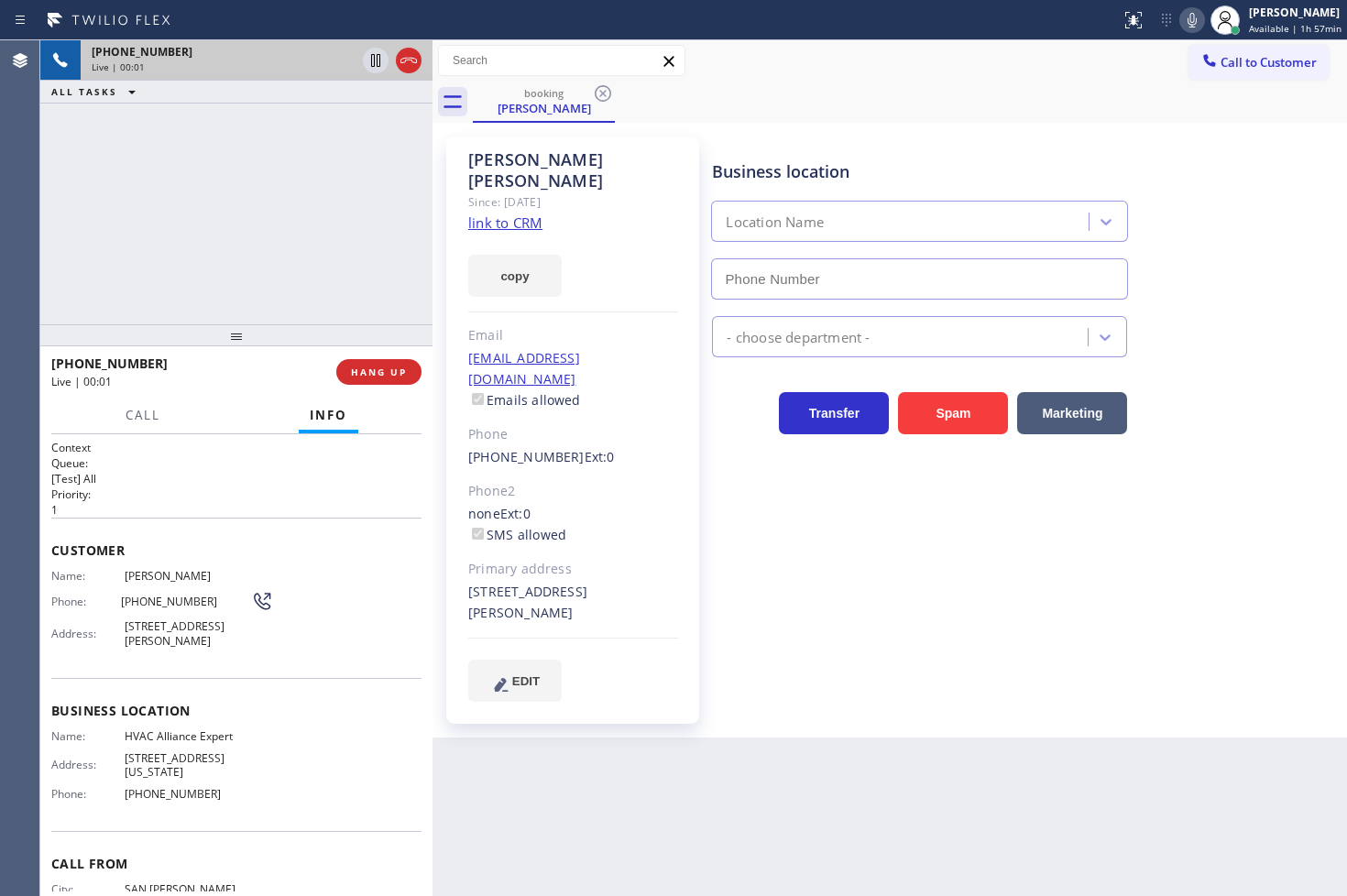
type input "[PHONE_NUMBER]"
click at [327, 332] on div at bounding box center [236, 336] width 392 height 22
click at [226, 417] on div "Call Info" at bounding box center [236, 415] width 370 height 36
click at [185, 220] on div "[PHONE_NUMBER] Live | 00:05 ALL TASKS ALL TASKS ACTIVE TASKS TASKS IN WRAP UP" at bounding box center [236, 181] width 392 height 283
click at [502, 214] on link "link to CRM" at bounding box center [506, 223] width 74 height 19
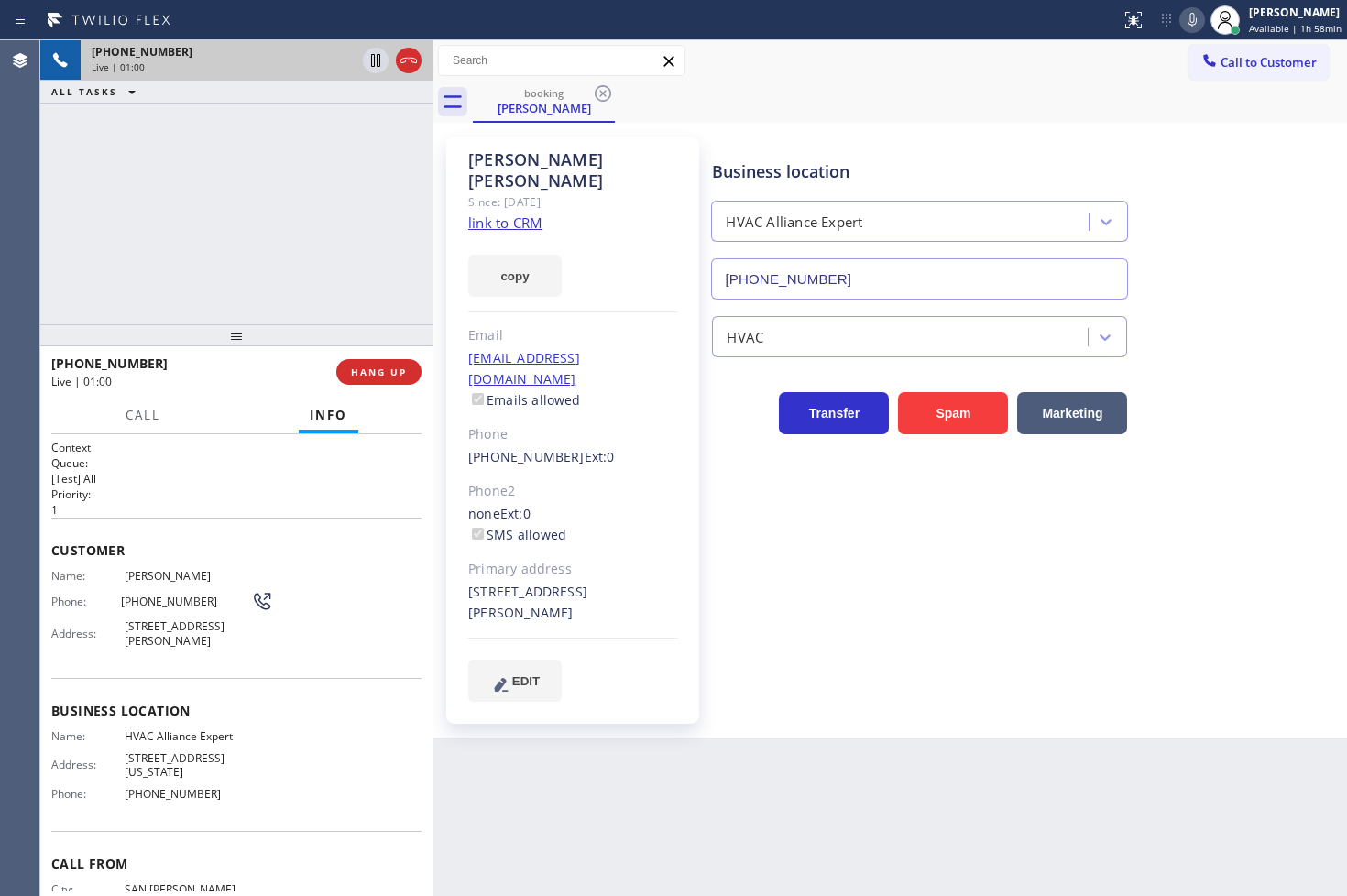
drag, startPoint x: 296, startPoint y: 193, endPoint x: 397, endPoint y: 95, distance: 140.7
click at [316, 166] on div "[PHONE_NUMBER] Live | 01:00 ALL TASKS ALL TASKS ACTIVE TASKS TASKS IN WRAP UP" at bounding box center [236, 181] width 392 height 283
click at [379, 70] on icon at bounding box center [376, 60] width 22 height 22
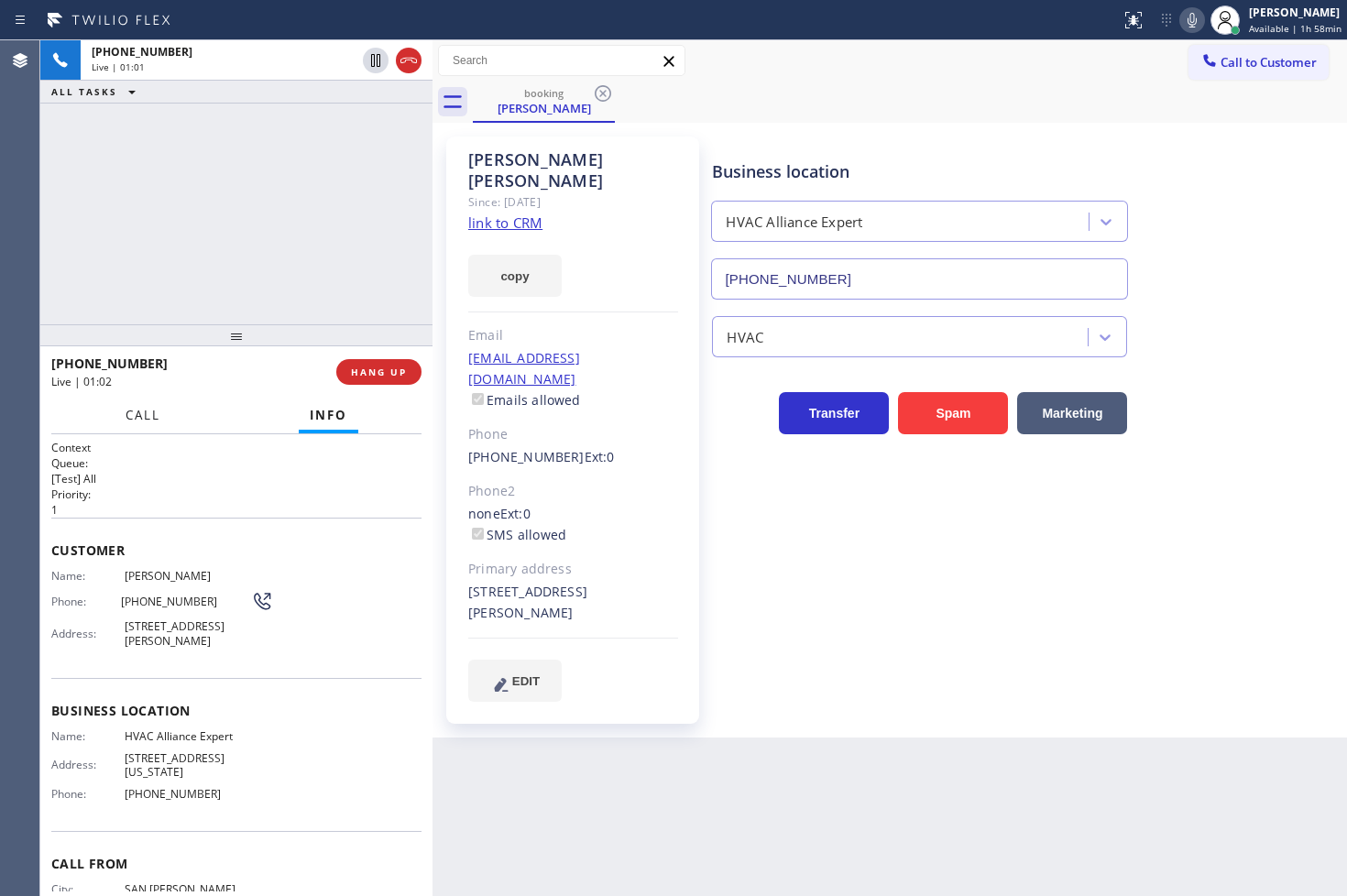
click at [145, 415] on span "Call" at bounding box center [142, 415] width 34 height 17
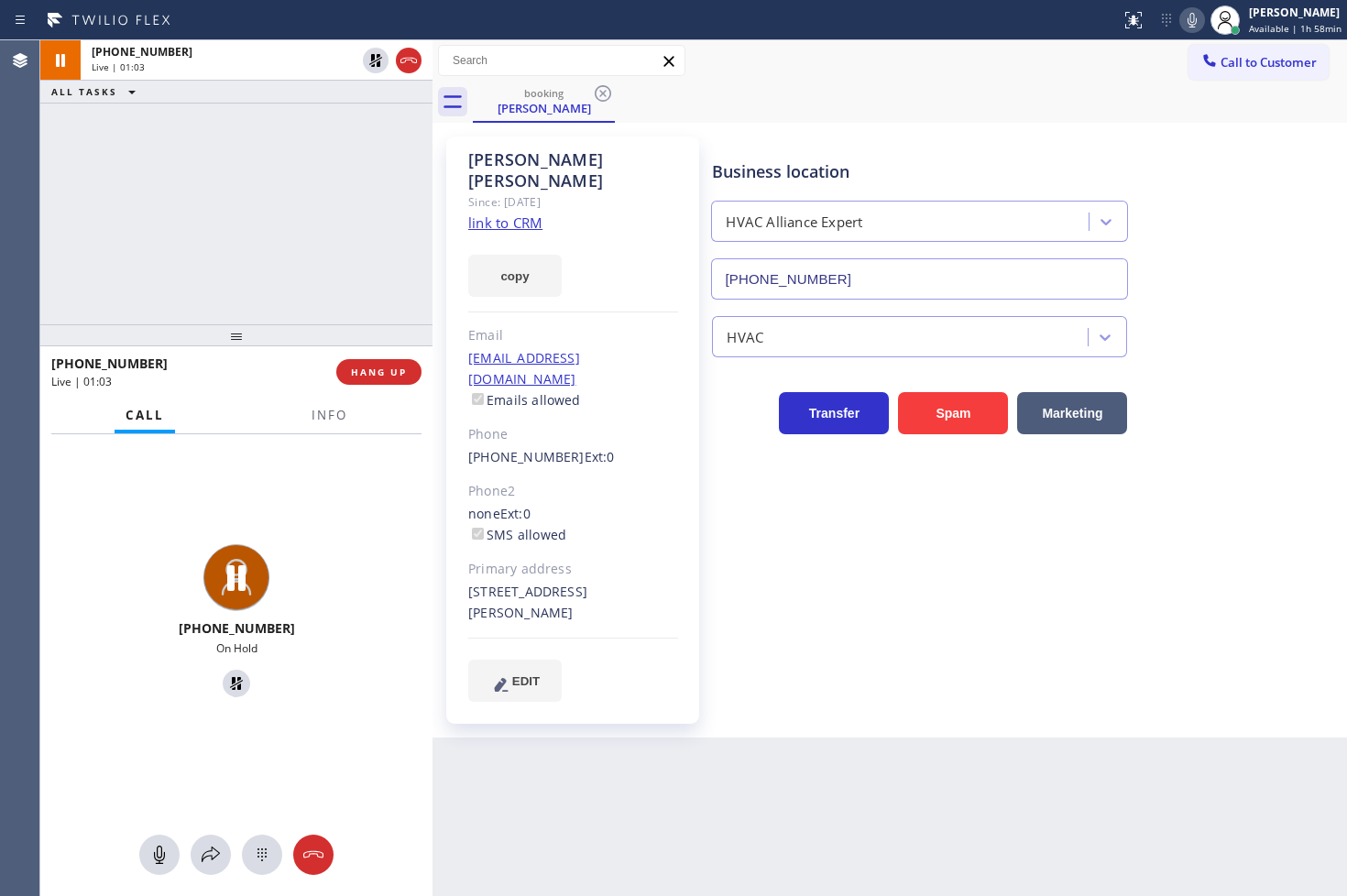
click at [215, 877] on div "[PHONE_NUMBER] On Hold" at bounding box center [236, 665] width 392 height 463
click at [223, 855] on div at bounding box center [210, 855] width 40 height 22
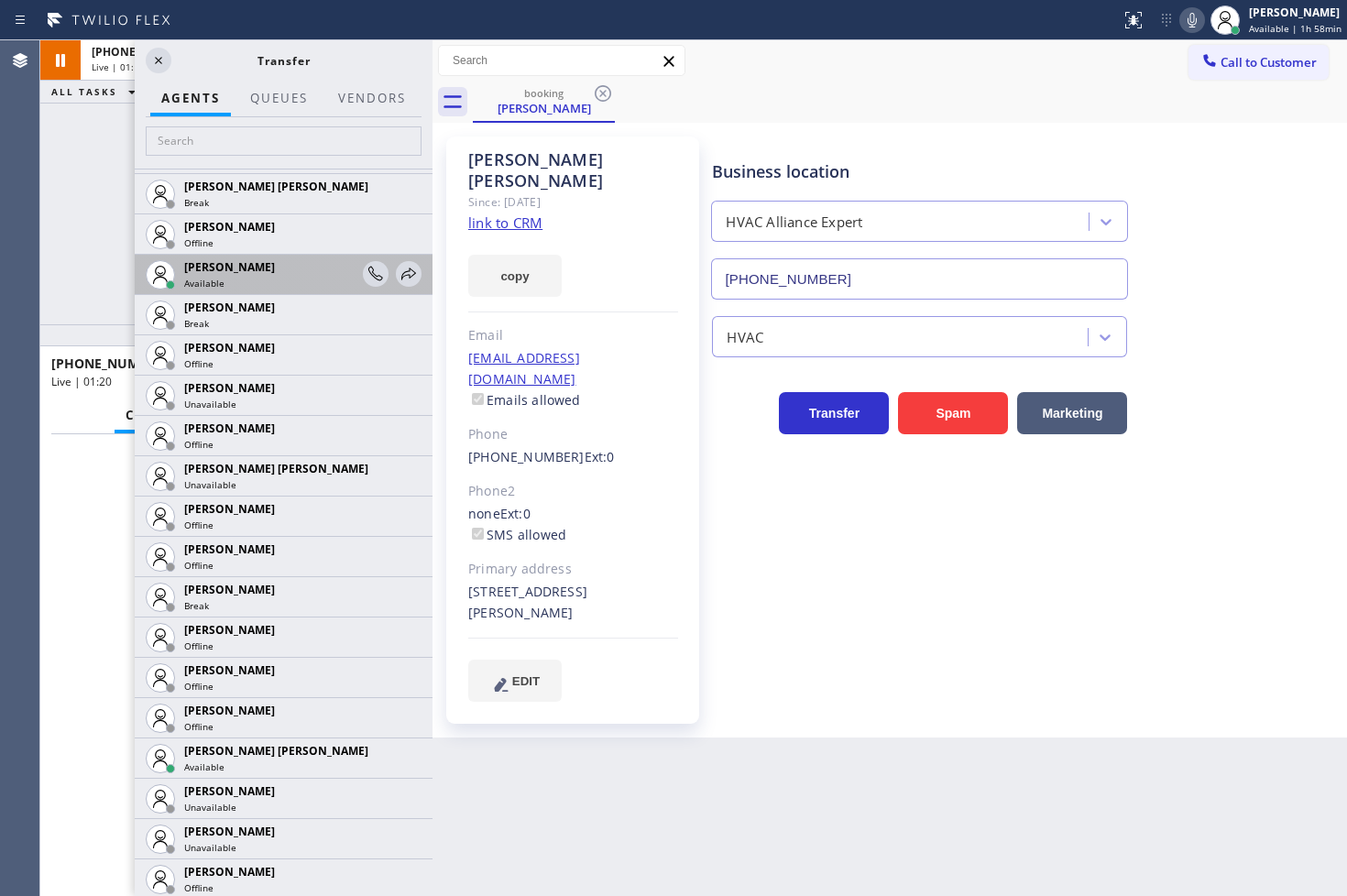
scroll to position [1018, 0]
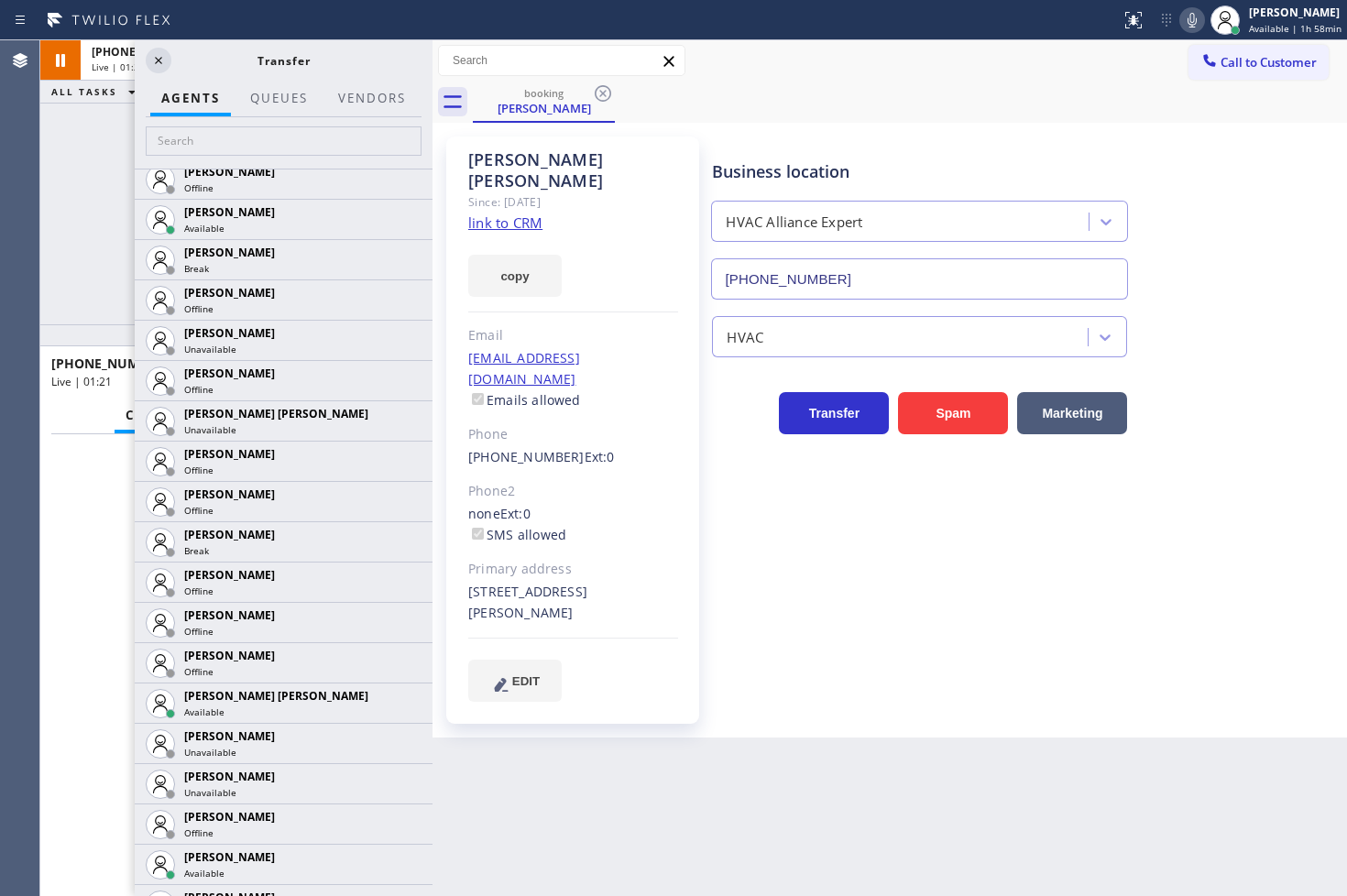
drag, startPoint x: 390, startPoint y: 693, endPoint x: 376, endPoint y: 698, distance: 14.9
click at [0, 0] on icon at bounding box center [0, 0] width 0 height 0
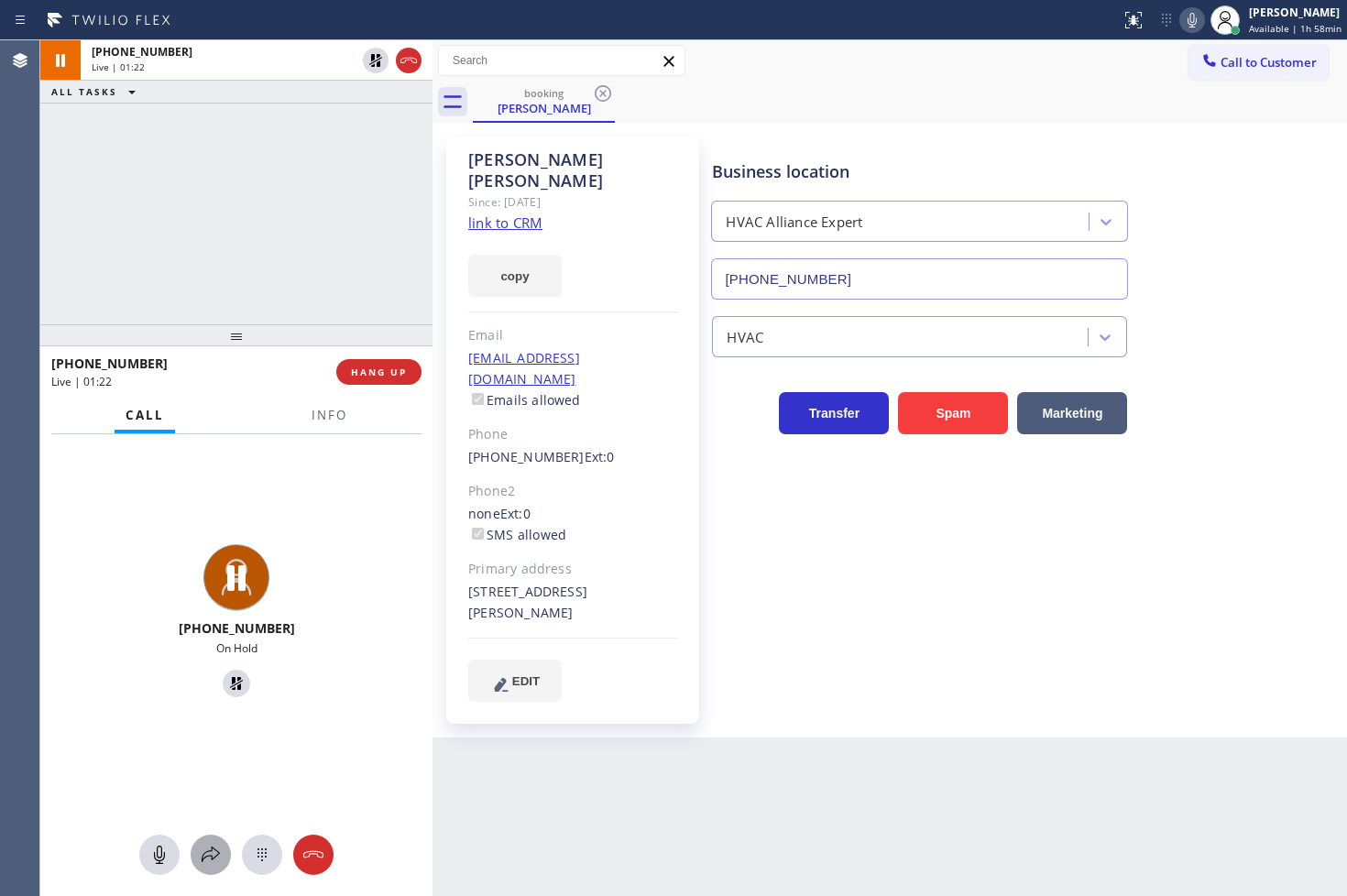
click at [212, 850] on icon at bounding box center [211, 854] width 19 height 16
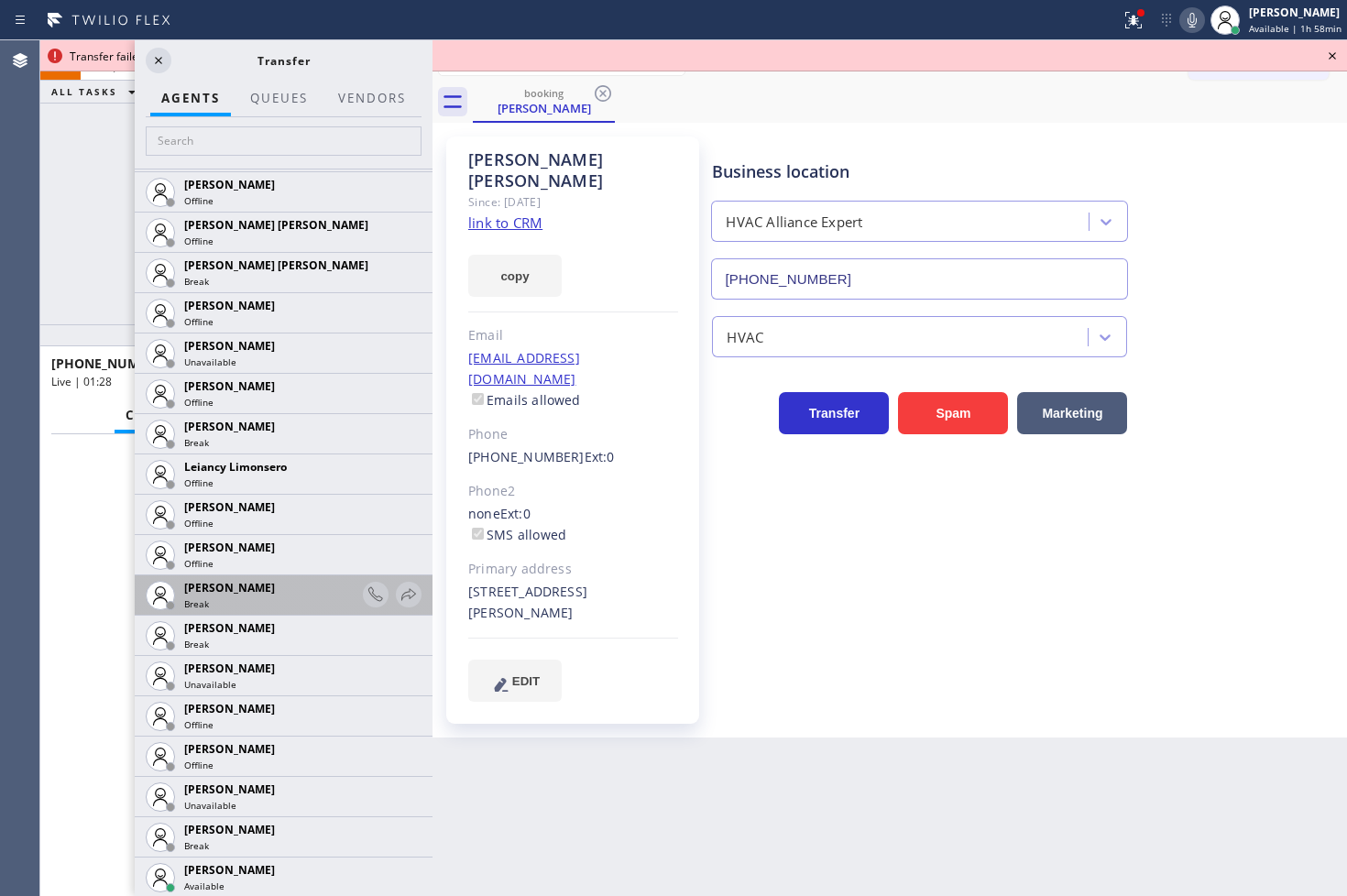
scroll to position [2645, 0]
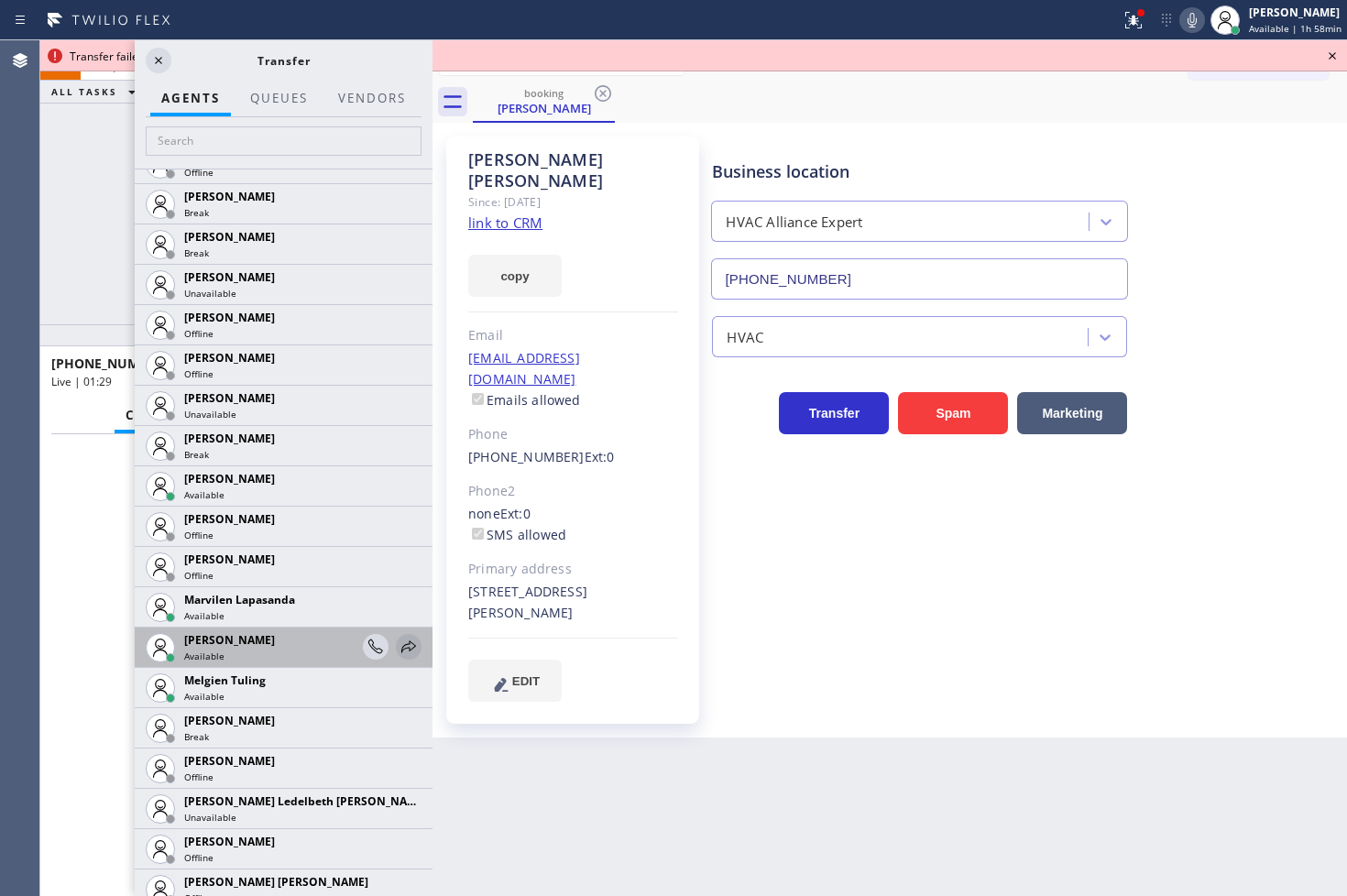
click at [398, 646] on icon at bounding box center [409, 647] width 22 height 22
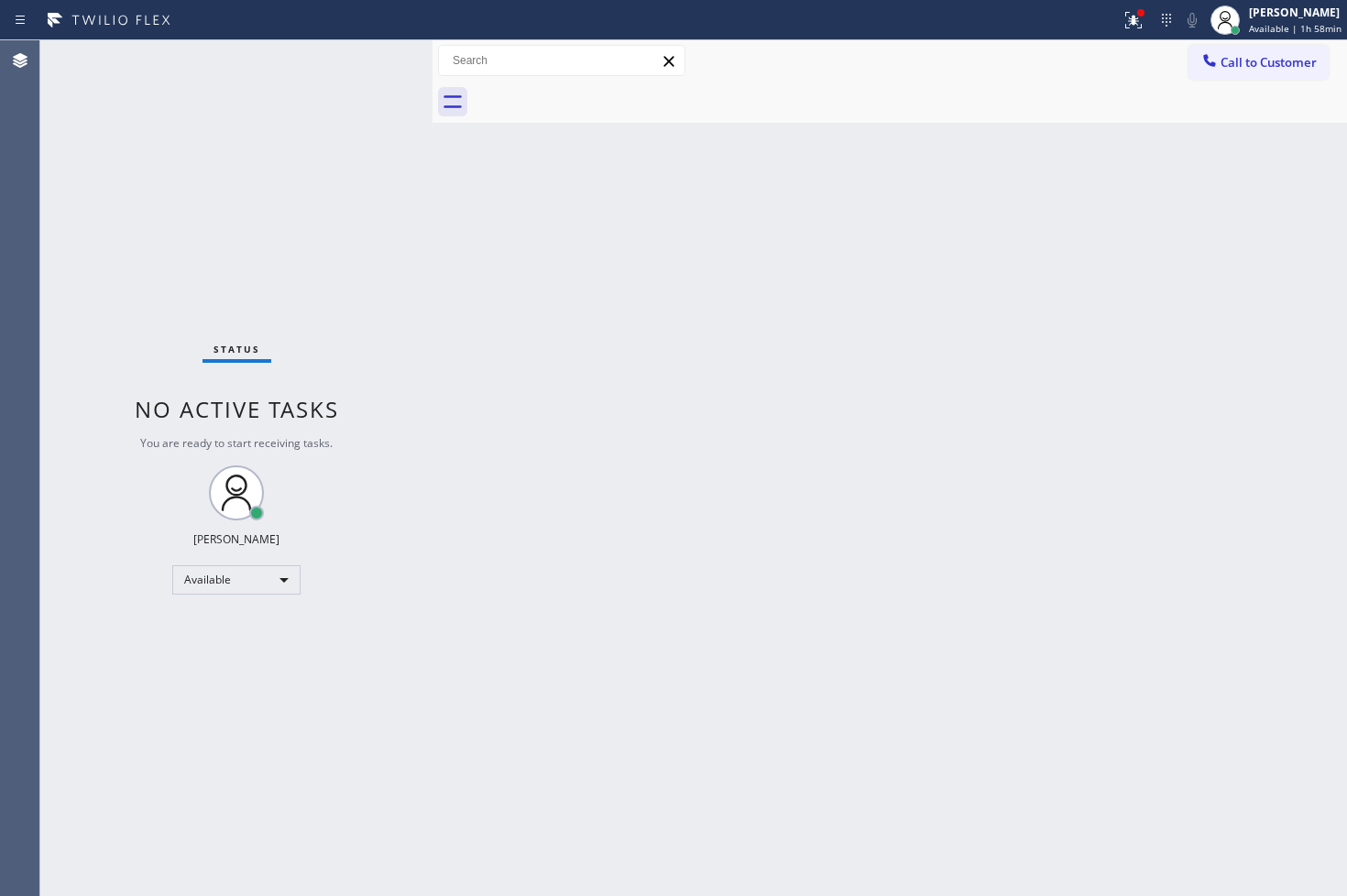
click at [471, 240] on div "Back to Dashboard Change Sender ID Customers Technicians Select a contact Outbo…" at bounding box center [890, 468] width 915 height 855
drag, startPoint x: 1111, startPoint y: 15, endPoint x: 1105, endPoint y: 86, distance: 71.3
click at [1128, 15] on icon at bounding box center [1133, 18] width 11 height 7
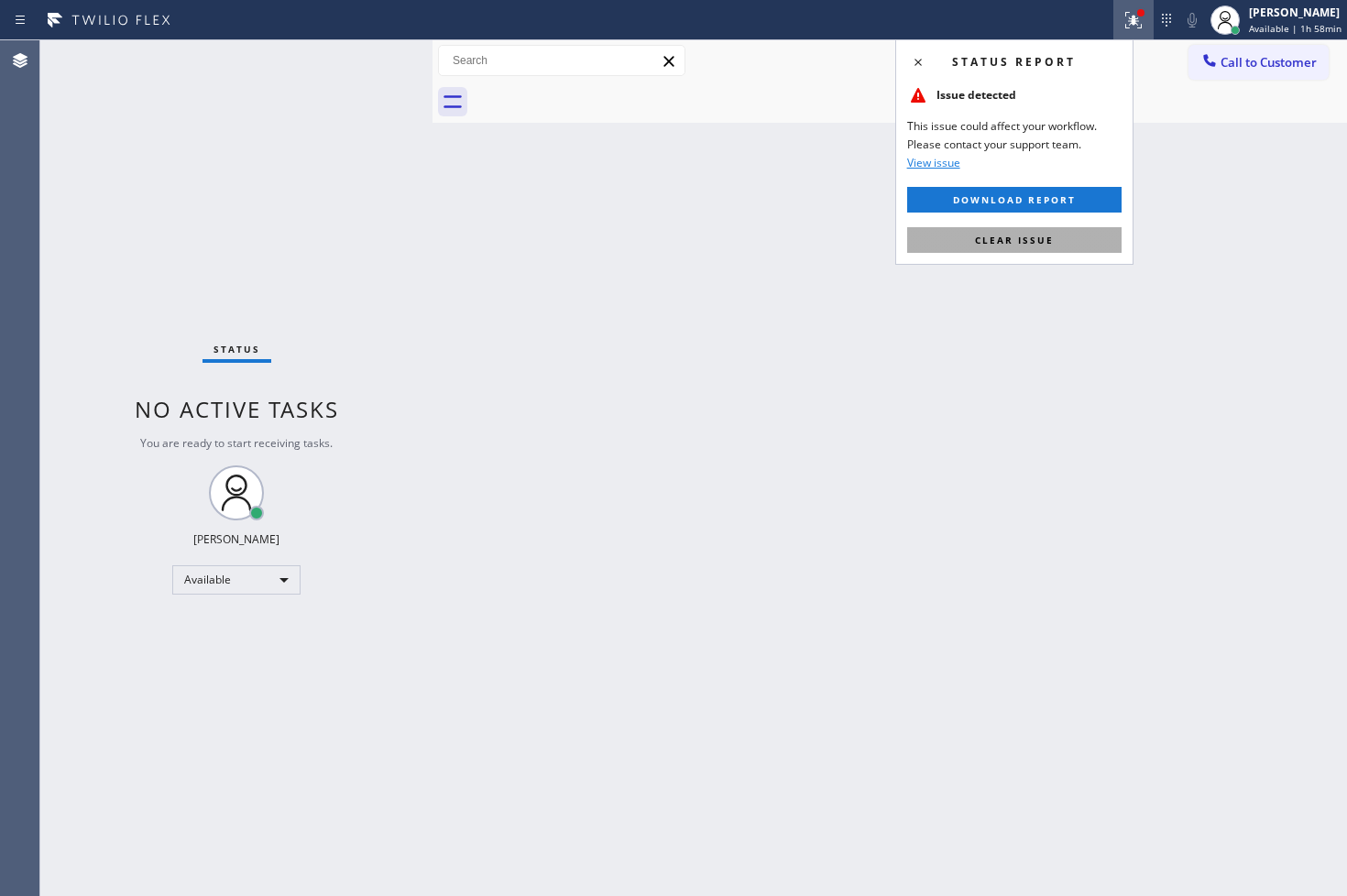
click at [1077, 231] on button "Clear issue" at bounding box center [1014, 240] width 215 height 26
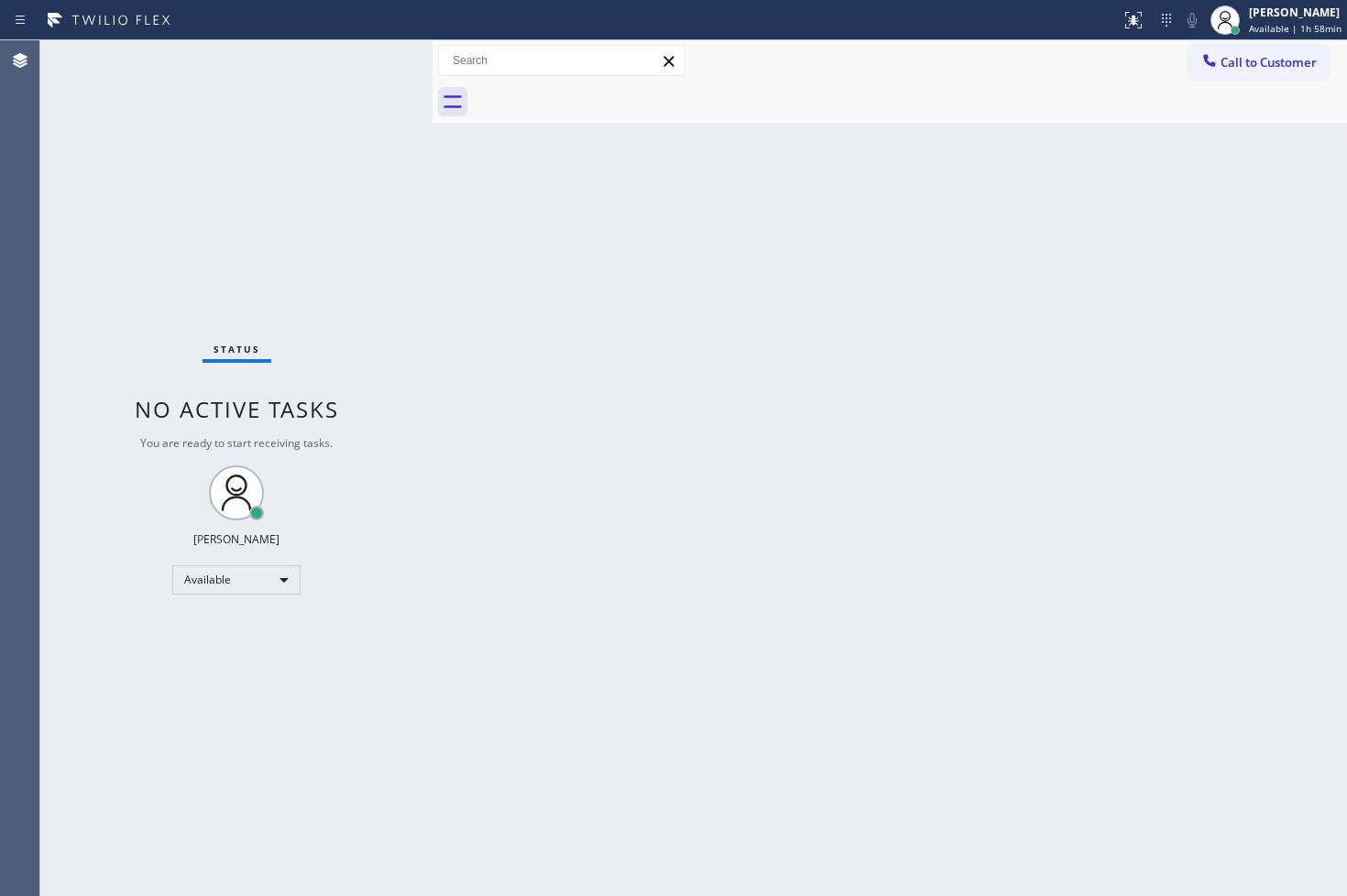
click at [461, 194] on div "Back to Dashboard Change Sender ID Customers Technicians Select a contact Outbo…" at bounding box center [890, 468] width 915 height 855
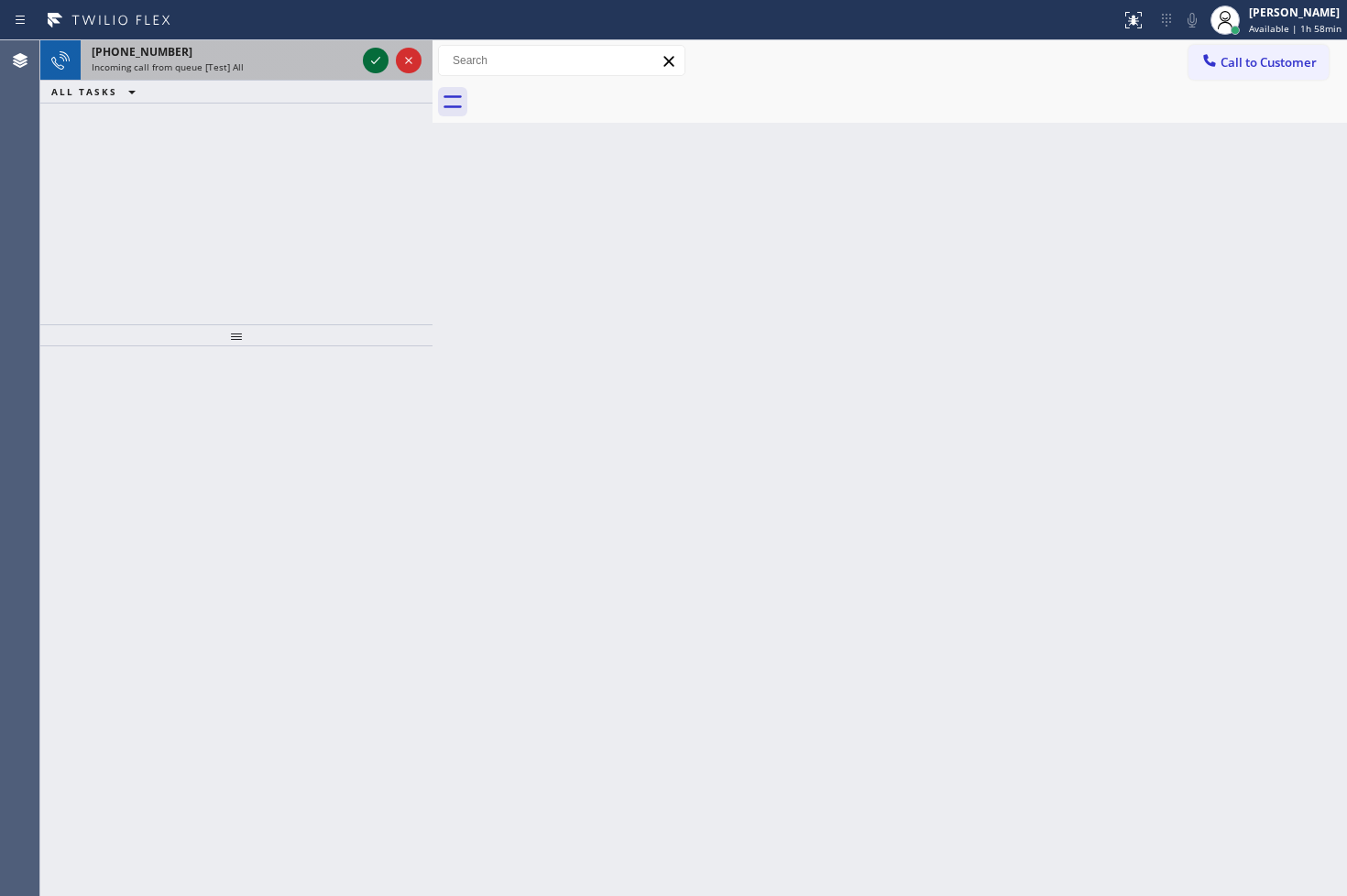
click at [363, 59] on div at bounding box center [376, 60] width 26 height 22
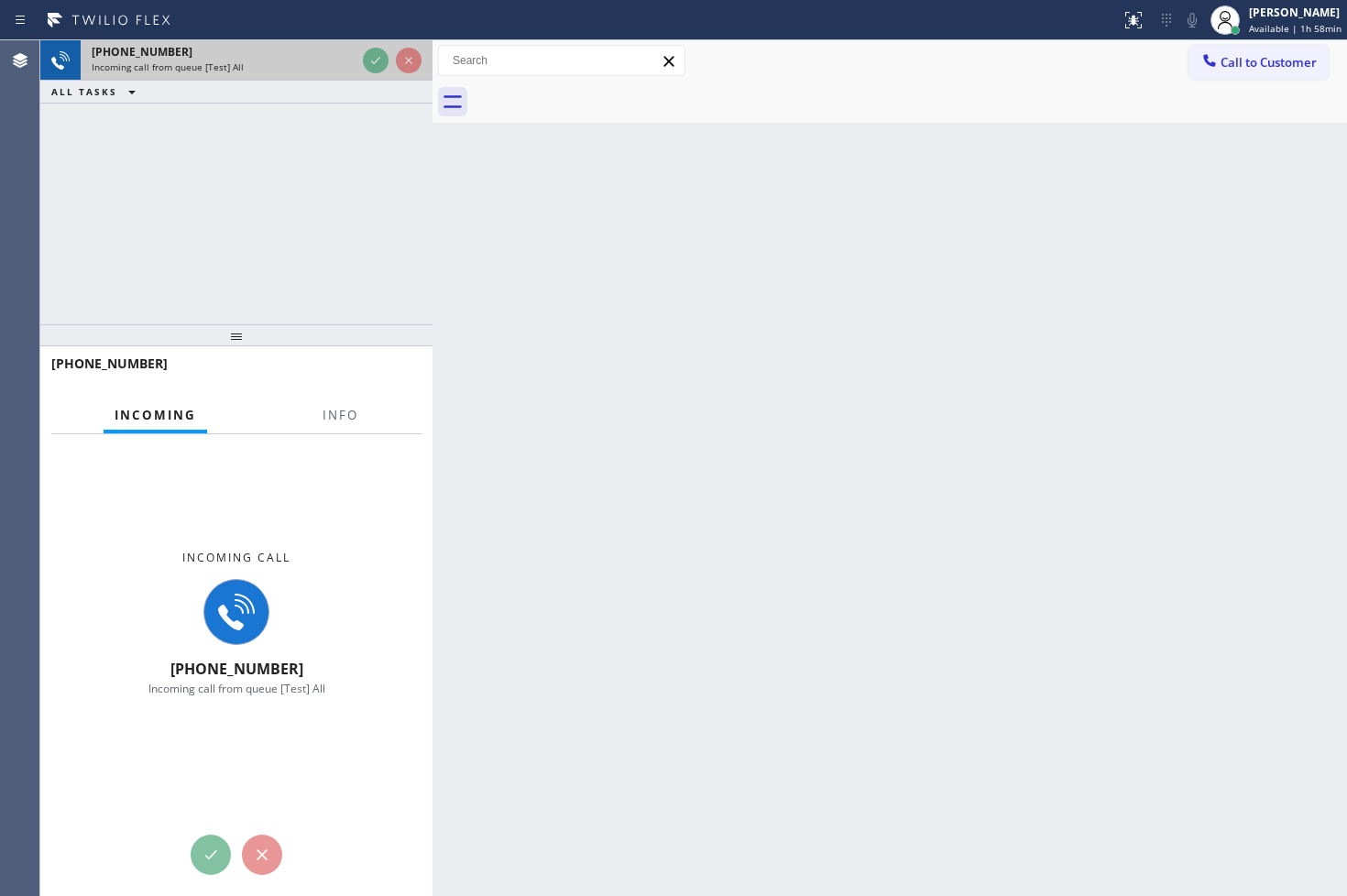
click at [372, 41] on div at bounding box center [391, 59] width 66 height 40
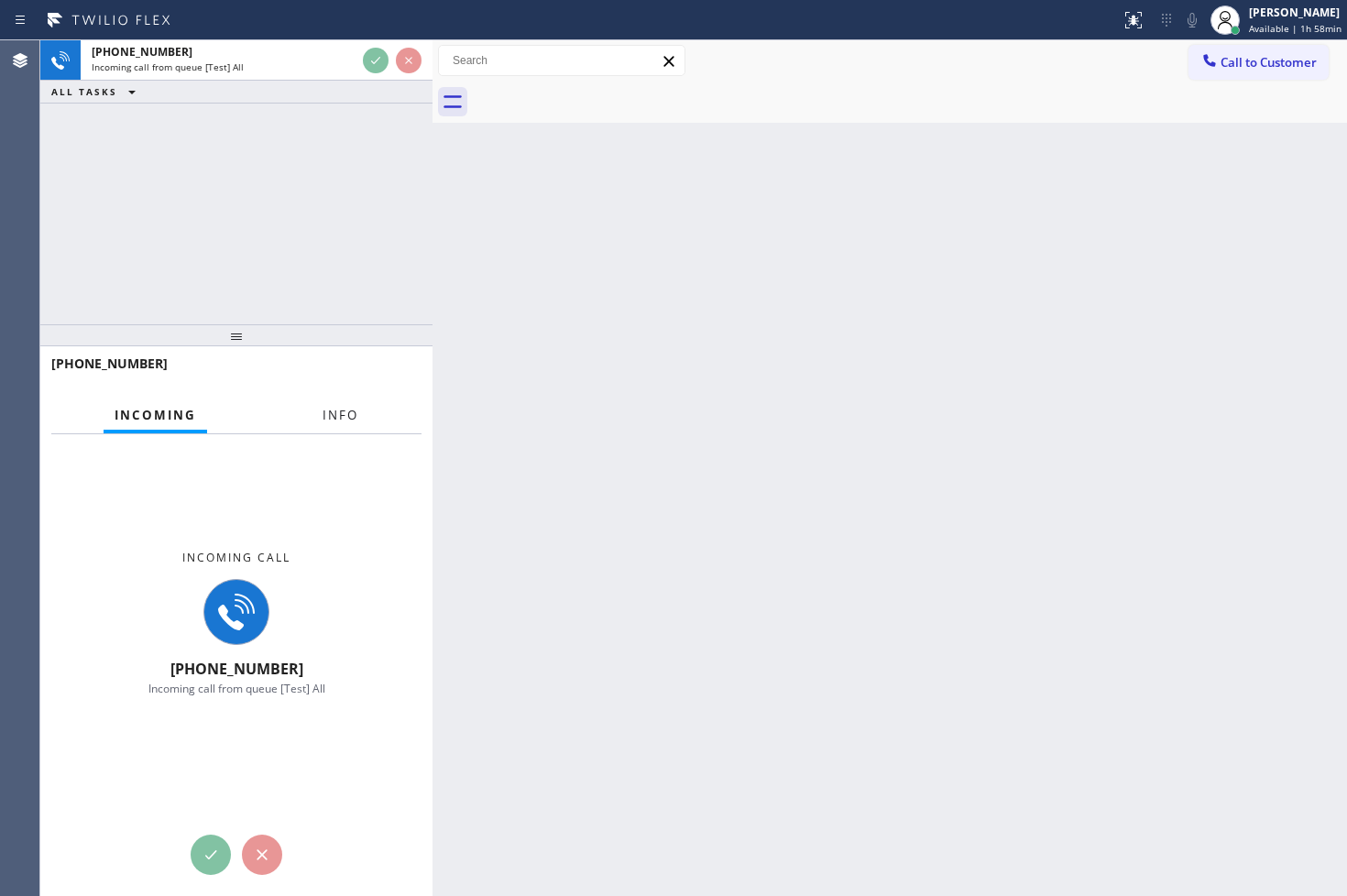
click at [321, 409] on button "Info" at bounding box center [340, 415] width 58 height 35
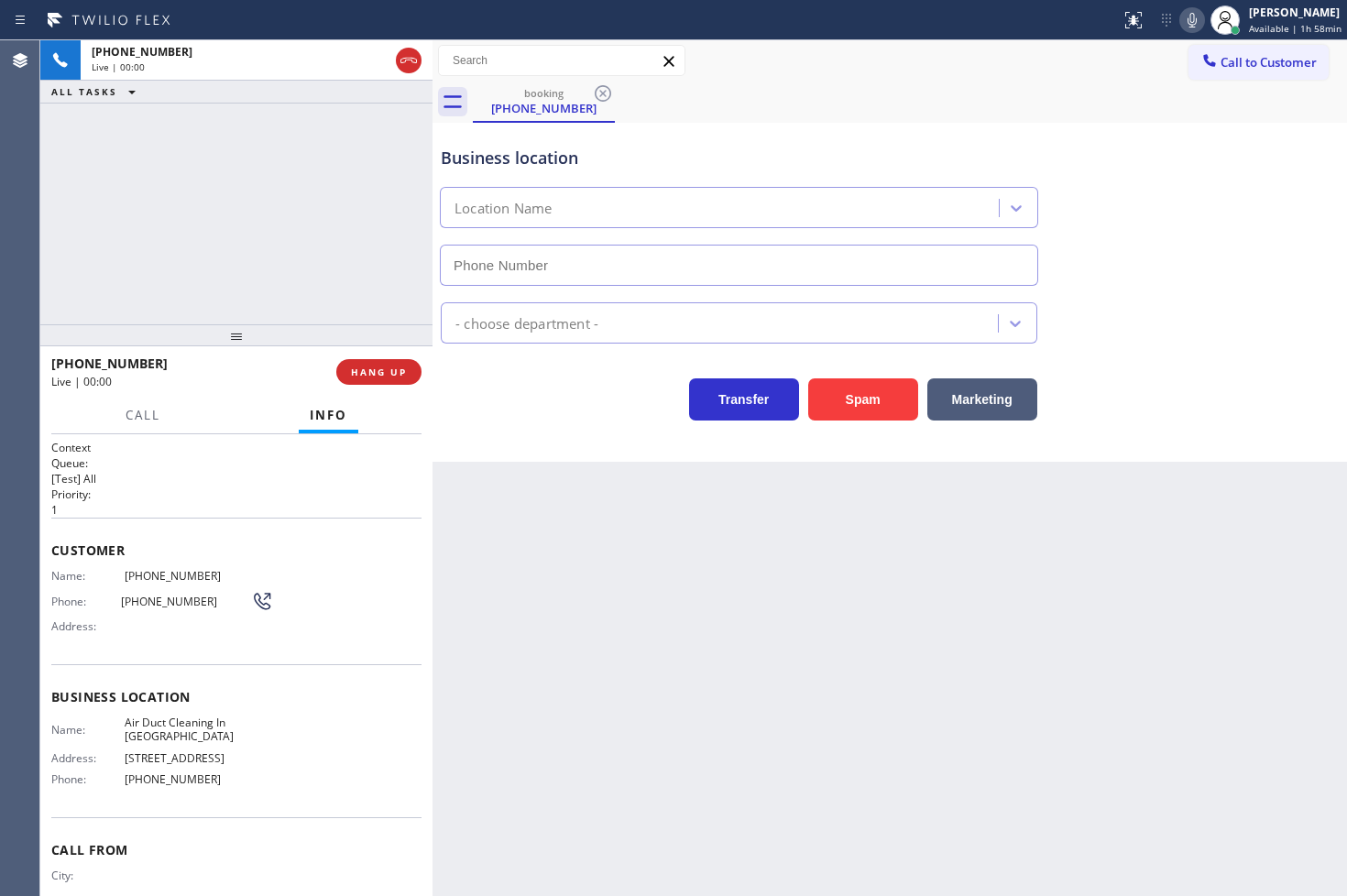
type input "[PHONE_NUMBER]"
click at [309, 297] on div "[PHONE_NUMBER] Live | 00:04 ALL TASKS ALL TASKS ACTIVE TASKS TASKS IN WRAP UP" at bounding box center [236, 181] width 392 height 283
click at [522, 402] on div "Transfer Spam Marketing" at bounding box center [738, 394] width 603 height 51
click at [231, 231] on div "[PHONE_NUMBER] Live | 00:05 ALL TASKS ALL TASKS ACTIVE TASKS TASKS IN WRAP UP" at bounding box center [236, 181] width 392 height 283
click at [633, 407] on div "Transfer Spam Marketing" at bounding box center [738, 394] width 603 height 51
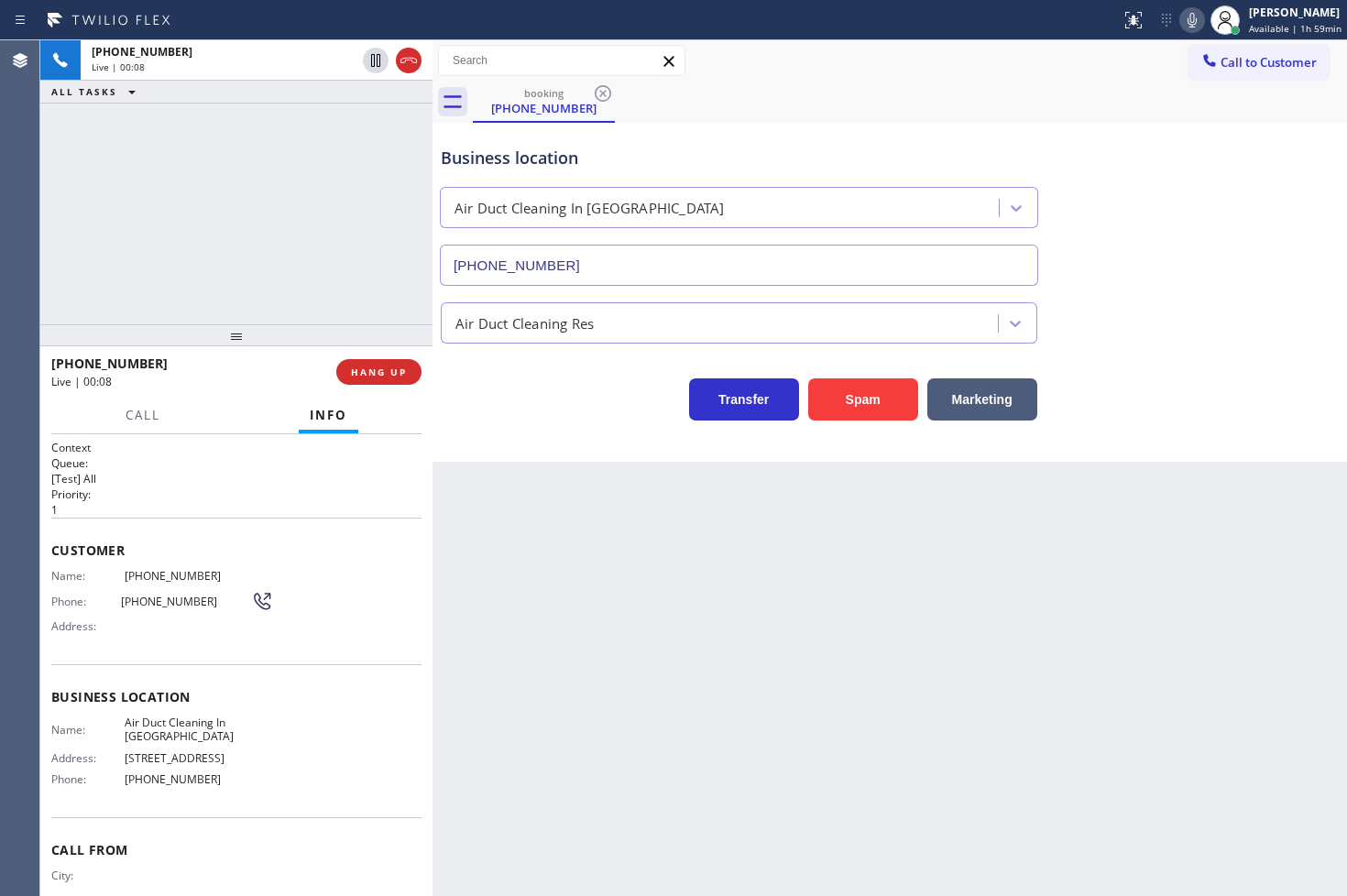
click at [364, 306] on div "[PHONE_NUMBER] Live | 00:08 ALL TASKS ALL TASKS ACTIVE TASKS TASKS IN WRAP UP" at bounding box center [236, 181] width 392 height 283
drag, startPoint x: 519, startPoint y: 371, endPoint x: 449, endPoint y: 378, distance: 70.3
click at [510, 376] on div "Transfer Spam Marketing" at bounding box center [738, 394] width 603 height 51
click at [410, 371] on button "HANG UP" at bounding box center [379, 372] width 86 height 26
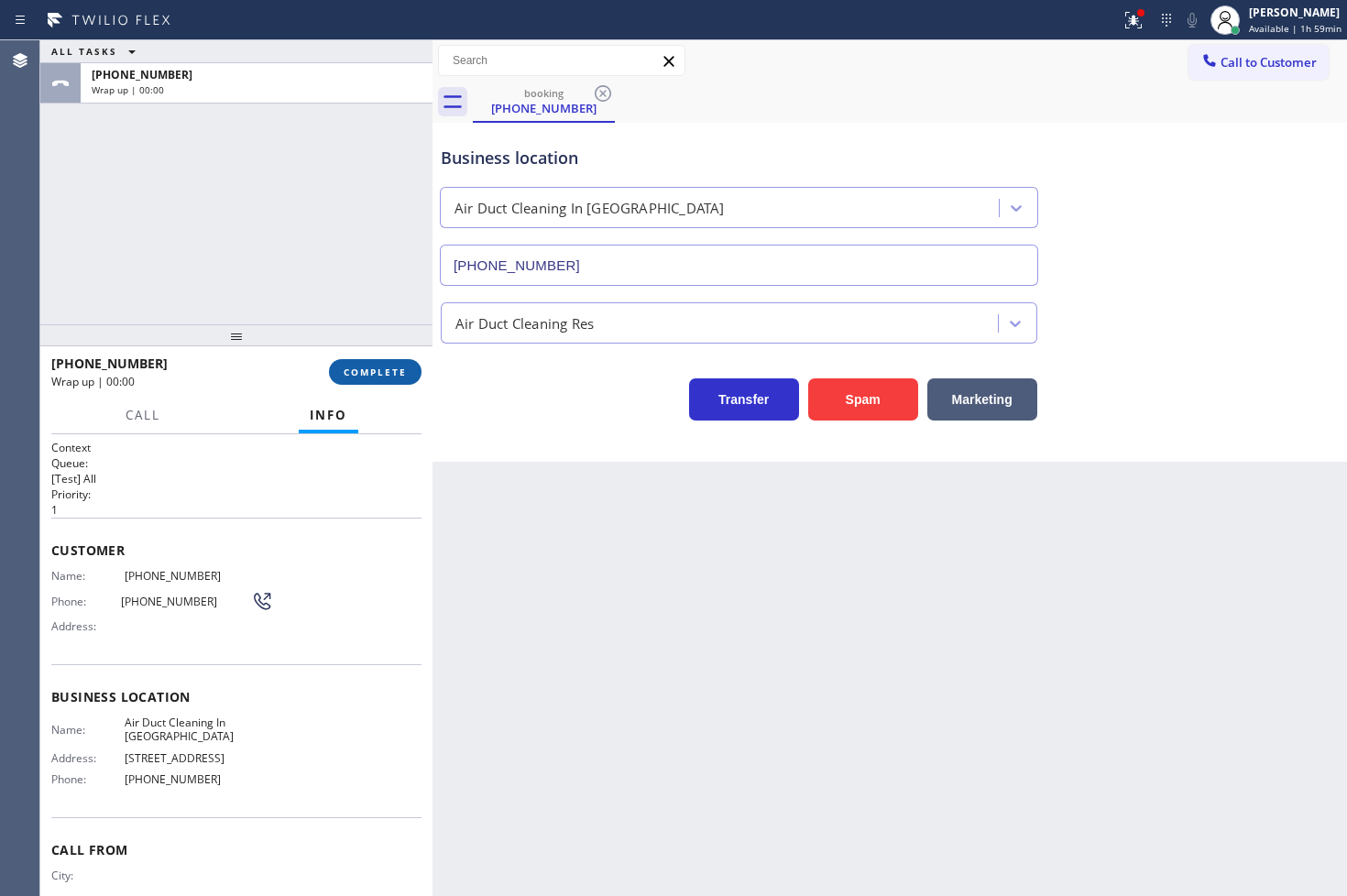
click at [410, 371] on button "COMPLETE" at bounding box center [376, 372] width 93 height 26
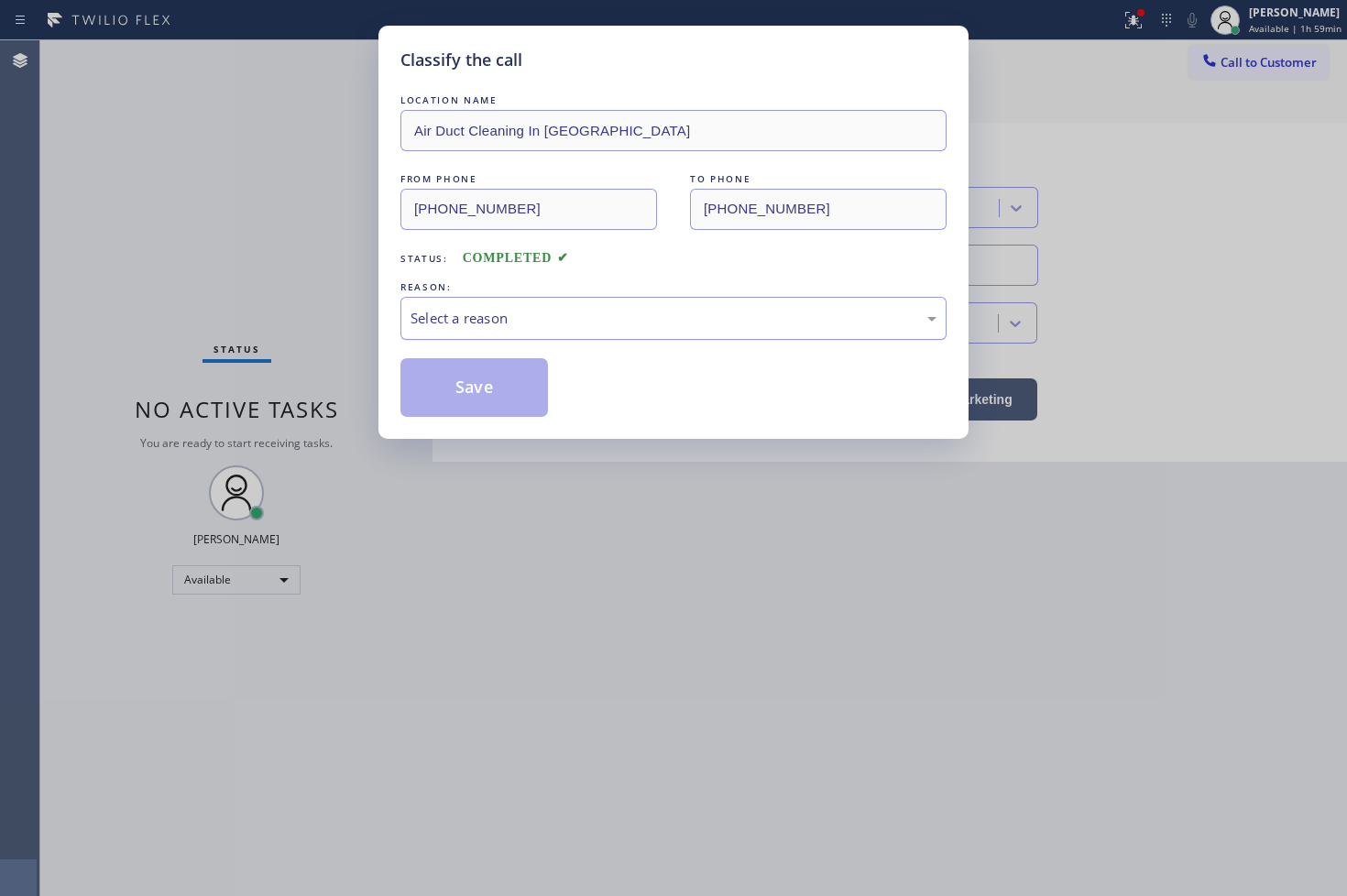
click at [490, 334] on div "Select a reason" at bounding box center [673, 318] width 546 height 43
click at [499, 325] on div "Not Booked - All other reasons" at bounding box center [673, 318] width 526 height 21
click at [476, 397] on button "Save" at bounding box center [474, 387] width 148 height 59
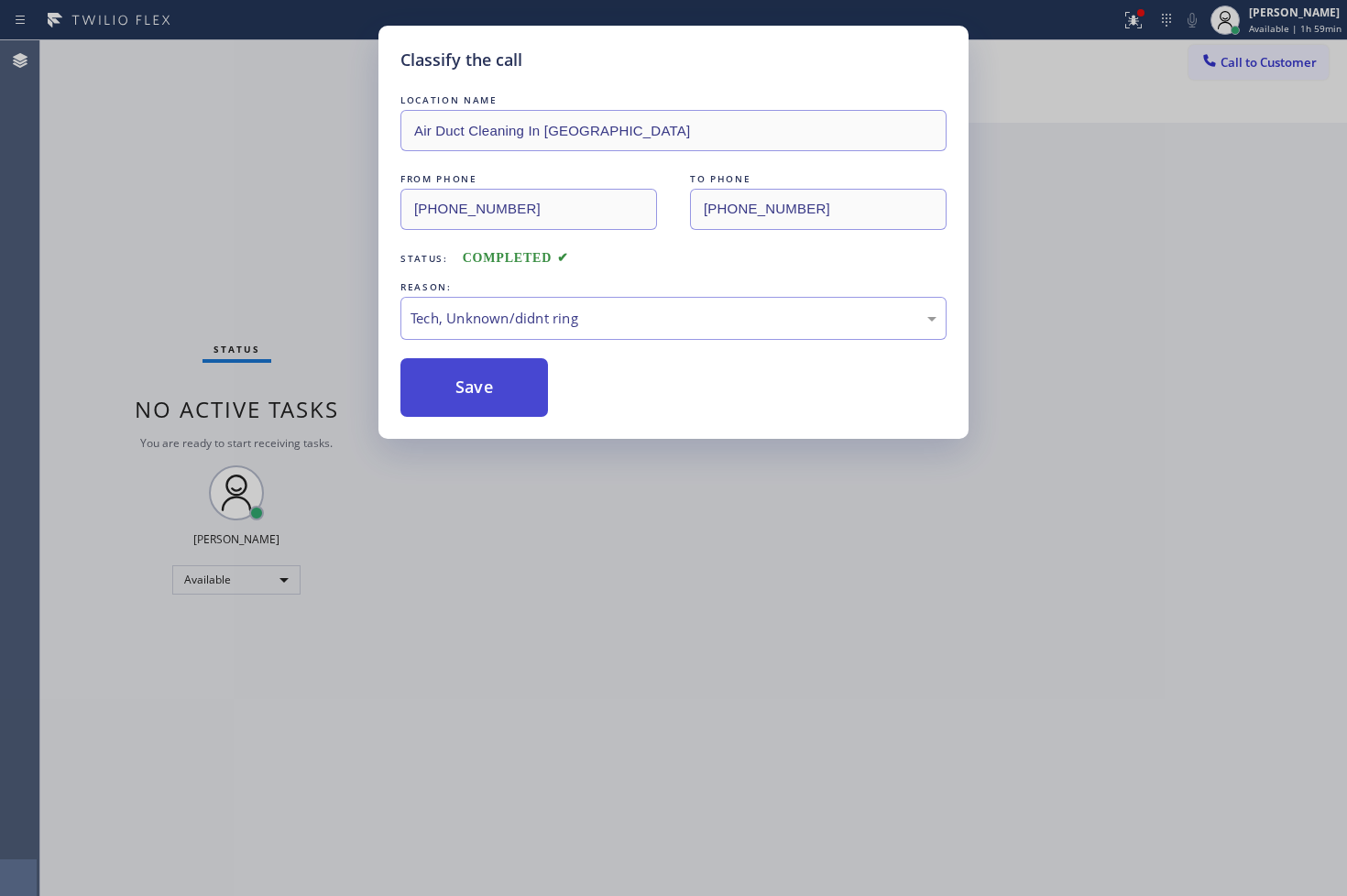
click at [476, 395] on button "Save" at bounding box center [474, 387] width 148 height 59
click at [477, 389] on button "Save" at bounding box center [474, 387] width 148 height 59
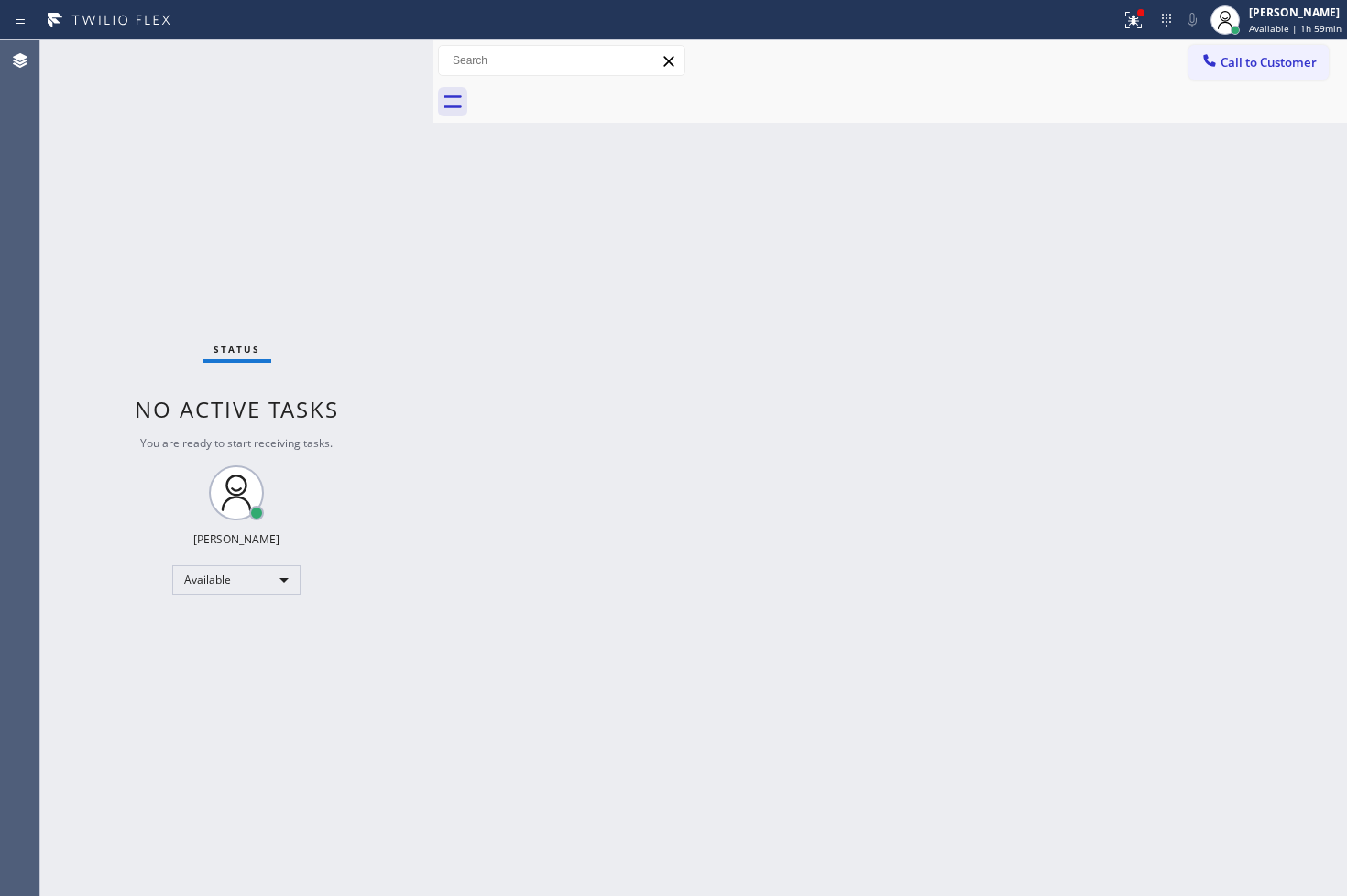
click at [242, 309] on div "Status No active tasks You are ready to start receiving tasks. [PERSON_NAME]" at bounding box center [236, 468] width 392 height 855
drag, startPoint x: 287, startPoint y: 190, endPoint x: 310, endPoint y: 167, distance: 32.5
click at [288, 190] on div "Status No active tasks You are ready to start receiving tasks. [PERSON_NAME]" at bounding box center [236, 468] width 392 height 855
click at [289, 190] on div "Status No active tasks You are ready to start receiving tasks. [PERSON_NAME]" at bounding box center [236, 468] width 392 height 855
click at [325, 144] on div "Status No active tasks You are ready to start receiving tasks. [PERSON_NAME]" at bounding box center [236, 468] width 392 height 855
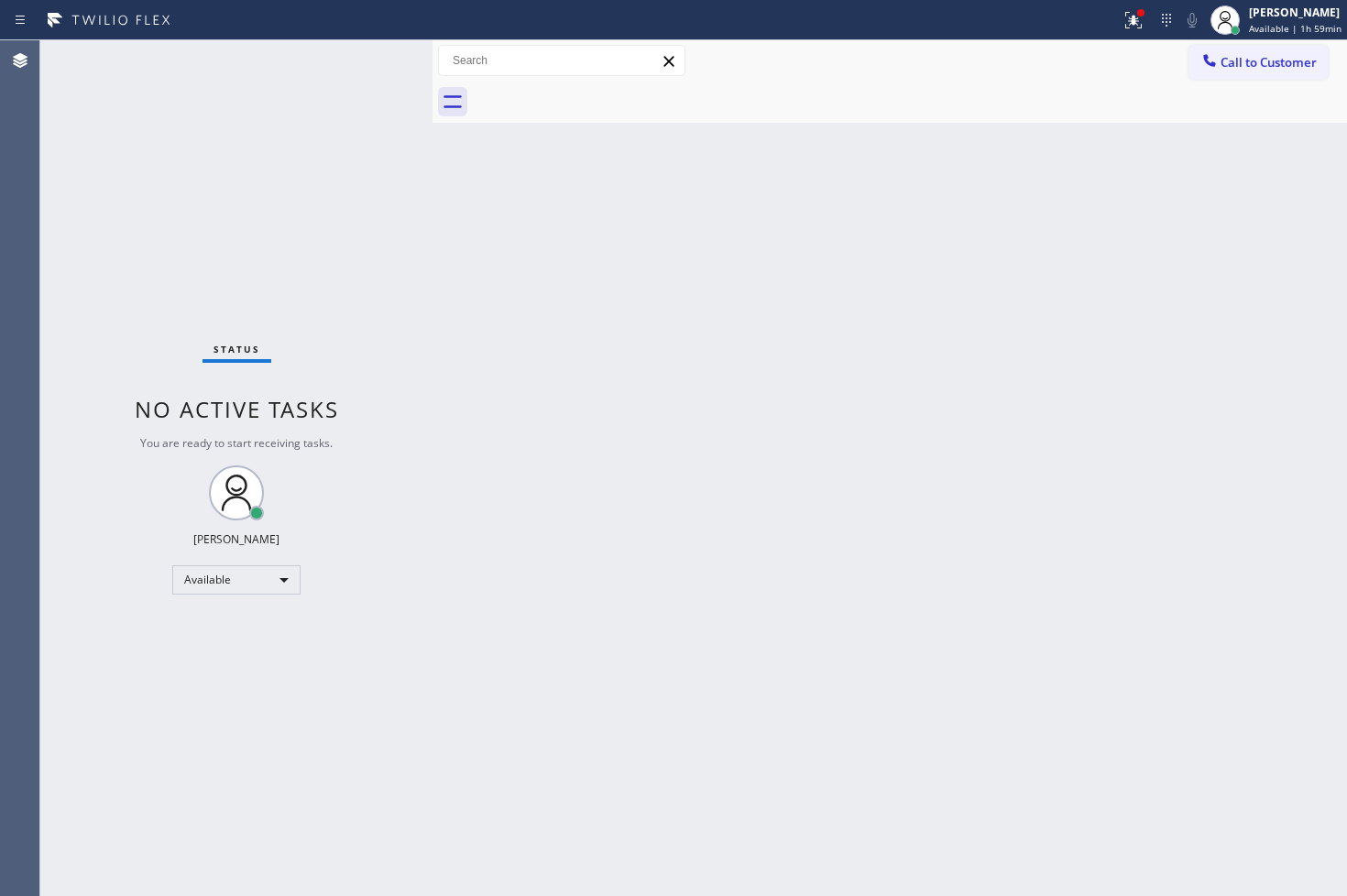
click at [346, 112] on div "Status No active tasks You are ready to start receiving tasks. [PERSON_NAME]" at bounding box center [236, 468] width 392 height 855
click at [370, 111] on div "Status No active tasks You are ready to start receiving tasks. [PERSON_NAME]" at bounding box center [236, 468] width 392 height 855
click at [376, 83] on div "Status No active tasks You are ready to start receiving tasks. [PERSON_NAME]" at bounding box center [236, 468] width 392 height 855
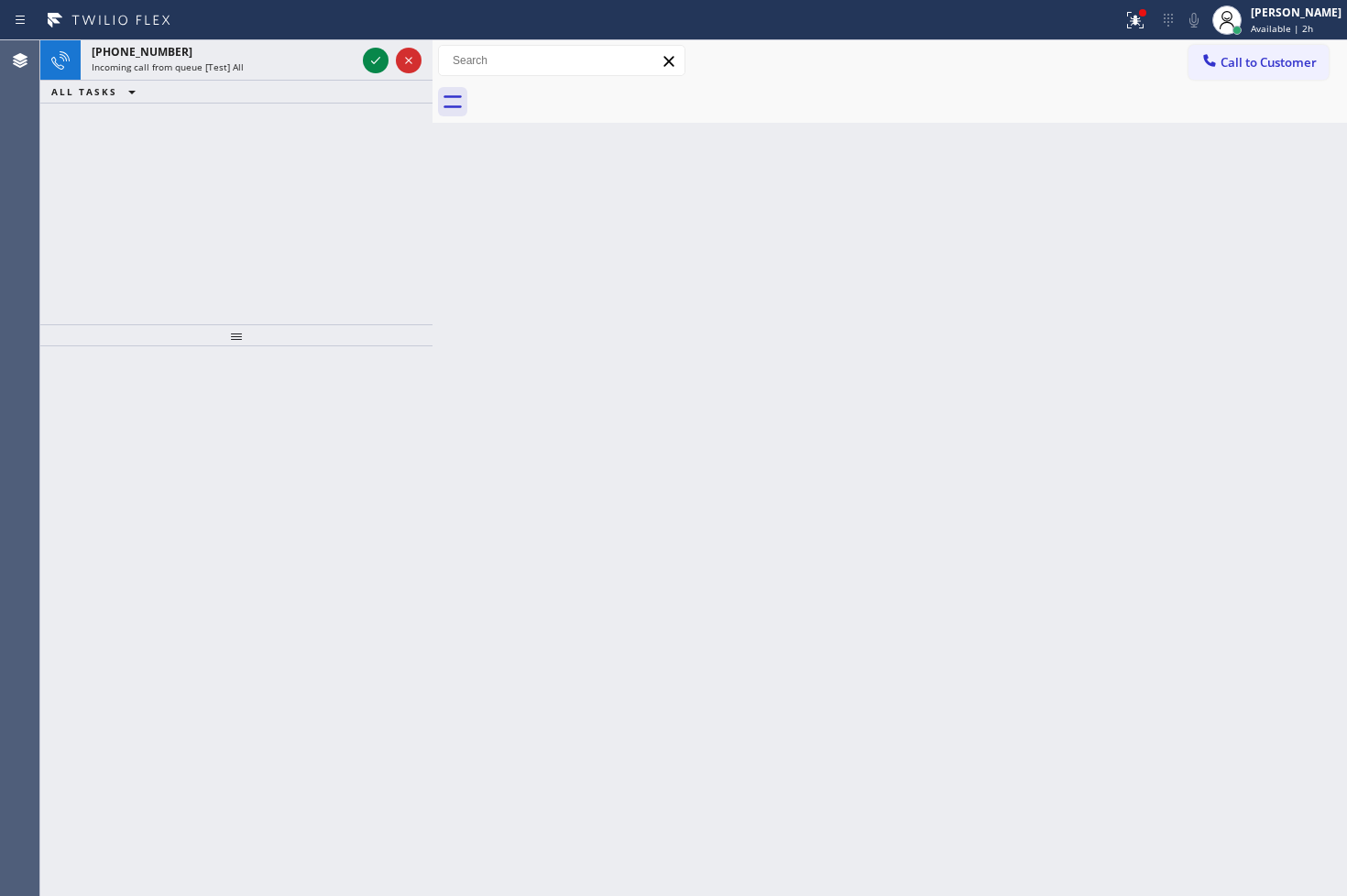
click at [376, 81] on div "ALL TASKS ALL TASKS ACTIVE TASKS TASKS IN WRAP UP" at bounding box center [236, 92] width 392 height 23
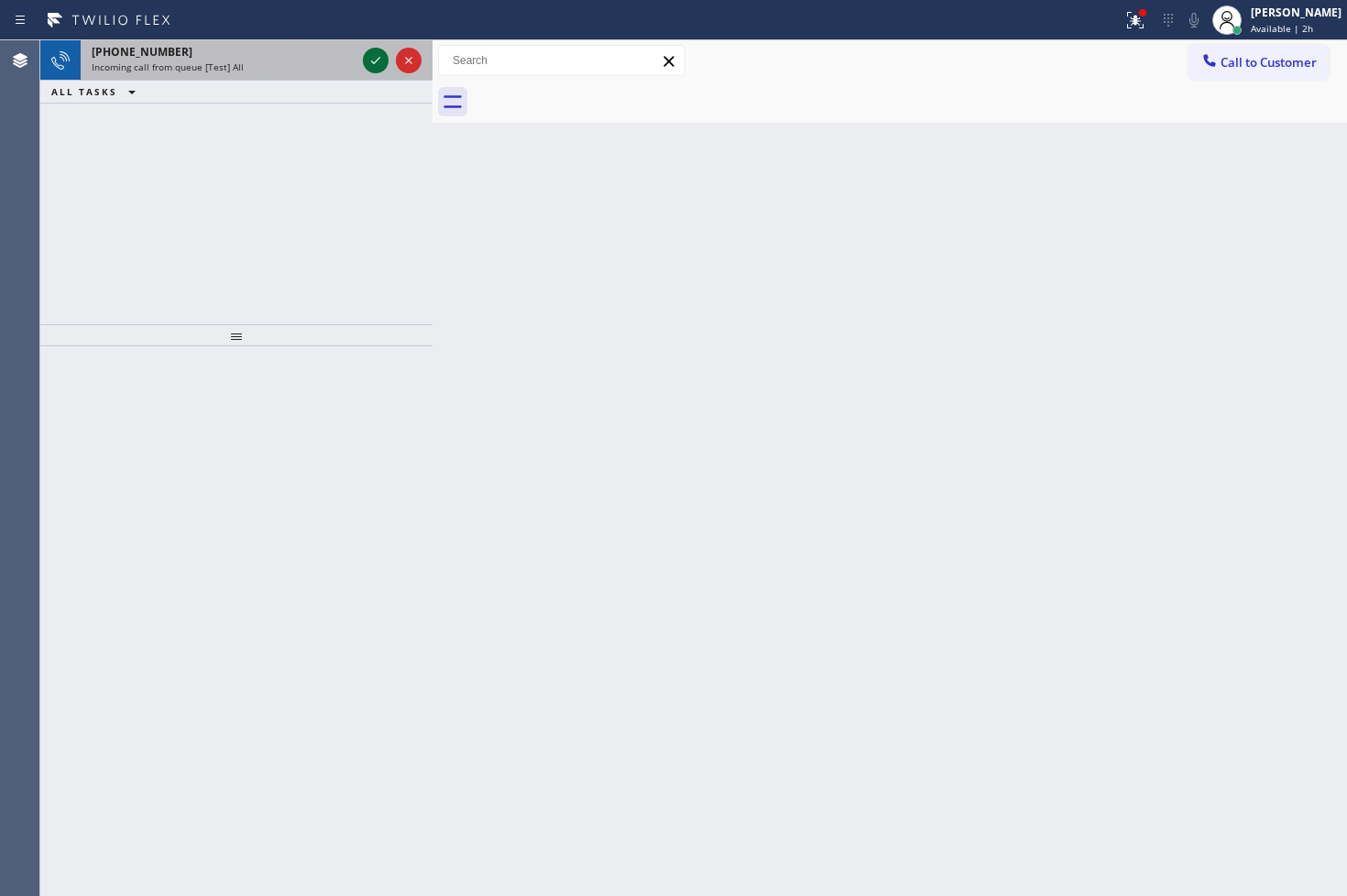
click at [376, 61] on icon at bounding box center [376, 60] width 9 height 7
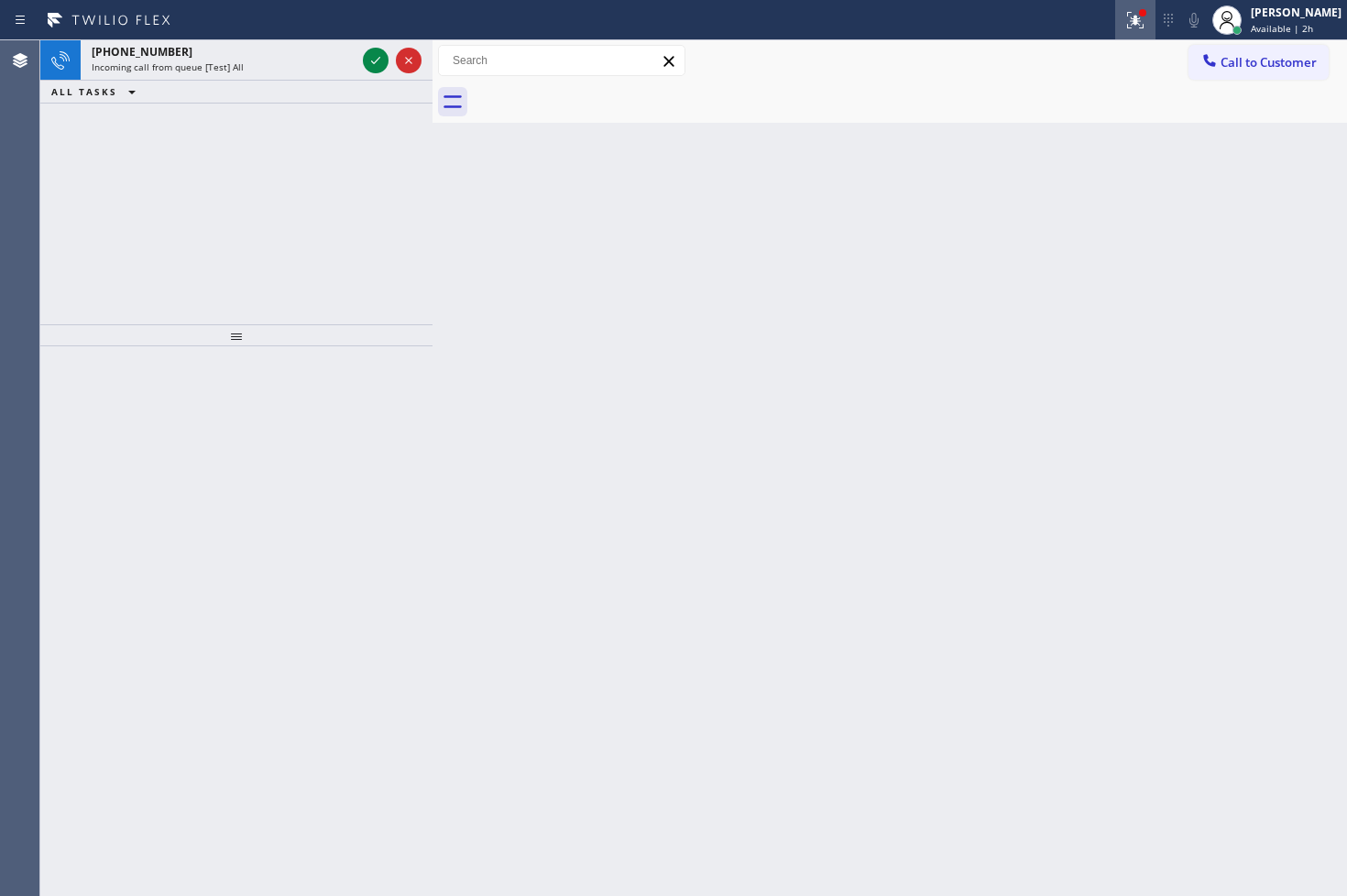
click at [1115, 33] on button at bounding box center [1134, 20] width 40 height 40
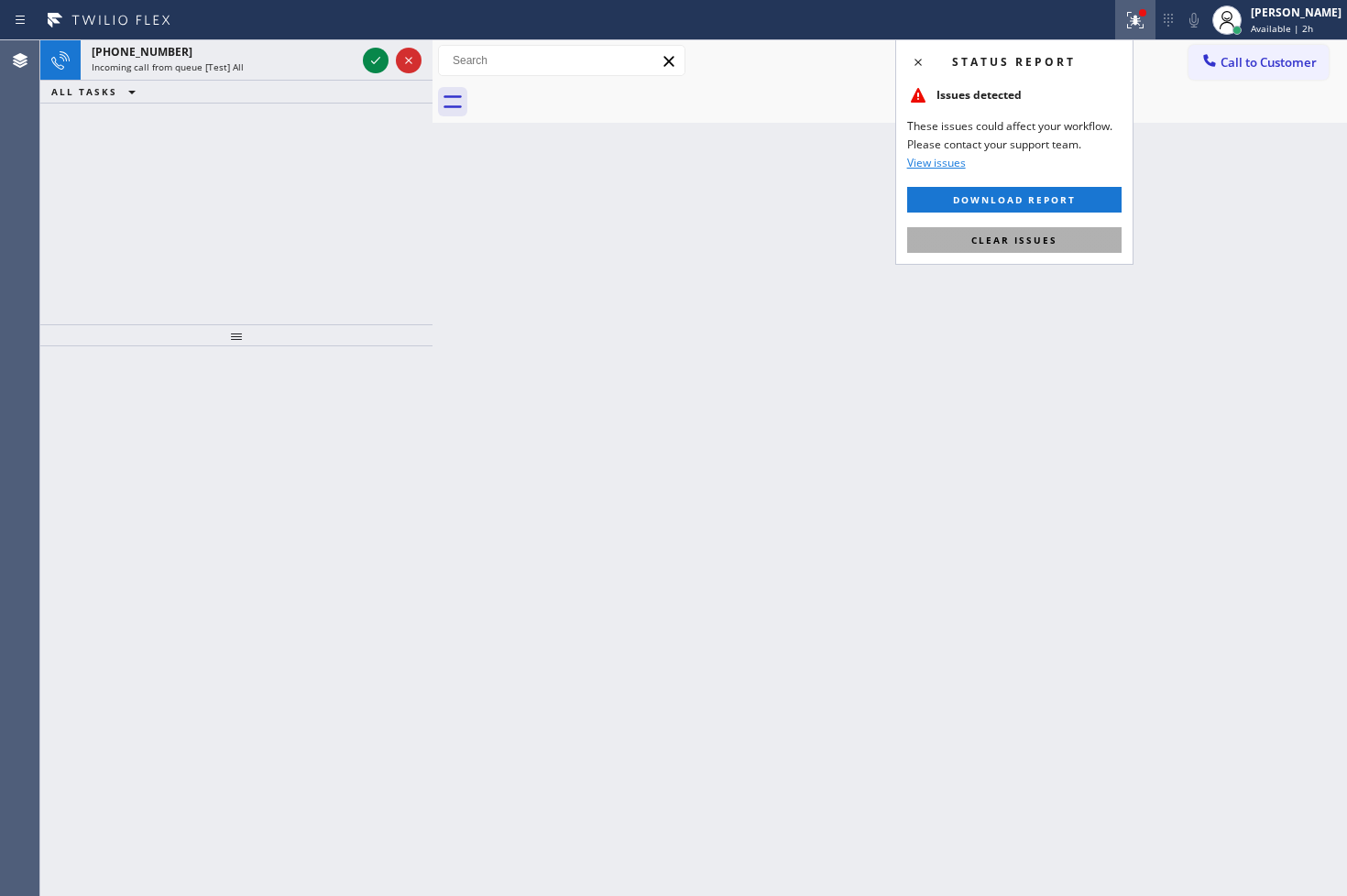
click at [1050, 240] on span "Clear issues" at bounding box center [1014, 240] width 86 height 13
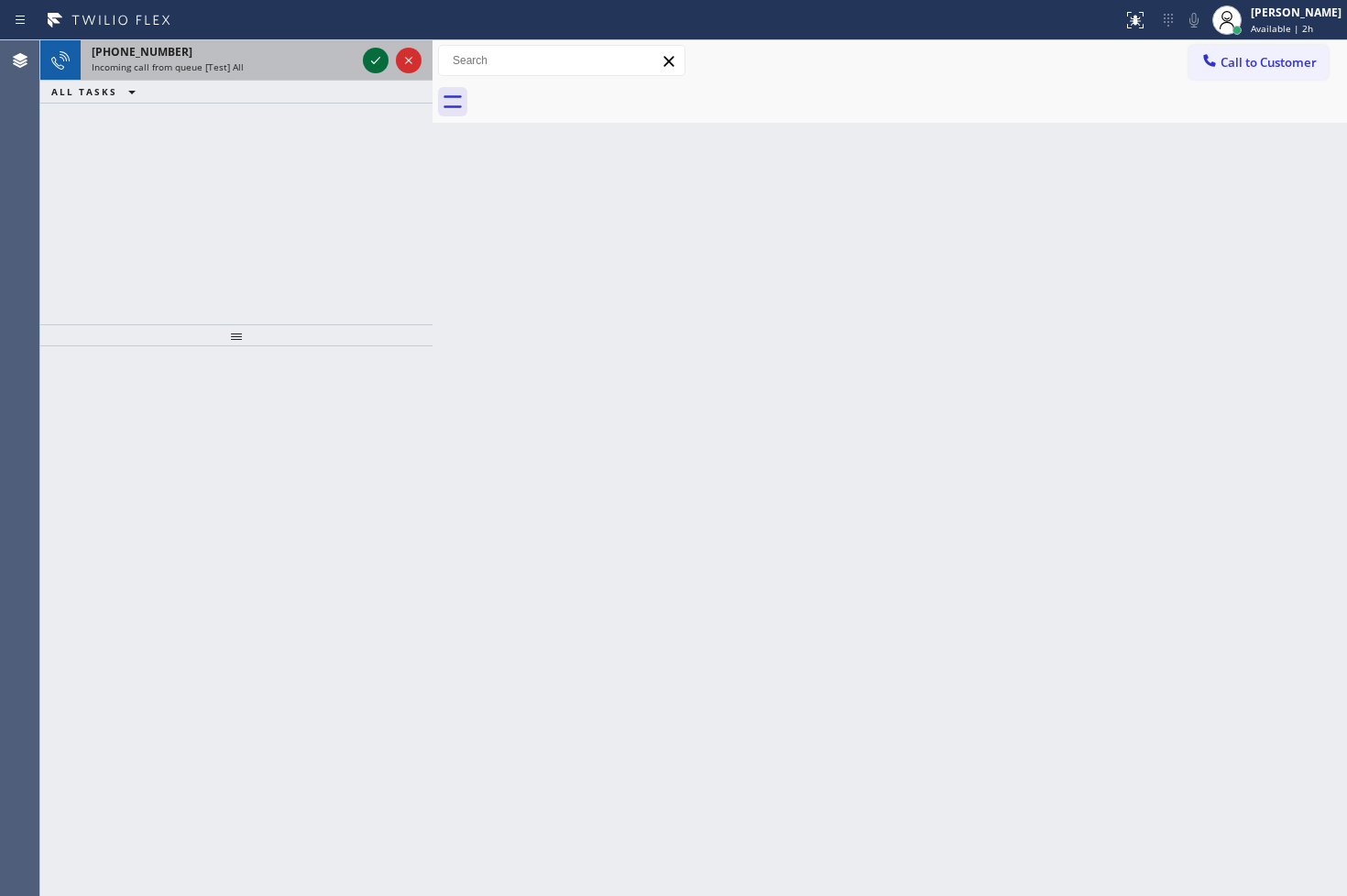
click at [371, 62] on icon at bounding box center [376, 60] width 22 height 22
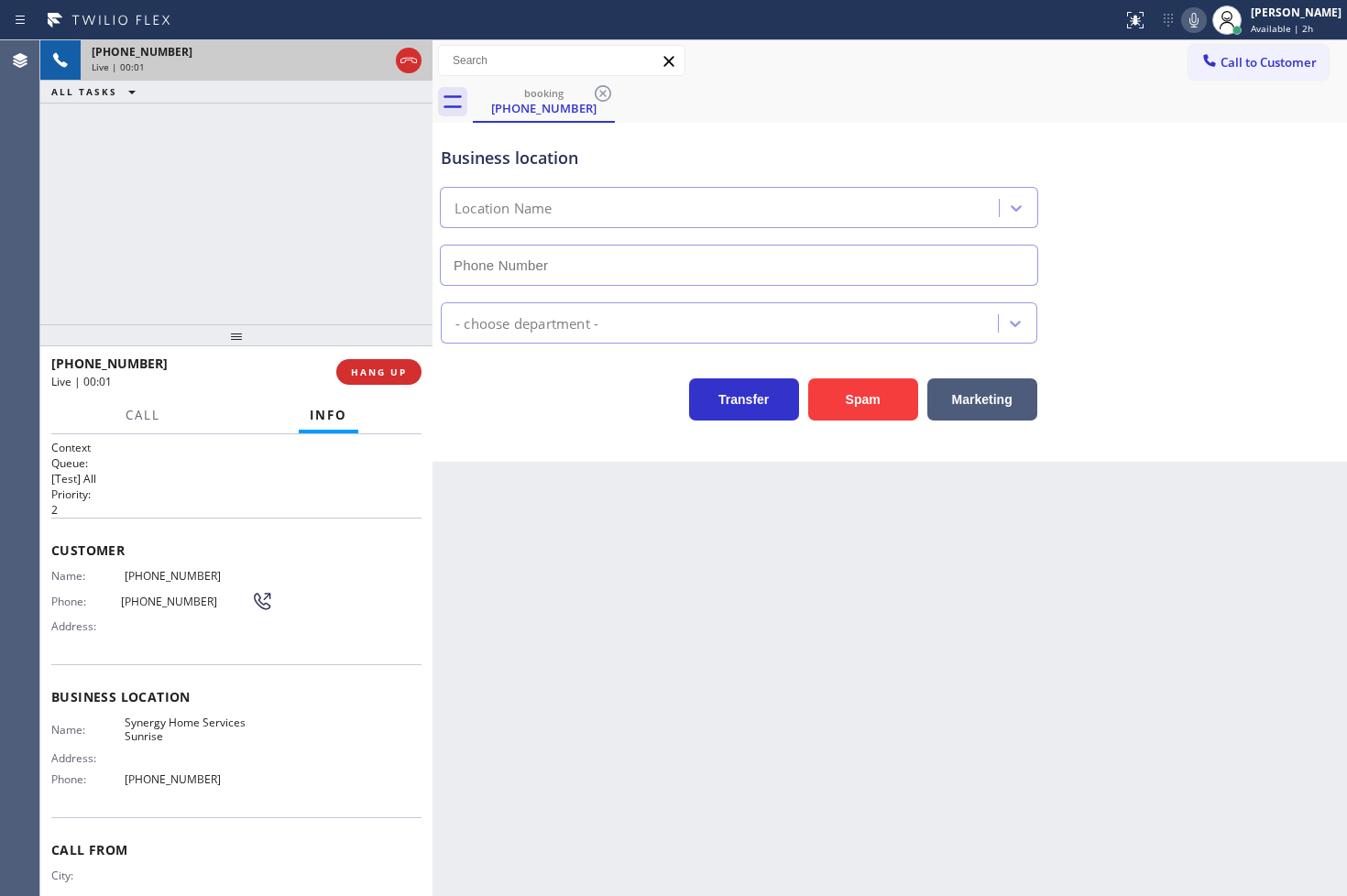
type input "[PHONE_NUMBER]"
click at [865, 397] on button "Spam" at bounding box center [863, 399] width 110 height 42
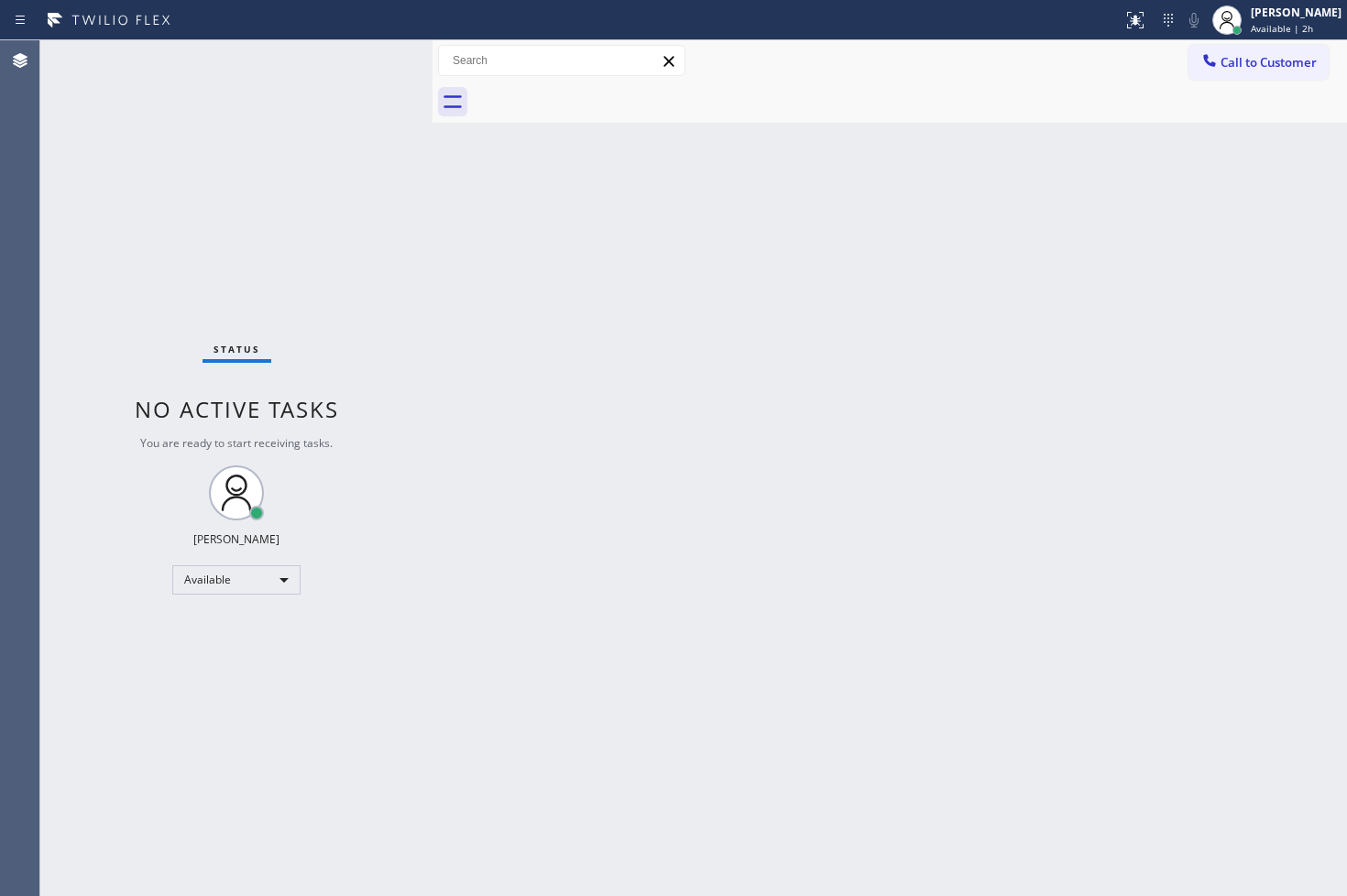
click at [340, 214] on div "Status No active tasks You are ready to start receiving tasks. [PERSON_NAME]" at bounding box center [236, 468] width 392 height 855
click at [364, 60] on div "Status No active tasks You are ready to start receiving tasks. [PERSON_NAME]" at bounding box center [236, 468] width 392 height 855
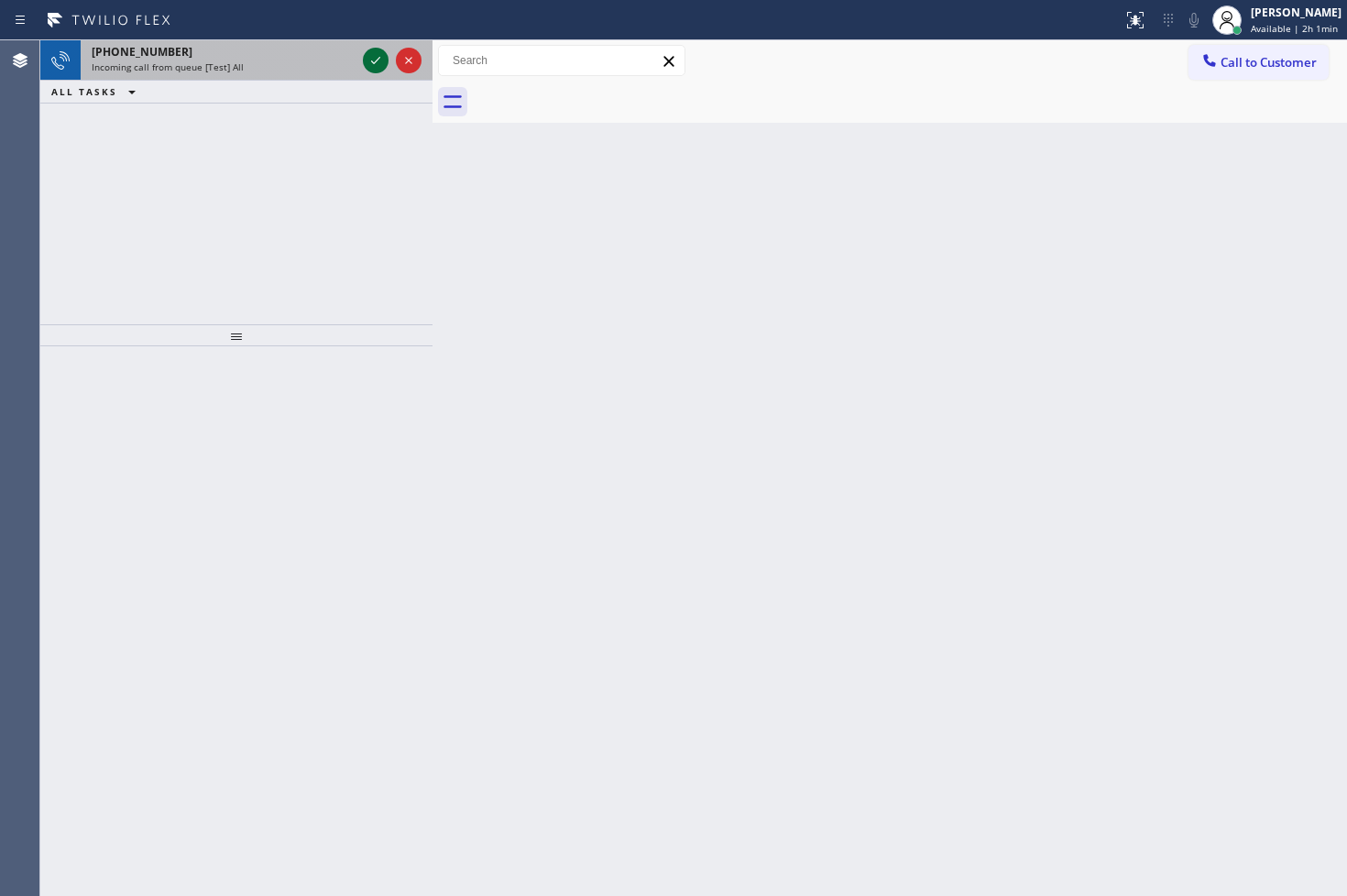
click at [364, 60] on icon at bounding box center [376, 60] width 22 height 22
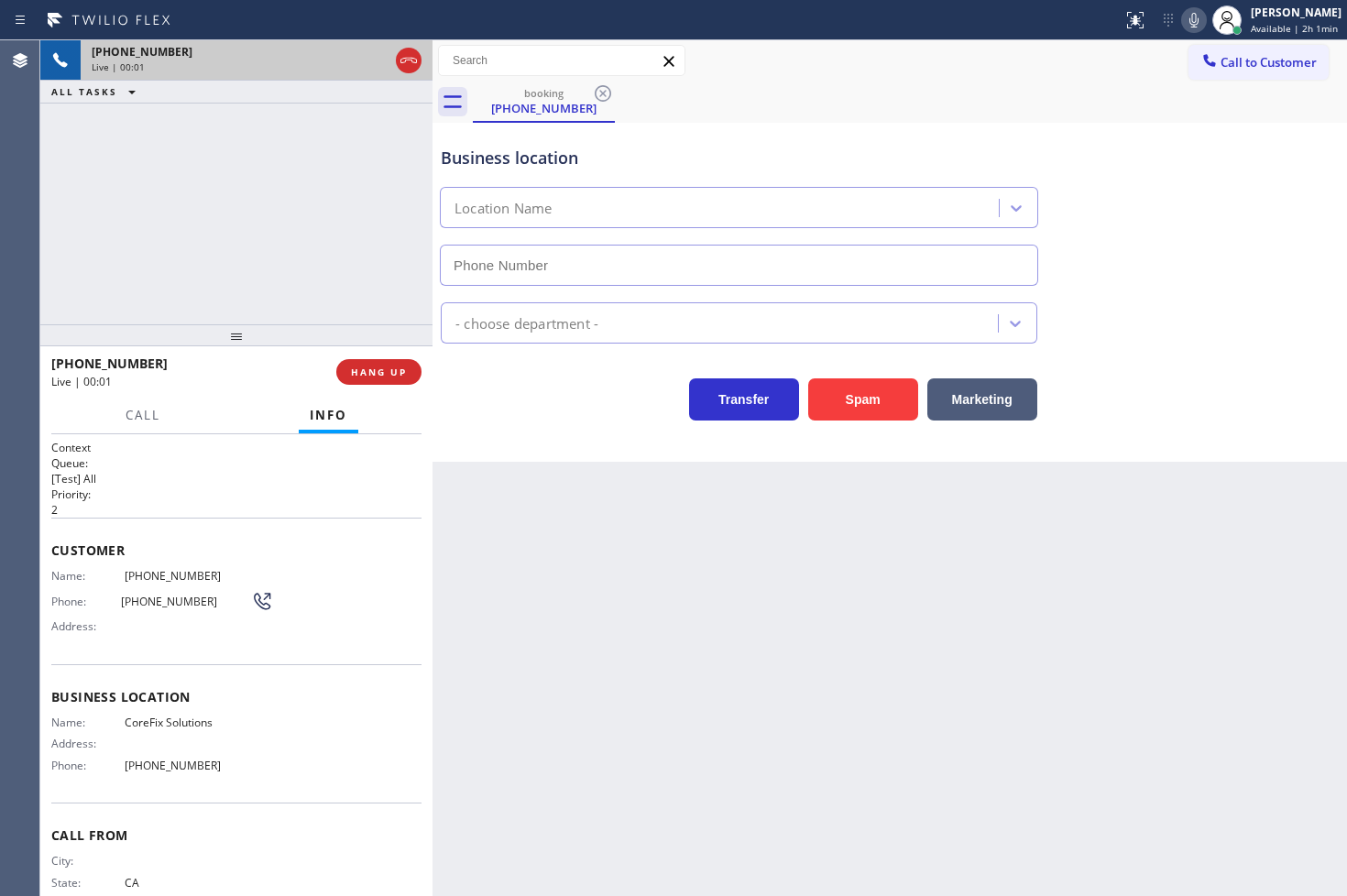
type input "[PHONE_NUMBER]"
drag, startPoint x: 856, startPoint y: 400, endPoint x: 1293, endPoint y: 206, distance: 478.1
click at [872, 396] on button "Spam" at bounding box center [863, 399] width 110 height 42
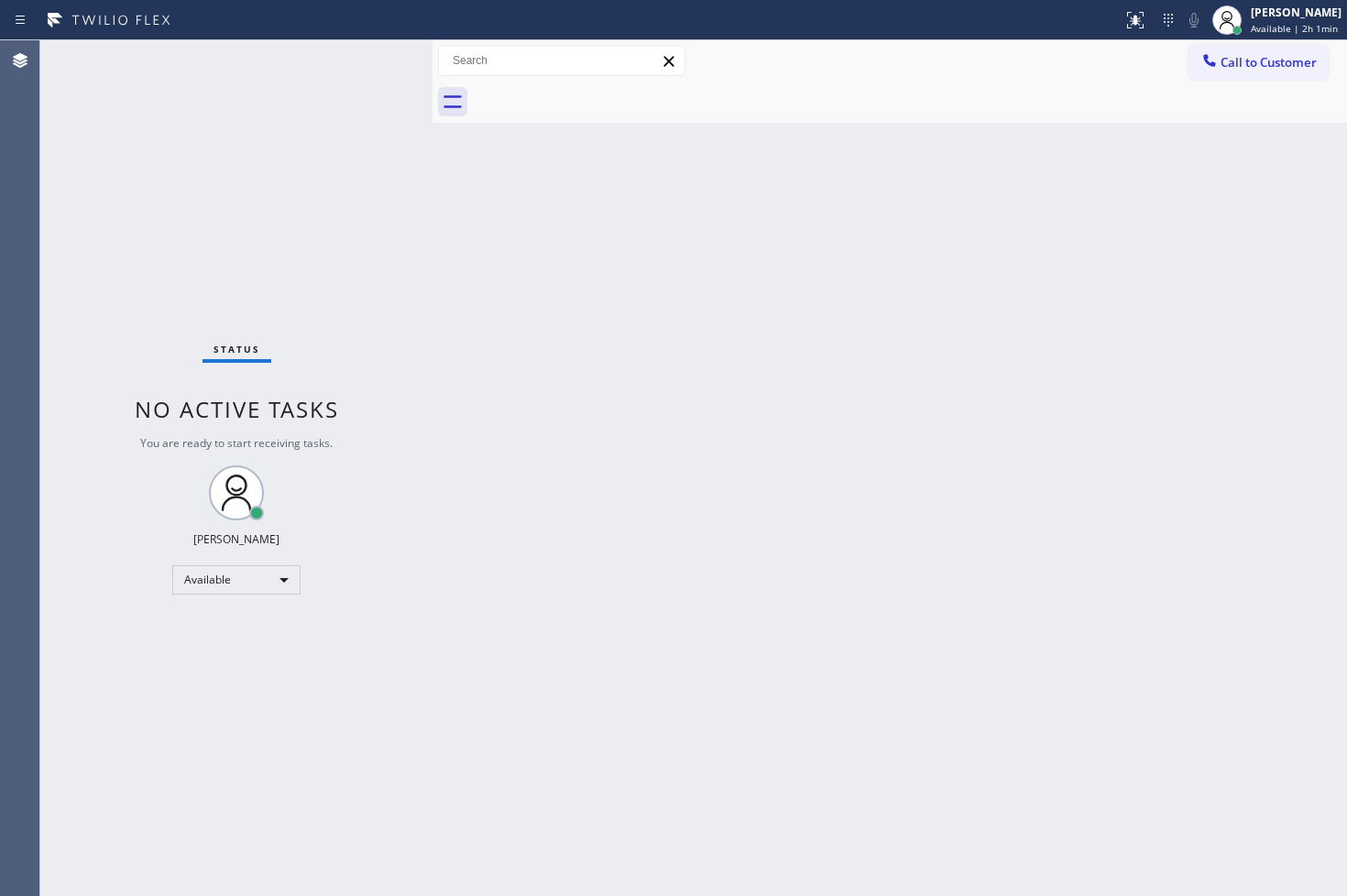
click at [947, 561] on div "Back to Dashboard Change Sender ID Customers Technicians Select a contact Outbo…" at bounding box center [890, 468] width 915 height 855
click at [1028, 449] on div "Back to Dashboard Change Sender ID Customers Technicians Select a contact Outbo…" at bounding box center [890, 468] width 915 height 855
click at [432, 217] on div at bounding box center [432, 468] width 0 height 855
click at [364, 81] on div "Status No active tasks You are ready to start receiving tasks. [PERSON_NAME]" at bounding box center [236, 468] width 392 height 855
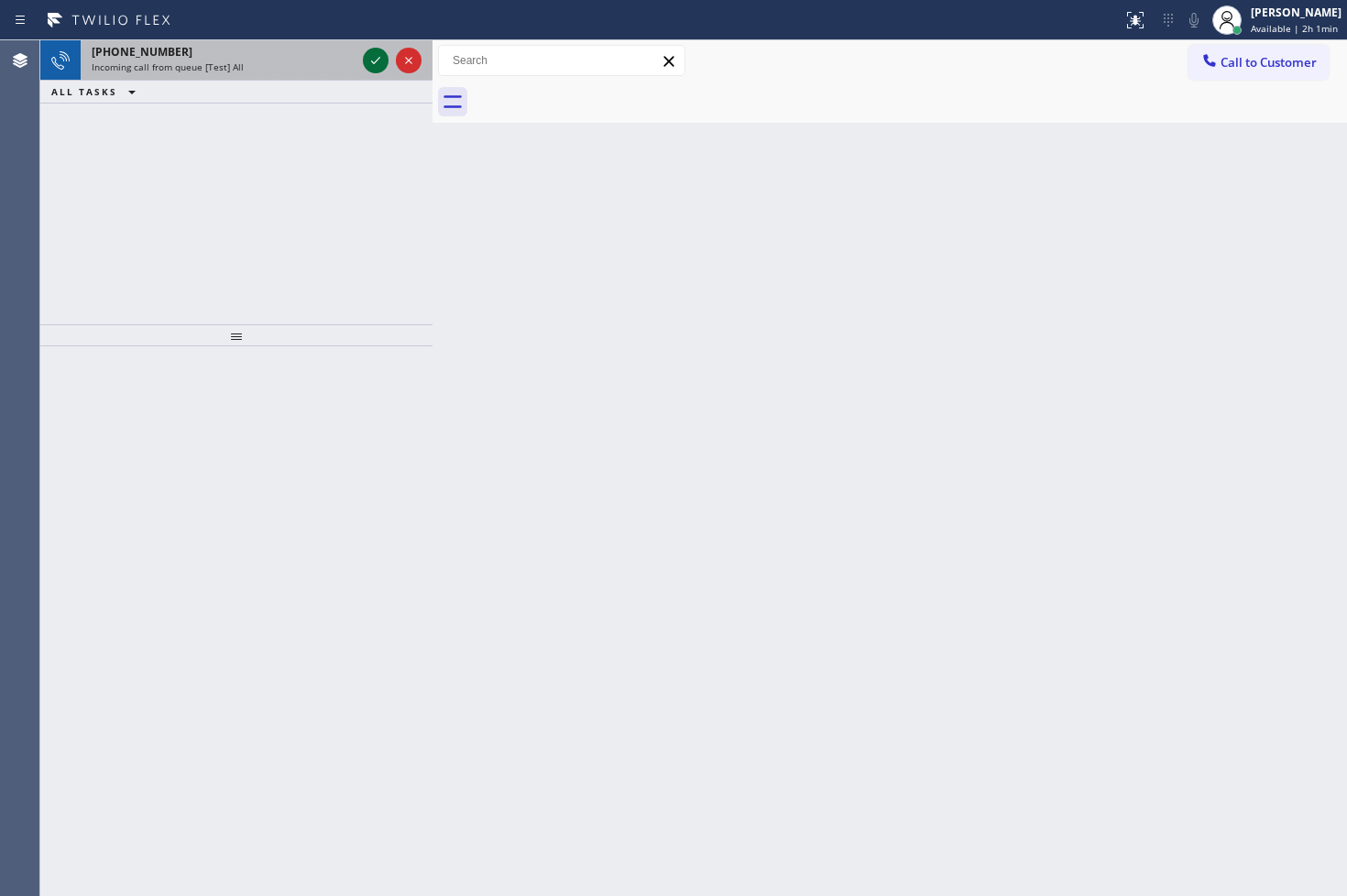
click at [366, 55] on icon at bounding box center [376, 60] width 22 height 22
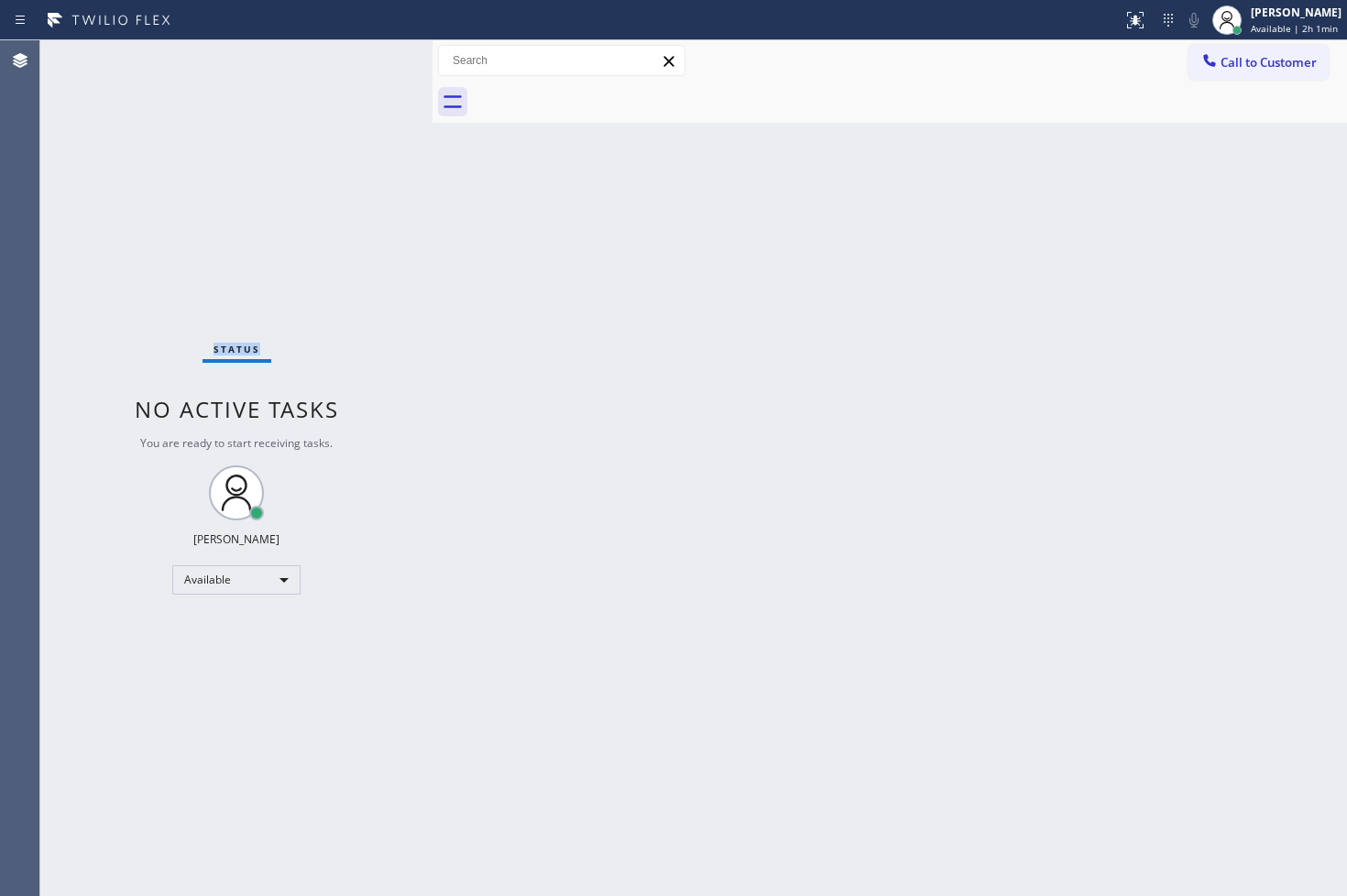
click at [366, 55] on div "Status No active tasks You are ready to start receiving tasks. [PERSON_NAME]" at bounding box center [236, 468] width 392 height 855
click at [1157, 21] on icon at bounding box center [1169, 20] width 22 height 22
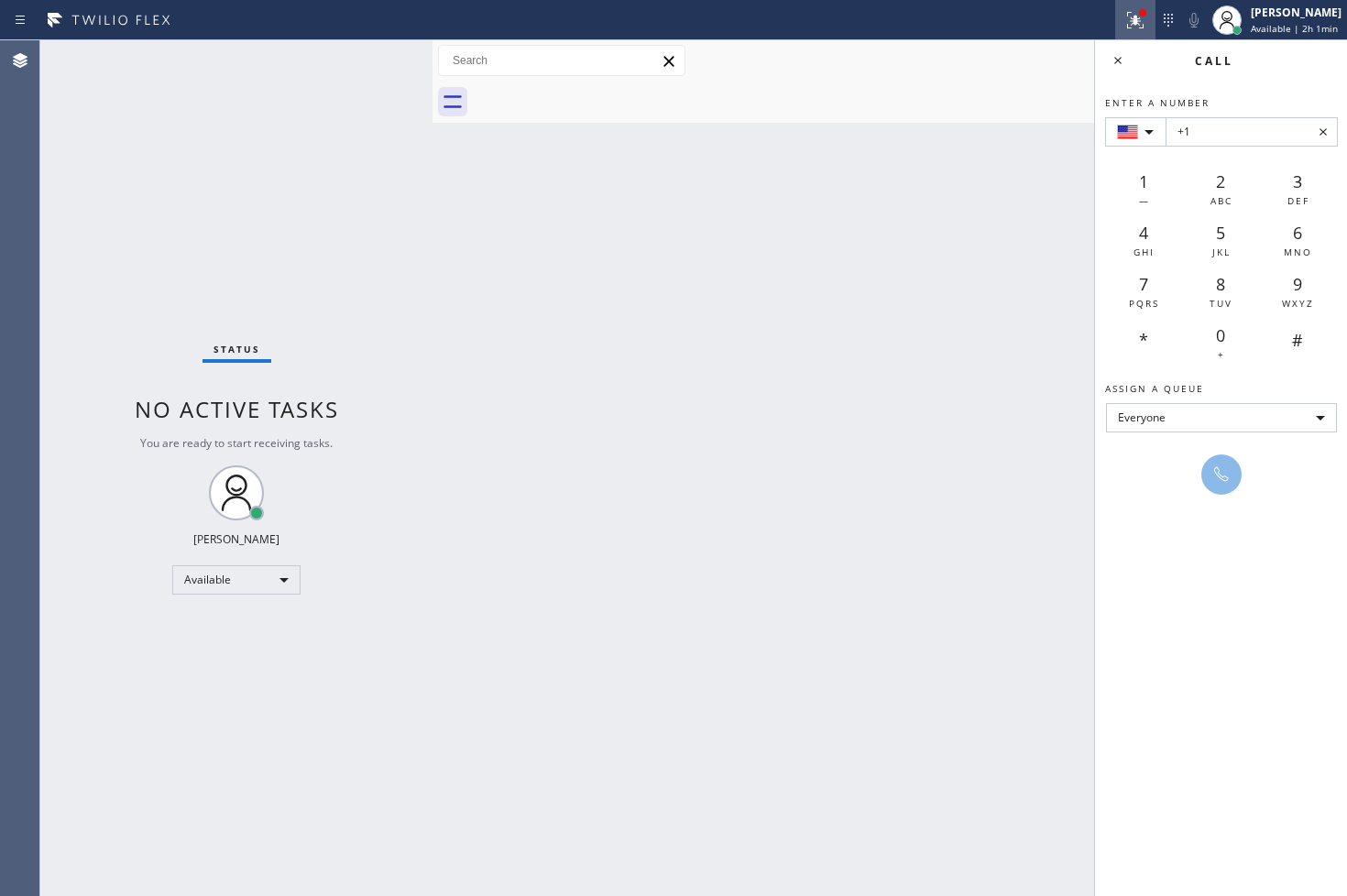
click at [1124, 16] on icon at bounding box center [1135, 20] width 22 height 22
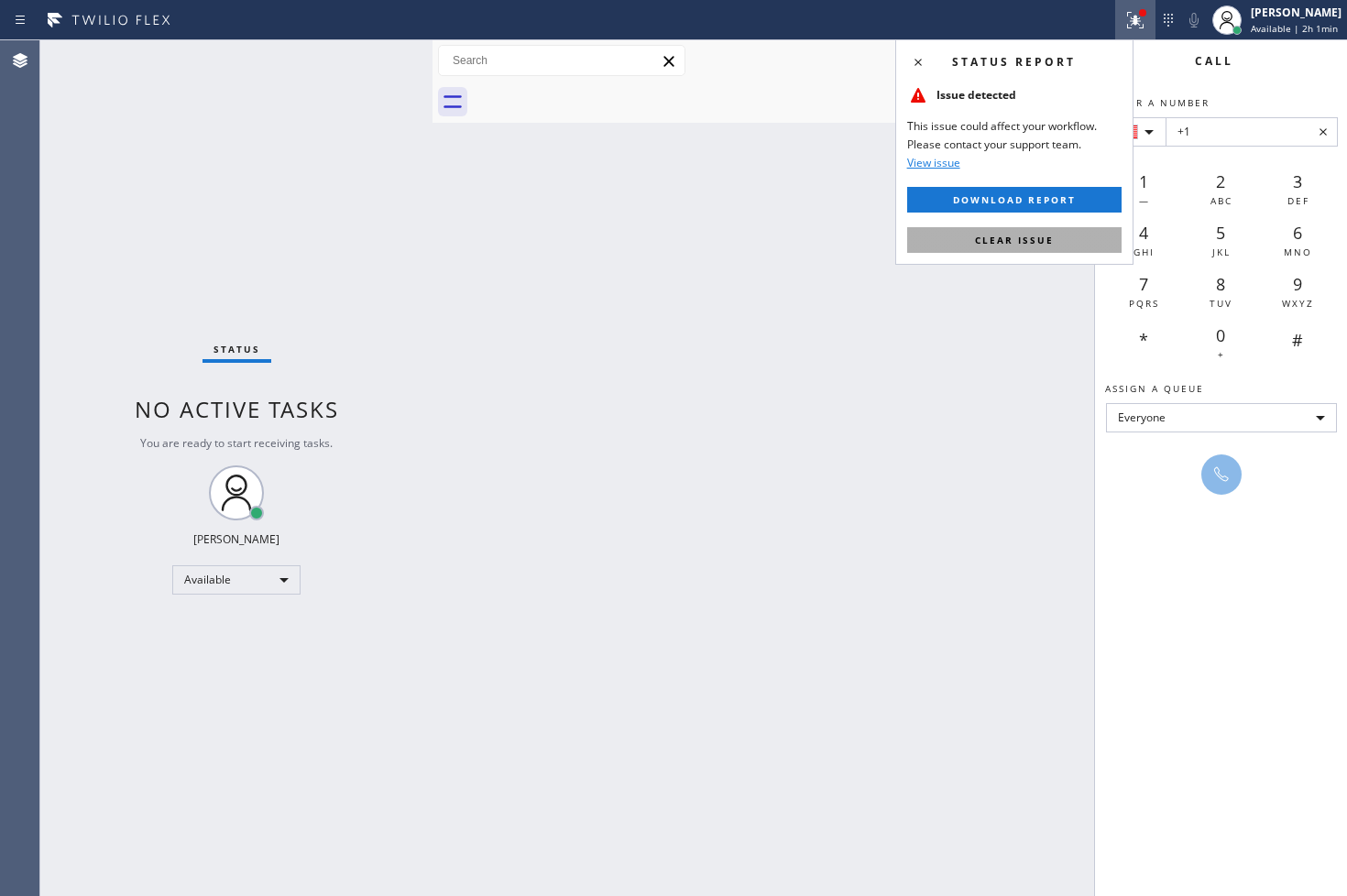
click at [1041, 235] on span "Clear issue" at bounding box center [1014, 240] width 79 height 13
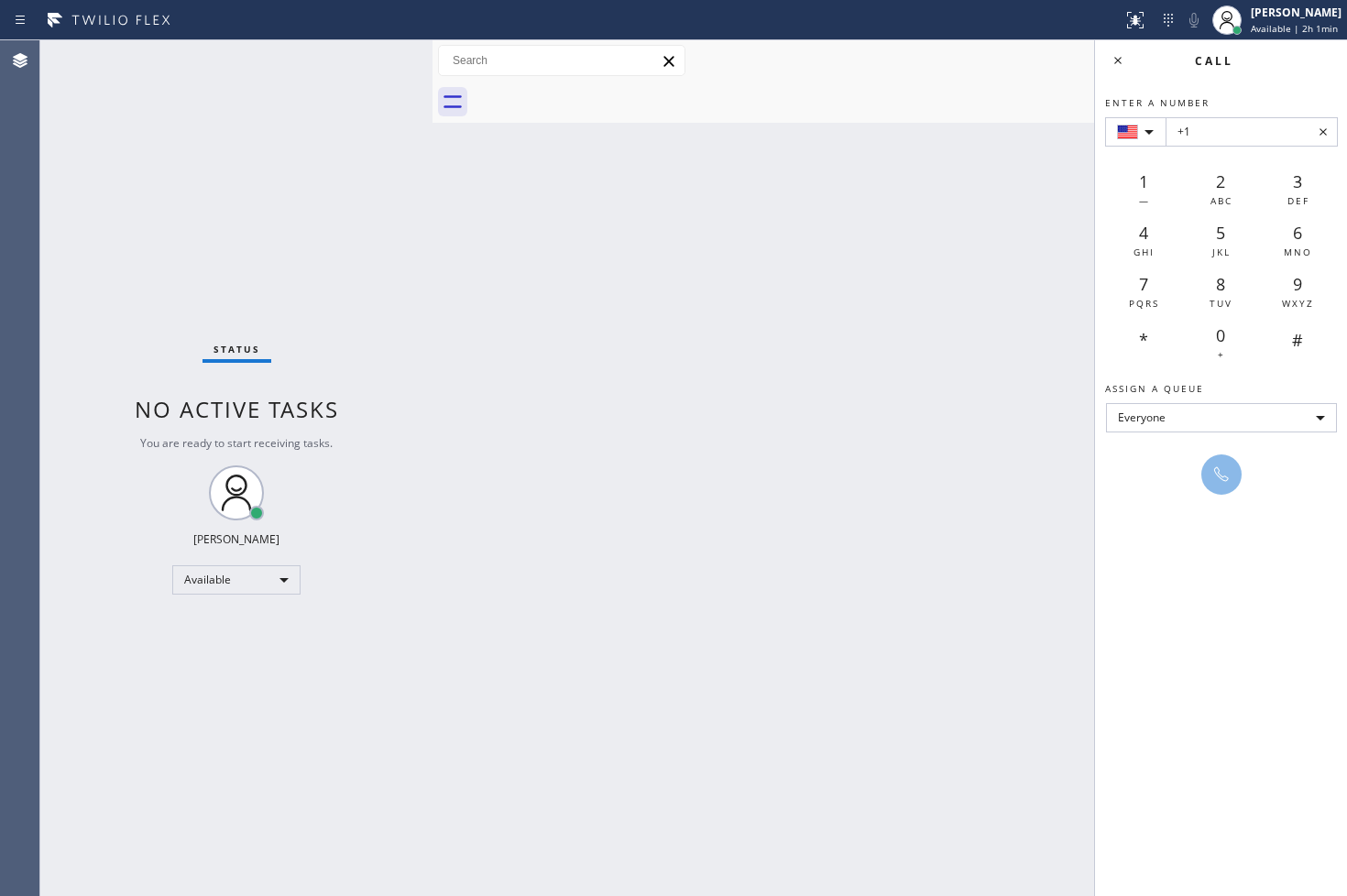
drag, startPoint x: 234, startPoint y: 389, endPoint x: 186, endPoint y: 379, distance: 49.0
click at [217, 391] on div "Status No active tasks You are ready to start receiving tasks. [PERSON_NAME]" at bounding box center [236, 468] width 392 height 855
click at [231, 75] on div "Status No active tasks You are ready to start receiving tasks. [PERSON_NAME]" at bounding box center [236, 468] width 392 height 855
click at [232, 125] on div "Status No active tasks You are ready to start receiving tasks. [PERSON_NAME]" at bounding box center [236, 468] width 392 height 855
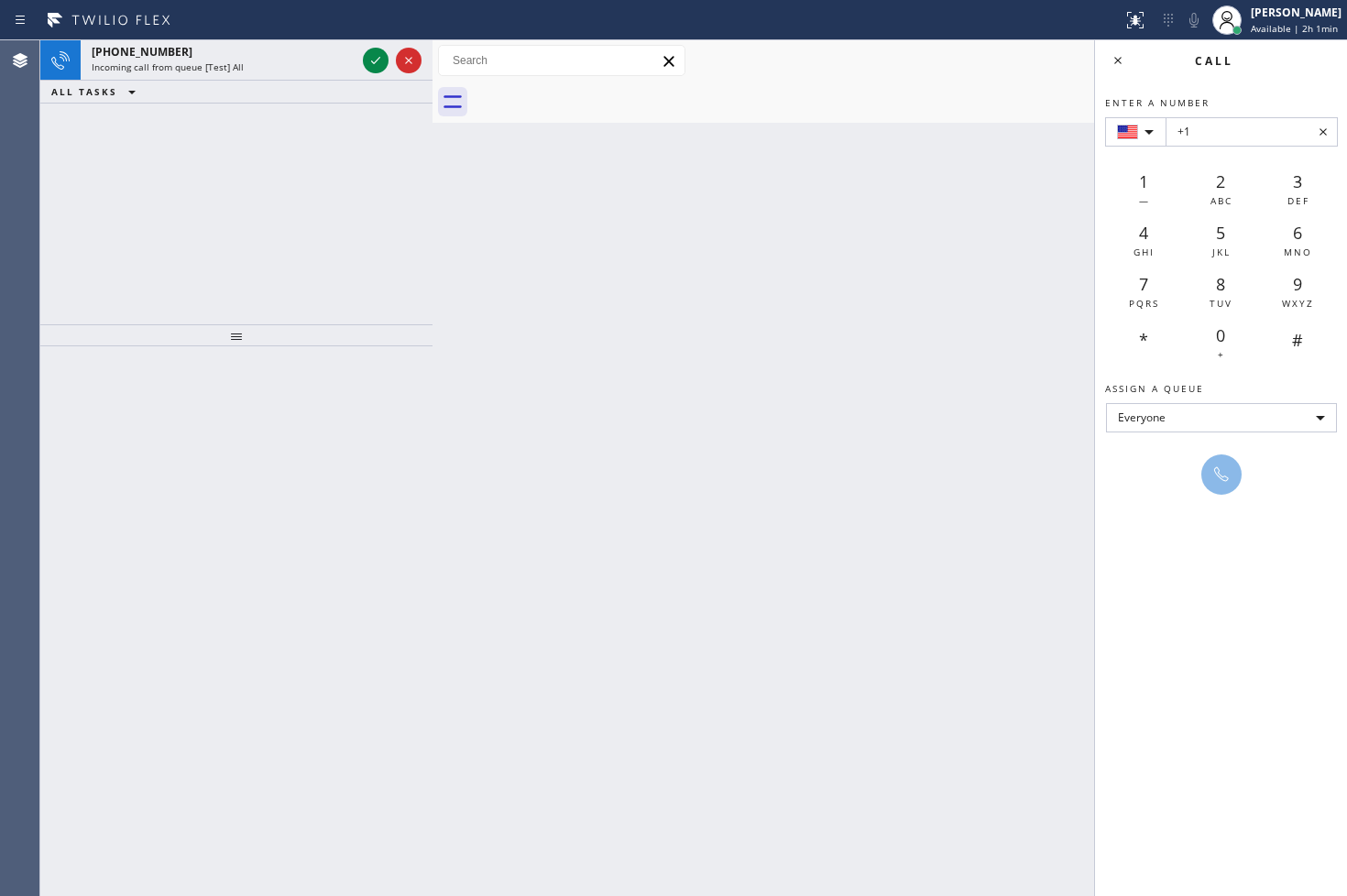
click at [357, 52] on div "[PHONE_NUMBER] Incoming call from queue [Test] All" at bounding box center [220, 59] width 279 height 40
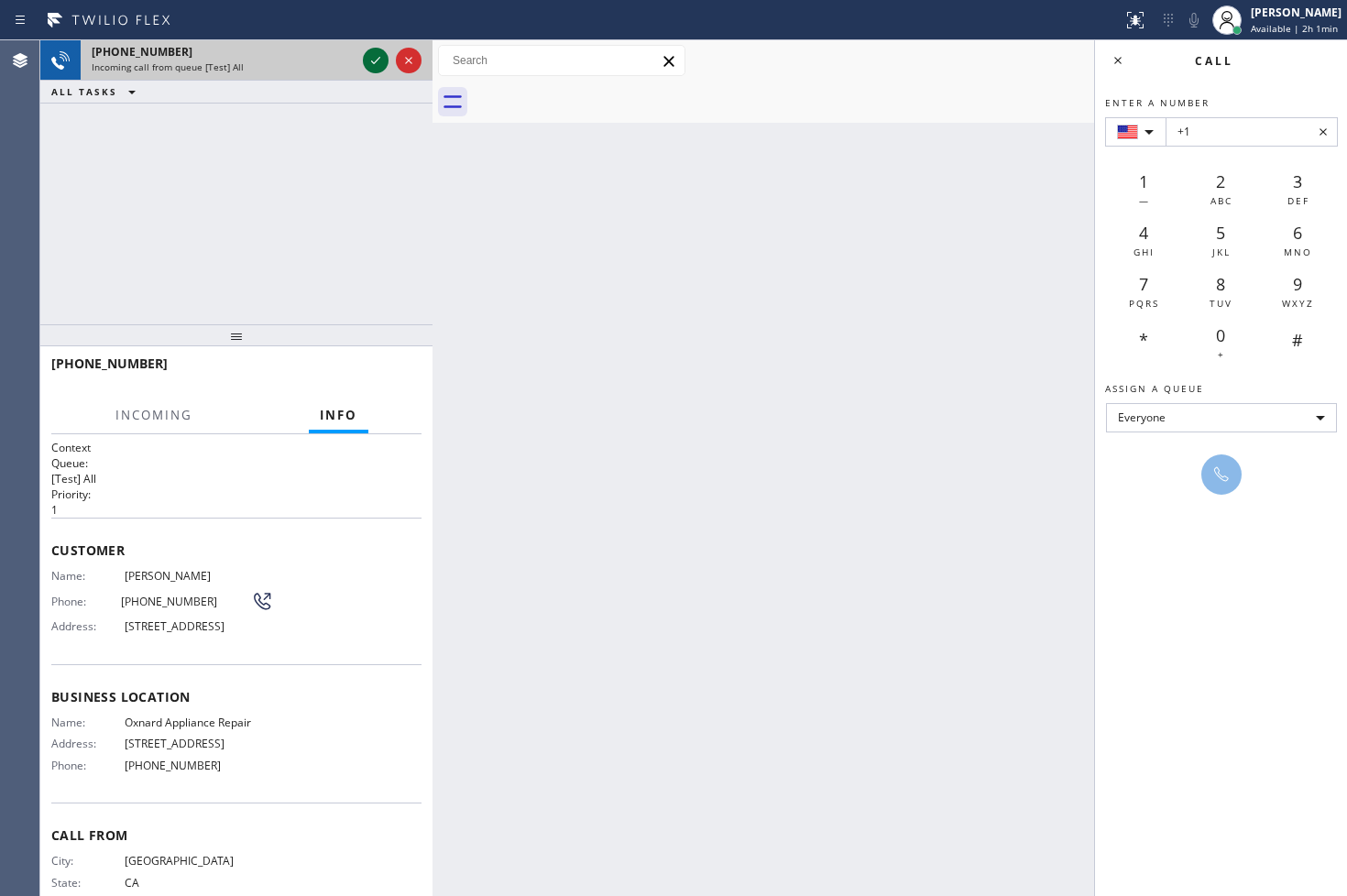
click at [372, 52] on icon at bounding box center [376, 60] width 22 height 22
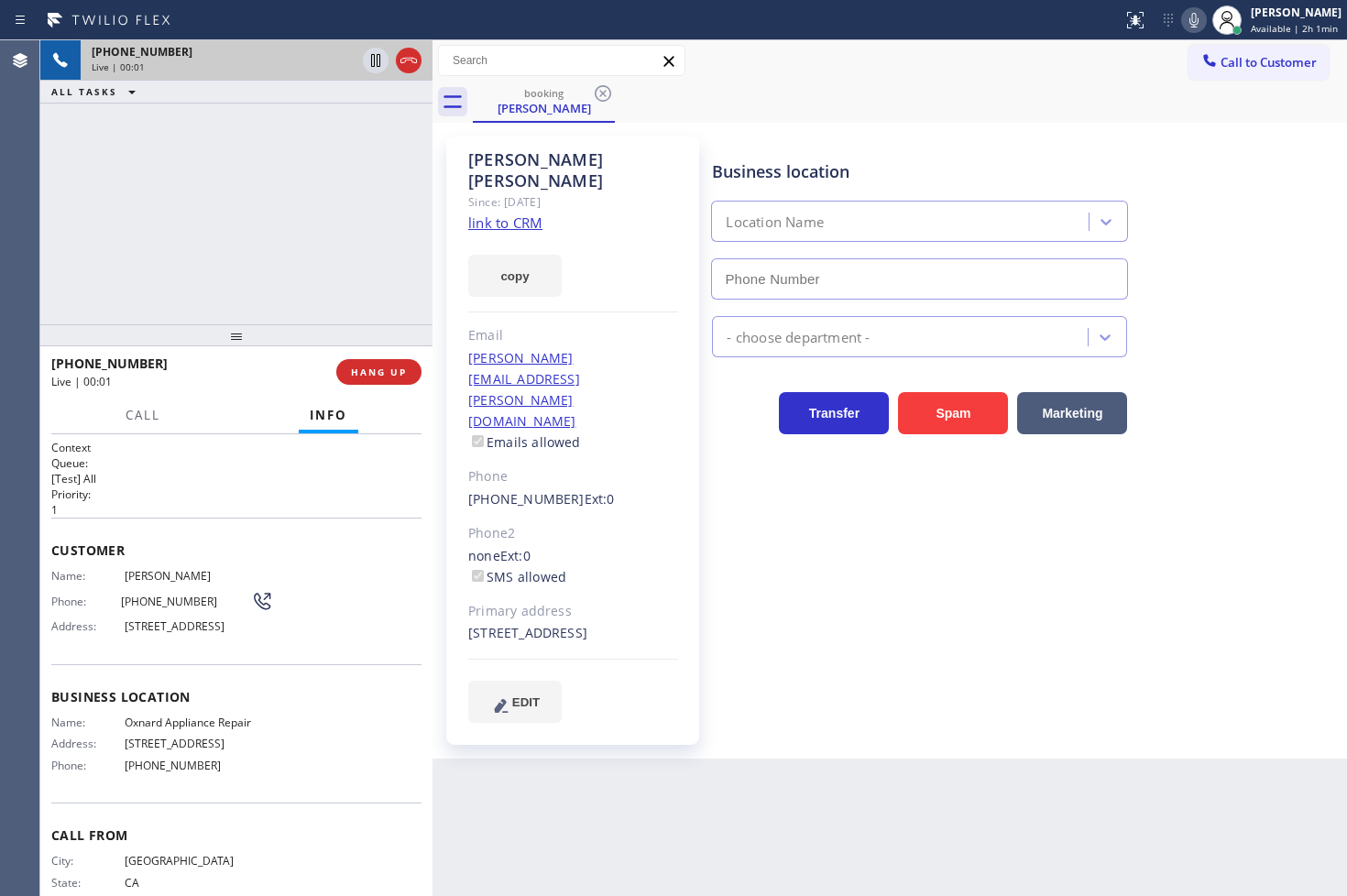
type input "[PHONE_NUMBER]"
click at [505, 214] on link "link to CRM" at bounding box center [506, 223] width 74 height 19
click at [236, 214] on div "[PHONE_NUMBER] Live | 00:28 ALL TASKS ALL TASKS ACTIVE TASKS TASKS IN WRAP UP" at bounding box center [236, 181] width 392 height 283
drag, startPoint x: 353, startPoint y: 189, endPoint x: 412, endPoint y: 323, distance: 146.4
click at [357, 197] on div "[PHONE_NUMBER] Live | 00:28 ALL TASKS ALL TASKS ACTIVE TASKS TASKS IN WRAP UP" at bounding box center [236, 181] width 392 height 283
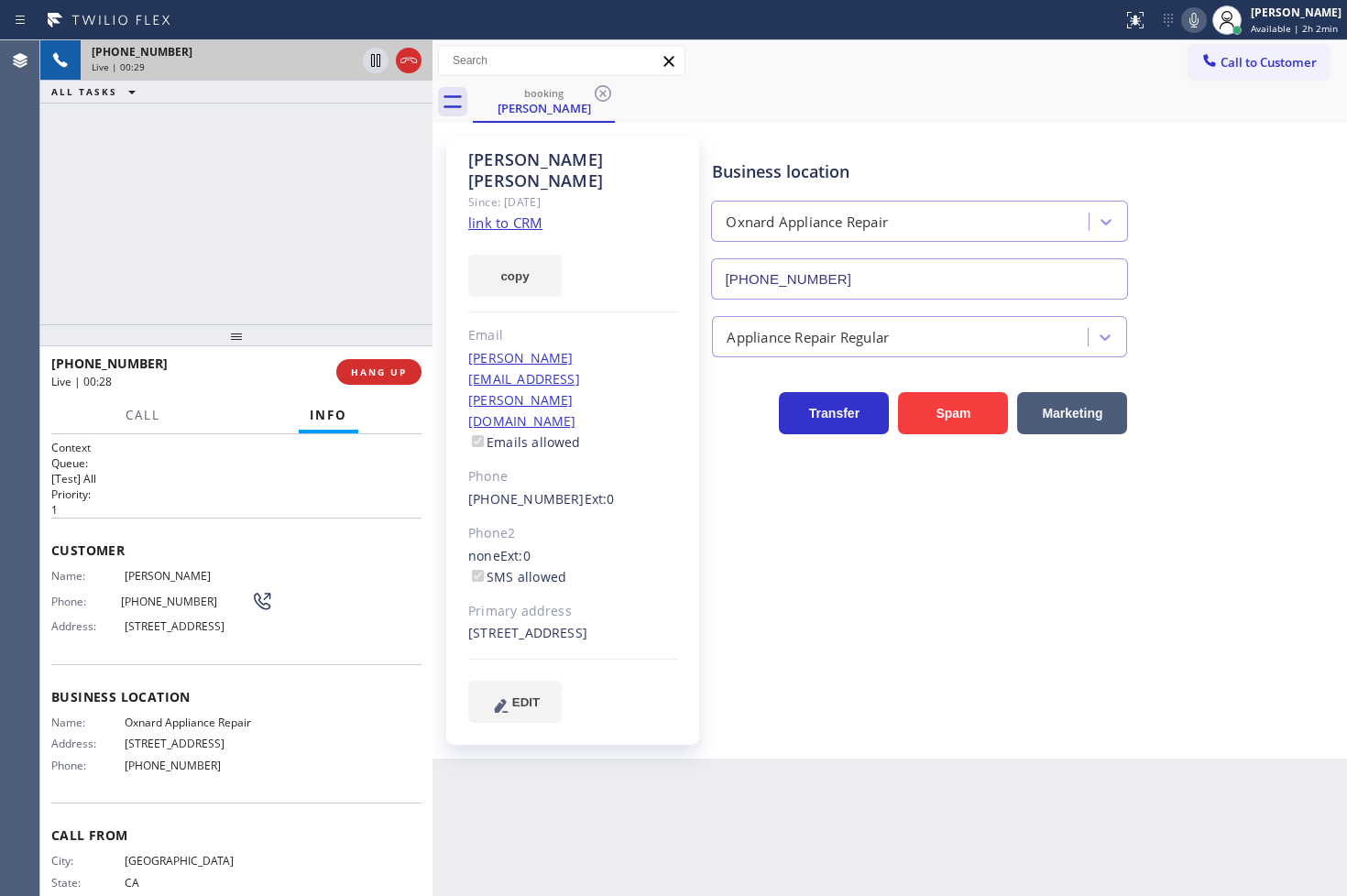
click at [385, 283] on div "[PHONE_NUMBER] Live | 00:29 ALL TASKS ALL TASKS ACTIVE TASKS TASKS IN WRAP UP" at bounding box center [236, 181] width 392 height 283
click at [412, 380] on button "HANG UP" at bounding box center [379, 372] width 86 height 26
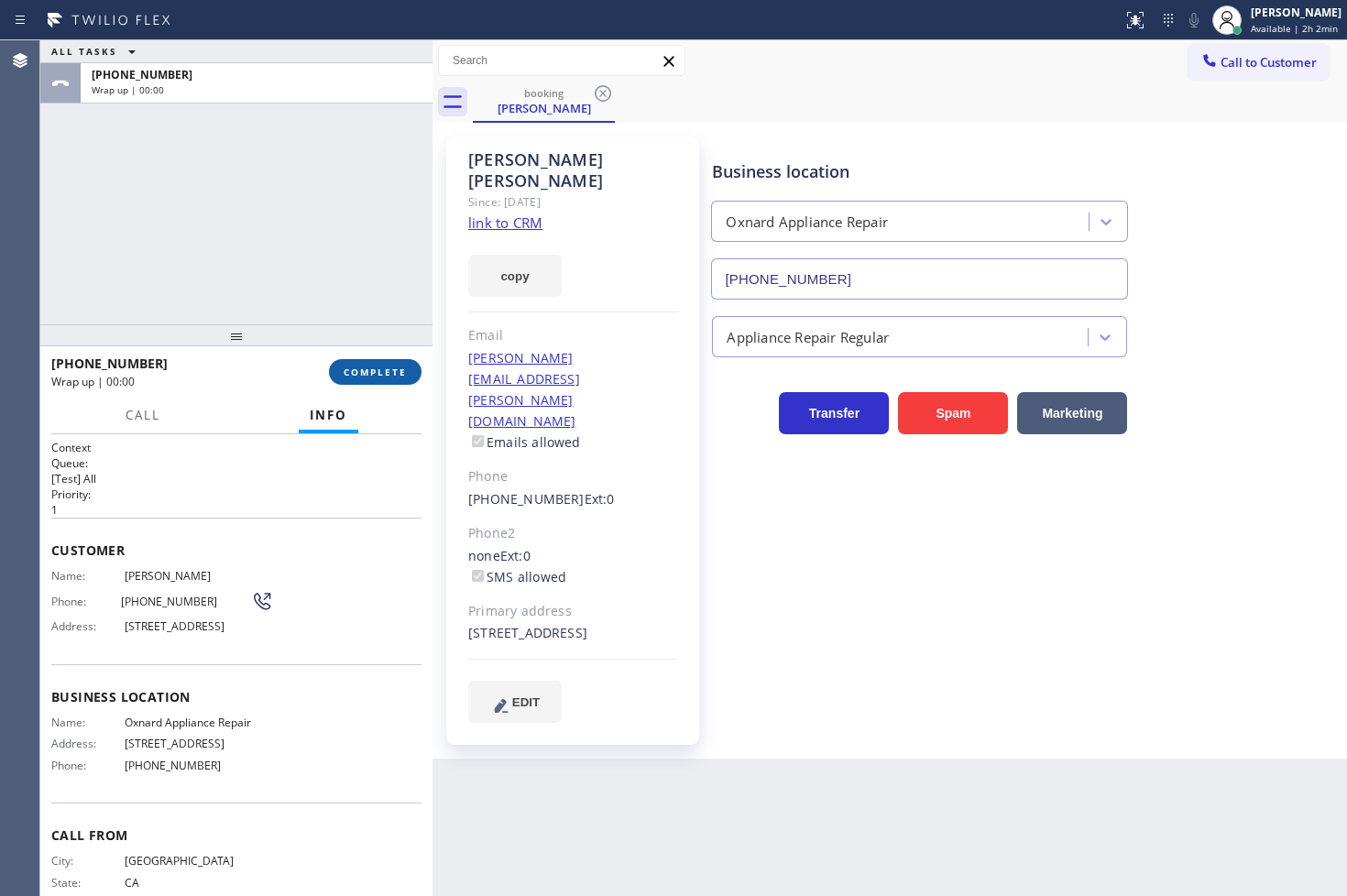
click at [394, 374] on span "COMPLETE" at bounding box center [376, 372] width 63 height 13
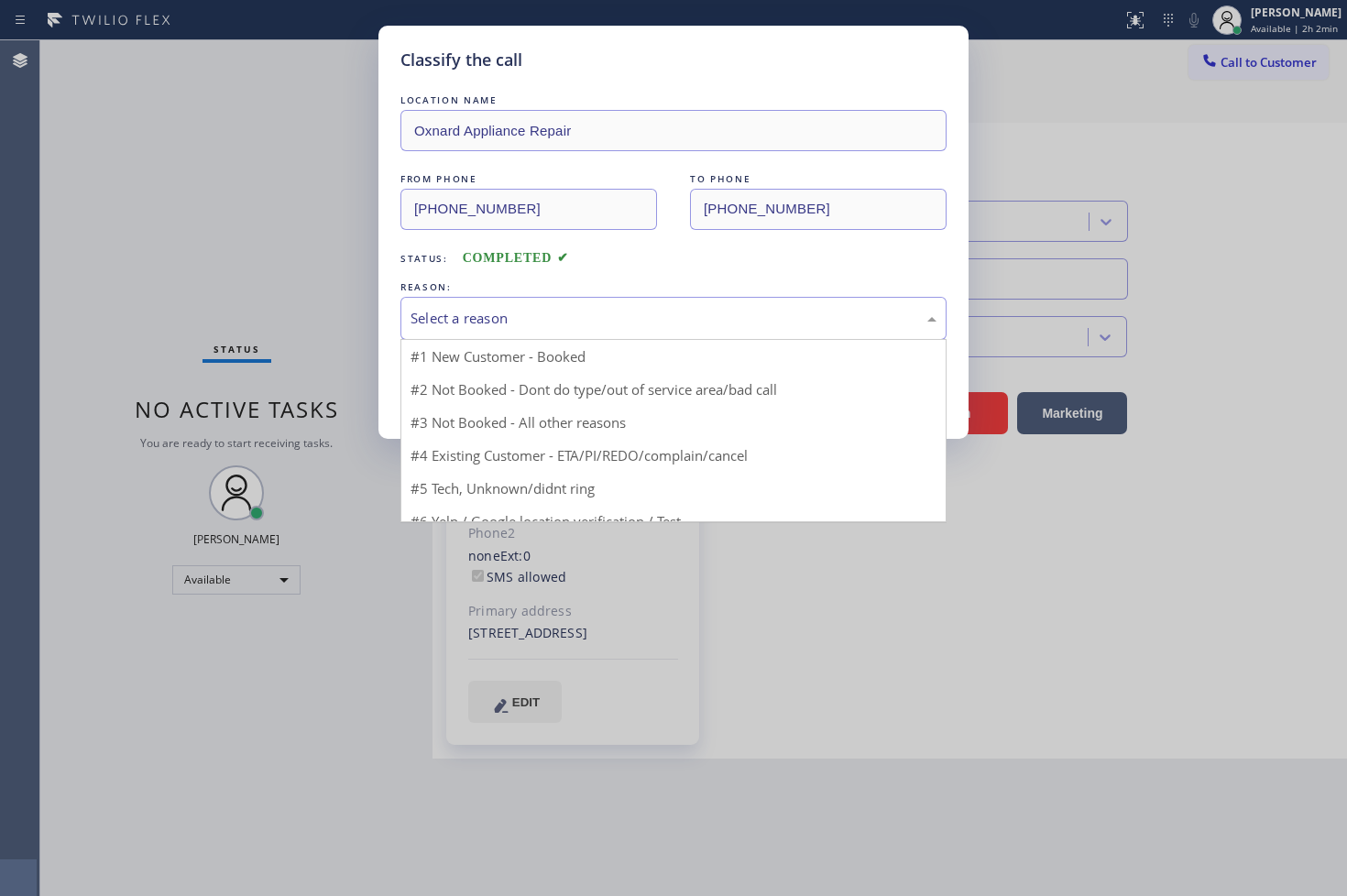
drag, startPoint x: 479, startPoint y: 311, endPoint x: 482, endPoint y: 361, distance: 50.1
click at [480, 313] on div "Select a reason" at bounding box center [673, 318] width 526 height 21
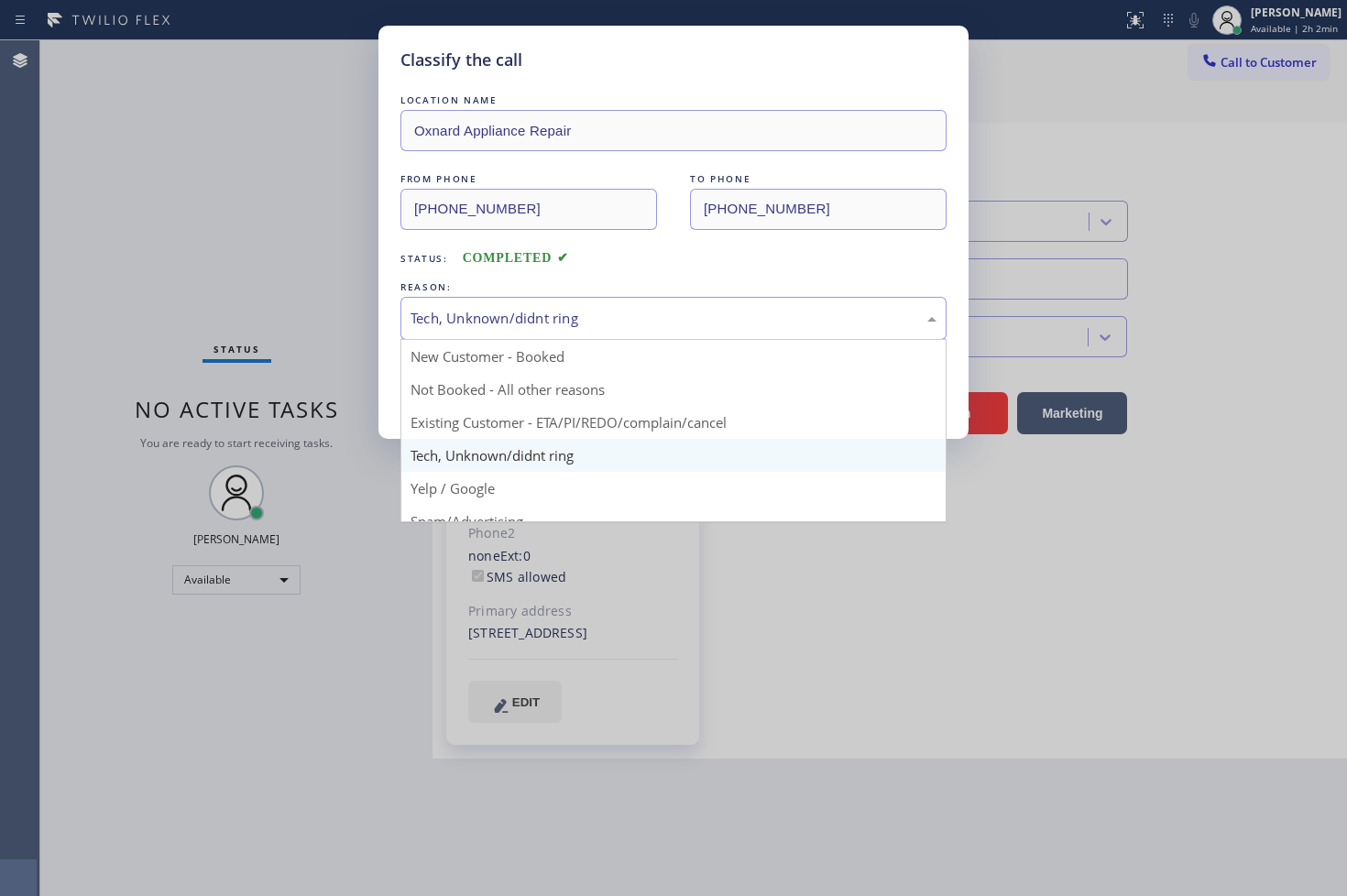
click at [487, 331] on div "Tech, Unknown/didnt ring" at bounding box center [673, 318] width 546 height 43
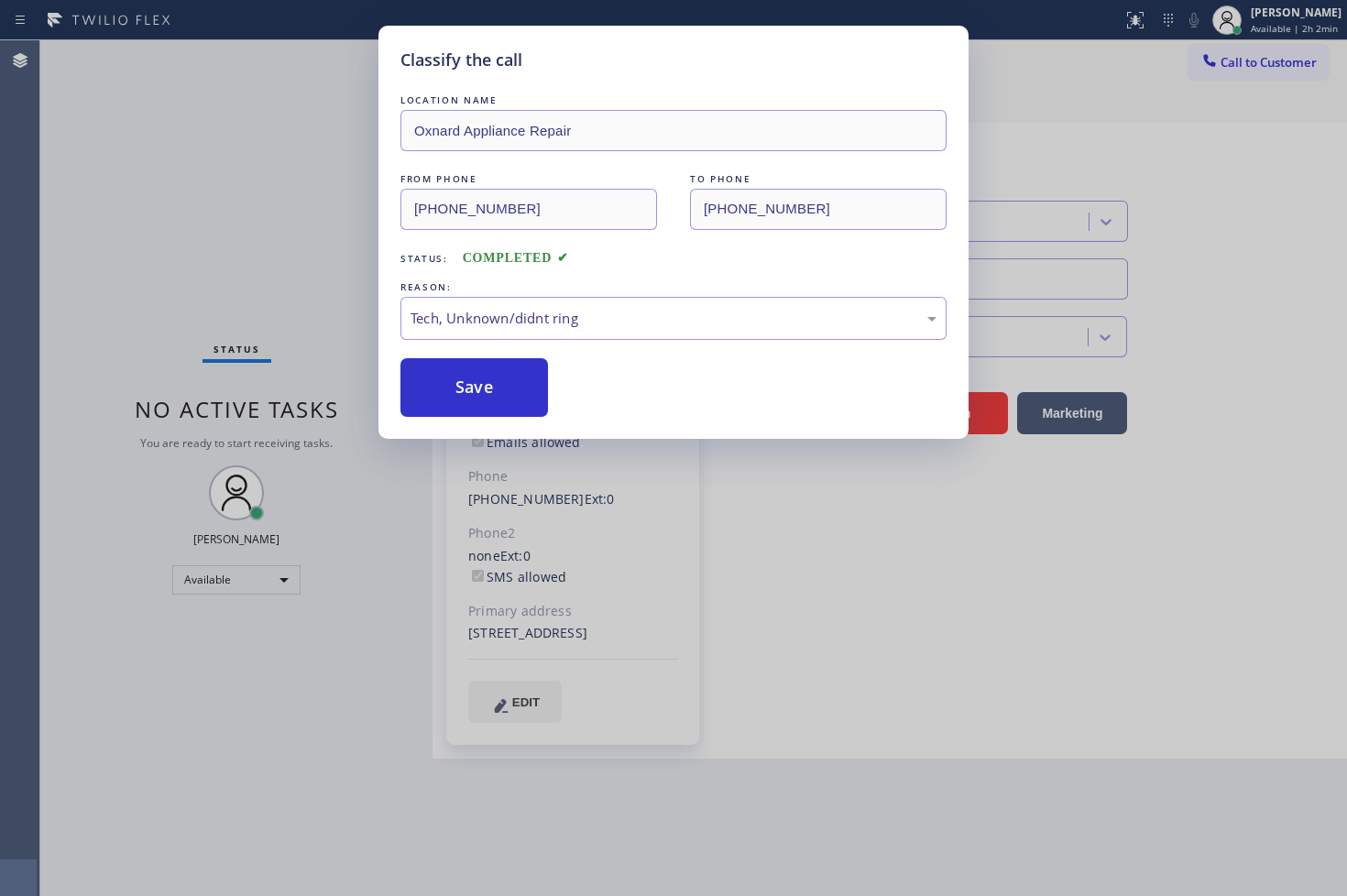
click at [493, 341] on div "LOCATION NAME Oxnard Appliance Repair FROM PHONE [PHONE_NUMBER] TO PHONE [PHONE…" at bounding box center [673, 254] width 546 height 326
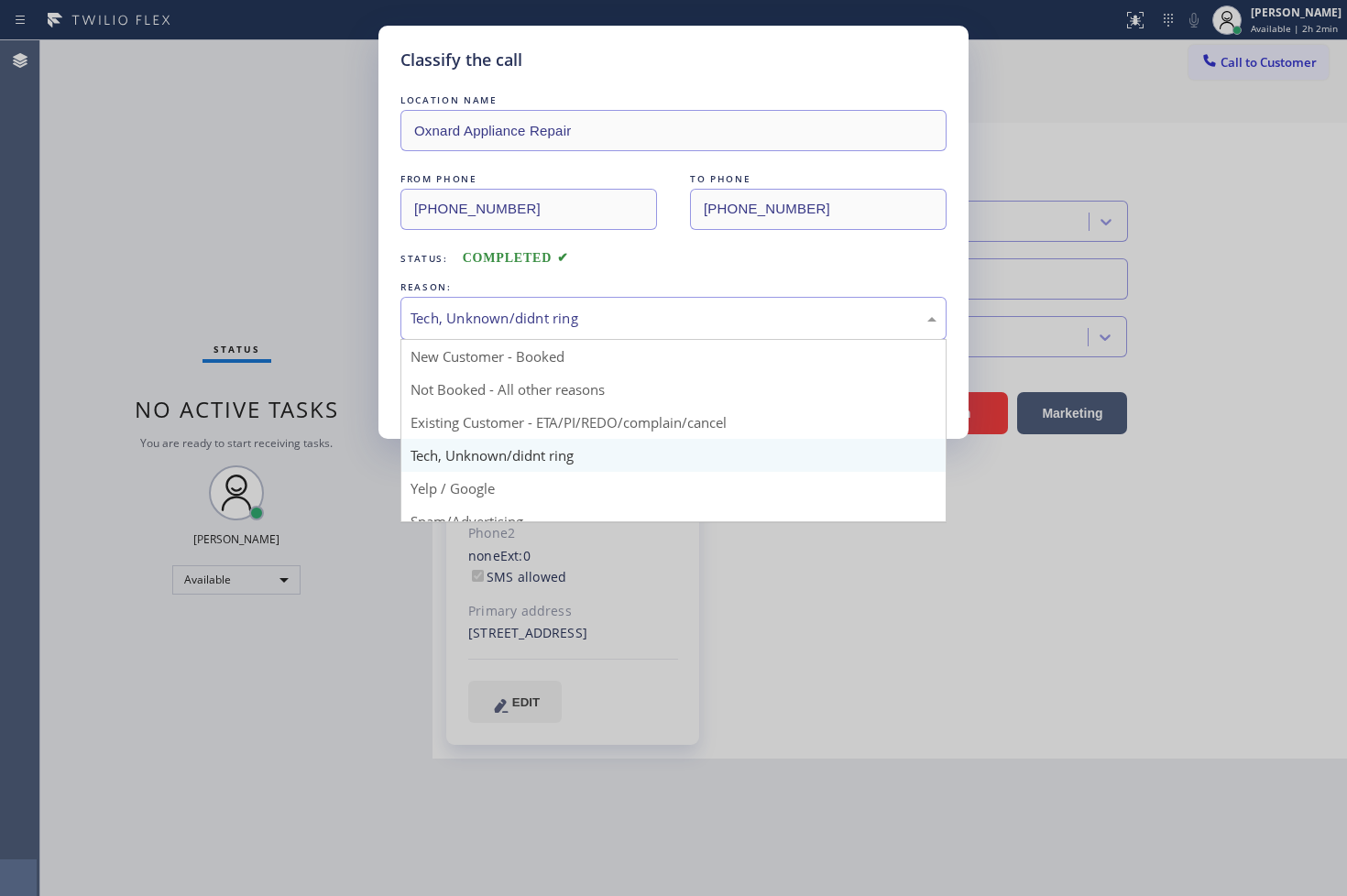
click at [492, 319] on div "Tech, Unknown/didnt ring" at bounding box center [673, 318] width 526 height 21
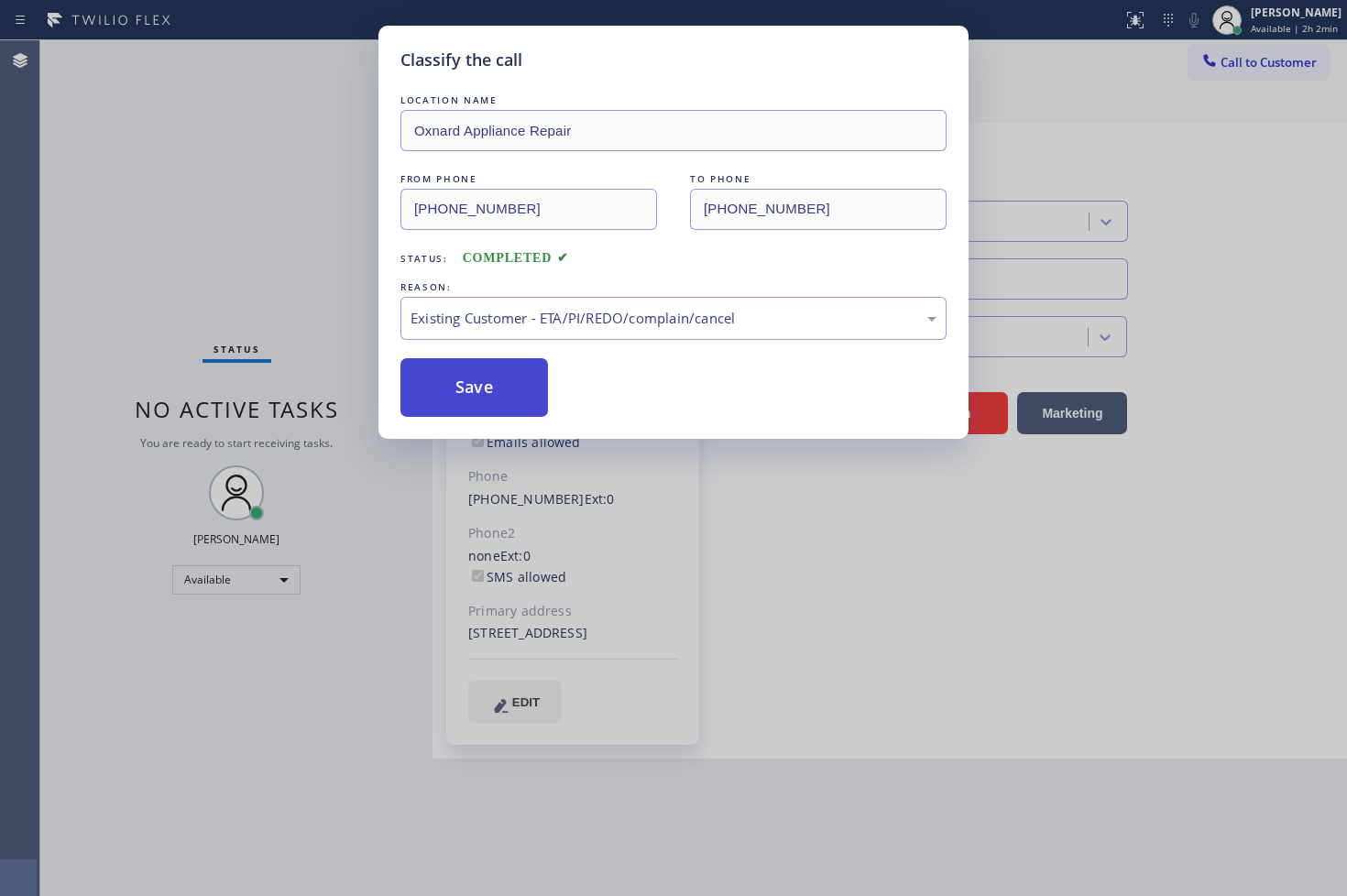
click at [507, 378] on button "Save" at bounding box center [474, 387] width 148 height 59
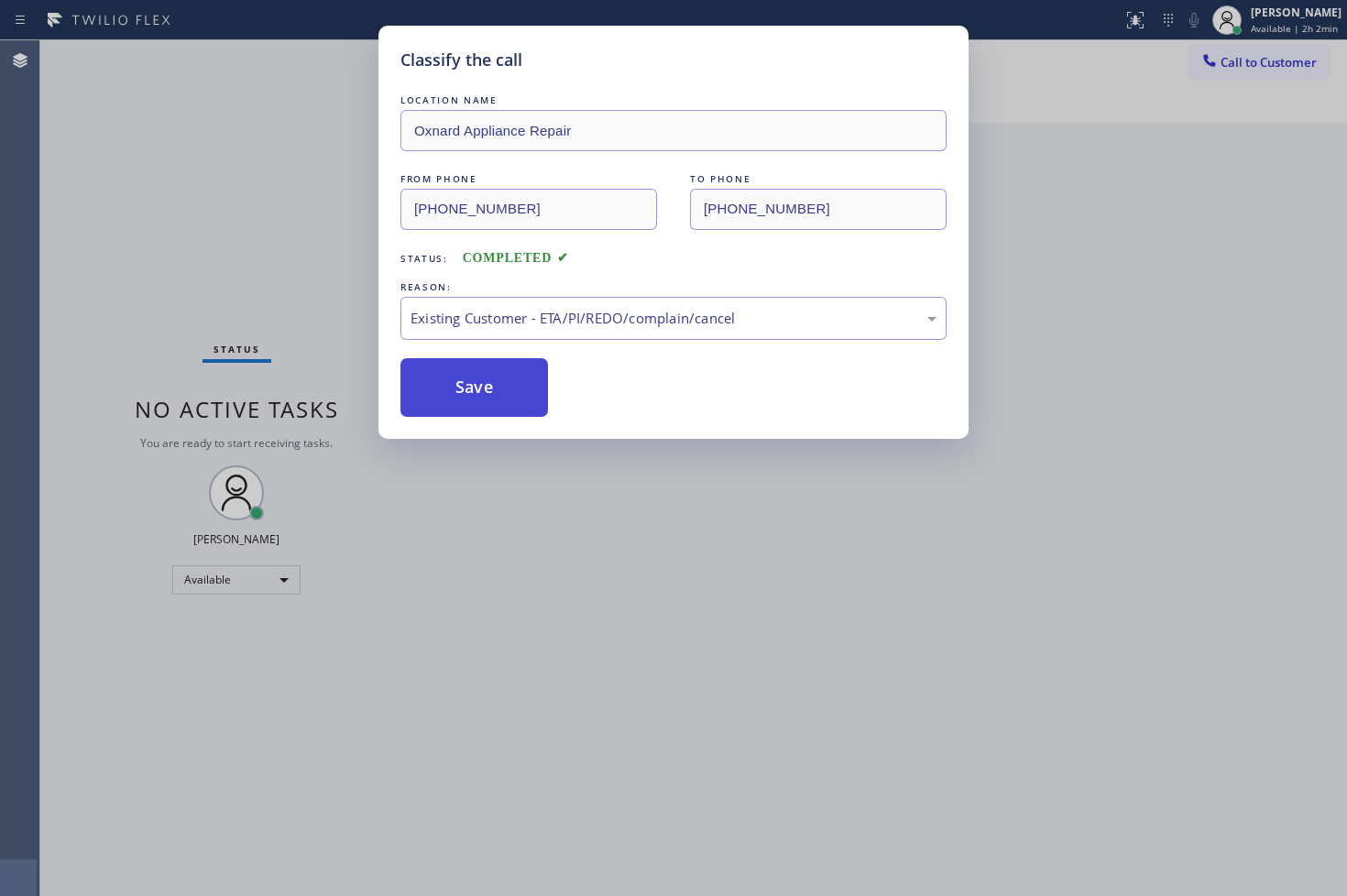
click at [505, 377] on button "Save" at bounding box center [474, 387] width 148 height 59
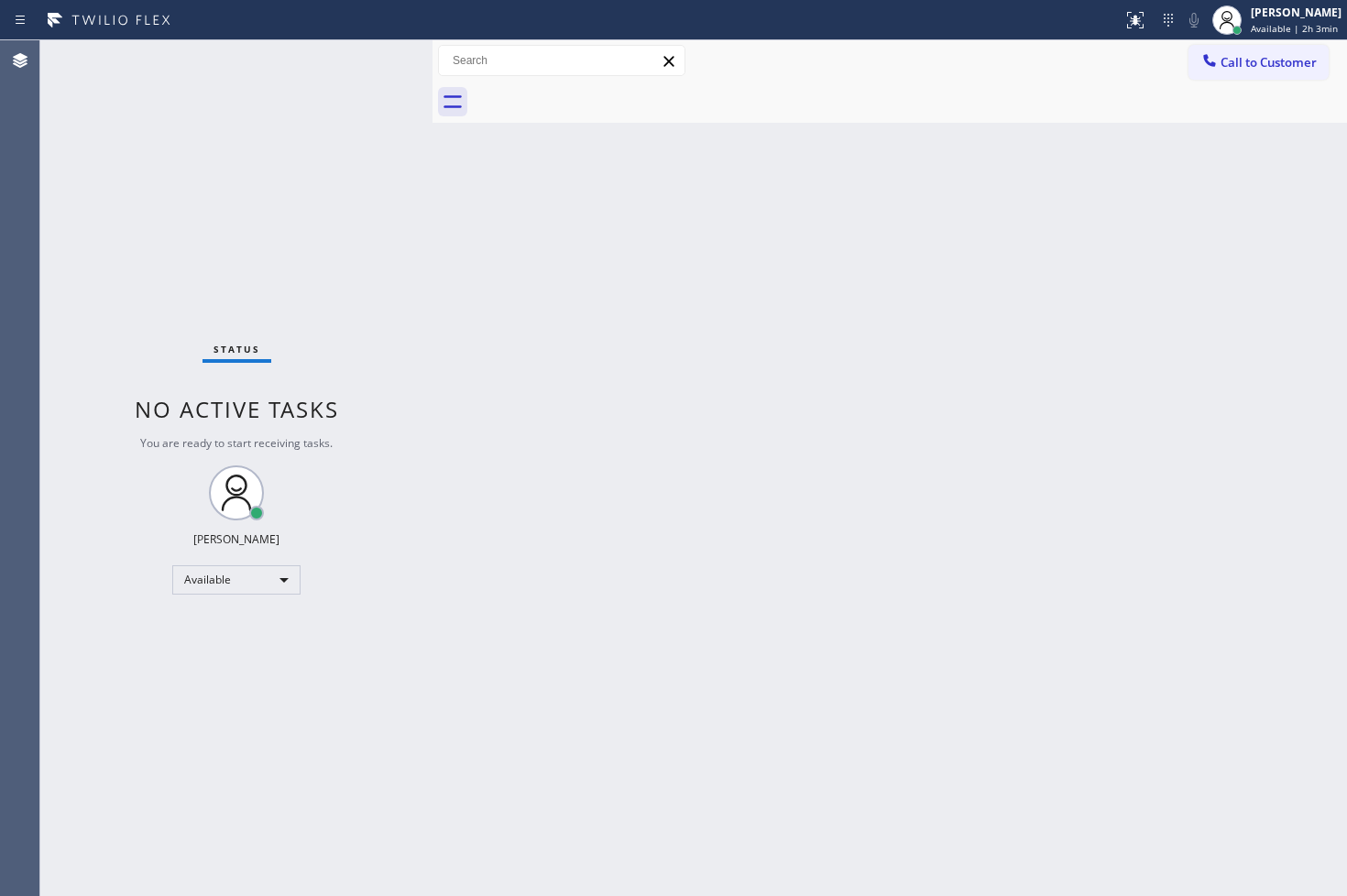
click at [157, 316] on div "Status No active tasks You are ready to start receiving tasks. [PERSON_NAME]" at bounding box center [236, 468] width 392 height 855
click at [275, 587] on div "Available" at bounding box center [236, 580] width 128 height 30
click at [231, 678] on li "Break" at bounding box center [235, 674] width 125 height 22
click at [154, 758] on div "Status No active tasks Change activity state to start receiving tasks. [PERSON_…" at bounding box center [236, 468] width 392 height 855
drag, startPoint x: 131, startPoint y: 296, endPoint x: 124, endPoint y: 273, distance: 24.0
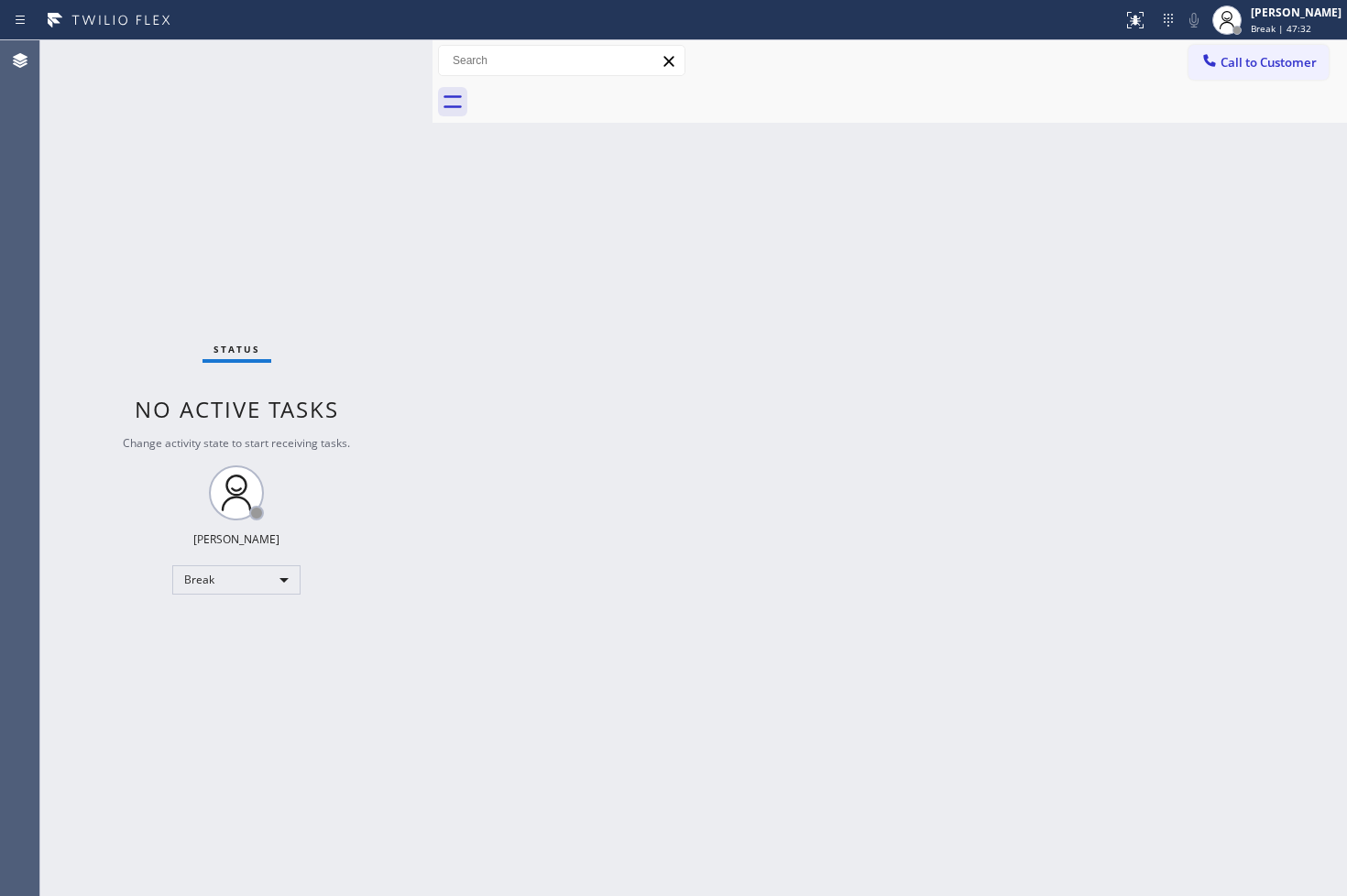
click at [131, 296] on div "Status No active tasks Change activity state to start receiving tasks. [PERSON_…" at bounding box center [236, 468] width 392 height 855
click at [363, 297] on div "Status No active tasks Change activity state to start receiving tasks. [PERSON_…" at bounding box center [236, 468] width 392 height 855
click at [381, 90] on div "Status No active tasks Change activity state to start receiving tasks. [PERSON_…" at bounding box center [236, 468] width 392 height 855
click at [871, 534] on div "Back to Dashboard Change Sender ID Customers Technicians Select a contact Outbo…" at bounding box center [890, 468] width 915 height 855
click at [289, 249] on div "Status No active tasks Change activity state to start receiving tasks. [PERSON_…" at bounding box center [236, 468] width 392 height 855
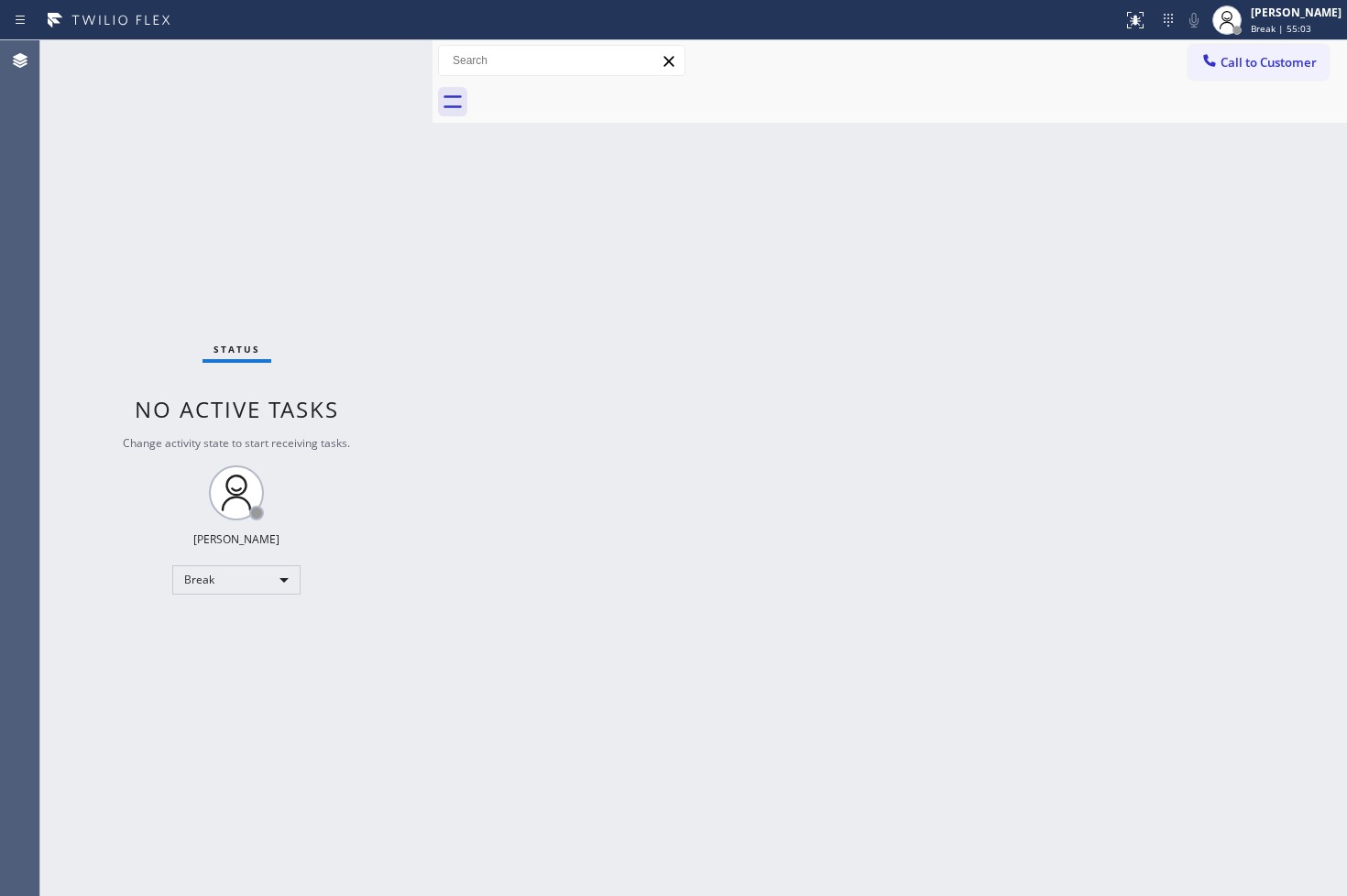
click at [473, 391] on div "Back to Dashboard Change Sender ID Customers Technicians Select a contact Outbo…" at bounding box center [890, 468] width 915 height 855
click at [779, 461] on div "Back to Dashboard Change Sender ID Customers Technicians Select a contact Outbo…" at bounding box center [890, 468] width 915 height 855
click at [141, 785] on div "Status No active tasks Change activity state to start receiving tasks. [PERSON_…" at bounding box center [236, 468] width 392 height 855
click at [277, 578] on div "Break" at bounding box center [236, 580] width 128 height 30
click at [249, 630] on li "Available" at bounding box center [235, 627] width 125 height 22
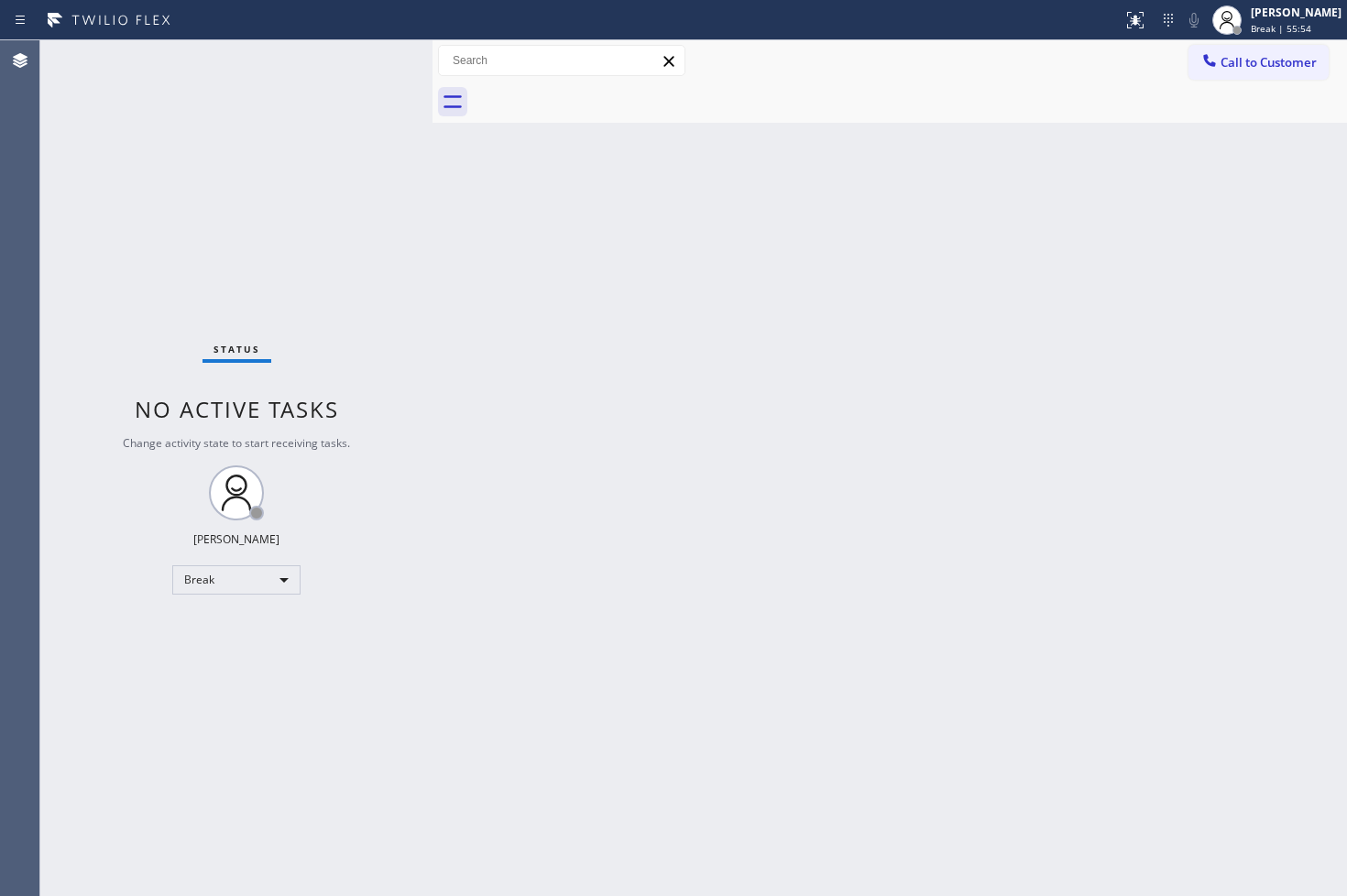
click at [637, 594] on div "Back to Dashboard Change Sender ID Customers Technicians Select a contact Outbo…" at bounding box center [890, 468] width 915 height 855
drag, startPoint x: 918, startPoint y: 351, endPoint x: 1033, endPoint y: 310, distance: 122.1
click at [928, 349] on div "Back to Dashboard Change Sender ID Customers Technicians Select a contact Outbo…" at bounding box center [890, 468] width 915 height 855
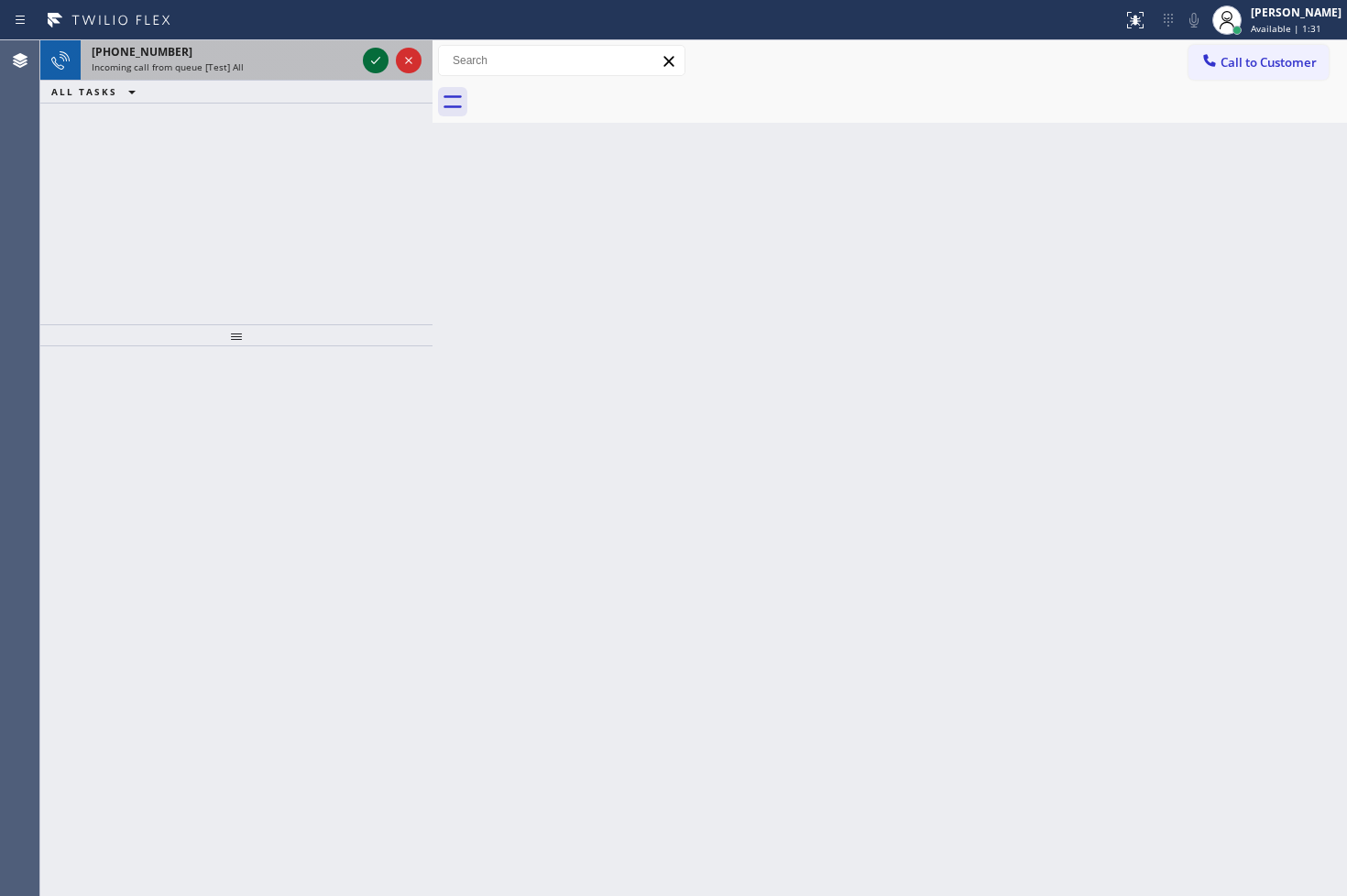
click at [376, 61] on icon at bounding box center [376, 60] width 22 height 22
click at [366, 64] on icon at bounding box center [376, 60] width 22 height 22
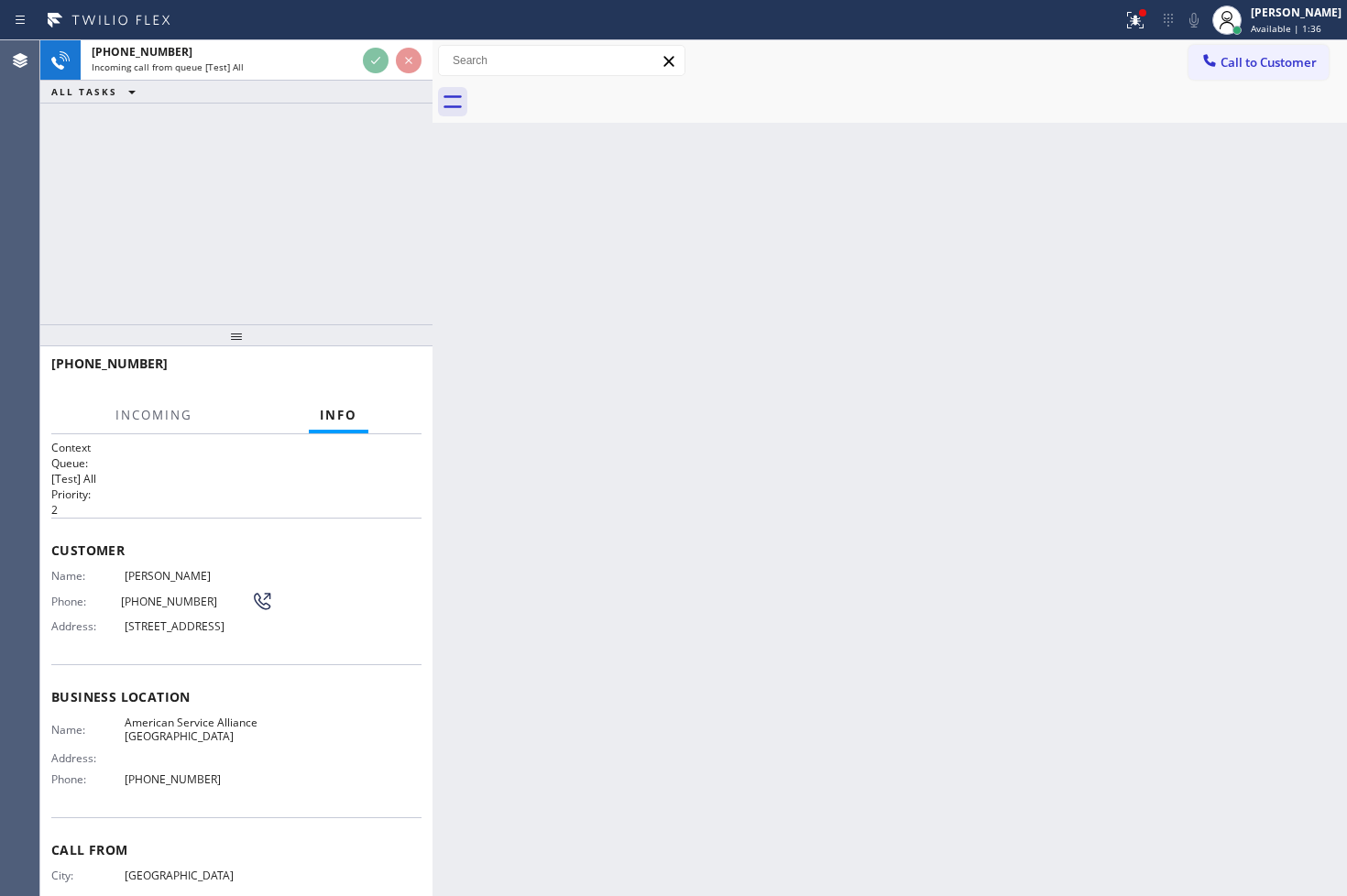
drag, startPoint x: 597, startPoint y: 398, endPoint x: 542, endPoint y: 266, distance: 143.0
click at [596, 378] on div "Back to Dashboard Change Sender ID Customers Technicians Select a contact Outbo…" at bounding box center [890, 468] width 915 height 855
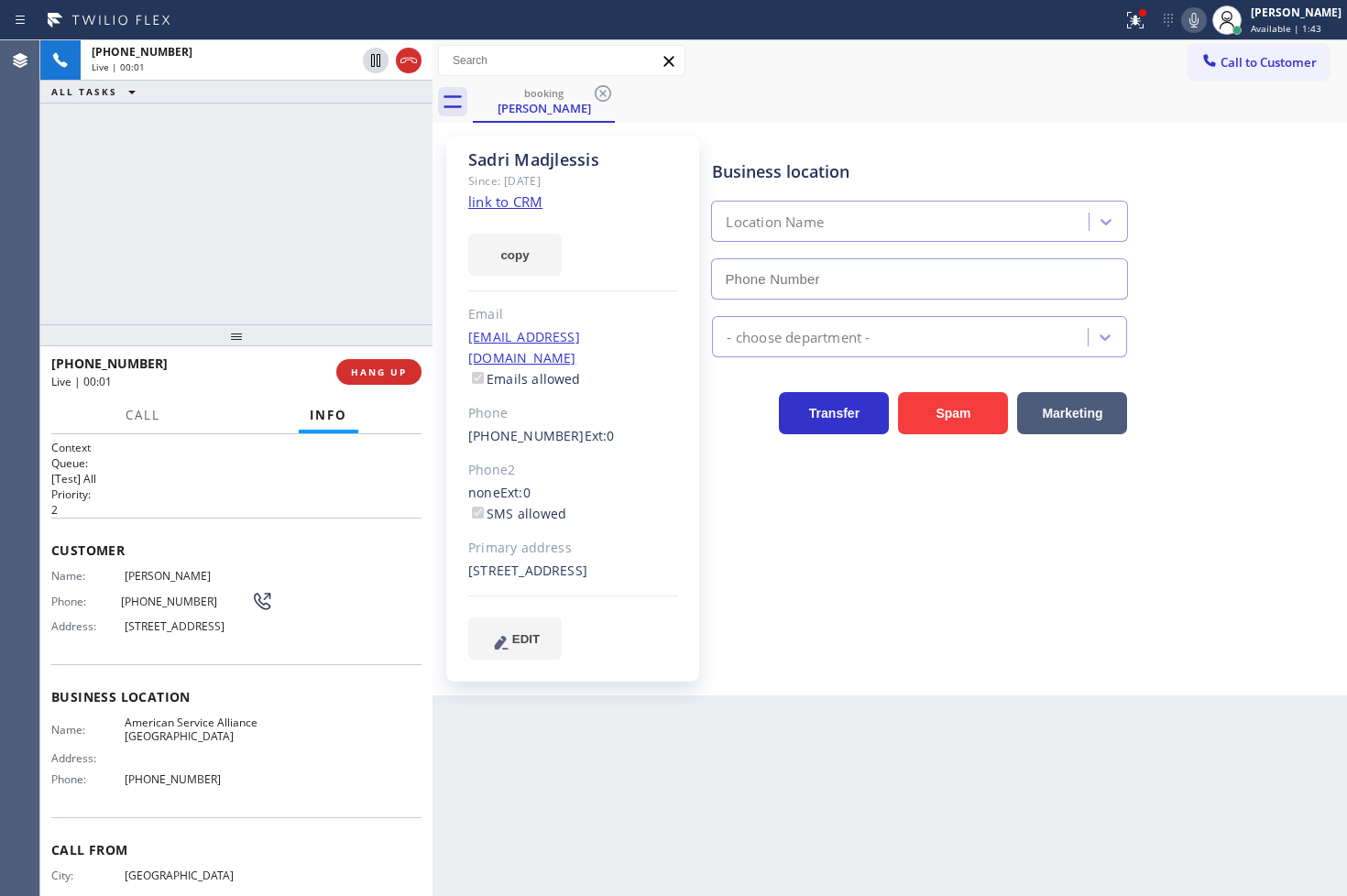
type input "[PHONE_NUMBER]"
click at [1127, 21] on icon at bounding box center [1132, 19] width 11 height 13
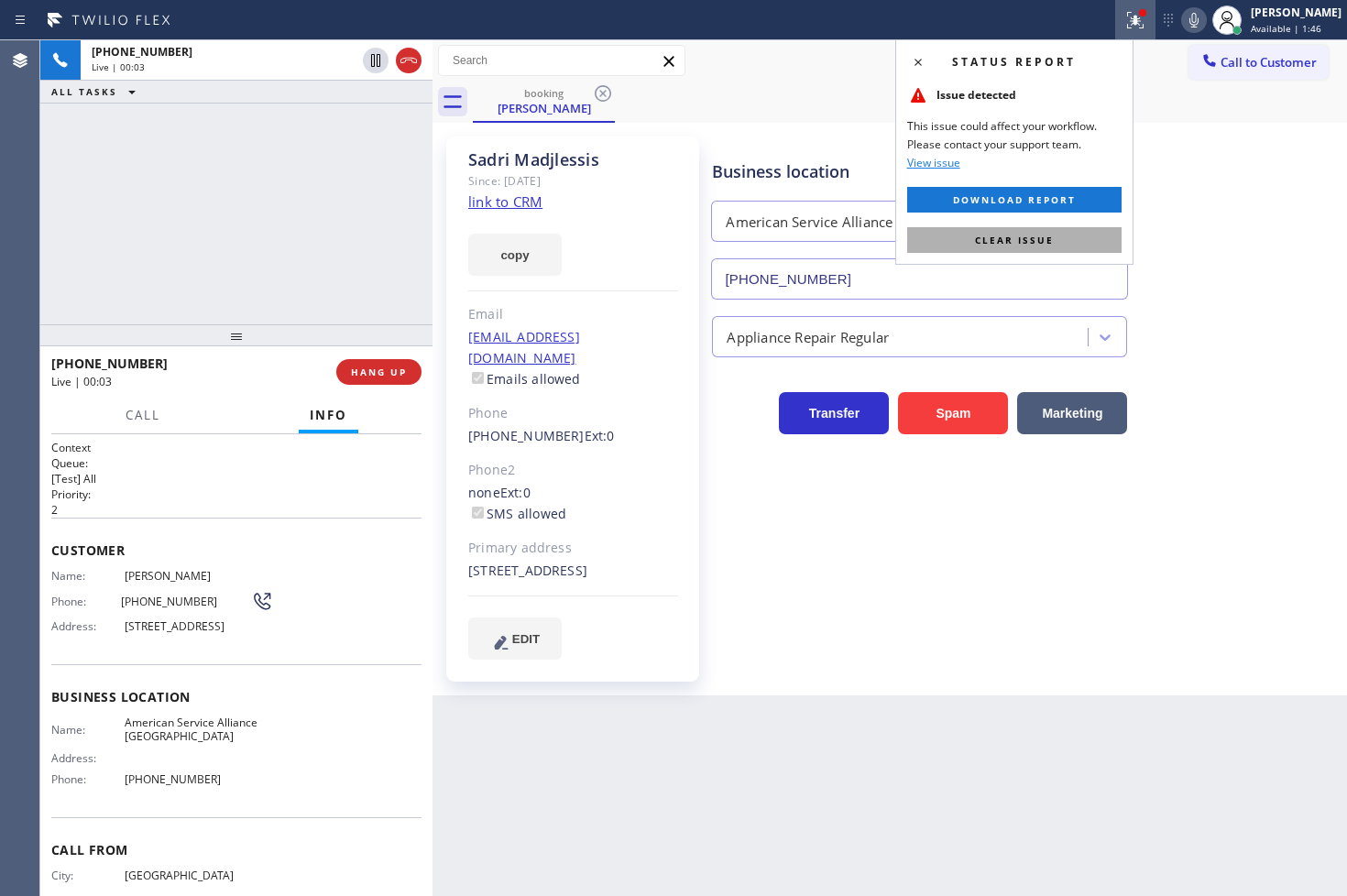
click at [1019, 235] on span "Clear issue" at bounding box center [1014, 240] width 79 height 13
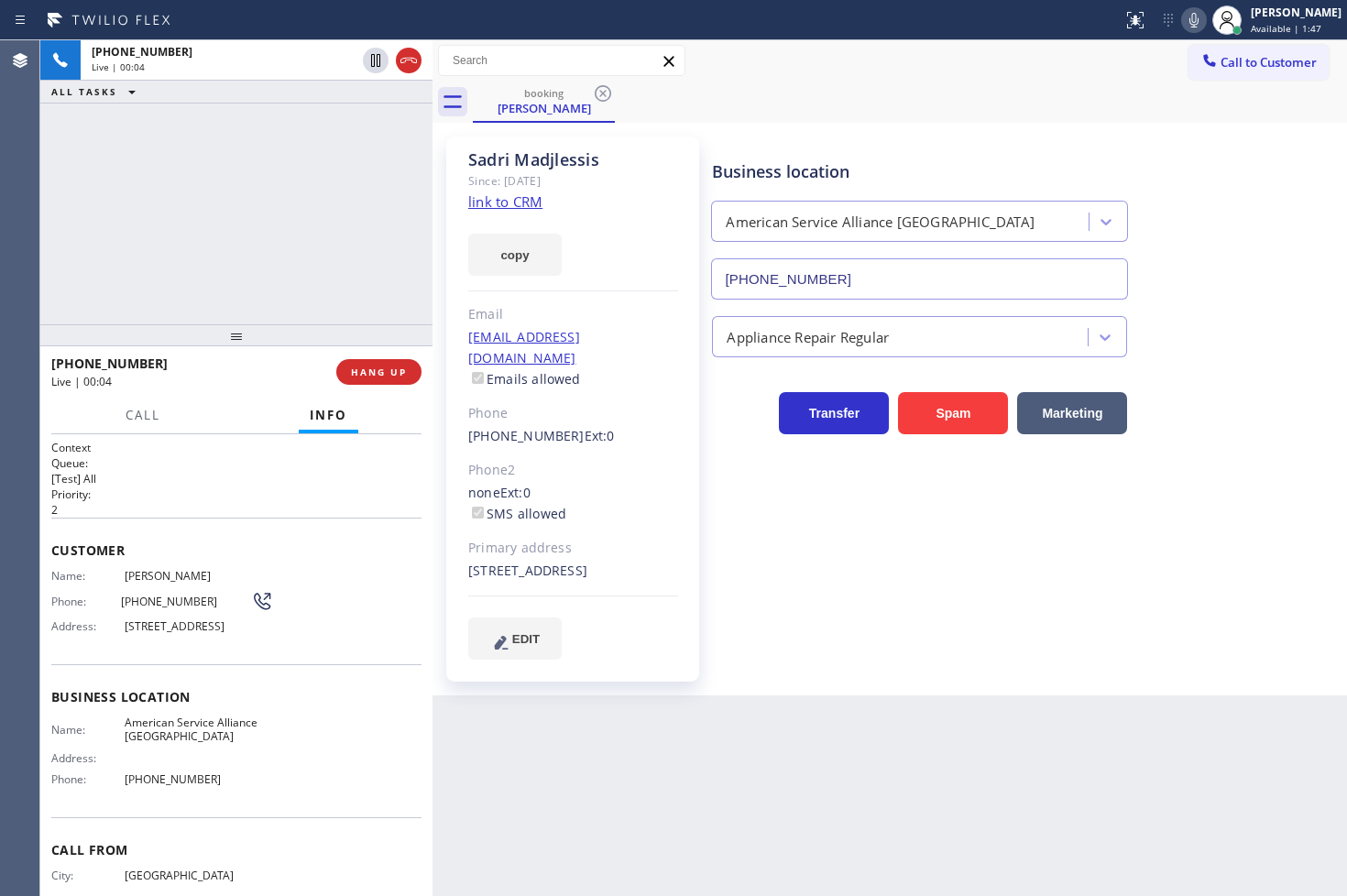
click at [296, 191] on div "[PHONE_NUMBER] Live | 00:04 ALL TASKS ALL TASKS ACTIVE TASKS TASKS IN WRAP UP" at bounding box center [236, 181] width 392 height 283
click at [1008, 568] on div "Business location American Service Alliance [GEOGRAPHIC_DATA] [PHONE_NUMBER] Ap…" at bounding box center [1025, 398] width 634 height 513
click at [233, 231] on div "[PHONE_NUMBER] Live | 00:07 ALL TASKS ALL TASKS ACTIVE TASKS TASKS IN WRAP UP" at bounding box center [236, 181] width 392 height 283
click at [211, 436] on div "Context Queue: [Test] All Priority: 2 Customer Name: [PERSON_NAME] Phone: [PHON…" at bounding box center [236, 665] width 392 height 463
click at [225, 270] on div "[PHONE_NUMBER] Live | 00:08 ALL TASKS ALL TASKS ACTIVE TASKS TASKS IN WRAP UP" at bounding box center [236, 181] width 392 height 283
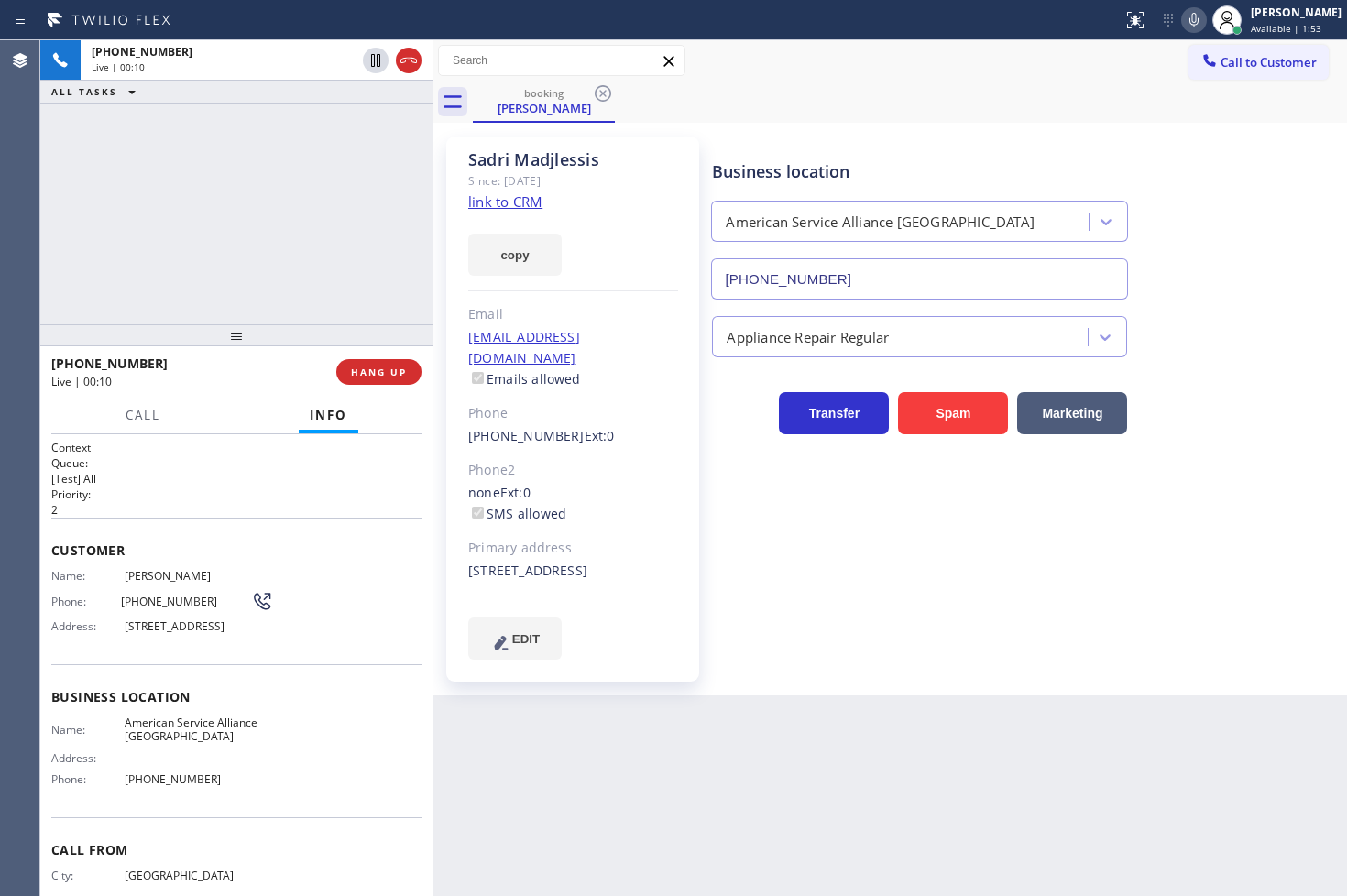
click at [496, 197] on link "link to CRM" at bounding box center [506, 202] width 74 height 19
click at [190, 225] on div "[PHONE_NUMBER] Live | 00:13 ALL TASKS ALL TASKS ACTIVE TASKS TASKS IN WRAP UP" at bounding box center [236, 181] width 392 height 283
click at [159, 269] on div "[PHONE_NUMBER] Live | 00:43 ALL TASKS ALL TASKS ACTIVE TASKS TASKS IN WRAP UP" at bounding box center [236, 181] width 392 height 283
click at [250, 514] on p "2" at bounding box center [236, 509] width 370 height 16
click at [493, 263] on button "copy" at bounding box center [515, 254] width 94 height 42
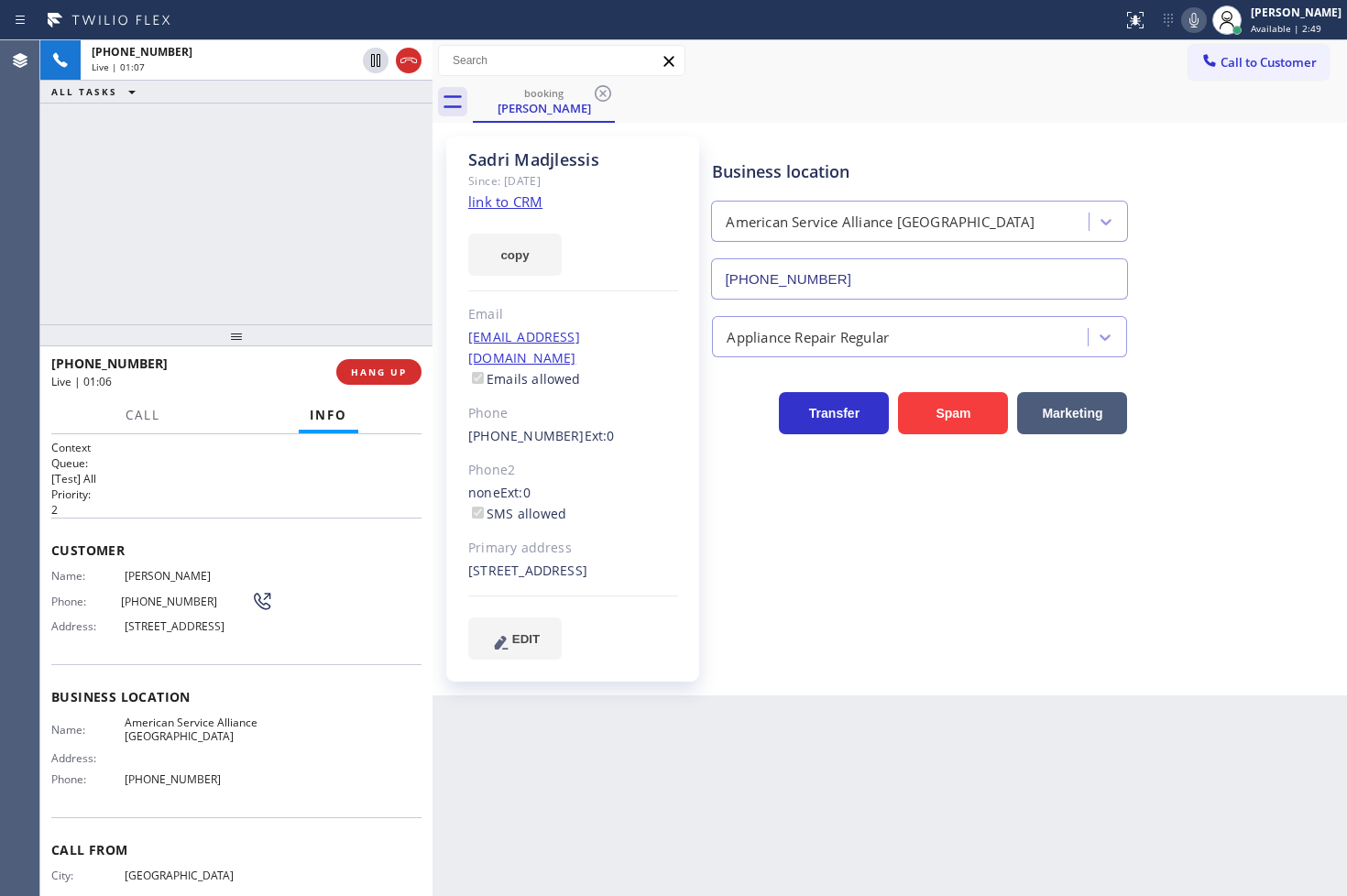
click at [445, 762] on div "Back to Dashboard Change Sender ID Customers Technicians Select a contact Outbo…" at bounding box center [890, 468] width 915 height 855
click at [217, 398] on div "Call Info" at bounding box center [236, 415] width 370 height 36
click at [229, 459] on h2 "Queue:" at bounding box center [236, 463] width 370 height 16
click at [234, 392] on div "[PHONE_NUMBER] Live | 01:19" at bounding box center [193, 371] width 284 height 47
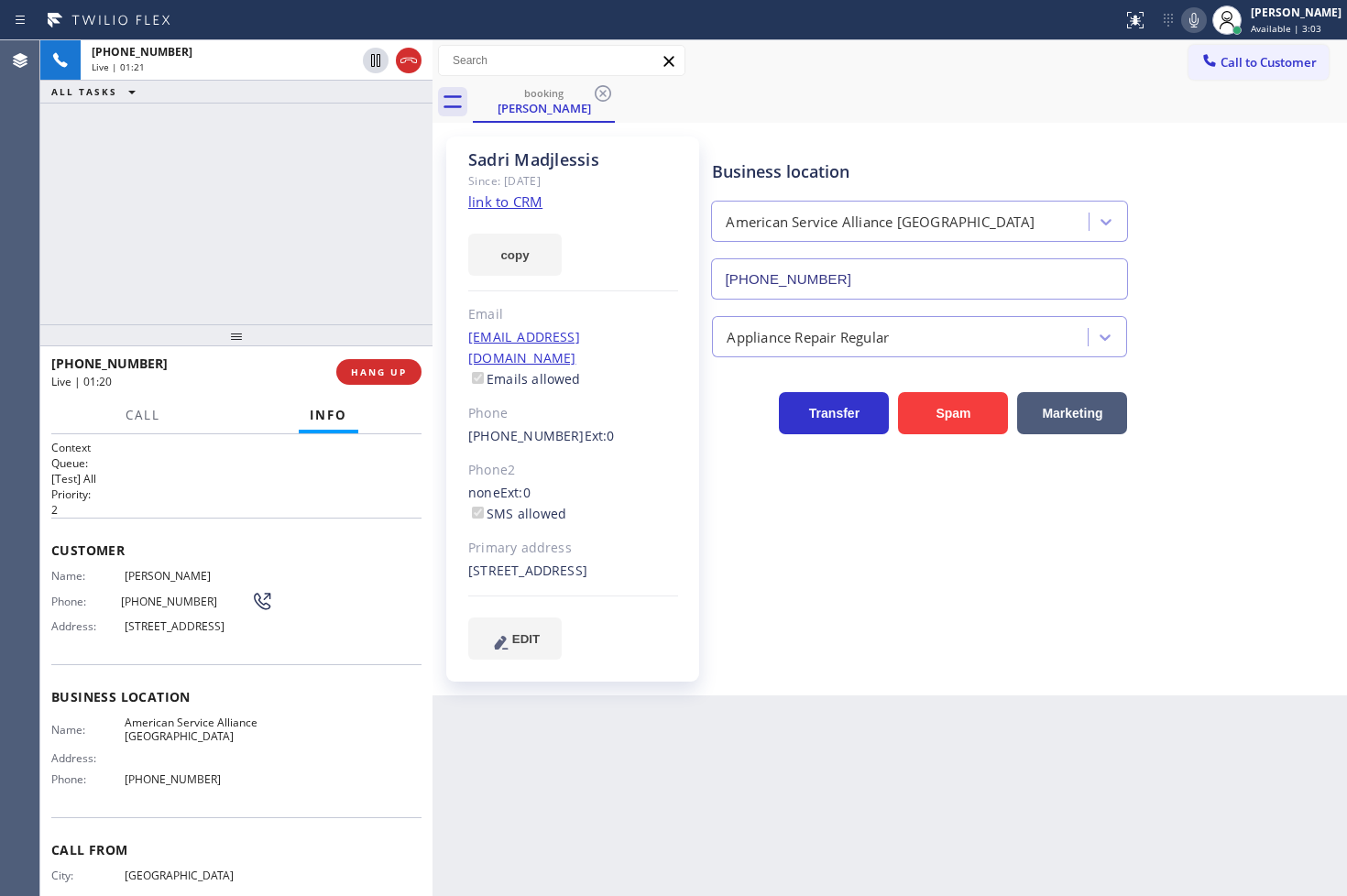
click at [234, 392] on div "[PHONE_NUMBER] Live | 01:20" at bounding box center [193, 371] width 284 height 47
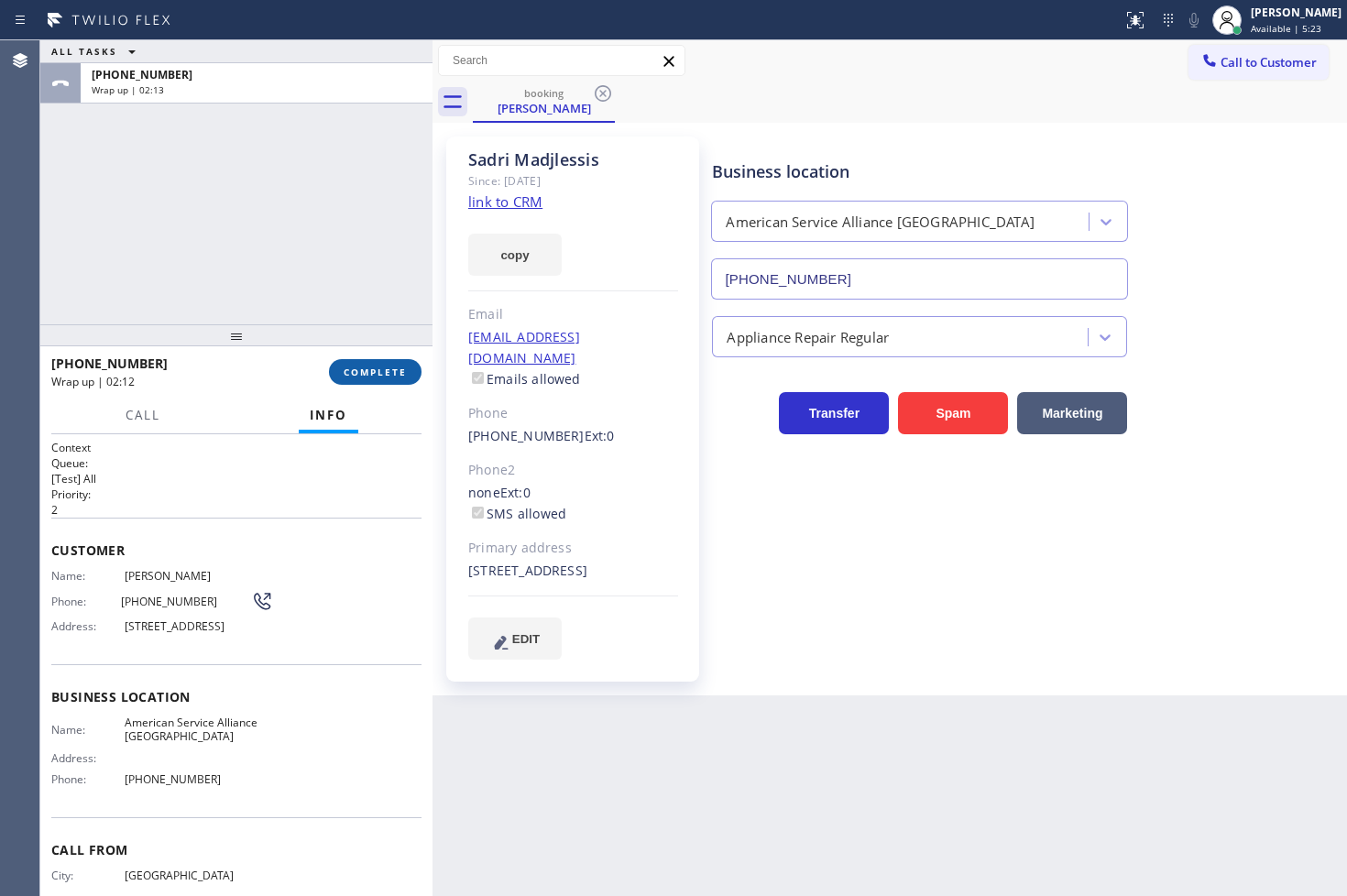
click at [397, 372] on span "COMPLETE" at bounding box center [376, 372] width 63 height 13
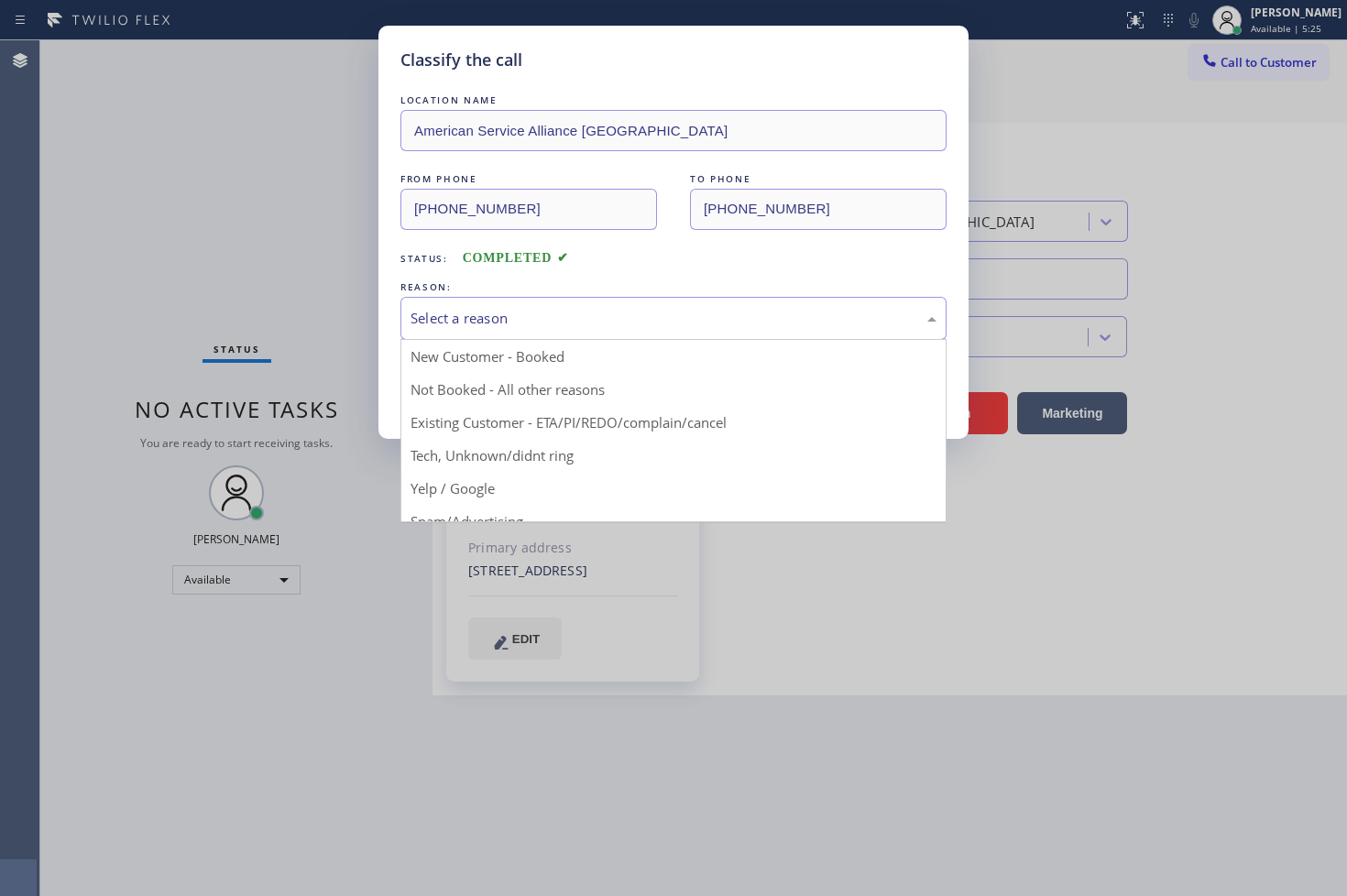
click at [547, 334] on div "Select a reason" at bounding box center [673, 318] width 546 height 43
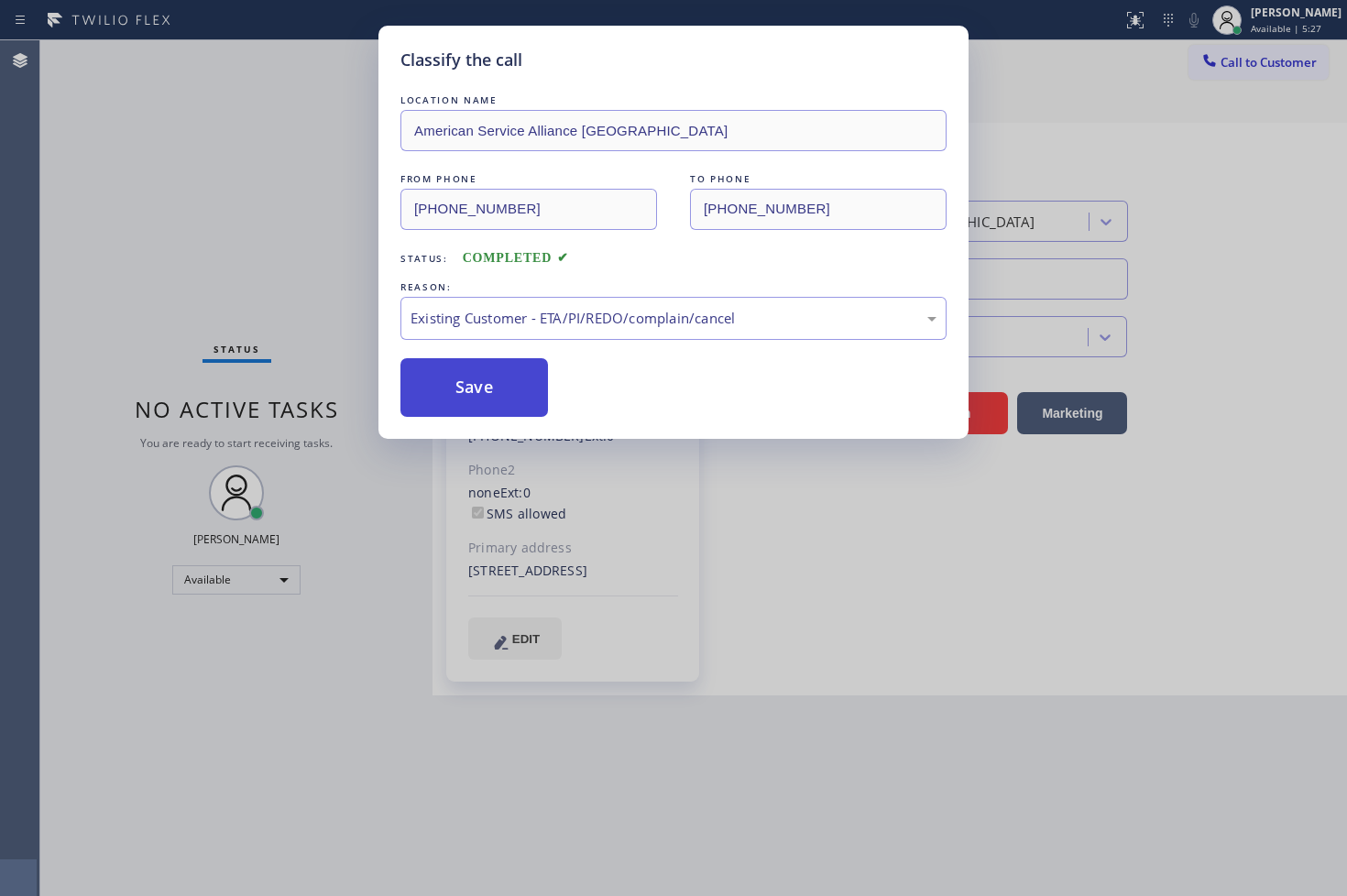
click at [489, 374] on button "Save" at bounding box center [474, 387] width 148 height 59
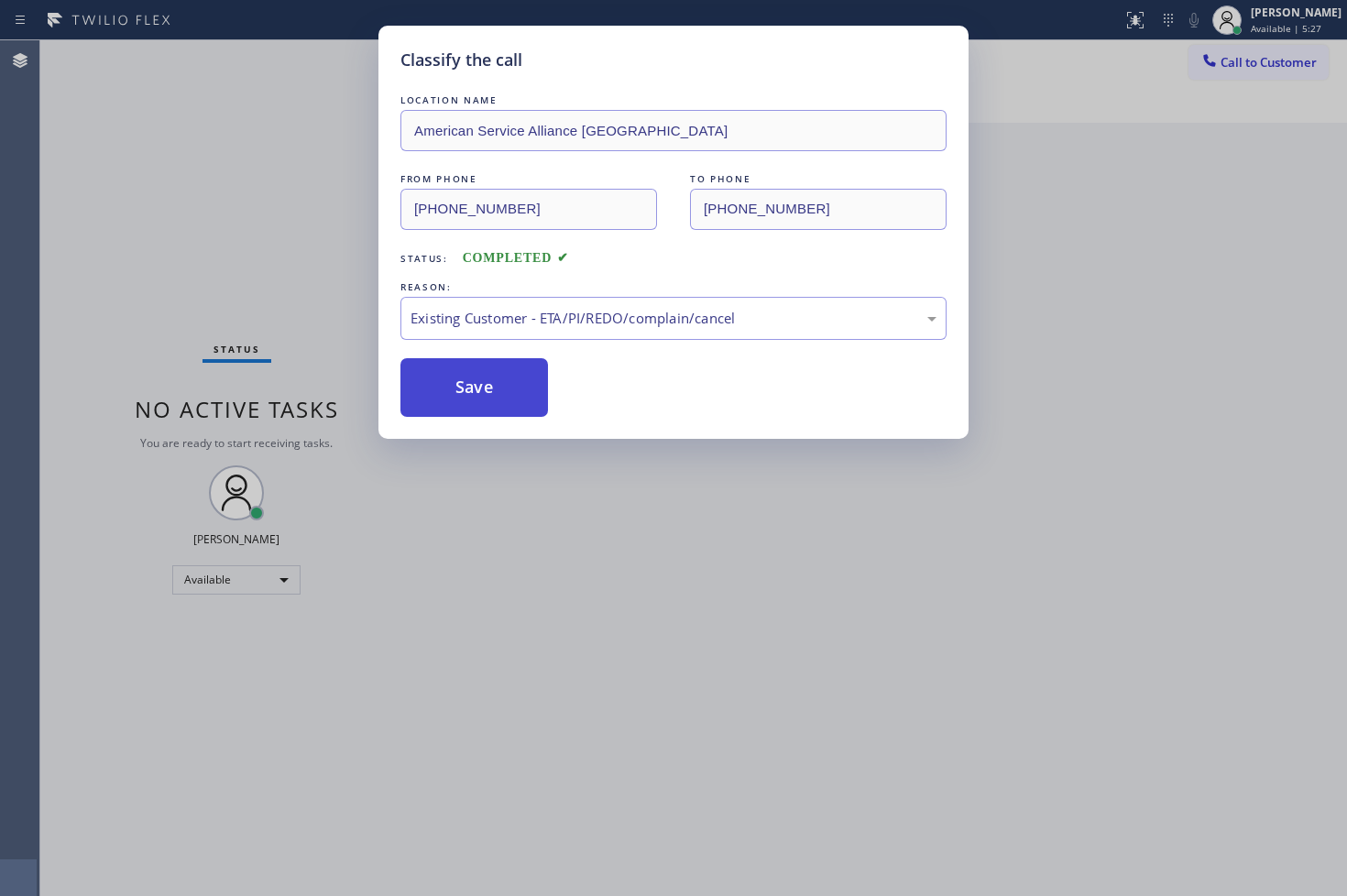
click at [489, 374] on button "Save" at bounding box center [474, 387] width 148 height 59
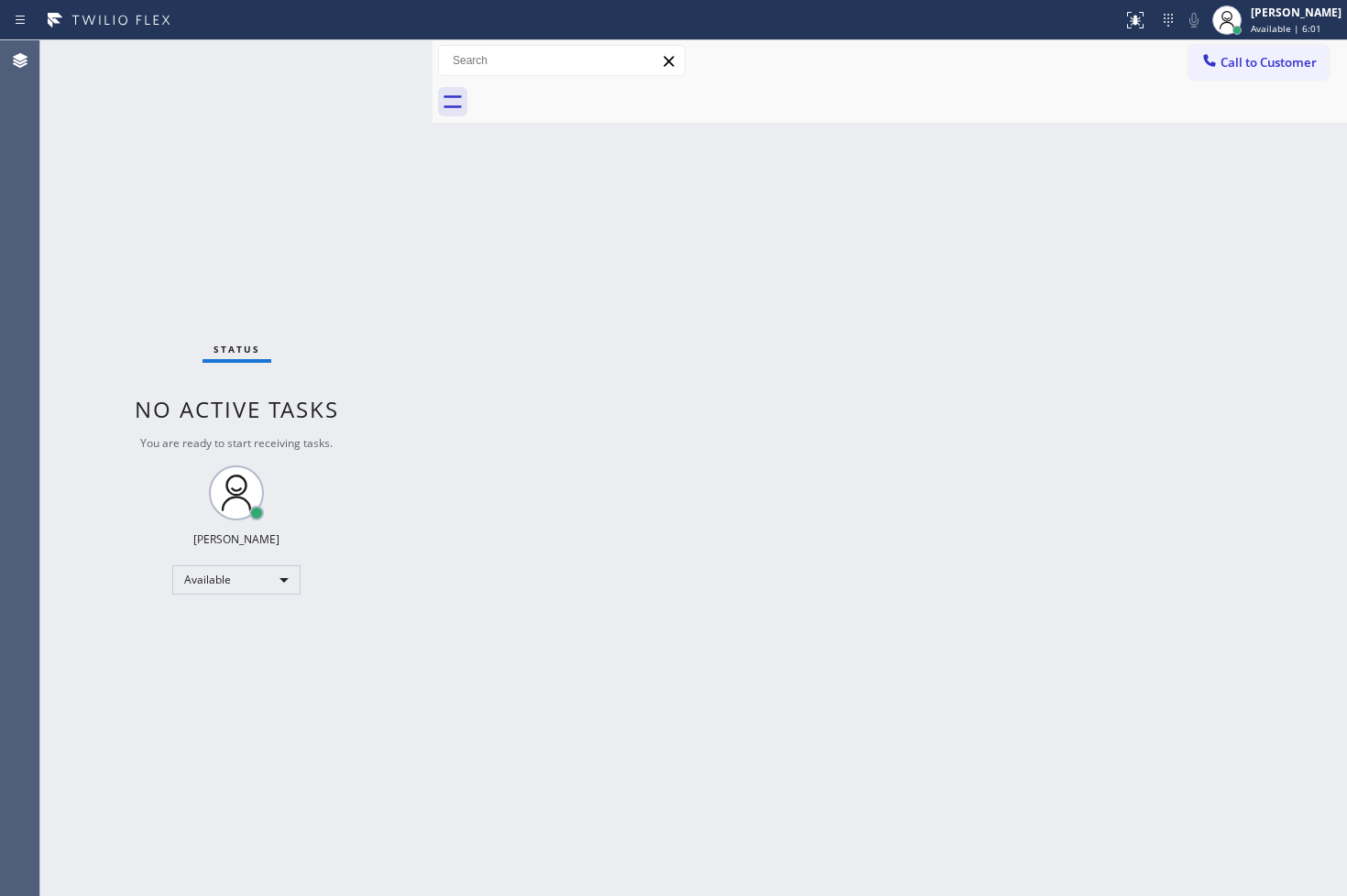
click at [115, 288] on div "Status No active tasks You are ready to start receiving tasks. [PERSON_NAME]" at bounding box center [236, 468] width 392 height 855
click at [351, 70] on div "Status No active tasks You are ready to start receiving tasks. [PERSON_NAME]" at bounding box center [236, 468] width 392 height 855
click at [350, 71] on div "Status No active tasks You are ready to start receiving tasks. [PERSON_NAME]" at bounding box center [236, 468] width 392 height 855
click at [374, 60] on div "Status No active tasks You are ready to start receiving tasks. [PERSON_NAME]" at bounding box center [236, 468] width 392 height 855
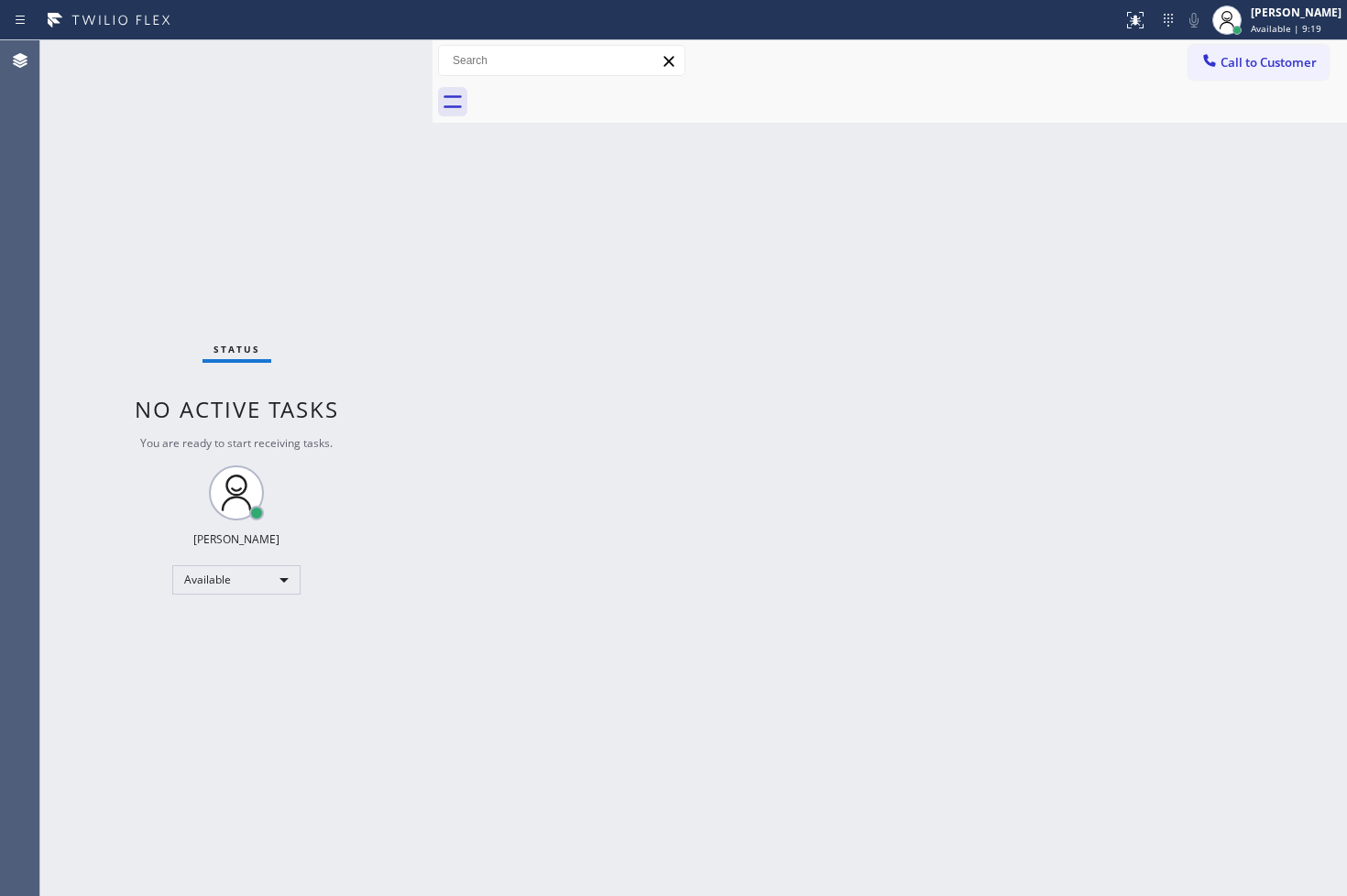
click at [348, 102] on div "Status No active tasks You are ready to start receiving tasks. [PERSON_NAME]" at bounding box center [236, 468] width 392 height 855
click at [1013, 678] on div "Back to Dashboard Change Sender ID Customers Technicians Select a contact Outbo…" at bounding box center [890, 468] width 915 height 855
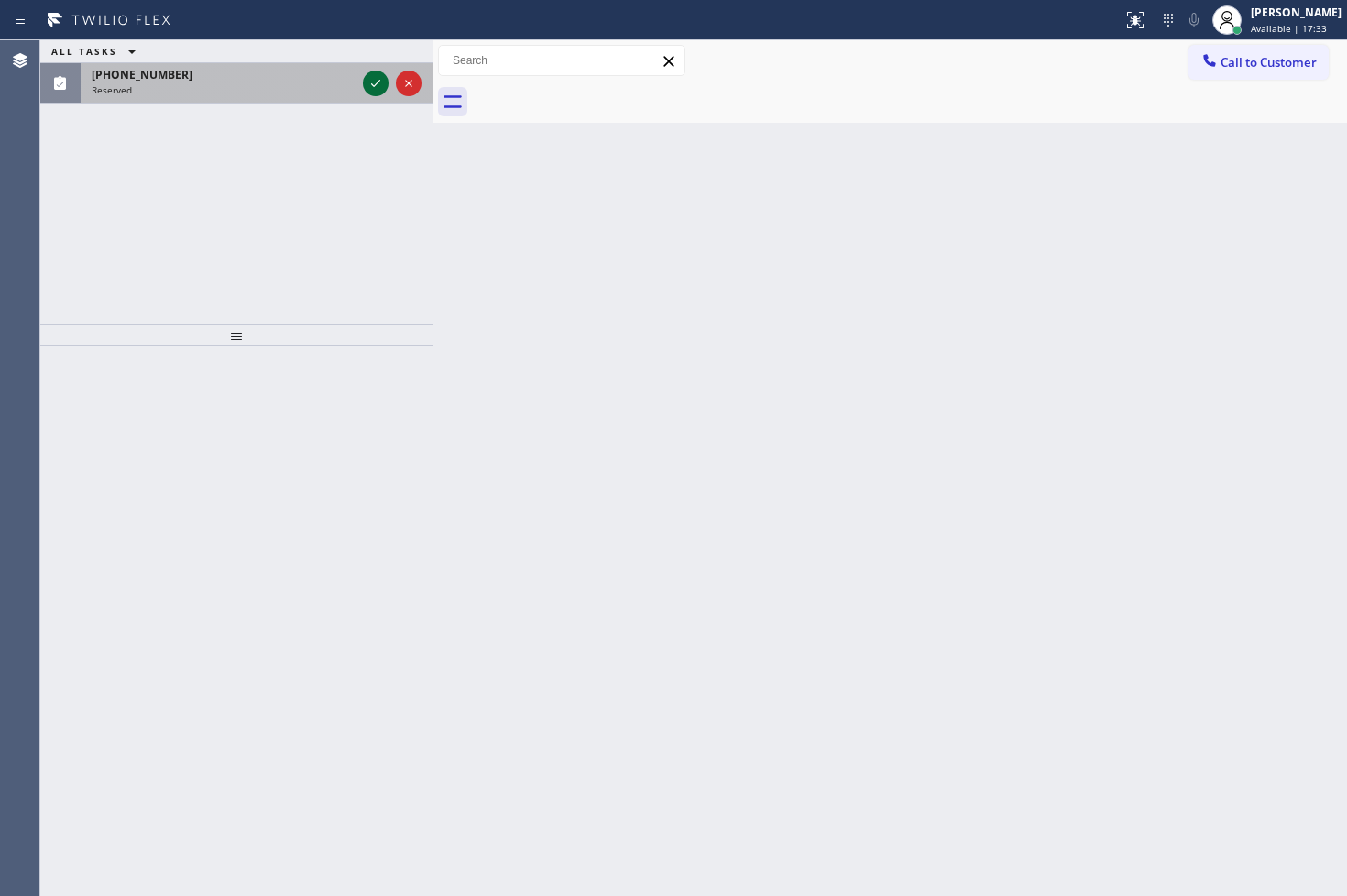
click at [370, 83] on icon at bounding box center [376, 84] width 22 height 22
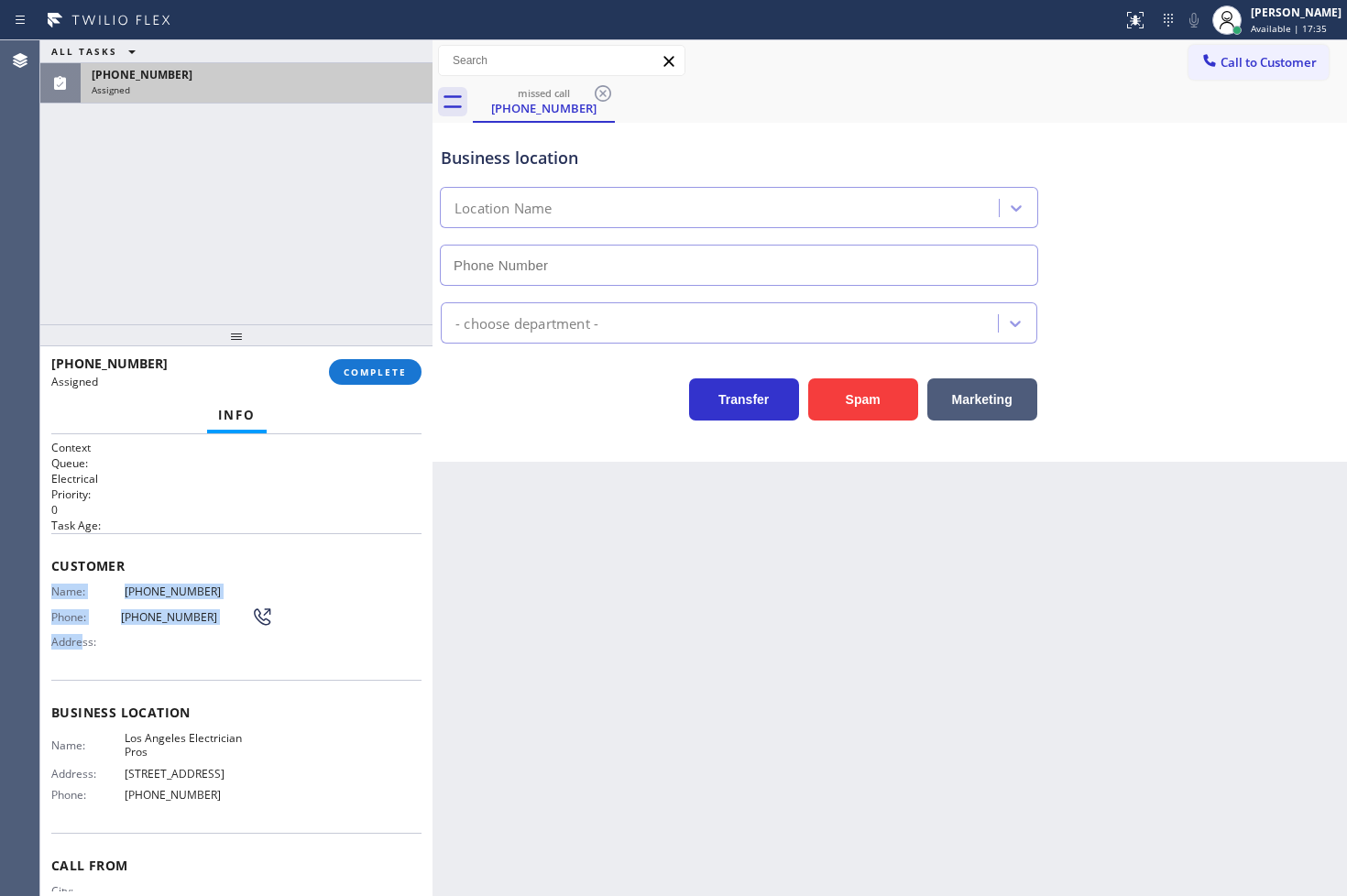
type input "[PHONE_NUMBER]"
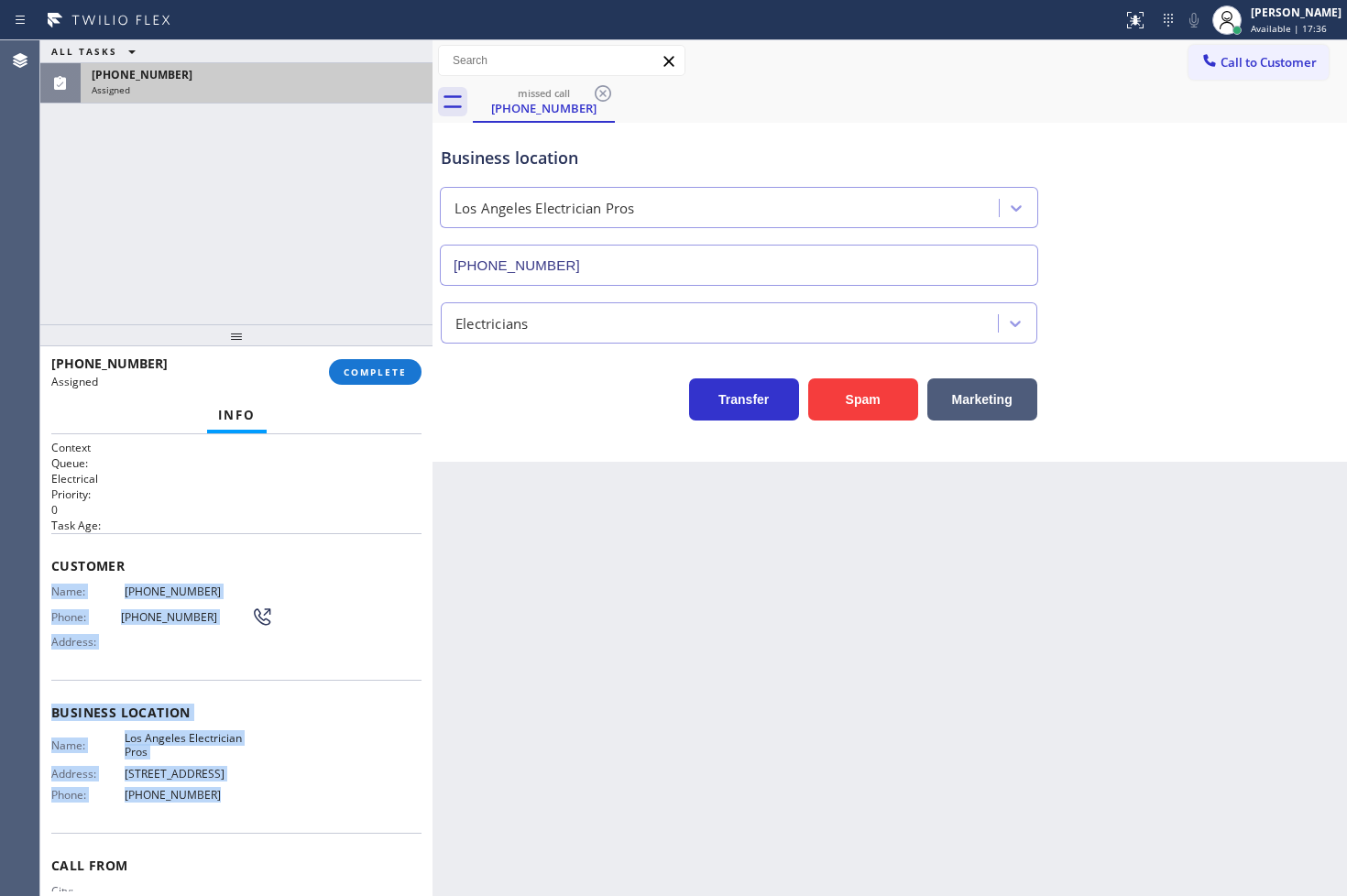
drag, startPoint x: 51, startPoint y: 591, endPoint x: 257, endPoint y: 790, distance: 286.4
click at [257, 790] on div "Context Queue: Electrical Priority: 0 Task Age: Customer Name: [PHONE_NUMBER] P…" at bounding box center [236, 705] width 370 height 532
copy div "Name: [PHONE_NUMBER] Phone: [PHONE_NUMBER] Address: Business location Name: [GE…"
click at [361, 365] on span "COMPLETE" at bounding box center [376, 372] width 63 height 13
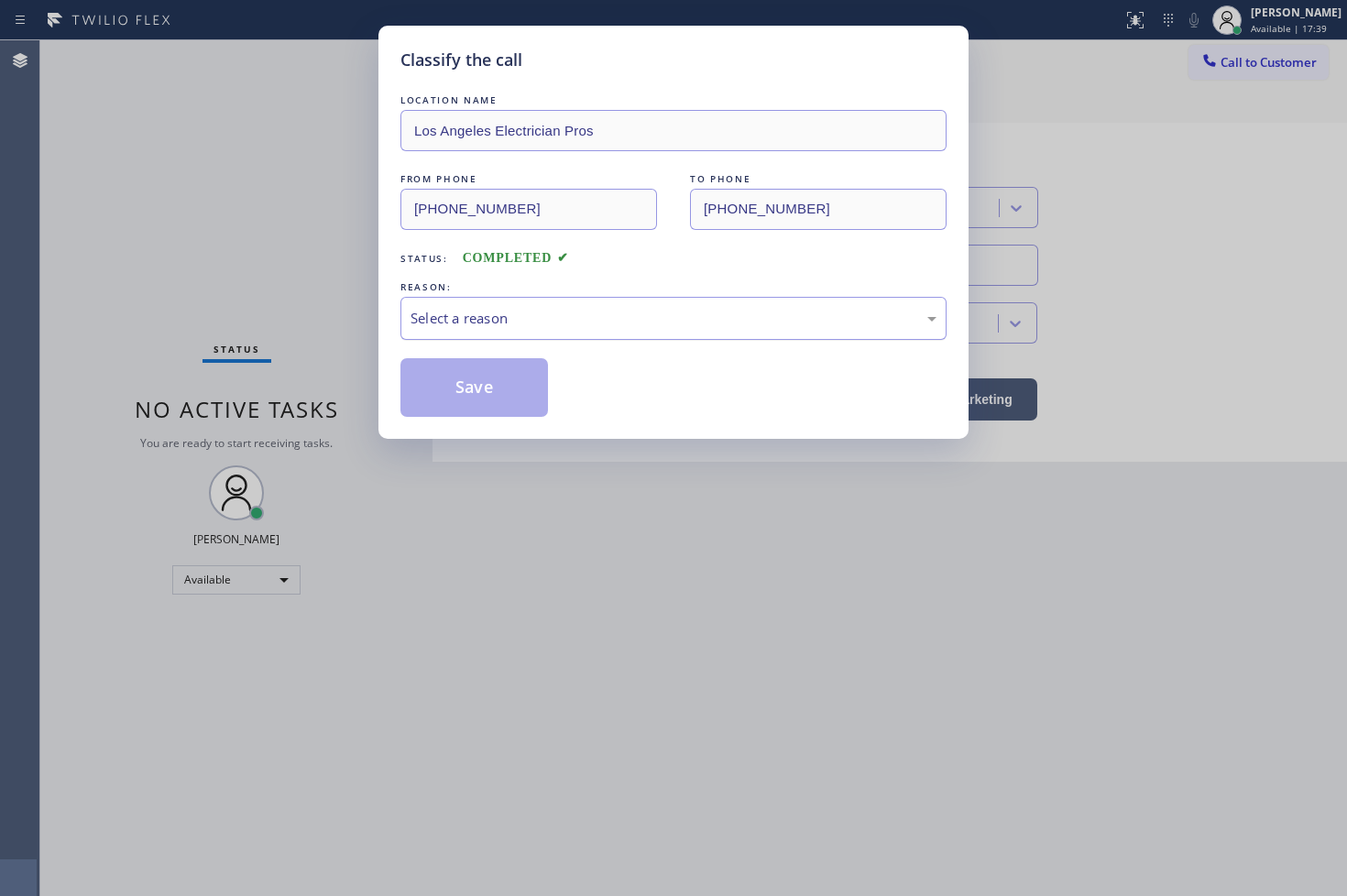
click at [551, 322] on div "Select a reason" at bounding box center [673, 318] width 526 height 21
click at [497, 406] on button "Save" at bounding box center [474, 387] width 148 height 59
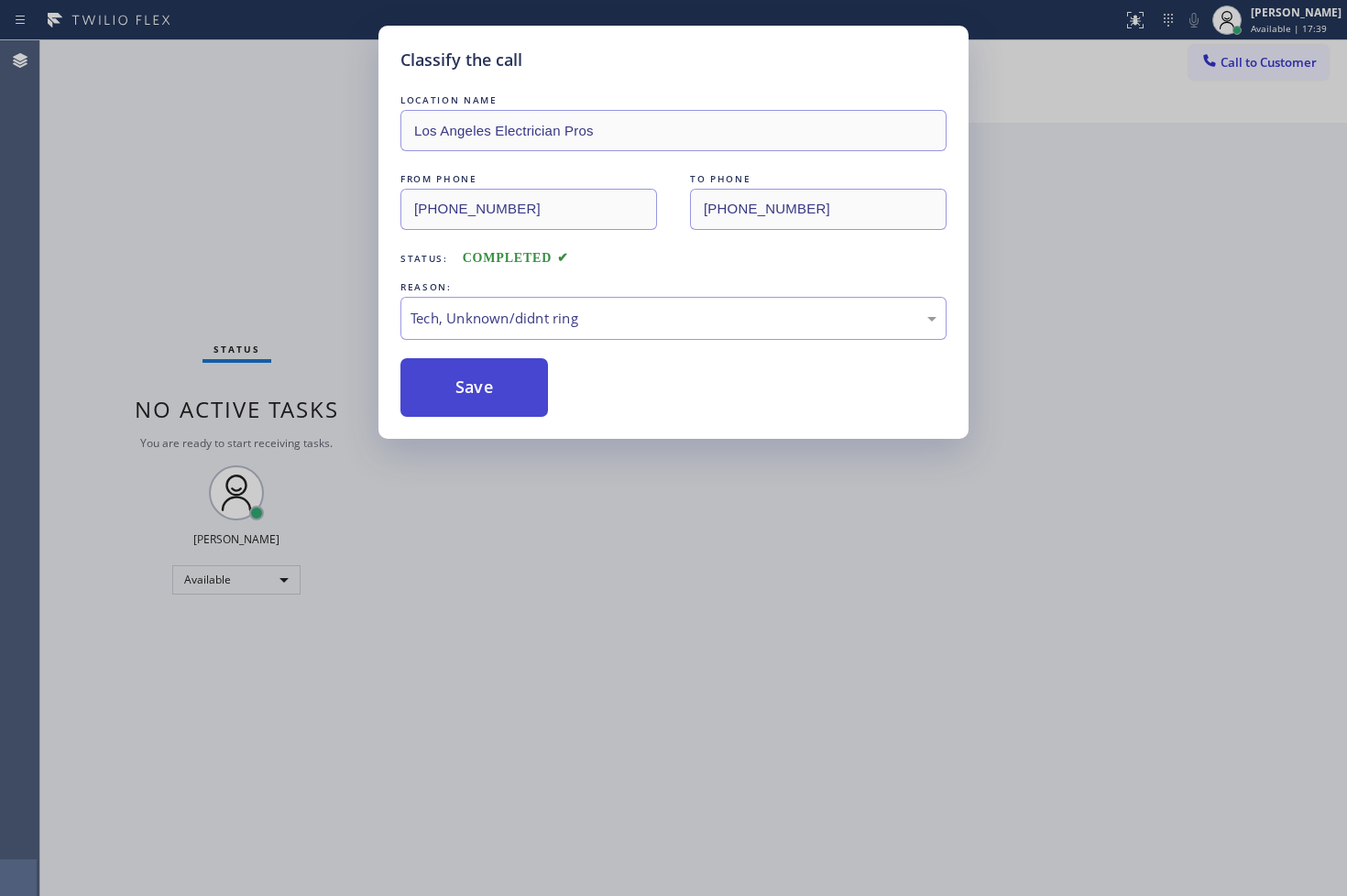
click at [497, 406] on button "Save" at bounding box center [474, 387] width 148 height 59
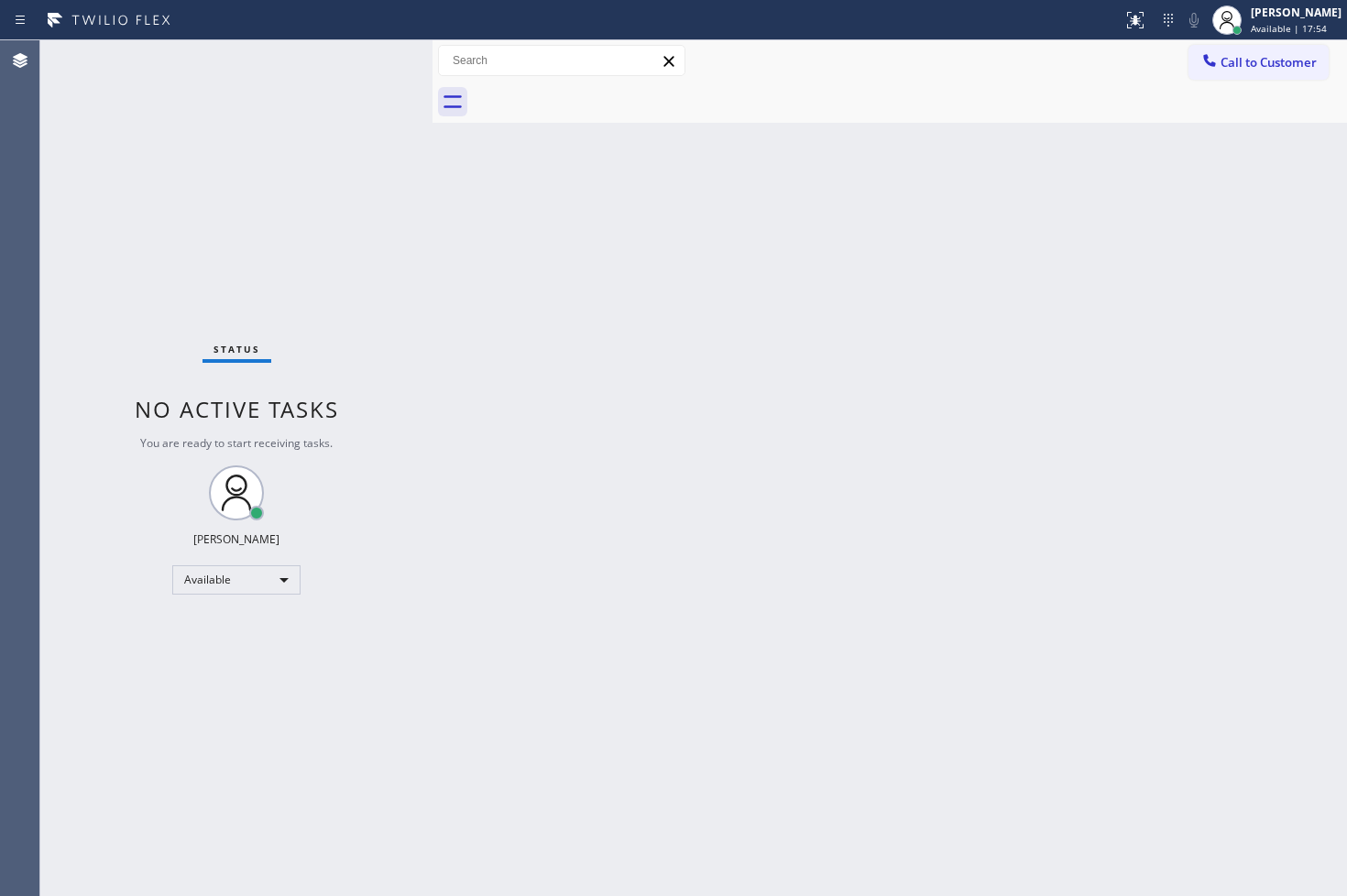
click at [142, 220] on div "Status No active tasks You are ready to start receiving tasks. [PERSON_NAME]" at bounding box center [236, 468] width 392 height 855
click at [339, 62] on div "Status No active tasks You are ready to start receiving tasks. [PERSON_NAME]" at bounding box center [236, 468] width 392 height 855
click at [917, 692] on div "Back to Dashboard Change Sender ID Customers Technicians Select a contact Outbo…" at bounding box center [890, 468] width 915 height 855
click at [406, 283] on div "Status No active tasks You are ready to start receiving tasks. [PERSON_NAME]" at bounding box center [236, 468] width 392 height 855
click at [368, 58] on div "Status No active tasks You are ready to start receiving tasks. [PERSON_NAME]" at bounding box center [236, 468] width 392 height 855
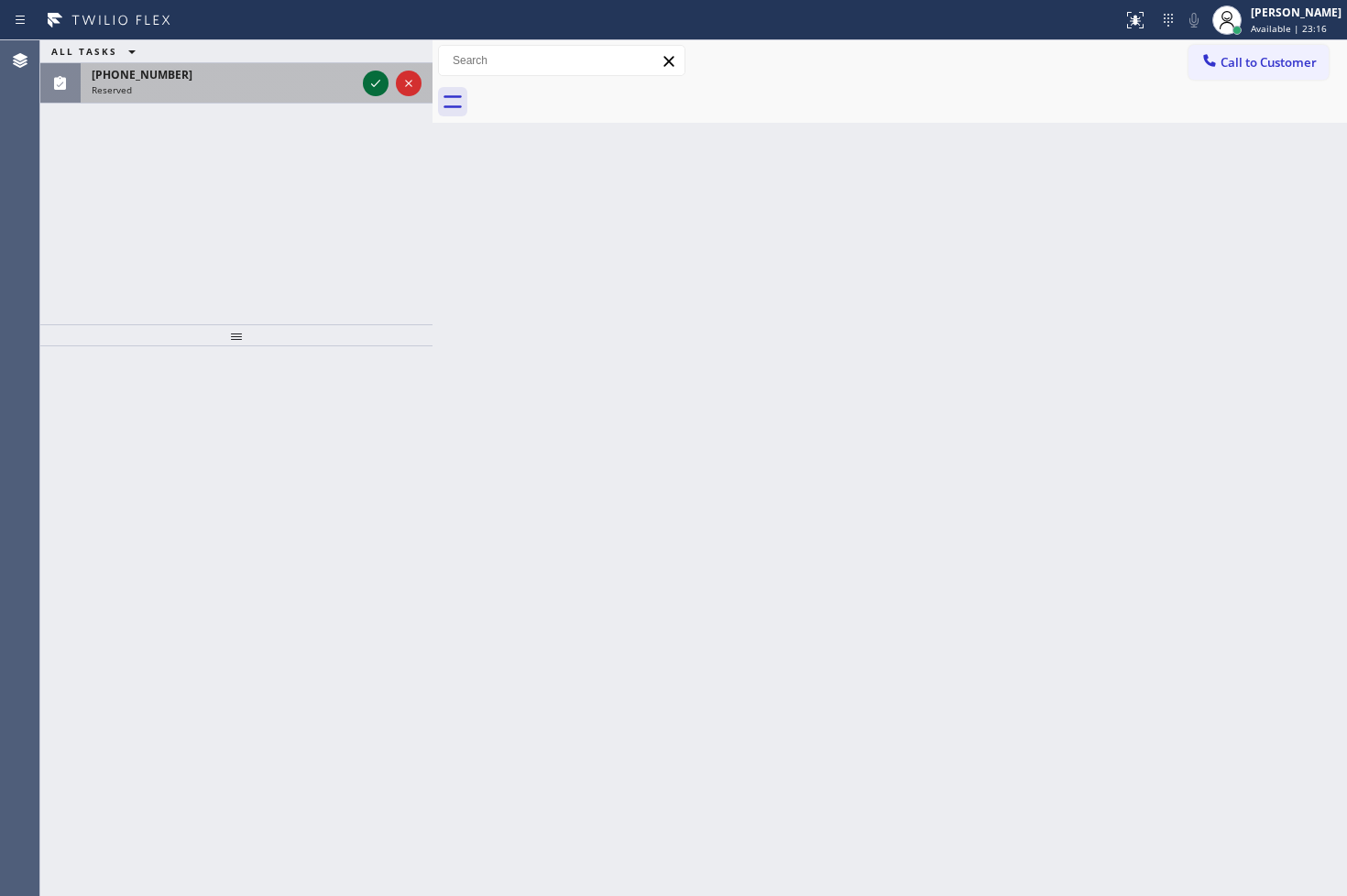
click at [379, 78] on icon at bounding box center [376, 84] width 22 height 22
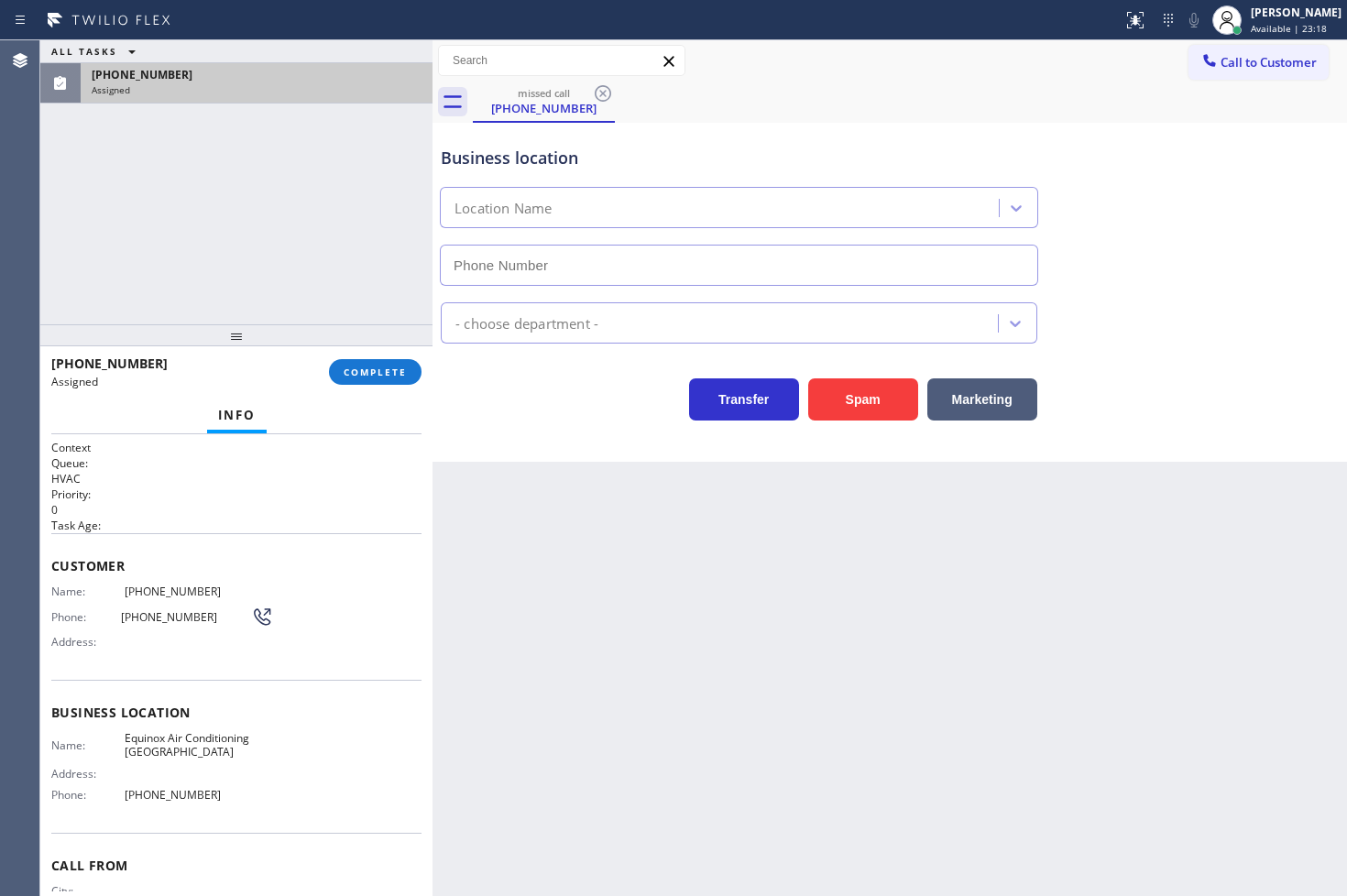
type input "[PHONE_NUMBER]"
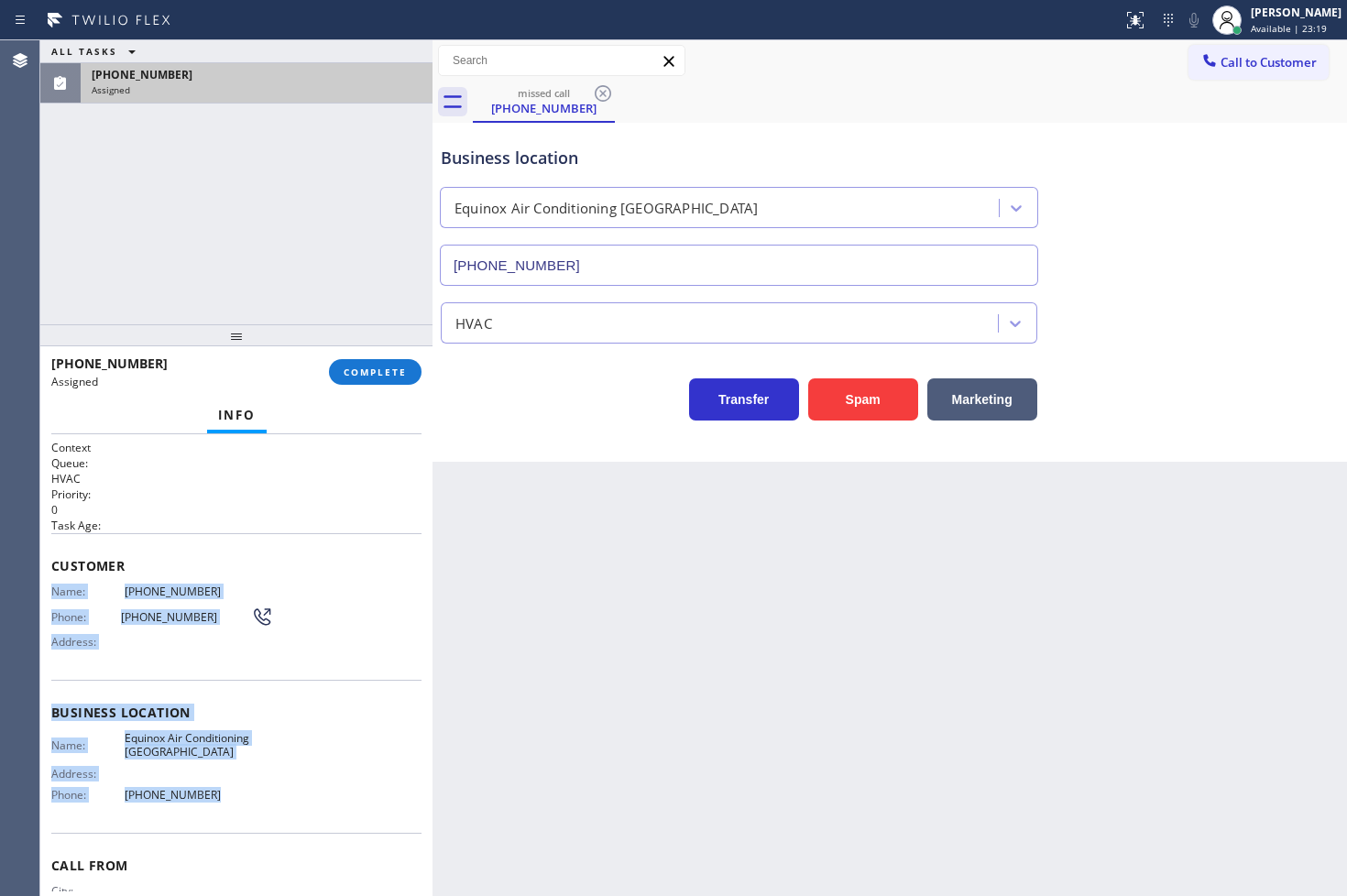
drag, startPoint x: 48, startPoint y: 591, endPoint x: 211, endPoint y: 798, distance: 263.5
click at [211, 798] on div "Context Queue: HVAC Priority: 0 Task Age: Customer Name: [PHONE_NUMBER] Phone: …" at bounding box center [236, 665] width 392 height 463
copy div "Name: [PHONE_NUMBER] Phone: [PHONE_NUMBER] Address: Business location Name: Equ…"
click at [362, 377] on span "COMPLETE" at bounding box center [376, 372] width 63 height 13
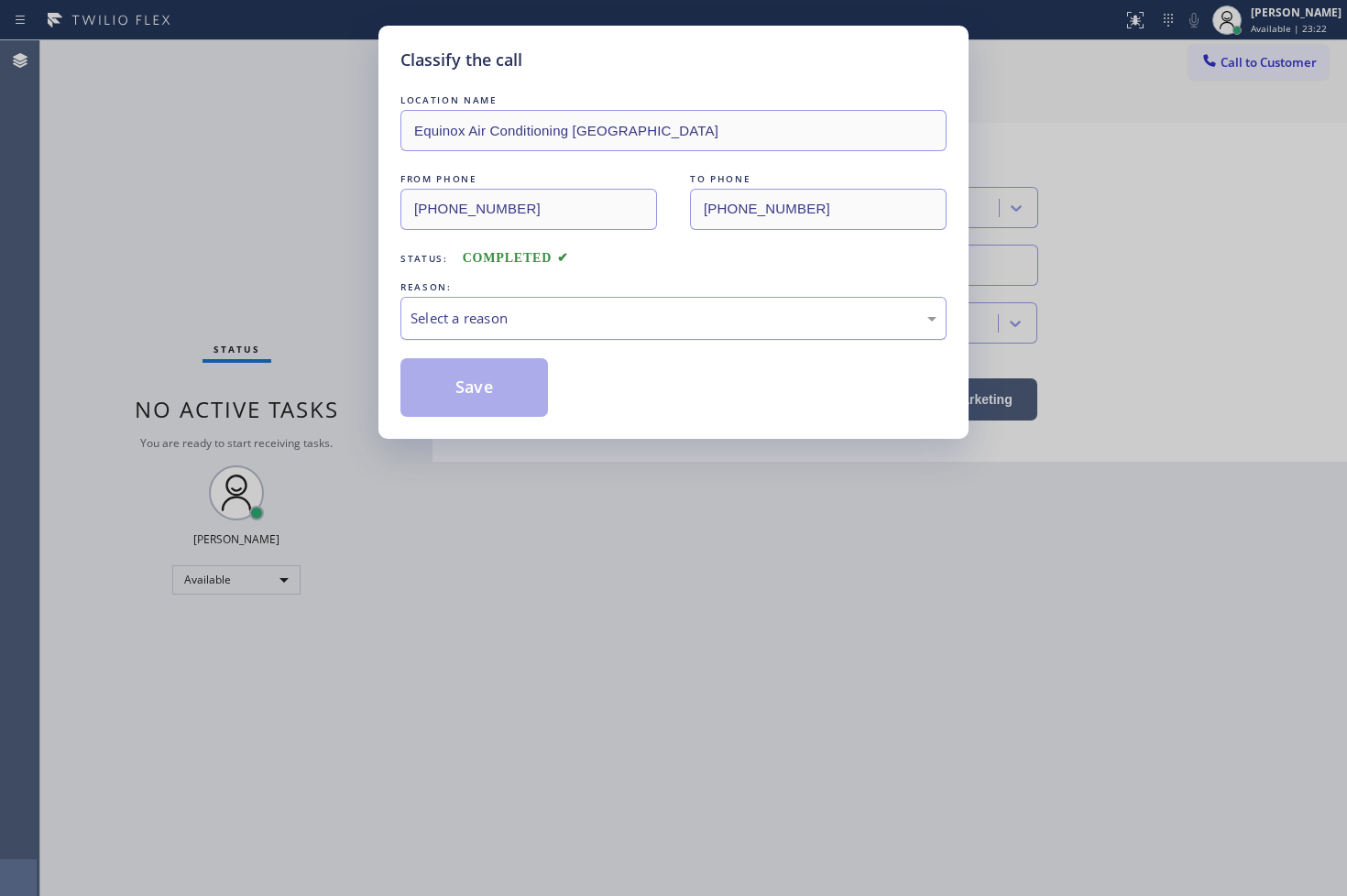
click at [506, 315] on div "Select a reason" at bounding box center [673, 318] width 526 height 21
click at [478, 392] on button "Save" at bounding box center [474, 387] width 148 height 59
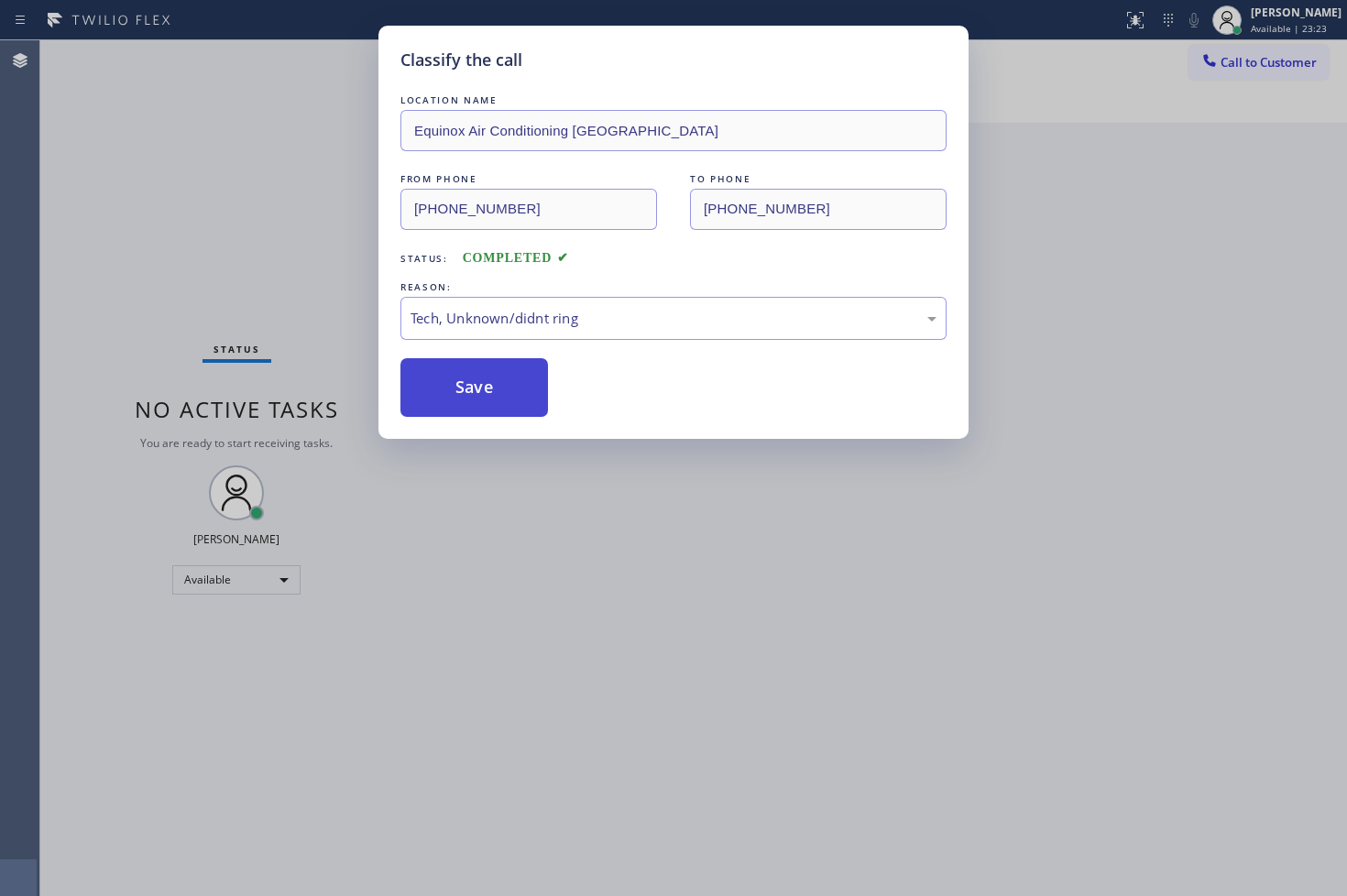
click at [478, 392] on button "Save" at bounding box center [474, 387] width 148 height 59
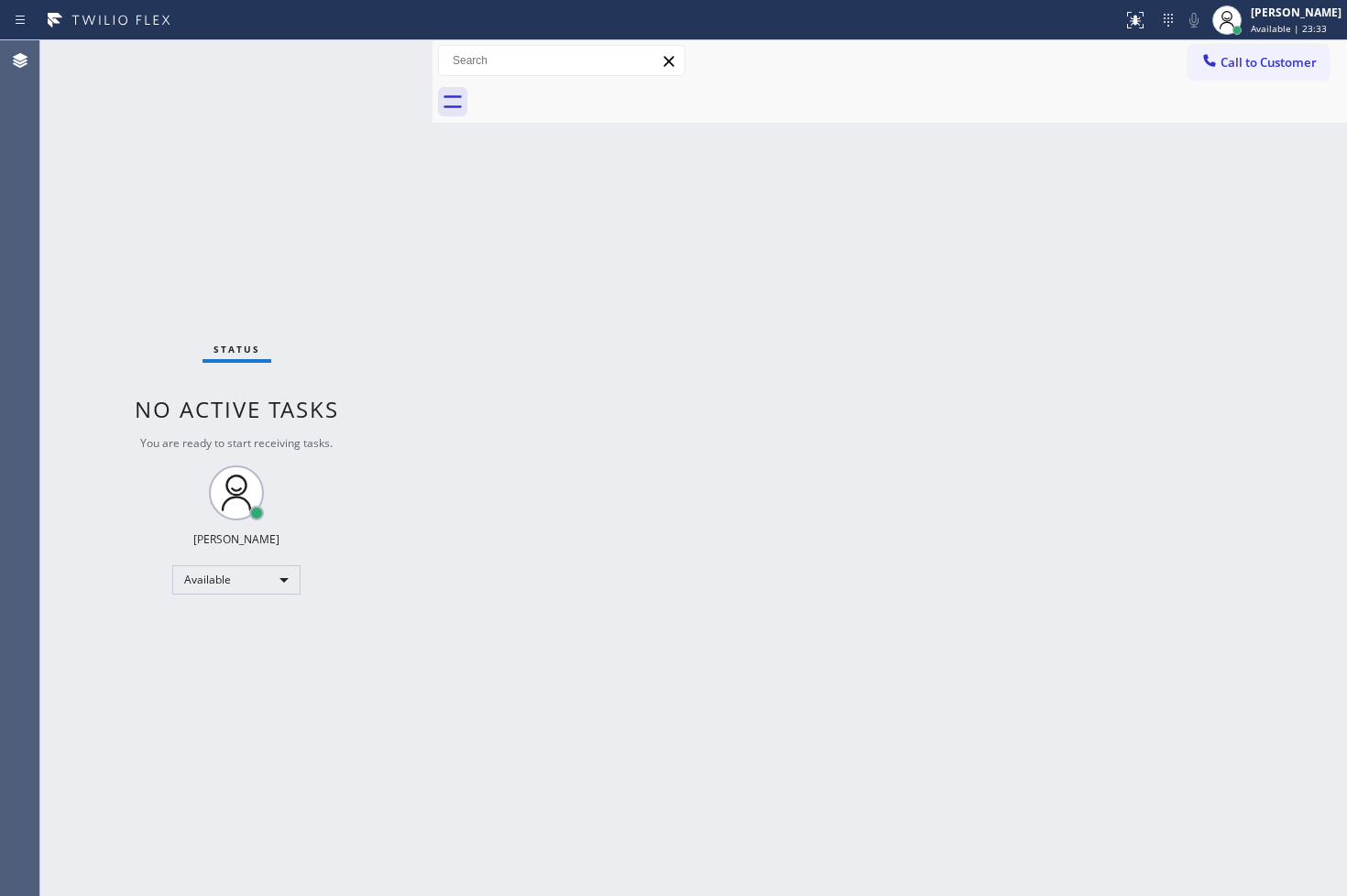
click at [89, 304] on div "Status No active tasks You are ready to start receiving tasks. [PERSON_NAME]" at bounding box center [236, 468] width 392 height 855
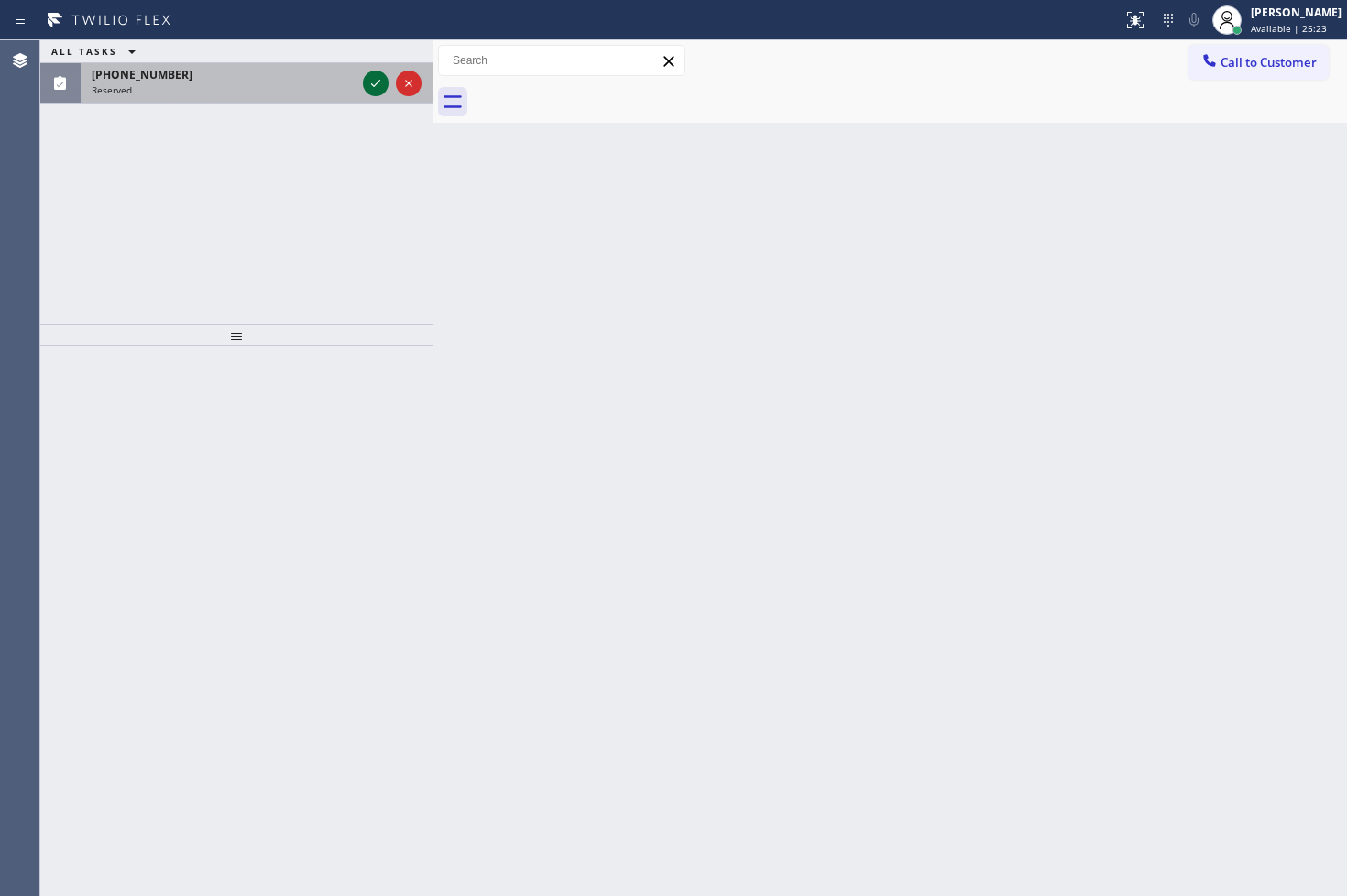
click at [376, 85] on icon at bounding box center [376, 84] width 9 height 7
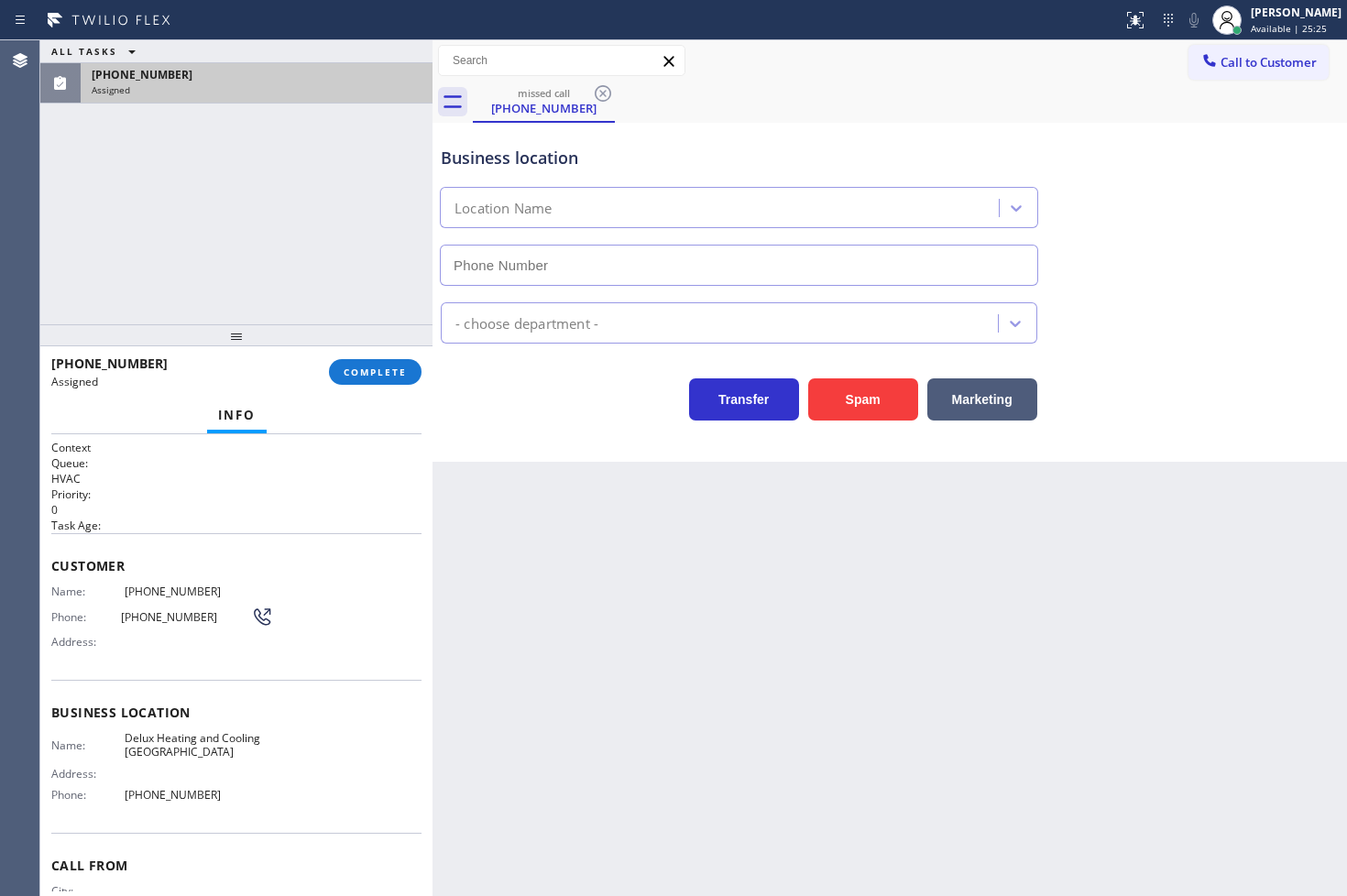
type input "[PHONE_NUMBER]"
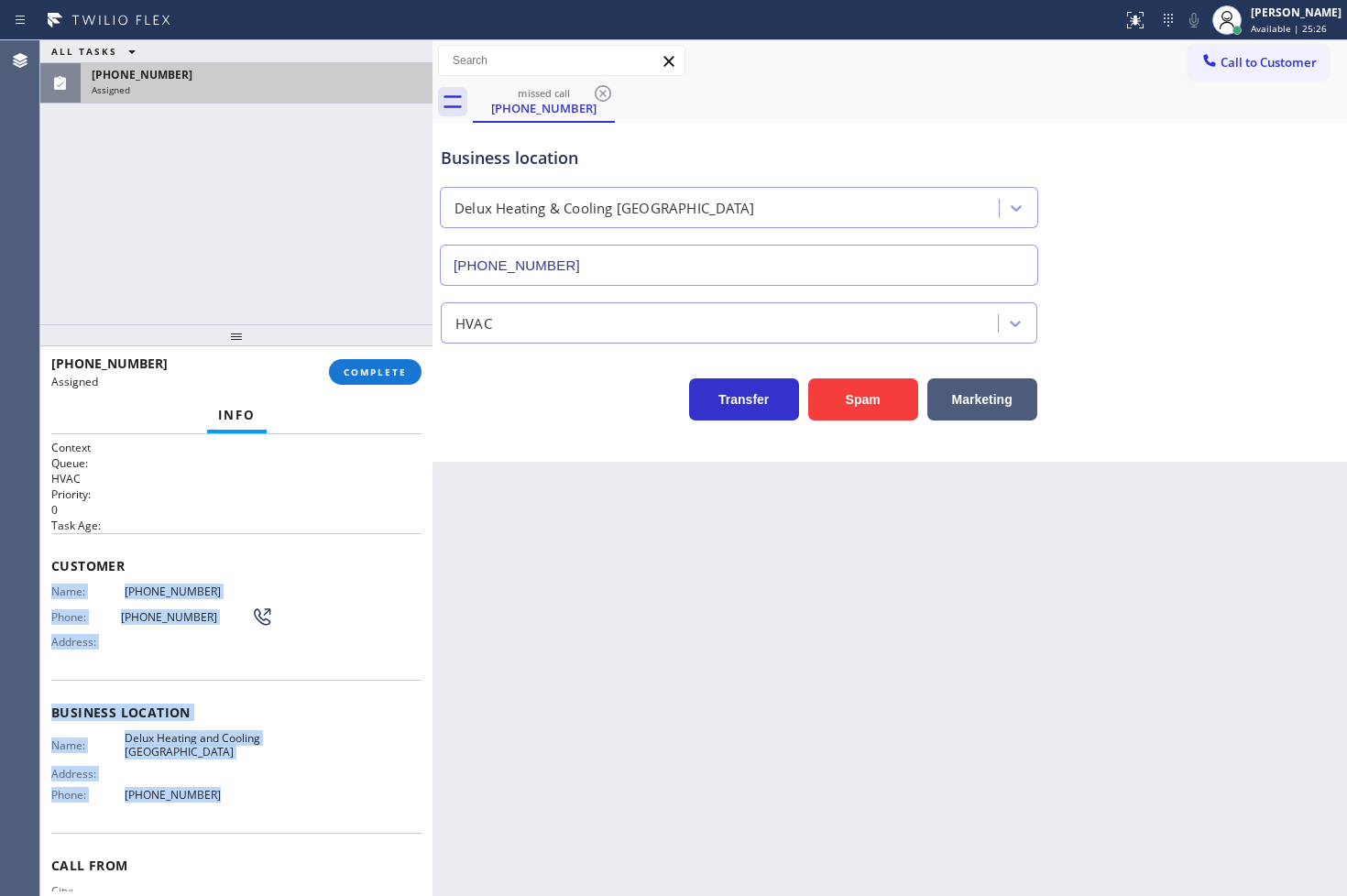
drag, startPoint x: 47, startPoint y: 591, endPoint x: 284, endPoint y: 802, distance: 317.3
click at [284, 802] on div "Context Queue: HVAC Priority: 0 Task Age: Customer Name: [PHONE_NUMBER] Phone: …" at bounding box center [236, 665] width 392 height 463
copy div "Name: [PHONE_NUMBER] Phone: [PHONE_NUMBER] Address: Business location Name: Del…"
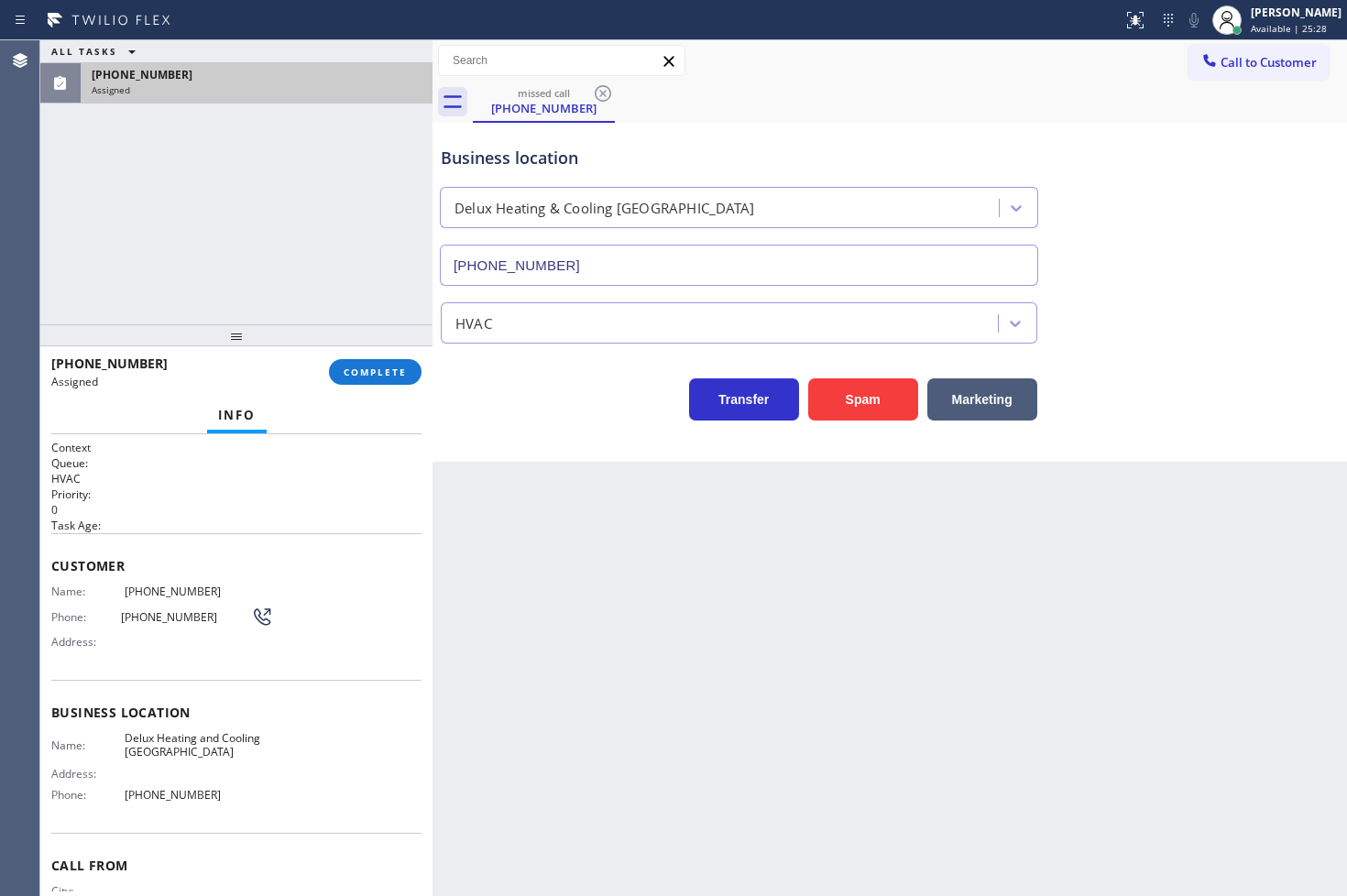
click at [388, 353] on div "[PHONE_NUMBER] Assigned COMPLETE" at bounding box center [236, 371] width 370 height 47
click at [388, 369] on span "COMPLETE" at bounding box center [376, 372] width 63 height 13
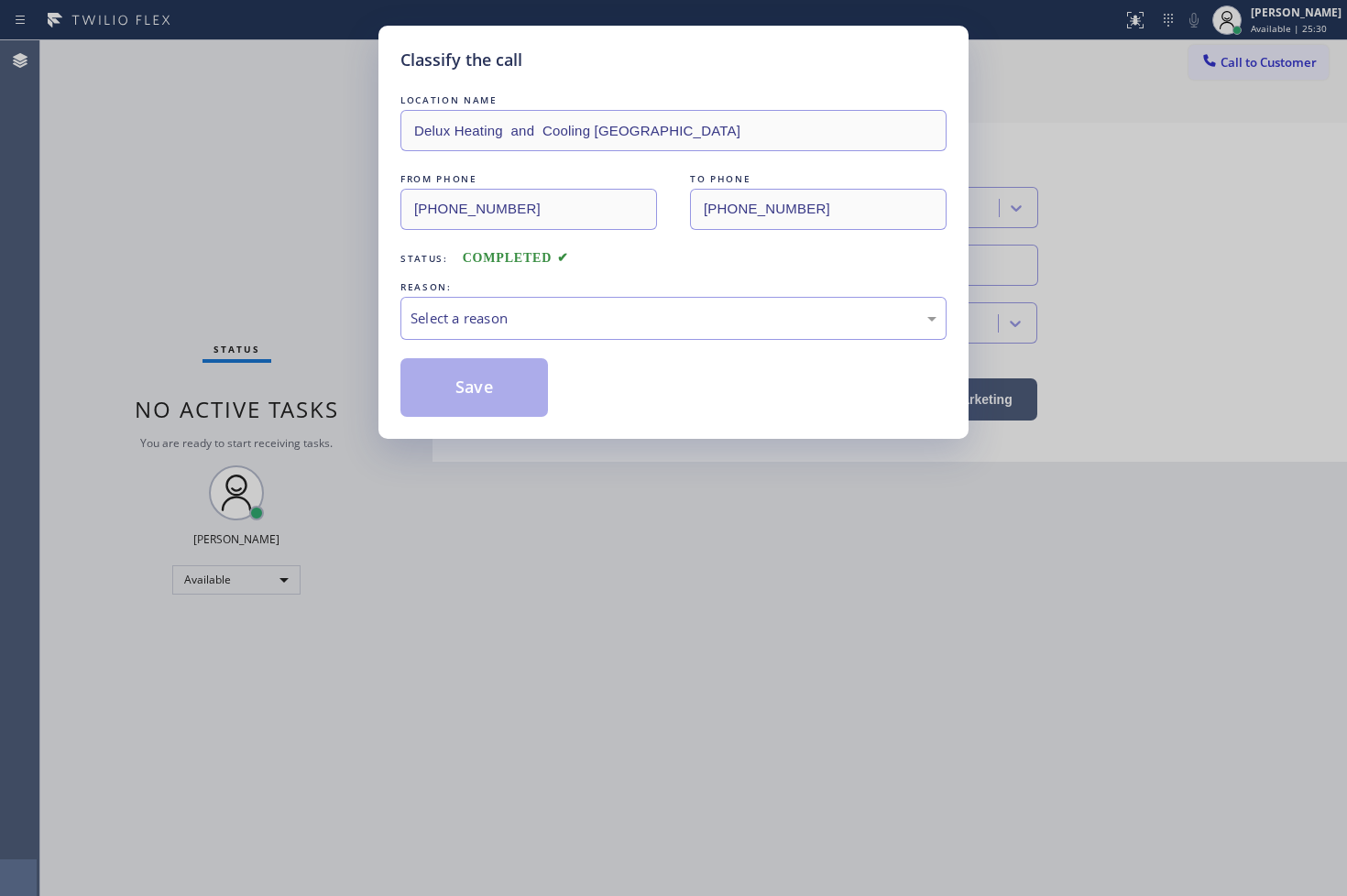
click at [510, 333] on div "Select a reason" at bounding box center [673, 318] width 546 height 43
click at [480, 416] on div "Classify the call LOCATION NAME Delux Heating and Cooling [GEOGRAPHIC_DATA] FRO…" at bounding box center [673, 232] width 590 height 413
click at [480, 408] on button "Save" at bounding box center [474, 387] width 148 height 59
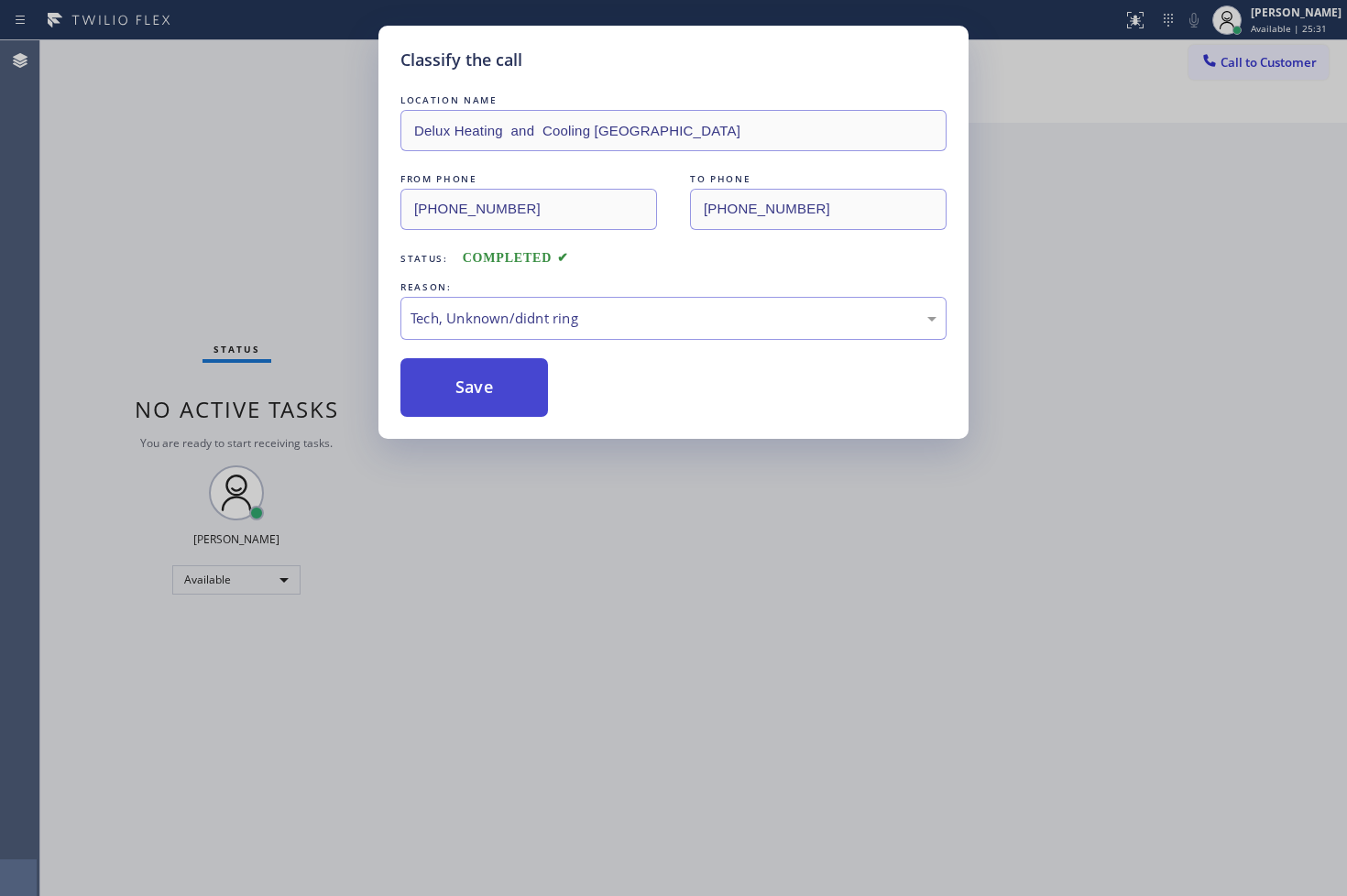
click at [480, 408] on button "Save" at bounding box center [474, 387] width 148 height 59
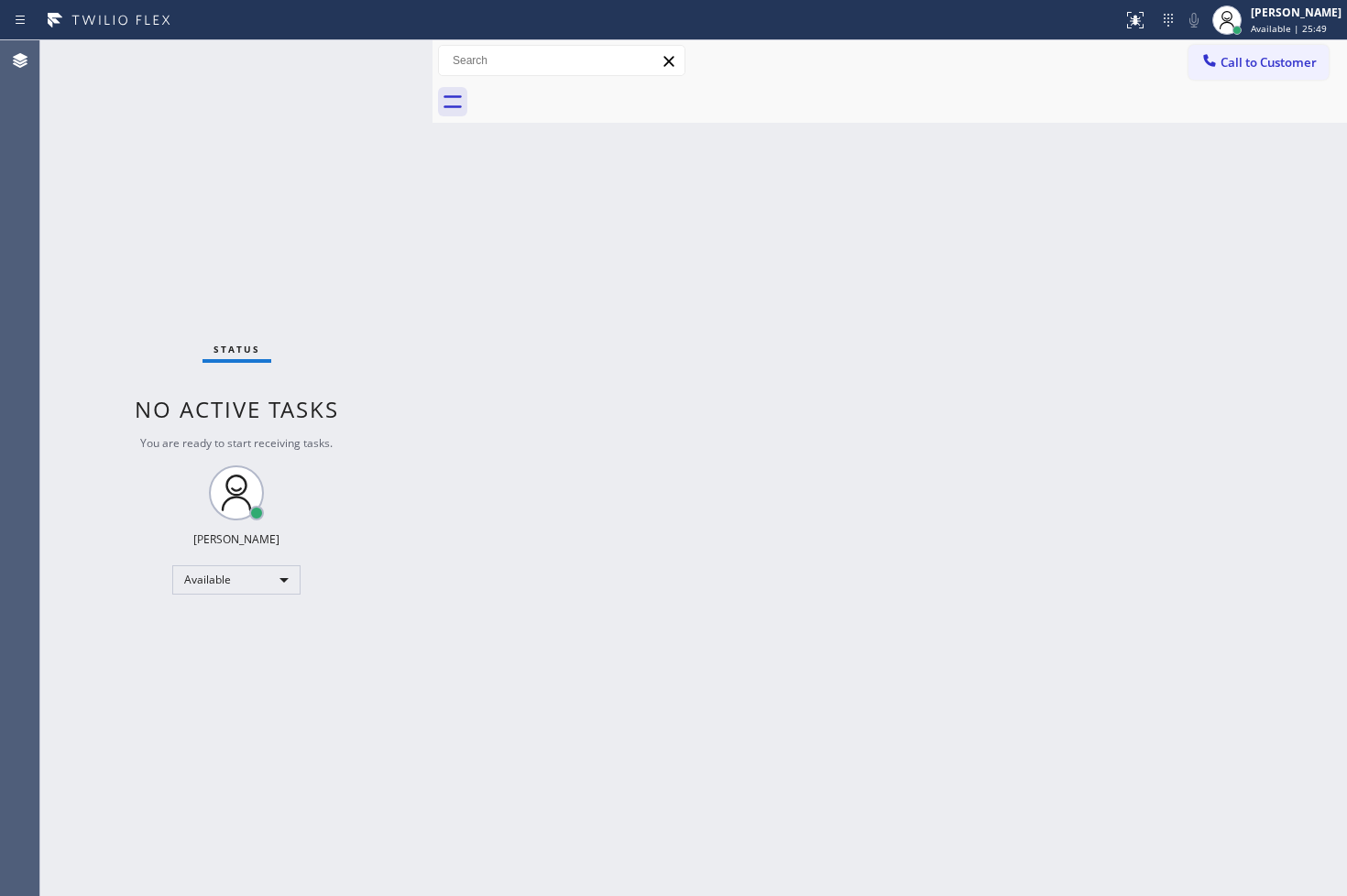
click at [89, 121] on div "Status No active tasks You are ready to start receiving tasks. [PERSON_NAME]" at bounding box center [236, 468] width 392 height 855
click at [278, 139] on div "Status No active tasks You are ready to start receiving tasks. [PERSON_NAME]" at bounding box center [236, 468] width 392 height 855
click at [336, 47] on div "Status No active tasks You are ready to start receiving tasks. [PERSON_NAME]" at bounding box center [236, 468] width 392 height 855
click at [349, 78] on div "Status No active tasks You are ready to start receiving tasks. [PERSON_NAME]" at bounding box center [236, 468] width 392 height 855
click at [400, 171] on div "Status No active tasks You are ready to start receiving tasks. [PERSON_NAME]" at bounding box center [236, 468] width 392 height 855
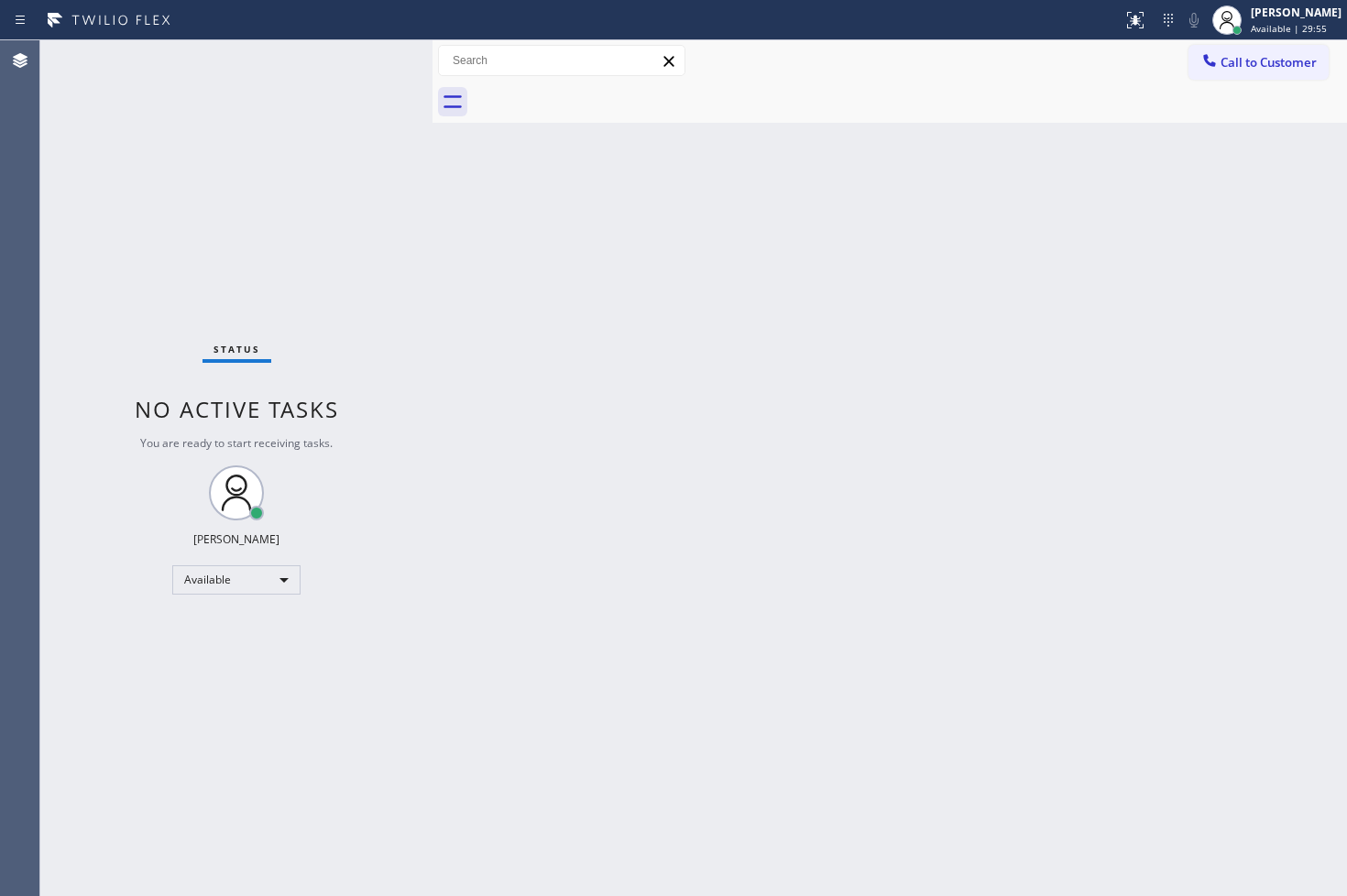
click at [377, 70] on div "Status No active tasks You are ready to start receiving tasks. [PERSON_NAME]" at bounding box center [236, 468] width 392 height 855
click at [160, 324] on div "Status No active tasks You are ready to start receiving tasks. [PERSON_NAME]" at bounding box center [236, 468] width 392 height 855
click at [348, 93] on div "Status No active tasks You are ready to start receiving tasks. [PERSON_NAME]" at bounding box center [236, 468] width 392 height 855
click at [366, 53] on div "Status No active tasks You are ready to start receiving tasks. [PERSON_NAME]" at bounding box center [236, 468] width 392 height 855
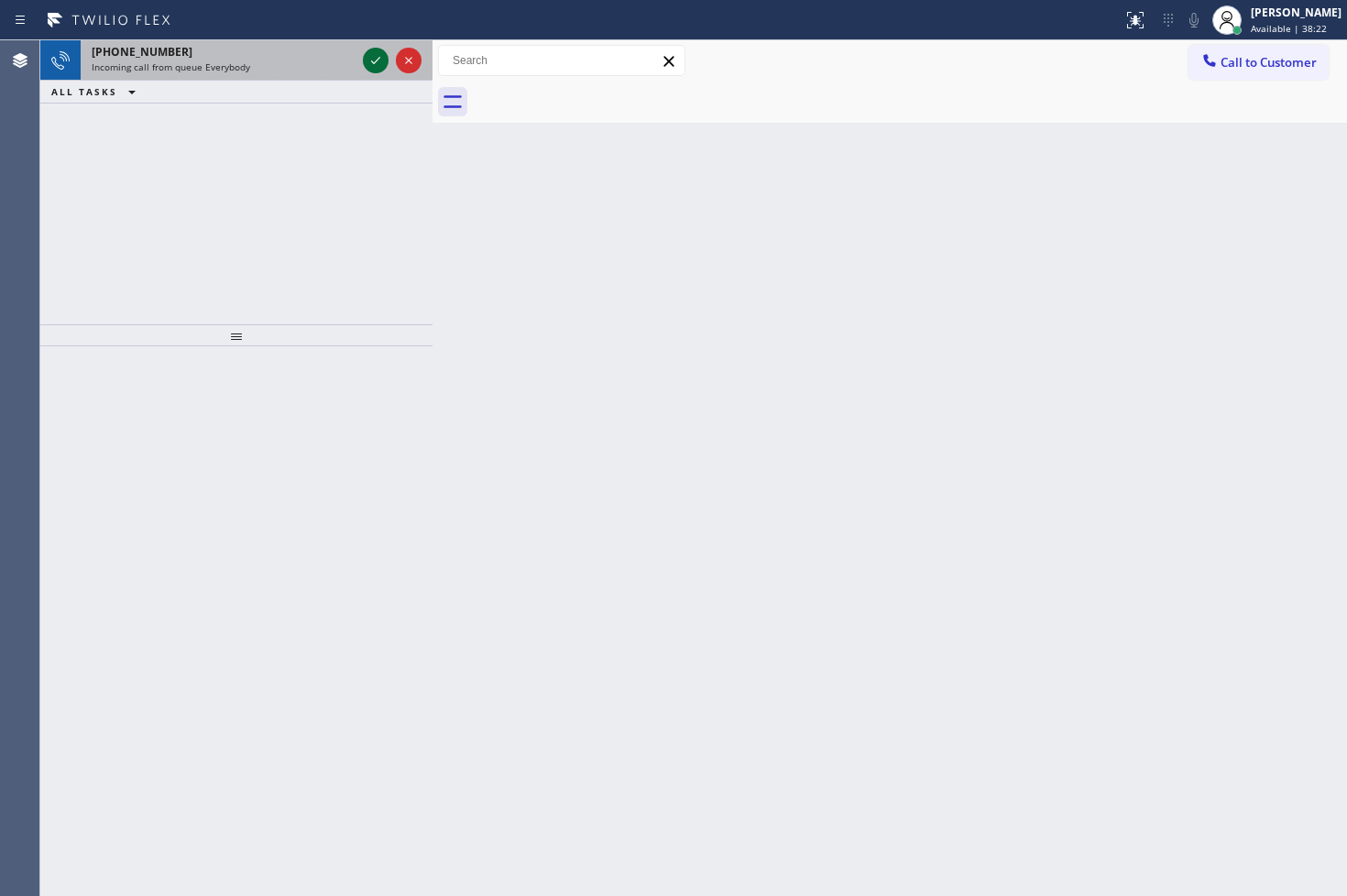
click at [366, 53] on icon at bounding box center [376, 60] width 22 height 22
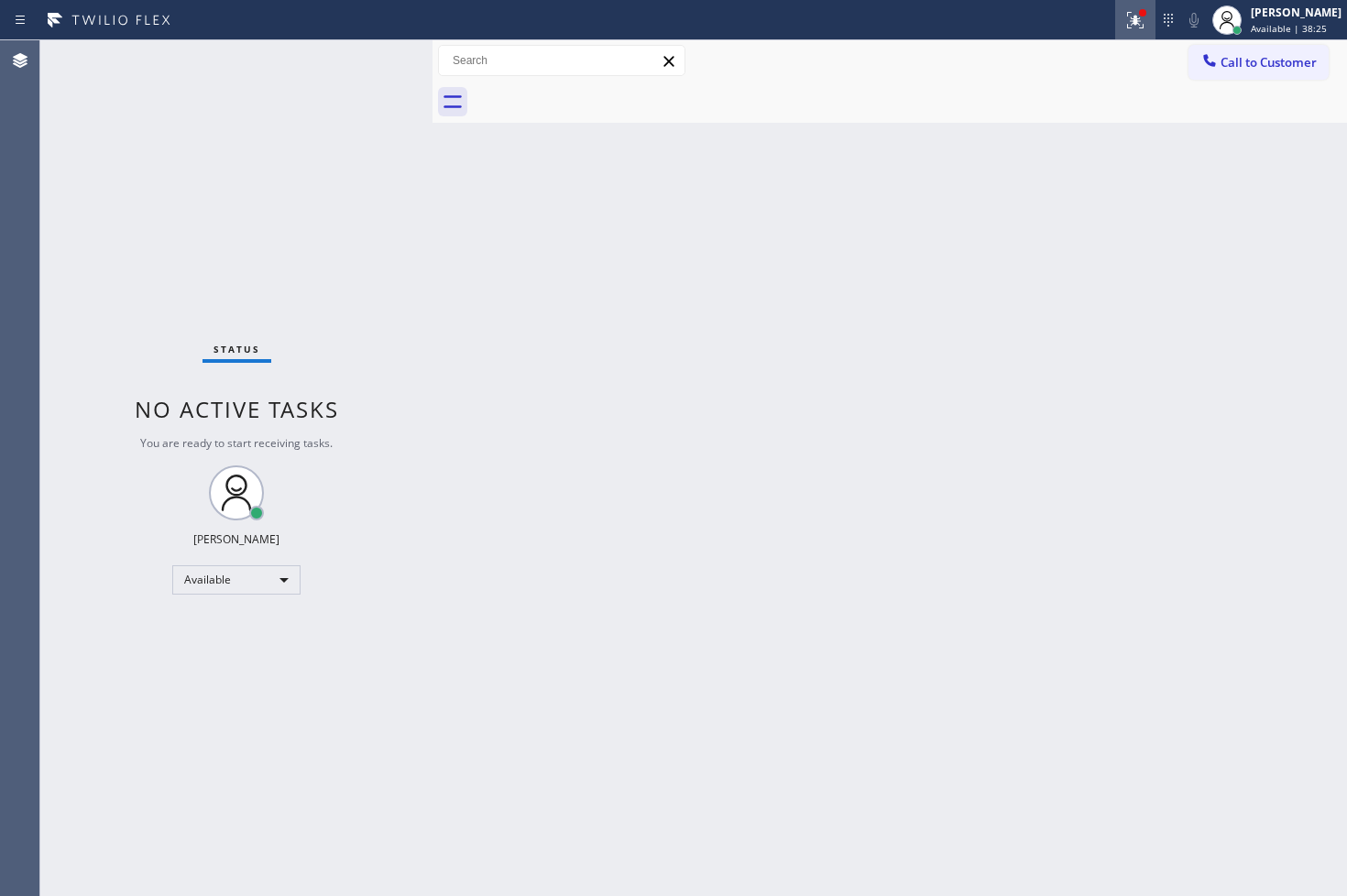
click at [1115, 20] on div at bounding box center [1134, 20] width 40 height 22
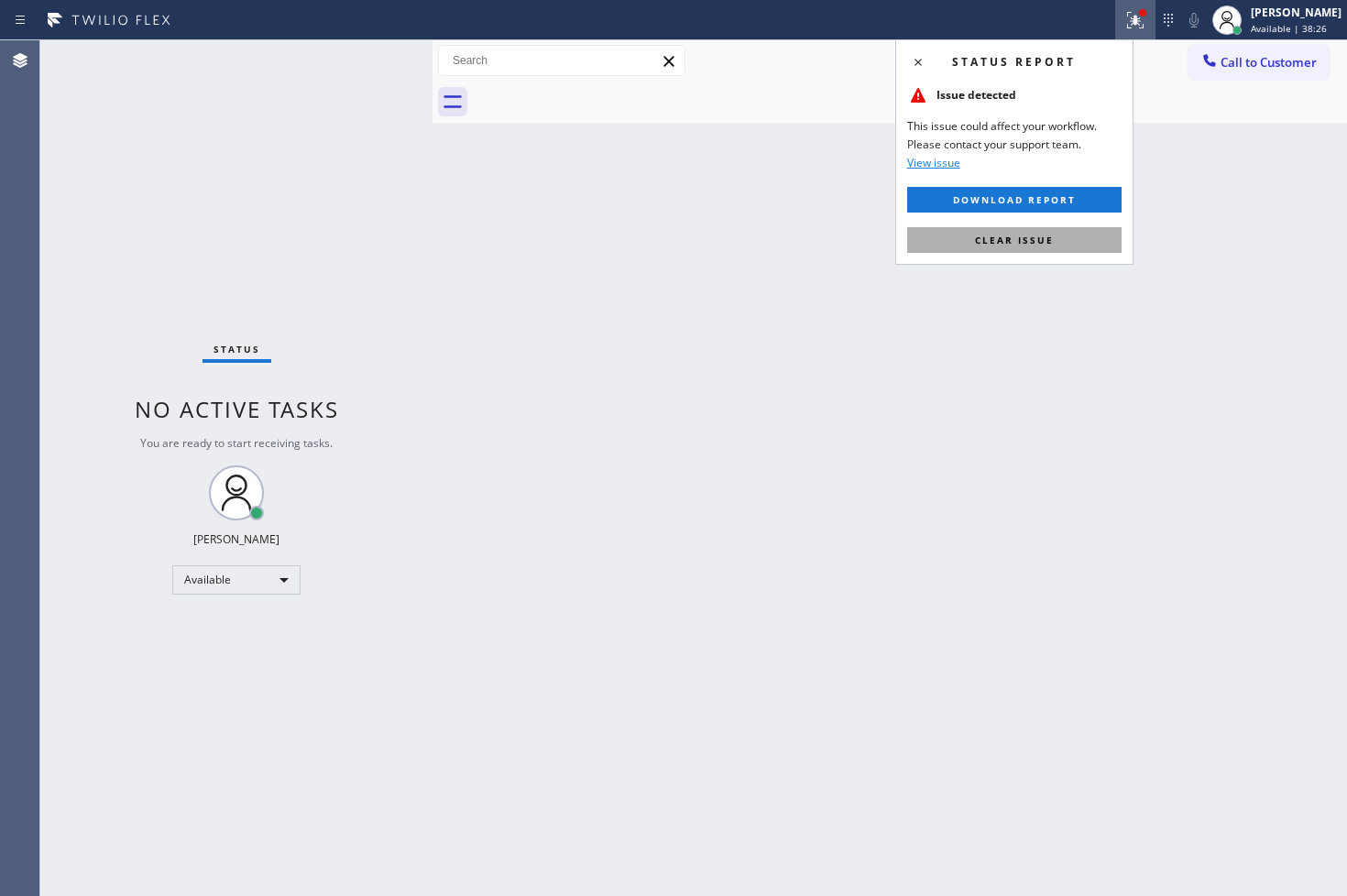
click at [1048, 231] on button "Clear issue" at bounding box center [1014, 240] width 215 height 26
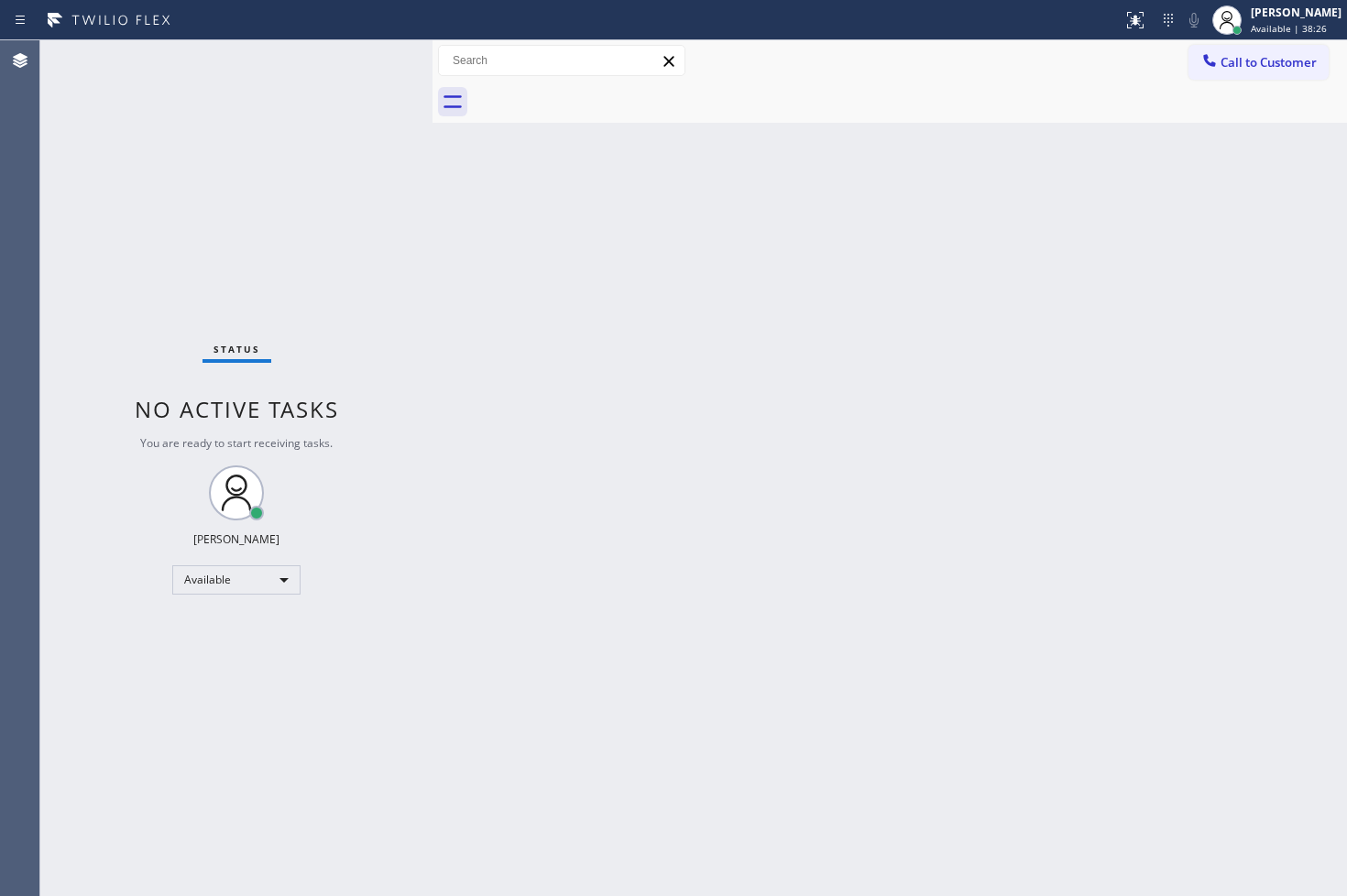
click at [470, 168] on div "Back to Dashboard Change Sender ID Customers Technicians Select a contact Outbo…" at bounding box center [890, 468] width 915 height 855
click at [343, 131] on div "Status No active tasks You are ready to start receiving tasks. [PERSON_NAME]" at bounding box center [236, 468] width 392 height 855
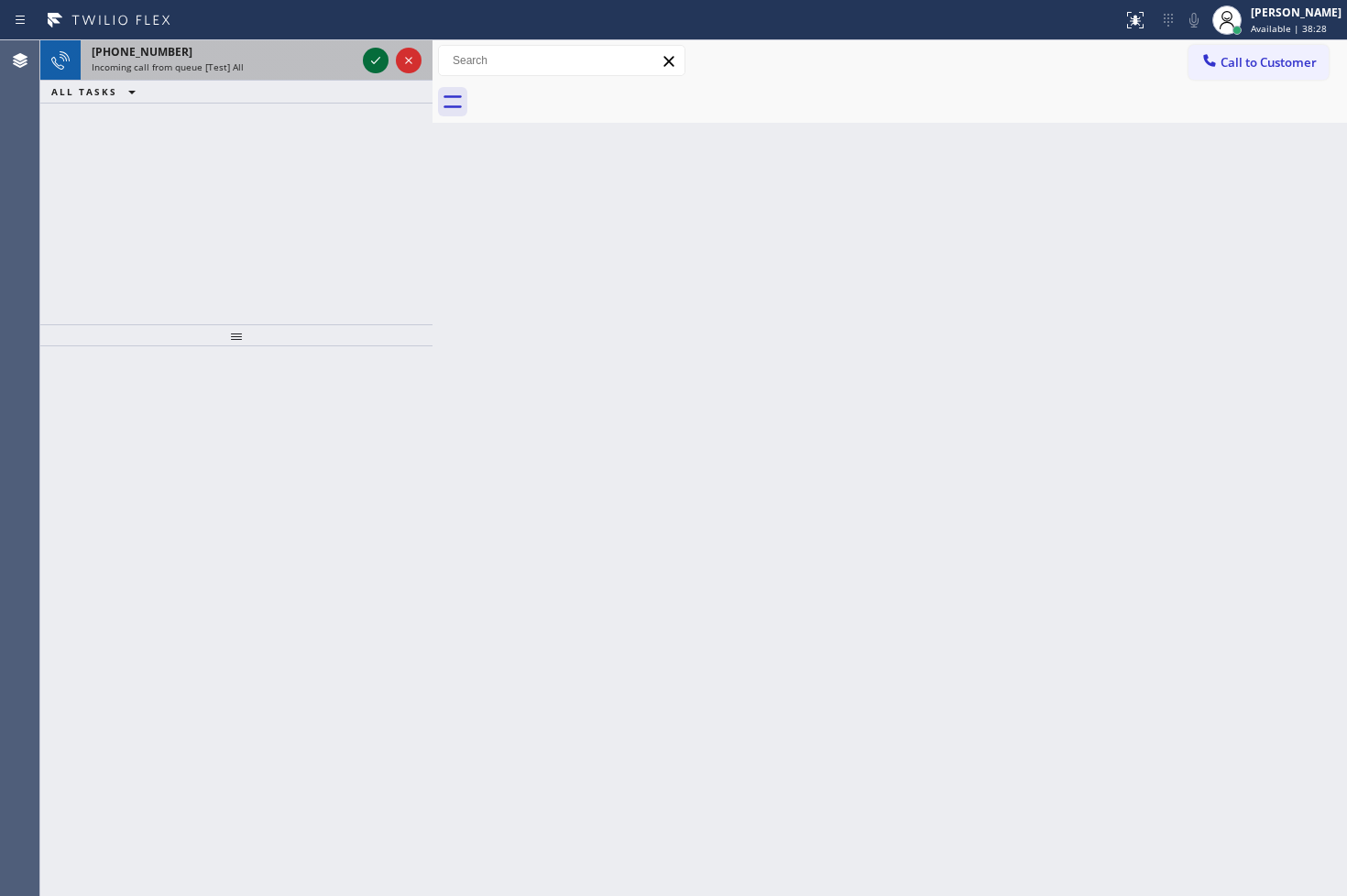
click at [372, 49] on icon at bounding box center [376, 60] width 22 height 22
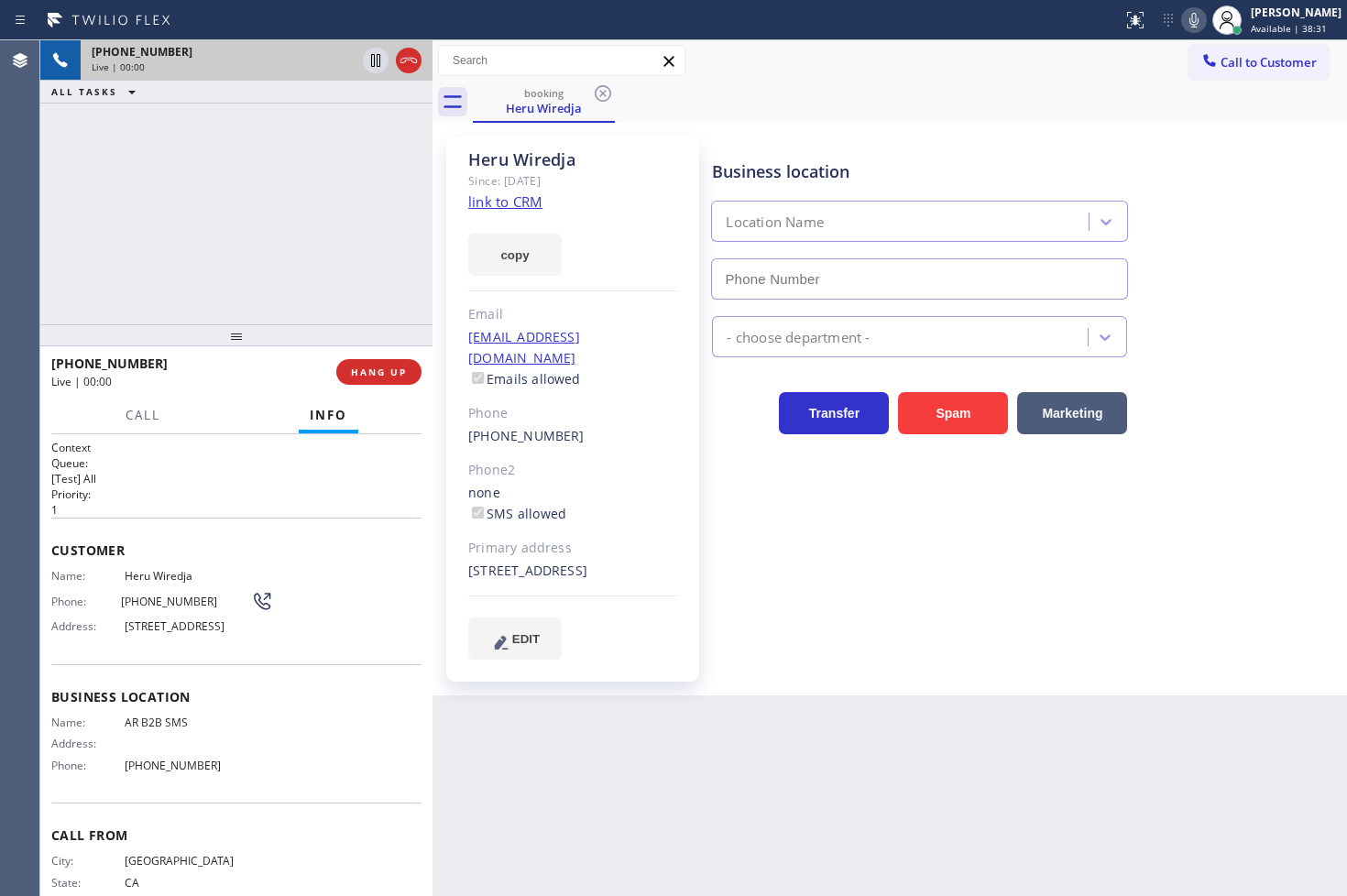
type input "[PHONE_NUMBER]"
click at [499, 202] on link "link to CRM" at bounding box center [506, 202] width 74 height 19
drag, startPoint x: 180, startPoint y: 167, endPoint x: 810, endPoint y: 16, distance: 647.8
click at [181, 167] on div "[PHONE_NUMBER] Live | 00:05 ALL TASKS ALL TASKS ACTIVE TASKS TASKS IN WRAP UP" at bounding box center [236, 181] width 392 height 283
click at [1182, 14] on icon at bounding box center [1194, 20] width 22 height 22
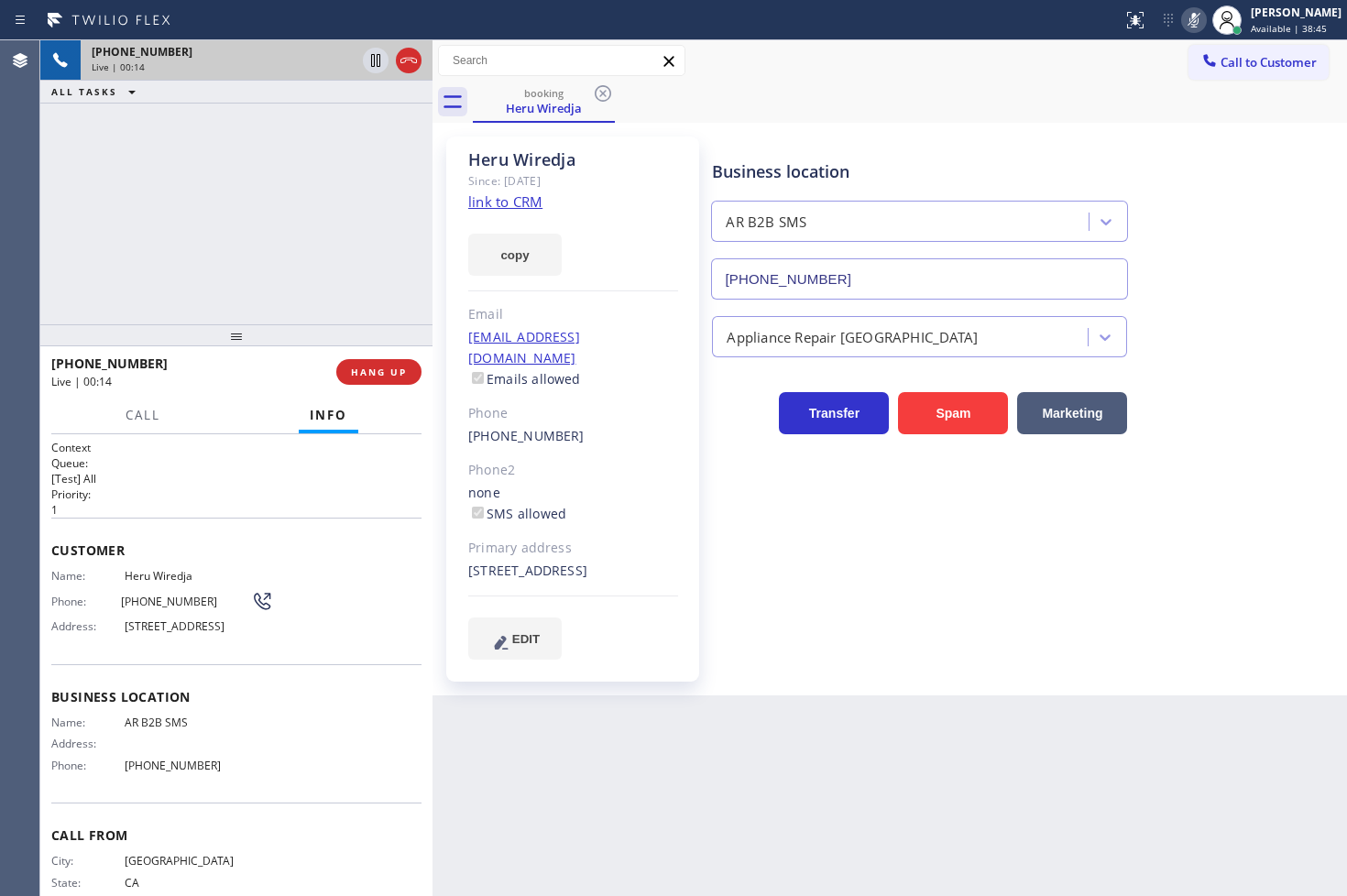
click at [1182, 20] on icon at bounding box center [1194, 20] width 22 height 22
click at [263, 477] on p "[Test] All" at bounding box center [236, 479] width 370 height 16
click at [221, 276] on div "[PHONE_NUMBER] Live | 00:39 ALL TASKS ALL TASKS ACTIVE TASKS TASKS IN WRAP UP" at bounding box center [236, 181] width 392 height 283
click at [235, 481] on p "[Test] All" at bounding box center [236, 479] width 370 height 16
click at [224, 232] on div "[PHONE_NUMBER] Live | 00:42 ALL TASKS ALL TASKS ACTIVE TASKS TASKS IN WRAP UP" at bounding box center [236, 181] width 392 height 283
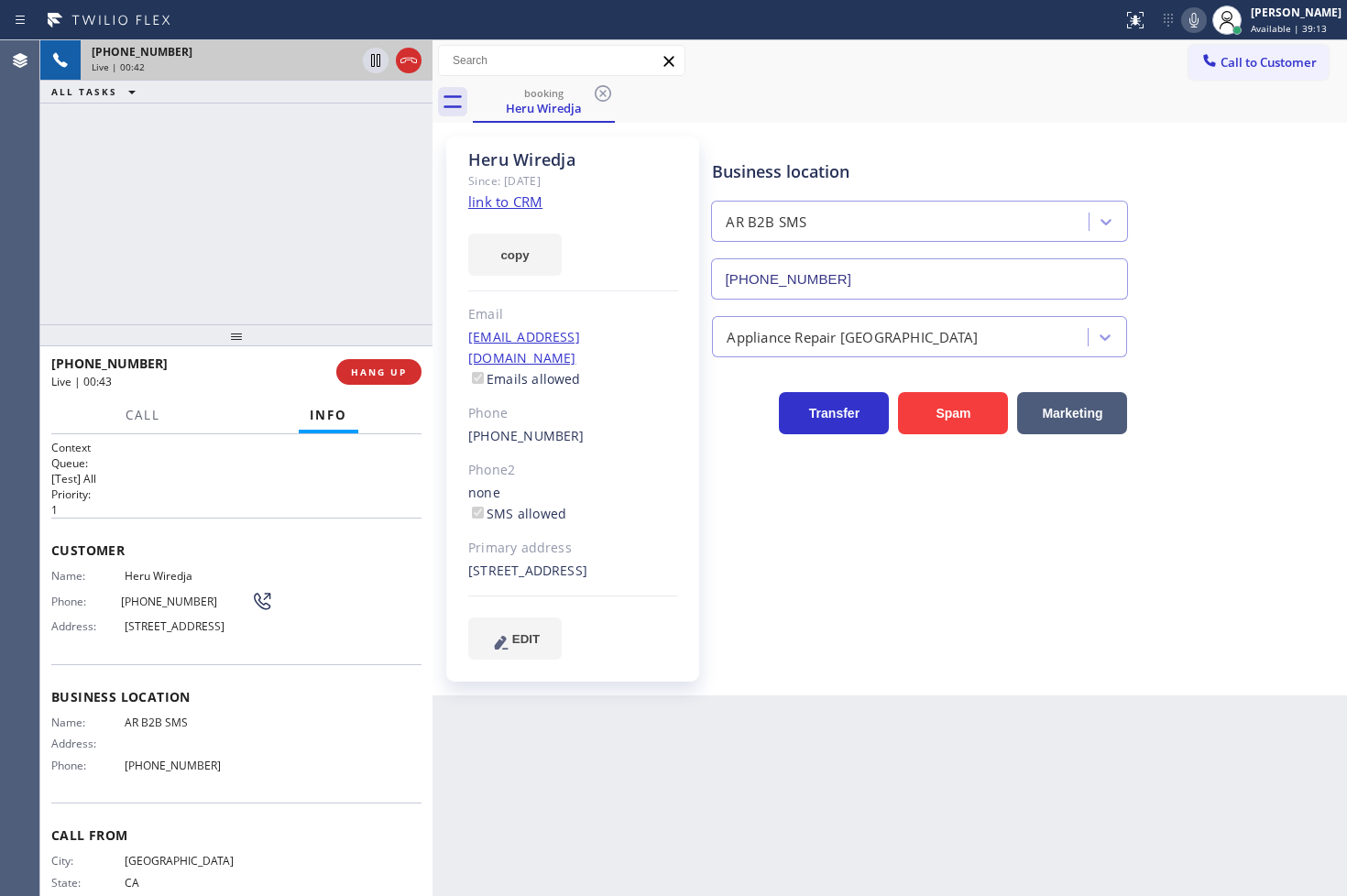
click at [193, 535] on div "Customer Name: Heru Wiredja Phone: [PHONE_NUMBER] Address: [STREET_ADDRESS]" at bounding box center [236, 591] width 370 height 147
click at [200, 511] on p "1" at bounding box center [236, 509] width 370 height 16
click at [203, 524] on div "Customer Name: Heru Wiredja Phone: [PHONE_NUMBER] Address: [STREET_ADDRESS]" at bounding box center [236, 591] width 370 height 147
click at [234, 302] on div "[PHONE_NUMBER] Live | 00:45 ALL TASKS ALL TASKS ACTIVE TASKS TASKS IN WRAP UP" at bounding box center [236, 181] width 392 height 283
click at [248, 251] on div "[PHONE_NUMBER] Live | 00:47 ALL TASKS ALL TASKS ACTIVE TASKS TASKS IN WRAP UP" at bounding box center [236, 181] width 392 height 283
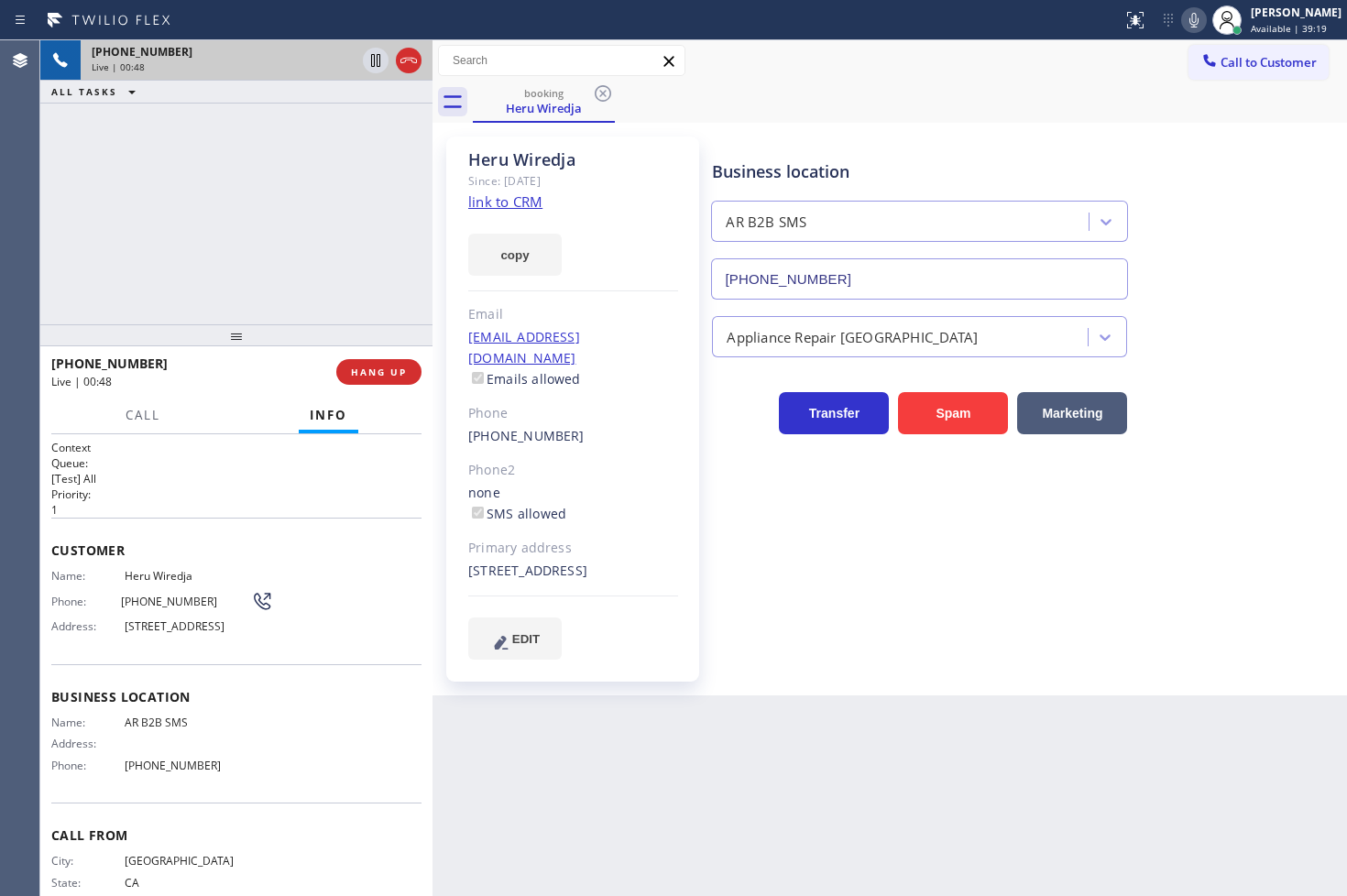
click at [221, 489] on h2 "Priority:" at bounding box center [236, 494] width 370 height 16
click at [209, 330] on div at bounding box center [236, 336] width 392 height 22
click at [235, 465] on h2 "Queue:" at bounding box center [236, 463] width 370 height 16
click at [222, 493] on h2 "Priority:" at bounding box center [236, 494] width 370 height 16
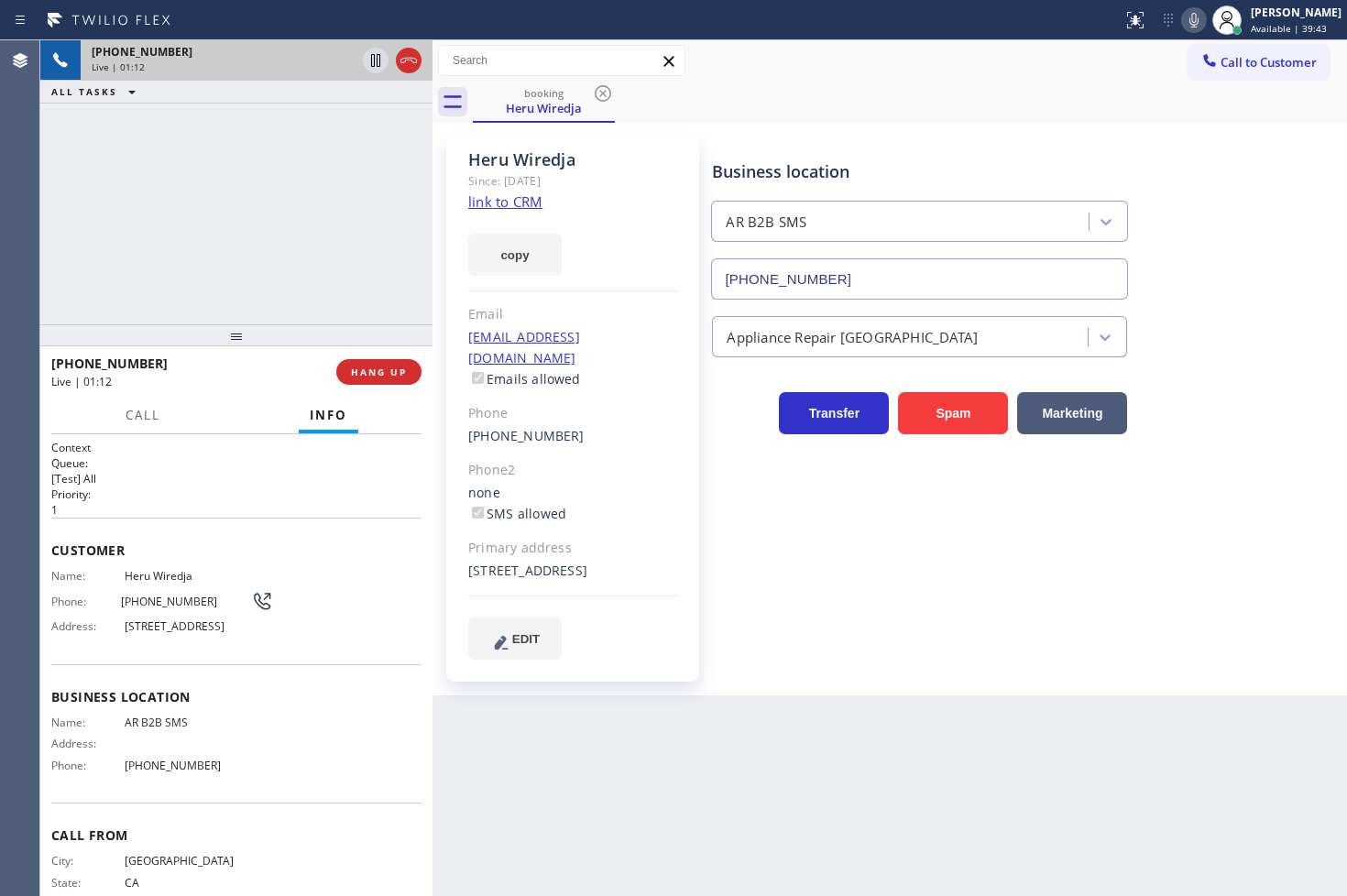
click at [222, 493] on h2 "Priority:" at bounding box center [236, 494] width 370 height 16
click at [231, 259] on div "[PHONE_NUMBER] Live | 01:12 ALL TASKS ALL TASKS ACTIVE TASKS TASKS IN WRAP UP" at bounding box center [236, 181] width 392 height 283
click at [208, 482] on p "[Test] All" at bounding box center [236, 479] width 370 height 16
click at [205, 490] on h2 "Priority:" at bounding box center [236, 494] width 370 height 16
click at [230, 345] on div at bounding box center [236, 336] width 392 height 22
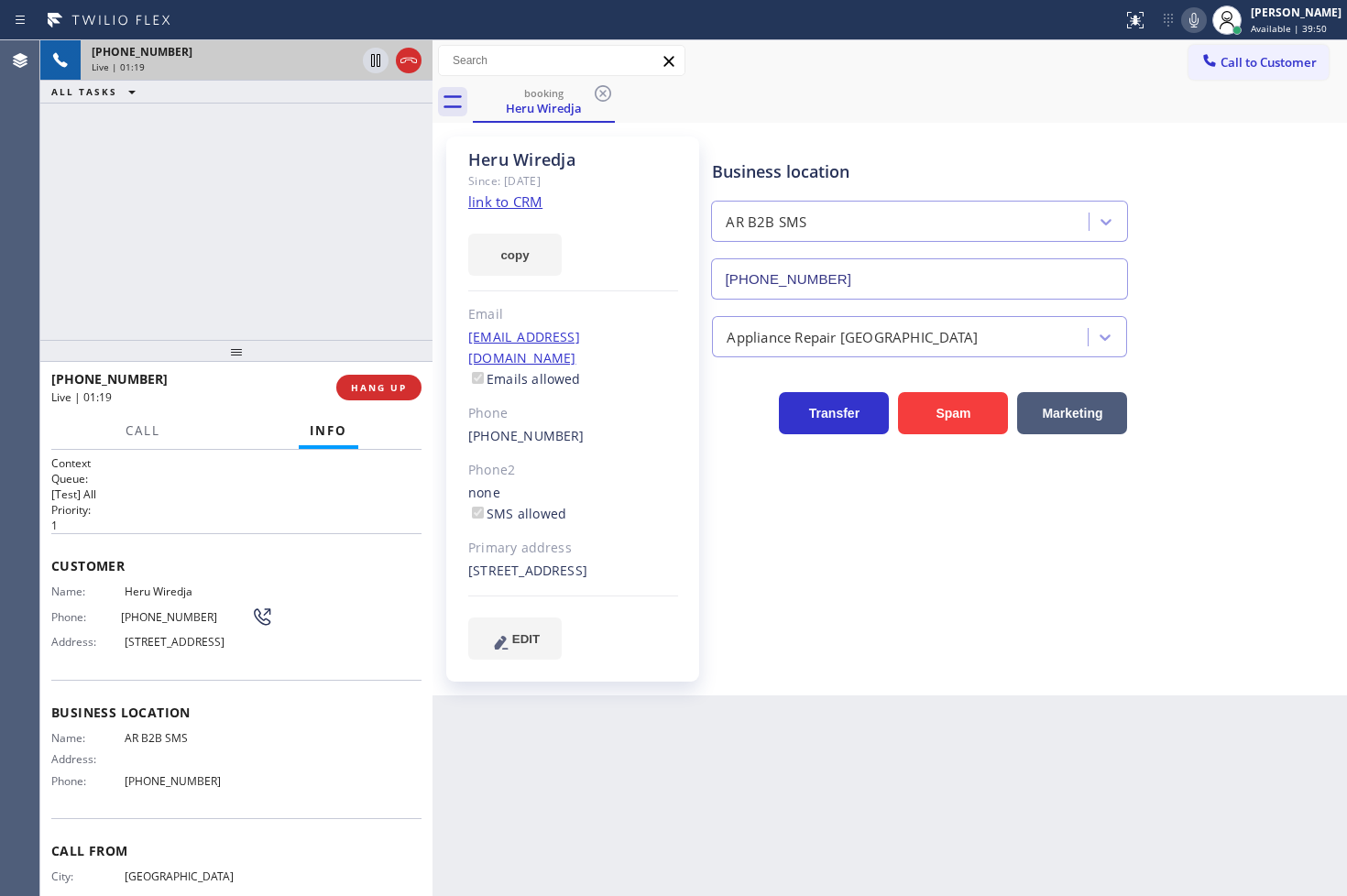
drag, startPoint x: 230, startPoint y: 345, endPoint x: 231, endPoint y: 360, distance: 15.0
click at [231, 360] on div at bounding box center [236, 351] width 392 height 22
click at [208, 453] on div "Context Queue: [Test] All Priority: 1 Customer Name: Heru Wiredja Phone: [PHONE…" at bounding box center [236, 673] width 392 height 447
click at [209, 537] on div "Customer Name: Heru Wiredja Phone: [PHONE_NUMBER] Address: [STREET_ADDRESS]" at bounding box center [236, 607] width 370 height 147
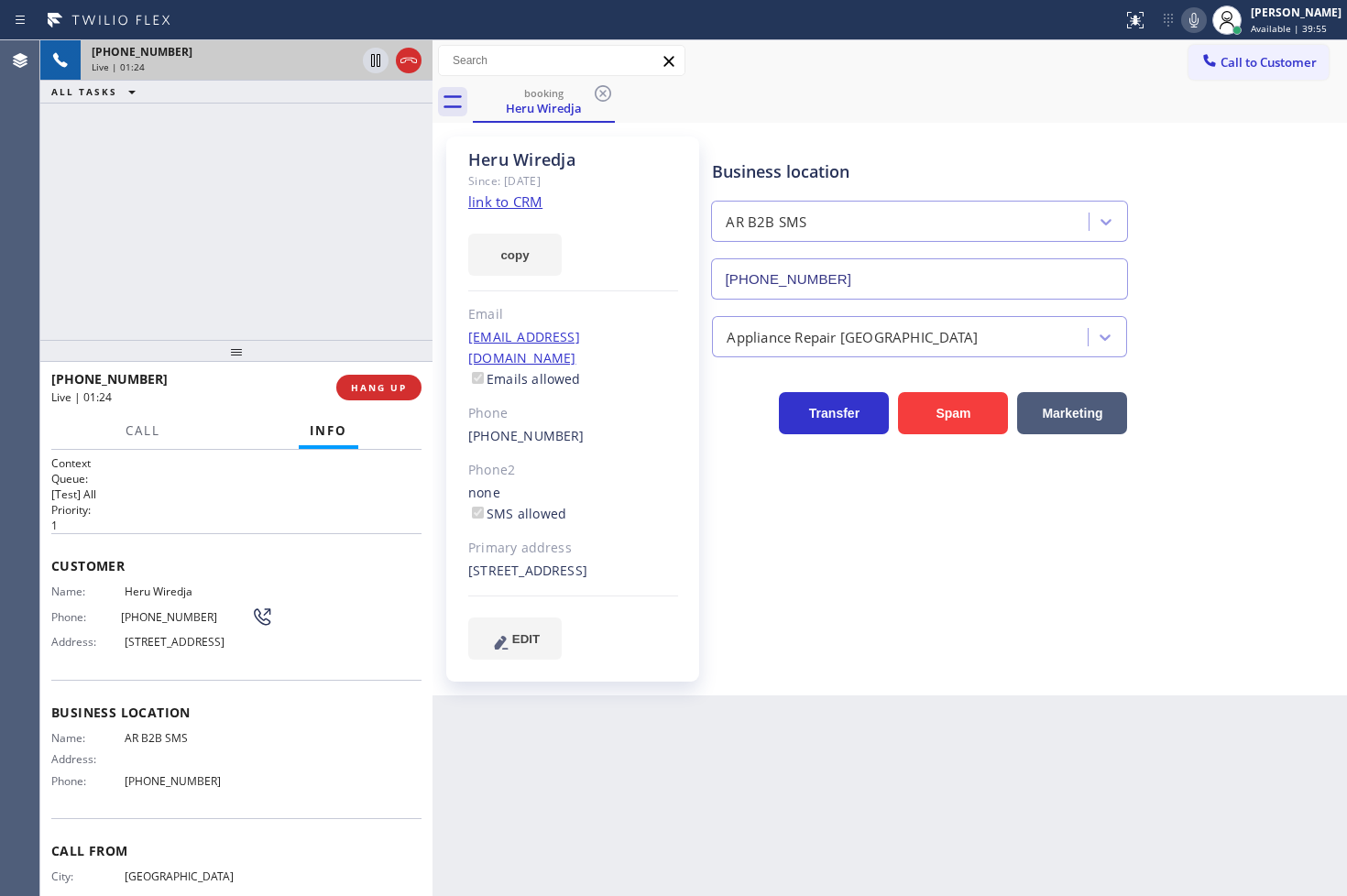
click at [209, 536] on div "Customer Name: Heru Wiredja Phone: [PHONE_NUMBER] Address: [STREET_ADDRESS]" at bounding box center [236, 607] width 370 height 147
click at [322, 528] on p "1" at bounding box center [236, 525] width 370 height 16
click at [203, 362] on div at bounding box center [236, 351] width 392 height 22
click at [236, 482] on h2 "Queue:" at bounding box center [236, 479] width 370 height 16
click at [236, 518] on p "1" at bounding box center [236, 525] width 370 height 16
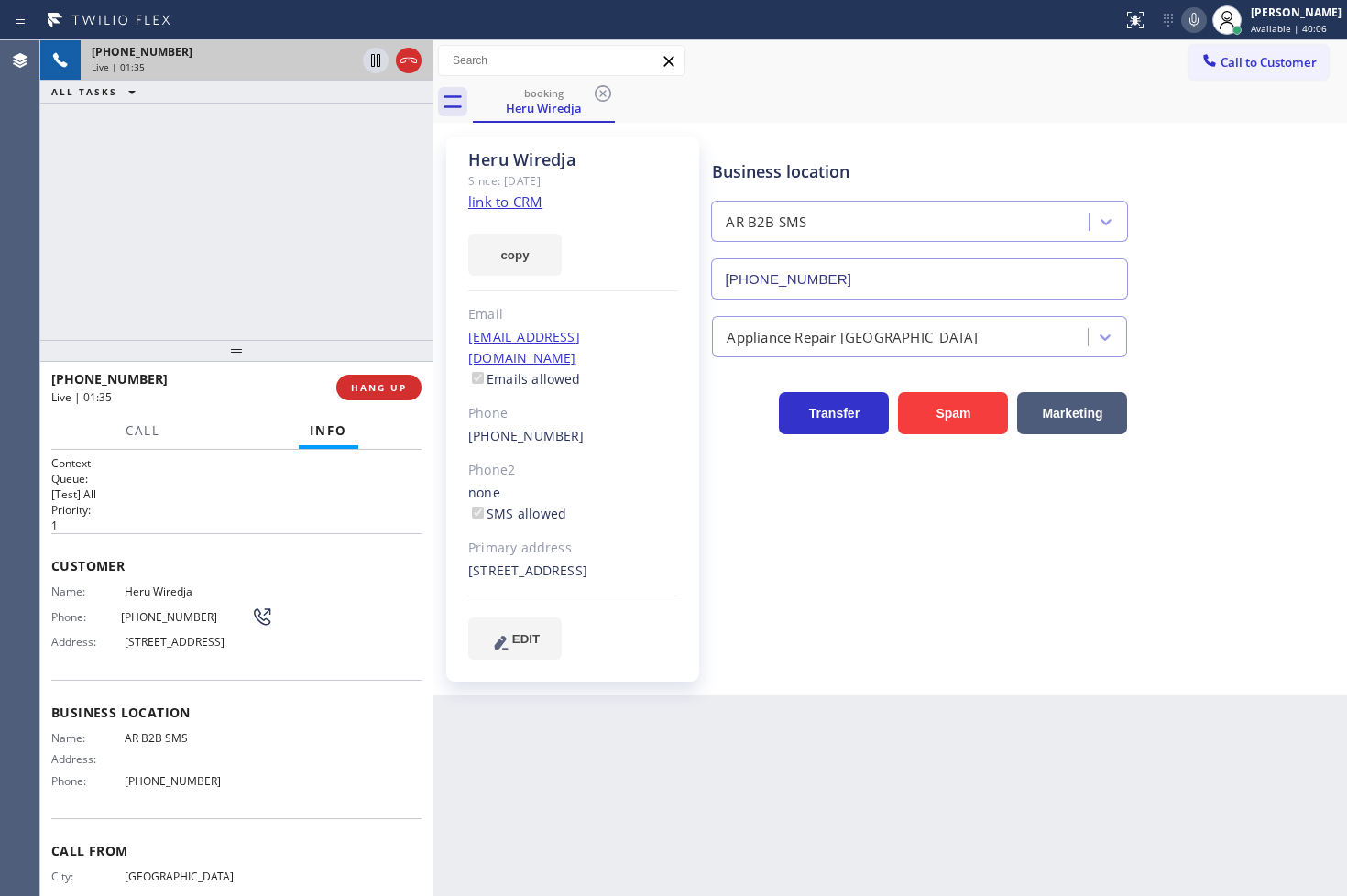
click at [199, 396] on div "Live | 01:35" at bounding box center [187, 397] width 272 height 16
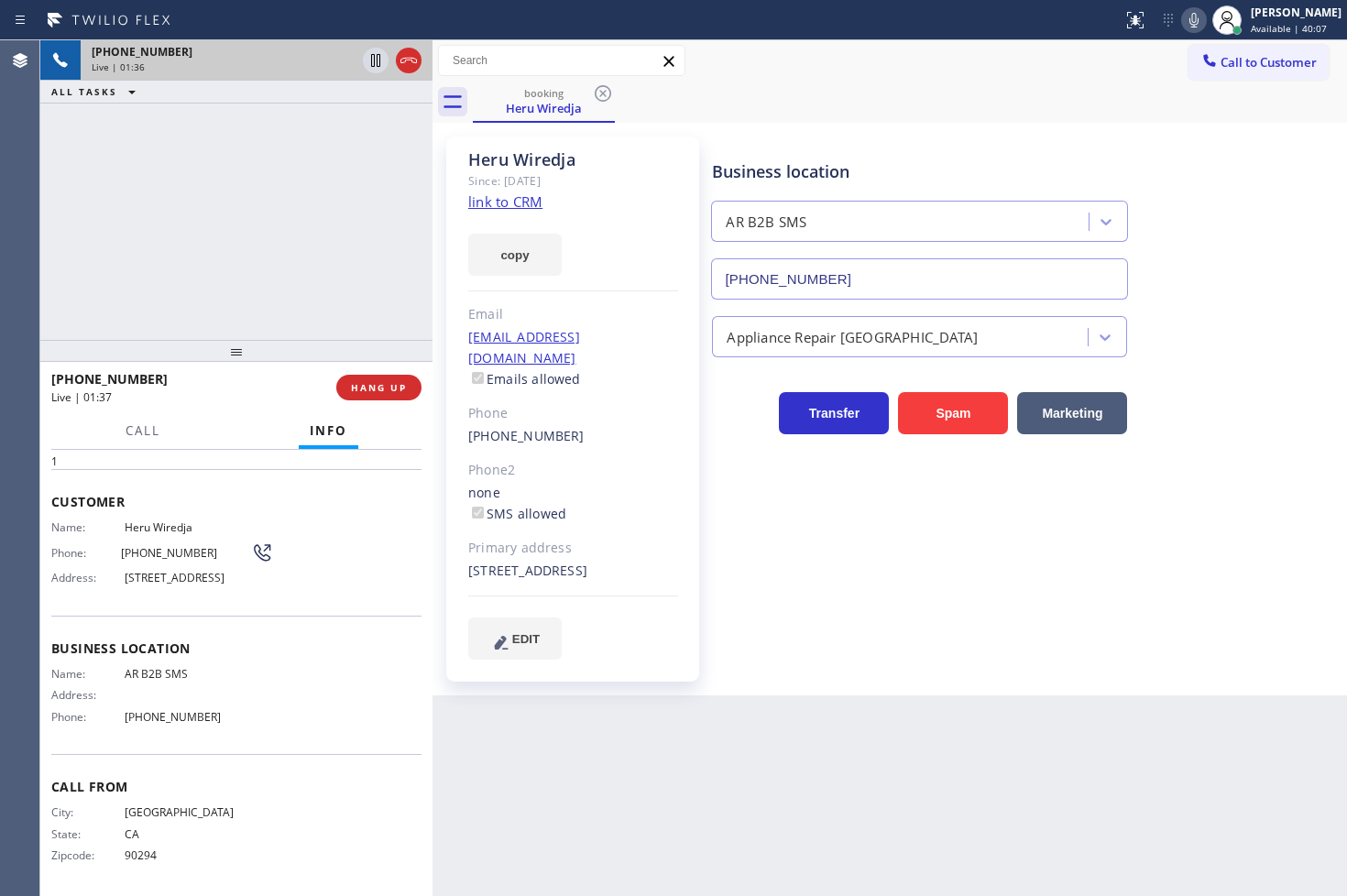
scroll to position [92, 0]
click at [148, 433] on span "Call" at bounding box center [142, 430] width 34 height 17
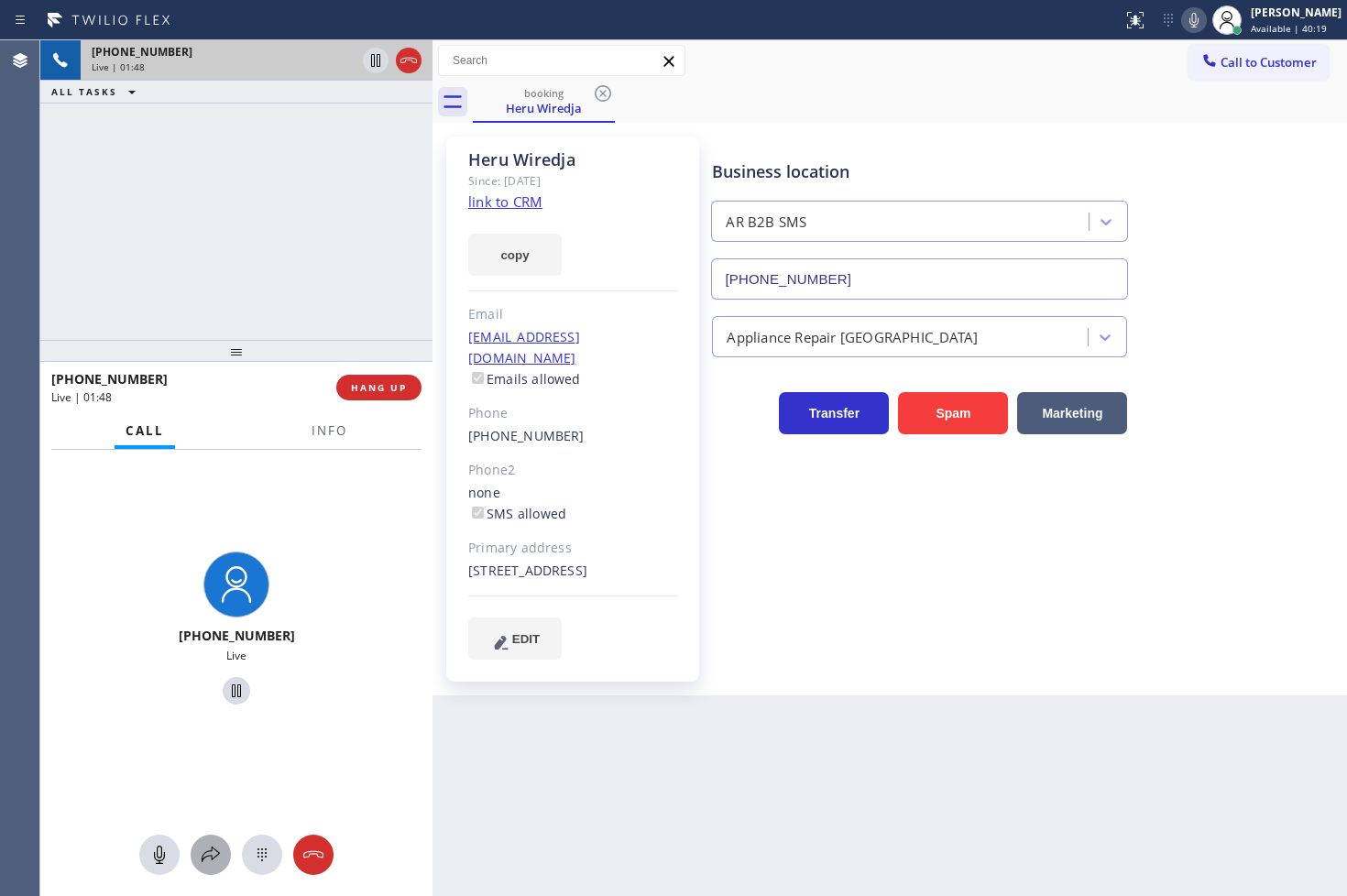
click at [209, 851] on icon at bounding box center [211, 855] width 22 height 22
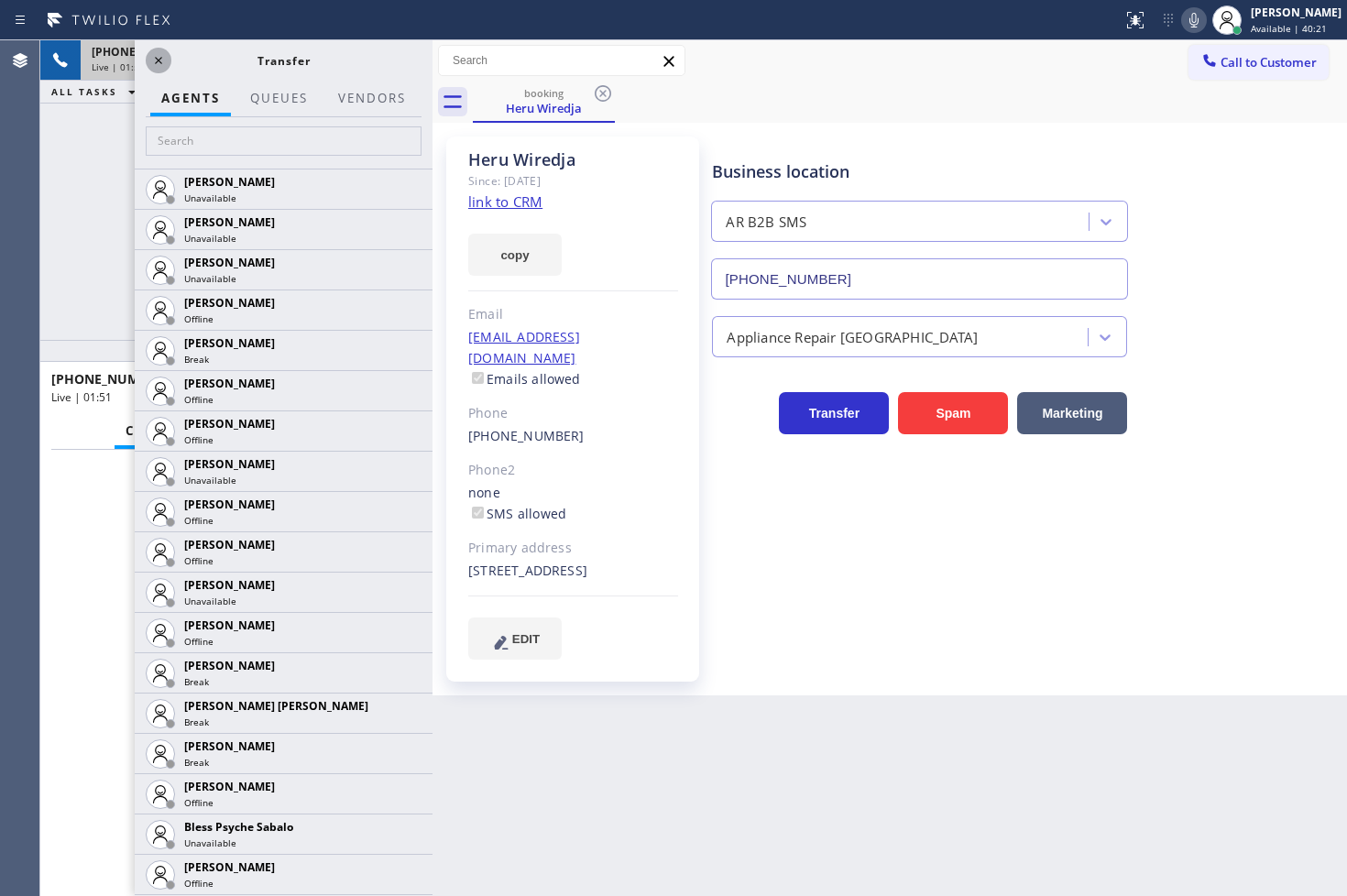
click at [163, 50] on icon at bounding box center [159, 60] width 22 height 22
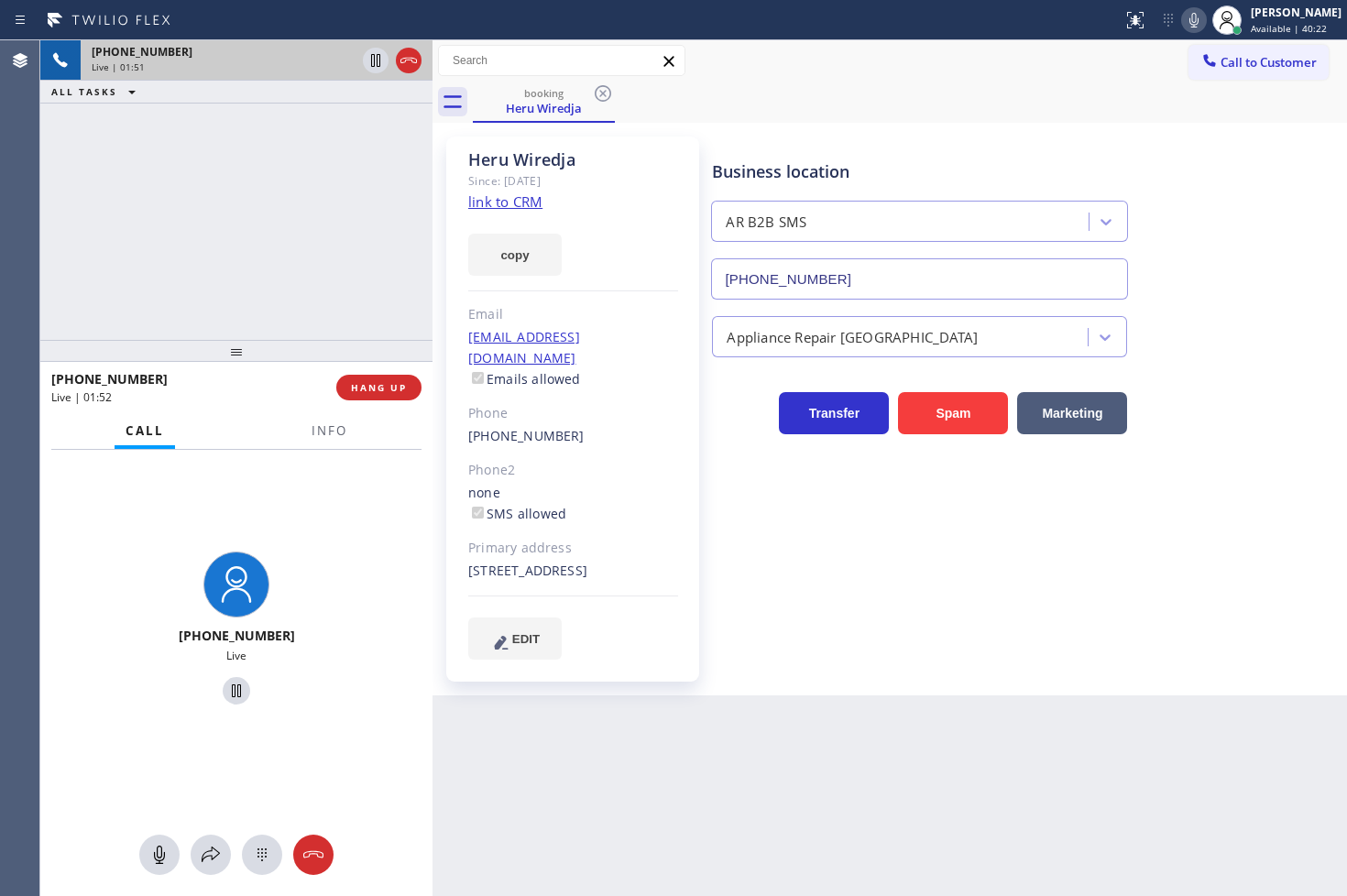
click at [167, 204] on div "[PHONE_NUMBER] Live | 01:51 ALL TASKS ALL TASKS ACTIVE TASKS TASKS IN WRAP UP" at bounding box center [236, 190] width 392 height 299
click at [337, 125] on div "[PHONE_NUMBER] Live | 01:52 ALL TASKS ALL TASKS ACTIVE TASKS TASKS IN WRAP UP" at bounding box center [236, 190] width 392 height 299
click at [371, 65] on icon at bounding box center [376, 60] width 9 height 13
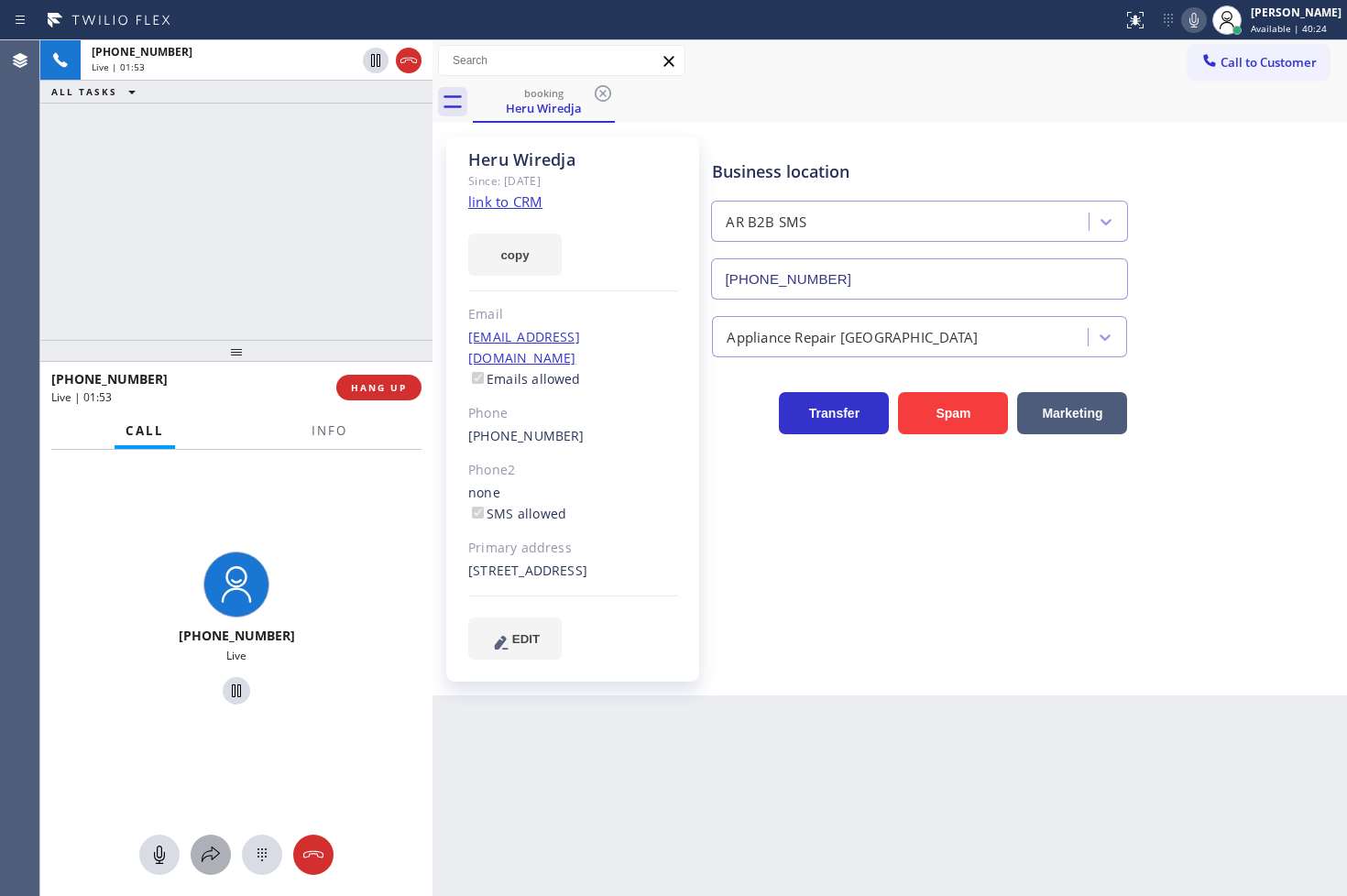
click at [216, 856] on icon at bounding box center [211, 855] width 22 height 22
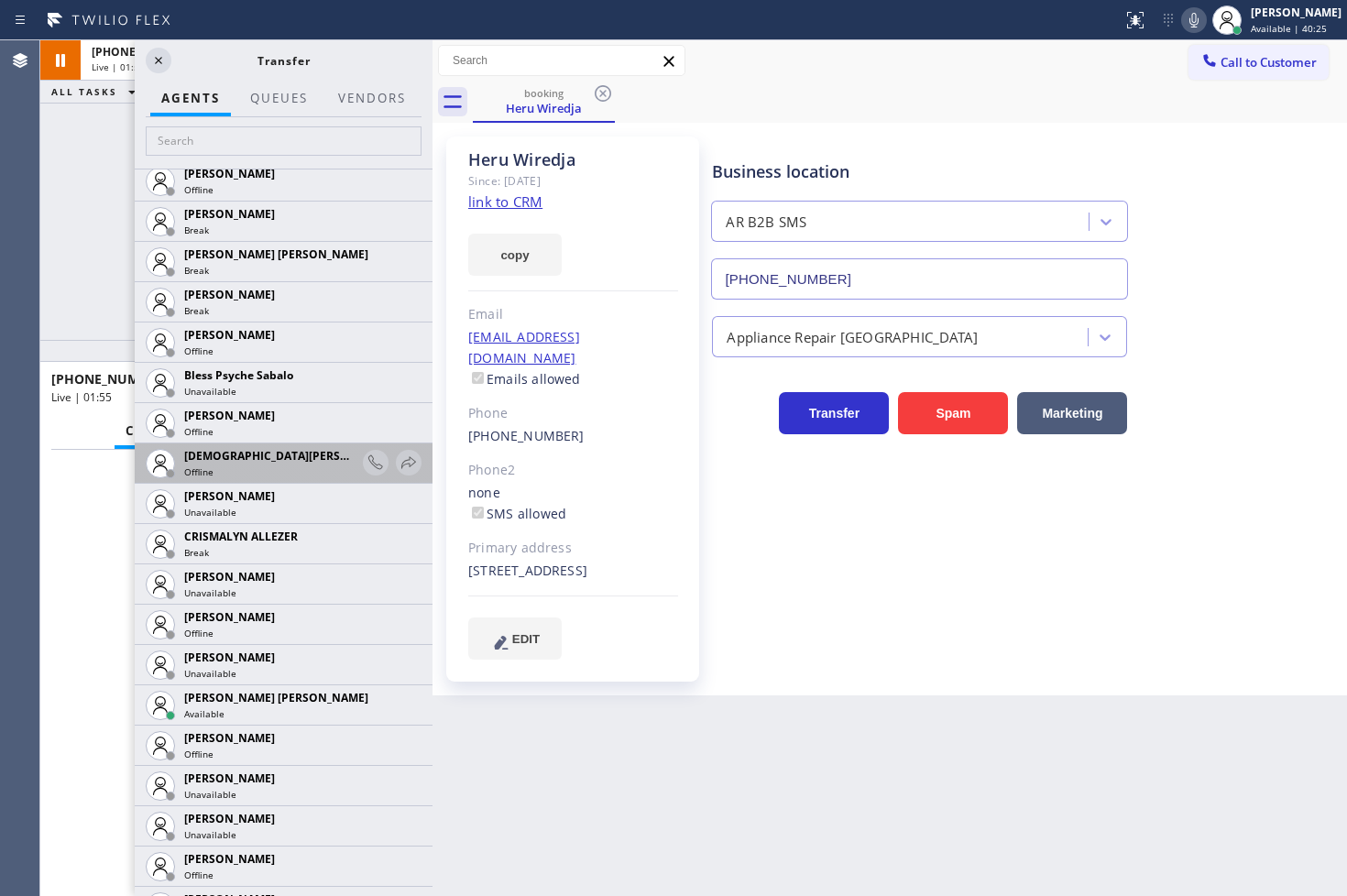
scroll to position [508, 0]
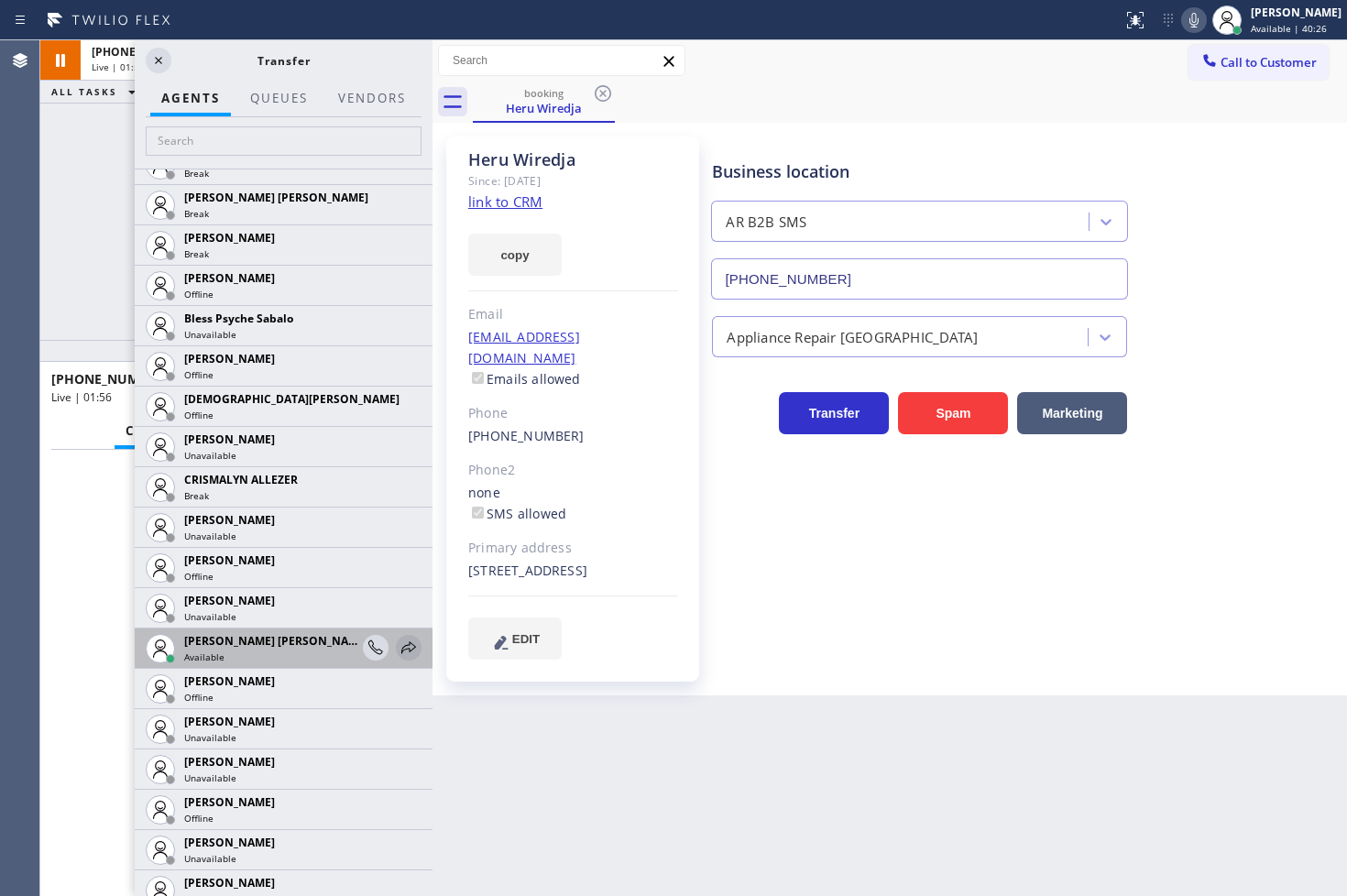
click at [398, 642] on icon at bounding box center [409, 648] width 22 height 22
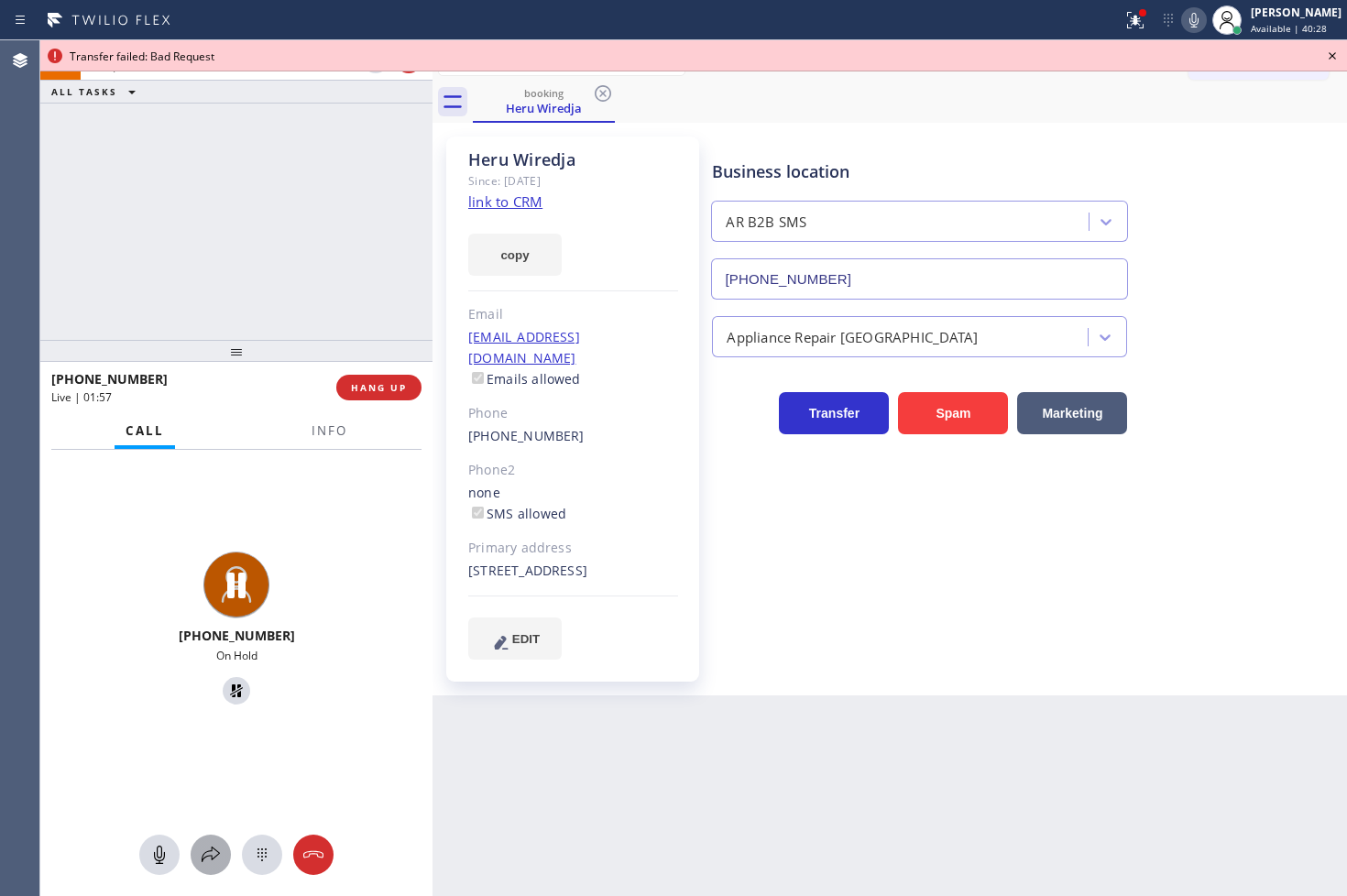
click at [206, 847] on icon at bounding box center [211, 855] width 22 height 22
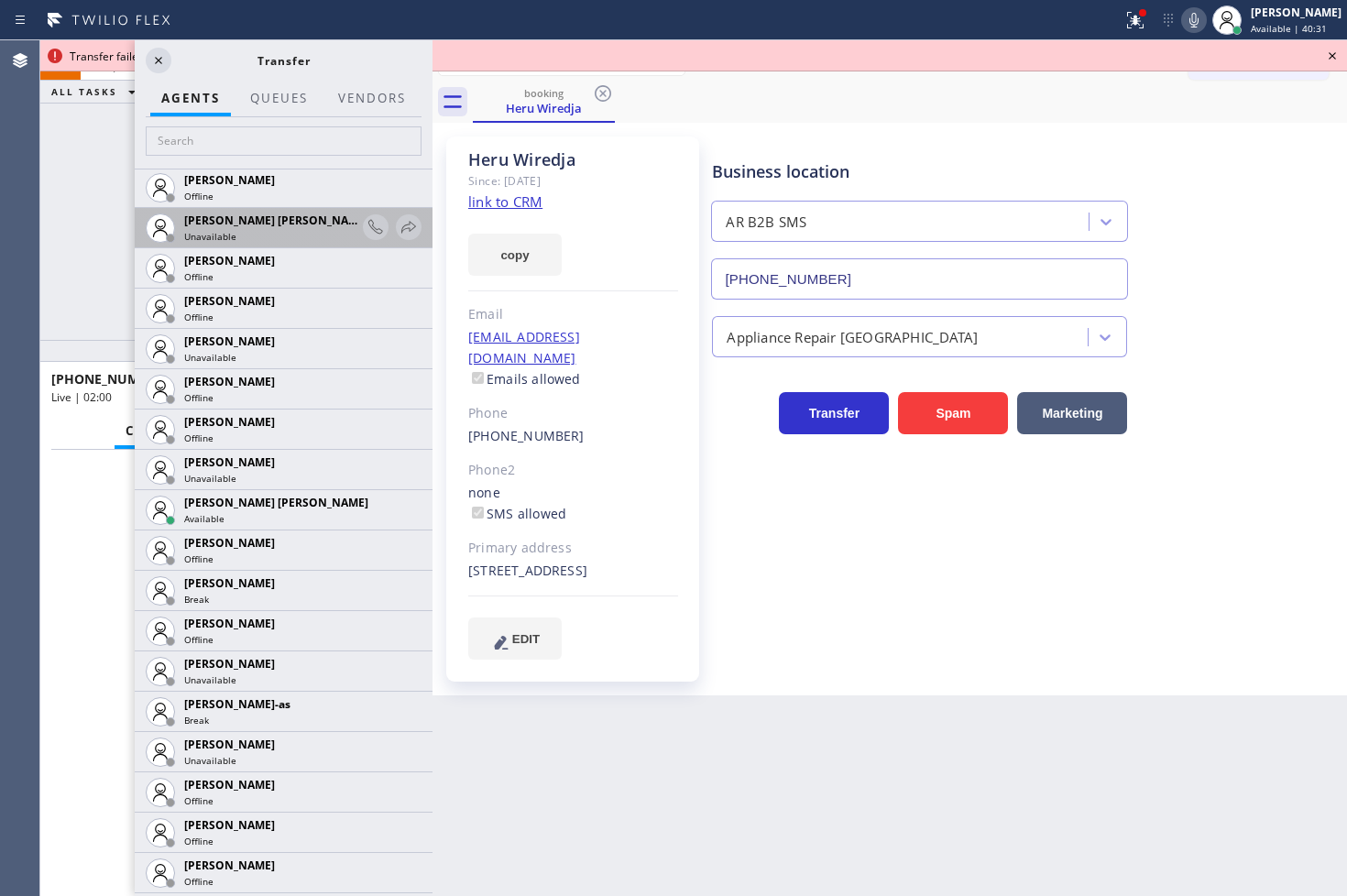
scroll to position [1221, 0]
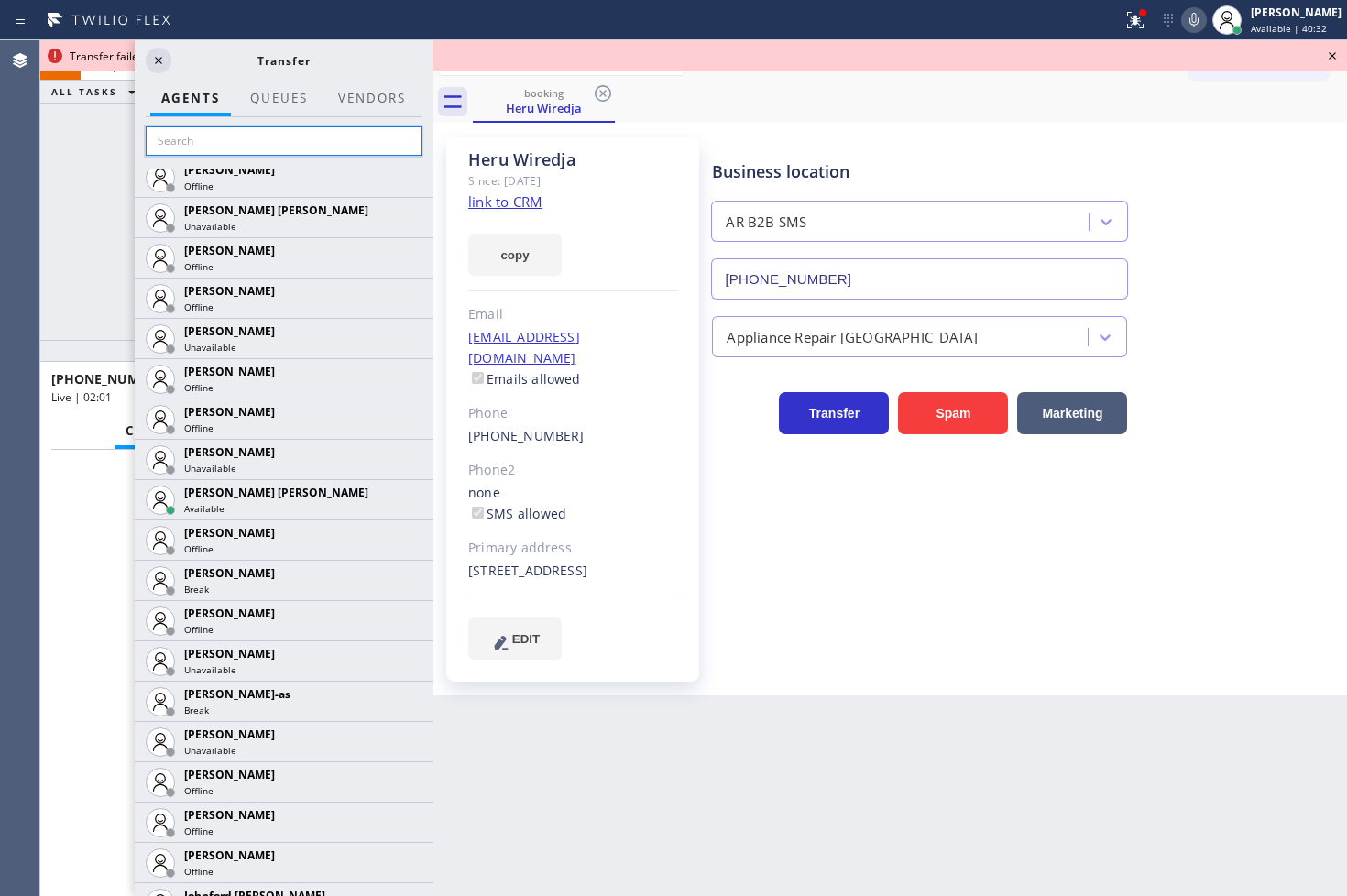
click at [158, 133] on input "text" at bounding box center [284, 141] width 276 height 30
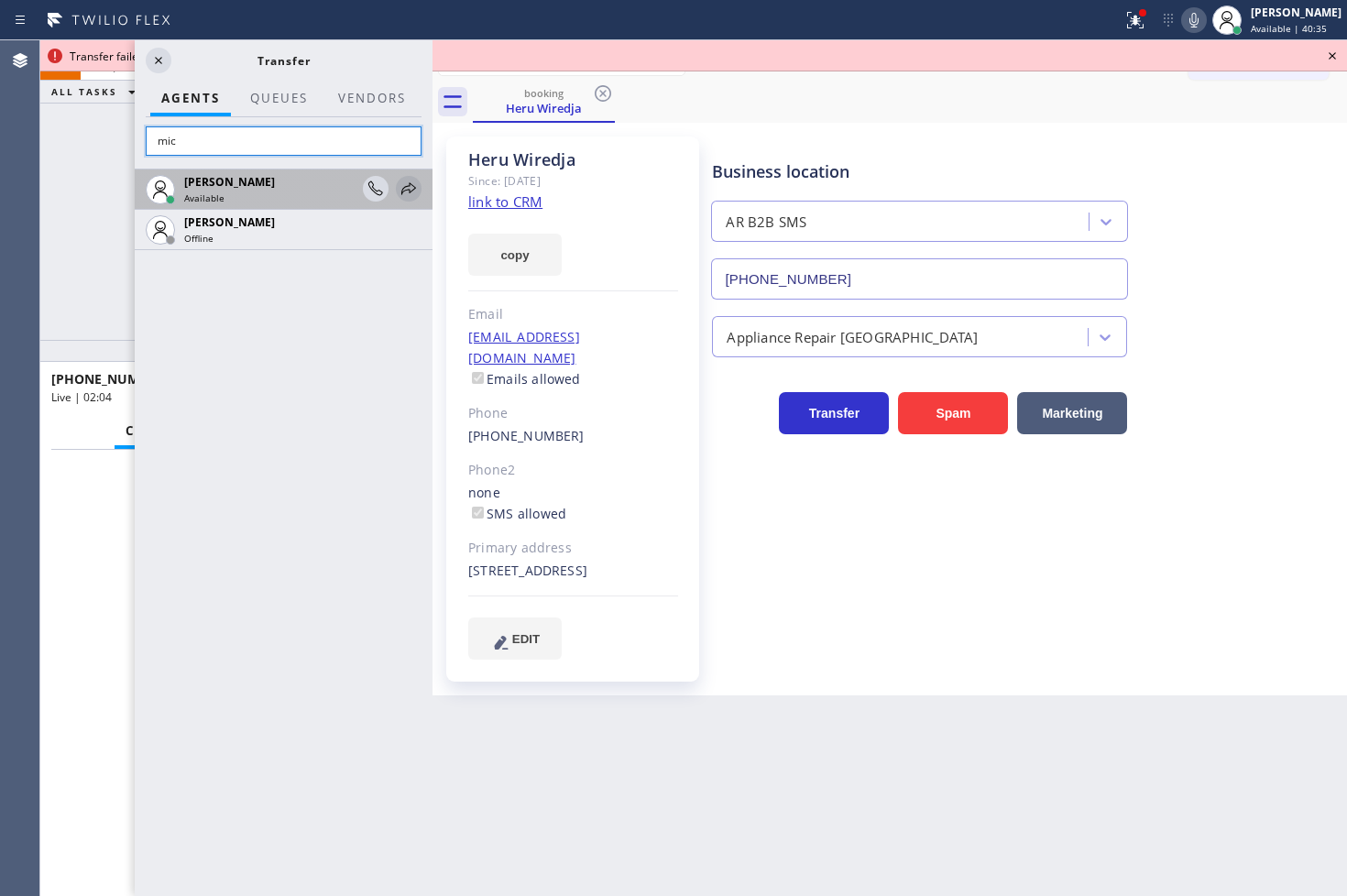
type input "mic"
click at [406, 186] on icon at bounding box center [409, 189] width 22 height 22
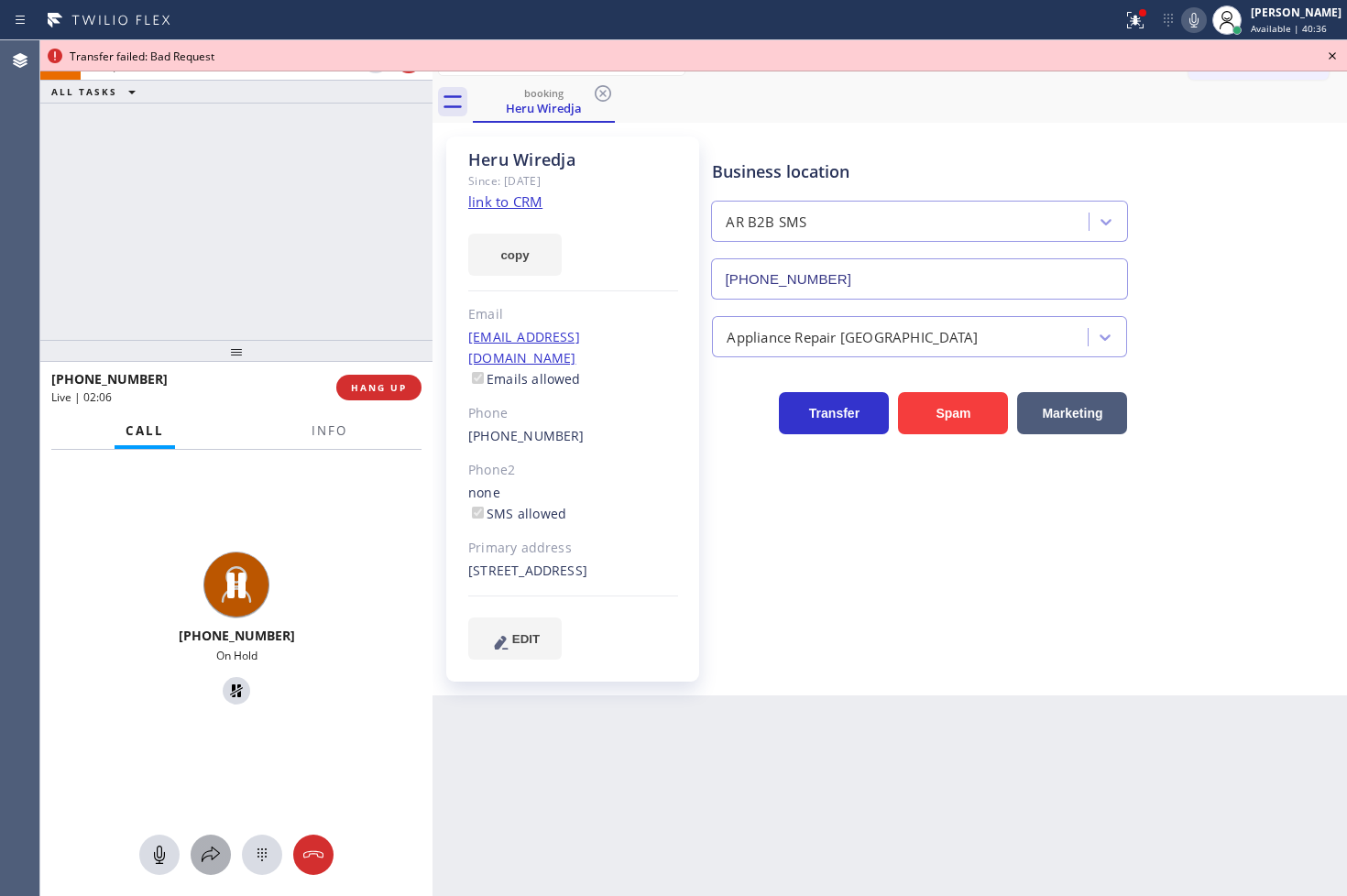
click at [212, 862] on icon at bounding box center [211, 855] width 22 height 22
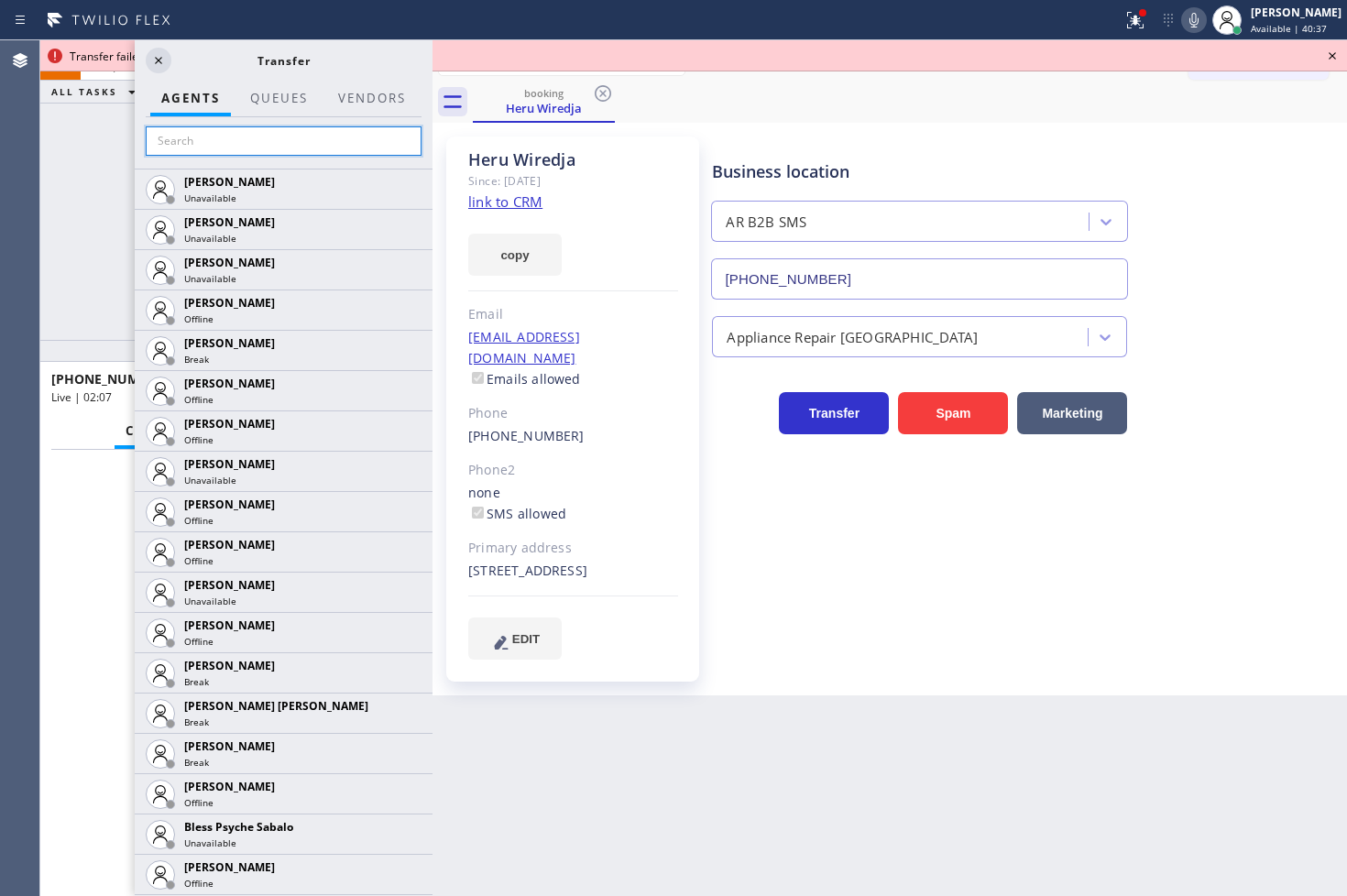
click at [191, 138] on input "text" at bounding box center [284, 141] width 276 height 30
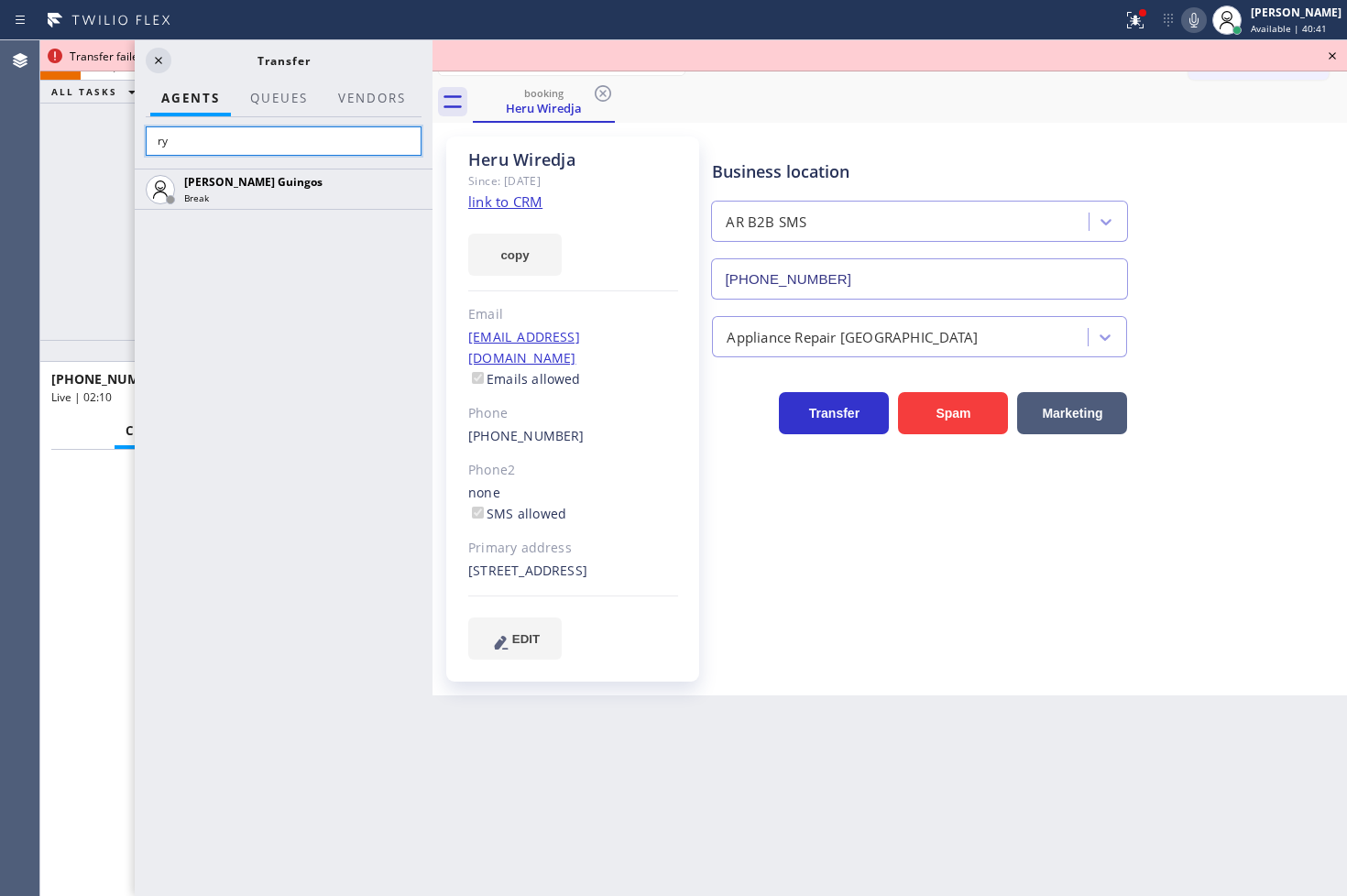
type input "r"
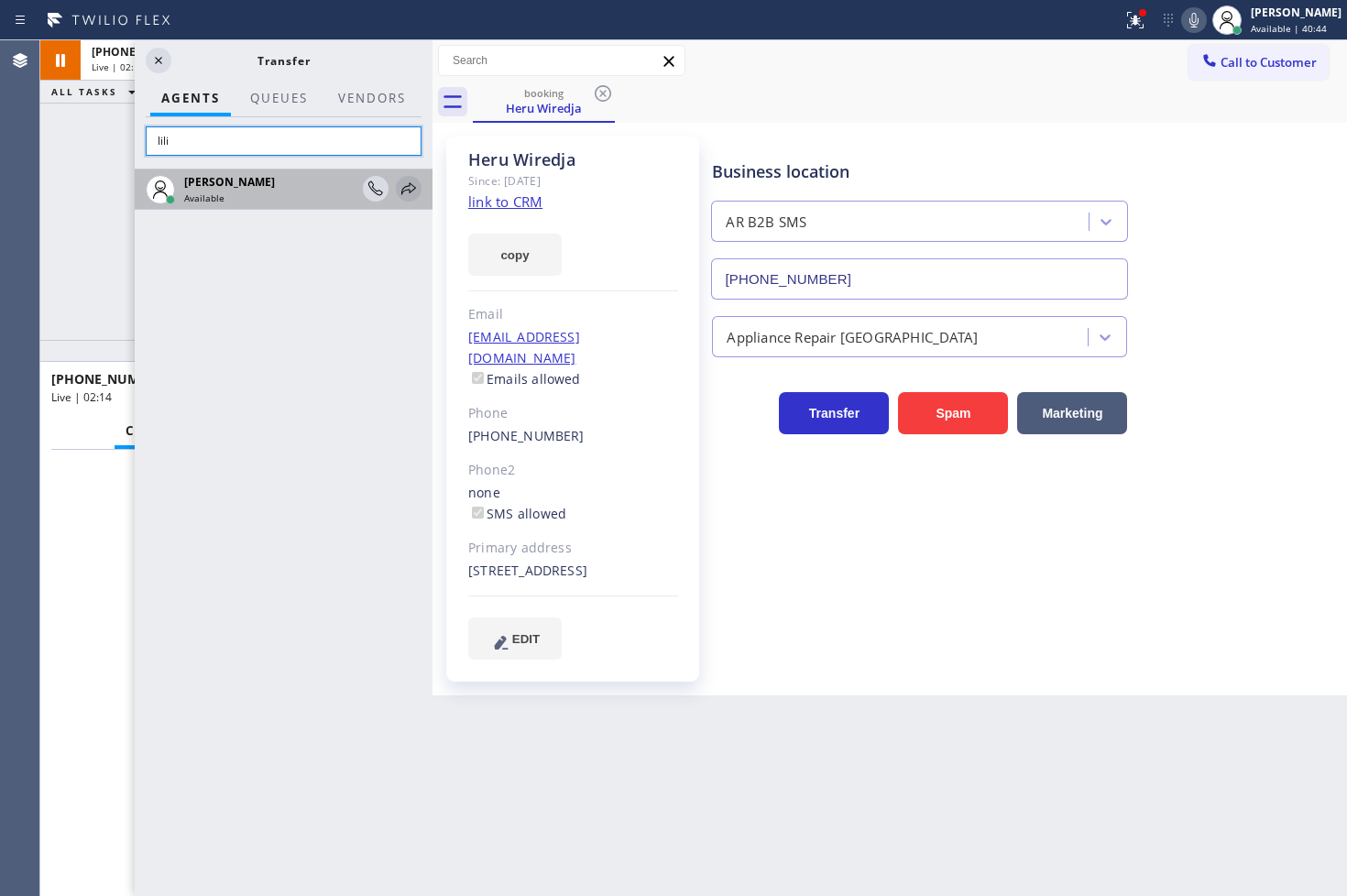
type input "lili"
click at [415, 186] on icon at bounding box center [409, 189] width 22 height 22
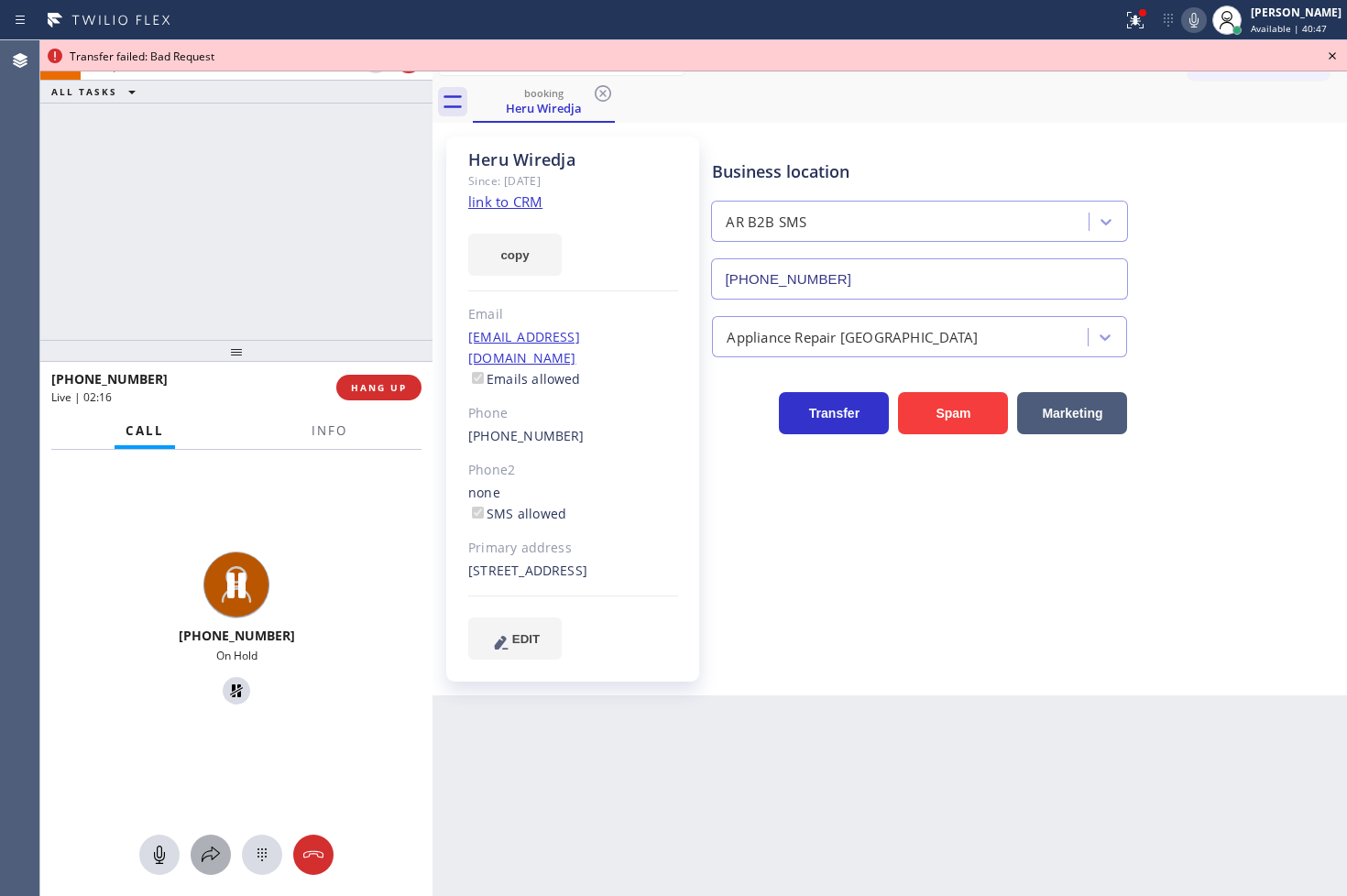
click at [229, 846] on div at bounding box center [210, 855] width 40 height 22
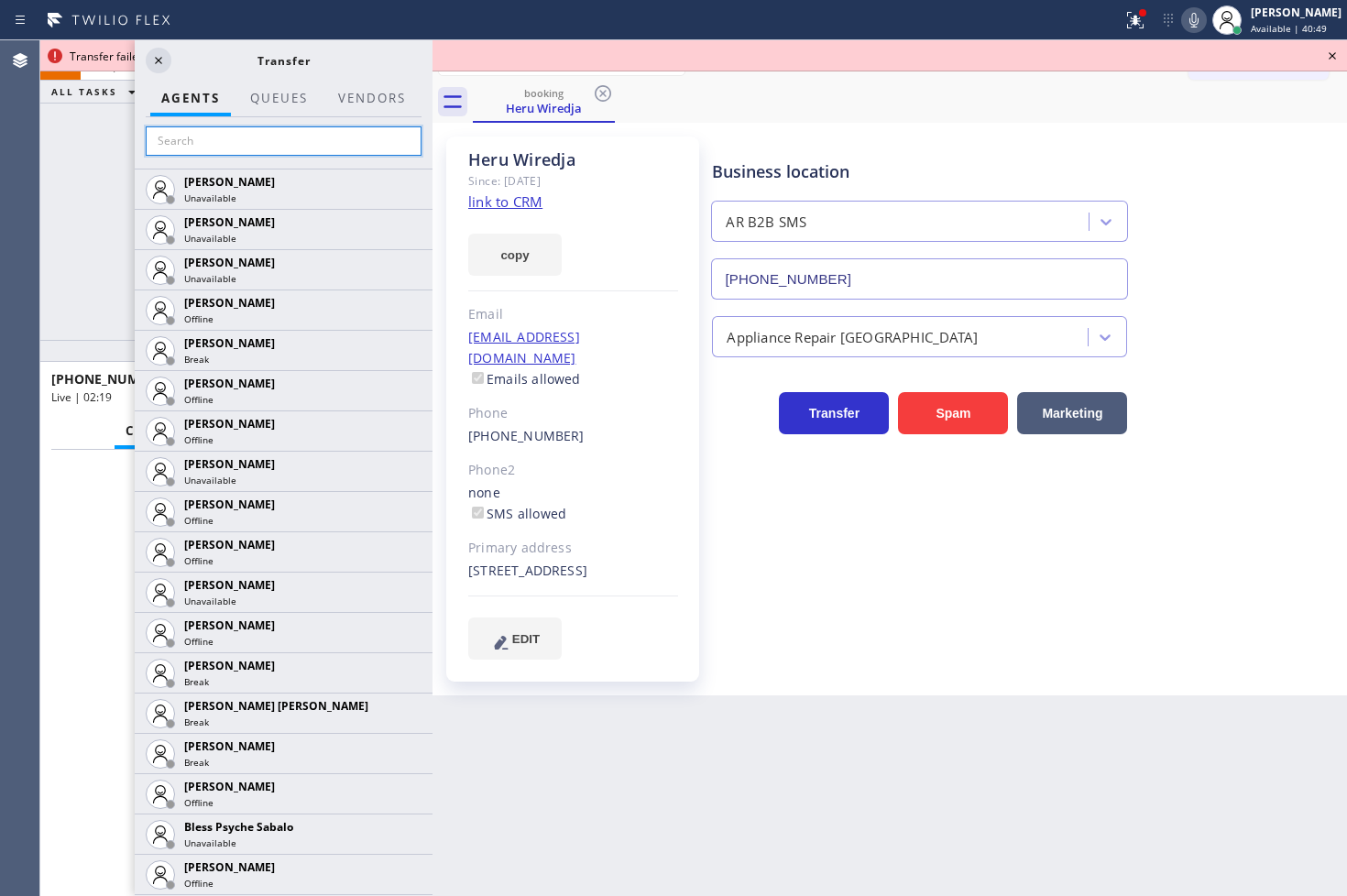
click at [209, 133] on input "text" at bounding box center [284, 141] width 276 height 30
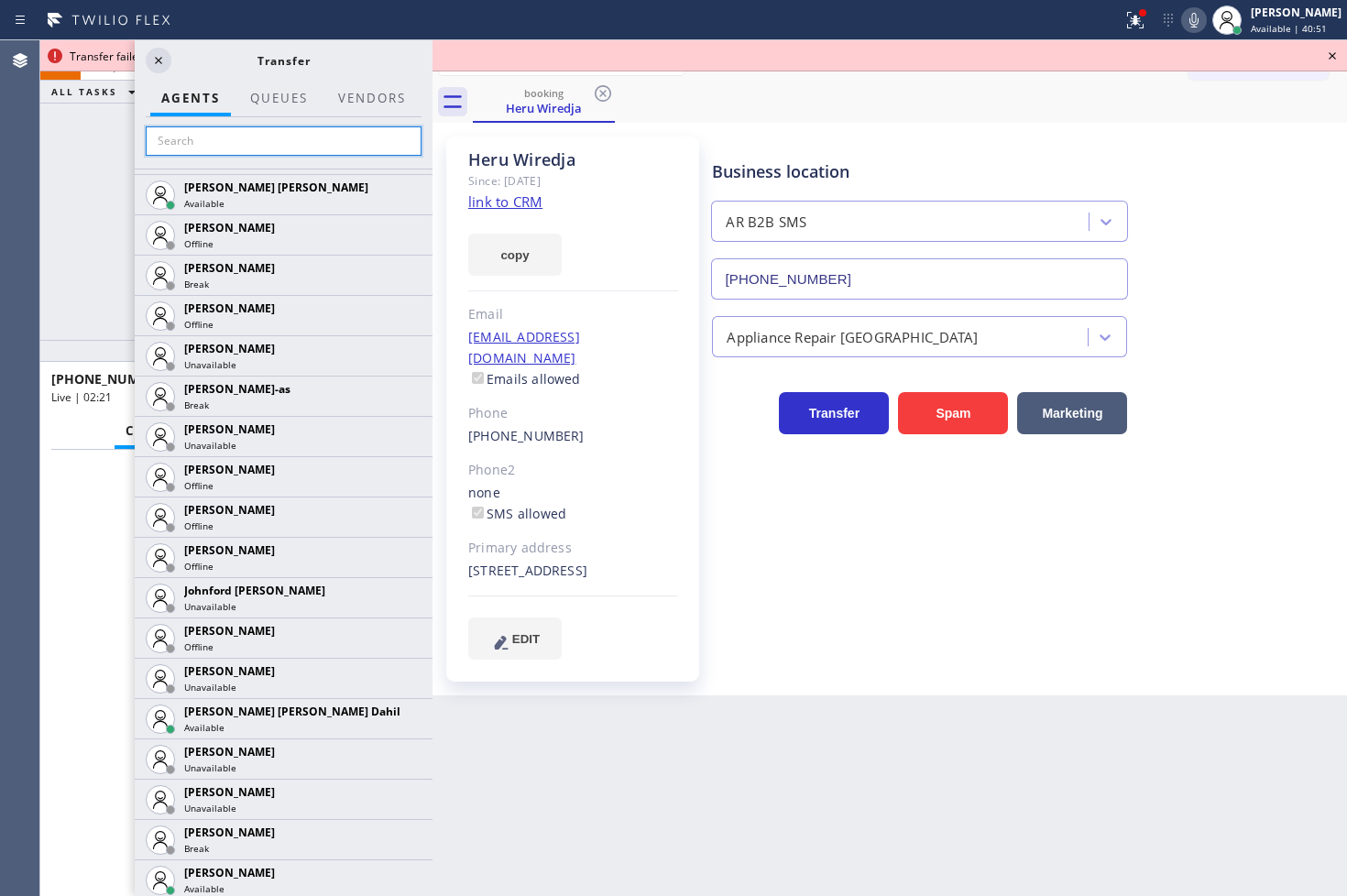
scroll to position [1627, 0]
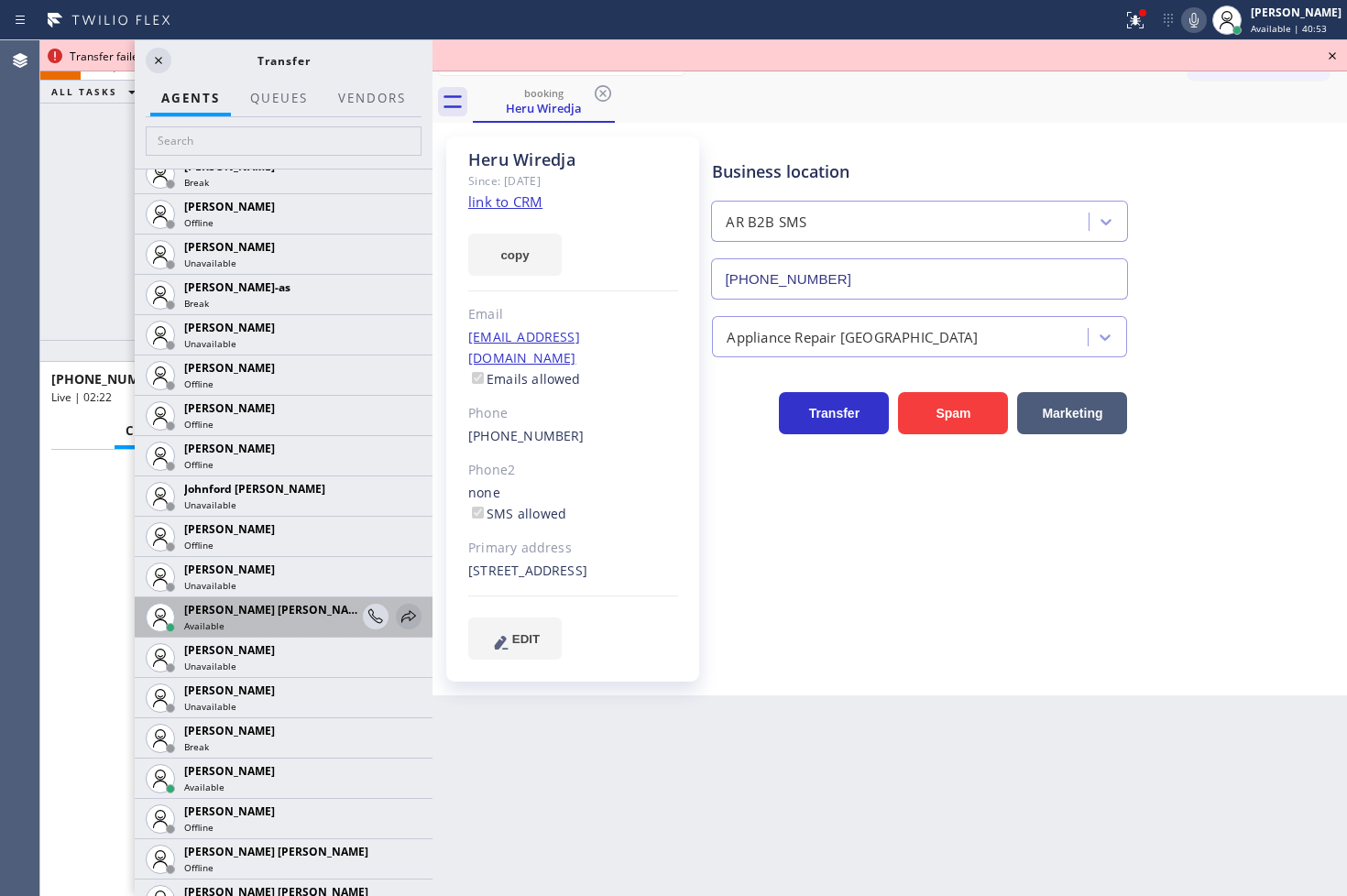
click at [398, 610] on icon at bounding box center [409, 616] width 22 height 22
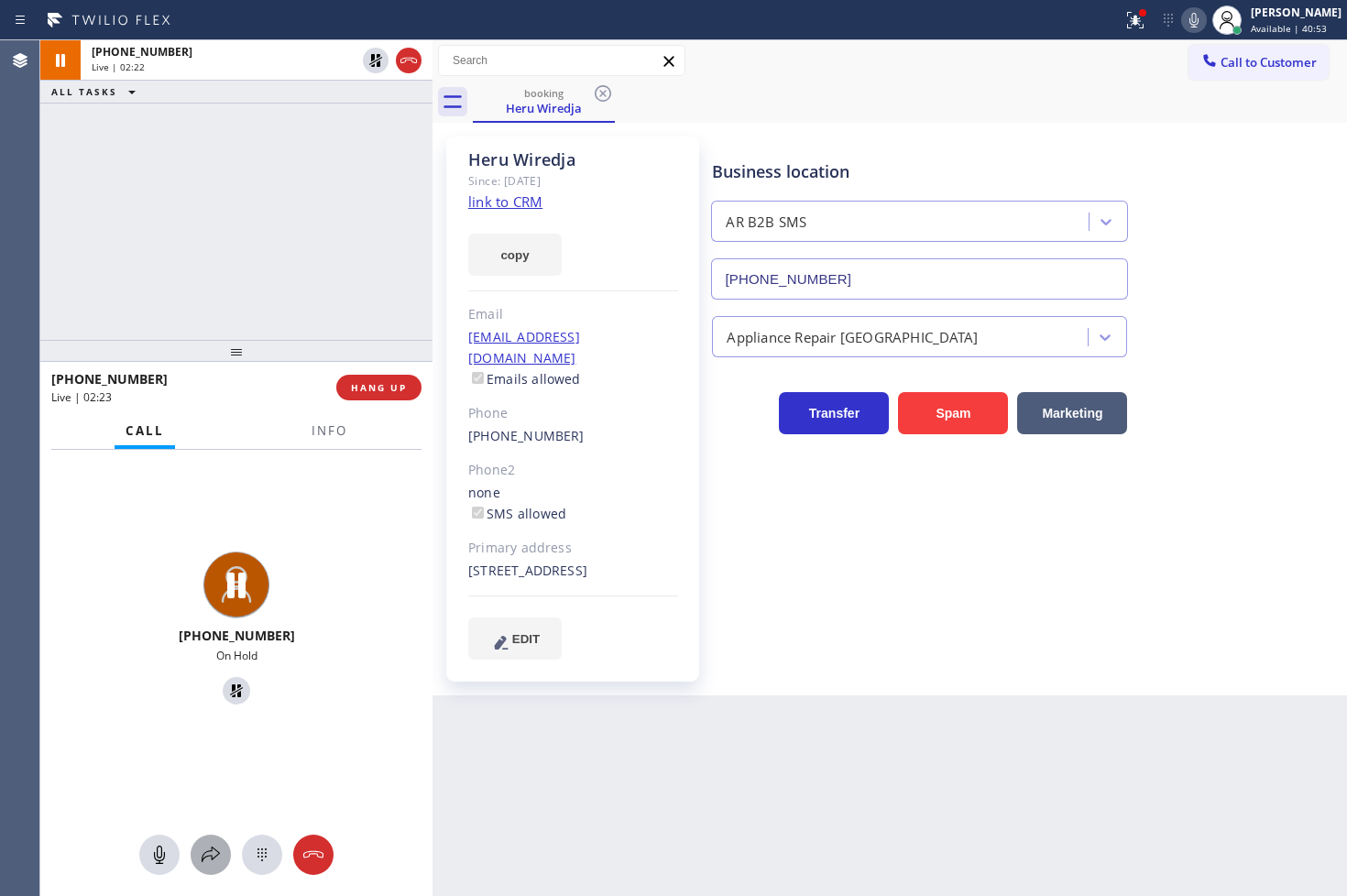
click at [212, 856] on icon at bounding box center [211, 854] width 19 height 16
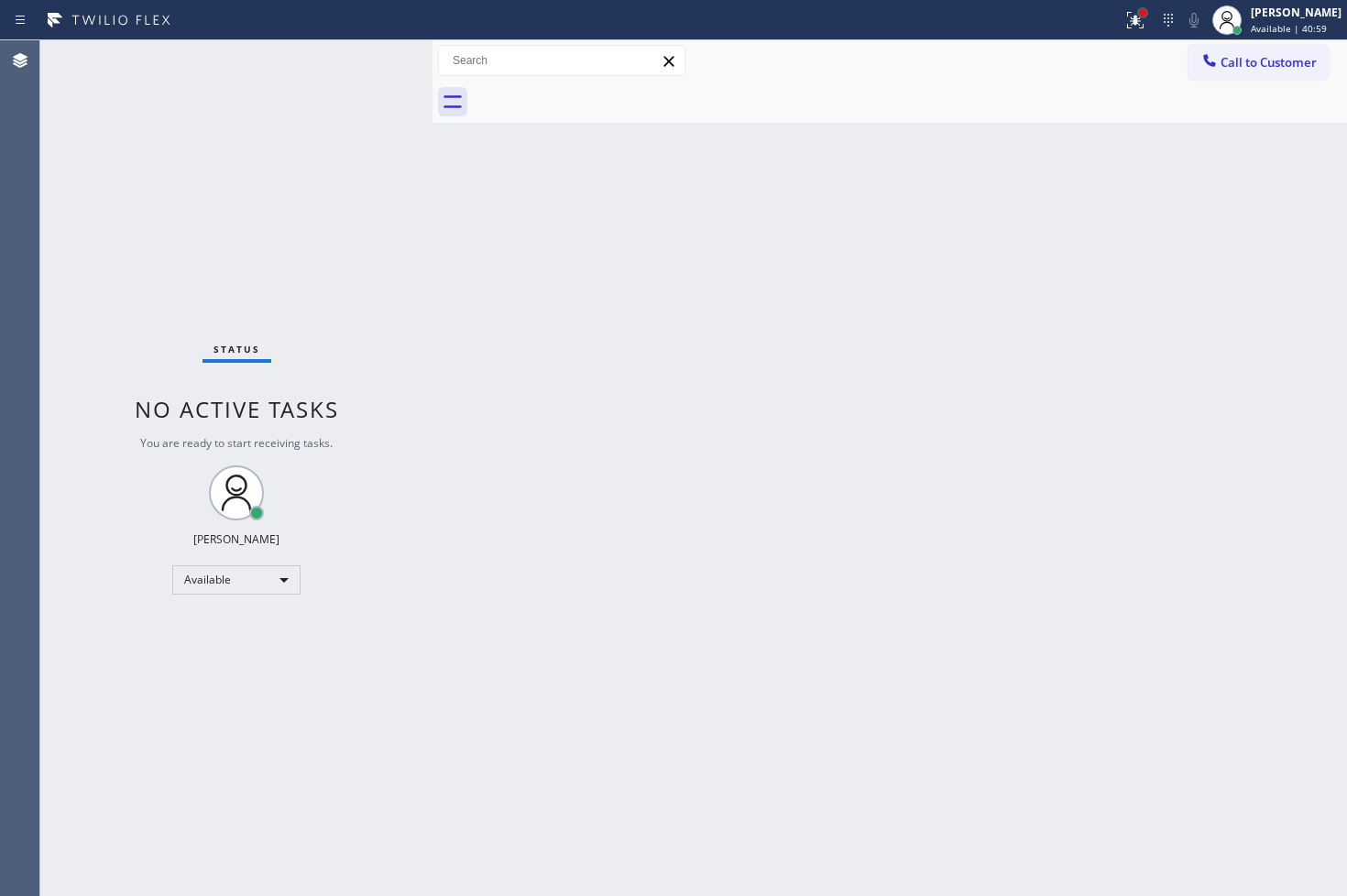
click at [1139, 14] on div at bounding box center [1142, 13] width 7 height 7
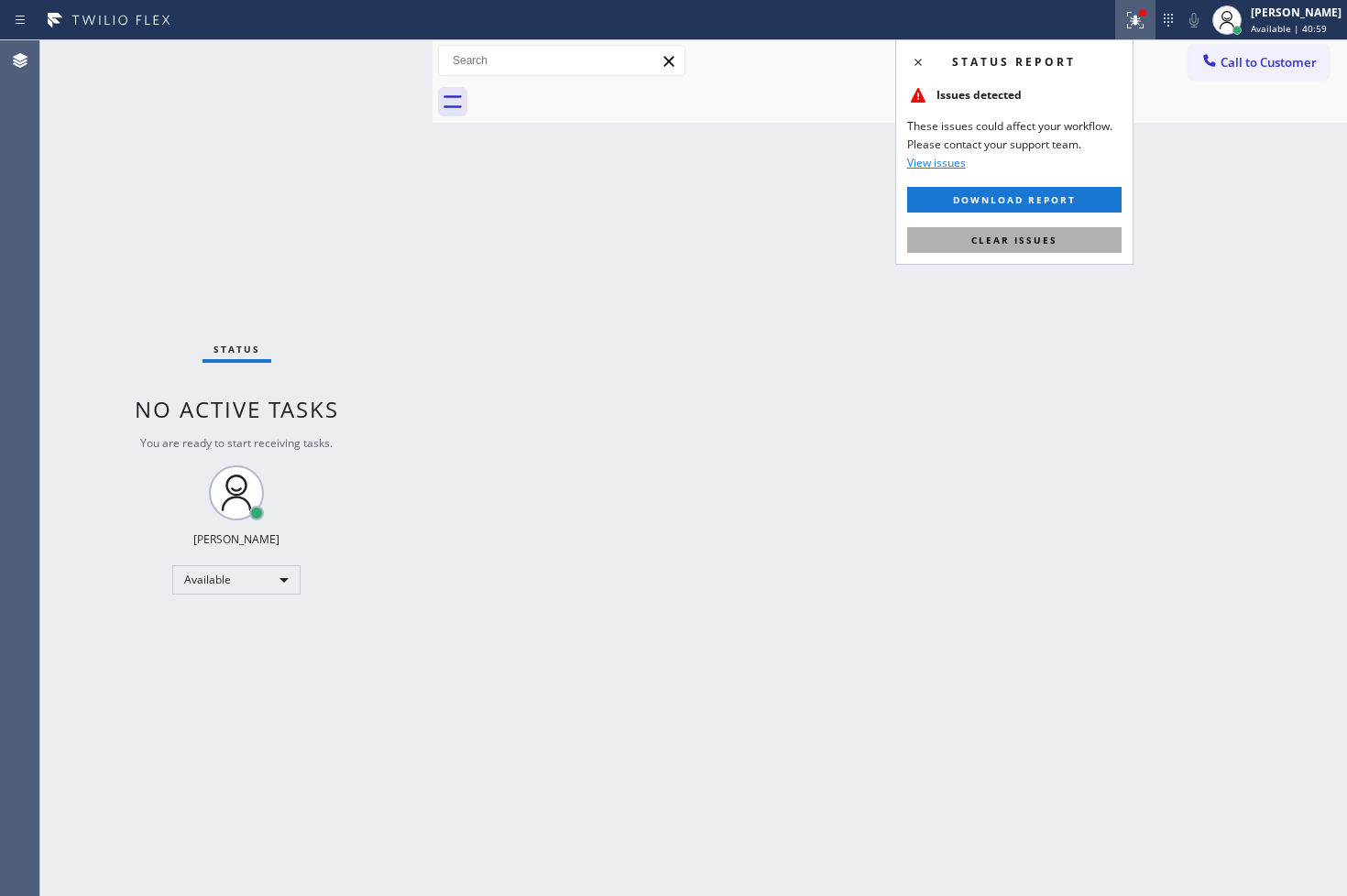
click at [1023, 231] on button "Clear issues" at bounding box center [1014, 240] width 215 height 26
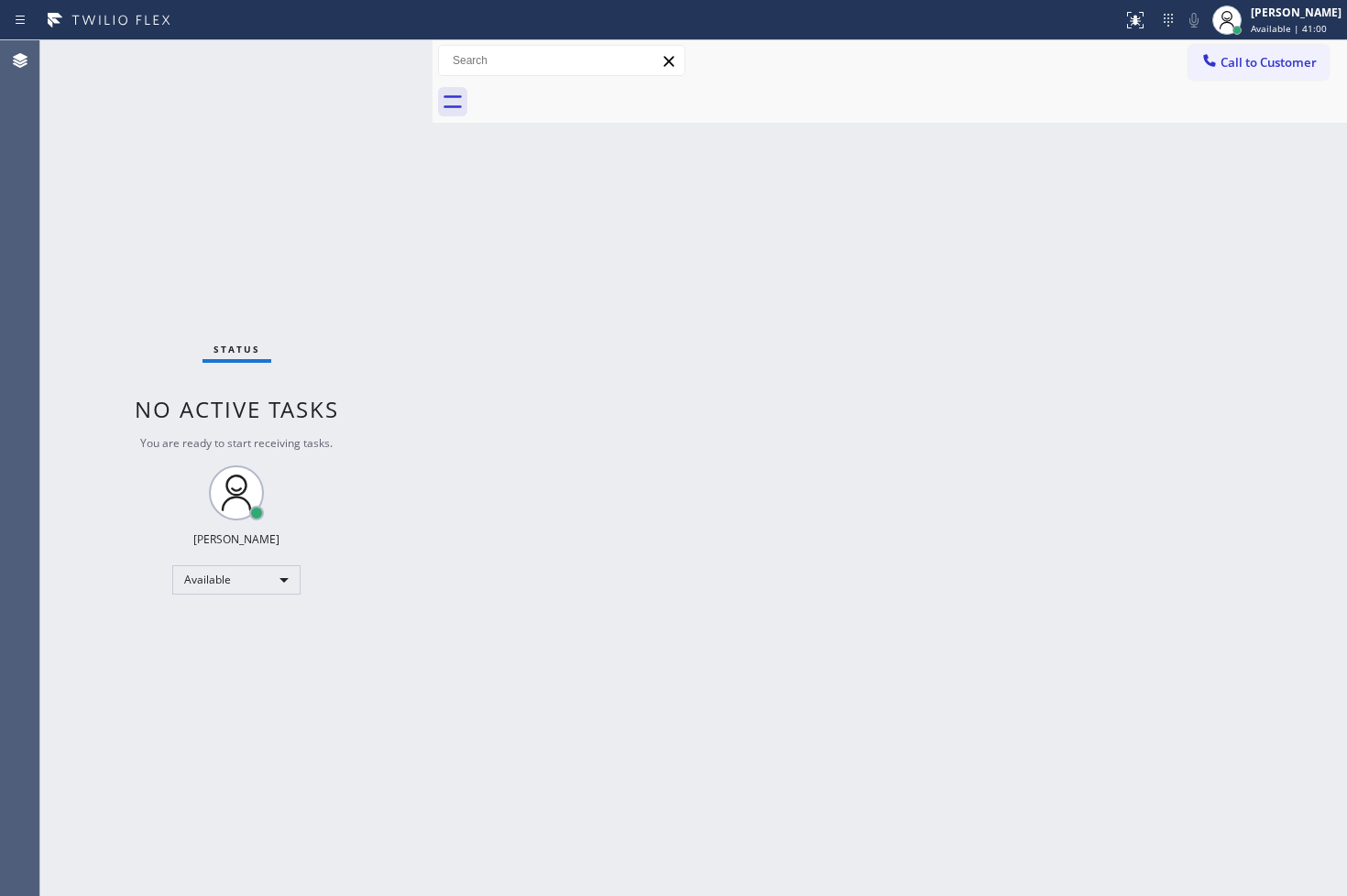
click at [517, 302] on div "Back to Dashboard Change Sender ID Customers Technicians Select a contact Outbo…" at bounding box center [890, 468] width 915 height 855
click at [343, 86] on div "Status No active tasks You are ready to start receiving tasks. [PERSON_NAME]" at bounding box center [236, 468] width 392 height 855
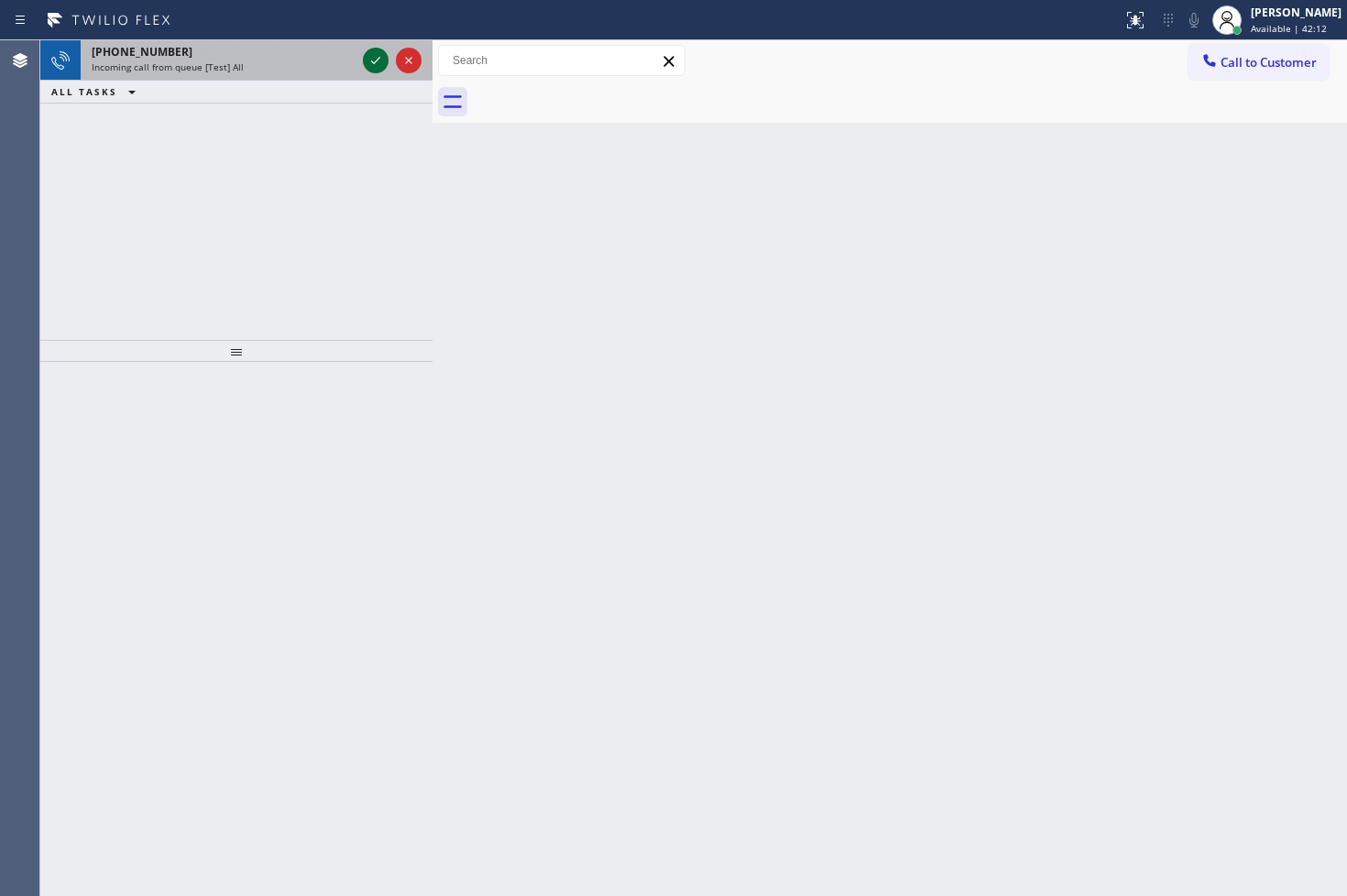
click at [369, 59] on icon at bounding box center [376, 60] width 22 height 22
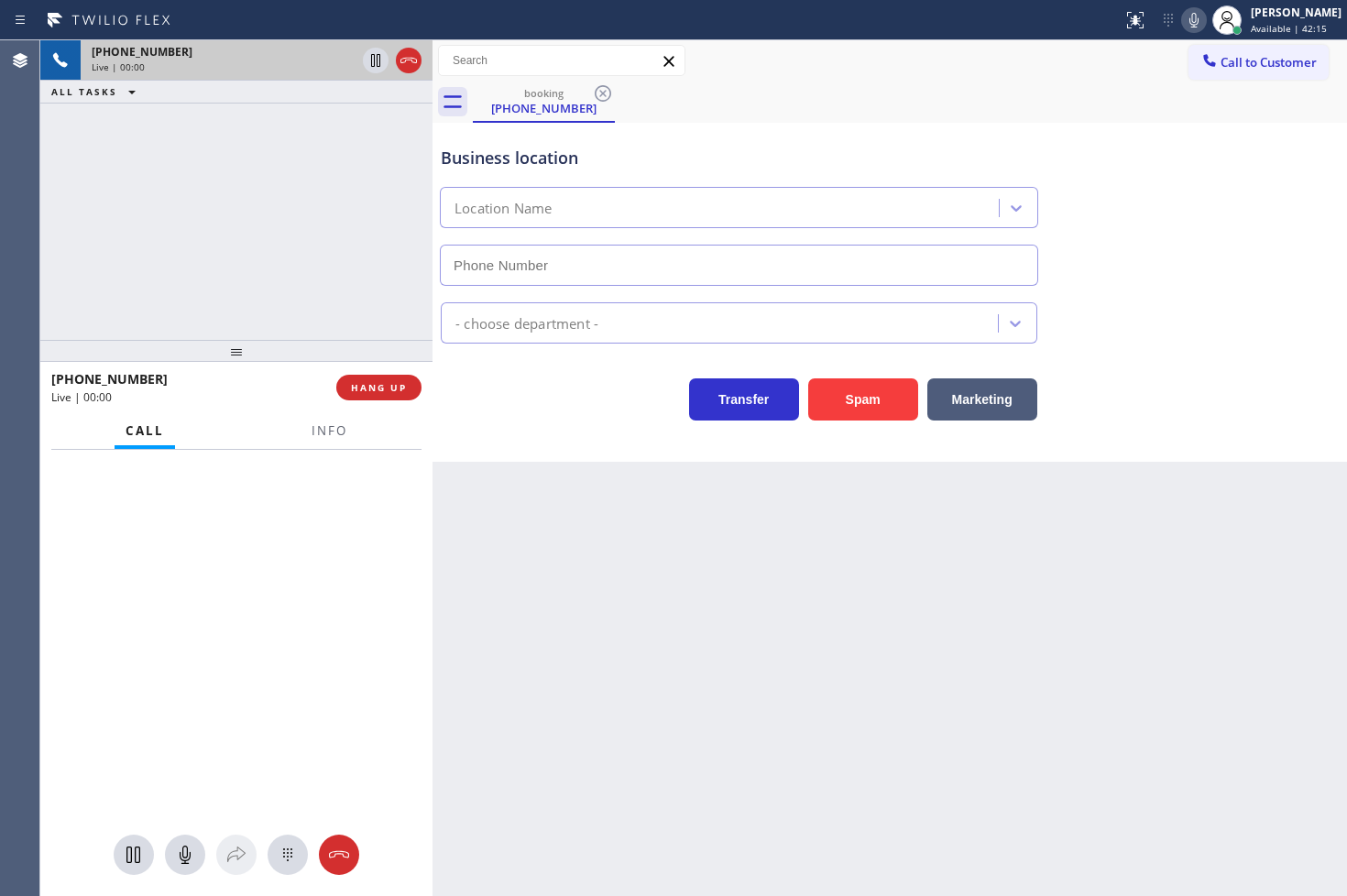
type input "[PHONE_NUMBER]"
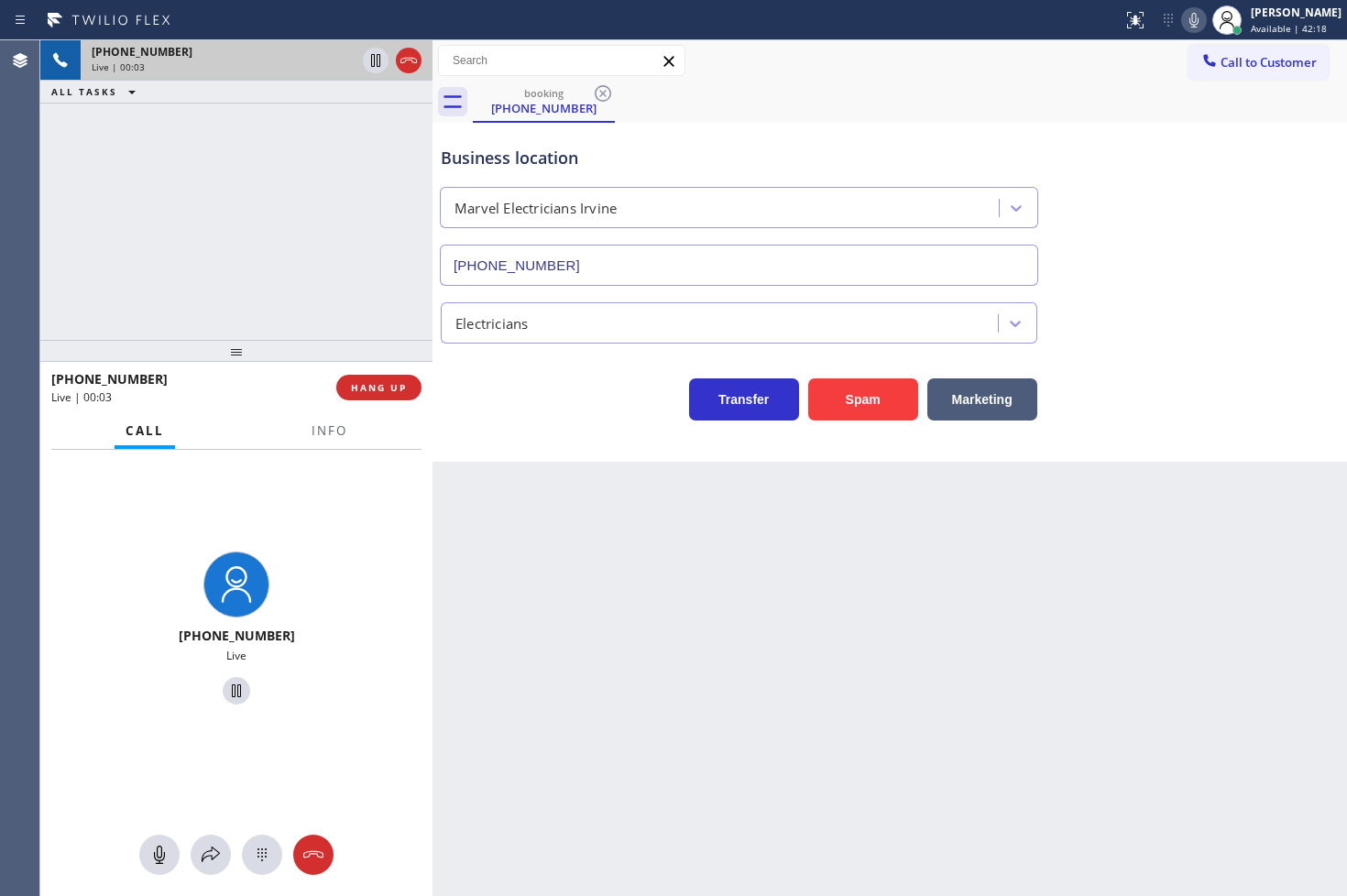
click at [559, 415] on div "Transfer Spam Marketing" at bounding box center [738, 394] width 603 height 51
click at [142, 139] on div "[PHONE_NUMBER] Live | 00:03 ALL TASKS ALL TASKS ACTIVE TASKS TASKS IN WRAP UP" at bounding box center [236, 190] width 392 height 299
click at [562, 387] on div "Transfer Spam Marketing" at bounding box center [738, 394] width 603 height 51
click at [212, 275] on div "[PHONE_NUMBER] Live | 00:04 ALL TASKS ALL TASKS ACTIVE TASKS TASKS IN WRAP UP" at bounding box center [236, 190] width 392 height 299
click at [316, 435] on span "Info" at bounding box center [329, 430] width 35 height 17
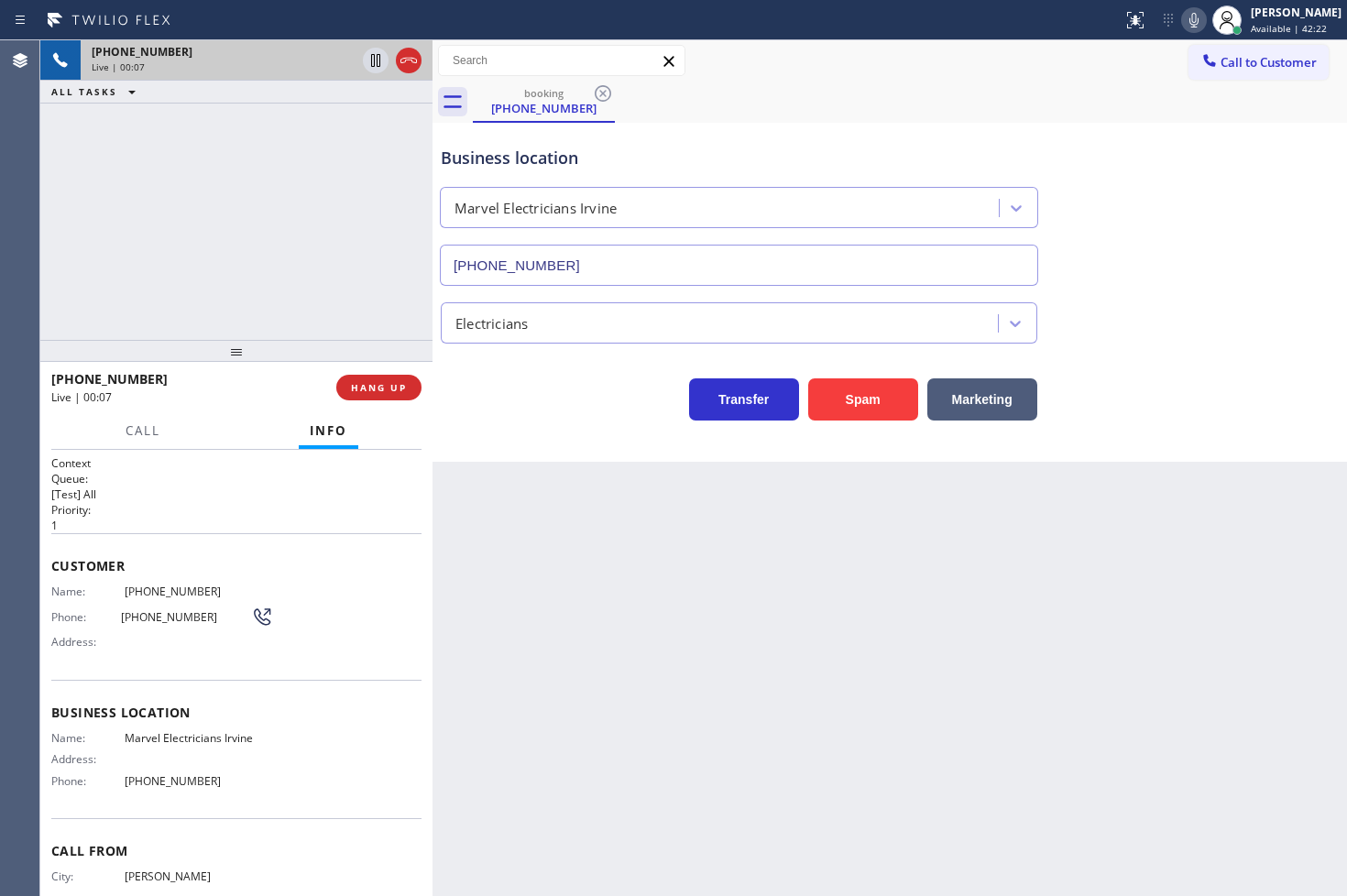
click at [466, 414] on div "Transfer Spam Marketing" at bounding box center [738, 394] width 603 height 51
click at [244, 232] on div "[PHONE_NUMBER] Live | 00:07 ALL TASKS ALL TASKS ACTIVE TASKS TASKS IN WRAP UP" at bounding box center [236, 190] width 392 height 299
click at [372, 379] on button "HANG UP" at bounding box center [379, 388] width 86 height 26
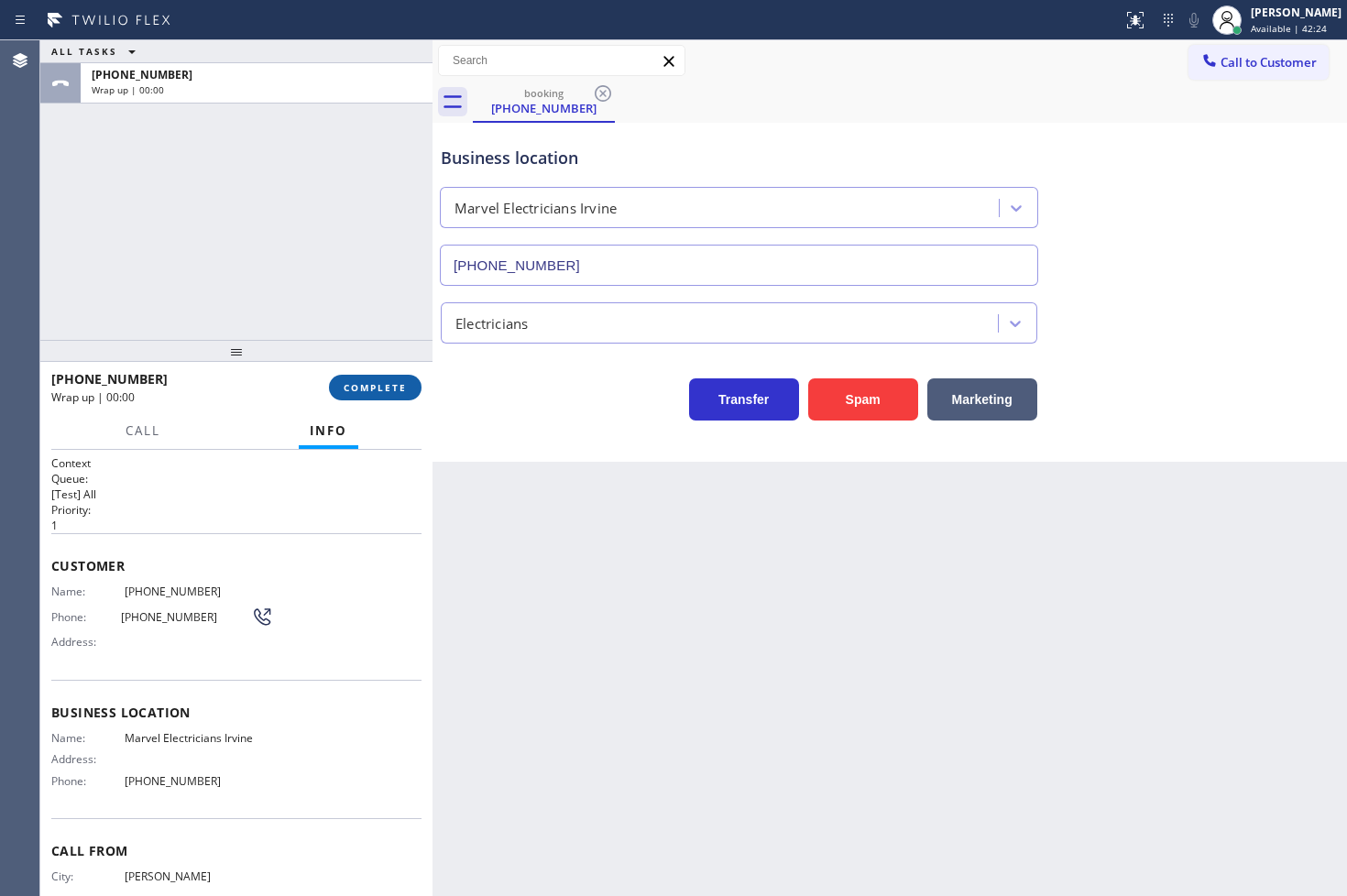
click at [372, 381] on span "COMPLETE" at bounding box center [376, 388] width 63 height 13
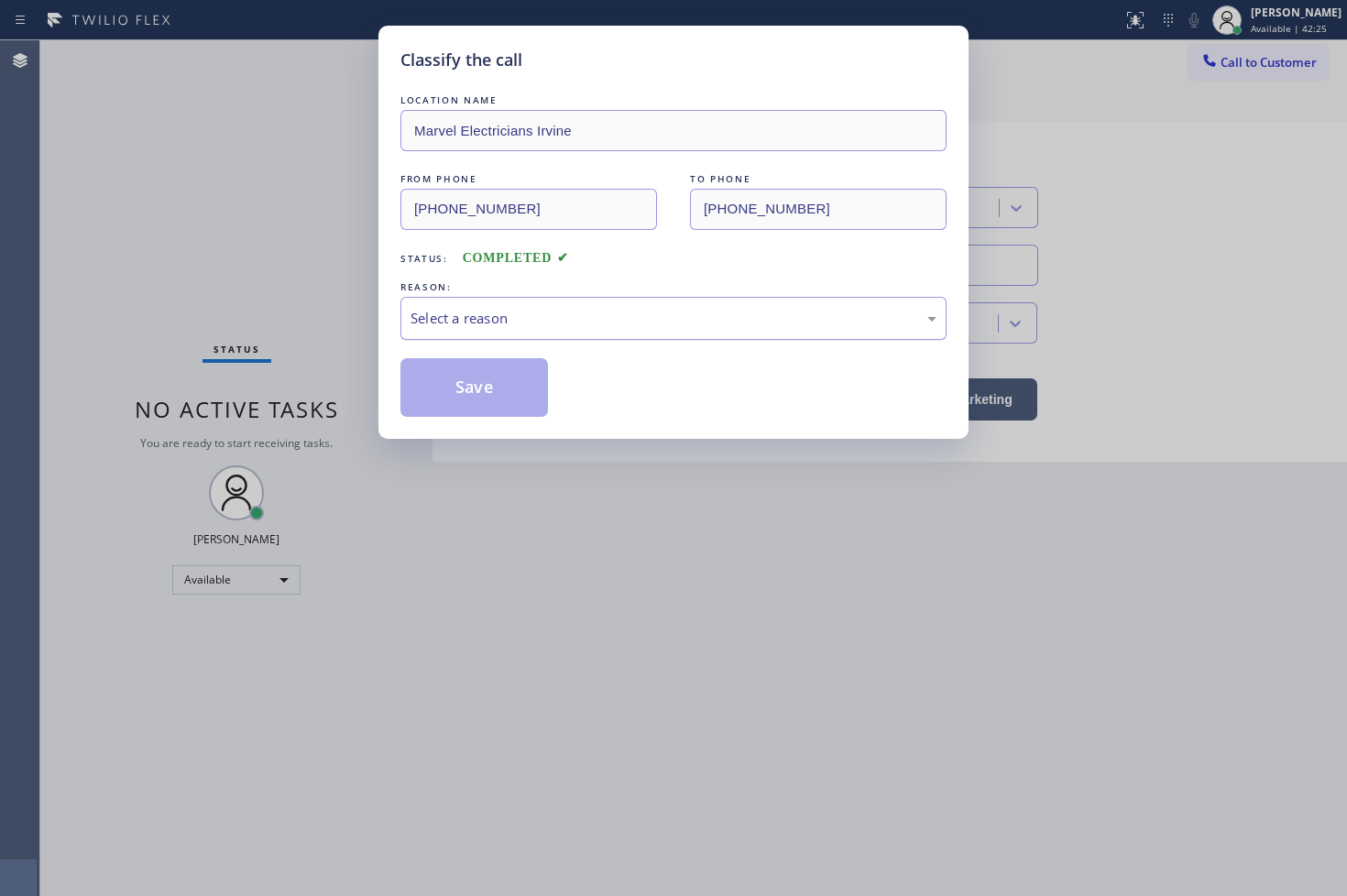
click at [465, 323] on div "Select a reason" at bounding box center [673, 318] width 526 height 21
click at [460, 402] on button "Save" at bounding box center [474, 387] width 148 height 59
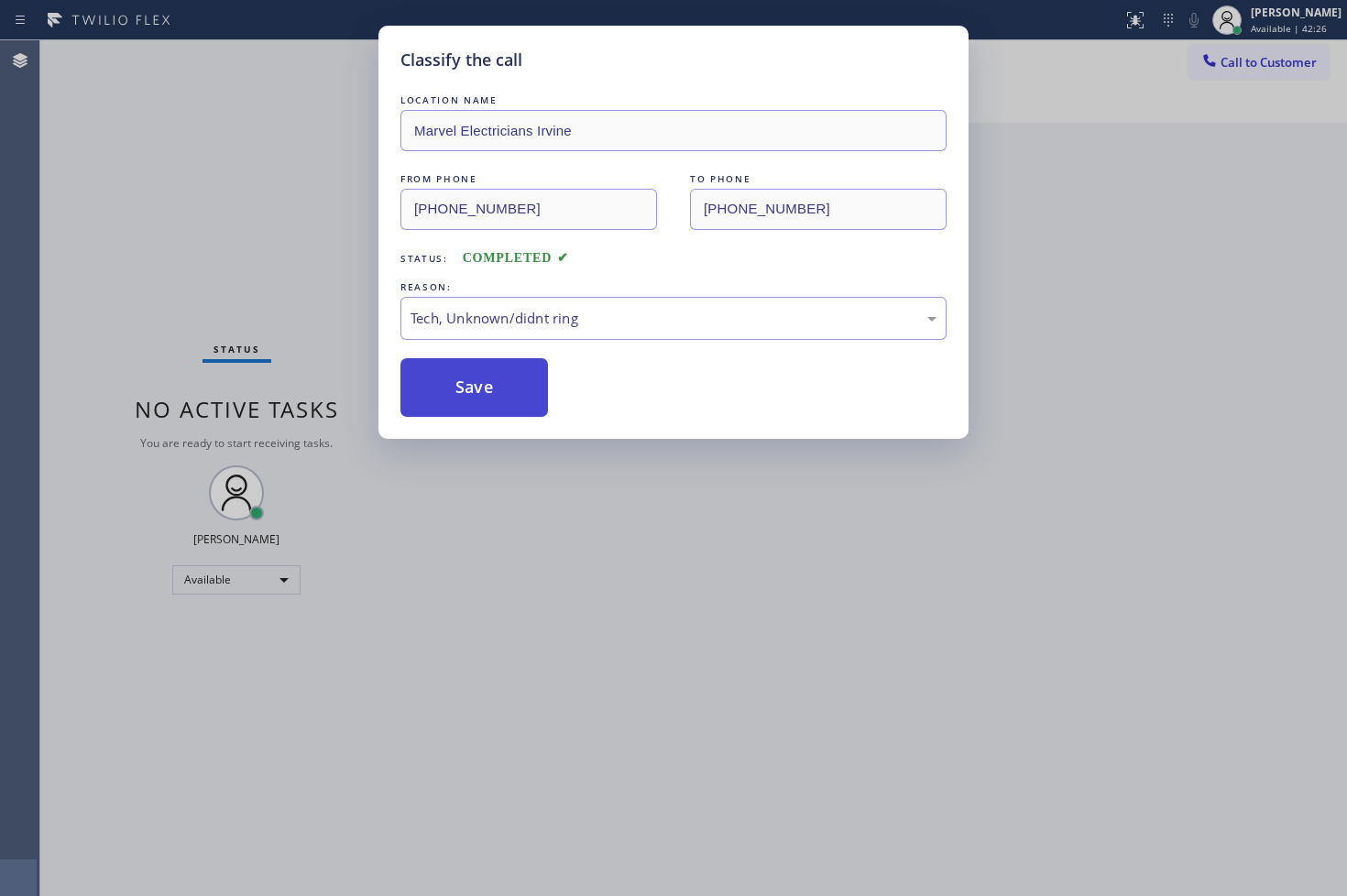
click at [460, 402] on button "Save" at bounding box center [474, 387] width 148 height 59
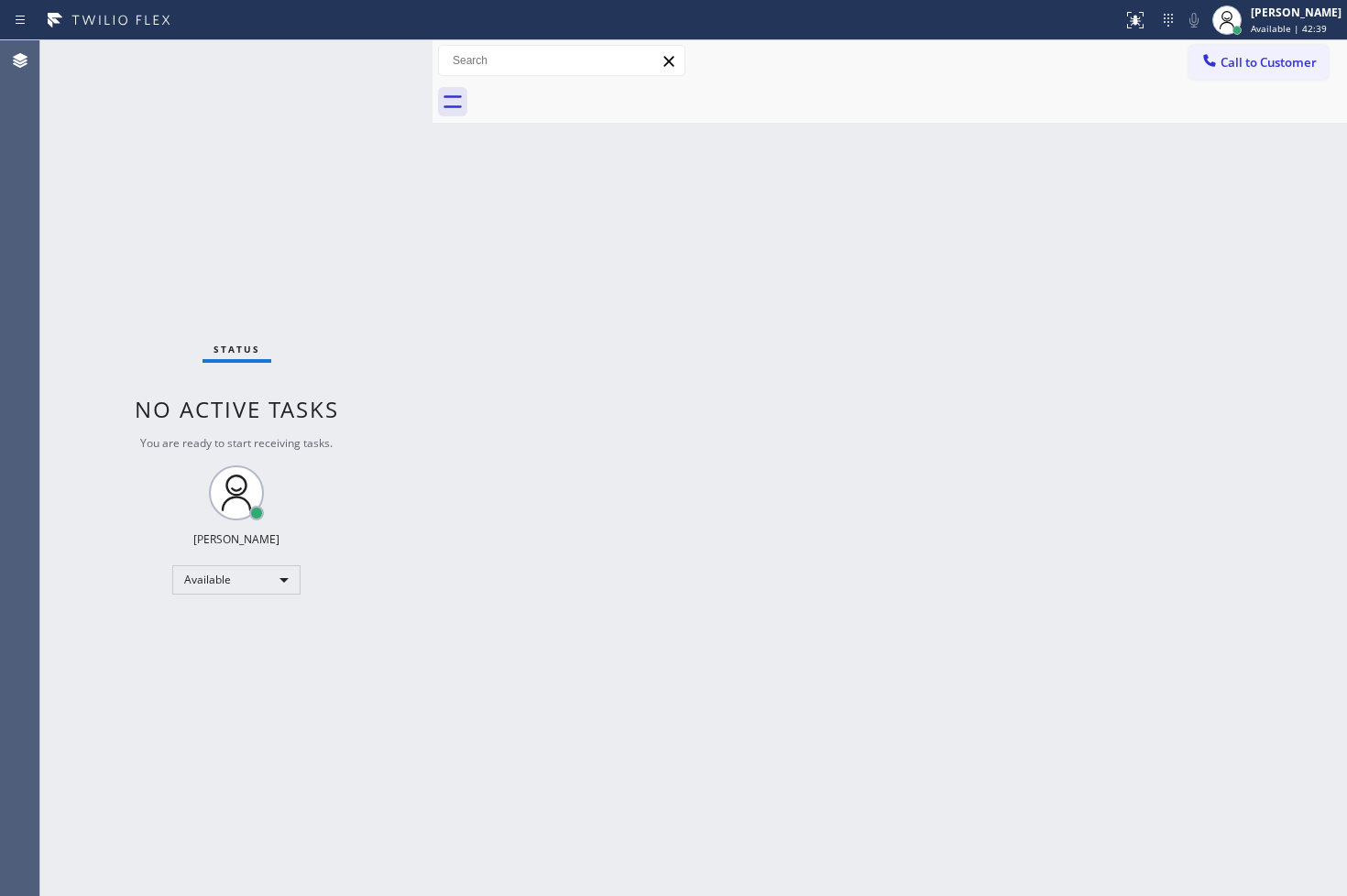
click at [87, 247] on div "Status No active tasks You are ready to start receiving tasks. [PERSON_NAME]" at bounding box center [236, 468] width 392 height 855
click at [364, 58] on div "Status No active tasks You are ready to start receiving tasks. [PERSON_NAME]" at bounding box center [236, 468] width 392 height 855
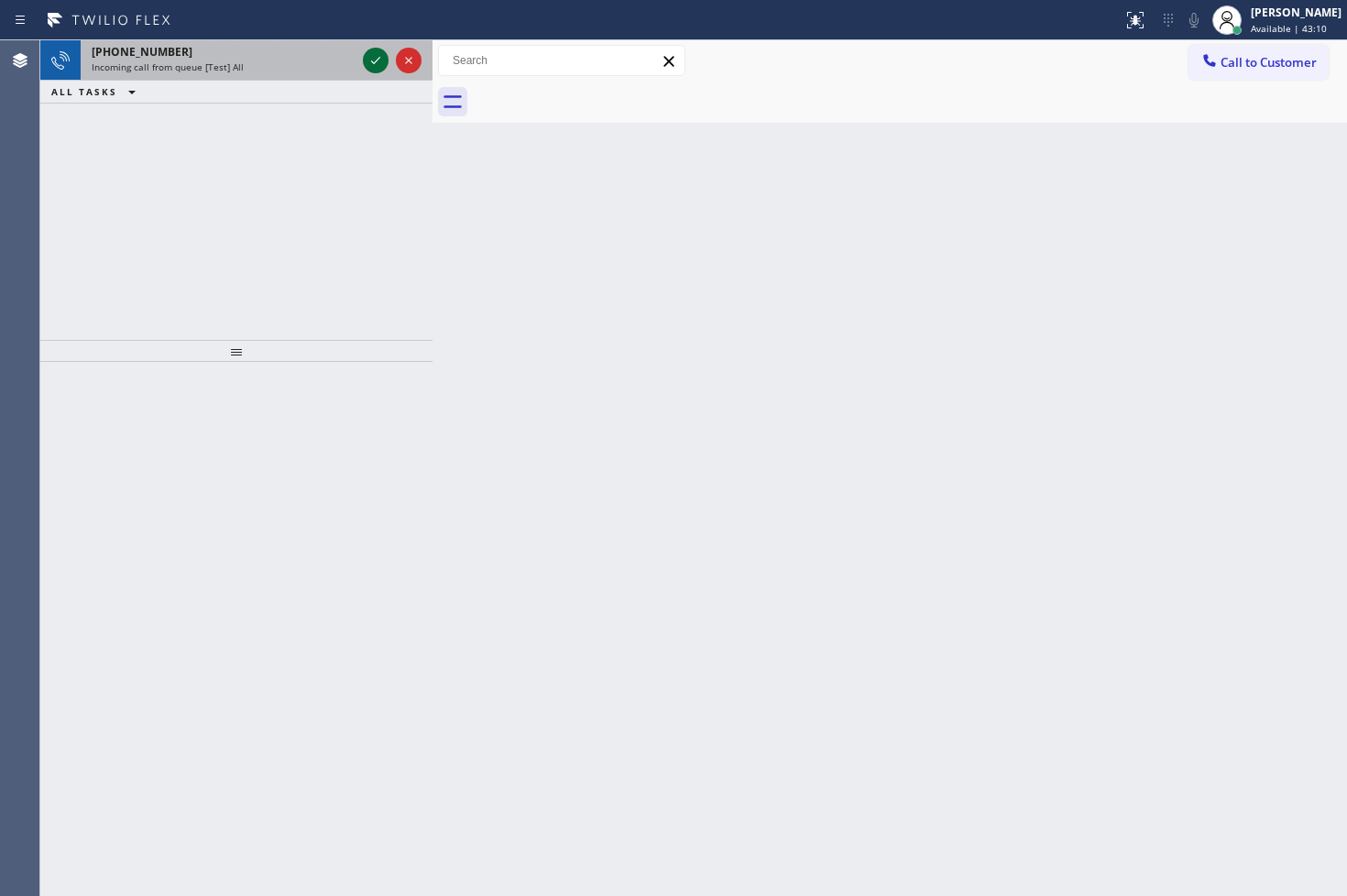
click at [376, 57] on icon at bounding box center [376, 60] width 22 height 22
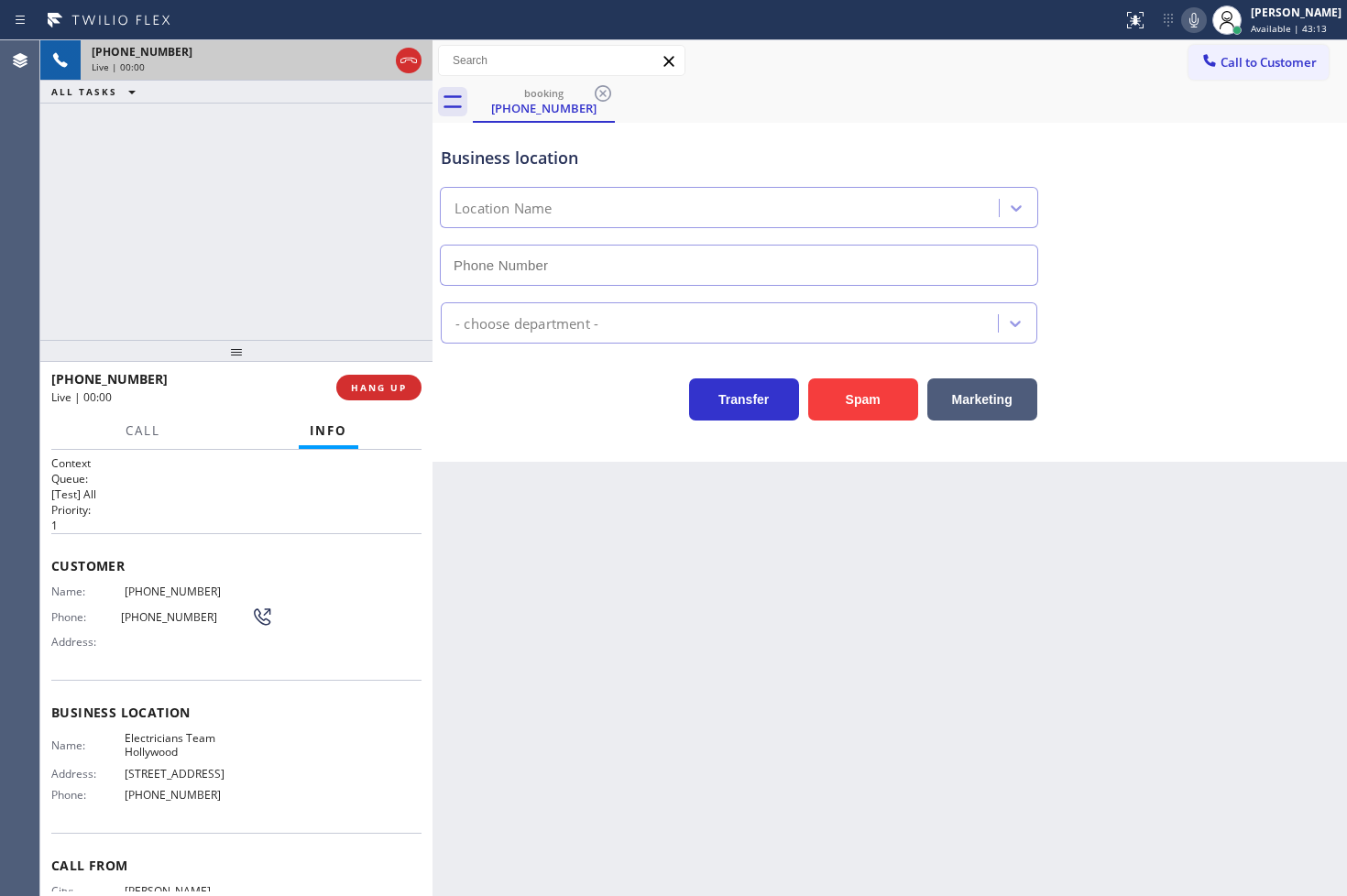
type input "[PHONE_NUMBER]"
click at [180, 243] on div "[PHONE_NUMBER] Live | 00:02 ALL TASKS ALL TASKS ACTIVE TASKS TASKS IN WRAP UP" at bounding box center [236, 190] width 392 height 299
click at [229, 424] on div "Call Info" at bounding box center [236, 430] width 370 height 36
click at [216, 276] on div "[PHONE_NUMBER] Live | 00:03 ALL TASKS ALL TASKS ACTIVE TASKS TASKS IN WRAP UP" at bounding box center [236, 190] width 392 height 299
click at [245, 197] on div "[PHONE_NUMBER] Live | 00:04 ALL TASKS ALL TASKS ACTIVE TASKS TASKS IN WRAP UP" at bounding box center [236, 190] width 392 height 299
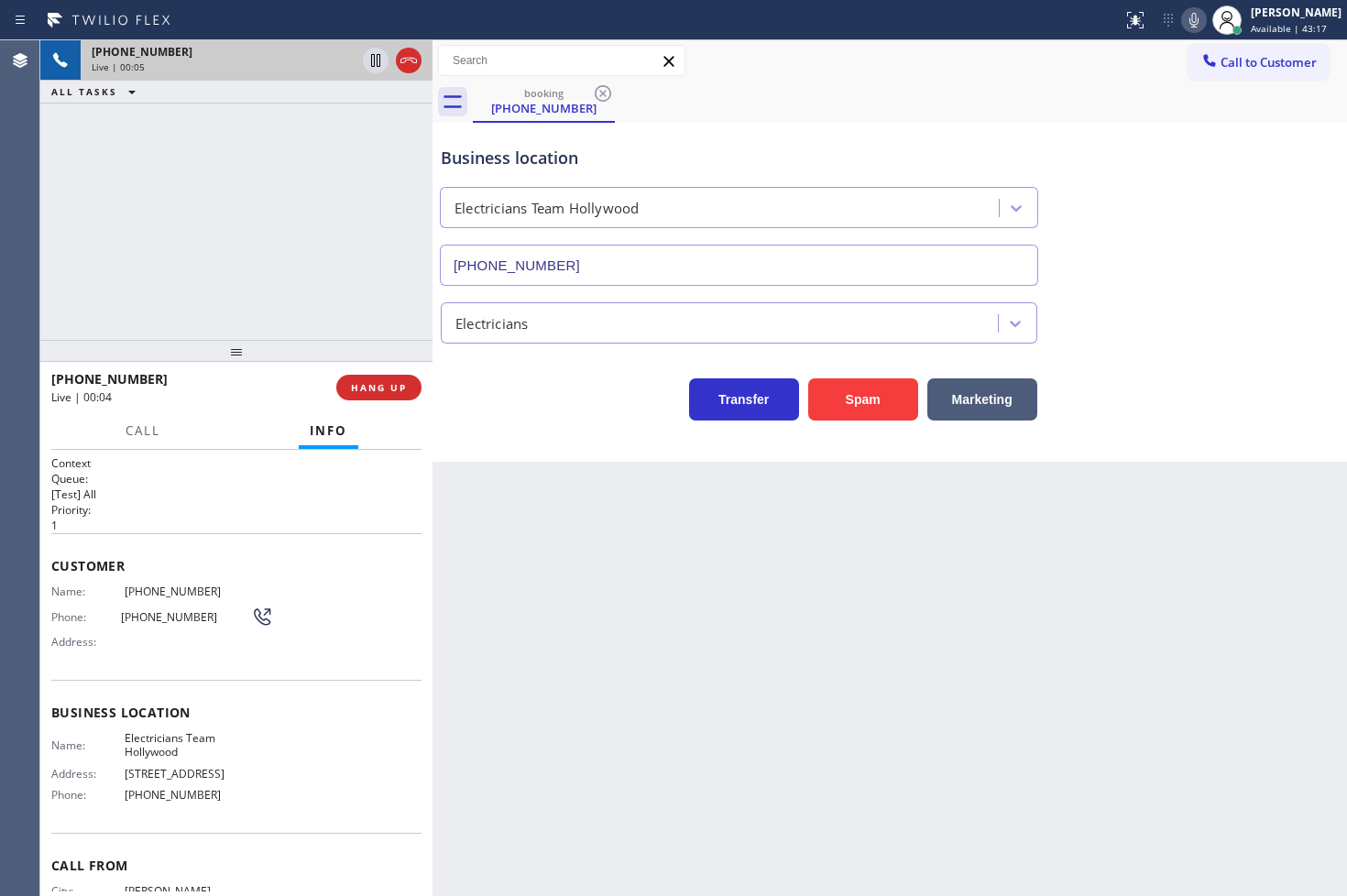
click at [614, 405] on div "Transfer Spam Marketing" at bounding box center [738, 394] width 603 height 51
click at [588, 415] on div "Transfer Spam Marketing" at bounding box center [738, 394] width 603 height 51
click at [171, 281] on div "[PHONE_NUMBER] Live | 00:08 ALL TASKS ALL TASKS ACTIVE TASKS TASKS IN WRAP UP" at bounding box center [236, 190] width 392 height 299
click at [252, 473] on h2 "Queue:" at bounding box center [236, 479] width 370 height 16
click at [208, 266] on div "[PHONE_NUMBER] Live | 00:09 ALL TASKS ALL TASKS ACTIVE TASKS TASKS IN WRAP UP" at bounding box center [236, 190] width 392 height 299
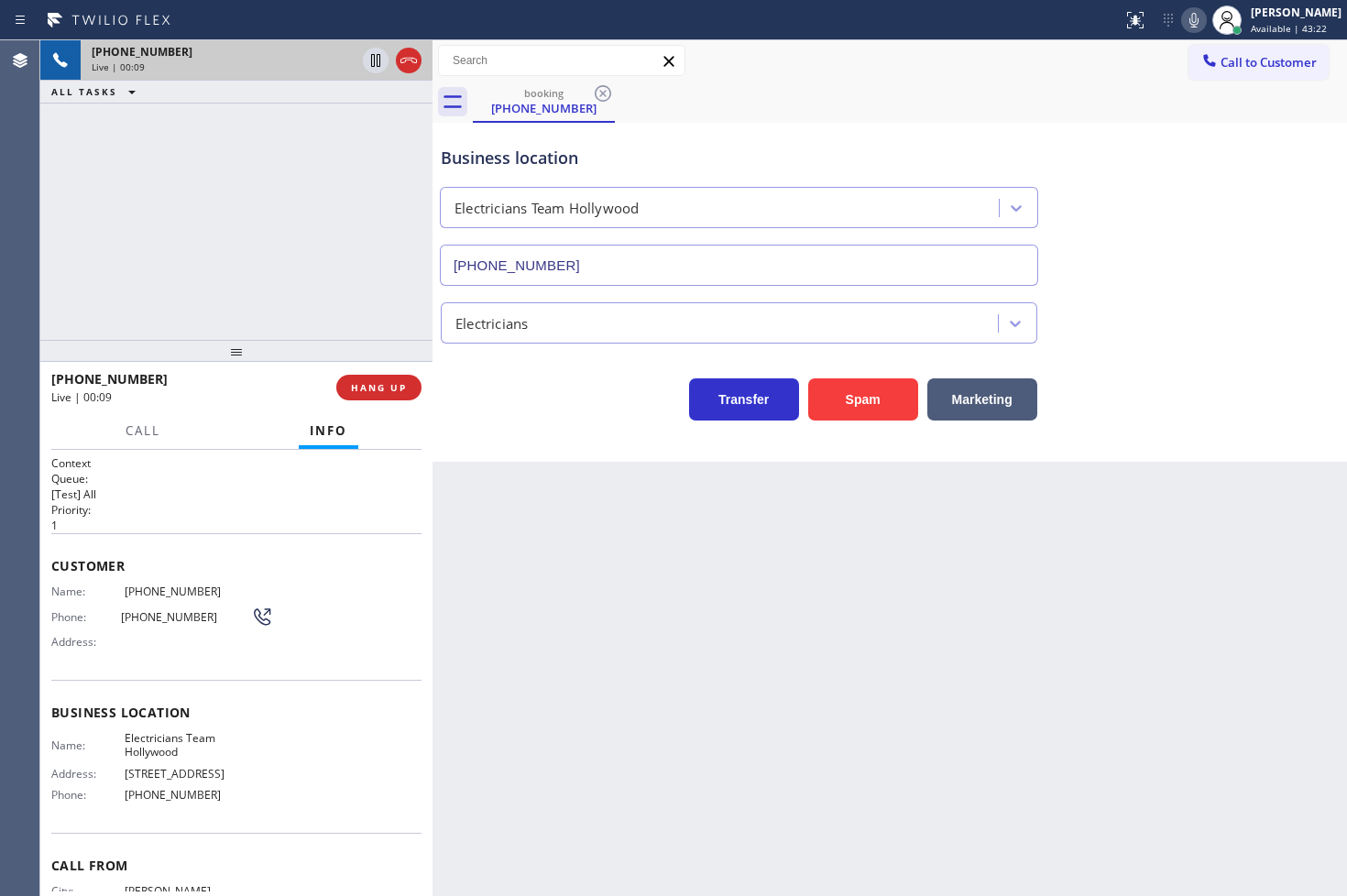
click at [204, 434] on div "Call Info" at bounding box center [236, 430] width 370 height 36
click at [350, 394] on span "HANG UP" at bounding box center [378, 388] width 56 height 13
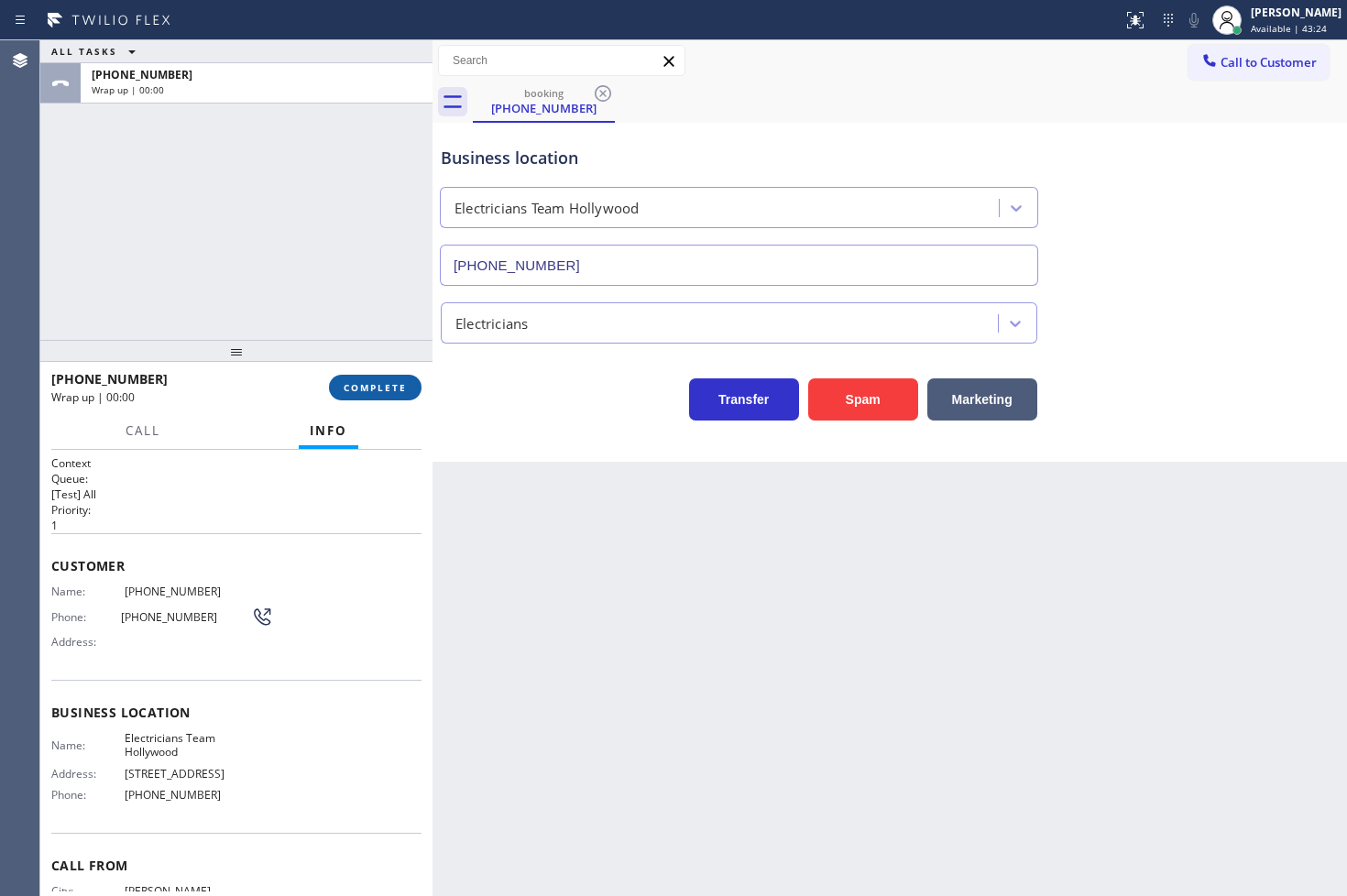
click at [350, 394] on span "COMPLETE" at bounding box center [376, 388] width 63 height 13
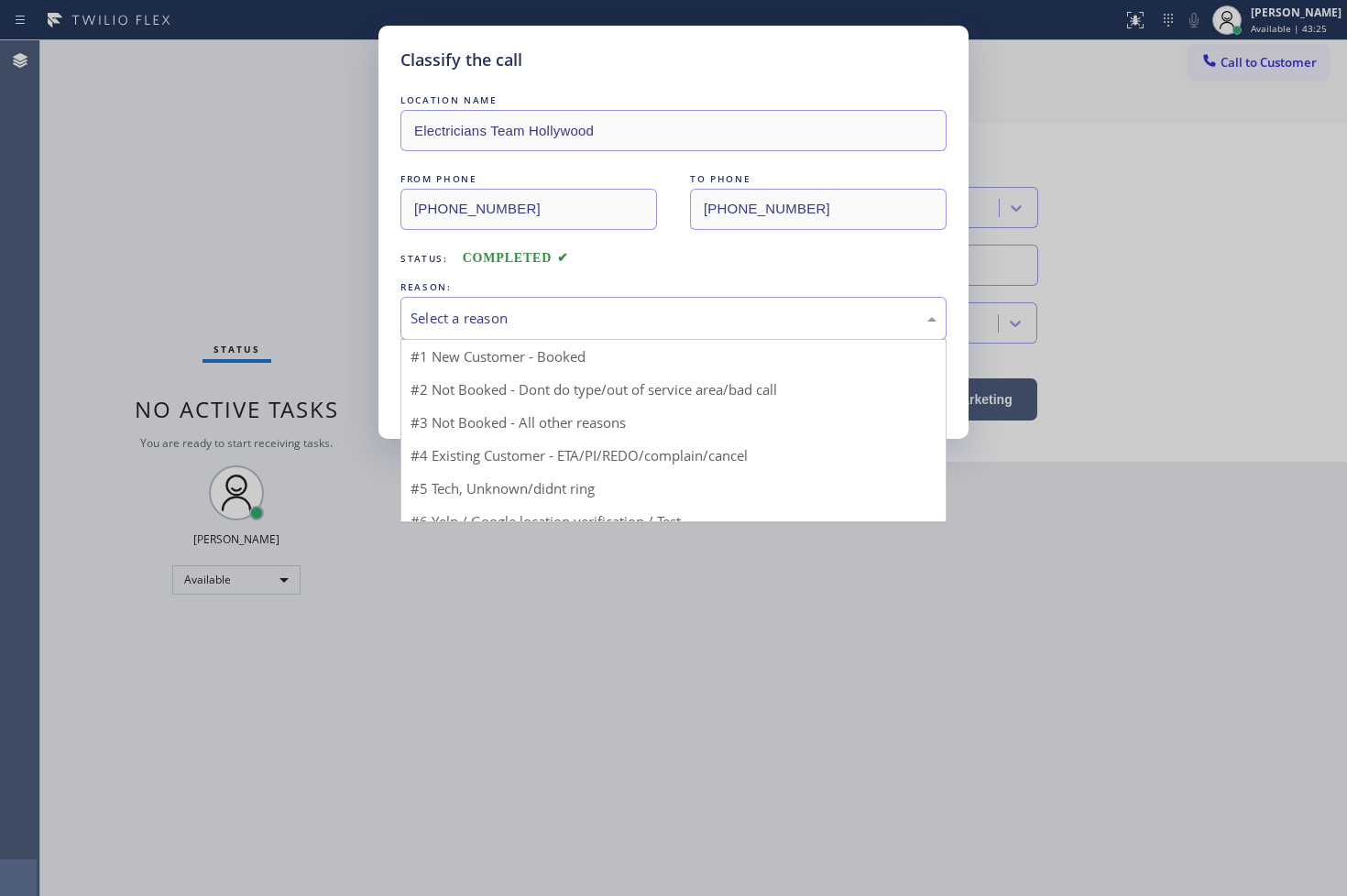
click at [502, 322] on div "Select a reason" at bounding box center [673, 318] width 526 height 21
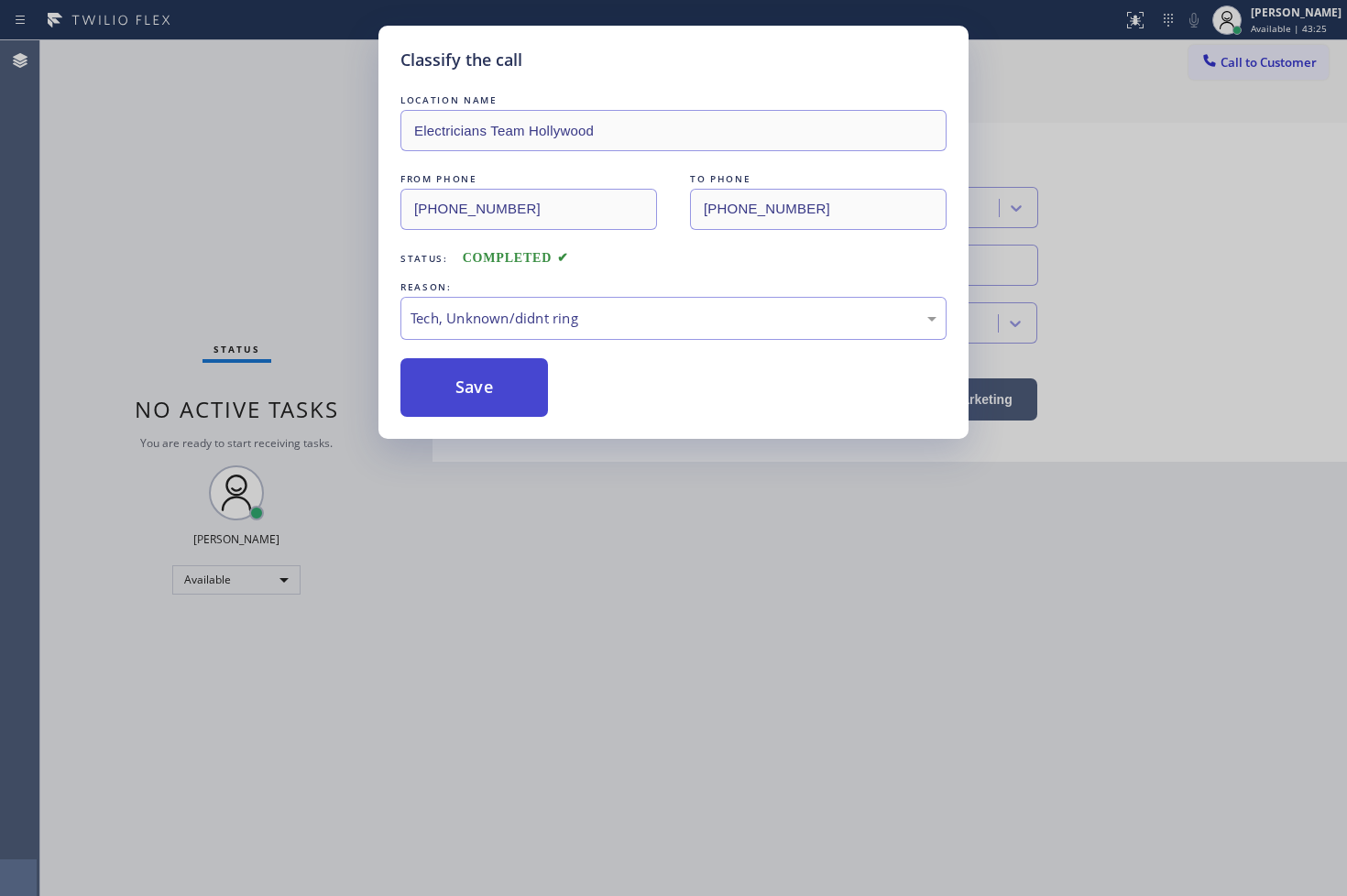
click at [481, 394] on button "Save" at bounding box center [474, 387] width 148 height 59
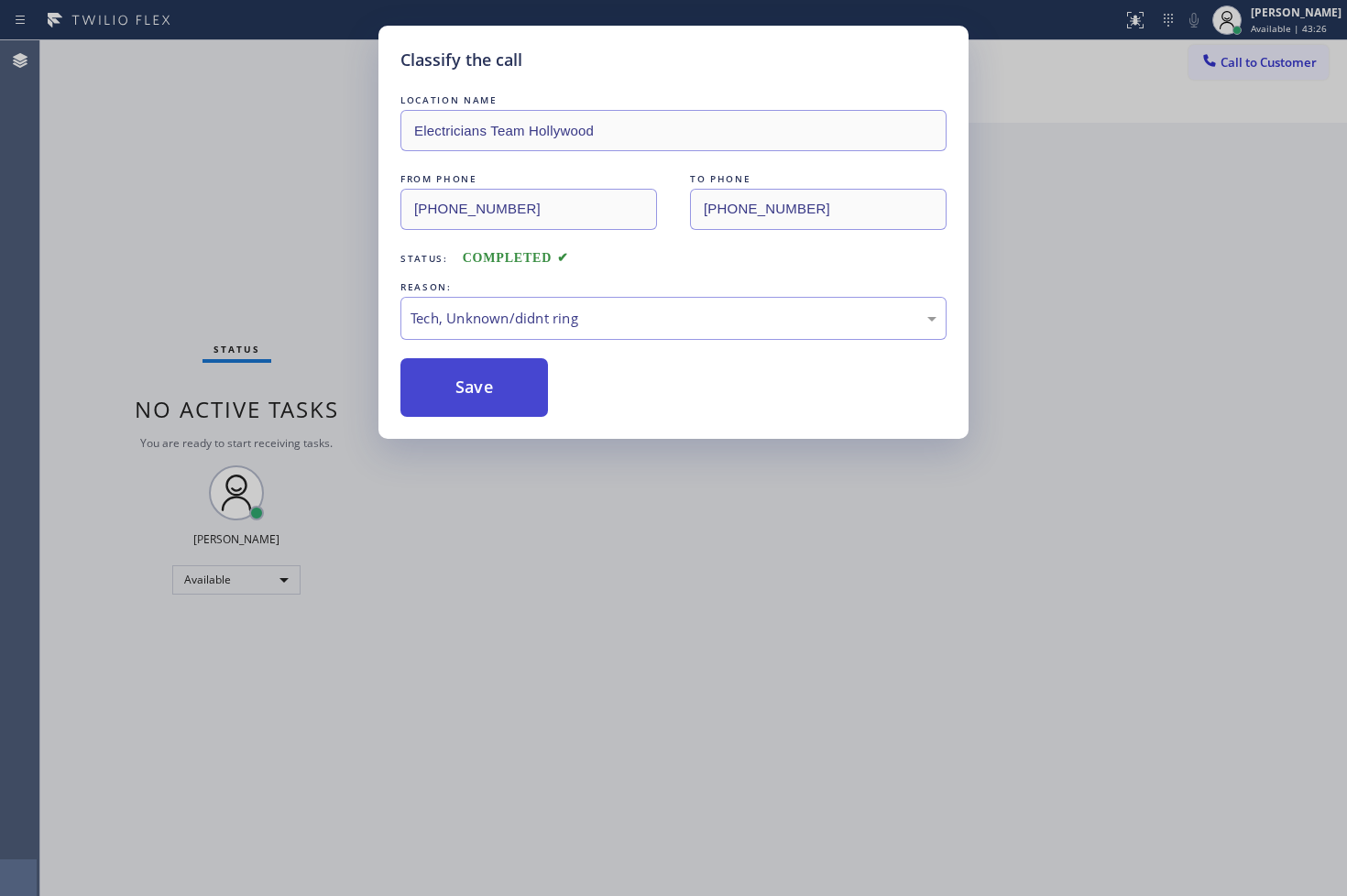
click at [481, 394] on button "Save" at bounding box center [474, 387] width 148 height 59
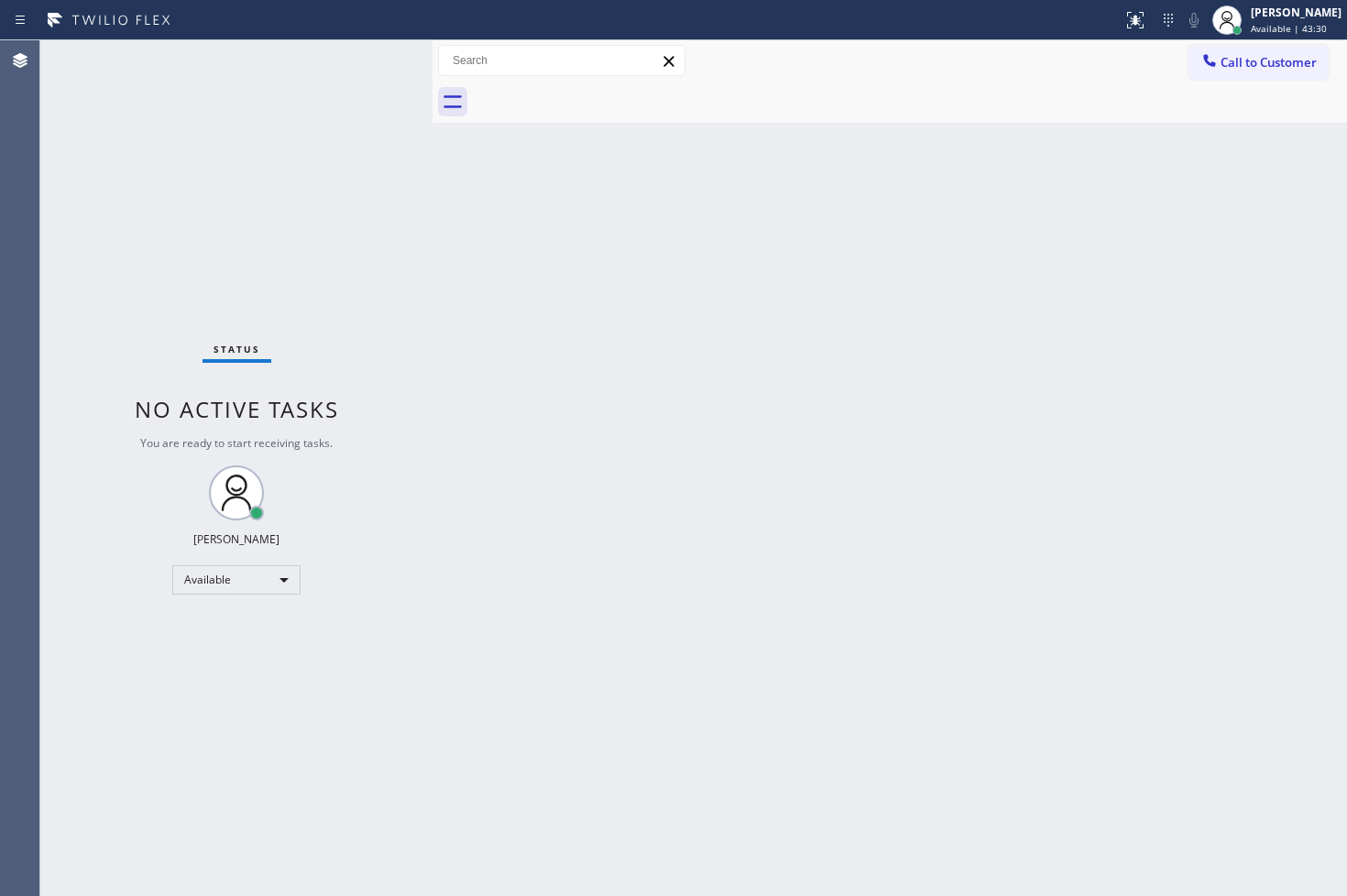
drag, startPoint x: 247, startPoint y: 165, endPoint x: 284, endPoint y: 158, distance: 37.7
click at [254, 163] on div "Status No active tasks You are ready to start receiving tasks. [PERSON_NAME]" at bounding box center [236, 468] width 392 height 855
click at [367, 66] on div "Status No active tasks You are ready to start receiving tasks. [PERSON_NAME]" at bounding box center [236, 468] width 392 height 855
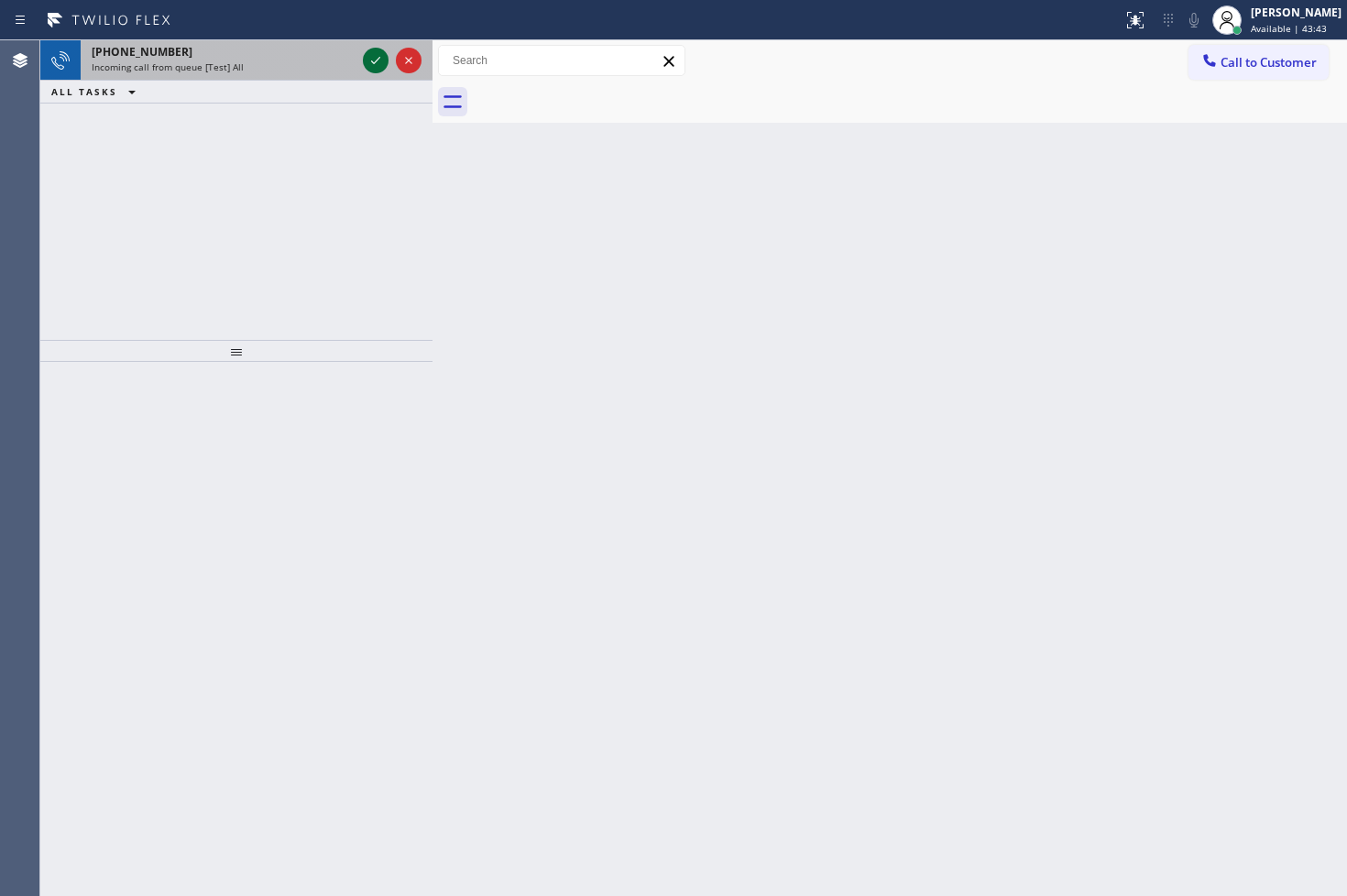
click at [367, 67] on icon at bounding box center [376, 60] width 22 height 22
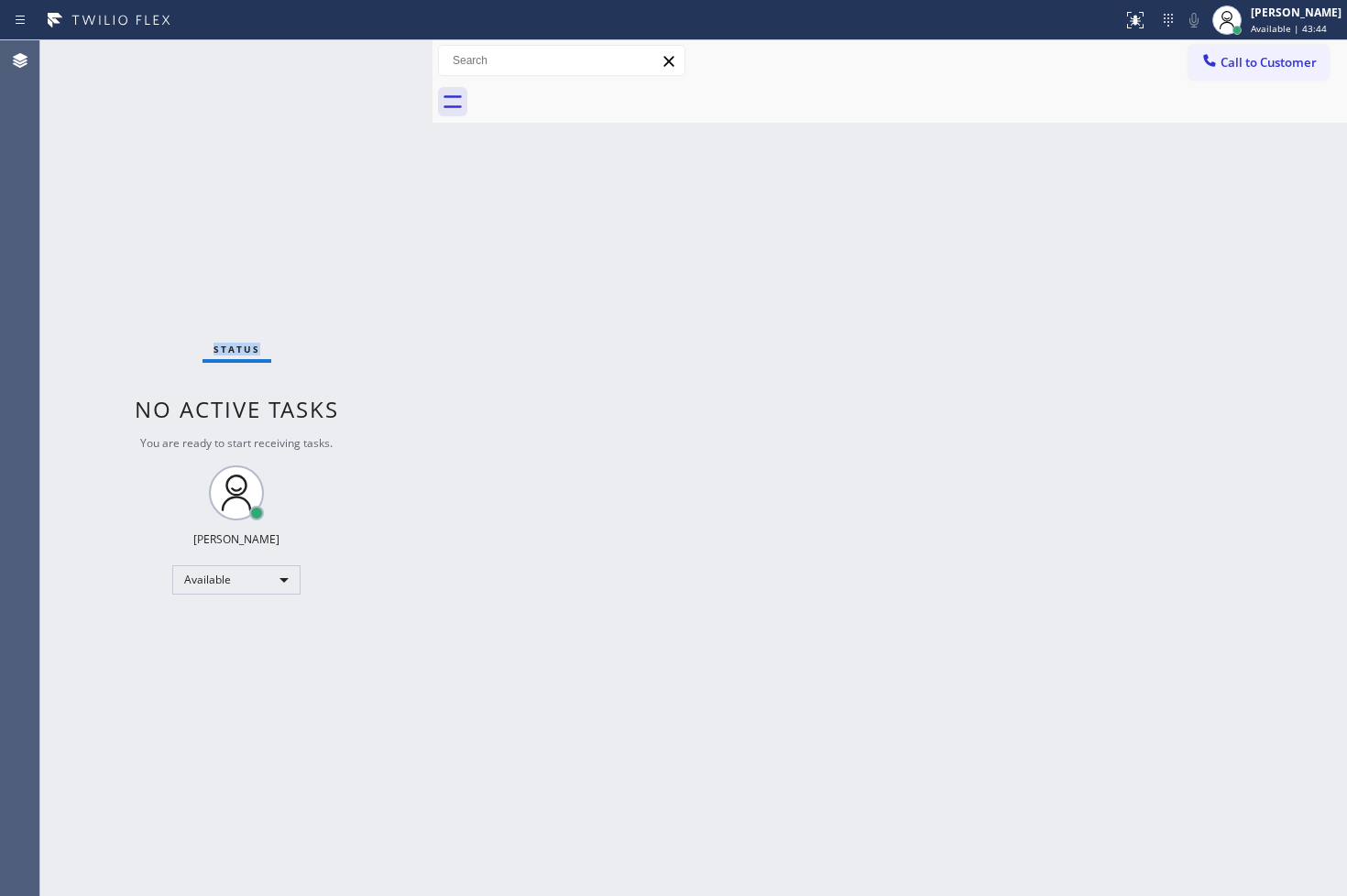
click at [367, 67] on div "Status No active tasks You are ready to start receiving tasks. [PERSON_NAME]" at bounding box center [236, 468] width 392 height 855
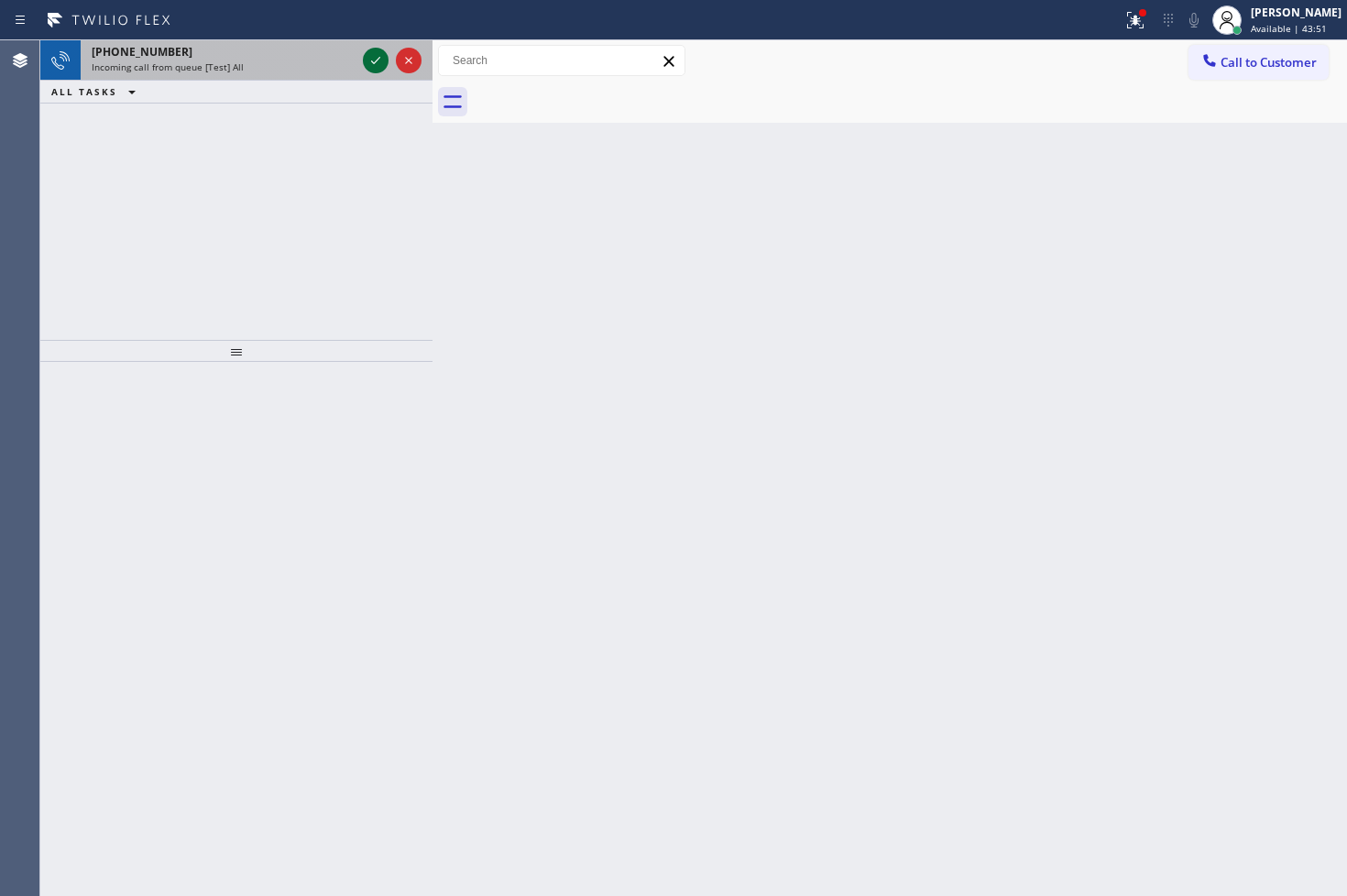
click at [382, 59] on icon at bounding box center [376, 60] width 22 height 22
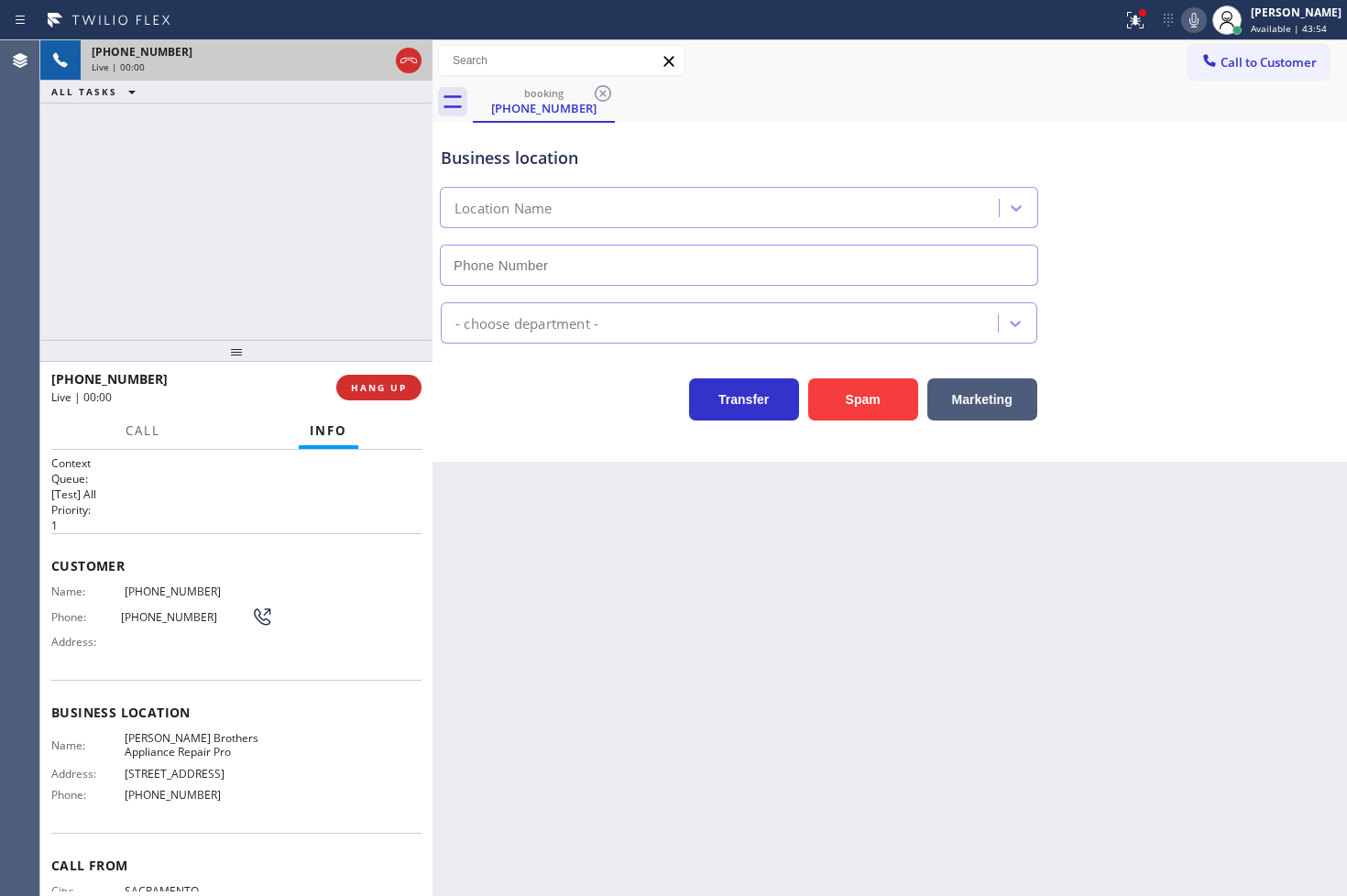
type input "[PHONE_NUMBER]"
click at [561, 415] on div "Transfer Spam Marketing" at bounding box center [738, 394] width 603 height 51
drag, startPoint x: 174, startPoint y: 290, endPoint x: 189, endPoint y: 422, distance: 132.8
click at [175, 290] on div "[PHONE_NUMBER] Live | 00:05 ALL TASKS ALL TASKS ACTIVE TASKS TASKS IN WRAP UP" at bounding box center [236, 190] width 392 height 299
drag, startPoint x: 144, startPoint y: 433, endPoint x: 170, endPoint y: 433, distance: 26.0
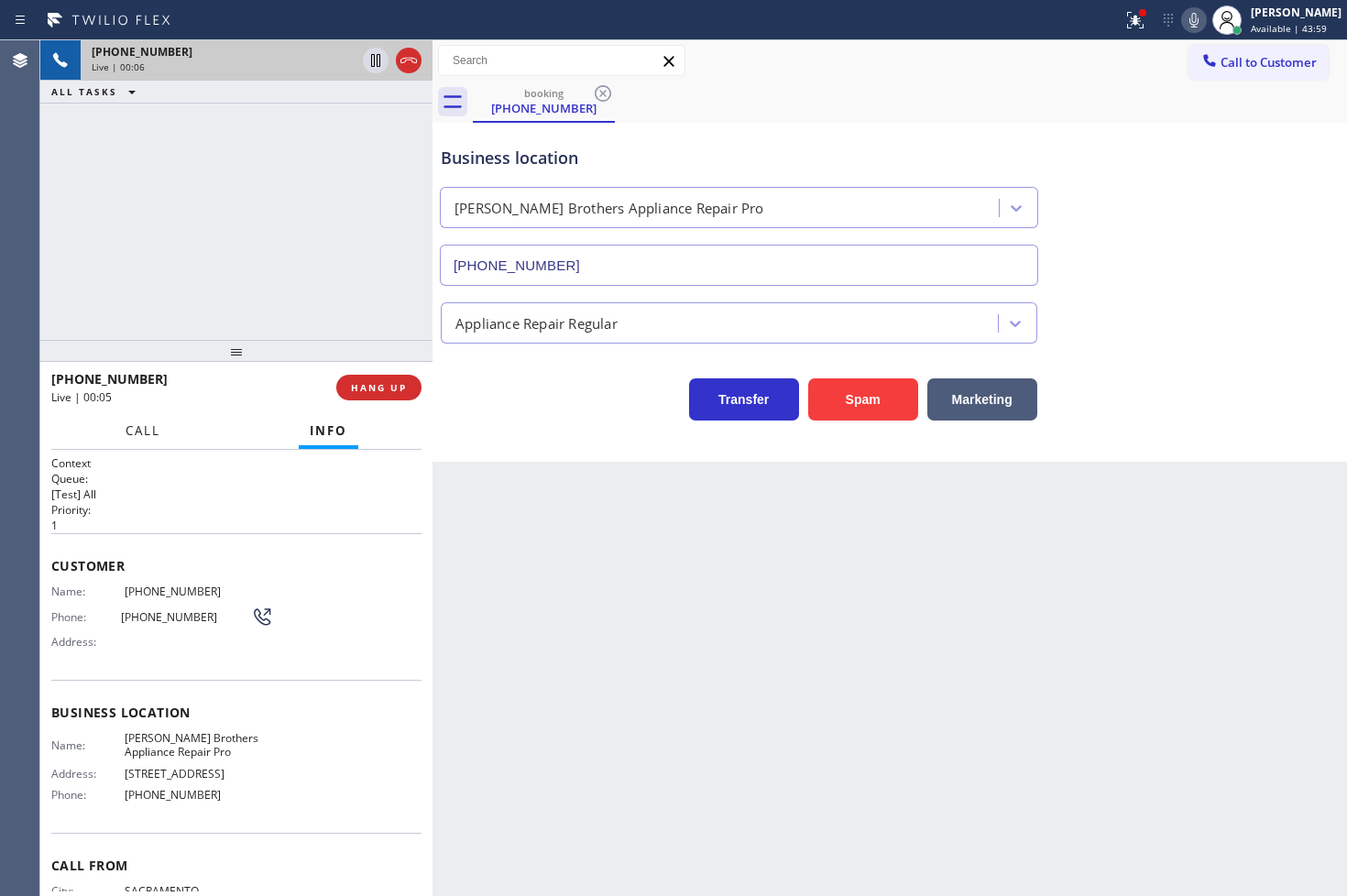
click at [151, 433] on span "Call" at bounding box center [142, 430] width 34 height 17
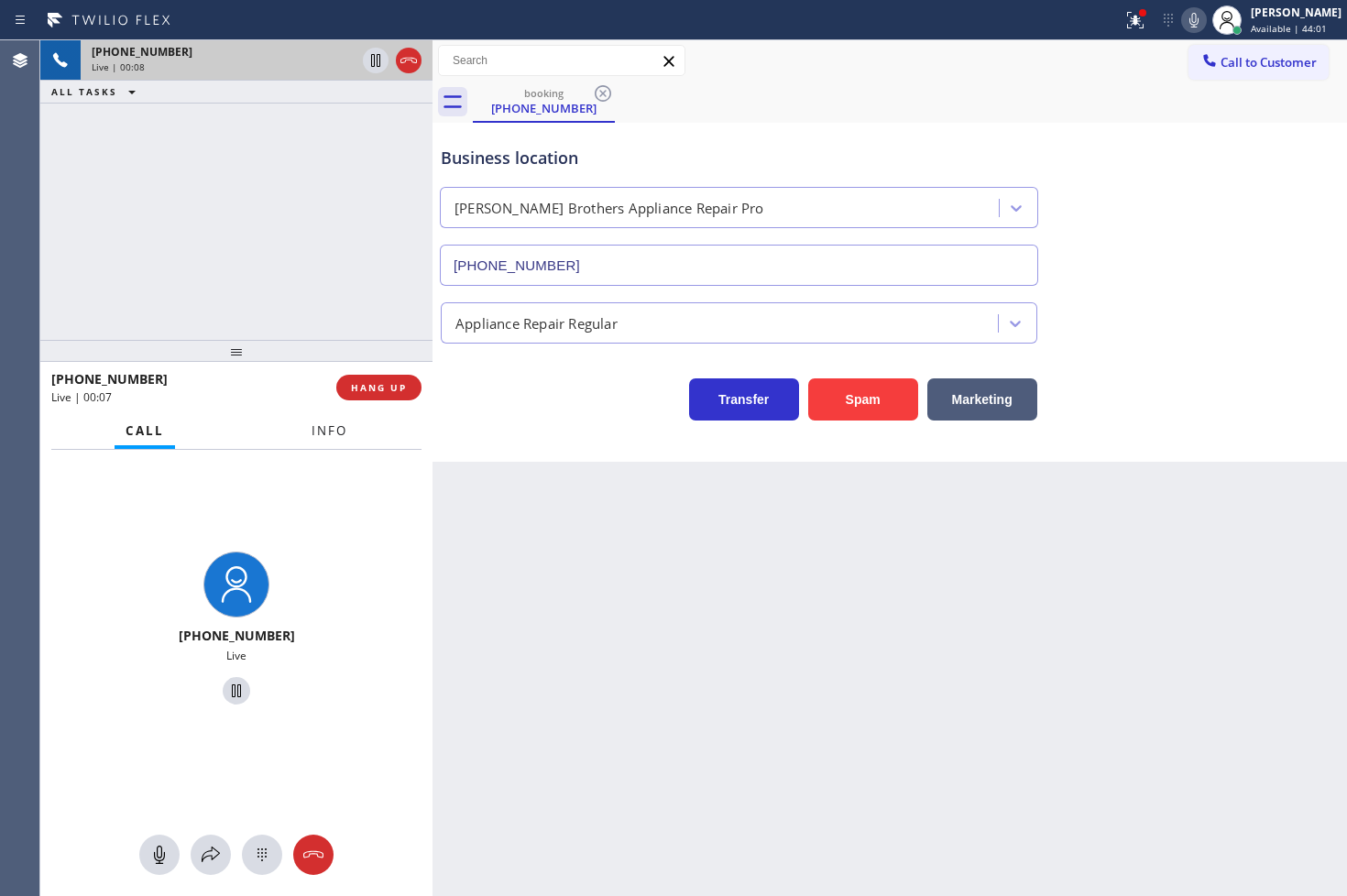
click at [334, 441] on button "Info" at bounding box center [329, 430] width 58 height 35
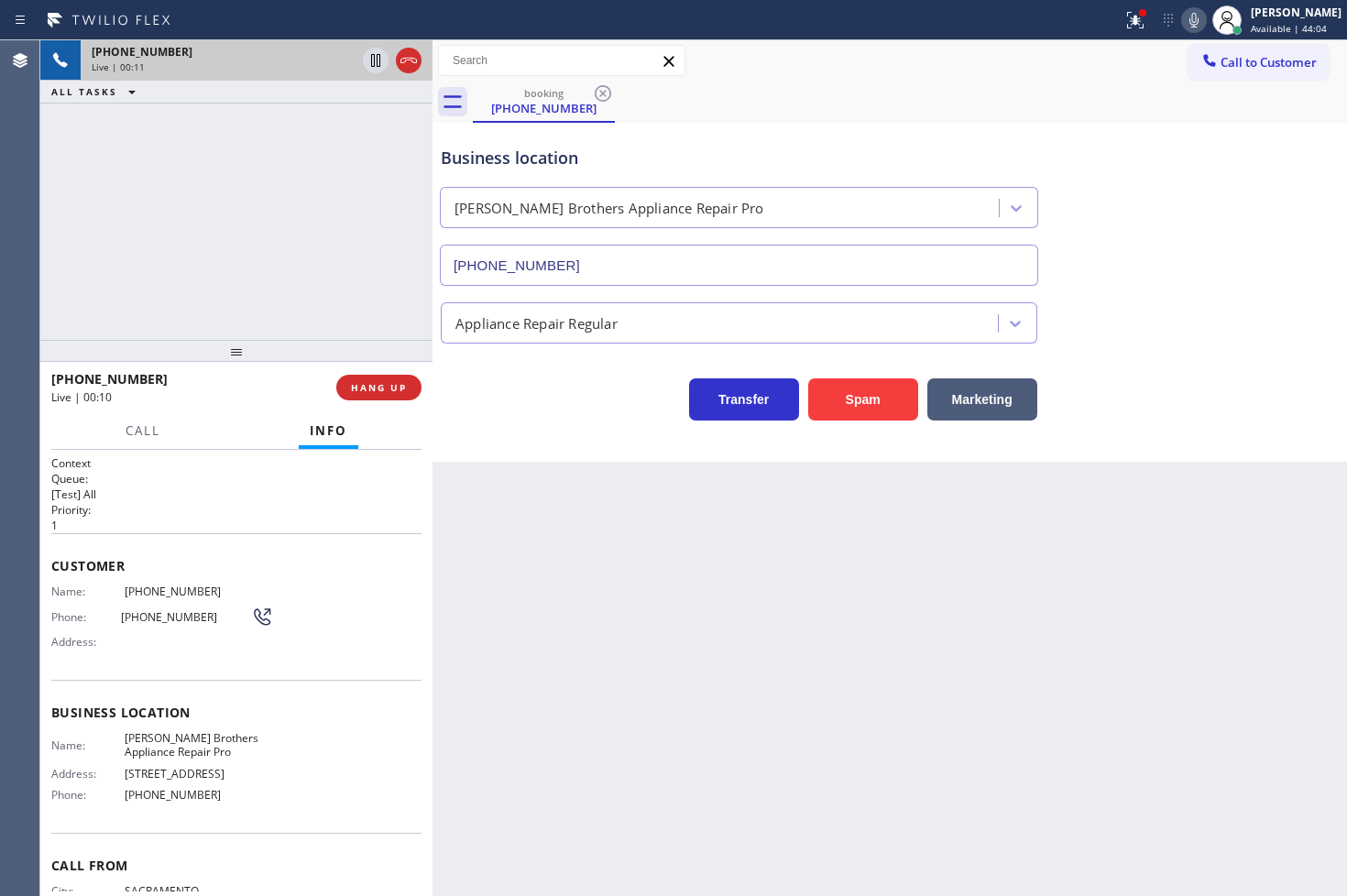
click at [220, 271] on div "[PHONE_NUMBER] Live | 00:11 ALL TASKS ALL TASKS ACTIVE TASKS TASKS IN WRAP UP" at bounding box center [236, 190] width 392 height 299
click at [262, 260] on div "[PHONE_NUMBER] Live | 00:13 ALL TASKS ALL TASKS ACTIVE TASKS TASKS IN WRAP UP" at bounding box center [236, 190] width 392 height 299
click at [1241, 217] on div "Business location [PERSON_NAME] Brothers Appliance Repair Pro [PHONE_NUMBER]" at bounding box center [890, 203] width 905 height 165
click at [1076, 124] on div "Business location [PERSON_NAME] Brothers Appliance Repair Pro [PHONE_NUMBER]" at bounding box center [890, 203] width 905 height 165
click at [1189, 26] on icon at bounding box center [1194, 20] width 9 height 15
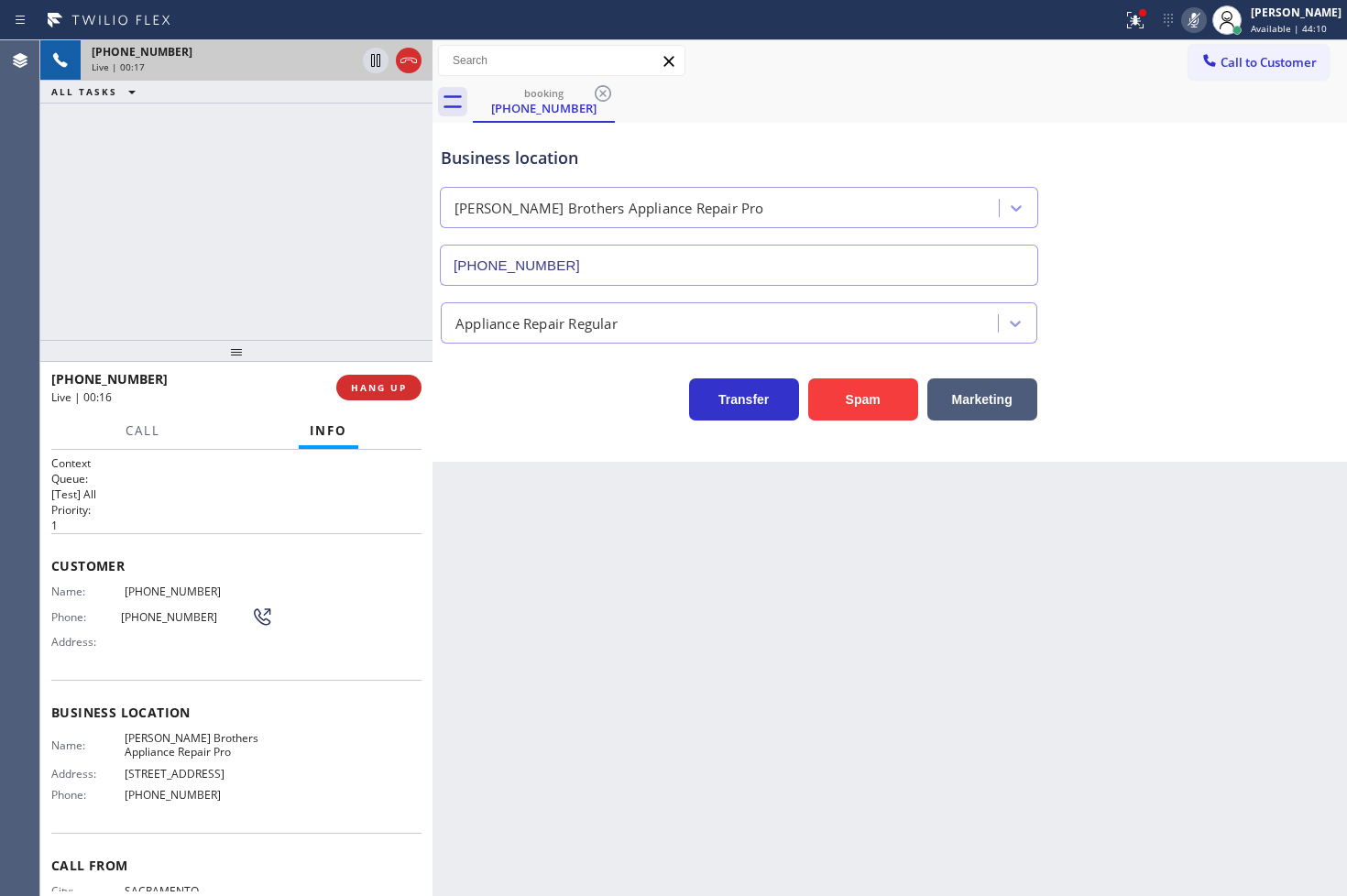
click at [1189, 26] on icon at bounding box center [1194, 20] width 9 height 15
click at [339, 304] on div "[PHONE_NUMBER] Live | 00:18 ALL TASKS ALL TASKS ACTIVE TASKS TASKS IN WRAP UP" at bounding box center [236, 190] width 392 height 299
click at [504, 387] on div "Transfer Spam Marketing" at bounding box center [738, 394] width 603 height 51
drag, startPoint x: 349, startPoint y: 271, endPoint x: 489, endPoint y: 430, distance: 211.9
click at [349, 270] on div "[PHONE_NUMBER] Live | 00:19 ALL TASKS ALL TASKS ACTIVE TASKS TASKS IN WRAP UP" at bounding box center [236, 190] width 392 height 299
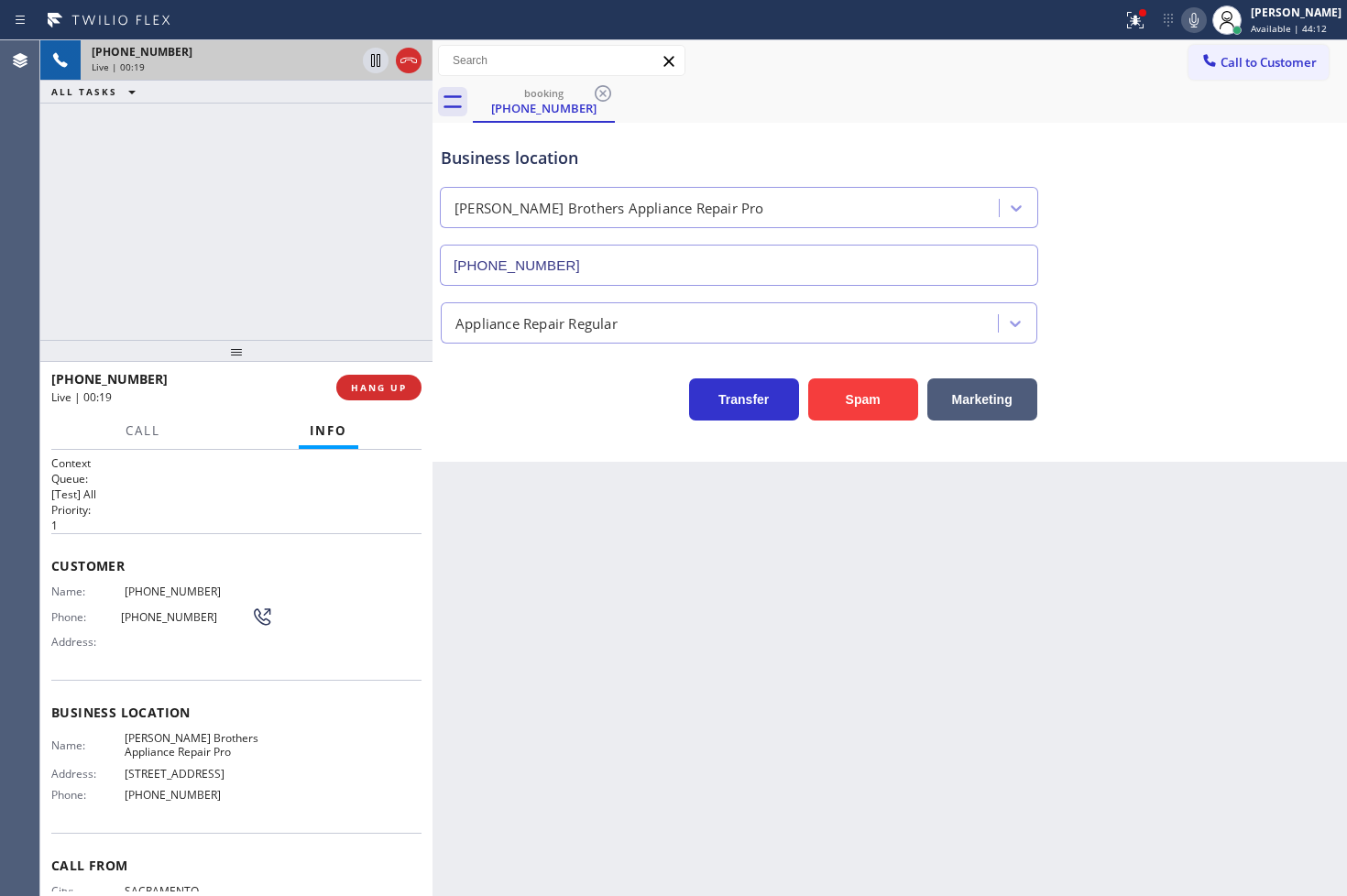
click at [589, 474] on div "Back to Dashboard Change Sender ID Customers Technicians Select a contact Outbo…" at bounding box center [890, 468] width 915 height 855
drag, startPoint x: 136, startPoint y: 217, endPoint x: 196, endPoint y: 376, distance: 169.9
click at [141, 218] on div "[PHONE_NUMBER] Live | 00:22 ALL TASKS ALL TASKS ACTIVE TASKS TASKS IN WRAP UP" at bounding box center [236, 190] width 392 height 299
click at [158, 437] on span "Call" at bounding box center [142, 430] width 34 height 17
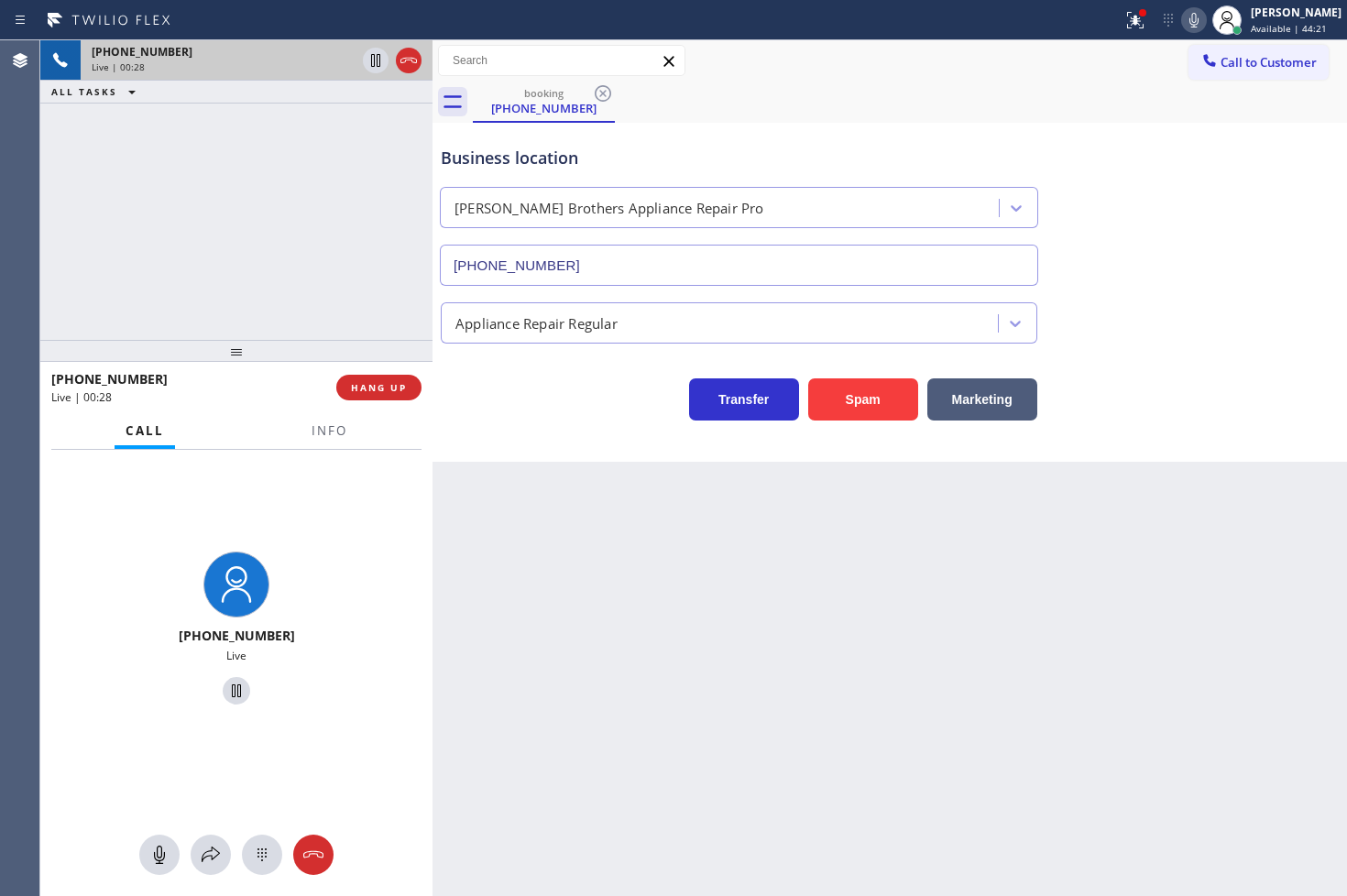
click at [515, 415] on div "Transfer Spam Marketing" at bounding box center [738, 394] width 603 height 51
click at [524, 387] on div "Transfer Spam Marketing" at bounding box center [738, 394] width 603 height 51
click at [479, 380] on div "Transfer Spam Marketing" at bounding box center [738, 394] width 603 height 51
click at [311, 267] on div "[PHONE_NUMBER] Live | 00:37 ALL TASKS ALL TASKS ACTIVE TASKS TASKS IN WRAP UP" at bounding box center [236, 190] width 392 height 299
click at [536, 415] on div "Transfer Spam Marketing" at bounding box center [738, 394] width 603 height 51
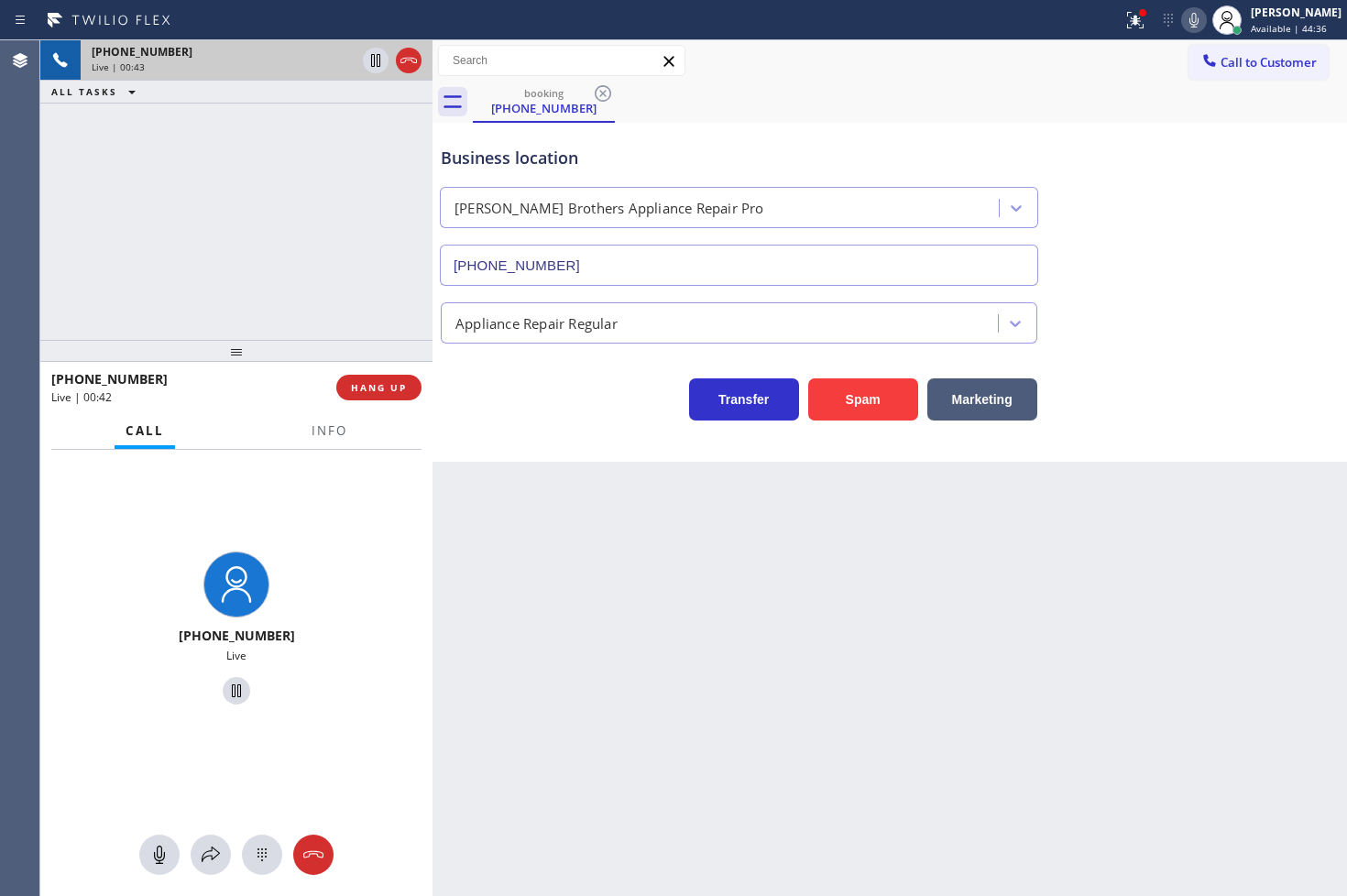
click at [178, 206] on div "[PHONE_NUMBER] Live | 00:43 ALL TASKS ALL TASKS ACTIVE TASKS TASKS IN WRAP UP" at bounding box center [236, 190] width 392 height 299
click at [1124, 26] on icon at bounding box center [1135, 20] width 22 height 22
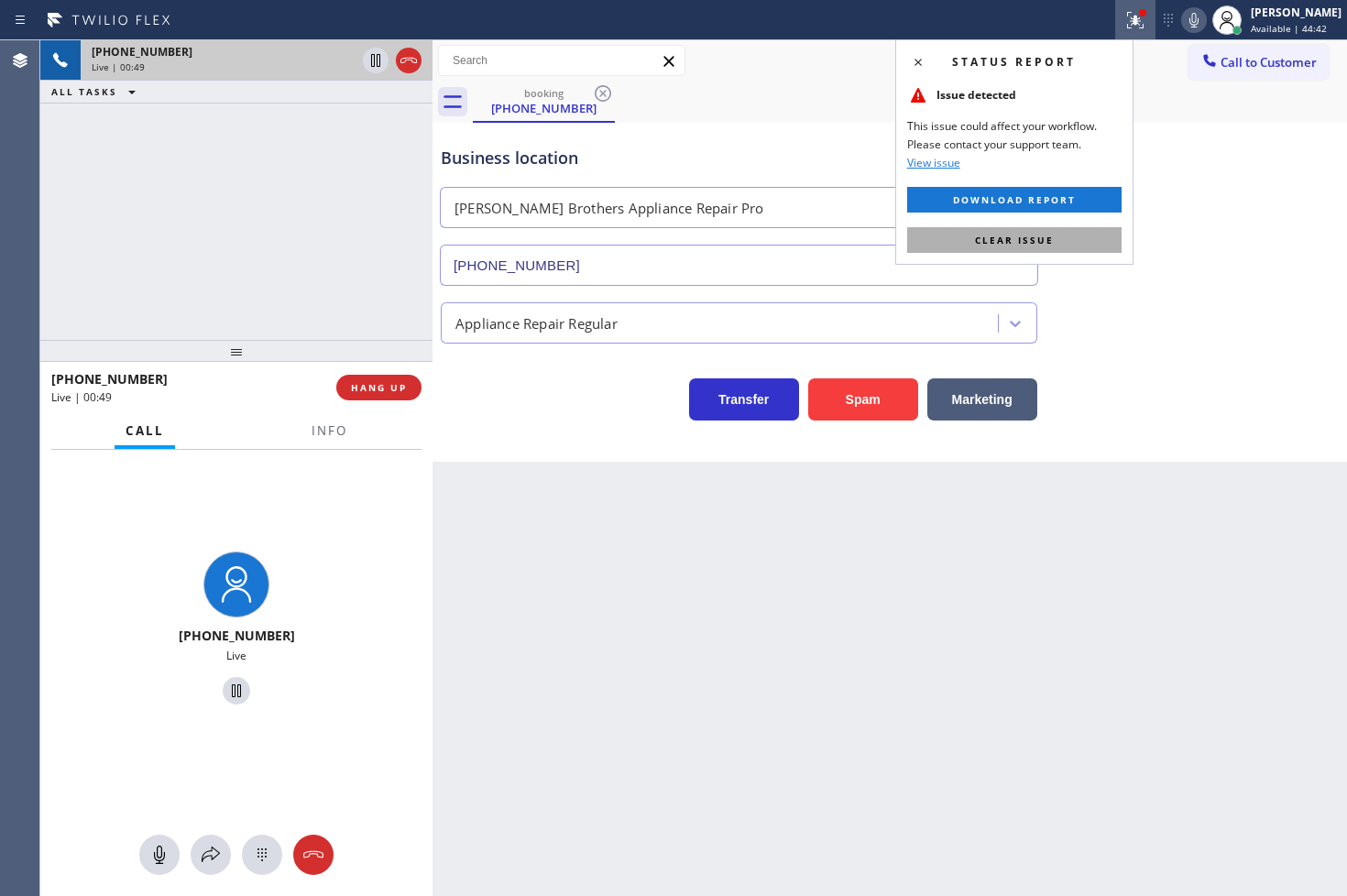
click at [1078, 234] on button "Clear issue" at bounding box center [1014, 240] width 215 height 26
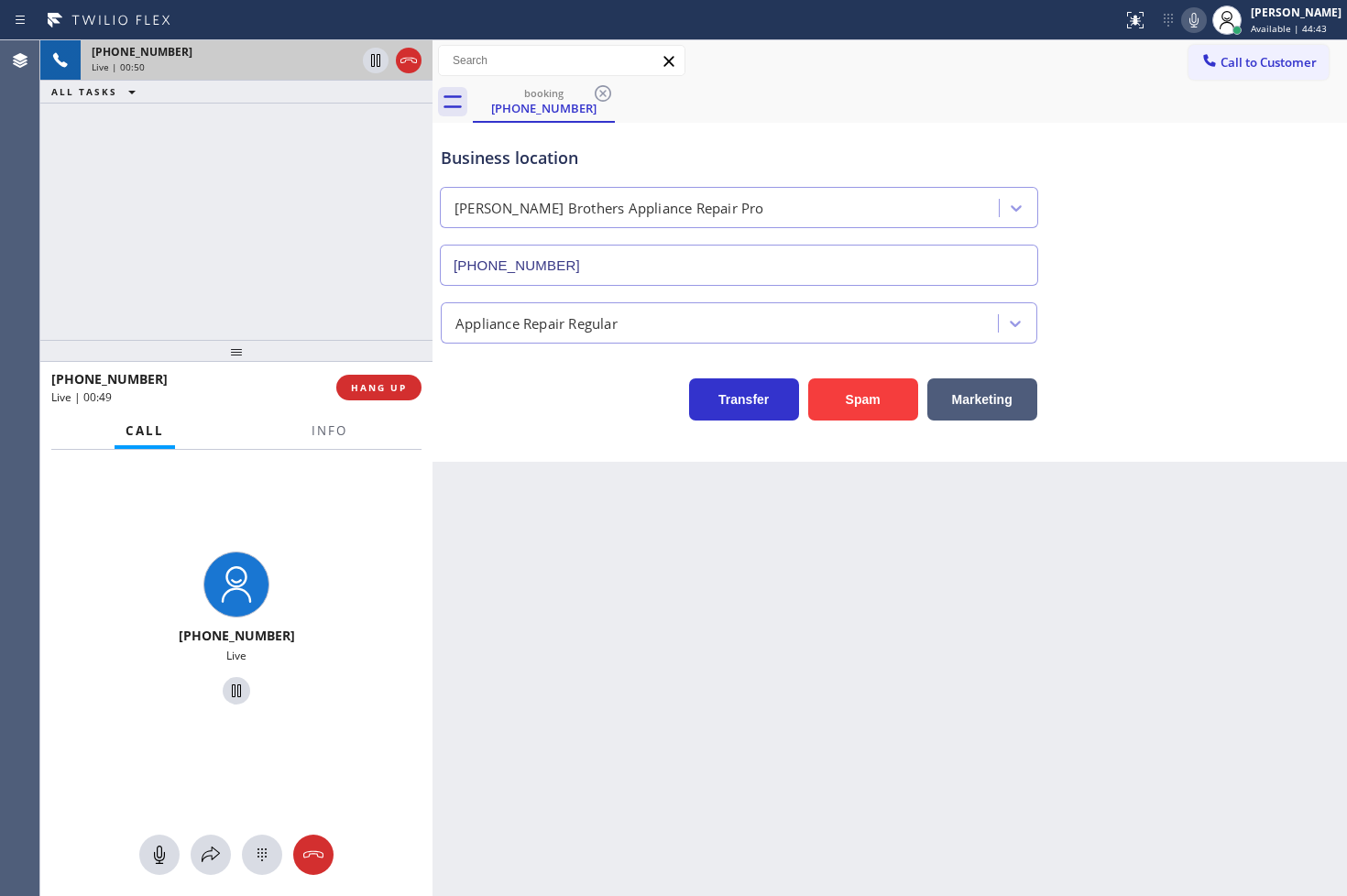
click at [318, 248] on div "[PHONE_NUMBER] Live | 00:50 ALL TASKS ALL TASKS ACTIVE TASKS TASKS IN WRAP UP" at bounding box center [236, 190] width 392 height 299
click at [341, 428] on span "Info" at bounding box center [329, 430] width 35 height 17
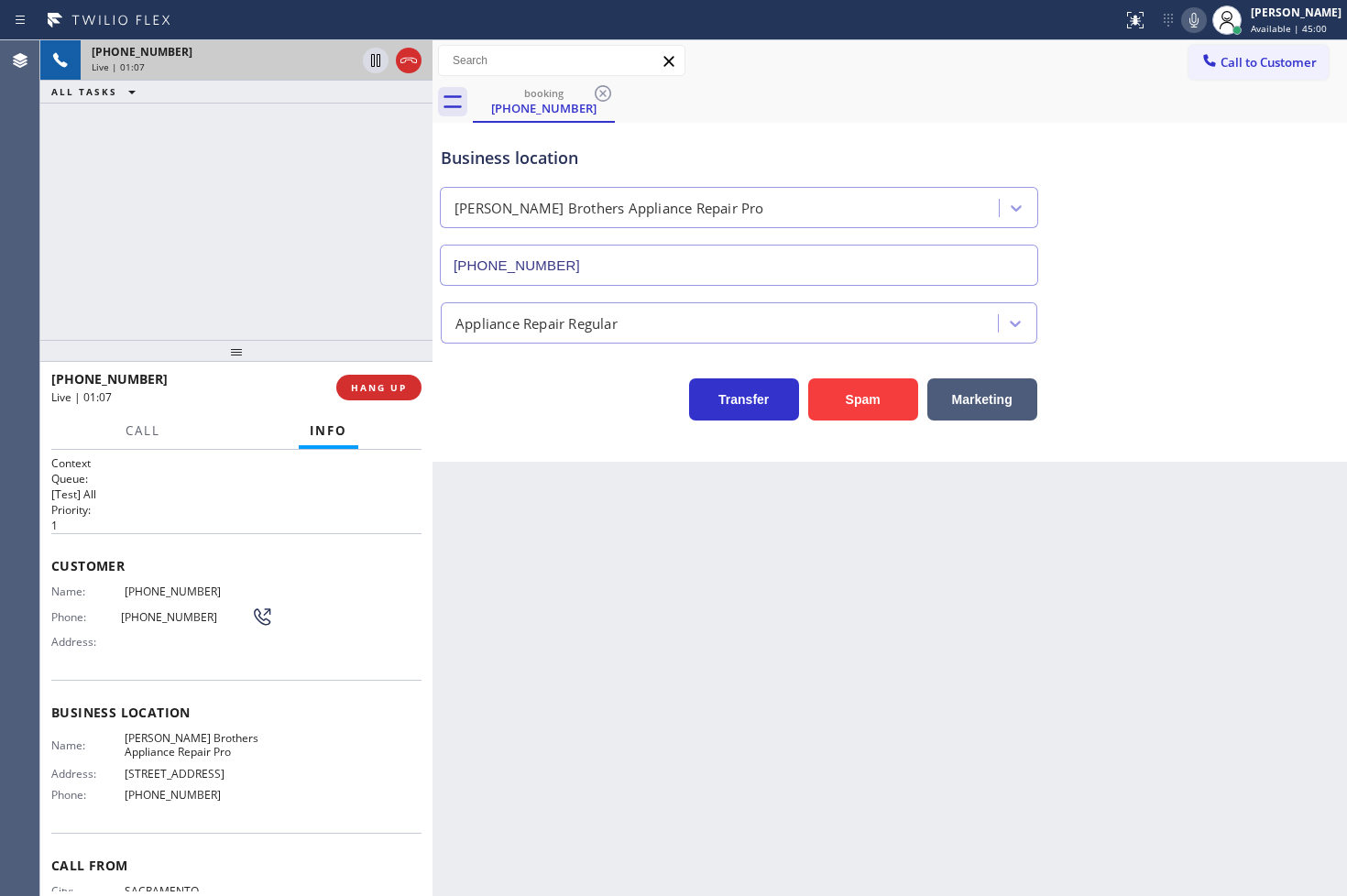
click at [280, 296] on div "[PHONE_NUMBER] Live | 01:07 ALL TASKS ALL TASKS ACTIVE TASKS TASKS IN WRAP UP" at bounding box center [236, 190] width 392 height 299
click at [115, 277] on div "[PHONE_NUMBER] Live | 01:10 ALL TASKS ALL TASKS ACTIVE TASKS TASKS IN WRAP UP" at bounding box center [236, 190] width 392 height 299
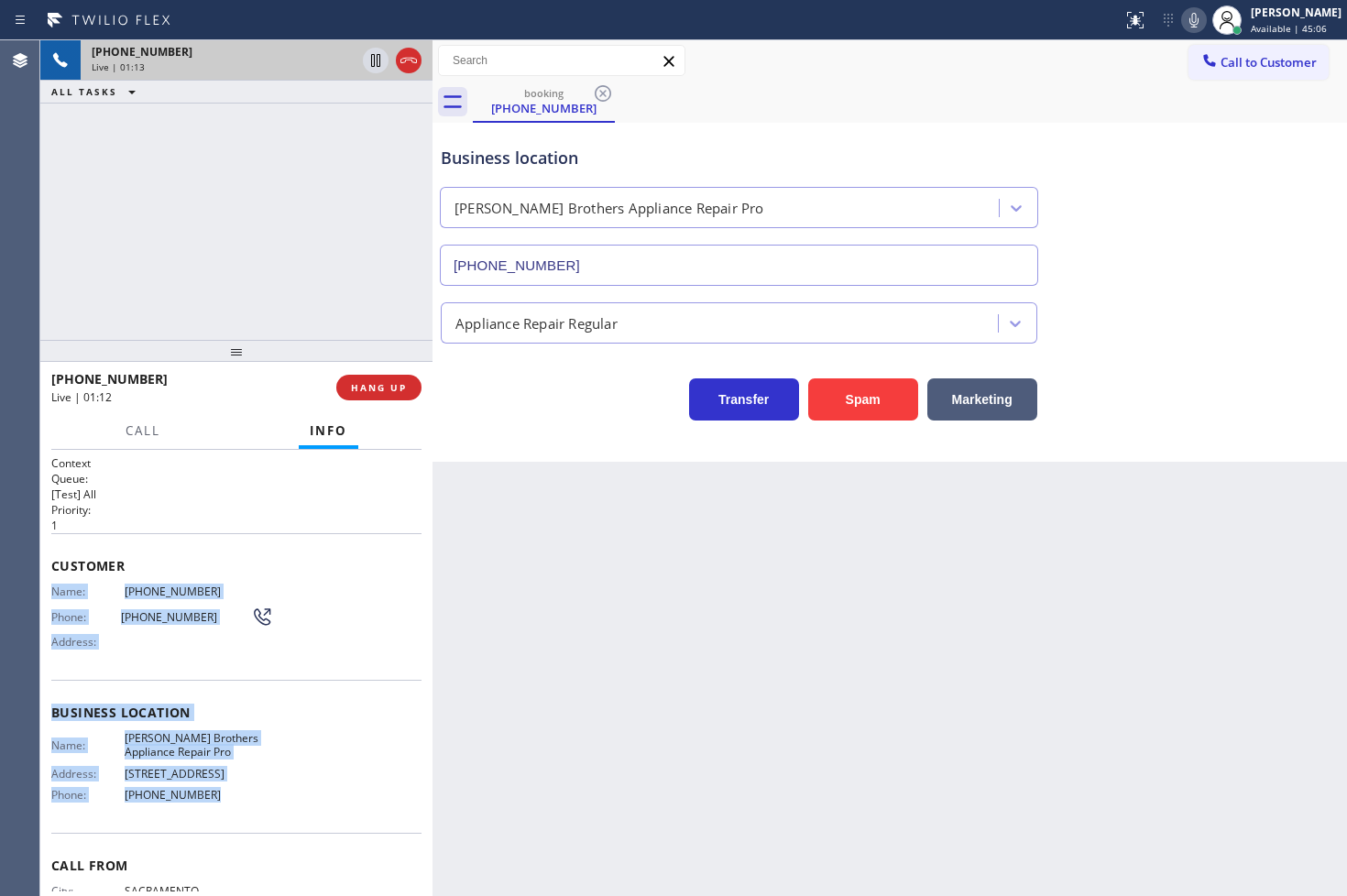
drag, startPoint x: 52, startPoint y: 583, endPoint x: 220, endPoint y: 802, distance: 276.0
click at [220, 802] on div "Context Queue: [Test] All Priority: 1 Customer Name: [PHONE_NUMBER] Phone: [PHO…" at bounding box center [236, 713] width 370 height 516
copy div "Name: [PHONE_NUMBER] Phone: [PHONE_NUMBER] Address: Business location Name: [PE…"
click at [373, 65] on icon at bounding box center [376, 60] width 22 height 22
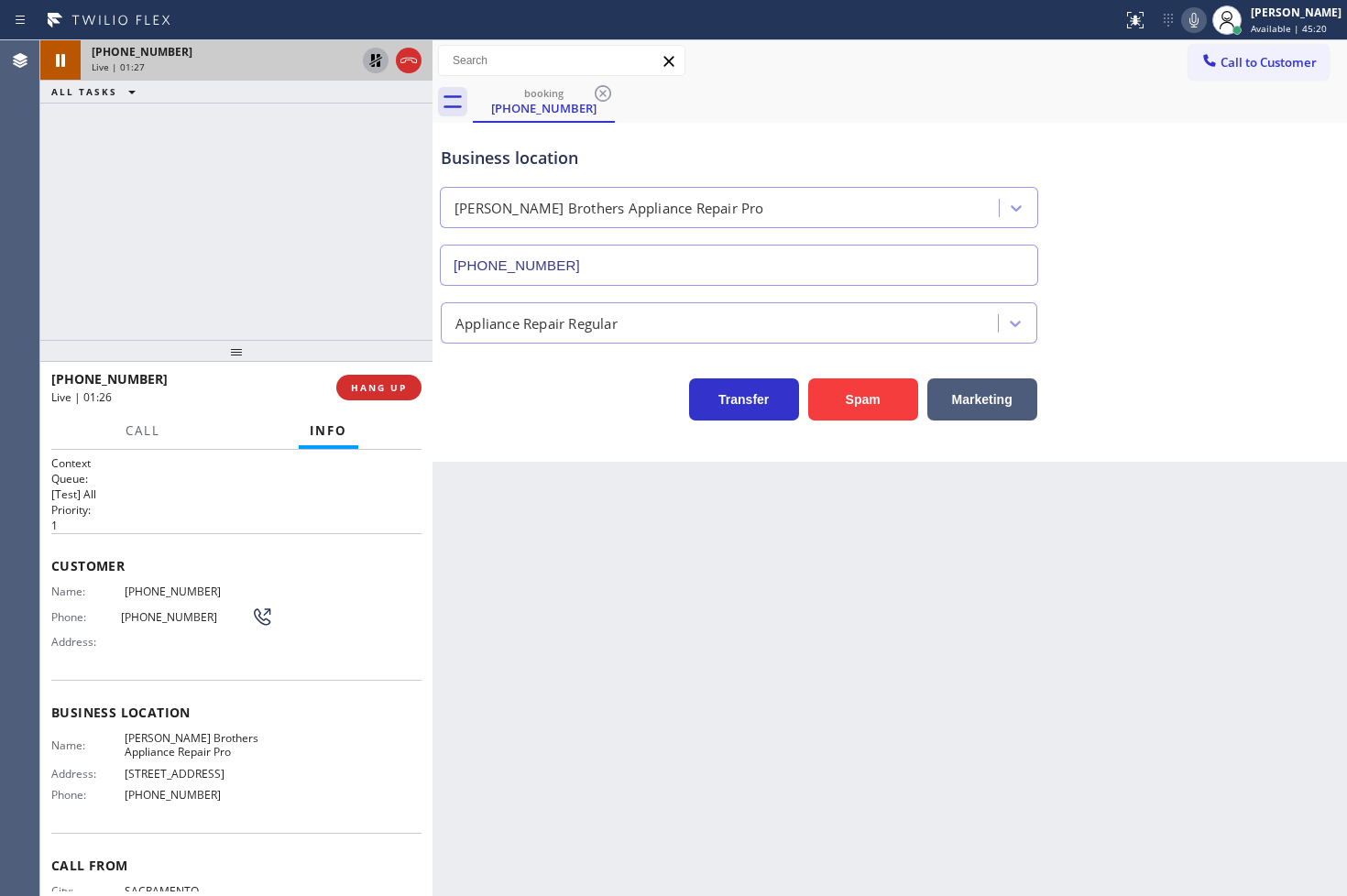
click at [143, 257] on div "[PHONE_NUMBER] Live | 01:27 ALL TASKS ALL TASKS ACTIVE TASKS TASKS IN WRAP UP" at bounding box center [236, 190] width 392 height 299
click at [139, 426] on span "Call" at bounding box center [142, 430] width 34 height 17
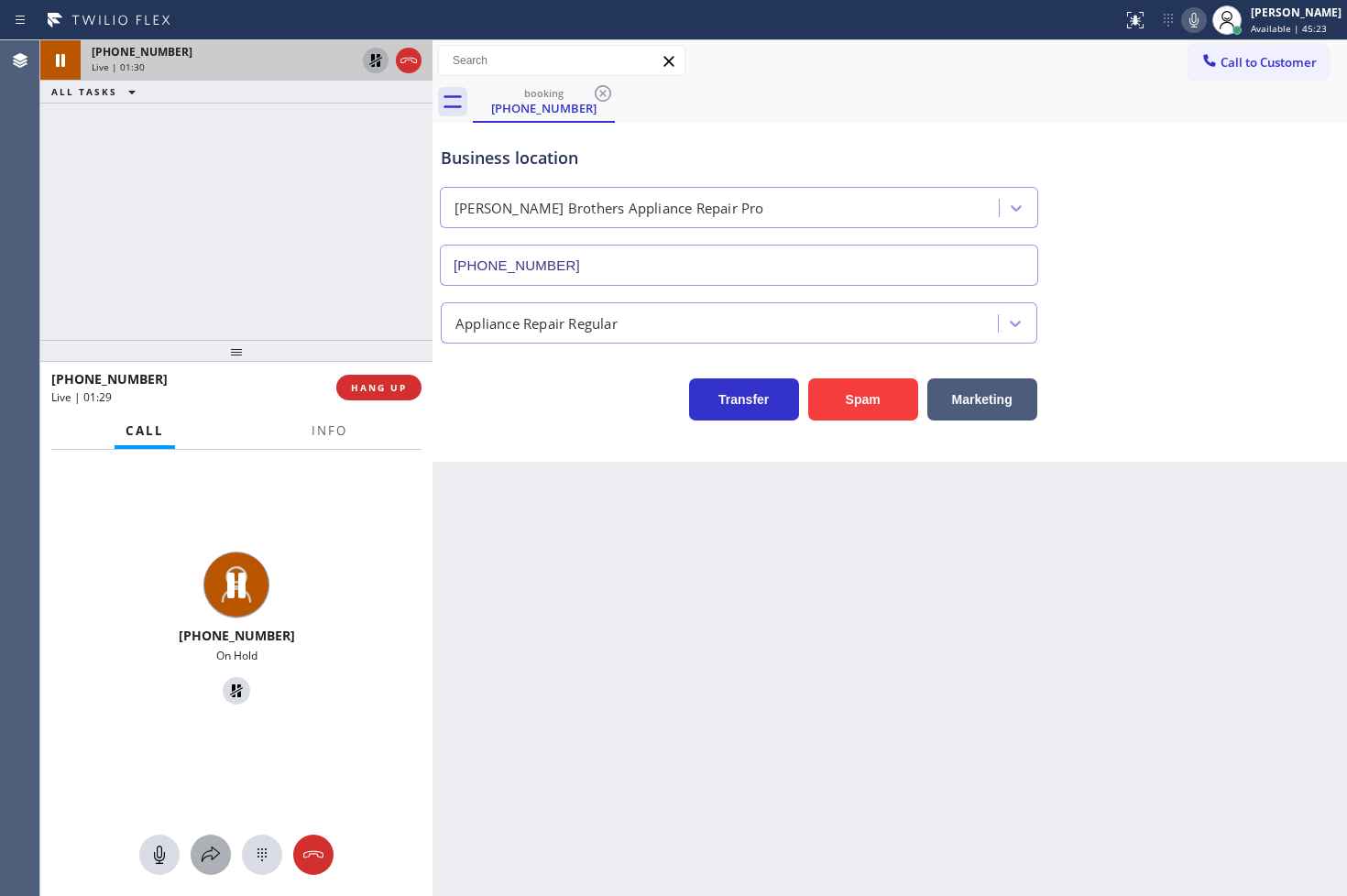
click at [218, 838] on button at bounding box center [210, 854] width 40 height 40
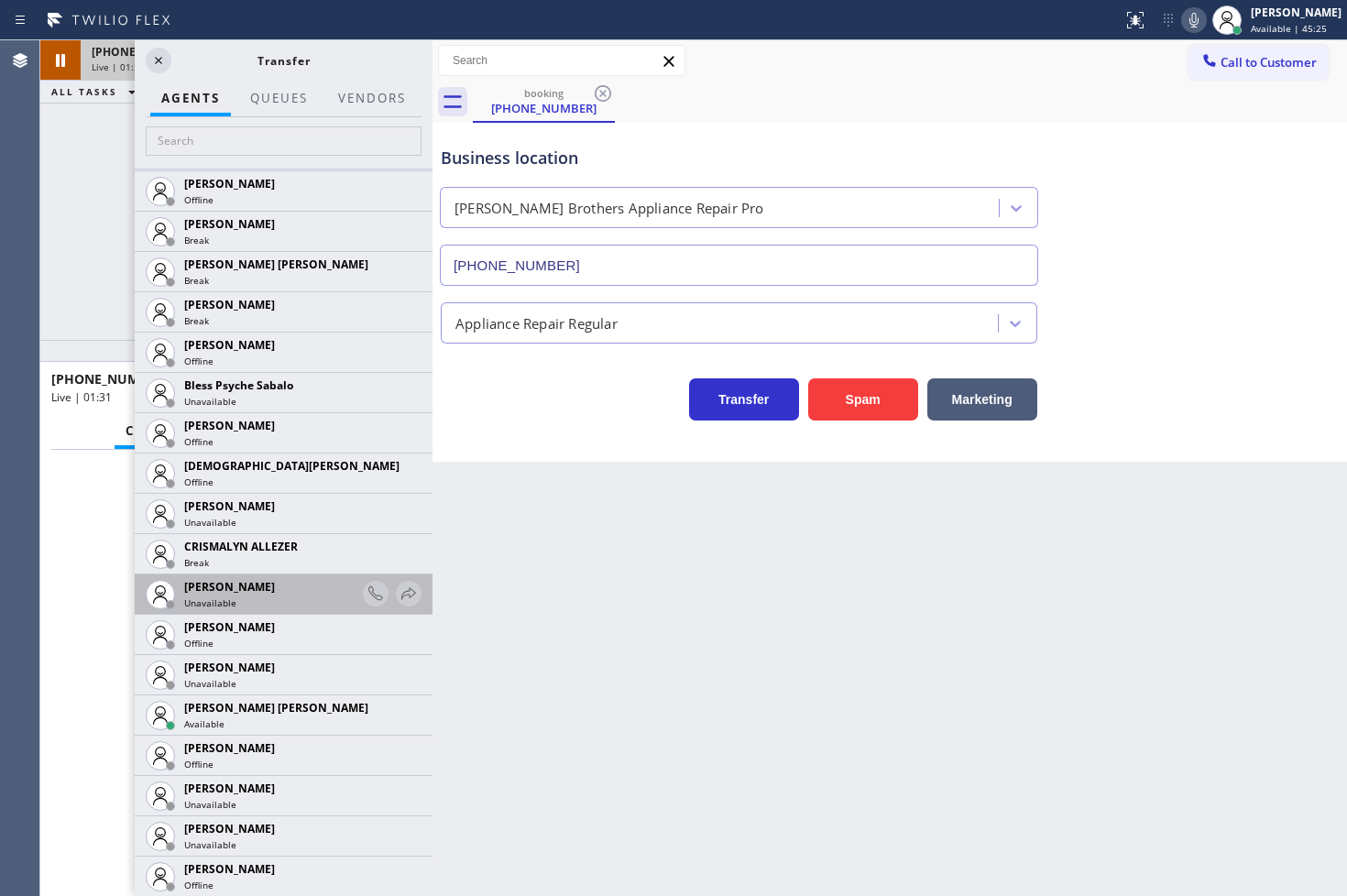
scroll to position [712, 0]
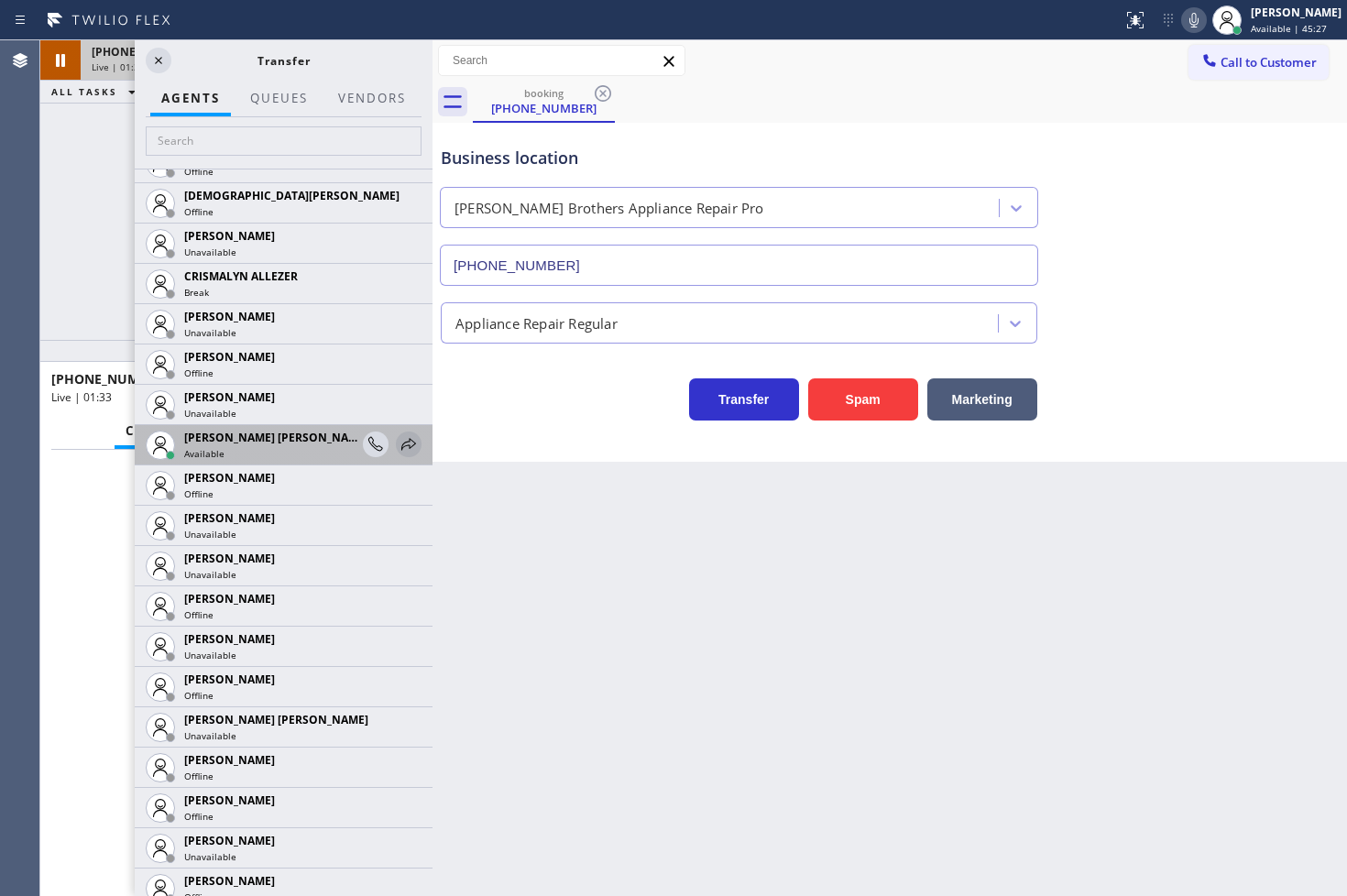
click at [398, 444] on icon at bounding box center [409, 444] width 22 height 22
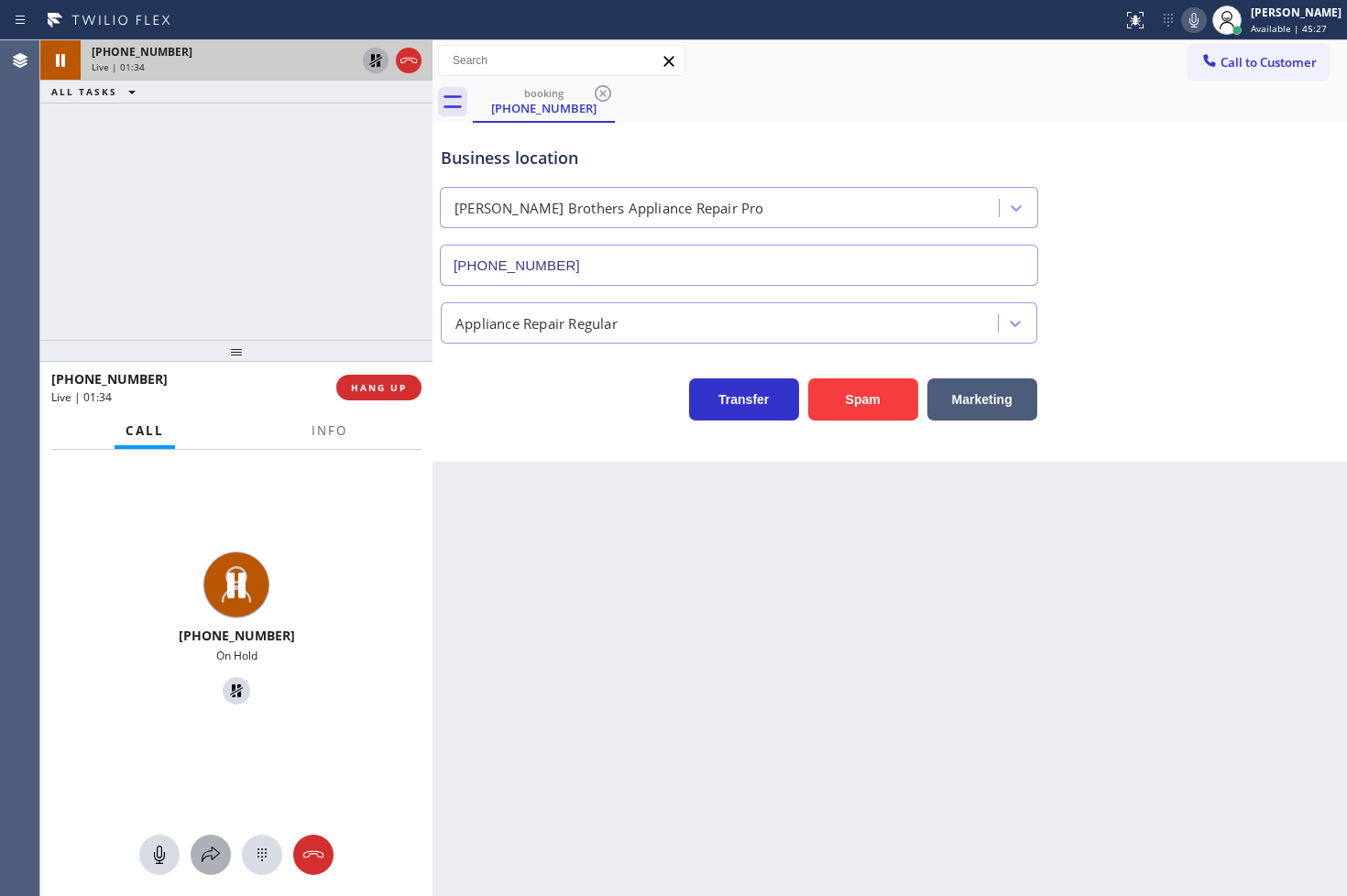
click at [221, 851] on icon at bounding box center [211, 855] width 22 height 22
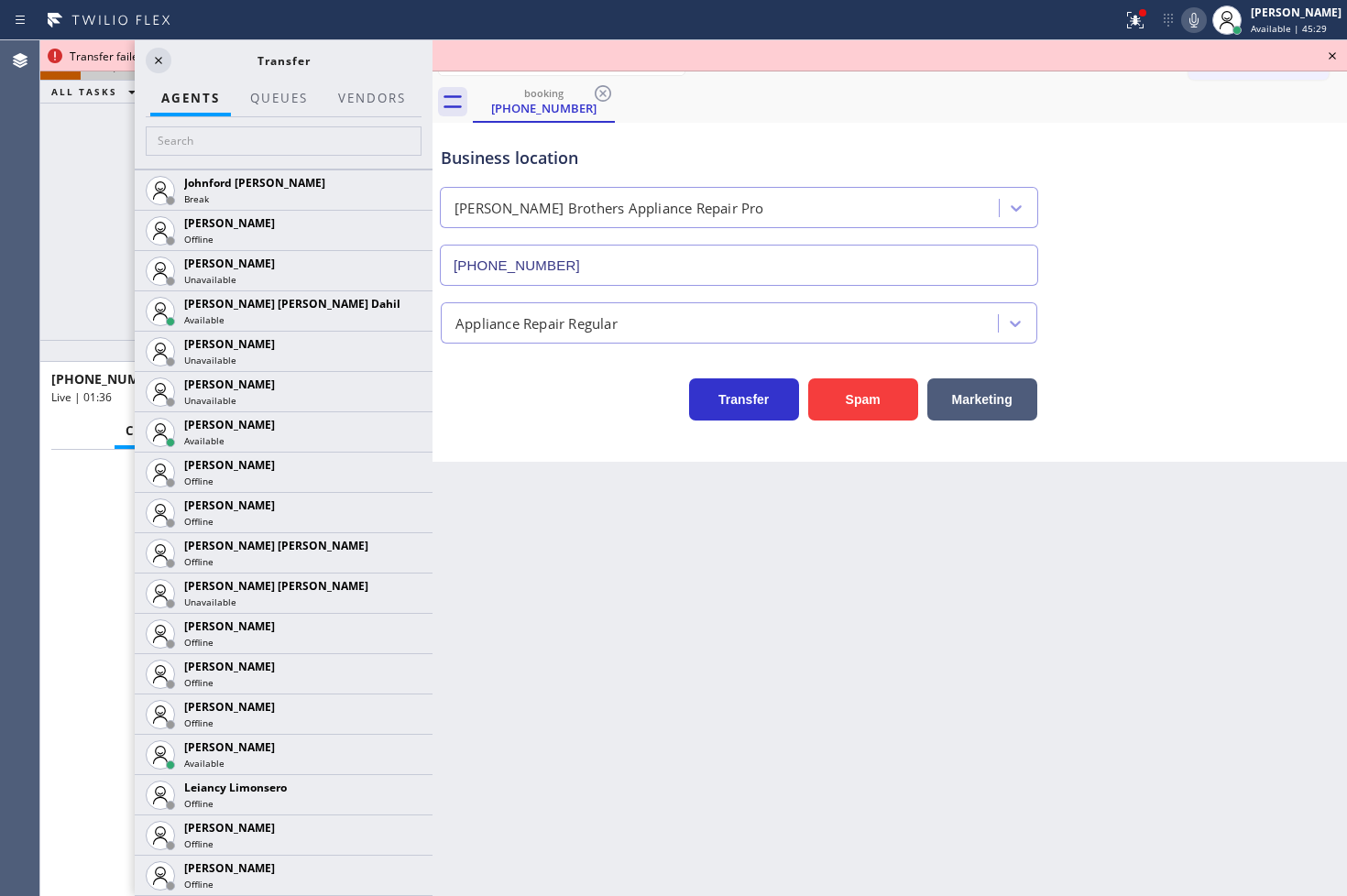
scroll to position [2544, 0]
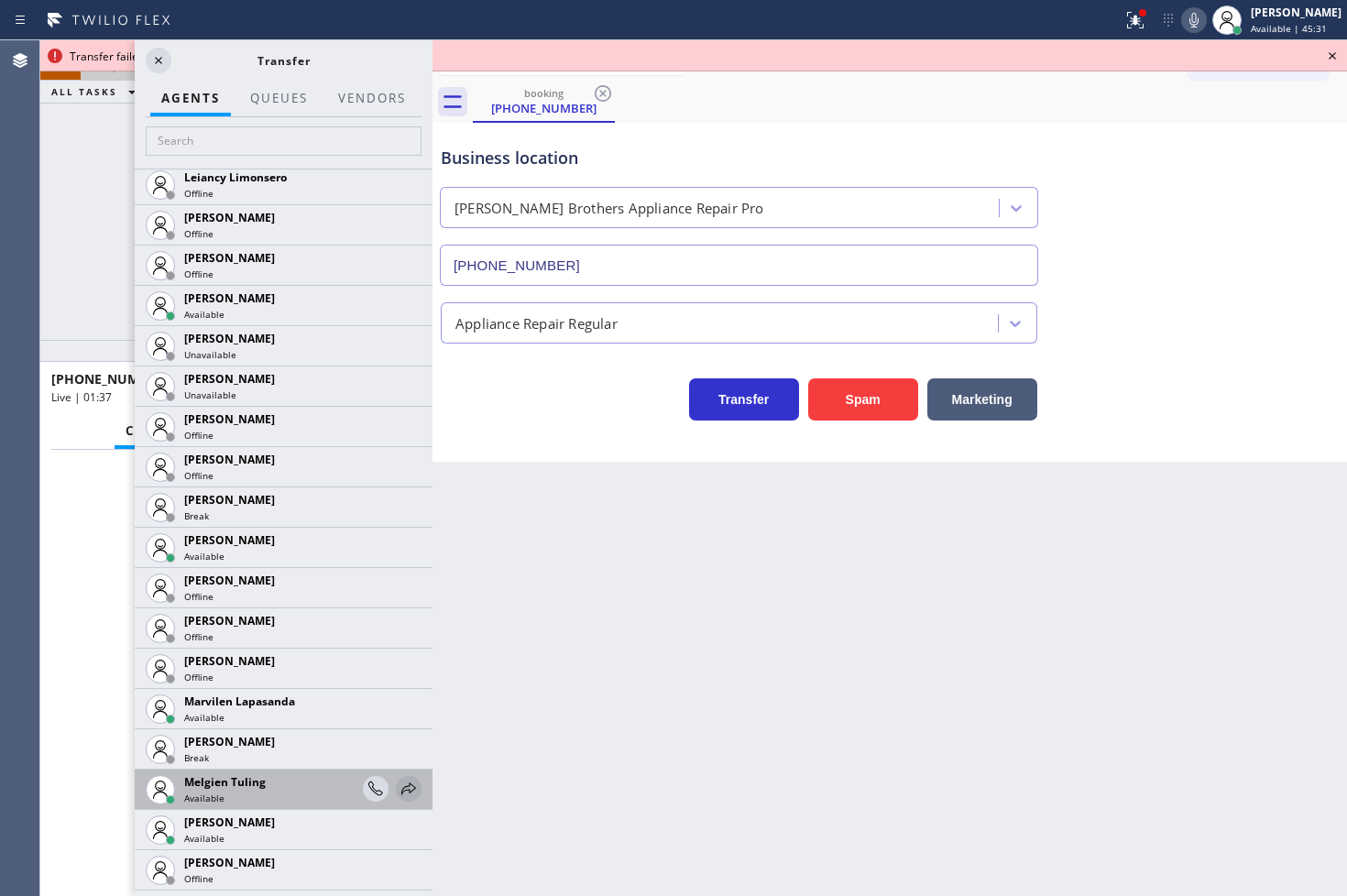
click at [398, 783] on icon at bounding box center [409, 789] width 22 height 22
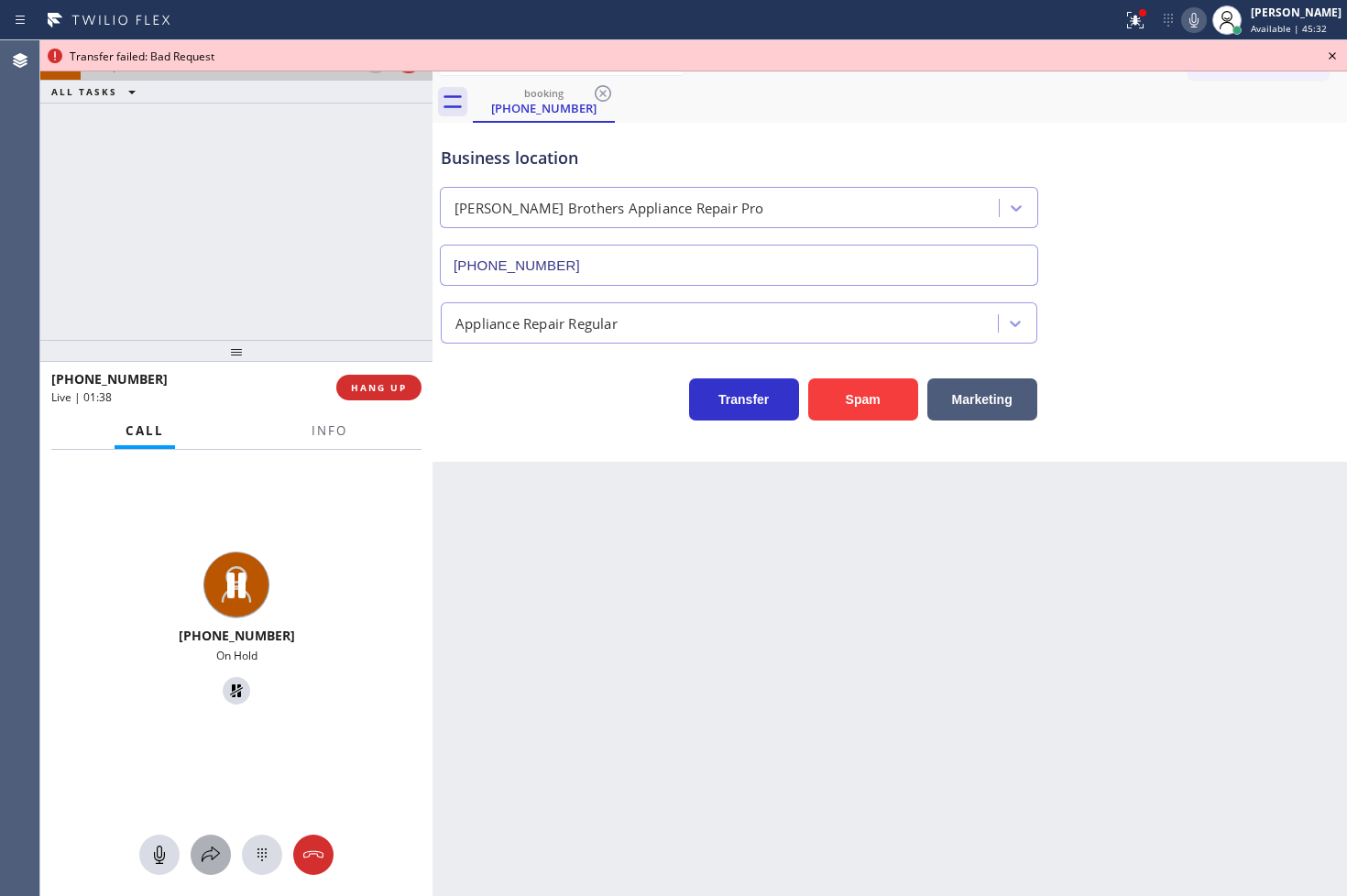
click at [208, 868] on button at bounding box center [210, 854] width 40 height 40
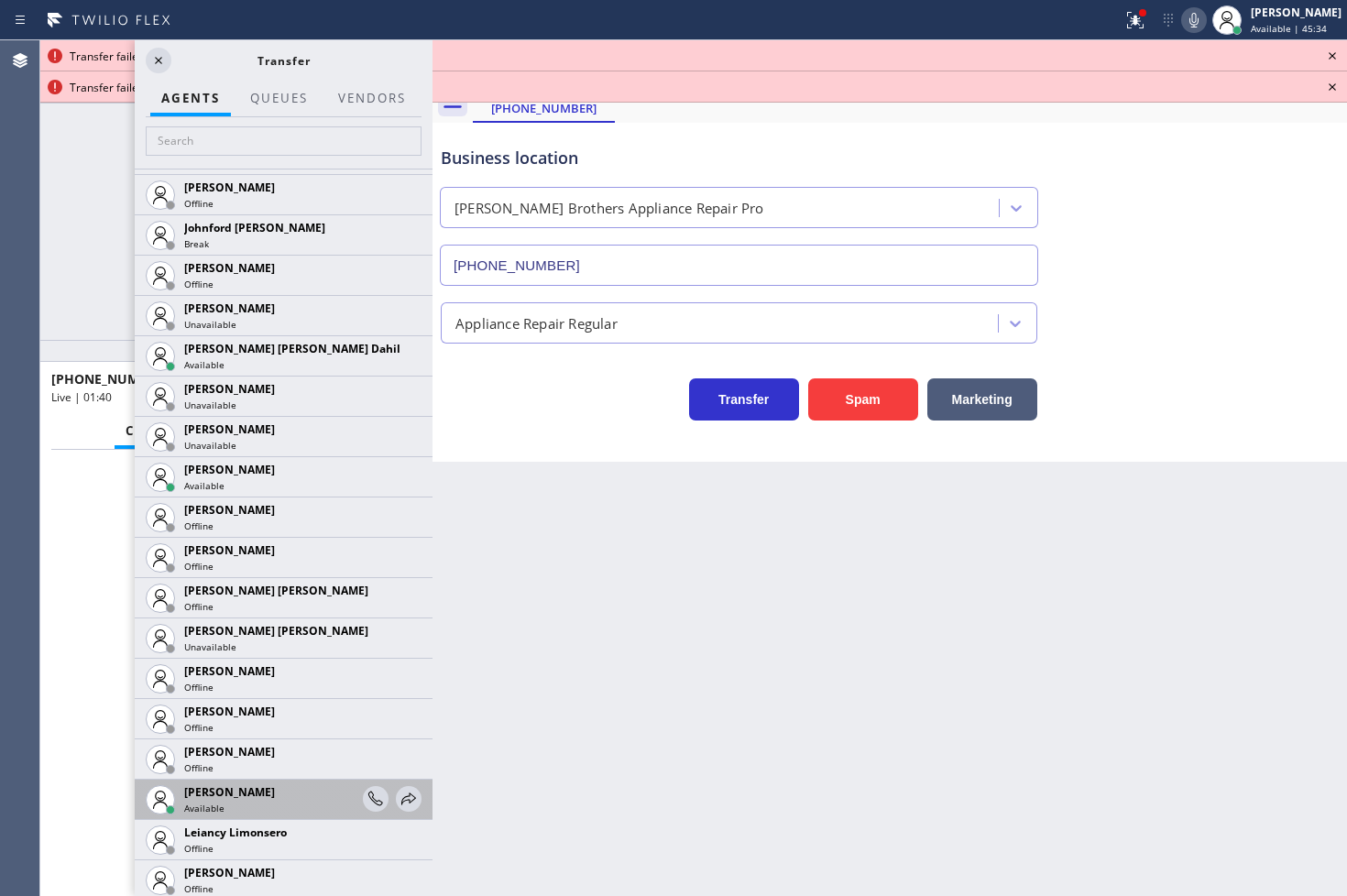
scroll to position [1933, 0]
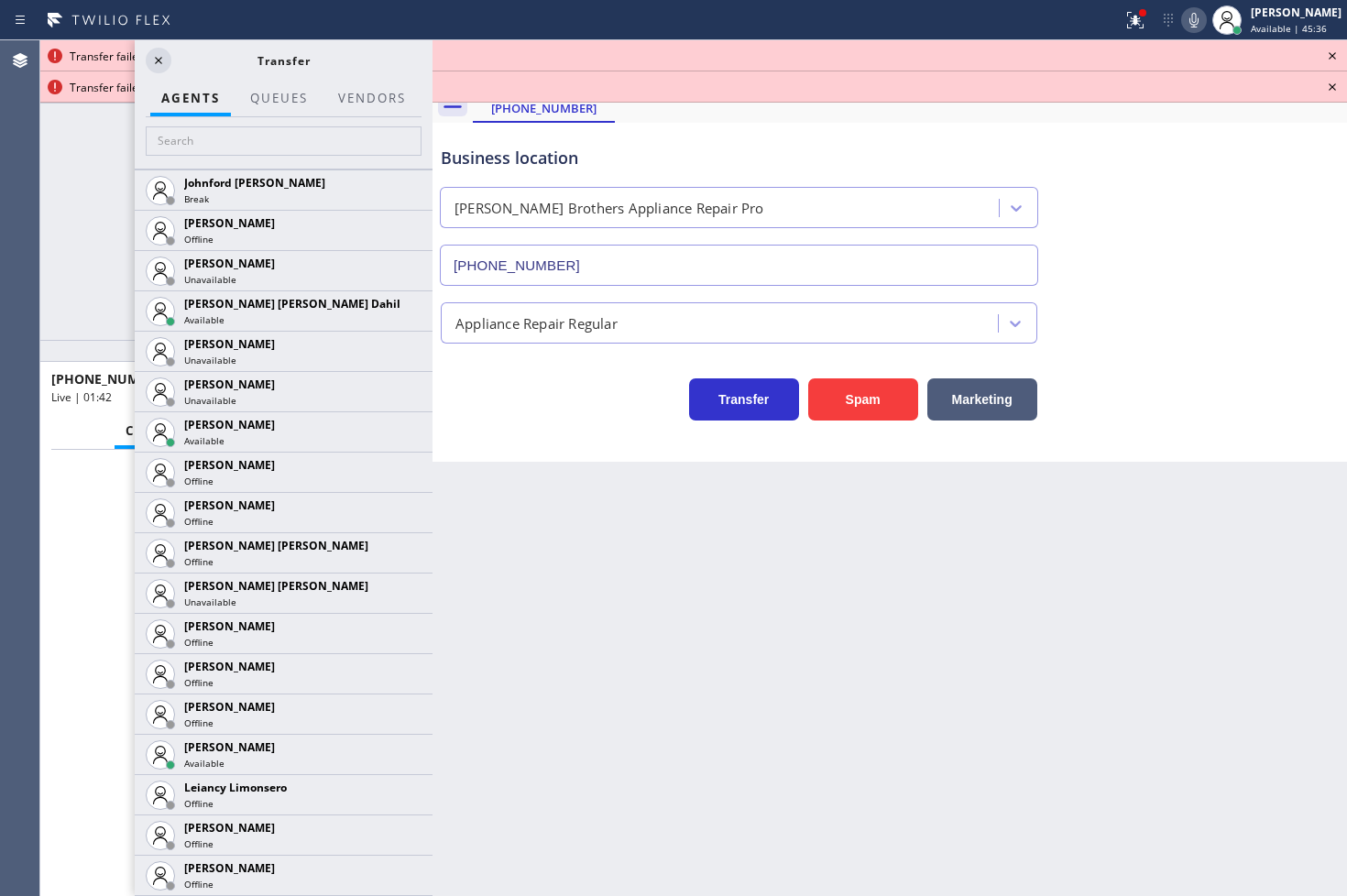
click at [0, 0] on icon at bounding box center [0, 0] width 0 height 0
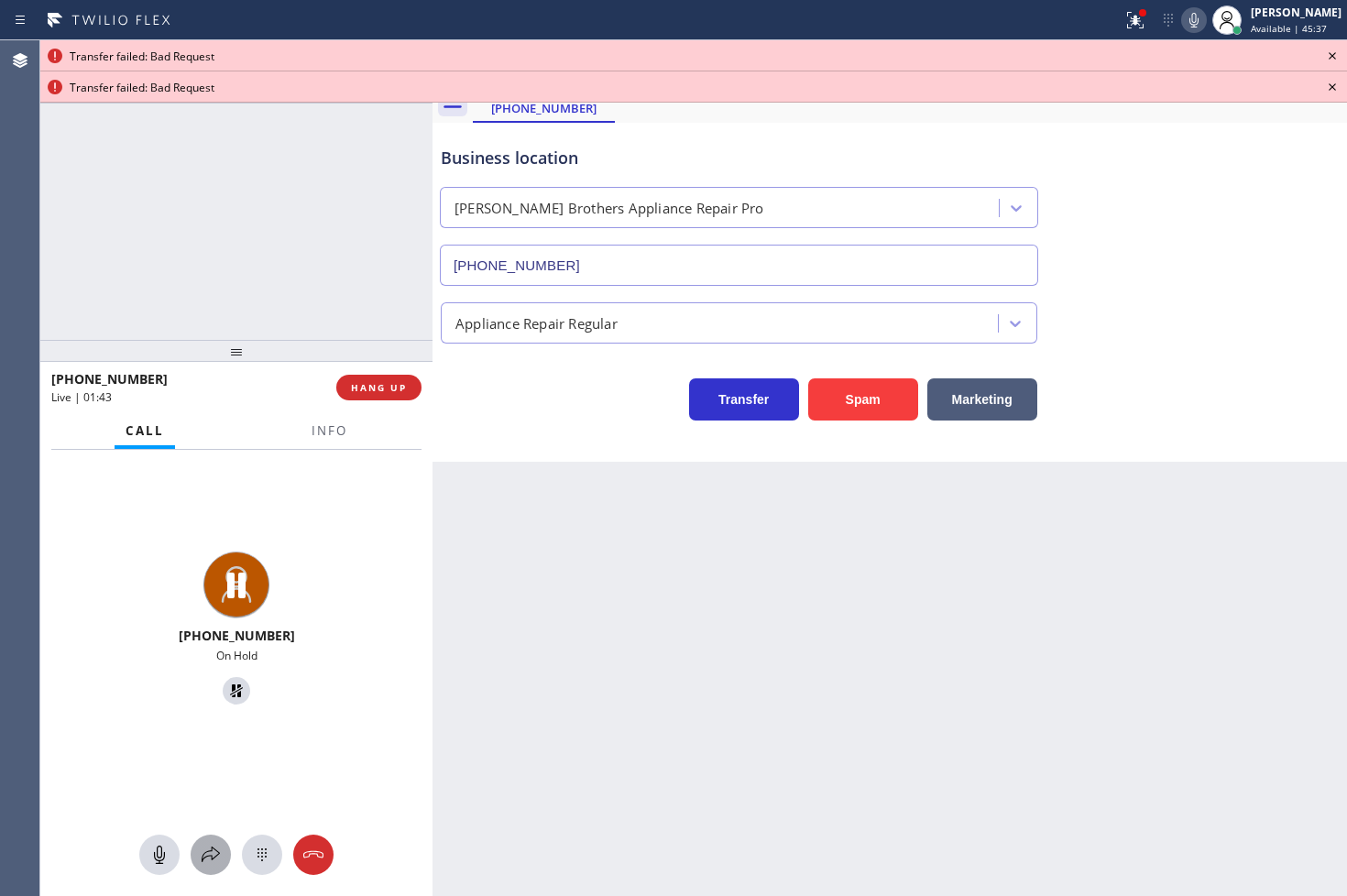
click at [208, 845] on icon at bounding box center [211, 855] width 22 height 22
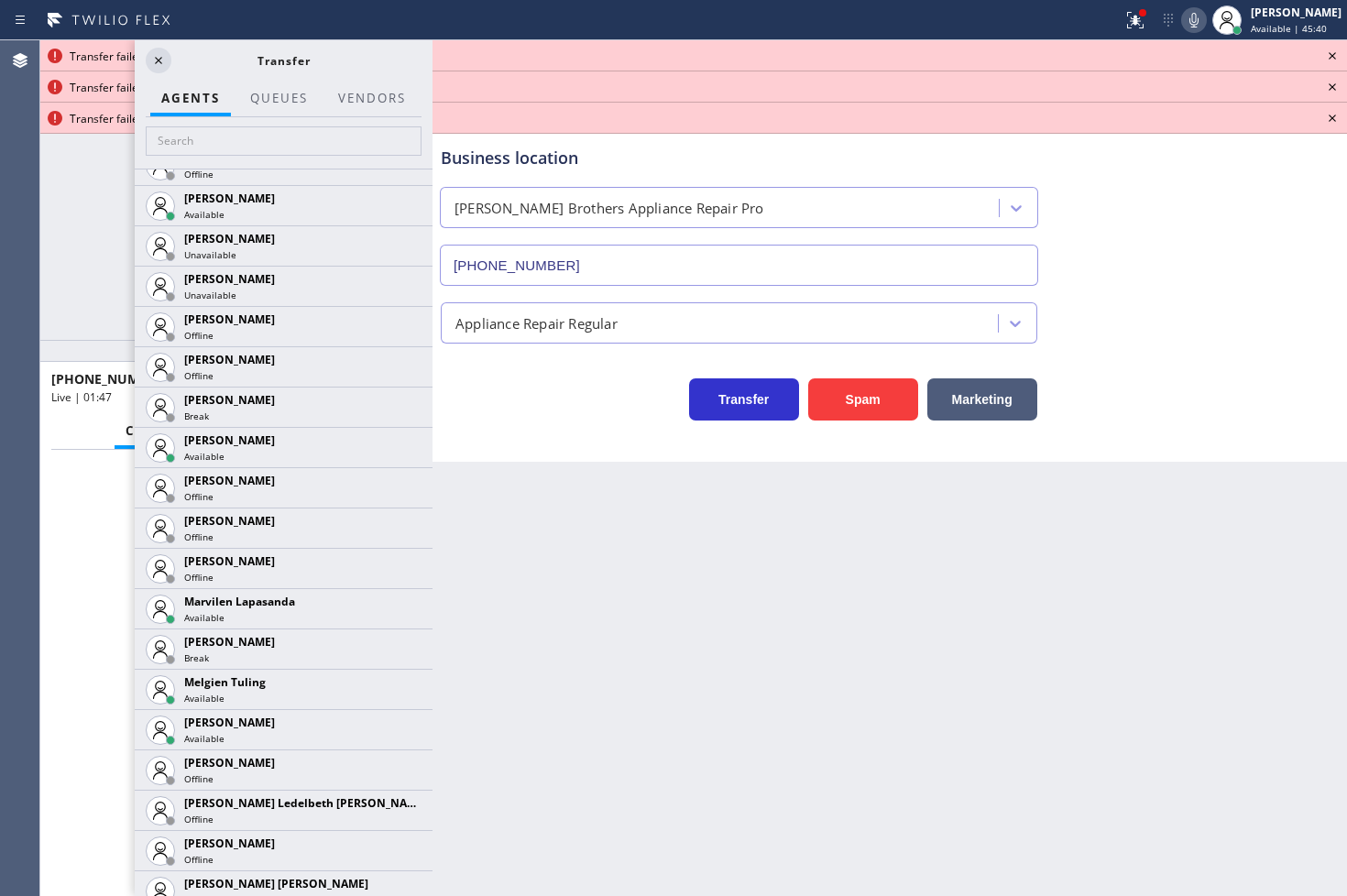
scroll to position [2645, 0]
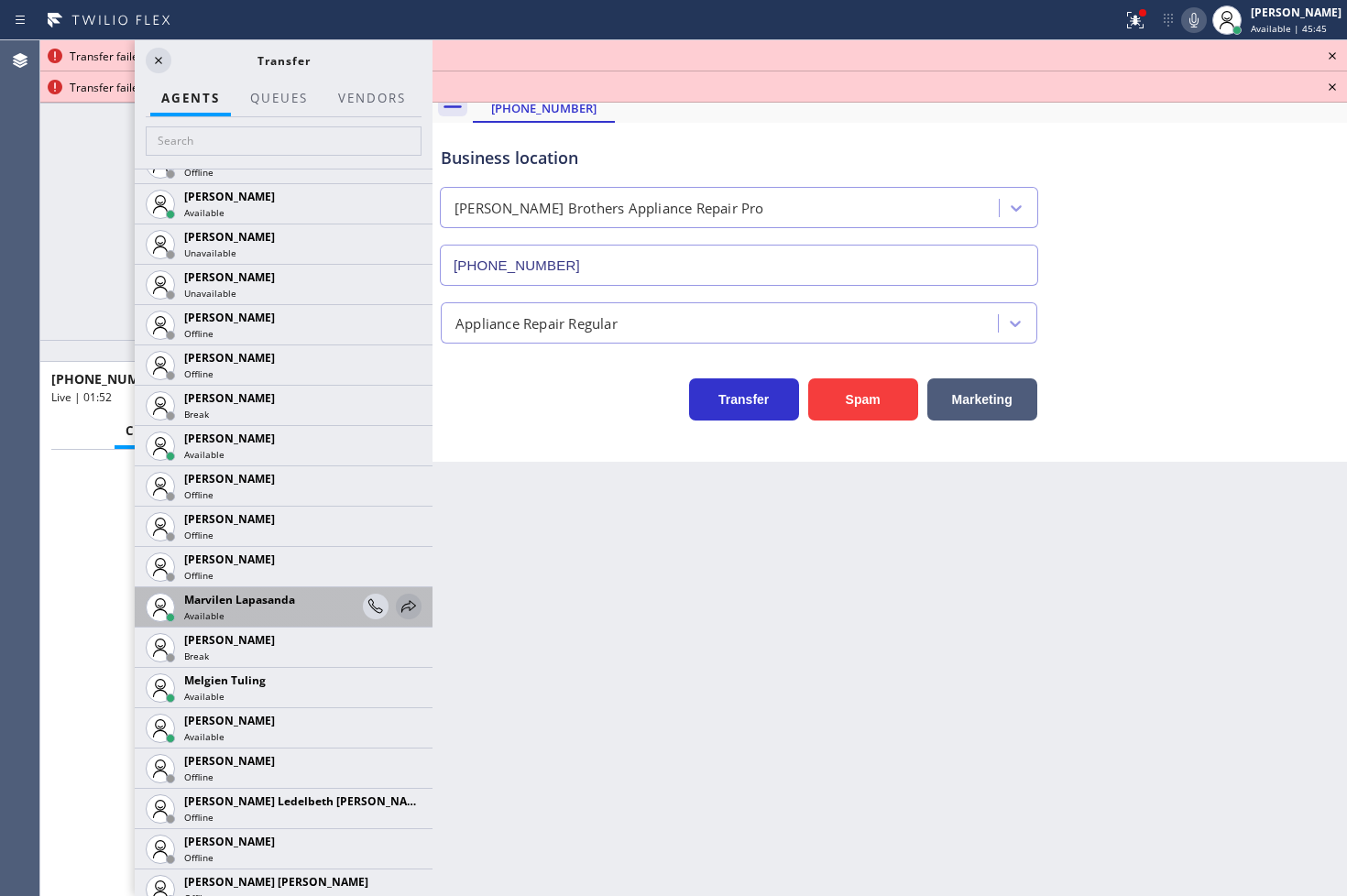
click at [402, 608] on icon at bounding box center [409, 605] width 15 height 12
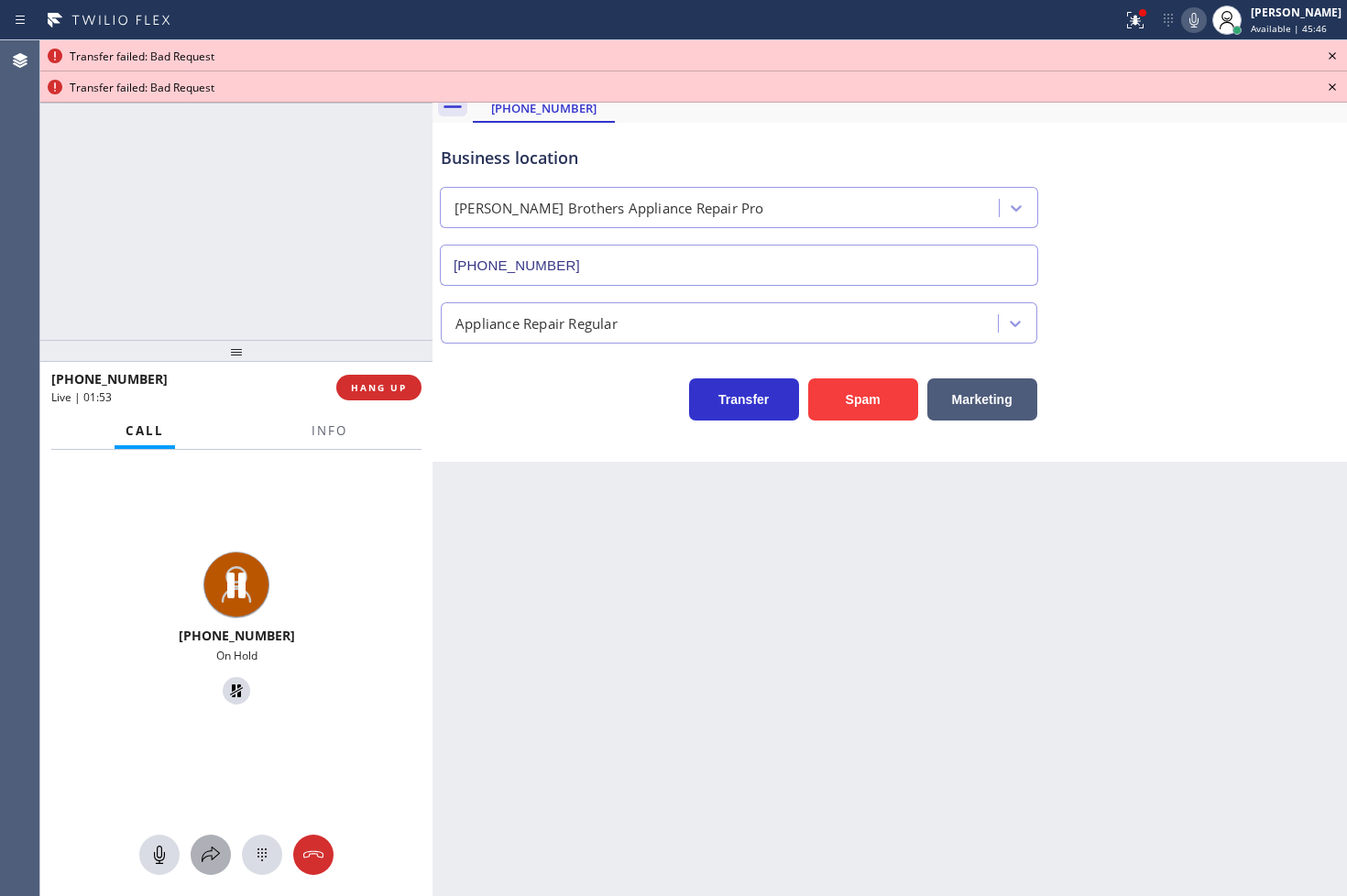
click at [198, 856] on div at bounding box center [210, 855] width 40 height 22
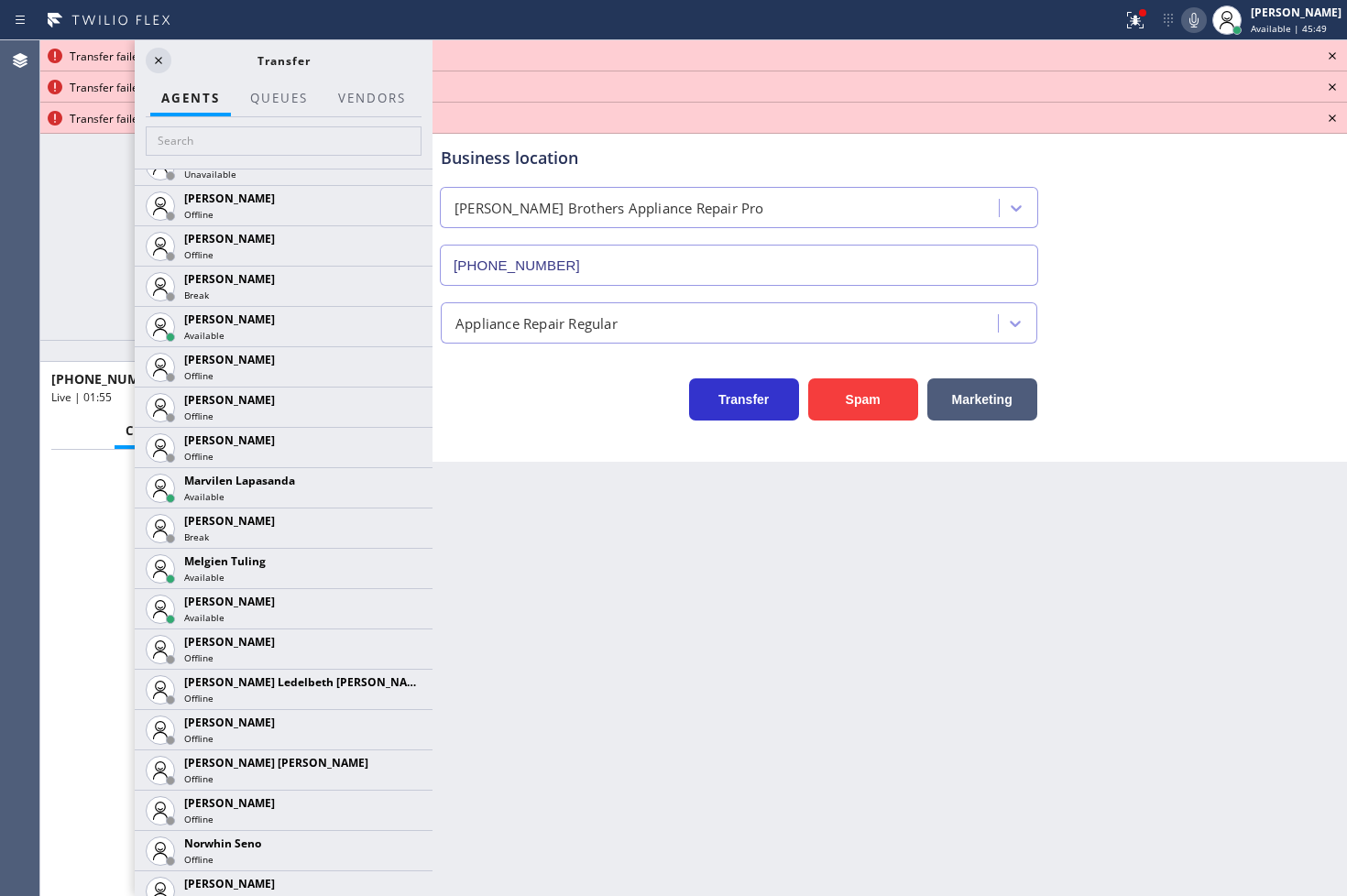
scroll to position [3543, 0]
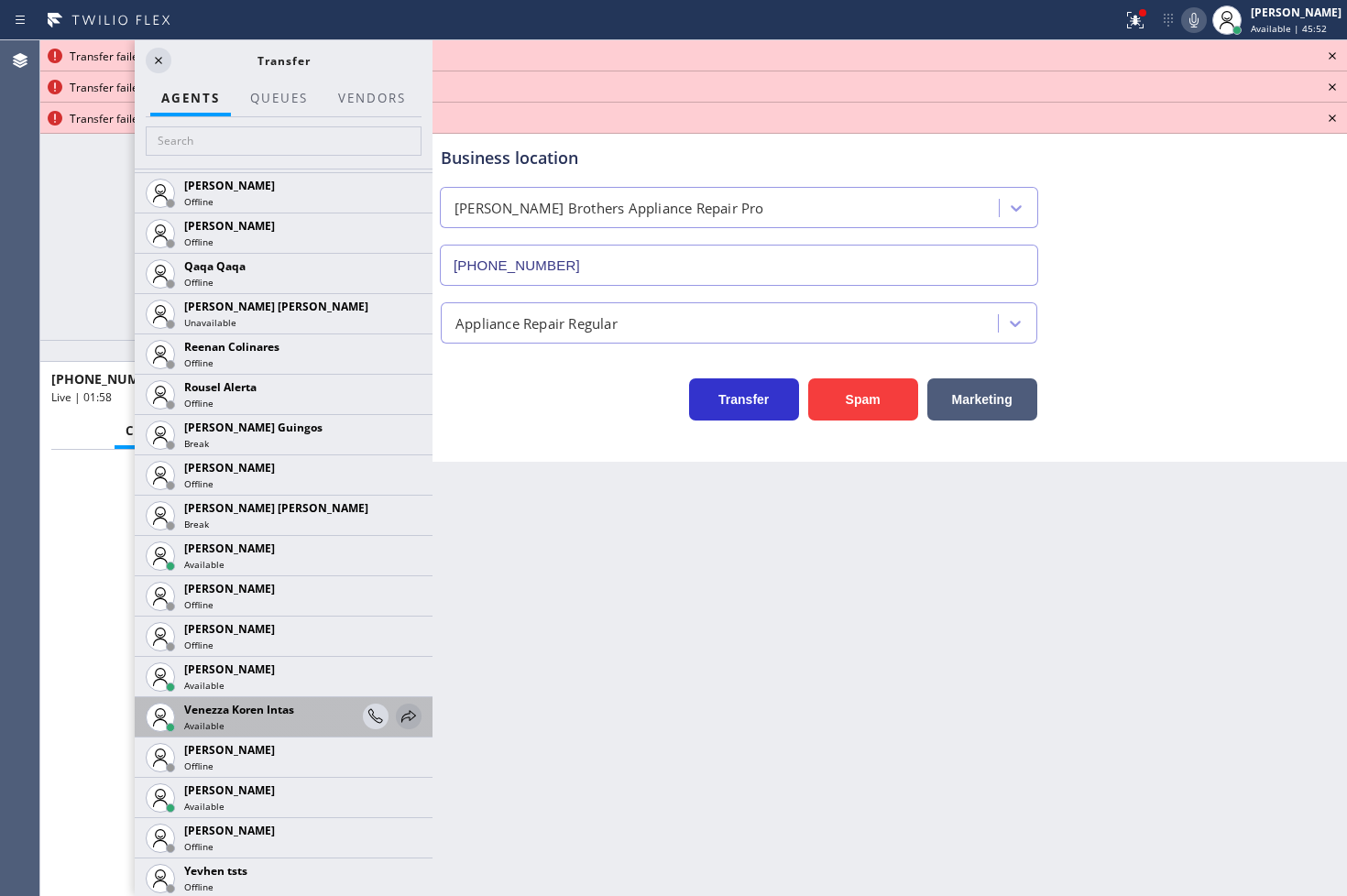
click at [398, 715] on icon at bounding box center [409, 717] width 22 height 22
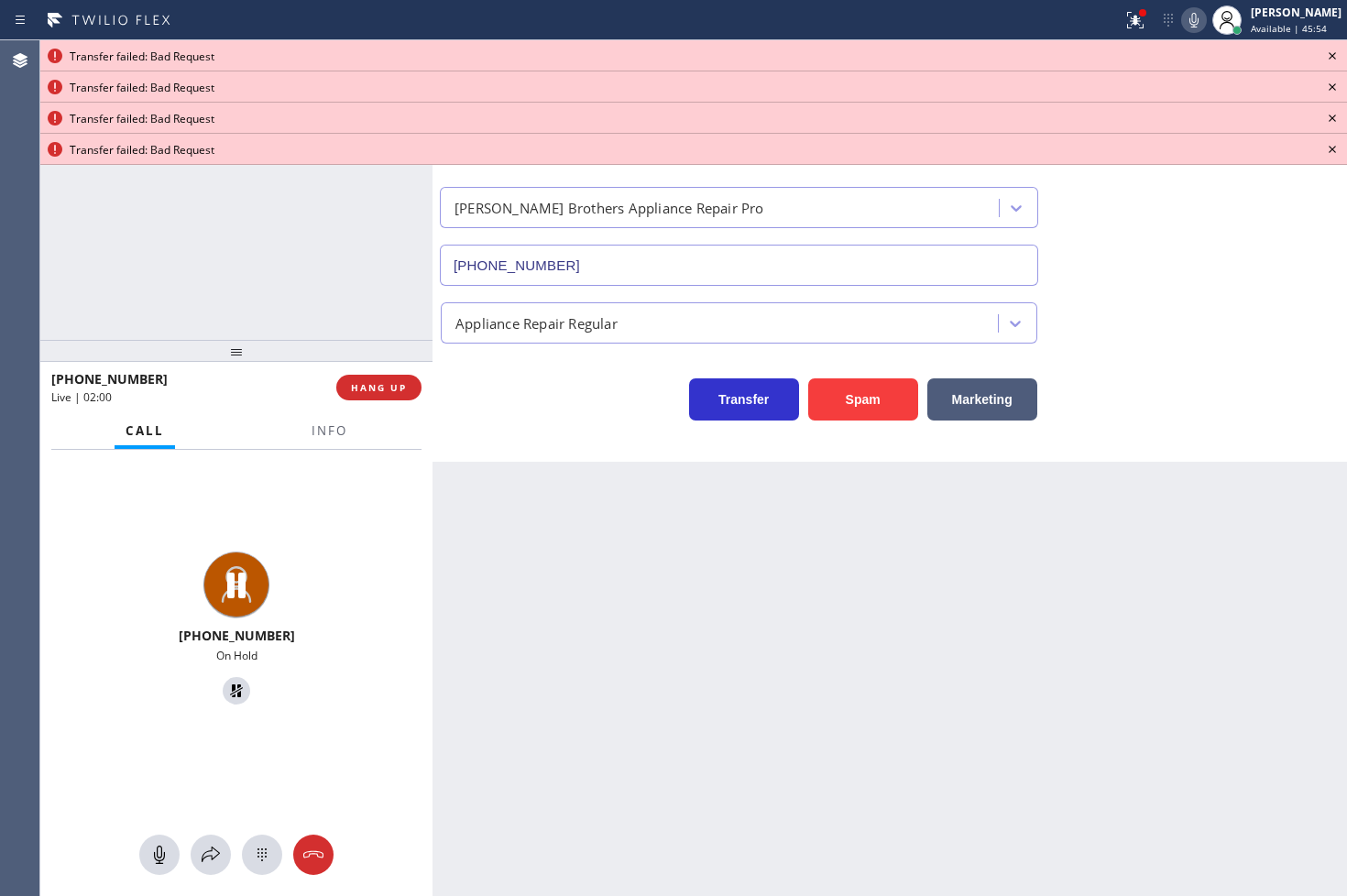
click at [1335, 50] on icon at bounding box center [1332, 56] width 22 height 22
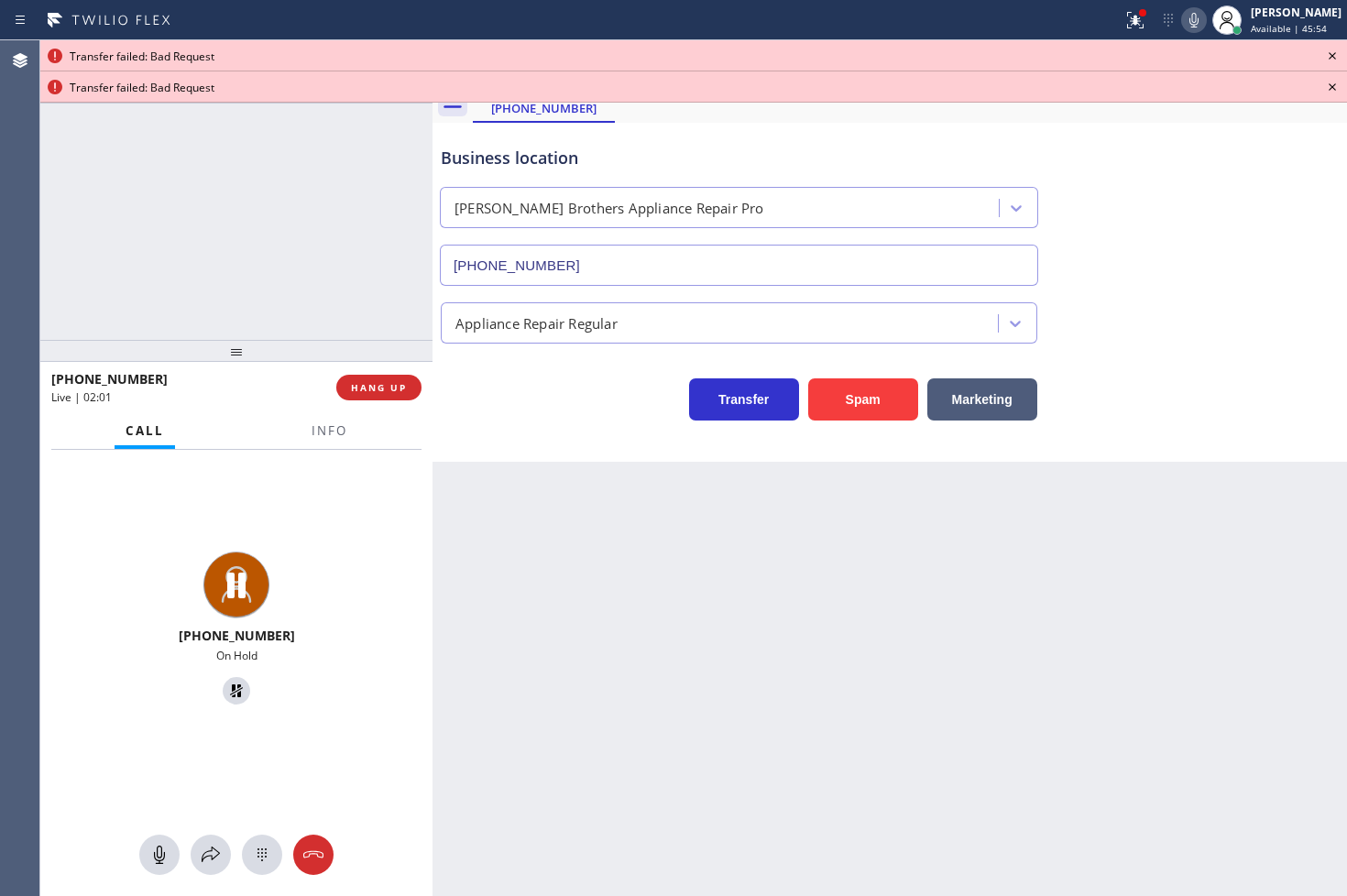
click at [1335, 50] on icon at bounding box center [1332, 56] width 22 height 22
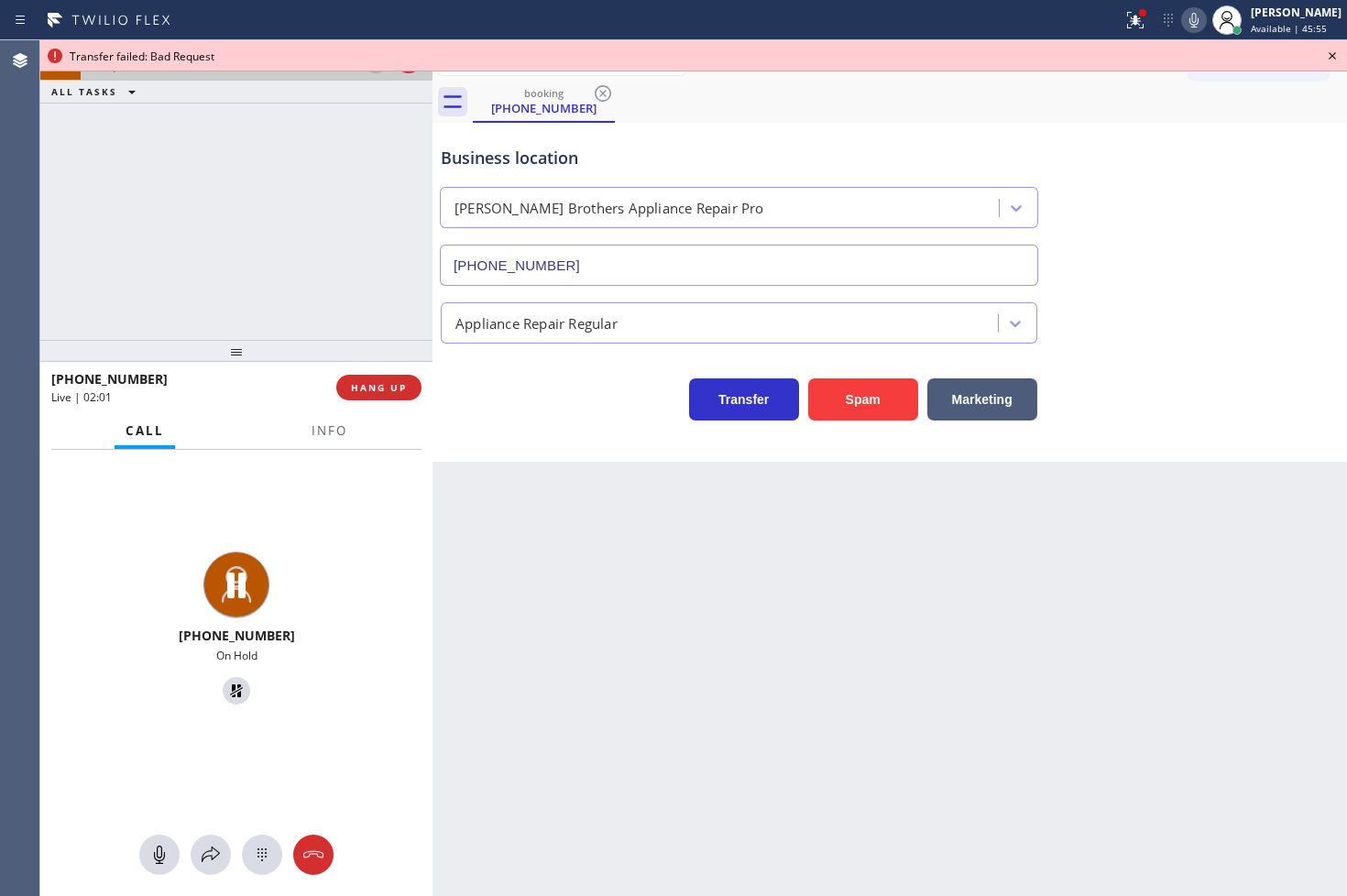
click at [1335, 50] on icon at bounding box center [1332, 56] width 22 height 22
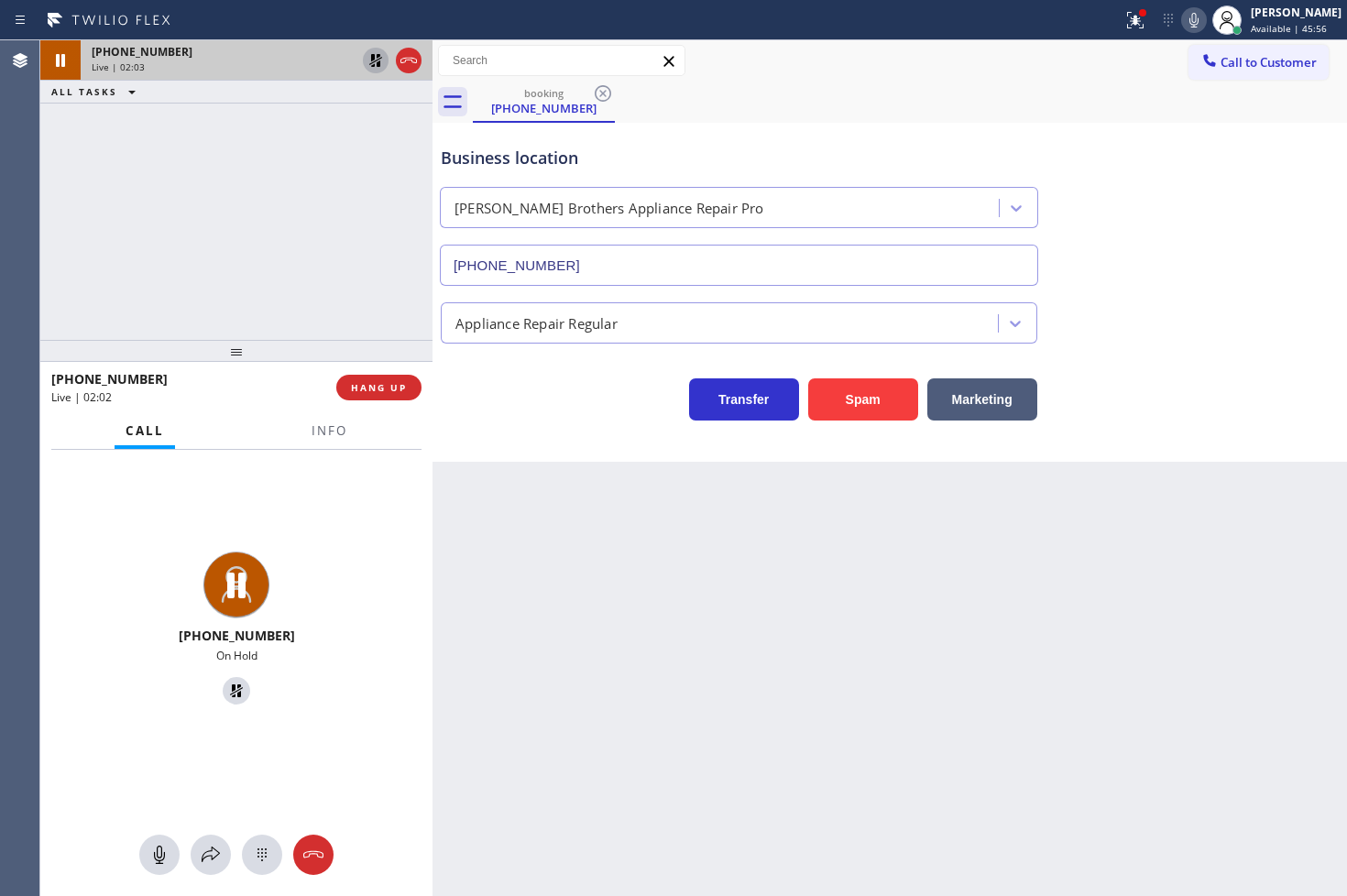
click at [379, 66] on icon at bounding box center [376, 60] width 13 height 13
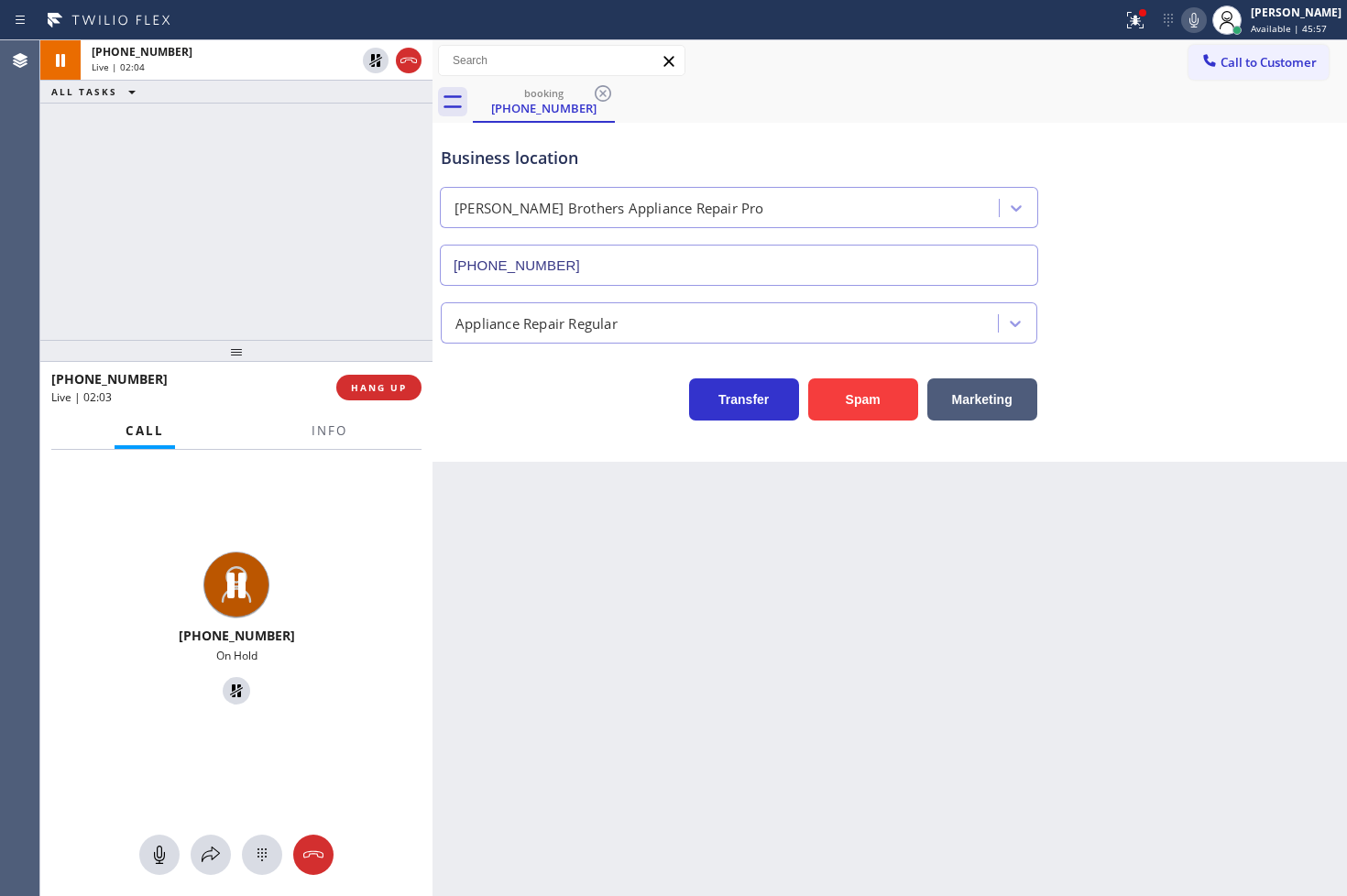
click at [1184, 160] on div "Business location [PERSON_NAME] Brothers Appliance Repair Pro [PHONE_NUMBER]" at bounding box center [890, 203] width 905 height 165
click at [1124, 25] on icon at bounding box center [1135, 20] width 22 height 22
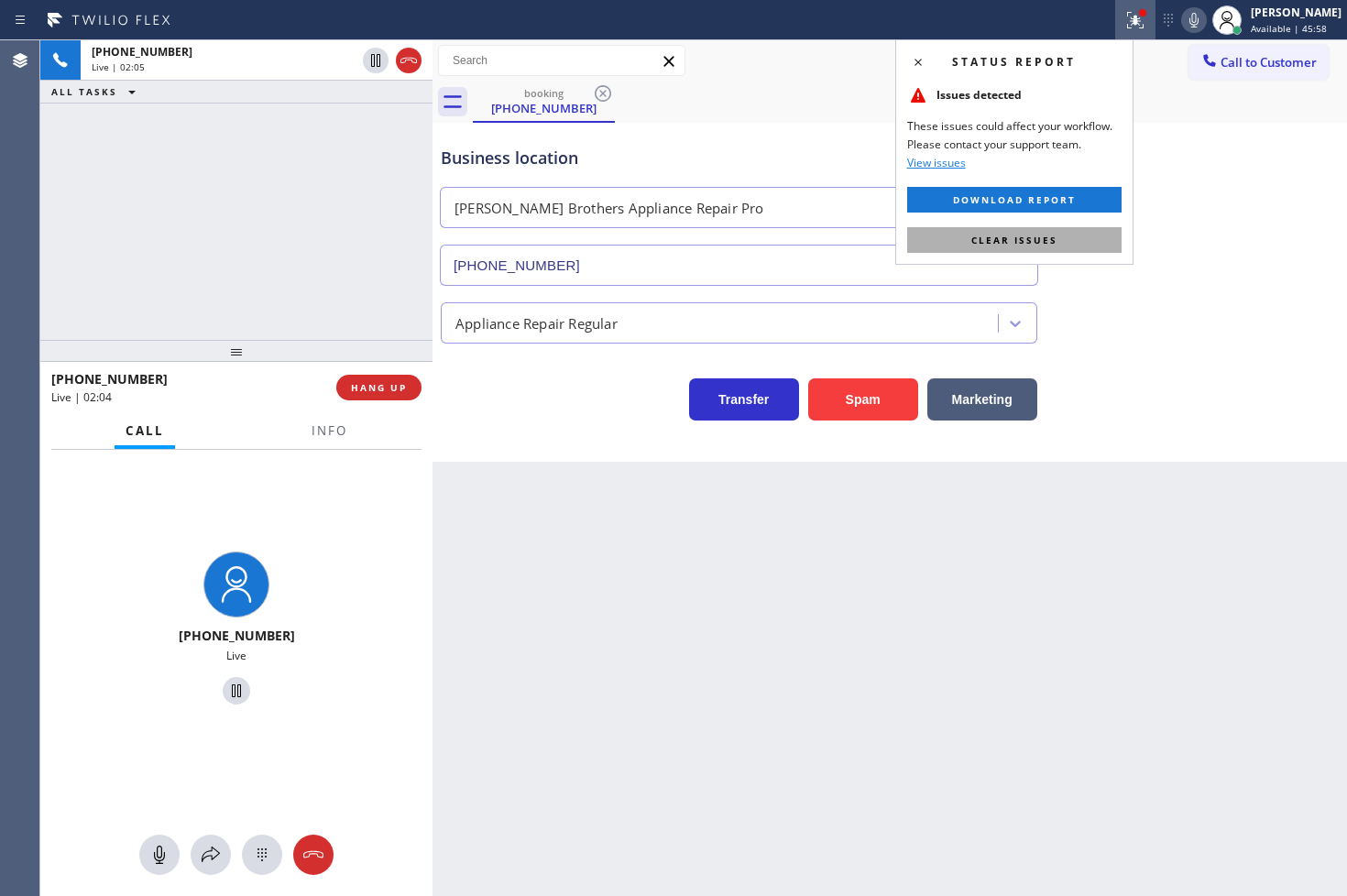
click at [1097, 241] on button "Clear issues" at bounding box center [1014, 240] width 215 height 26
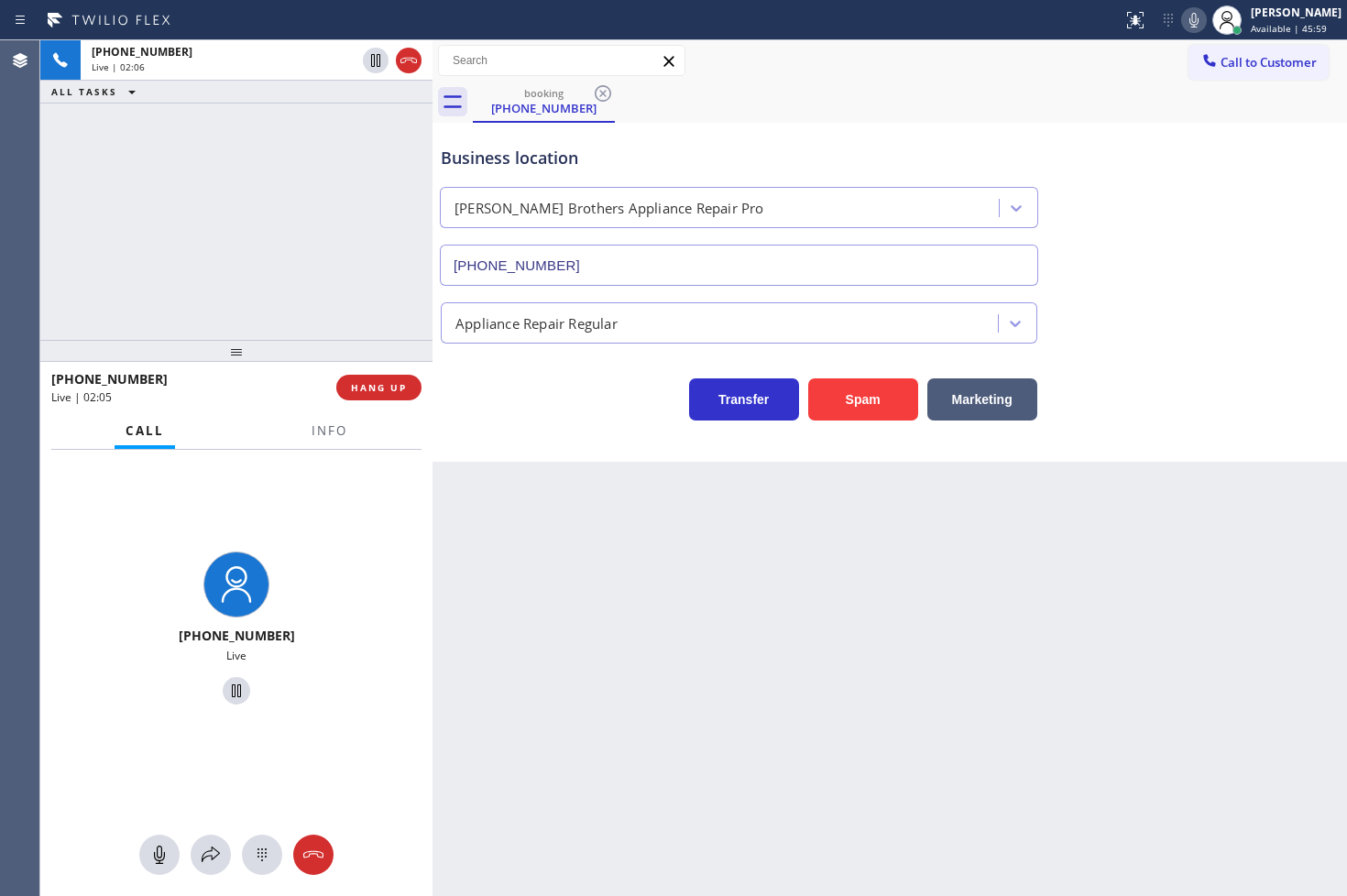
click at [314, 178] on div "[PHONE_NUMBER] Live | 02:06 ALL TASKS ALL TASKS ACTIVE TASKS TASKS IN WRAP UP" at bounding box center [236, 190] width 392 height 299
click at [537, 421] on div "Business location [PERSON_NAME] Brothers Appliance Repair Pro [PHONE_NUMBER] Ap…" at bounding box center [890, 292] width 915 height 339
click at [1182, 16] on icon at bounding box center [1194, 20] width 22 height 22
click at [513, 407] on div "Transfer Spam Marketing" at bounding box center [738, 394] width 603 height 51
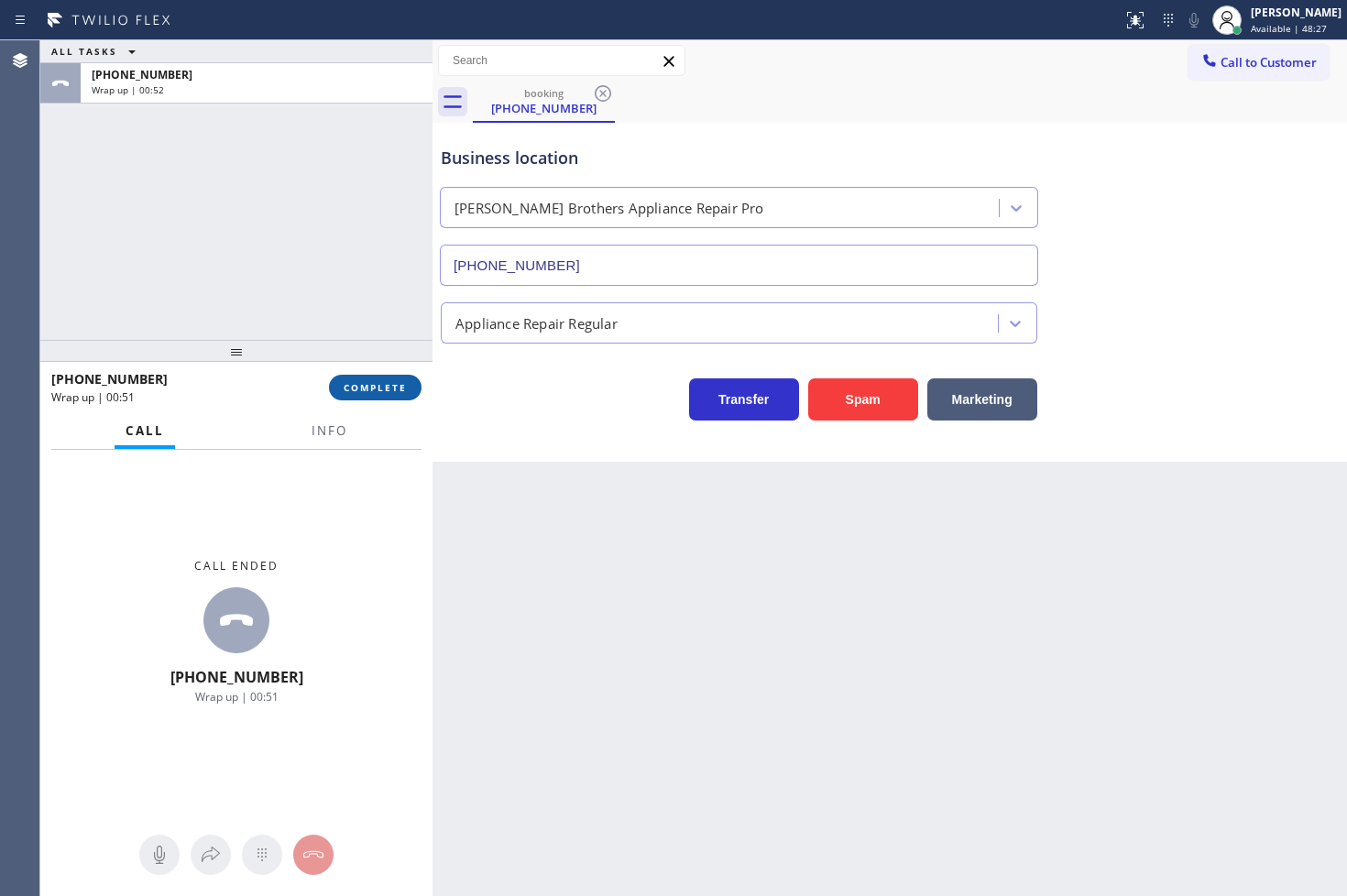
click at [357, 383] on span "COMPLETE" at bounding box center [376, 388] width 63 height 13
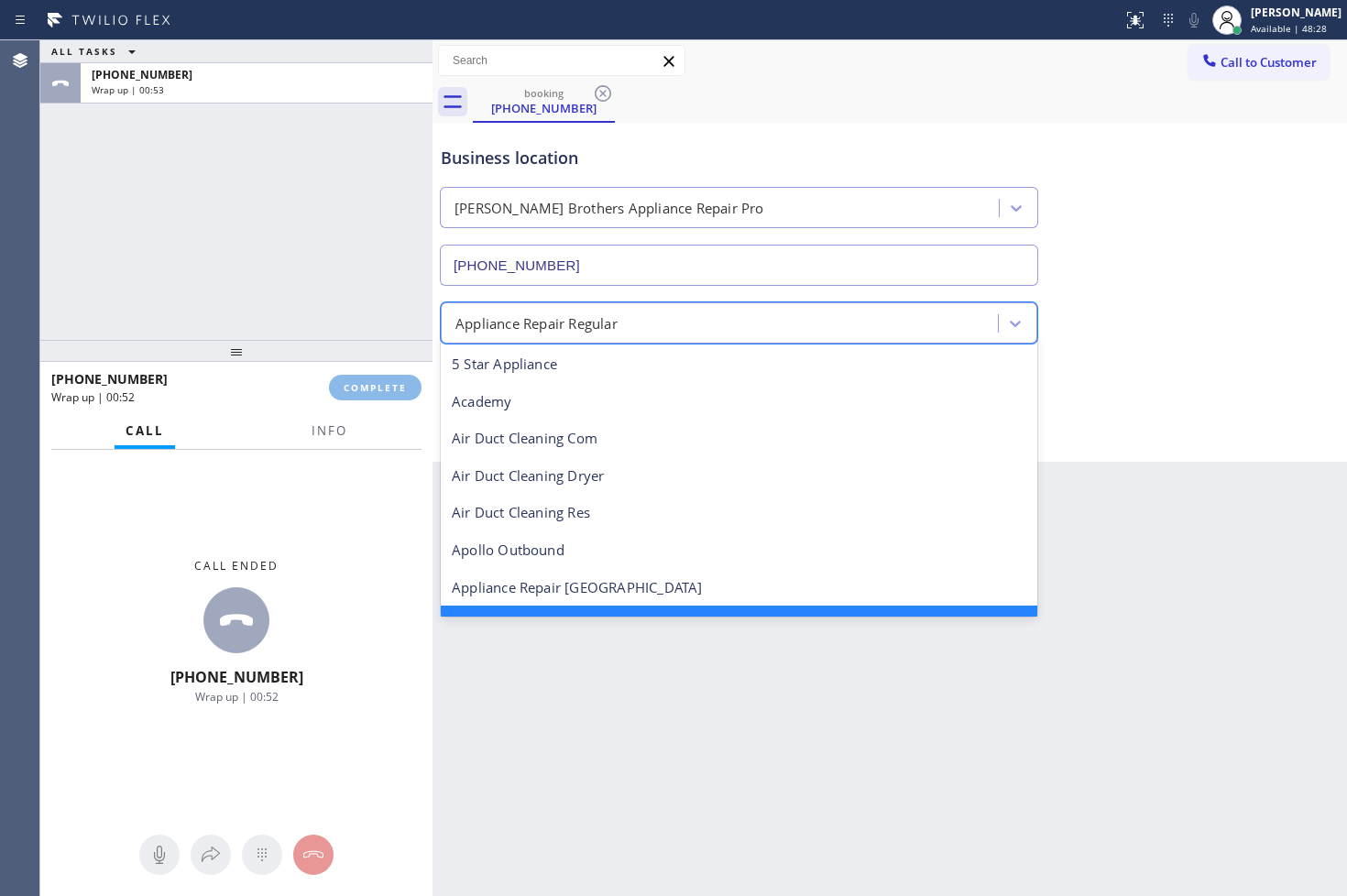
click at [508, 318] on div "Appliance Repair Regular" at bounding box center [536, 323] width 162 height 21
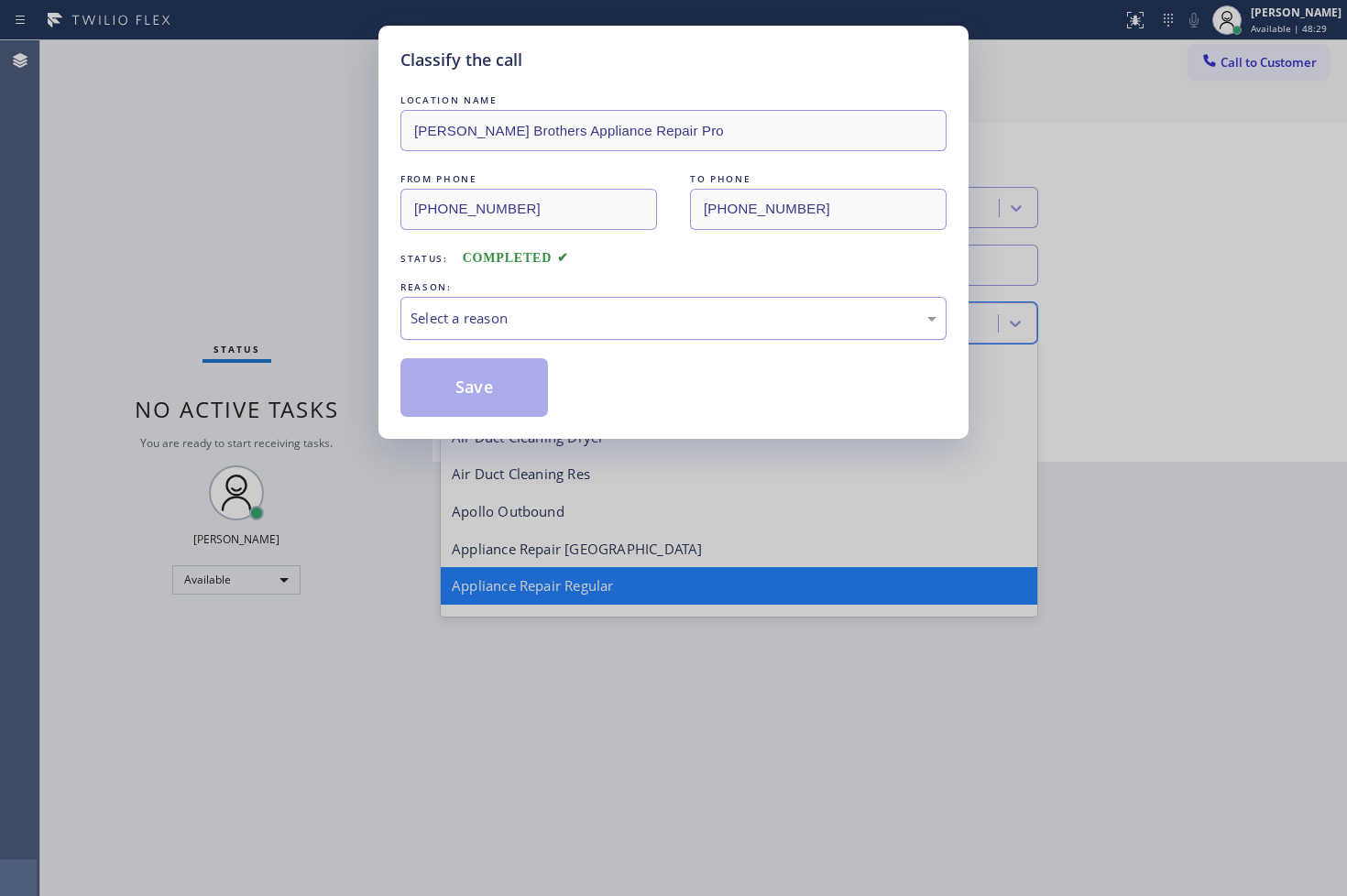
click at [471, 317] on div "Select a reason" at bounding box center [673, 318] width 526 height 21
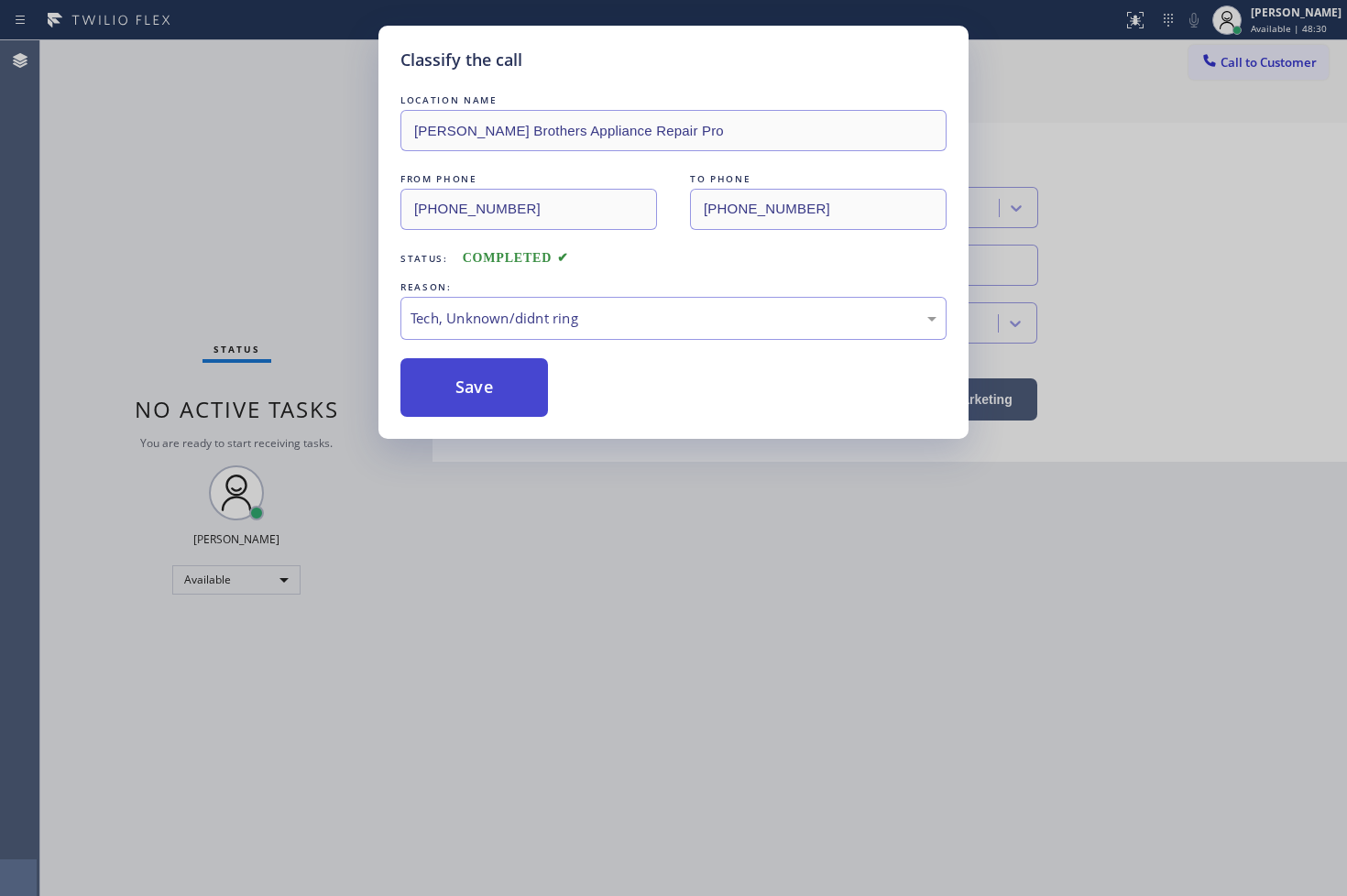
click at [472, 397] on button "Save" at bounding box center [474, 387] width 148 height 59
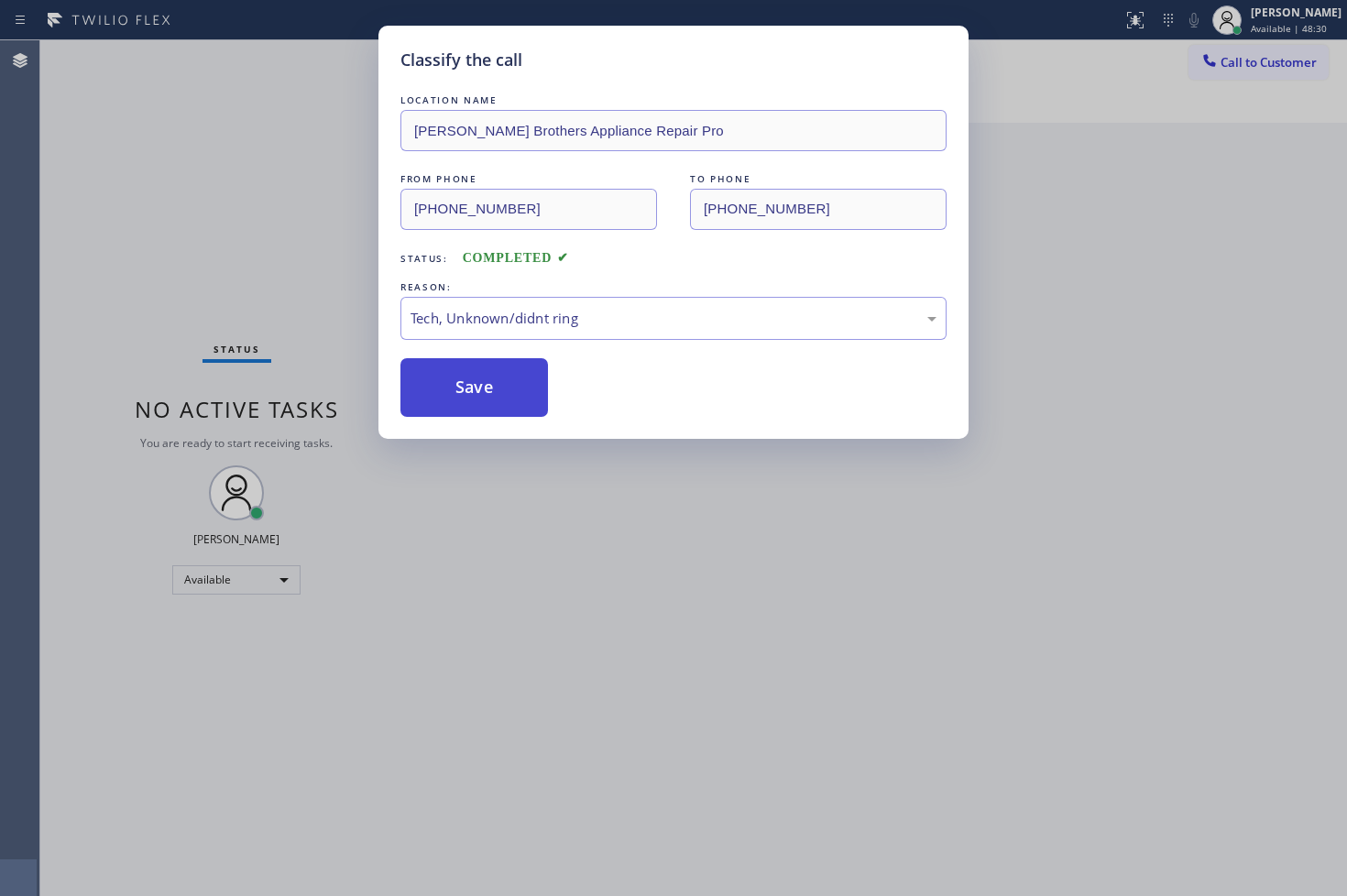
click at [472, 397] on button "Save" at bounding box center [474, 387] width 148 height 59
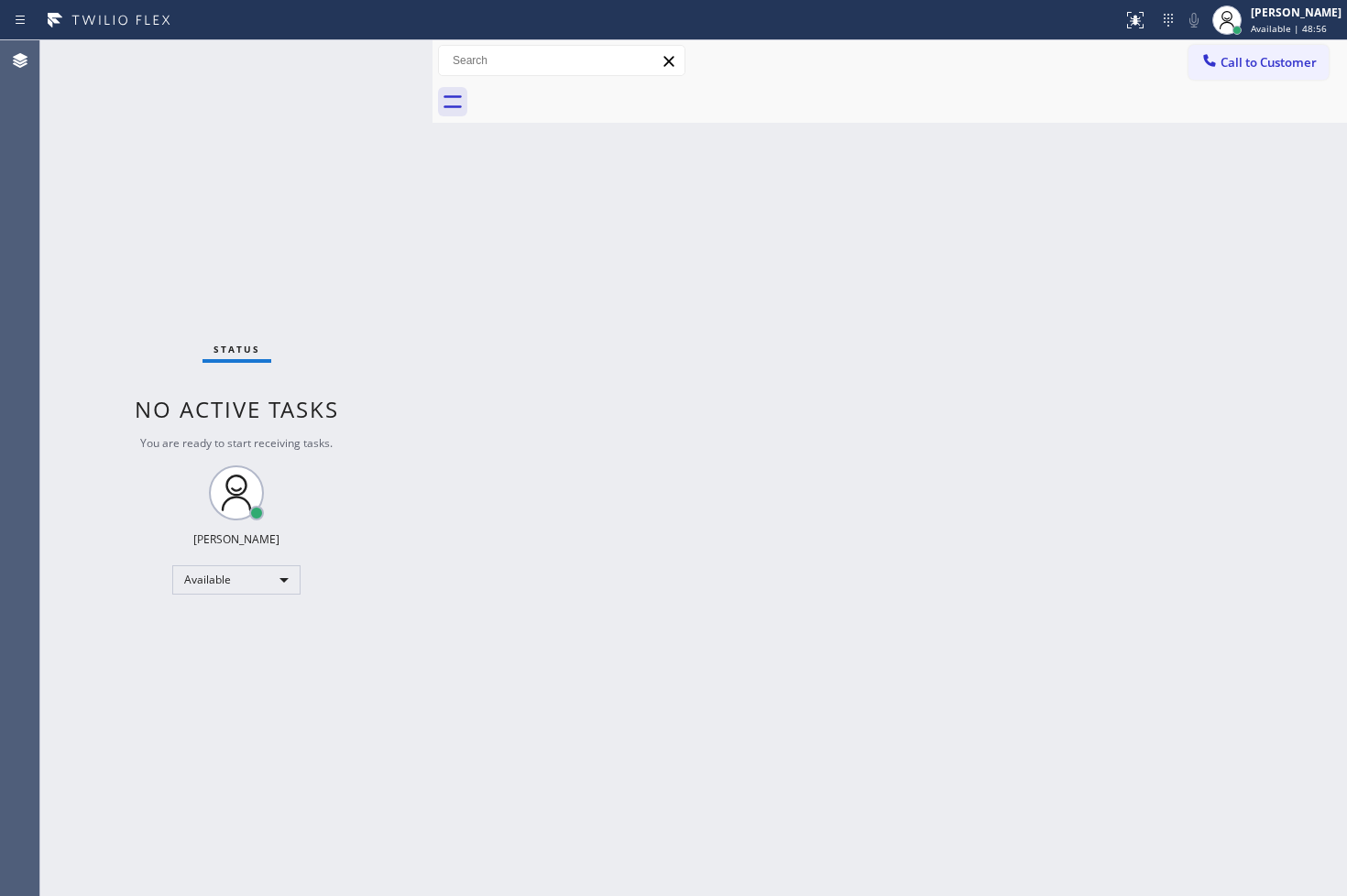
click at [163, 124] on div "Status No active tasks You are ready to start receiving tasks. [PERSON_NAME]" at bounding box center [236, 468] width 392 height 855
click at [359, 58] on div "Status No active tasks You are ready to start receiving tasks. [PERSON_NAME]" at bounding box center [236, 468] width 392 height 855
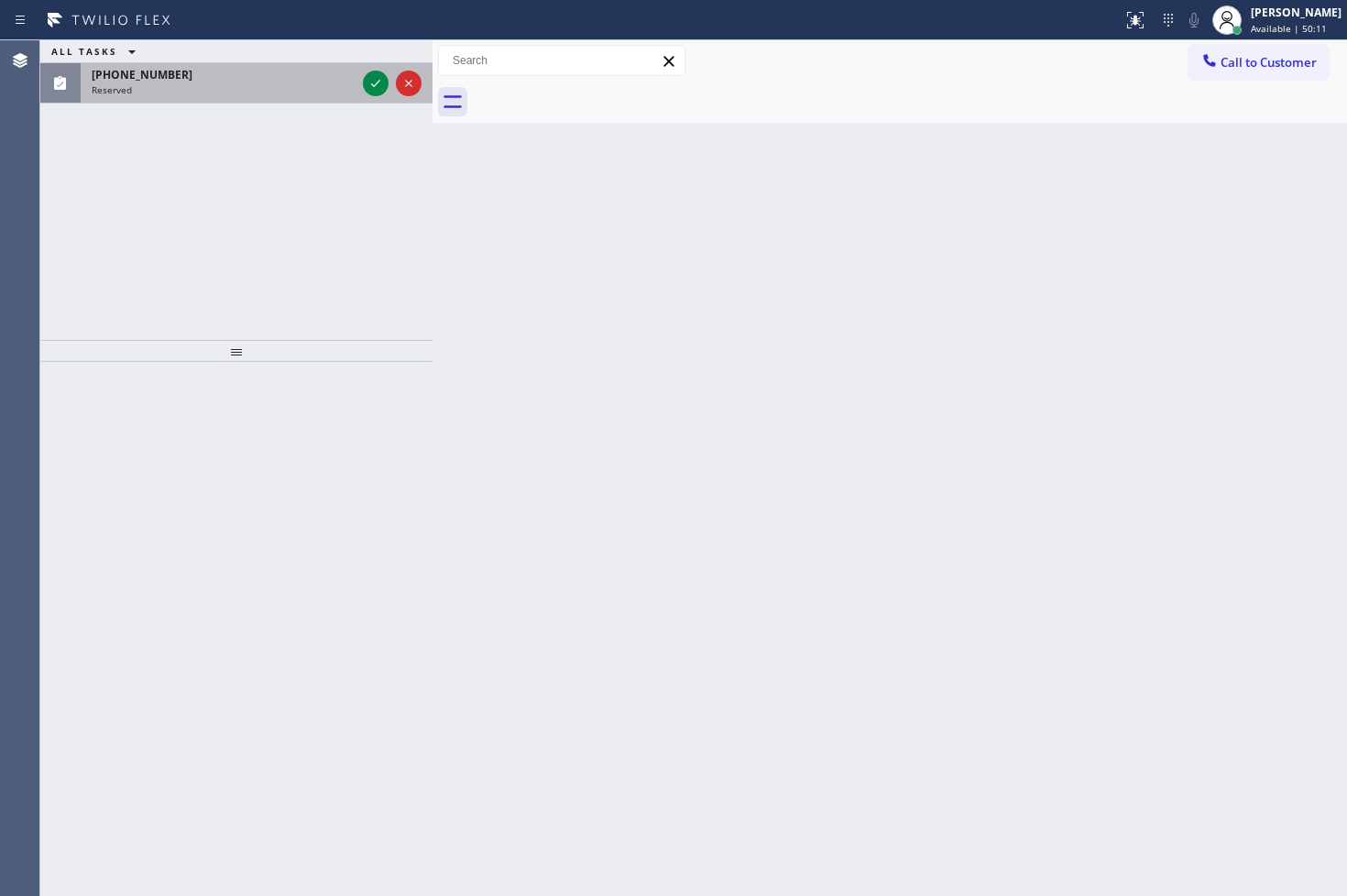
click at [355, 84] on div "[PHONE_NUMBER] Reserved" at bounding box center [220, 83] width 279 height 40
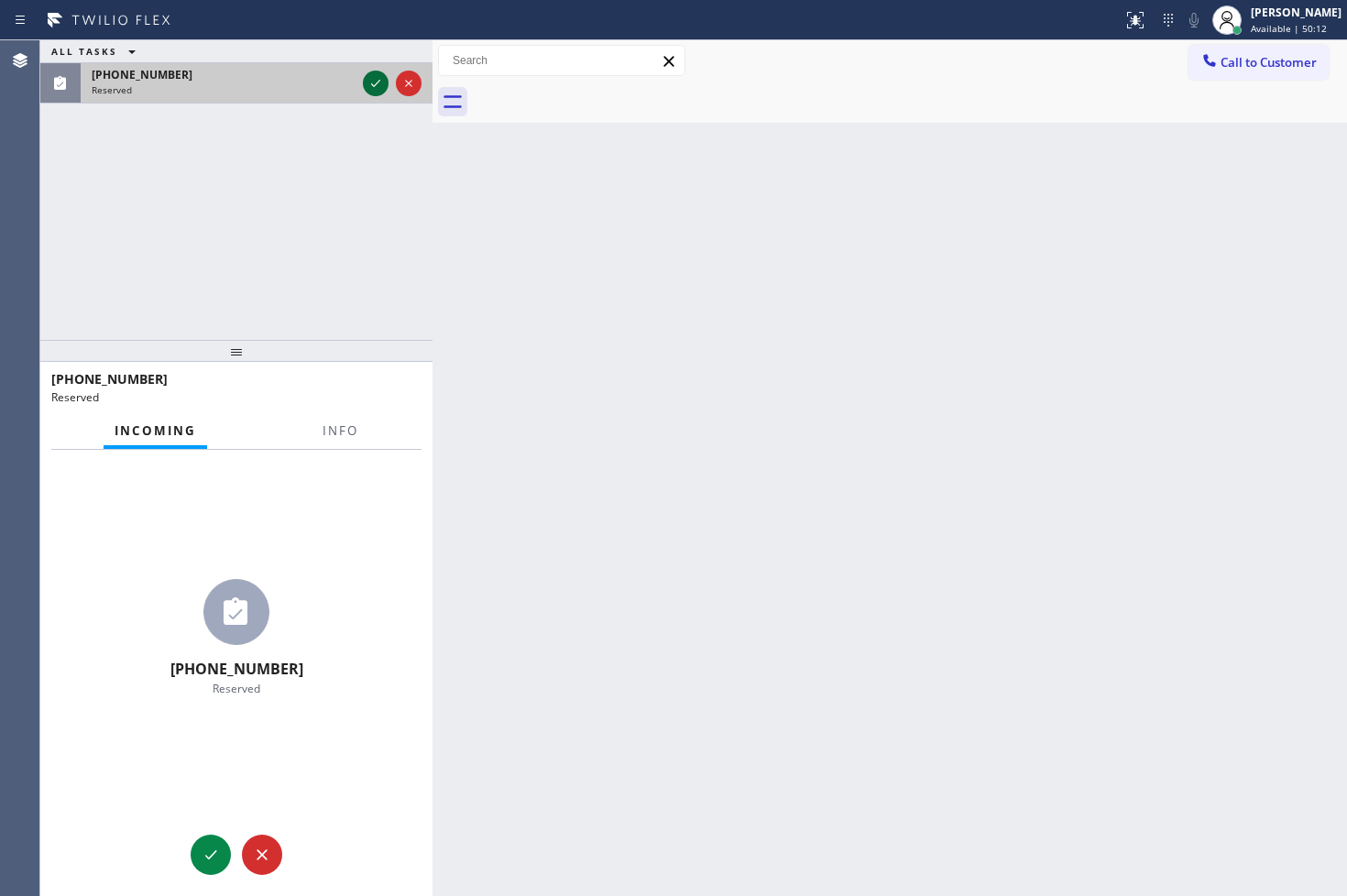
click at [367, 84] on icon at bounding box center [376, 84] width 22 height 22
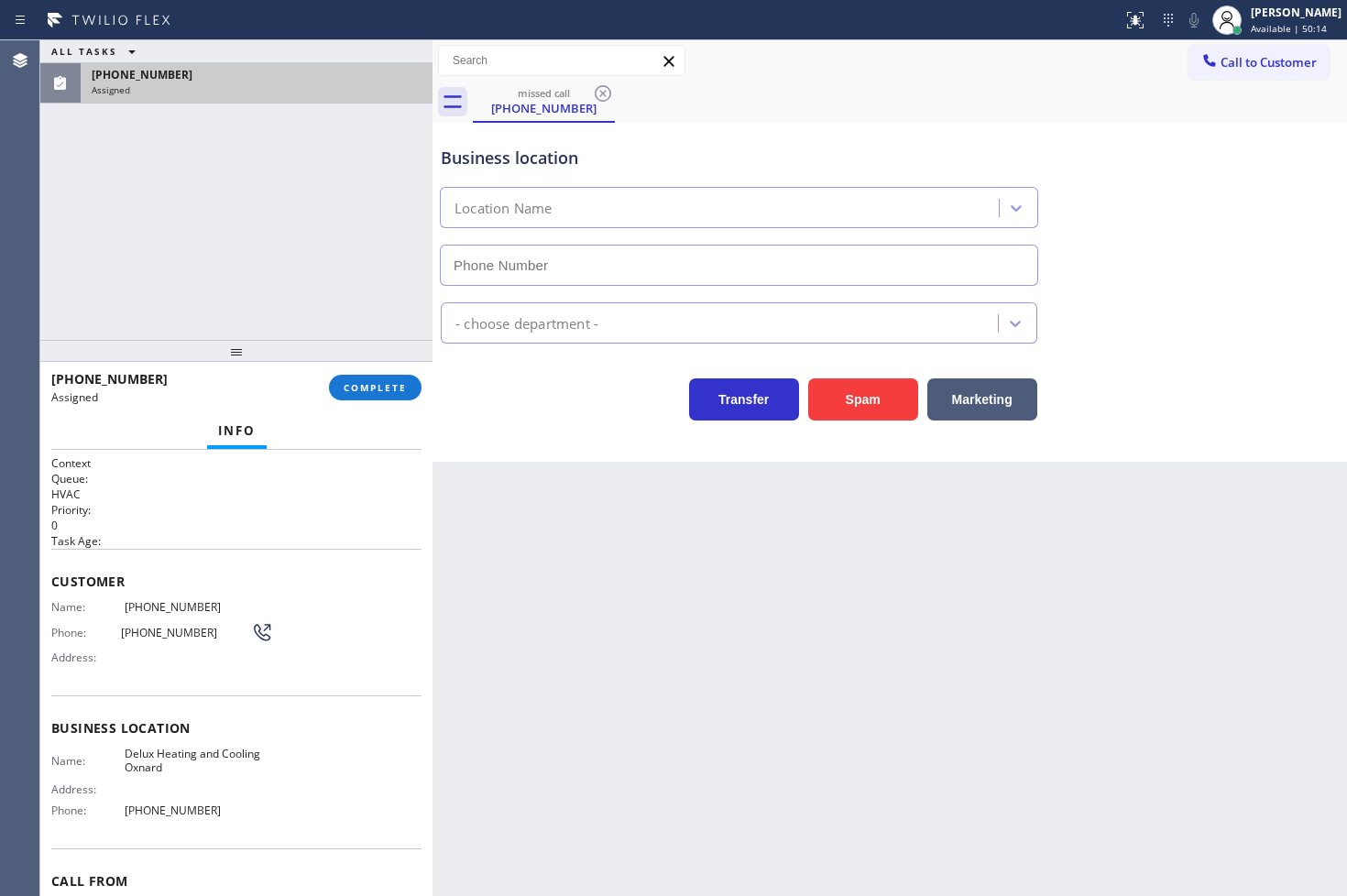
type input "[PHONE_NUMBER]"
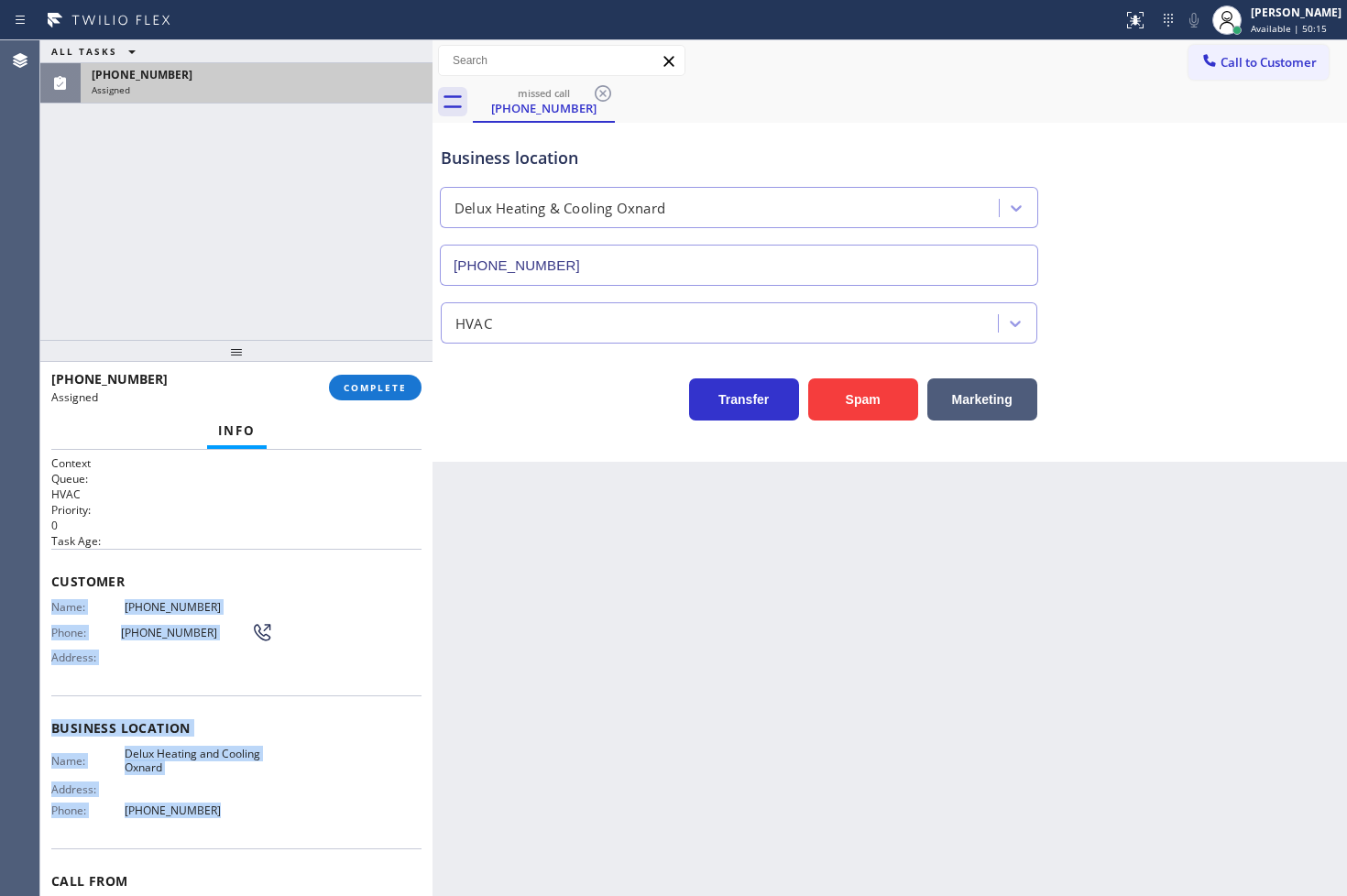
drag, startPoint x: 47, startPoint y: 609, endPoint x: 235, endPoint y: 815, distance: 278.9
click at [235, 815] on div "Context Queue: HVAC Priority: 0 Task Age: Customer Name: [PHONE_NUMBER] Phone: …" at bounding box center [236, 673] width 392 height 447
copy div "Name: [PHONE_NUMBER] Phone: [PHONE_NUMBER] Address: Business location Name: Del…"
click at [370, 392] on span "COMPLETE" at bounding box center [376, 388] width 63 height 13
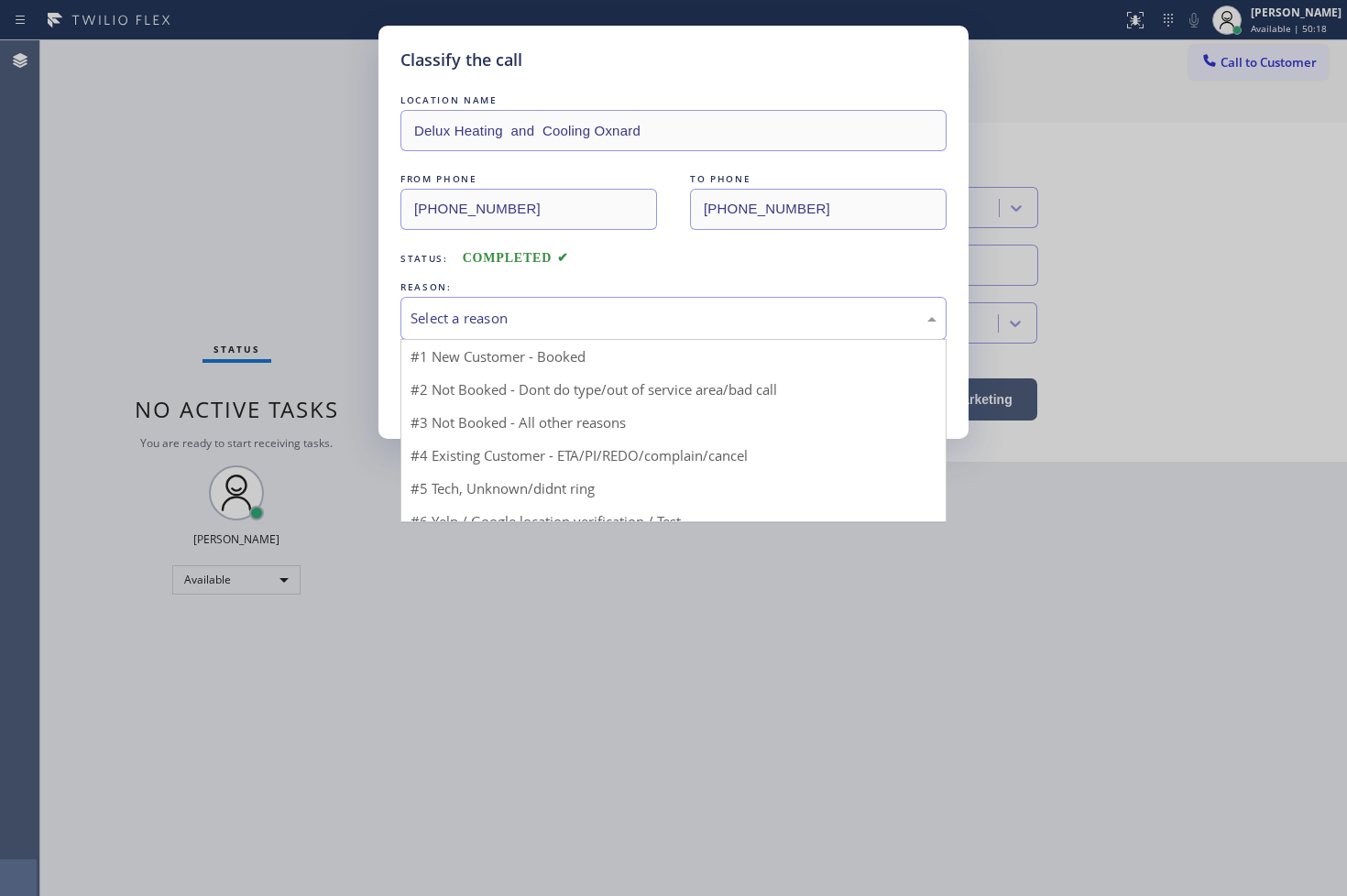
click at [515, 328] on div "Select a reason" at bounding box center [673, 318] width 526 height 21
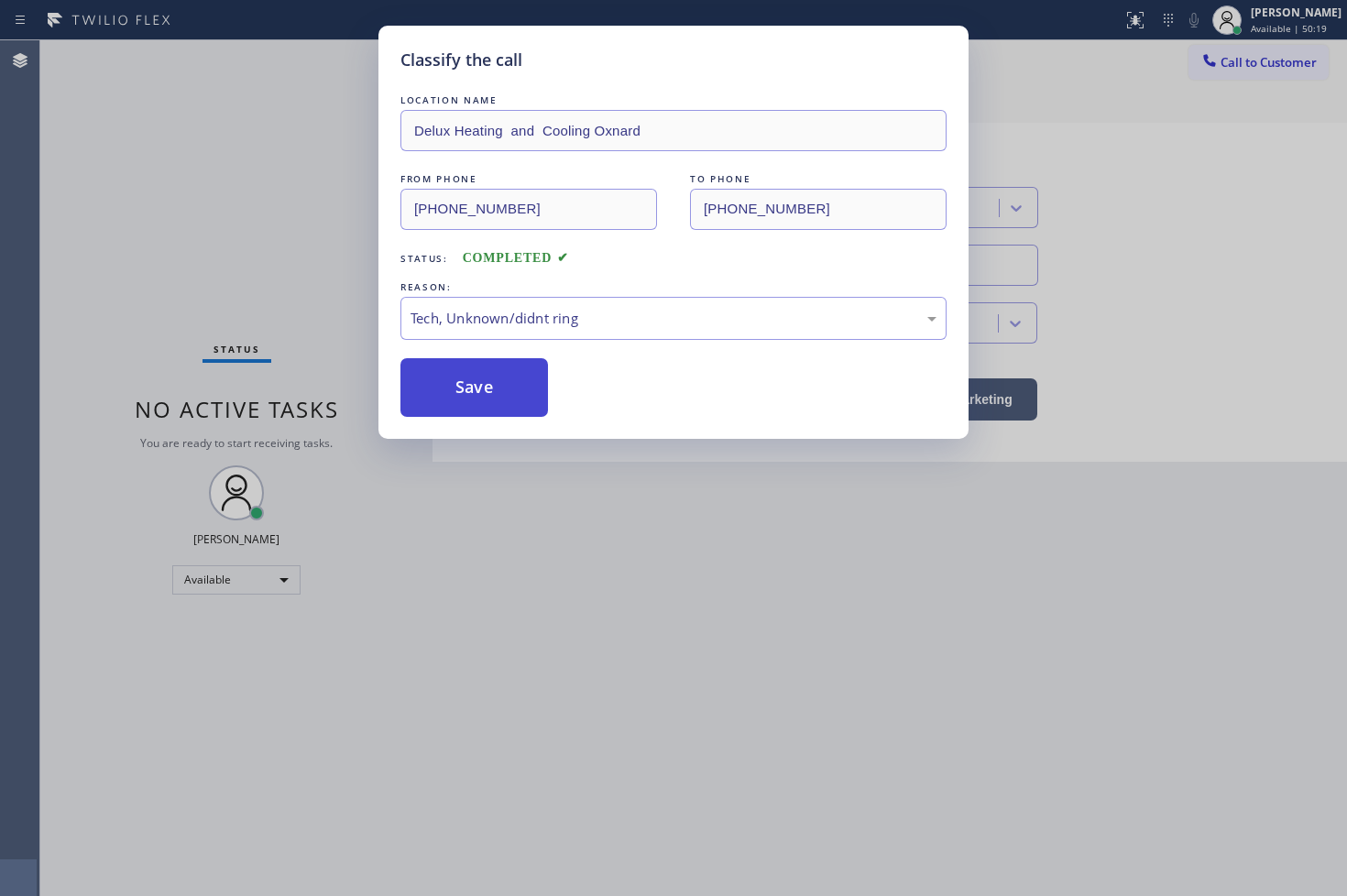
click at [476, 398] on button "Save" at bounding box center [474, 387] width 148 height 59
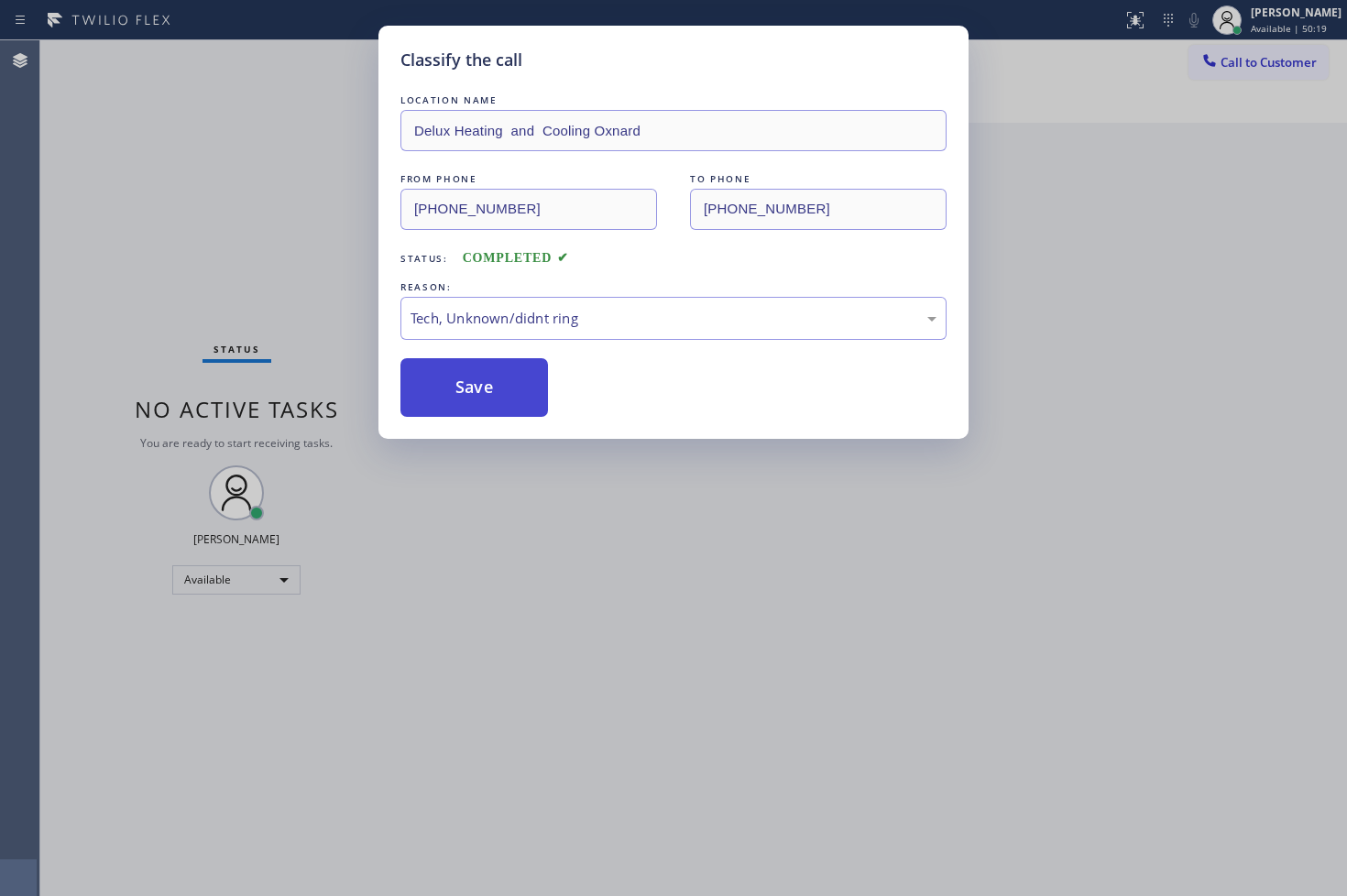
click at [476, 398] on button "Save" at bounding box center [474, 387] width 148 height 59
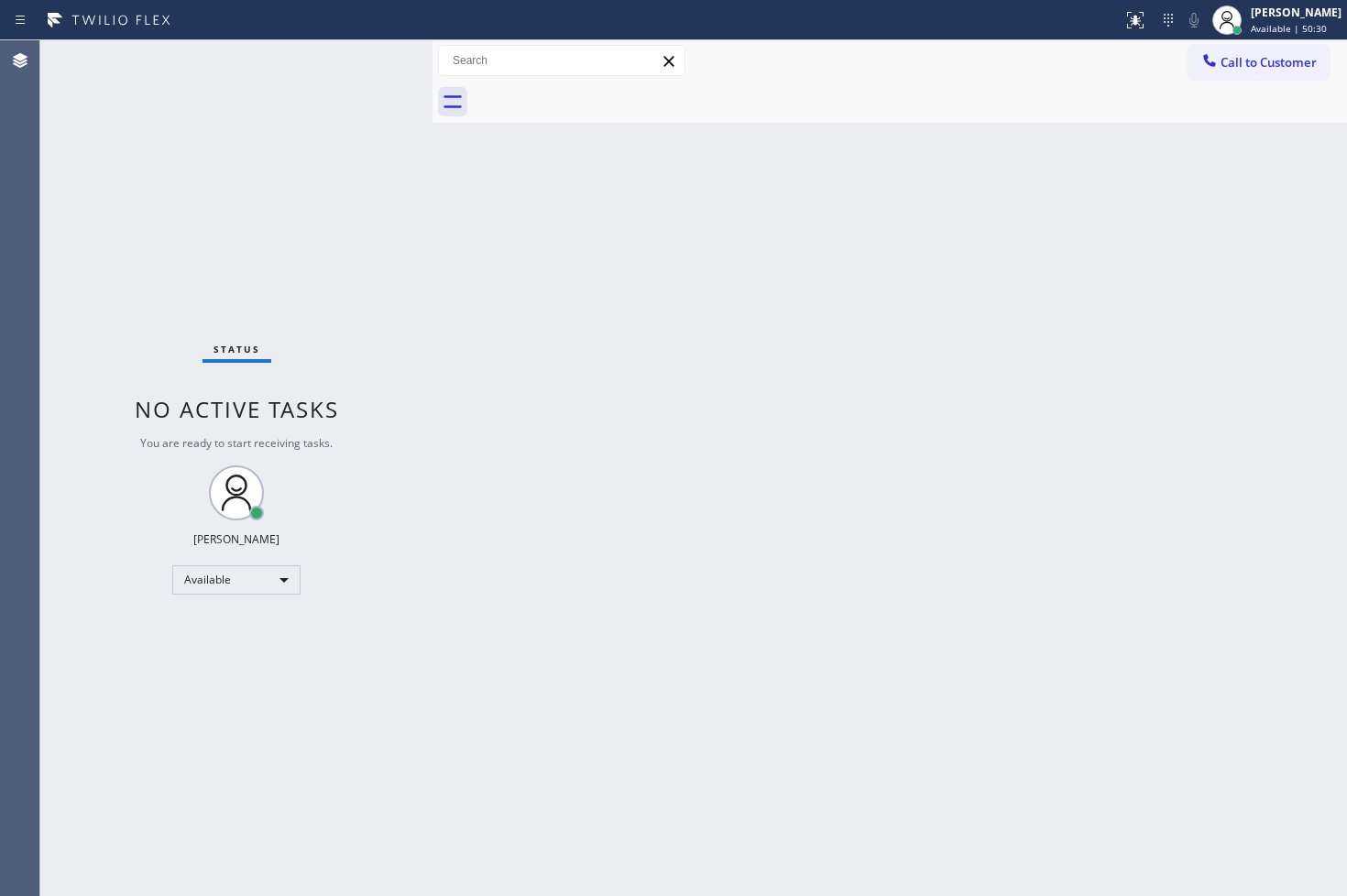
click at [166, 232] on div "Status No active tasks You are ready to start receiving tasks. [PERSON_NAME]" at bounding box center [236, 468] width 392 height 855
click at [380, 60] on div "Status No active tasks You are ready to start receiving tasks. [PERSON_NAME]" at bounding box center [236, 468] width 392 height 855
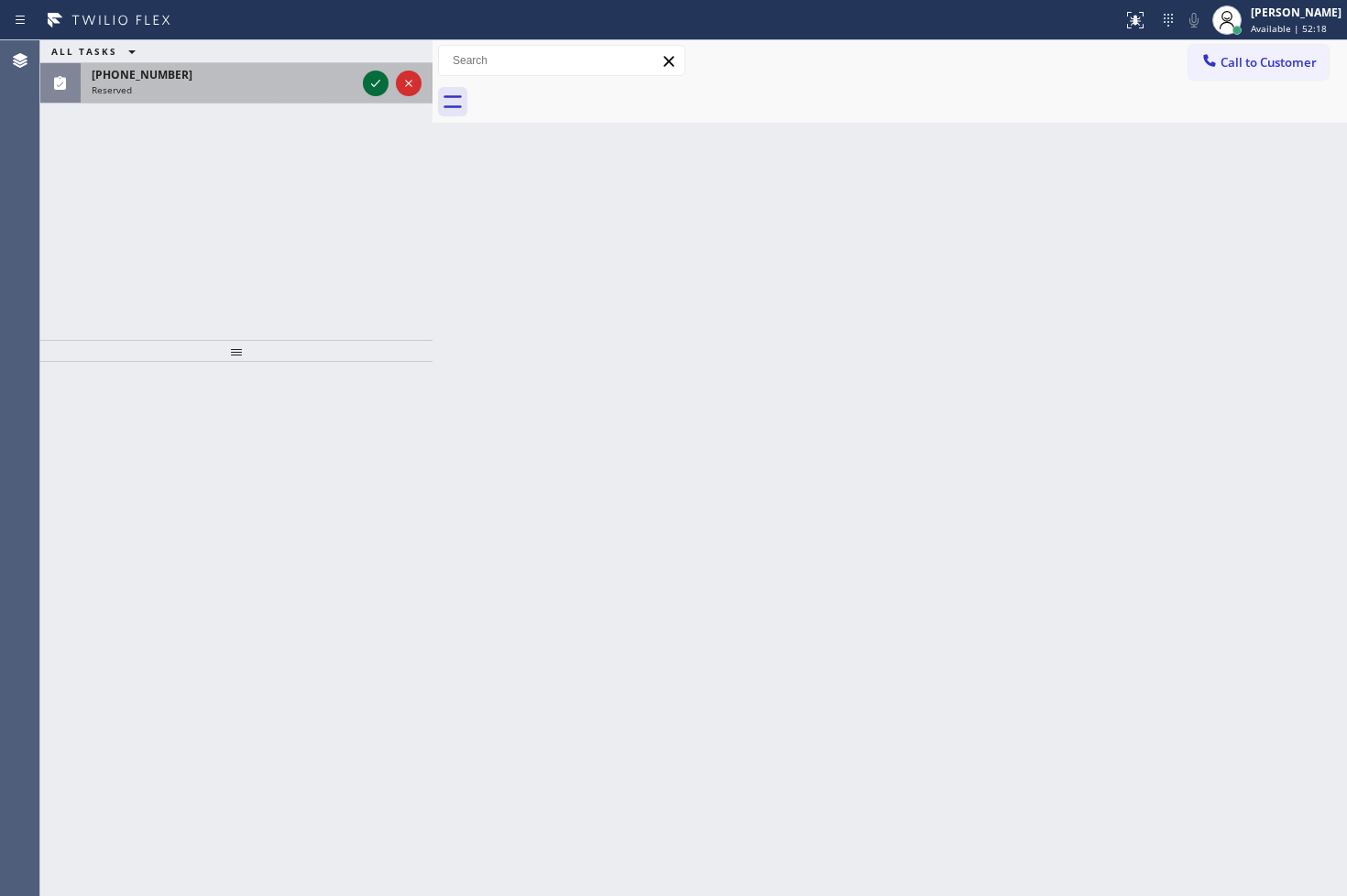
click at [363, 81] on div at bounding box center [376, 84] width 26 height 22
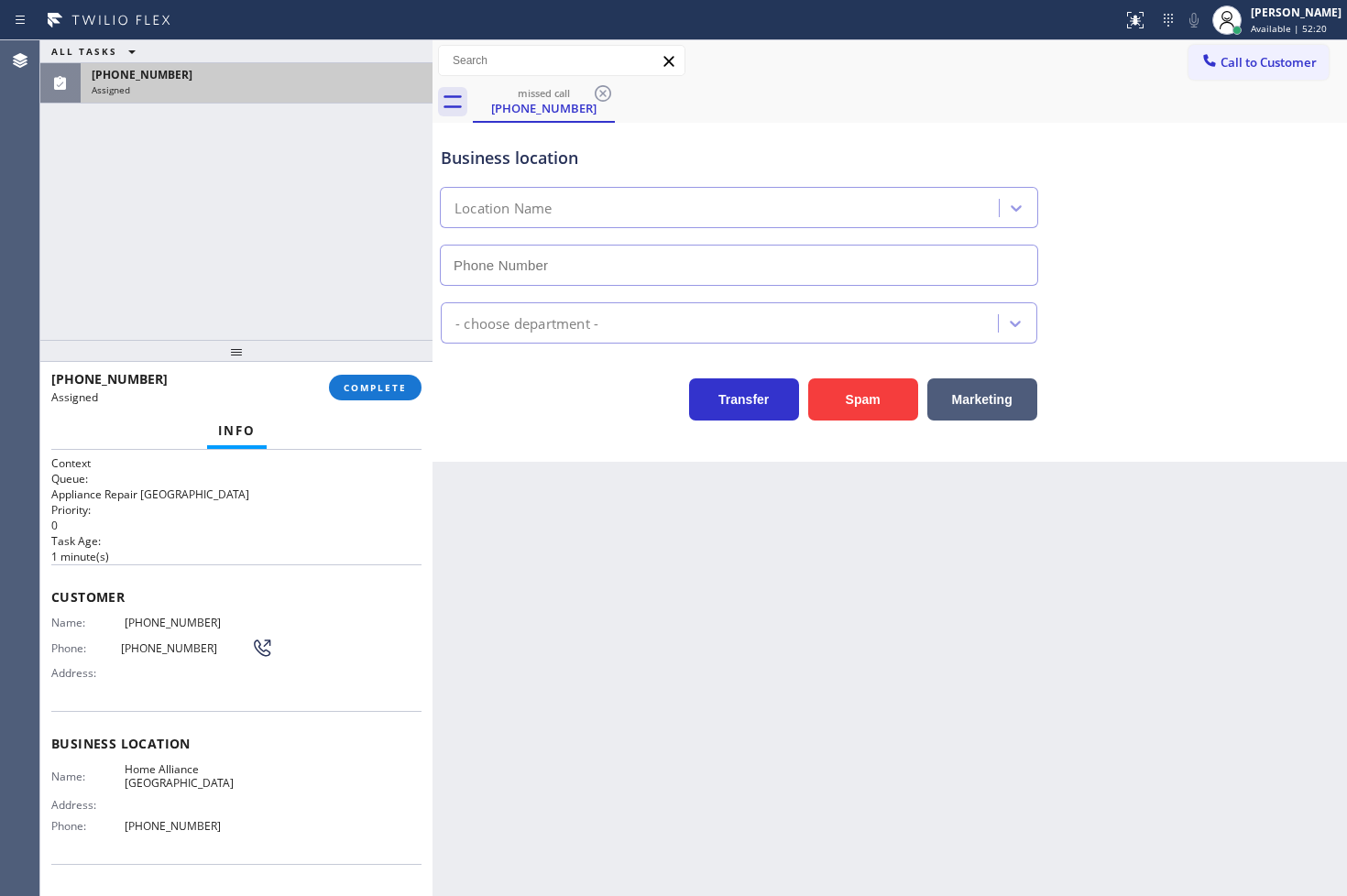
type input "[PHONE_NUMBER]"
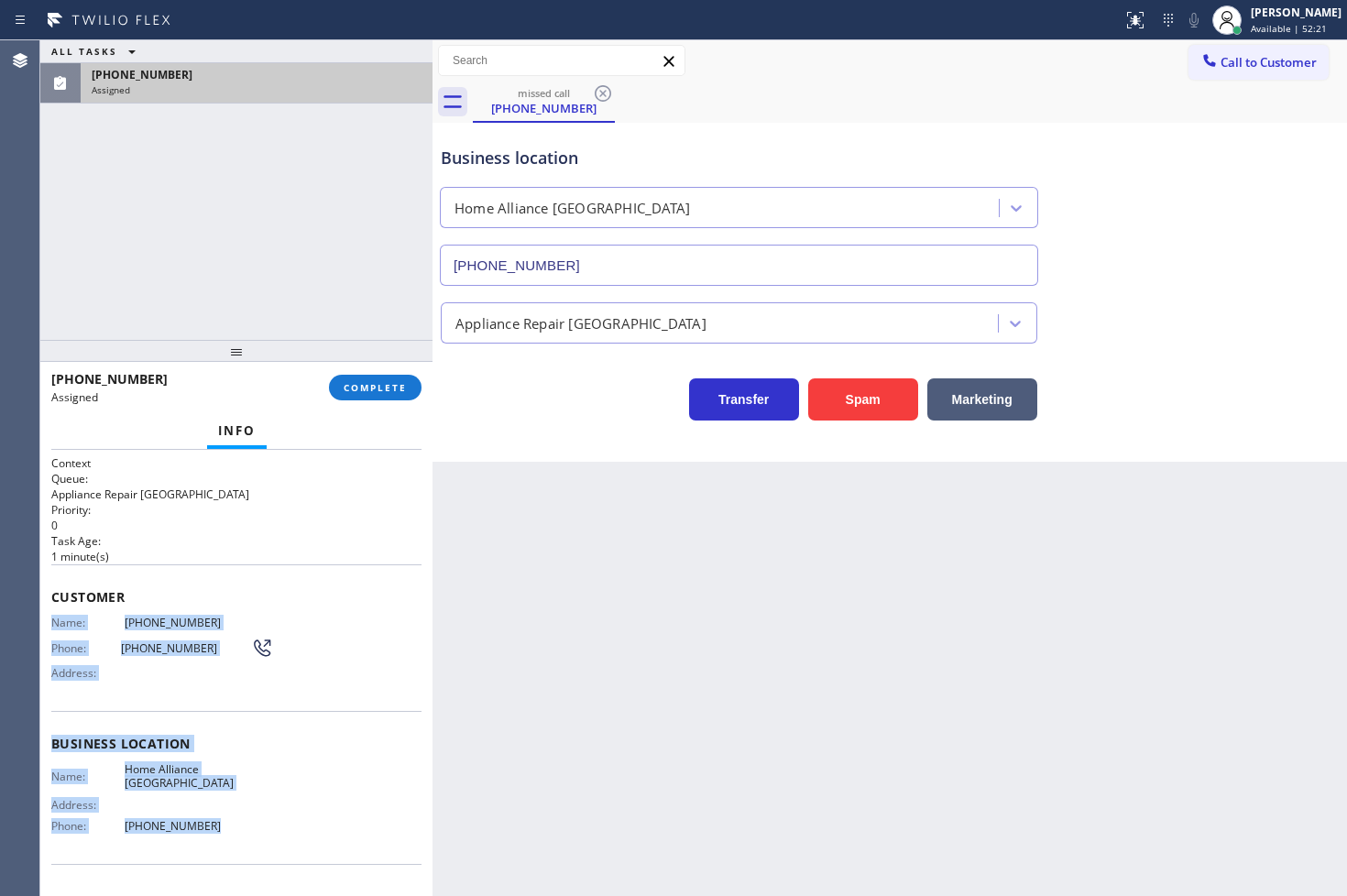
drag, startPoint x: 48, startPoint y: 625, endPoint x: 221, endPoint y: 802, distance: 247.5
click at [221, 803] on div "Context Queue: Appliance Repair High End Priority: 0 Task Age: [DEMOGRAPHIC_DAT…" at bounding box center [236, 673] width 392 height 447
copy div "Name: [PHONE_NUMBER] Phone: [PHONE_NUMBER] Address: Business location Name: Hom…"
click at [352, 389] on span "COMPLETE" at bounding box center [376, 388] width 63 height 13
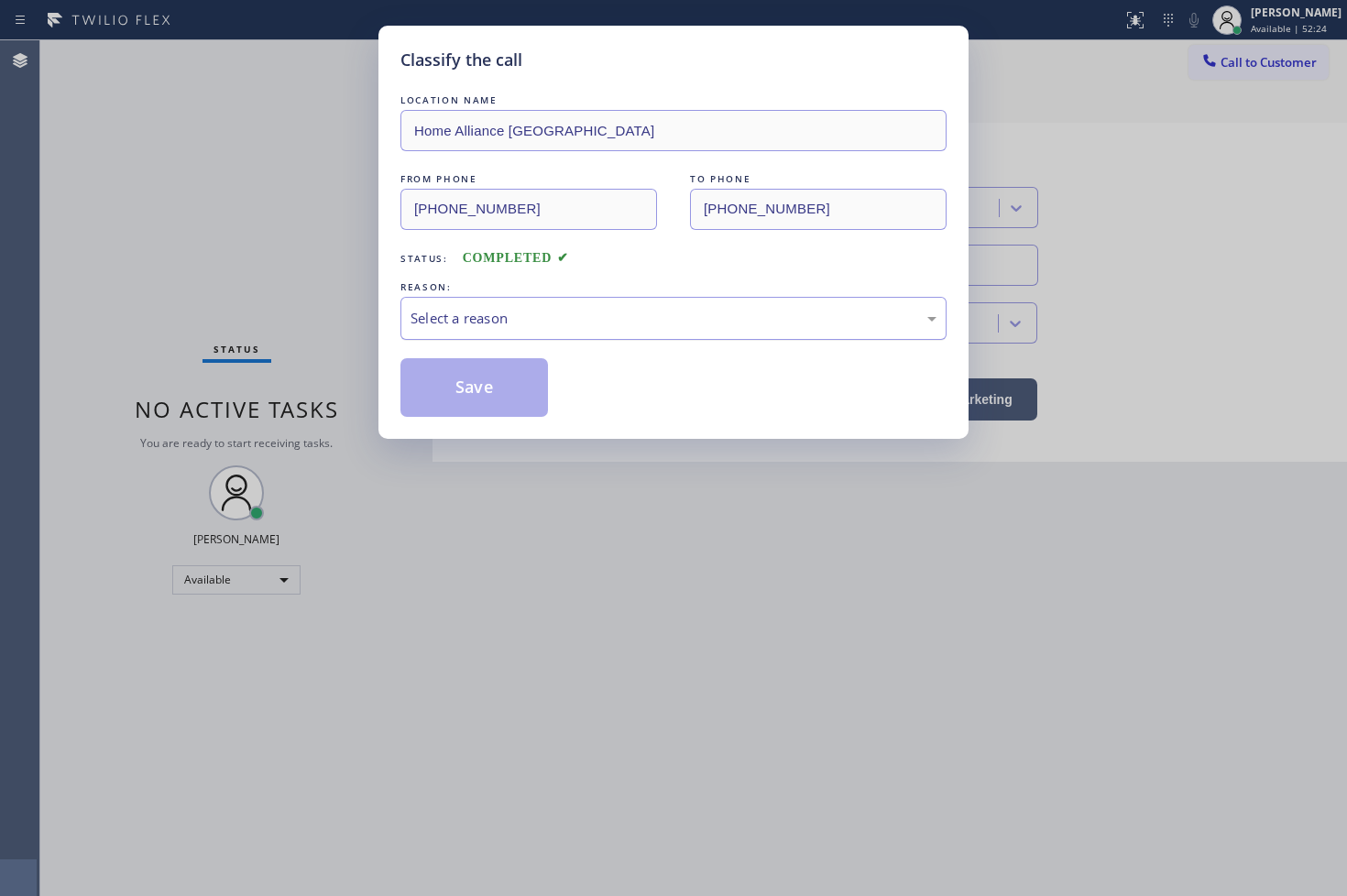
click at [532, 314] on div "Select a reason" at bounding box center [673, 318] width 526 height 21
click at [492, 401] on button "Save" at bounding box center [474, 387] width 148 height 59
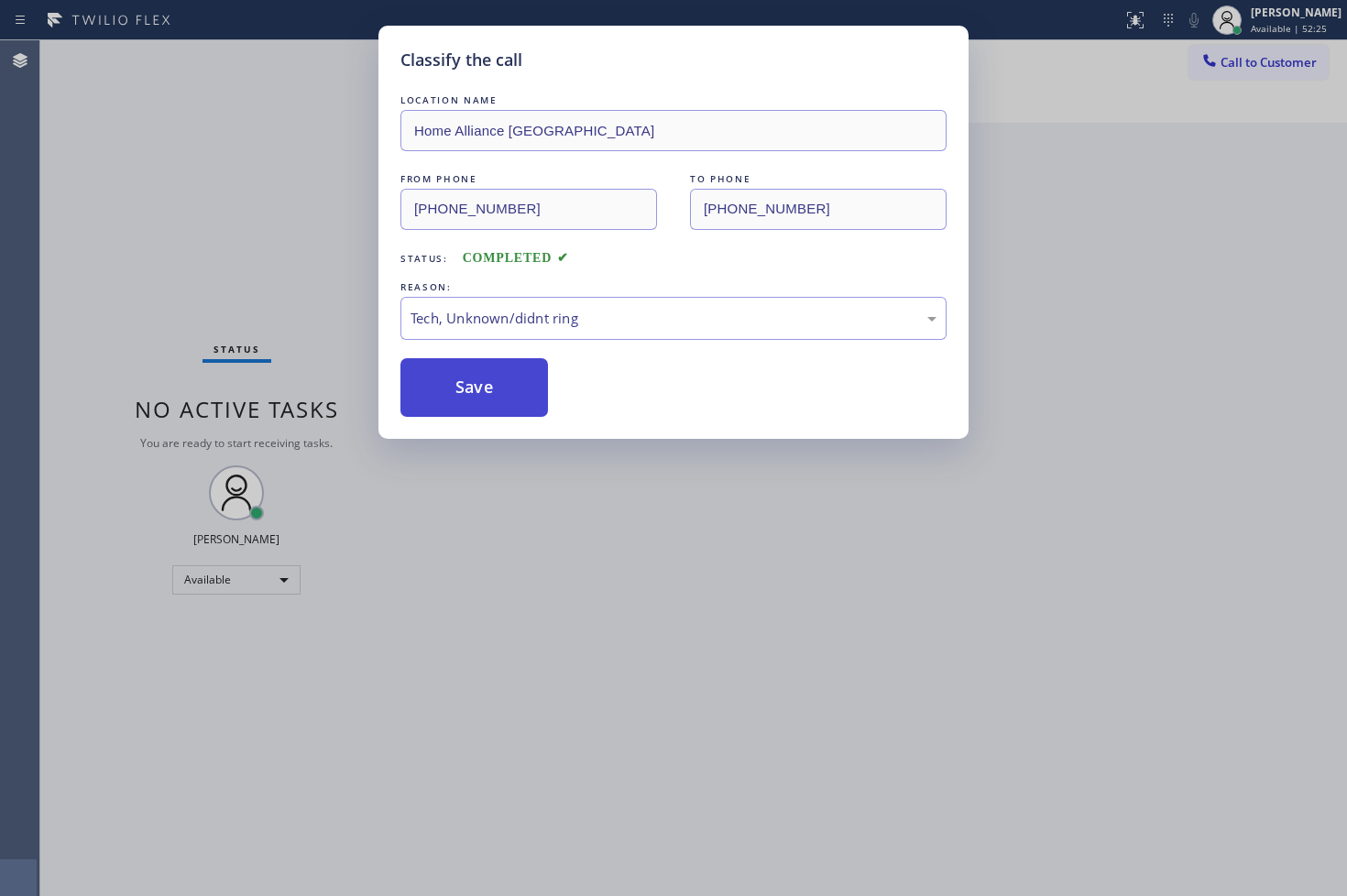
click at [492, 401] on button "Save" at bounding box center [474, 387] width 148 height 59
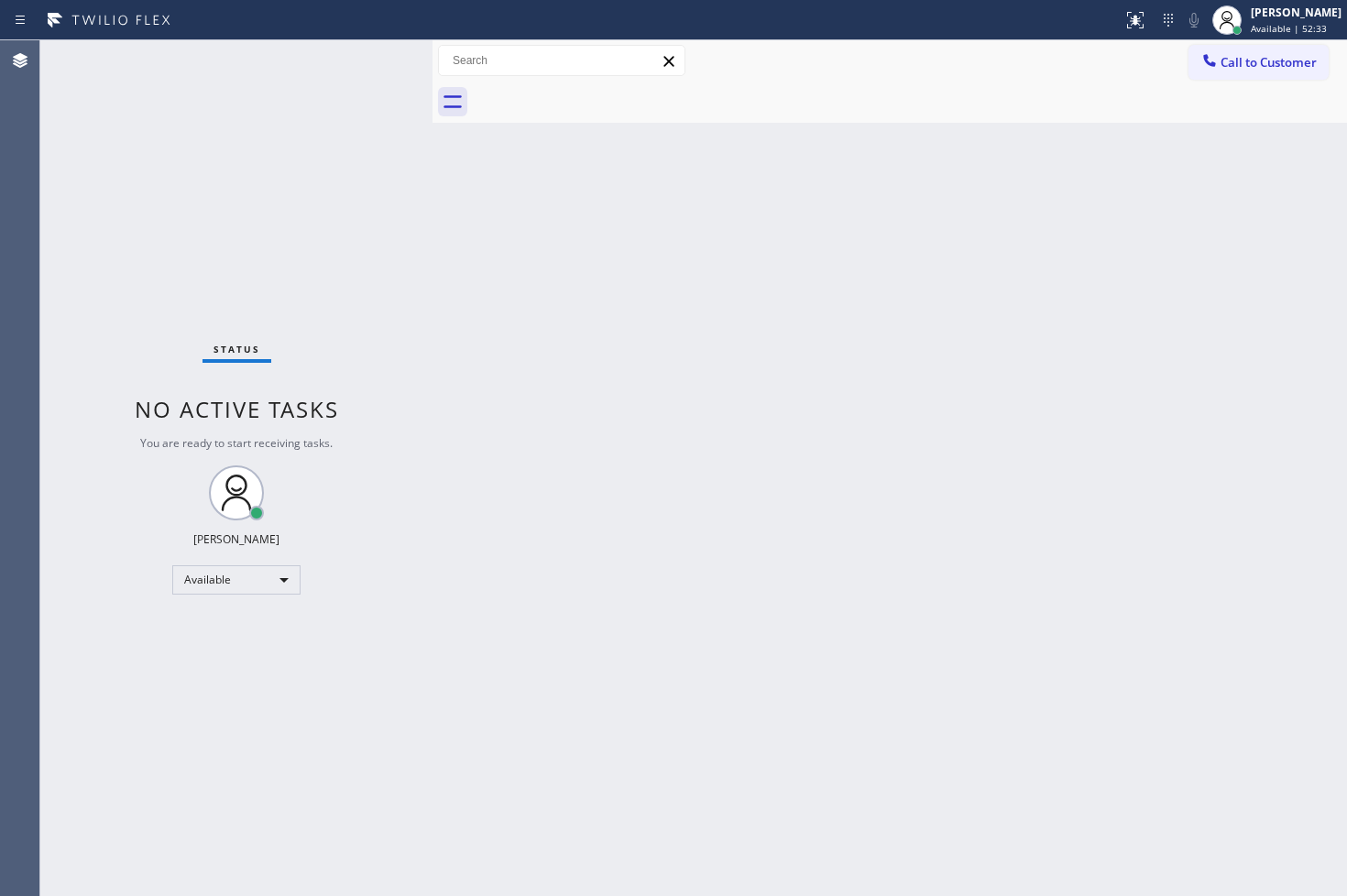
click at [161, 231] on div "Status No active tasks You are ready to start receiving tasks. [PERSON_NAME]" at bounding box center [236, 468] width 392 height 855
click at [407, 49] on div "Status No active tasks You are ready to start receiving tasks. [PERSON_NAME]" at bounding box center [236, 468] width 392 height 855
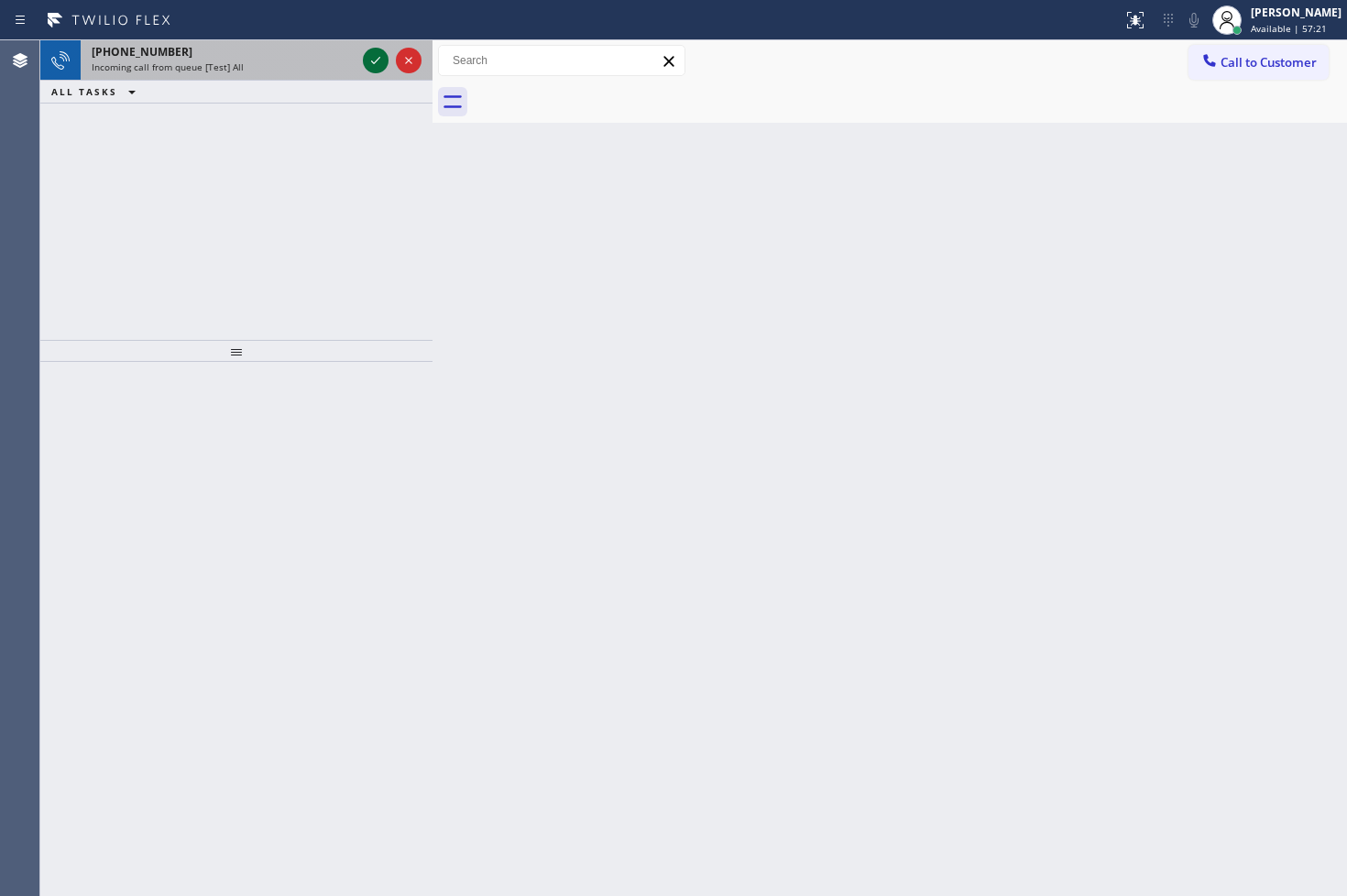
click at [373, 56] on icon at bounding box center [376, 60] width 22 height 22
drag, startPoint x: 373, startPoint y: 56, endPoint x: 363, endPoint y: 59, distance: 10.4
click at [364, 59] on icon at bounding box center [376, 60] width 22 height 22
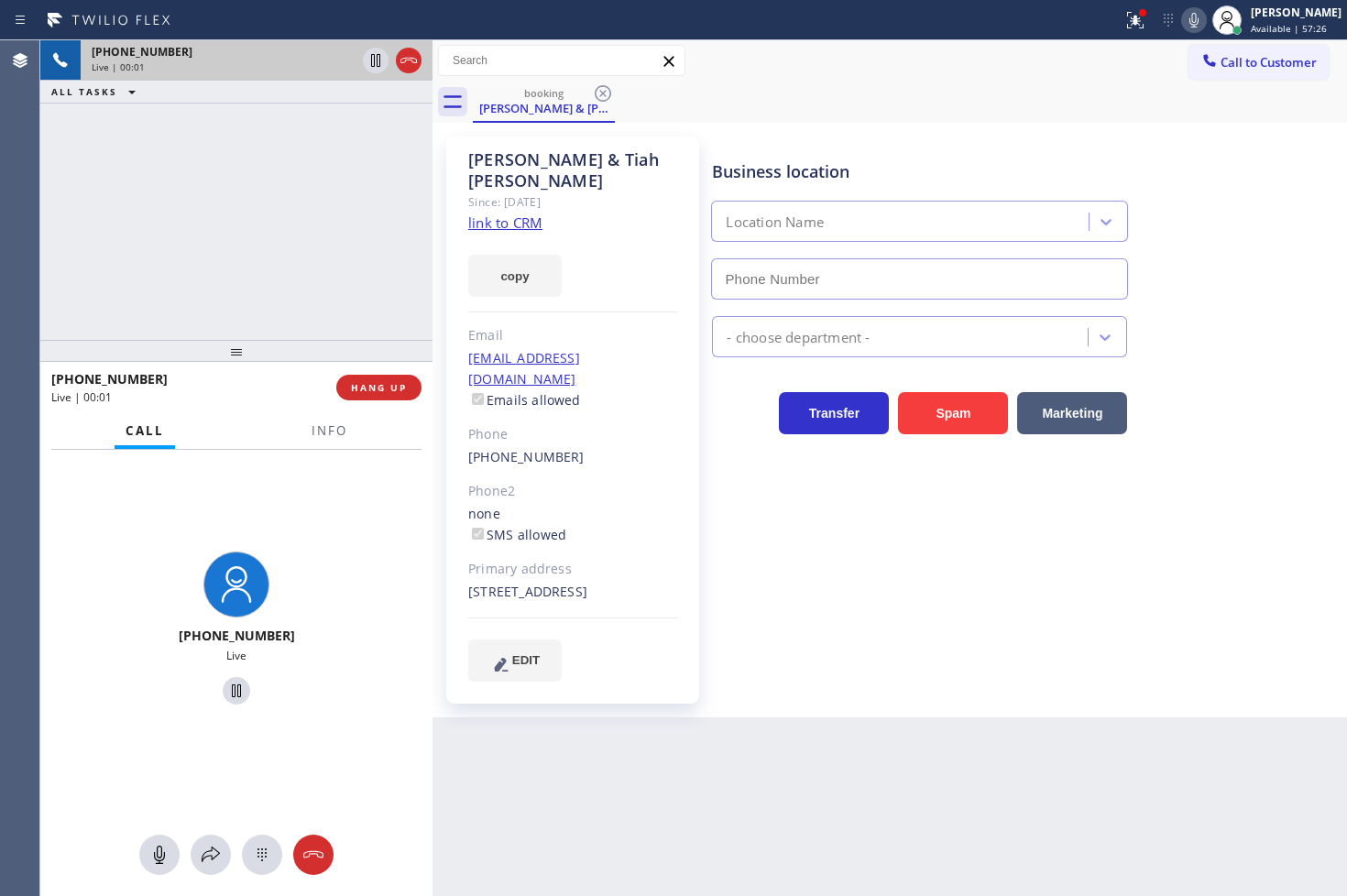
type input "[PHONE_NUMBER]"
drag, startPoint x: 331, startPoint y: 437, endPoint x: 473, endPoint y: 314, distance: 187.9
click at [331, 436] on span "Info" at bounding box center [329, 430] width 35 height 17
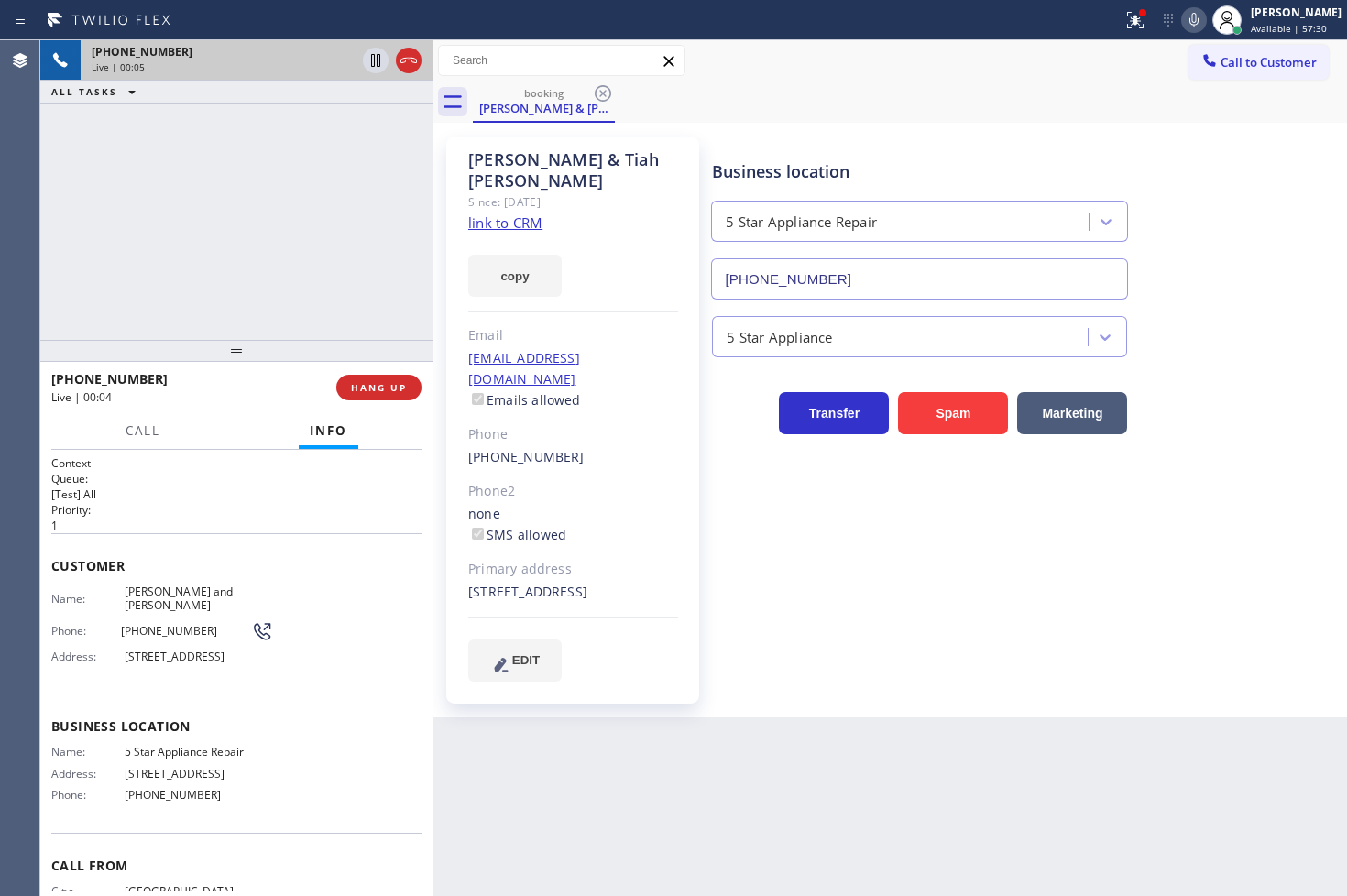
click at [507, 214] on link "link to CRM" at bounding box center [506, 223] width 74 height 19
click at [1129, 20] on icon at bounding box center [1135, 18] width 11 height 7
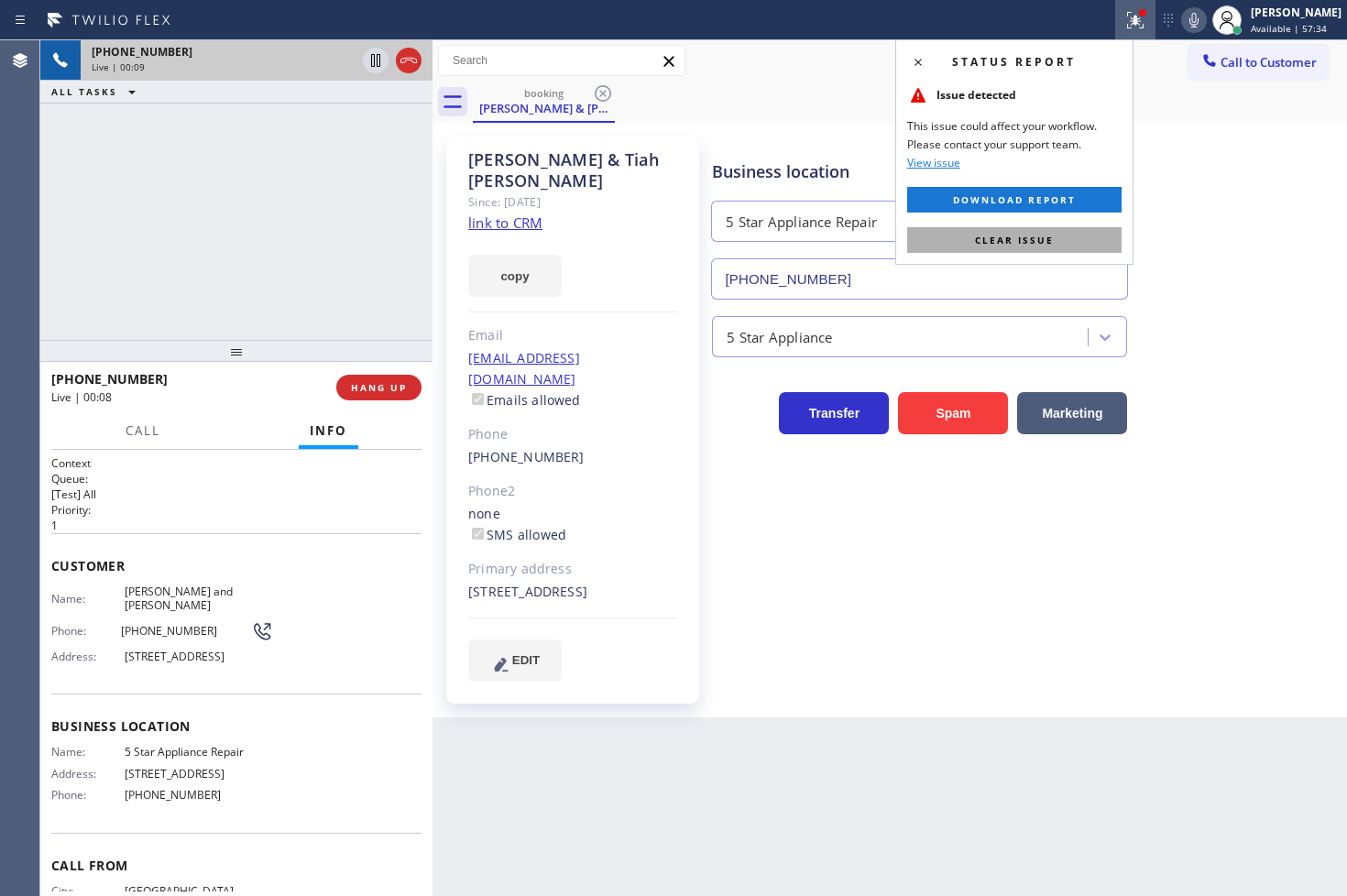
click at [1072, 245] on button "Clear issue" at bounding box center [1014, 240] width 215 height 26
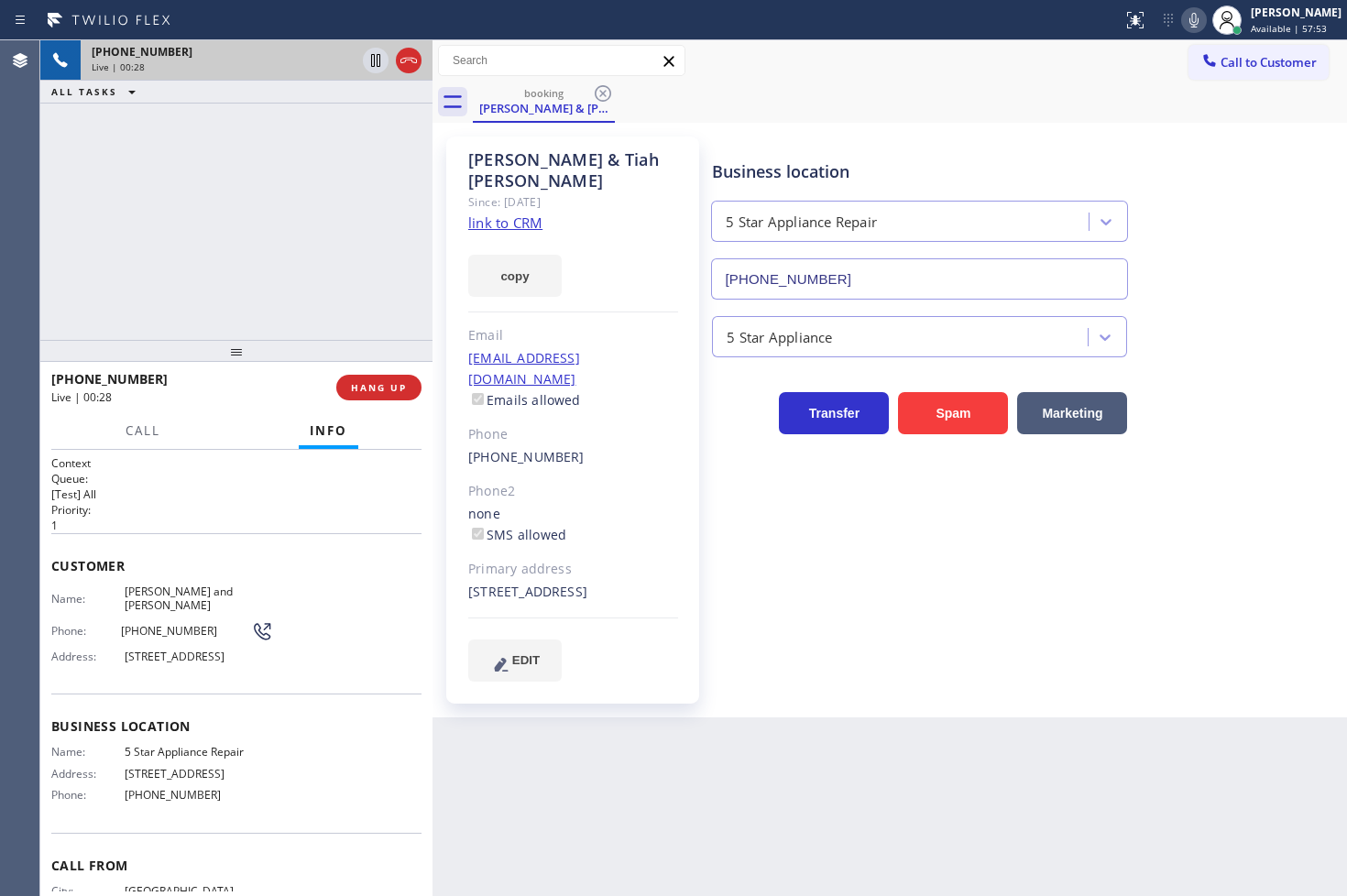
click at [165, 152] on div "[PHONE_NUMBER] Live | 00:28 ALL TASKS ALL TASKS ACTIVE TASKS TASKS IN WRAP UP" at bounding box center [236, 190] width 392 height 299
click at [300, 287] on div "[PHONE_NUMBER] Live | 00:35 ALL TASKS ALL TASKS ACTIVE TASKS TASKS IN WRAP UP" at bounding box center [236, 190] width 392 height 299
drag, startPoint x: 221, startPoint y: 438, endPoint x: 295, endPoint y: 147, distance: 300.3
click at [230, 409] on div "[PHONE_NUMBER] Live | 00:36 HANG UP Call Info [PHONE_NUMBER] Live Context Queue…" at bounding box center [236, 629] width 392 height 535
click at [295, 144] on div "[PHONE_NUMBER] Live | 00:36 ALL TASKS ALL TASKS ACTIVE TASKS TASKS IN WRAP UP" at bounding box center [236, 190] width 392 height 299
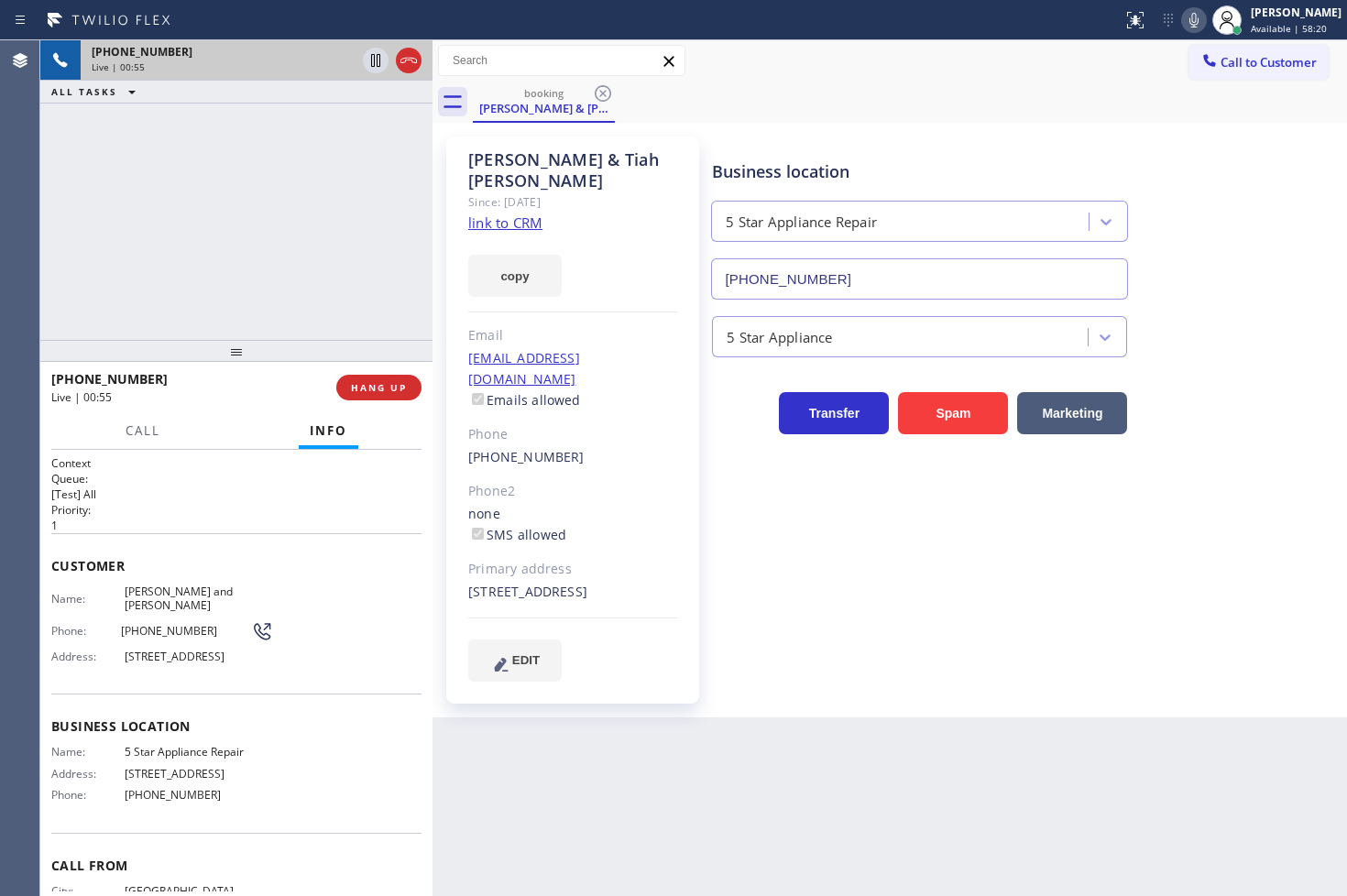
click at [224, 493] on p "[Test] All" at bounding box center [236, 494] width 370 height 16
click at [522, 255] on button "copy" at bounding box center [515, 275] width 94 height 42
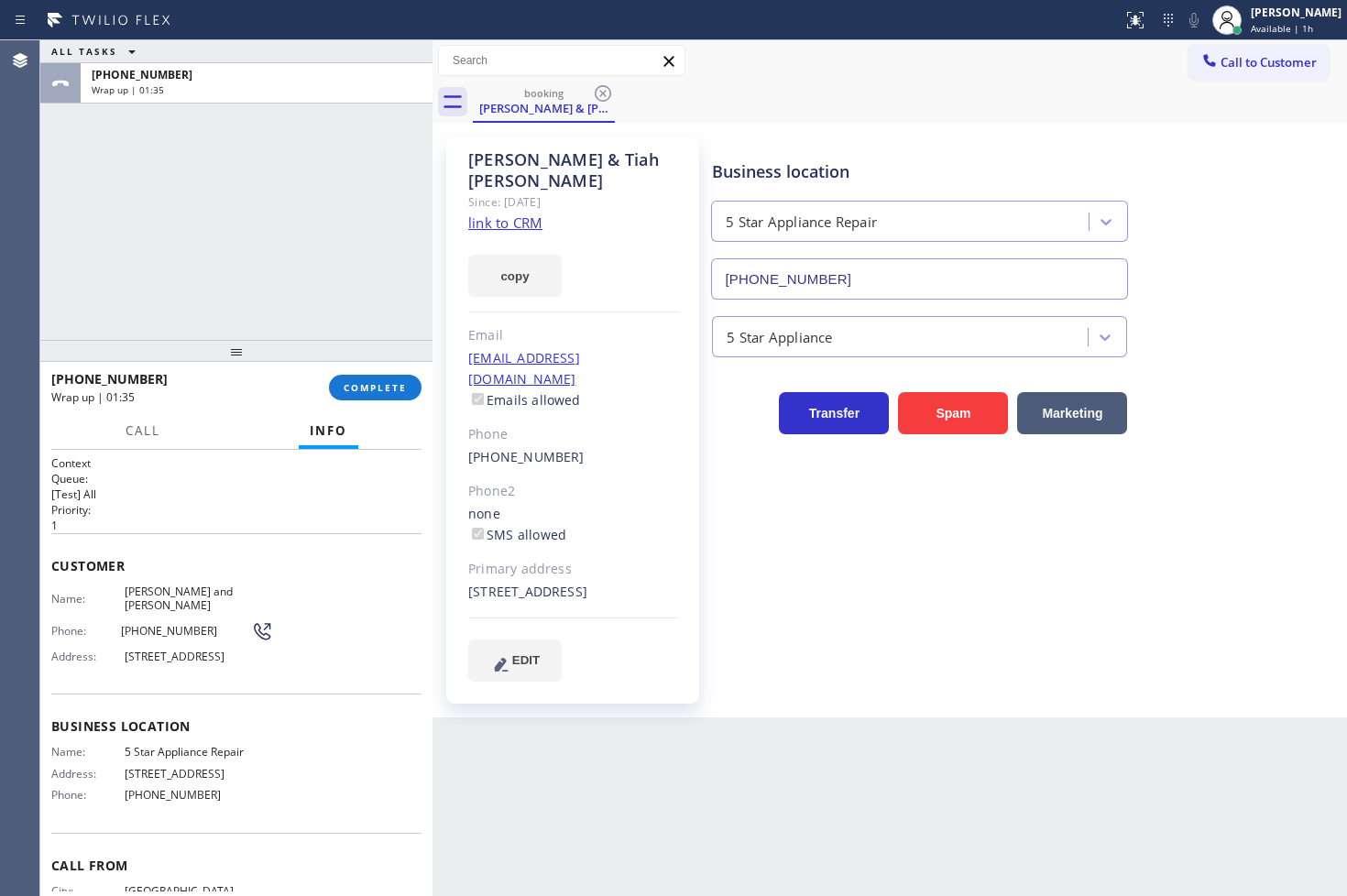
click at [128, 243] on div "ALL TASKS ALL TASKS ACTIVE TASKS TASKS IN WRAP UP [PHONE_NUMBER] Wrap up | 01:35" at bounding box center [236, 190] width 392 height 299
click at [363, 394] on span "COMPLETE" at bounding box center [376, 388] width 63 height 13
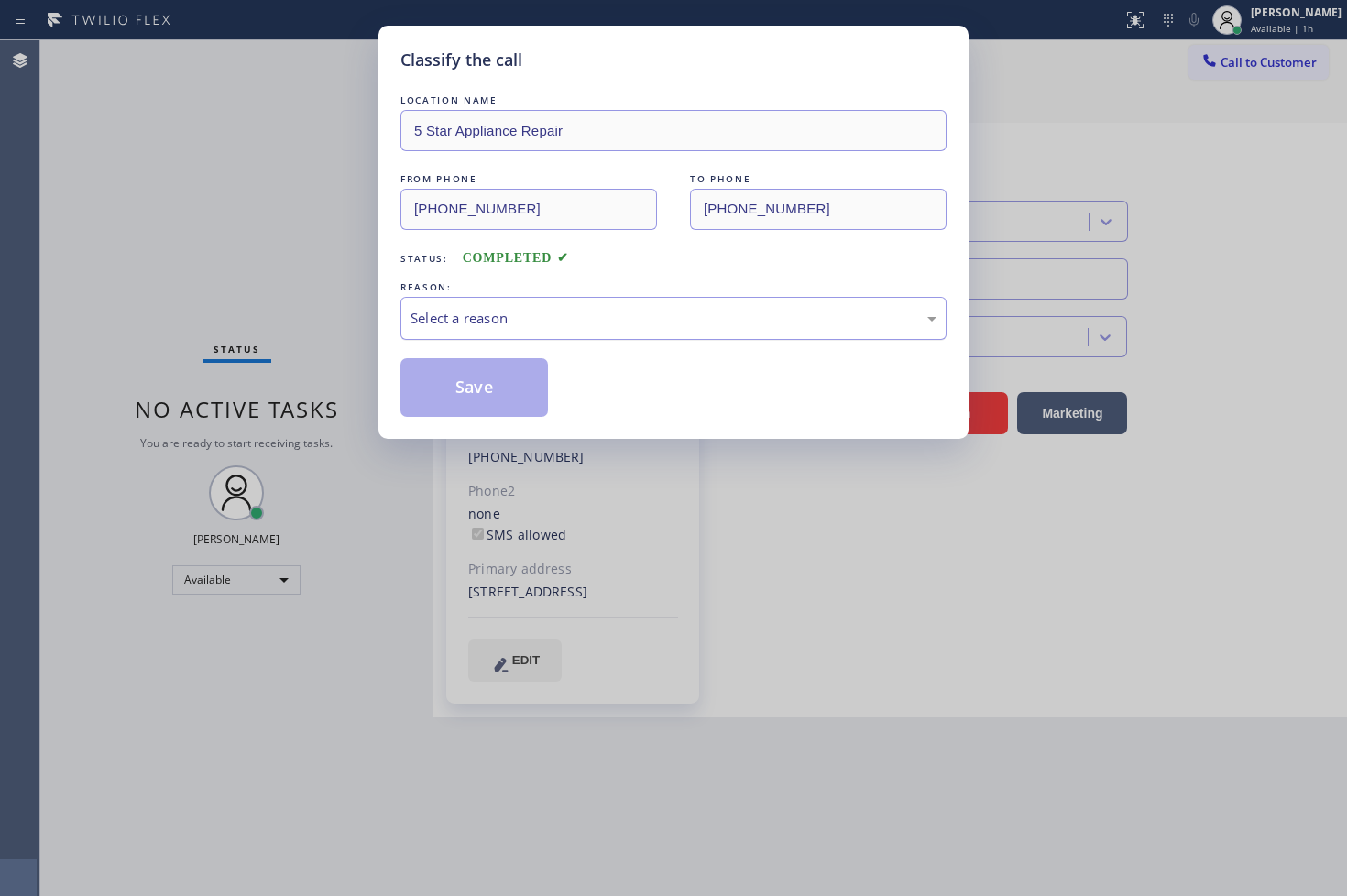
click at [525, 321] on div "Select a reason" at bounding box center [673, 318] width 526 height 21
click at [517, 387] on button "Save" at bounding box center [474, 387] width 148 height 59
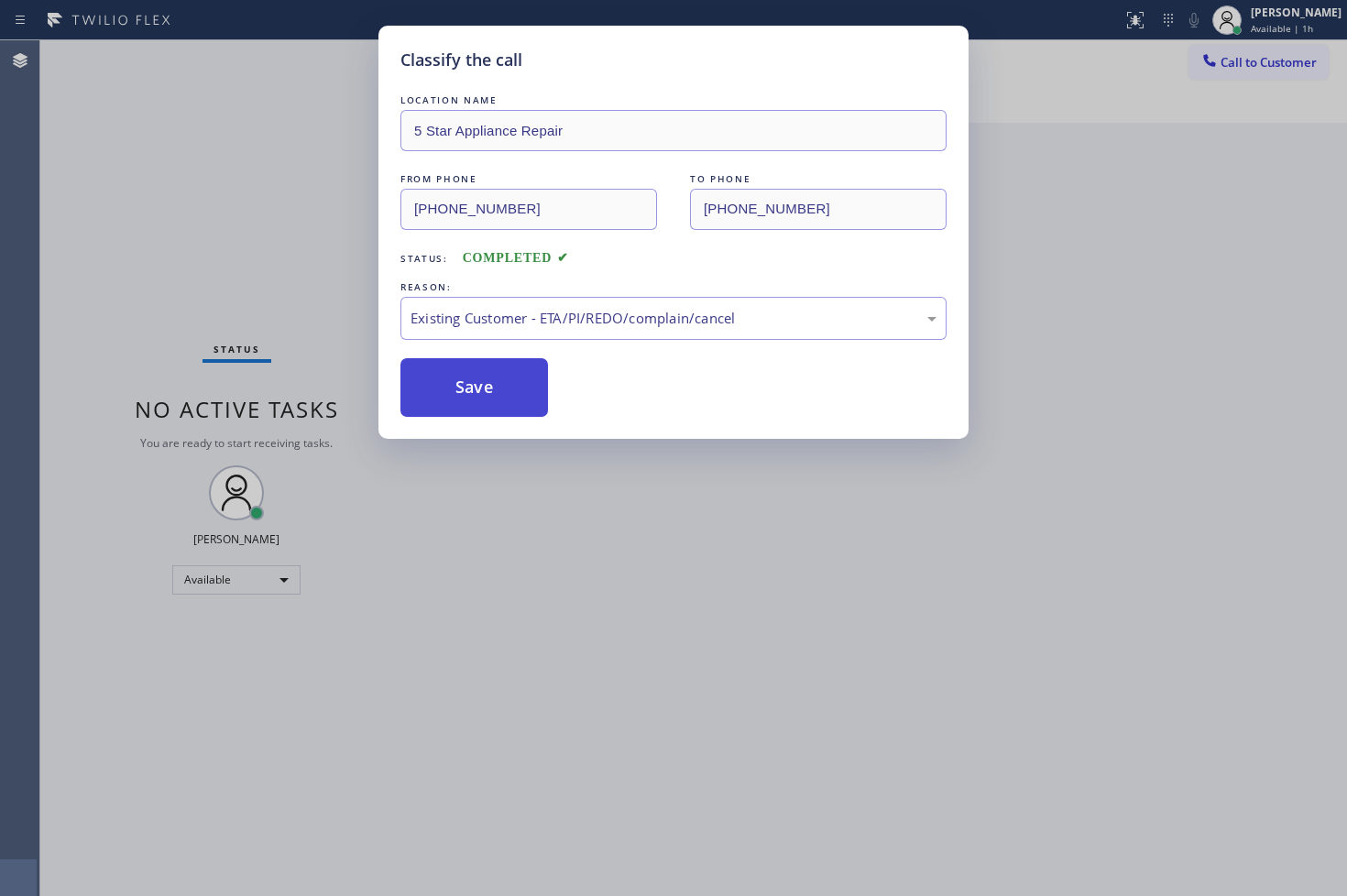
click at [517, 387] on button "Save" at bounding box center [474, 387] width 148 height 59
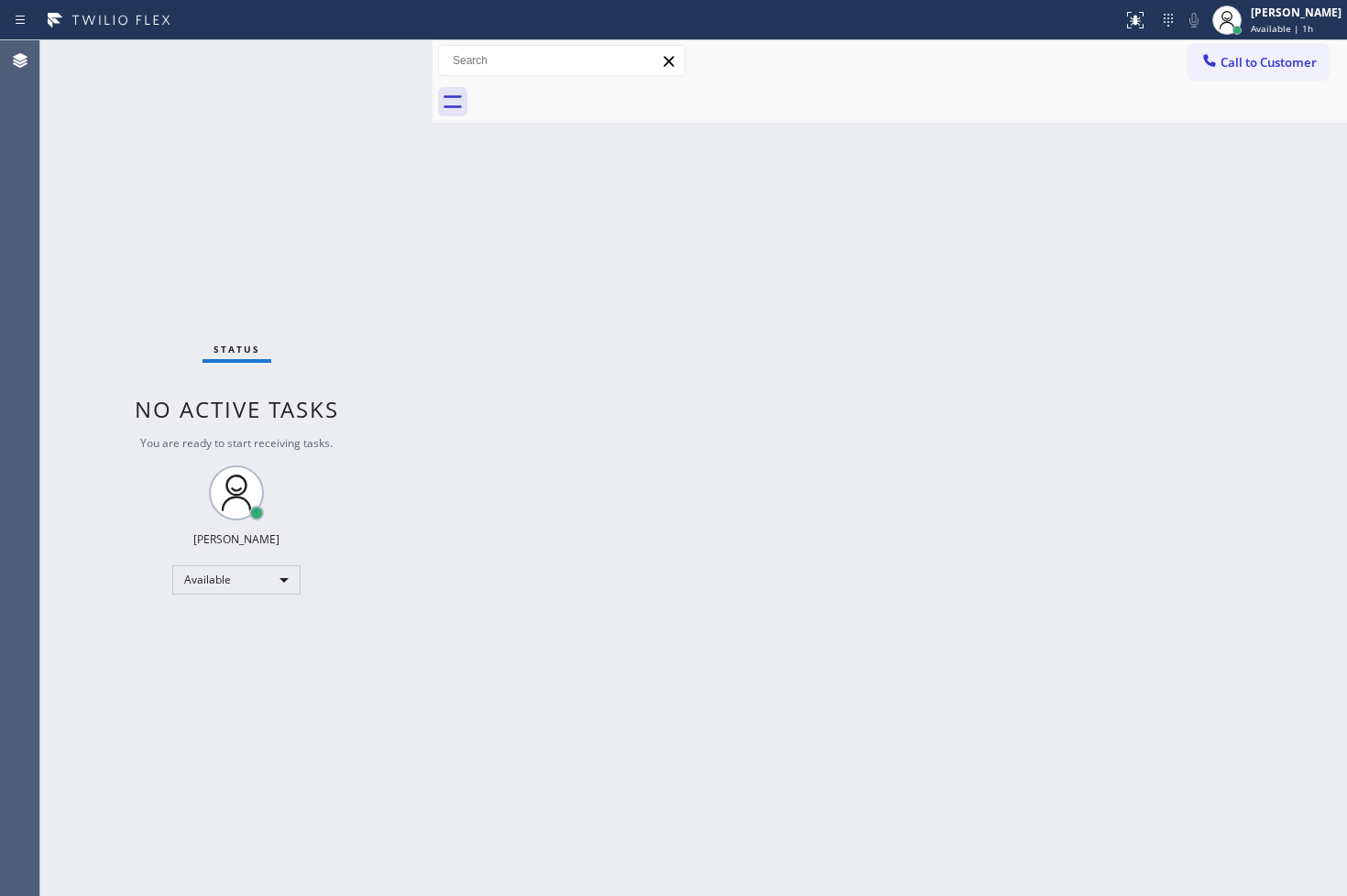
click at [371, 192] on div "Status No active tasks You are ready to start receiving tasks. [PERSON_NAME]" at bounding box center [236, 468] width 392 height 855
click at [381, 61] on div "Status No active tasks You are ready to start receiving tasks. [PERSON_NAME]" at bounding box center [236, 468] width 392 height 855
click at [371, 66] on div "Status No active tasks You are ready to start receiving tasks. [PERSON_NAME]" at bounding box center [236, 468] width 392 height 855
click at [53, 289] on div "Status No active tasks You are ready to start receiving tasks. [PERSON_NAME]" at bounding box center [236, 468] width 392 height 855
click at [269, 197] on div "Status No active tasks You are ready to start receiving tasks. [PERSON_NAME]" at bounding box center [236, 468] width 392 height 855
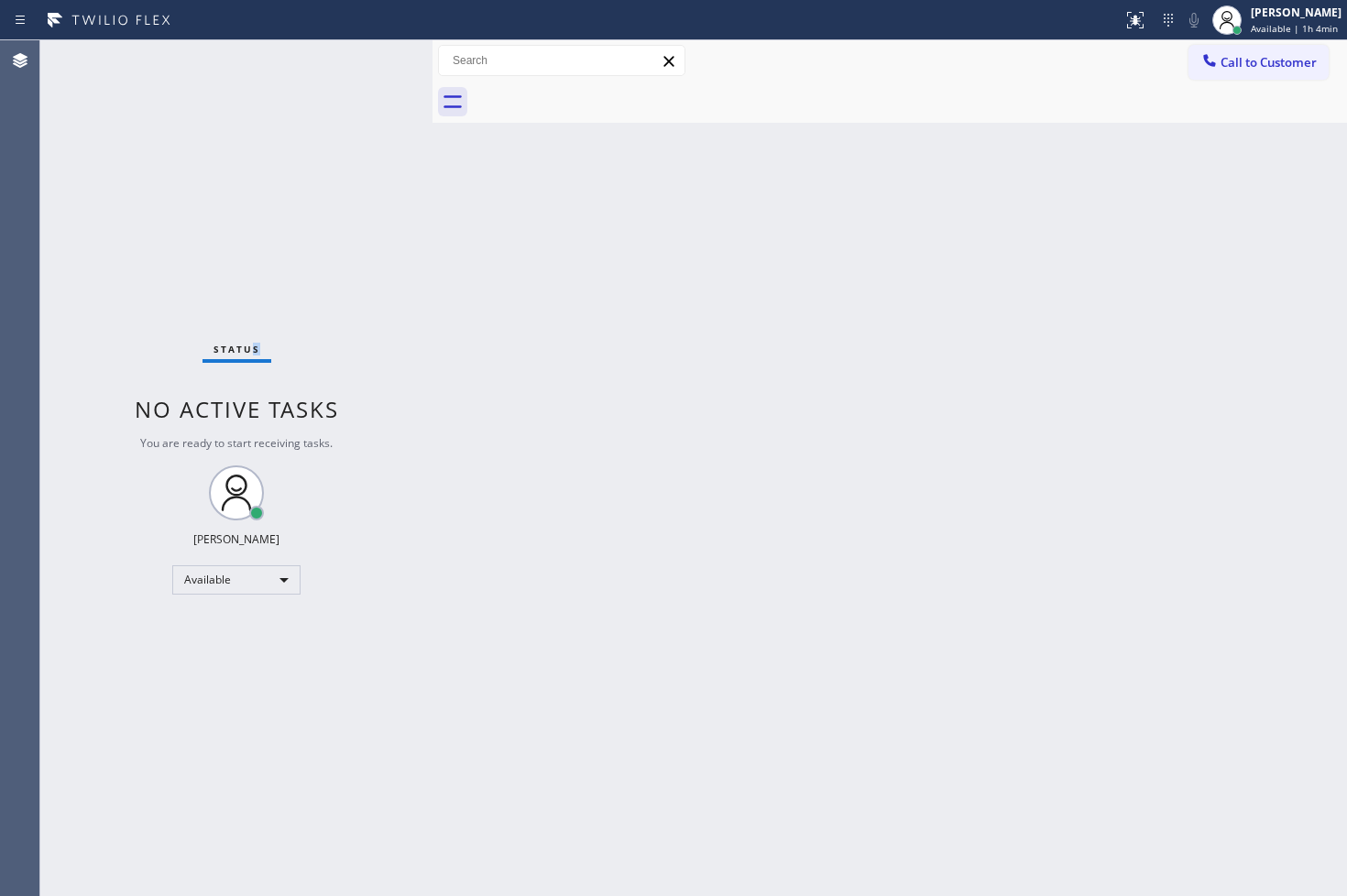
click at [367, 53] on div "Status No active tasks You are ready to start receiving tasks. [PERSON_NAME]" at bounding box center [236, 468] width 392 height 855
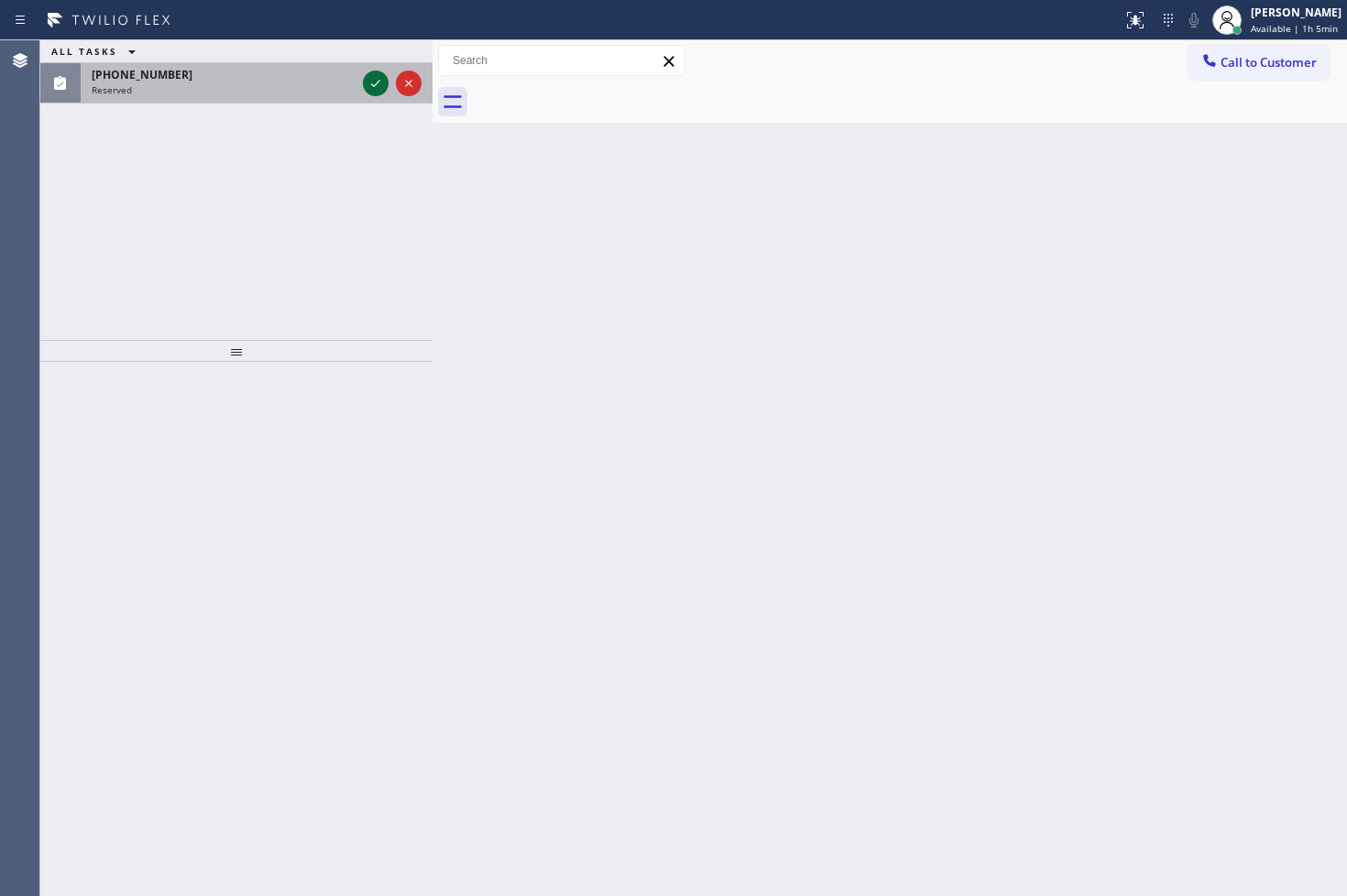
click at [380, 88] on icon at bounding box center [376, 84] width 22 height 22
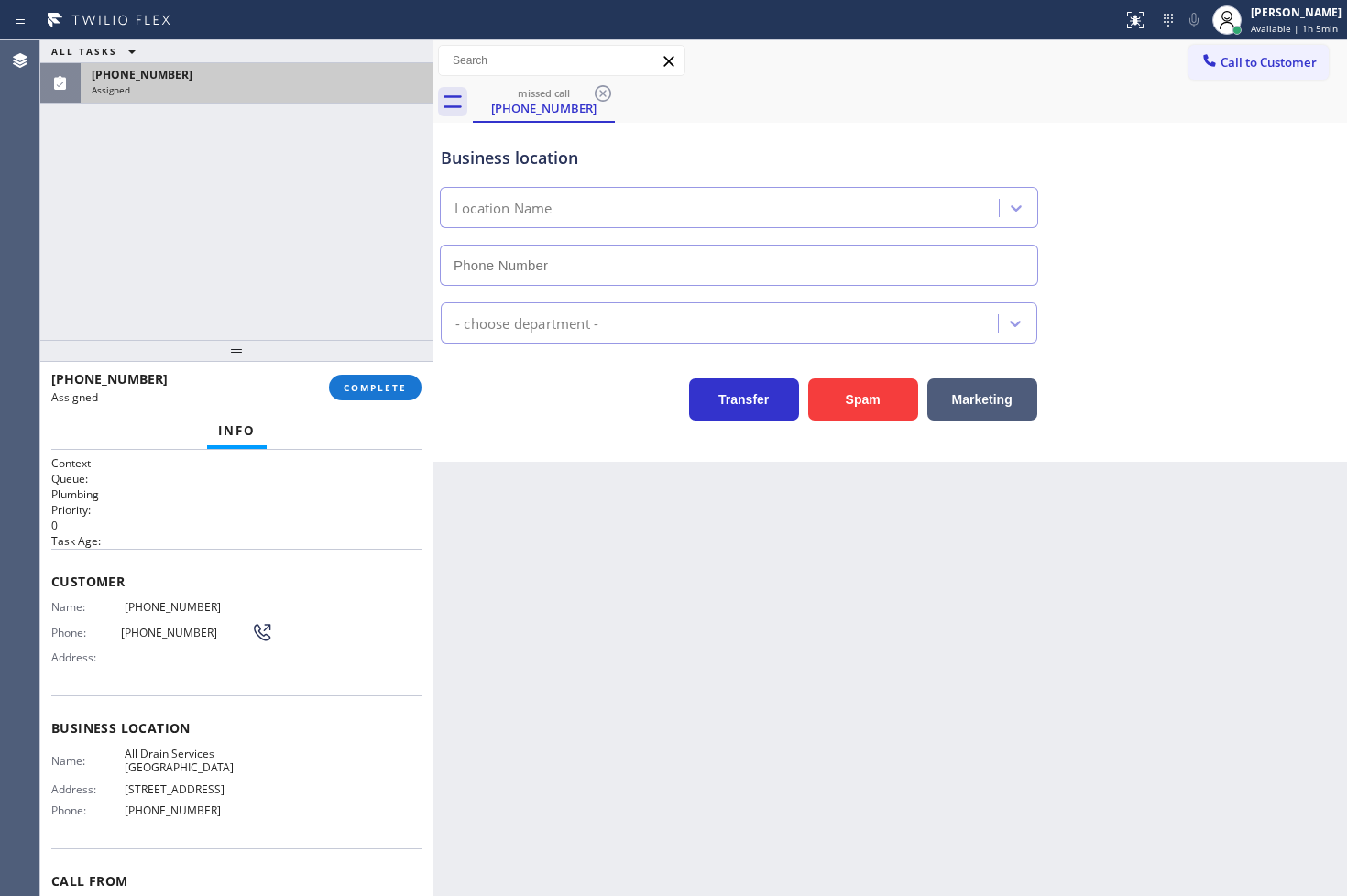
type input "[PHONE_NUMBER]"
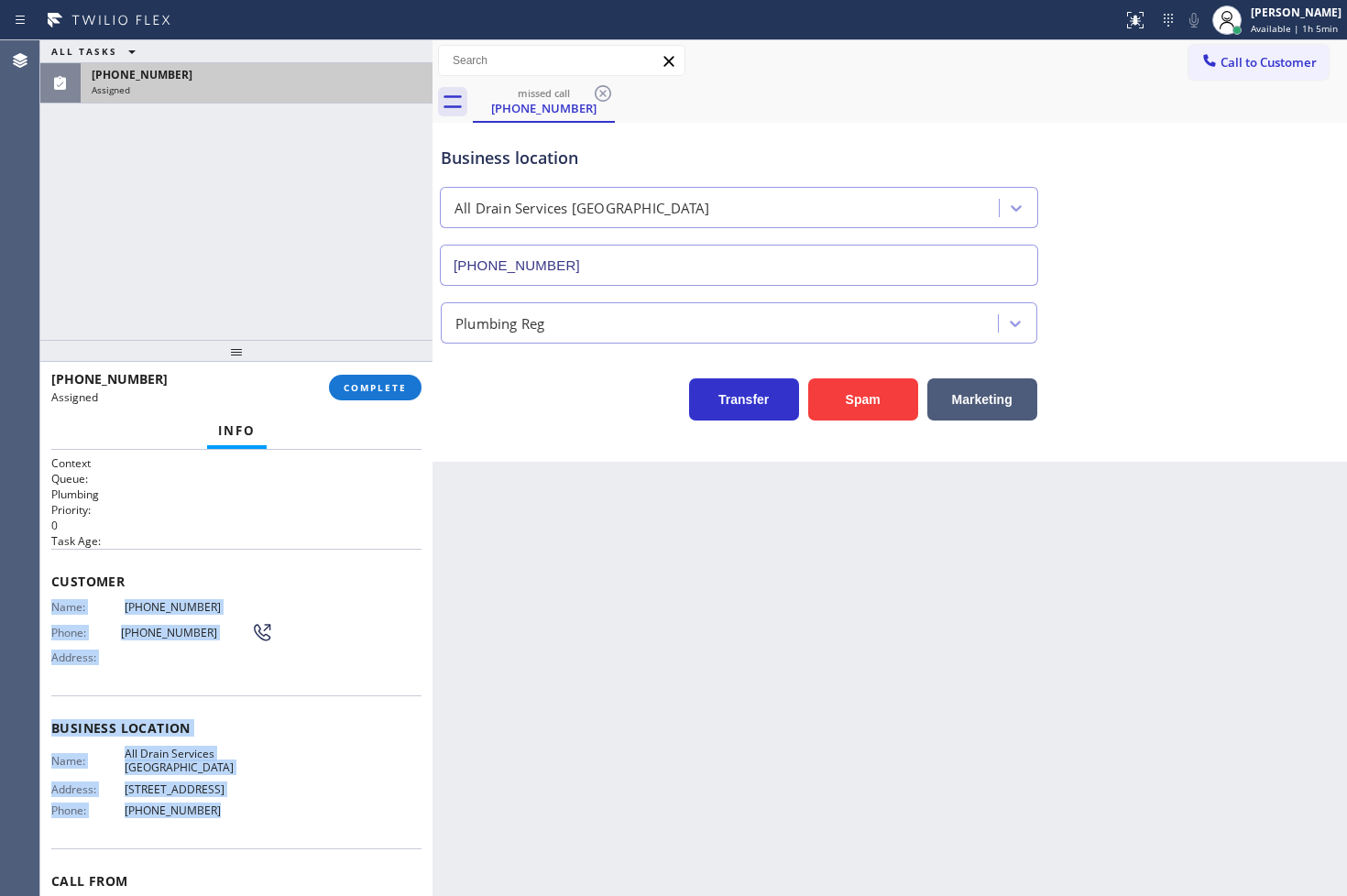
drag, startPoint x: 47, startPoint y: 611, endPoint x: 247, endPoint y: 802, distance: 276.6
click at [245, 802] on div "Context Queue: Plumbing Priority: 0 Task Age: Customer Name: [PHONE_NUMBER] Pho…" at bounding box center [236, 673] width 392 height 447
click at [247, 803] on span "[PHONE_NUMBER]" at bounding box center [193, 810] width 138 height 14
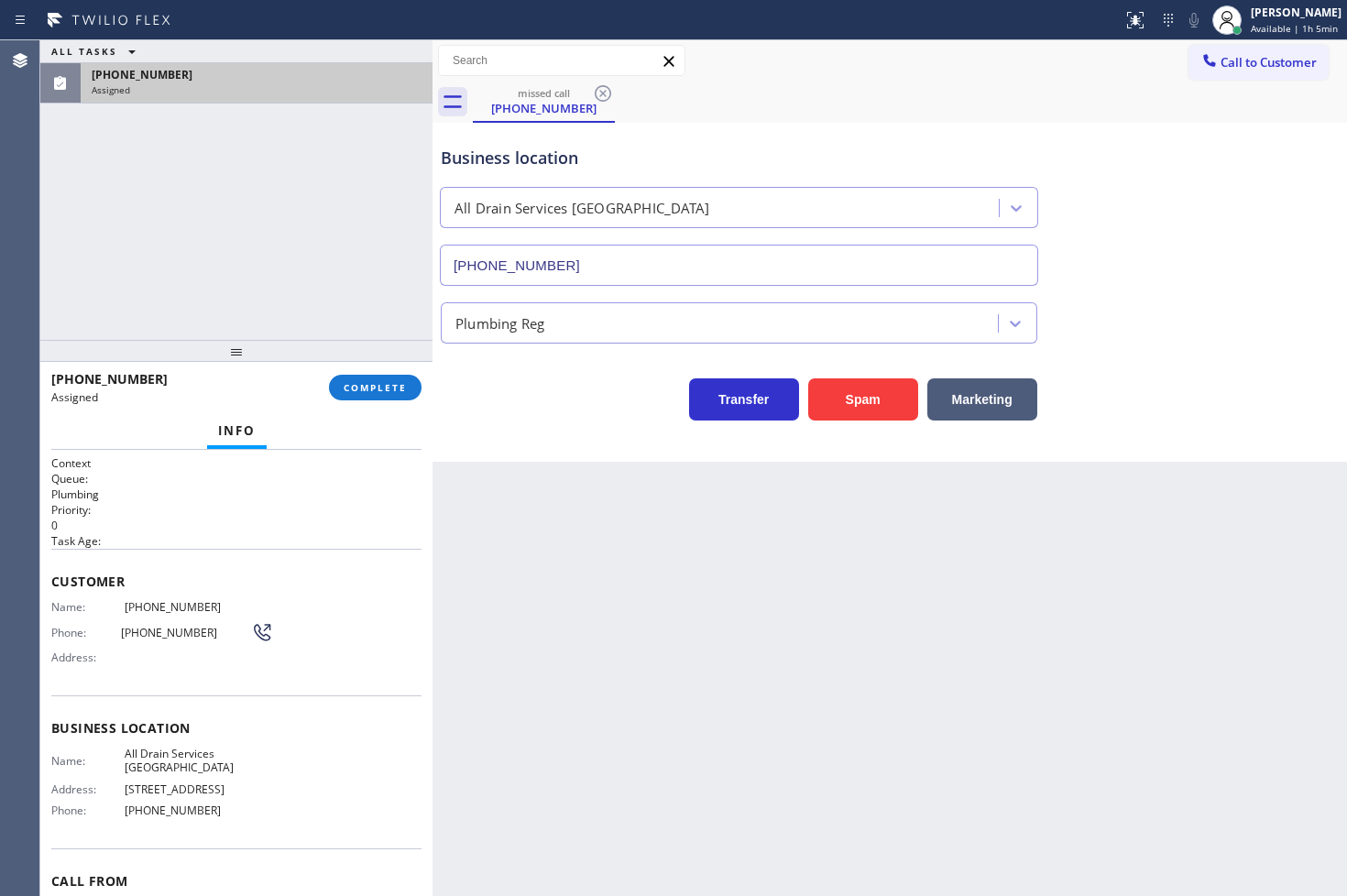
click at [247, 803] on span "[PHONE_NUMBER]" at bounding box center [193, 810] width 138 height 14
drag, startPoint x: 247, startPoint y: 802, endPoint x: 69, endPoint y: 617, distance: 256.7
click at [69, 617] on div "Name: [PHONE_NUMBER] Phone: [PHONE_NUMBER] Address:" at bounding box center [162, 636] width 221 height 72
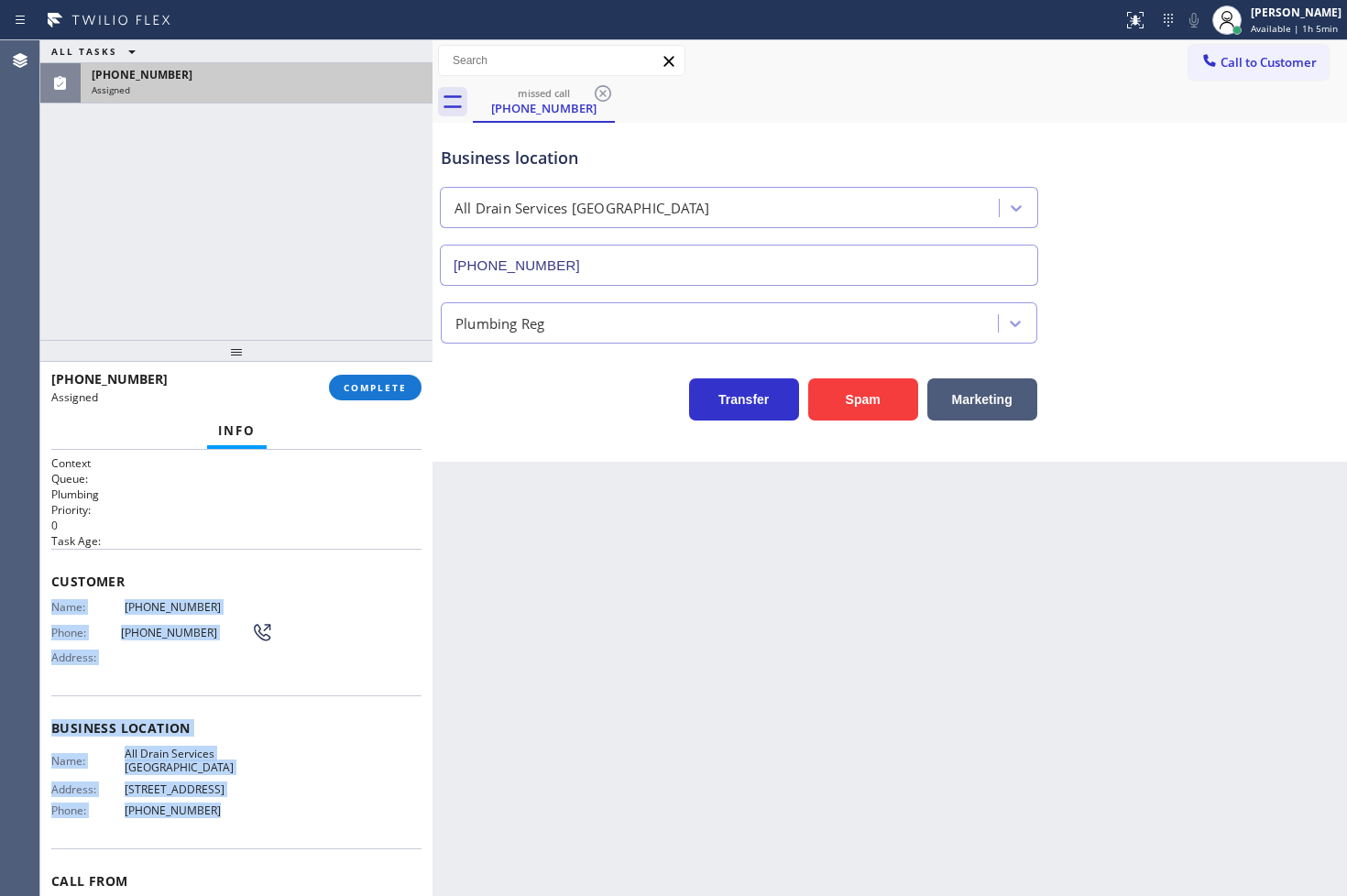
drag, startPoint x: 52, startPoint y: 605, endPoint x: 247, endPoint y: 829, distance: 297.0
click at [247, 829] on div "Context Queue: Plumbing Priority: 0 Task Age: Customer Name: [PHONE_NUMBER] Pho…" at bounding box center [236, 721] width 370 height 532
click at [247, 829] on div "Business location Name: All Drain Services [GEOGRAPHIC_DATA] Address: [STREET_A…" at bounding box center [236, 771] width 370 height 153
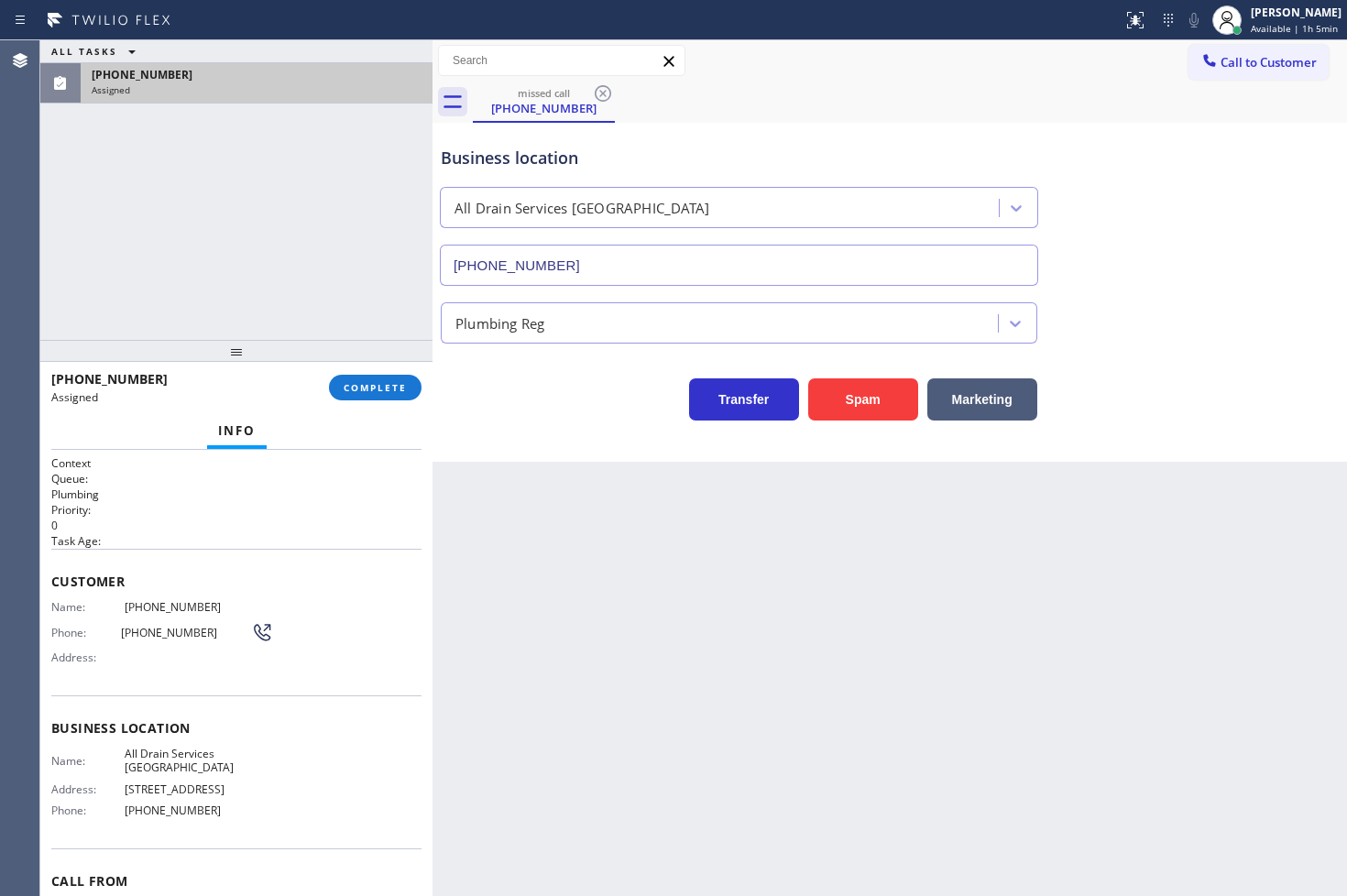
drag, startPoint x: 247, startPoint y: 829, endPoint x: 167, endPoint y: 694, distance: 156.9
click at [174, 698] on div "Business location Name: All Drain Services [GEOGRAPHIC_DATA] Address: [STREET_A…" at bounding box center [236, 771] width 370 height 153
drag, startPoint x: 56, startPoint y: 607, endPoint x: 70, endPoint y: 662, distance: 56.8
click at [70, 662] on div "Name: [PHONE_NUMBER] Phone: [PHONE_NUMBER] Address:" at bounding box center [162, 636] width 221 height 72
click at [62, 639] on div "Phone: [PHONE_NUMBER]" at bounding box center [162, 632] width 221 height 22
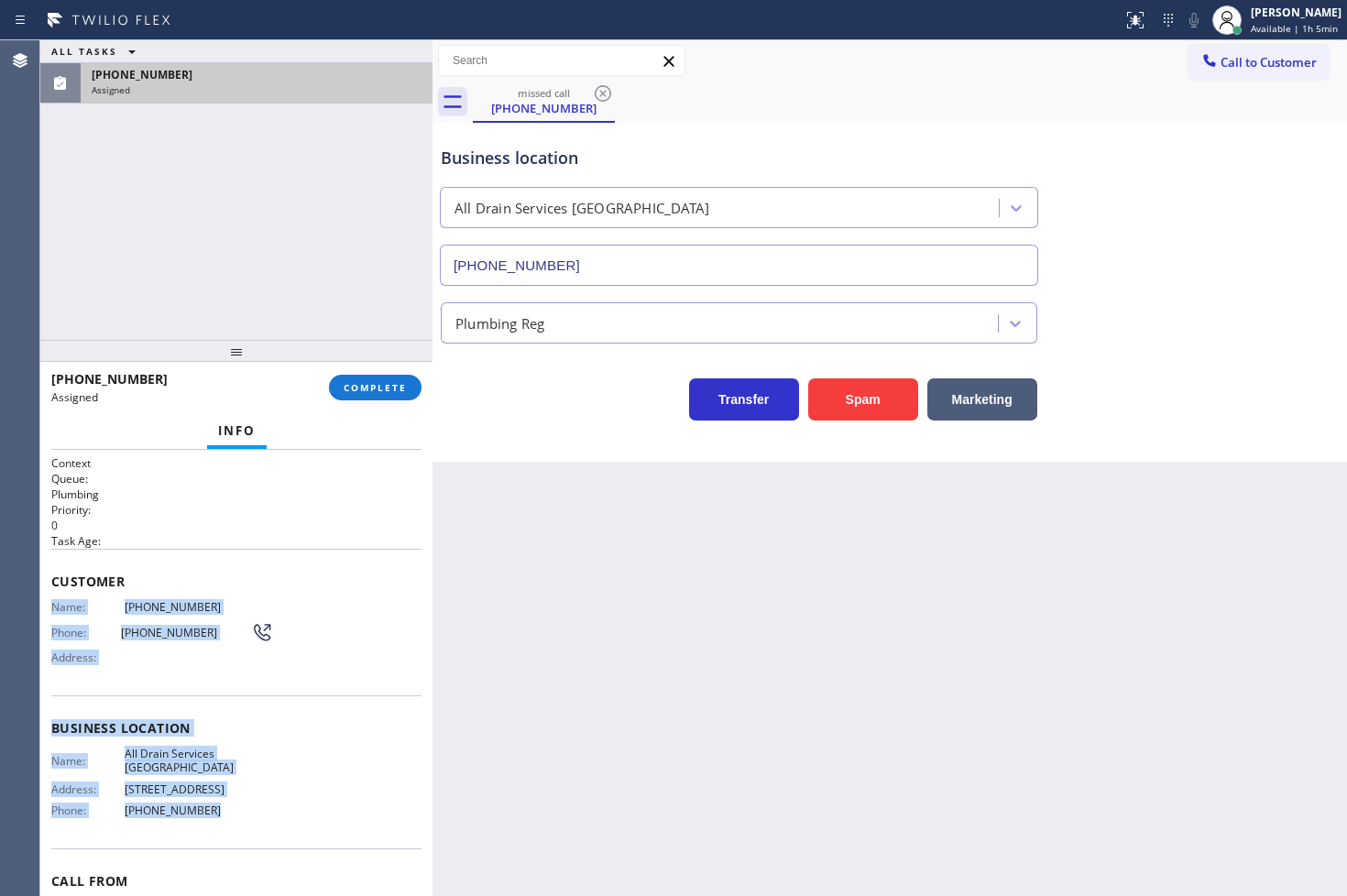
drag, startPoint x: 49, startPoint y: 609, endPoint x: 208, endPoint y: 810, distance: 256.3
click at [207, 808] on div "Context Queue: Plumbing Priority: 0 Task Age: Customer Name: [PHONE_NUMBER] Pho…" at bounding box center [236, 673] width 392 height 447
click at [209, 811] on span "[PHONE_NUMBER]" at bounding box center [193, 810] width 138 height 14
copy div "Name: [PHONE_NUMBER] Phone: [PHONE_NUMBER] Address: Business location Name: [GE…"
click at [360, 391] on span "COMPLETE" at bounding box center [376, 388] width 63 height 13
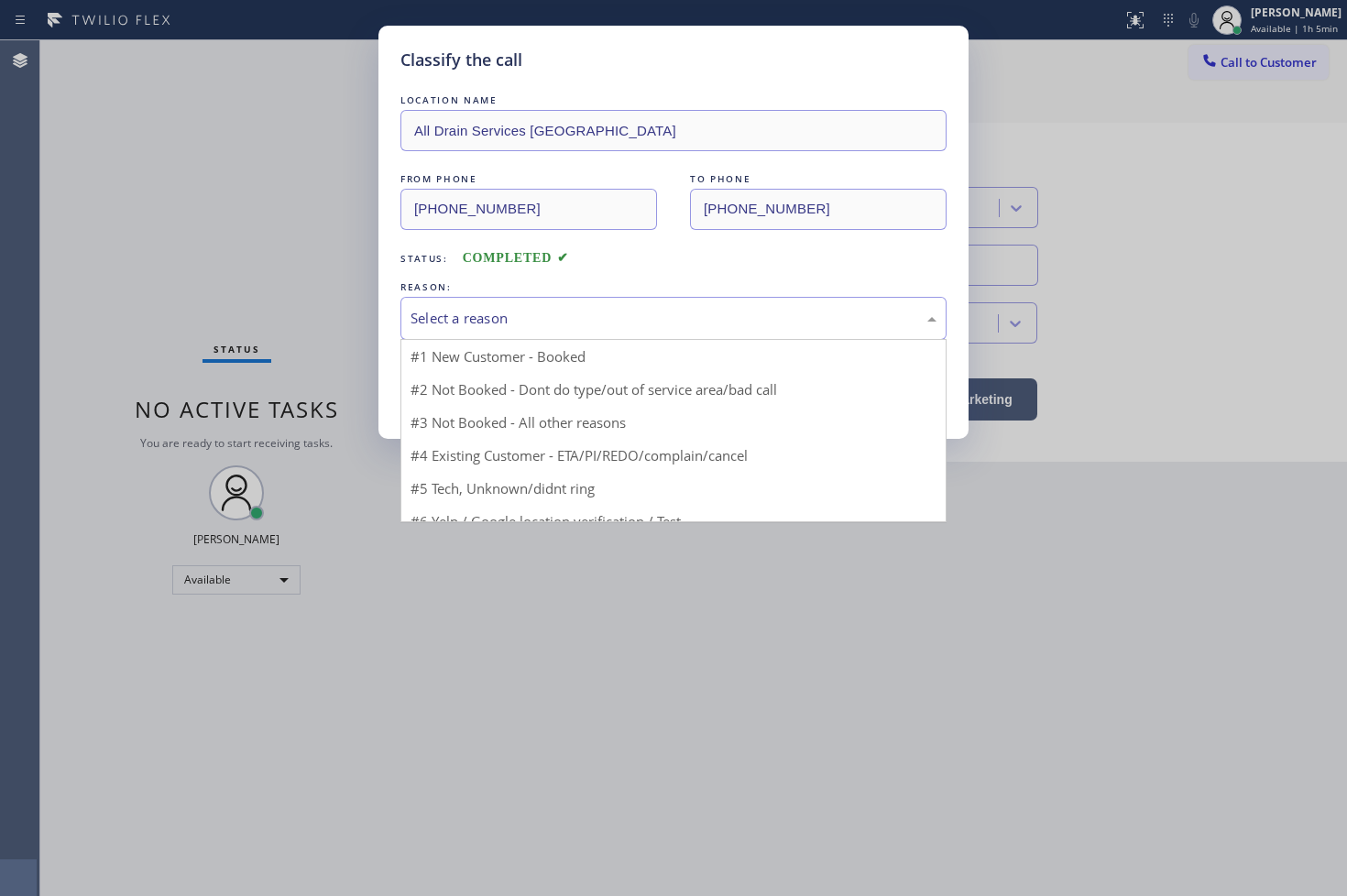
click at [537, 325] on div "Select a reason" at bounding box center [673, 318] width 526 height 21
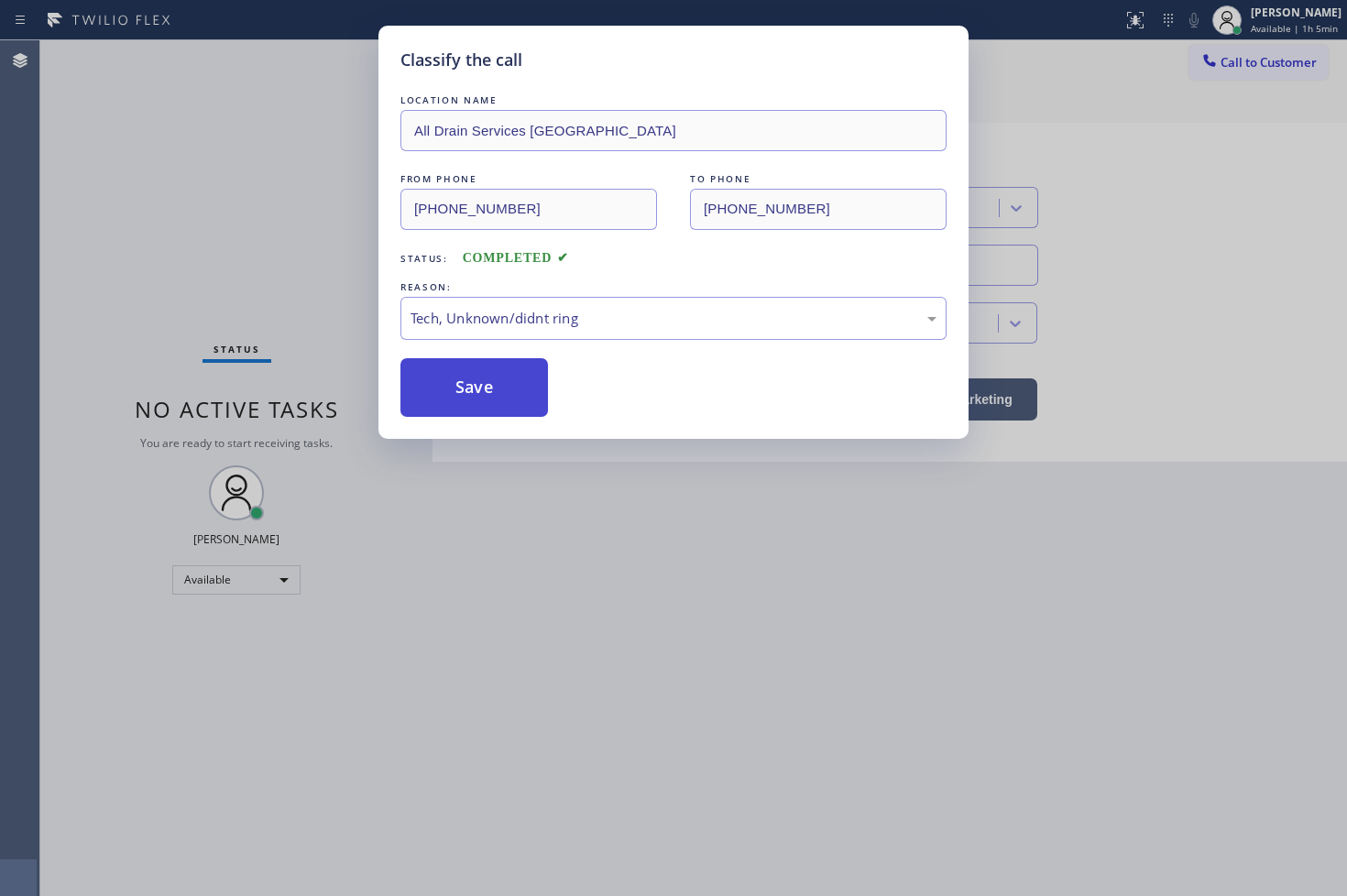
click at [469, 388] on button "Save" at bounding box center [474, 387] width 148 height 59
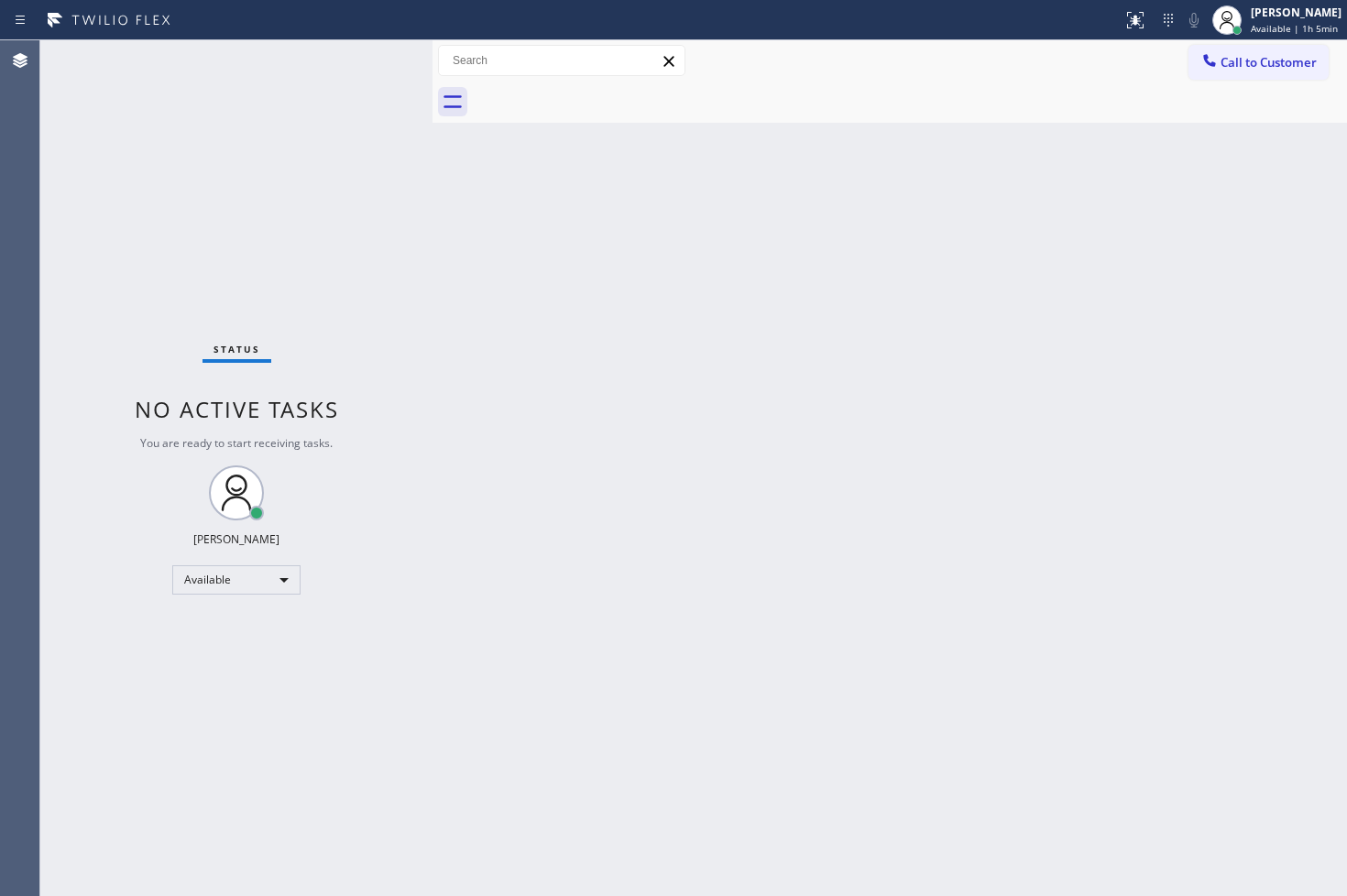
click at [69, 233] on div "Status No active tasks You are ready to start receiving tasks. [PERSON_NAME]" at bounding box center [236, 468] width 392 height 855
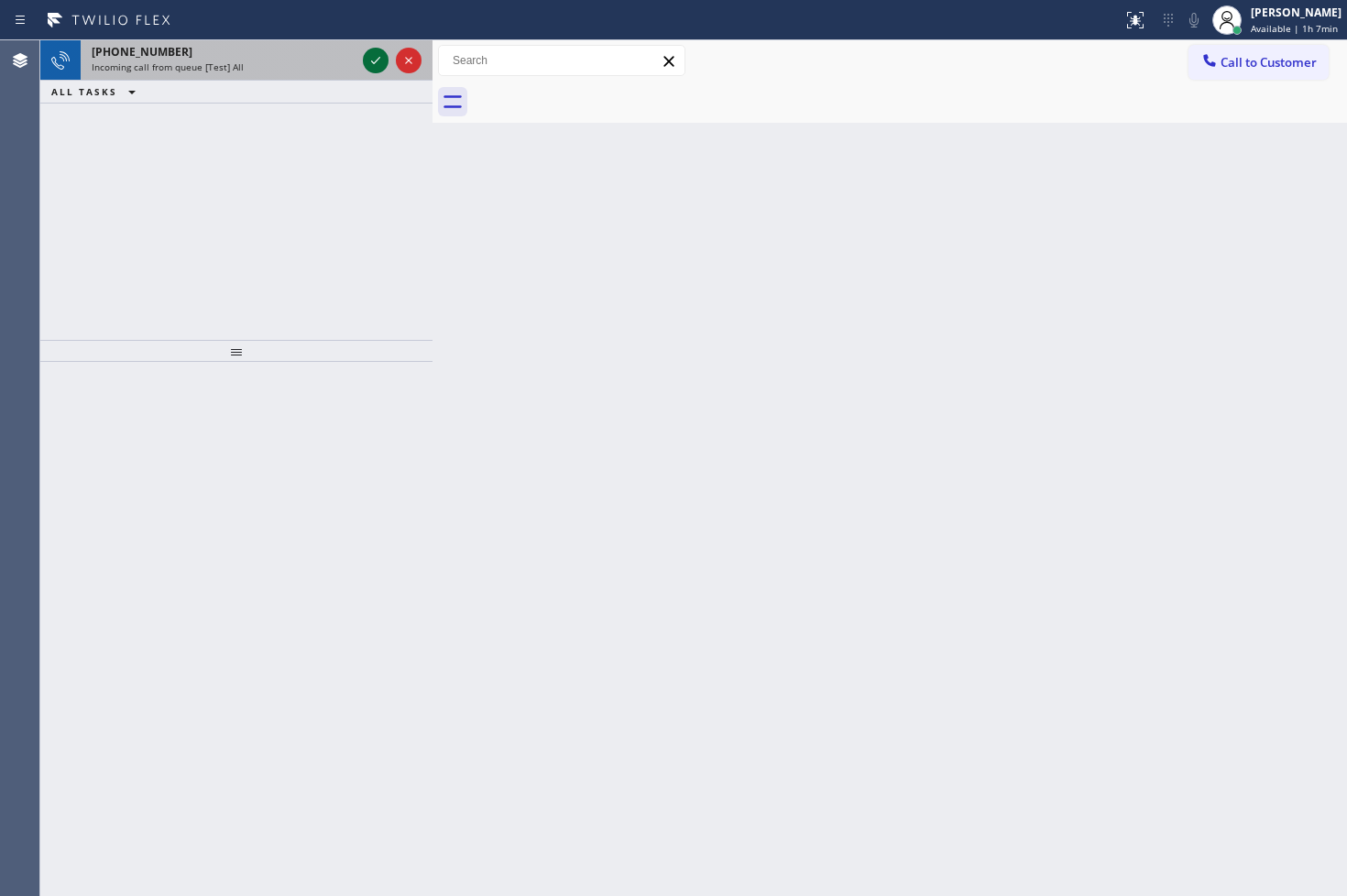
click at [364, 57] on icon at bounding box center [376, 60] width 22 height 22
click at [376, 58] on icon at bounding box center [376, 60] width 22 height 22
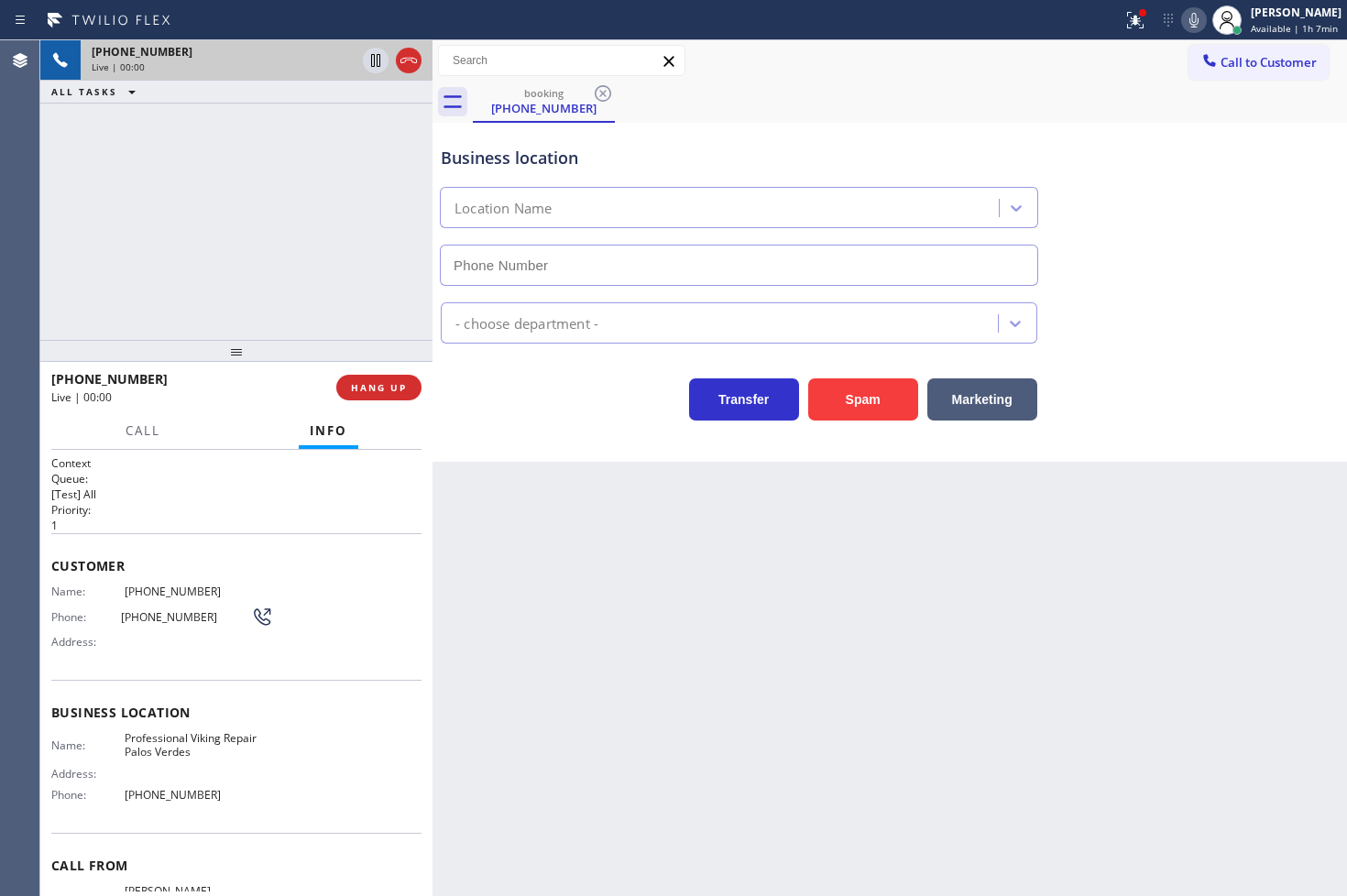
type input "[PHONE_NUMBER]"
click at [509, 407] on div "Transfer Spam Marketing" at bounding box center [738, 394] width 603 height 51
click at [508, 389] on div "Transfer Spam Marketing" at bounding box center [738, 394] width 603 height 51
click at [360, 328] on div "[PHONE_NUMBER] Live | 00:05 ALL TASKS ALL TASKS ACTIVE TASKS TASKS IN WRAP UP" at bounding box center [236, 190] width 392 height 299
click at [489, 389] on div "Transfer Spam Marketing" at bounding box center [738, 394] width 603 height 51
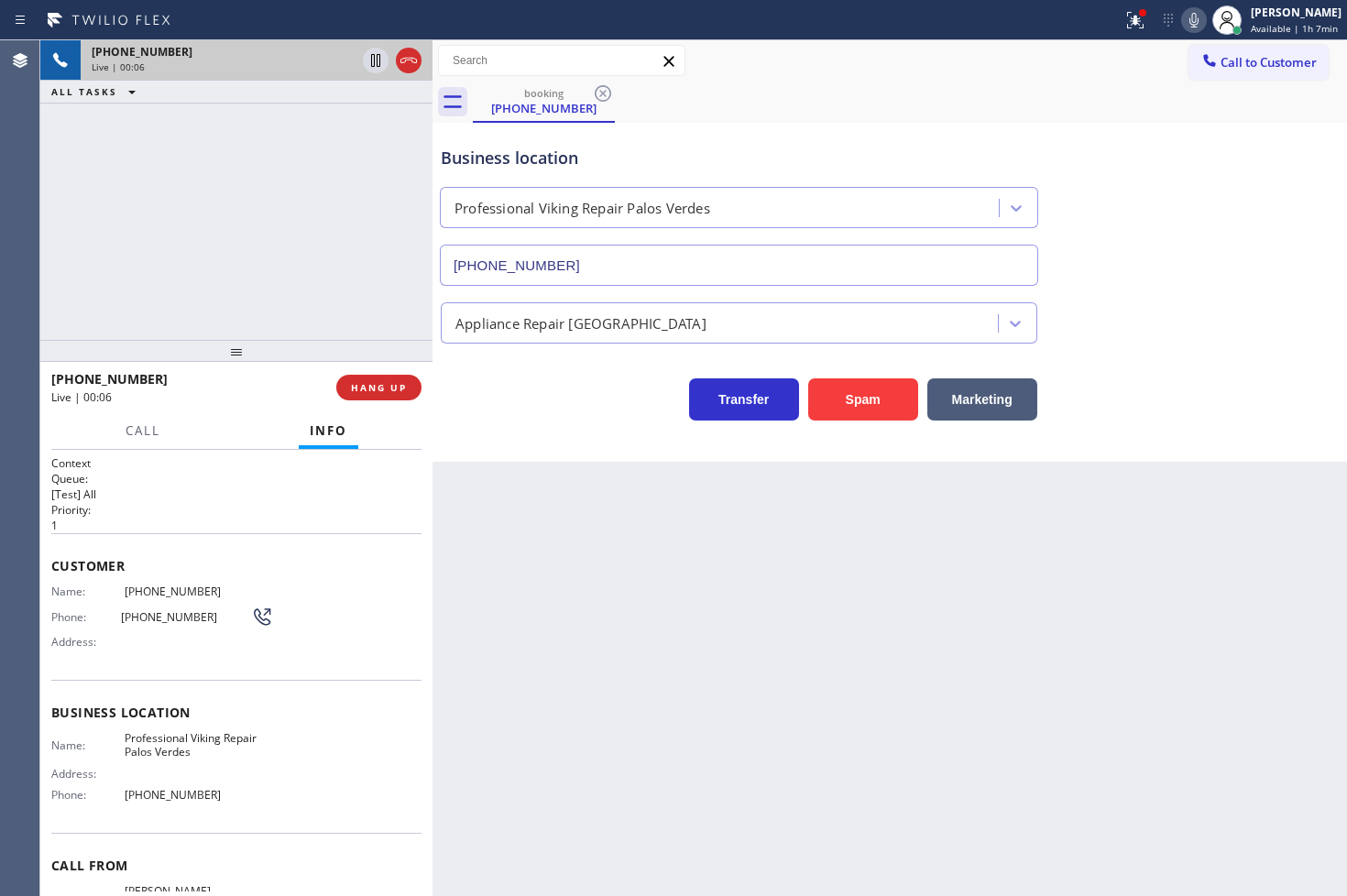
click at [471, 404] on div "Transfer Spam Marketing" at bounding box center [738, 394] width 603 height 51
click at [358, 323] on div "[PHONE_NUMBER] Live | 00:07 ALL TASKS ALL TASKS ACTIVE TASKS TASKS IN WRAP UP" at bounding box center [236, 190] width 392 height 299
click at [510, 402] on div "Transfer Spam Marketing" at bounding box center [738, 394] width 603 height 51
click at [303, 288] on div "[PHONE_NUMBER] Live | 00:08 ALL TASKS ALL TASKS ACTIVE TASKS TASKS IN WRAP UP" at bounding box center [236, 190] width 392 height 299
click at [502, 397] on div "Transfer Spam Marketing" at bounding box center [738, 394] width 603 height 51
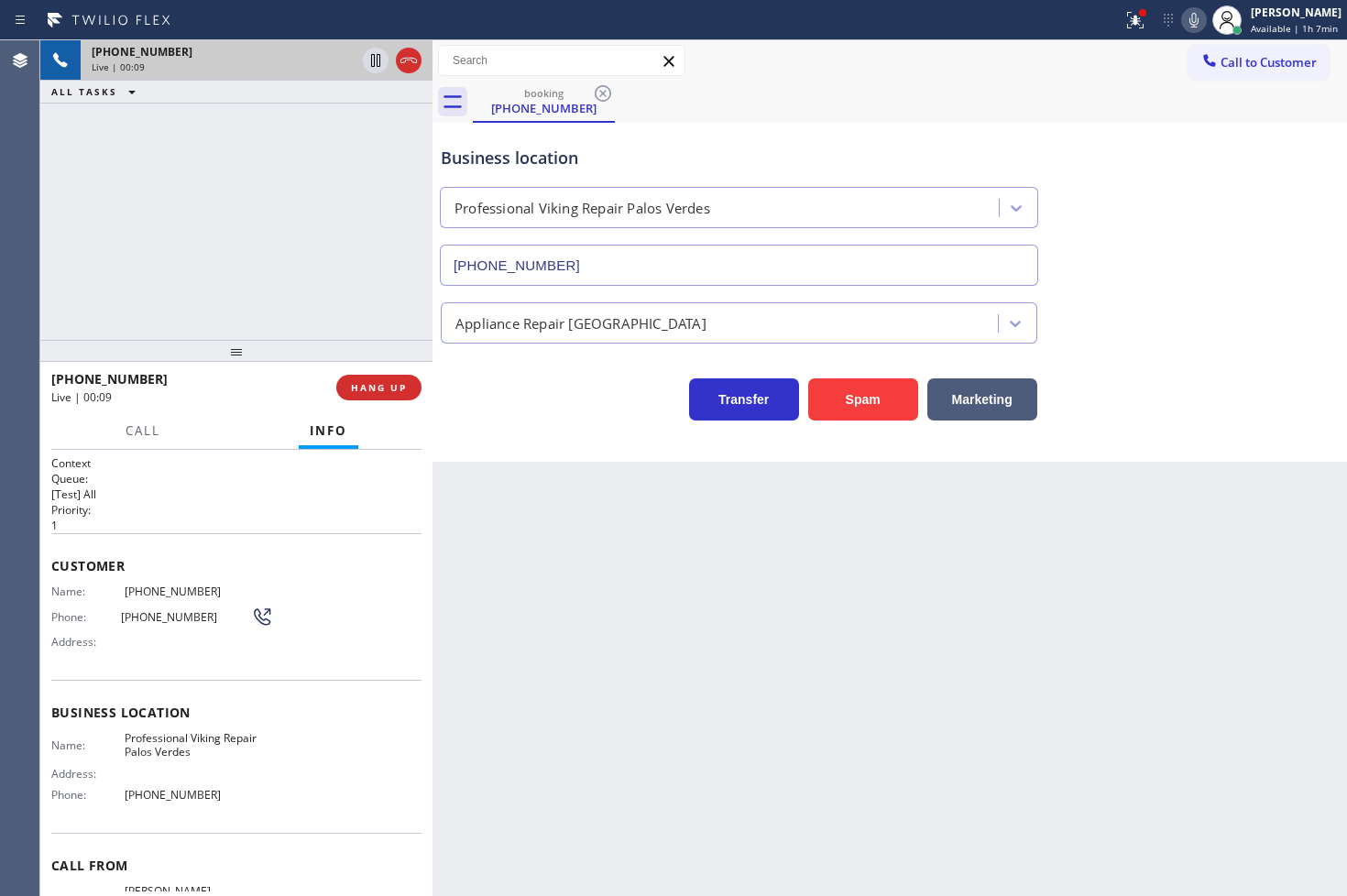
click at [502, 397] on div "Transfer Spam Marketing" at bounding box center [738, 394] width 603 height 51
click at [402, 276] on div "[PHONE_NUMBER] Live | 00:10 ALL TASKS ALL TASKS ACTIVE TASKS TASKS IN WRAP UP" at bounding box center [236, 190] width 392 height 299
click at [400, 398] on button "HANG UP" at bounding box center [379, 388] width 86 height 26
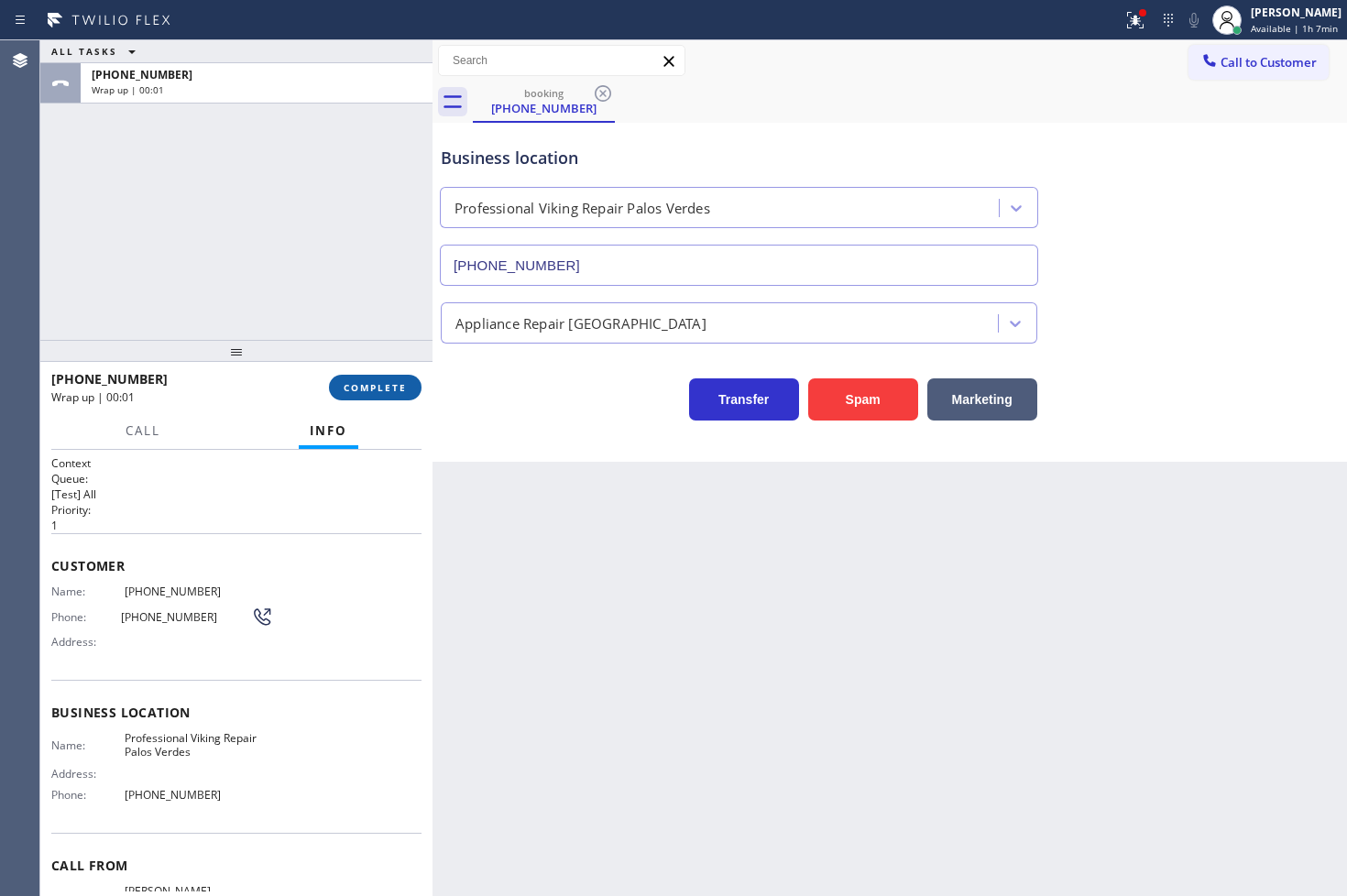
click at [386, 396] on button "COMPLETE" at bounding box center [376, 388] width 93 height 26
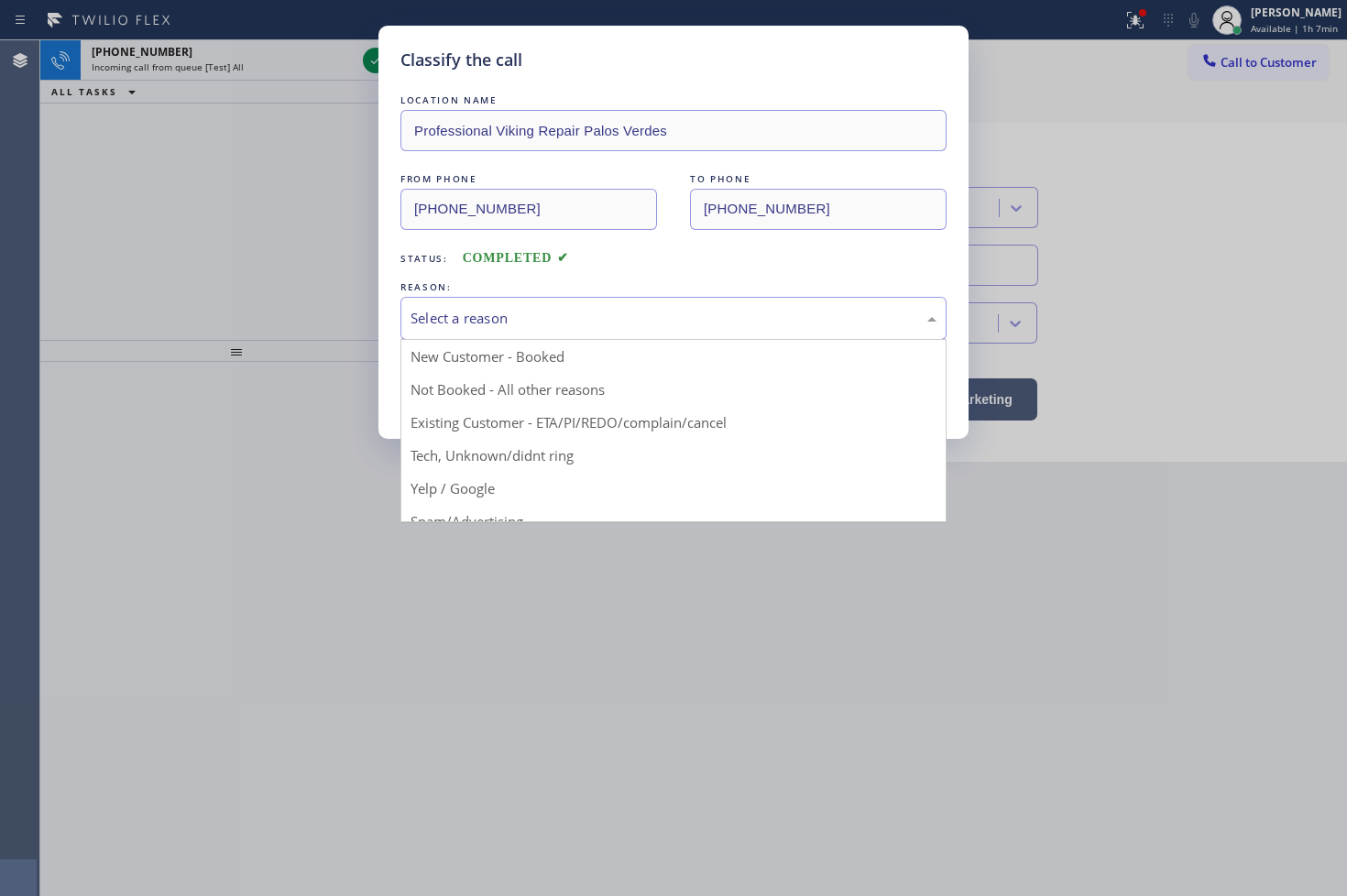
click at [455, 325] on div "Select a reason" at bounding box center [673, 318] width 526 height 21
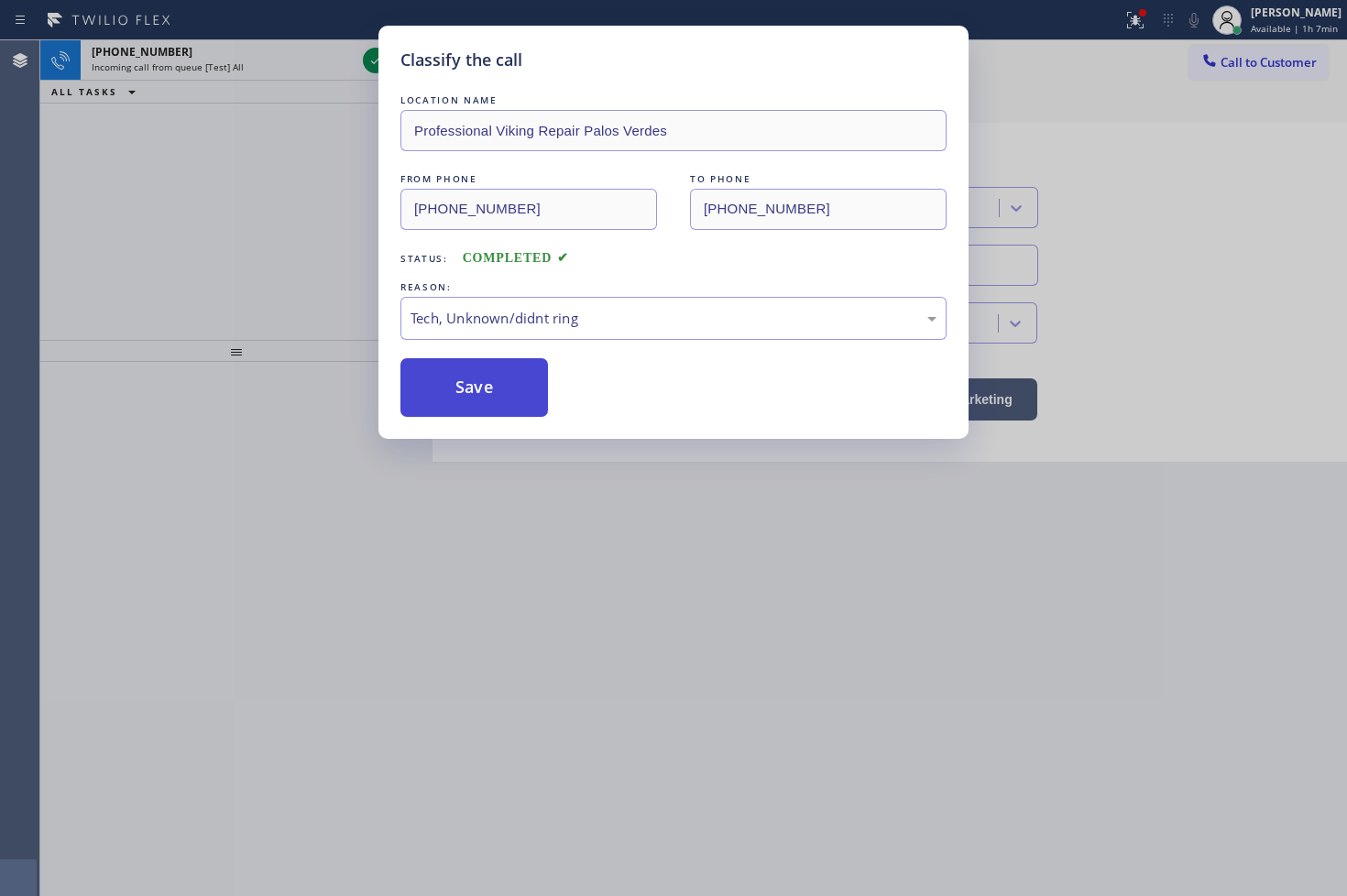
click at [459, 391] on button "Save" at bounding box center [474, 387] width 148 height 59
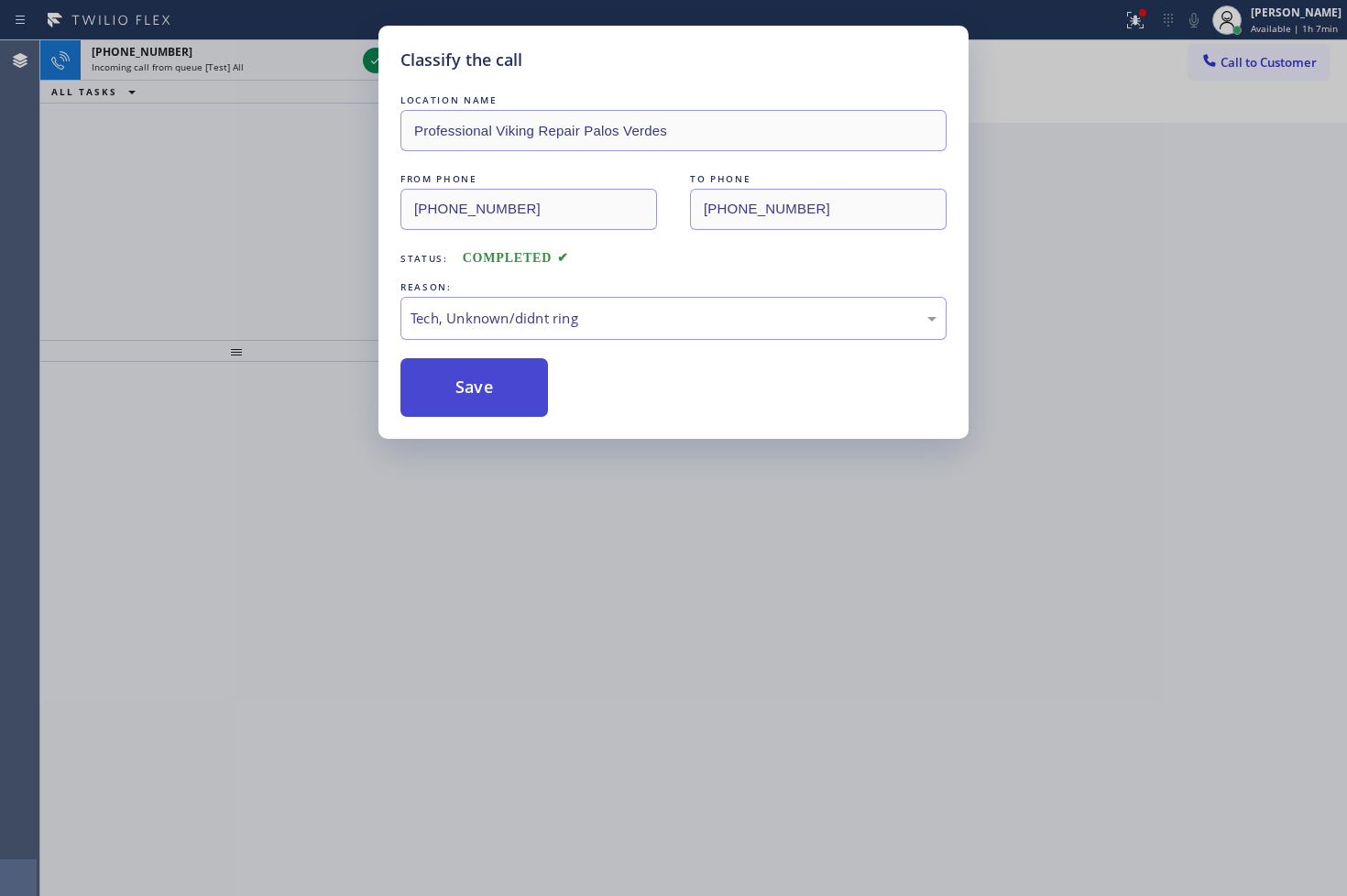
click at [459, 391] on button "Save" at bounding box center [474, 387] width 148 height 59
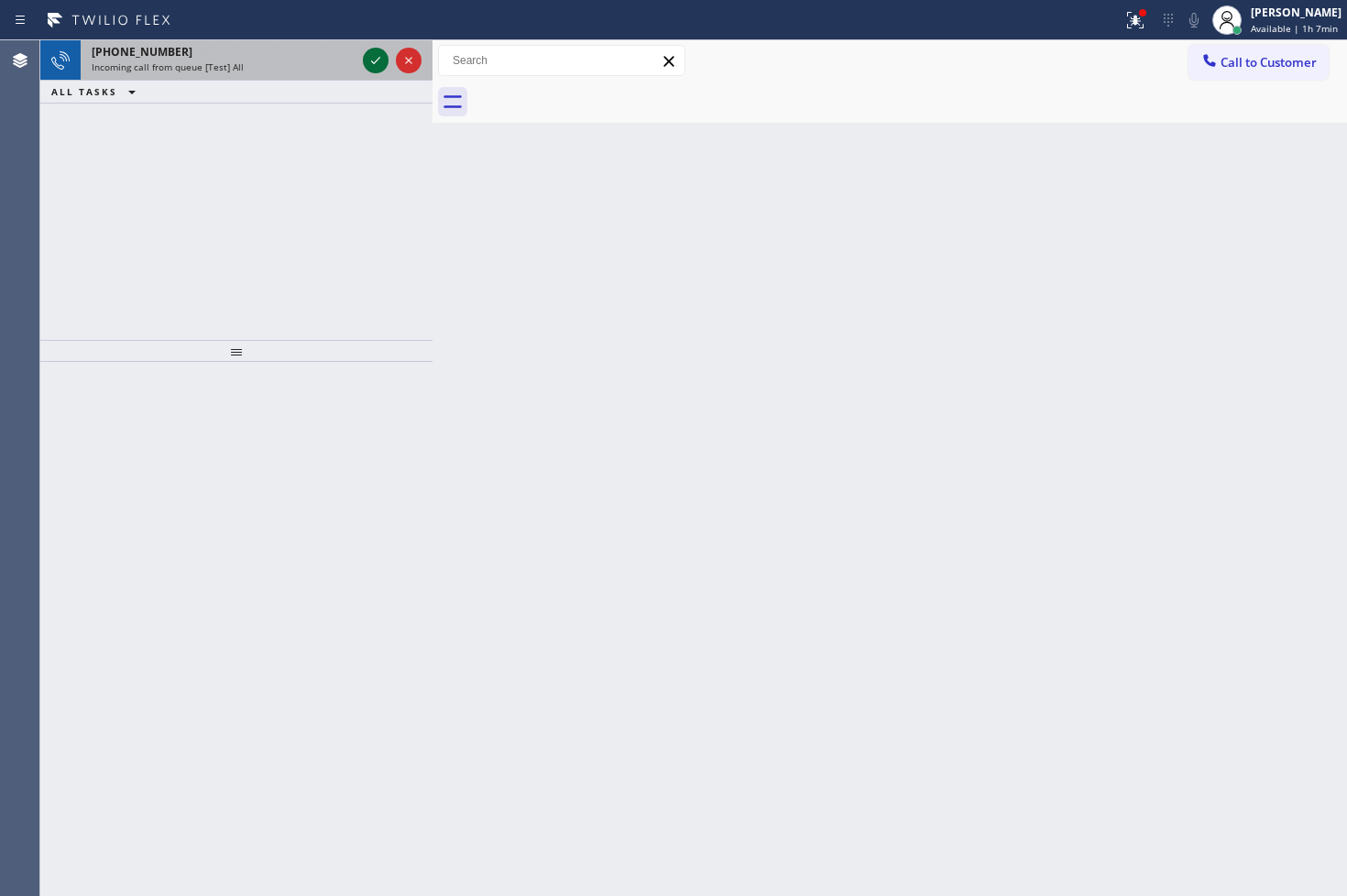
click at [379, 56] on icon at bounding box center [376, 60] width 22 height 22
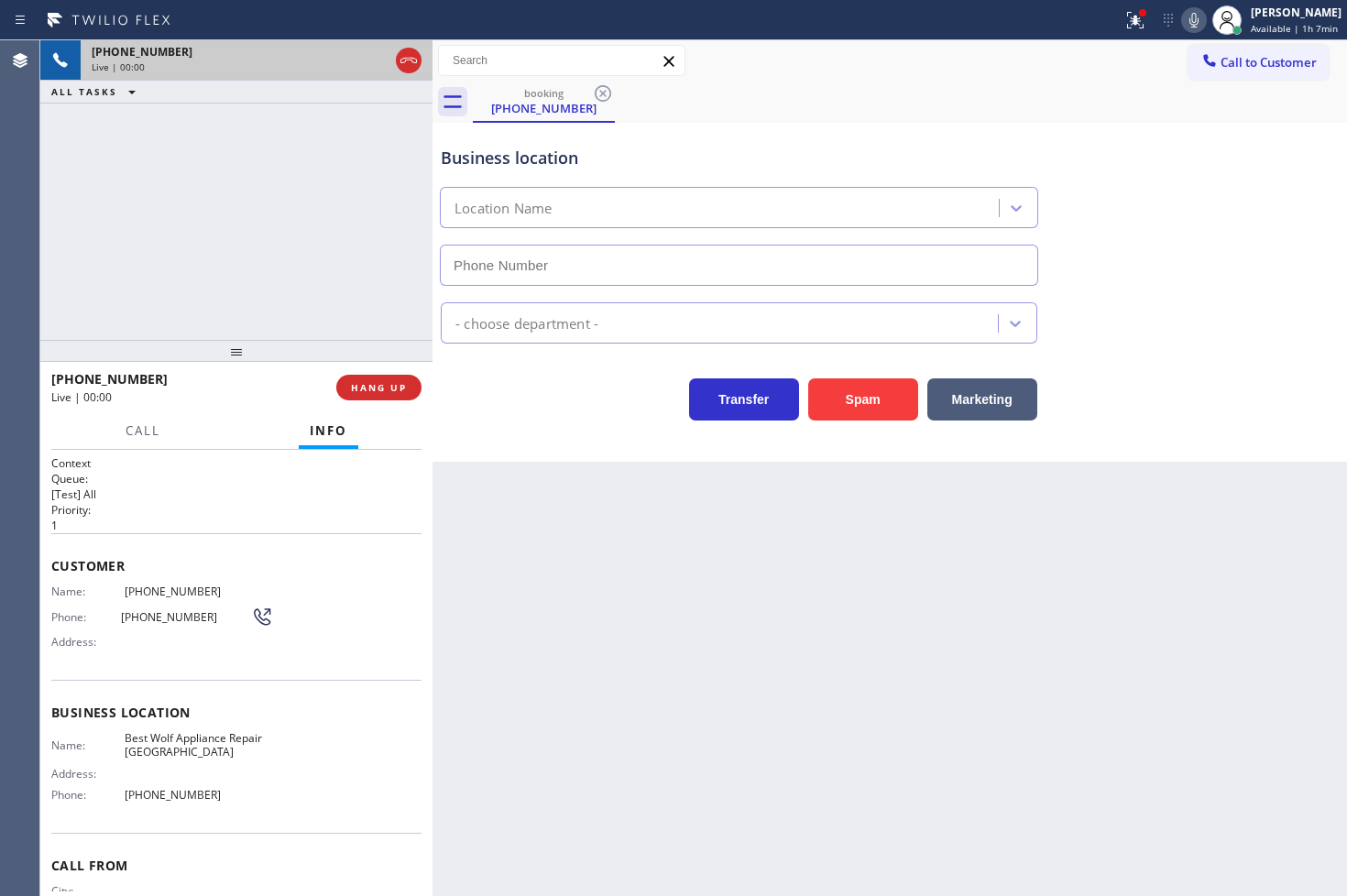
type input "[PHONE_NUMBER]"
click at [1124, 19] on icon at bounding box center [1135, 20] width 22 height 22
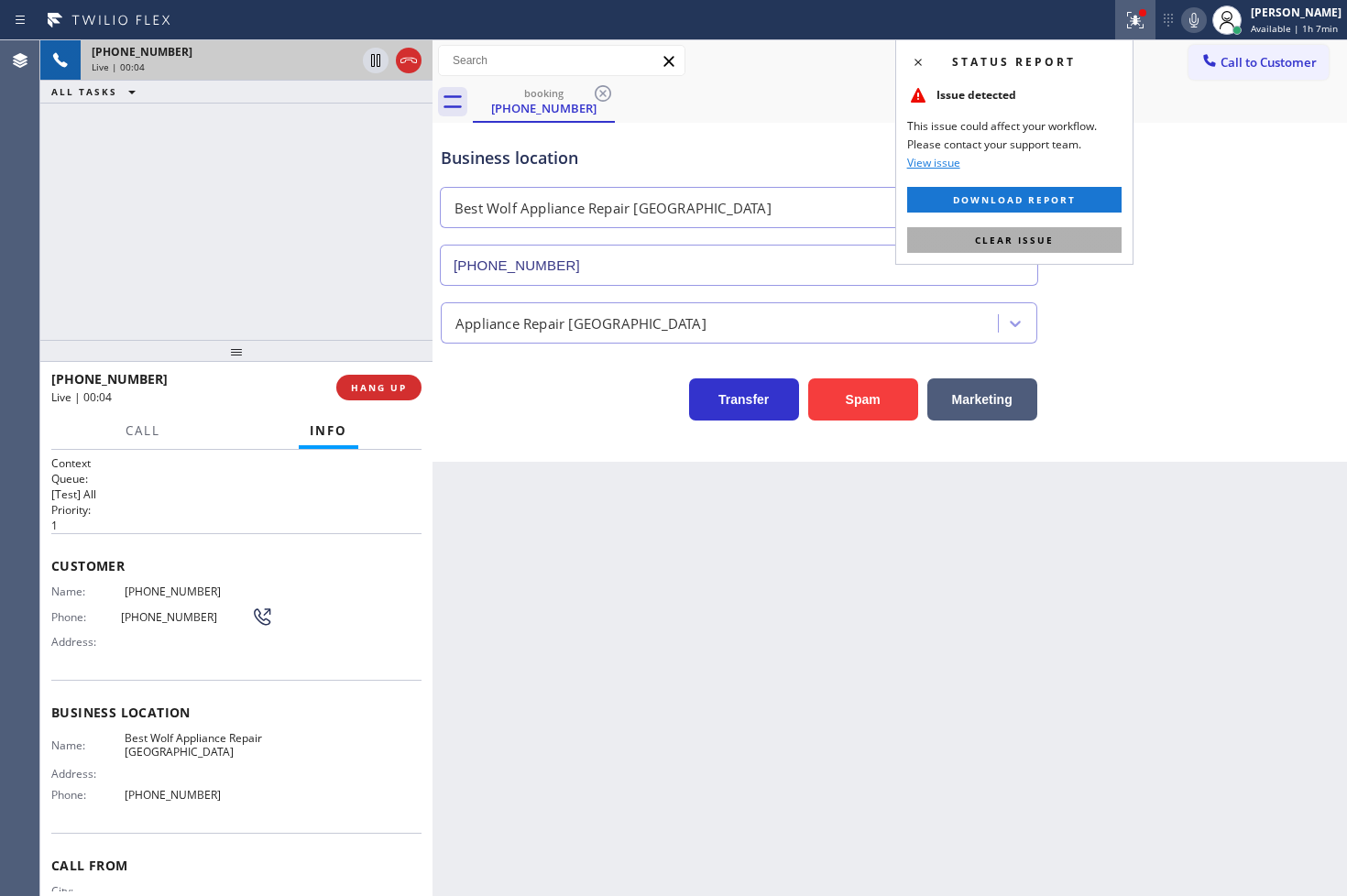
click at [1061, 245] on button "Clear issue" at bounding box center [1014, 240] width 215 height 26
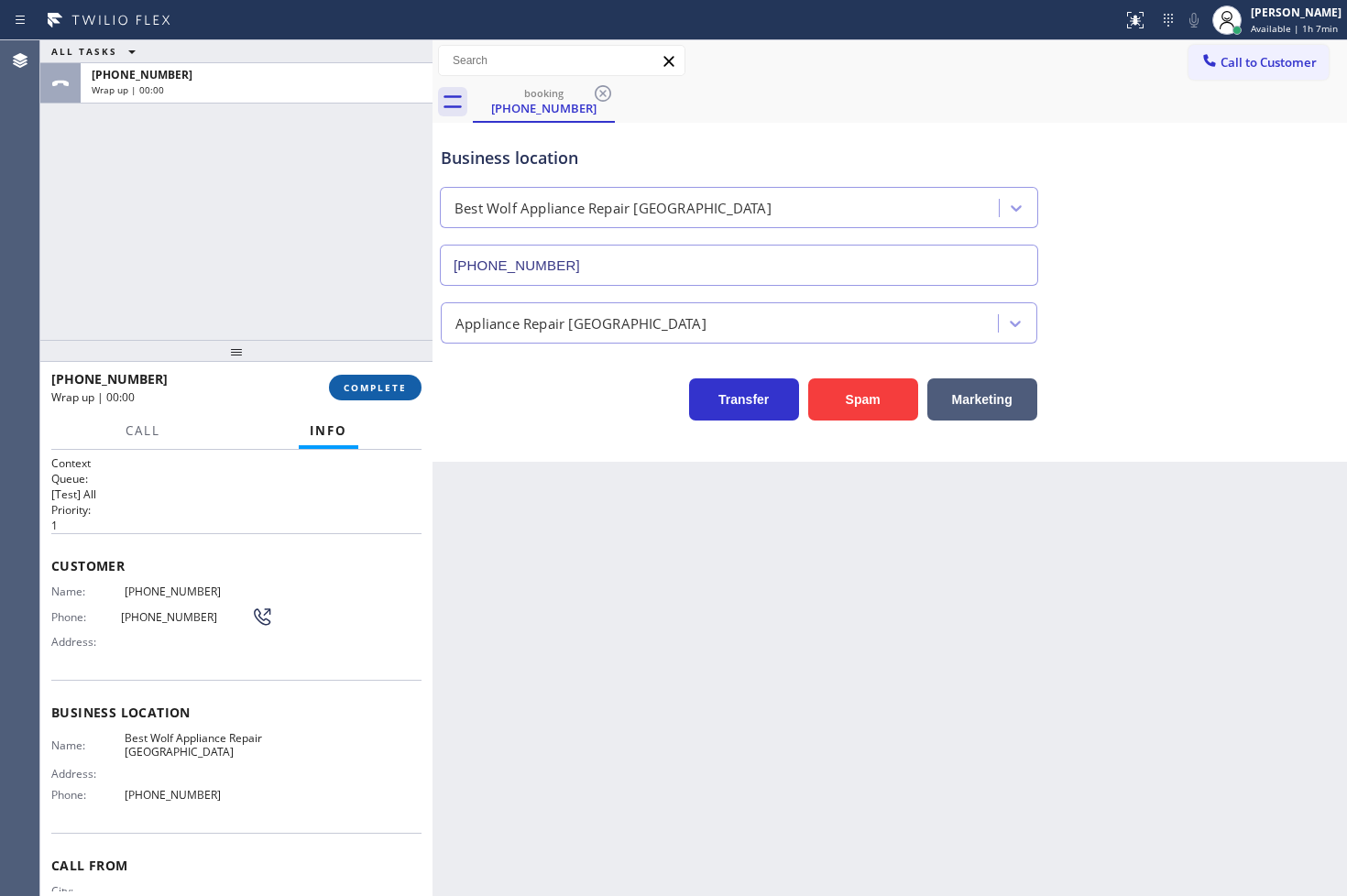
drag, startPoint x: 370, startPoint y: 376, endPoint x: 390, endPoint y: 376, distance: 20.0
click at [370, 376] on button "COMPLETE" at bounding box center [376, 388] width 93 height 26
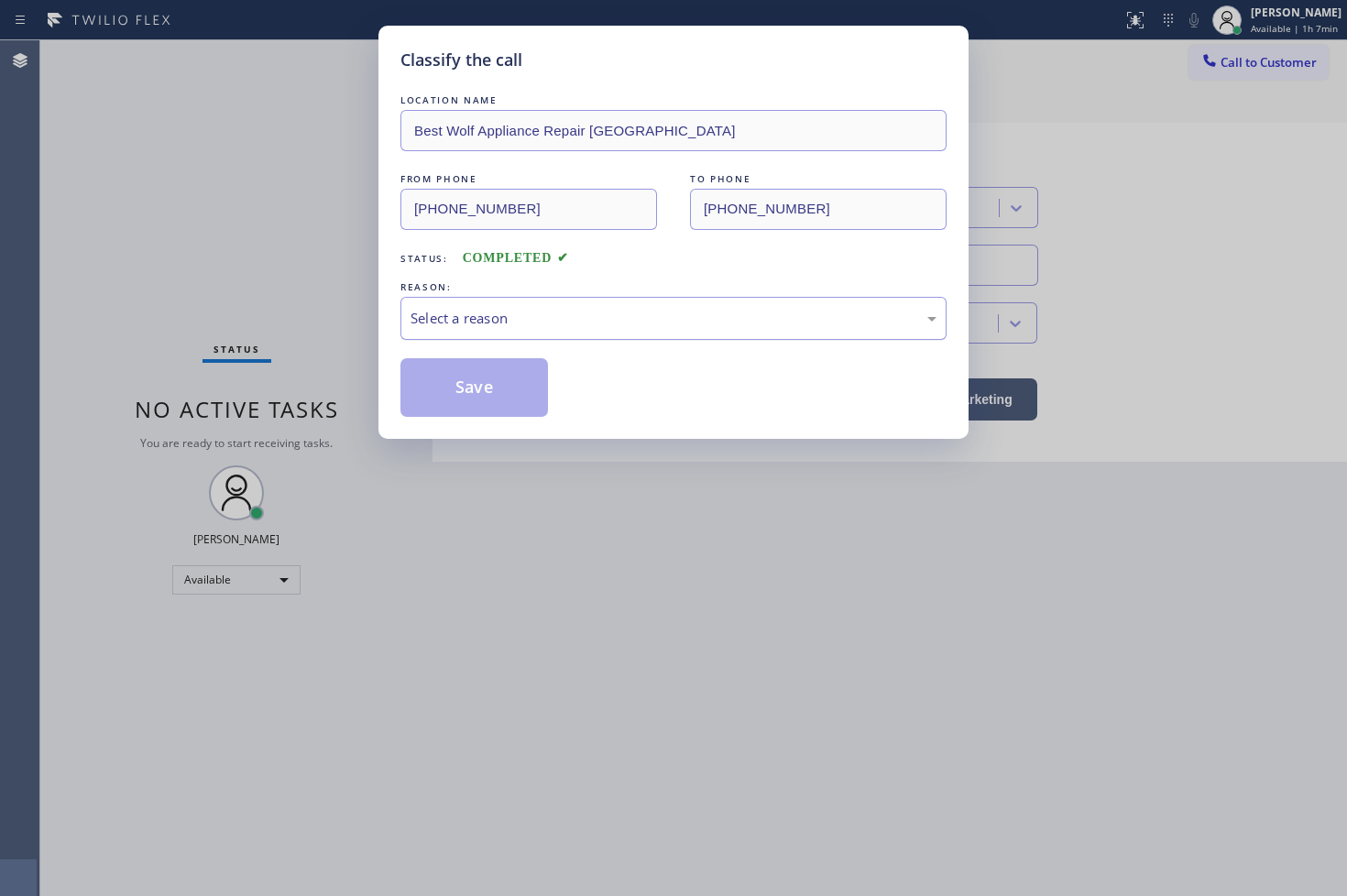
click at [525, 323] on div "Select a reason" at bounding box center [673, 318] width 526 height 21
click at [476, 392] on button "Save" at bounding box center [474, 387] width 148 height 59
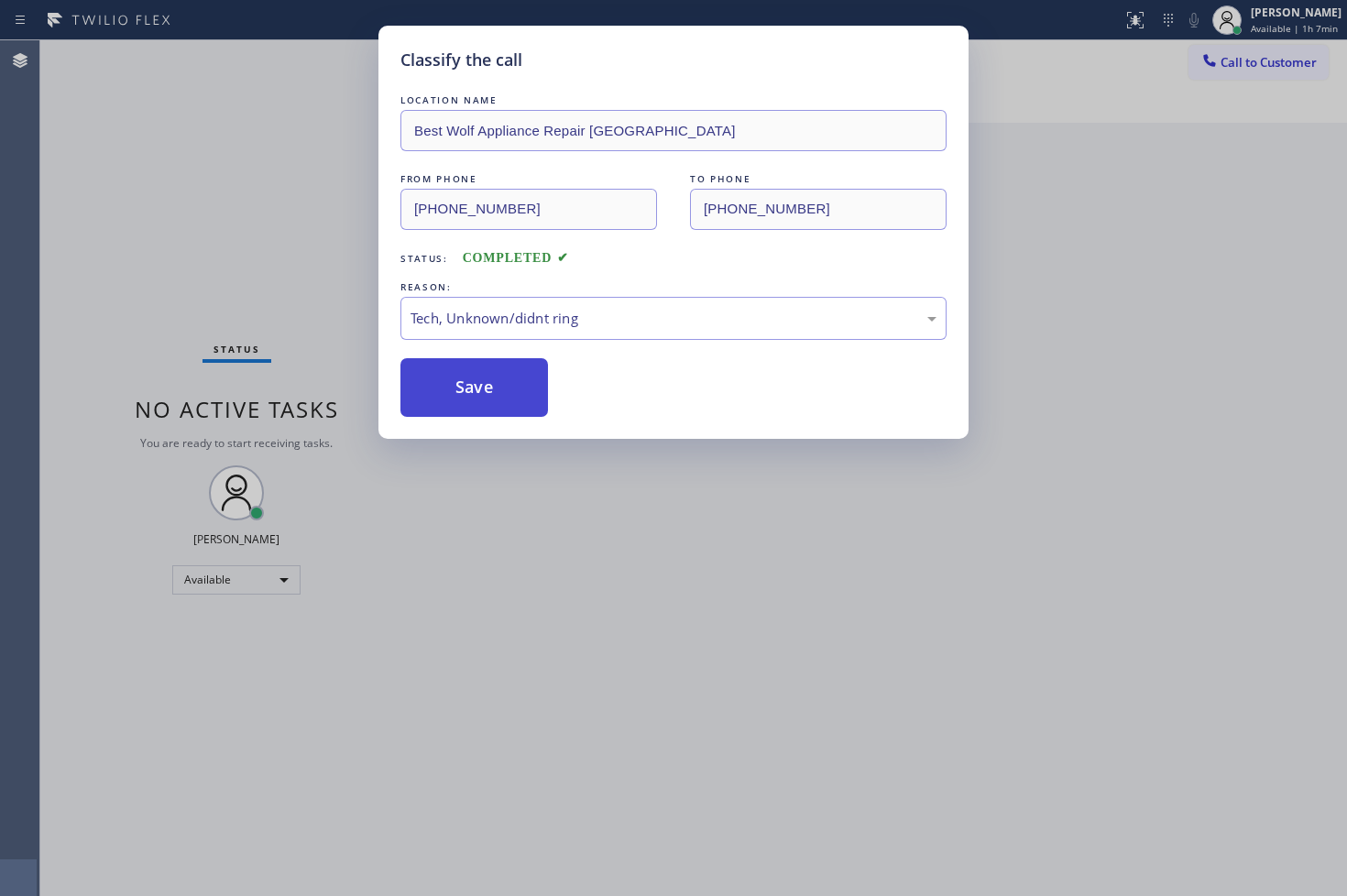
click at [476, 392] on button "Save" at bounding box center [474, 387] width 148 height 59
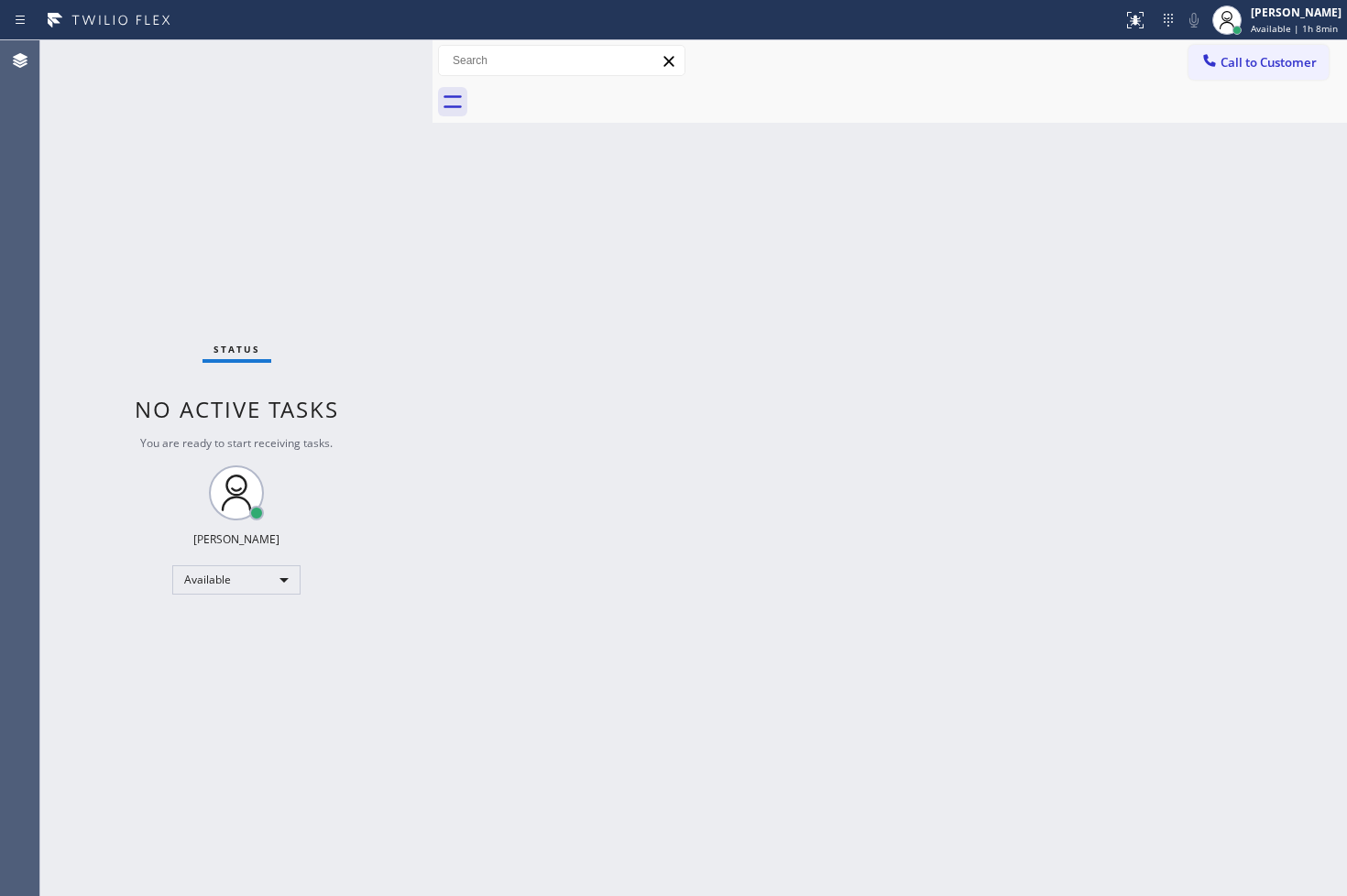
click at [369, 309] on div "Status No active tasks You are ready to start receiving tasks. [PERSON_NAME]" at bounding box center [236, 468] width 392 height 855
click at [353, 134] on div "Status No active tasks You are ready to start receiving tasks. [PERSON_NAME]" at bounding box center [236, 468] width 392 height 855
click at [366, 55] on div "Status No active tasks You are ready to start receiving tasks. [PERSON_NAME]" at bounding box center [236, 468] width 392 height 855
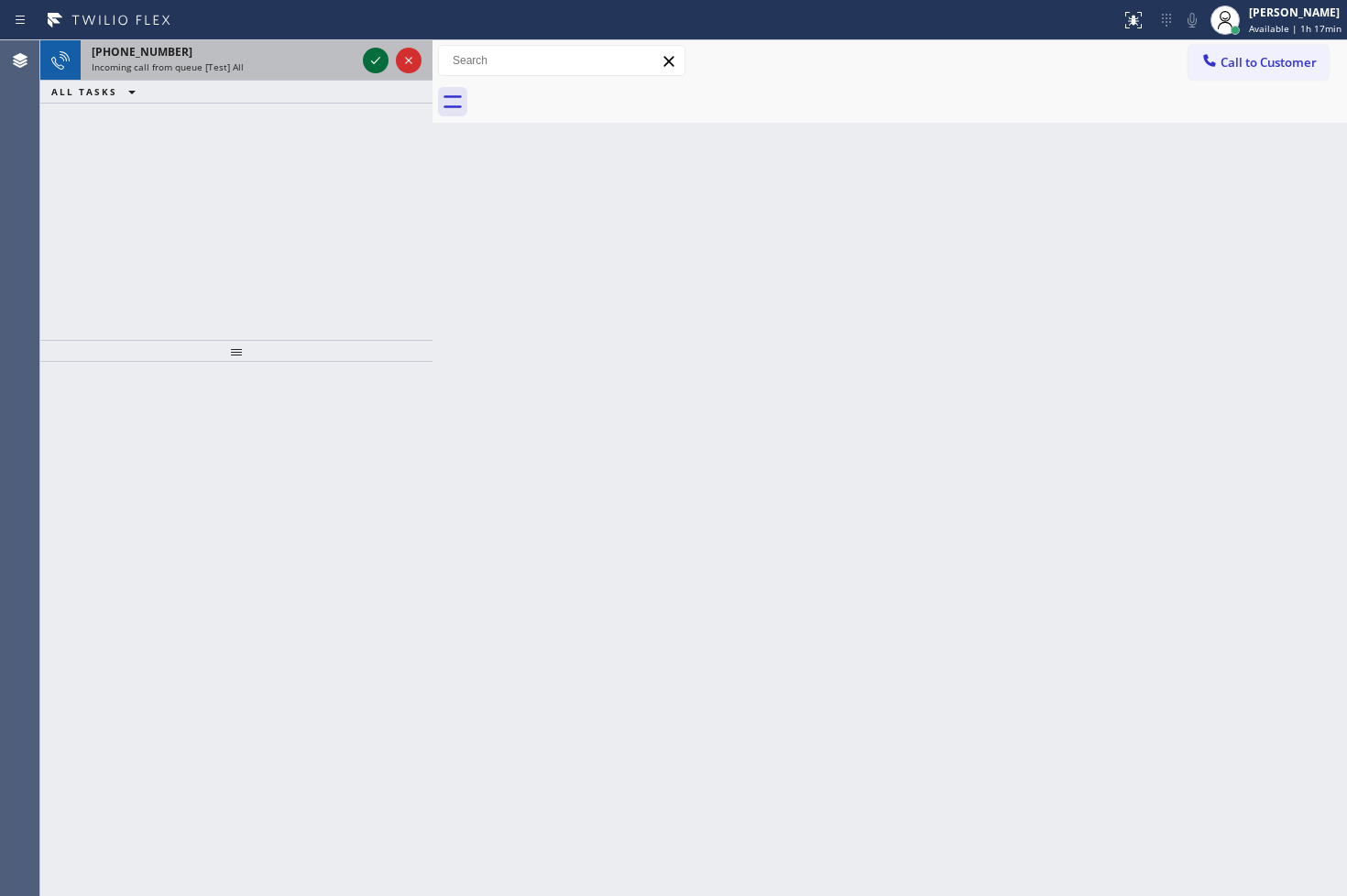
click at [370, 71] on icon at bounding box center [376, 60] width 22 height 22
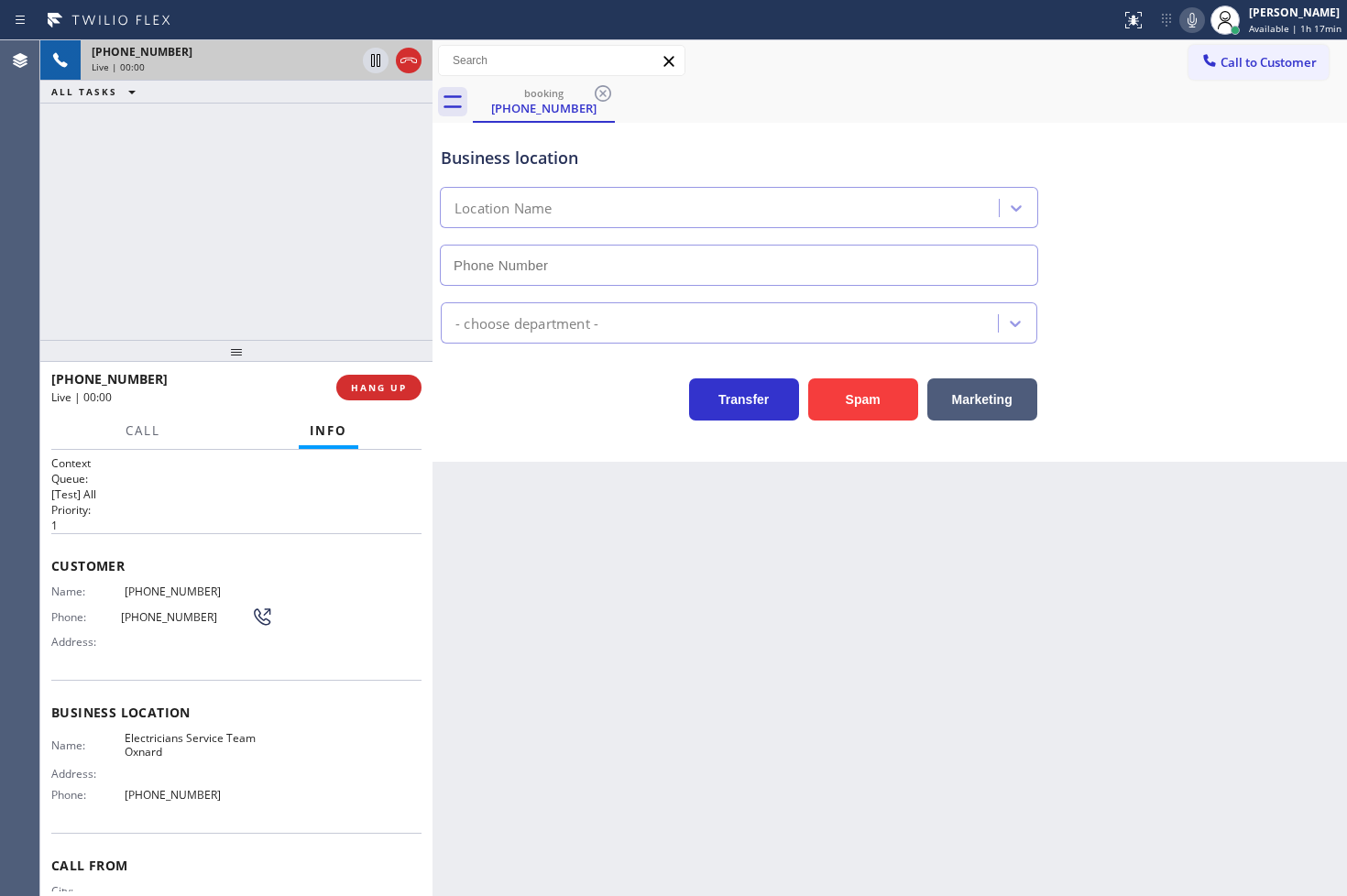
type input "[PHONE_NUMBER]"
click at [132, 427] on span "Call" at bounding box center [142, 430] width 34 height 17
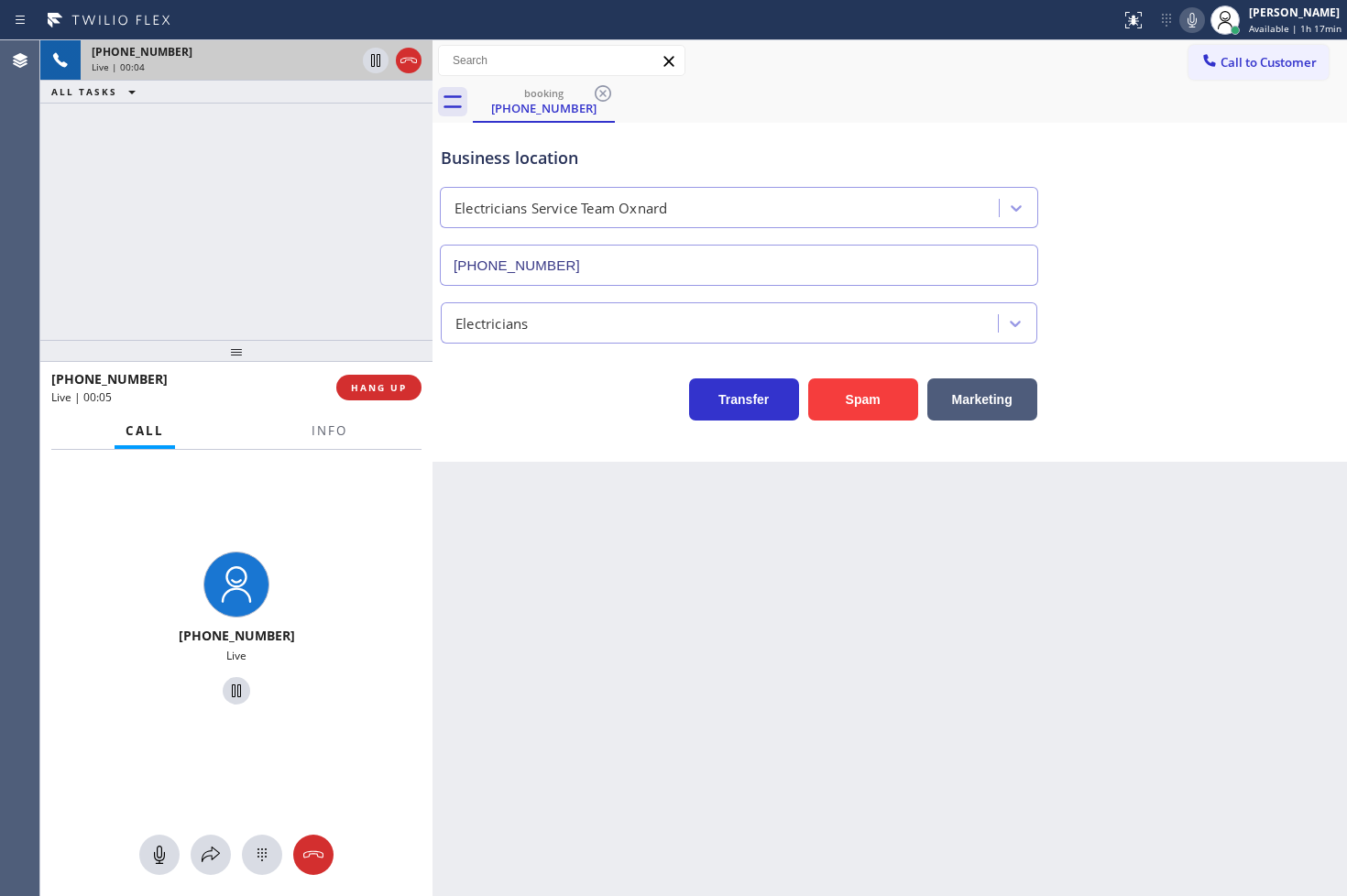
click at [1181, 20] on icon at bounding box center [1192, 20] width 22 height 22
click at [360, 381] on span "HANG UP" at bounding box center [378, 388] width 56 height 13
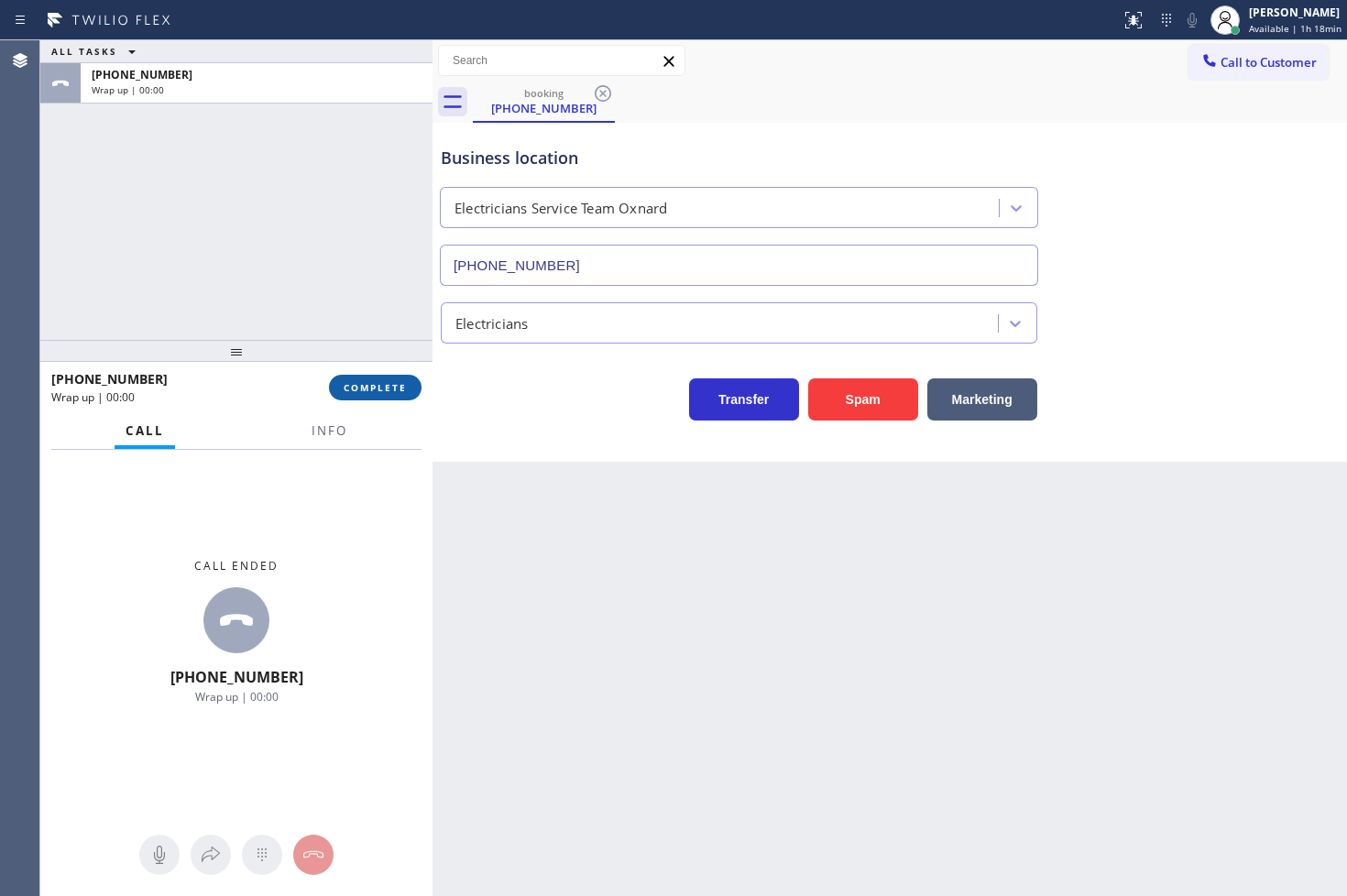
click at [363, 402] on div "[PHONE_NUMBER] Wrap up | 00:00 COMPLETE" at bounding box center [236, 387] width 370 height 47
click at [363, 395] on button "COMPLETE" at bounding box center [376, 388] width 93 height 26
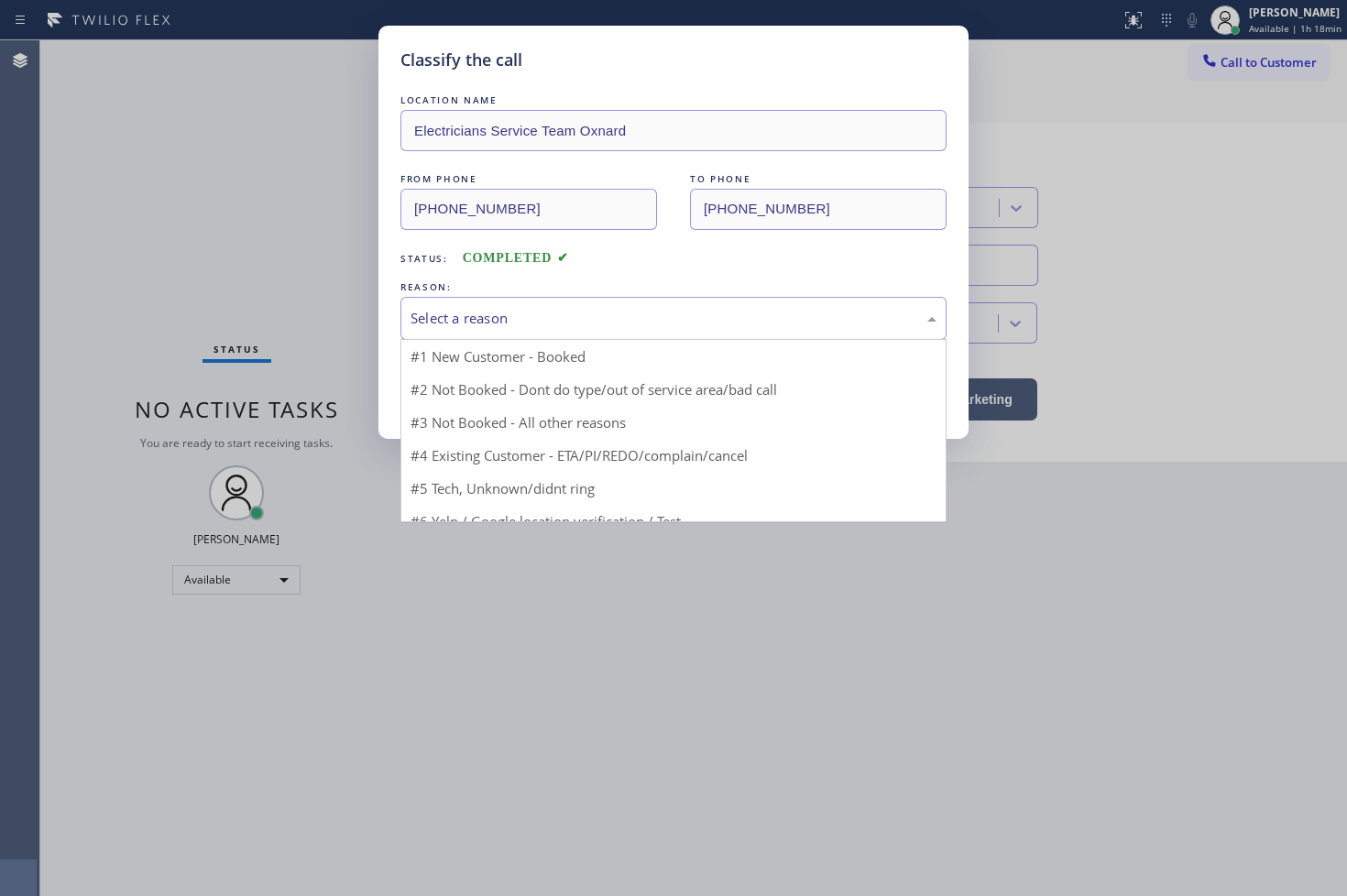
click at [534, 323] on div "Select a reason" at bounding box center [673, 318] width 526 height 21
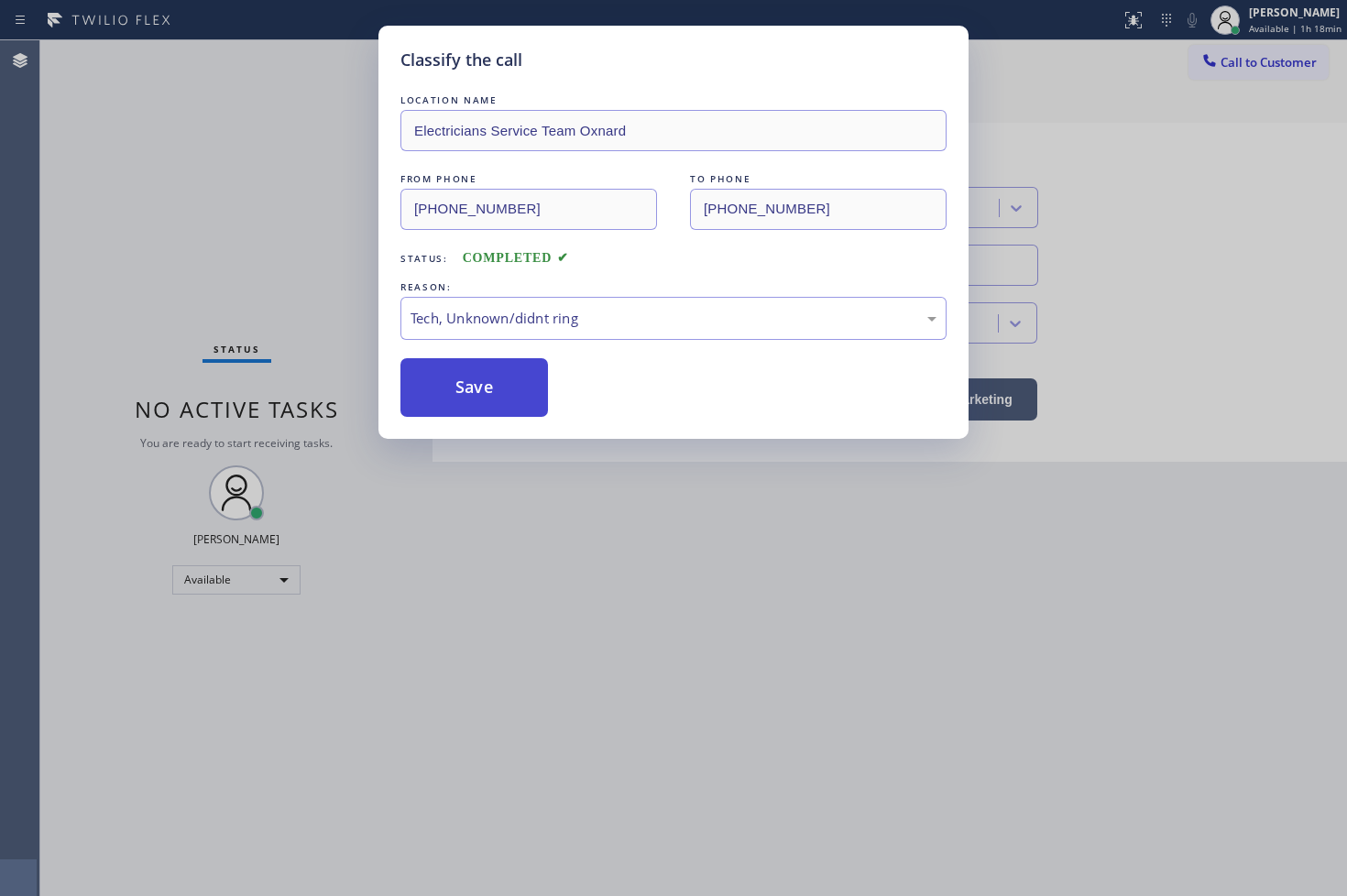
click at [498, 383] on button "Save" at bounding box center [474, 387] width 148 height 59
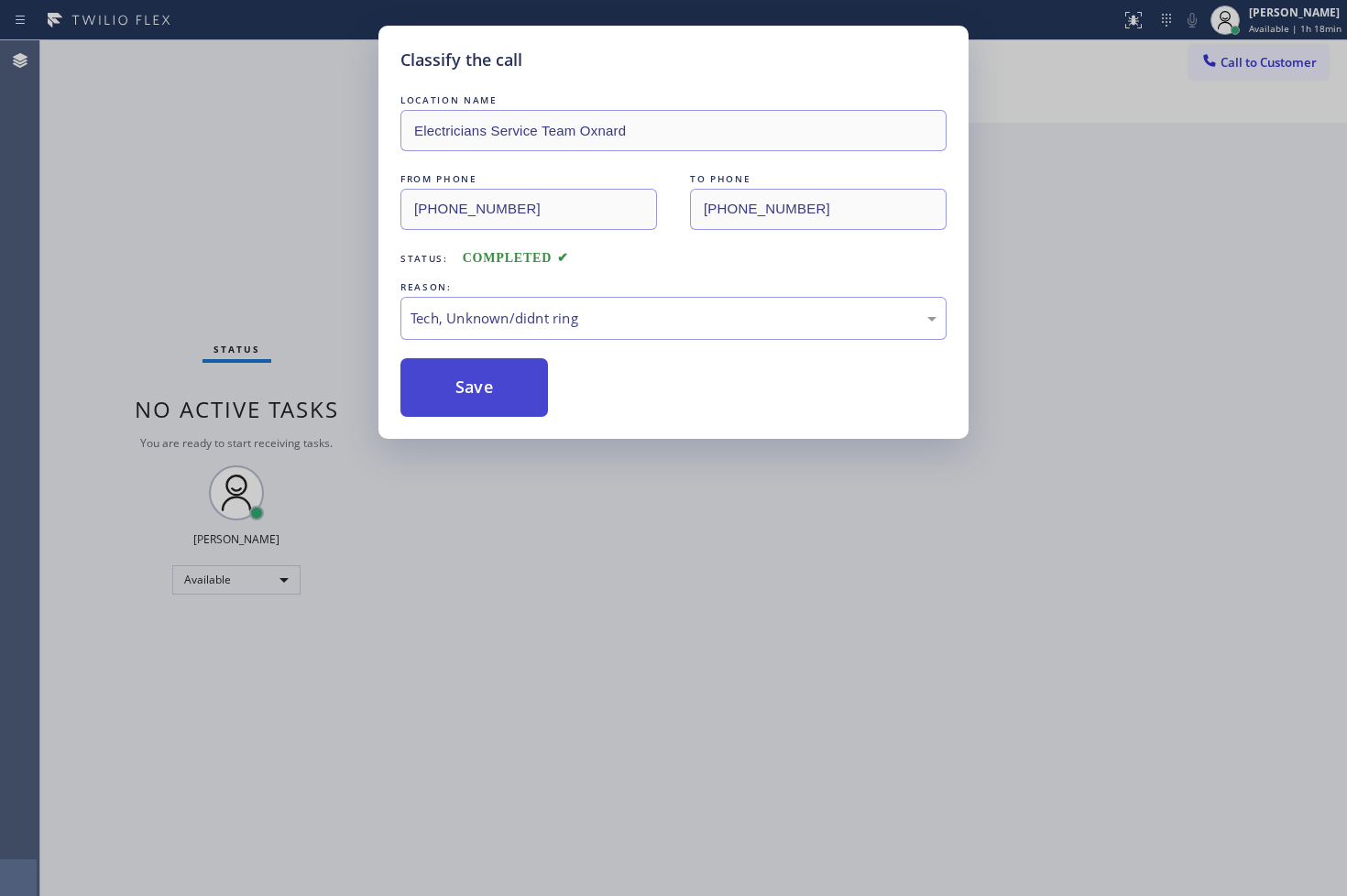
click at [498, 383] on button "Save" at bounding box center [474, 387] width 148 height 59
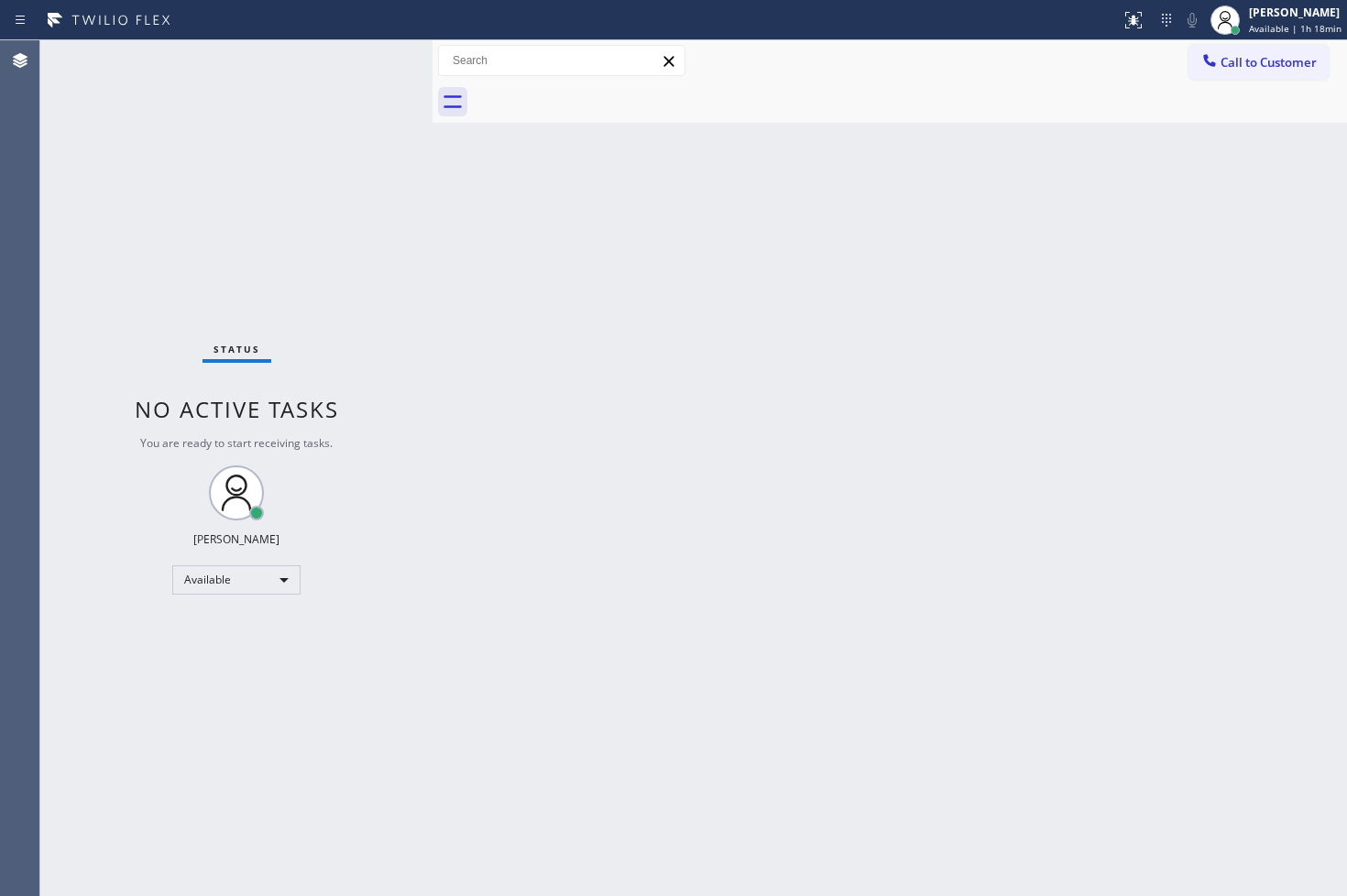
click at [772, 417] on div "Back to Dashboard Change Sender ID Customers Technicians Select a contact Outbo…" at bounding box center [890, 468] width 915 height 855
click at [244, 37] on div "Status report No issues detected If you experience an issue, please download th…" at bounding box center [673, 20] width 1347 height 40
click at [371, 57] on div "Status No active tasks You are ready to start receiving tasks. [PERSON_NAME]" at bounding box center [236, 468] width 392 height 855
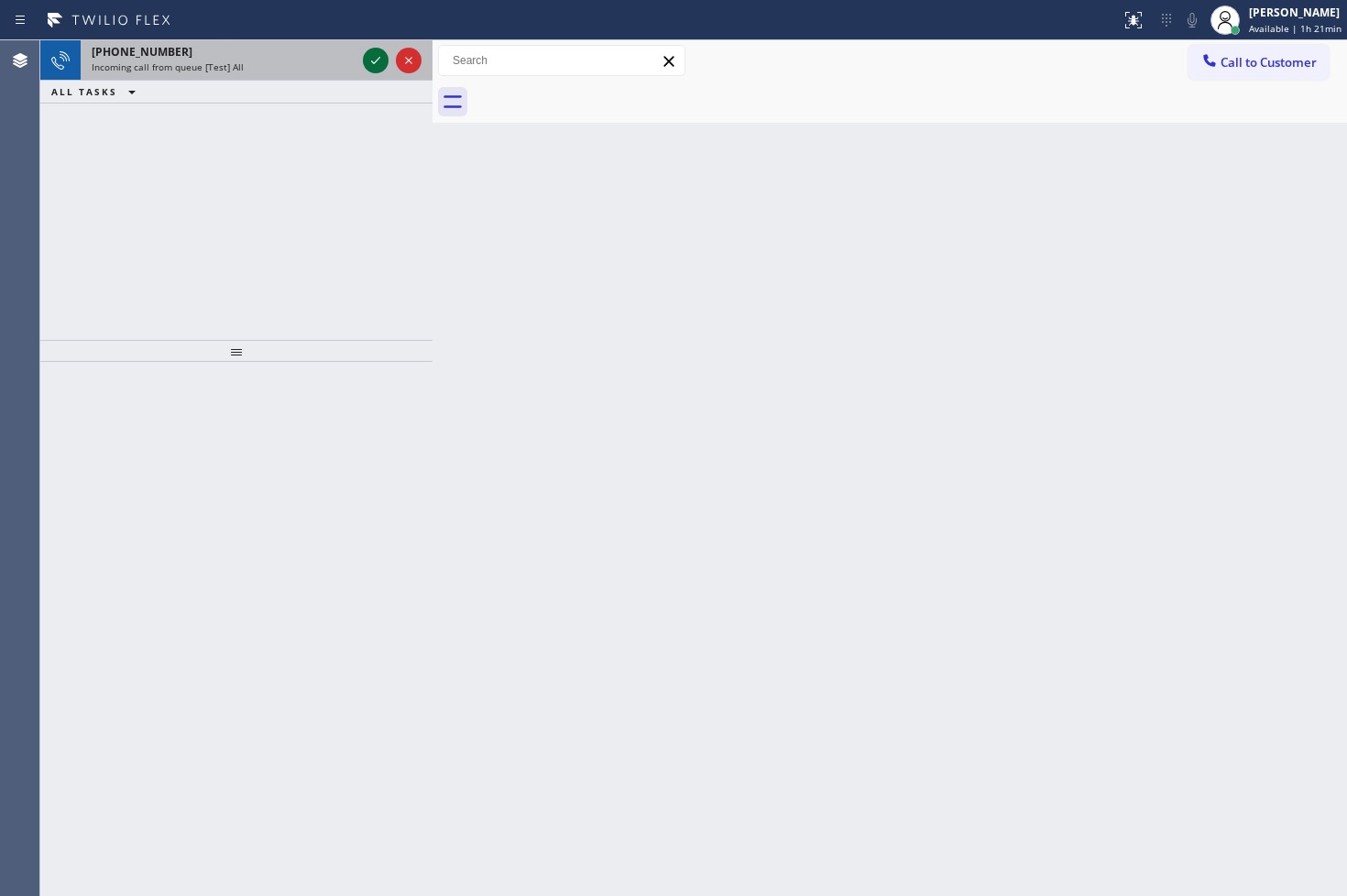
click at [371, 57] on icon at bounding box center [376, 60] width 22 height 22
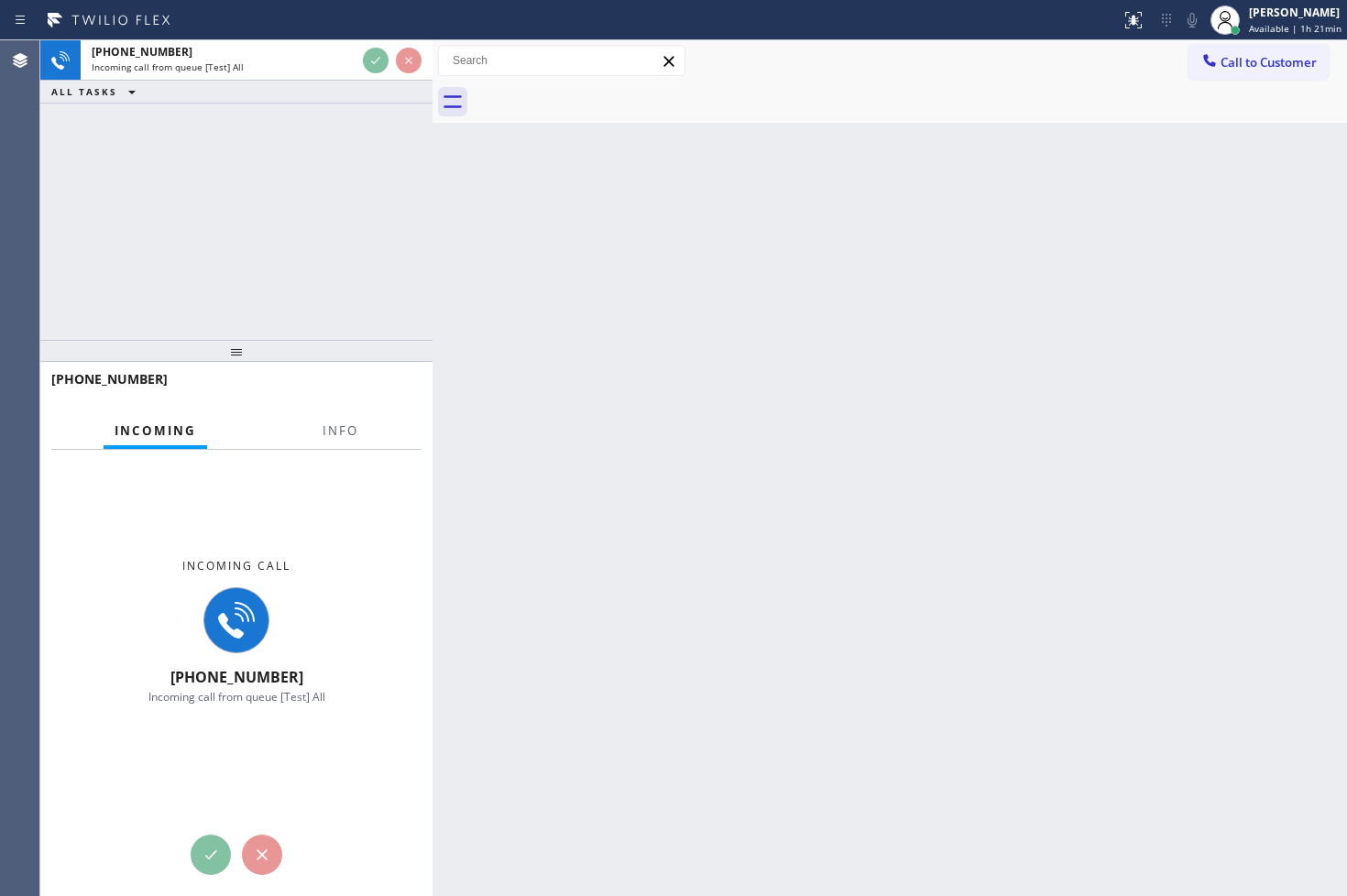
click at [353, 282] on div "[PHONE_NUMBER] Incoming call from queue [Test] All ALL TASKS ALL TASKS ACTIVE T…" at bounding box center [236, 190] width 392 height 299
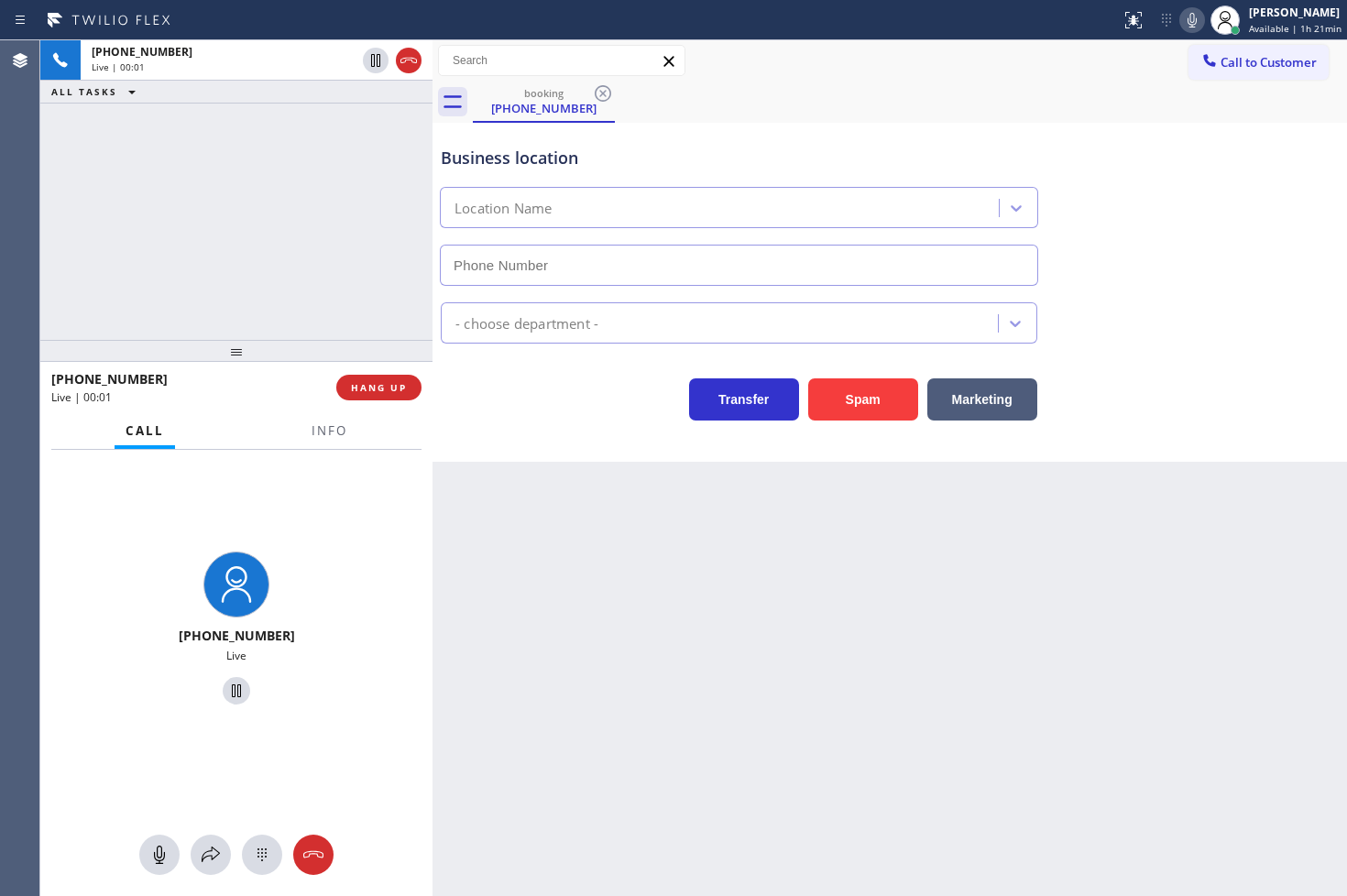
type input "[PHONE_NUMBER]"
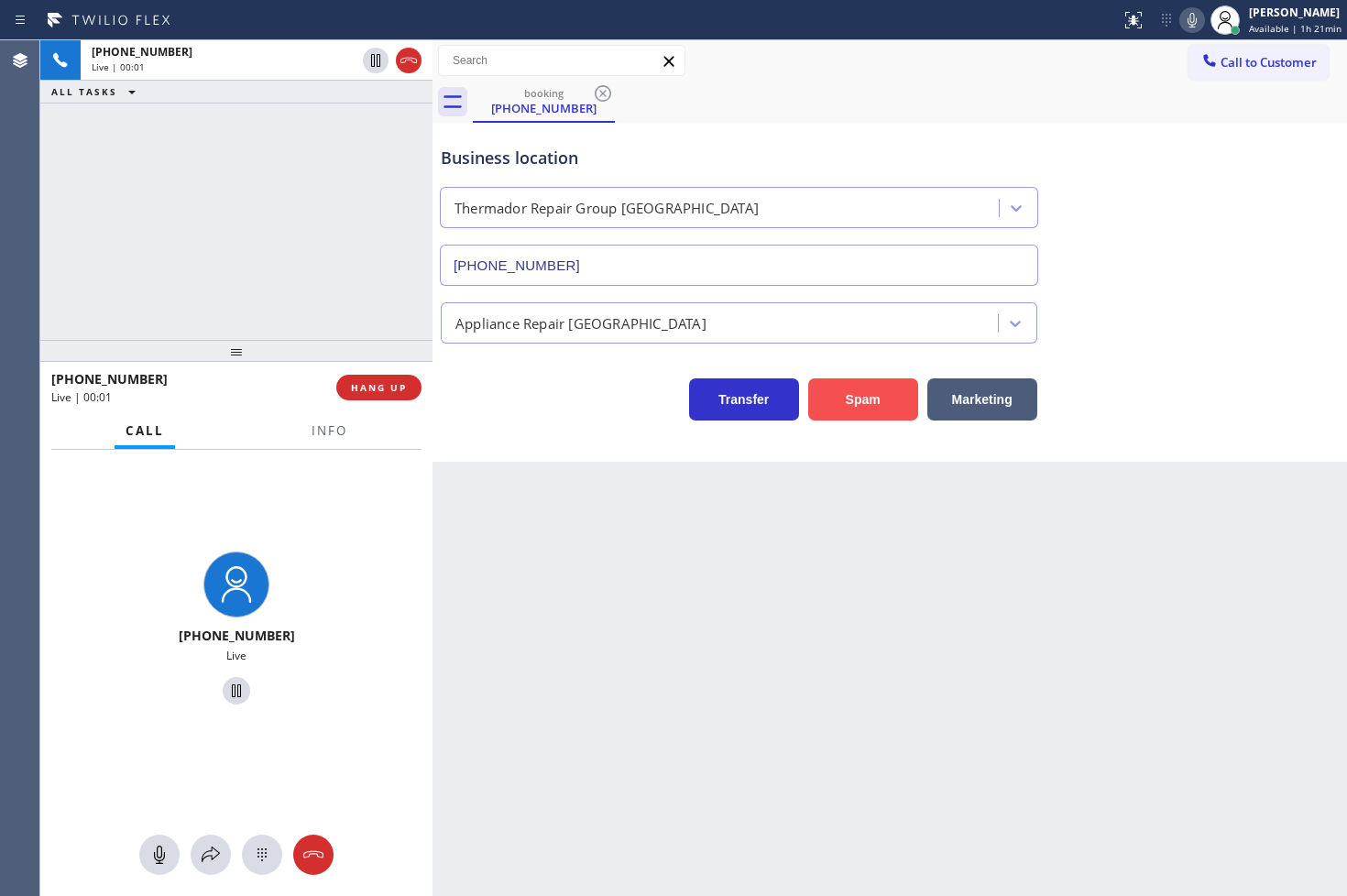
click at [840, 406] on button "Spam" at bounding box center [863, 399] width 110 height 42
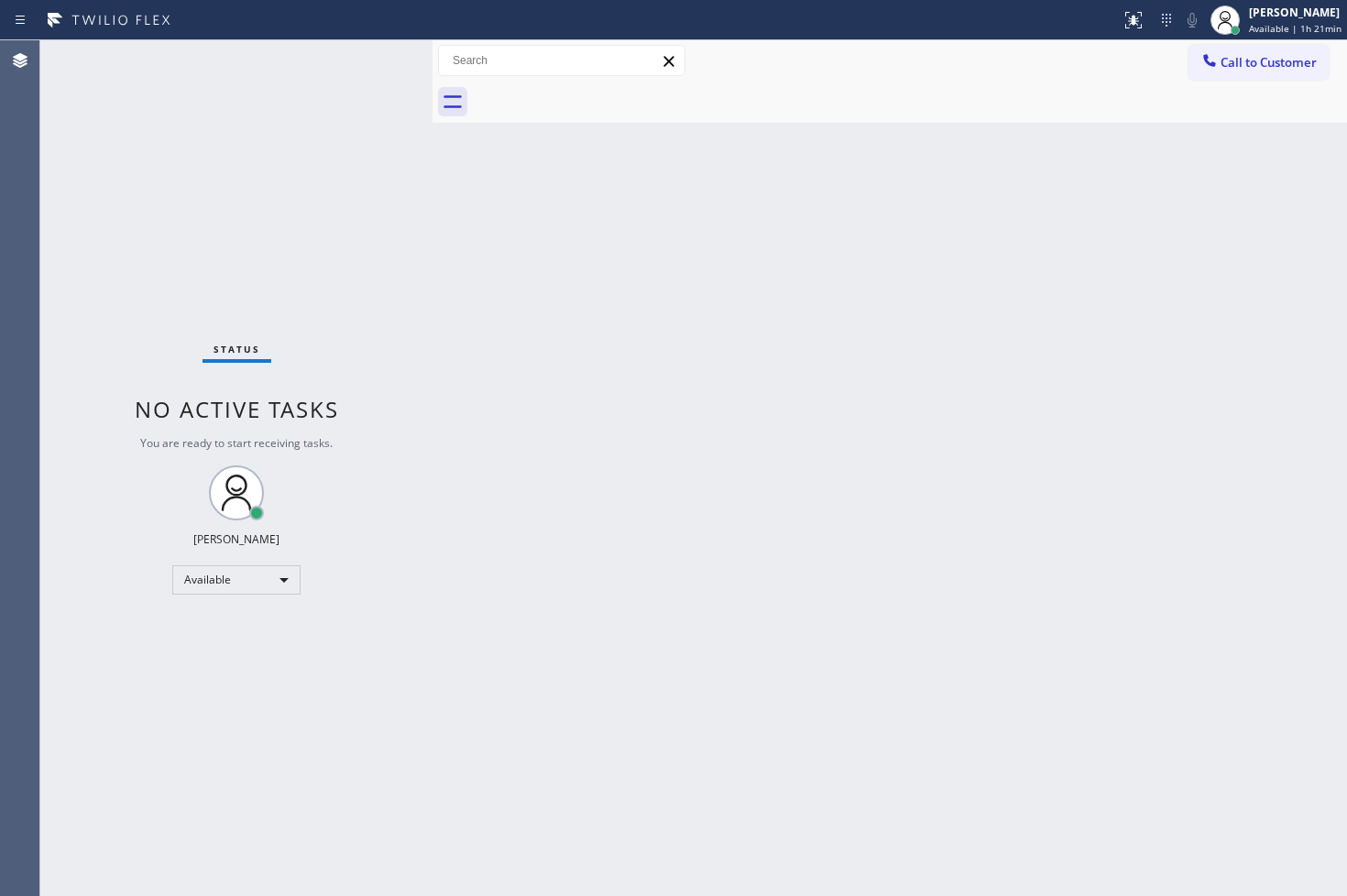
click at [364, 59] on div "Status No active tasks You are ready to start receiving tasks. [PERSON_NAME]" at bounding box center [236, 468] width 392 height 855
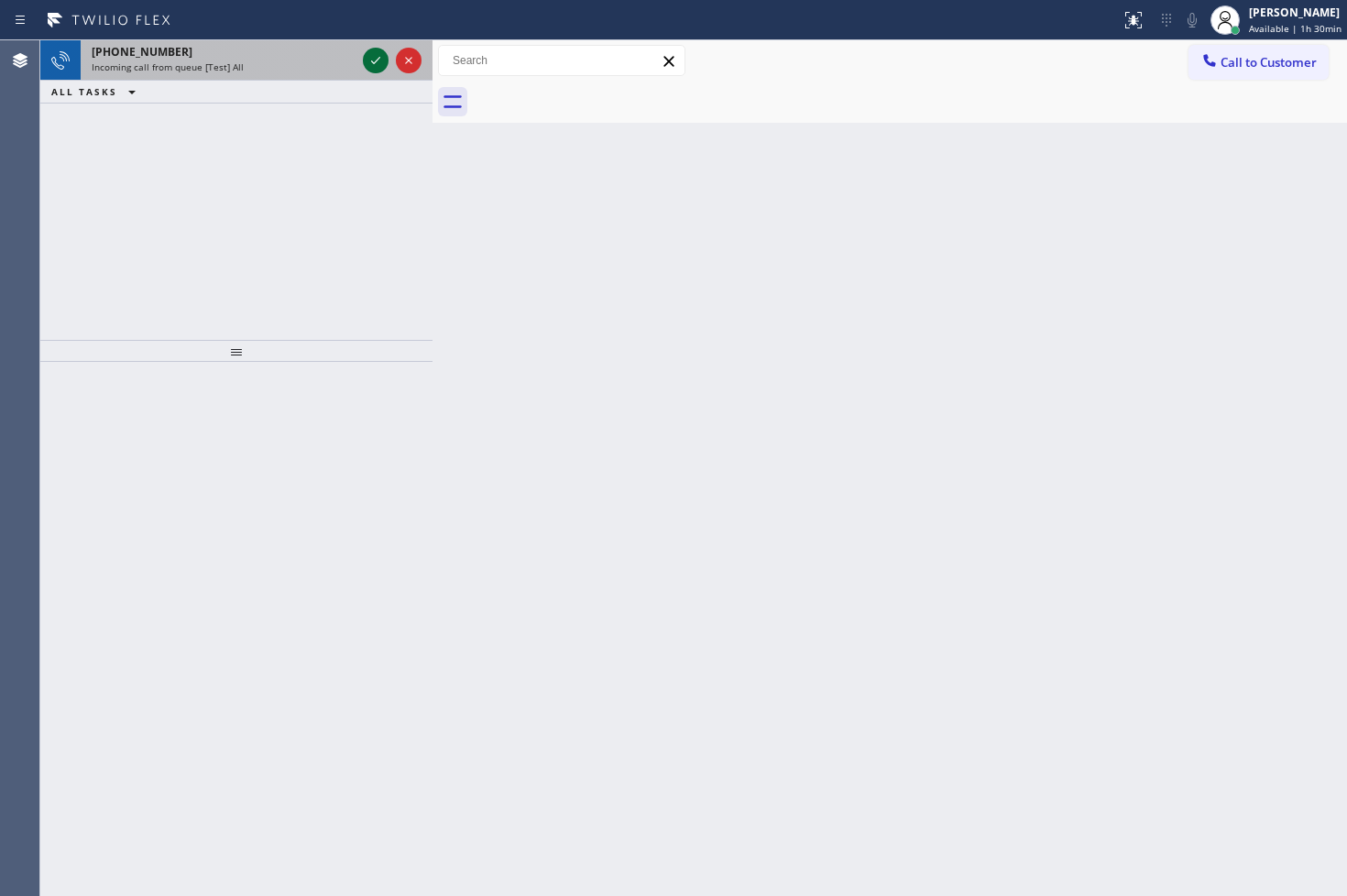
click at [372, 67] on icon at bounding box center [376, 60] width 22 height 22
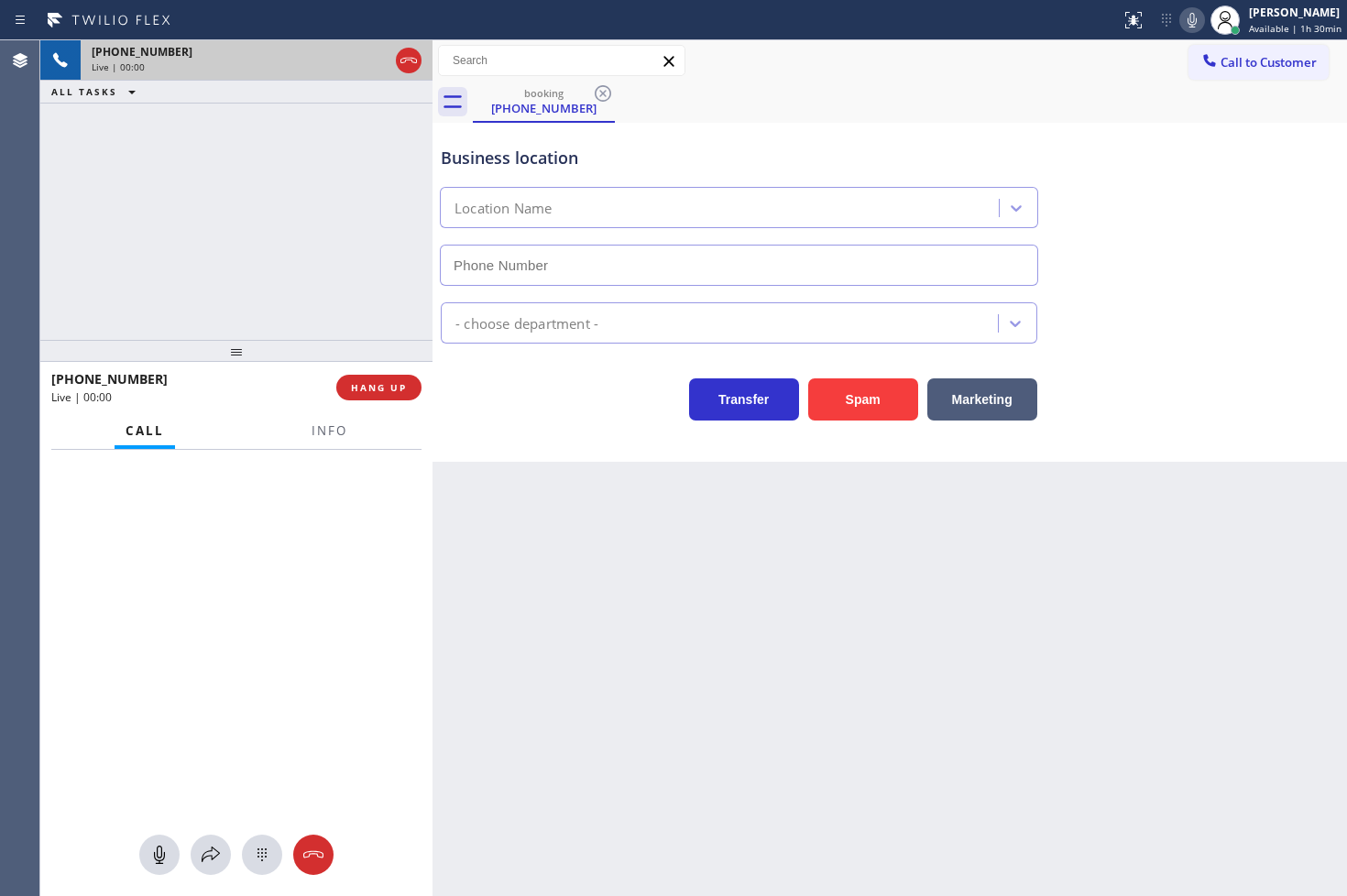
type input "[PHONE_NUMBER]"
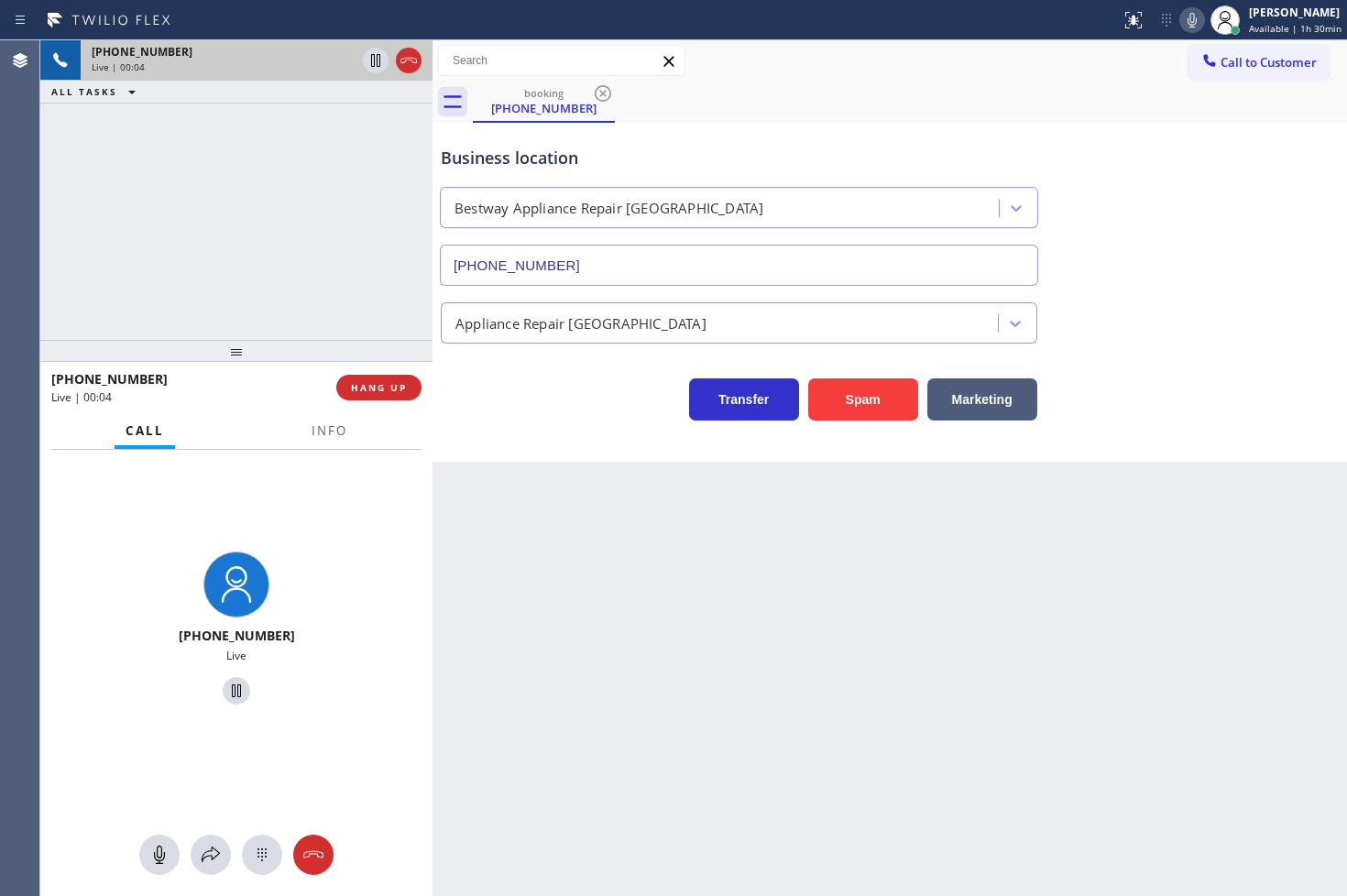
click at [321, 260] on div "[PHONE_NUMBER] Live | 00:04 ALL TASKS ALL TASKS ACTIVE TASKS TASKS IN WRAP UP" at bounding box center [236, 190] width 392 height 299
click at [602, 415] on div "Transfer Spam Marketing" at bounding box center [738, 394] width 603 height 51
click at [319, 304] on div "[PHONE_NUMBER] Live | 00:05 ALL TASKS ALL TASKS ACTIVE TASKS TASKS IN WRAP UP" at bounding box center [236, 190] width 392 height 299
click at [504, 410] on div "Transfer Spam Marketing" at bounding box center [738, 394] width 603 height 51
click at [1181, 16] on icon at bounding box center [1192, 20] width 22 height 22
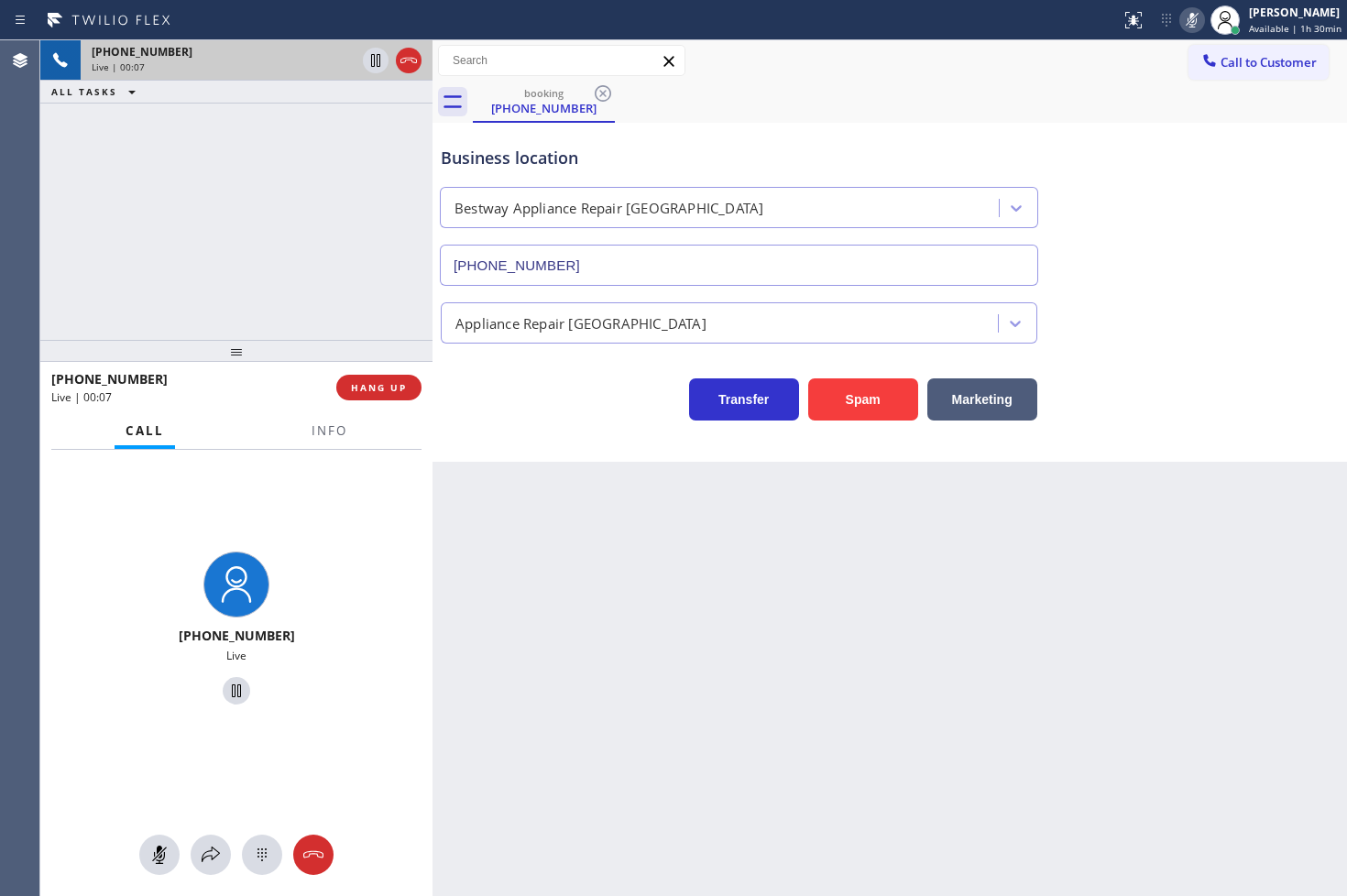
click at [1187, 16] on icon at bounding box center [1192, 20] width 9 height 15
click at [1181, 16] on icon at bounding box center [1192, 20] width 22 height 22
click at [987, 399] on button "Marketing" at bounding box center [982, 399] width 110 height 42
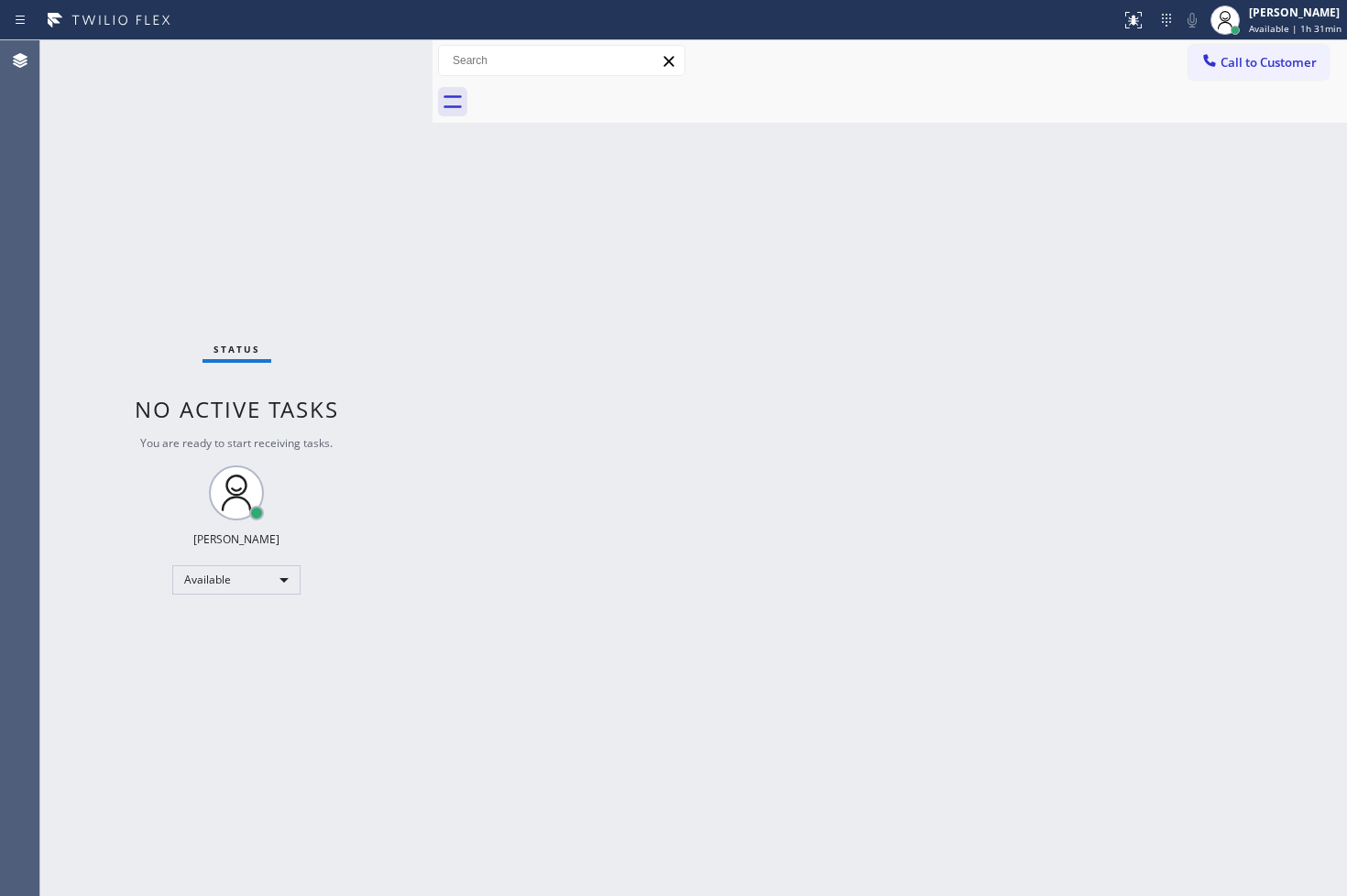
click at [957, 615] on div "Back to Dashboard Change Sender ID Customers Technicians Select a contact Outbo…" at bounding box center [890, 468] width 915 height 855
click at [279, 580] on div "Available" at bounding box center [236, 580] width 128 height 30
click at [249, 665] on li "Break" at bounding box center [235, 674] width 125 height 22
drag, startPoint x: 55, startPoint y: 407, endPoint x: 69, endPoint y: 369, distance: 40.5
click at [62, 391] on div "Status No active tasks Change activity state to start receiving tasks. [PERSON_…" at bounding box center [236, 468] width 392 height 855
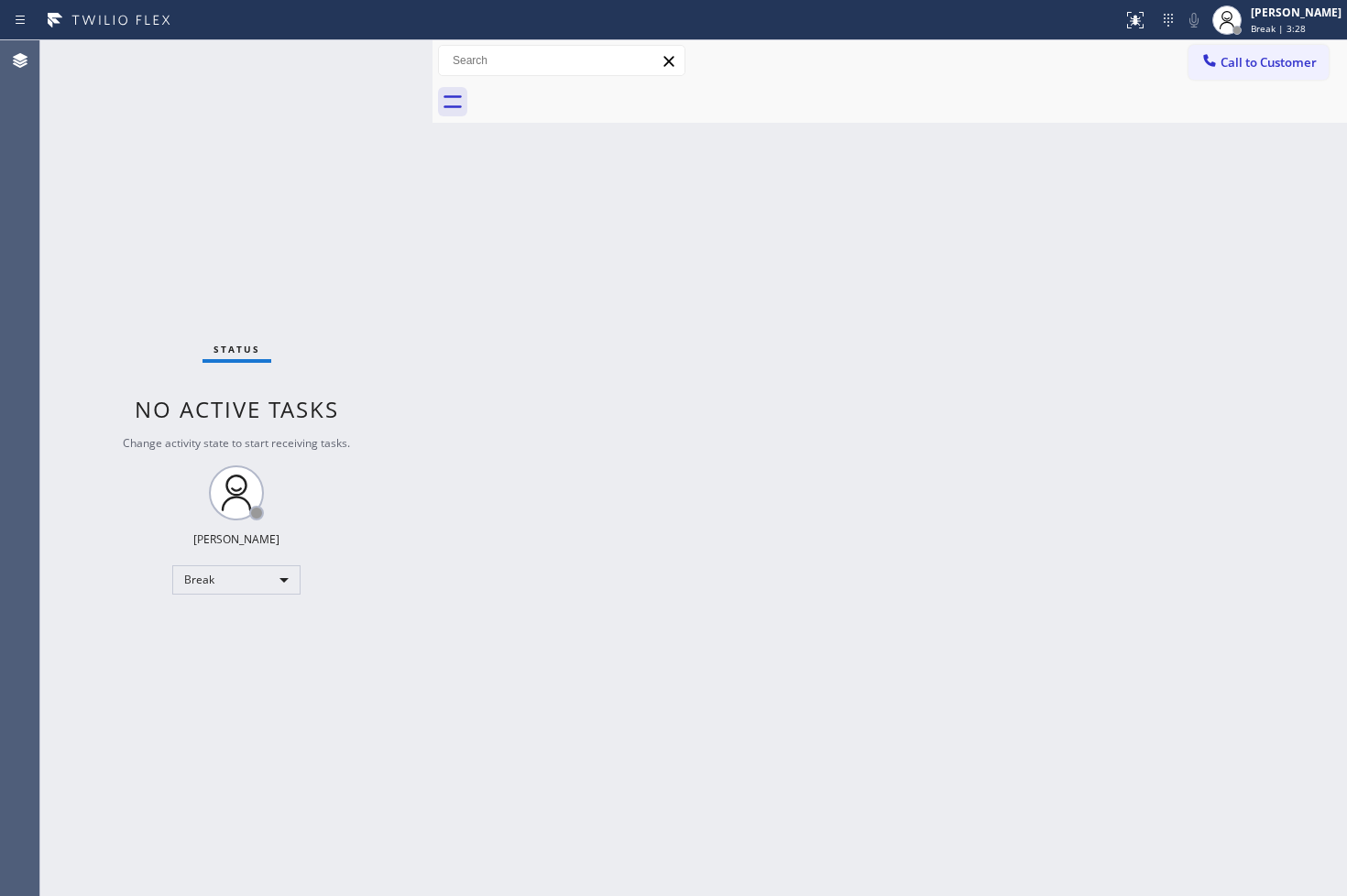
drag, startPoint x: 142, startPoint y: 681, endPoint x: 57, endPoint y: 236, distance: 453.0
click at [136, 647] on div "Status No active tasks Change activity state to start receiving tasks. [PERSON_…" at bounding box center [236, 468] width 392 height 855
click at [352, 122] on div "Status No active tasks Change activity state to start receiving tasks. [PERSON_…" at bounding box center [236, 468] width 392 height 855
click at [353, 73] on div "Status No active tasks Change activity state to start receiving tasks. [PERSON_…" at bounding box center [236, 468] width 392 height 855
click at [277, 578] on div "Break" at bounding box center [236, 580] width 128 height 30
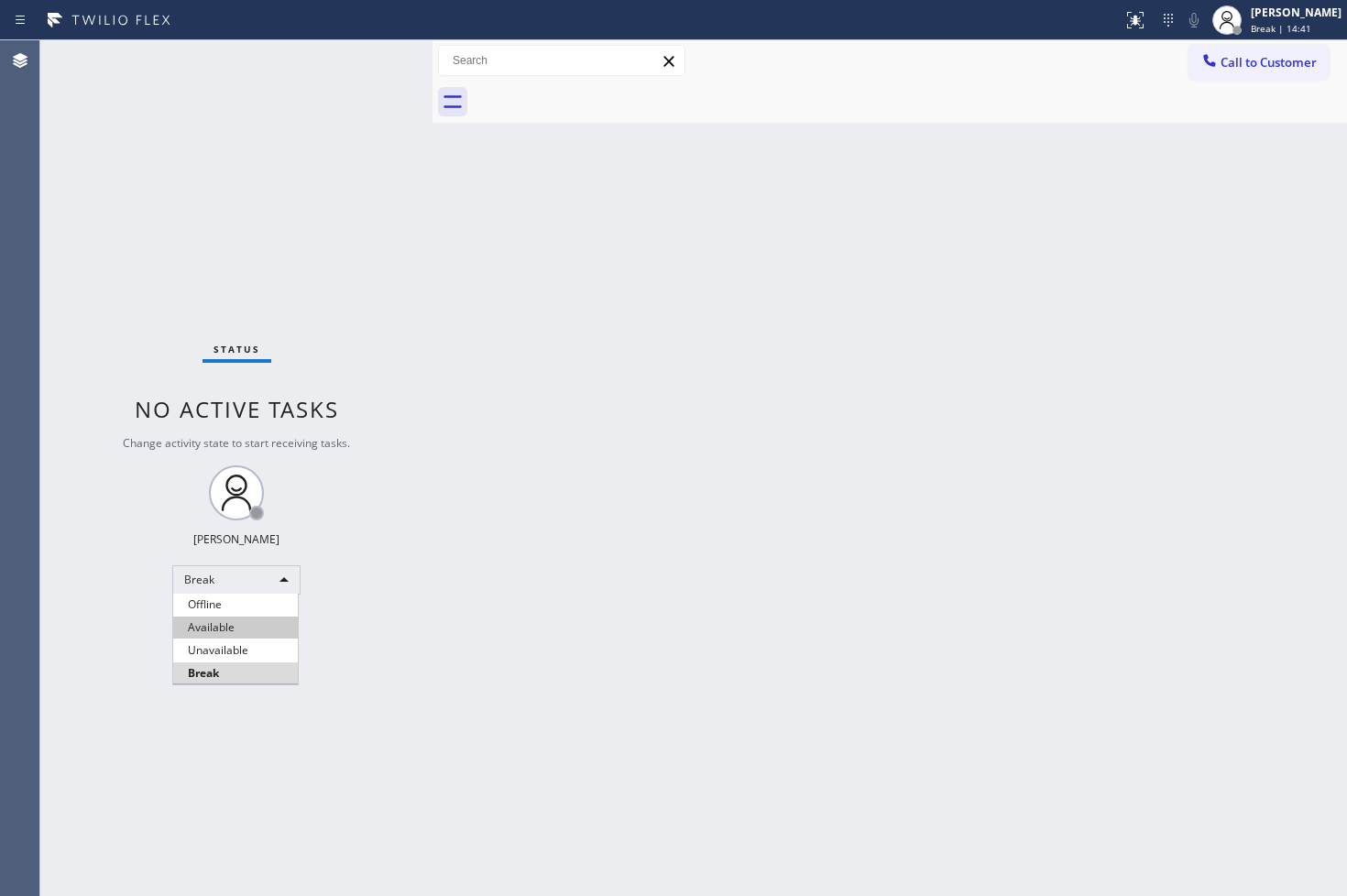
click at [244, 630] on li "Available" at bounding box center [235, 627] width 125 height 22
click at [104, 374] on div "Status No active tasks You are ready to start receiving tasks. [PERSON_NAME]" at bounding box center [236, 468] width 392 height 855
click at [347, 52] on div "Status No active tasks You are ready to start receiving tasks. [PERSON_NAME]" at bounding box center [236, 468] width 392 height 855
click at [357, 56] on div "Status No active tasks You are ready to start receiving tasks. [PERSON_NAME]" at bounding box center [236, 468] width 392 height 855
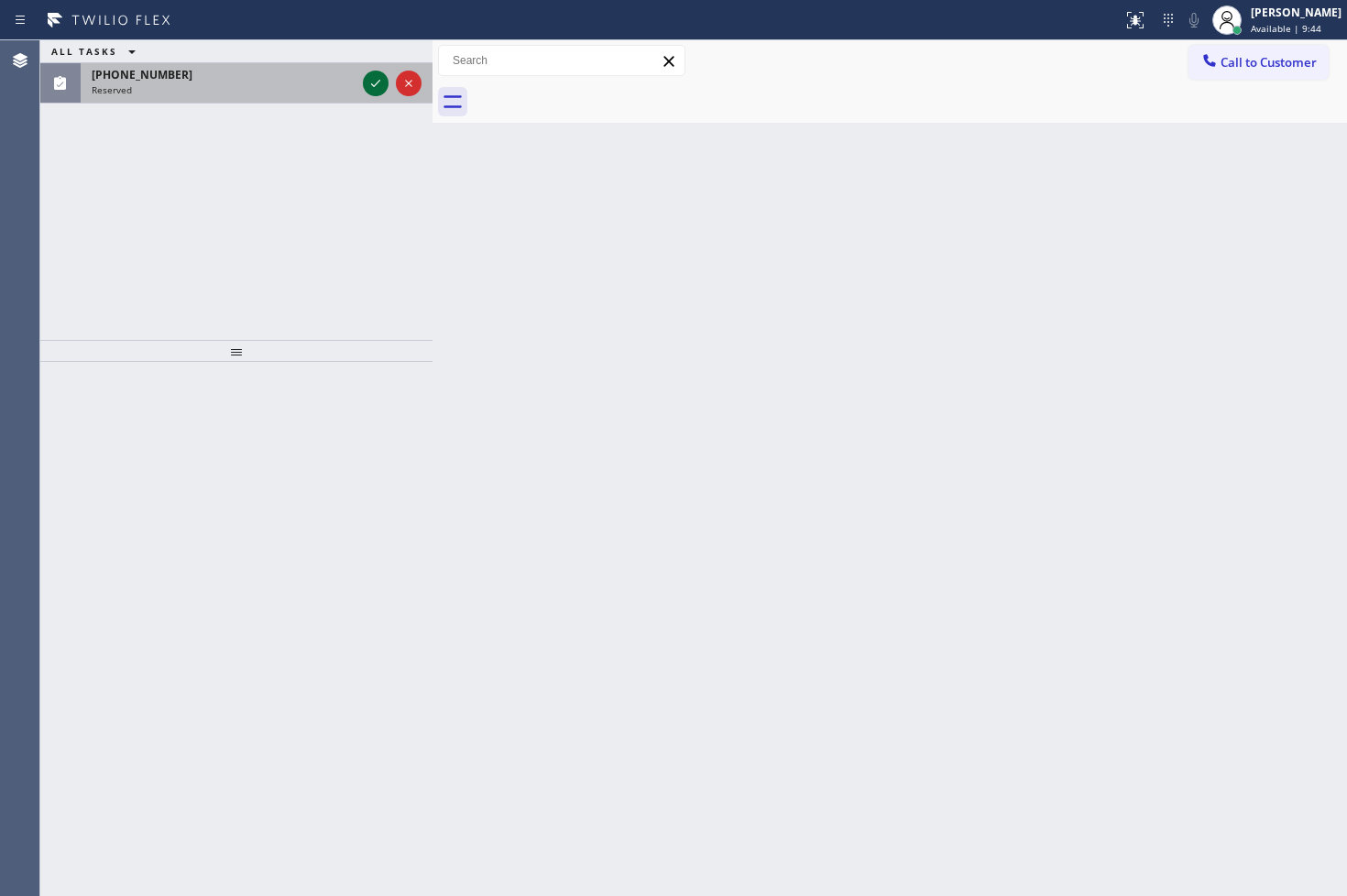
click at [378, 83] on icon at bounding box center [376, 84] width 22 height 22
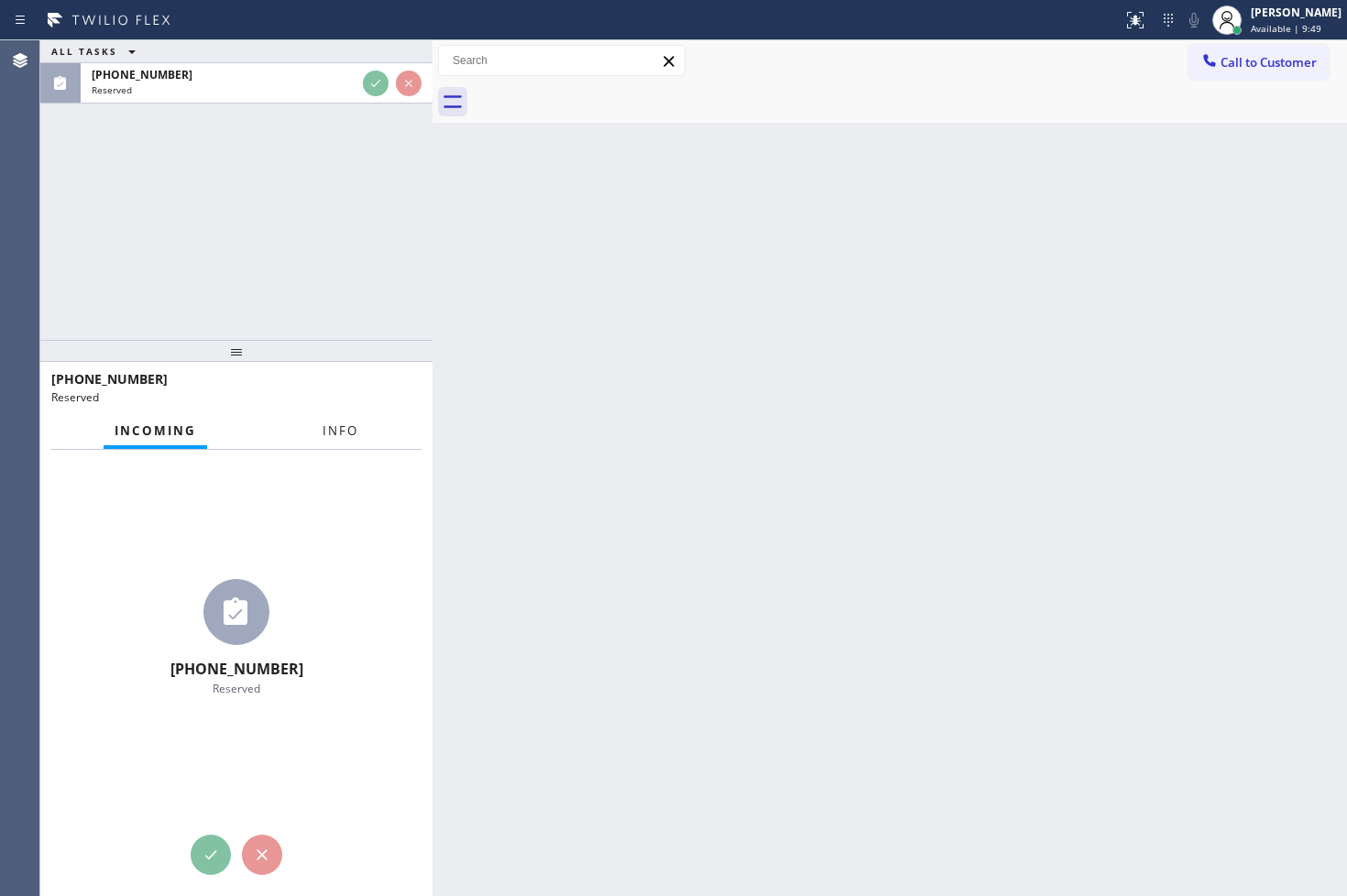
click at [333, 431] on span "Info" at bounding box center [340, 430] width 35 height 17
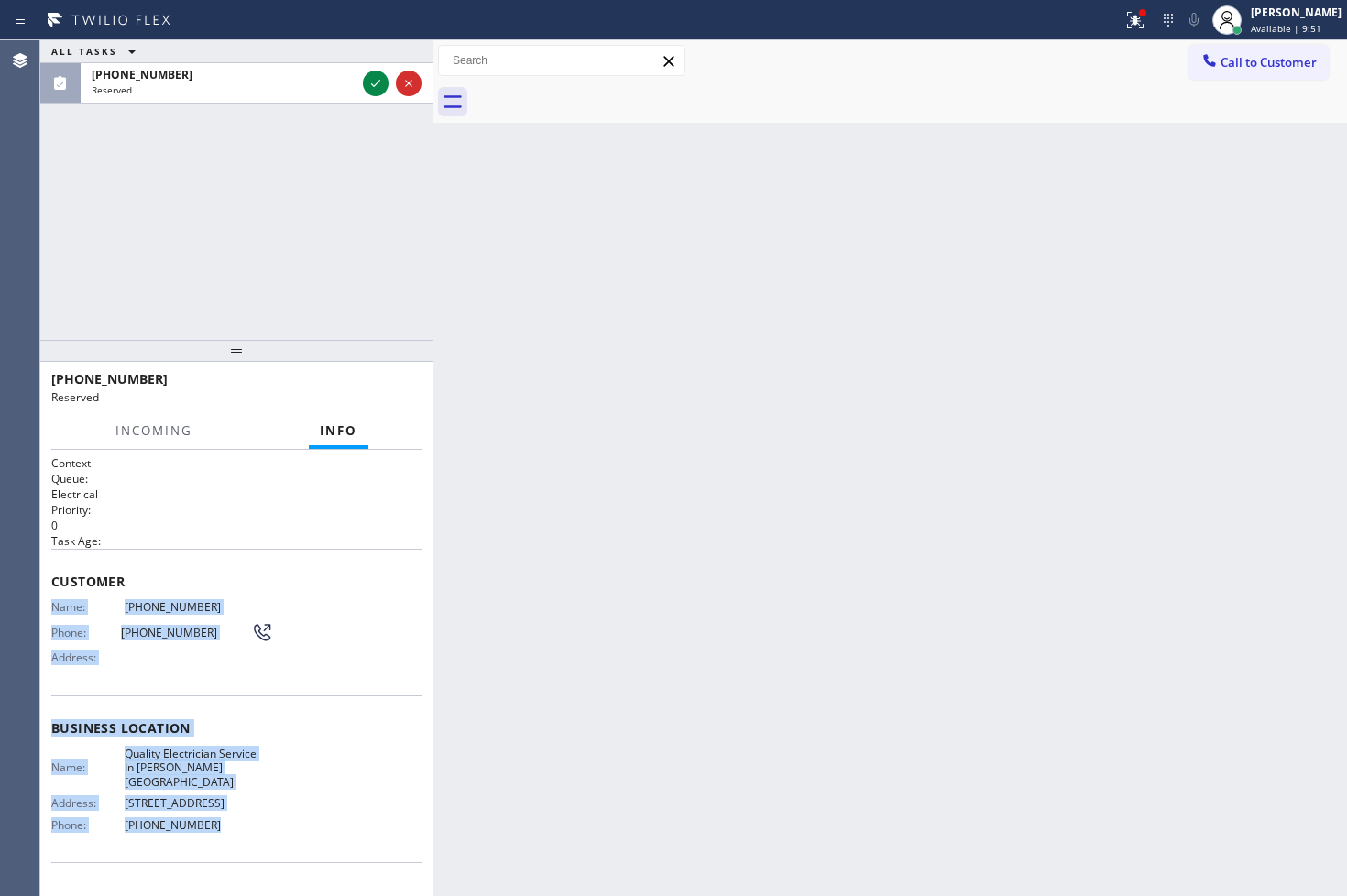
drag, startPoint x: 47, startPoint y: 605, endPoint x: 249, endPoint y: 817, distance: 292.8
click at [249, 817] on div "Context Queue: Electrical Priority: 0 Task Age: Customer Name: [PHONE_NUMBER] P…" at bounding box center [236, 673] width 392 height 447
copy div "Name: [PHONE_NUMBER] Phone: [PHONE_NUMBER] Address: Business location Name: Qua…"
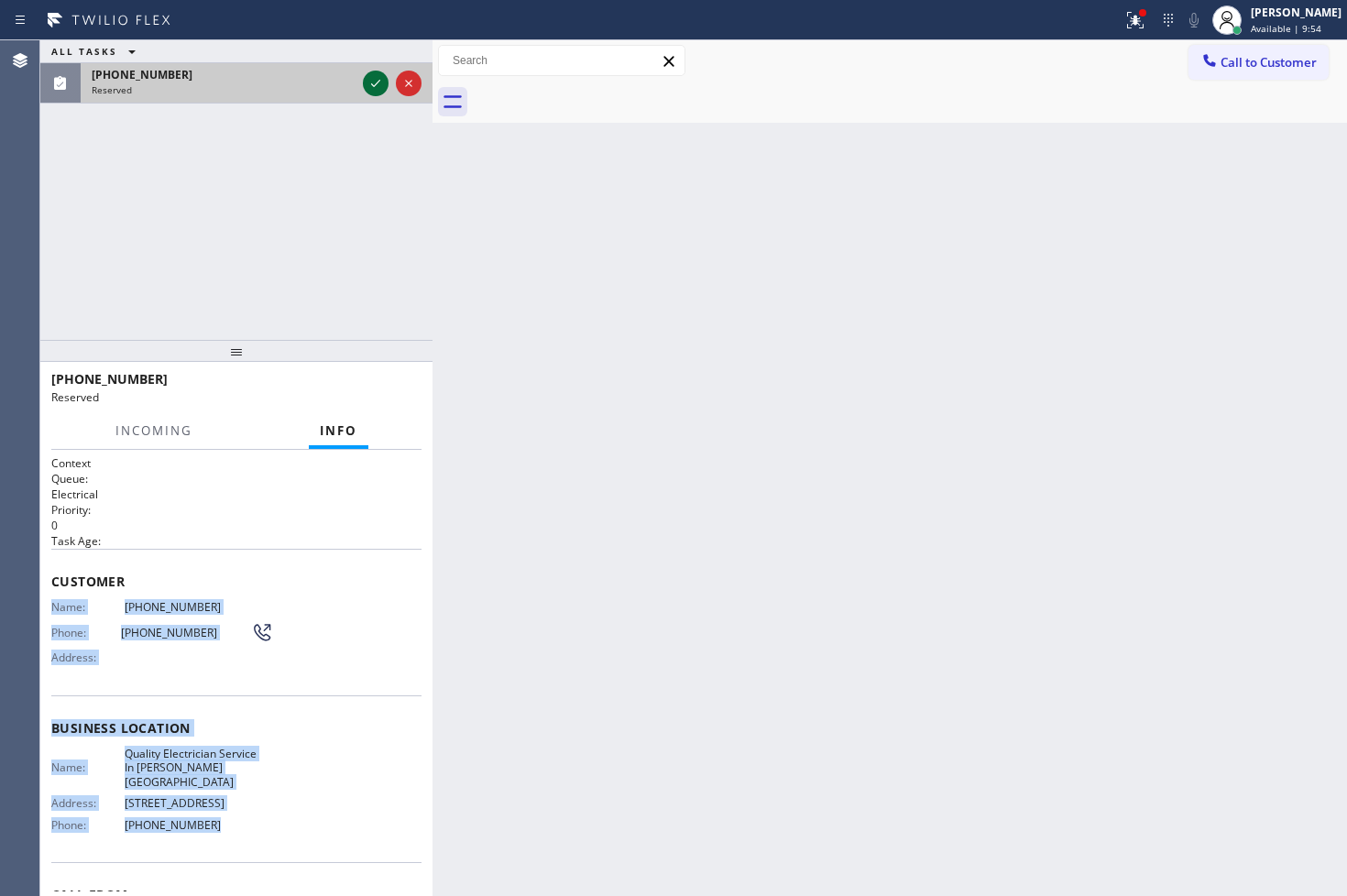
click at [367, 86] on icon at bounding box center [376, 84] width 22 height 22
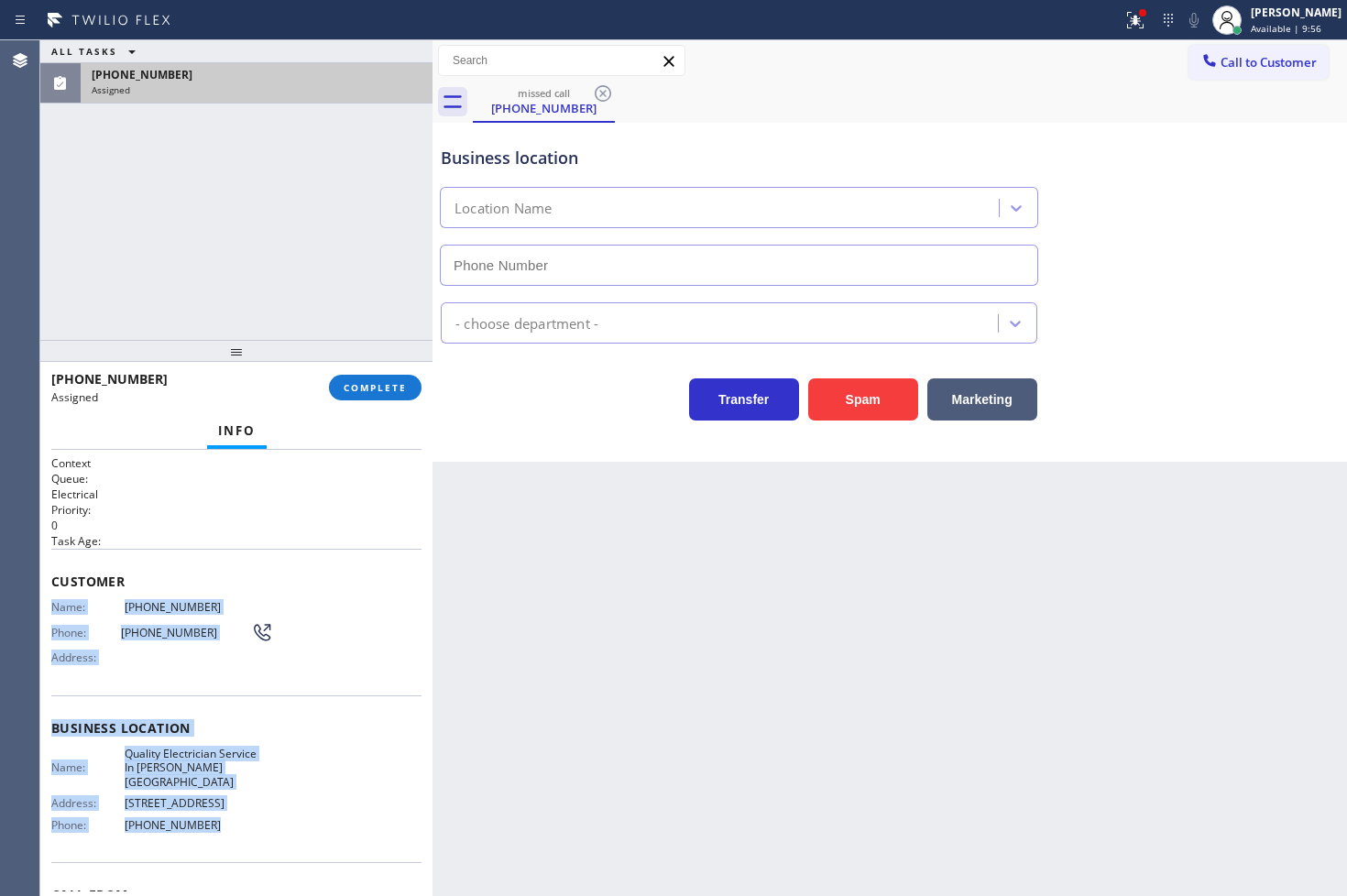
type input "[PHONE_NUMBER]"
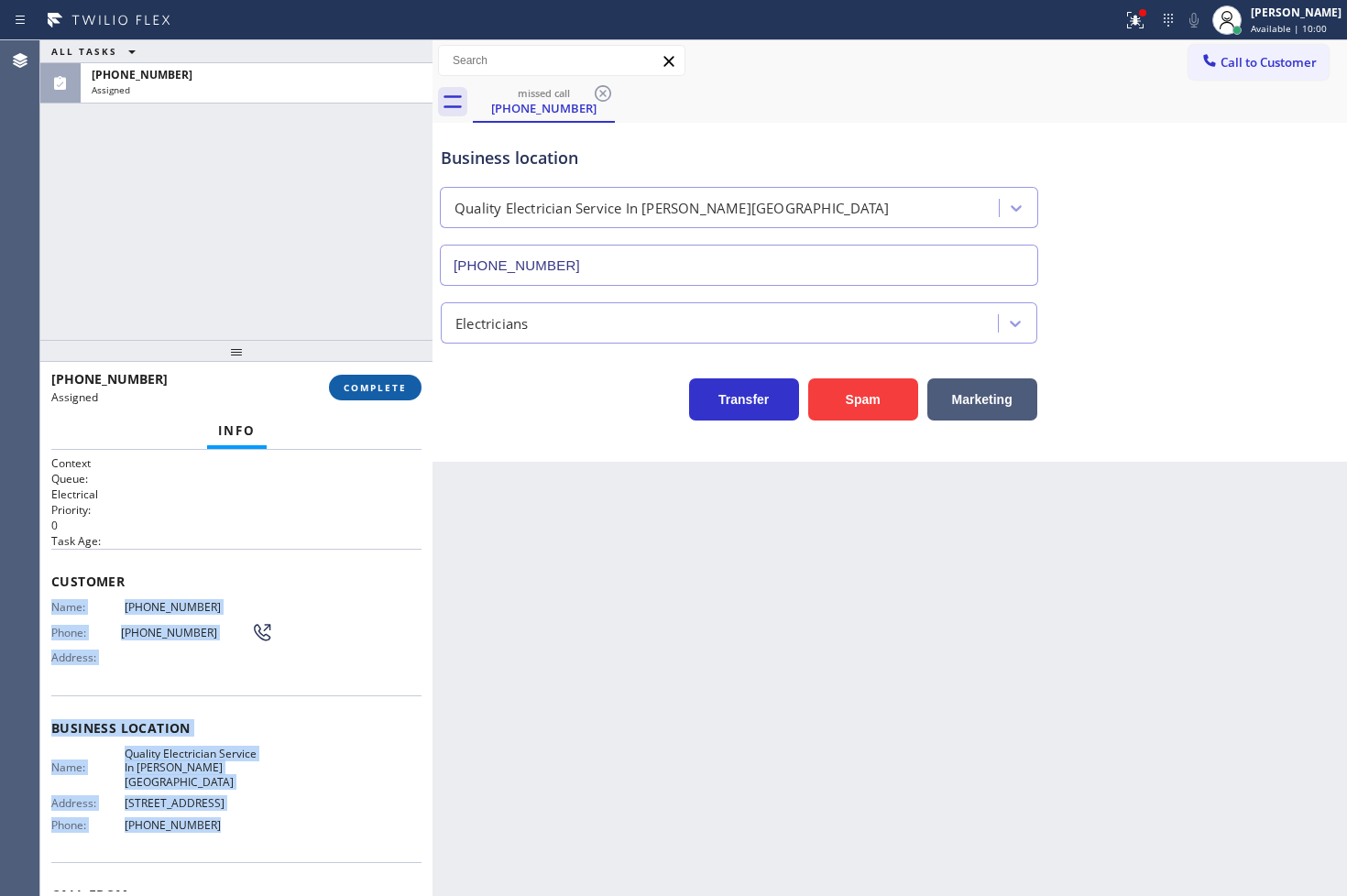
click at [399, 391] on span "COMPLETE" at bounding box center [376, 388] width 63 height 13
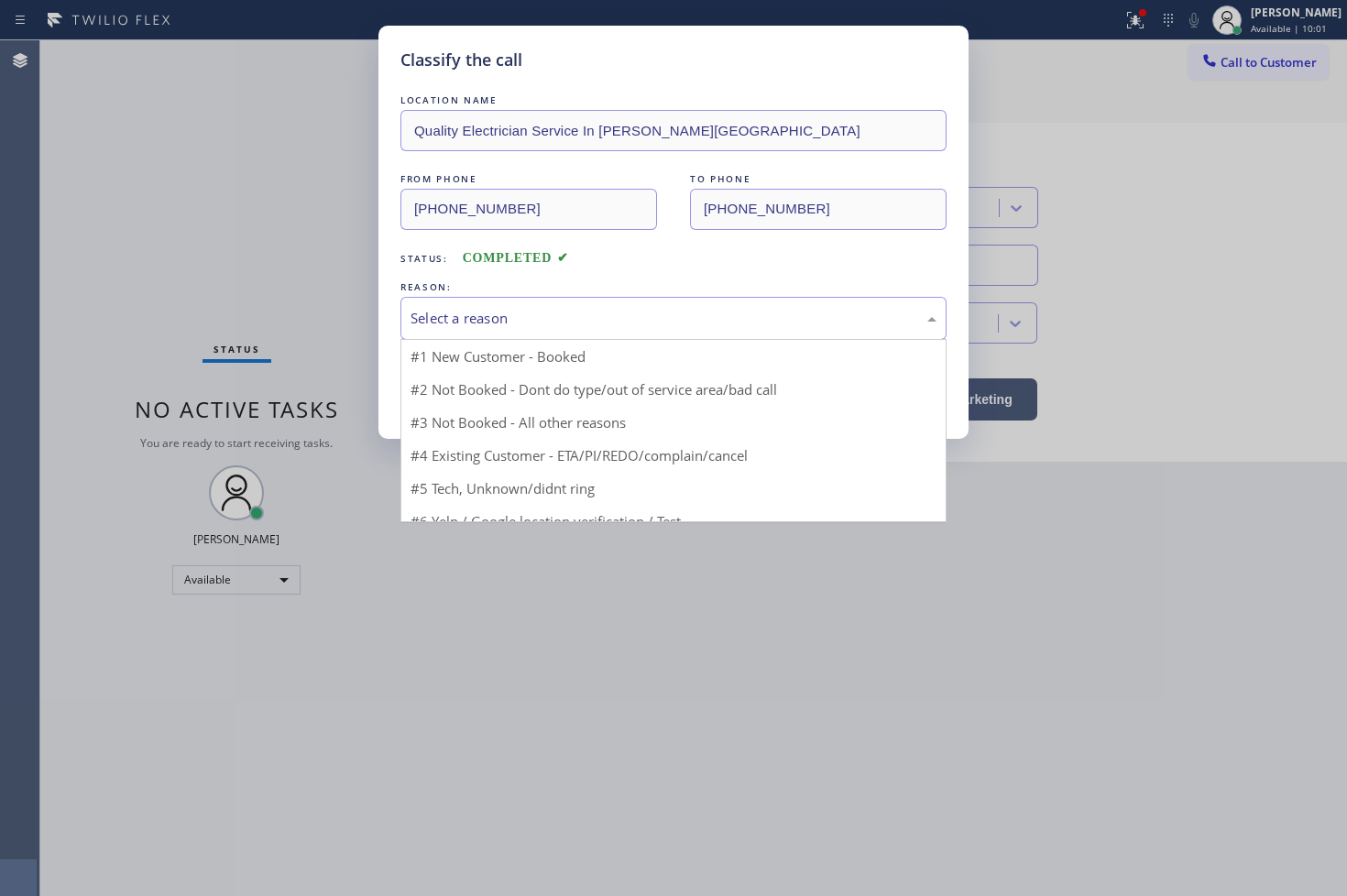
click at [534, 322] on div "Select a reason" at bounding box center [673, 318] width 526 height 21
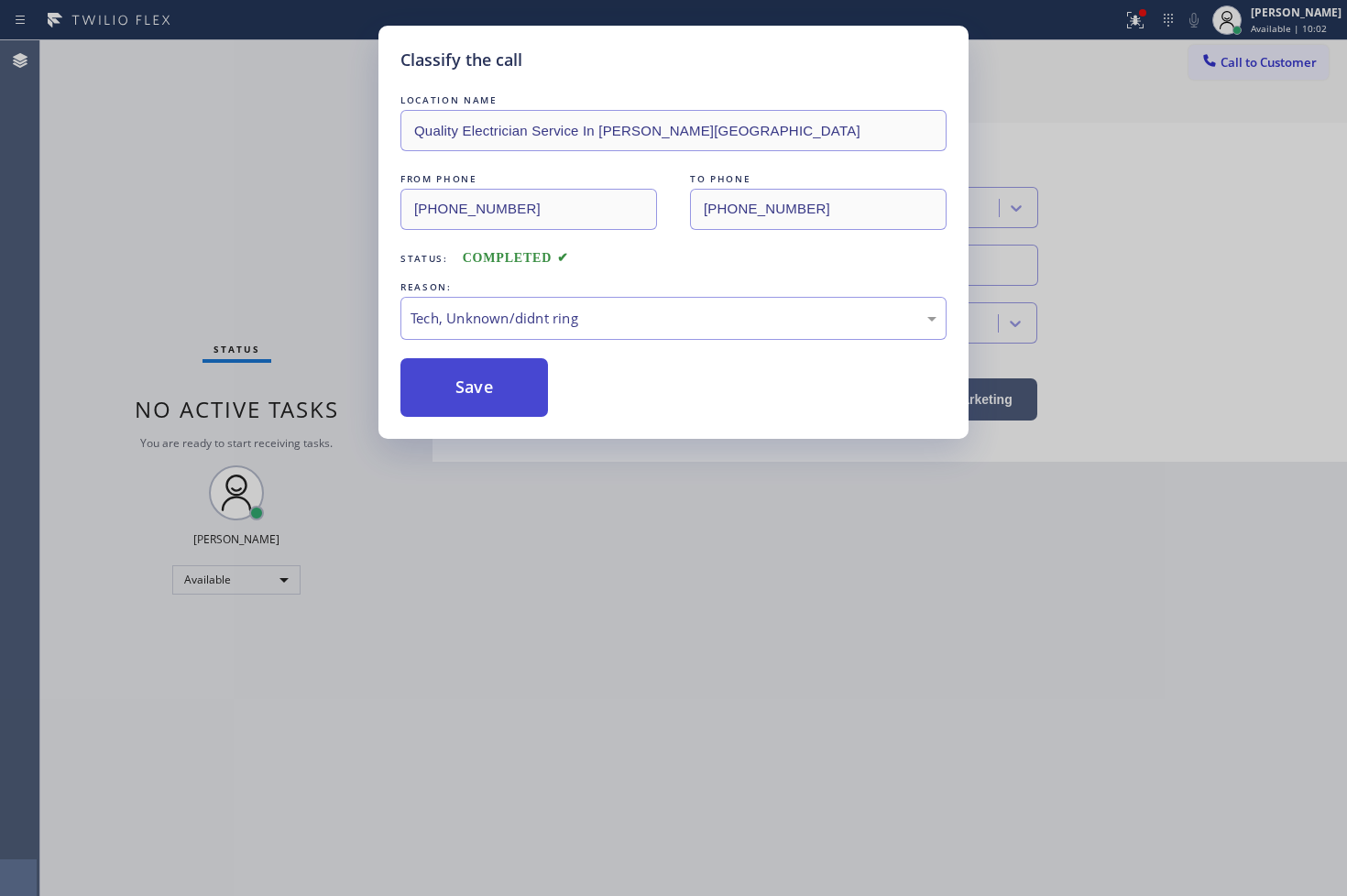
click at [491, 392] on button "Save" at bounding box center [474, 387] width 148 height 59
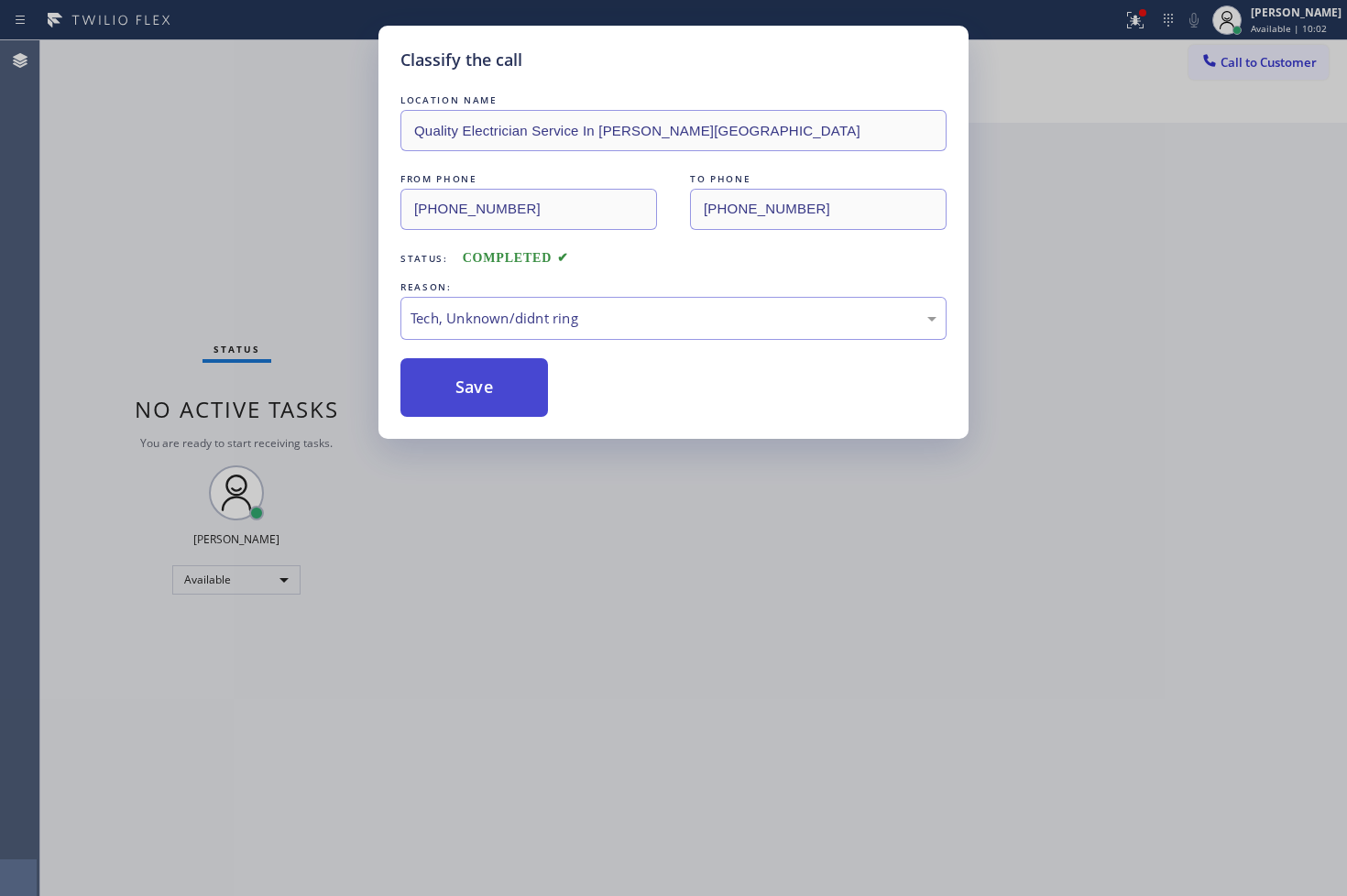
click at [491, 392] on button "Save" at bounding box center [474, 387] width 148 height 59
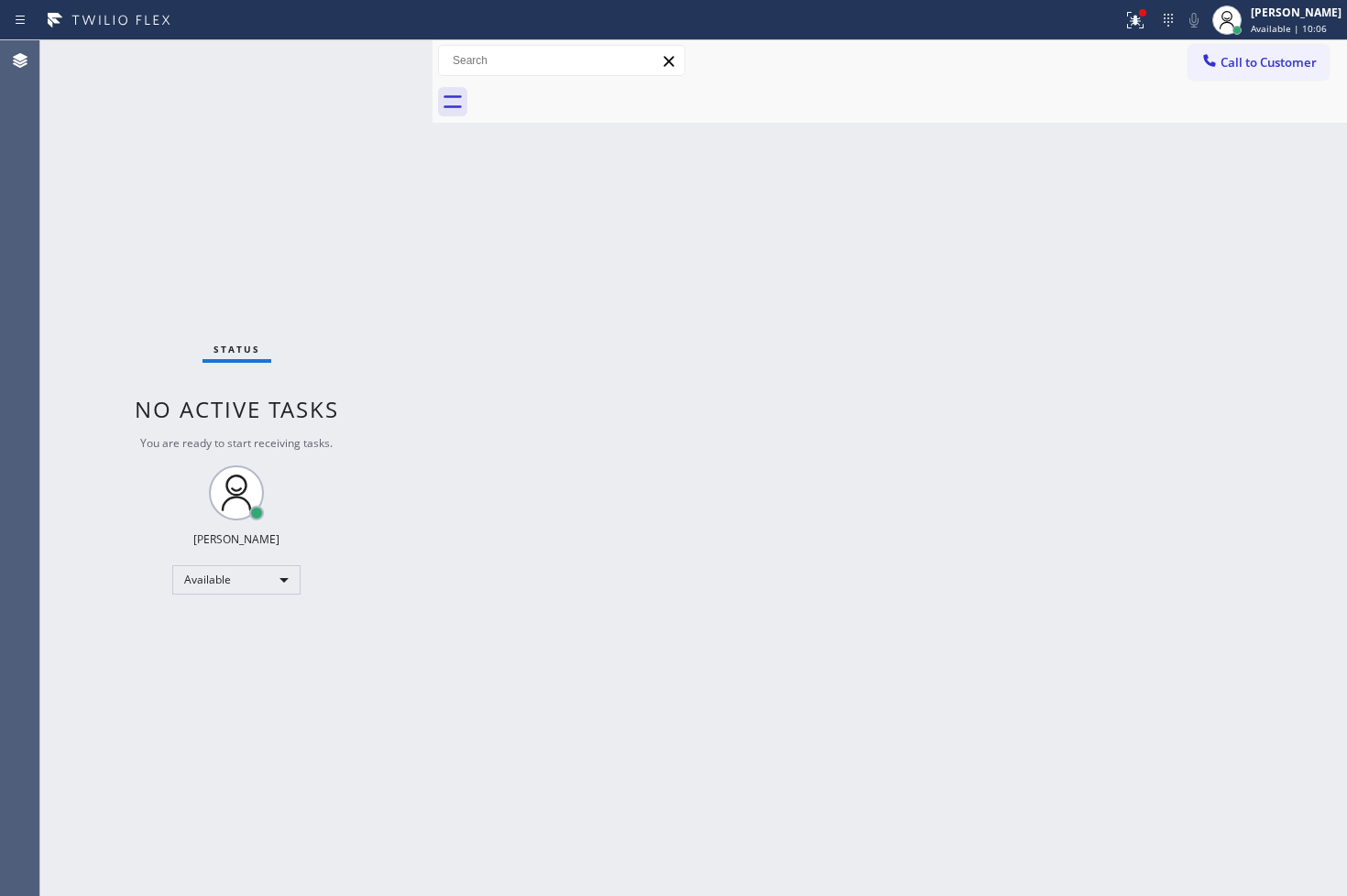
drag, startPoint x: 269, startPoint y: 152, endPoint x: 330, endPoint y: 103, distance: 78.2
click at [270, 151] on div "Status No active tasks You are ready to start receiving tasks. [PERSON_NAME]" at bounding box center [236, 468] width 392 height 855
click at [390, 60] on div "Status No active tasks You are ready to start receiving tasks. [PERSON_NAME]" at bounding box center [236, 468] width 392 height 855
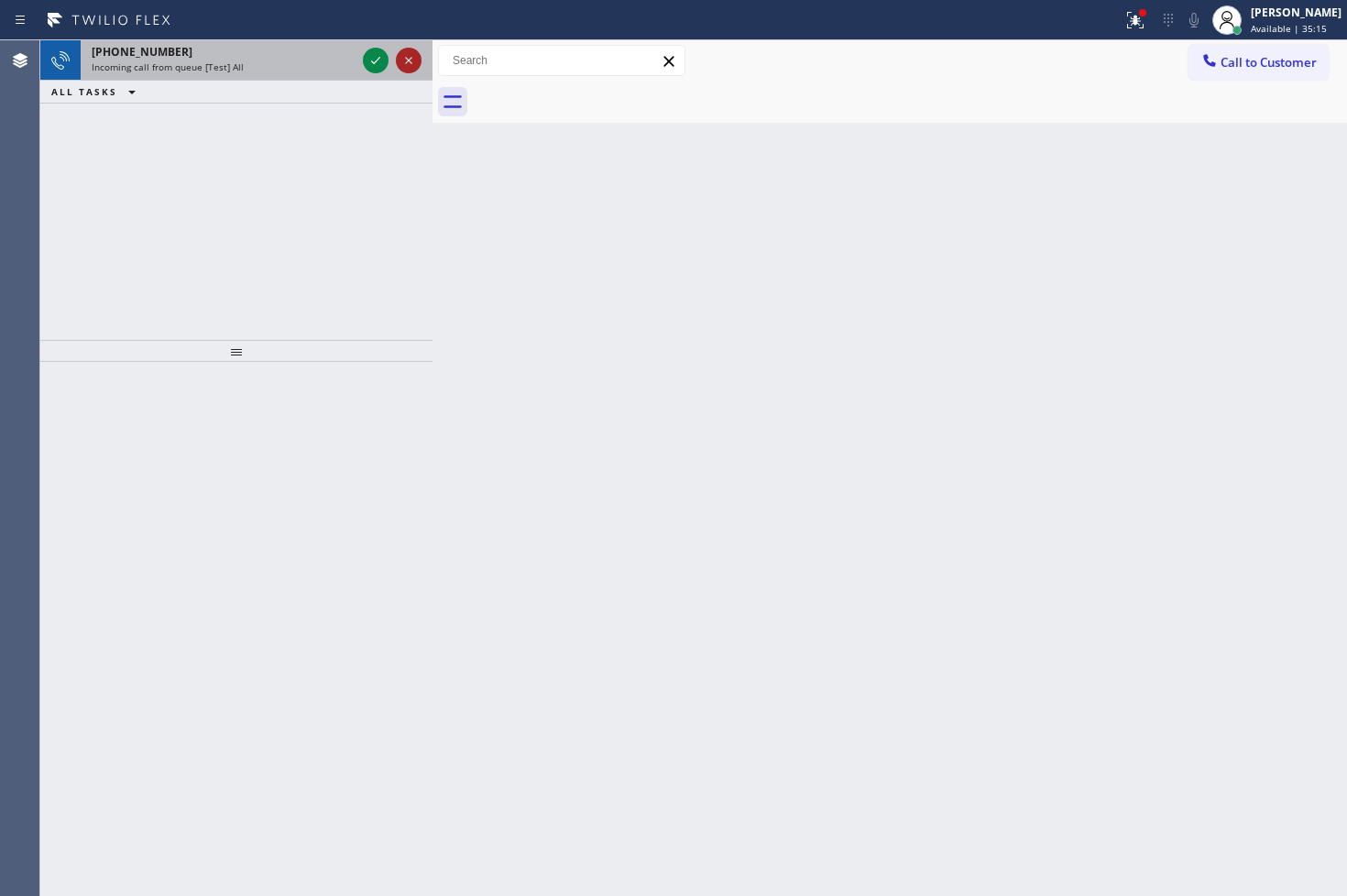
click at [396, 60] on div at bounding box center [409, 60] width 26 height 22
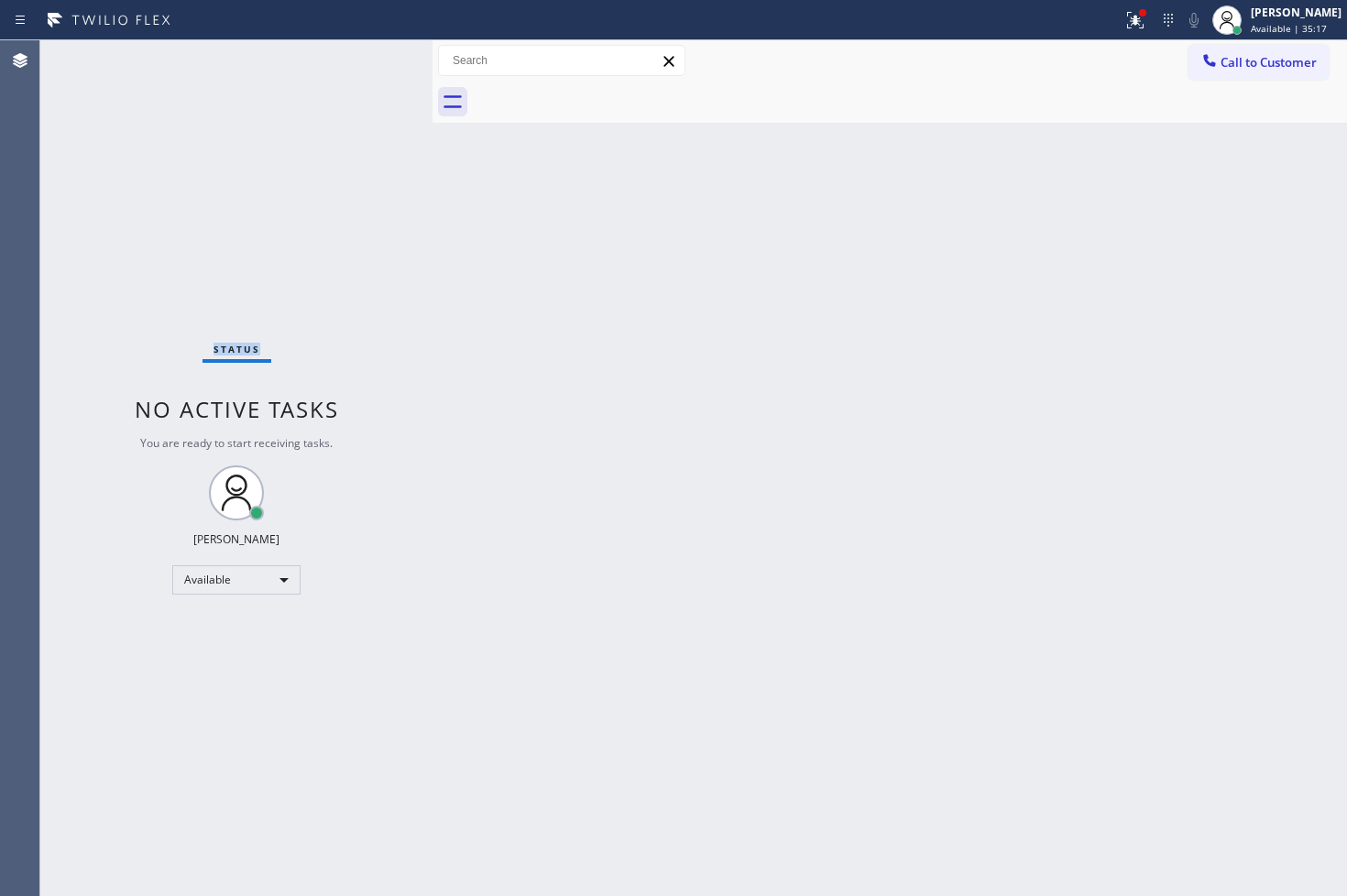
click at [369, 62] on div "Status No active tasks You are ready to start receiving tasks. [PERSON_NAME]" at bounding box center [236, 468] width 392 height 855
click at [1124, 17] on icon at bounding box center [1135, 20] width 22 height 22
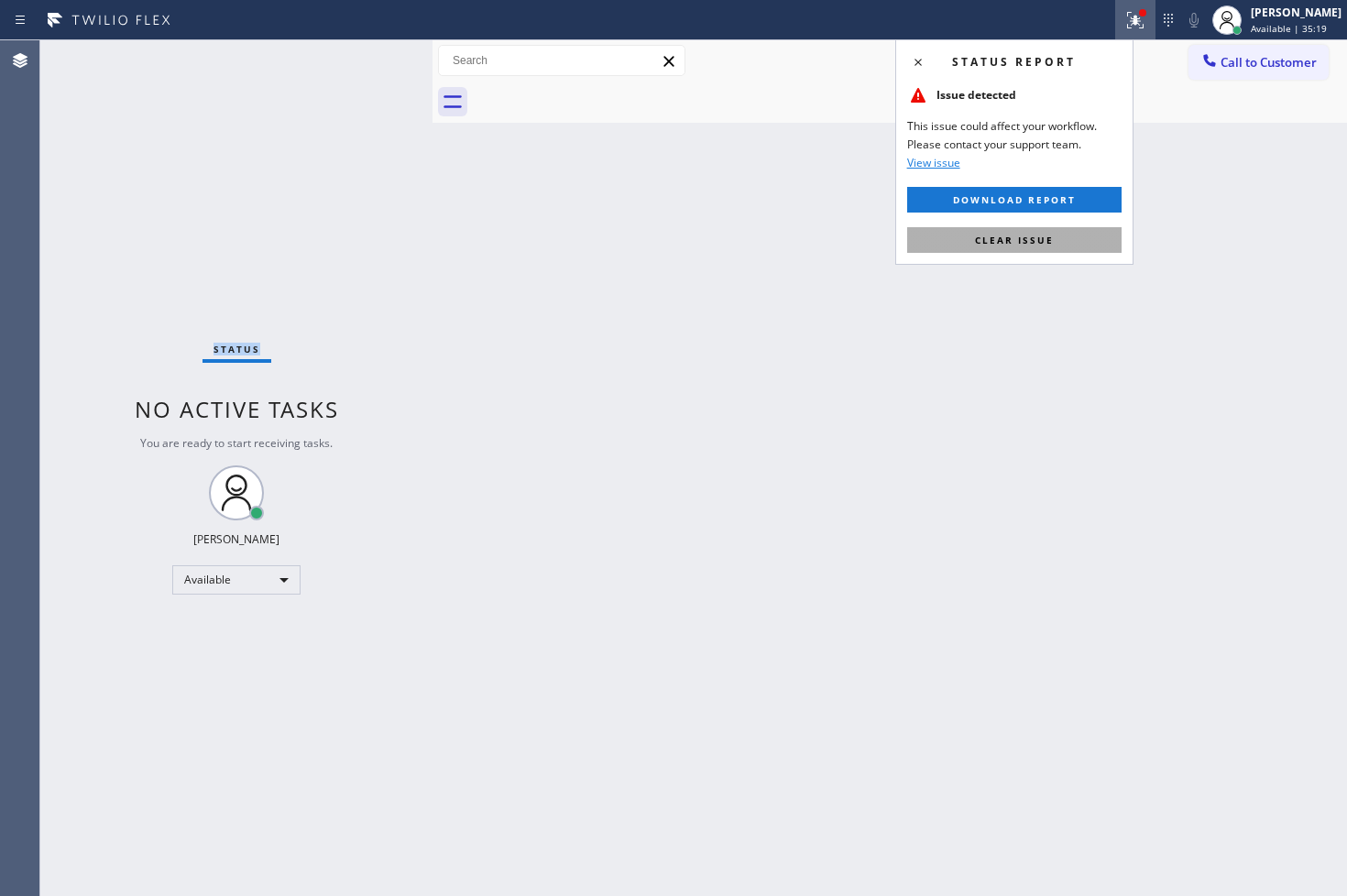
click at [1022, 244] on span "Clear issue" at bounding box center [1014, 240] width 79 height 13
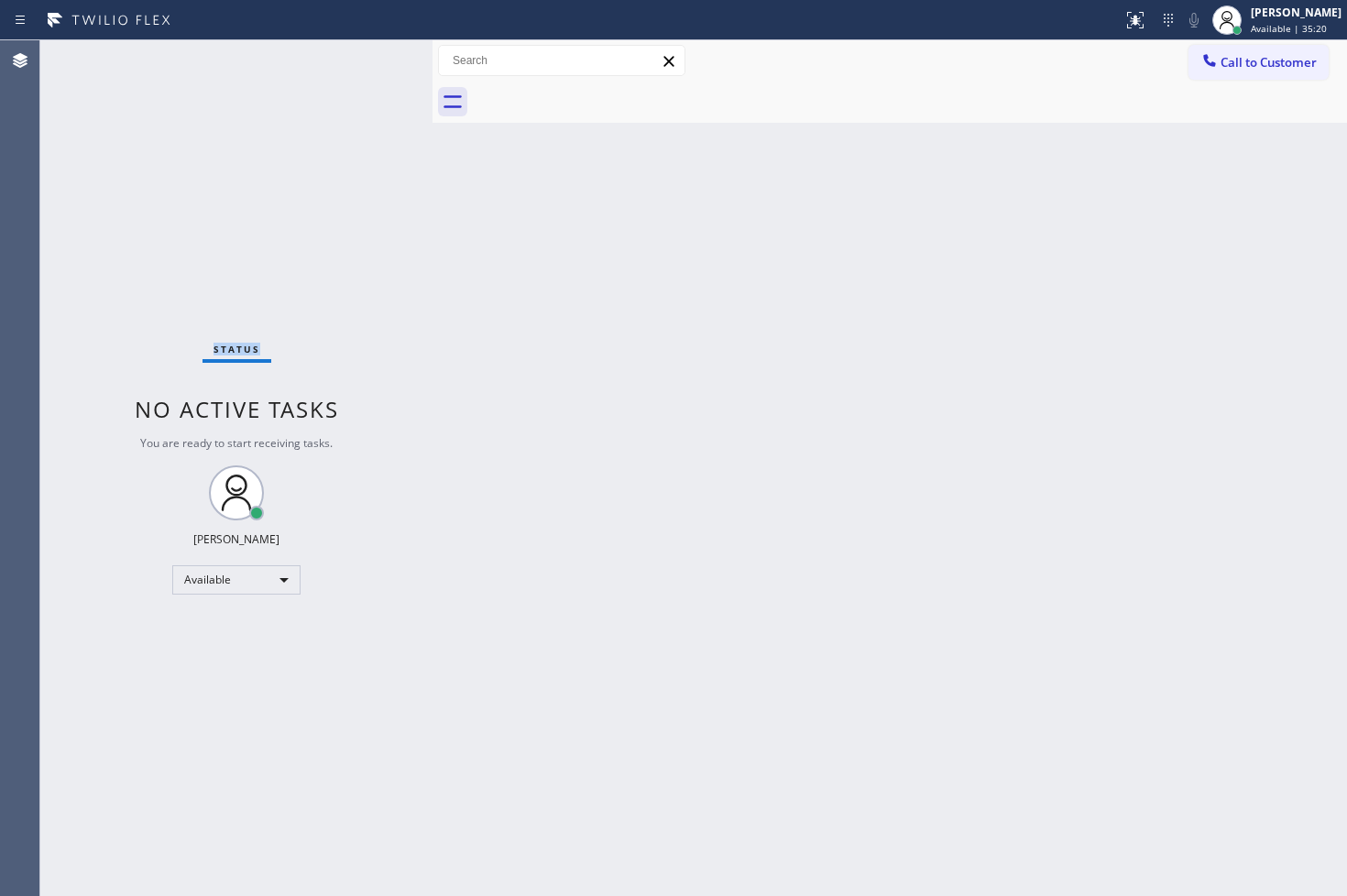
click at [366, 152] on div "Status No active tasks You are ready to start receiving tasks. [PERSON_NAME]" at bounding box center [236, 468] width 392 height 855
click at [380, 52] on div "Status No active tasks You are ready to start receiving tasks. [PERSON_NAME]" at bounding box center [236, 468] width 392 height 855
click at [756, 569] on div "Back to Dashboard Change Sender ID Customers Technicians Select a contact Outbo…" at bounding box center [890, 468] width 915 height 855
click at [363, 59] on div "Status No active tasks You are ready to start receiving tasks. [PERSON_NAME]" at bounding box center [236, 468] width 392 height 855
click at [374, 68] on div "Status No active tasks You are ready to start receiving tasks. [PERSON_NAME]" at bounding box center [236, 468] width 392 height 855
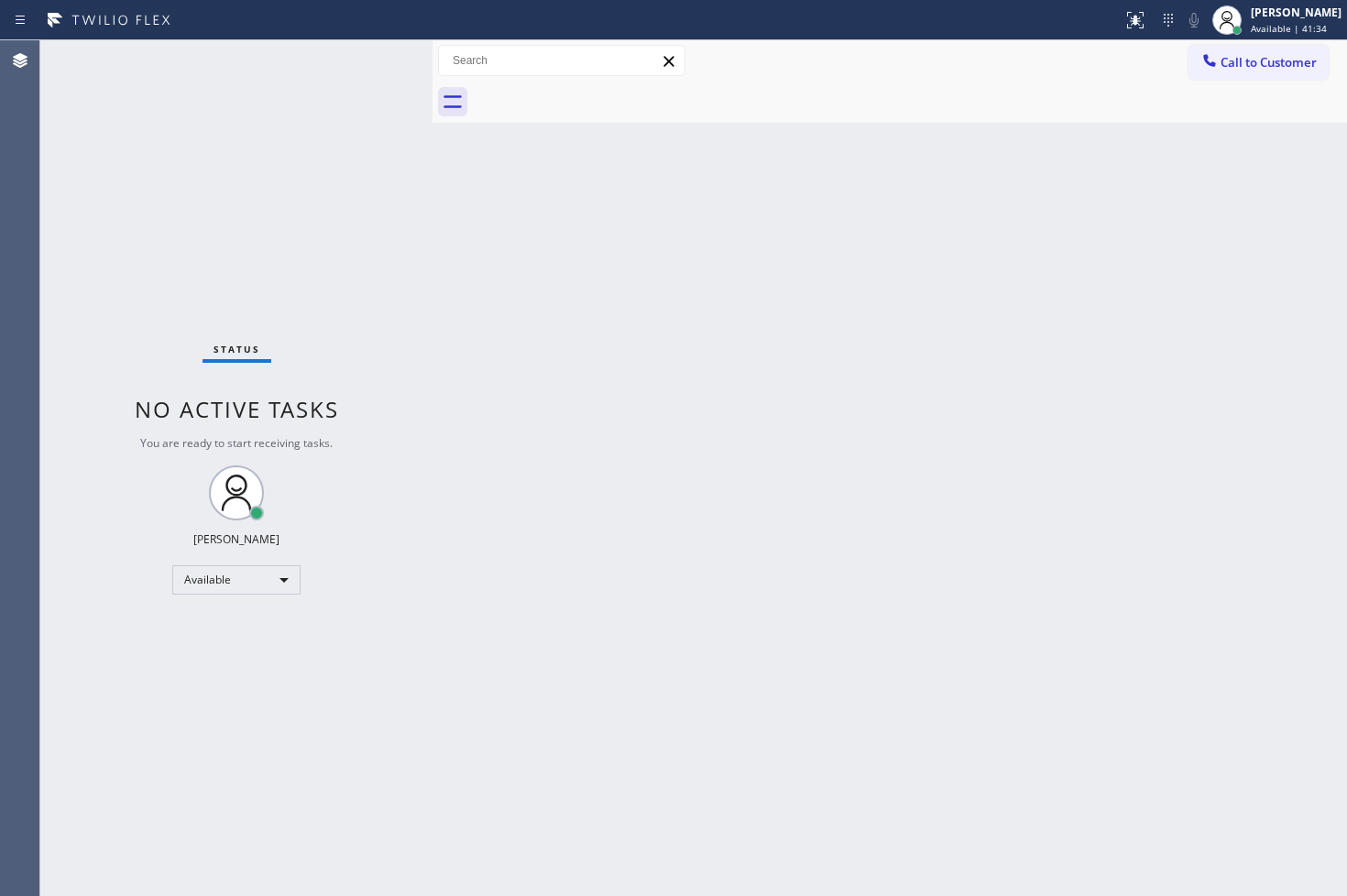
click at [124, 189] on div "Status No active tasks You are ready to start receiving tasks. [PERSON_NAME]" at bounding box center [236, 468] width 392 height 855
click at [368, 55] on div "Status No active tasks You are ready to start receiving tasks. [PERSON_NAME]" at bounding box center [236, 468] width 392 height 855
click at [104, 178] on div "Status No active tasks You are ready to start receiving tasks. [PERSON_NAME]" at bounding box center [236, 468] width 392 height 855
click at [316, 95] on div "Status No active tasks You are ready to start receiving tasks. [PERSON_NAME]" at bounding box center [236, 468] width 392 height 855
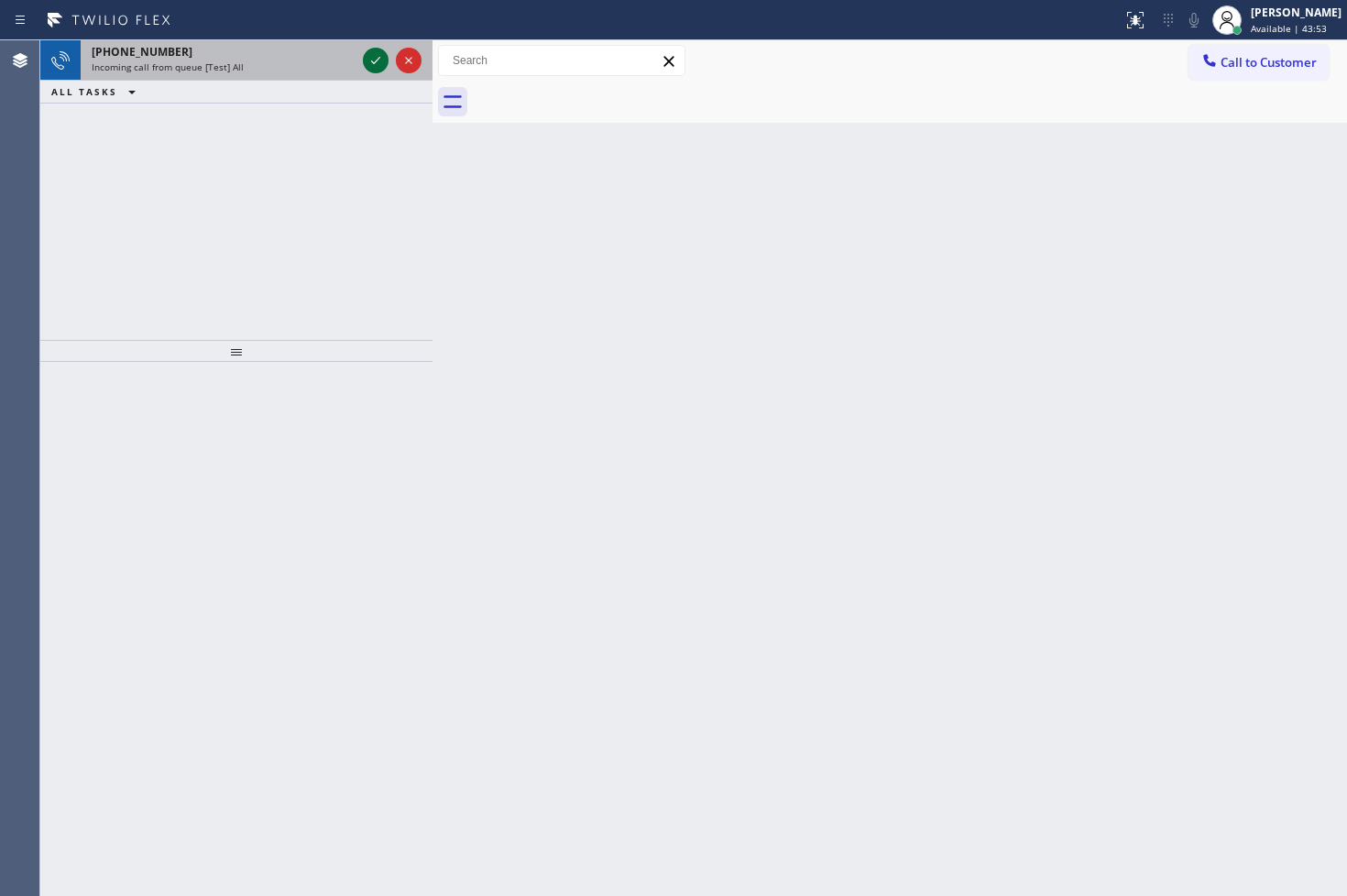
click at [380, 61] on icon at bounding box center [376, 60] width 22 height 22
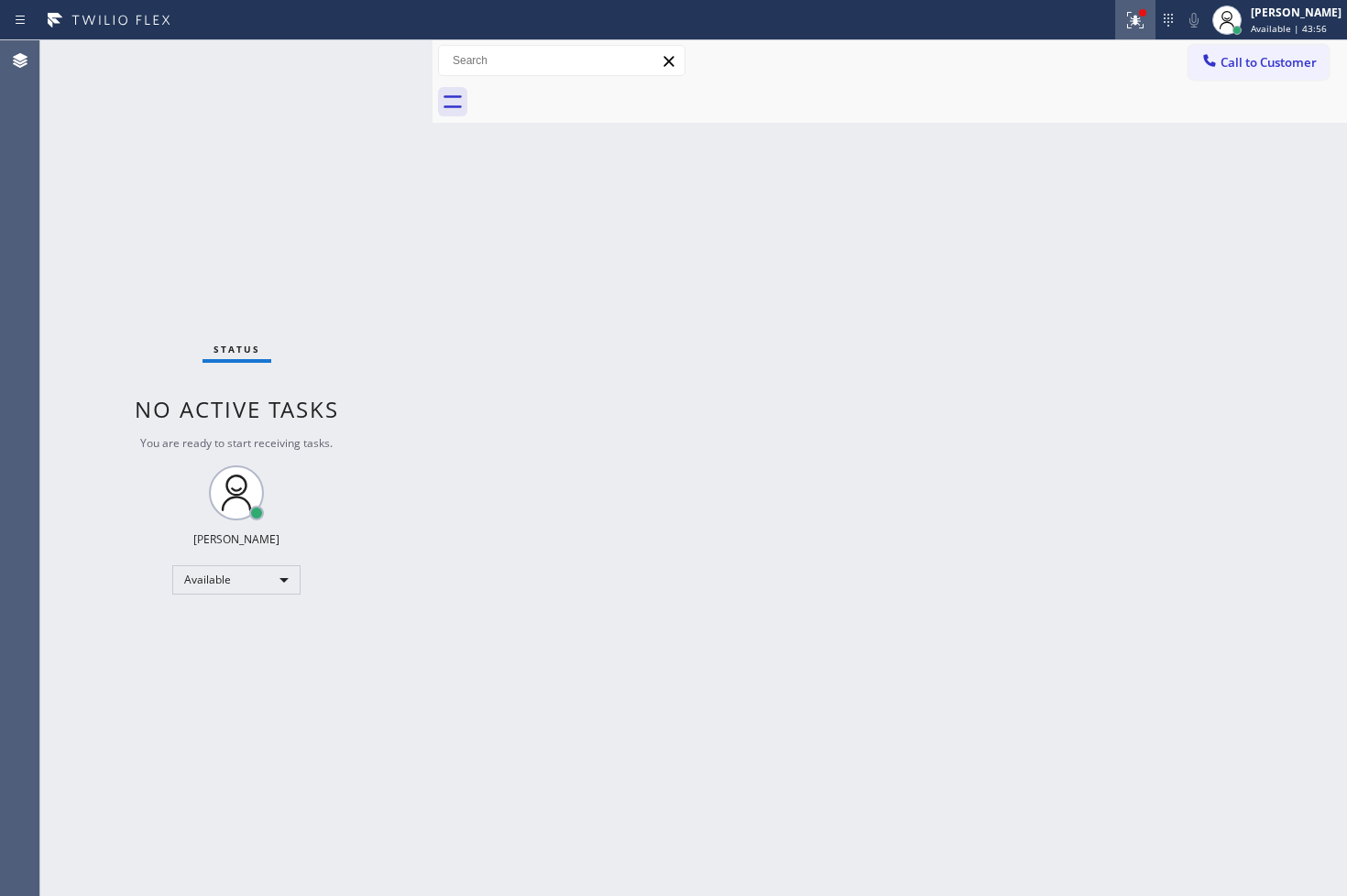
click at [1115, 12] on div at bounding box center [1134, 20] width 40 height 22
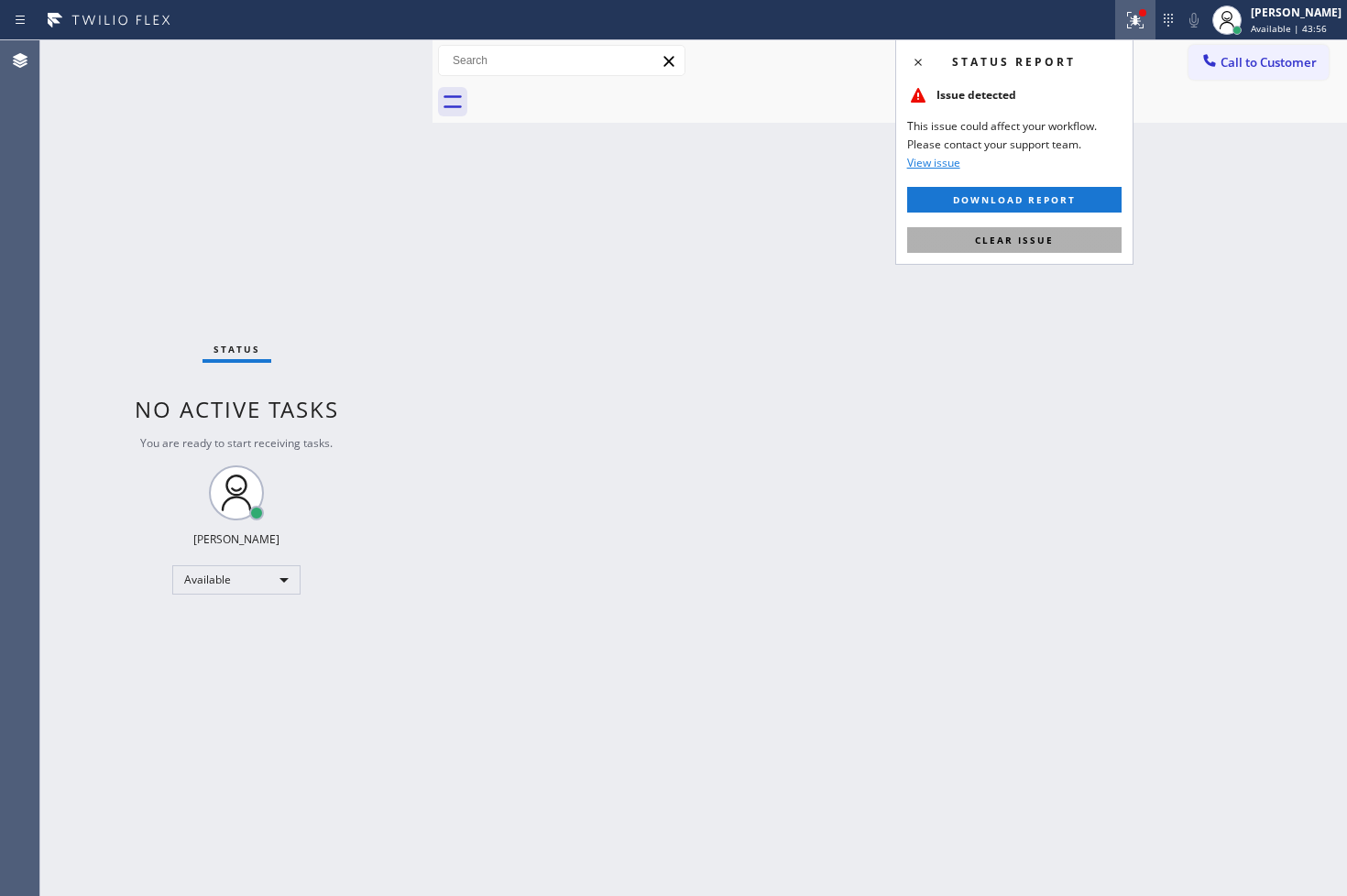
click at [1072, 248] on button "Clear issue" at bounding box center [1014, 240] width 215 height 26
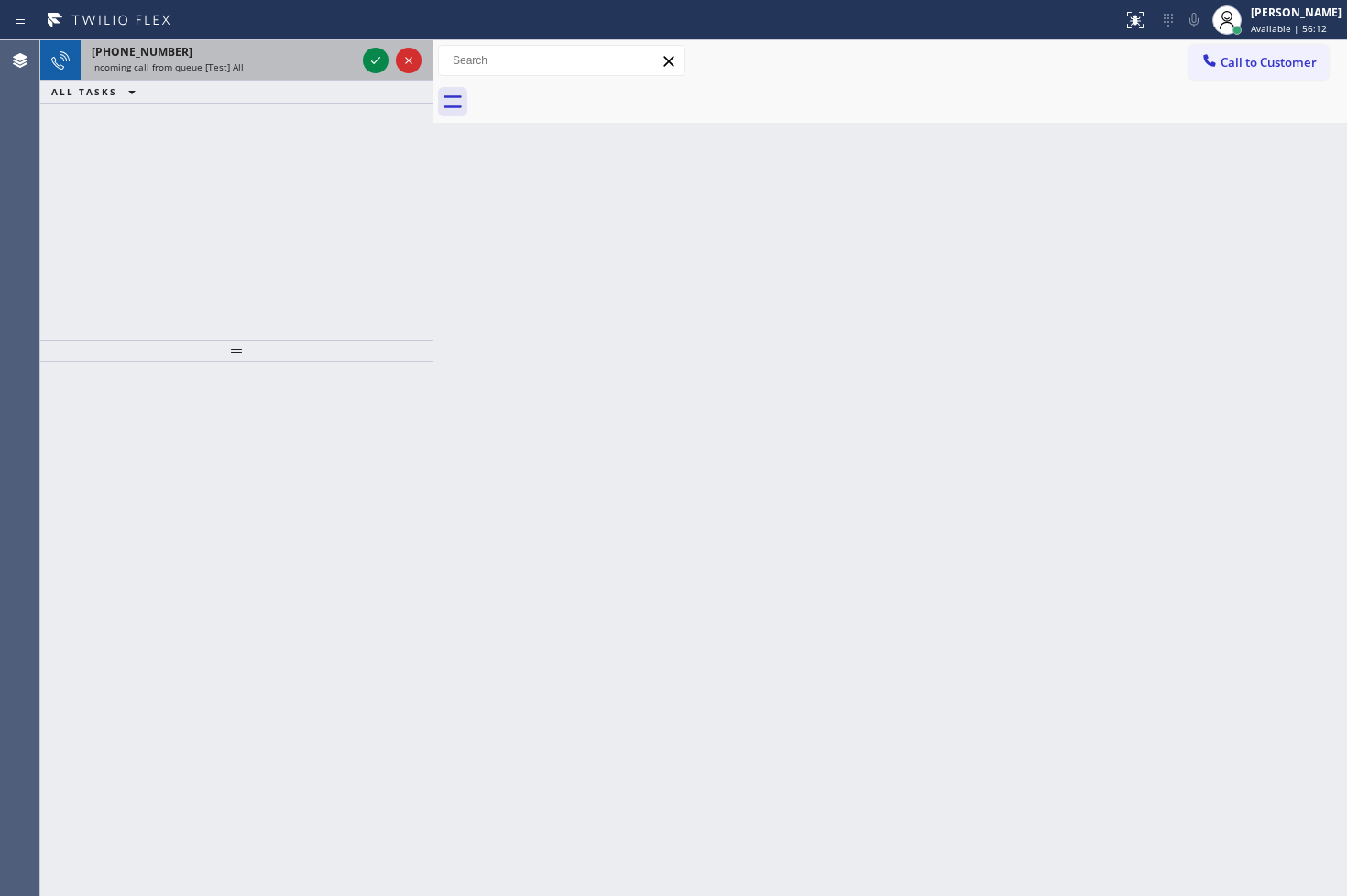
click at [348, 60] on div "Incoming call from queue [Test] All" at bounding box center [224, 67] width 264 height 13
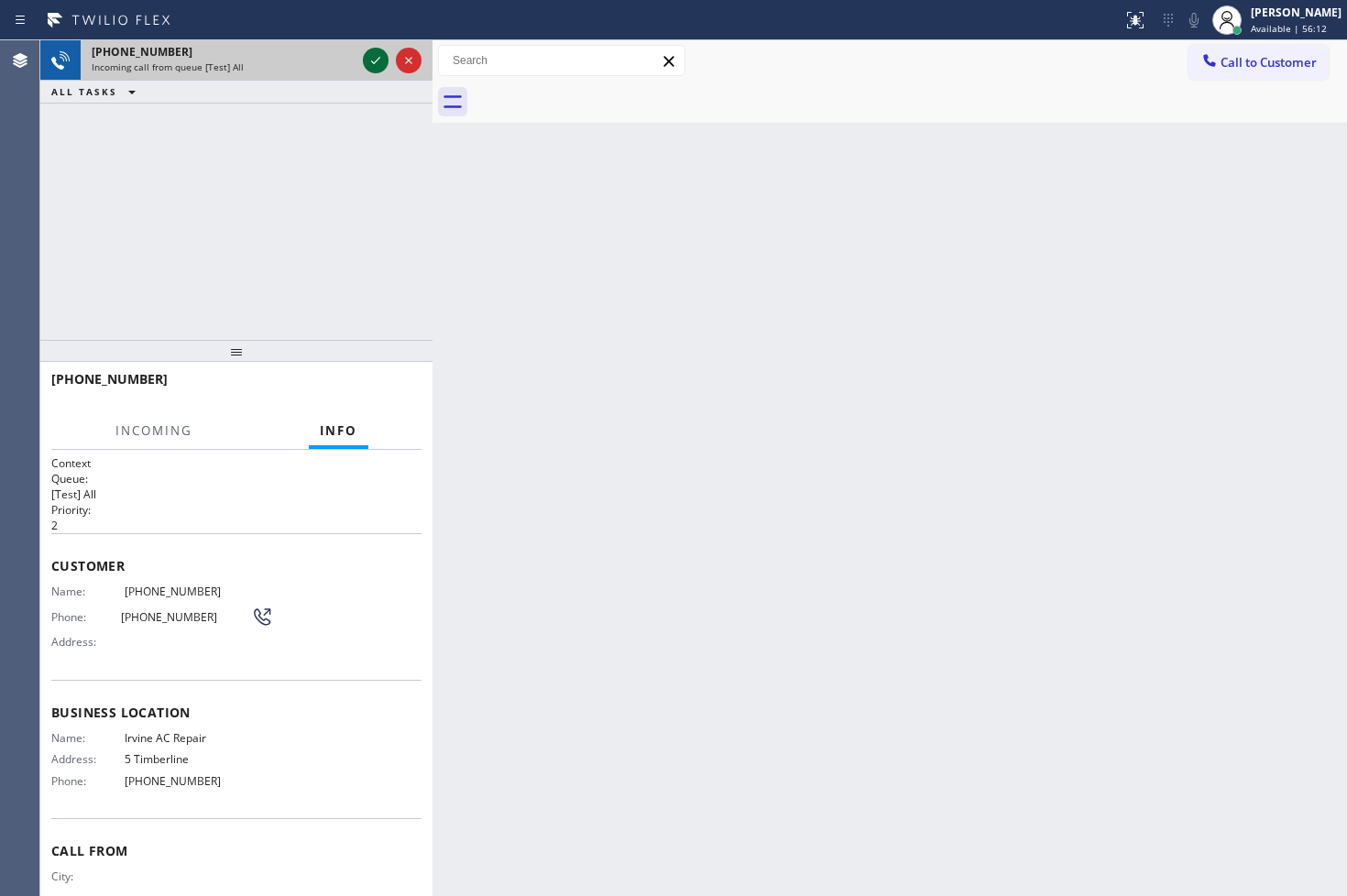
click at [366, 49] on icon at bounding box center [376, 60] width 22 height 22
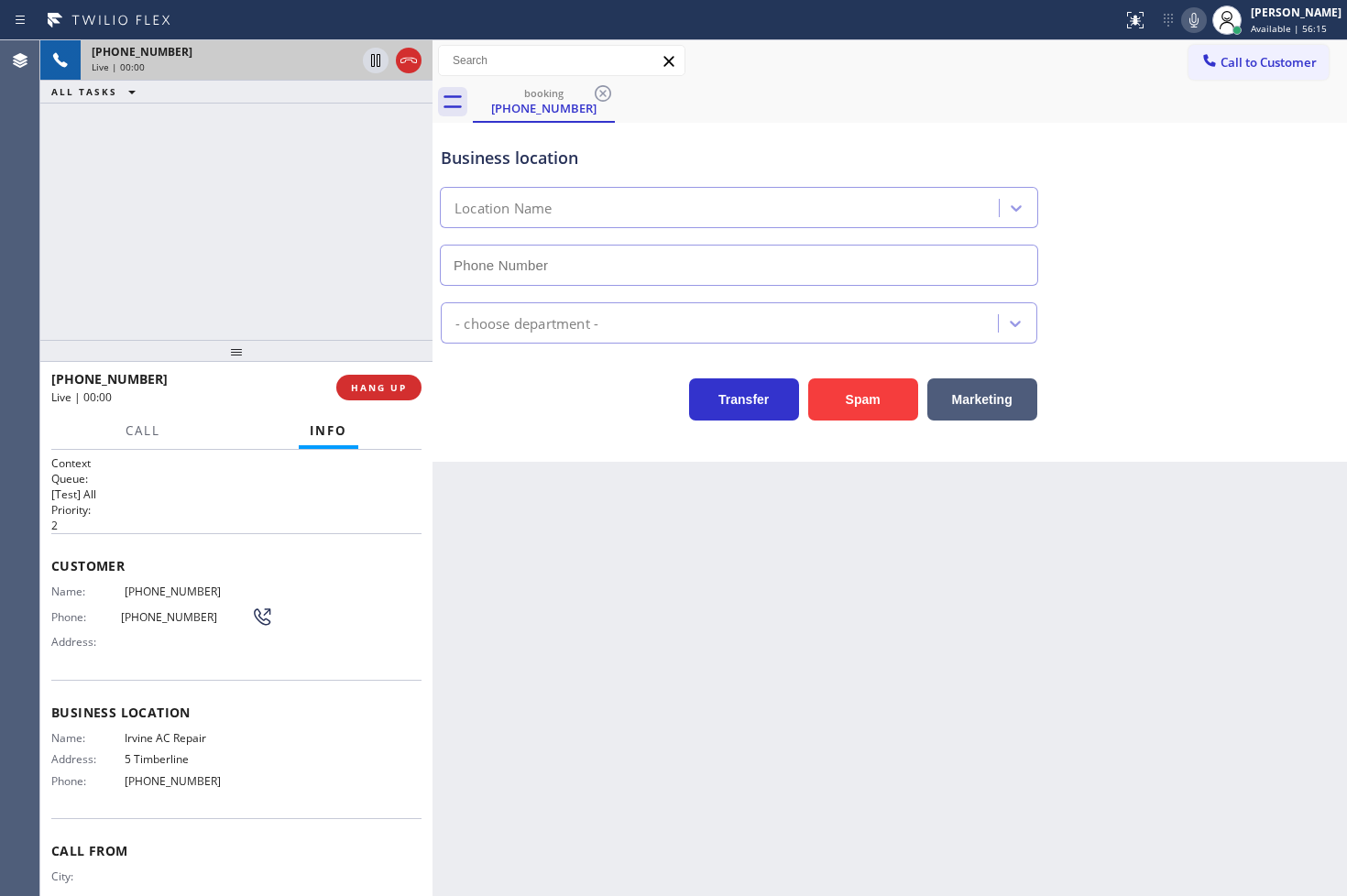
type input "[PHONE_NUMBER]"
click at [1182, 19] on icon at bounding box center [1194, 20] width 22 height 22
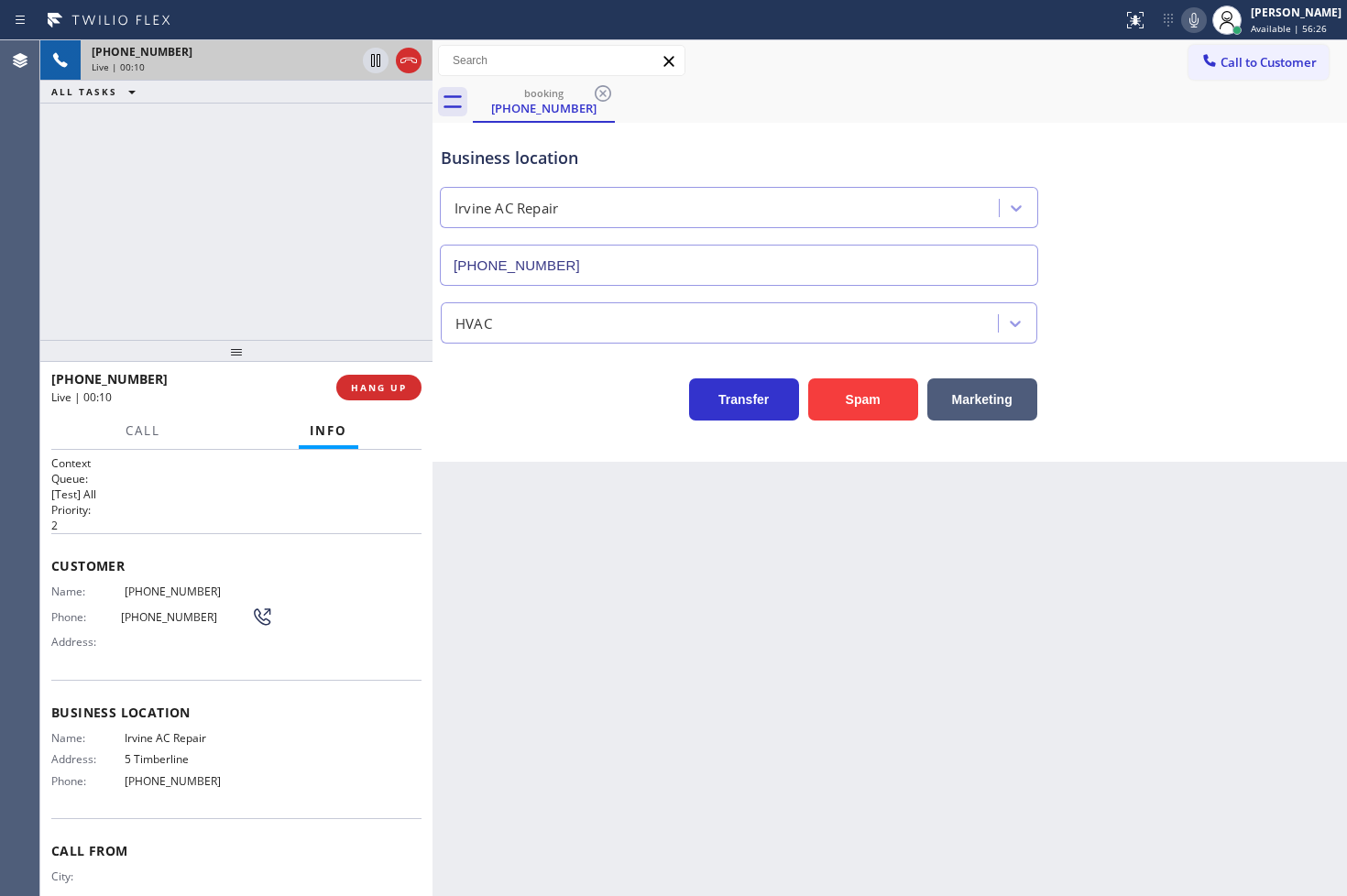
click at [1182, 19] on icon at bounding box center [1194, 20] width 22 height 22
click at [367, 387] on span "HANG UP" at bounding box center [378, 388] width 56 height 13
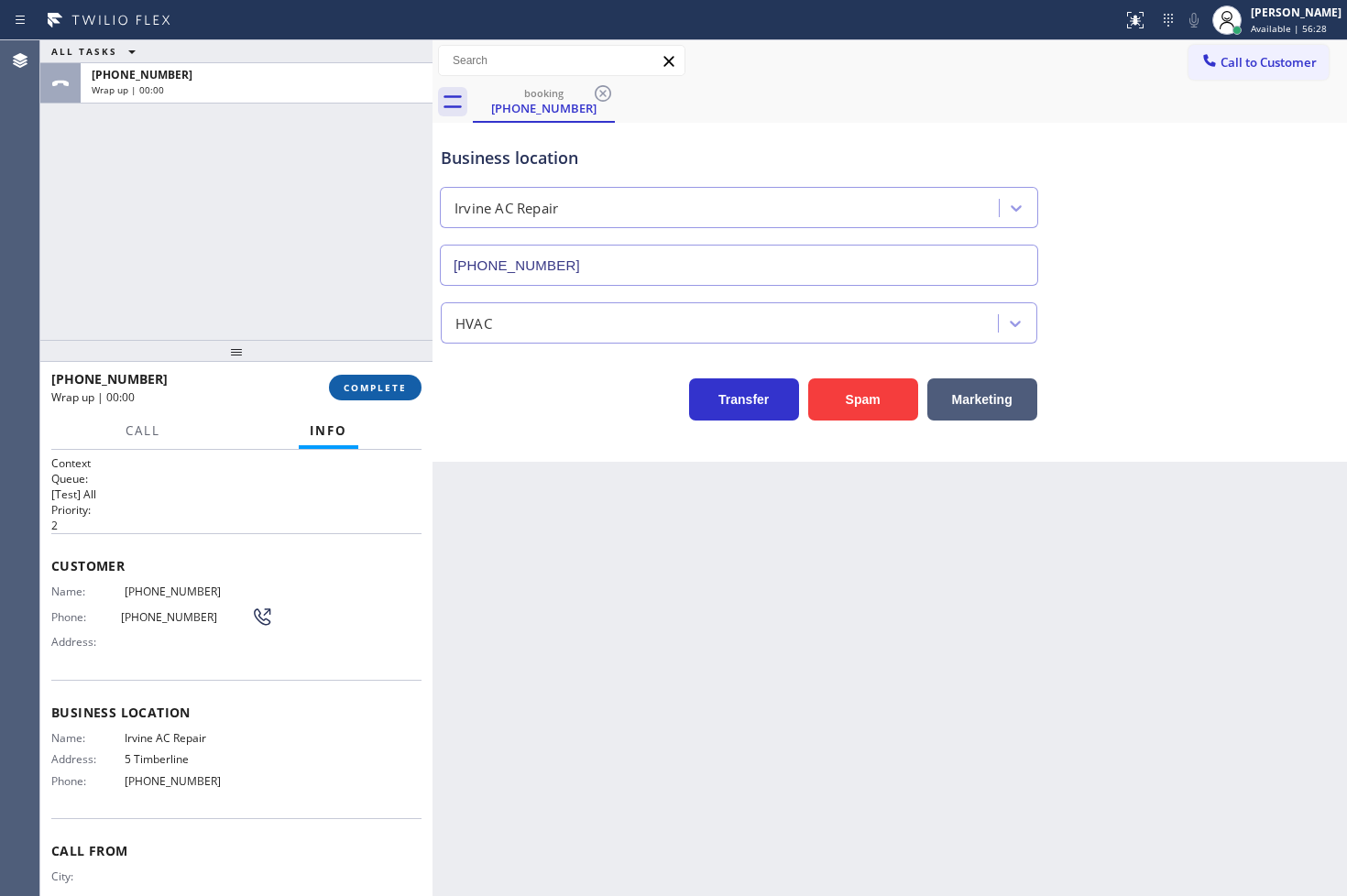
click at [367, 387] on span "COMPLETE" at bounding box center [376, 388] width 63 height 13
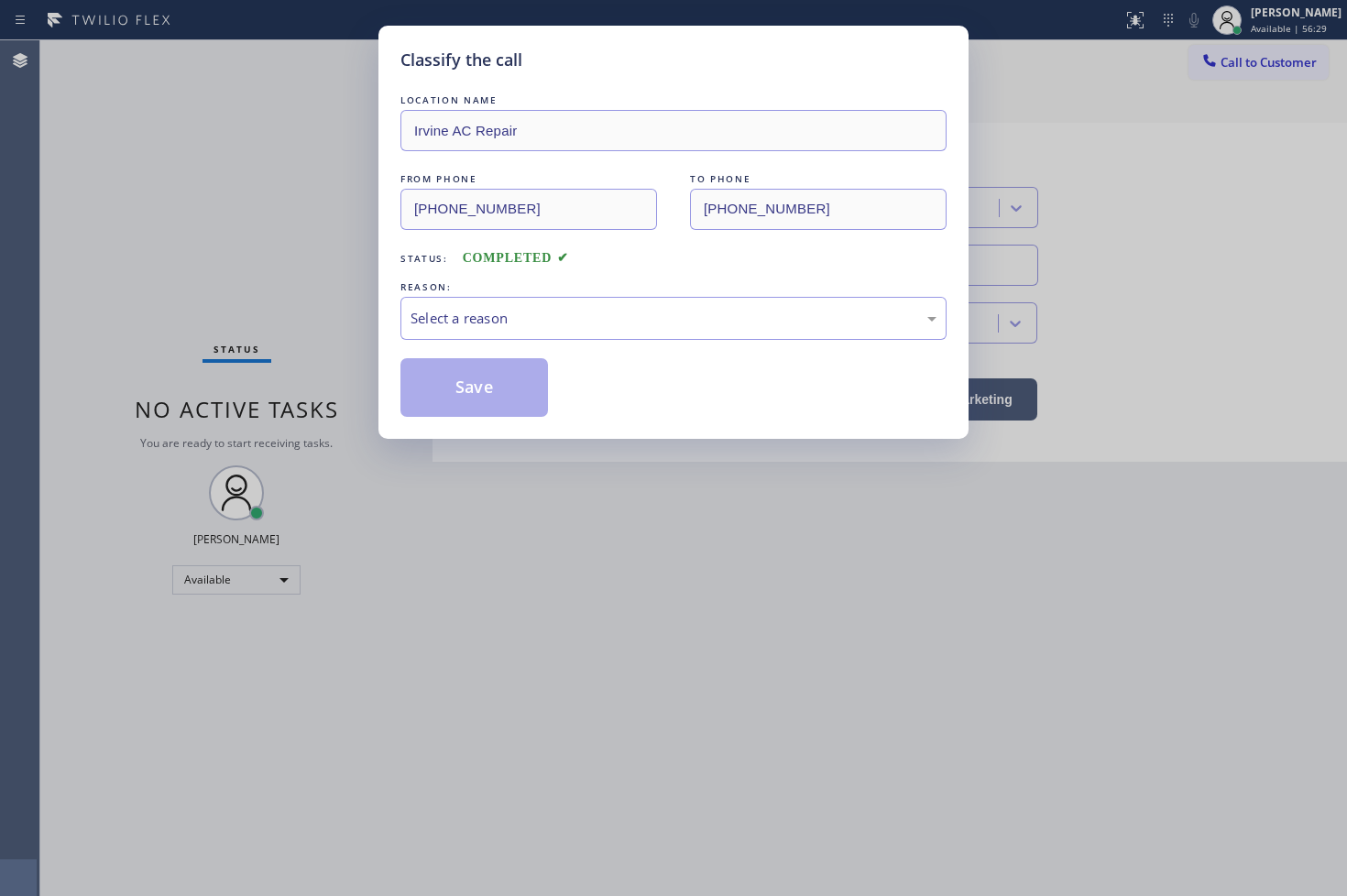
click at [500, 318] on div "Select a reason" at bounding box center [673, 318] width 526 height 21
click at [502, 399] on button "Save" at bounding box center [474, 387] width 148 height 59
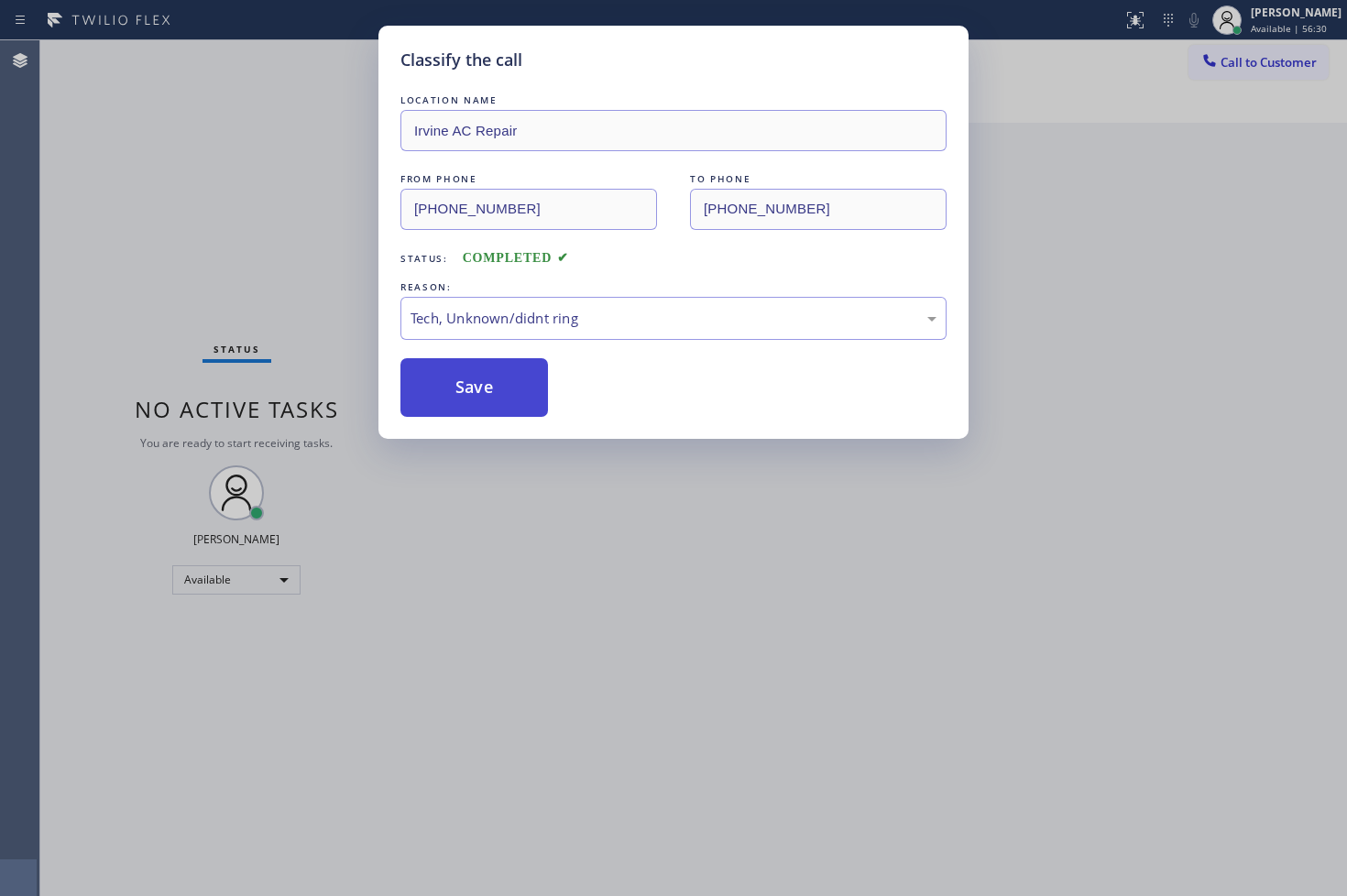
click at [502, 399] on button "Save" at bounding box center [474, 387] width 148 height 59
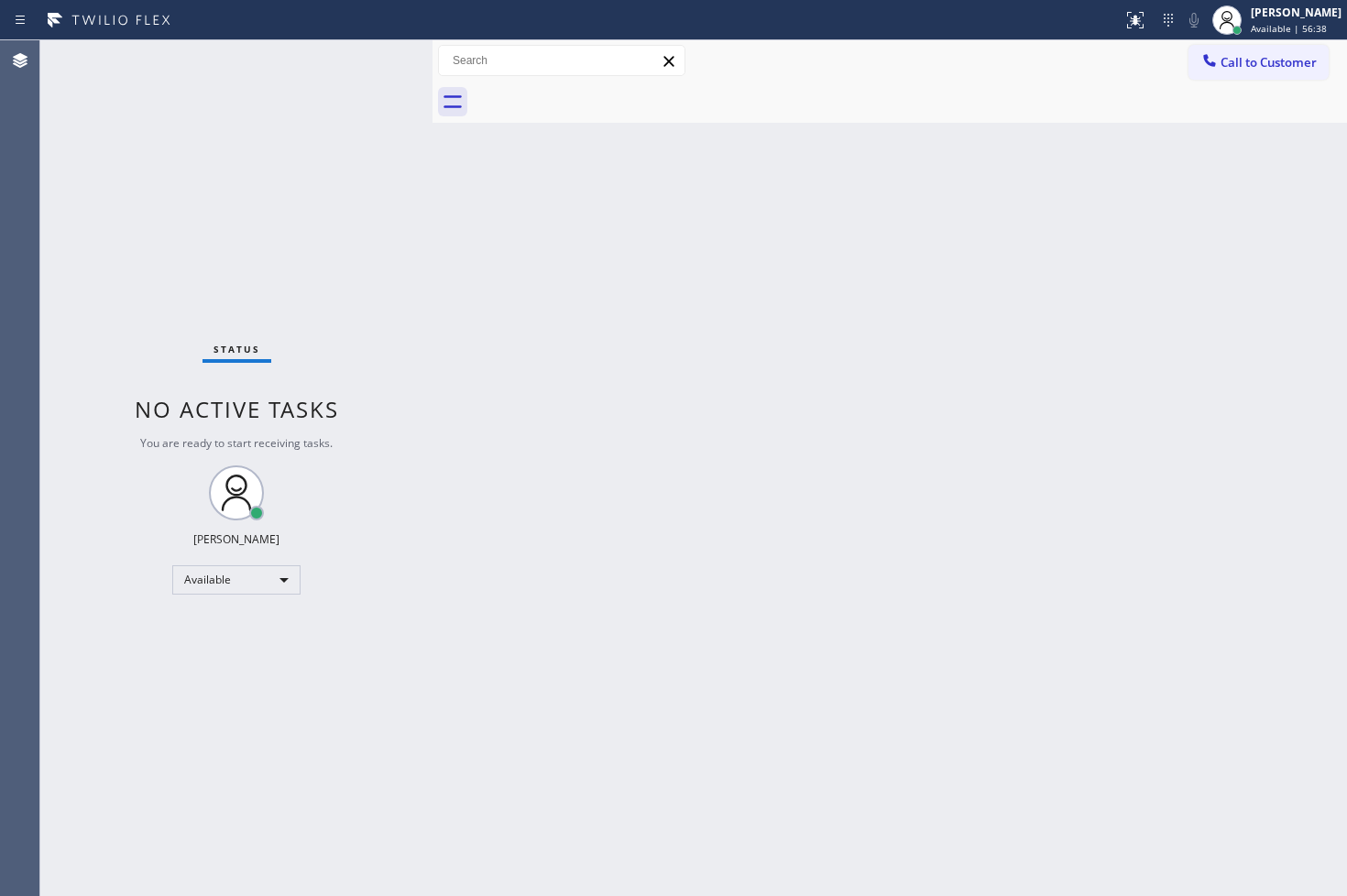
click at [713, 555] on div "Back to Dashboard Change Sender ID Customers Technicians Select a contact Outbo…" at bounding box center [890, 468] width 915 height 855
click at [242, 123] on div "Status No active tasks You are ready to start receiving tasks. [PERSON_NAME]" at bounding box center [236, 468] width 392 height 855
click at [355, 71] on div "Status No active tasks You are ready to start receiving tasks. [PERSON_NAME]" at bounding box center [236, 468] width 392 height 855
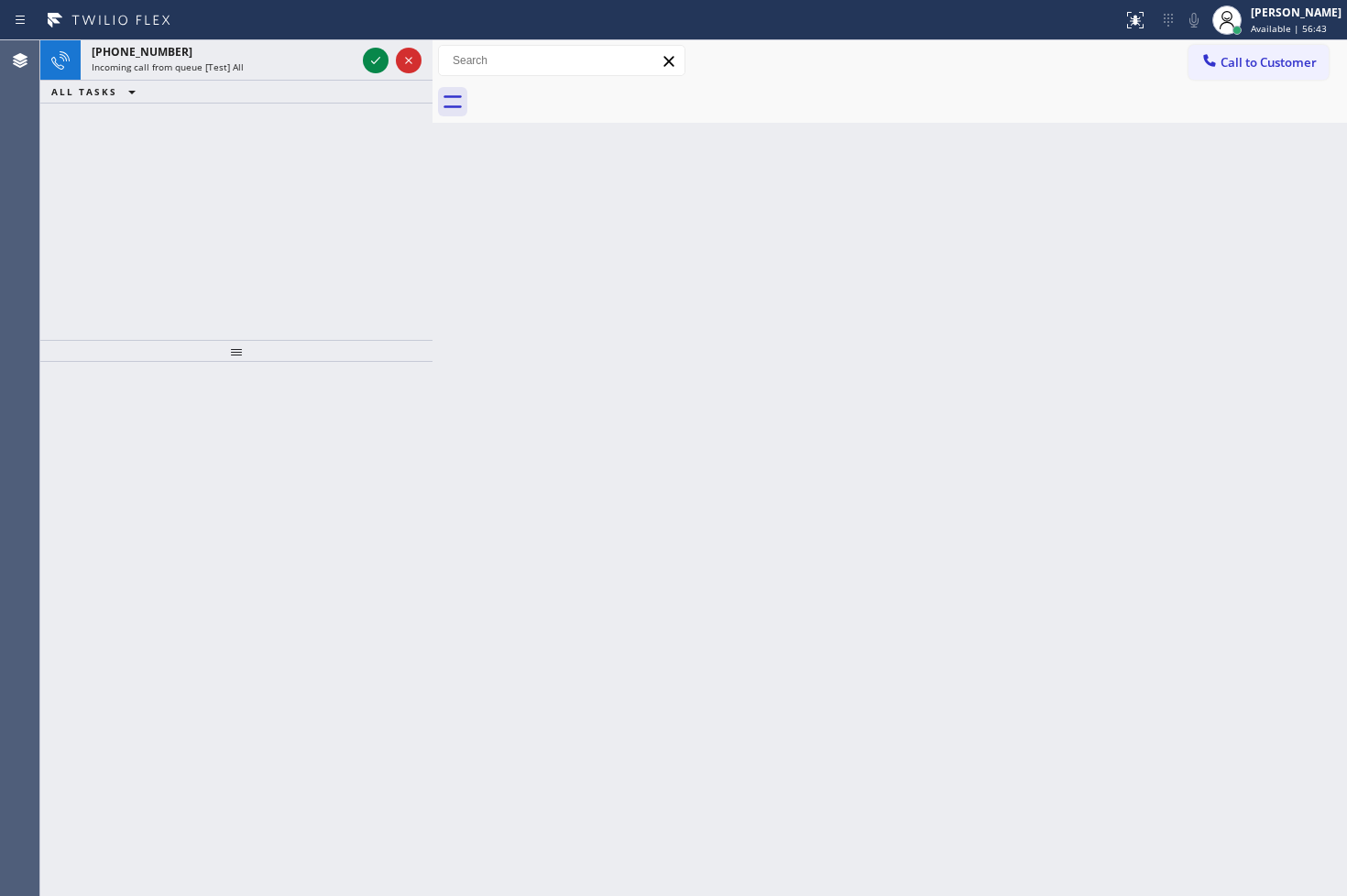
click at [350, 88] on div "ALL TASKS ALL TASKS ACTIVE TASKS TASKS IN WRAP UP" at bounding box center [236, 92] width 392 height 23
click at [373, 61] on icon at bounding box center [376, 60] width 22 height 22
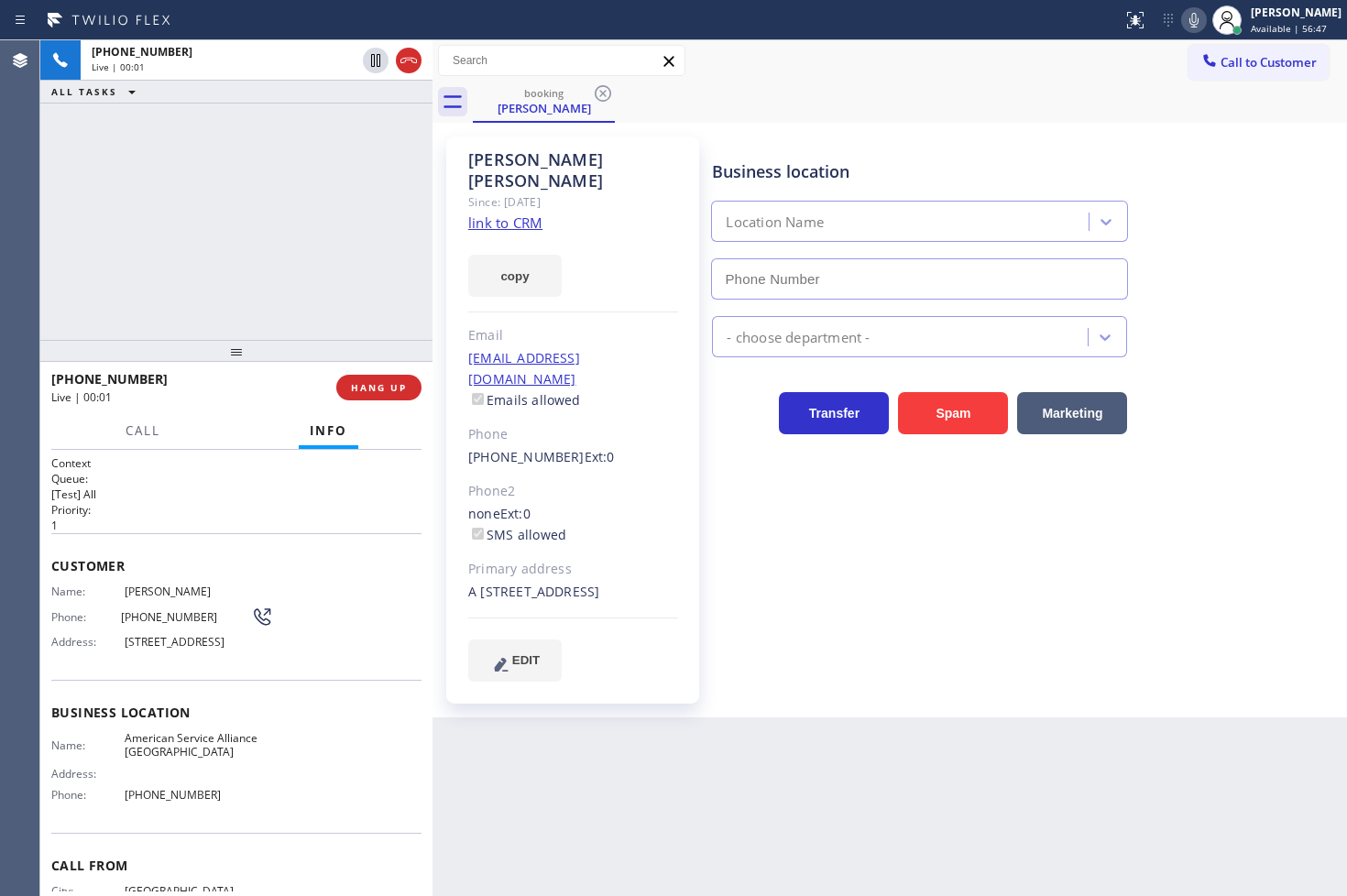
type input "[PHONE_NUMBER]"
click at [1136, 121] on div "booking [PERSON_NAME]" at bounding box center [910, 102] width 874 height 41
click at [1182, 23] on icon at bounding box center [1194, 20] width 22 height 22
click at [479, 214] on link "link to CRM" at bounding box center [506, 223] width 74 height 19
click at [1182, 16] on icon at bounding box center [1194, 20] width 22 height 22
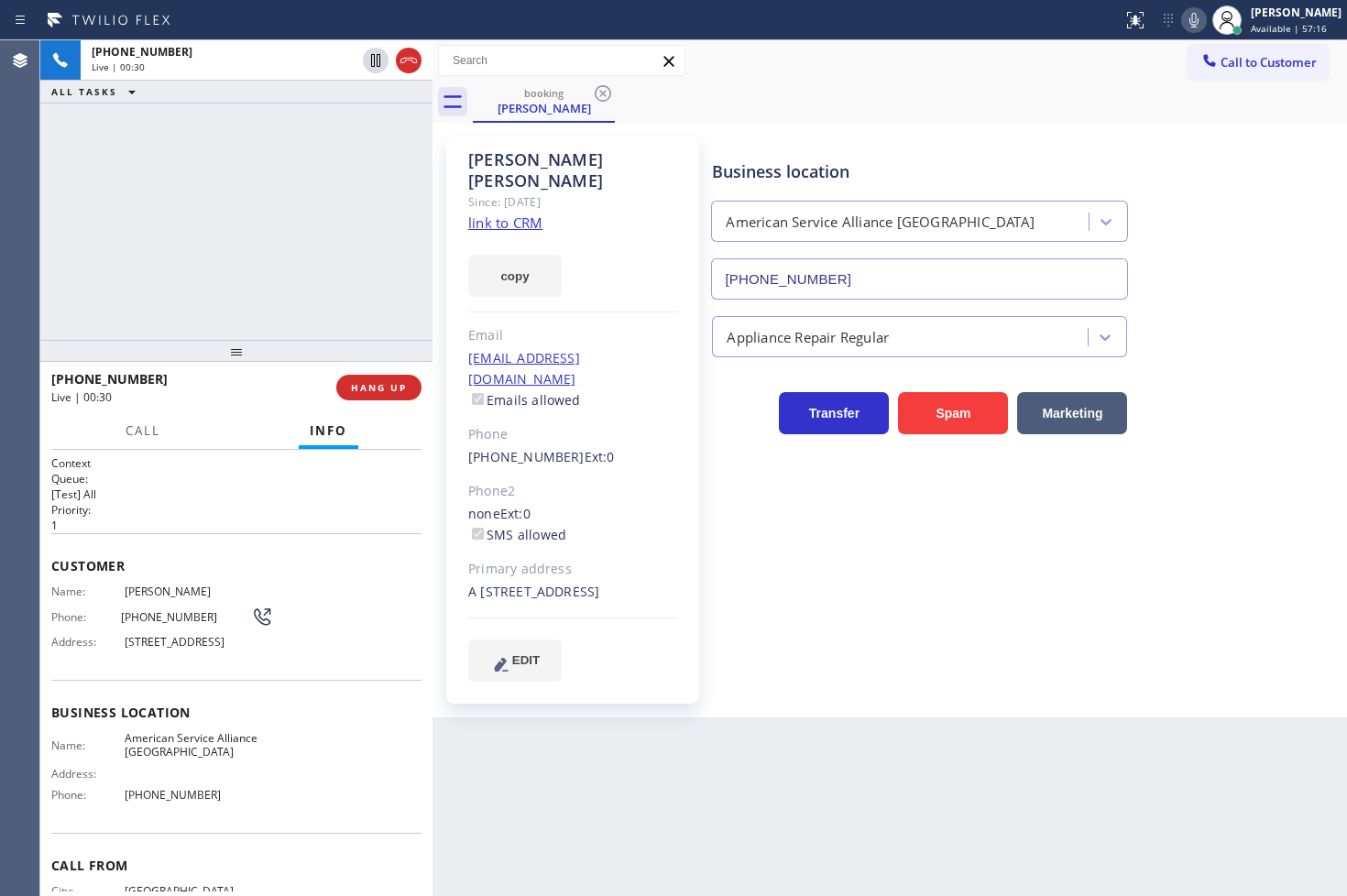
click at [199, 205] on div "[PHONE_NUMBER] Live | 00:30 ALL TASKS ALL TASKS ACTIVE TASKS TASKS IN WRAP UP" at bounding box center [236, 190] width 392 height 299
drag, startPoint x: 239, startPoint y: 527, endPoint x: 200, endPoint y: 257, distance: 272.8
click at [242, 519] on p "1" at bounding box center [236, 525] width 370 height 16
click at [253, 506] on h2 "Priority:" at bounding box center [236, 509] width 370 height 16
click at [330, 586] on div "Name: [PERSON_NAME] Phone: [PHONE_NUMBER] Address: [STREET_ADDRESS]" at bounding box center [236, 621] width 370 height 72
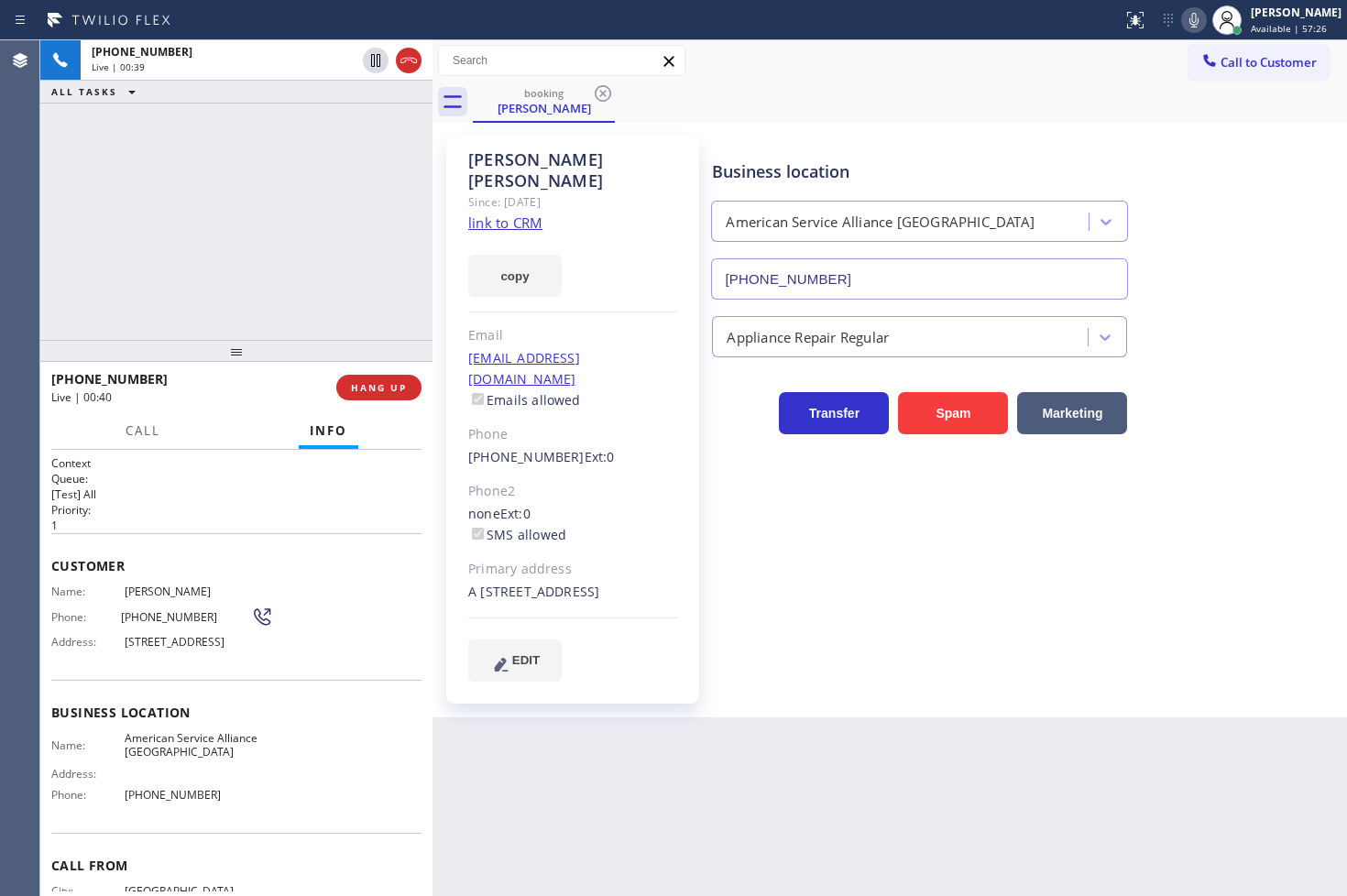
click at [174, 254] on div "[PHONE_NUMBER] Live | 00:39 ALL TASKS ALL TASKS ACTIVE TASKS TASKS IN WRAP UP" at bounding box center [236, 190] width 392 height 299
click at [341, 573] on div "Customer Name: [PERSON_NAME] Phone: [PHONE_NUMBER] Address: [STREET_ADDRESS]" at bounding box center [236, 607] width 370 height 147
click at [183, 235] on div "[PHONE_NUMBER] Live | 00:40 ALL TASKS ALL TASKS ACTIVE TASKS TASKS IN WRAP UP" at bounding box center [236, 190] width 392 height 299
click at [255, 224] on div "[PHONE_NUMBER] Live | 00:41 ALL TASKS ALL TASKS ACTIVE TASKS TASKS IN WRAP UP" at bounding box center [236, 190] width 392 height 299
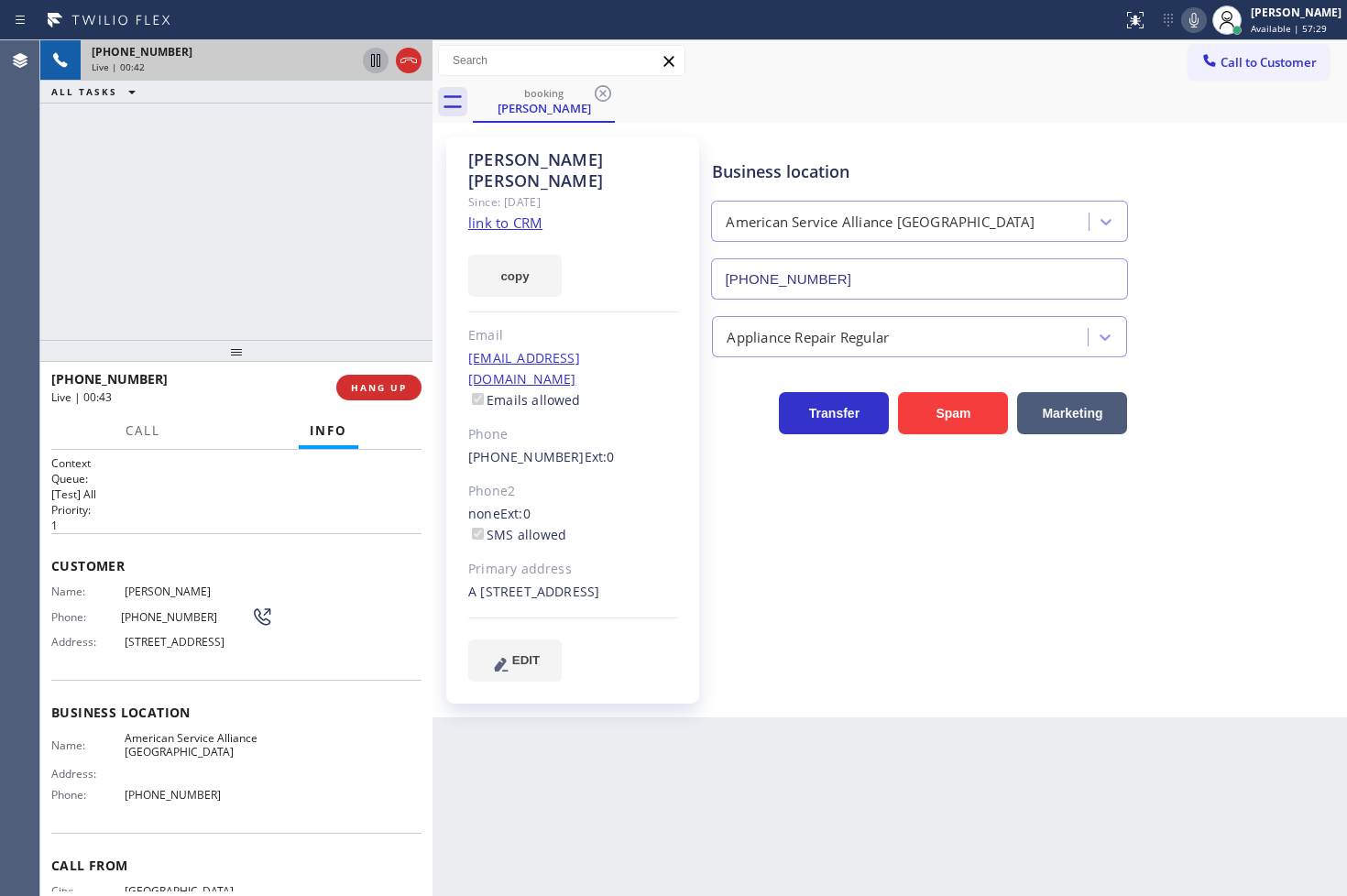
click at [369, 58] on icon at bounding box center [376, 60] width 22 height 22
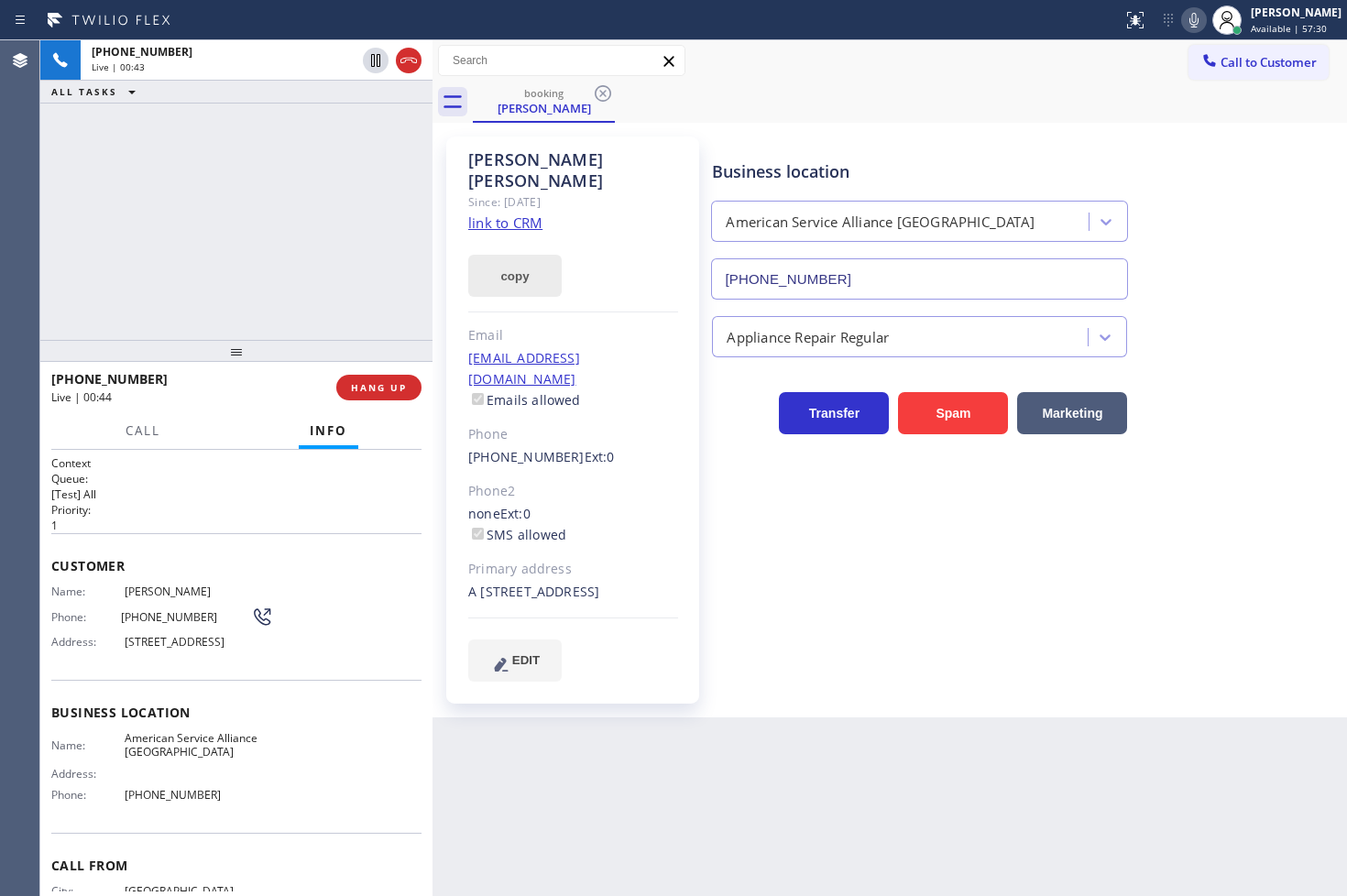
click at [487, 259] on button "copy" at bounding box center [515, 275] width 94 height 42
click at [123, 258] on div "[PHONE_NUMBER] Live | 01:38 ALL TASKS ALL TASKS ACTIVE TASKS TASKS IN WRAP UP […" at bounding box center [236, 190] width 392 height 299
drag, startPoint x: 125, startPoint y: 249, endPoint x: 120, endPoint y: 165, distance: 84.1
click at [123, 242] on div "[PHONE_NUMBER] Live | 01:45 ALL TASKS ALL TASKS ACTIVE TASKS TASKS IN WRAP UP" at bounding box center [236, 190] width 392 height 299
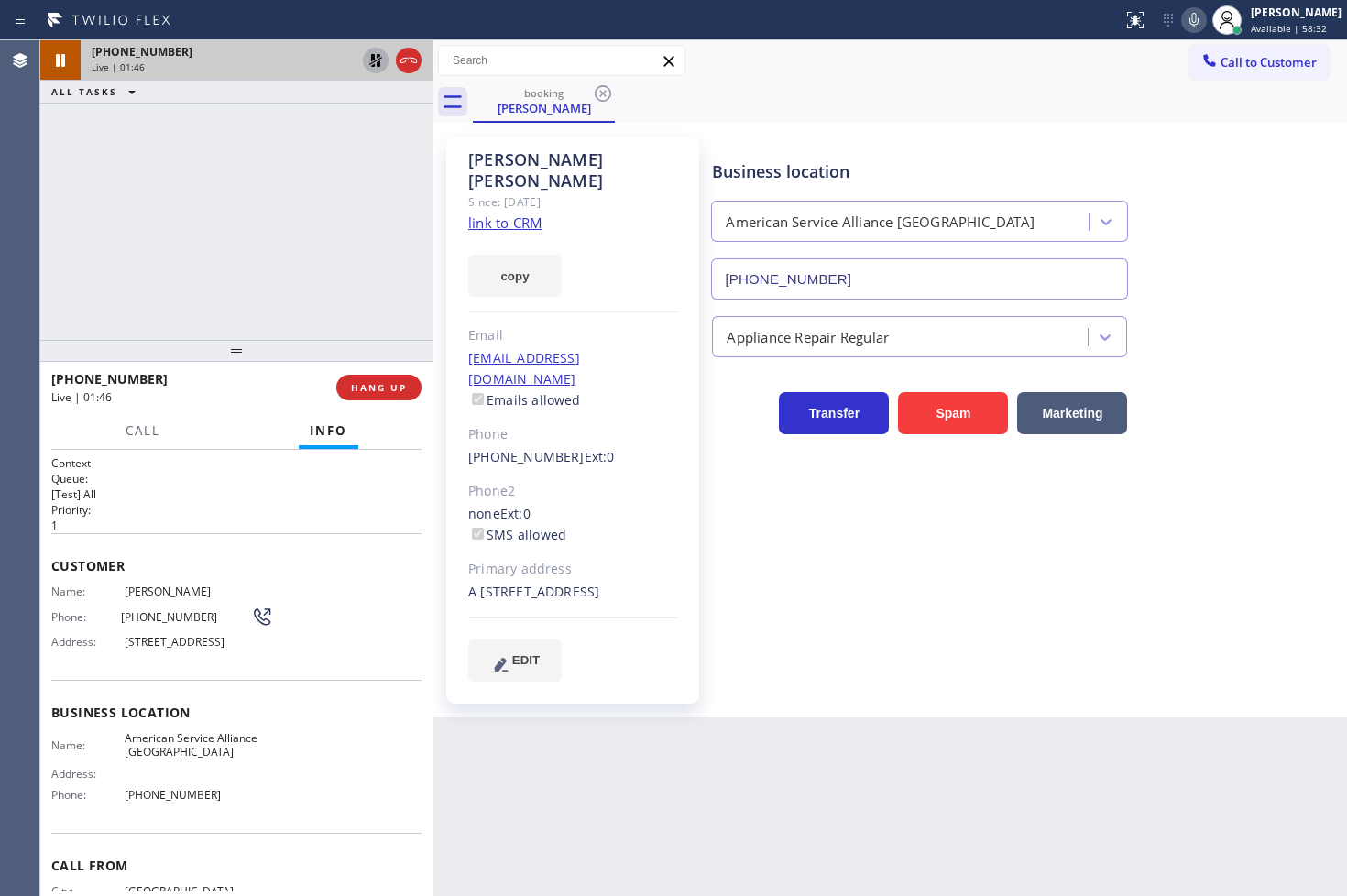
click at [383, 59] on icon at bounding box center [376, 60] width 22 height 22
click at [795, 573] on div "Business location American Service Alliance [GEOGRAPHIC_DATA] [PHONE_NUMBER] Ap…" at bounding box center [1025, 409] width 634 height 535
click at [260, 257] on div "[PHONE_NUMBER] Live | 01:51 ALL TASKS ALL TASKS ACTIVE TASKS TASKS IN WRAP UP" at bounding box center [236, 190] width 392 height 299
click at [317, 492] on p "[Test] All" at bounding box center [236, 494] width 370 height 16
click at [222, 255] on div "[PHONE_NUMBER] Live | 01:52 ALL TASKS ALL TASKS ACTIVE TASKS TASKS IN WRAP UP" at bounding box center [236, 190] width 392 height 299
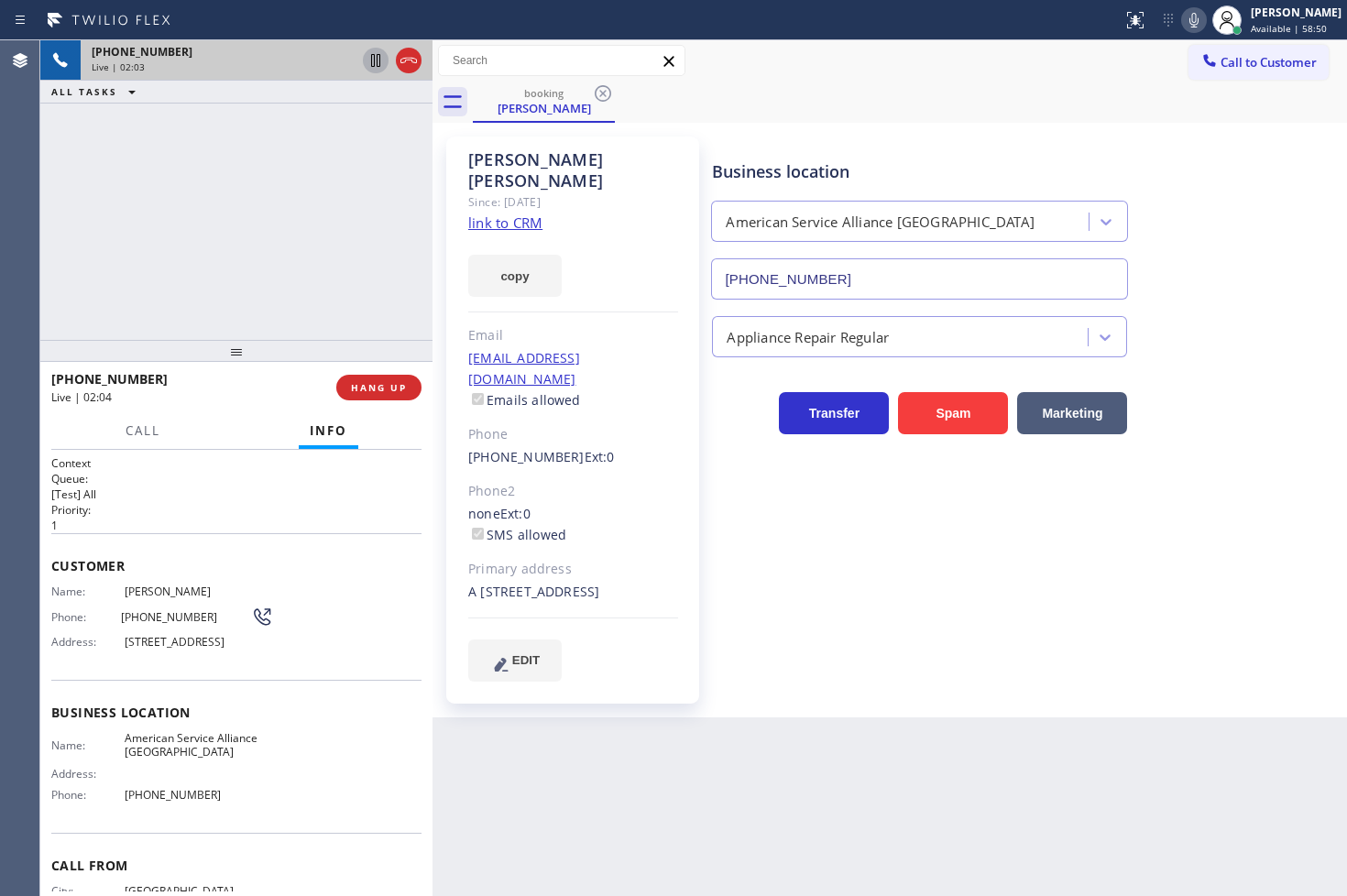
click at [278, 540] on div "Customer Name: [PERSON_NAME] Phone: [PHONE_NUMBER] Address: [STREET_ADDRESS]" at bounding box center [236, 607] width 370 height 147
click at [231, 495] on p "[Test] All" at bounding box center [236, 494] width 370 height 16
click at [215, 322] on div "[PHONE_NUMBER] Live | 02:16 ALL TASKS ALL TASKS ACTIVE TASKS TASKS IN WRAP UP" at bounding box center [236, 190] width 392 height 299
click at [242, 492] on p "[Test] All" at bounding box center [236, 494] width 370 height 16
click at [212, 258] on div "[PHONE_NUMBER] Live | 02:17 ALL TASKS ALL TASKS ACTIVE TASKS TASKS IN WRAP UP" at bounding box center [236, 190] width 392 height 299
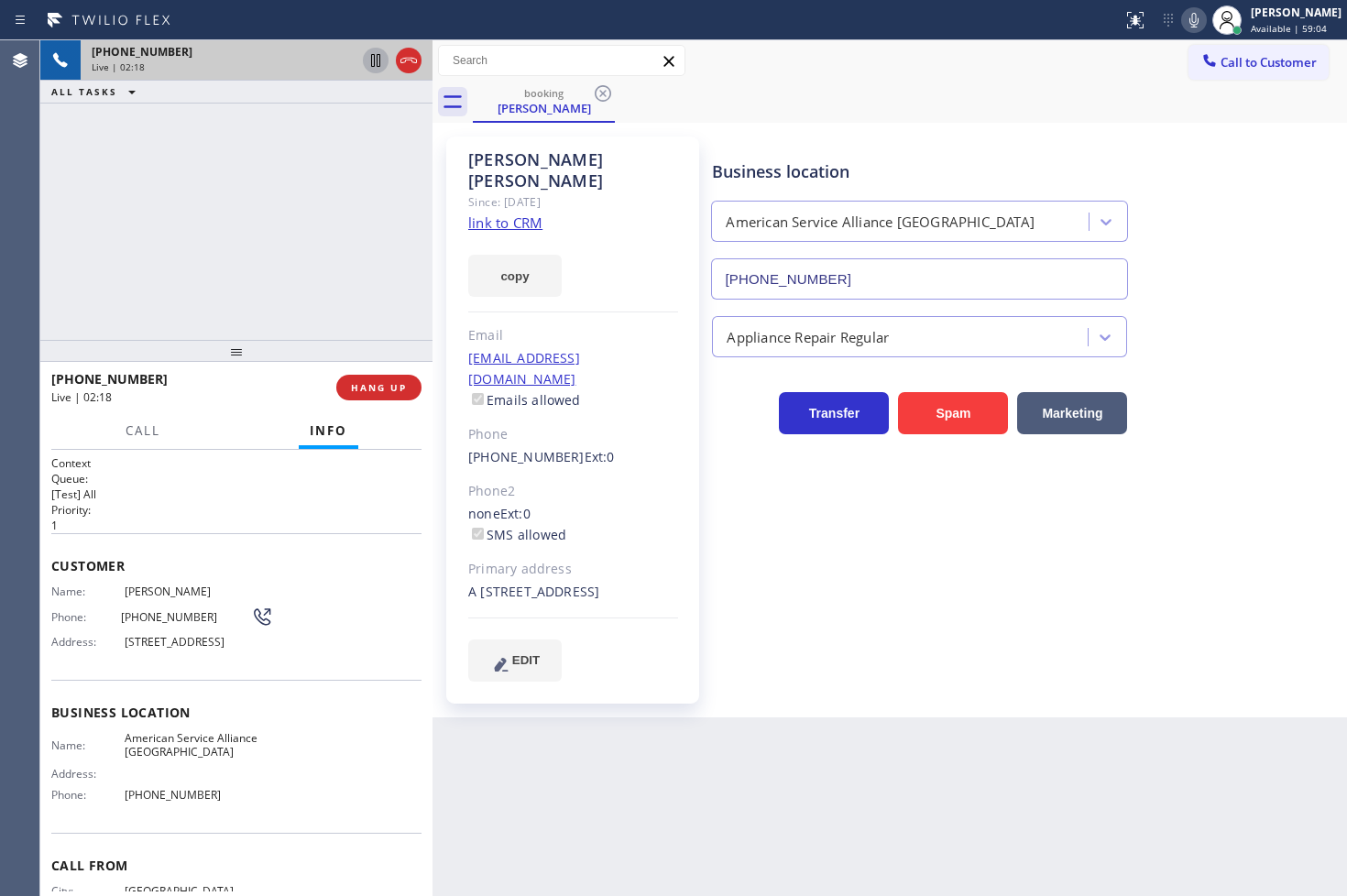
click at [233, 483] on h2 "Queue:" at bounding box center [236, 479] width 370 height 16
click at [243, 483] on h2 "Queue:" at bounding box center [236, 479] width 370 height 16
click at [163, 272] on div "[PHONE_NUMBER] Live | 02:27 ALL TASKS ALL TASKS ACTIVE TASKS TASKS IN WRAP UP" at bounding box center [236, 190] width 392 height 299
click at [238, 529] on p "1" at bounding box center [236, 525] width 370 height 16
click at [224, 371] on div "[PHONE_NUMBER]" at bounding box center [187, 378] width 272 height 18
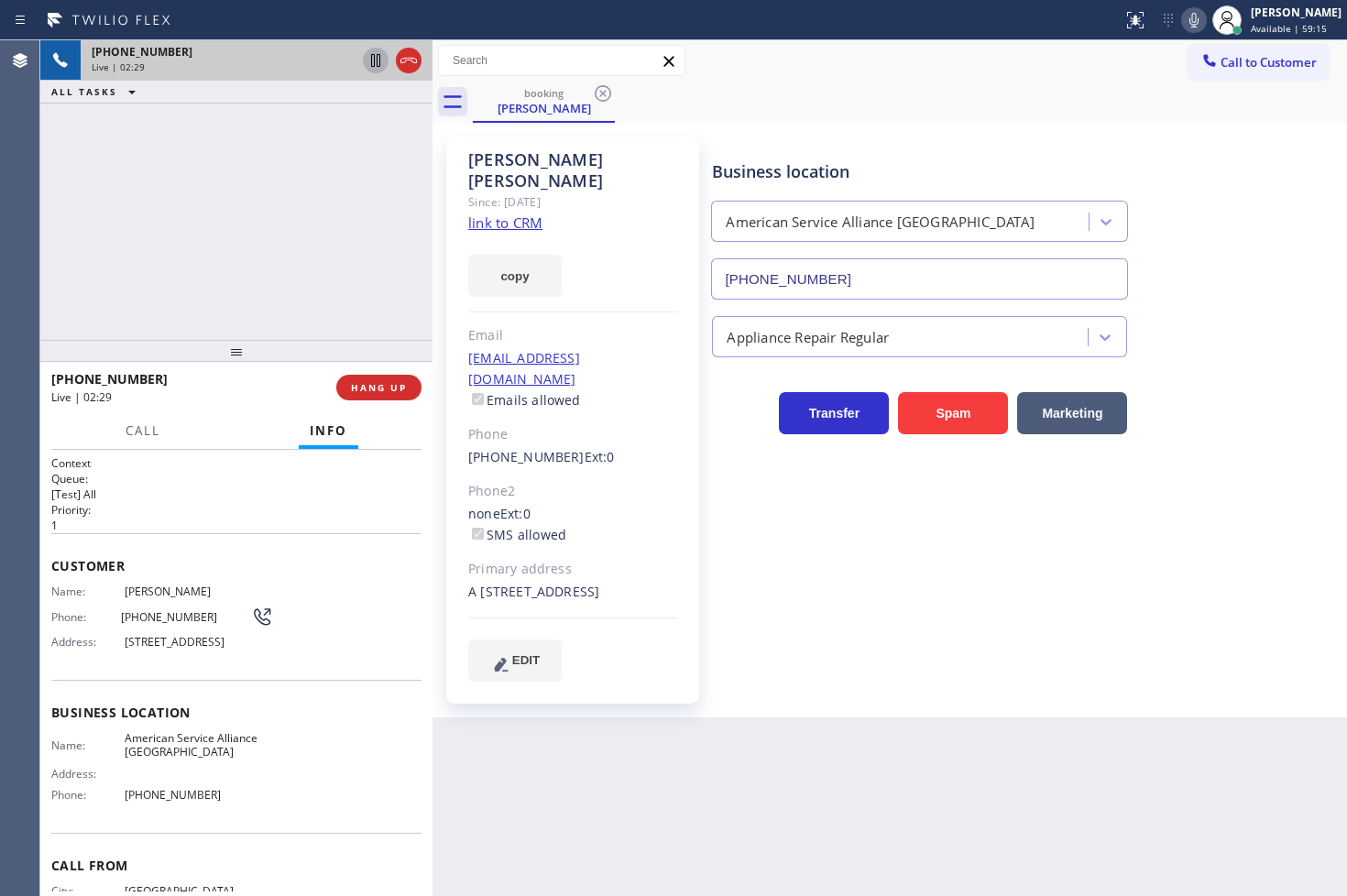
click at [251, 478] on h2 "Queue:" at bounding box center [236, 479] width 370 height 16
click at [227, 299] on div "[PHONE_NUMBER] Live | 02:29 ALL TASKS ALL TASKS ACTIVE TASKS TASKS IN WRAP UP" at bounding box center [236, 190] width 392 height 299
click at [225, 483] on h2 "Queue:" at bounding box center [236, 479] width 370 height 16
click at [200, 233] on div "[PHONE_NUMBER] Live | 02:30 ALL TASKS ALL TASKS ACTIVE TASKS TASKS IN WRAP UP" at bounding box center [236, 190] width 392 height 299
click at [224, 489] on p "[Test] All" at bounding box center [236, 494] width 370 height 16
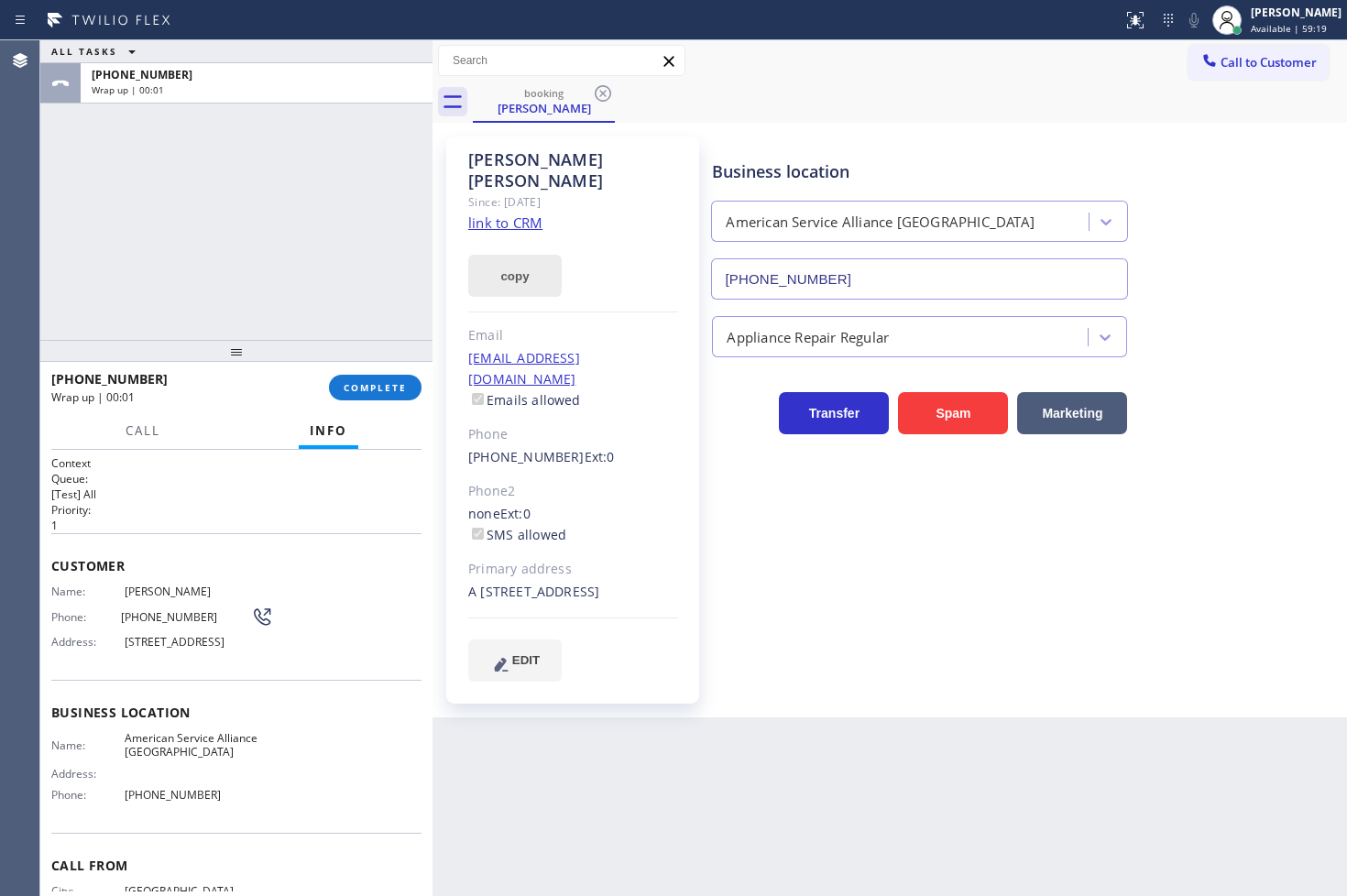
click at [500, 262] on button "copy" at bounding box center [515, 275] width 94 height 42
click at [111, 205] on div "ALL TASKS ALL TASKS ACTIVE TASKS TASKS IN WRAP UP [PHONE_NUMBER] Wrap up | 01:39" at bounding box center [236, 190] width 392 height 299
click at [355, 389] on span "COMPLETE" at bounding box center [376, 388] width 63 height 13
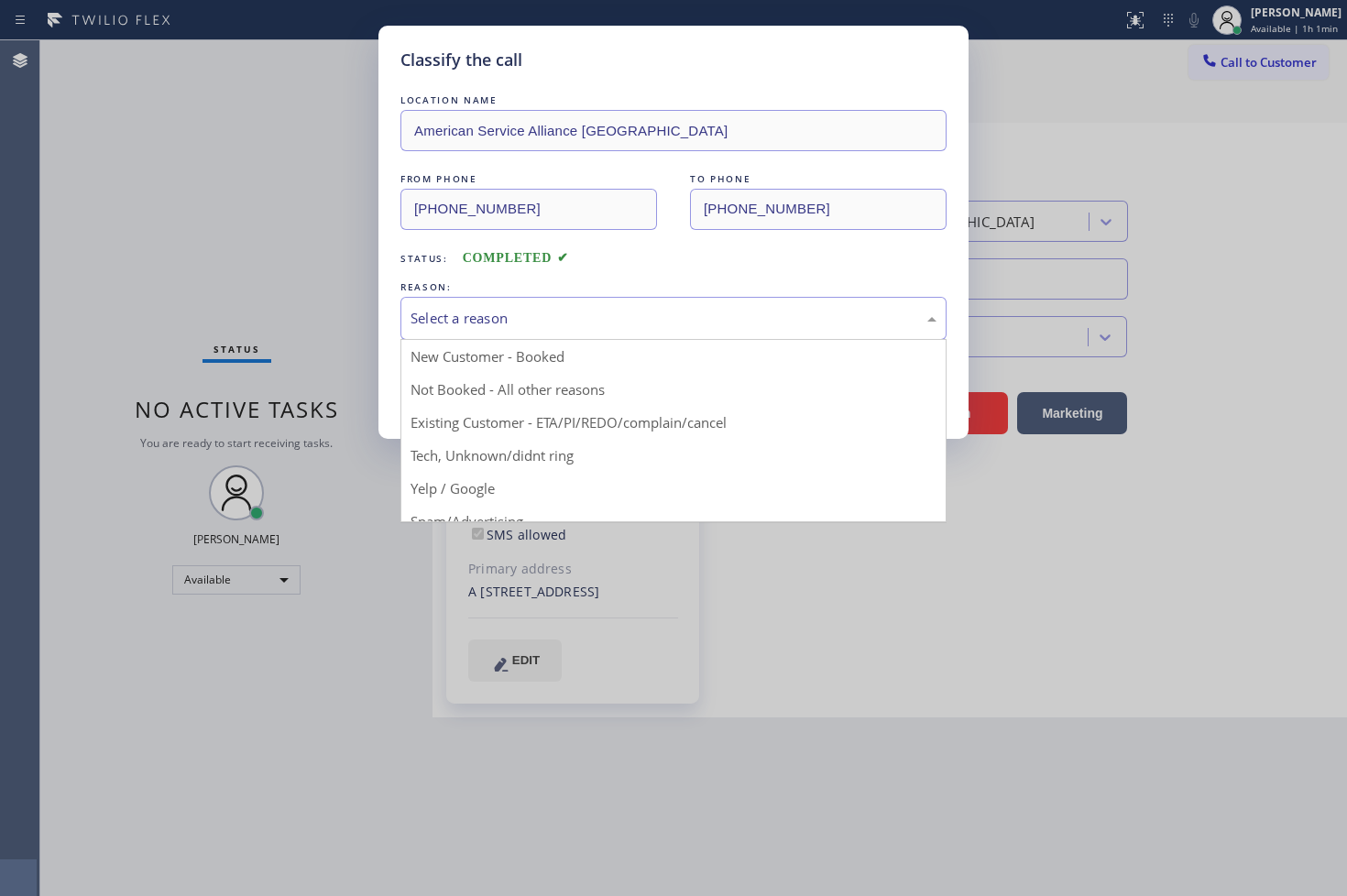
click at [464, 336] on div "Select a reason" at bounding box center [673, 318] width 546 height 43
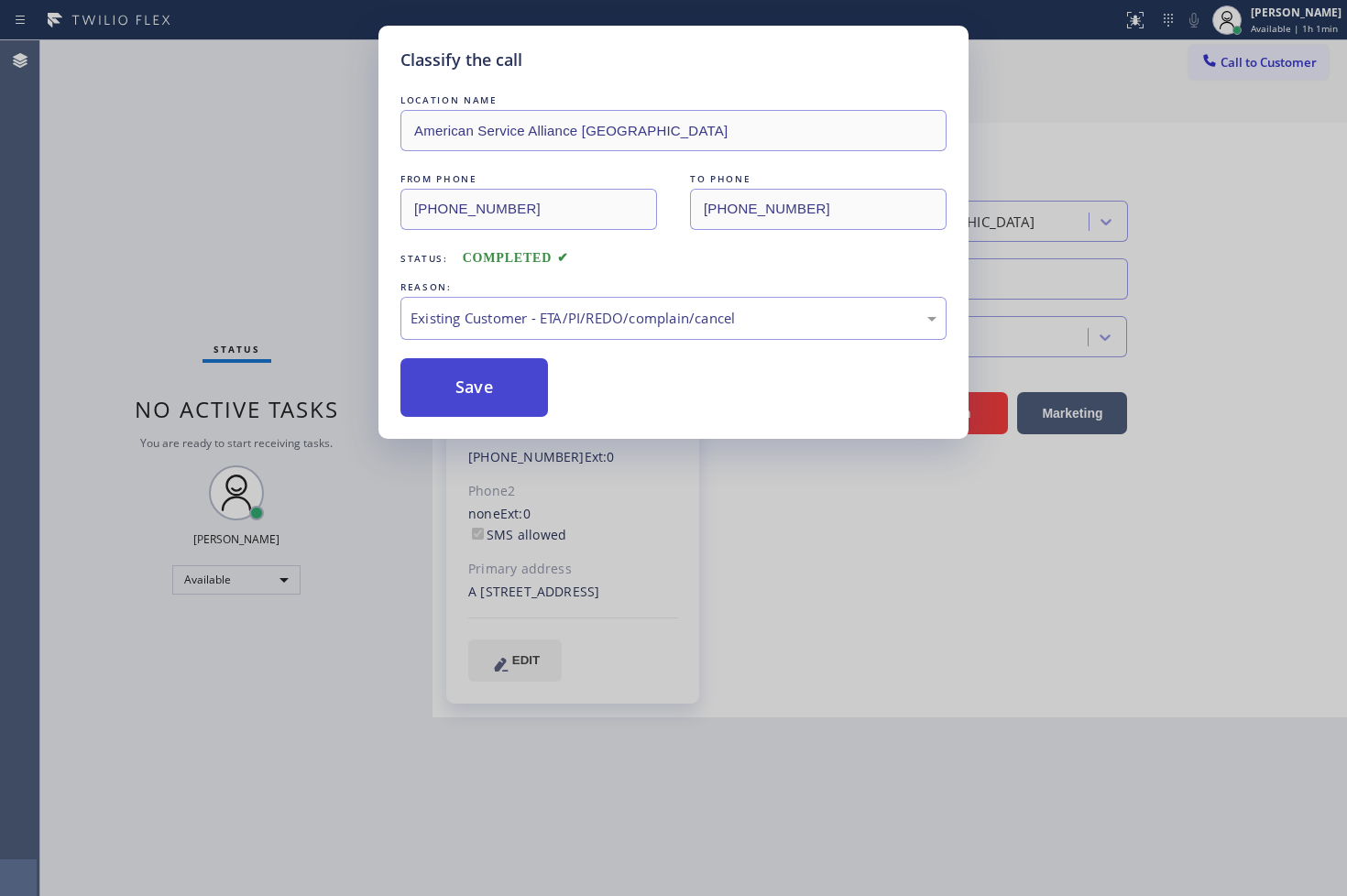
click at [478, 380] on button "Save" at bounding box center [474, 387] width 148 height 59
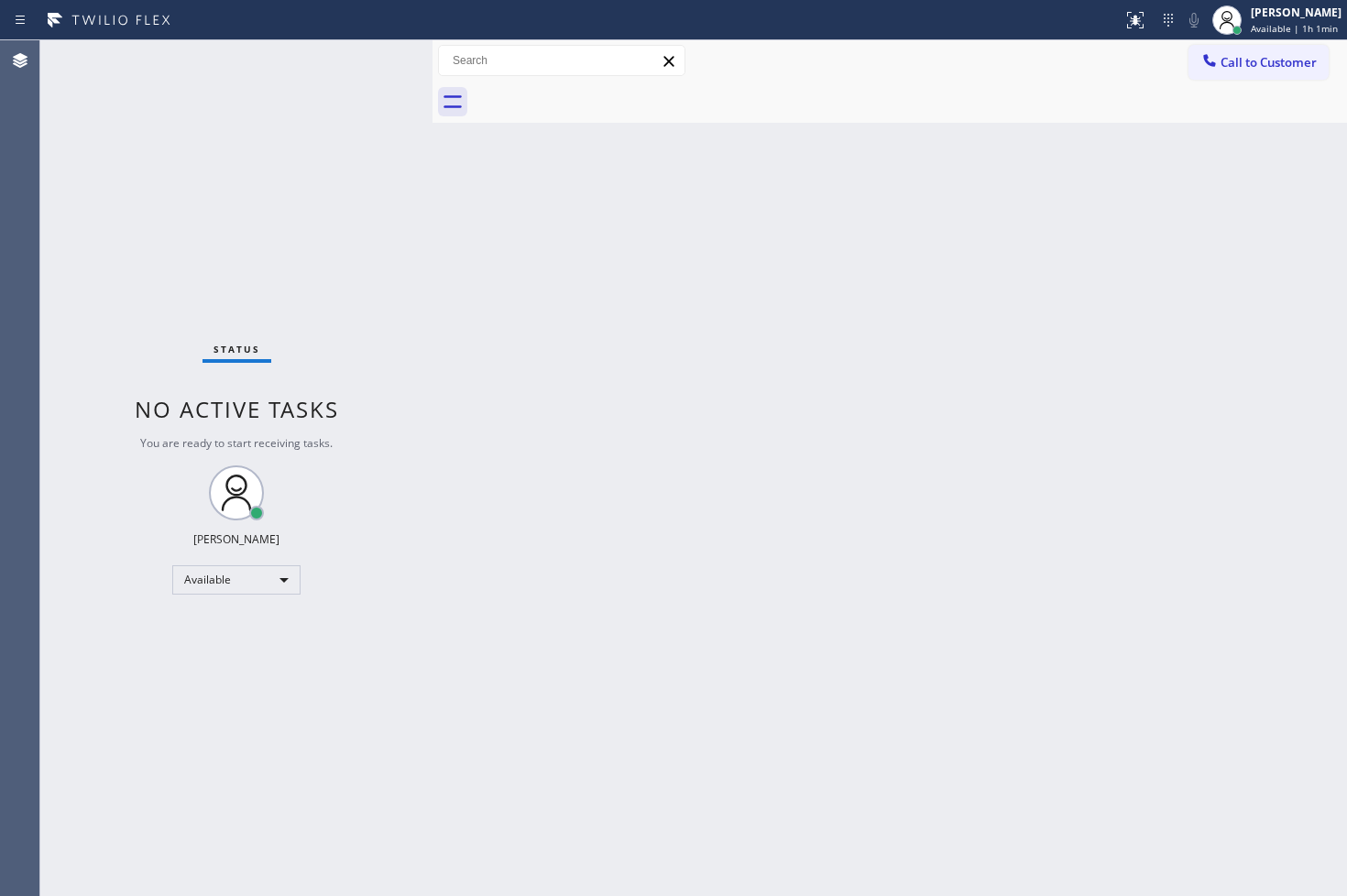
click at [349, 165] on div "Status No active tasks You are ready to start receiving tasks. [PERSON_NAME]" at bounding box center [236, 468] width 392 height 855
click at [349, 99] on div "Status No active tasks You are ready to start receiving tasks. [PERSON_NAME]" at bounding box center [236, 468] width 392 height 855
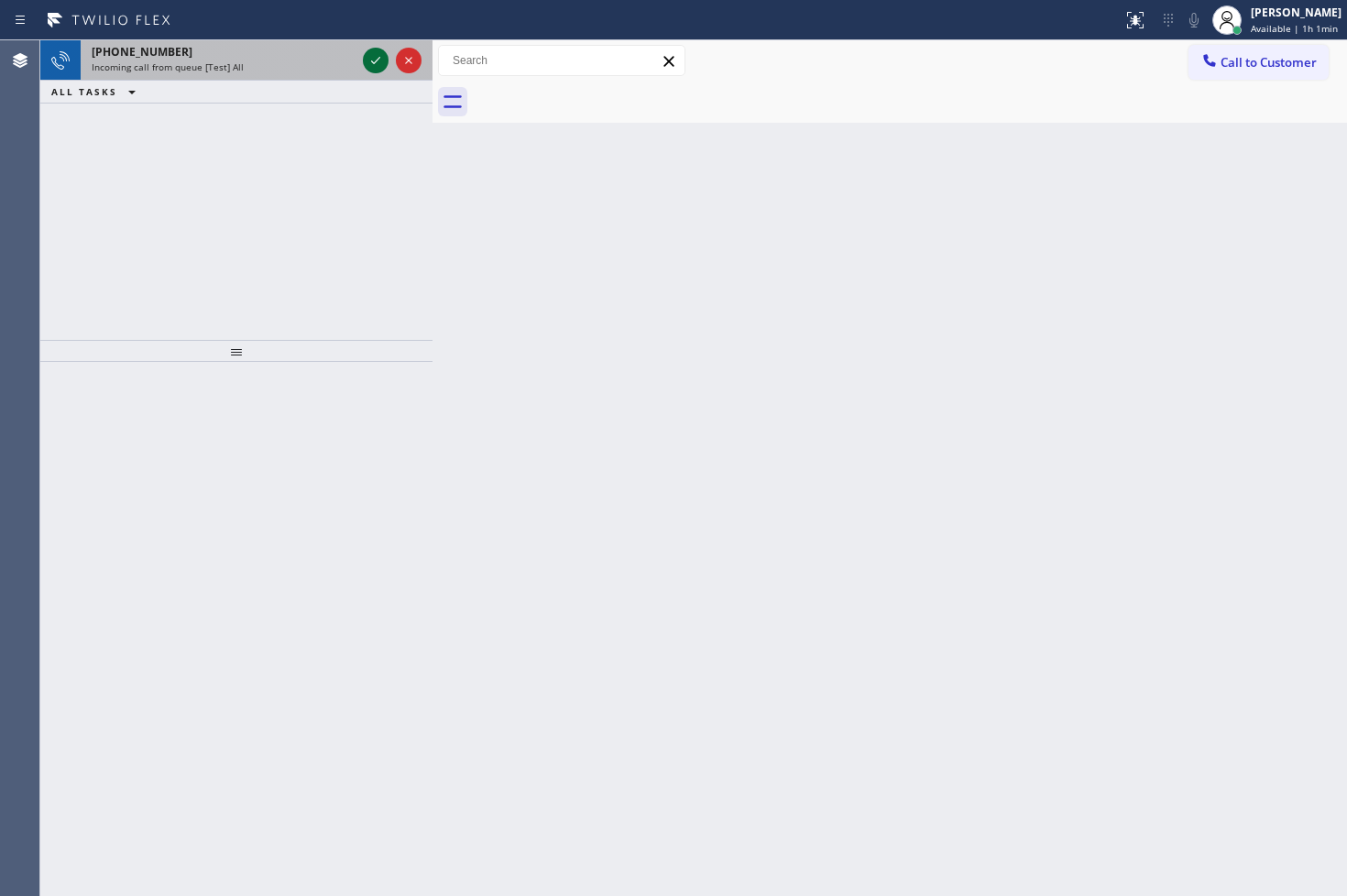
click at [379, 60] on icon at bounding box center [376, 60] width 22 height 22
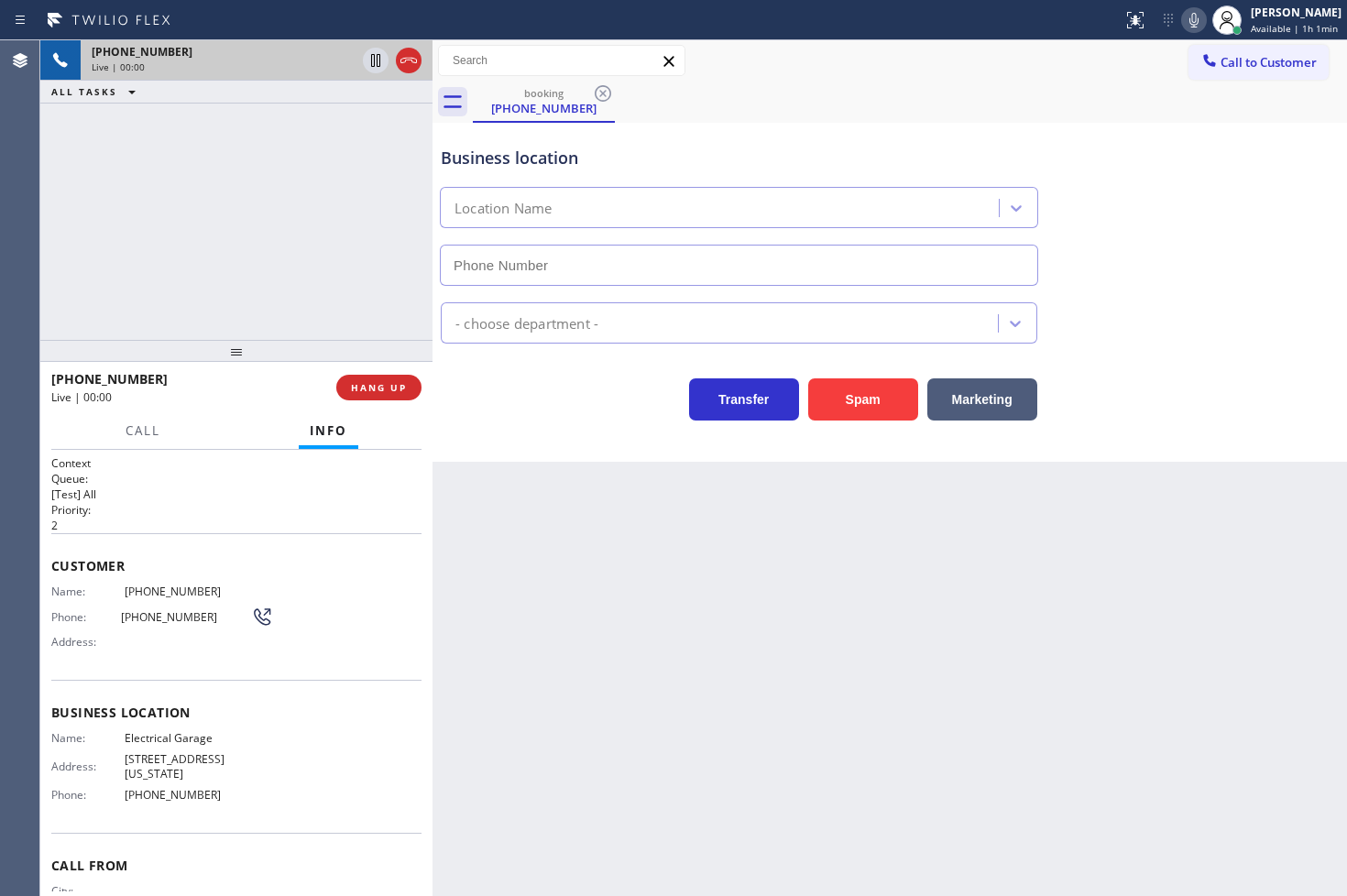
type input "[PHONE_NUMBER]"
click at [221, 231] on div "[PHONE_NUMBER] Live | 00:05 ALL TASKS ALL TASKS ACTIVE TASKS TASKS IN WRAP UP" at bounding box center [236, 190] width 392 height 299
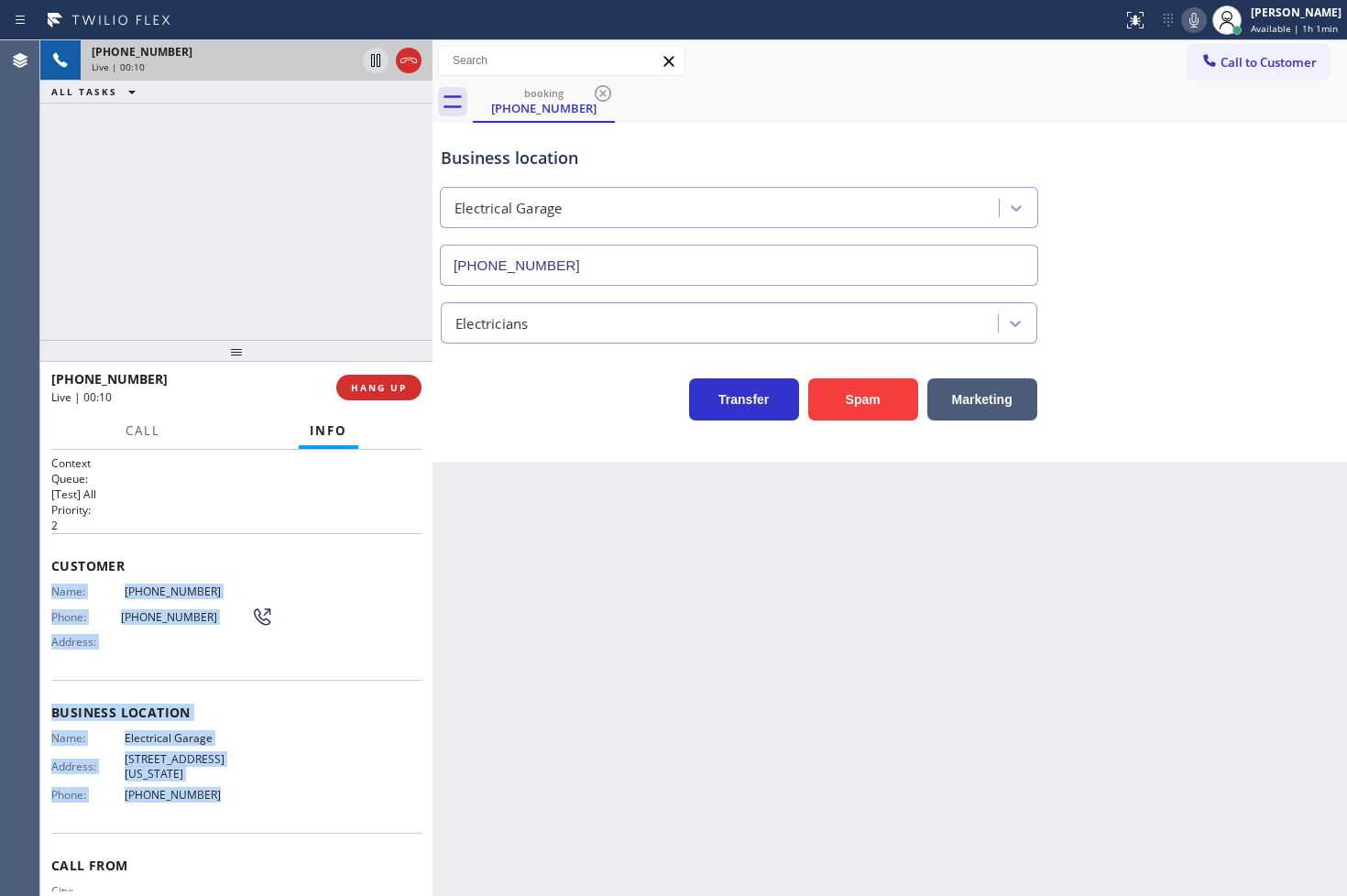
drag, startPoint x: 52, startPoint y: 593, endPoint x: 270, endPoint y: 797, distance: 298.6
click at [270, 797] on div "Context Queue: [Test] All Priority: 2 Customer Name: [PHONE_NUMBER] Phone: [PHO…" at bounding box center [236, 713] width 370 height 516
copy div "Name: [PHONE_NUMBER] Phone: [PHONE_NUMBER] Address: Business location Name: Ele…"
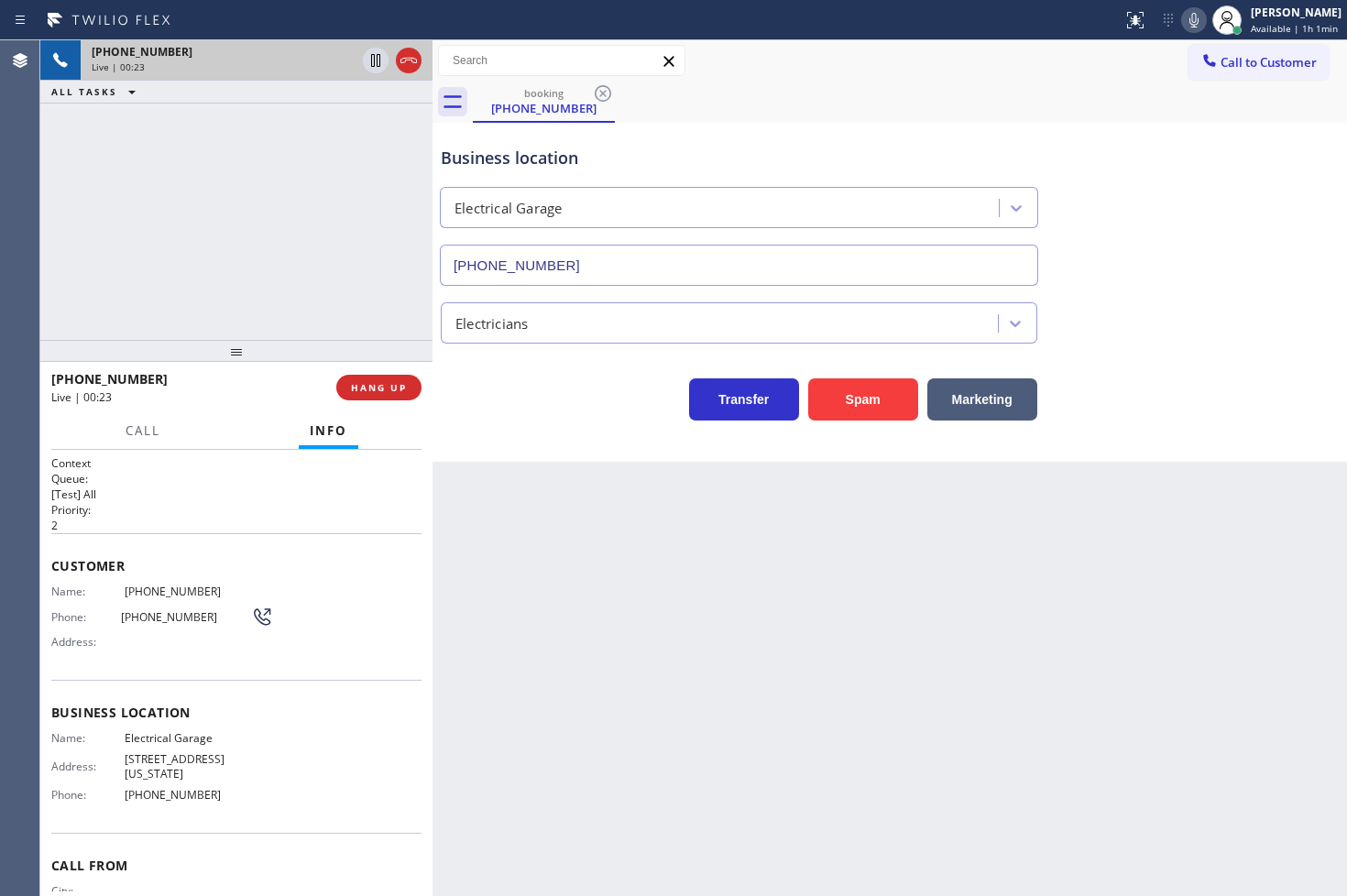
drag, startPoint x: 573, startPoint y: 427, endPoint x: 273, endPoint y: 235, distance: 356.2
click at [573, 426] on div "Business location Electrical Garage [PHONE_NUMBER] Electricians Transfer Spam M…" at bounding box center [890, 292] width 915 height 339
click at [245, 218] on div "[PHONE_NUMBER] Live | 00:27 ALL TASKS ALL TASKS ACTIVE TASKS TASKS IN WRAP UP" at bounding box center [236, 190] width 392 height 299
click at [523, 426] on div "Business location Electrical Garage [PHONE_NUMBER] Electricians Transfer Spam M…" at bounding box center [890, 292] width 915 height 339
click at [294, 187] on div "[PHONE_NUMBER] Live | 00:28 ALL TASKS ALL TASKS ACTIVE TASKS TASKS IN WRAP UP" at bounding box center [236, 190] width 392 height 299
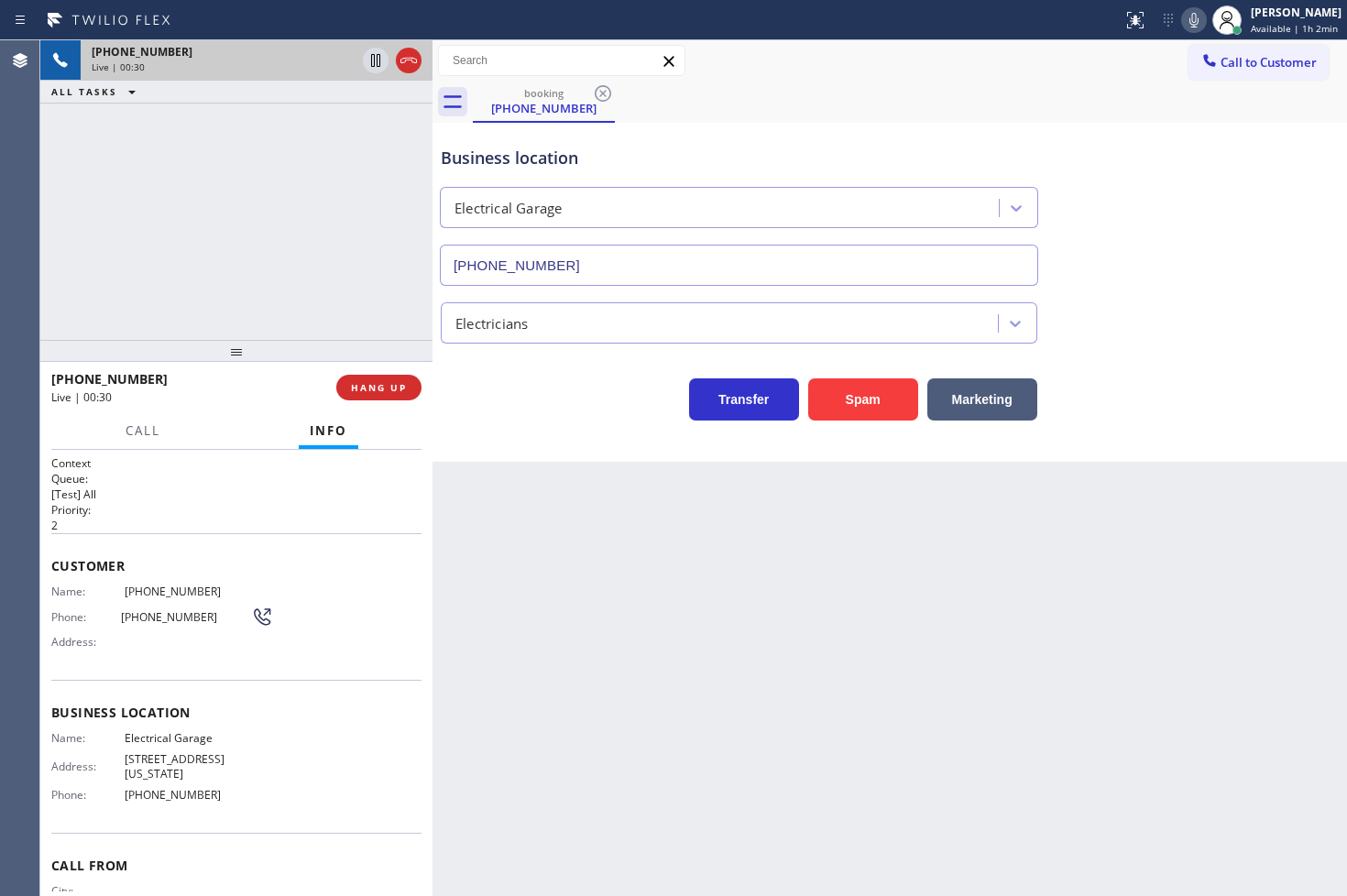
click at [259, 257] on div "[PHONE_NUMBER] Live | 00:30 ALL TASKS ALL TASKS ACTIVE TASKS TASKS IN WRAP UP" at bounding box center [236, 190] width 392 height 299
click at [376, 72] on button at bounding box center [376, 60] width 26 height 26
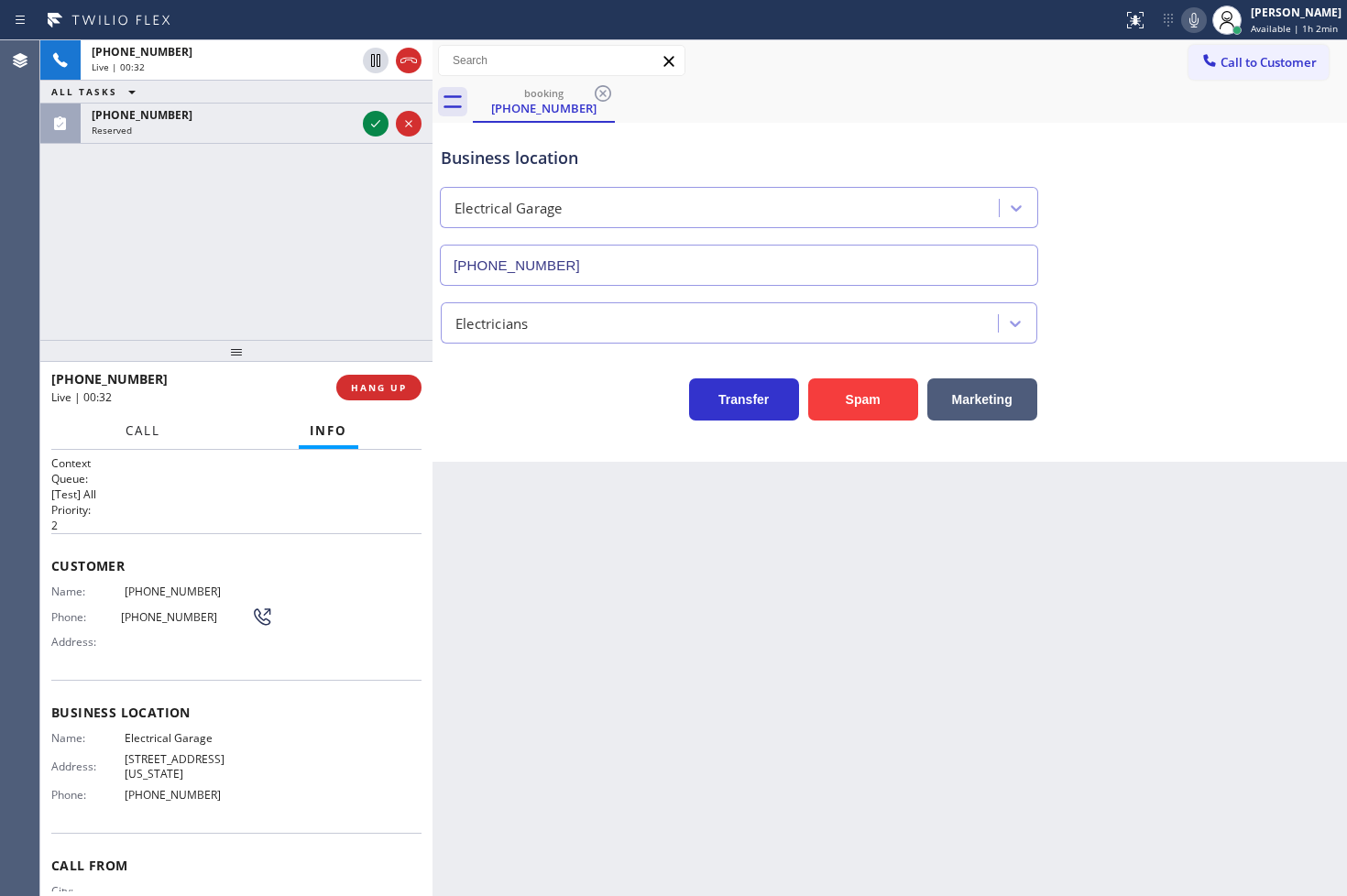
click at [138, 441] on button "Call" at bounding box center [142, 430] width 57 height 35
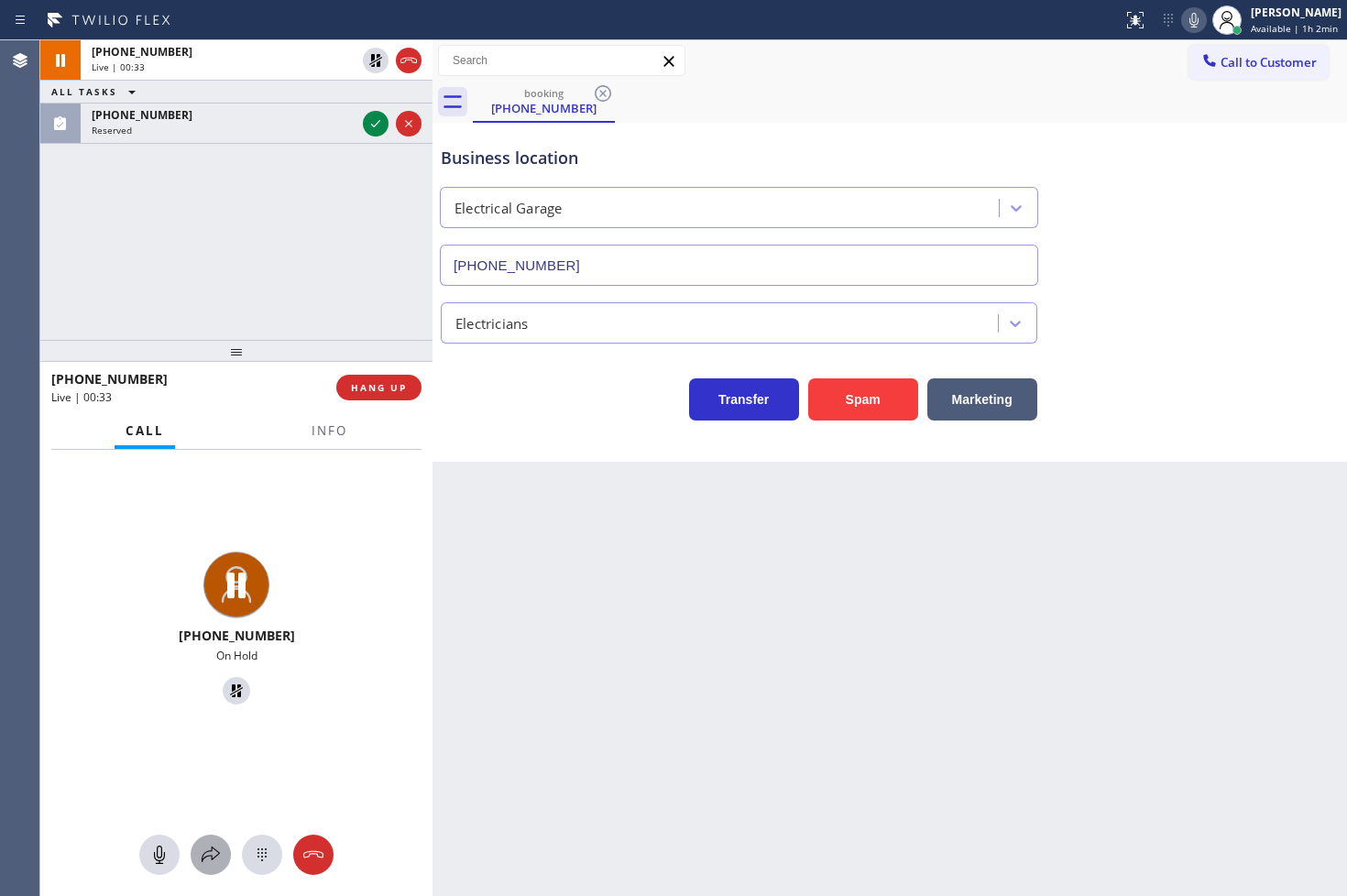
click at [207, 849] on icon at bounding box center [211, 855] width 22 height 22
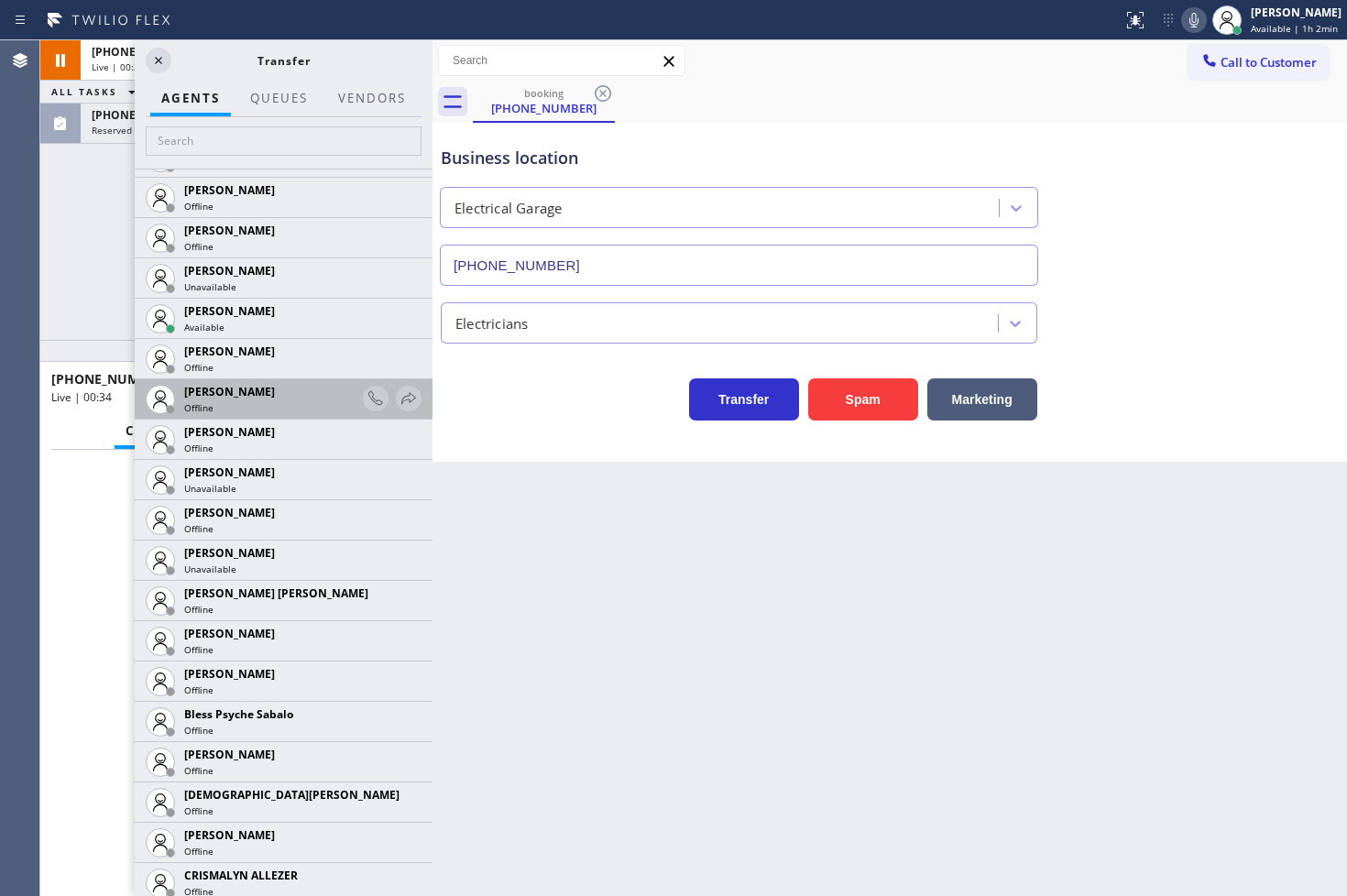
scroll to position [305, 0]
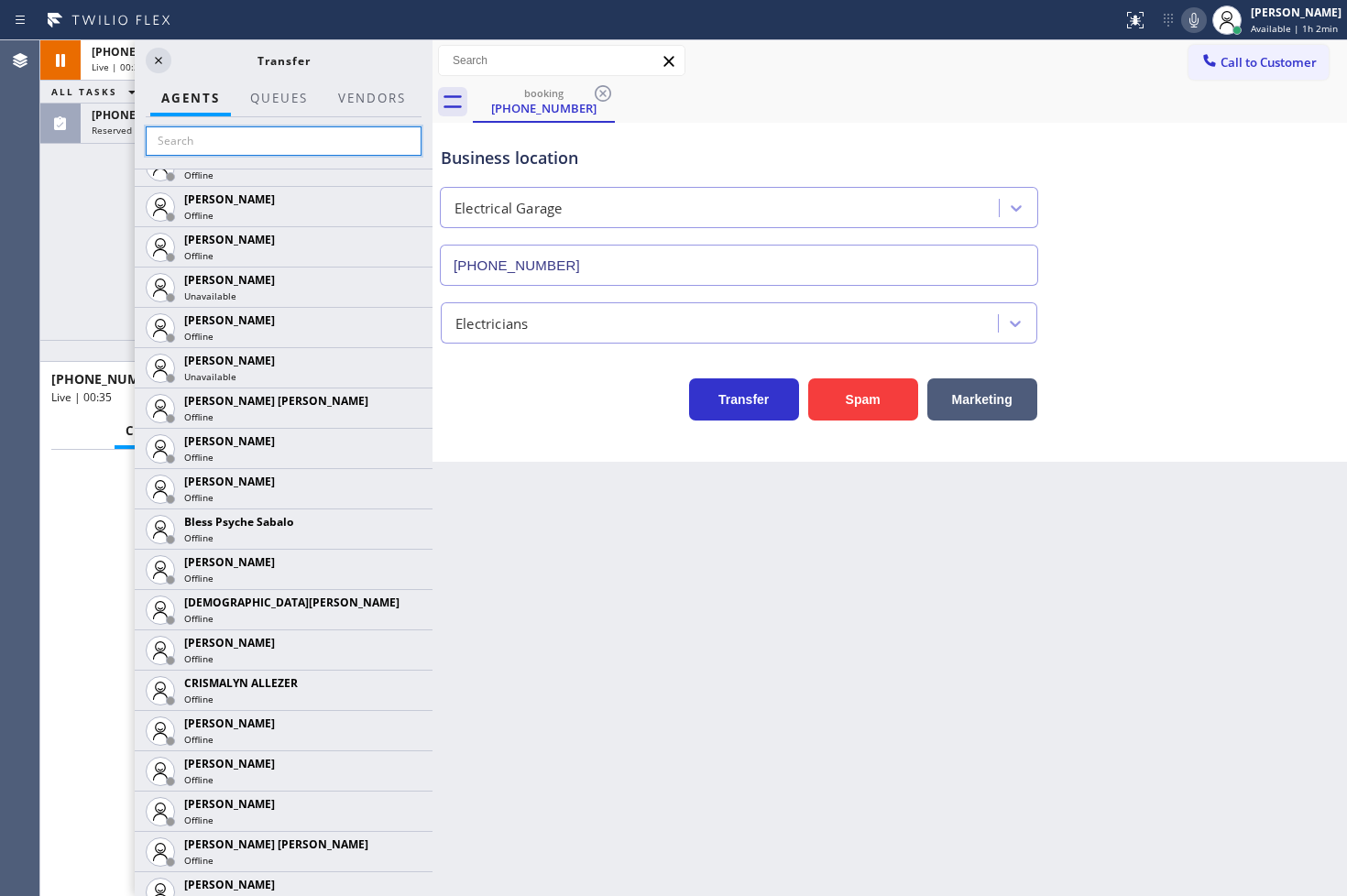
click at [188, 144] on input "text" at bounding box center [284, 141] width 276 height 30
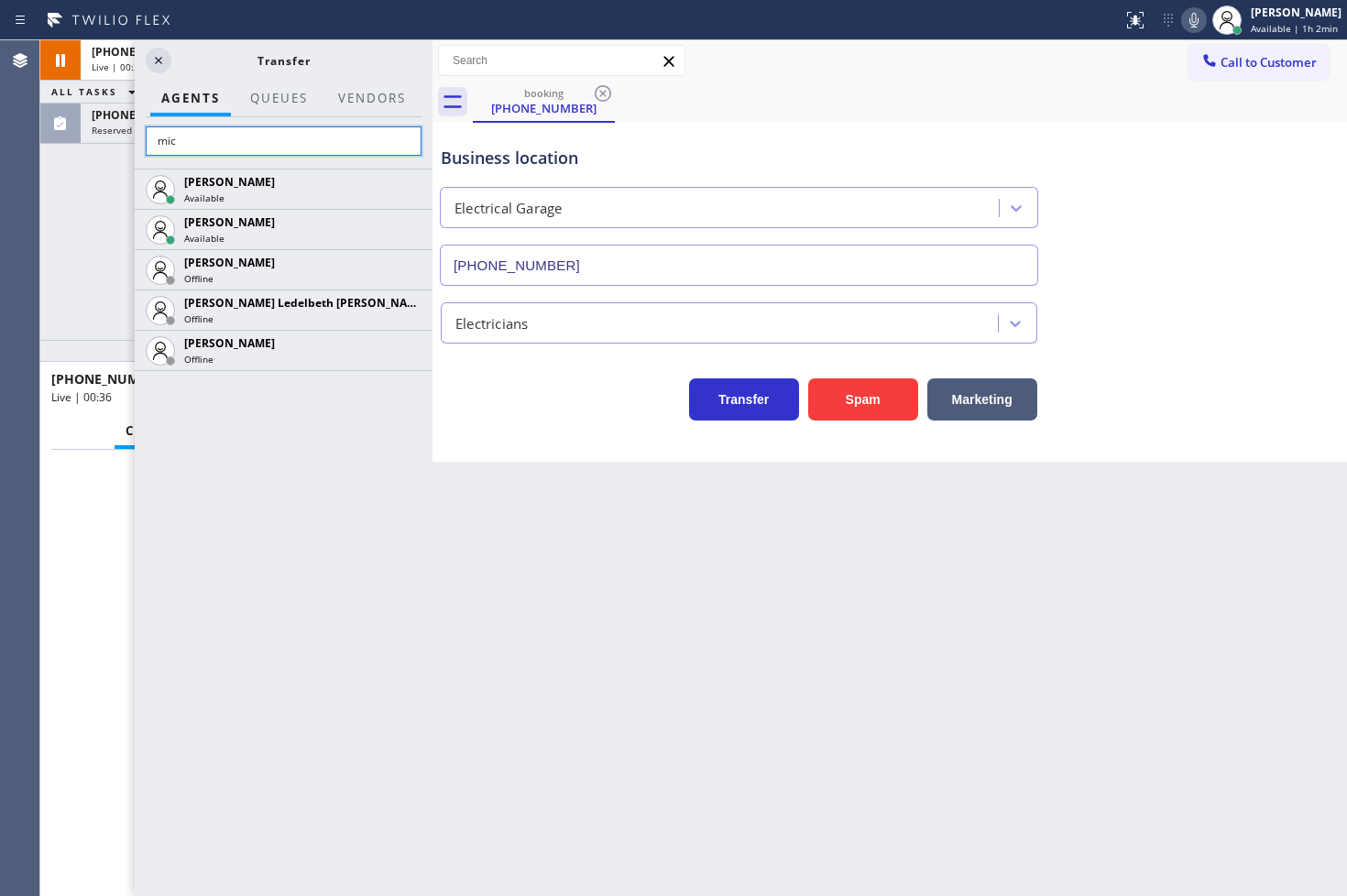
scroll to position [0, 0]
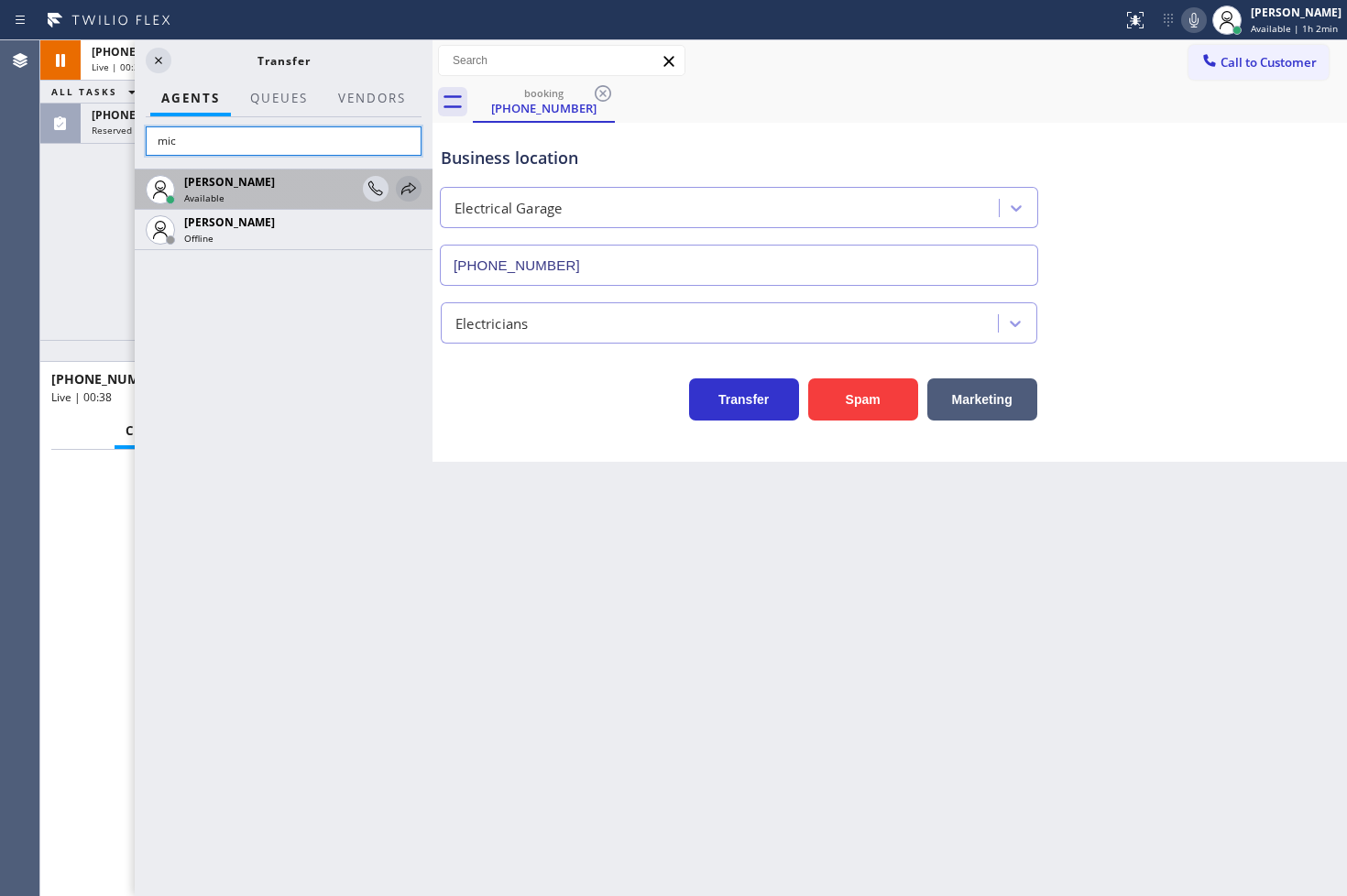
type input "mic"
click at [413, 178] on icon at bounding box center [409, 189] width 22 height 22
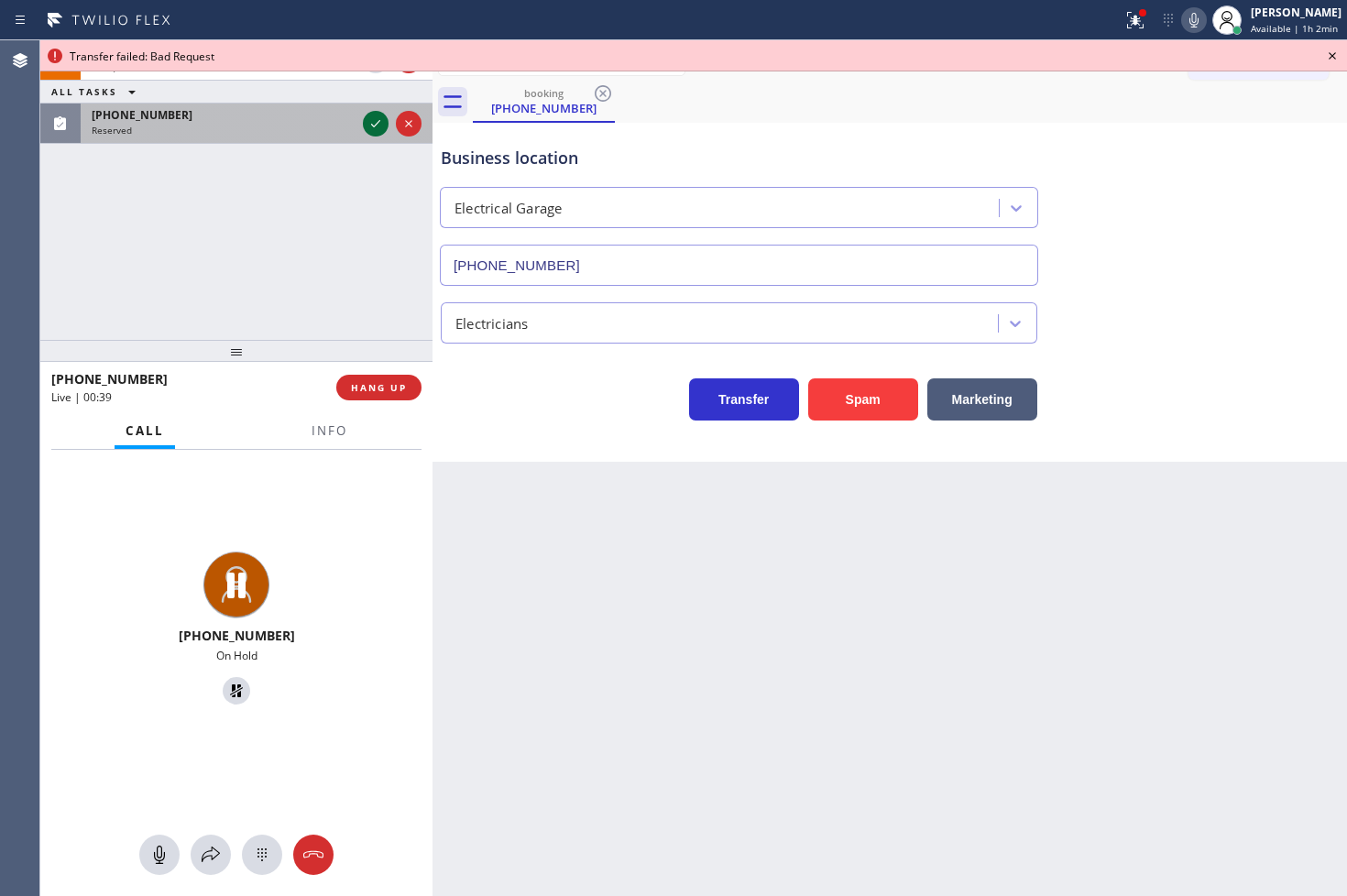
click at [371, 132] on icon at bounding box center [376, 124] width 22 height 22
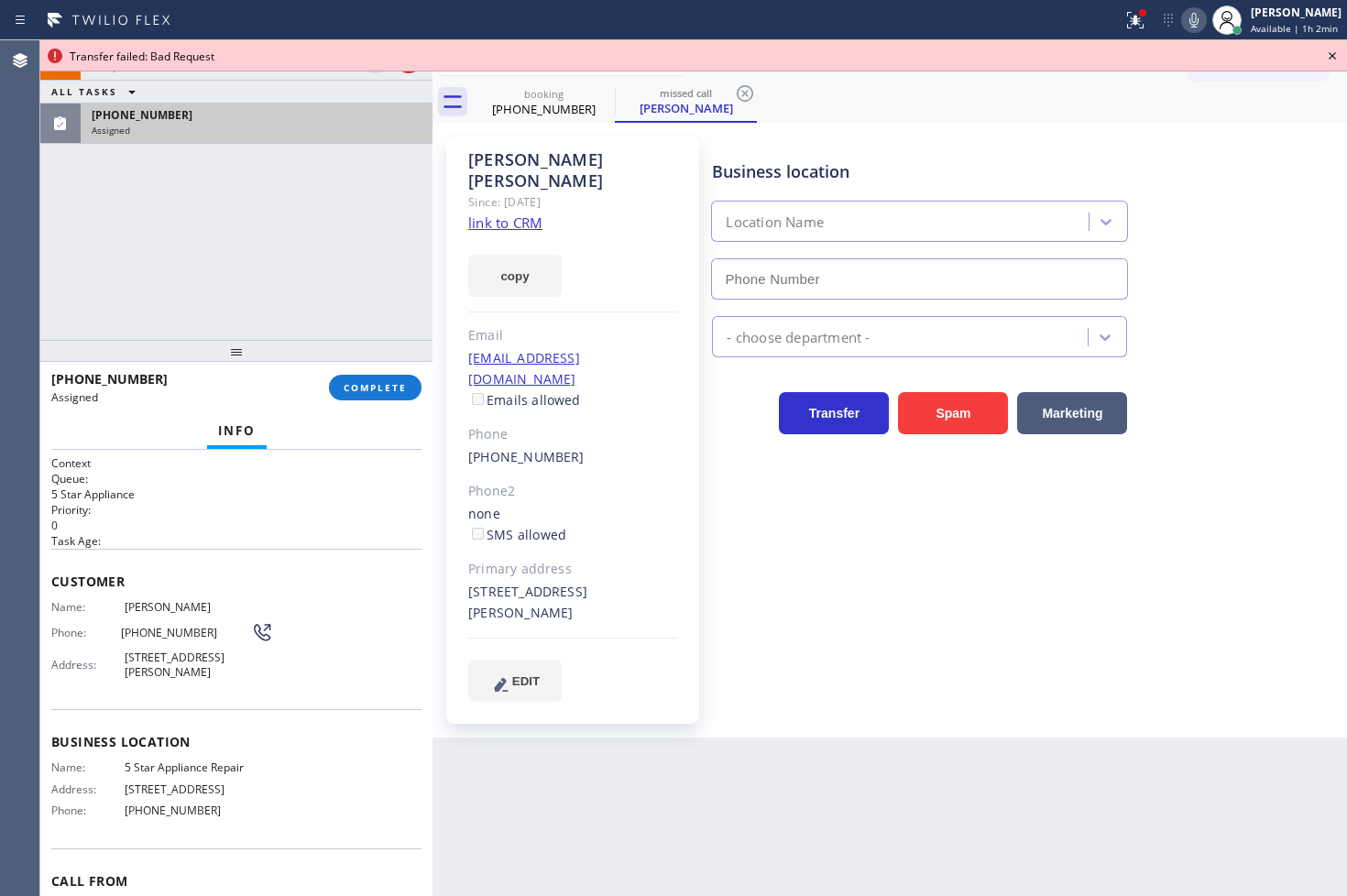
type input "[PHONE_NUMBER]"
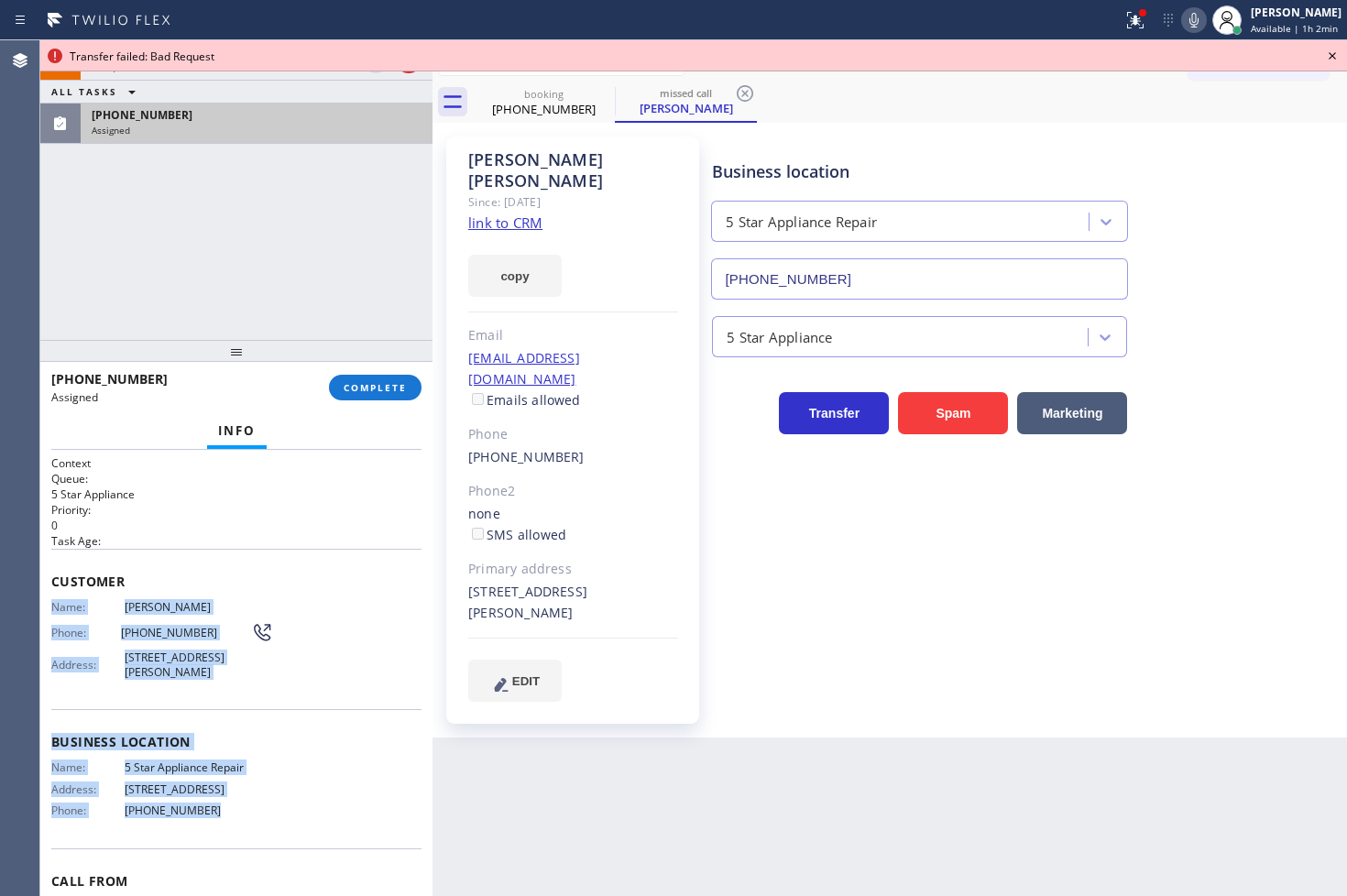
drag, startPoint x: 52, startPoint y: 607, endPoint x: 242, endPoint y: 798, distance: 269.4
click at [242, 798] on div "Context Queue: 5 Star Appliance Priority: 0 Task Age: Customer Name: [PERSON_NA…" at bounding box center [236, 721] width 370 height 532
click at [366, 389] on span "COMPLETE" at bounding box center [376, 388] width 63 height 13
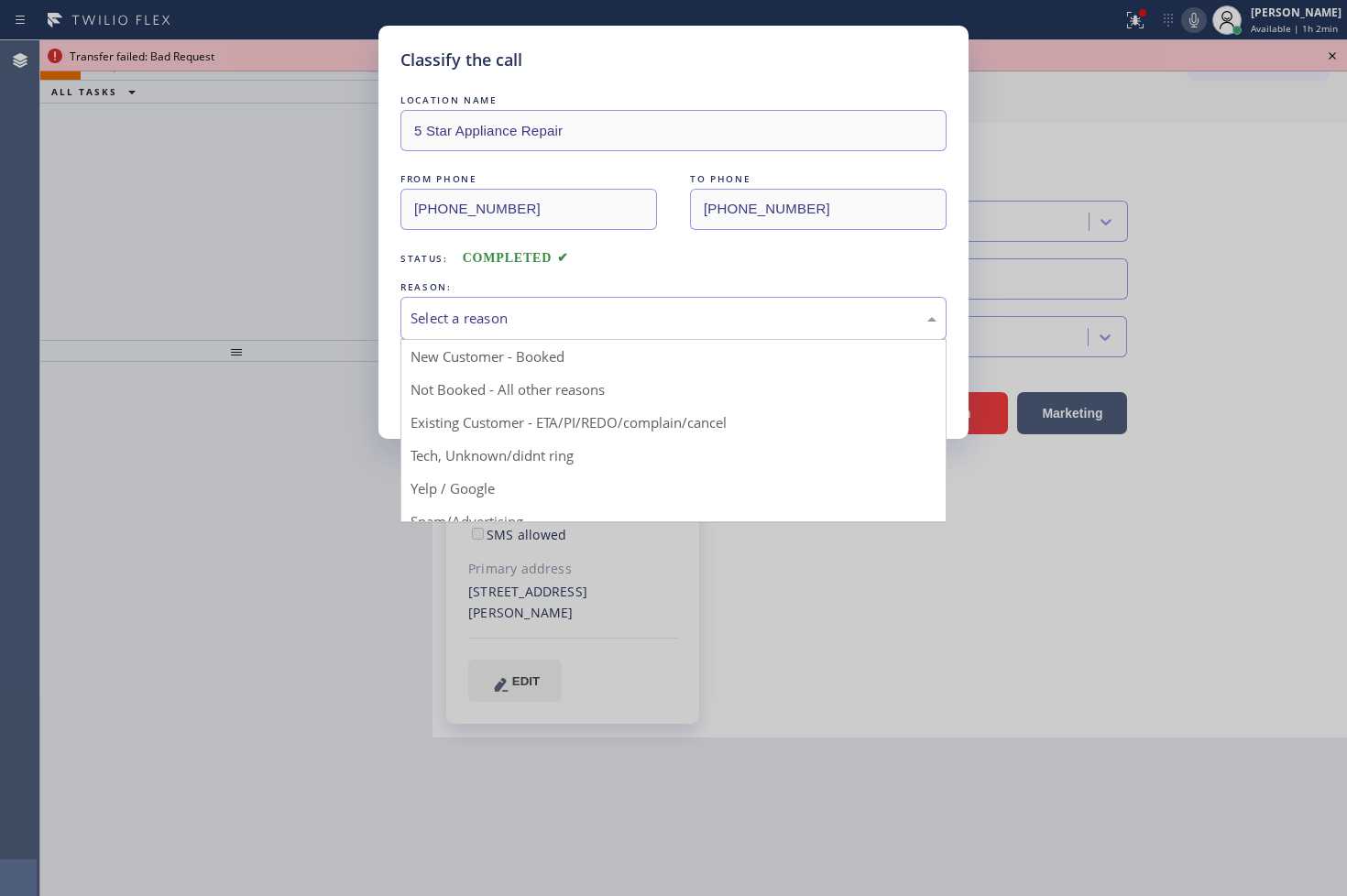
click at [469, 318] on div "Select a reason" at bounding box center [673, 318] width 526 height 21
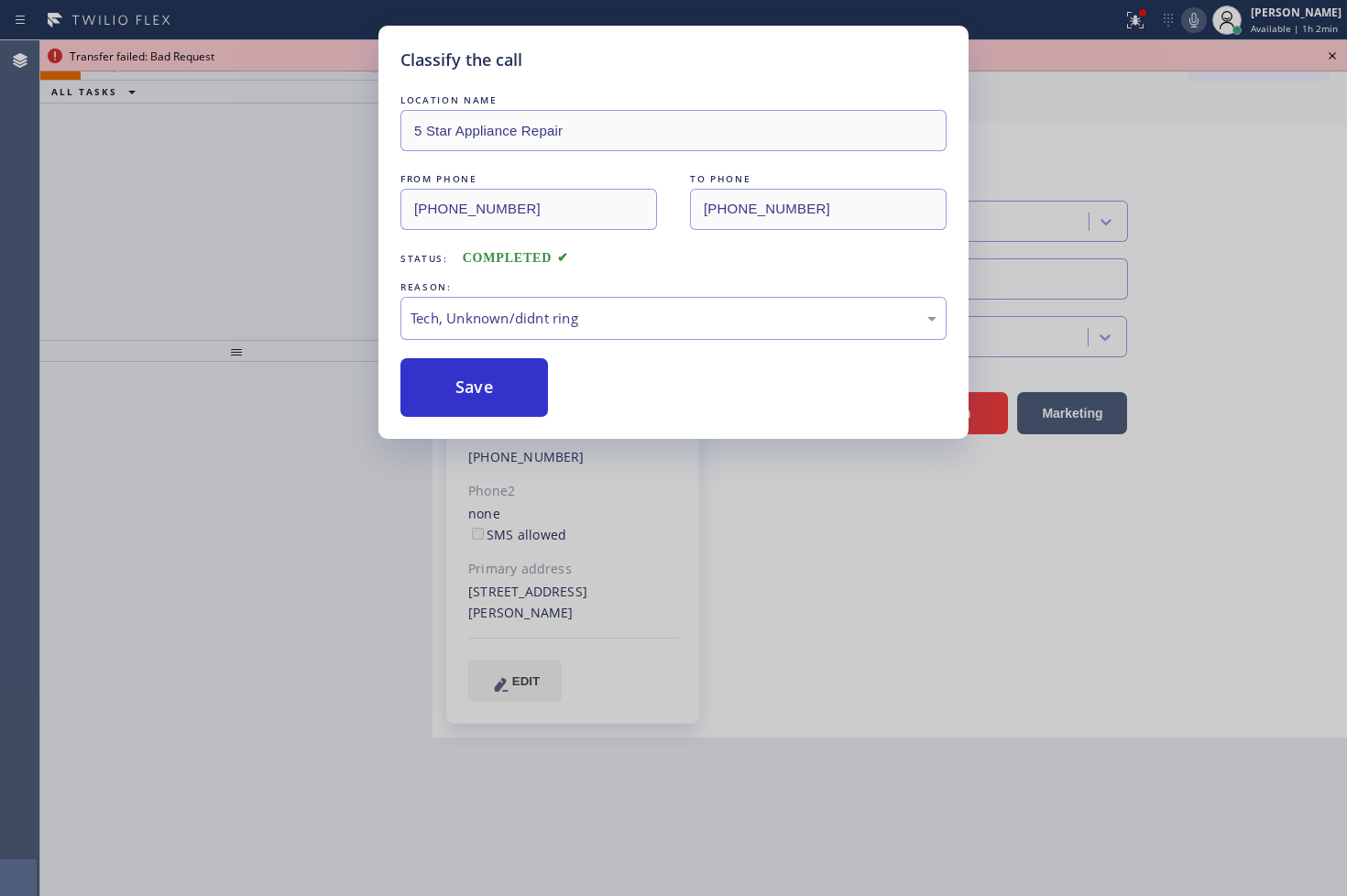
click at [459, 426] on div "Classify the call LOCATION NAME 5 Star Appliance Repair FROM PHONE [PHONE_NUMBE…" at bounding box center [673, 232] width 590 height 413
click at [465, 404] on button "Save" at bounding box center [474, 387] width 148 height 59
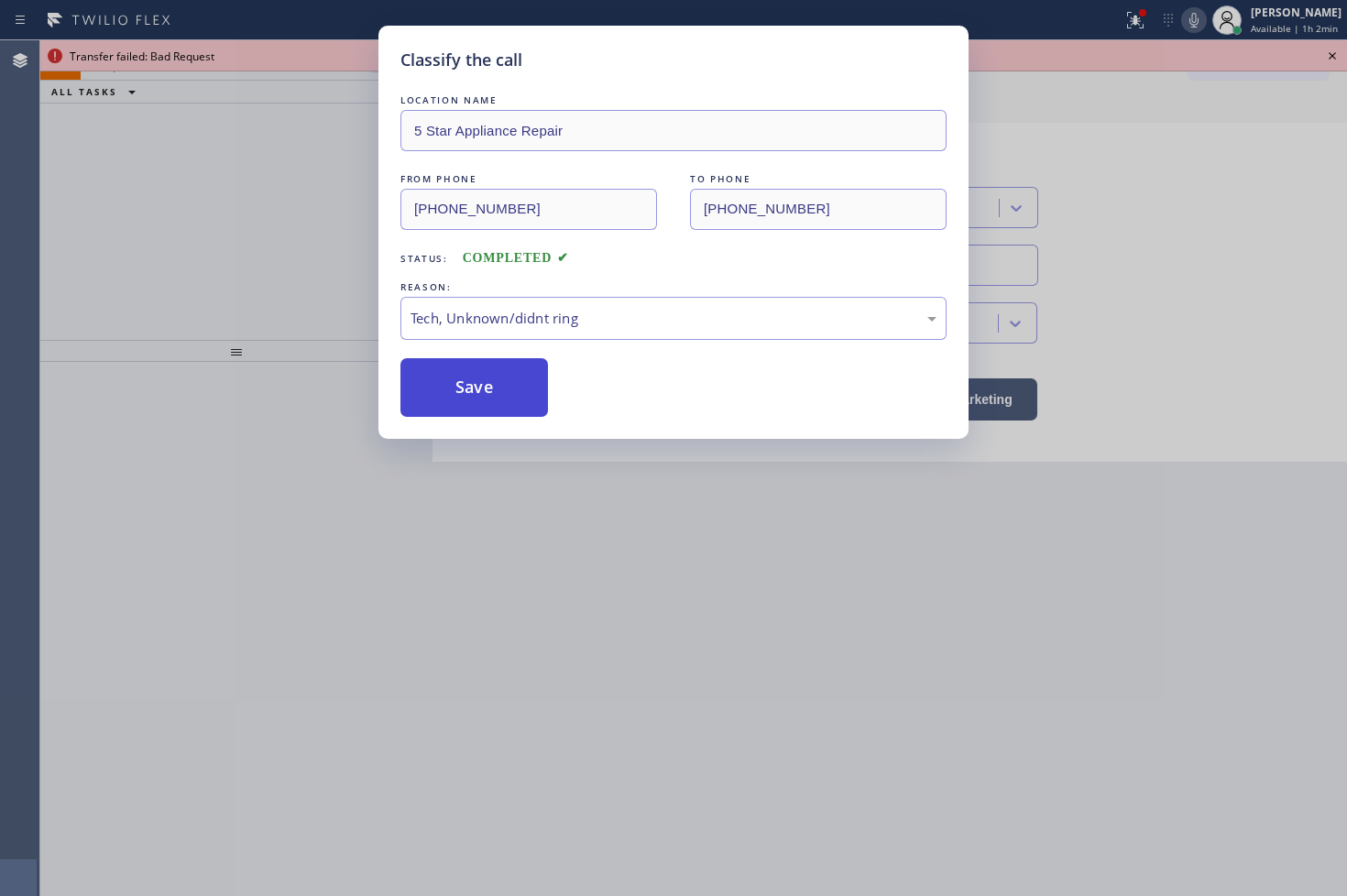
click at [465, 404] on button "Save" at bounding box center [474, 387] width 148 height 59
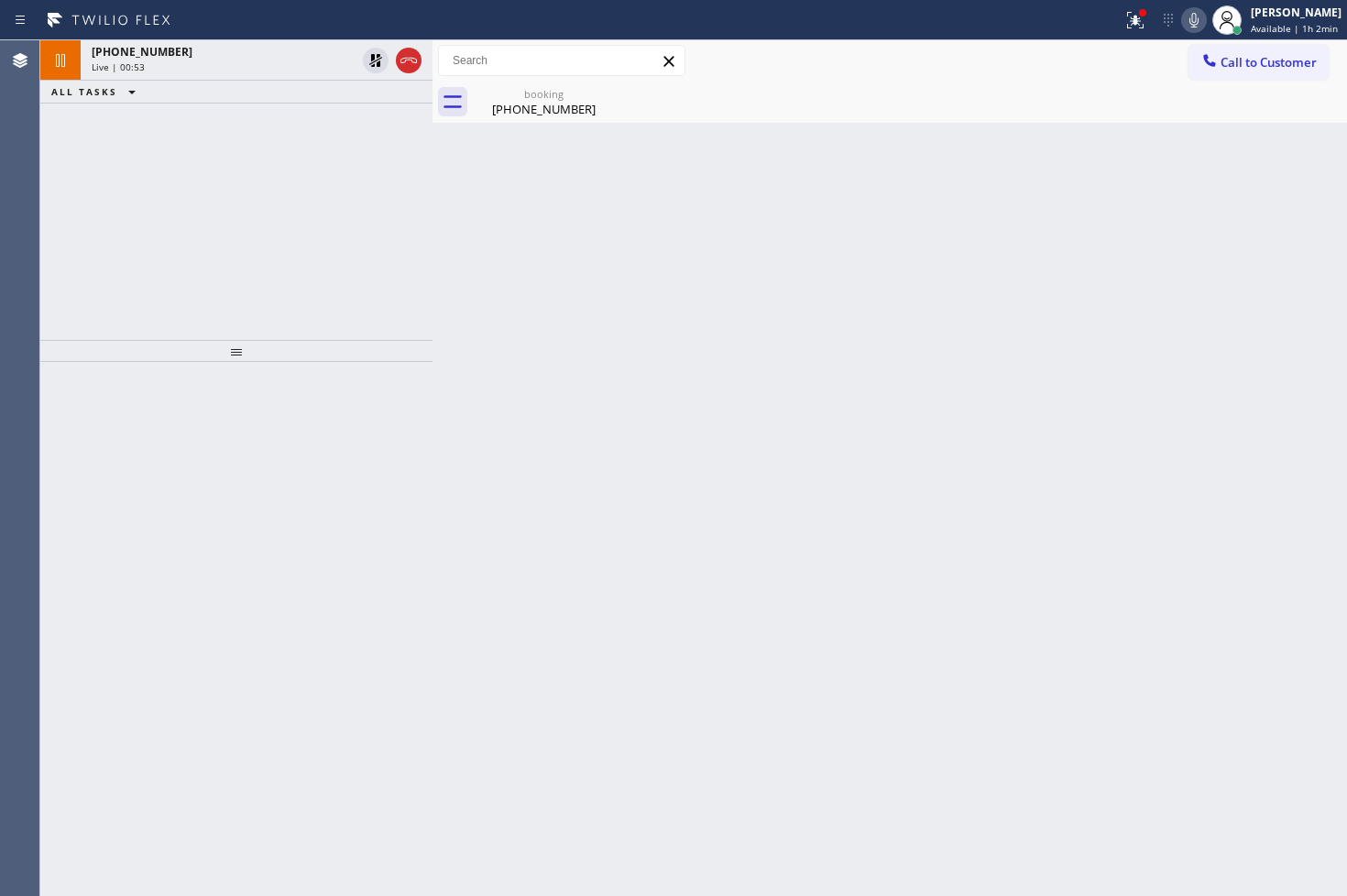
click at [92, 231] on div "[PHONE_NUMBER] Live | 00:53 ALL TASKS ALL TASKS ACTIVE TASKS TASKS IN WRAP UP" at bounding box center [236, 190] width 392 height 299
click at [224, 38] on div "Status report Issue detected This issue could affect your workflow. Please cont…" at bounding box center [673, 20] width 1347 height 40
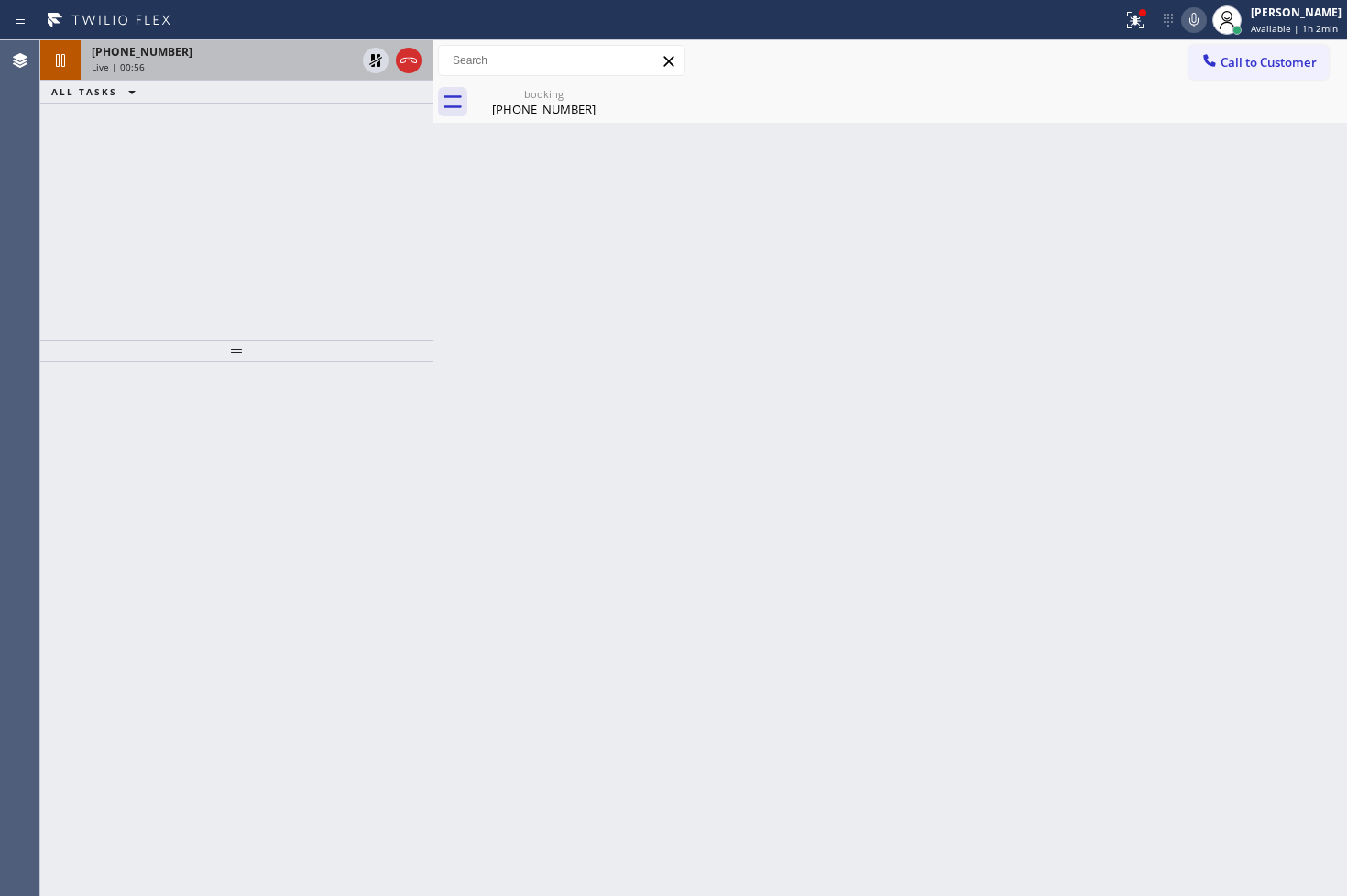
click at [181, 46] on div "[PHONE_NUMBER]" at bounding box center [224, 51] width 264 height 16
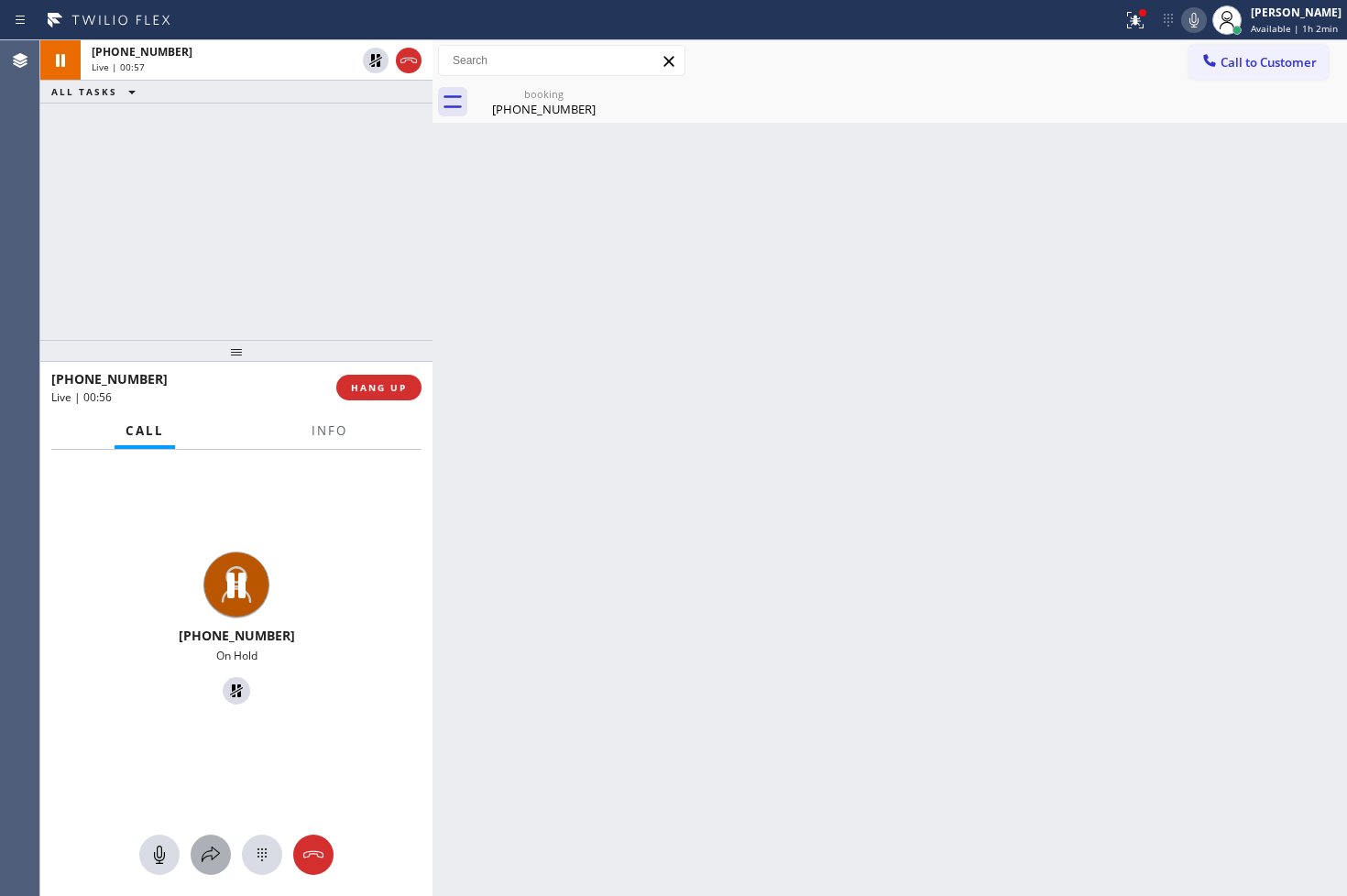
click at [205, 852] on icon at bounding box center [211, 855] width 22 height 22
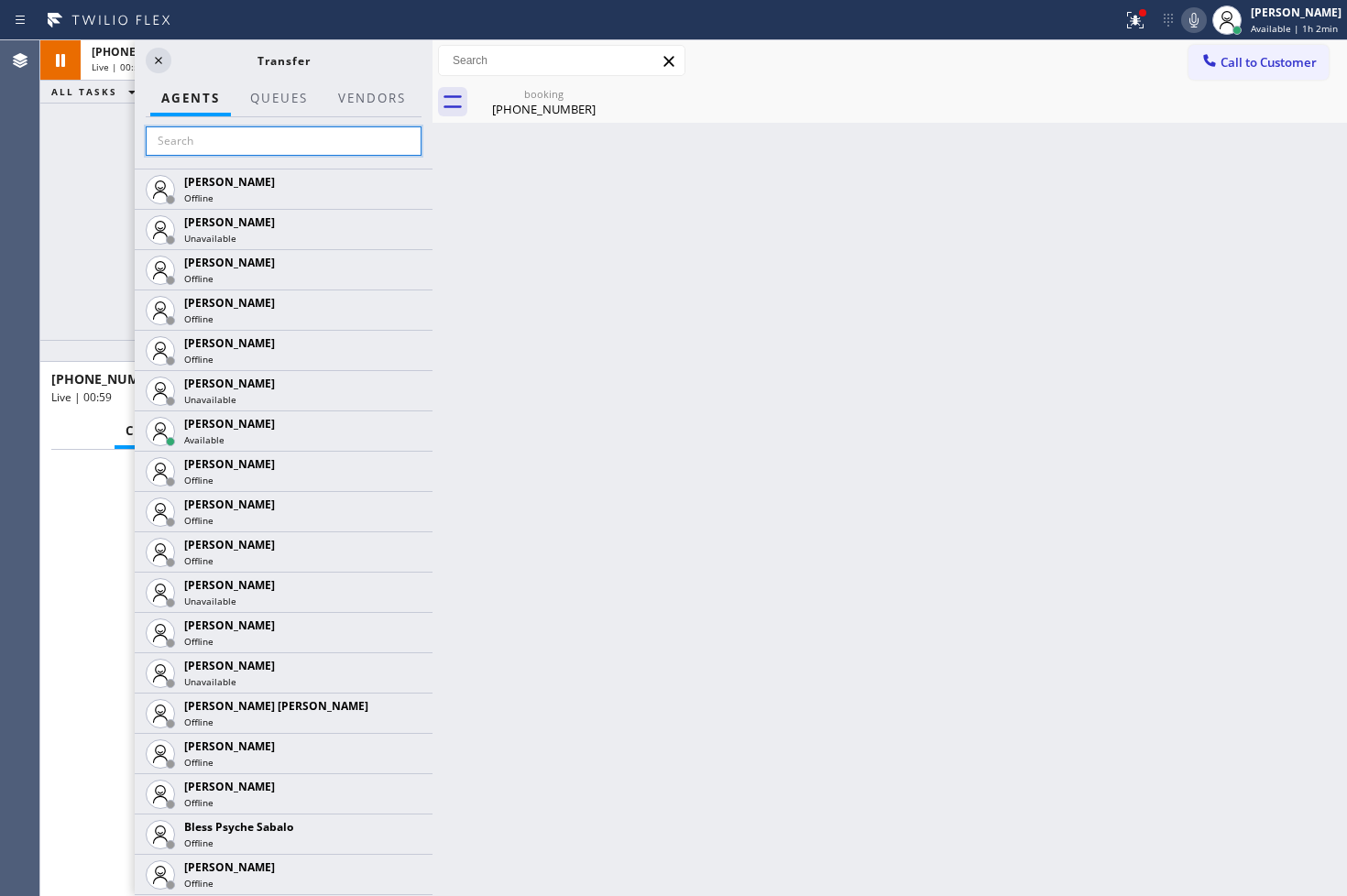
click at [244, 147] on input "text" at bounding box center [284, 141] width 276 height 30
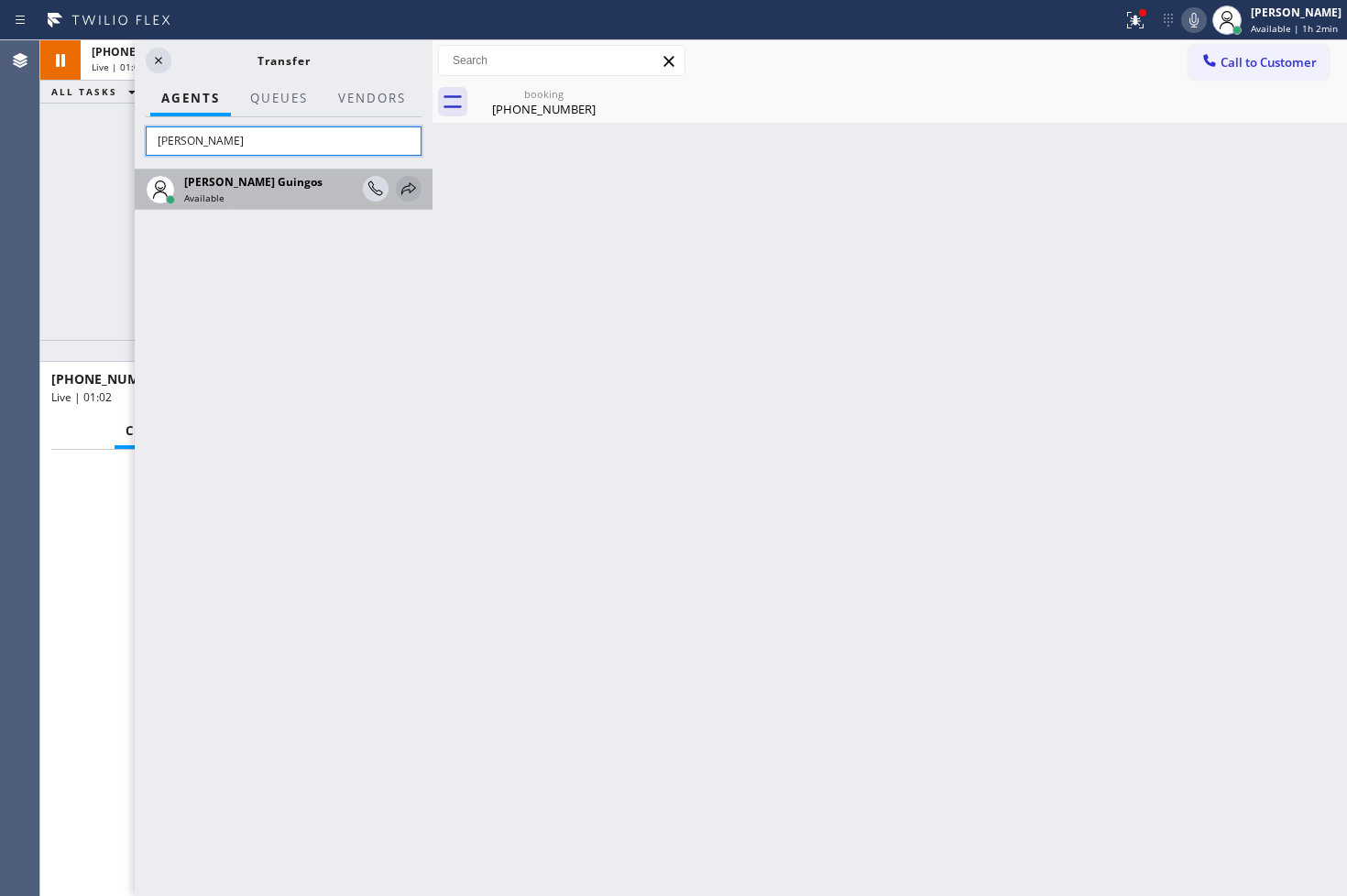
type input "[PERSON_NAME]"
click at [401, 179] on icon at bounding box center [409, 189] width 22 height 22
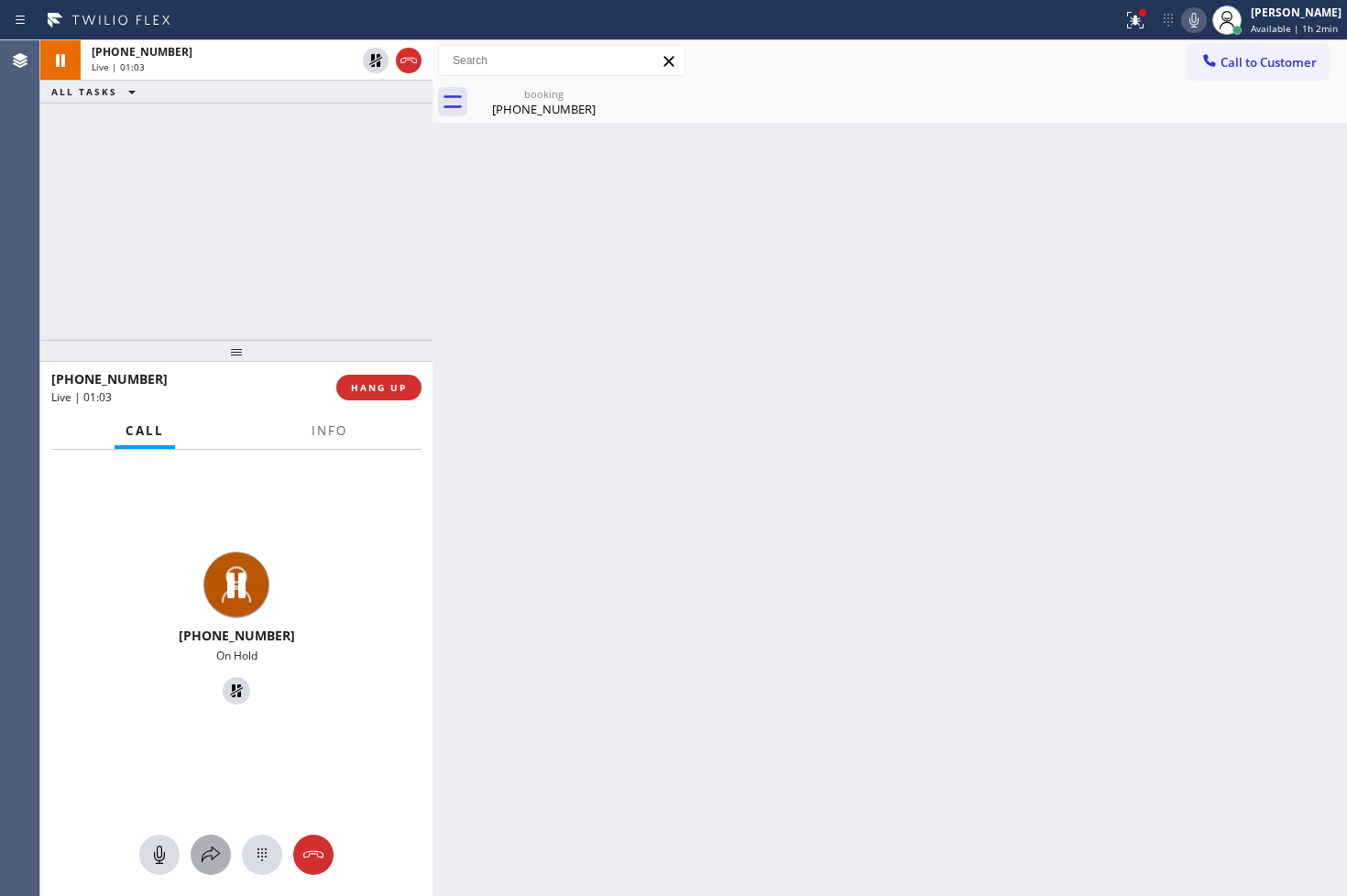
click at [212, 866] on button at bounding box center [210, 854] width 40 height 40
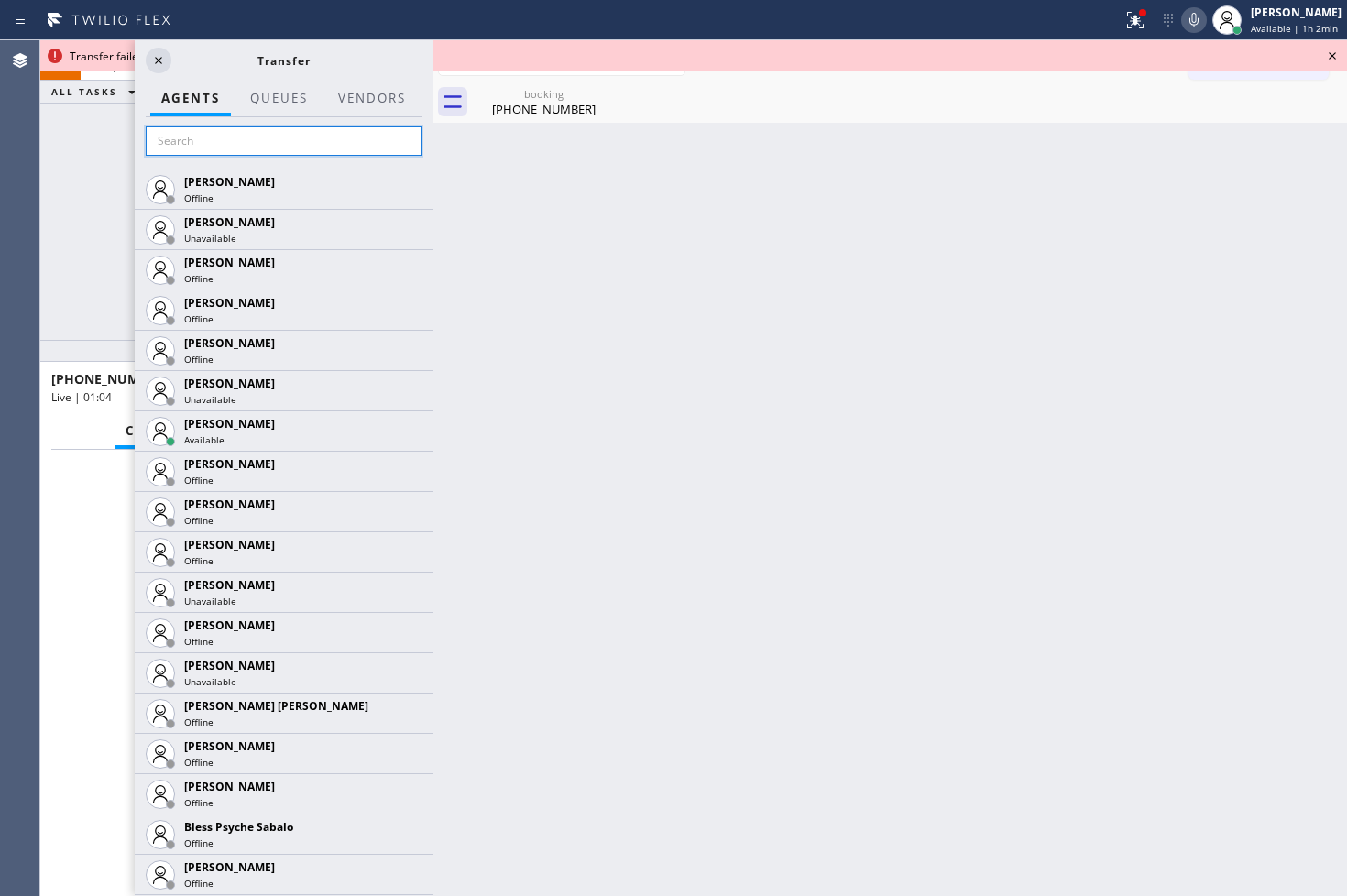
click at [168, 153] on input "text" at bounding box center [284, 141] width 276 height 30
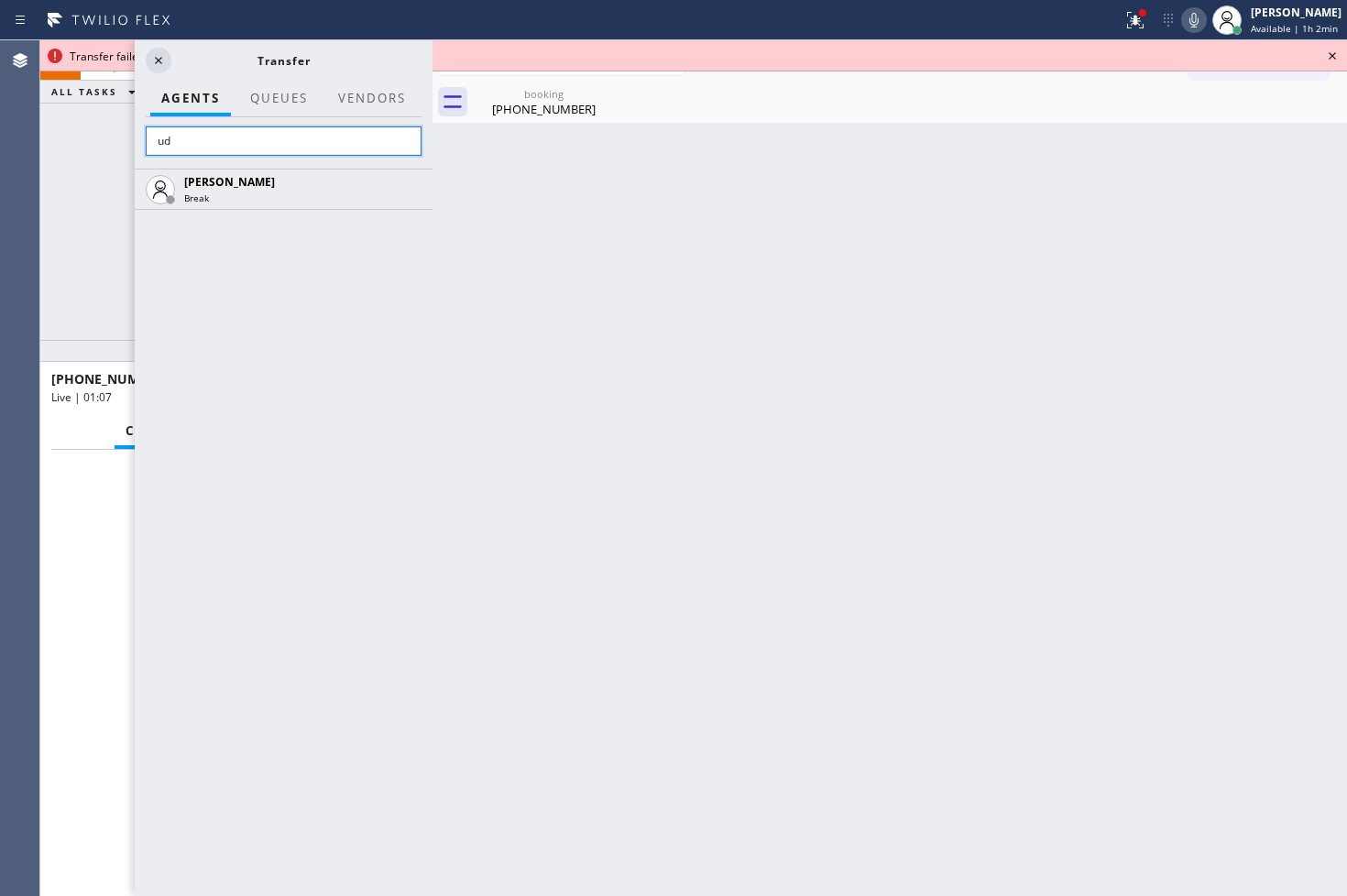
type input "u"
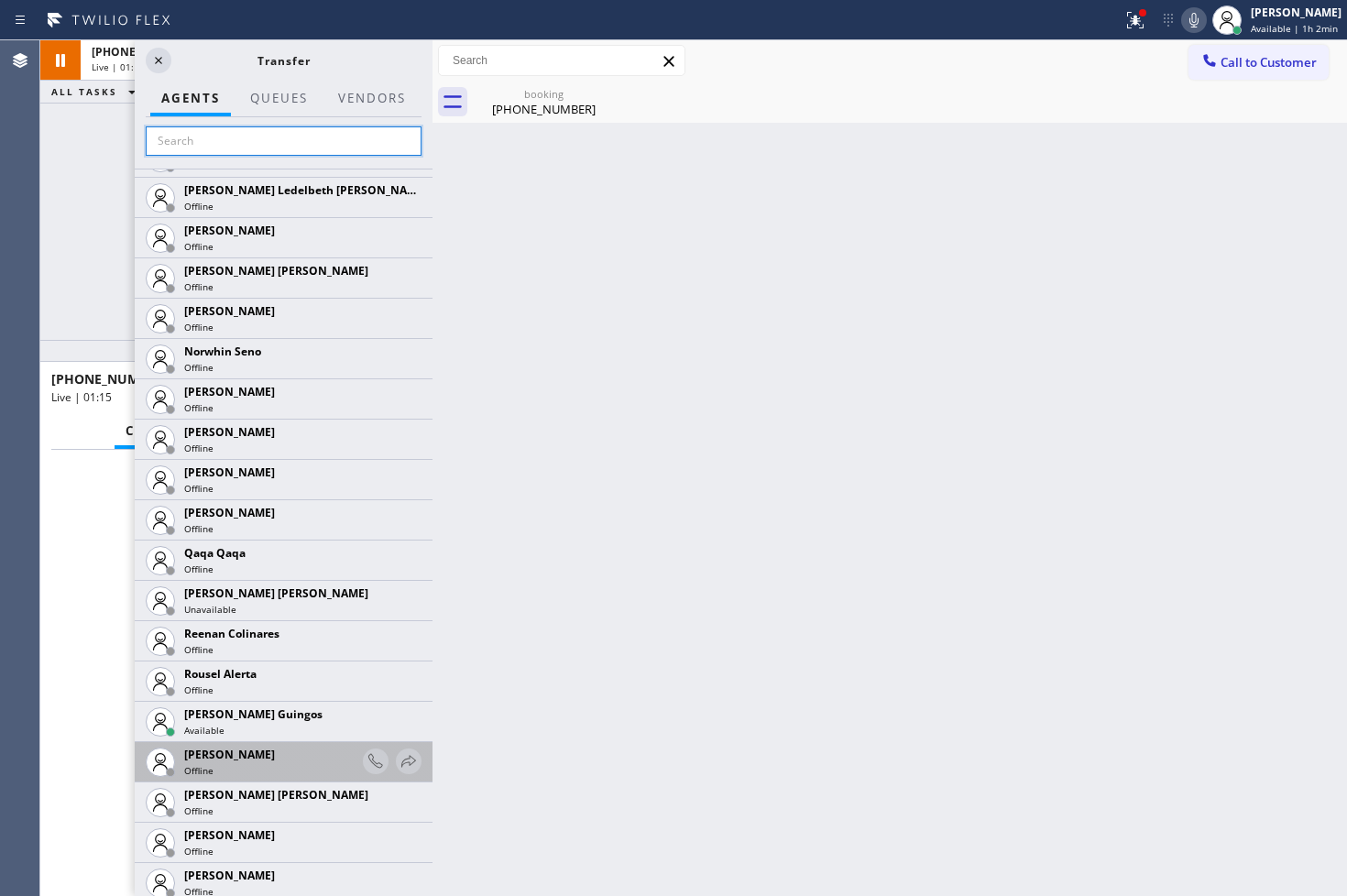
scroll to position [3543, 0]
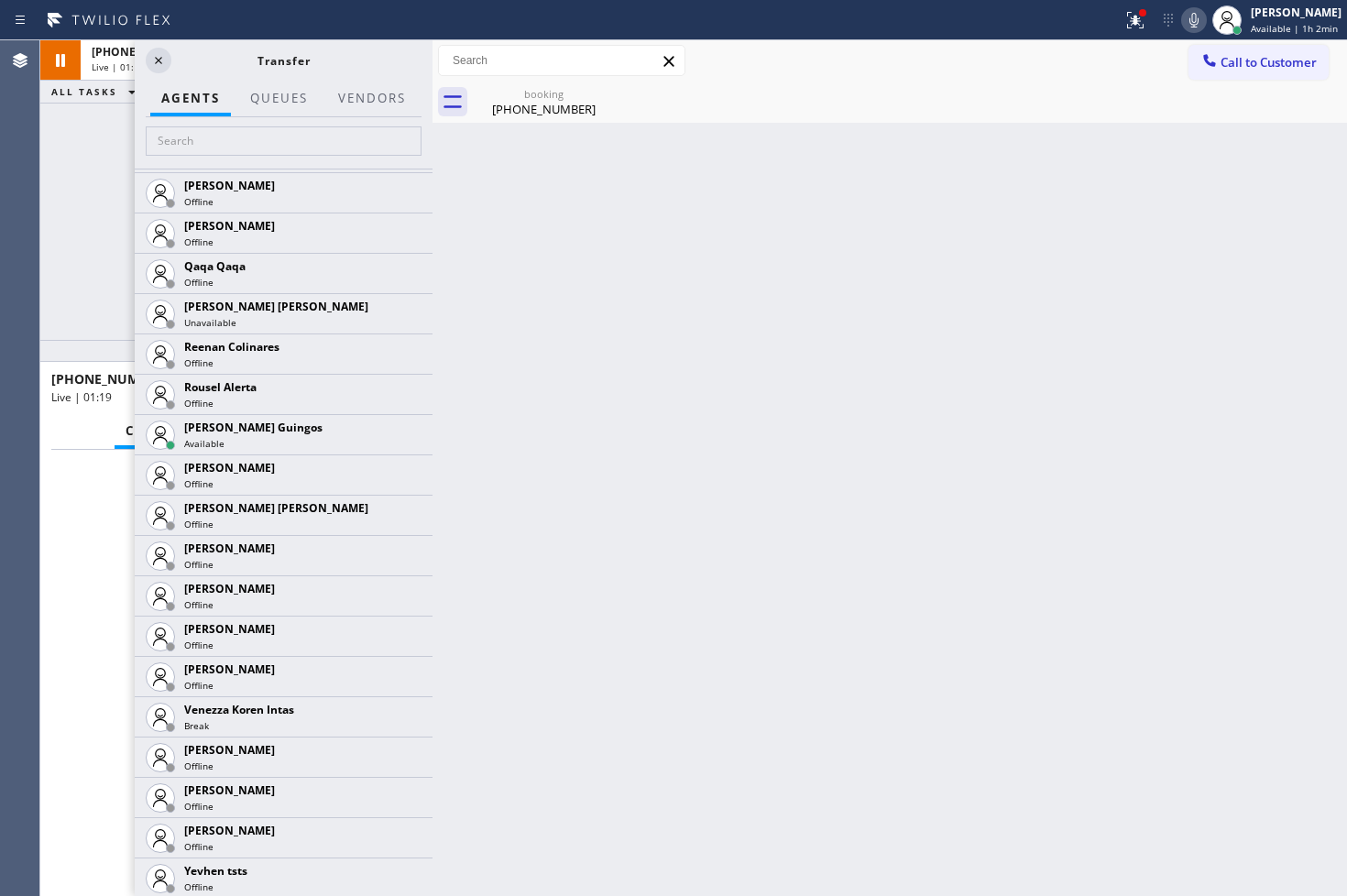
click at [67, 285] on div "[PHONE_NUMBER] Live | 01:19 ALL TASKS ALL TASKS ACTIVE TASKS TASKS IN WRAP UP" at bounding box center [236, 190] width 392 height 299
click at [158, 57] on icon at bounding box center [159, 60] width 22 height 22
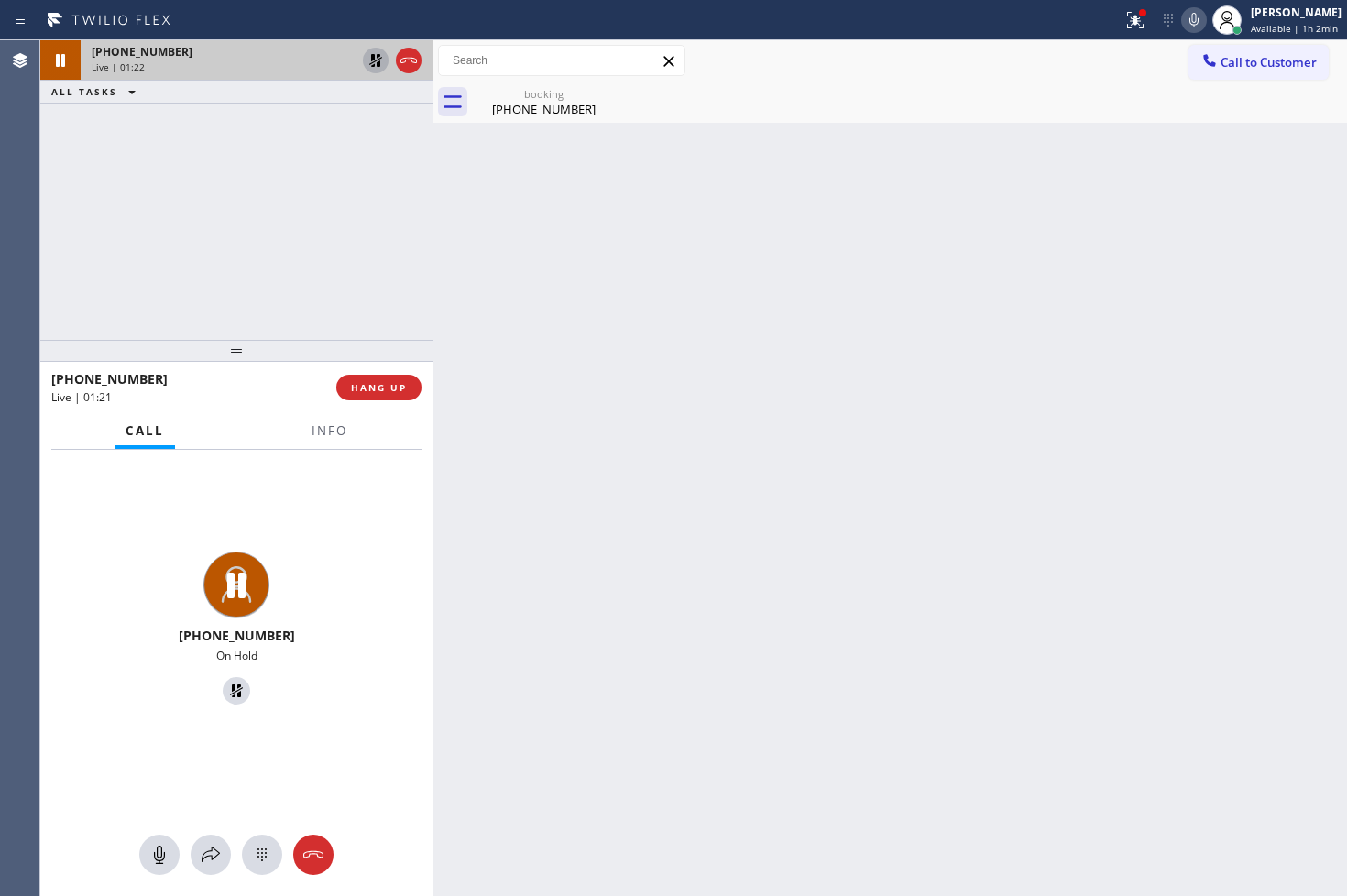
click at [369, 56] on icon at bounding box center [376, 60] width 22 height 22
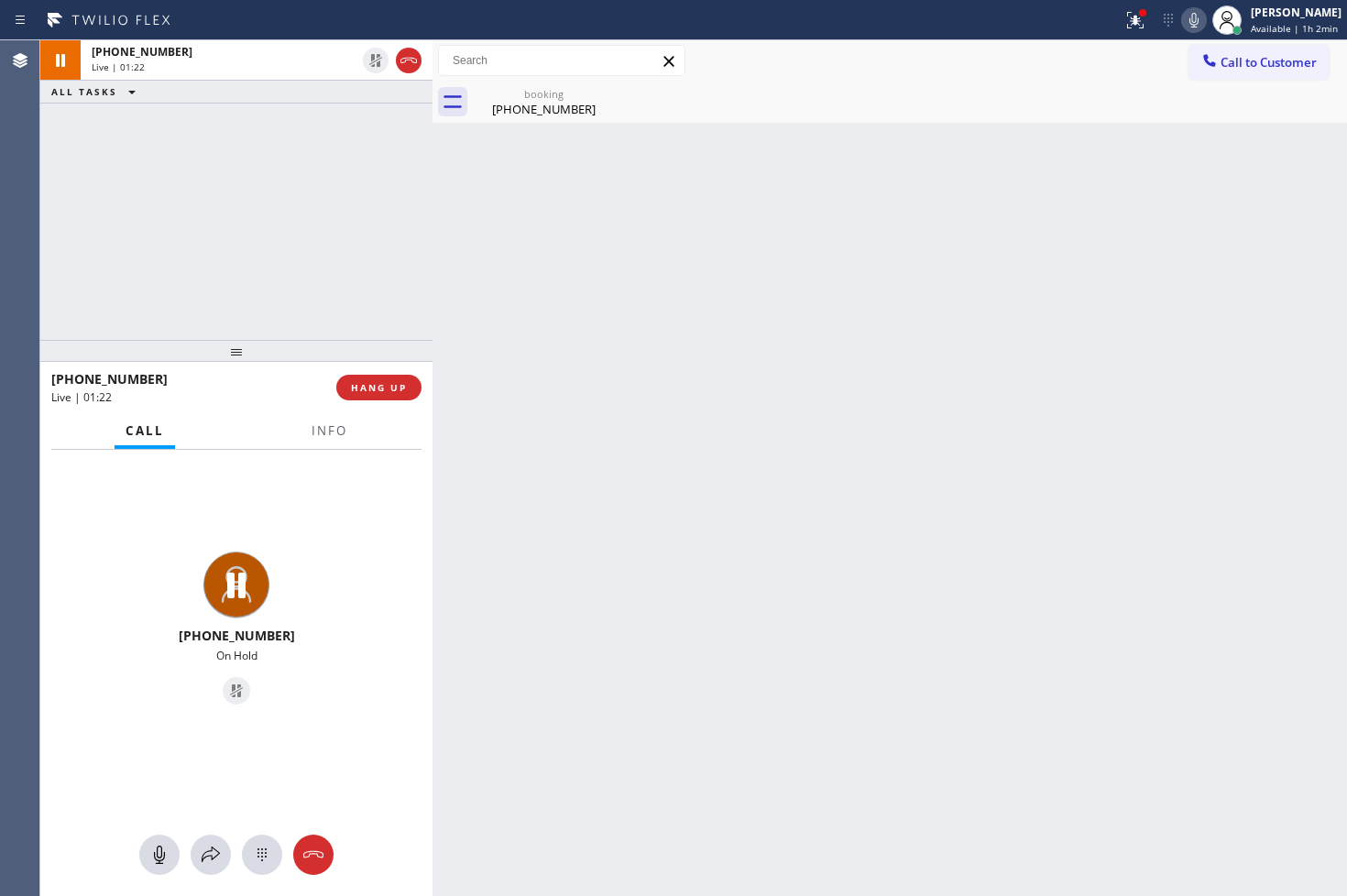
click at [506, 276] on div "Back to Dashboard Change Sender ID Customers Technicians Select a contact Outbo…" at bounding box center [890, 468] width 915 height 855
click at [575, 97] on div "booking" at bounding box center [543, 94] width 139 height 14
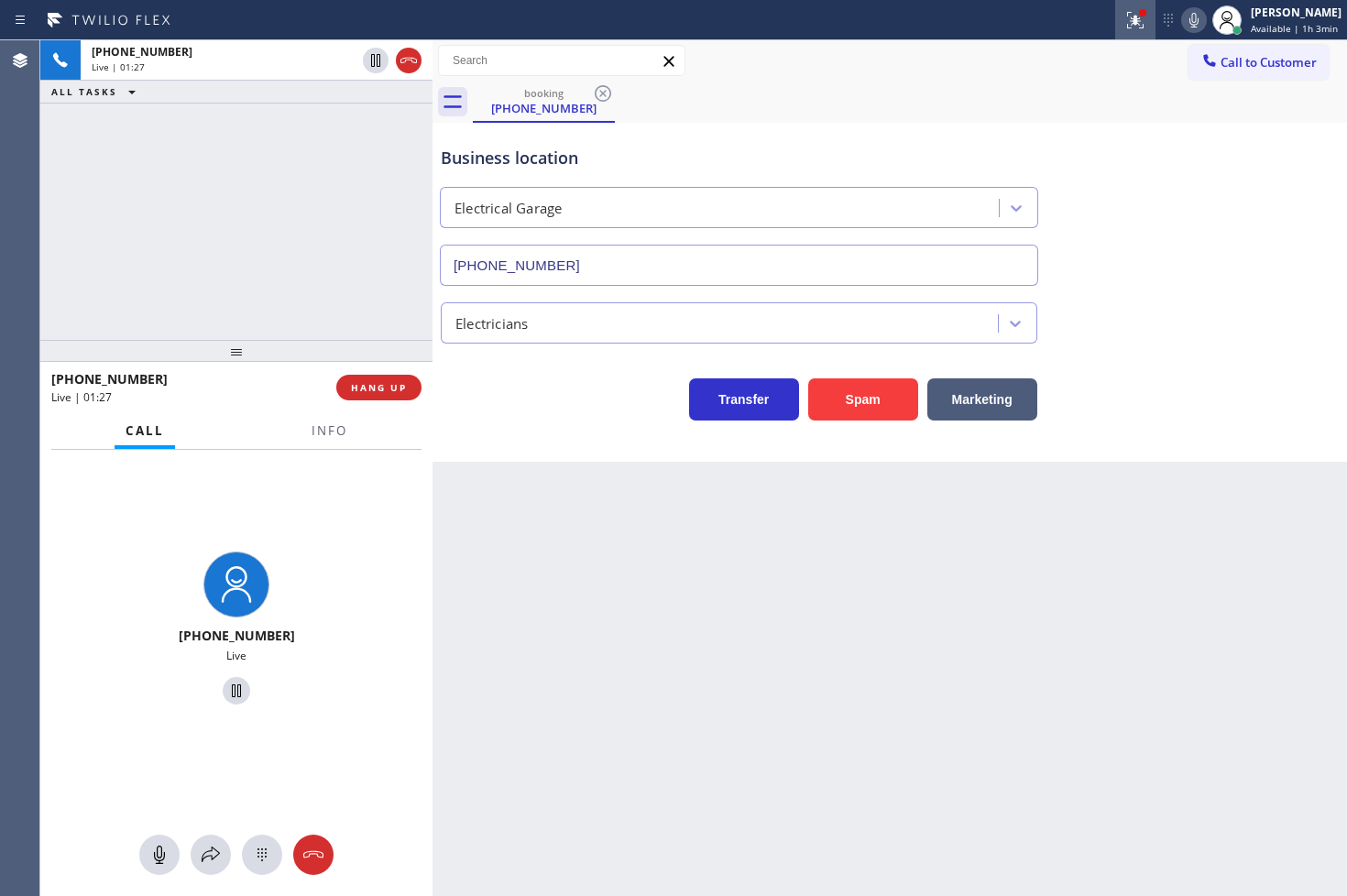
click at [1127, 21] on icon at bounding box center [1132, 19] width 11 height 13
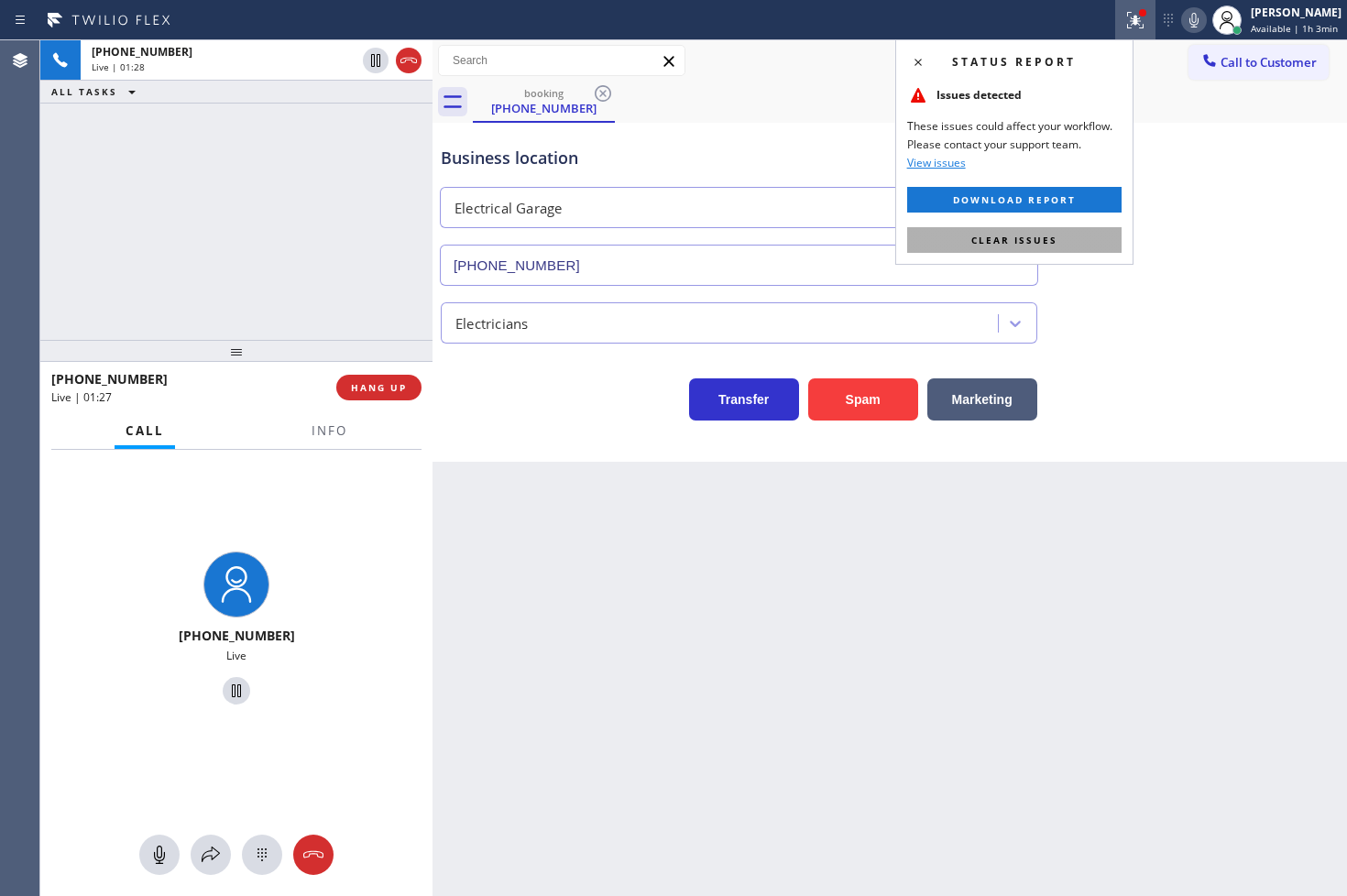
click at [1061, 232] on button "Clear issues" at bounding box center [1014, 240] width 215 height 26
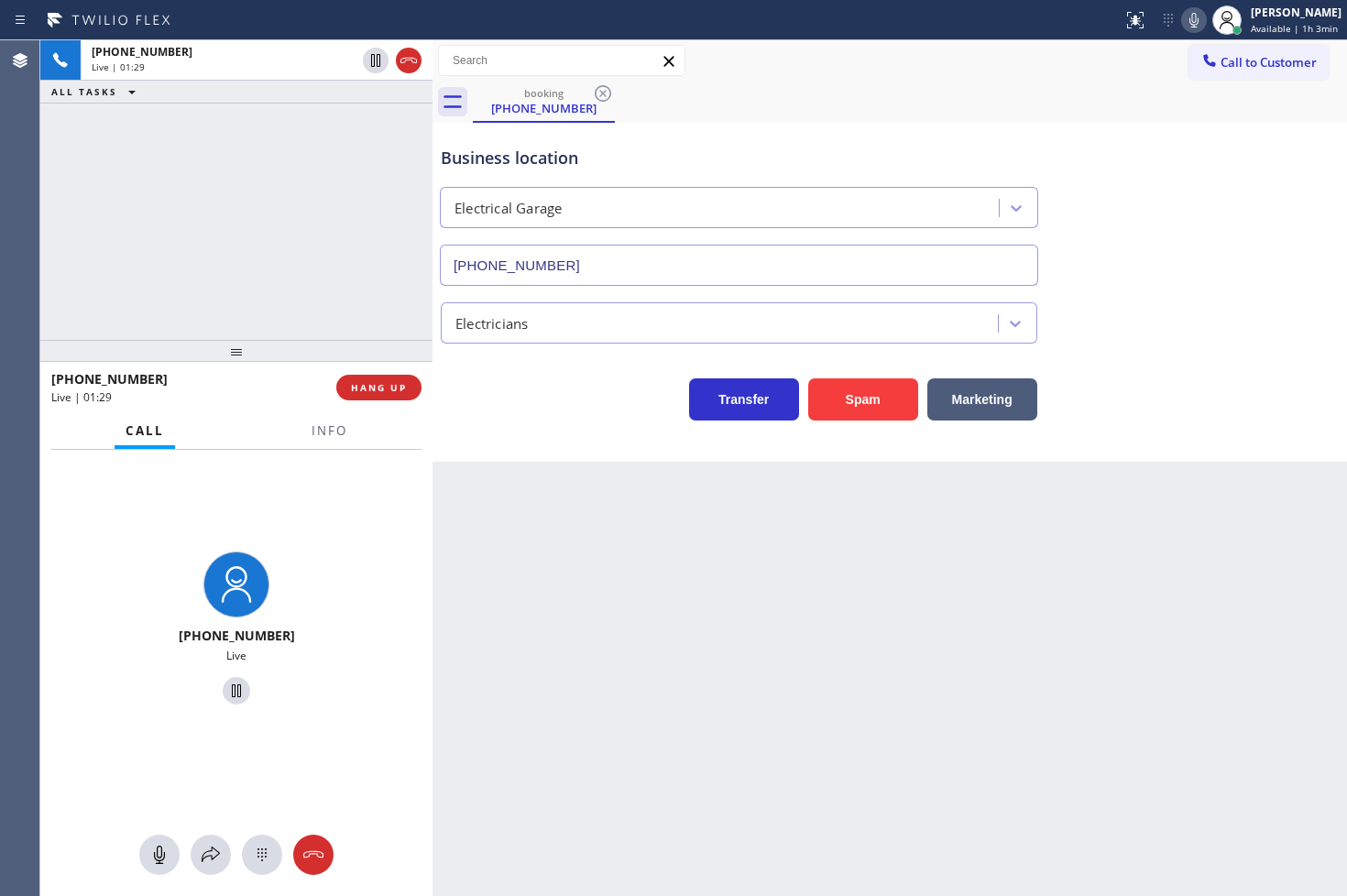
click at [609, 481] on div "Back to Dashboard Change Sender ID Customers Technicians Select a contact Outbo…" at bounding box center [890, 468] width 915 height 855
click at [296, 417] on div "Call Info" at bounding box center [236, 430] width 370 height 36
click at [314, 428] on span "Info" at bounding box center [329, 430] width 35 height 17
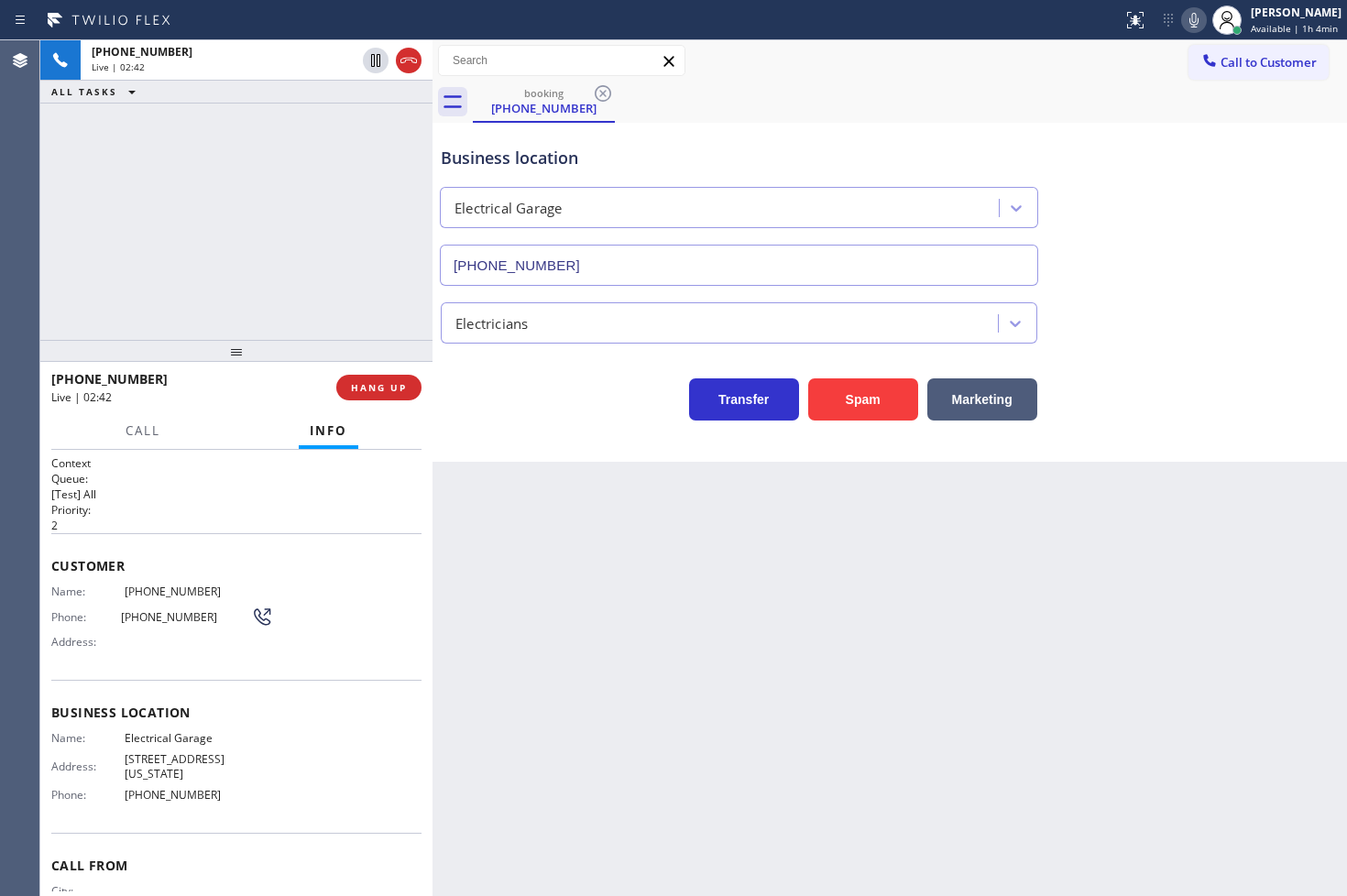
click at [456, 562] on div "Back to Dashboard Change Sender ID Customers Technicians Select a contact Outbo…" at bounding box center [890, 468] width 915 height 855
click at [620, 523] on div "Back to Dashboard Change Sender ID Customers Technicians Select a contact Outbo…" at bounding box center [890, 468] width 915 height 855
click at [582, 422] on div "Business location Electrical Garage [PHONE_NUMBER] Electricians Transfer Spam M…" at bounding box center [890, 292] width 915 height 339
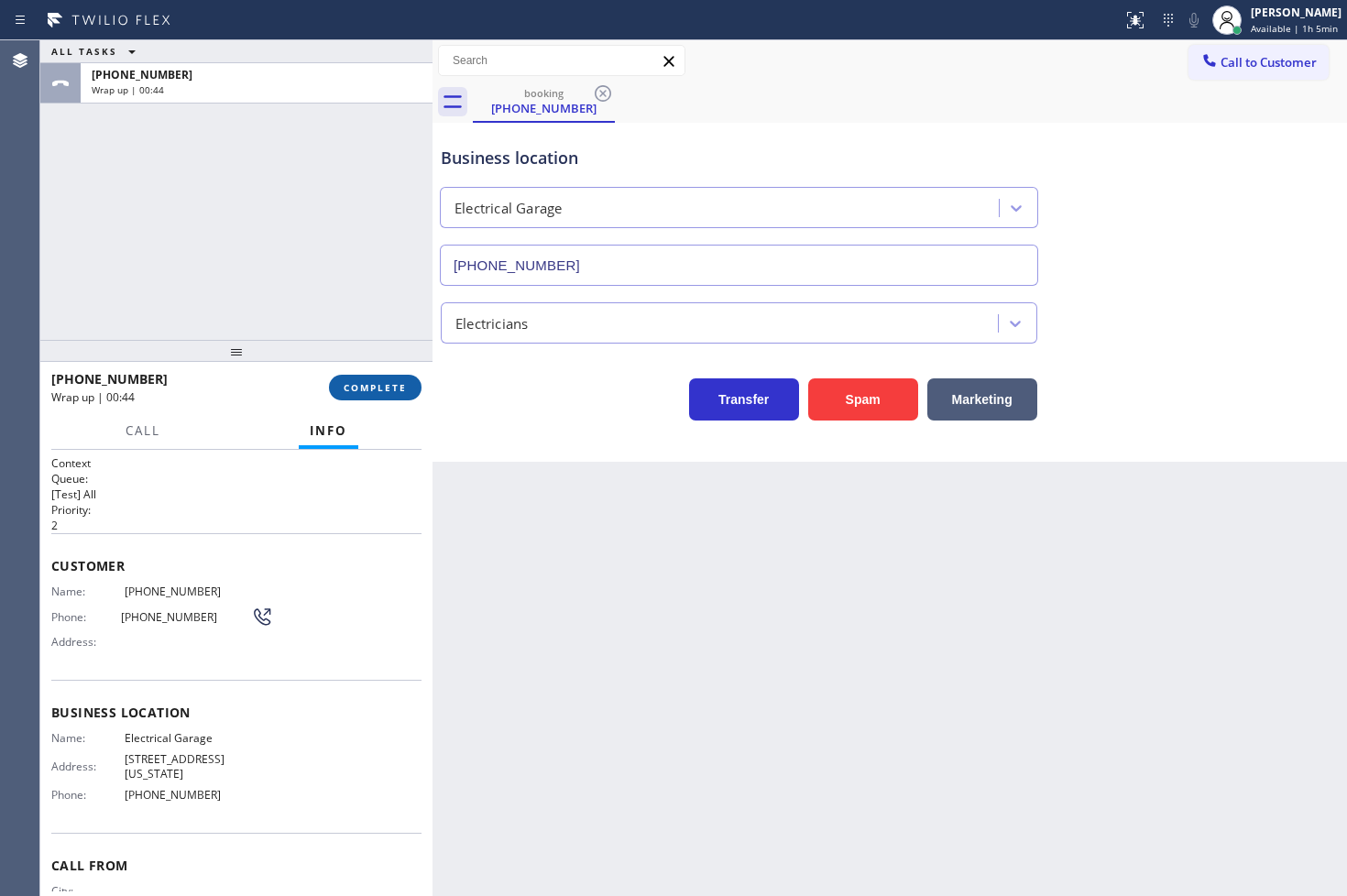
click at [376, 392] on span "COMPLETE" at bounding box center [376, 388] width 63 height 13
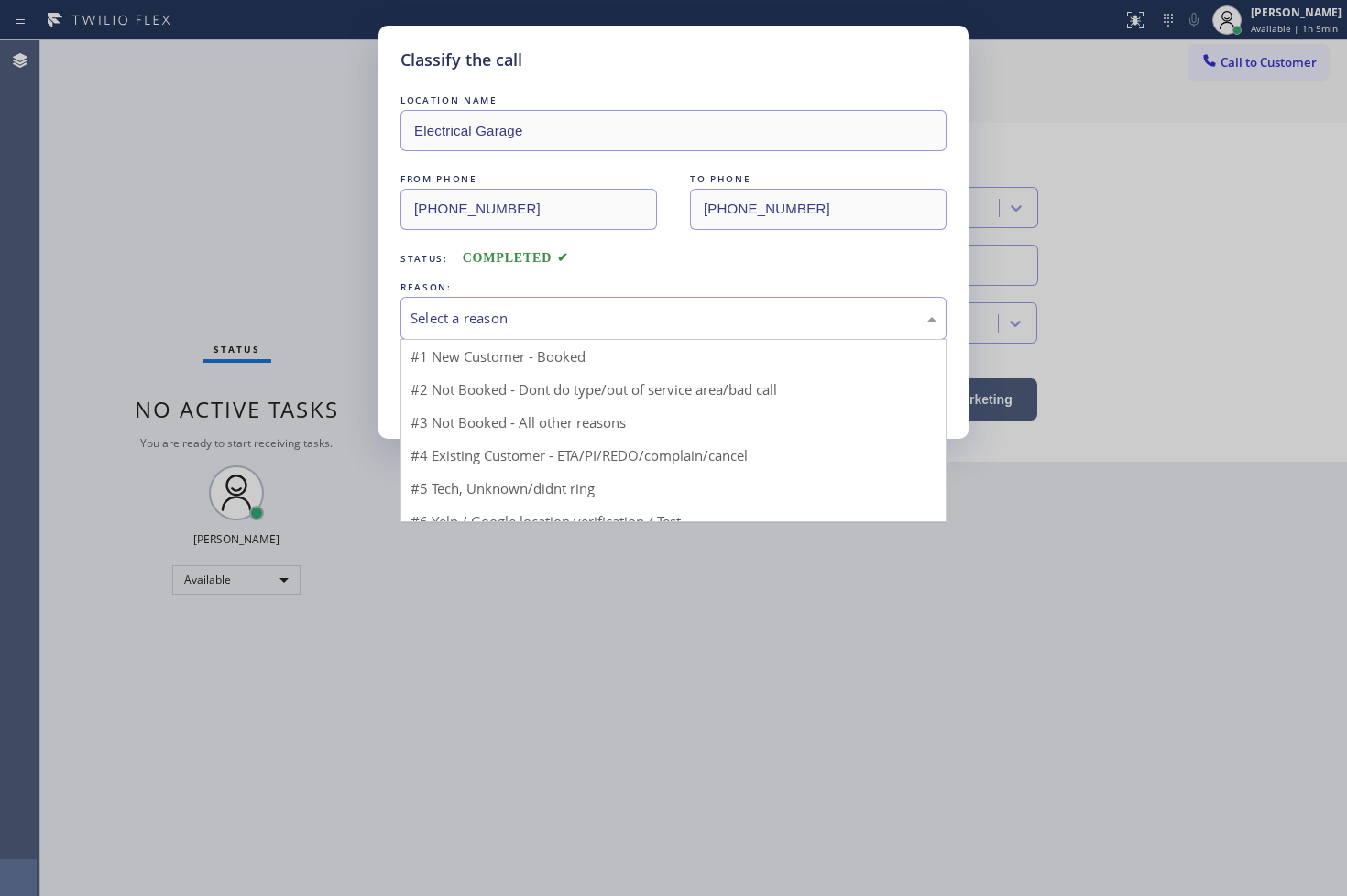
click at [481, 311] on div "Select a reason" at bounding box center [673, 318] width 526 height 21
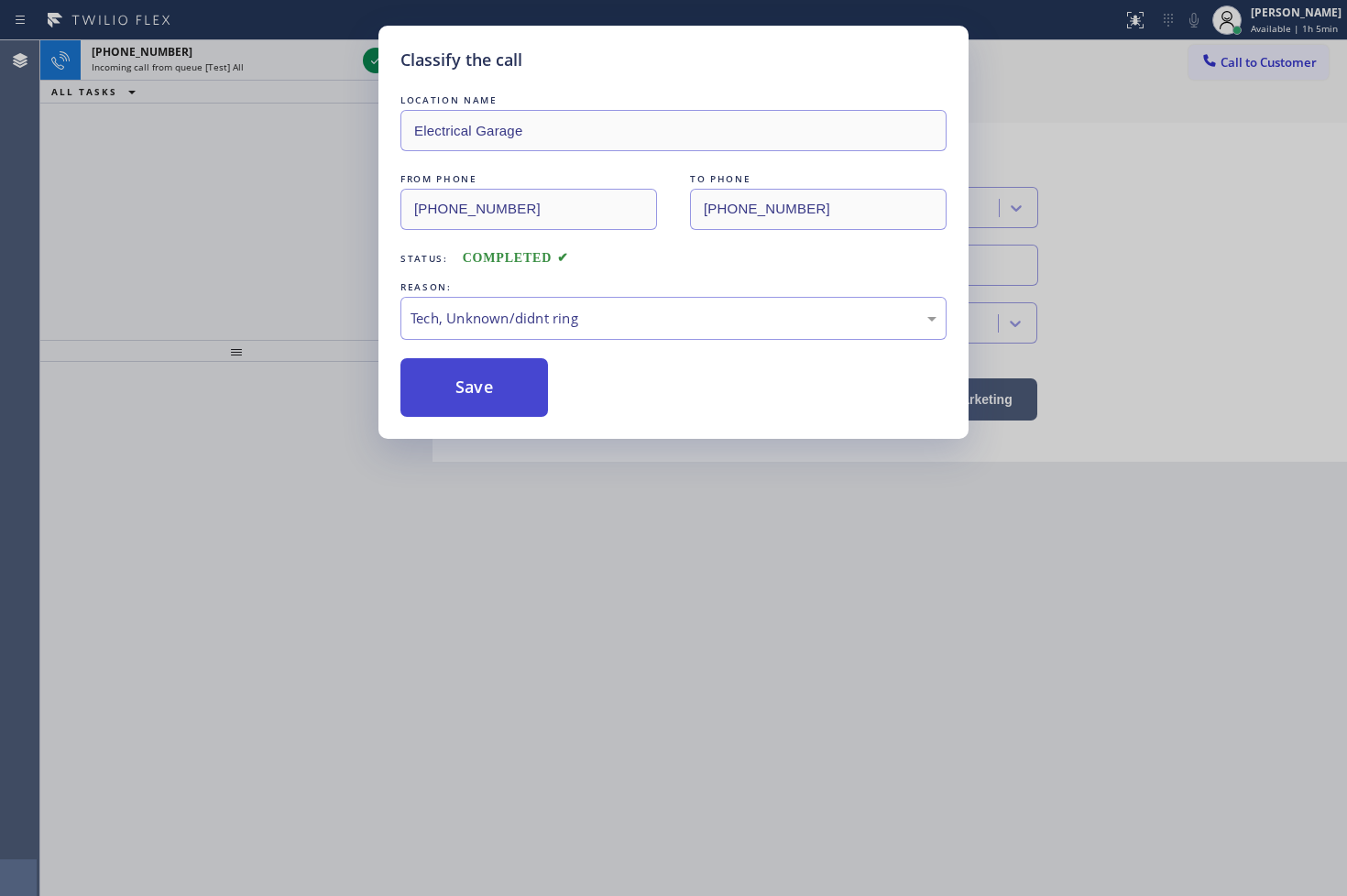
click at [472, 399] on button "Save" at bounding box center [474, 387] width 148 height 59
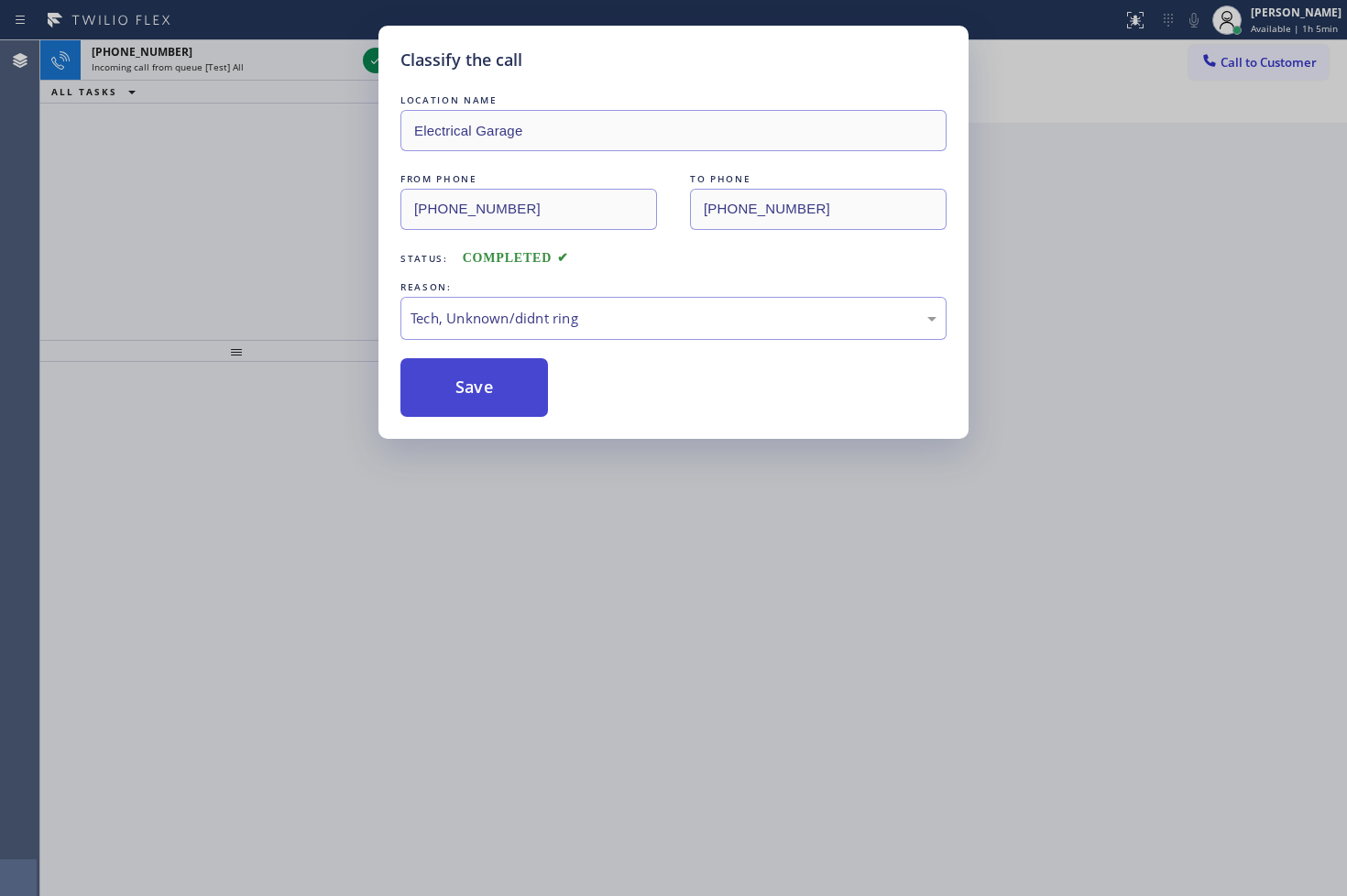
click at [472, 399] on button "Save" at bounding box center [474, 387] width 148 height 59
click at [482, 380] on button "Save" at bounding box center [474, 387] width 148 height 59
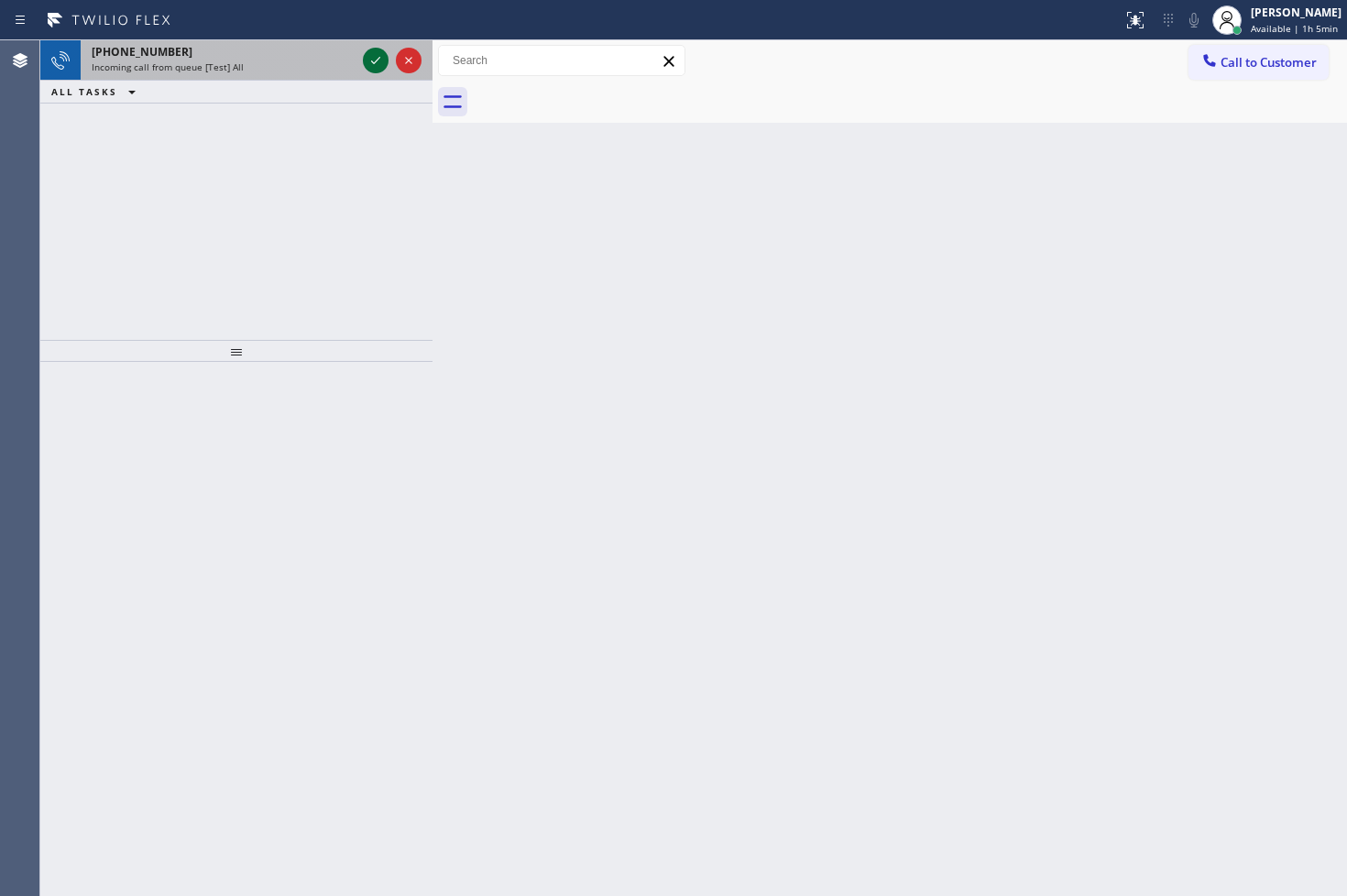
click at [367, 57] on icon at bounding box center [376, 60] width 22 height 22
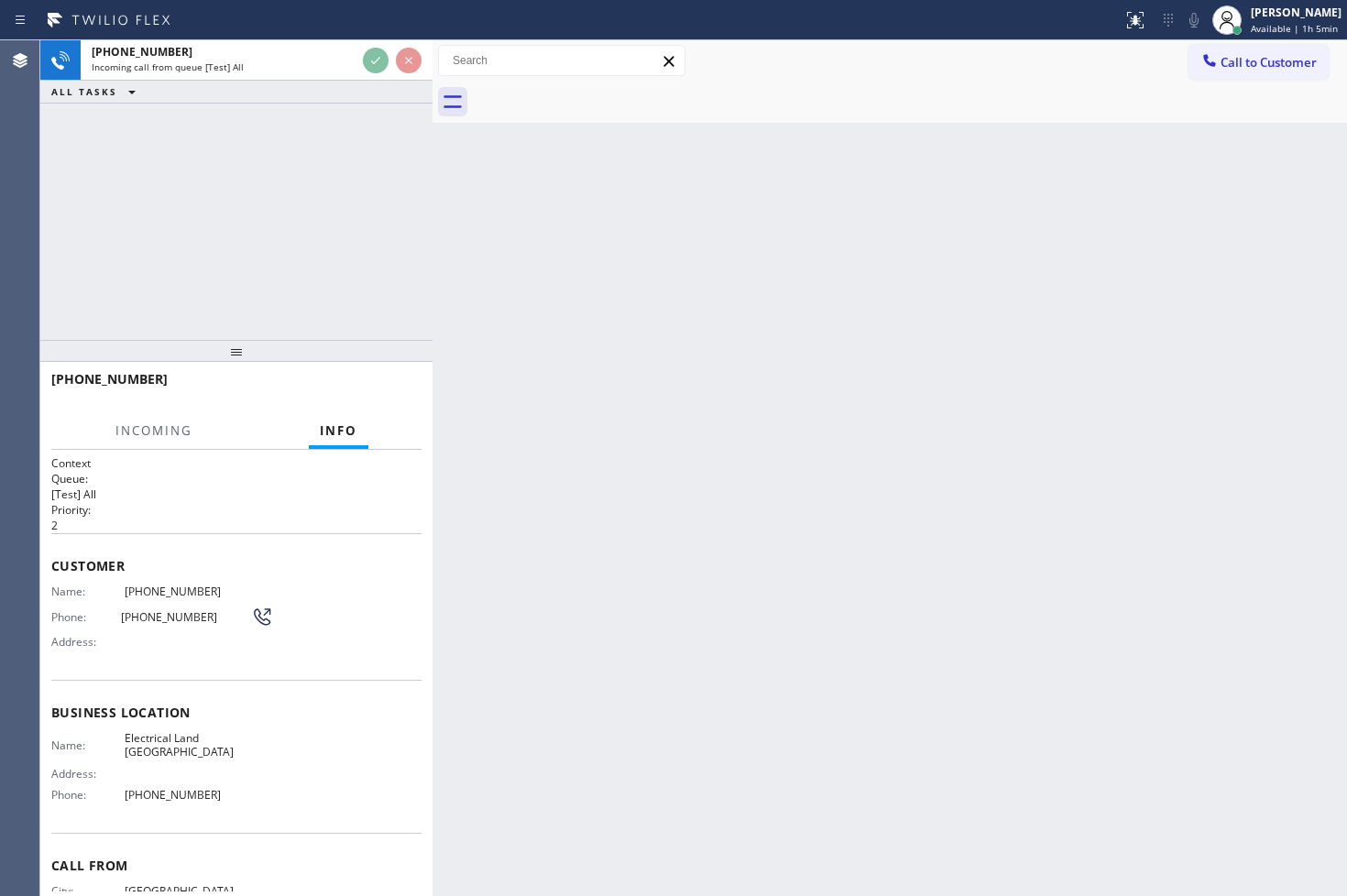
click at [369, 225] on div "+13238041034 Incoming call from queue [Test] All ALL TASKS ALL TASKS ACTIVE TAS…" at bounding box center [236, 190] width 392 height 299
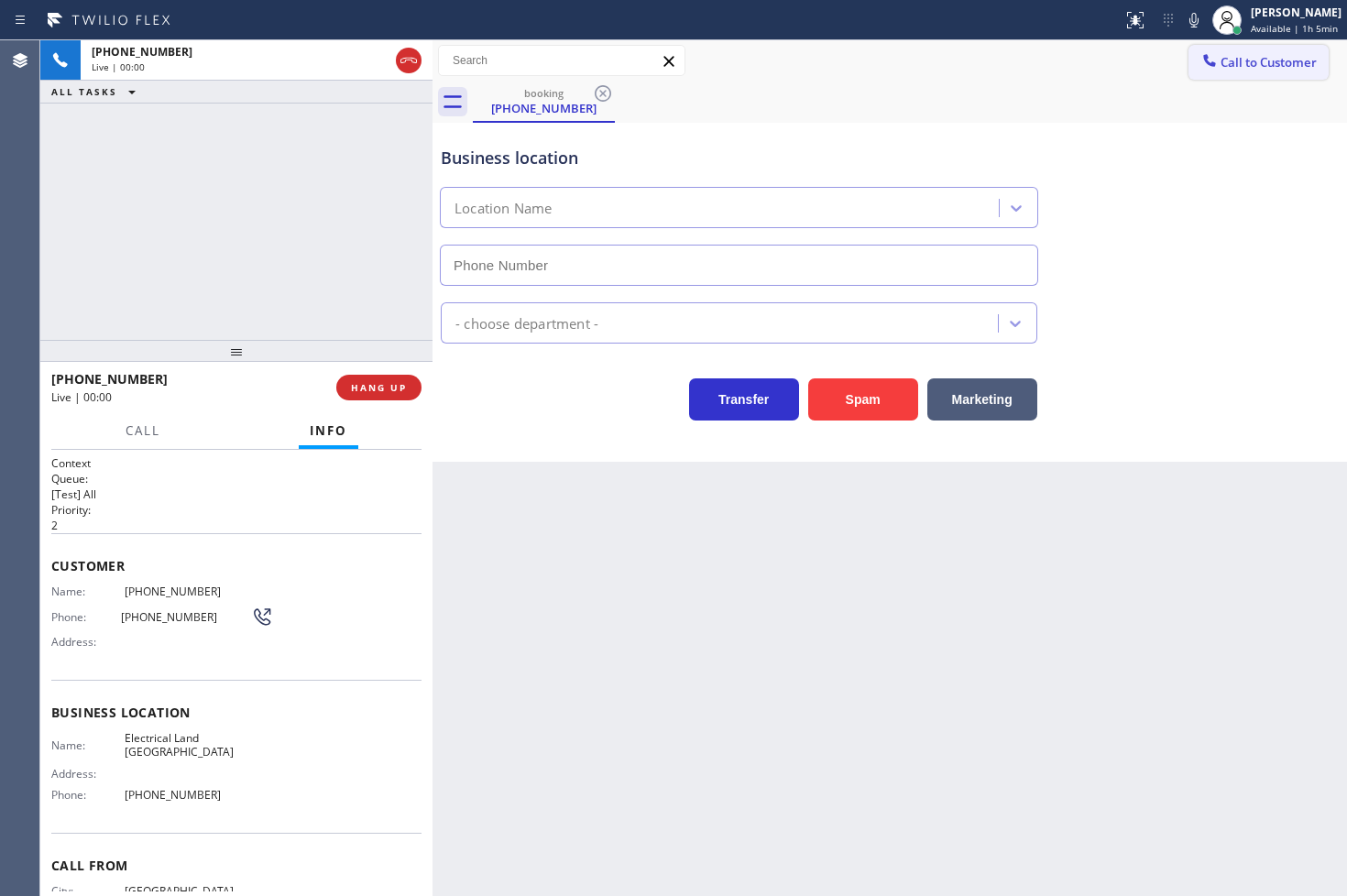
type input "(323) 900-0745"
drag, startPoint x: 513, startPoint y: 402, endPoint x: 460, endPoint y: 368, distance: 63.0
click at [513, 402] on div "Transfer Spam Marketing" at bounding box center [738, 394] width 603 height 51
click at [521, 436] on div "Business location Electrical Land Los Angeles (323) 900-0745 Electricians Trans…" at bounding box center [890, 292] width 915 height 339
click at [244, 235] on div "+13238041034 Live | 00:04 ALL TASKS ALL TASKS ACTIVE TASKS TASKS IN WRAP UP" at bounding box center [236, 190] width 392 height 299
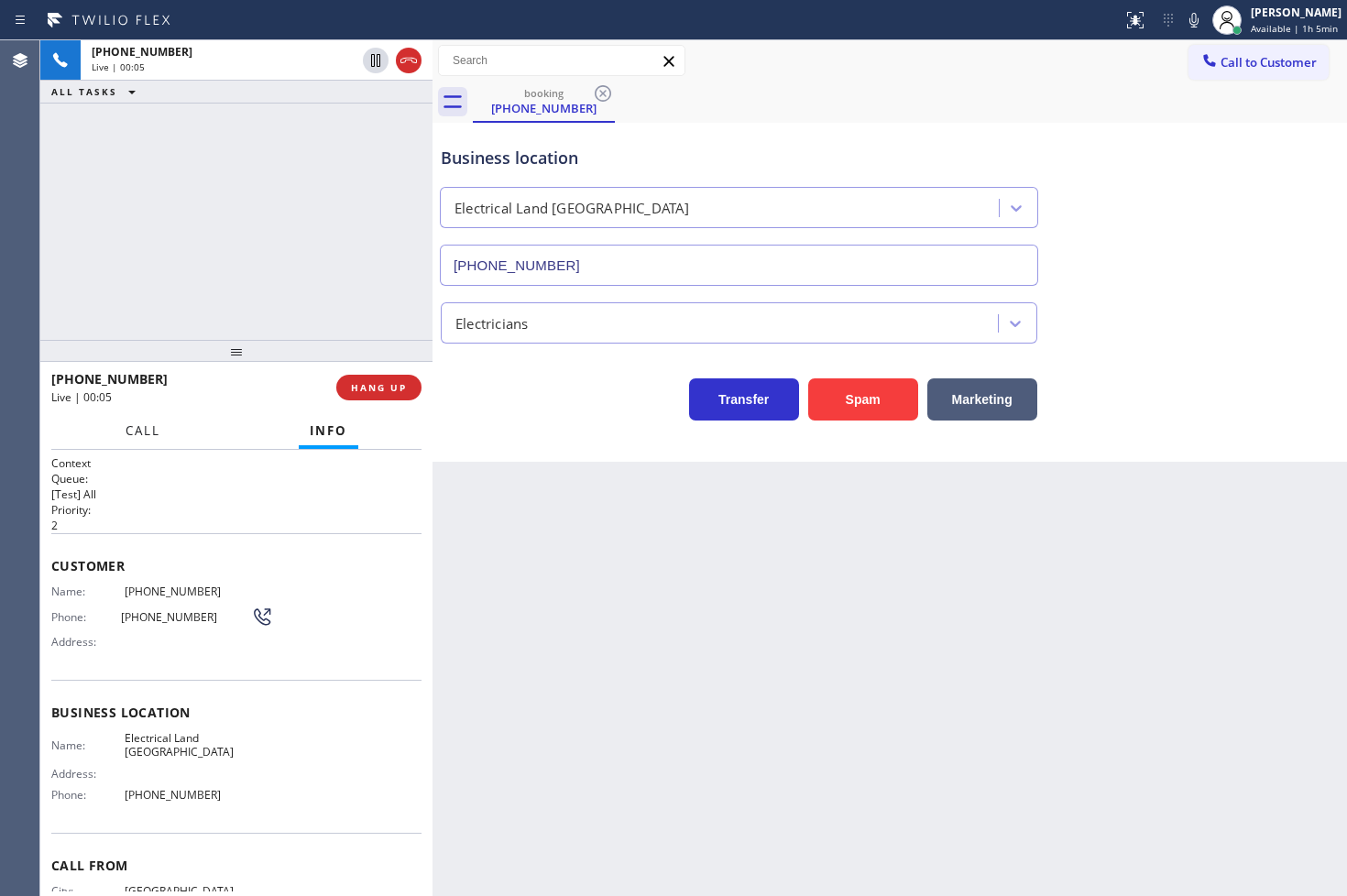
click at [159, 432] on span "Call" at bounding box center [142, 430] width 34 height 17
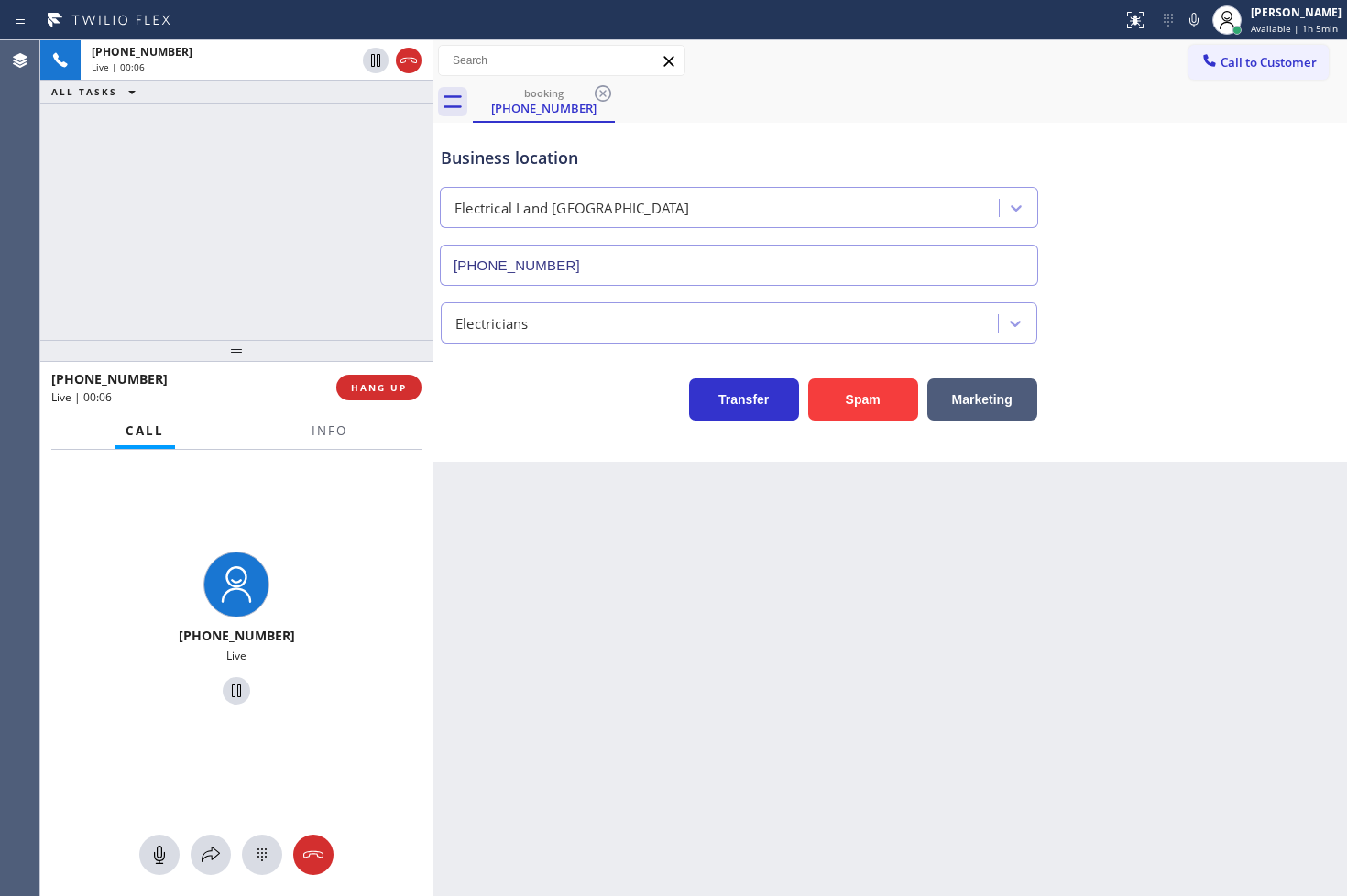
click at [251, 287] on div "+13238041034 Live | 00:06 ALL TASKS ALL TASKS ACTIVE TASKS TASKS IN WRAP UP" at bounding box center [236, 190] width 392 height 299
click at [598, 482] on div "Back to Dashboard Change Sender ID Customers Technicians Select a contact Outbo…" at bounding box center [890, 468] width 915 height 855
click at [334, 434] on span "Info" at bounding box center [329, 430] width 35 height 17
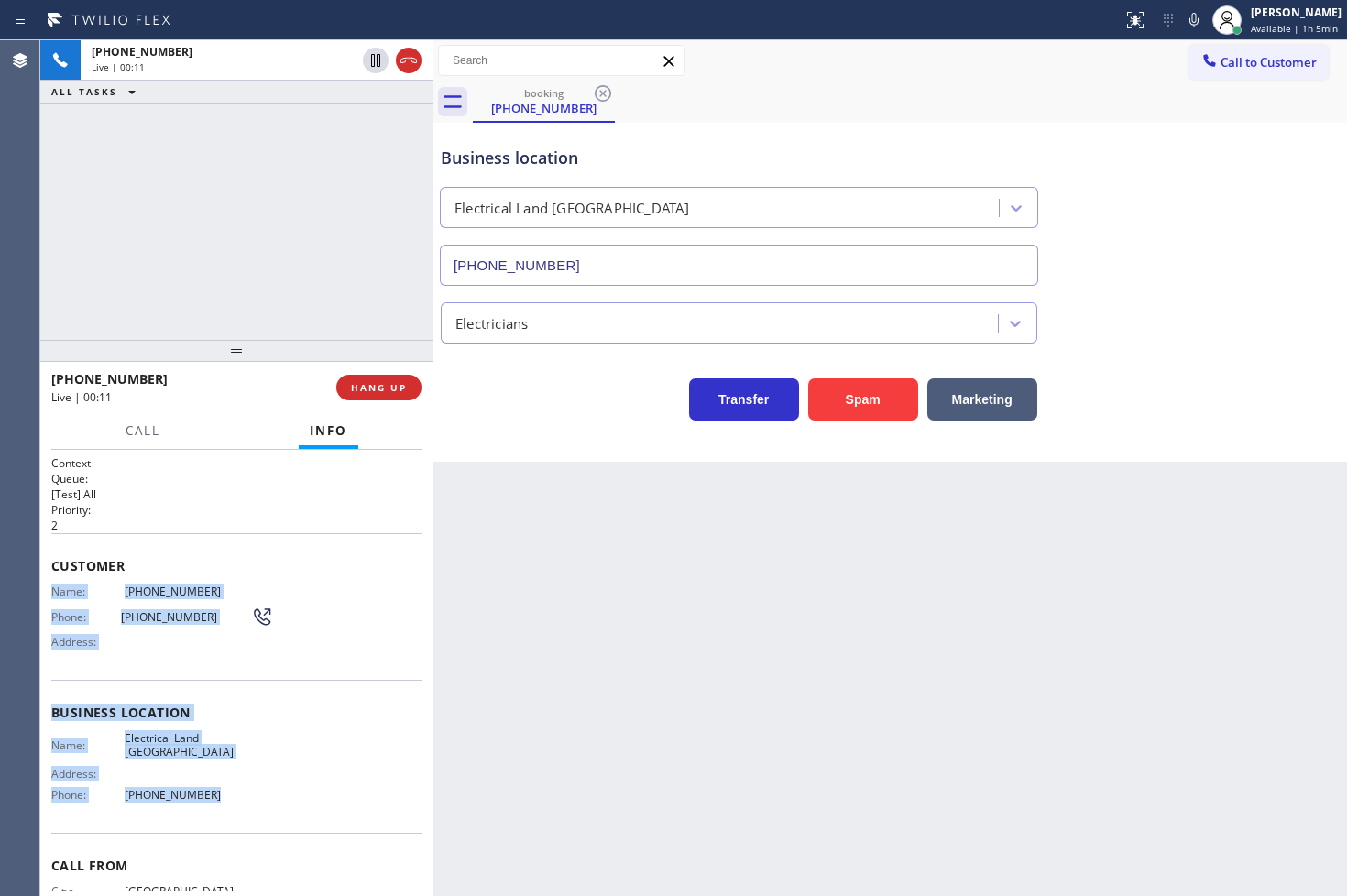
drag, startPoint x: 51, startPoint y: 593, endPoint x: 240, endPoint y: 794, distance: 275.9
click at [240, 794] on div "Context Queue: [Test] All Priority: 2 Customer Name: (323) 804-1034 Phone: (323…" at bounding box center [236, 713] width 370 height 516
copy div "Name: (323) 804-1034 Phone: (323) 804-1034 Address: Business location Name: Ele…"
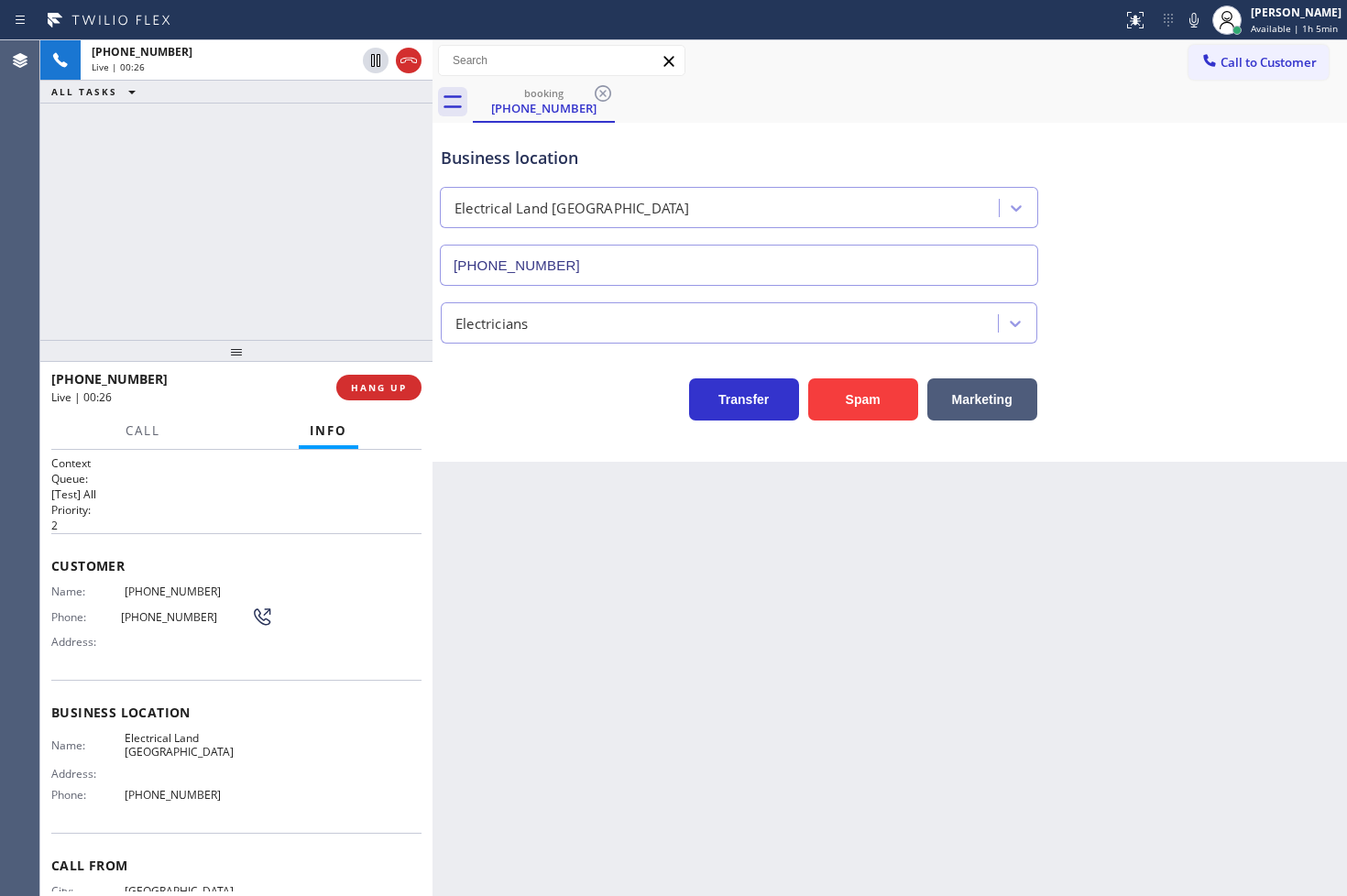
click at [192, 214] on div "+13238041034 Live | 00:26 ALL TASKS ALL TASKS ACTIVE TASKS TASKS IN WRAP UP" at bounding box center [236, 190] width 392 height 299
click at [528, 409] on div "Transfer Spam Marketing" at bounding box center [738, 394] width 603 height 51
click at [221, 261] on div "+13238041034 Live | 00:31 ALL TASKS ALL TASKS ACTIVE TASKS TASKS IN WRAP UP" at bounding box center [236, 190] width 392 height 299
click at [583, 441] on div "Business location Electrical Land Los Angeles (323) 900-0745 Electricians Trans…" at bounding box center [890, 292] width 915 height 339
click at [271, 268] on div "+13238041034 Live | 00:32 ALL TASKS ALL TASKS ACTIVE TASKS TASKS IN WRAP UP" at bounding box center [236, 190] width 392 height 299
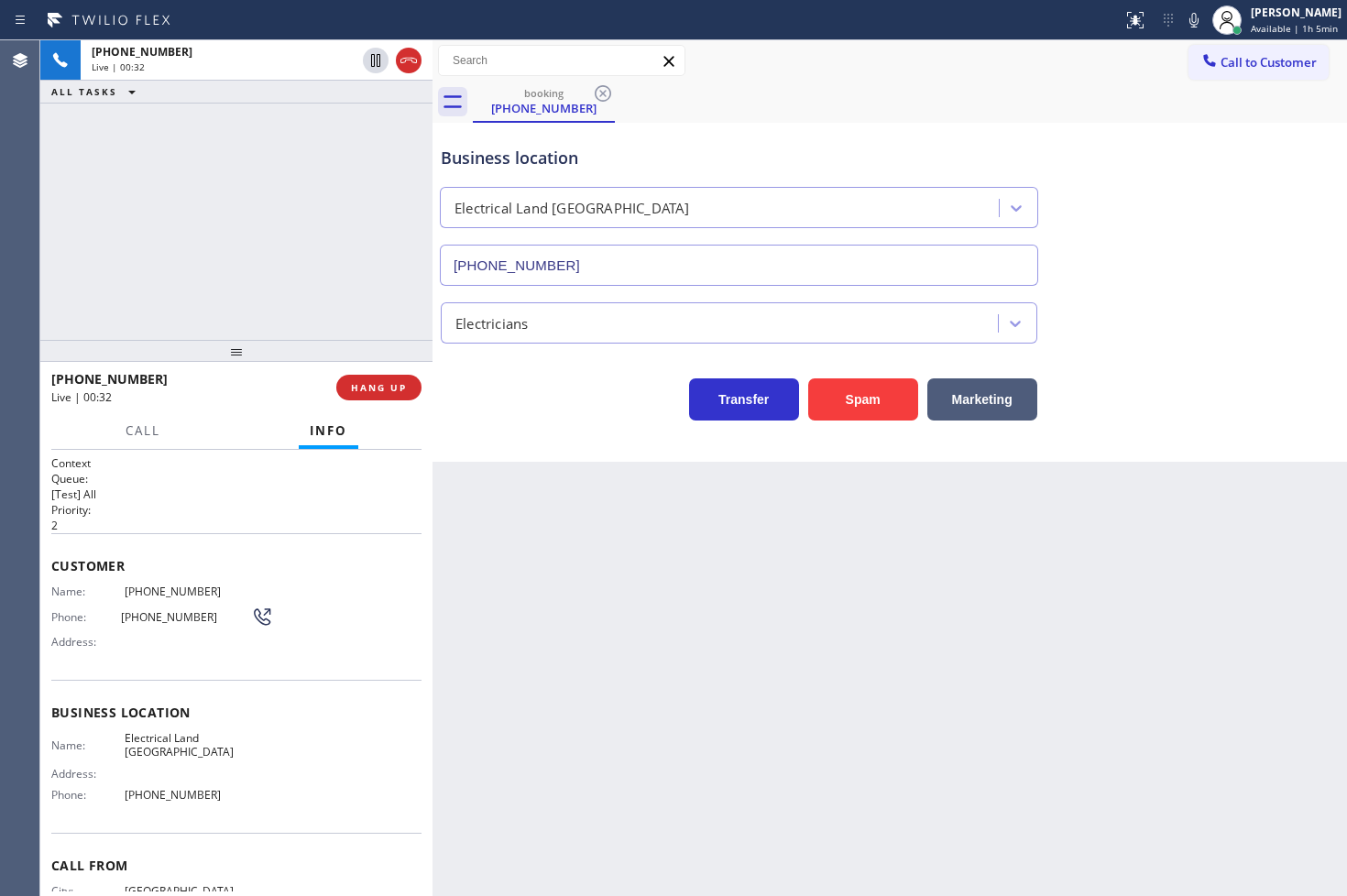
click at [487, 390] on div "Transfer Spam Marketing" at bounding box center [738, 394] width 603 height 51
click at [280, 260] on div "+13238041034 Live | 00:32 ALL TASKS ALL TASKS ACTIVE TASKS TASKS IN WRAP UP" at bounding box center [236, 190] width 392 height 299
click at [500, 390] on div "Transfer Spam Marketing" at bounding box center [738, 394] width 603 height 51
click at [489, 389] on div "Transfer Spam Marketing" at bounding box center [738, 394] width 603 height 51
click at [318, 302] on div "+13238041034 Live | 00:34 ALL TASKS ALL TASKS ACTIVE TASKS TASKS IN WRAP UP" at bounding box center [236, 190] width 392 height 299
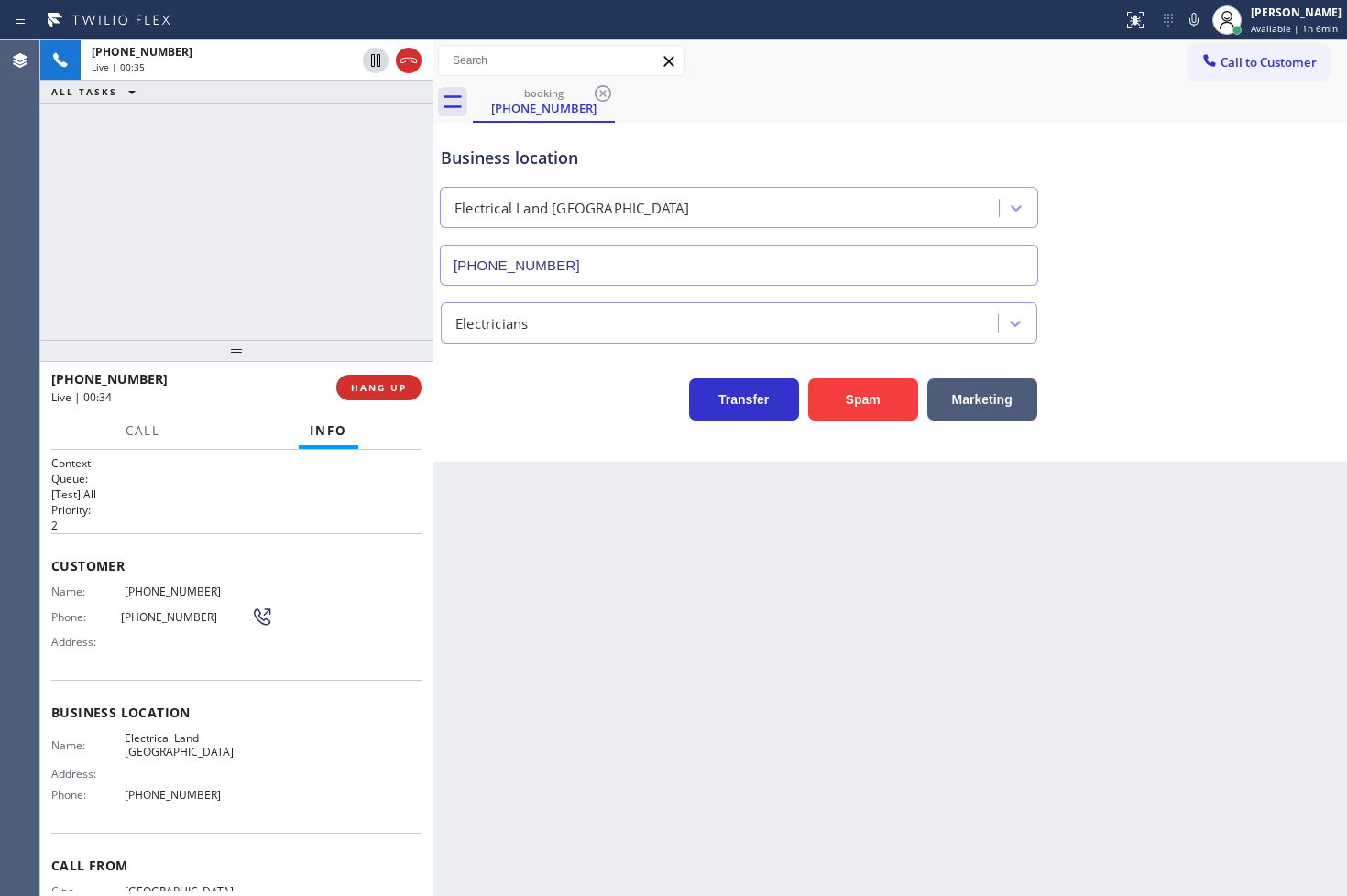
click at [488, 386] on div "Transfer Spam Marketing" at bounding box center [738, 394] width 603 height 51
click at [340, 286] on div "+13238041034 Live | 00:36 ALL TASKS ALL TASKS ACTIVE TASKS TASKS IN WRAP UP" at bounding box center [236, 190] width 392 height 299
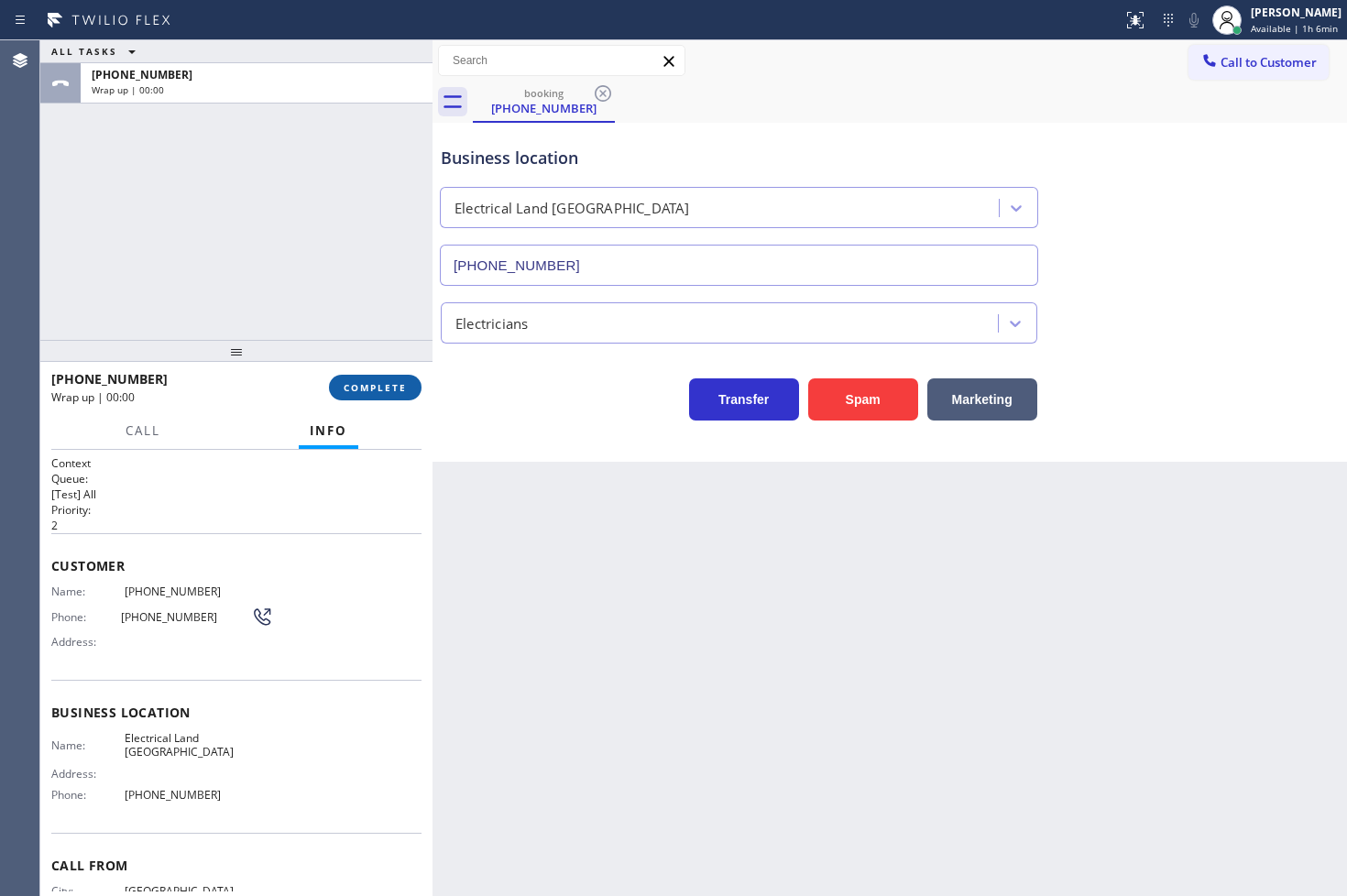
click at [403, 389] on span "COMPLETE" at bounding box center [376, 388] width 63 height 13
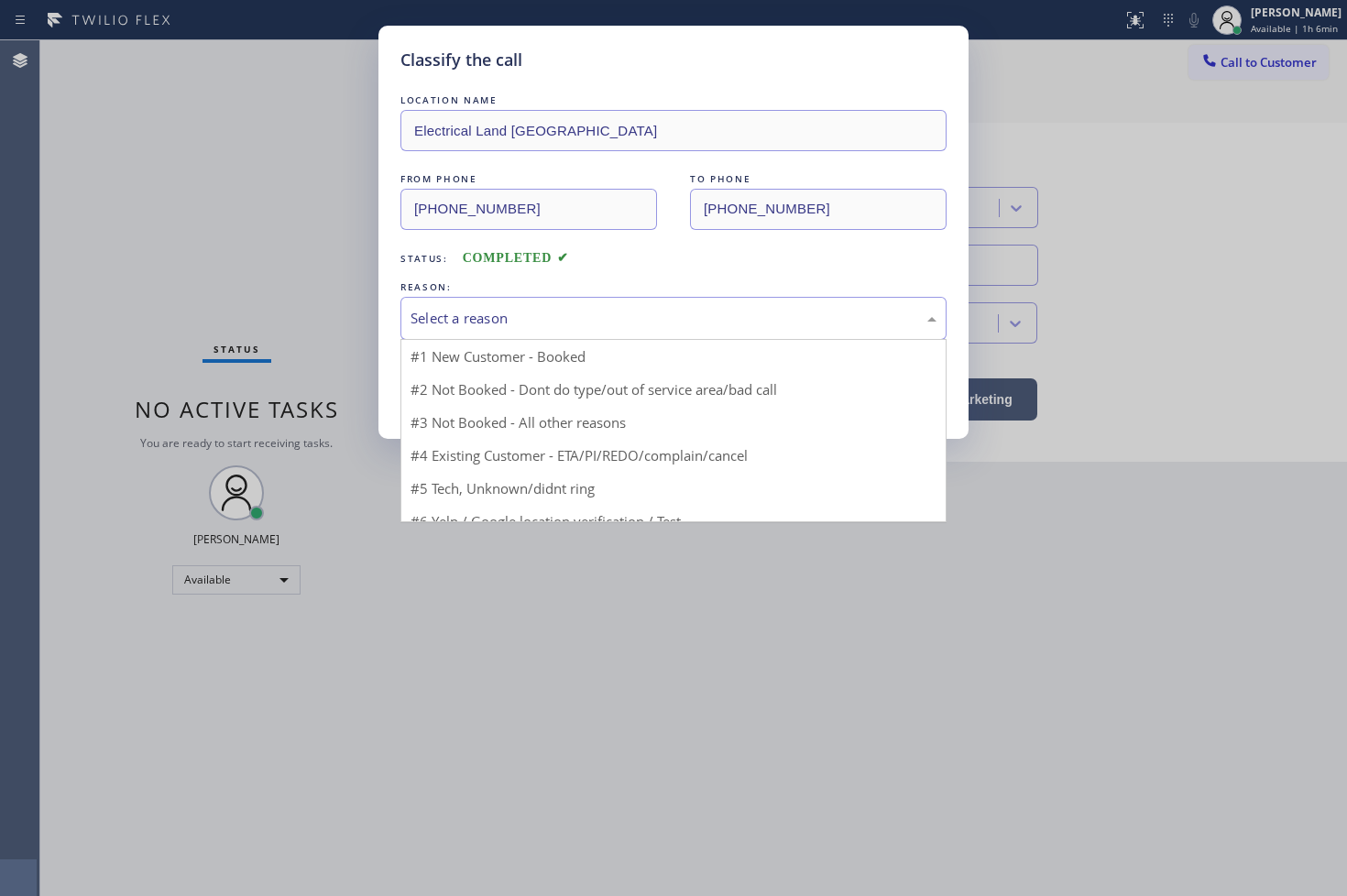
click at [492, 339] on div "Select a reason #1 New Customer - Booked #2 Not Booked - Dont do type/out of se…" at bounding box center [673, 318] width 546 height 43
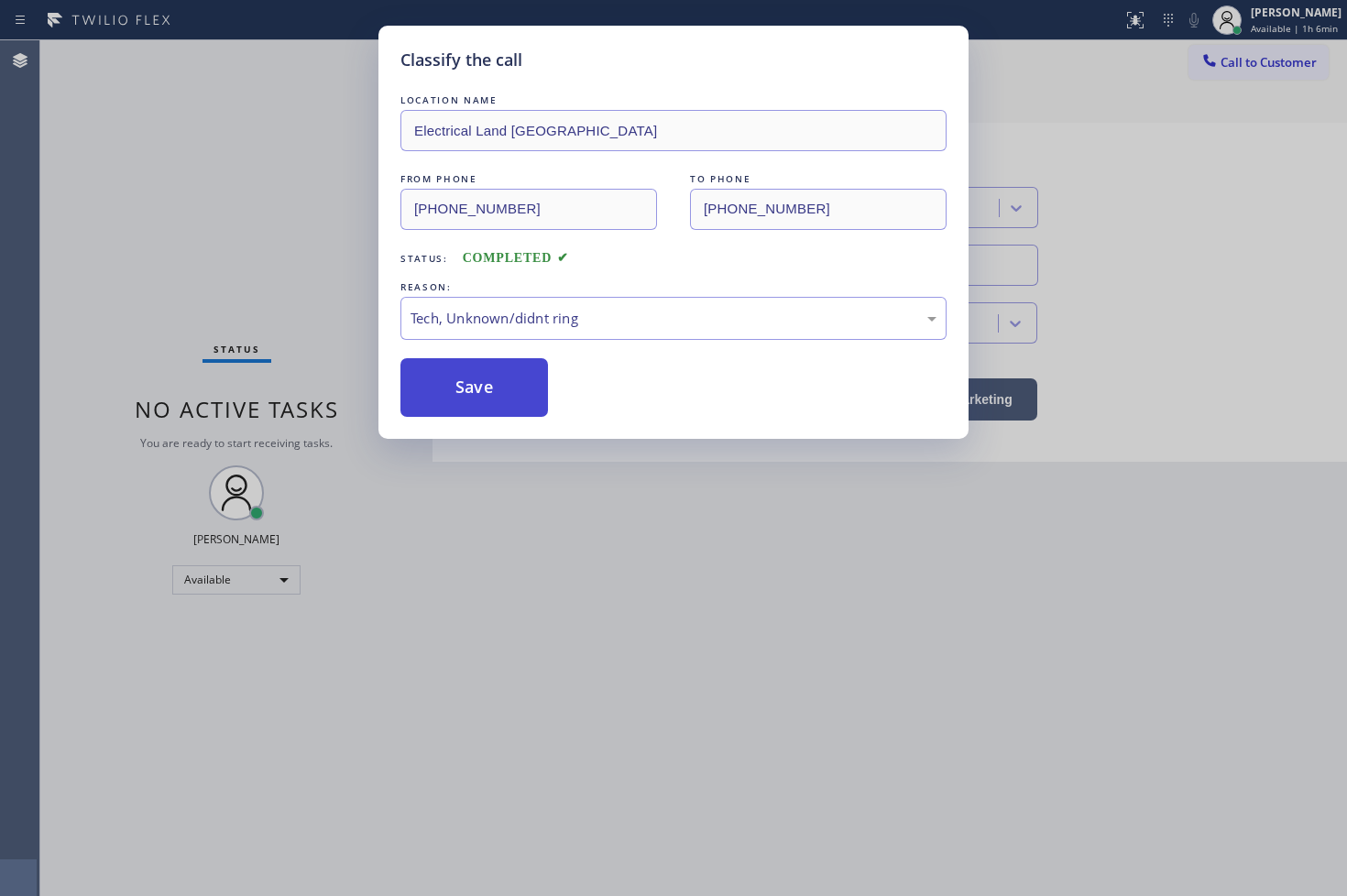
click at [471, 390] on button "Save" at bounding box center [474, 387] width 148 height 59
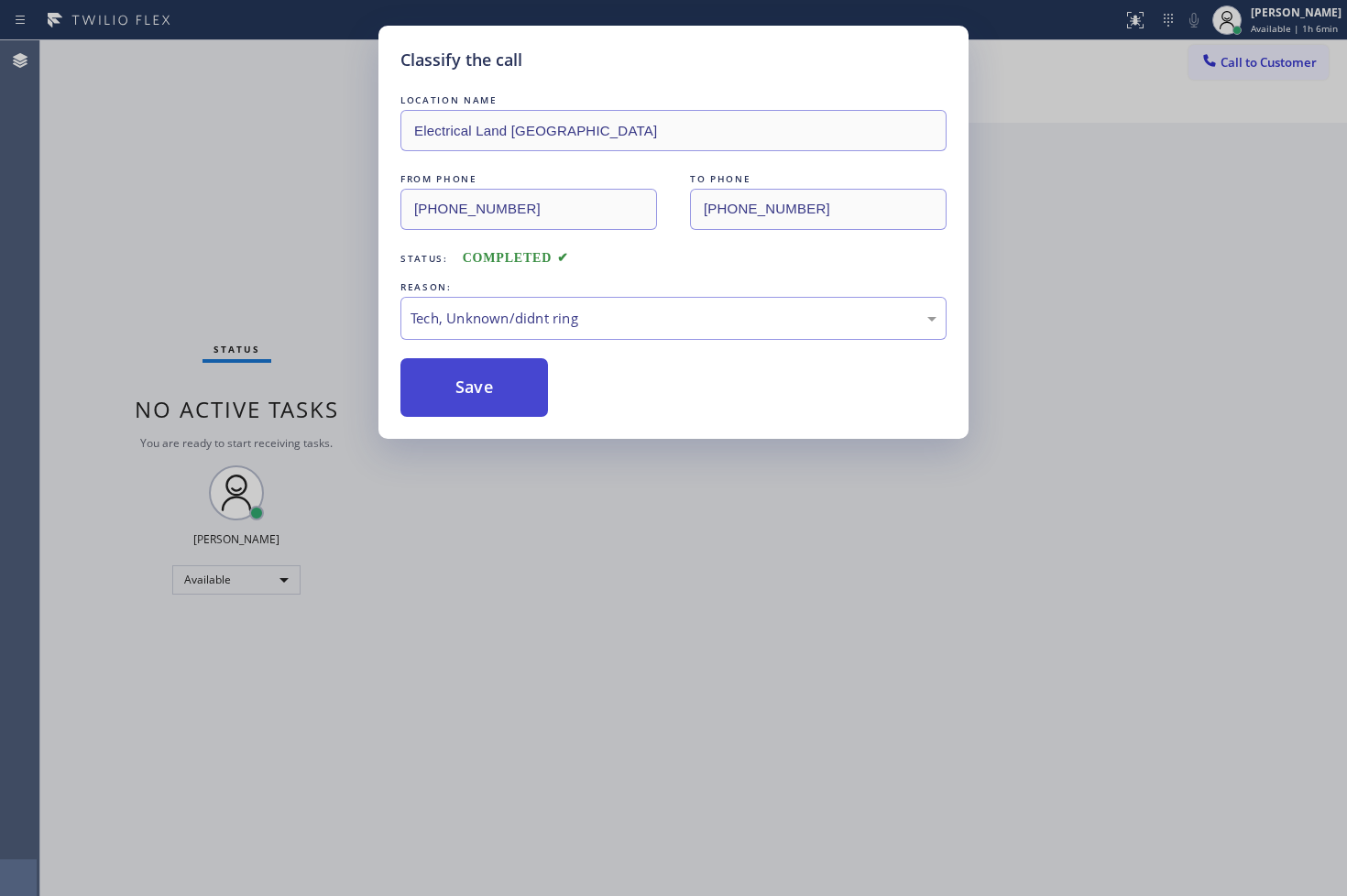
click at [471, 390] on button "Save" at bounding box center [474, 387] width 148 height 59
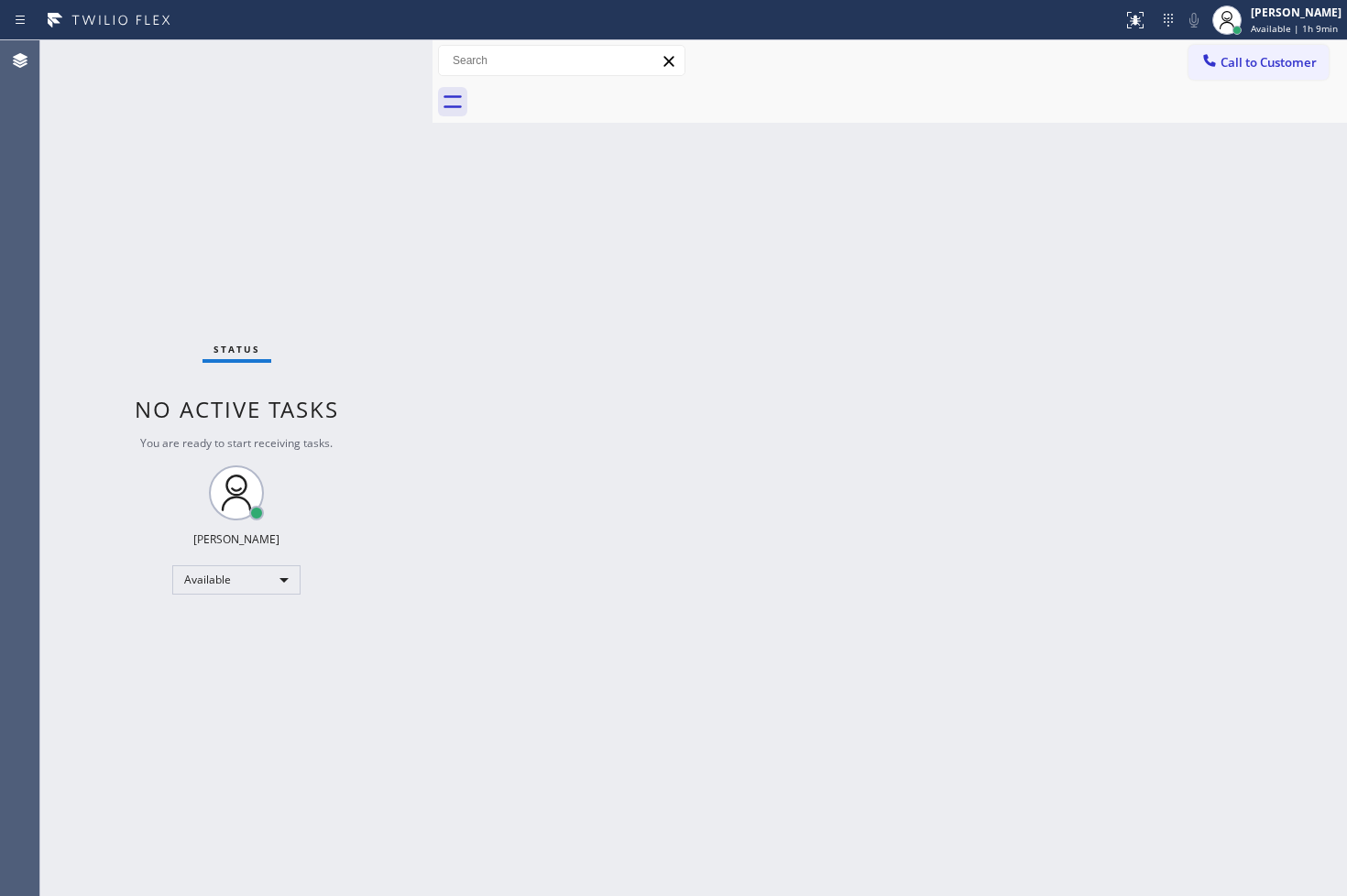
click at [373, 56] on div "Status No active tasks You are ready to start receiving tasks. [PERSON_NAME]" at bounding box center [236, 468] width 392 height 855
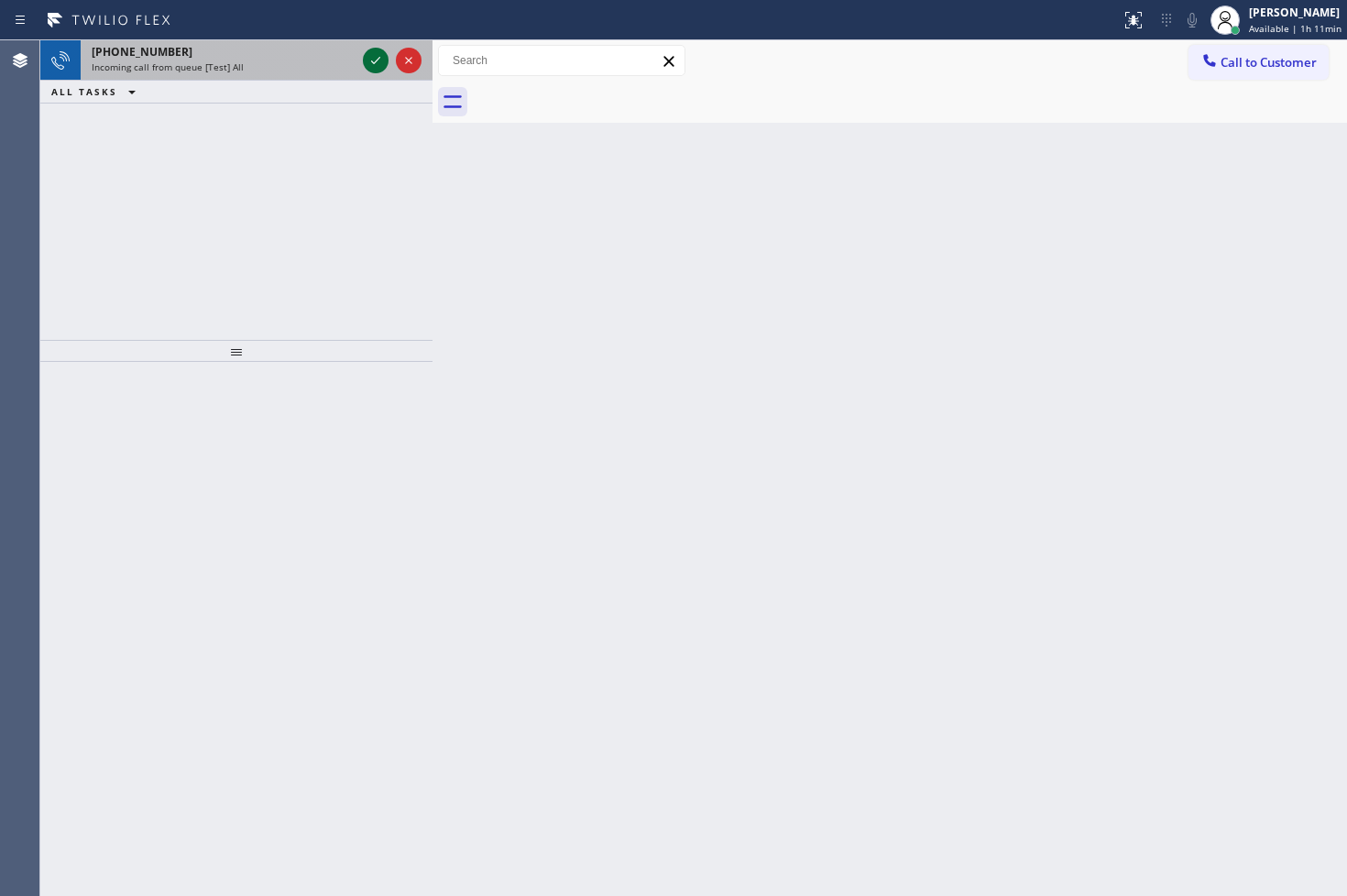
click at [373, 56] on icon at bounding box center [376, 60] width 22 height 22
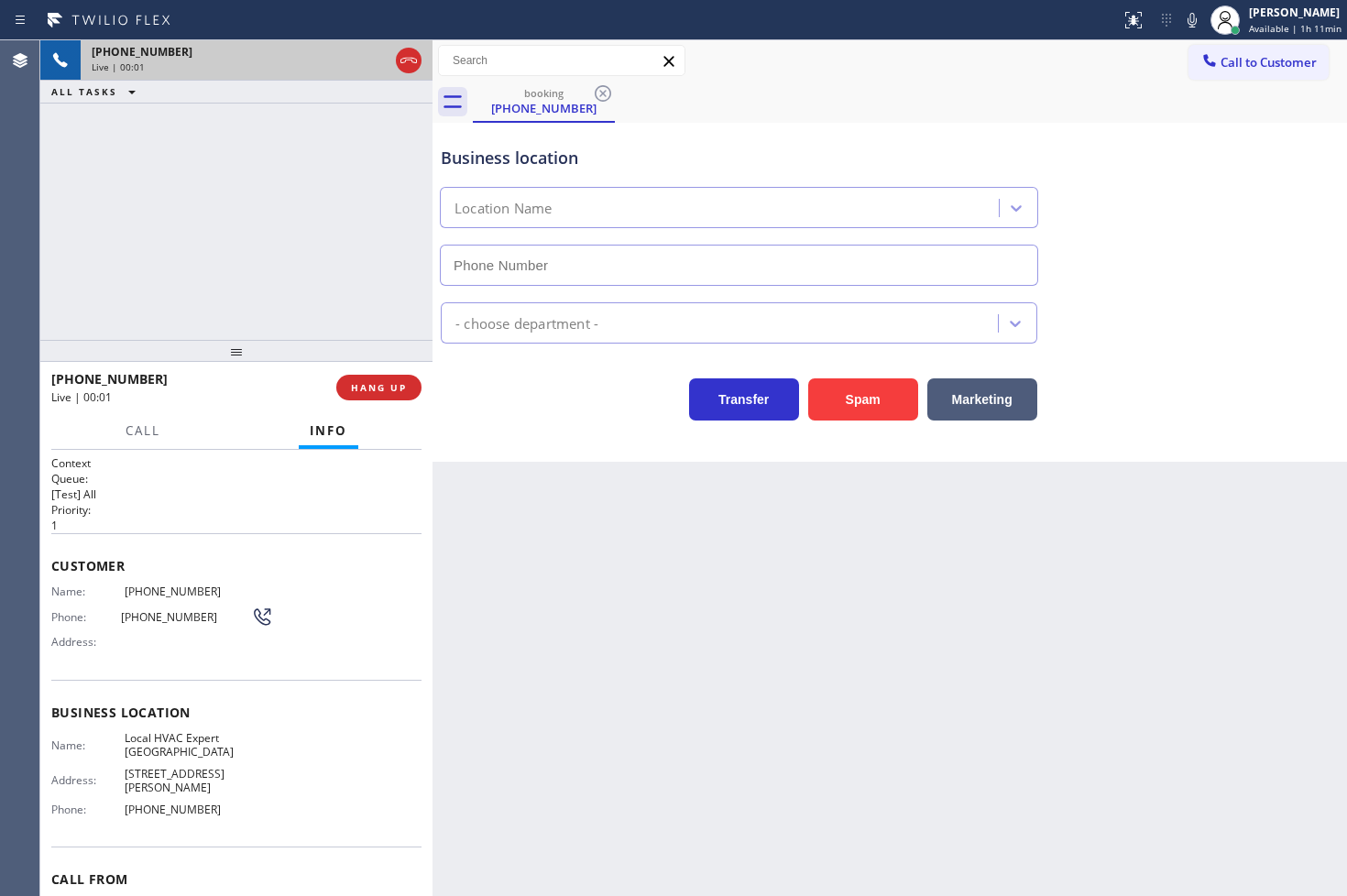
type input "(949) 647-5611"
click at [877, 104] on div "booking (562) 455-2075" at bounding box center [910, 102] width 874 height 41
click at [266, 224] on div "+15624552075 Live | 00:05 ALL TASKS ALL TASKS ACTIVE TASKS TASKS IN WRAP UP" at bounding box center [236, 190] width 392 height 299
click at [122, 85] on icon at bounding box center [132, 92] width 22 height 22
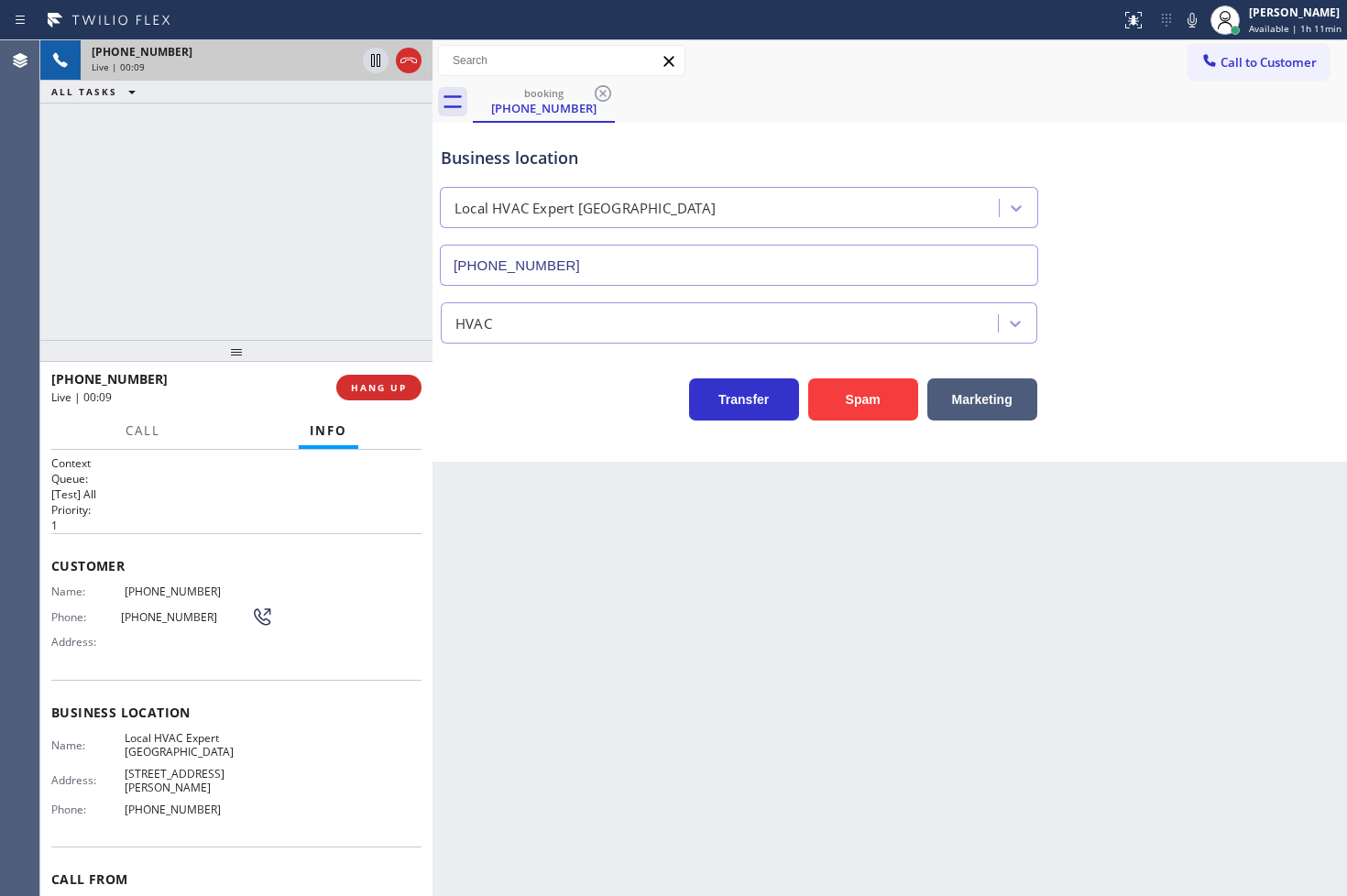
click at [405, 267] on div "+15624552075 Live | 00:09 ALL TASKS ALL TASKS ACTIVE TASKS TASKS IN WRAP UP" at bounding box center [236, 190] width 392 height 299
click at [369, 397] on button "HANG UP" at bounding box center [379, 388] width 86 height 26
click at [369, 391] on span "HANG UP" at bounding box center [378, 388] width 56 height 13
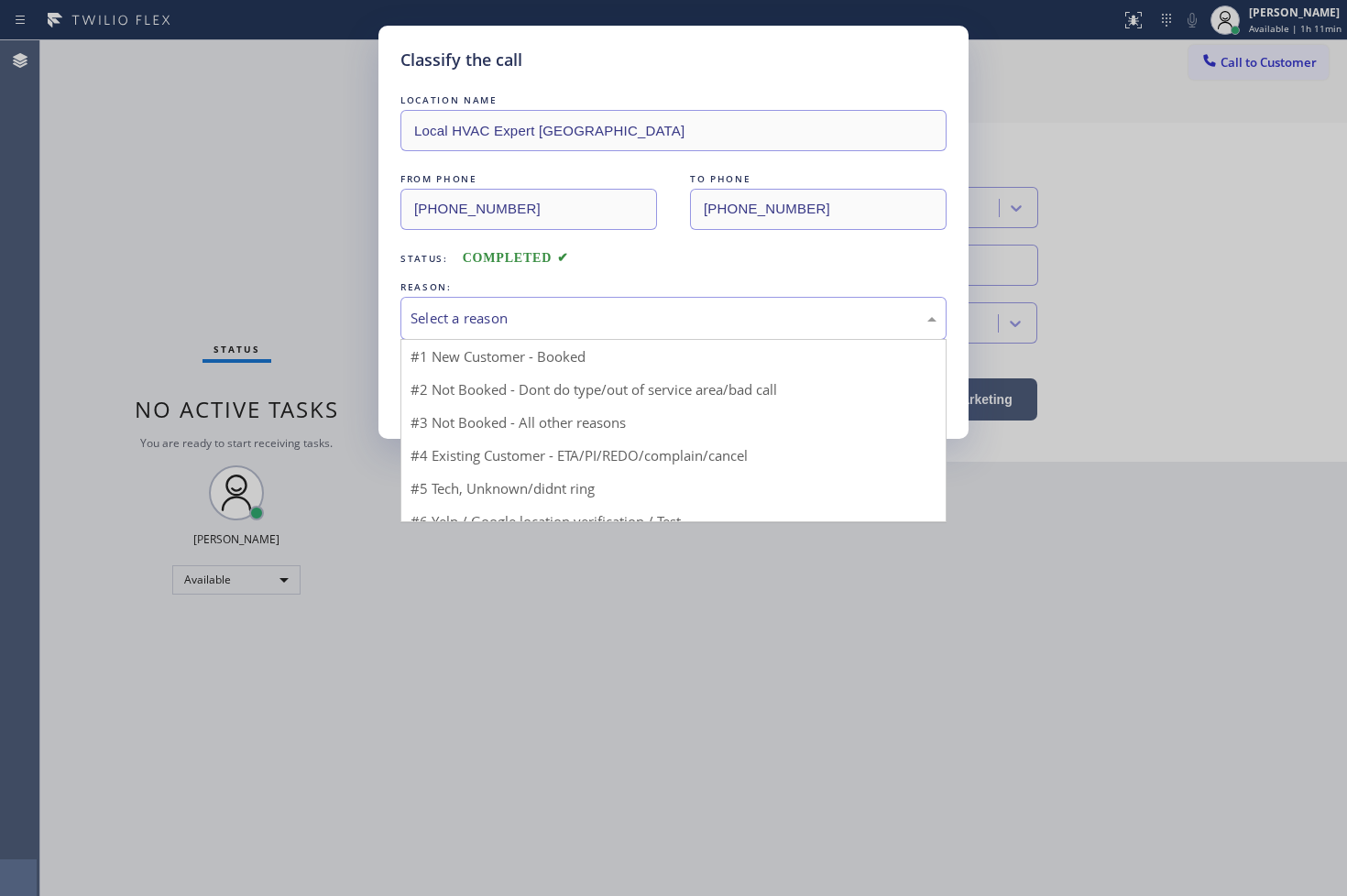
click at [520, 331] on div "Select a reason" at bounding box center [673, 318] width 546 height 43
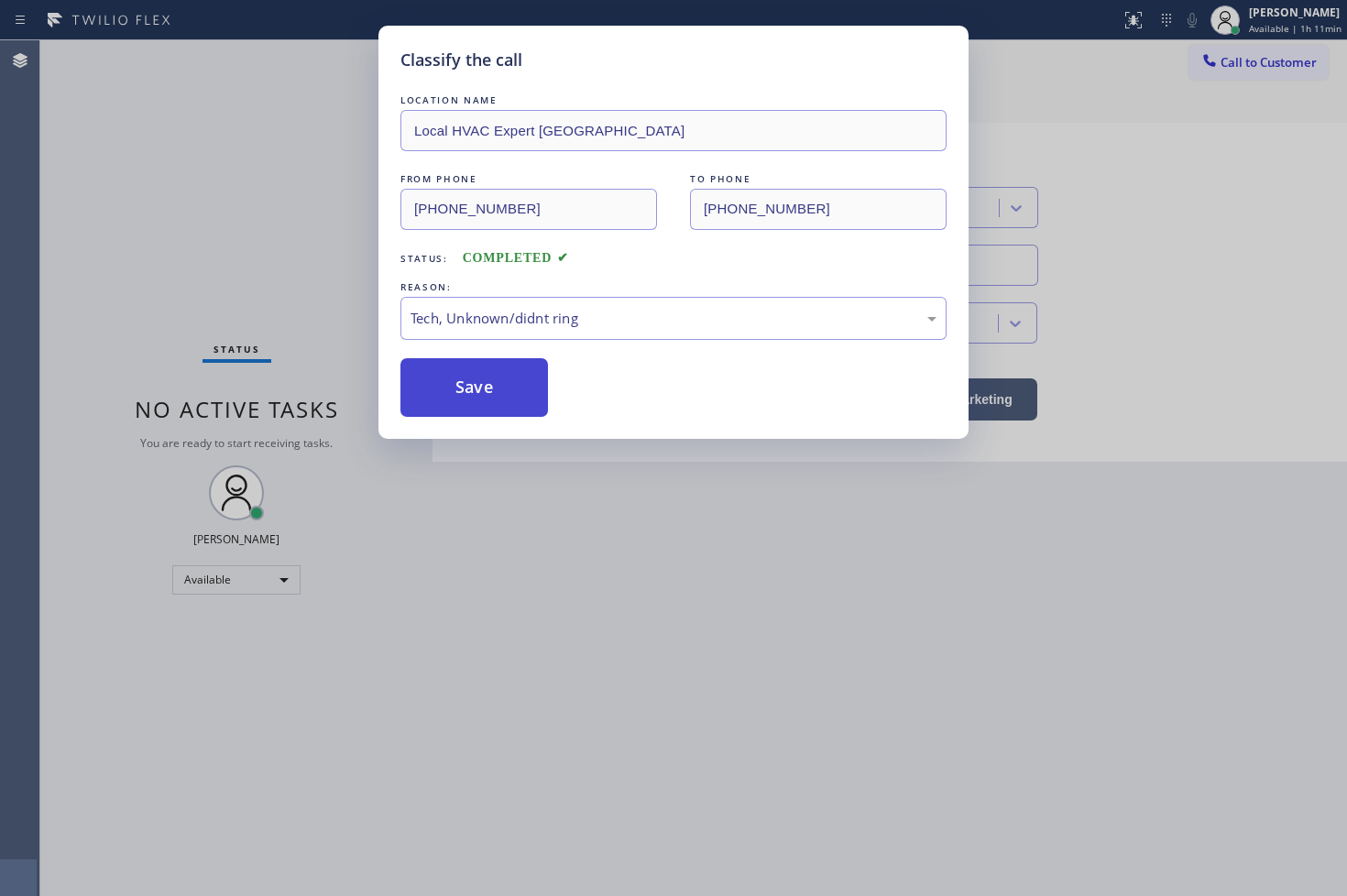
click at [491, 405] on button "Save" at bounding box center [474, 387] width 148 height 59
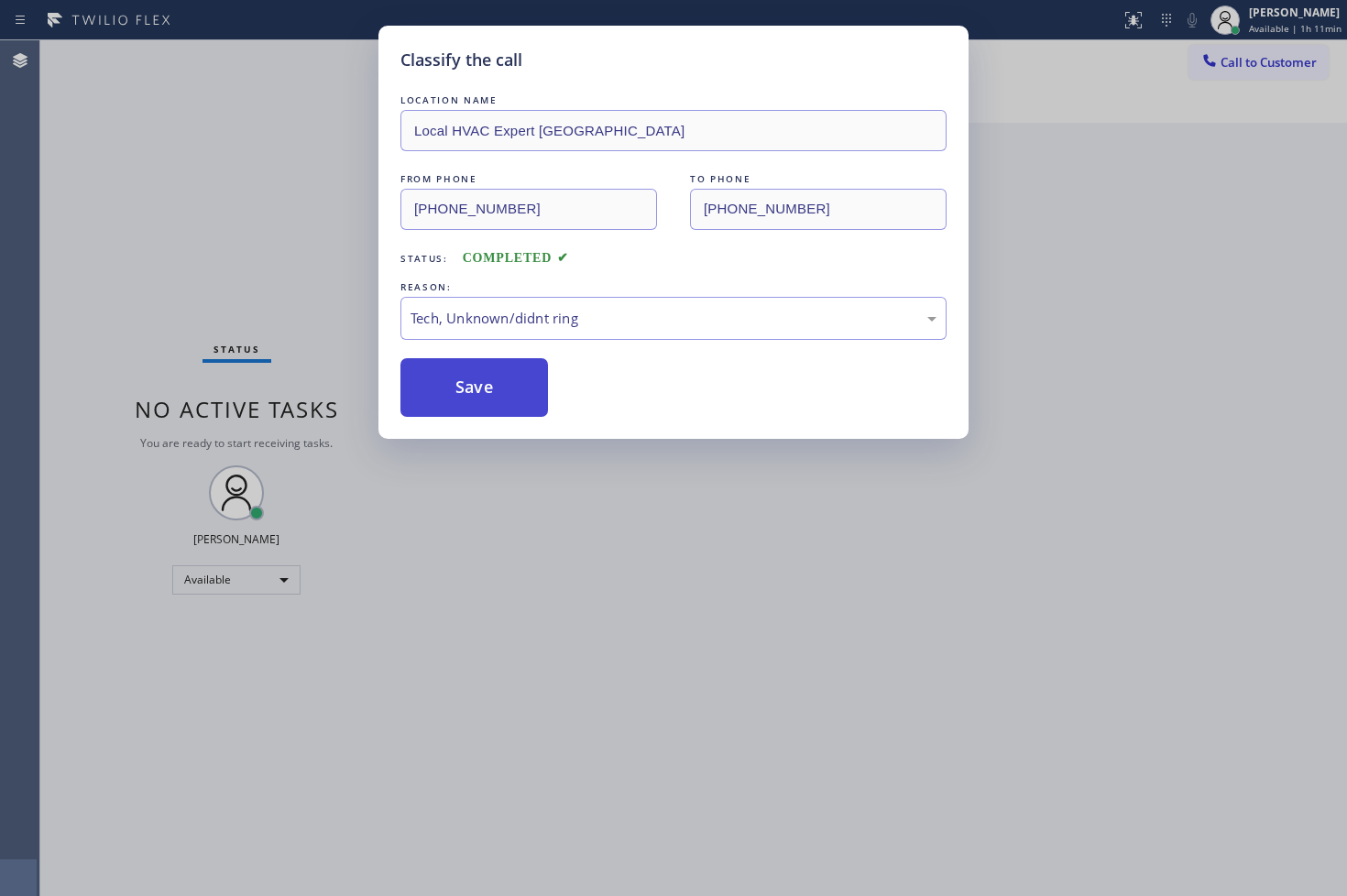
click at [491, 405] on button "Save" at bounding box center [474, 387] width 148 height 59
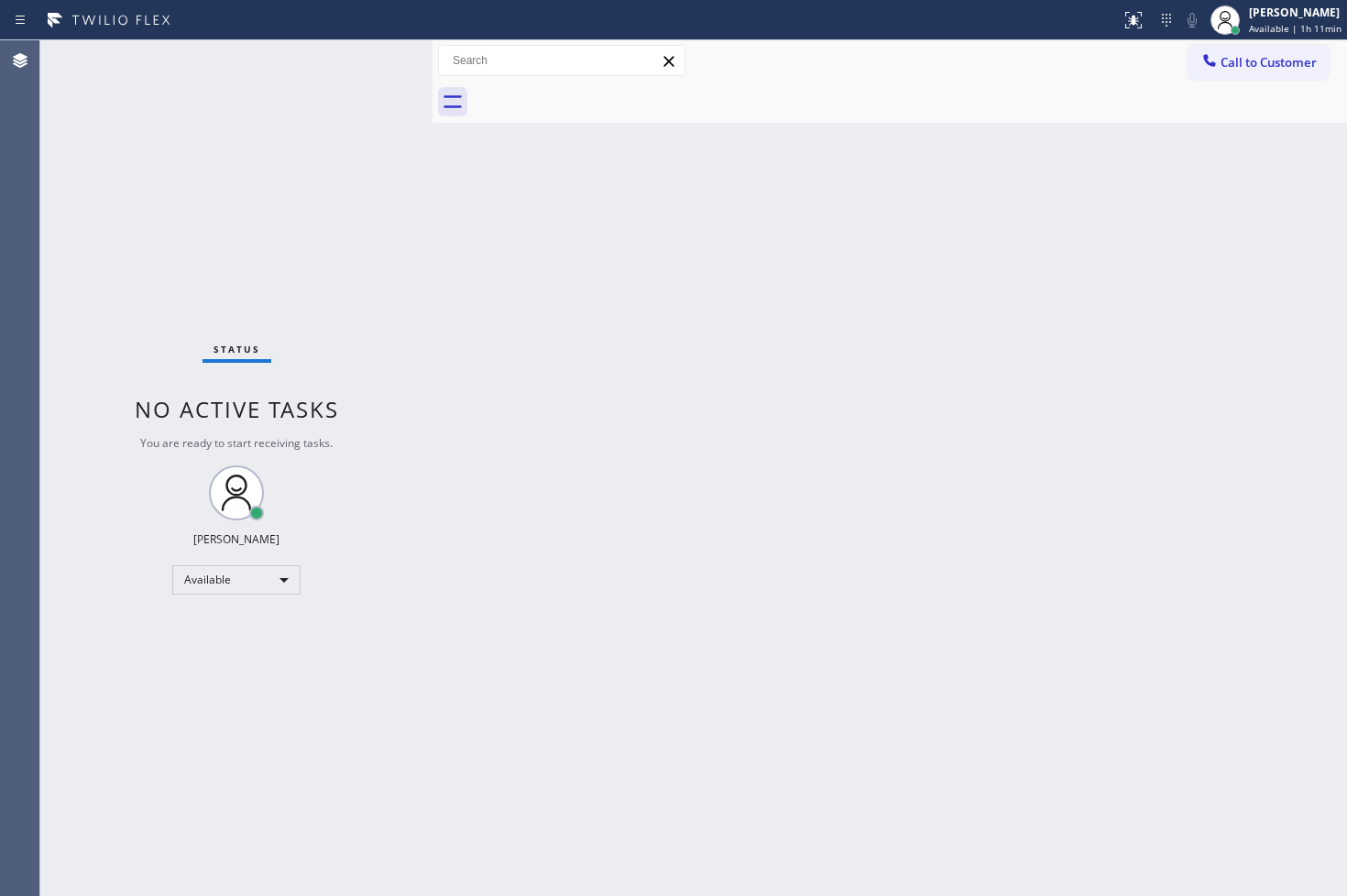
click at [326, 112] on div "Status No active tasks You are ready to start receiving tasks. [PERSON_NAME]" at bounding box center [236, 468] width 392 height 855
click at [368, 70] on div "Status No active tasks You are ready to start receiving tasks. [PERSON_NAME]" at bounding box center [236, 468] width 392 height 855
click at [862, 527] on div "Back to Dashboard Change Sender ID Customers Technicians Select a contact Outbo…" at bounding box center [890, 468] width 915 height 855
click at [299, 187] on div "Status No active tasks You are ready to start receiving tasks. [PERSON_NAME]" at bounding box center [236, 468] width 392 height 855
click at [383, 55] on div "Status No active tasks You are ready to start receiving tasks. [PERSON_NAME]" at bounding box center [236, 468] width 392 height 855
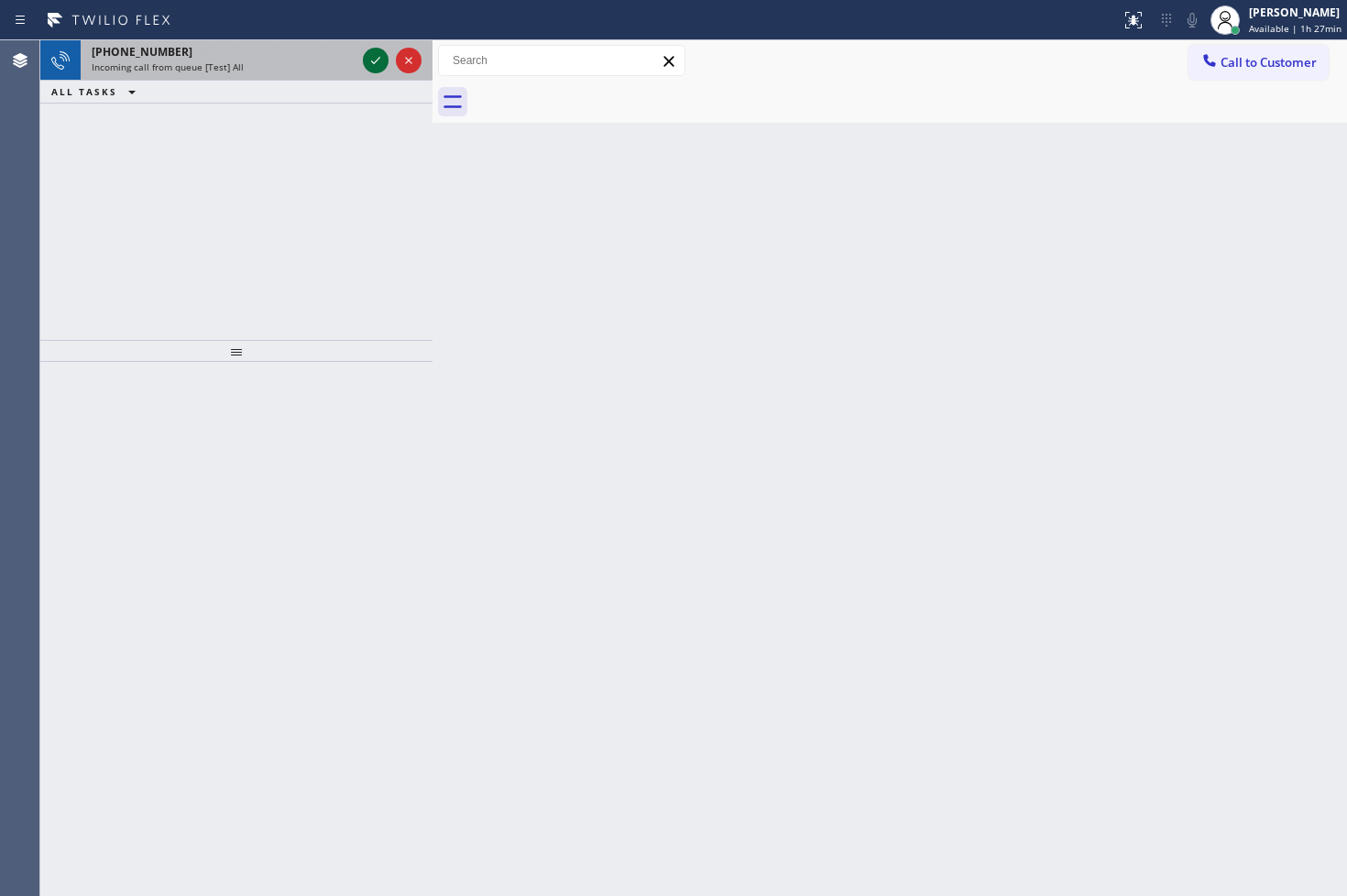
click at [369, 51] on icon at bounding box center [376, 60] width 22 height 22
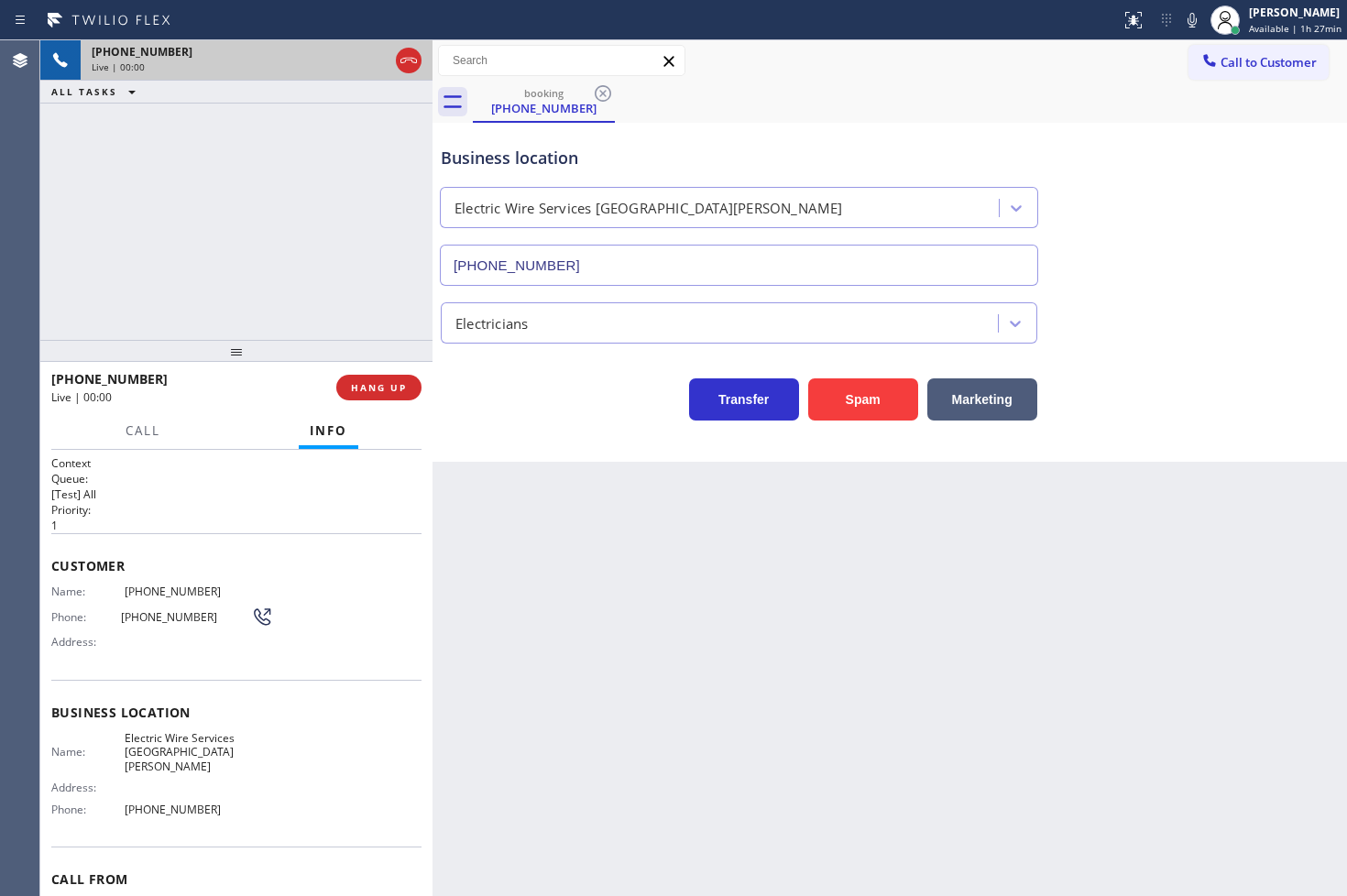
type input "(714) 707-6834"
click at [317, 251] on div "+18773671737 Live | 00:07 ALL TASKS ALL TASKS ACTIVE TASKS TASKS IN WRAP UP" at bounding box center [236, 190] width 392 height 299
click at [540, 396] on div "Transfer Spam Marketing" at bounding box center [738, 394] width 602 height 51
click at [968, 410] on button "Marketing" at bounding box center [981, 399] width 110 height 42
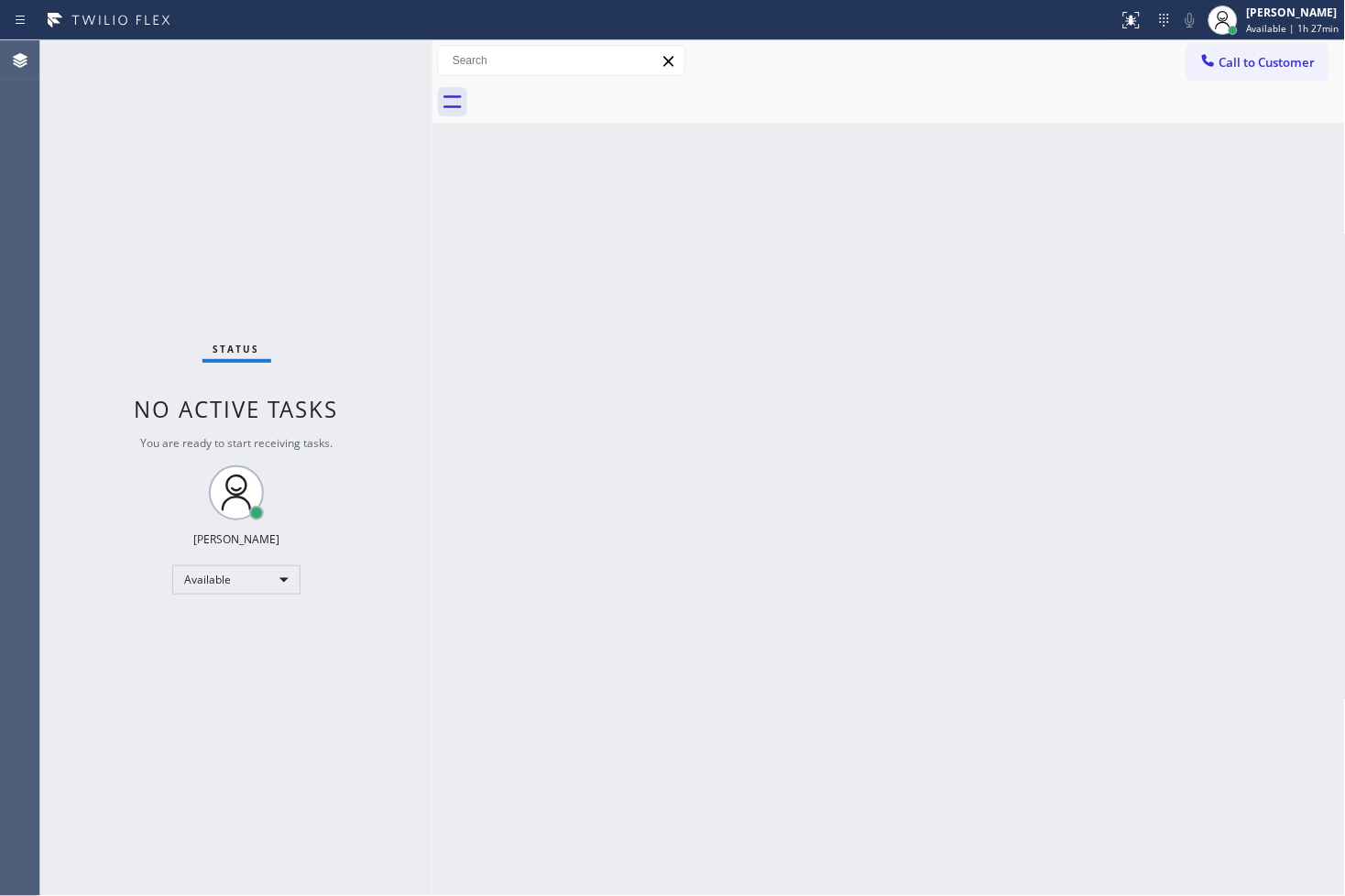
click at [371, 65] on div "Status No active tasks You are ready to start receiving tasks. [PERSON_NAME]" at bounding box center [236, 468] width 392 height 855
click at [1083, 746] on div "Back to Dashboard Change Sender ID Customers Technicians Select a contact Outbo…" at bounding box center [889, 468] width 914 height 855
click at [1274, 30] on span "Available | 1h 42min" at bounding box center [1293, 29] width 93 height 13
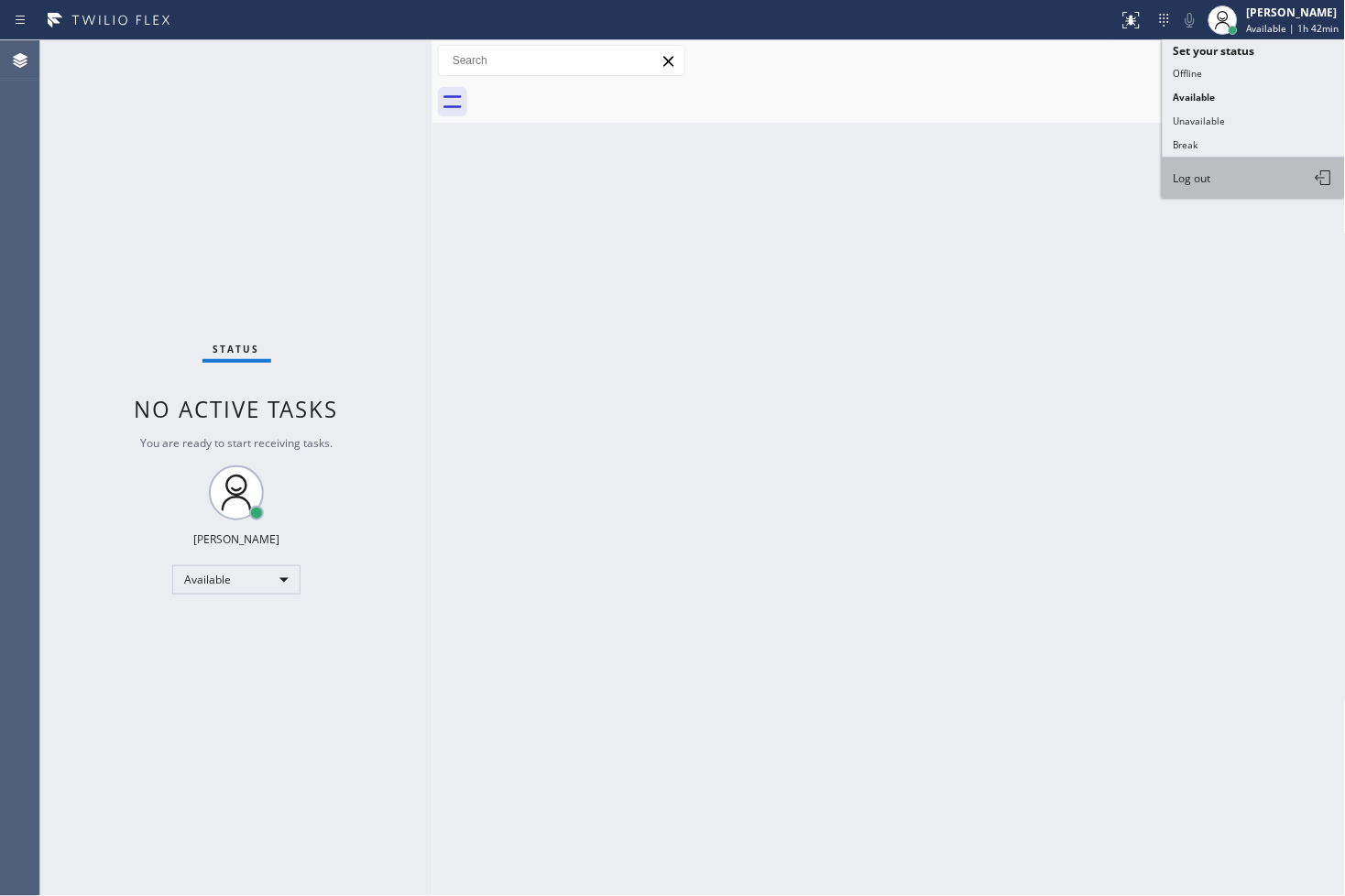
click at [1253, 189] on button "Log out" at bounding box center [1254, 178] width 183 height 40
